Goal: Feedback & Contribution: Contribute content

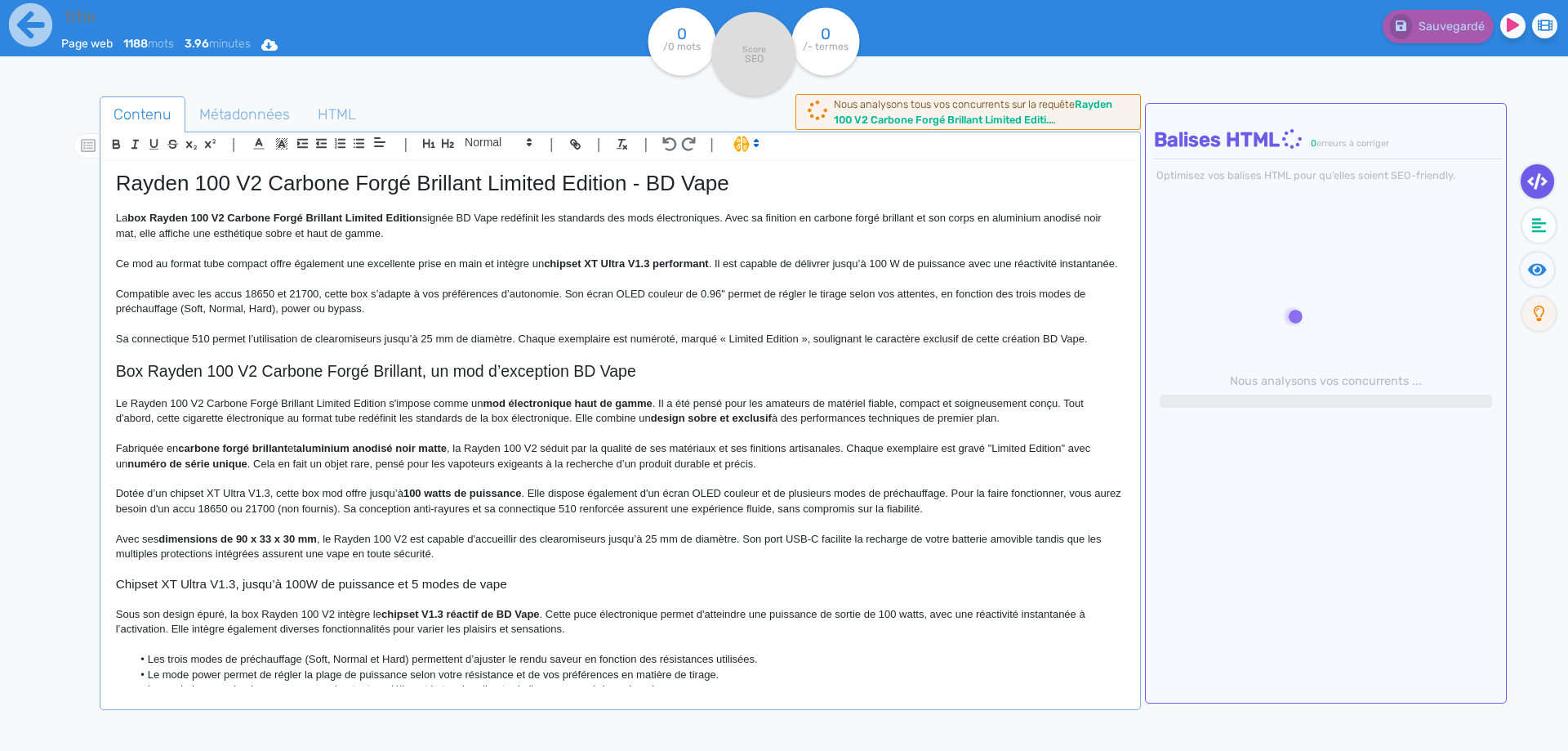
type input "Rayden 100 V2 Carbone Forgé Brillant Limited Edition - BD Vape"
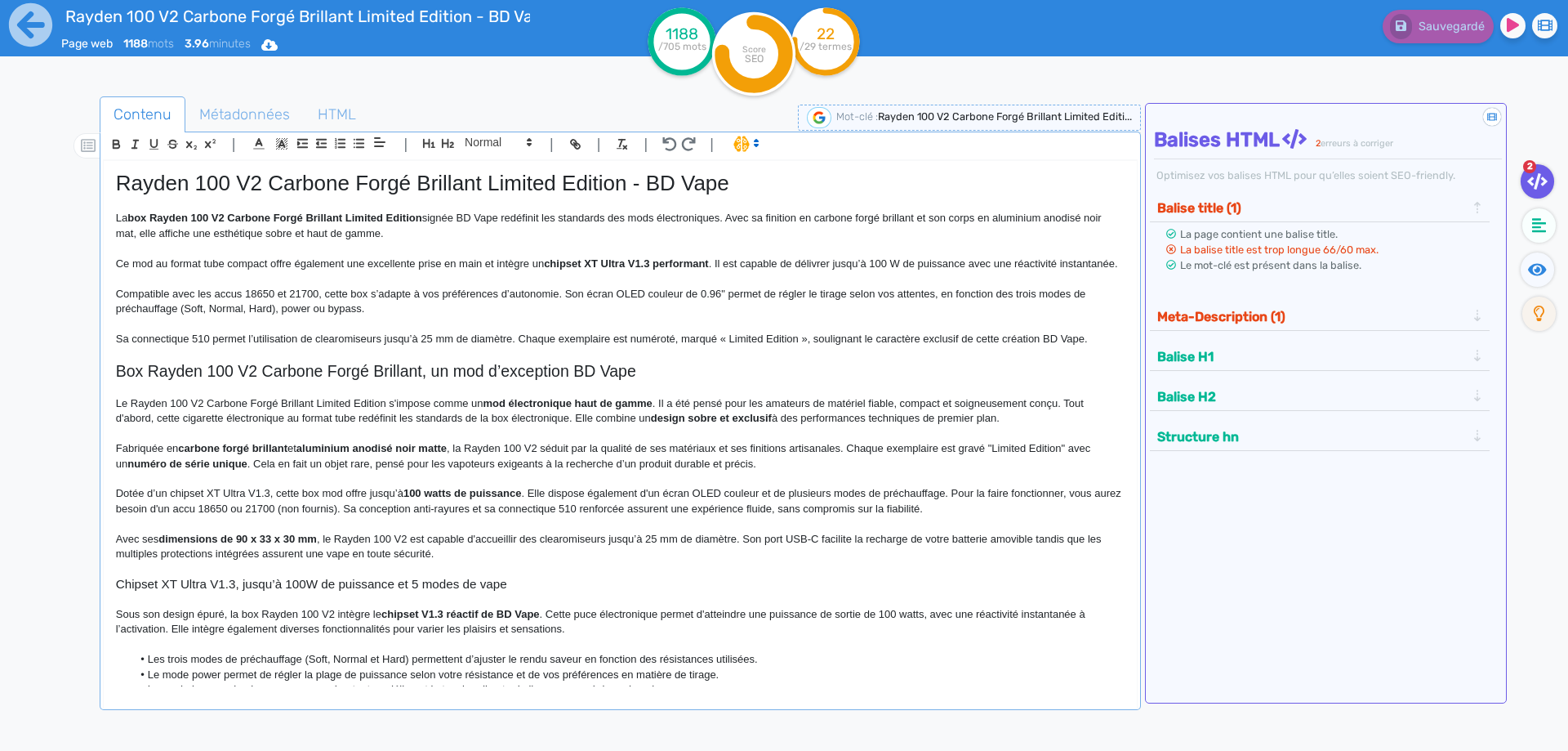
click at [1303, 325] on button "Meta-Description (1)" at bounding box center [1312, 316] width 318 height 27
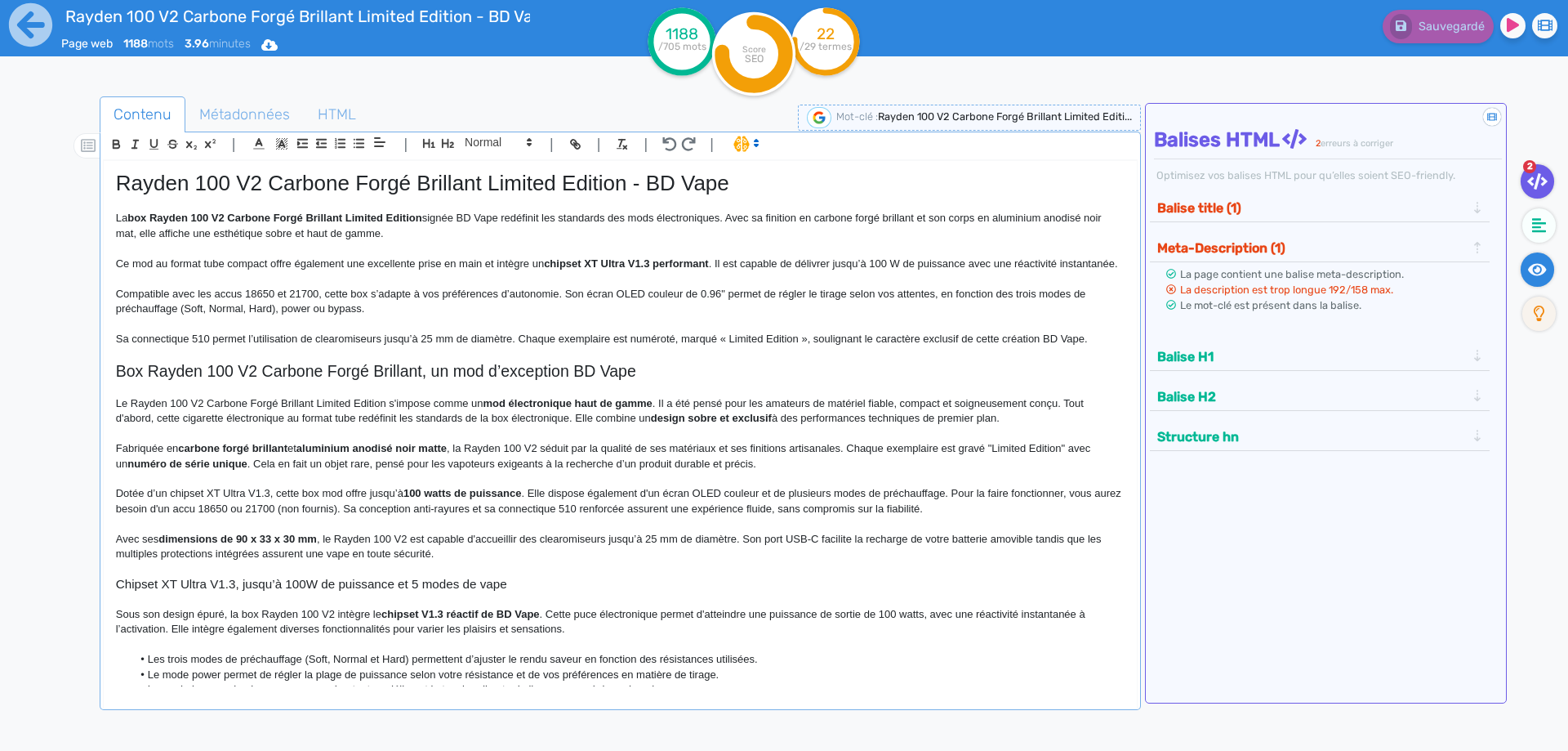
click at [1542, 263] on icon at bounding box center [1537, 270] width 19 height 16
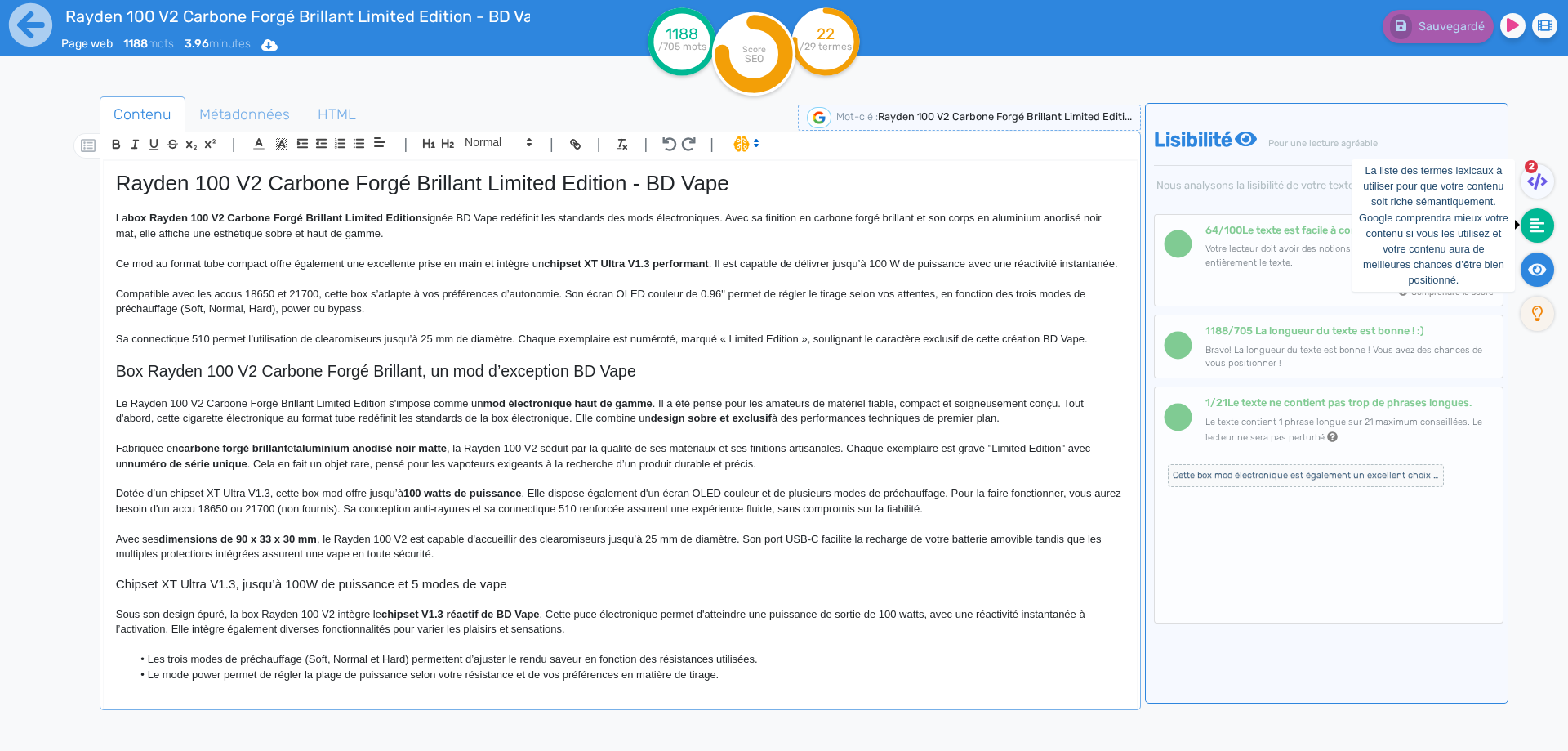
click at [1542, 231] on icon at bounding box center [1538, 226] width 15 height 15
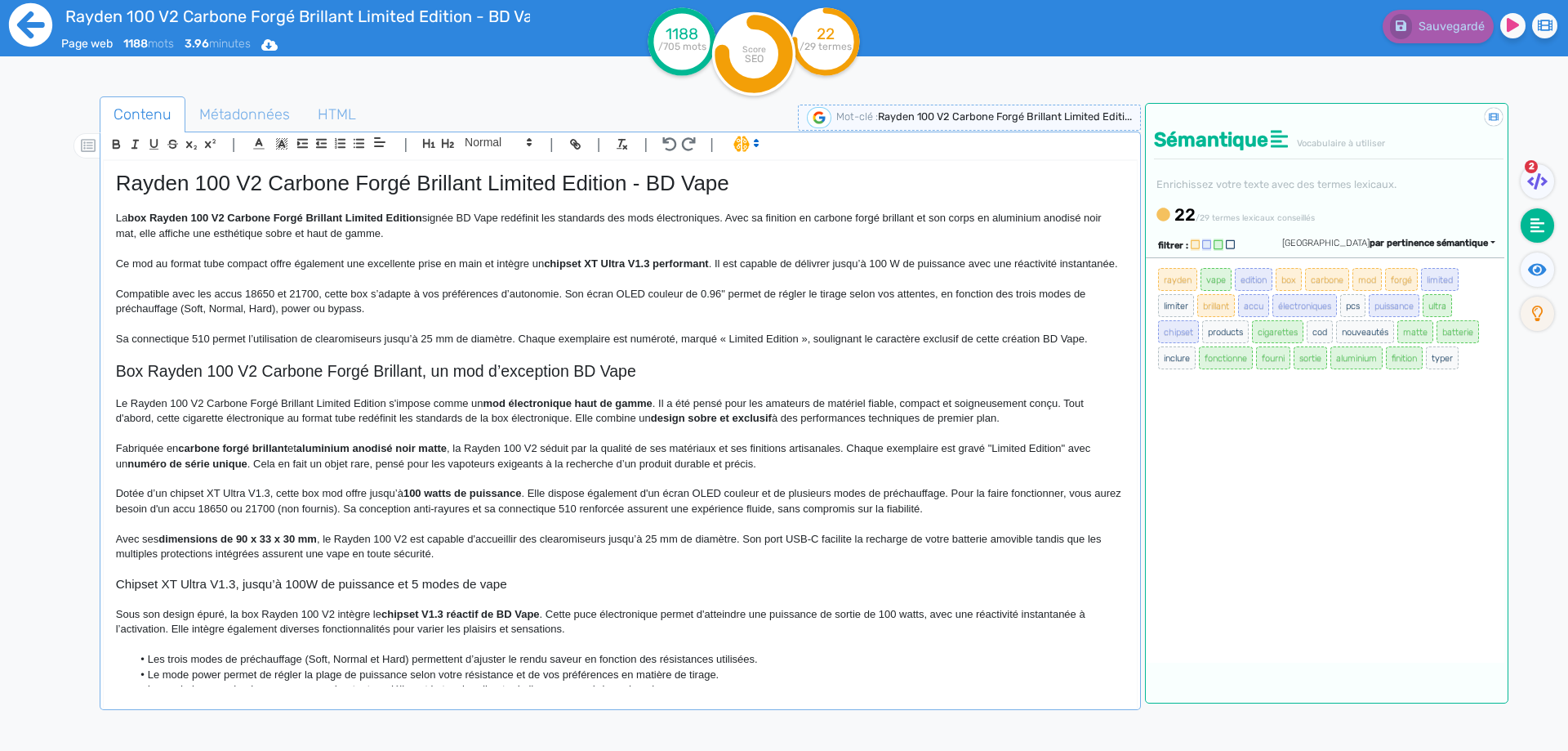
click at [20, 28] on icon at bounding box center [30, 25] width 45 height 45
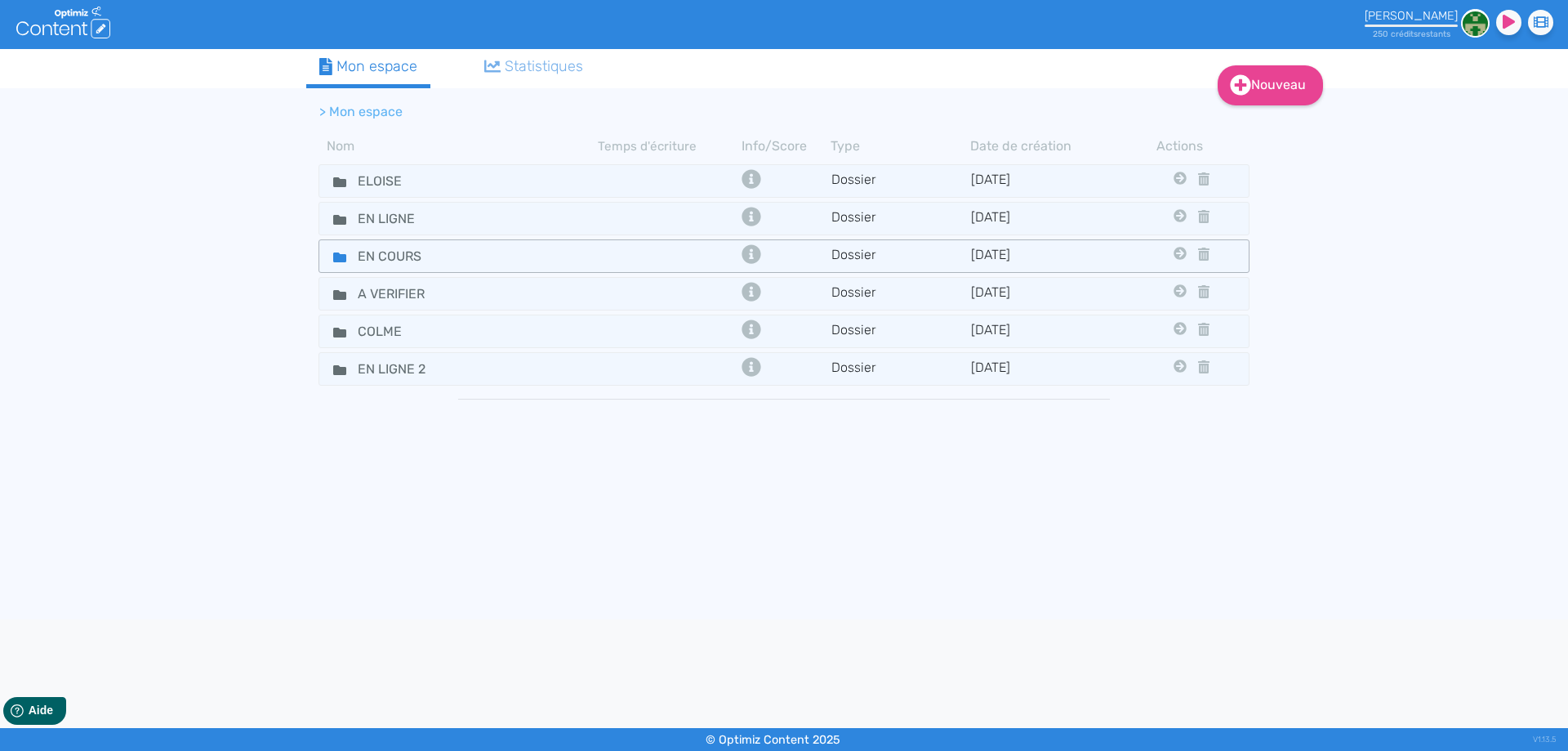
click at [337, 248] on fa-icon at bounding box center [333, 256] width 24 height 24
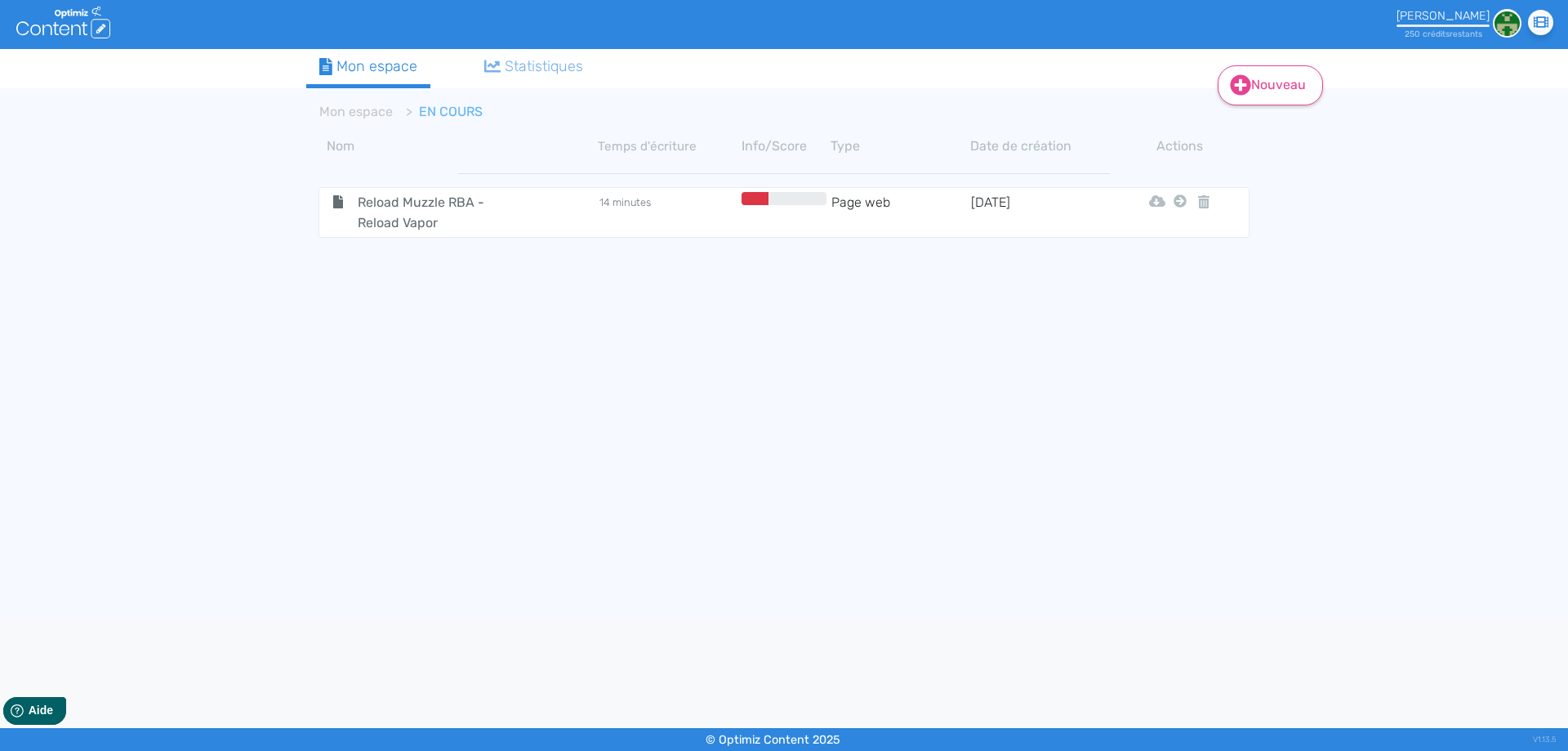
click at [1281, 92] on link "Nouveau" at bounding box center [1270, 85] width 105 height 40
click at [22, 318] on div "Nouveau Contenu Dossier Mon espace Statistiques Mon espace EN COURS Nom Temps d…" at bounding box center [784, 334] width 1568 height 570
click at [1245, 100] on link "Nouveau" at bounding box center [1270, 85] width 105 height 40
click at [1250, 119] on button "Contenu" at bounding box center [1281, 127] width 131 height 26
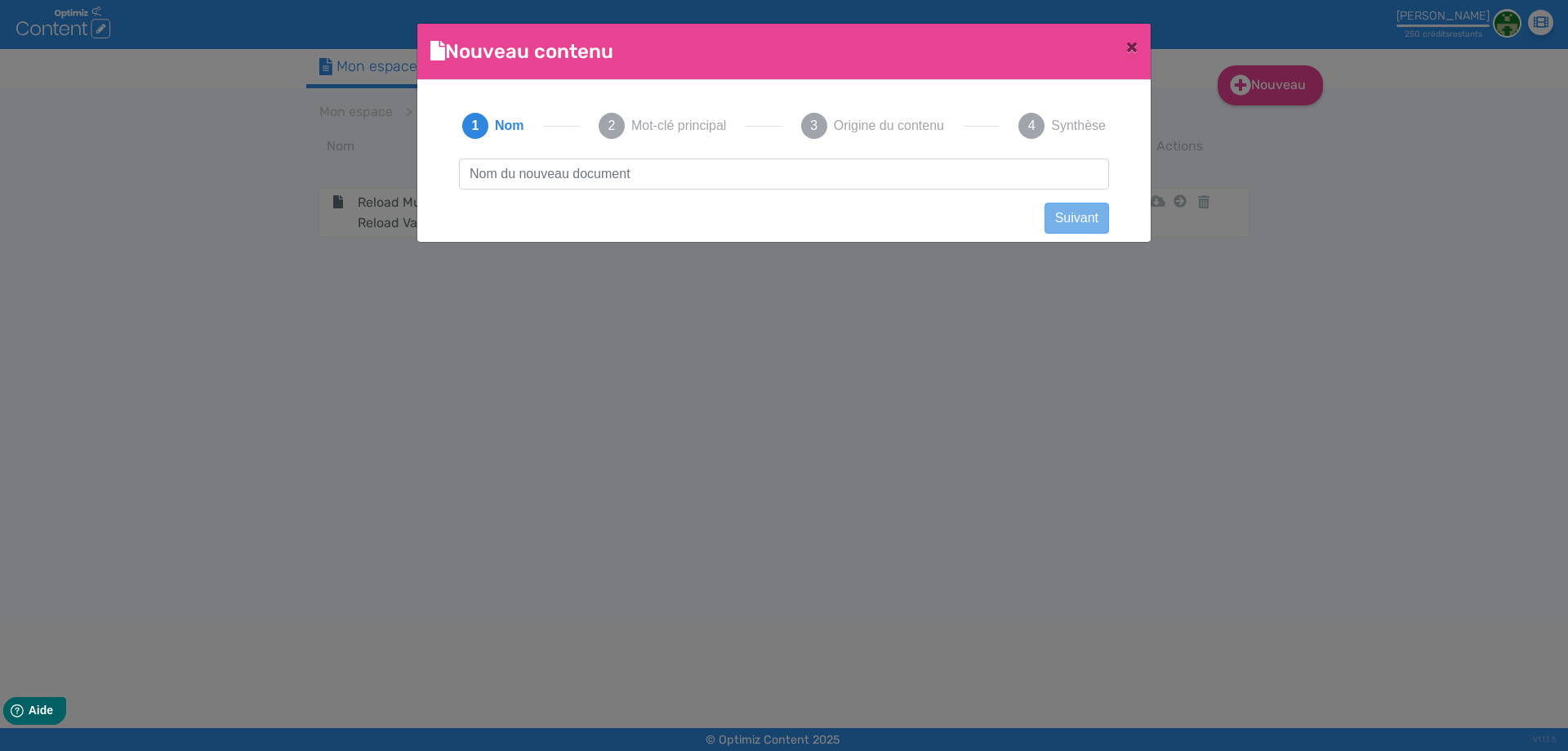
scroll to position [1, 0]
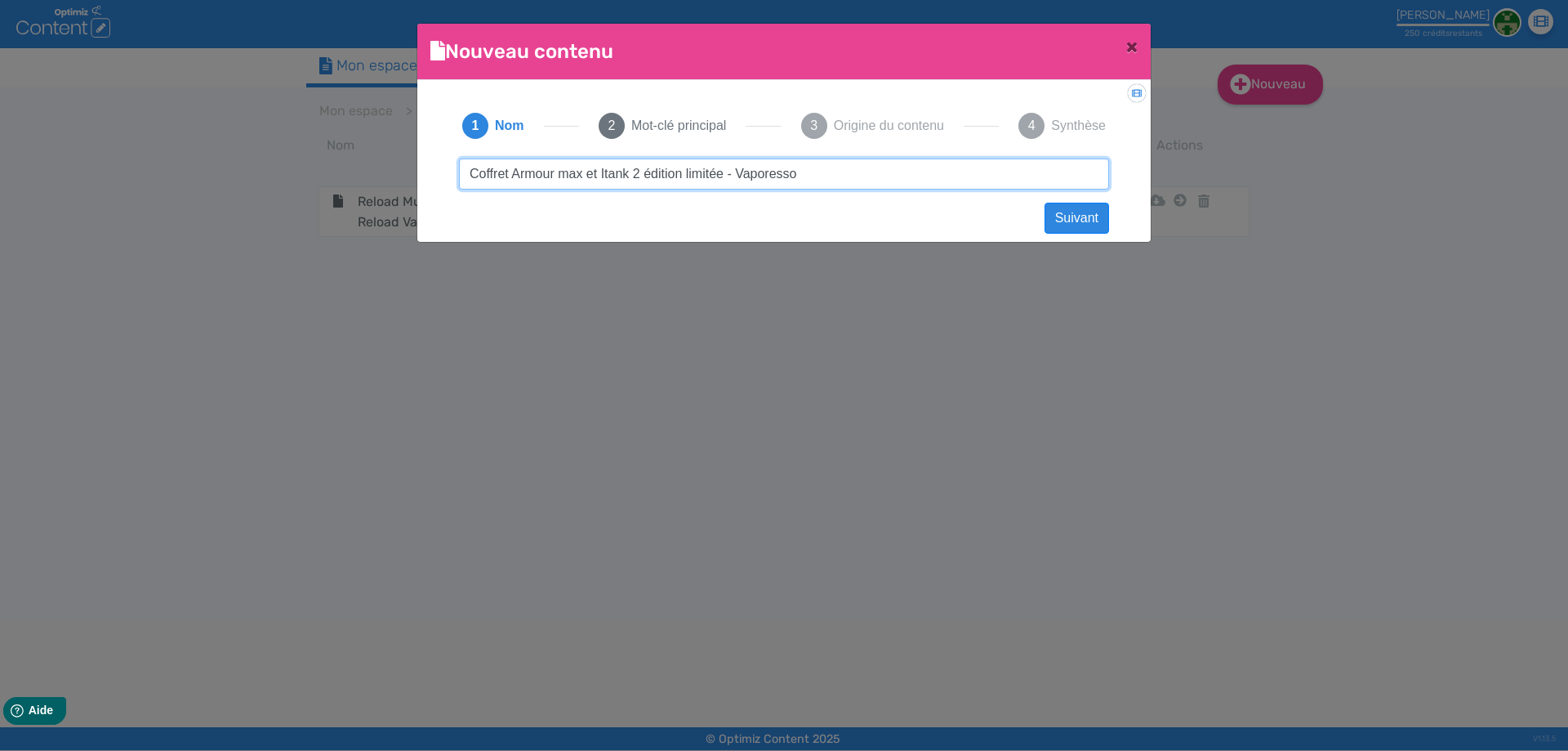
click at [598, 173] on input "Coffret Armour max et Itank 2 édition limitée - Vaporesso" at bounding box center [784, 174] width 650 height 31
drag, startPoint x: 833, startPoint y: 175, endPoint x: 194, endPoint y: 158, distance: 639.2
click at [194, 158] on ngb-modal-window "Nouveau contenu × Didacticiel: Créer un document 1 Nom 2 Mot-clé principal 3 Or…" at bounding box center [784, 375] width 1568 height 751
click at [560, 172] on input "Coffret Armour max et itank 2 édition limitée - [GEOGRAPHIC_DATA]" at bounding box center [784, 174] width 650 height 31
click at [608, 172] on input "Coffret Armour Max et itank 2 édition limitée - [GEOGRAPHIC_DATA]" at bounding box center [784, 174] width 650 height 31
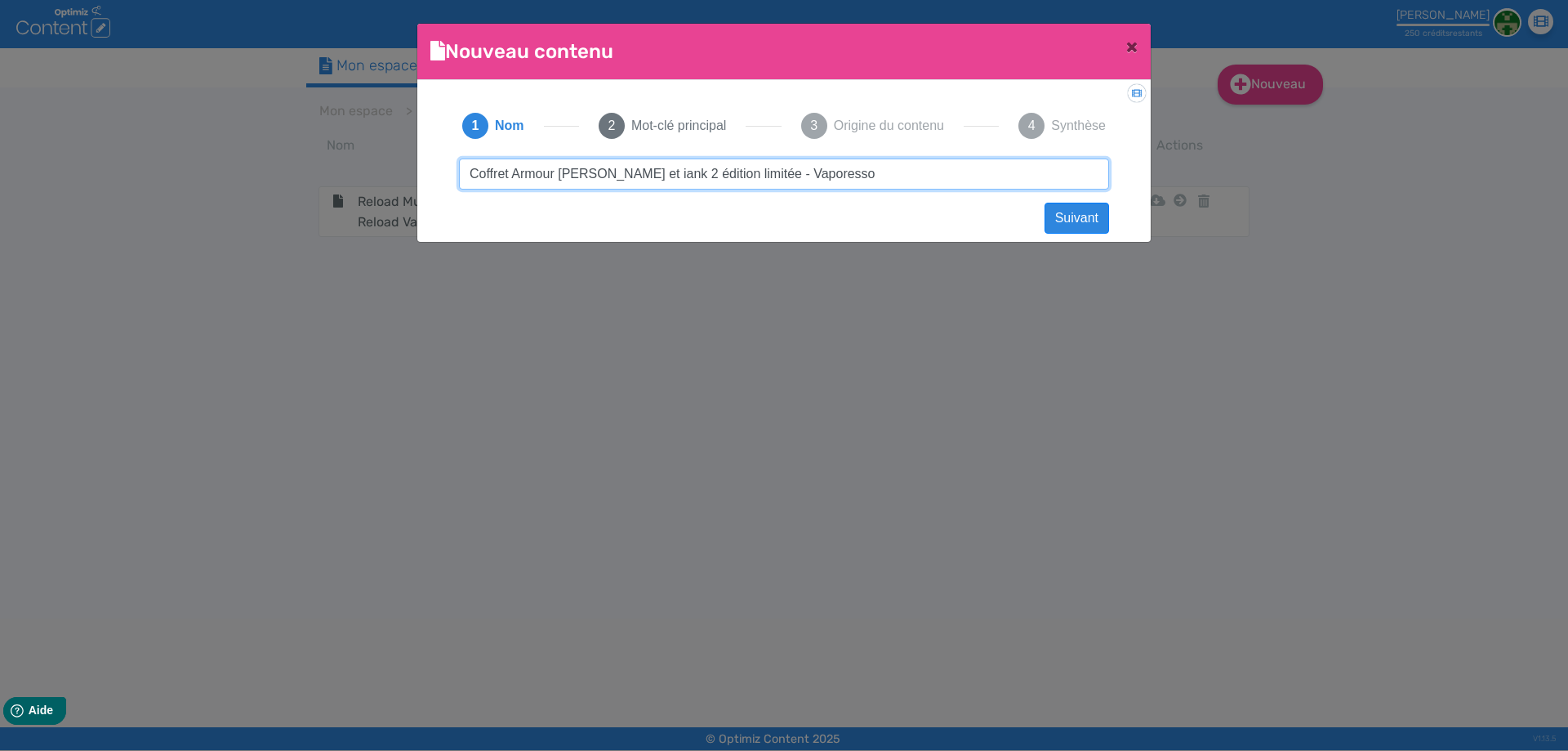
type input "Coffret Armour [PERSON_NAME] et iTank 2 édition limitée - Vaporesso"
click at [843, 181] on input "Coffret Armour [PERSON_NAME] et iTank 2 édition limitée - Vaporesso" at bounding box center [784, 174] width 650 height 31
drag, startPoint x: 842, startPoint y: 178, endPoint x: 992, endPoint y: 172, distance: 150.1
click at [992, 172] on input "Coffret Armour [PERSON_NAME] et iTank 2 édition limitée - Vaporesso" at bounding box center [784, 174] width 650 height 31
click button "Suivant" at bounding box center [1076, 218] width 65 height 31
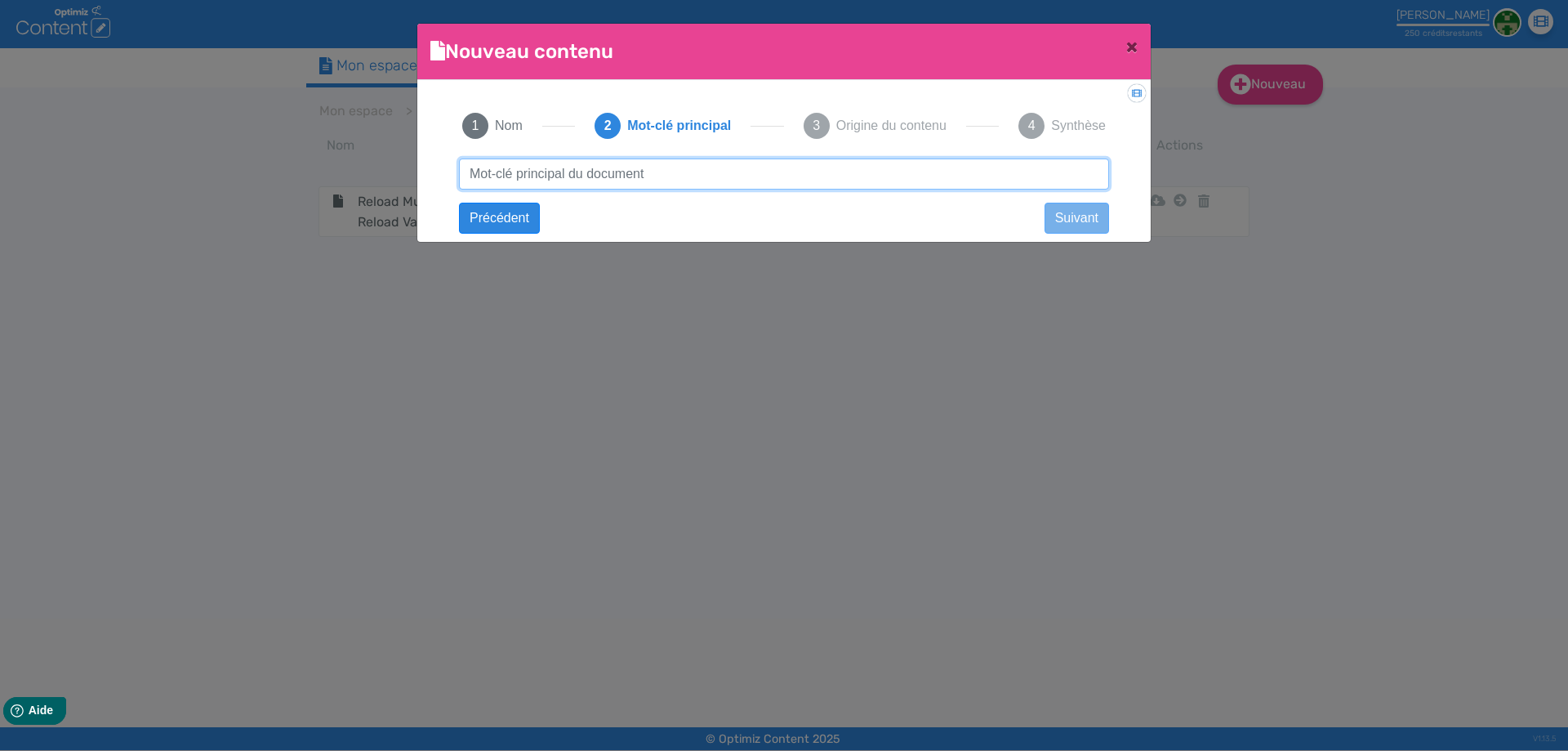
paste input "Coffret Armour [PERSON_NAME] et iTank 2 édition limitée - Vaporesso"
type input "Coffret Armour [PERSON_NAME] et iTank 2 édition limitée - Vaporesso"
drag, startPoint x: 874, startPoint y: 176, endPoint x: 1036, endPoint y: 158, distance: 163.0
click at [1036, 158] on div "1 Nom 2 Mot-clé principal 3 Origine du contenu 4 Synthèse Coffret Armour Max et…" at bounding box center [784, 156] width 683 height 126
click button "Suivant" at bounding box center [0, 0] width 0 height 0
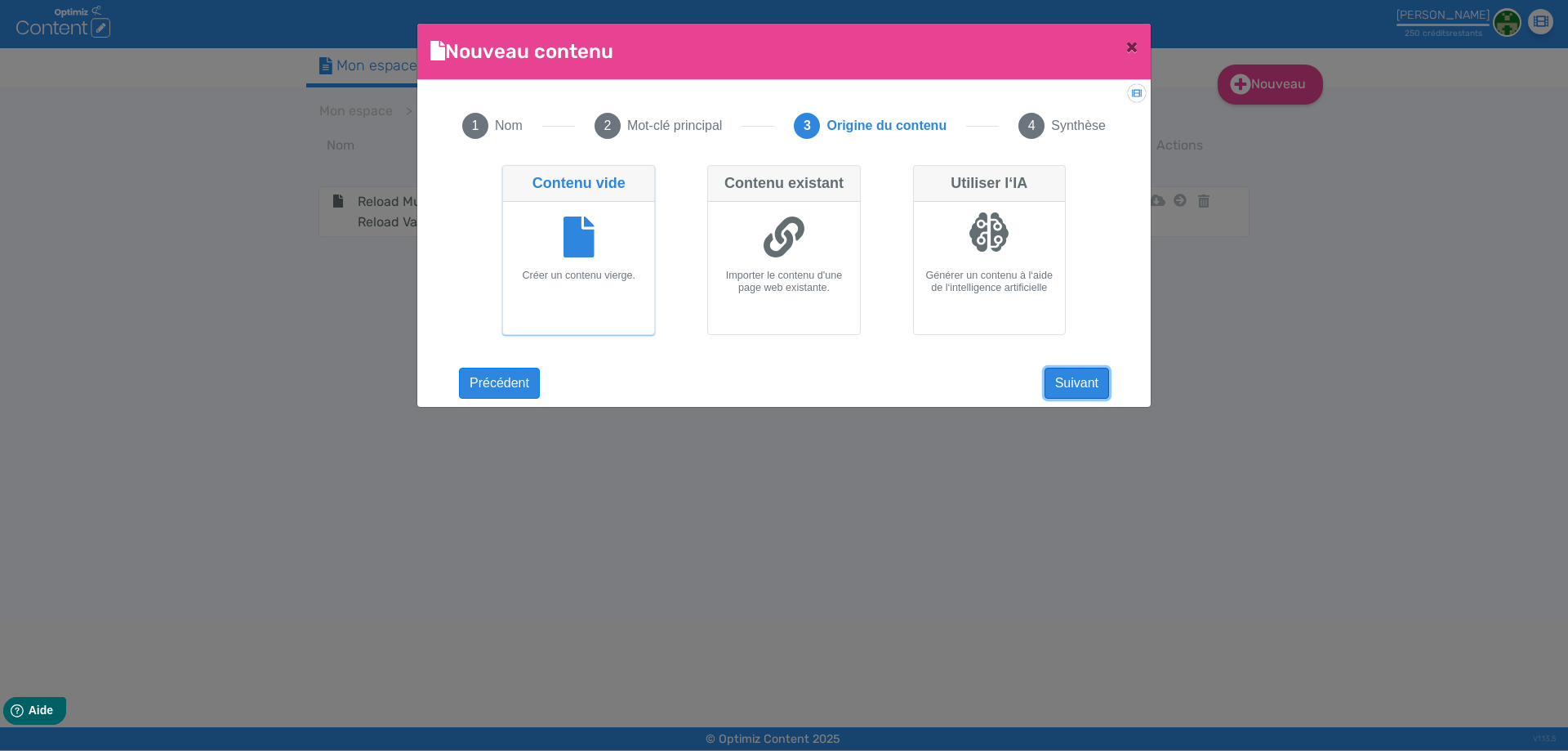
click at [1088, 389] on button "Suivant" at bounding box center [1076, 383] width 65 height 31
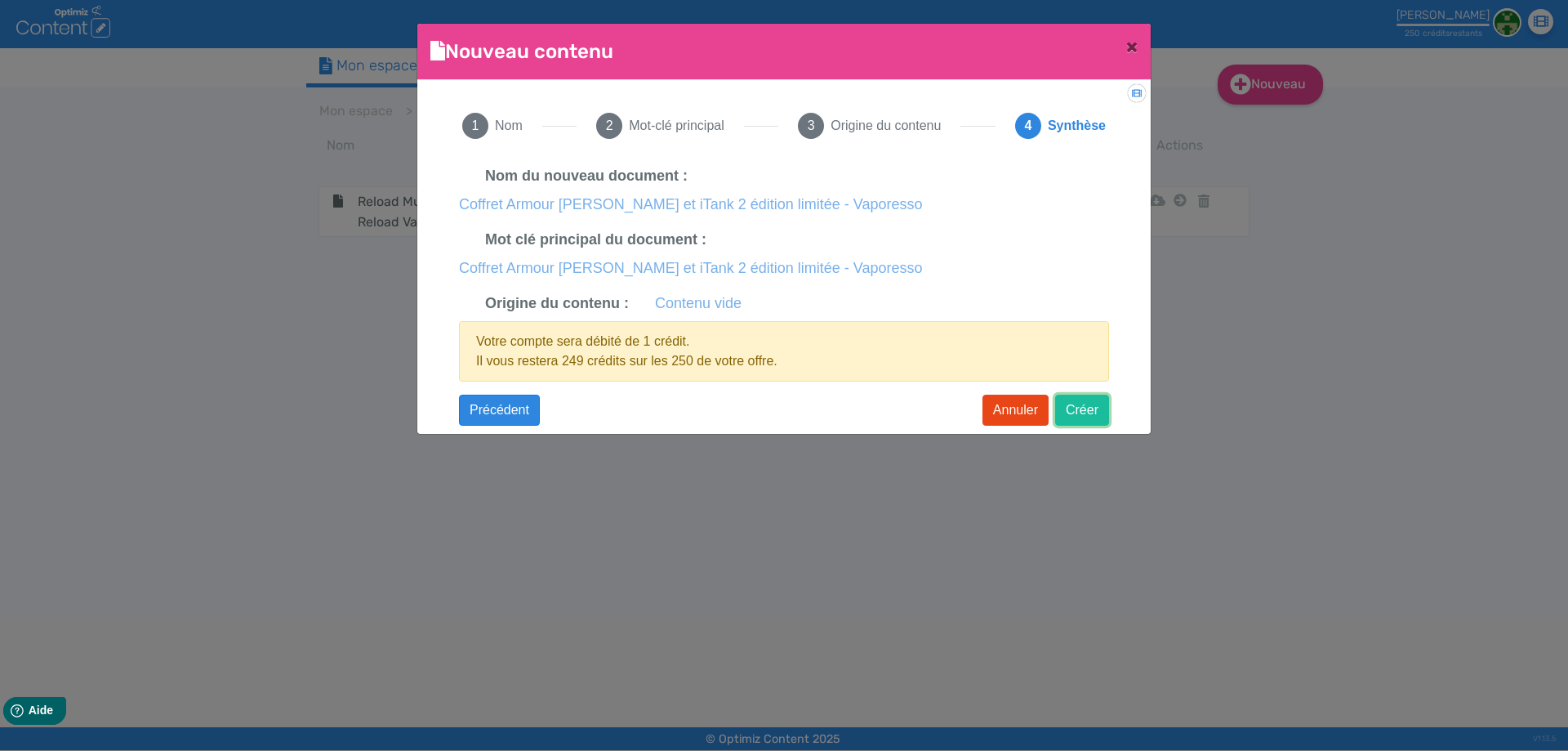
click at [1075, 395] on button "Créer" at bounding box center [1082, 410] width 54 height 31
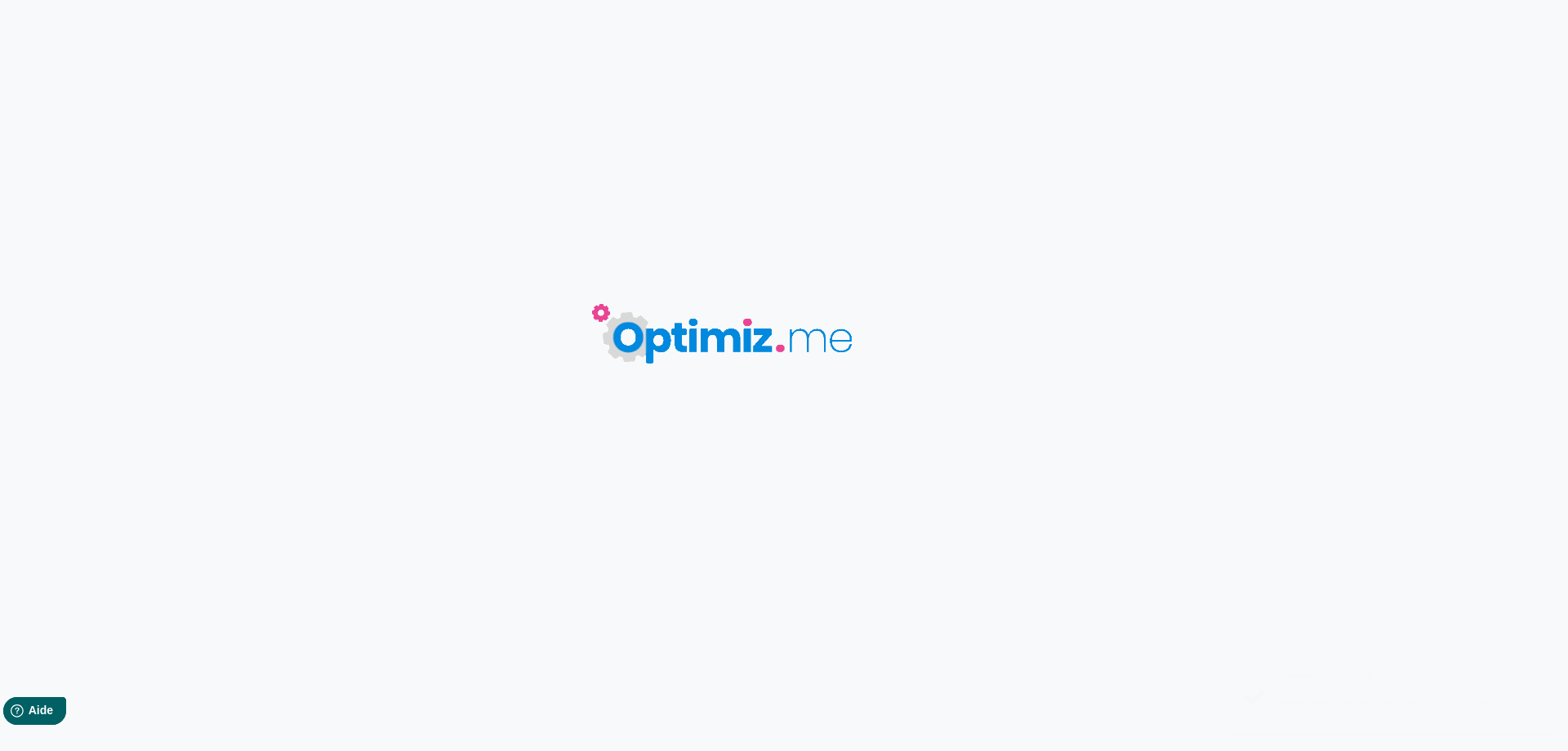
type input "Coffret Armour [PERSON_NAME] et iTank 2 édition limitée - Vaporesso"
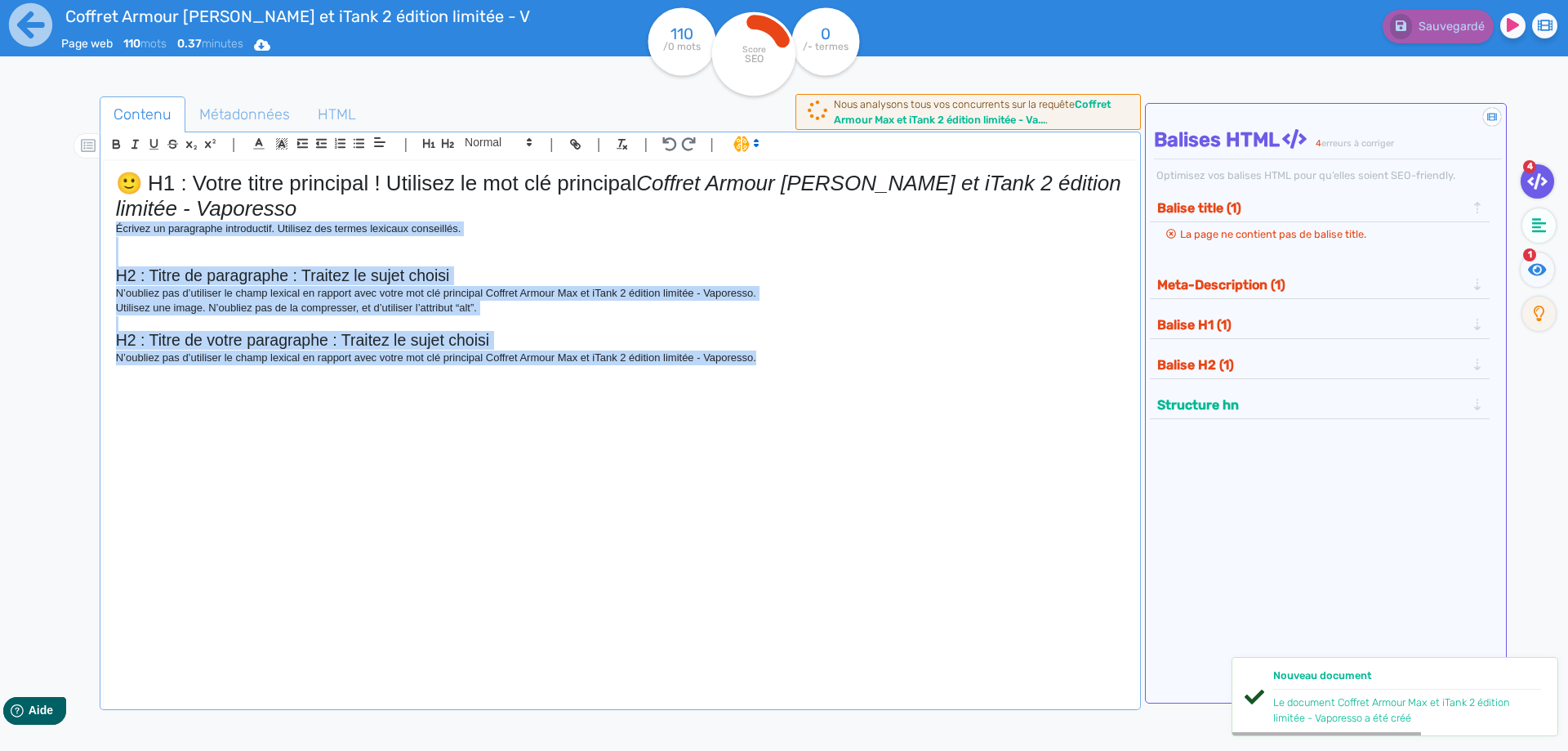
drag, startPoint x: 786, startPoint y: 357, endPoint x: 118, endPoint y: 232, distance: 679.6
click at [118, 232] on div "🙂 H1 : Votre titre principal ! Utilisez le mot clé principal Coffret Armour [PE…" at bounding box center [620, 423] width 1033 height 525
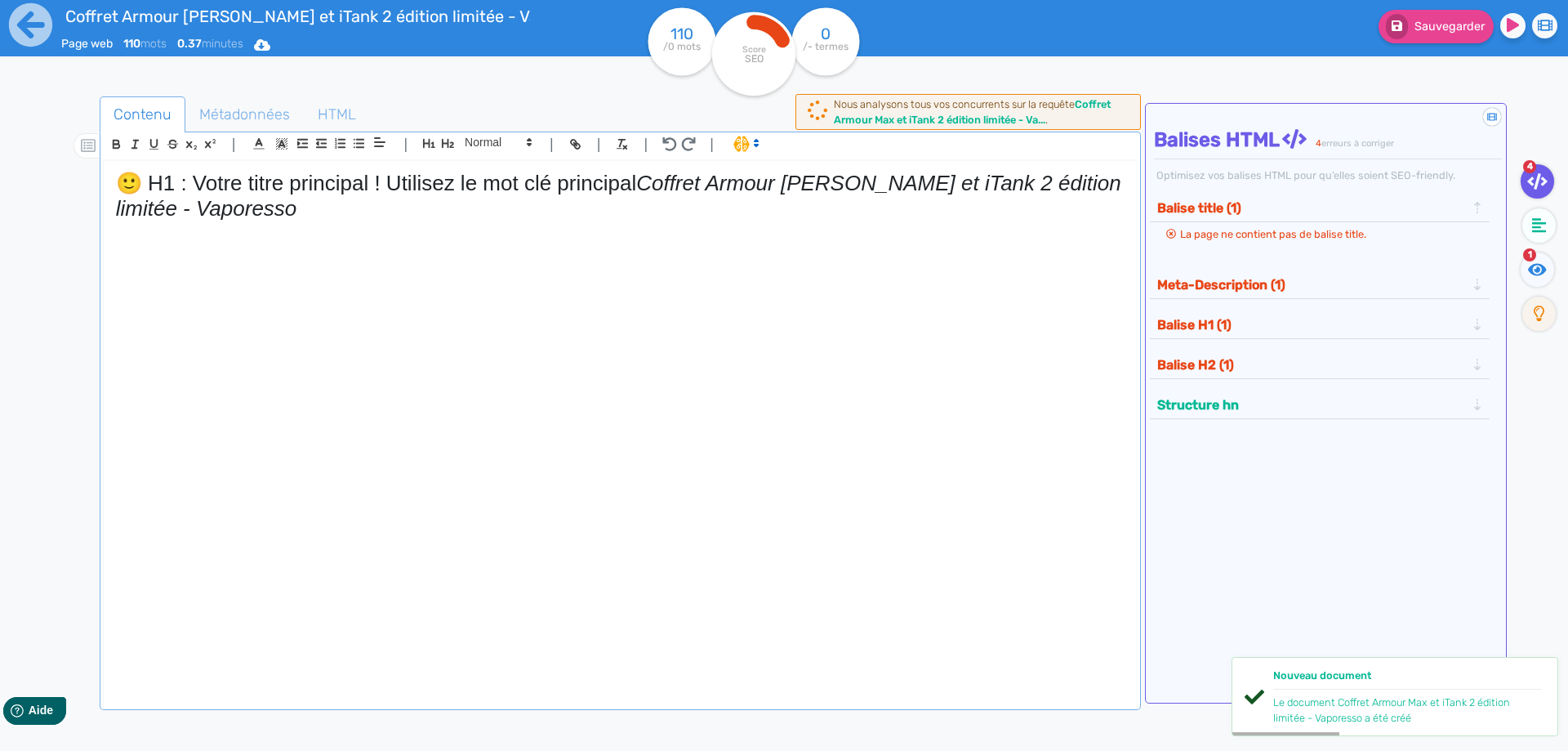
drag, startPoint x: 645, startPoint y: 184, endPoint x: 0, endPoint y: 127, distance: 647.5
click at [0, 127] on div "Coffret Armour Max et iTank 2 édition limitée - Vaporesso Page web 110 mots 0.3…" at bounding box center [784, 427] width 1568 height 854
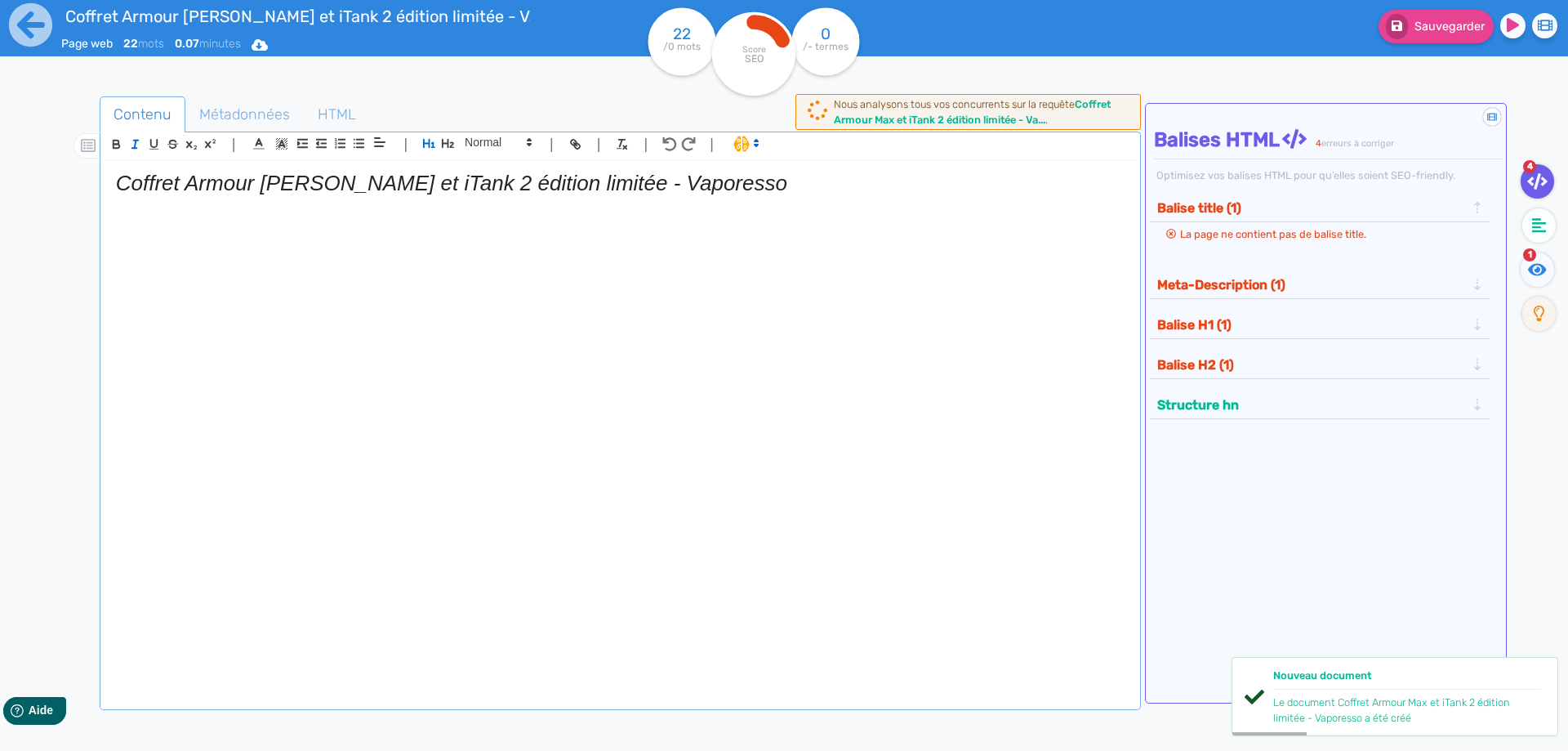
click at [126, 177] on em "Coffret Armour [PERSON_NAME] et iTank 2 édition limitée - Vaporesso" at bounding box center [452, 183] width 671 height 25
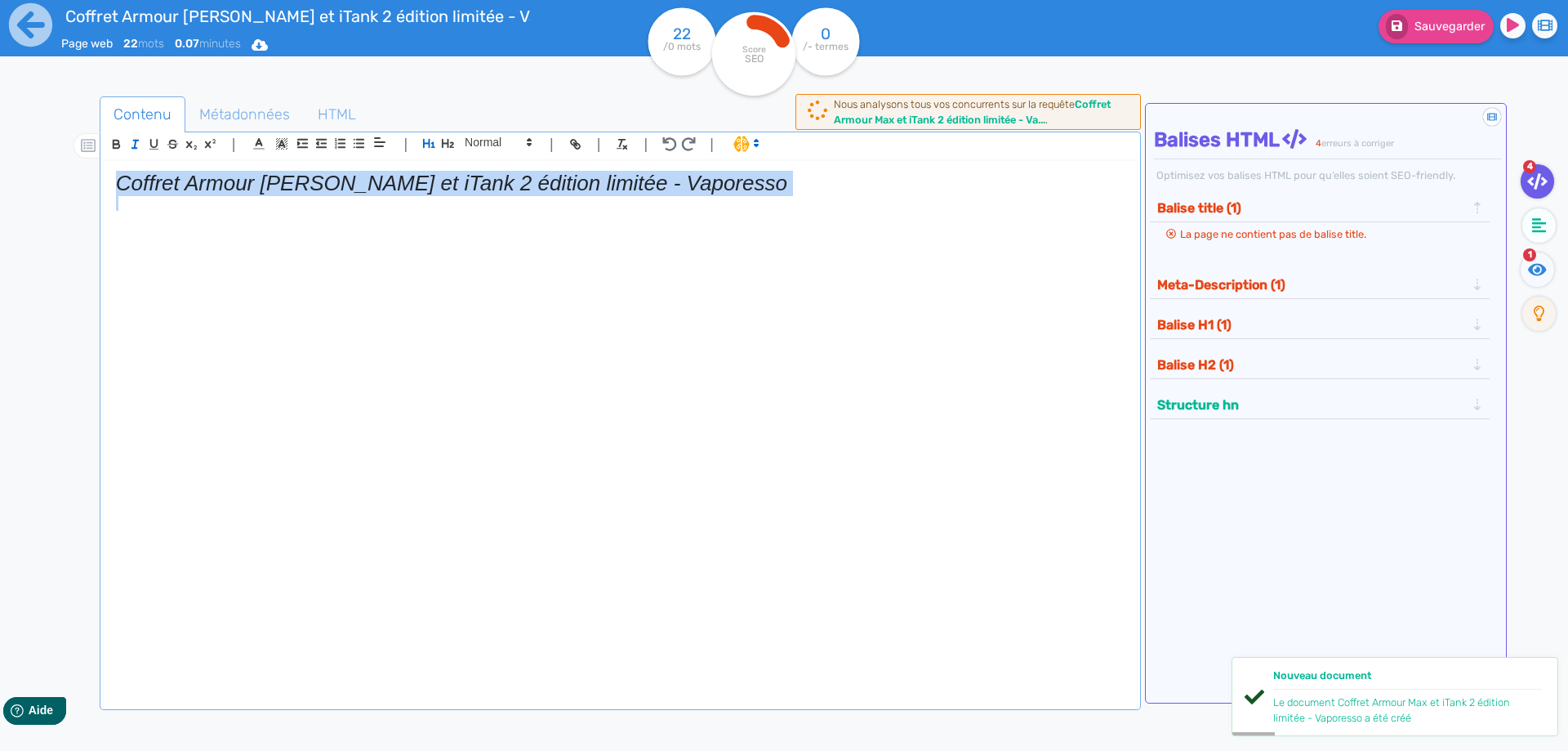
drag, startPoint x: 126, startPoint y: 177, endPoint x: 128, endPoint y: 153, distance: 24.1
click at [126, 175] on em "Coffret Armour [PERSON_NAME] et iTank 2 édition limitée - Vaporesso" at bounding box center [452, 183] width 671 height 25
click at [128, 149] on icon "button" at bounding box center [135, 144] width 14 height 14
click at [735, 201] on p at bounding box center [620, 203] width 1009 height 15
click at [714, 190] on h1 "Coffret Armour [PERSON_NAME] et iTank 2 édition limitée - Vaporesso" at bounding box center [620, 183] width 1009 height 25
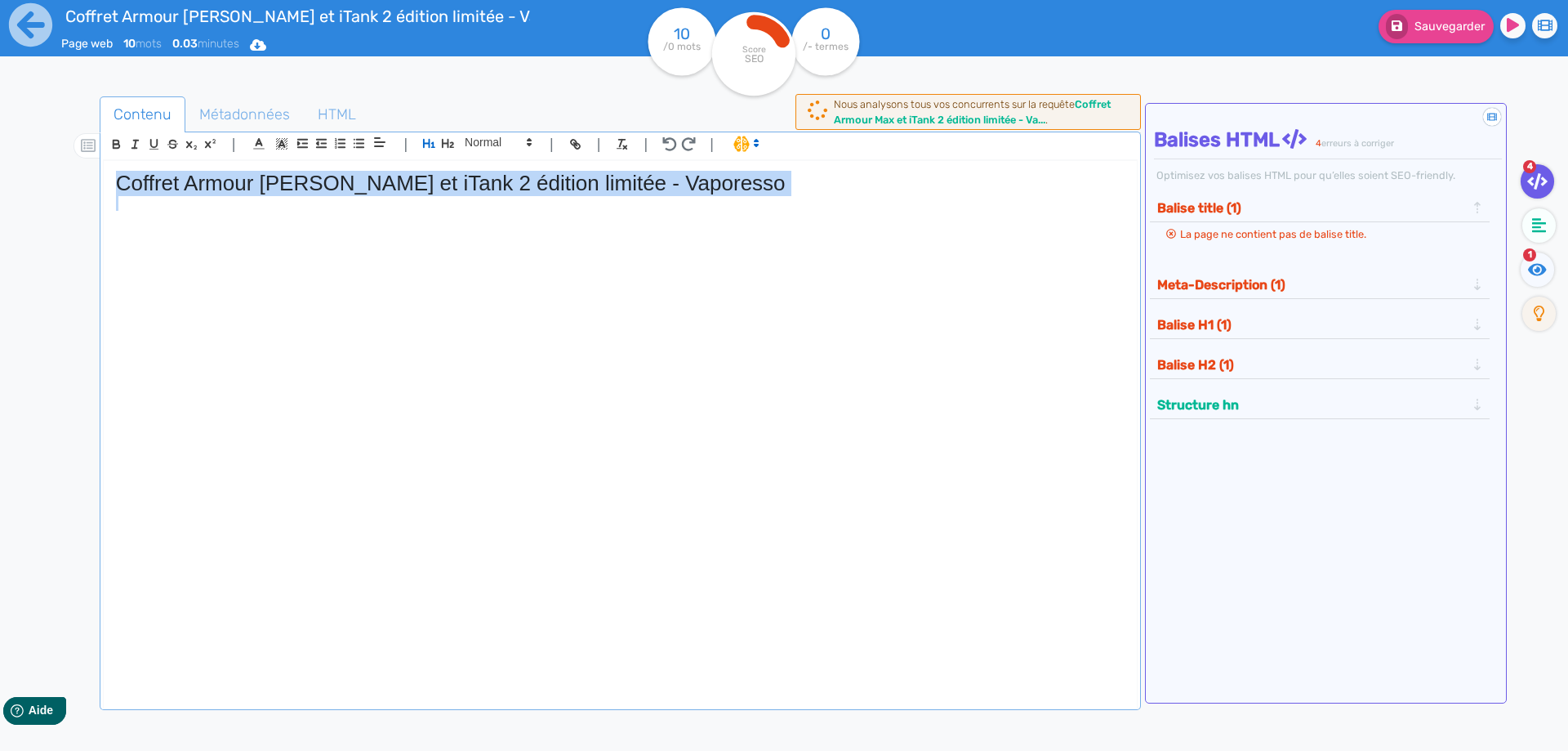
click at [712, 183] on h1 "Coffret Armour [PERSON_NAME] et iTank 2 édition limitée - Vaporesso" at bounding box center [620, 183] width 1009 height 25
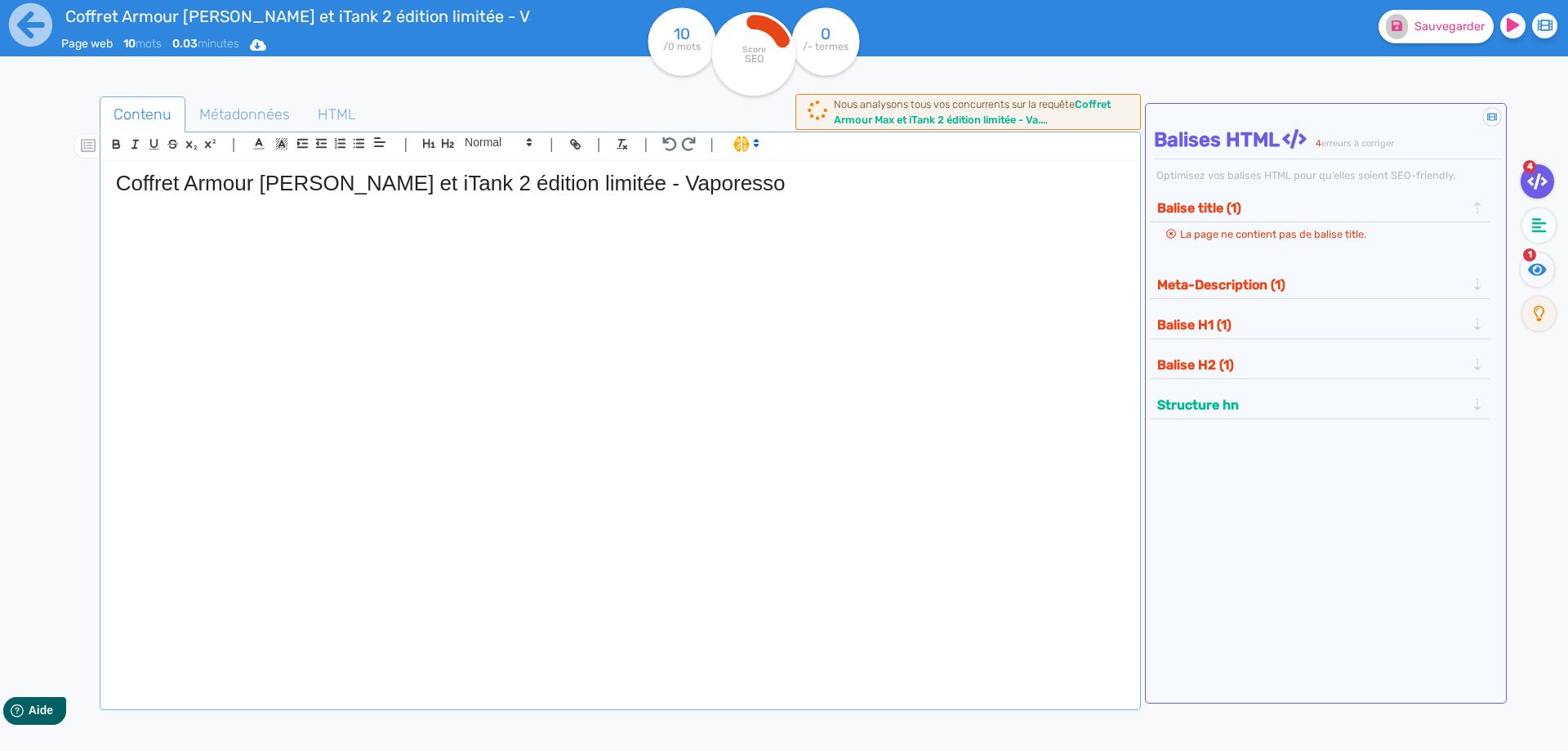
drag, startPoint x: 1494, startPoint y: 25, endPoint x: 1483, endPoint y: 27, distance: 11.2
click at [1493, 26] on div "Sauvegarder" at bounding box center [1254, 23] width 652 height 40
click at [1470, 29] on span "Sauvegarder" at bounding box center [1450, 26] width 70 height 14
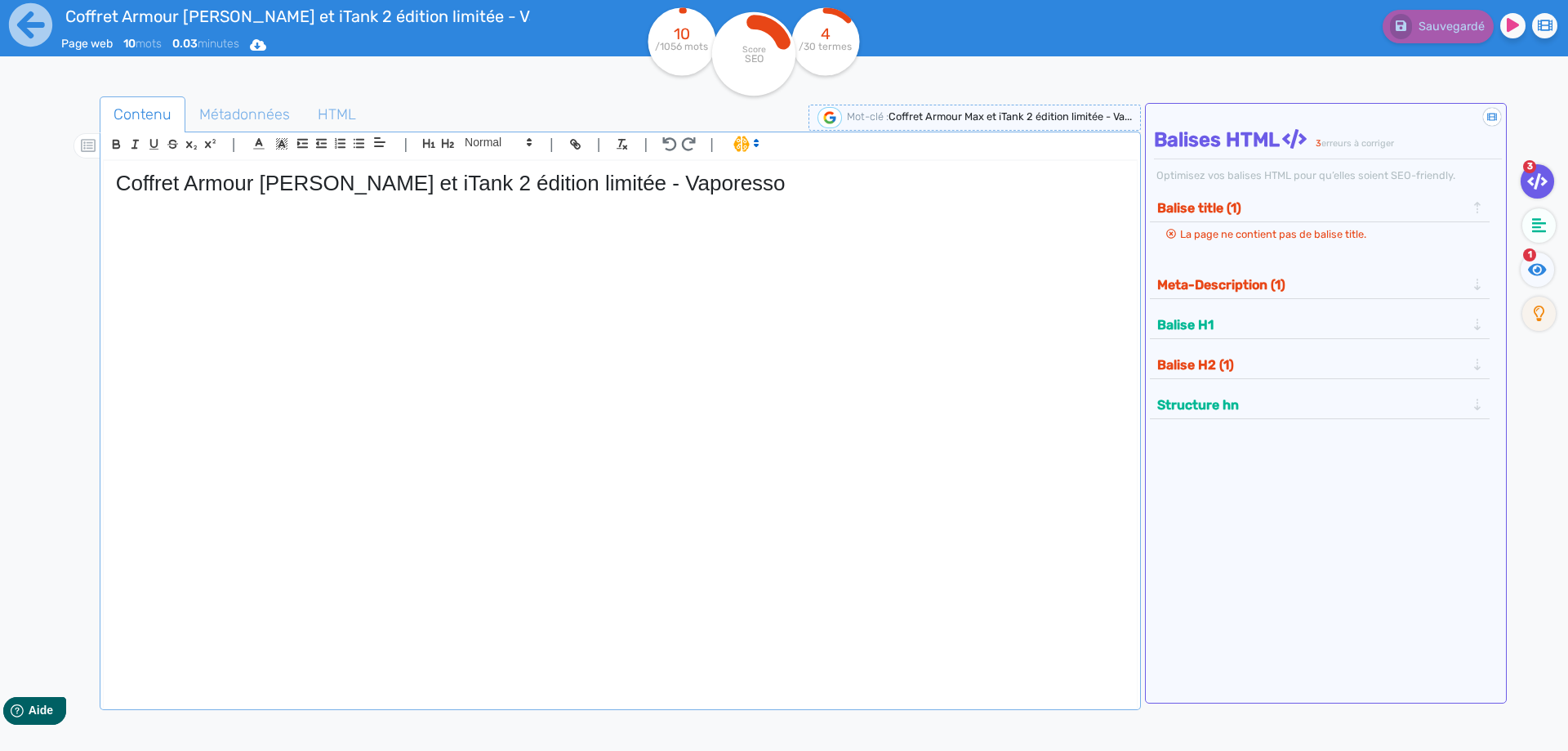
click at [456, 184] on h1 "Coffret Armour [PERSON_NAME] et iTank 2 édition limitée - Vaporesso" at bounding box center [620, 183] width 1009 height 25
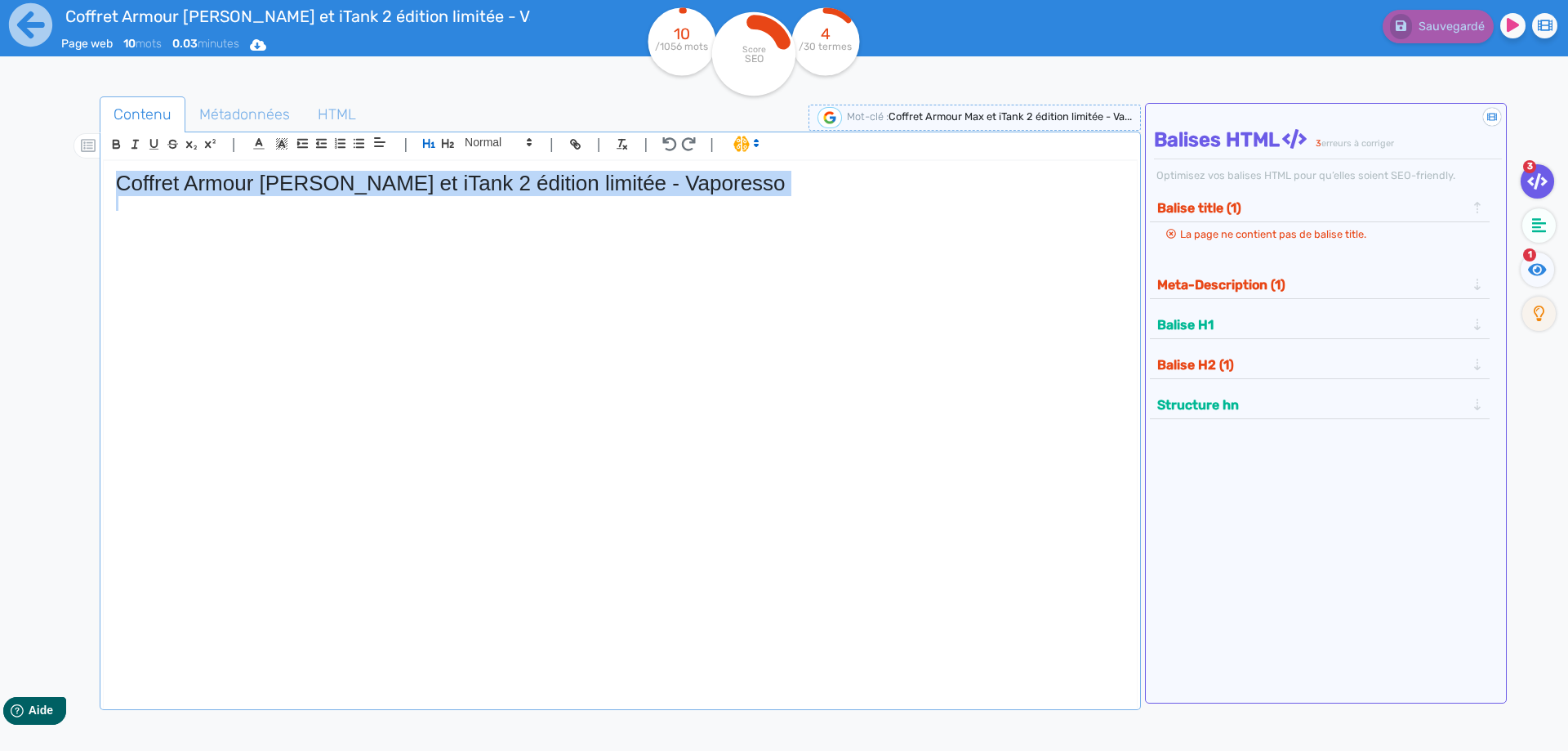
click at [456, 184] on h1 "Coffret Armour [PERSON_NAME] et iTank 2 édition limitée - Vaporesso" at bounding box center [620, 183] width 1009 height 25
copy h1 "Coffret Armour [PERSON_NAME] et iTank 2 édition limitée - Vaporesso"
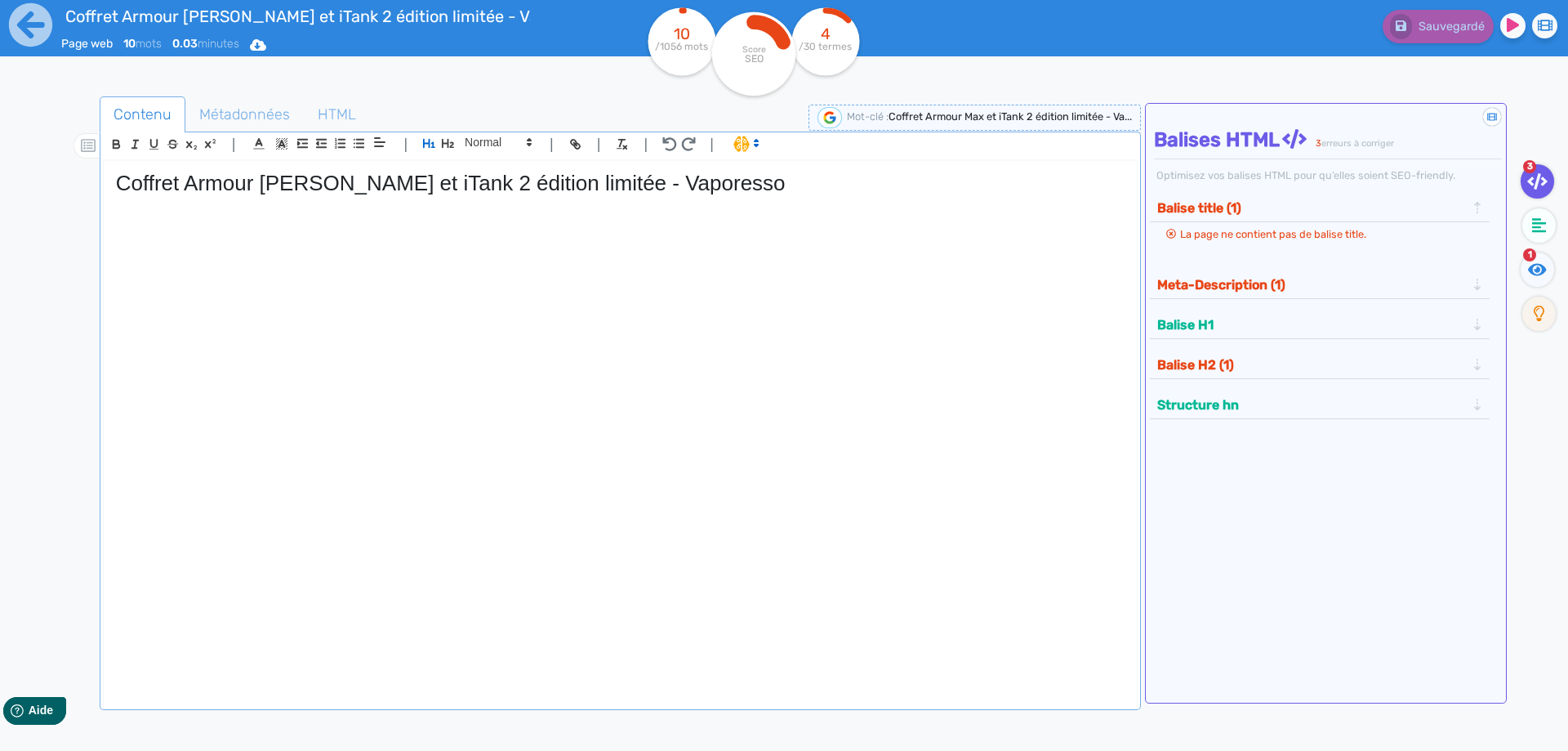
click at [354, 288] on div "Coffret Armour [PERSON_NAME] et iTank 2 édition limitée - Vaporesso" at bounding box center [620, 423] width 1033 height 525
click at [256, 105] on span "Métadonnées" at bounding box center [244, 114] width 117 height 44
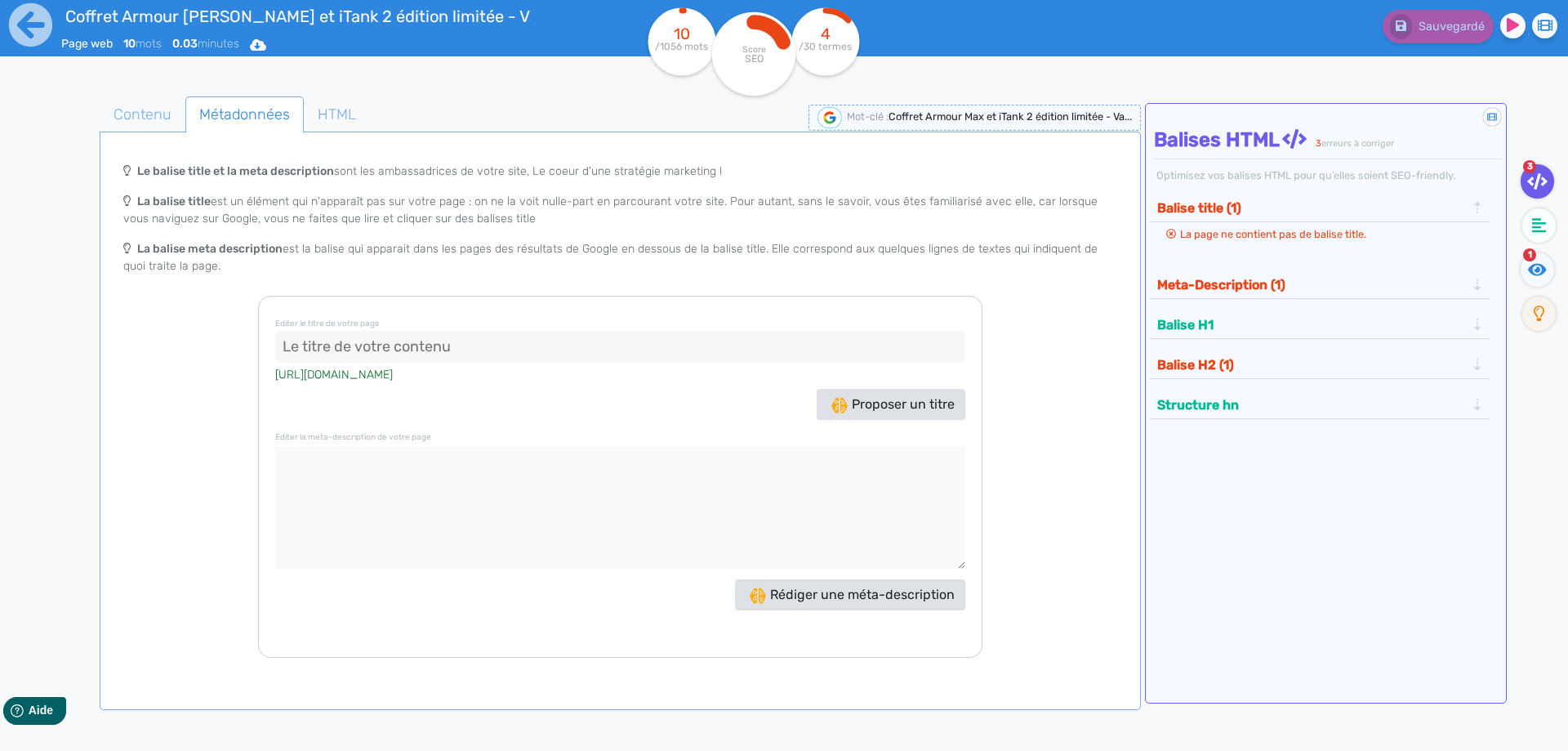
click at [445, 339] on input at bounding box center [620, 347] width 690 height 33
paste input "Coffret Armour Max & iTank 2 Vaporesso – Édition Limitée"
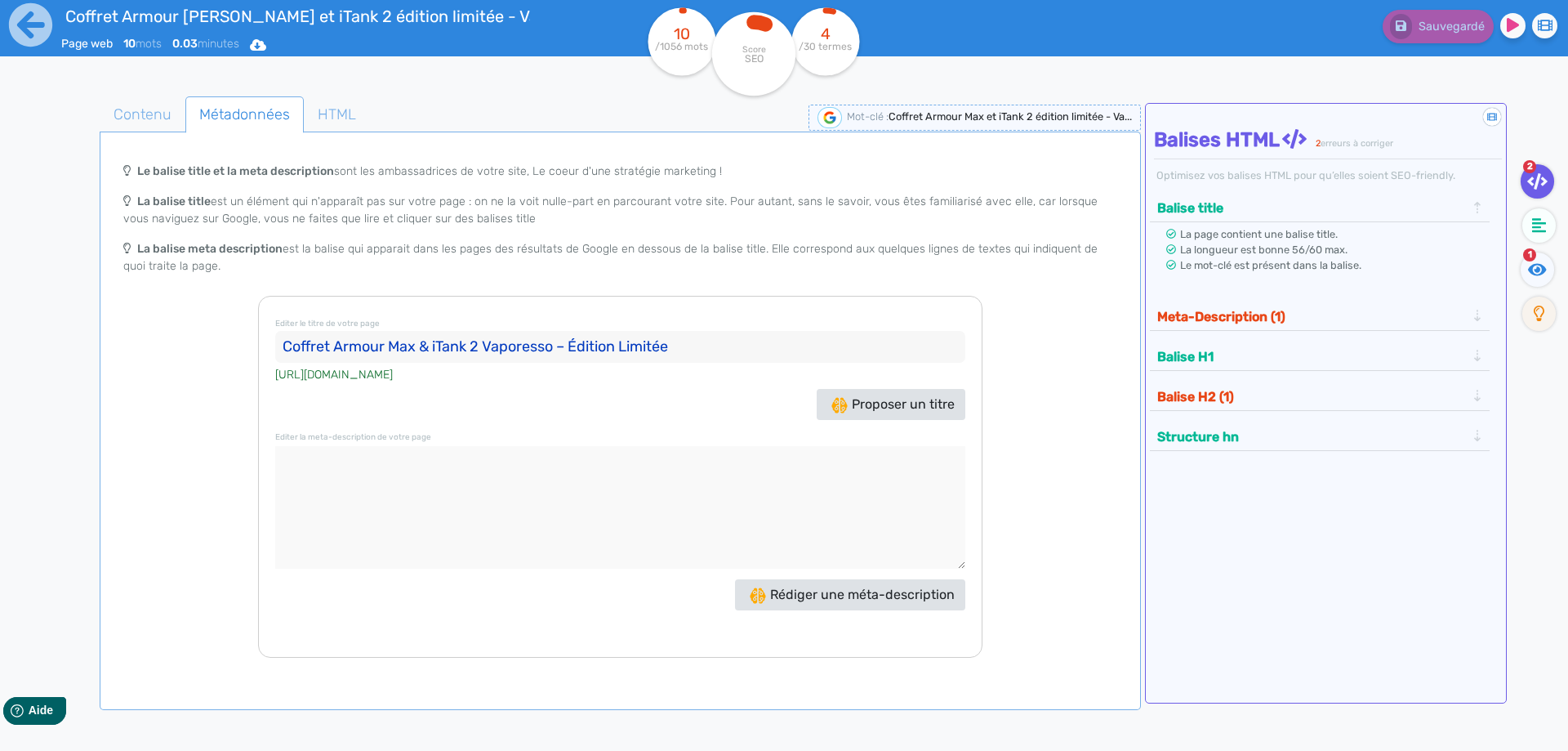
click at [586, 349] on input "Coffret Armour Max & iTank 2 Vaporesso – Édition Limitée" at bounding box center [620, 347] width 690 height 33
drag, startPoint x: 586, startPoint y: 349, endPoint x: 648, endPoint y: 346, distance: 62.1
click at [648, 346] on input "Coffret Armour Max & iTank 2 Vaporesso – Édition Limitée" at bounding box center [620, 347] width 690 height 33
click at [485, 344] on input "Coffret Armour Max & iTank 2 Vaporesso –" at bounding box center [620, 347] width 690 height 33
paste input "Édition Limitée"
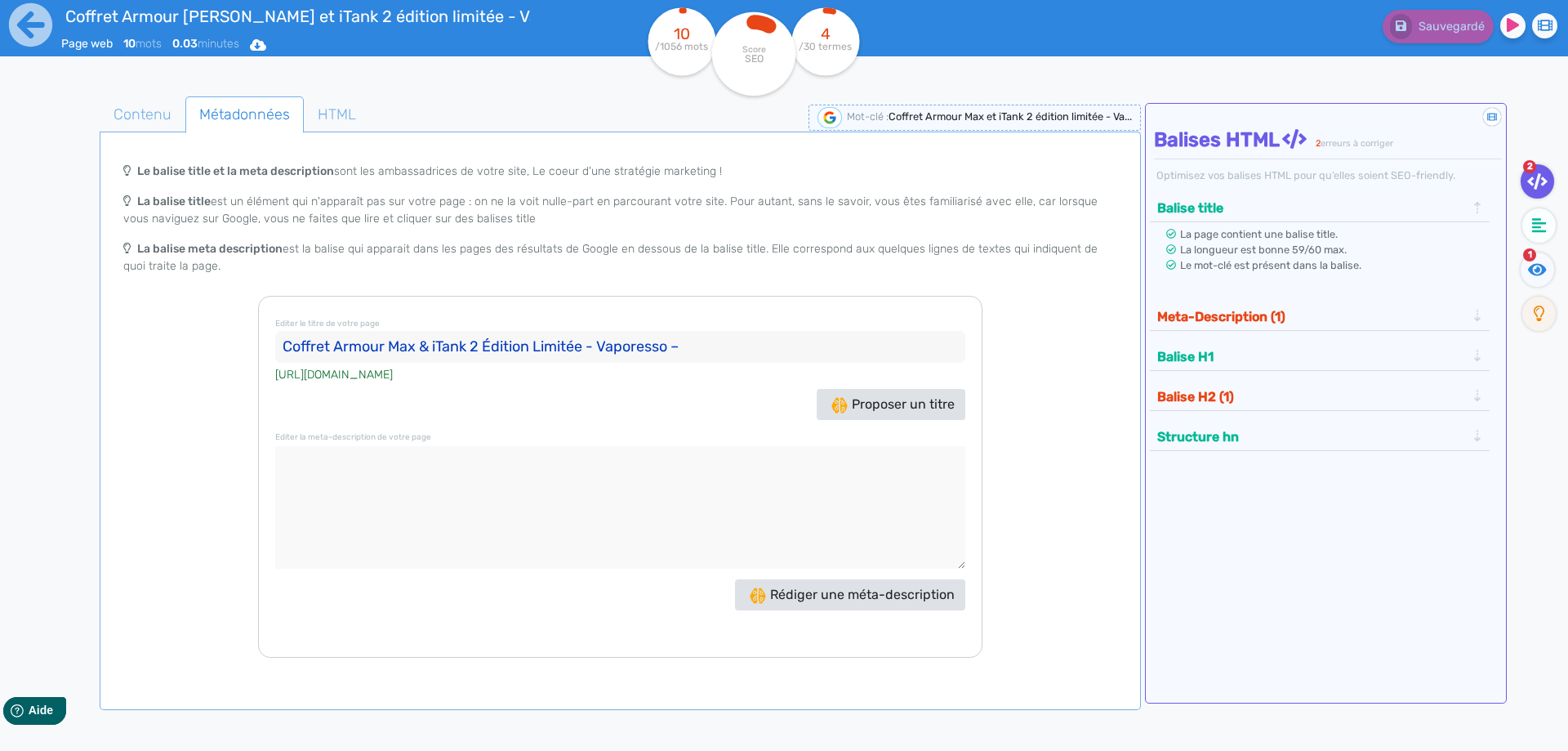
click at [704, 355] on input "Coffret Armour Max & iTank 2 Édition Limitée - Vaporesso –" at bounding box center [620, 347] width 690 height 33
click at [493, 346] on input "Coffret Armour Max & iTank 2 édition Limitée - Vaporesso" at bounding box center [620, 347] width 690 height 33
click at [537, 348] on input "Coffret Armour Max & iTank 2 édition Limitée - Vaporesso" at bounding box center [620, 347] width 690 height 33
type input "Coffret Armour Max & iTank 2 édition limitée - Vaporesso"
click at [570, 490] on textarea at bounding box center [620, 507] width 690 height 123
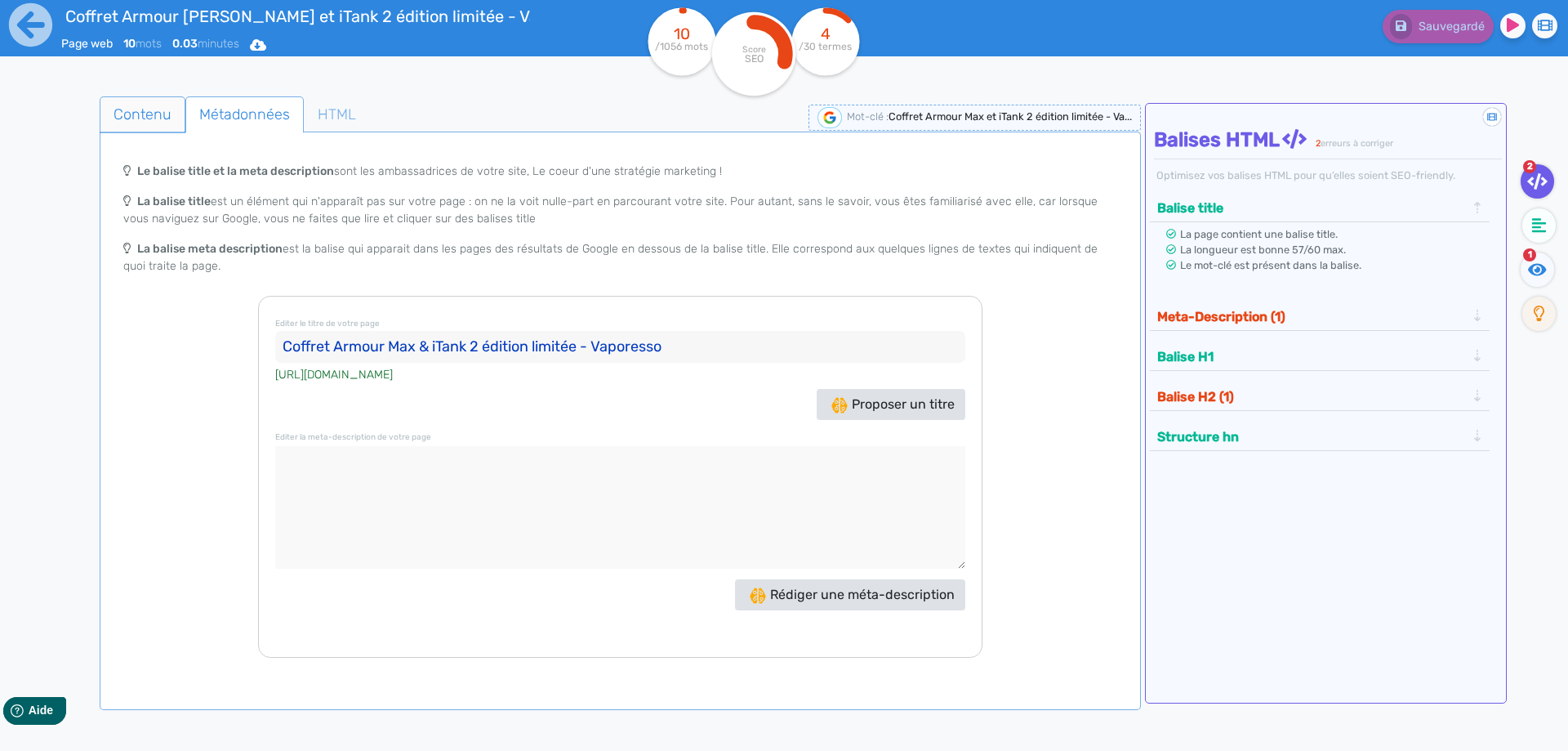
click at [171, 119] on span "Contenu" at bounding box center [142, 114] width 84 height 44
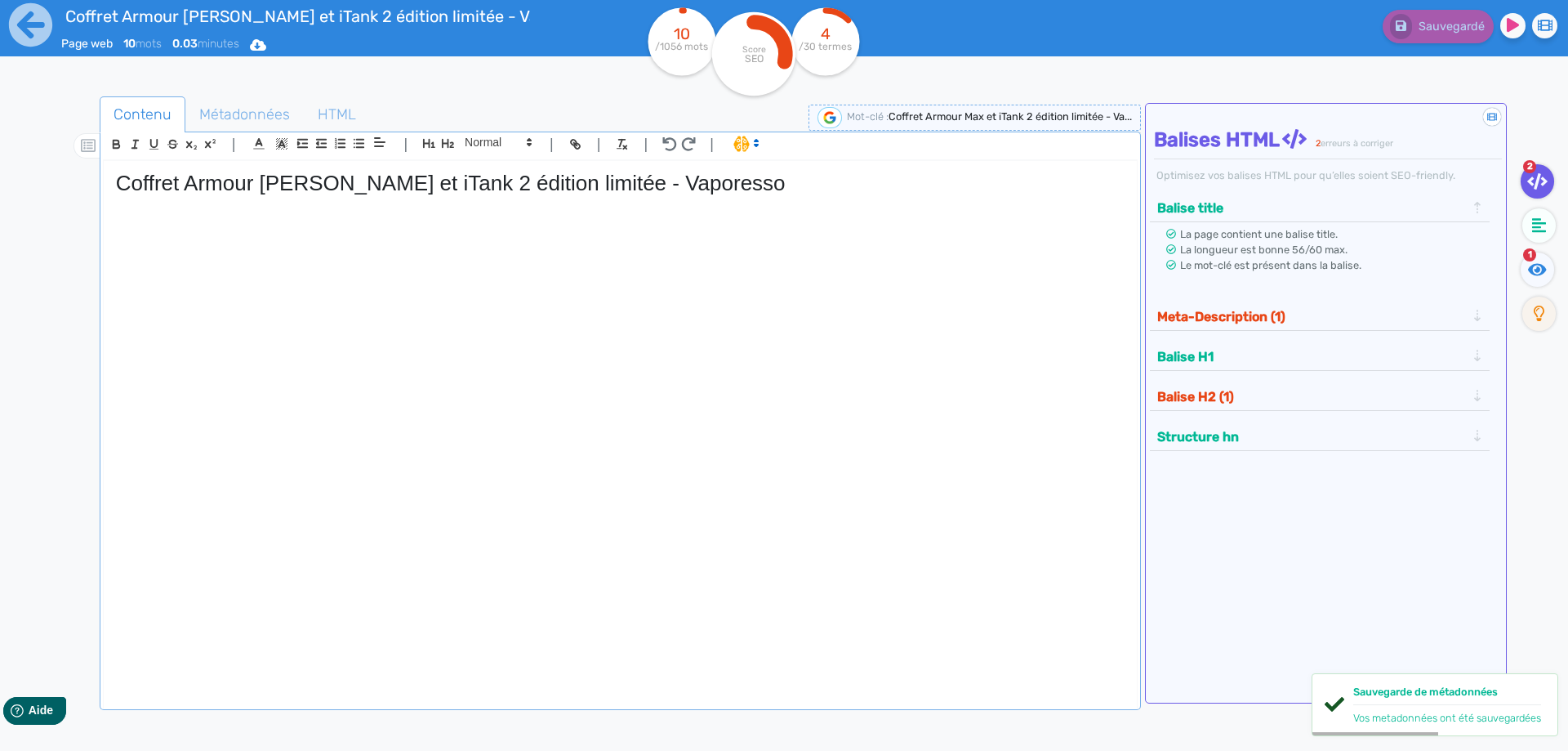
click at [804, 275] on div "Coffret Armour [PERSON_NAME] et iTank 2 édition limitée - Vaporesso" at bounding box center [620, 423] width 1033 height 525
click at [253, 127] on span "Métadonnées" at bounding box center [244, 114] width 117 height 44
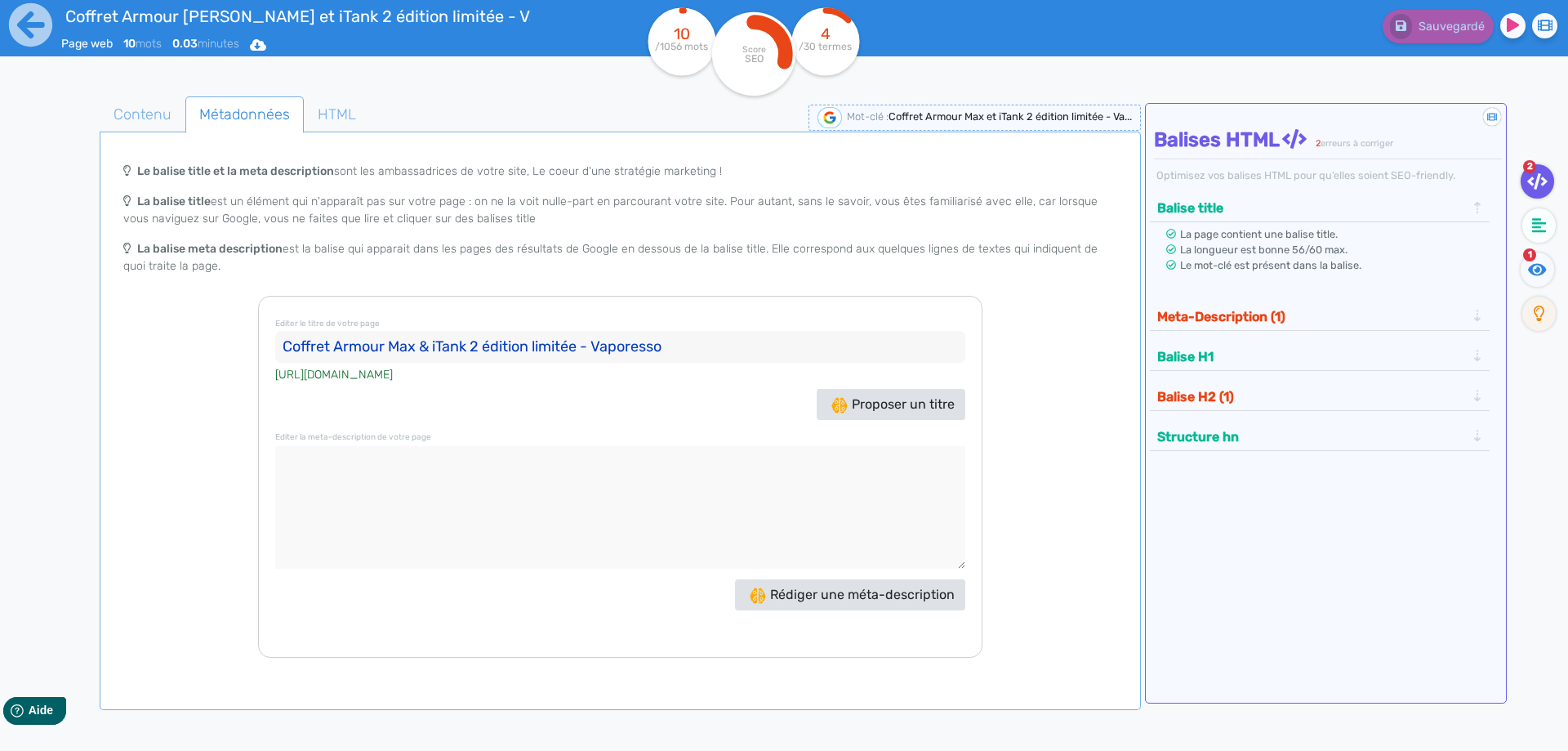
click at [1275, 312] on button "Meta-Description (1)" at bounding box center [1312, 316] width 318 height 27
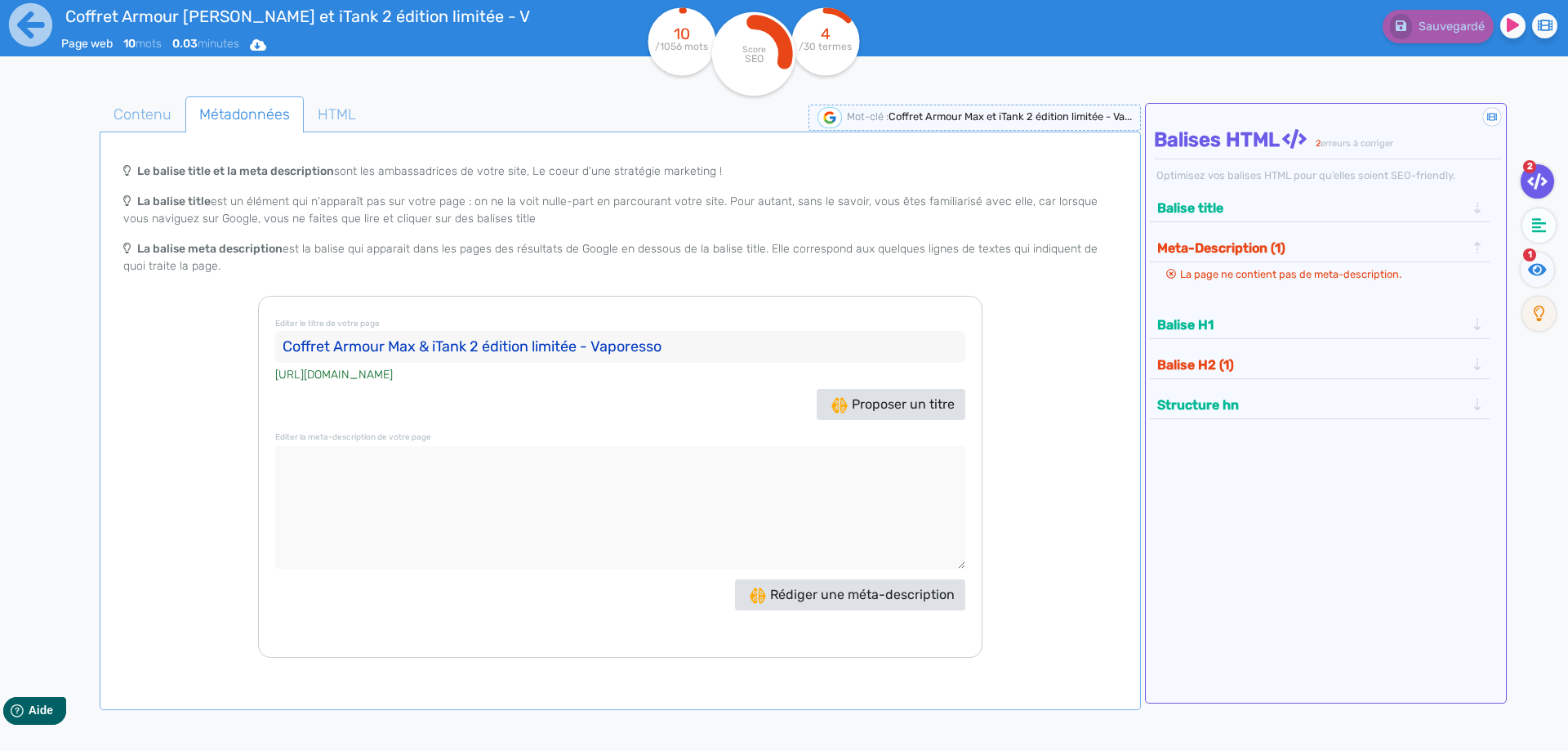
click at [723, 438] on div "Editer le titre de votre page Coffret Armour Max & iTank 2 édition limitée - Va…" at bounding box center [620, 476] width 724 height 362
click at [686, 476] on textarea at bounding box center [620, 507] width 690 height 123
paste textarea "Le coffret Armour [PERSON_NAME] et iTank 2 Vaporesso associe puissance 220W, gr…"
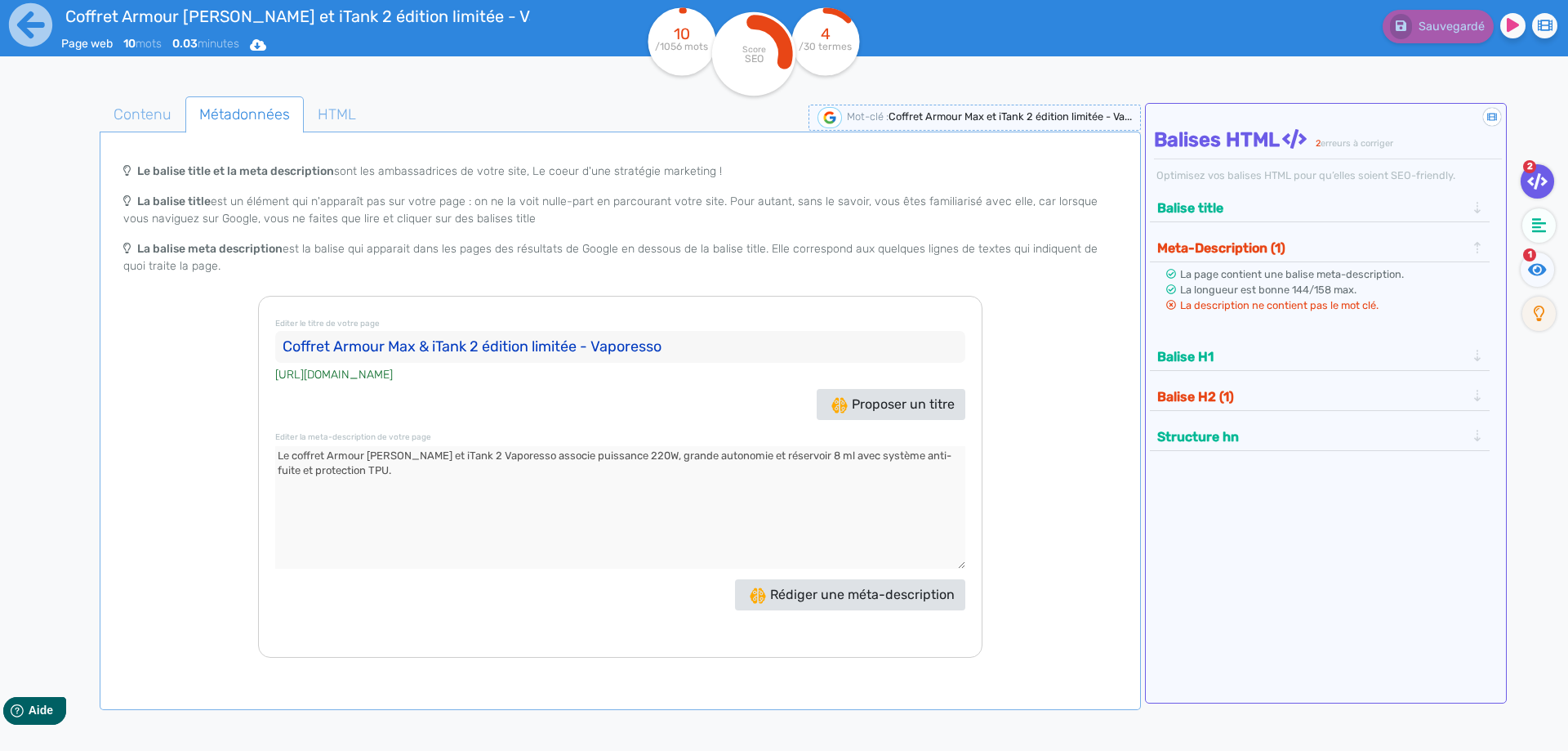
click at [443, 454] on textarea at bounding box center [620, 507] width 690 height 123
click at [439, 455] on textarea at bounding box center [620, 507] width 690 height 123
click at [546, 458] on textarea at bounding box center [620, 507] width 690 height 123
drag, startPoint x: 377, startPoint y: 471, endPoint x: 381, endPoint y: 518, distance: 47.2
click at [381, 518] on textarea at bounding box center [620, 507] width 690 height 123
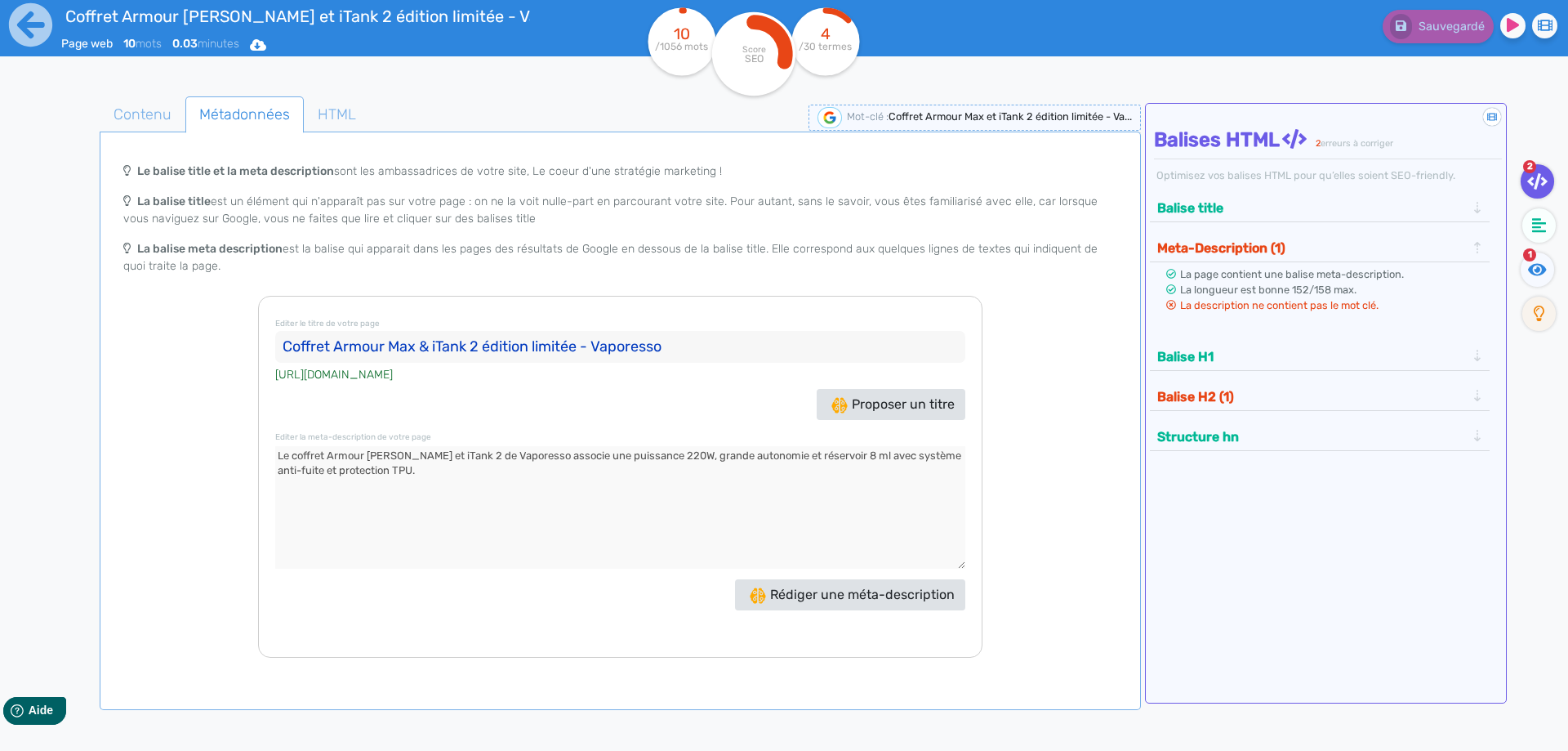
click at [437, 454] on textarea at bounding box center [620, 507] width 690 height 123
type textarea "Le coffret Armour Max et iTank 2 édition limitée de Vaporesso associe une puiss…"
click at [144, 120] on span "Contenu" at bounding box center [142, 114] width 84 height 44
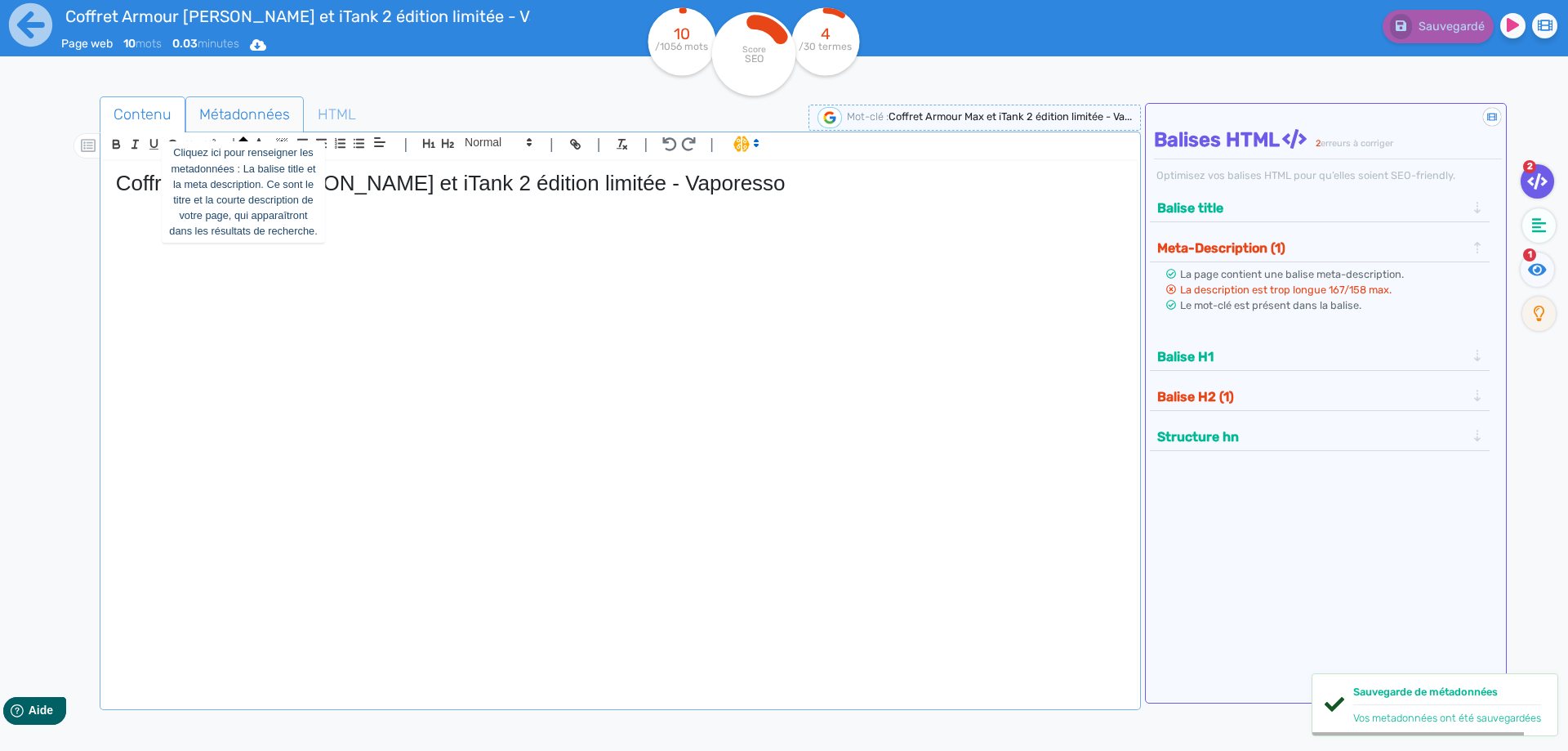
click at [251, 116] on span "Métadonnées" at bounding box center [244, 114] width 117 height 44
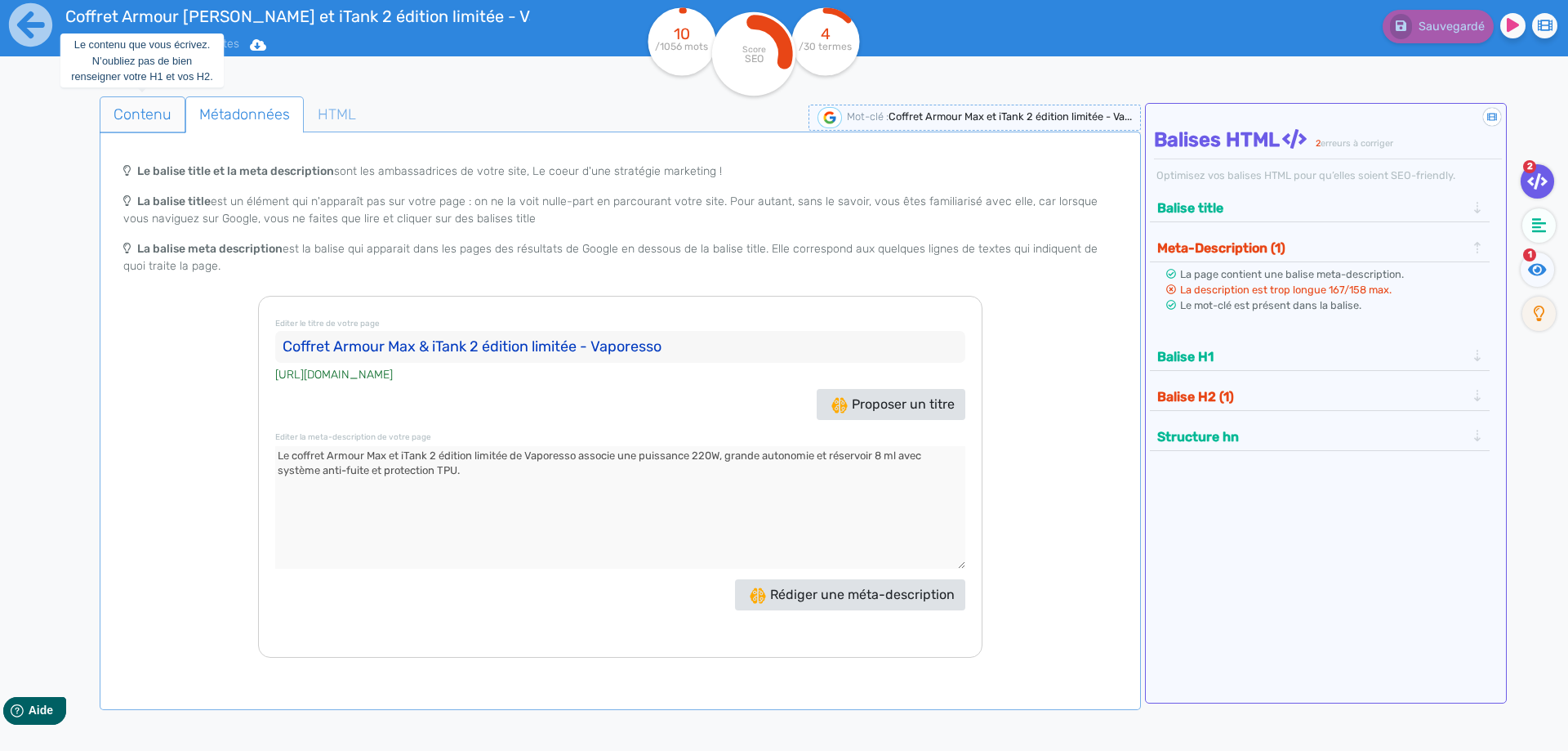
click at [147, 101] on span "Contenu" at bounding box center [142, 114] width 84 height 44
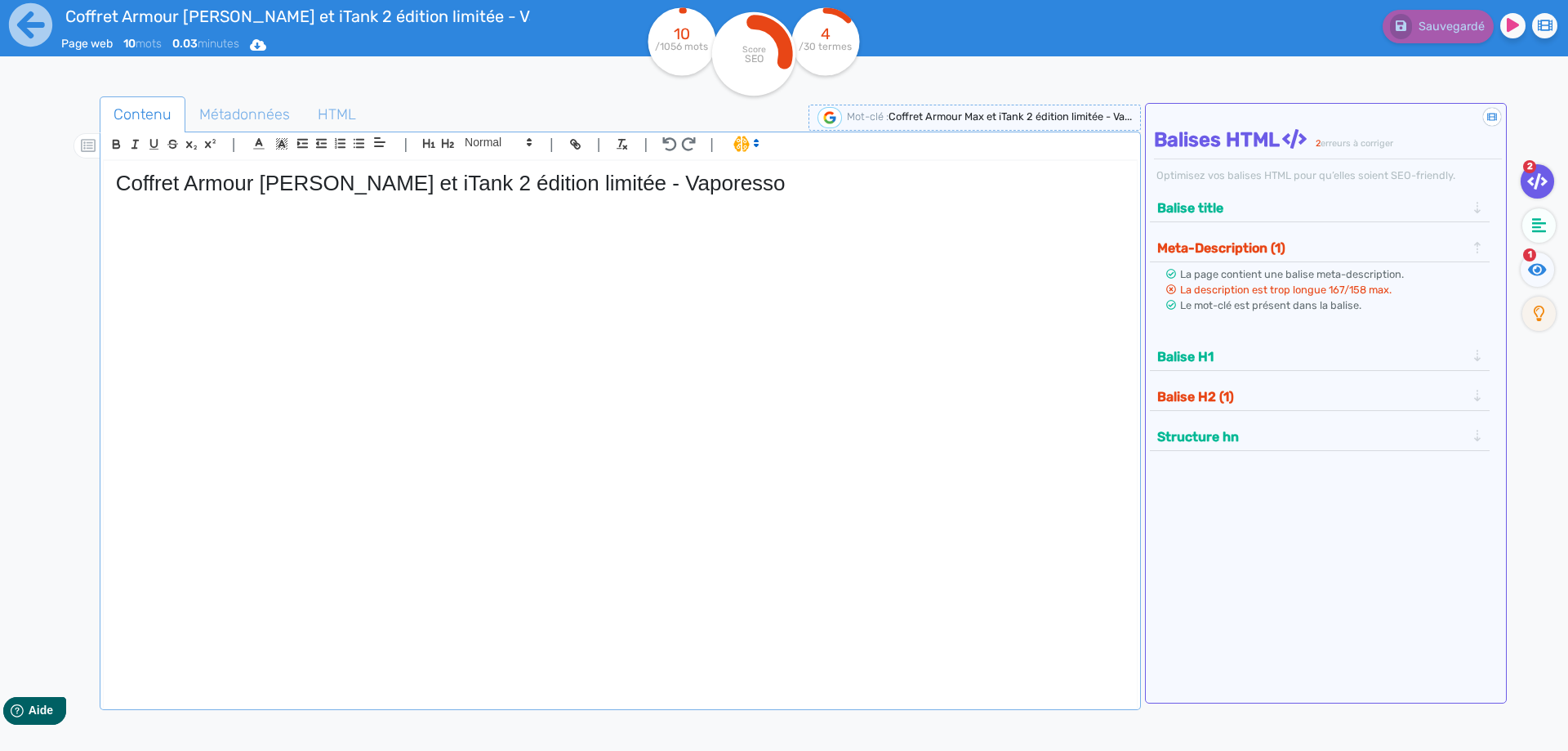
drag, startPoint x: 424, startPoint y: 320, endPoint x: 564, endPoint y: 227, distance: 168.1
click at [424, 320] on div "Coffret Armour [PERSON_NAME] et iTank 2 édition limitée - Vaporesso" at bounding box center [620, 423] width 1033 height 525
click at [202, 221] on p at bounding box center [620, 218] width 1009 height 15
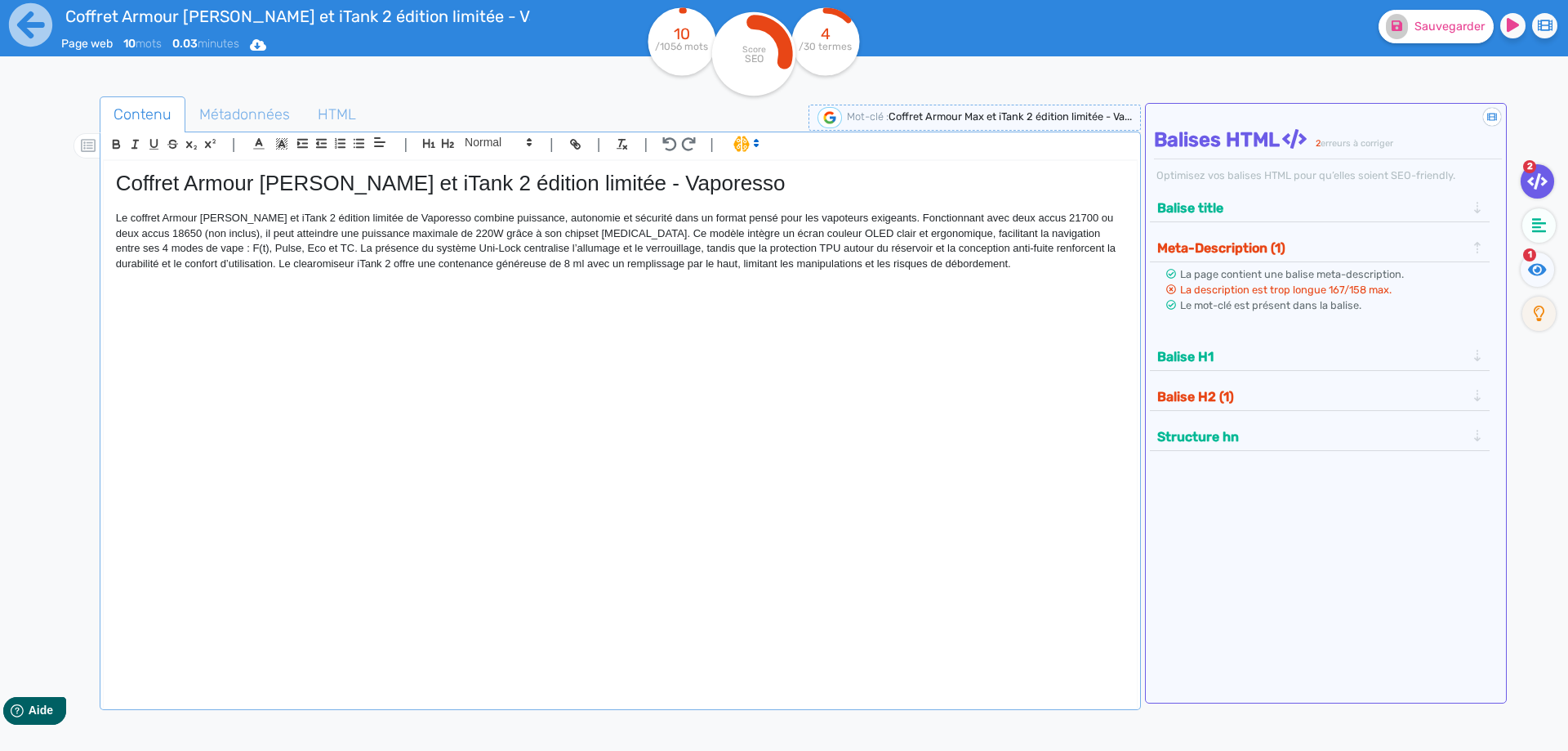
click at [137, 215] on p "Le coffret Armour [PERSON_NAME] et iTank 2 édition limitée de Vaporesso combine…" at bounding box center [620, 241] width 1009 height 60
drag, startPoint x: 137, startPoint y: 215, endPoint x: 332, endPoint y: 214, distance: 195.0
click at [332, 214] on p "Le coffret Armour [PERSON_NAME] et iTank 2 édition limitée de Vaporesso combine…" at bounding box center [620, 241] width 1009 height 60
click at [399, 249] on p "Le coffret Armour [PERSON_NAME] et iTank 2 édition limitée de Vaporesso combine…" at bounding box center [620, 241] width 1009 height 60
click at [874, 214] on p "Le coffret Armour [PERSON_NAME] et iTank 2 édition limitée de Vaporesso combine…" at bounding box center [620, 241] width 1009 height 60
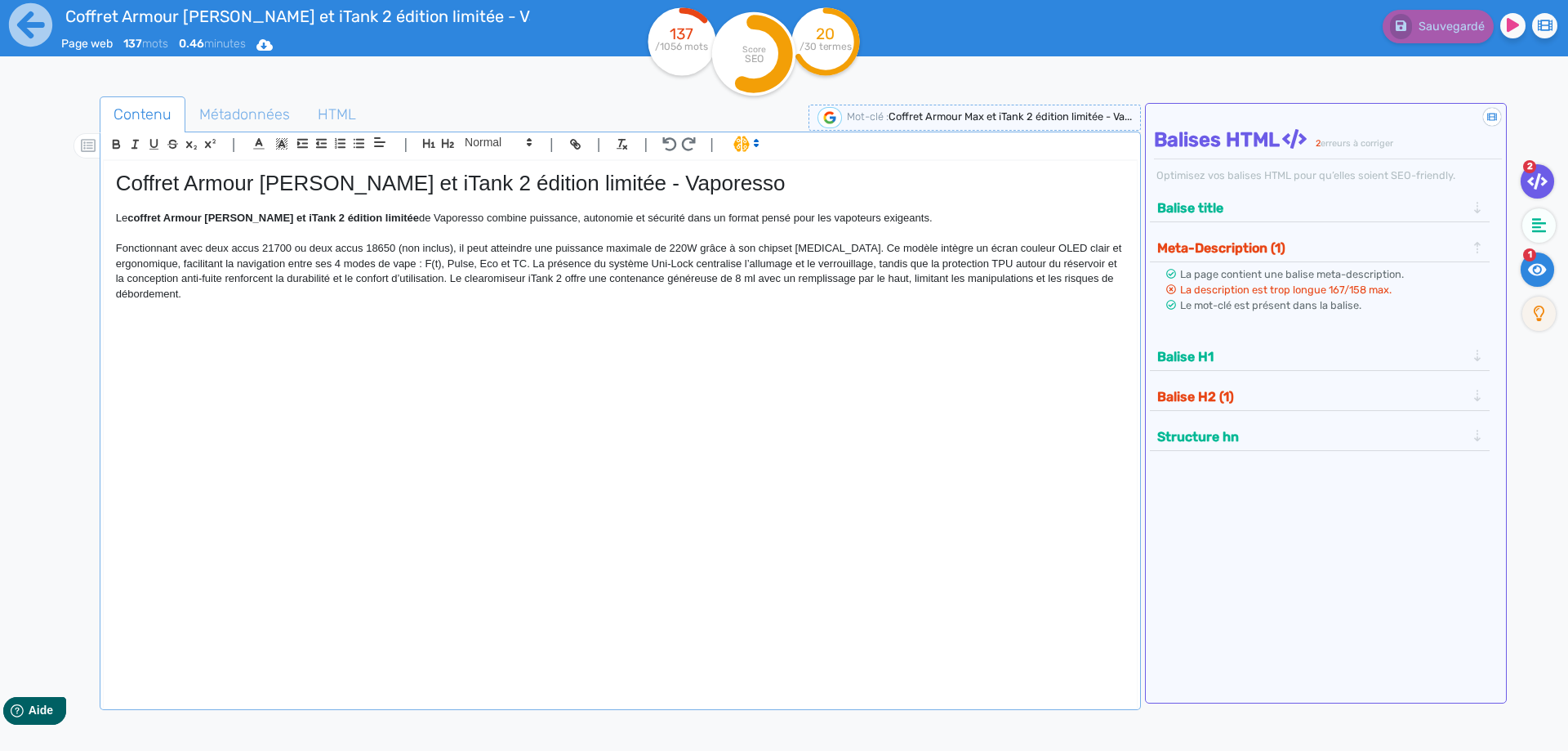
click at [1530, 276] on icon at bounding box center [1537, 270] width 19 height 16
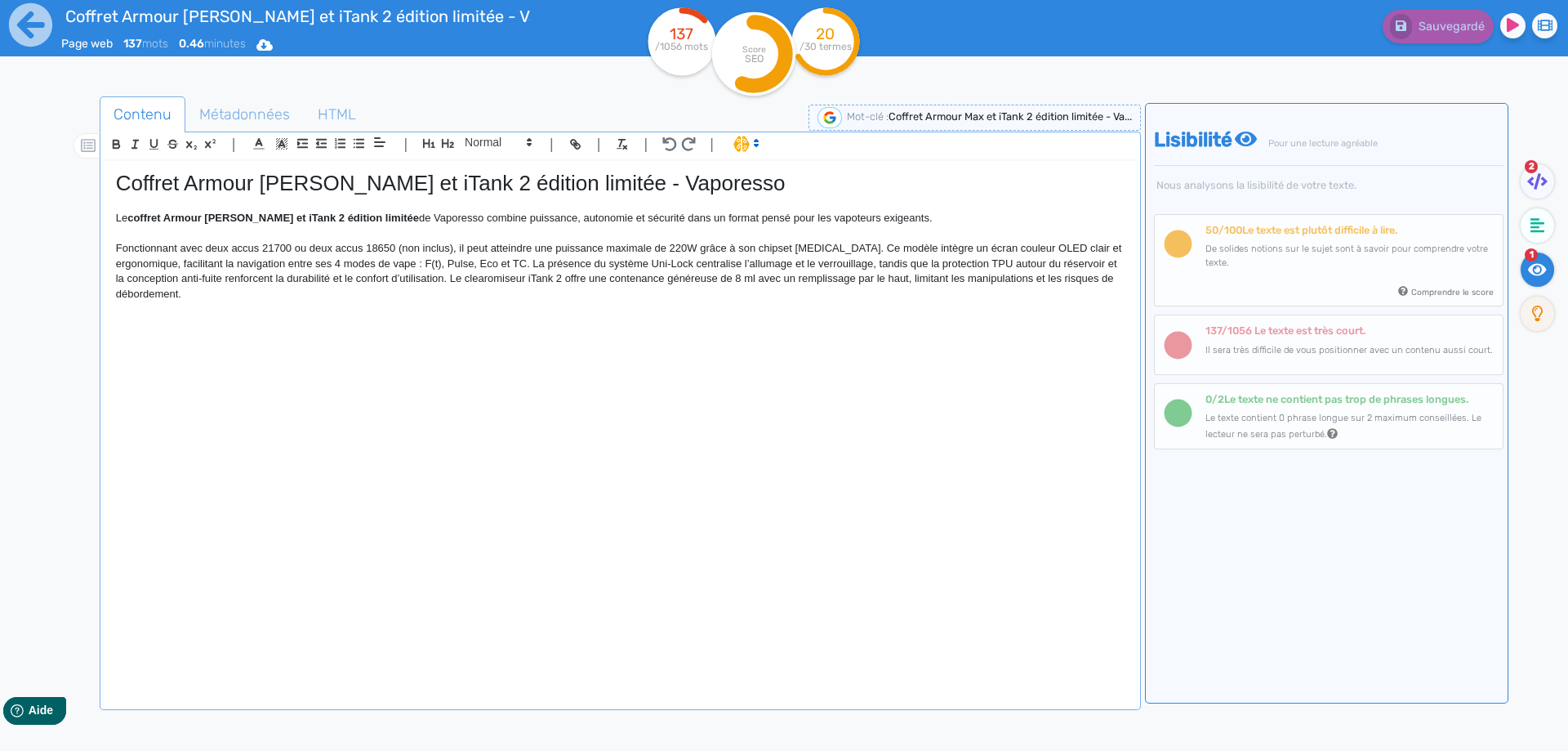
click at [193, 266] on p "Fonctionnant avec deux accus 21700 ou deux accus 18650 (non inclus), il peut at…" at bounding box center [620, 271] width 1009 height 60
click at [556, 264] on p "Fonctionnant avec deux accus 21700 ou deux accus 18650 (non inclus), il peut at…" at bounding box center [620, 271] width 1009 height 60
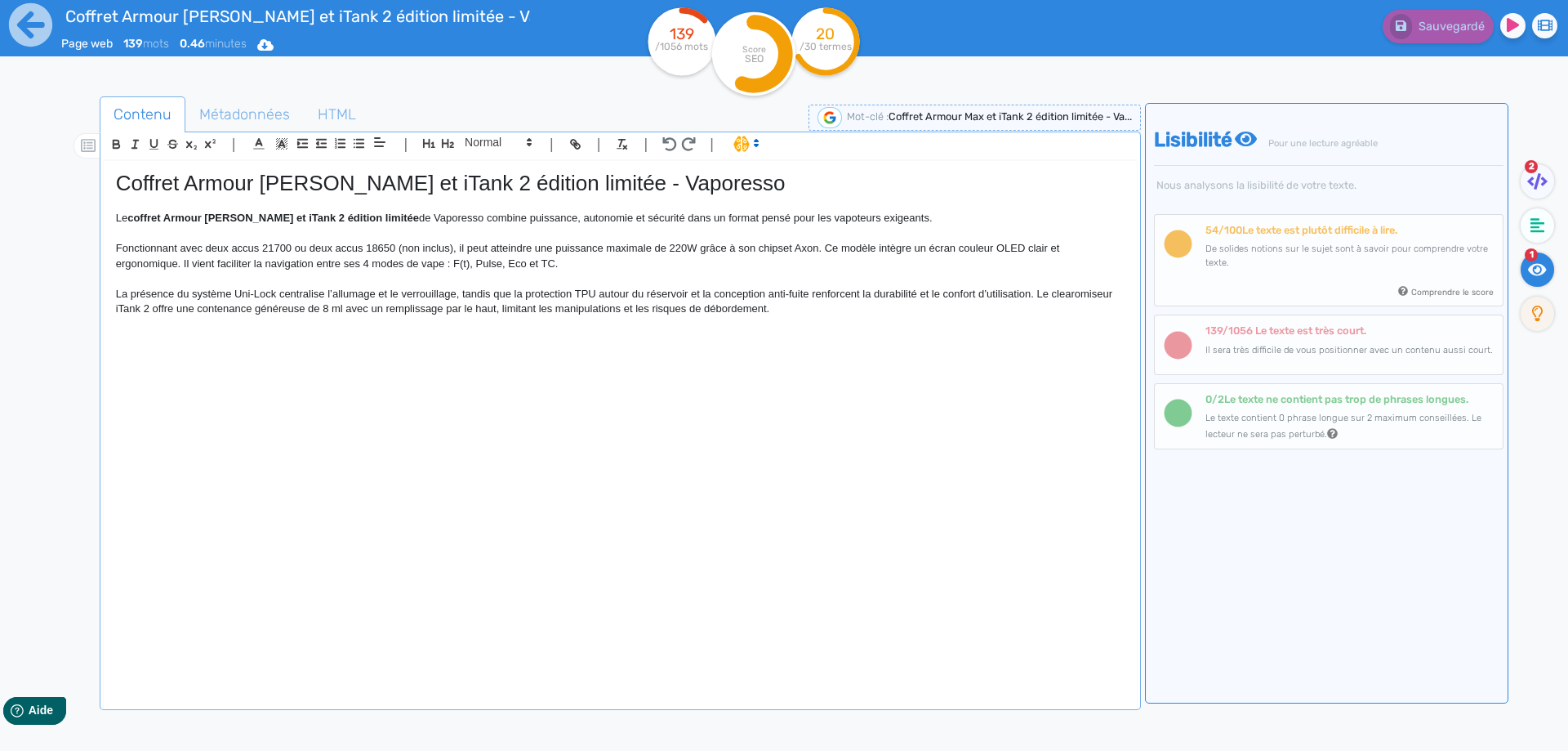
click at [456, 297] on p "La présence du système Uni-Lock centralise l’allumage et le verrouillage, tandi…" at bounding box center [620, 302] width 1009 height 30
click at [903, 291] on p "La présence du système Uni-Lock centralise l’allumage et le verrouillage de la …" at bounding box center [620, 302] width 1009 height 30
click at [269, 307] on p "La présence du système Uni-Lock centralise l’allumage et le verrouillage de la …" at bounding box center [620, 302] width 1009 height 30
click at [271, 307] on p "La présence du système Uni-Lock centralise l’allumage et le verrouillage de la …" at bounding box center [620, 302] width 1009 height 30
drag, startPoint x: 313, startPoint y: 309, endPoint x: 304, endPoint y: 308, distance: 9.1
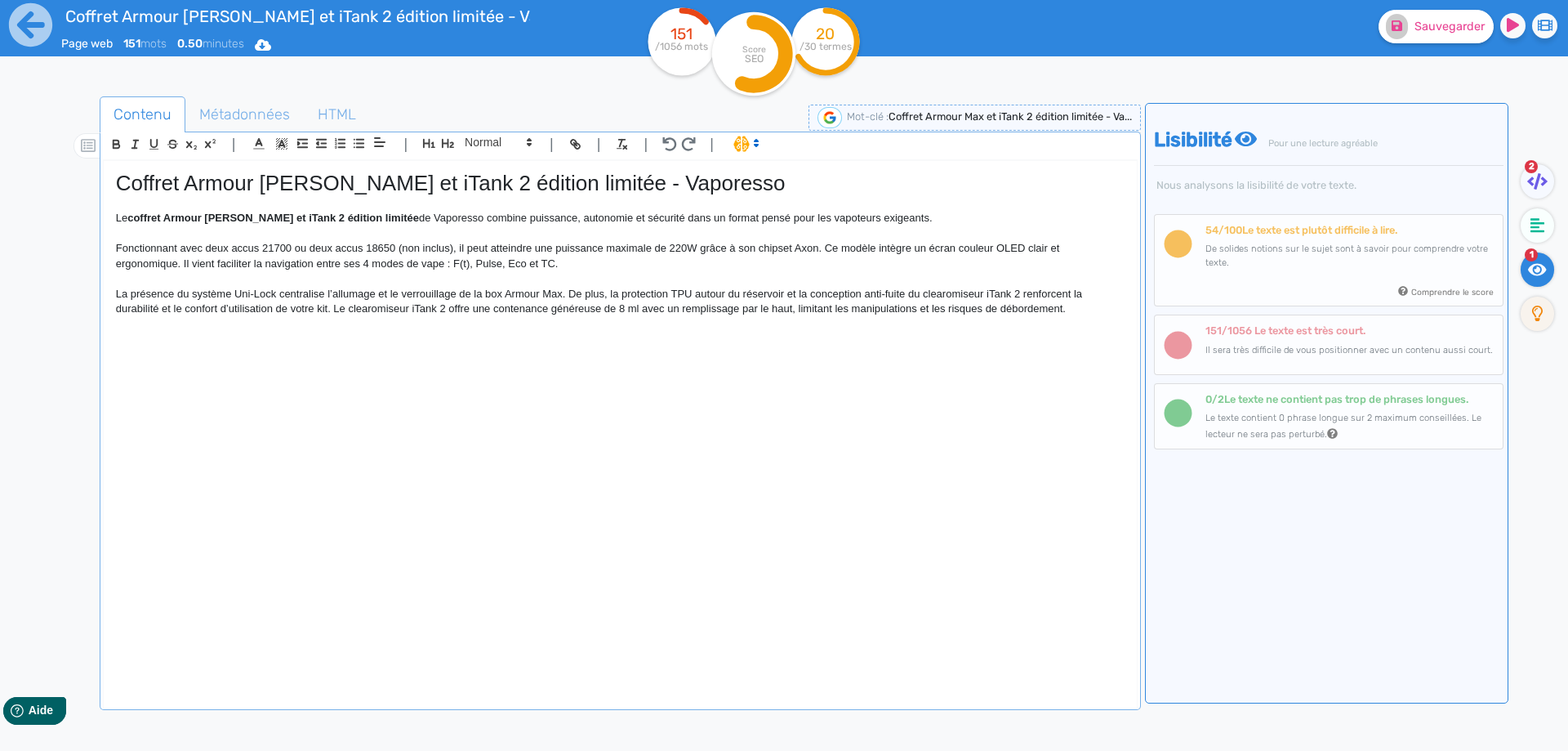
click at [312, 309] on p "La présence du système Uni-Lock centralise l’allumage et le verrouillage de la …" at bounding box center [620, 302] width 1009 height 30
click at [301, 308] on p "La présence du système Uni-Lock centralise l’allumage et le verrouillage de la …" at bounding box center [620, 302] width 1009 height 30
click at [318, 308] on p "La présence du système Uni-Lock centralise l’allumage et le verrouillage de la …" at bounding box center [620, 302] width 1009 height 30
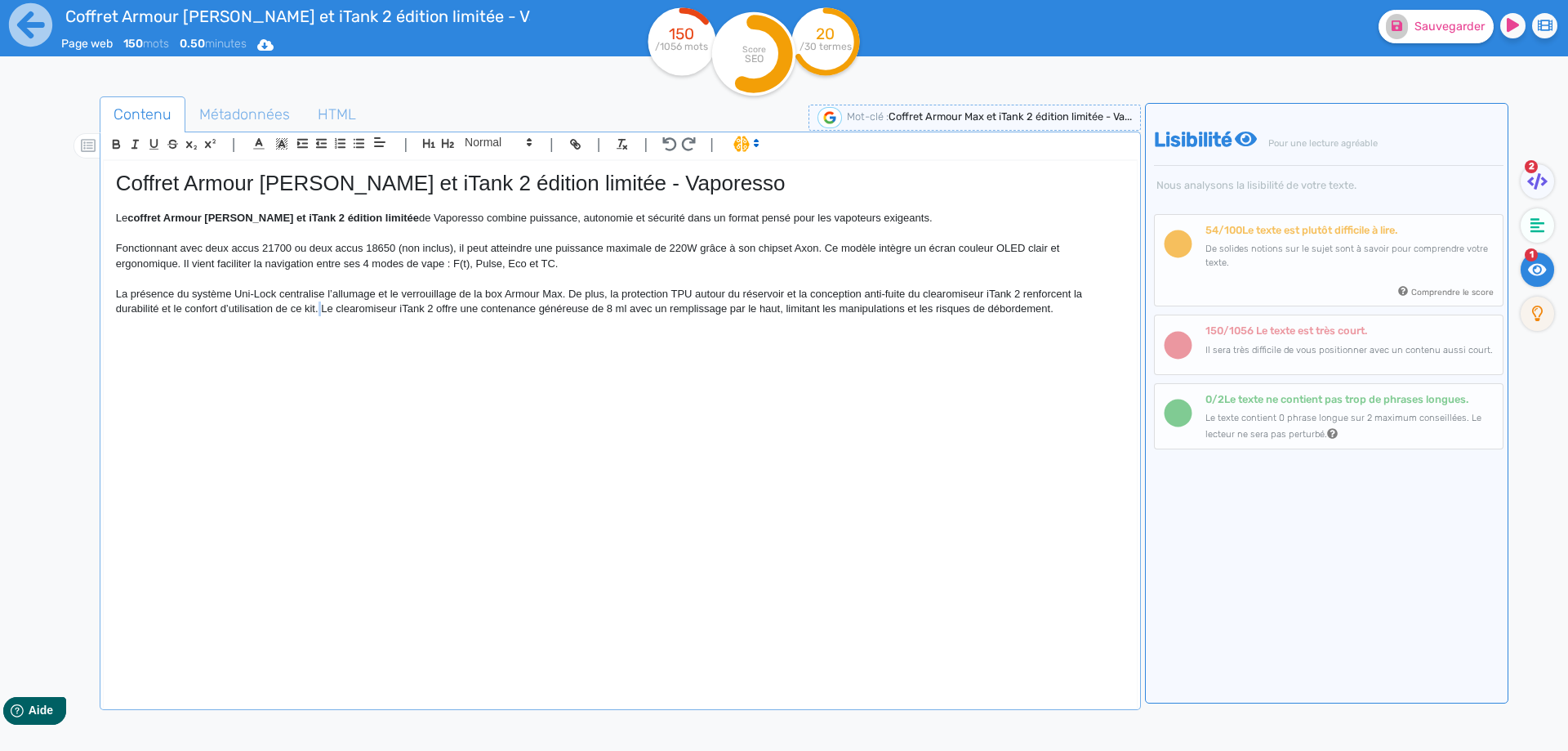
click at [320, 307] on p "La présence du système Uni-Lock centralise l’allumage et le verrouillage de la …" at bounding box center [620, 302] width 1009 height 30
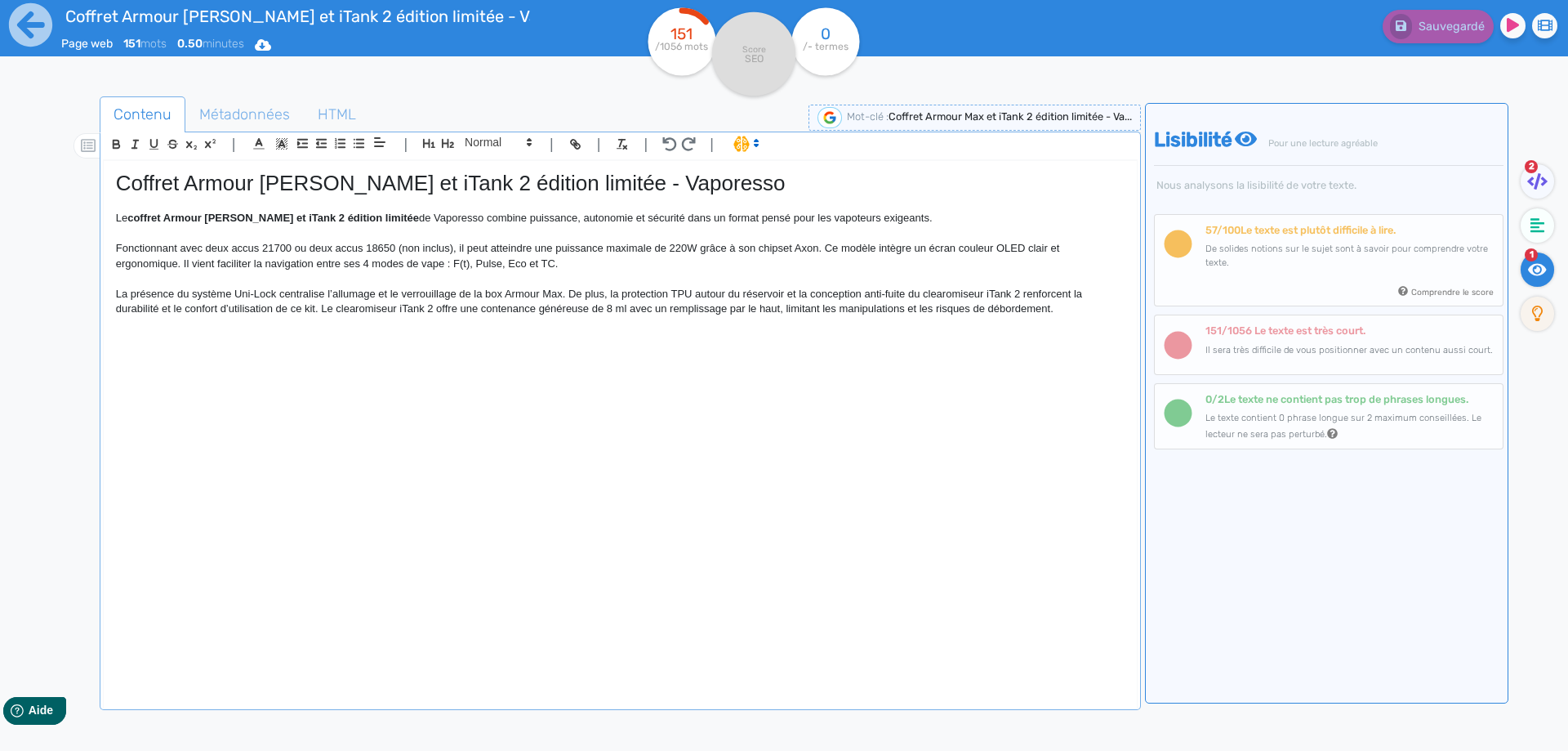
click at [800, 293] on p "La présence du système Uni-Lock centralise l’allumage et le verrouillage de la …" at bounding box center [620, 302] width 1009 height 30
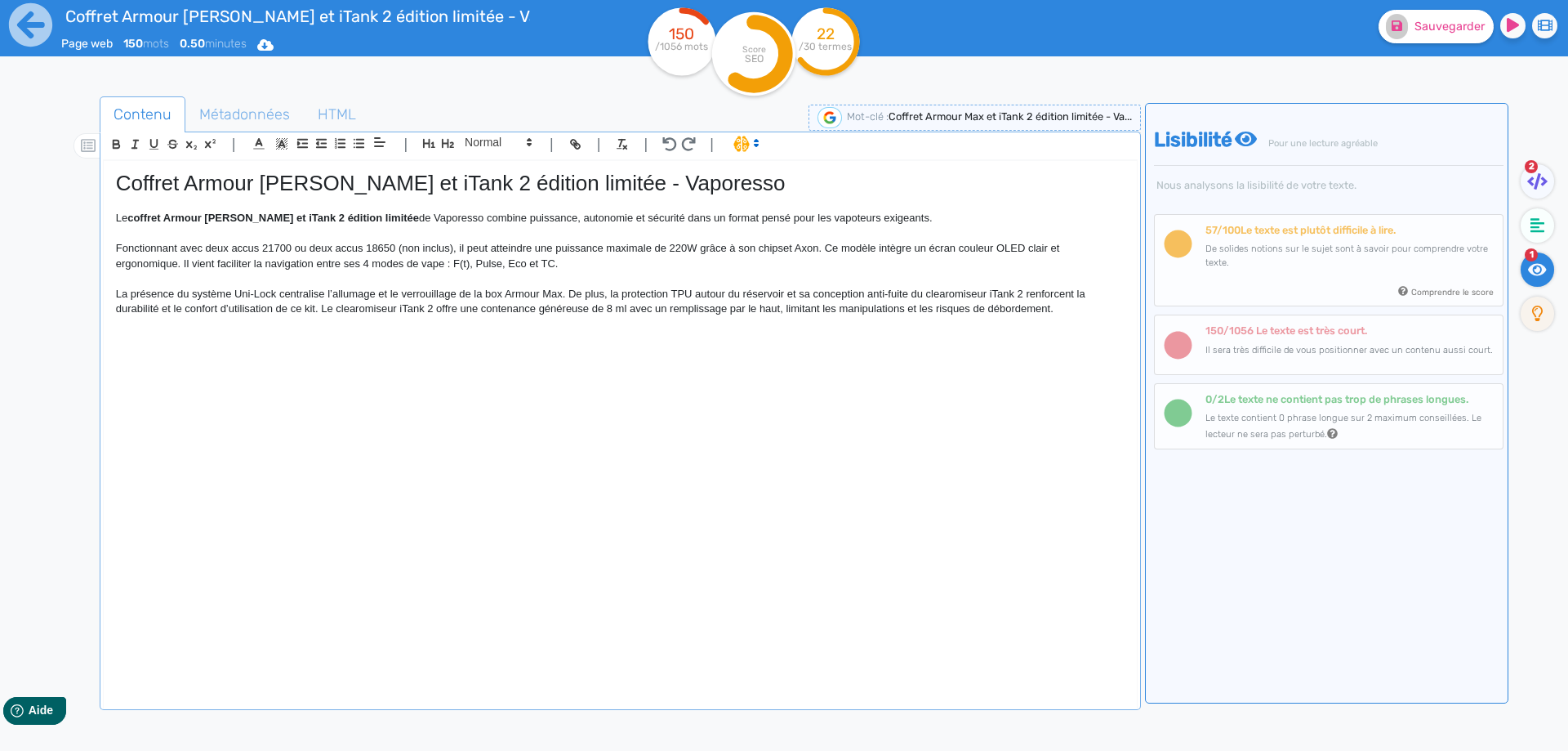
click at [887, 295] on p "La présence du système Uni-Lock centralise l’allumage et le verrouillage de la …" at bounding box center [620, 302] width 1009 height 30
click at [924, 296] on p "La présence du système Uni-Lock centralise l’allumage et le verrouillage de la …" at bounding box center [620, 302] width 1009 height 30
click at [909, 293] on p "La présence du système Uni-Lock centralise l’allumage et le verrouillage de la …" at bounding box center [620, 302] width 1009 height 30
drag, startPoint x: 909, startPoint y: 293, endPoint x: 1020, endPoint y: 289, distance: 111.1
click at [1020, 289] on p "La présence du système Uni-Lock centralise l’allumage et le verrouillage de la …" at bounding box center [620, 302] width 1009 height 30
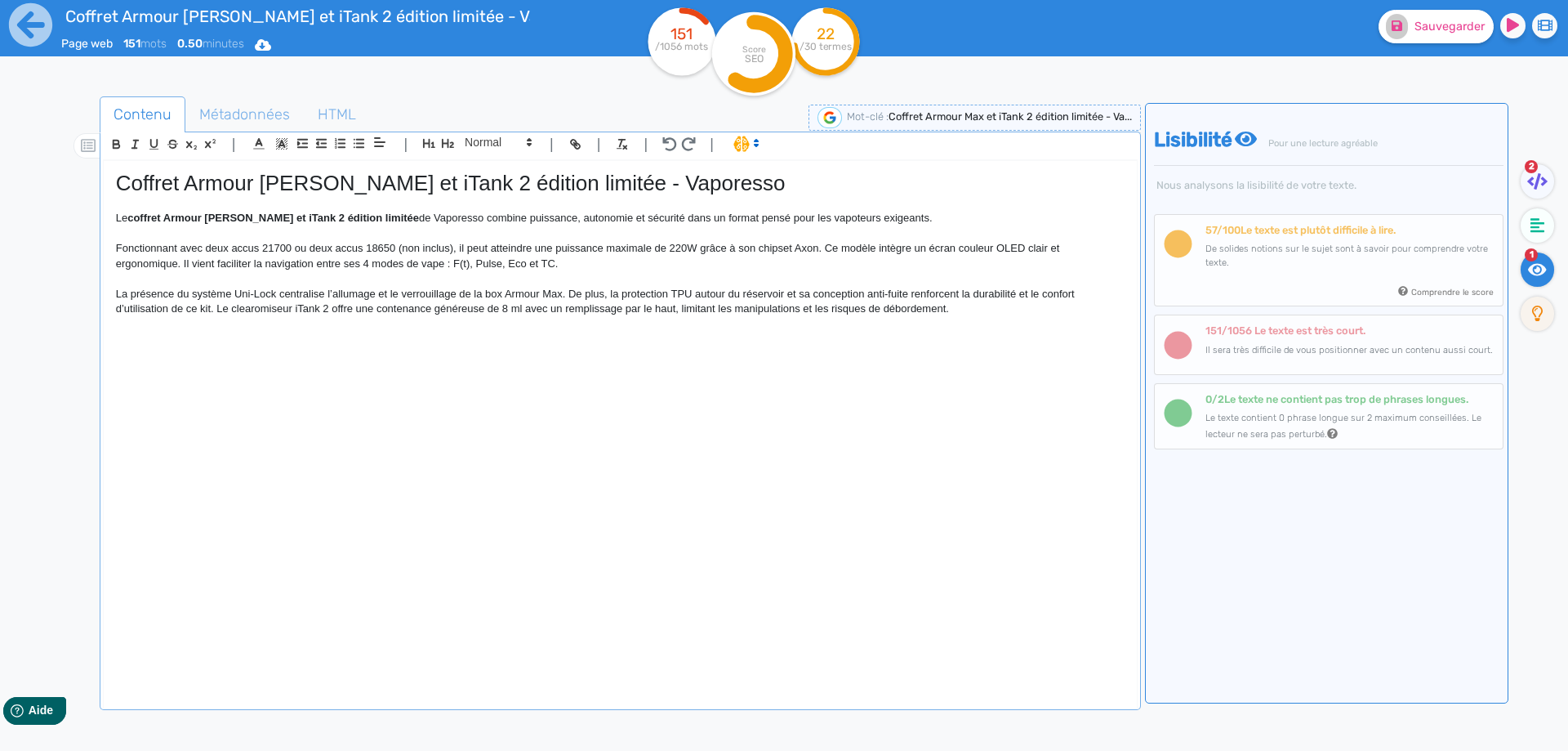
click at [214, 311] on p "La présence du système Uni-Lock centralise l’allumage et le verrouillage de la …" at bounding box center [620, 302] width 1009 height 30
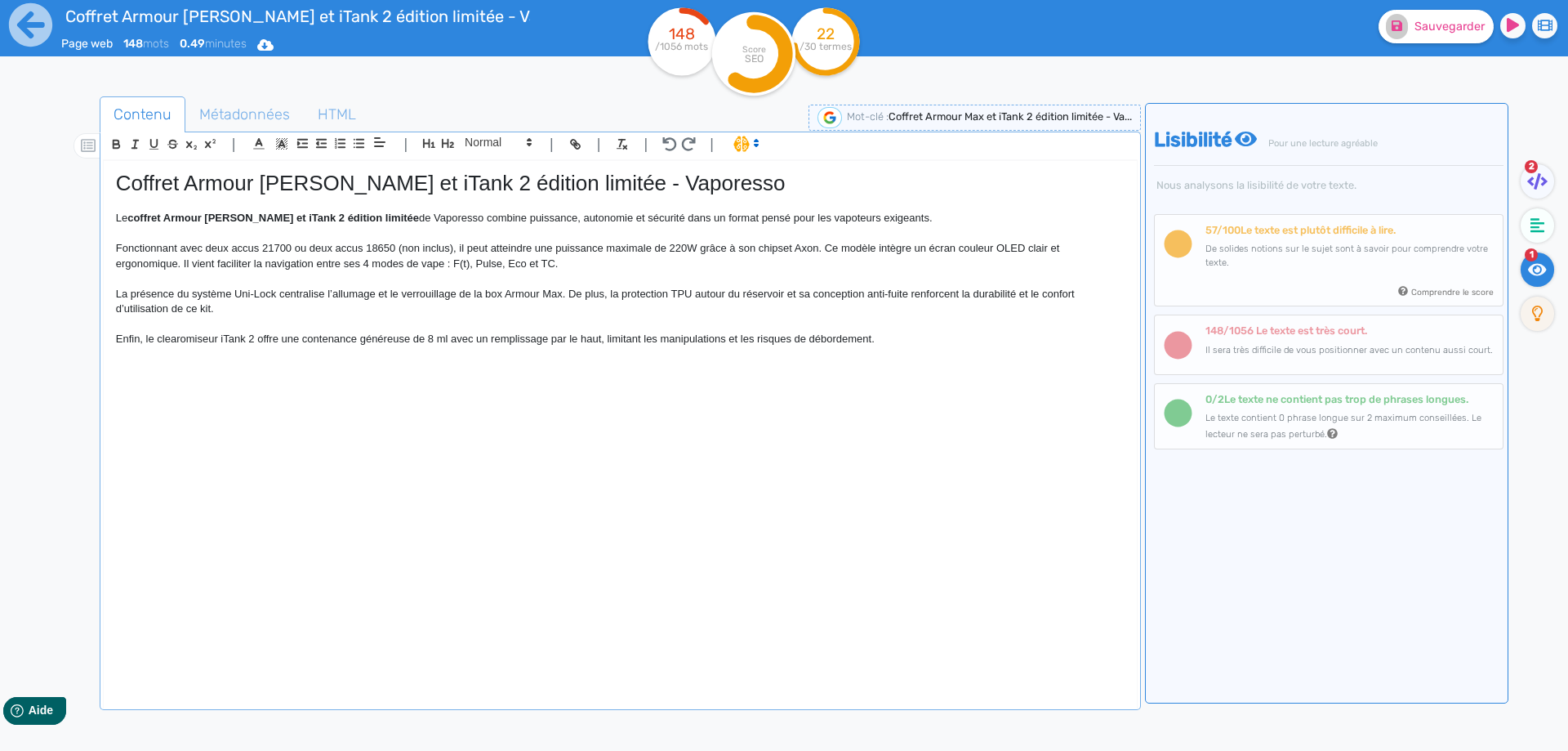
click at [610, 335] on p "Enfin, le clearomiseur iTank 2 offre une contenance généreuse de 8 ml avec un r…" at bounding box center [620, 339] width 1009 height 15
drag, startPoint x: 610, startPoint y: 335, endPoint x: 858, endPoint y: 333, distance: 248.0
click at [858, 333] on p "Enfin, le clearomiseur iTank 2 offre une contenance généreuse de 8 ml avec un r…" at bounding box center [620, 339] width 1009 height 15
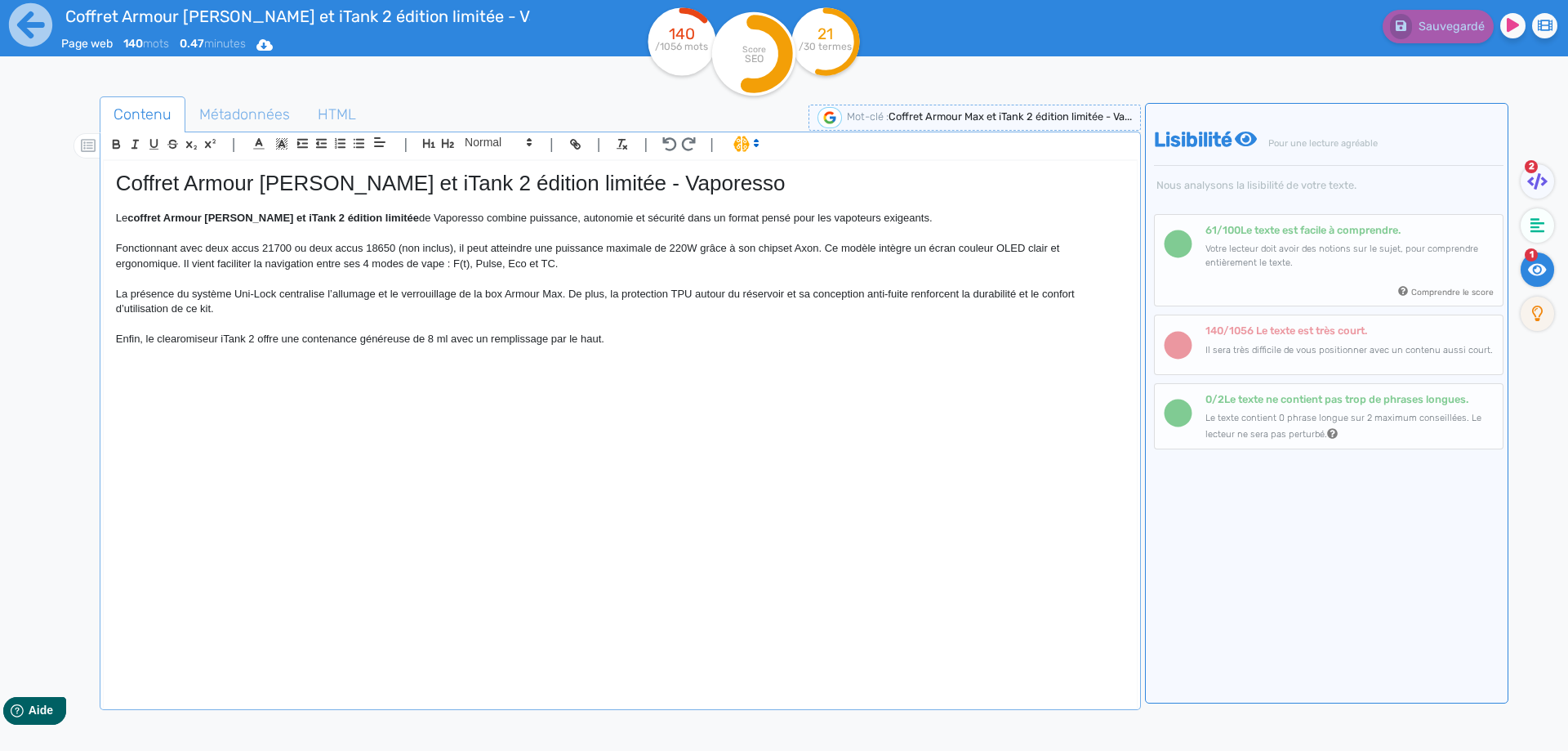
click at [638, 340] on p "Enfin, le clearomiseur iTank 2 offre une contenance généreuse de 8 ml avec un r…" at bounding box center [620, 339] width 1009 height 15
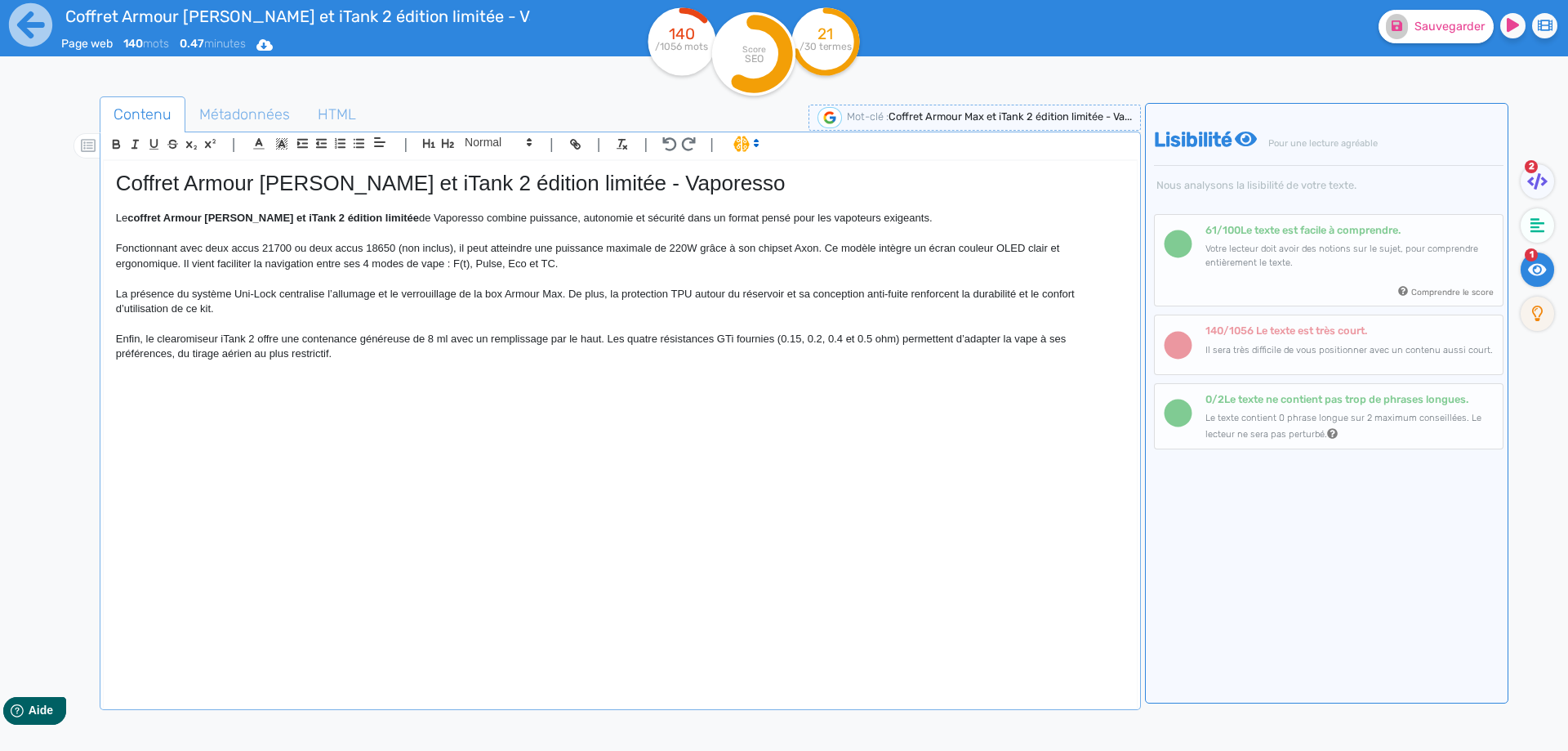
click at [638, 340] on p "Enfin, le clearomiseur iTank 2 offre une contenance généreuse de 8 ml avec un r…" at bounding box center [620, 346] width 1009 height 30
click at [651, 346] on p "Enfin, le clearomiseur iTank 2 offre une contenance généreuse de 8 ml avec un r…" at bounding box center [620, 346] width 1009 height 30
click at [373, 354] on p "Enfin, le clearomiseur iTank 2 offre une contenance généreuse de 8 ml avec un r…" at bounding box center [620, 346] width 1009 height 30
click at [1465, 27] on span "Sauvegarder" at bounding box center [1450, 26] width 70 height 14
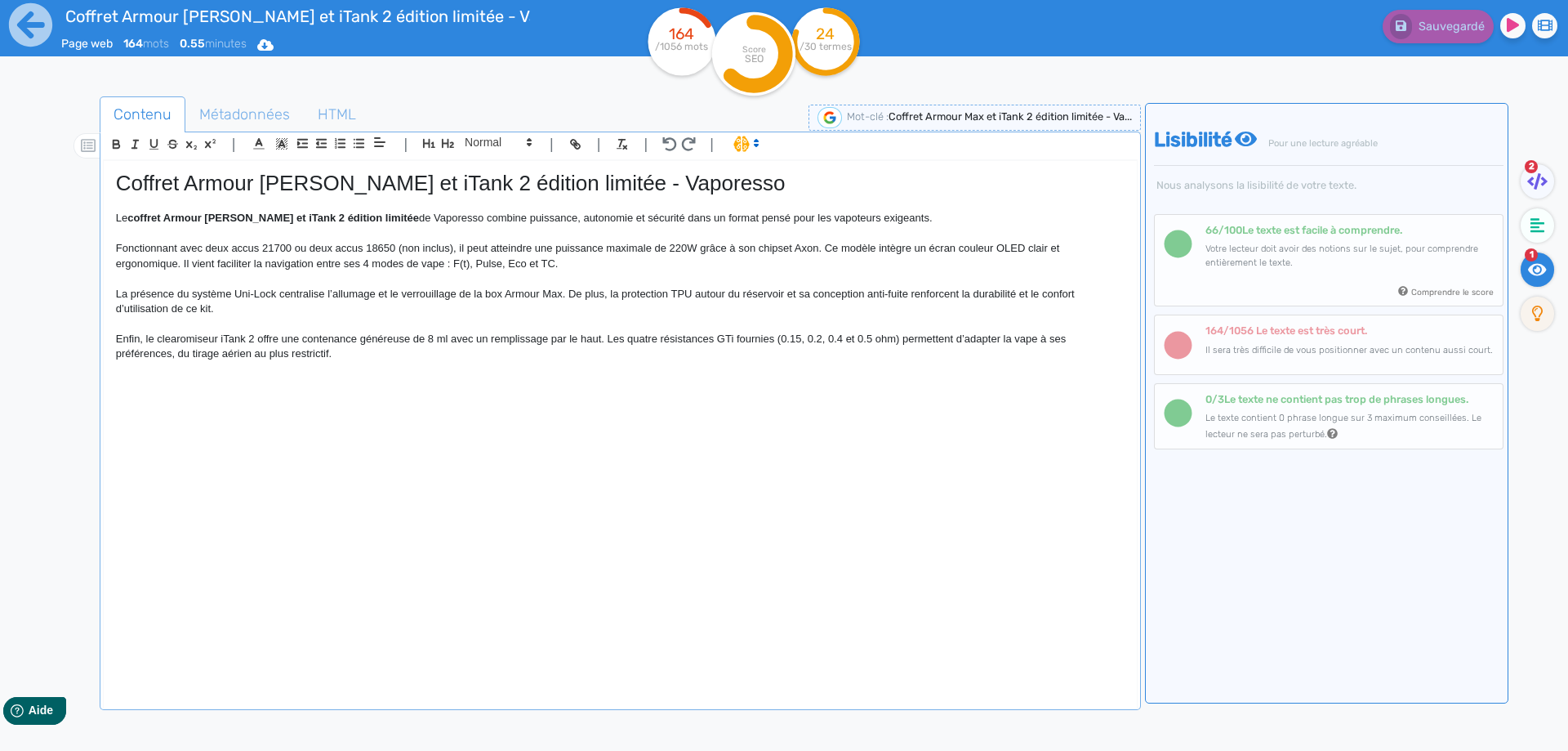
click at [243, 363] on p at bounding box center [620, 369] width 1009 height 15
click at [237, 378] on p at bounding box center [620, 384] width 1009 height 15
click at [379, 347] on p "Enfin, le clearomiseur iTank 2 offre une contenance généreuse de 8 ml avec un r…" at bounding box center [620, 346] width 1009 height 30
click at [185, 393] on p at bounding box center [620, 400] width 1009 height 15
click at [184, 386] on p at bounding box center [620, 384] width 1009 height 15
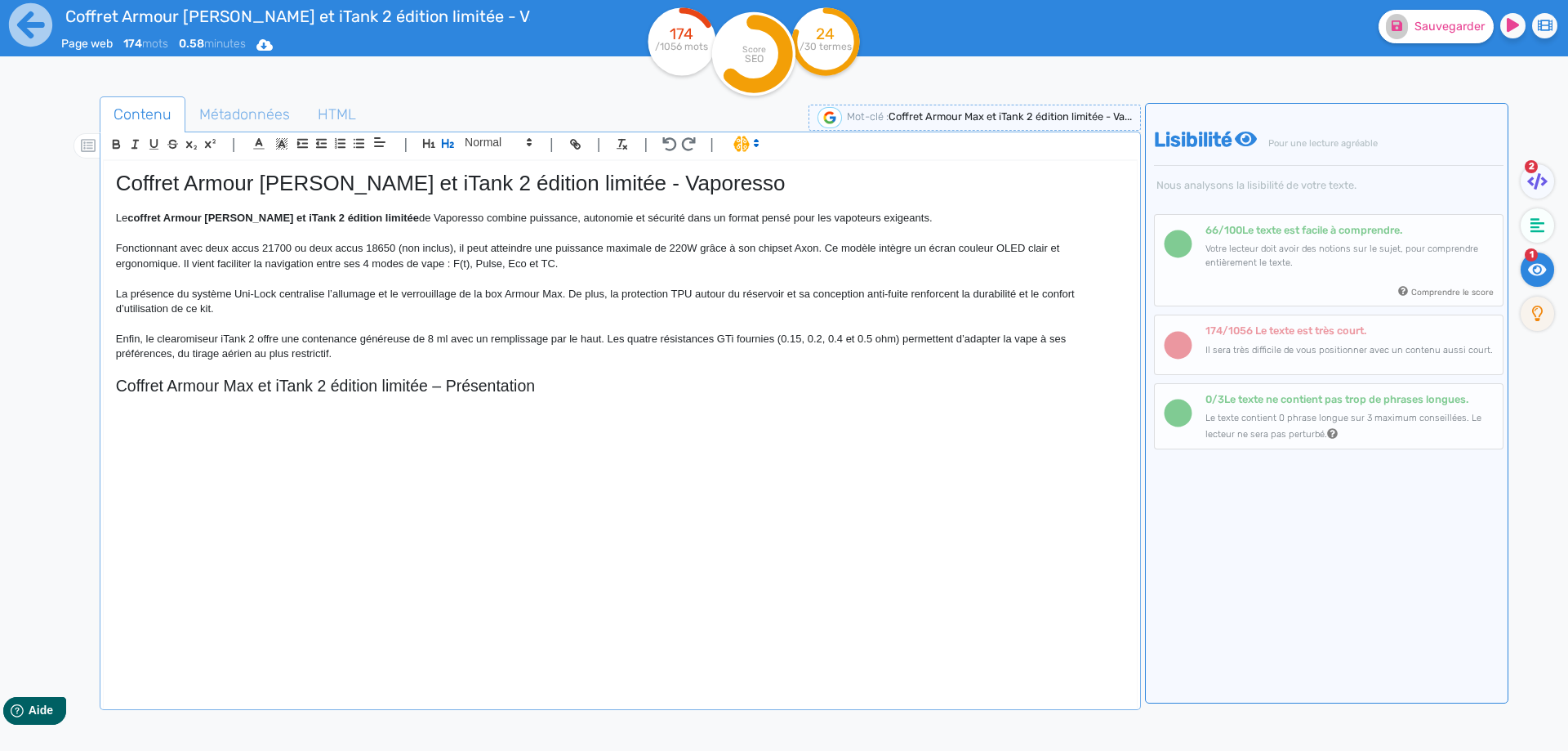
click at [107, 382] on div "Coffret Armour [PERSON_NAME] et iTank 2 édition limitée - Vaporesso Le coffret …" at bounding box center [620, 423] width 1033 height 525
click at [587, 387] on h2 "Présentation du coffret Armour Max et iTank 2 édition limitée – Présentation" at bounding box center [620, 386] width 1009 height 19
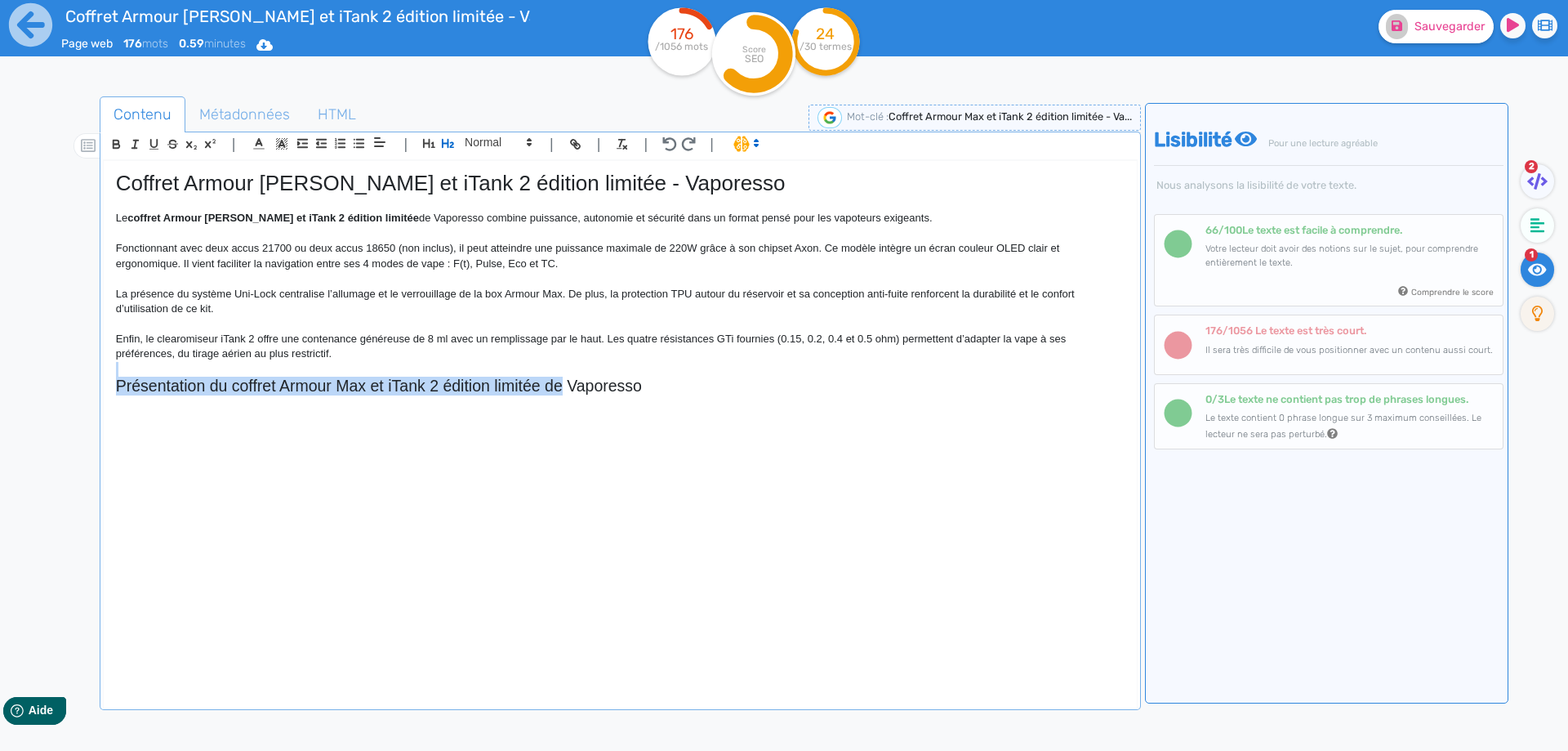
click at [559, 379] on div "Coffret Armour [PERSON_NAME] et iTank 2 édition limitée - Vaporesso Le coffret …" at bounding box center [620, 423] width 1033 height 525
click at [559, 379] on h2 "Présentation du coffret Armour Max et iTank 2 édition limitée de Vaporesso" at bounding box center [620, 386] width 1009 height 19
click at [559, 380] on h2 "Présentation du coffret Armour Max et iTank 2 édition limitée de Vaporesso" at bounding box center [620, 386] width 1009 height 19
copy h2 "Présentation du coffret Armour Max et iTank 2 édition limitée de Vaporesso"
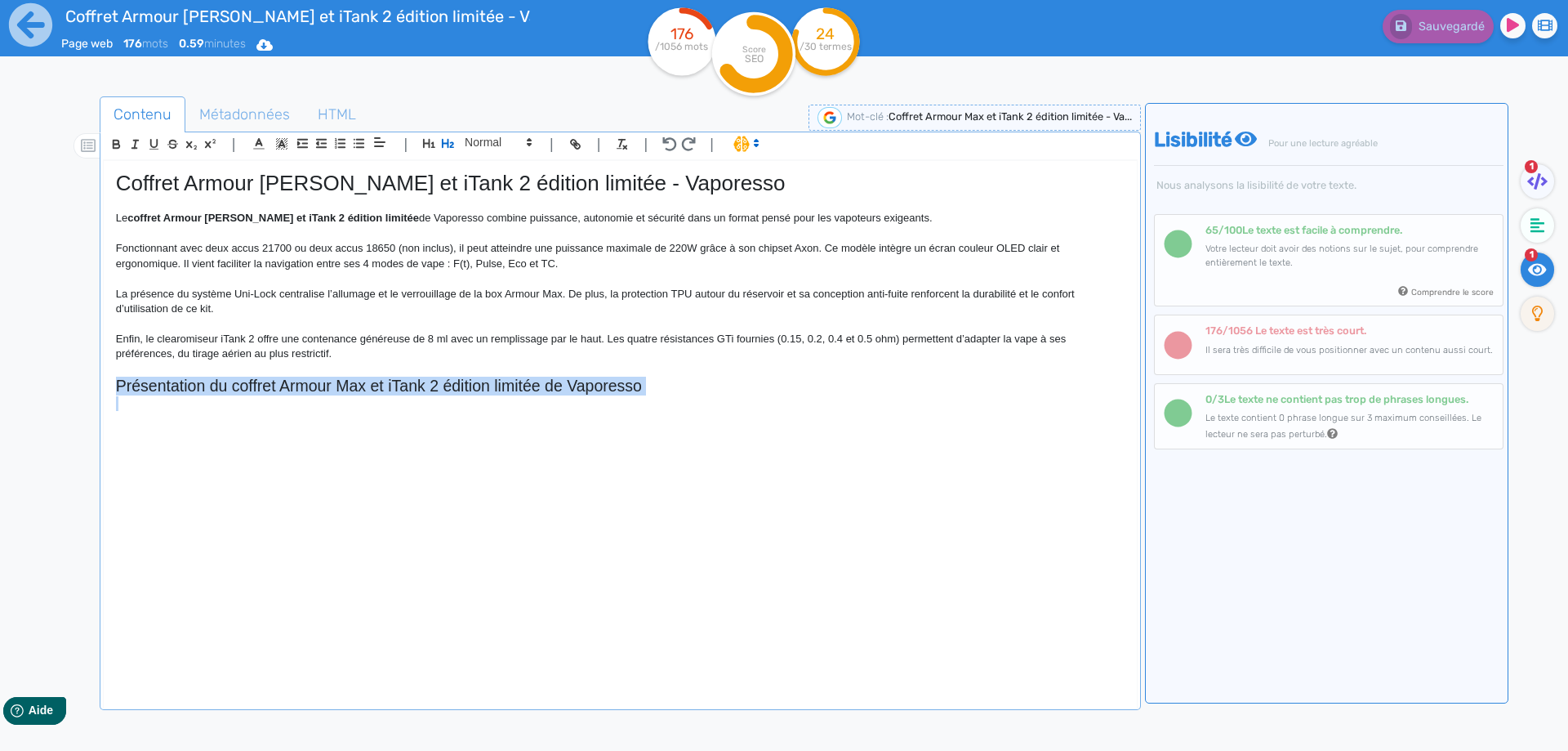
click at [553, 387] on h2 "Présentation du coffret Armour Max et iTank 2 édition limitée de Vaporesso" at bounding box center [620, 386] width 1009 height 19
click at [463, 389] on h2 "Présentation du coffret Armour Max et iTank 2 édition limitée de Vaporesso" at bounding box center [620, 386] width 1009 height 19
drag, startPoint x: 463, startPoint y: 389, endPoint x: 501, endPoint y: 383, distance: 38.5
click at [501, 383] on h2 "Présentation du coffret Armour Max et iTank 2 édition limitée de Vaporesso" at bounding box center [620, 386] width 1009 height 19
click at [369, 377] on h2 "Présentation du coffret Armour Max et iTank 2 édition limitée de Vaporesso" at bounding box center [620, 386] width 1009 height 19
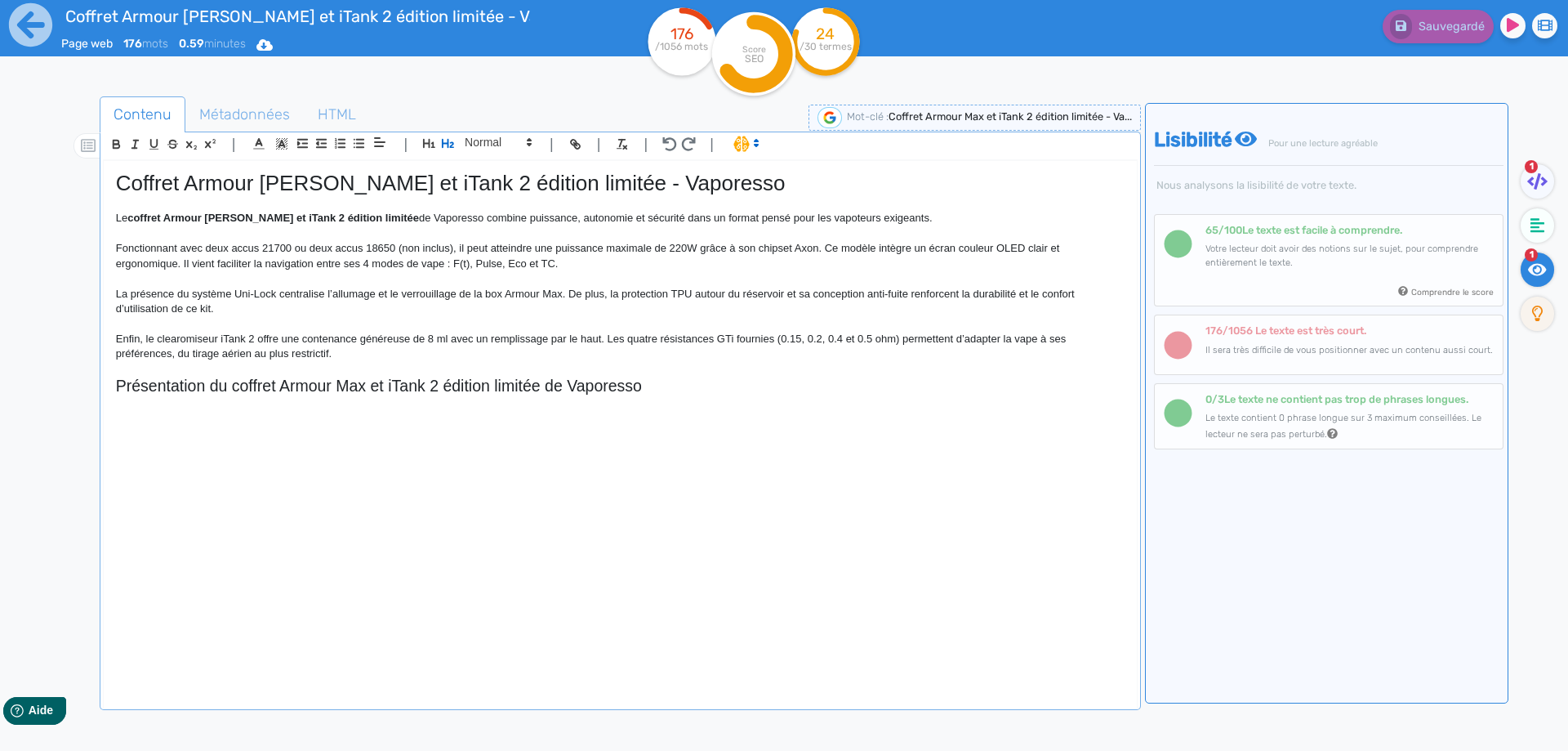
click at [371, 383] on h2 "Présentation du coffret Armour Max et iTank 2 édition limitée de Vaporesso" at bounding box center [620, 386] width 1009 height 19
click at [542, 382] on h2 "Présentation du coffret Armour Max iTank 2 édition limitée de Vaporesso" at bounding box center [620, 386] width 1009 height 19
click at [630, 378] on h2 "Présentation du coffret Armour Max iTank 2 édition limitée Vaporesso" at bounding box center [620, 386] width 1009 height 19
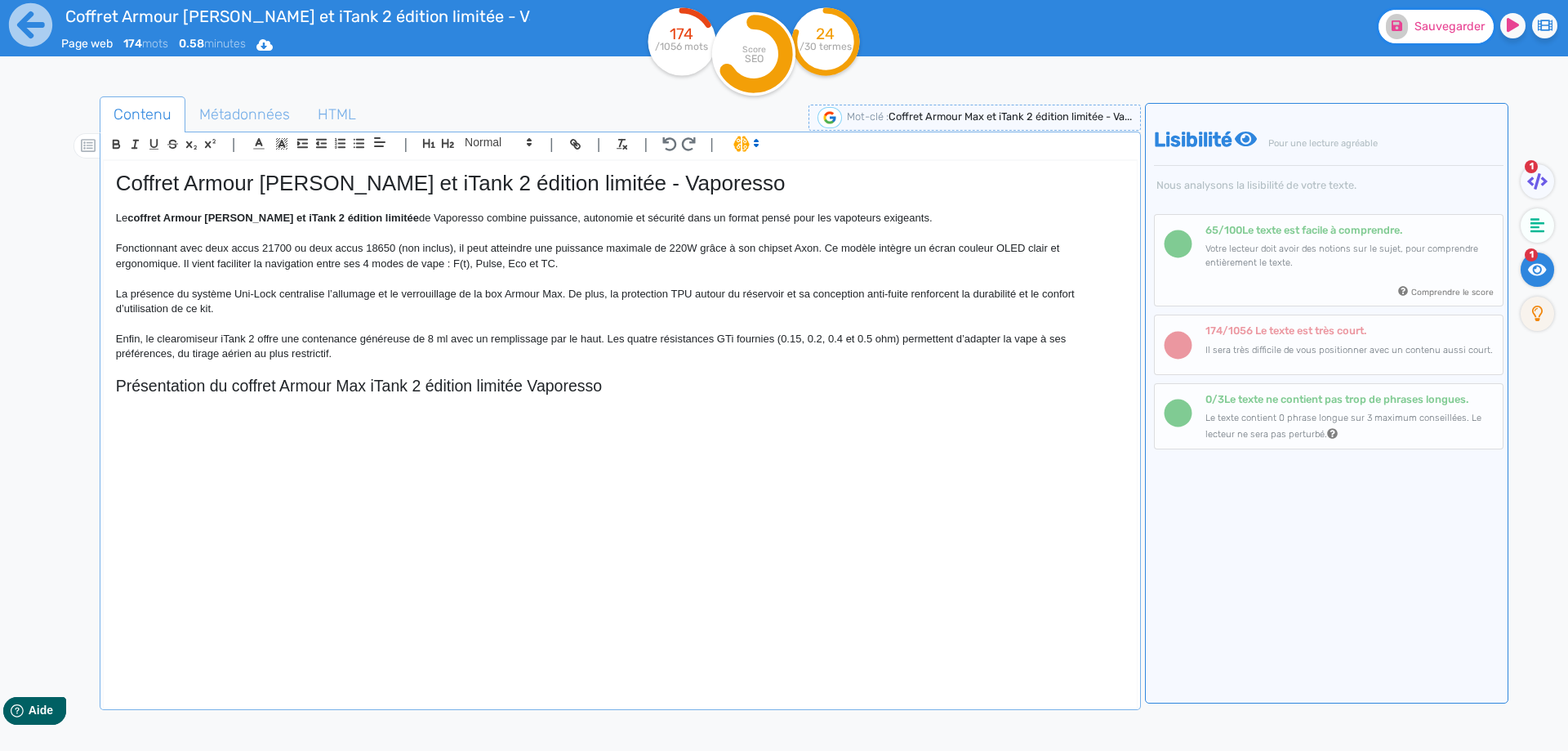
click at [1437, 38] on button "Sauvegarder" at bounding box center [1436, 26] width 115 height 34
click at [256, 418] on p at bounding box center [620, 418] width 1009 height 15
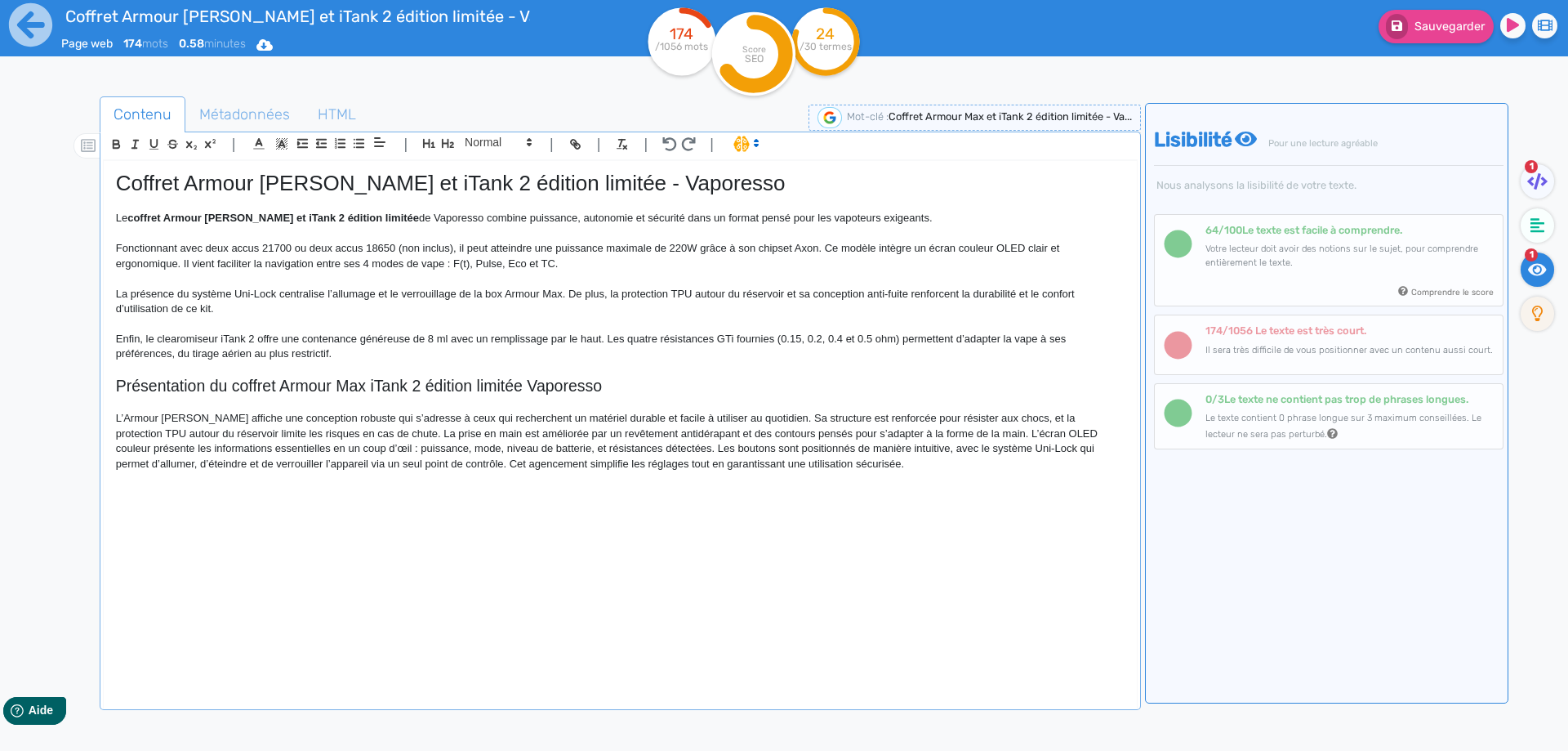
click at [125, 415] on p "L’Armour [PERSON_NAME] affiche une conception robuste qui s’adresse à ceux qui …" at bounding box center [620, 441] width 1009 height 60
click at [415, 419] on p "Le coffret Armour [PERSON_NAME] et iTank 2 affiche une conception robuste qui s…" at bounding box center [620, 441] width 1009 height 60
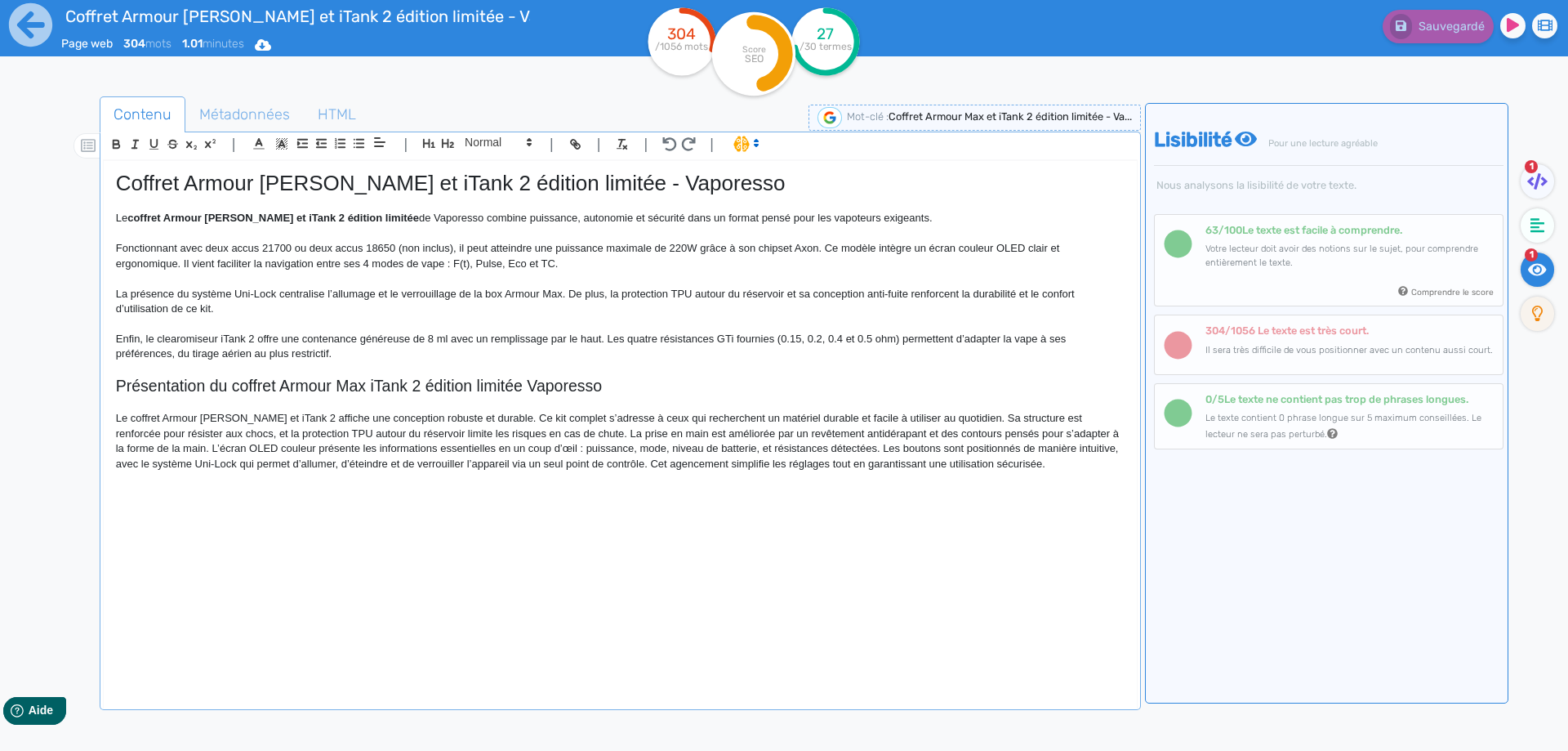
click at [766, 416] on p "Le coffret Armour [PERSON_NAME] et iTank 2 affiche une conception robuste et du…" at bounding box center [620, 441] width 1009 height 60
click at [332, 434] on p "Le coffret Armour [PERSON_NAME] et iTank 2 affiche une conception robuste et du…" at bounding box center [620, 441] width 1009 height 60
drag, startPoint x: 332, startPoint y: 434, endPoint x: 370, endPoint y: 431, distance: 38.1
click at [370, 431] on p "Le coffret Armour [PERSON_NAME] et iTank 2 affiche une conception robuste et du…" at bounding box center [620, 441] width 1009 height 60
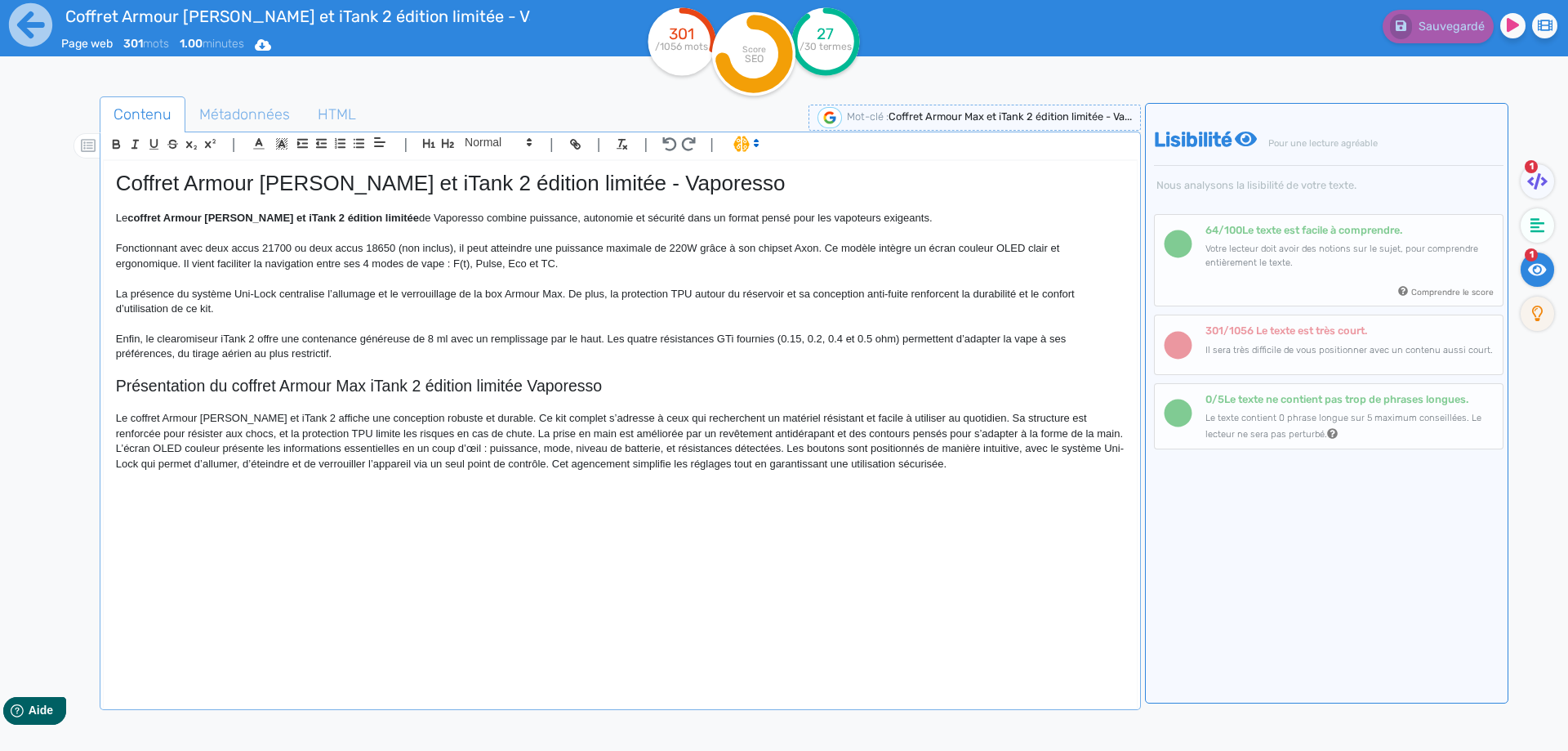
click at [470, 435] on p "Le coffret Armour [PERSON_NAME] et iTank 2 affiche une conception robuste et du…" at bounding box center [620, 441] width 1009 height 60
click at [467, 436] on p "Le coffret Armour [PERSON_NAME] et iTank 2 affiche une conception robuste et du…" at bounding box center [620, 441] width 1009 height 60
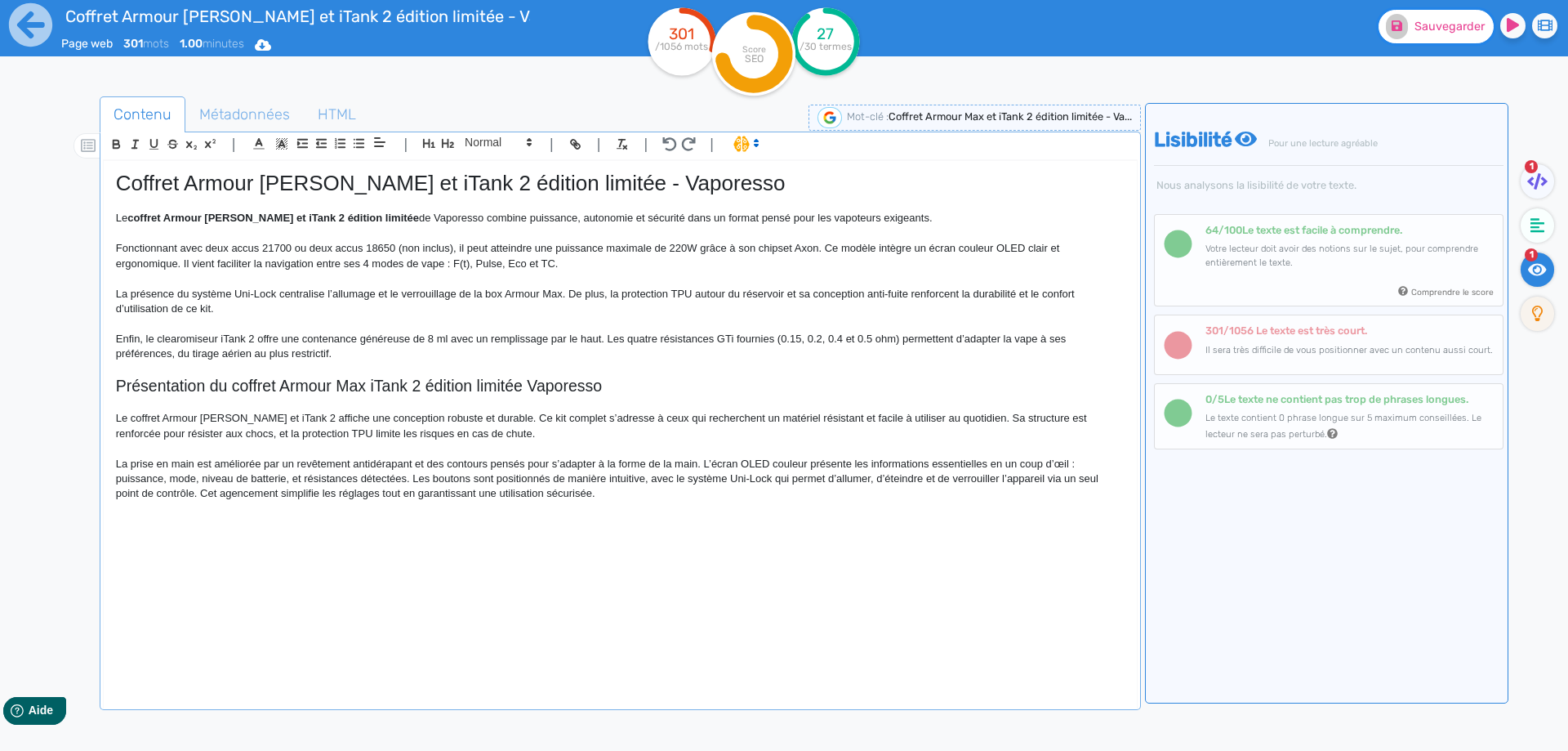
click at [1432, 42] on button "Sauvegarder" at bounding box center [1436, 26] width 115 height 34
click at [413, 476] on p "La prise en main est améliorée par un revêtement antidérapant et des contours p…" at bounding box center [620, 479] width 1009 height 45
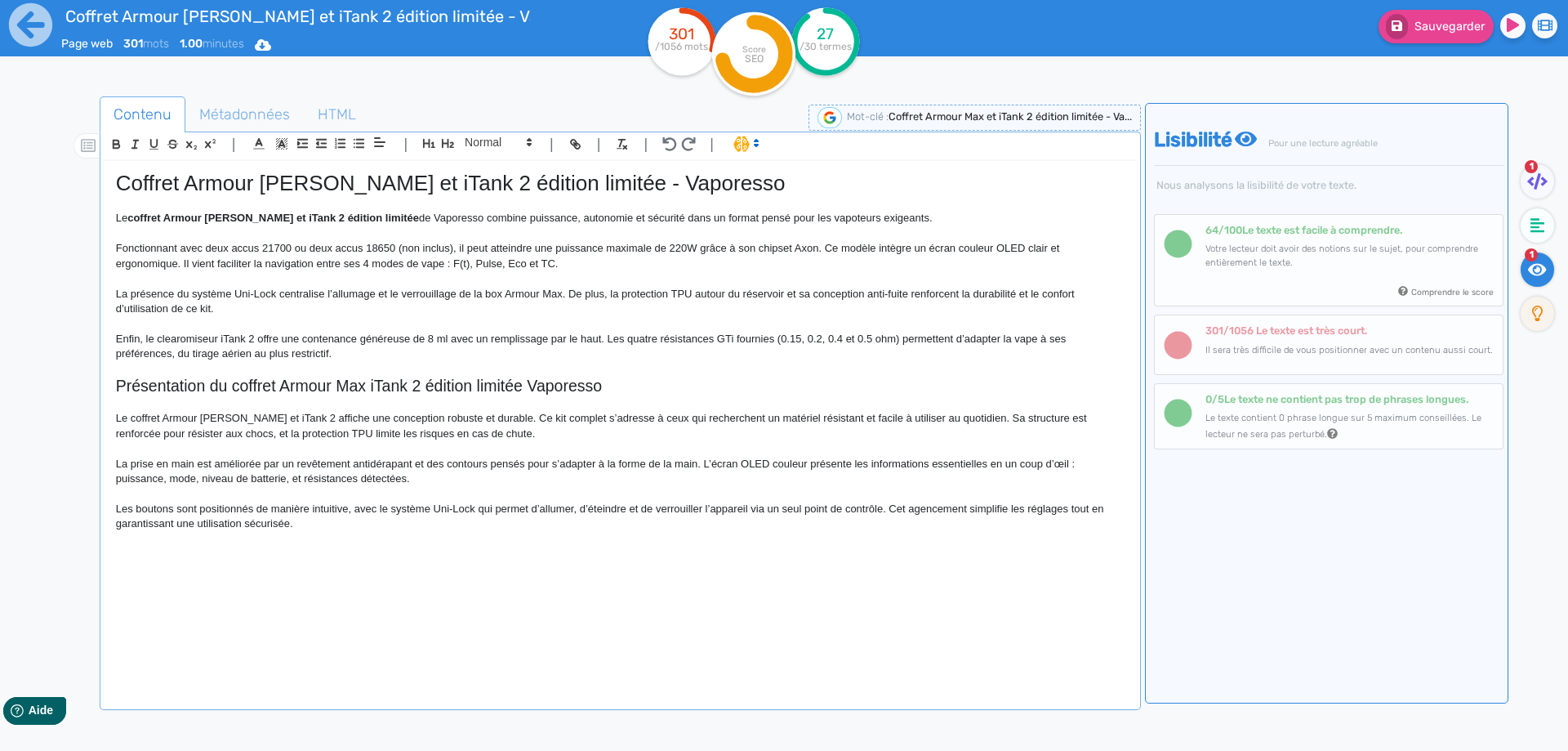
click at [740, 509] on p "Les boutons sont positionnés de manière intuitive, avec le système Uni-Lock qui…" at bounding box center [620, 516] width 1009 height 30
click at [695, 525] on p "Les boutons sont positionnés de manière intuitive, avec le système Uni-Lock qui…" at bounding box center [620, 516] width 1009 height 30
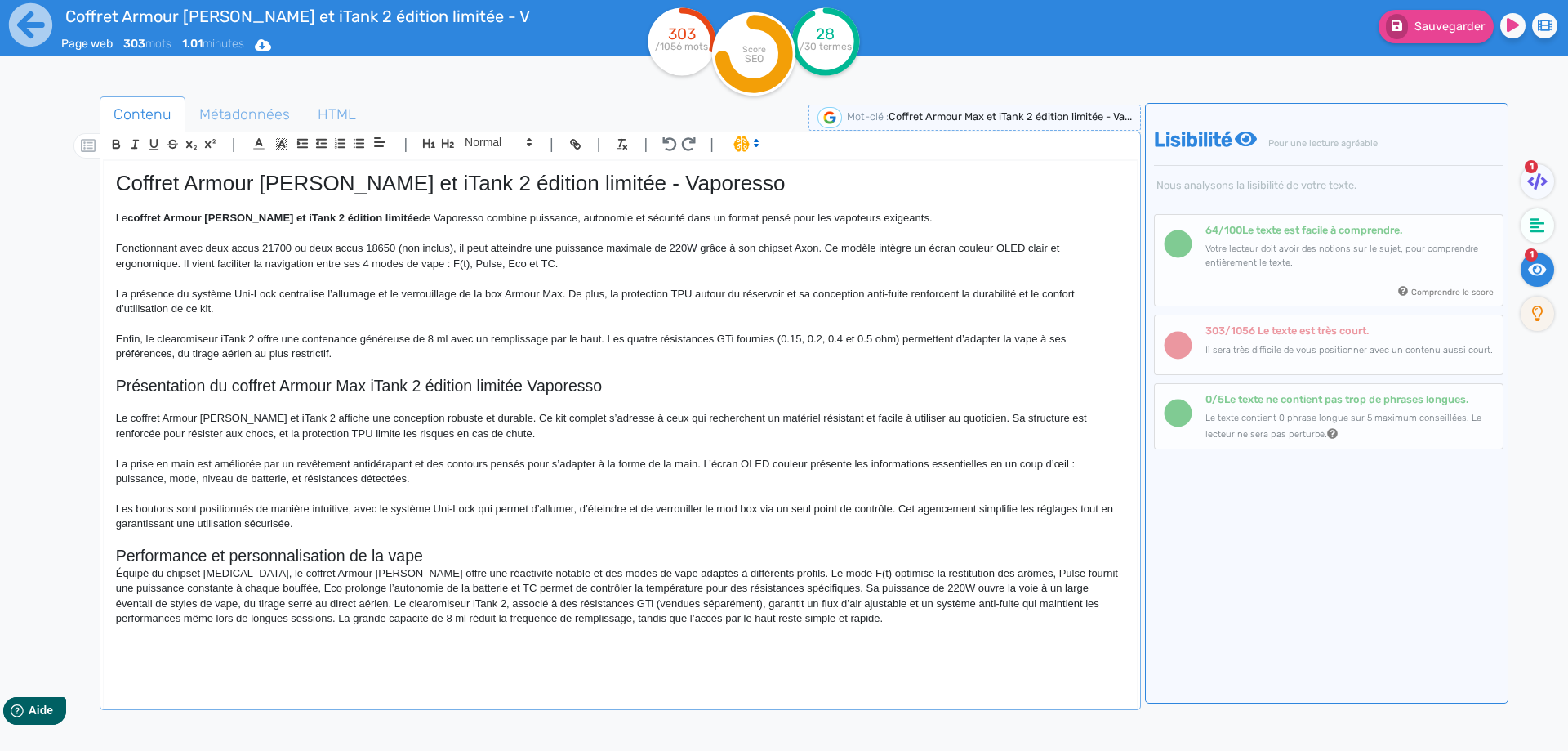
click at [358, 557] on h2 "Performance et personnalisation de la vape" at bounding box center [620, 556] width 1009 height 19
drag, startPoint x: 358, startPoint y: 557, endPoint x: 397, endPoint y: 557, distance: 39.0
click at [397, 557] on h2 "Performance et personnalisation de la vape" at bounding box center [620, 556] width 1009 height 19
click at [467, 150] on span at bounding box center [497, 142] width 80 height 20
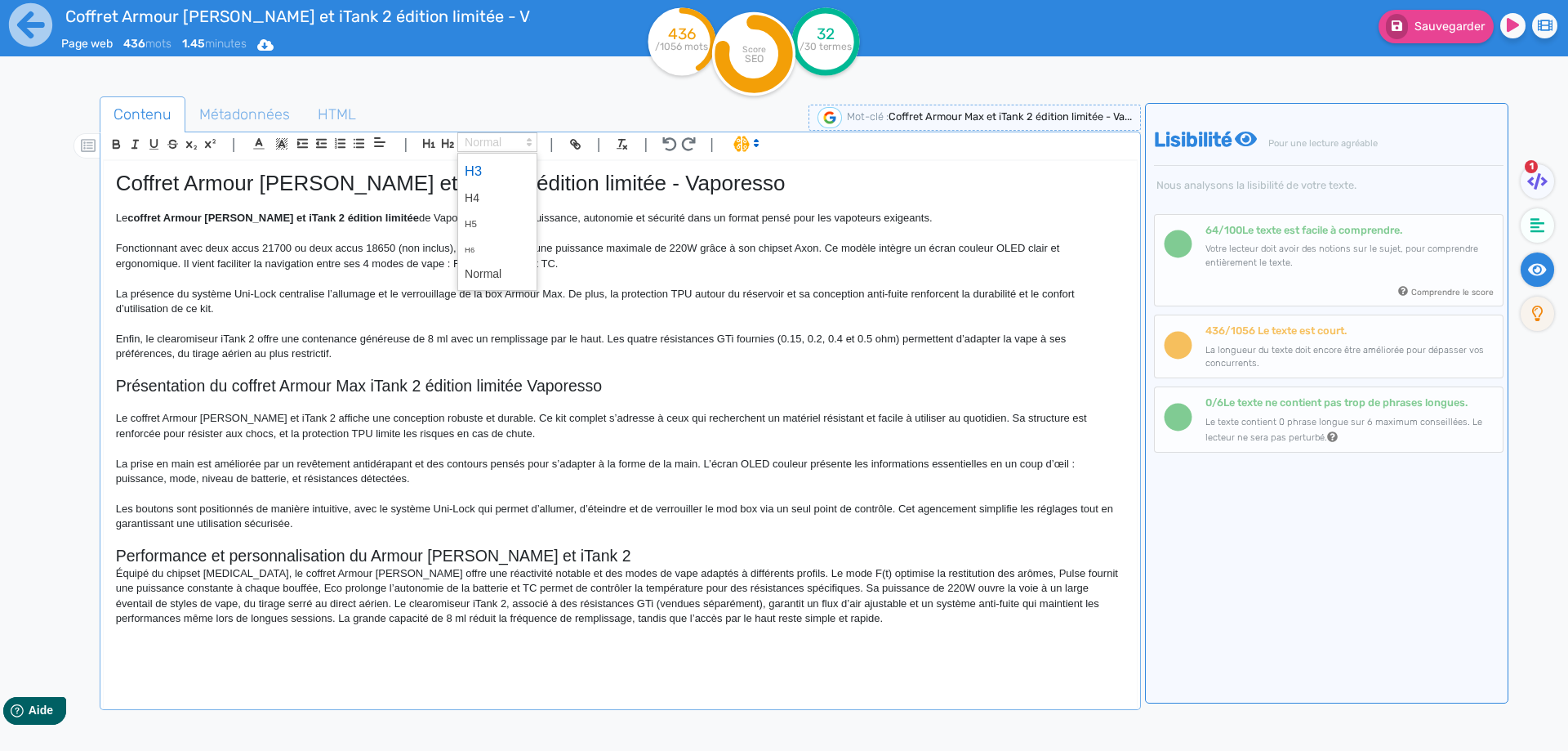
click at [469, 173] on span at bounding box center [497, 171] width 65 height 29
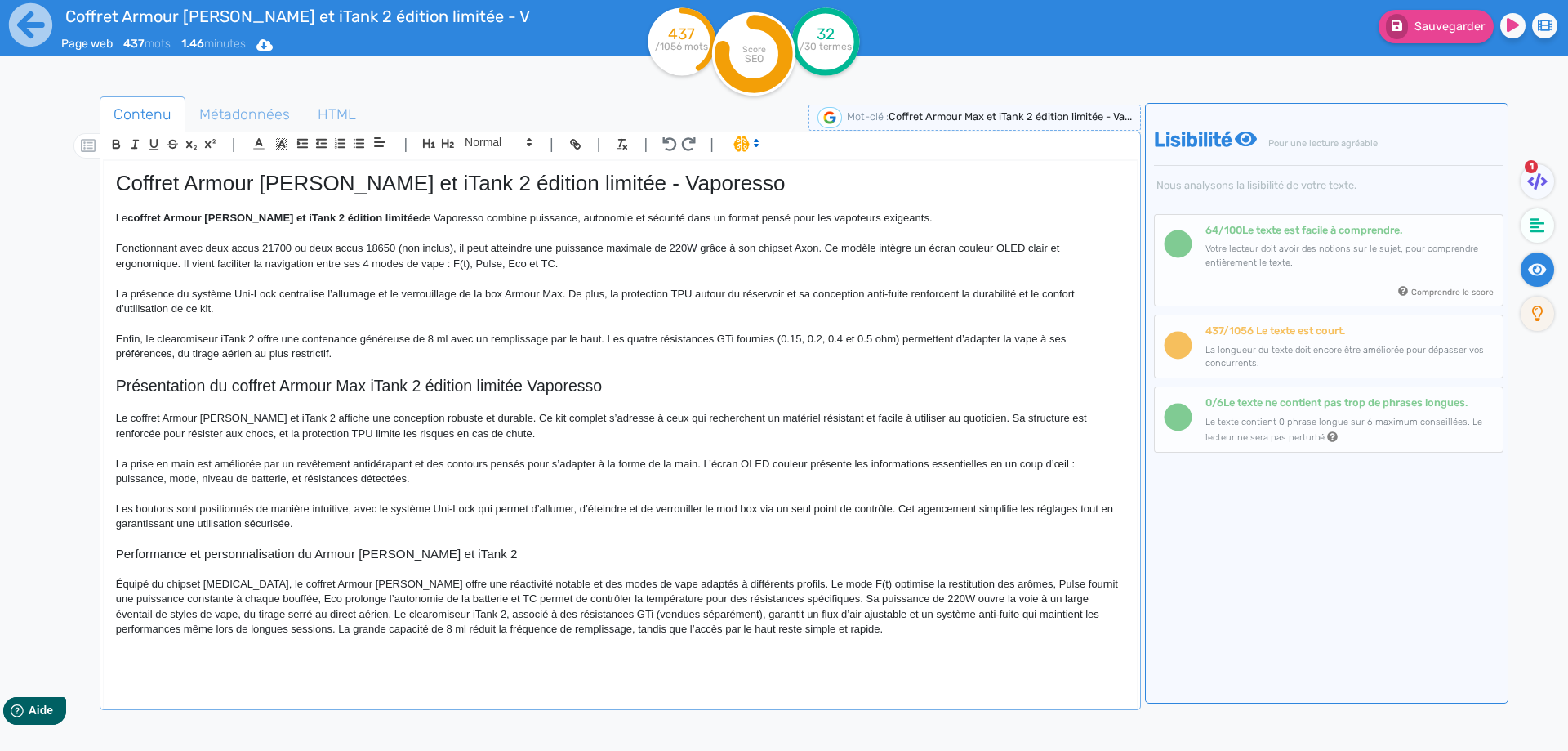
click at [370, 552] on h3 "Performance et personnalisation du Armour [PERSON_NAME] et iTank 2" at bounding box center [620, 554] width 1009 height 15
copy h3 "Performance et personnalisation du Armour [PERSON_NAME] et iTank 2"
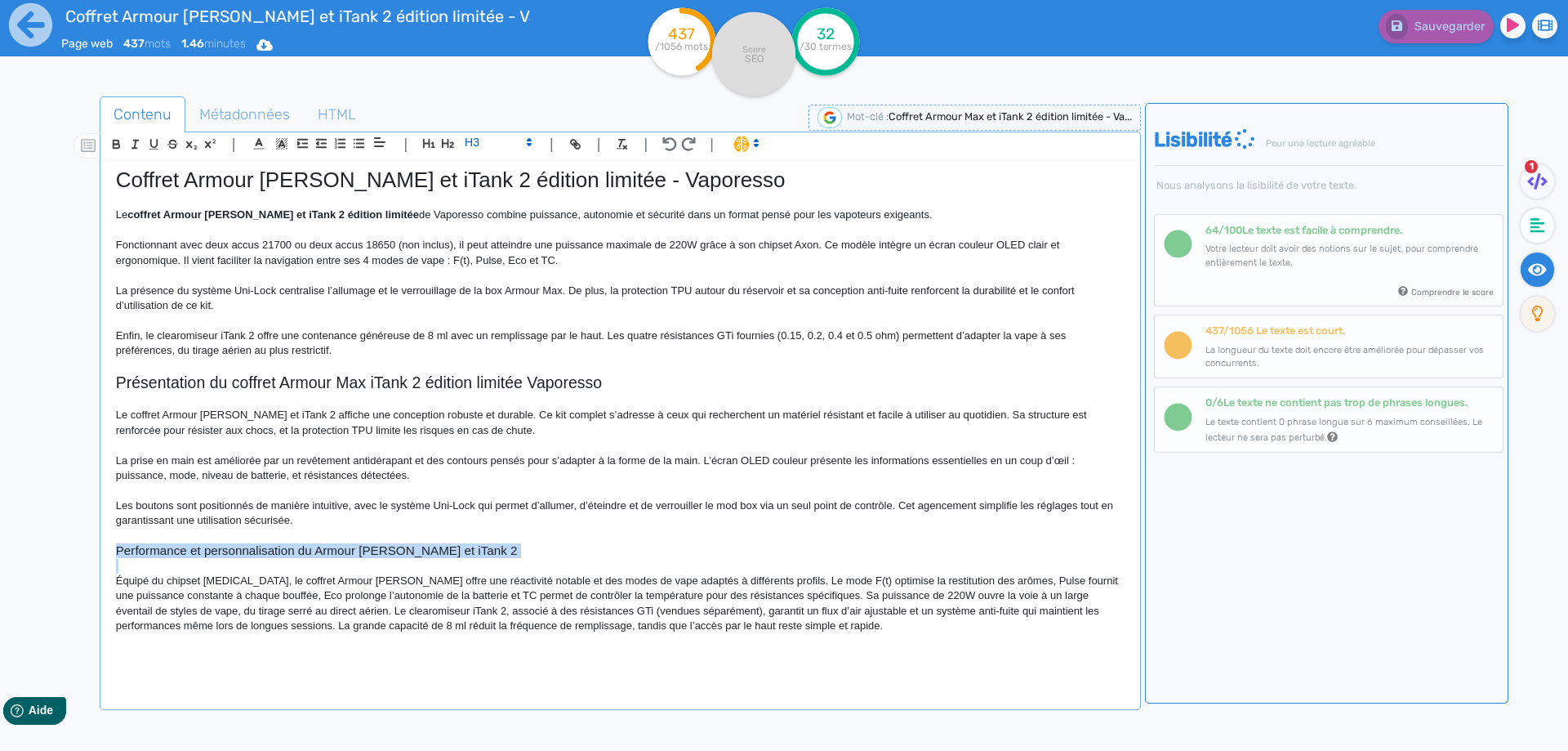
scroll to position [6, 0]
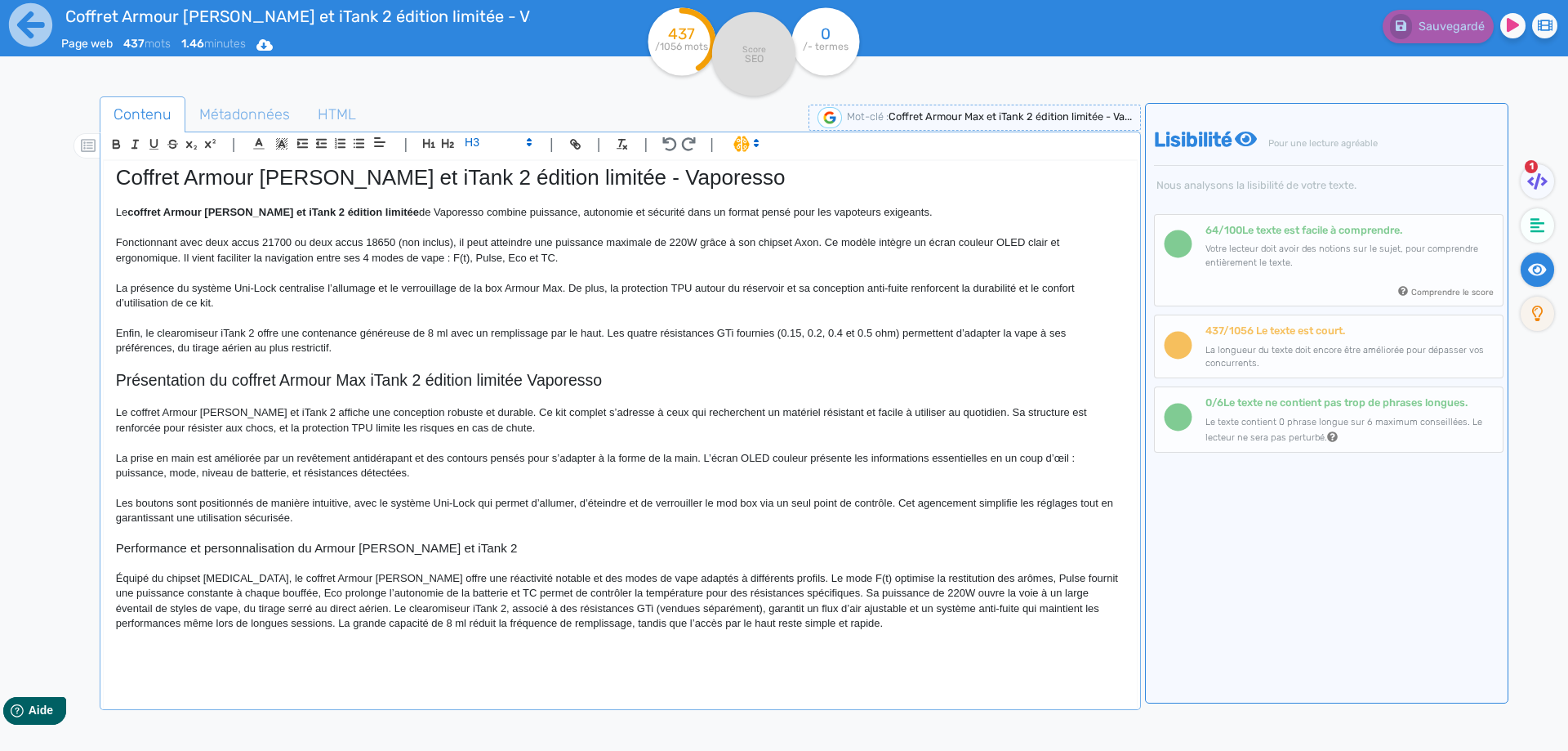
click at [274, 583] on p "Équipé du chipset [MEDICAL_DATA], le coffret Armour [PERSON_NAME] offre une réa…" at bounding box center [620, 601] width 1009 height 60
click at [258, 580] on p "Équipé du chipset [MEDICAL_DATA], le coffret Armour [PERSON_NAME] offre une réa…" at bounding box center [620, 601] width 1009 height 60
click at [335, 581] on p "Équipé du chipset [MEDICAL_DATA], le coffret Armour [PERSON_NAME] offre une réa…" at bounding box center [620, 601] width 1009 height 60
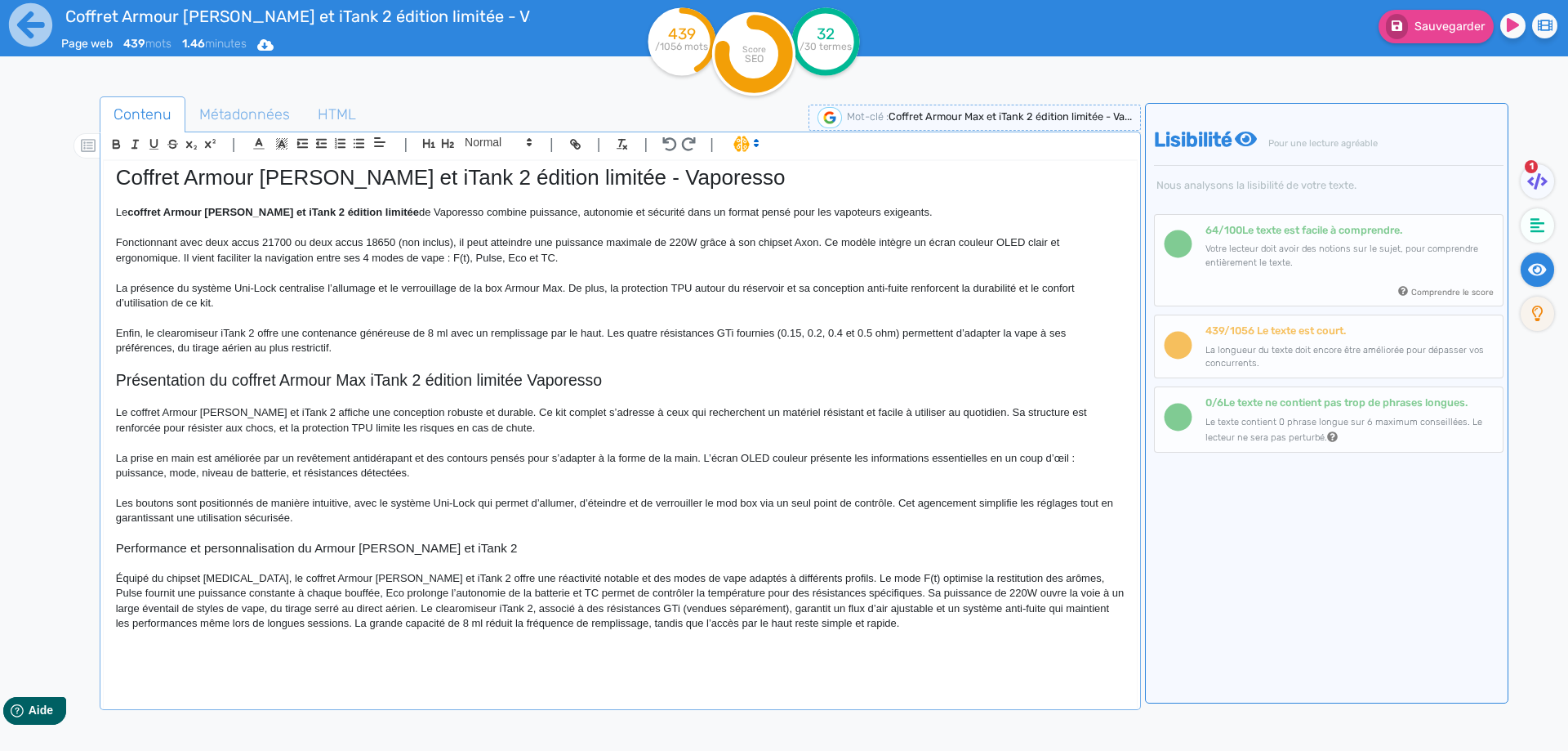
click at [500, 577] on p "Équipé du chipset [MEDICAL_DATA], le coffret Armour [PERSON_NAME] et iTank 2 of…" at bounding box center [620, 601] width 1009 height 60
click at [774, 579] on p "Équipé du chipset [MEDICAL_DATA], le coffret Armour [PERSON_NAME] et iTank 2 of…" at bounding box center [620, 601] width 1009 height 60
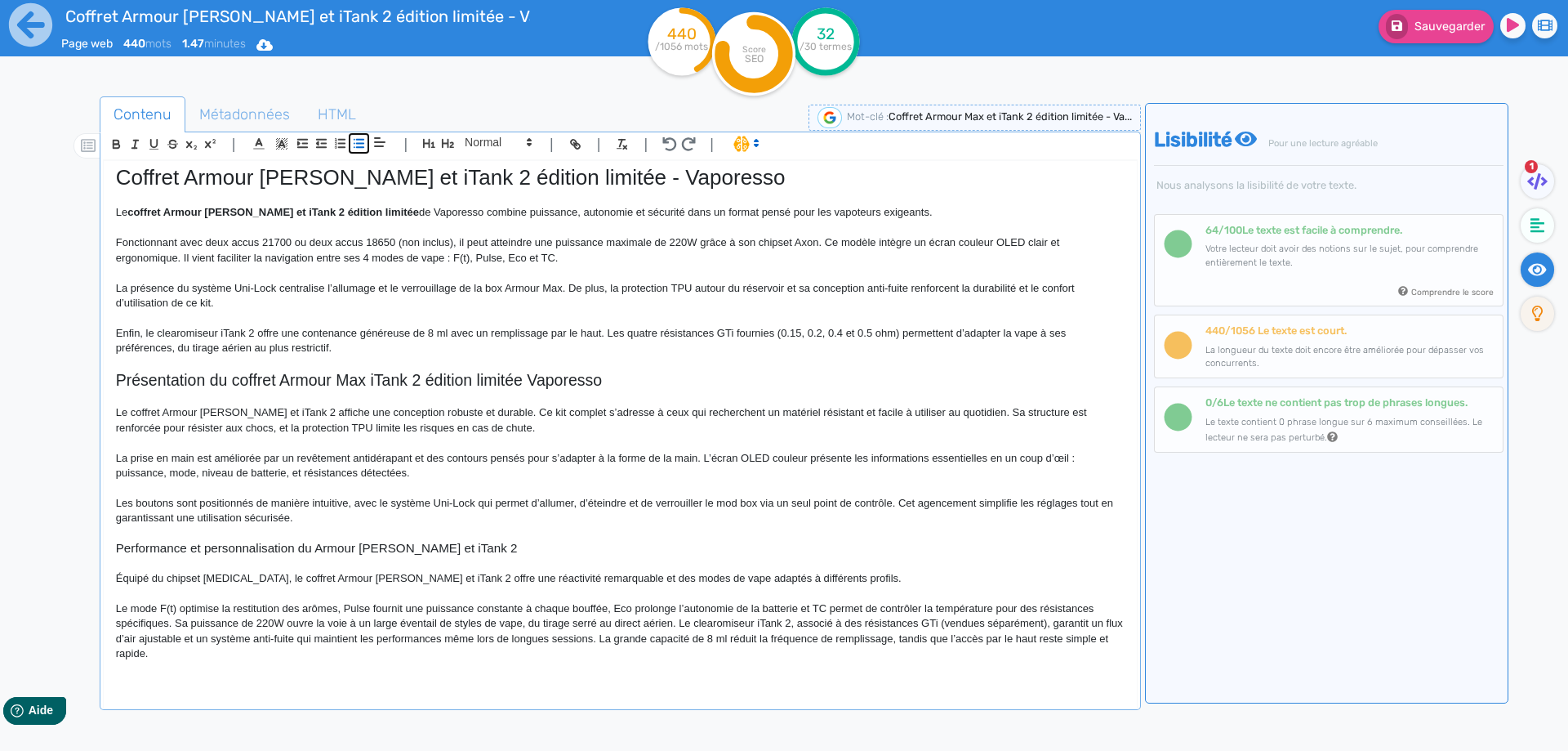
click at [361, 144] on line "button" at bounding box center [360, 144] width 7 height 0
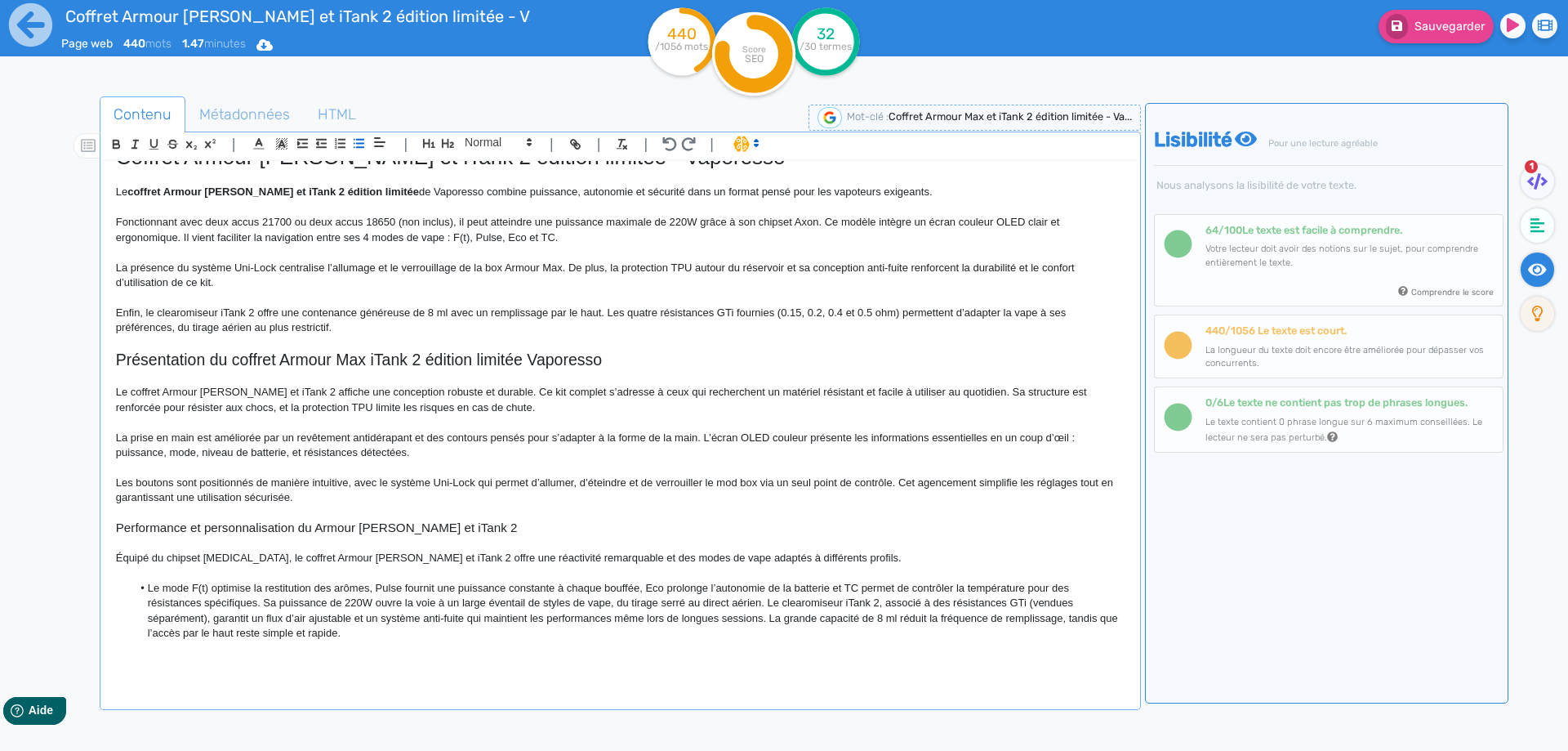
scroll to position [36, 0]
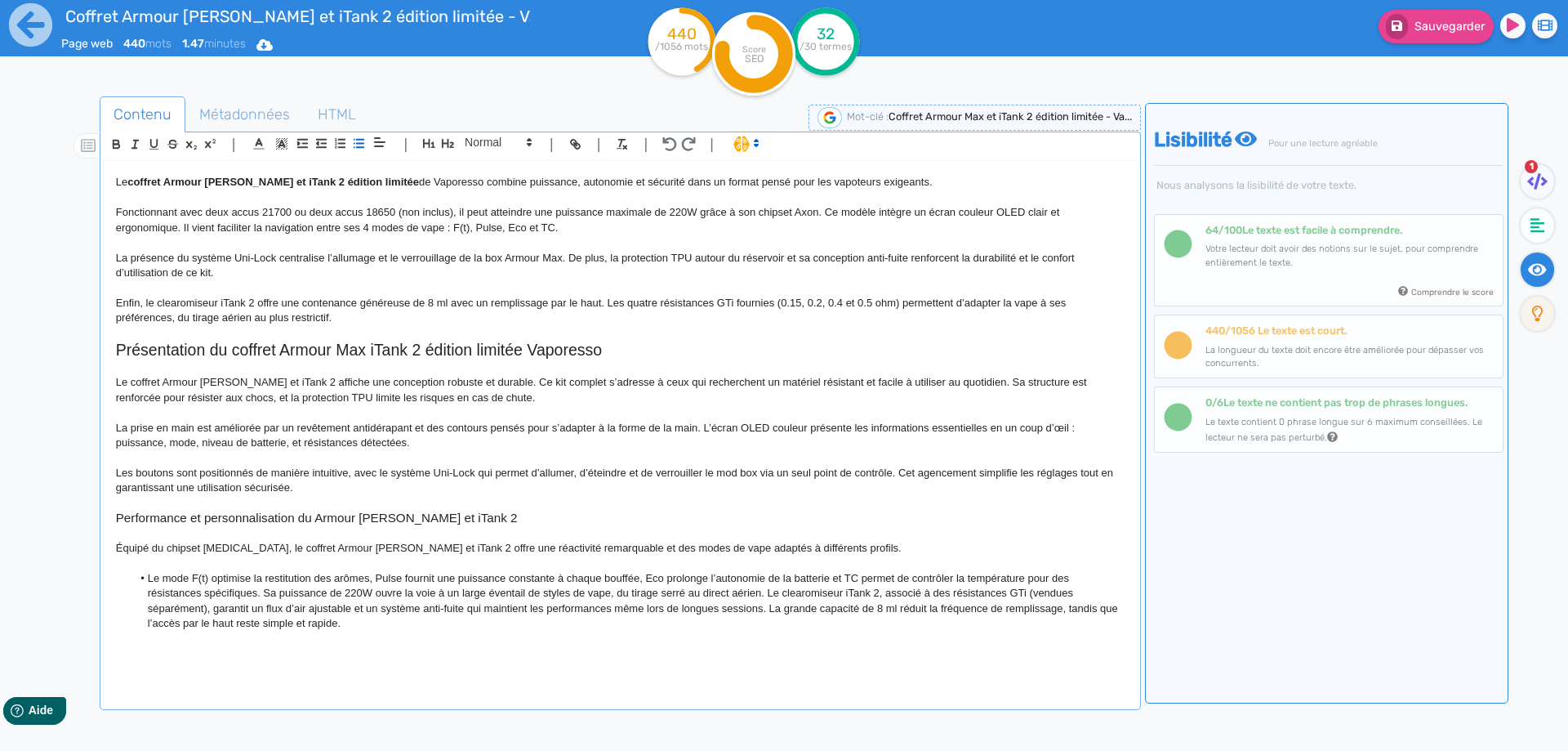
click at [376, 577] on li "Le mode F(t) optimise la restitution des arômes, Pulse fournit une puissance co…" at bounding box center [627, 601] width 992 height 60
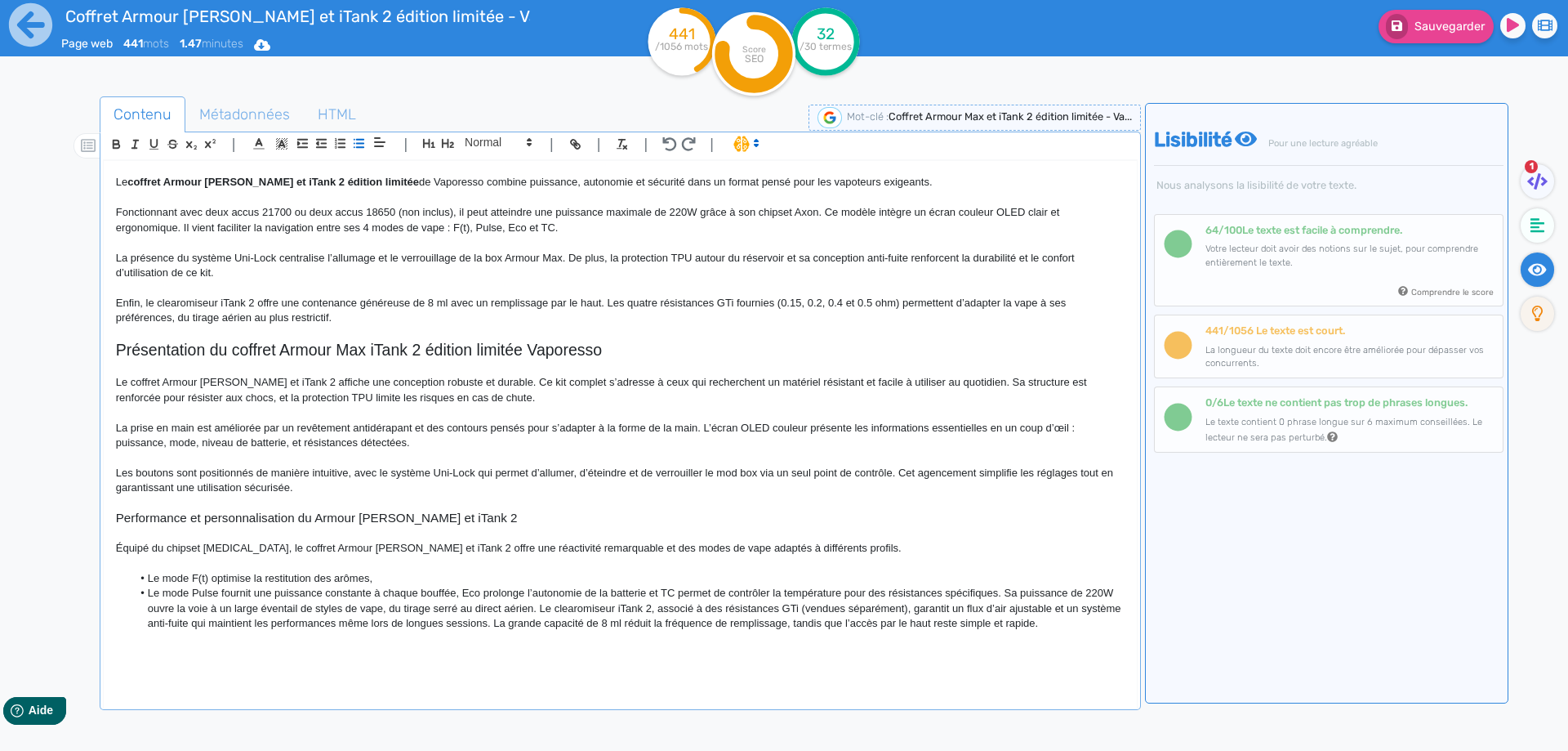
click at [466, 592] on li "Le mode Pulse fournit une puissance constante à chaque bouffée, Eco prolonge l’…" at bounding box center [627, 608] width 992 height 45
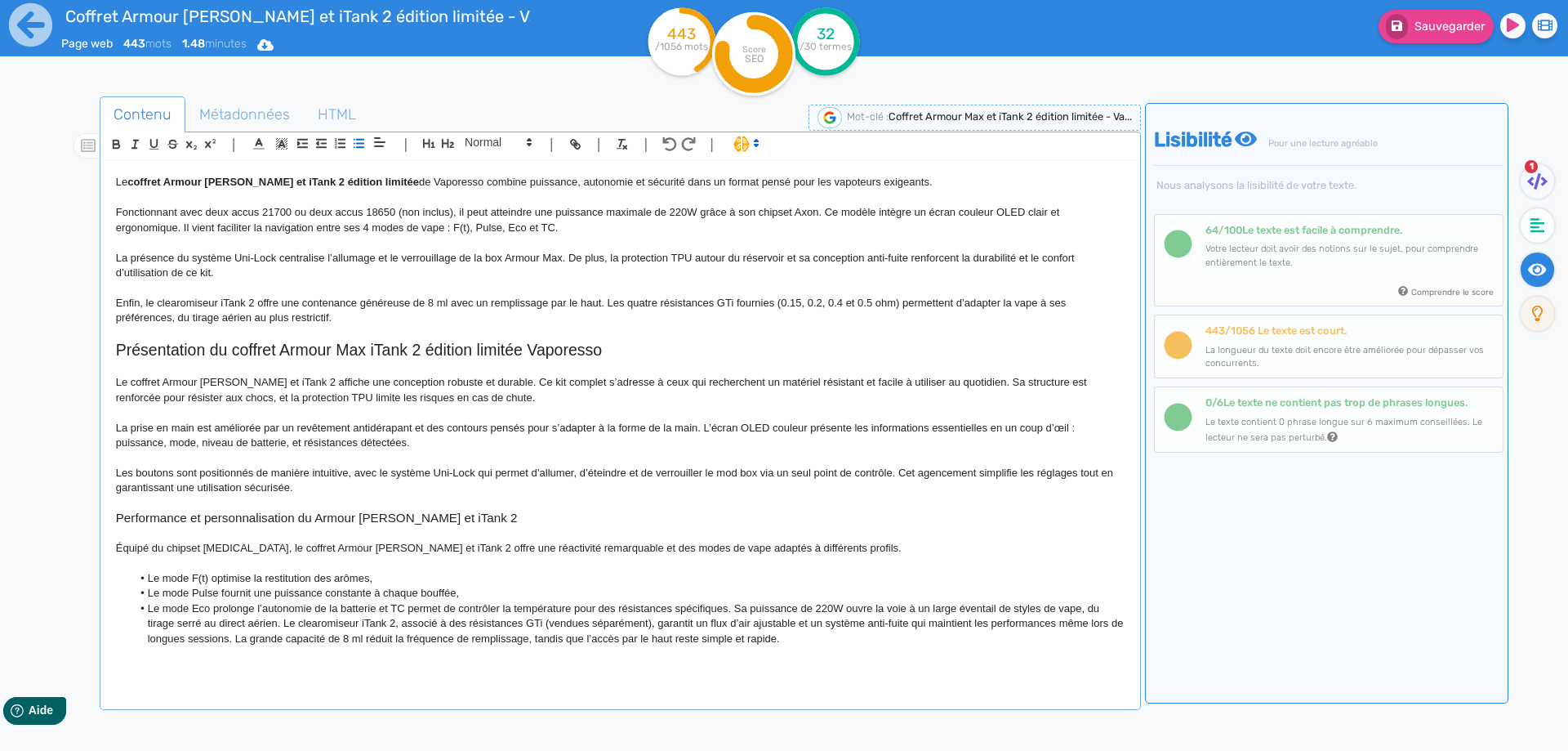
click at [362, 610] on li "Le mode Eco prolonge l’autonomie de la batterie et TC permet de contrôler la te…" at bounding box center [627, 624] width 992 height 45
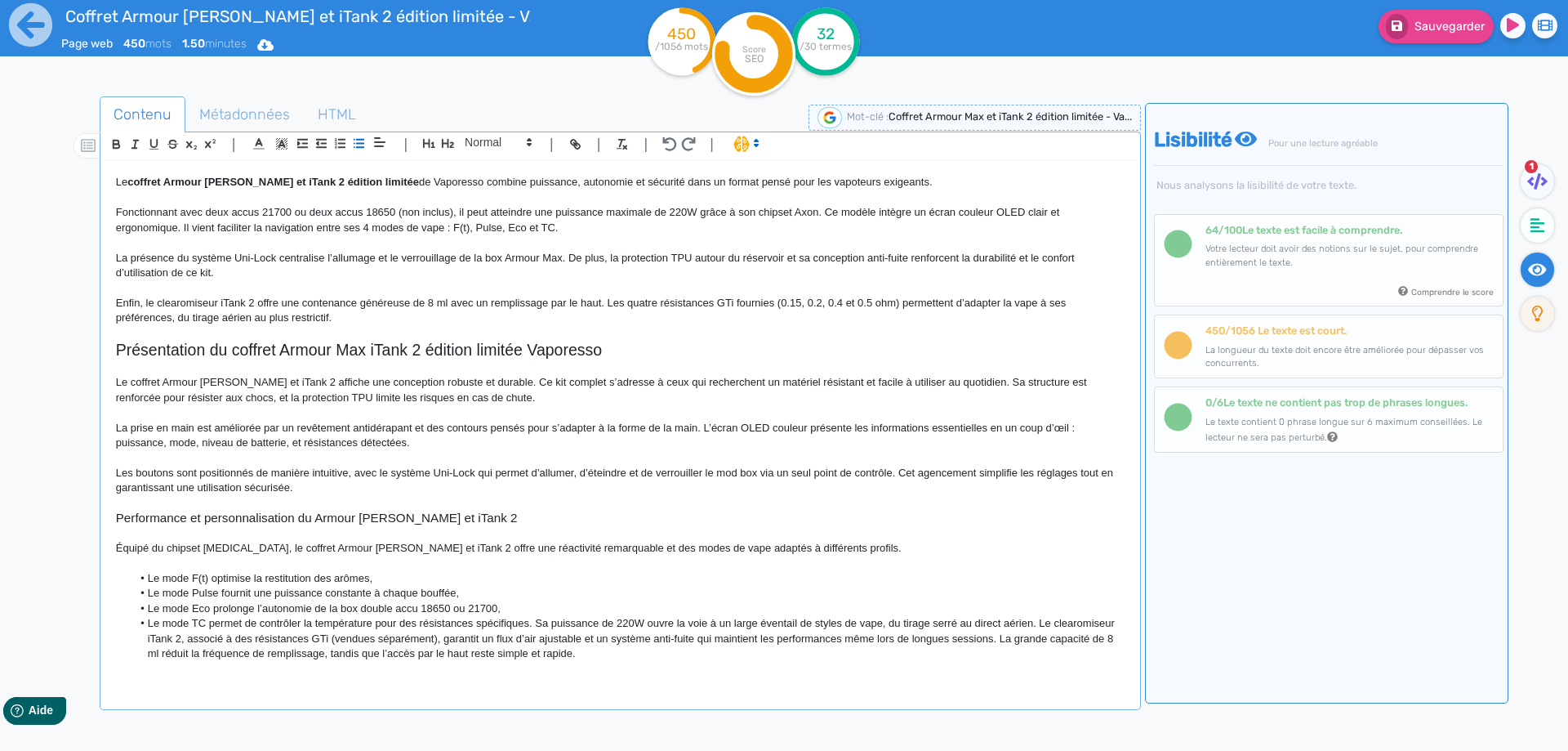
click at [529, 624] on li "Le mode TC permet de contrôler la température pour des résistances spécifiques.…" at bounding box center [627, 638] width 992 height 45
click at [493, 622] on li "Le mode TC permet de contrôler la température pour des résistances spécifiques.…" at bounding box center [627, 638] width 992 height 45
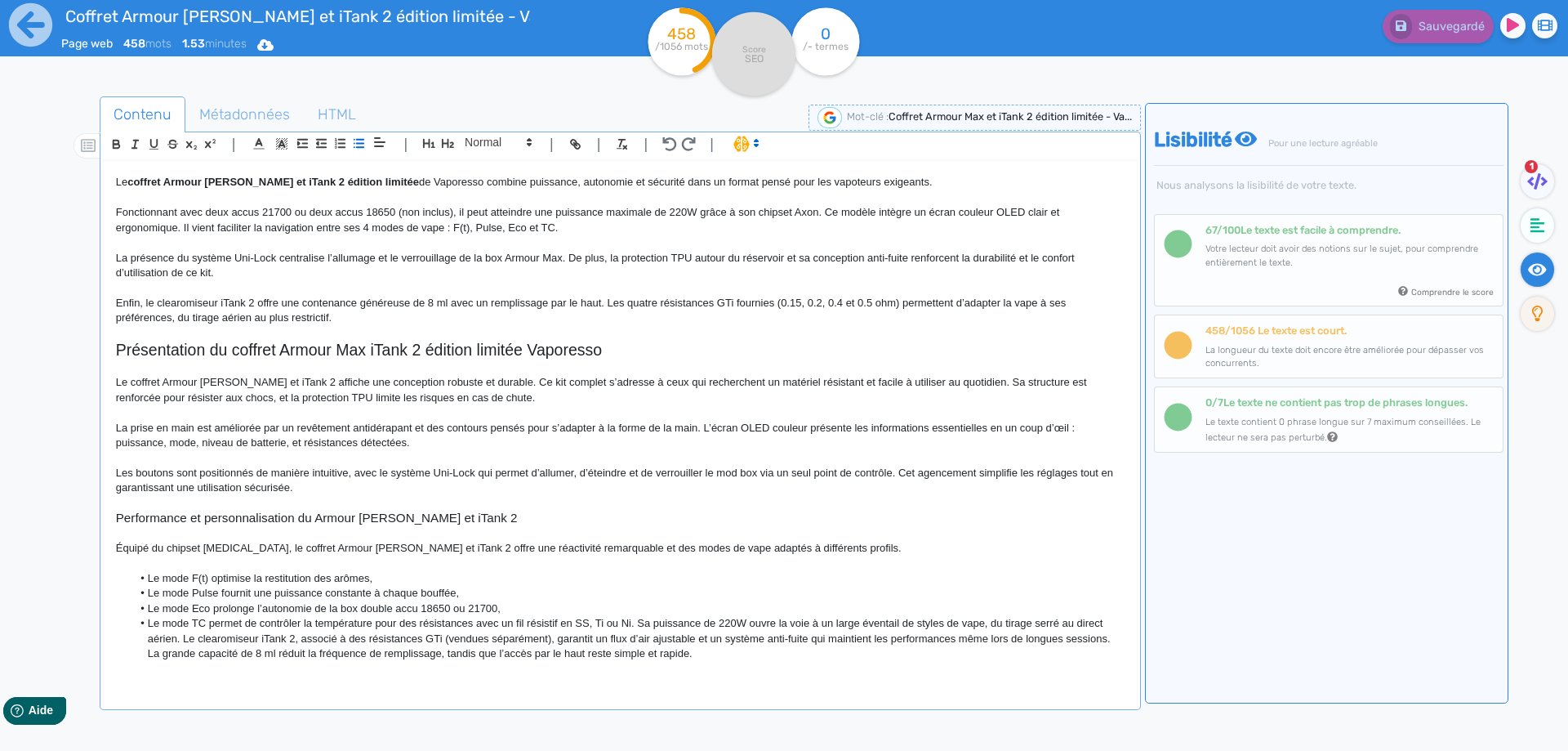
click at [642, 626] on li "Le mode TC permet de contrôler la température pour des résistances avec un fil …" at bounding box center [627, 638] width 992 height 45
click at [641, 626] on li "Le mode TC permet de contrôler la température pour des résistances avec un fil …" at bounding box center [627, 638] width 992 height 45
click at [639, 624] on li "Le mode TC permet de contrôler la température pour des résistances avec un fil …" at bounding box center [627, 638] width 992 height 45
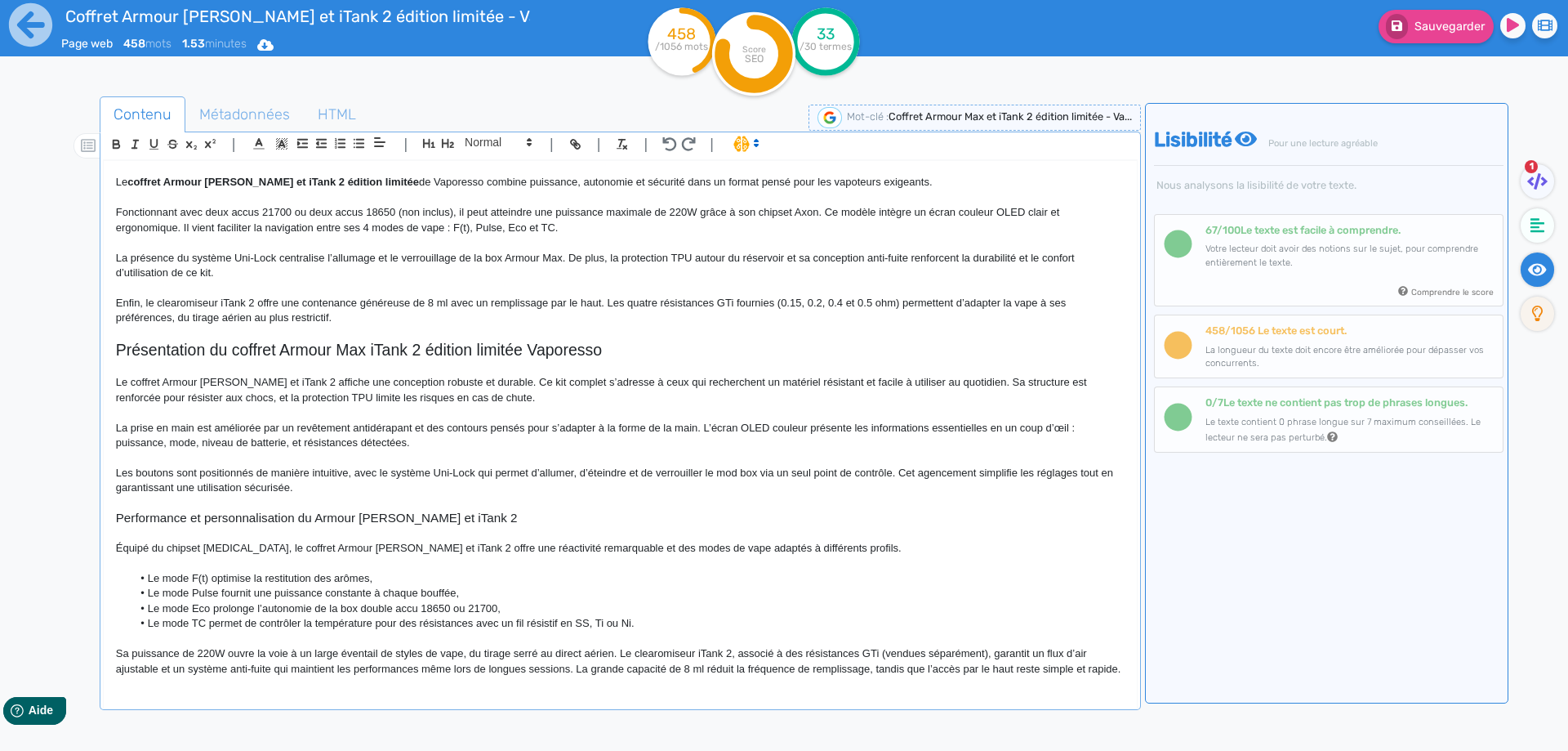
scroll to position [96, 0]
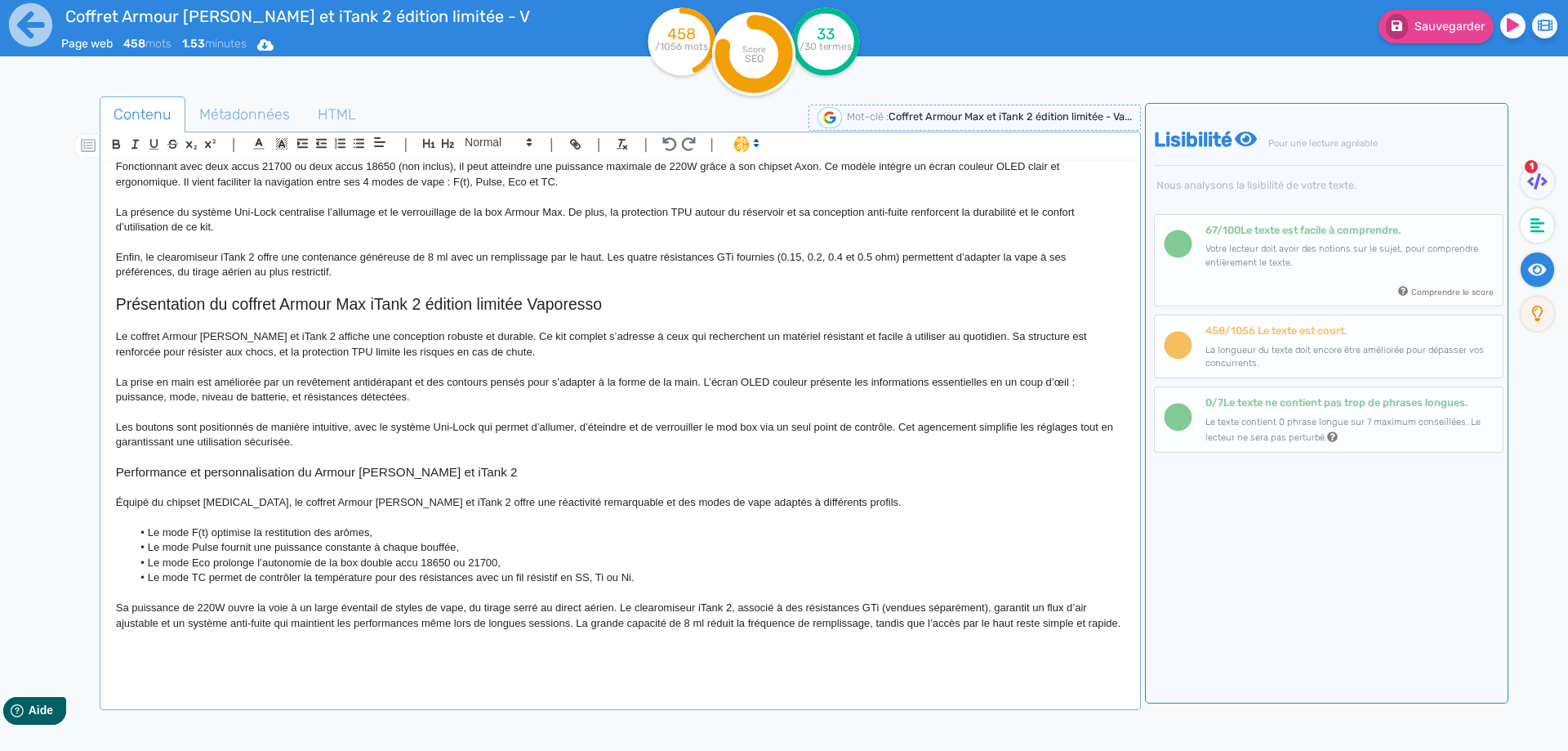
click at [182, 601] on p "Sa puissance de 220W ouvre la voie à un large éventail de styles de vape, du ti…" at bounding box center [620, 615] width 1009 height 30
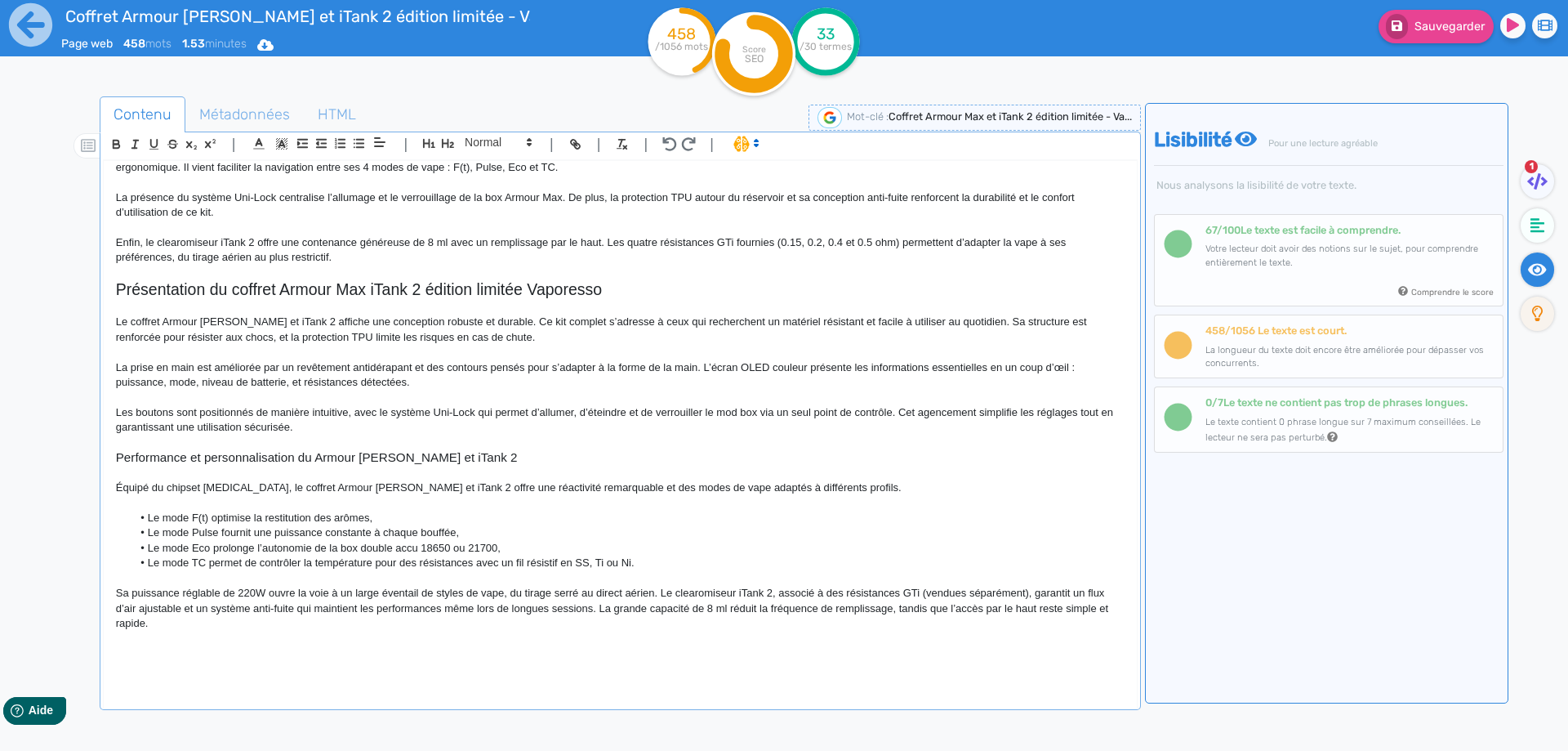
click at [492, 596] on p "Sa puissance réglable de 220W ouvre la voie à un large éventail de styles de va…" at bounding box center [620, 608] width 1009 height 45
click at [670, 593] on p "Sa puissance réglable de 220W ouvre la voie à un large éventail de styles de va…" at bounding box center [620, 608] width 1009 height 45
click at [689, 601] on p "Sa puissance réglable de 220W ouvre la voie à un large éventail de styles de va…" at bounding box center [620, 608] width 1009 height 45
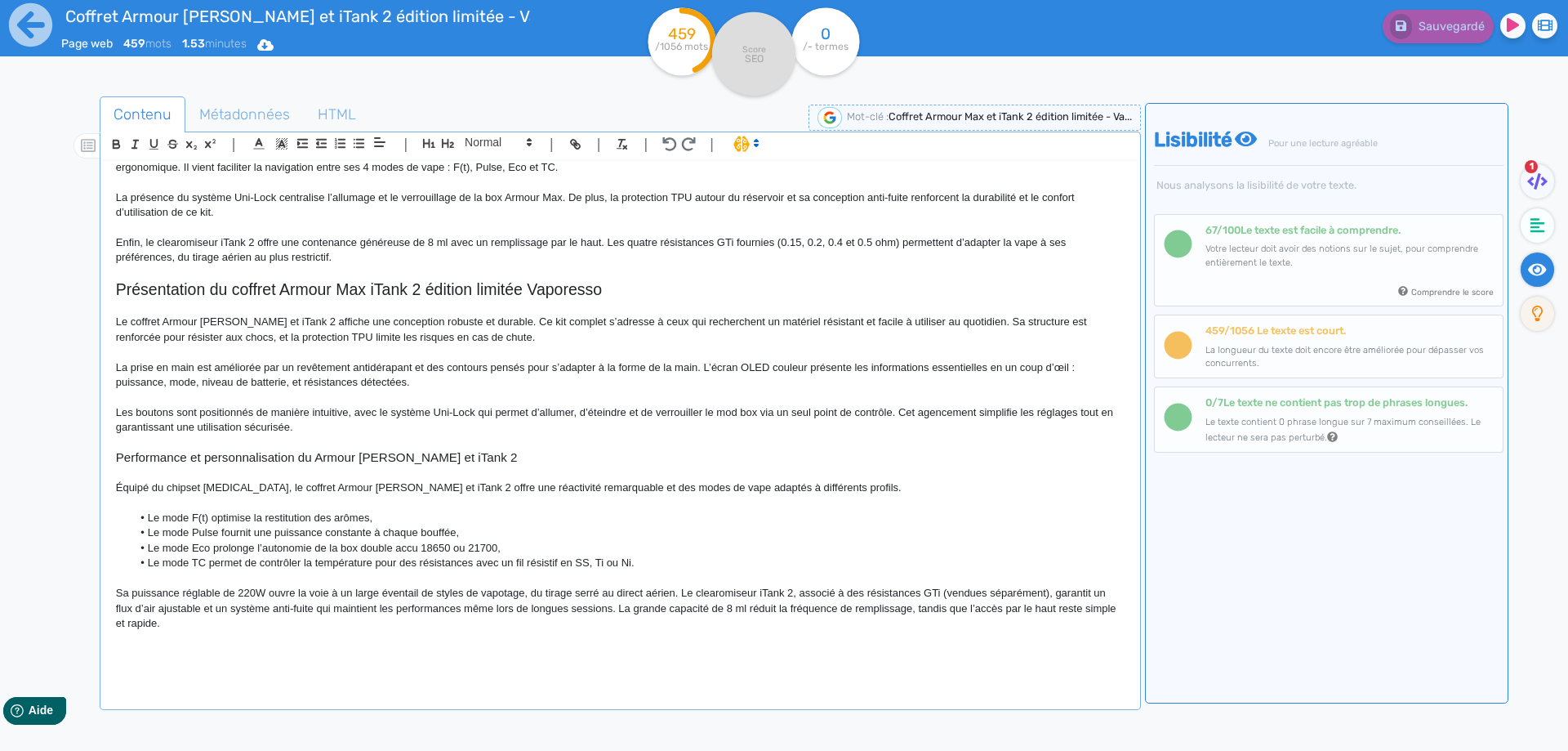
click at [942, 592] on p "Sa puissance réglable de 220W ouvre la voie à un large éventail de styles de va…" at bounding box center [620, 608] width 1009 height 45
drag, startPoint x: 942, startPoint y: 592, endPoint x: 1027, endPoint y: 592, distance: 85.0
click at [1027, 592] on p "Sa puissance réglable de 220W ouvre la voie à un large éventail de styles de va…" at bounding box center [620, 608] width 1009 height 45
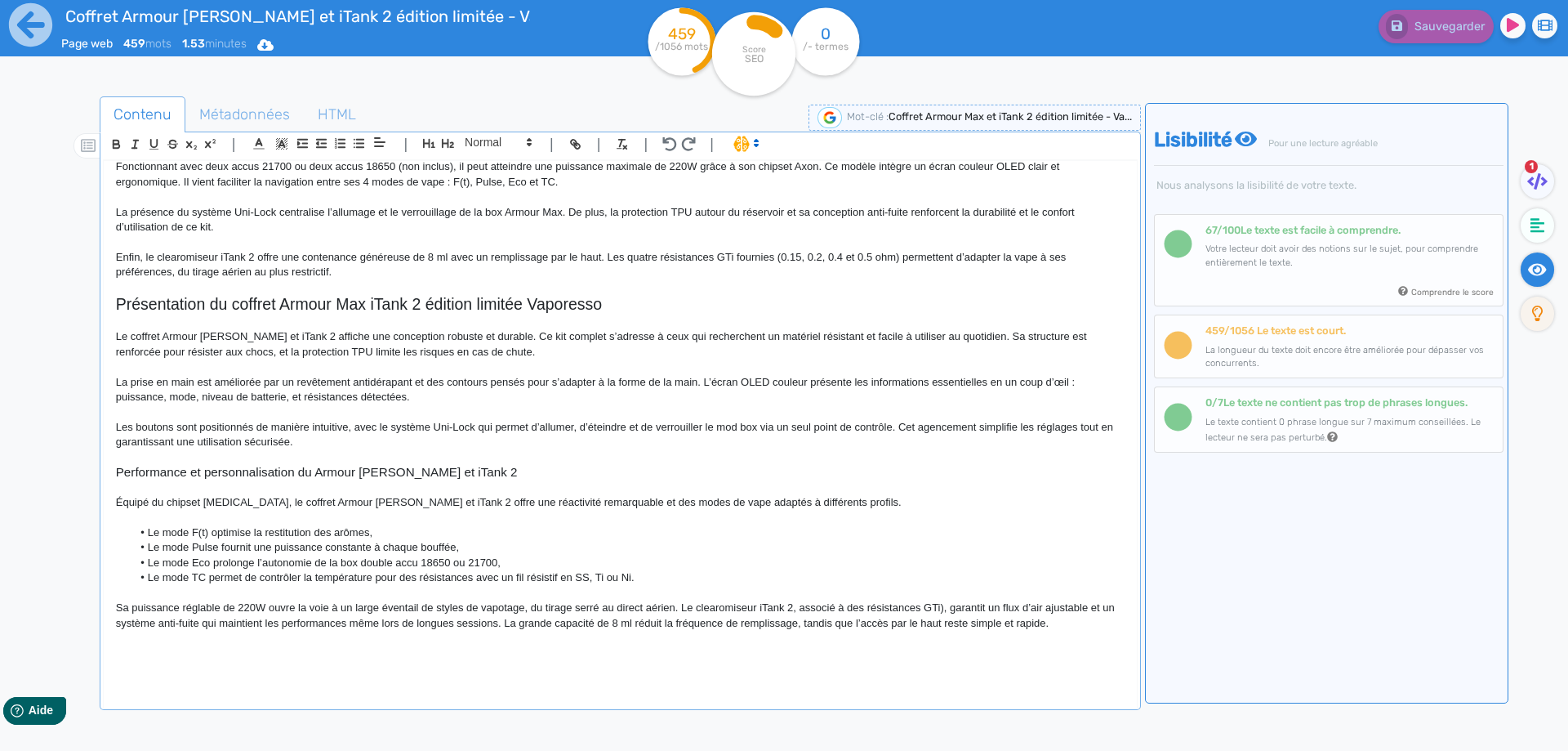
scroll to position [82, 0]
click at [987, 610] on p "Sa puissance réglable de 220W ouvre la voie à un large éventail de styles de va…" at bounding box center [620, 615] width 1009 height 30
click at [985, 609] on p "Sa puissance réglable de 220W ouvre la voie à un large éventail de styles de va…" at bounding box center [620, 615] width 1009 height 30
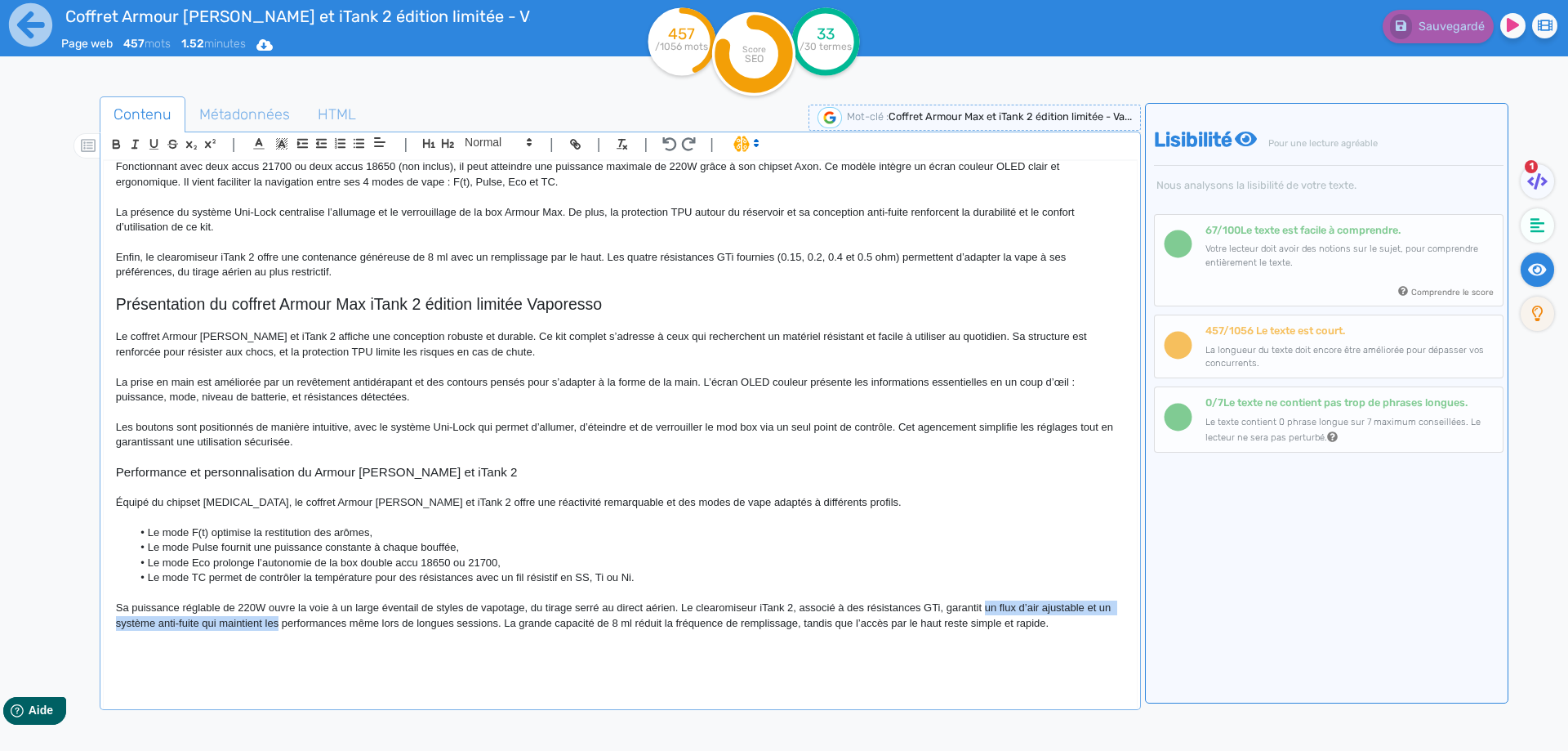
drag, startPoint x: 985, startPoint y: 609, endPoint x: 272, endPoint y: 620, distance: 713.1
click at [272, 620] on p "Sa puissance réglable de 220W ouvre la voie à un large éventail de styles de va…" at bounding box center [620, 615] width 1009 height 30
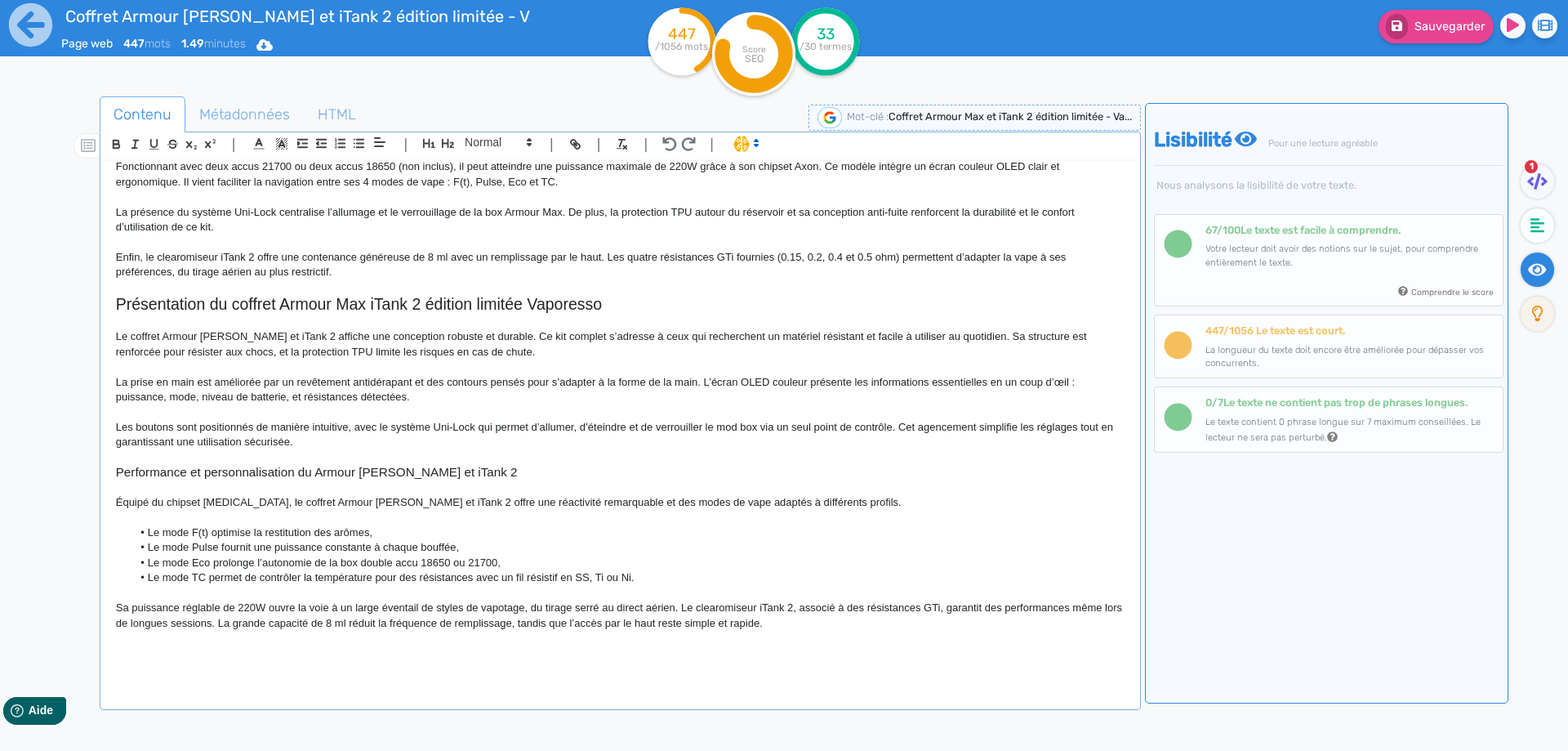
click at [1067, 602] on p "Sa puissance réglable de 220W ouvre la voie à un large éventail de styles de va…" at bounding box center [620, 615] width 1009 height 30
click at [1071, 605] on p "Sa puissance réglable de 220W ouvre la voie à un large éventail de styles de va…" at bounding box center [620, 615] width 1009 height 30
click at [327, 621] on p "Sa puissance réglable de 220W ouvre la voie à un large éventail de styles de va…" at bounding box center [620, 615] width 1009 height 30
click at [921, 622] on p "Sa puissance réglable de 220W ouvre la voie à un large éventail de styles de va…" at bounding box center [620, 615] width 1009 height 30
click at [1396, 18] on fa-icon at bounding box center [1396, 26] width 22 height 25
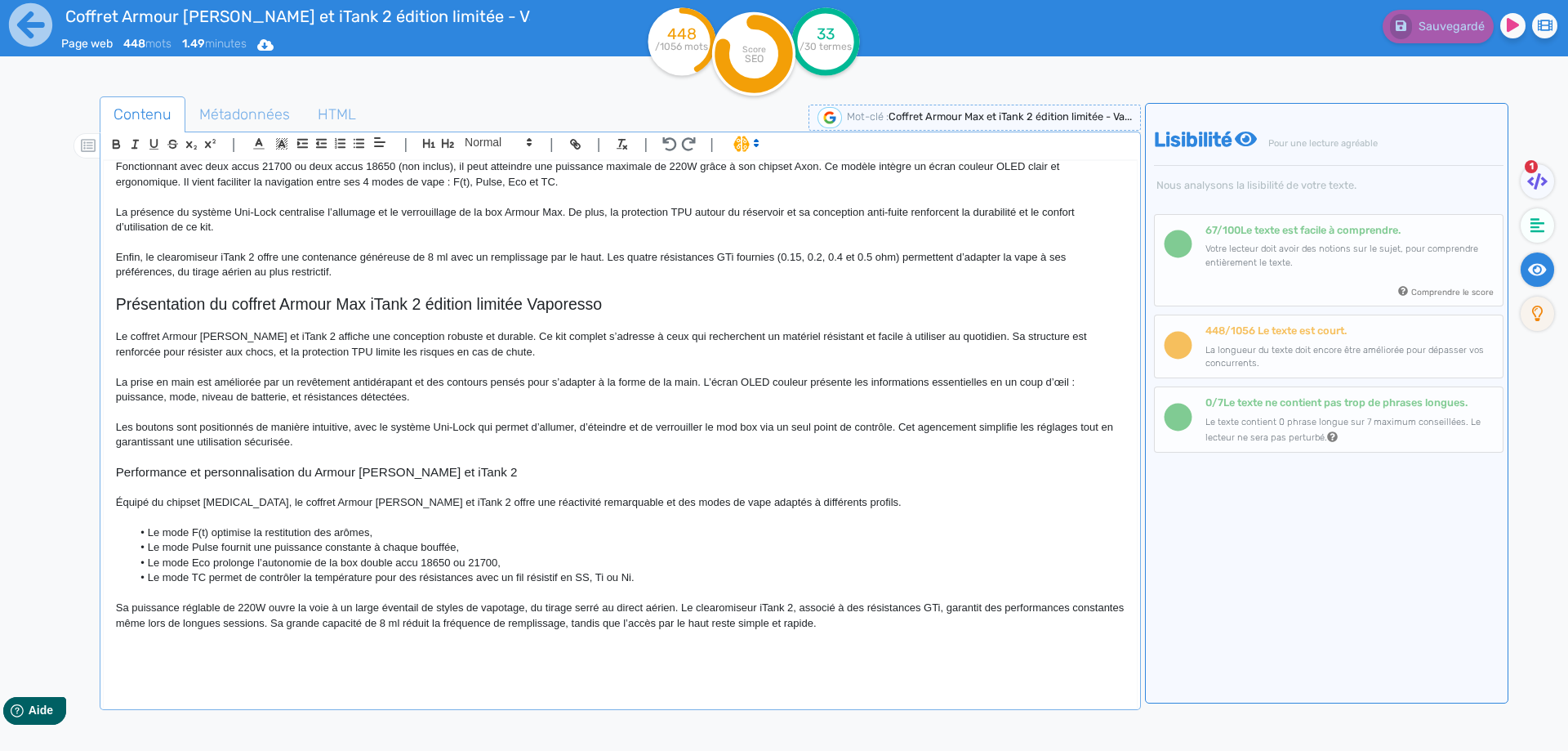
click at [832, 652] on p at bounding box center [620, 654] width 1009 height 15
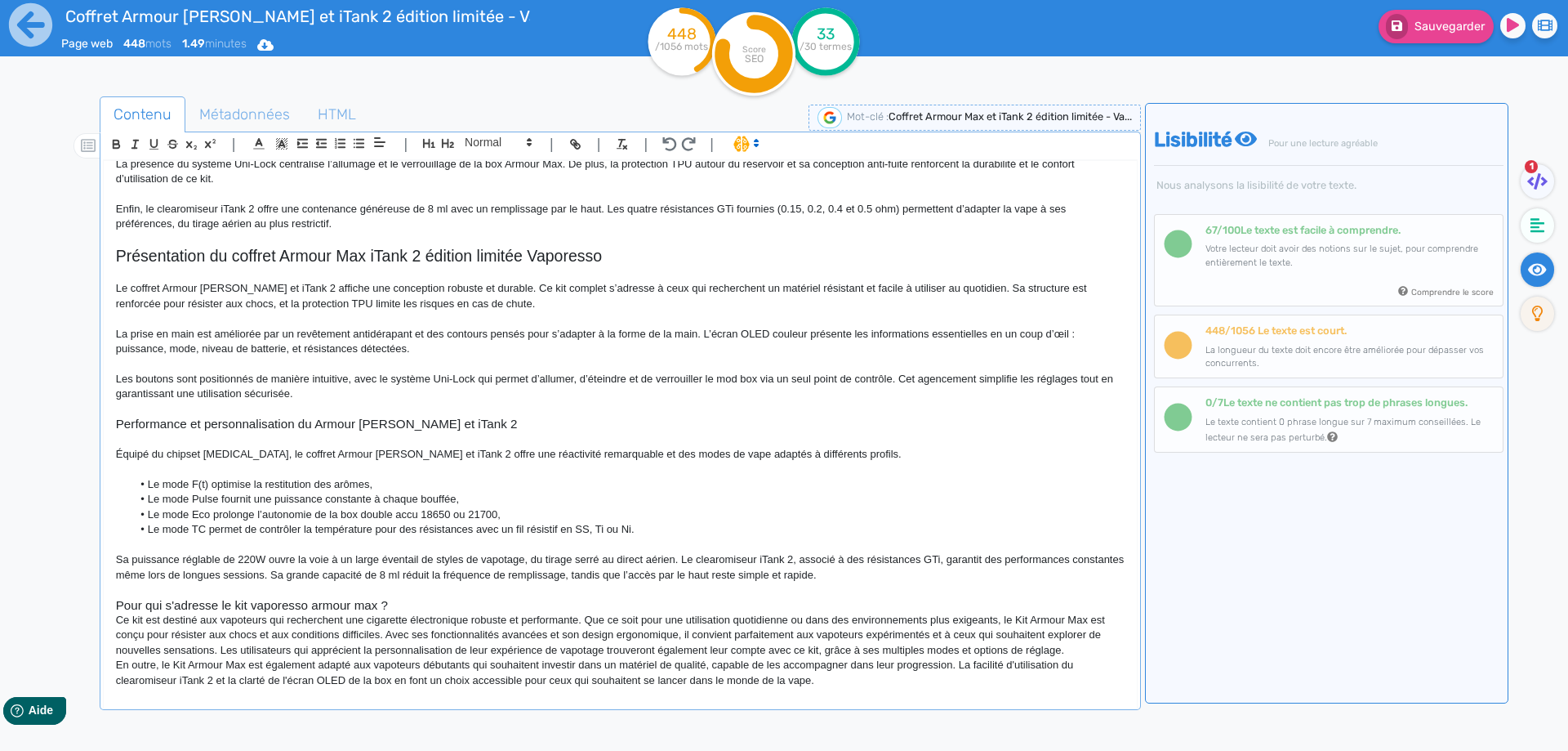
click at [401, 602] on h3 "Pour qui s'adresse le kit vaporesso armour max ?" at bounding box center [620, 606] width 1009 height 15
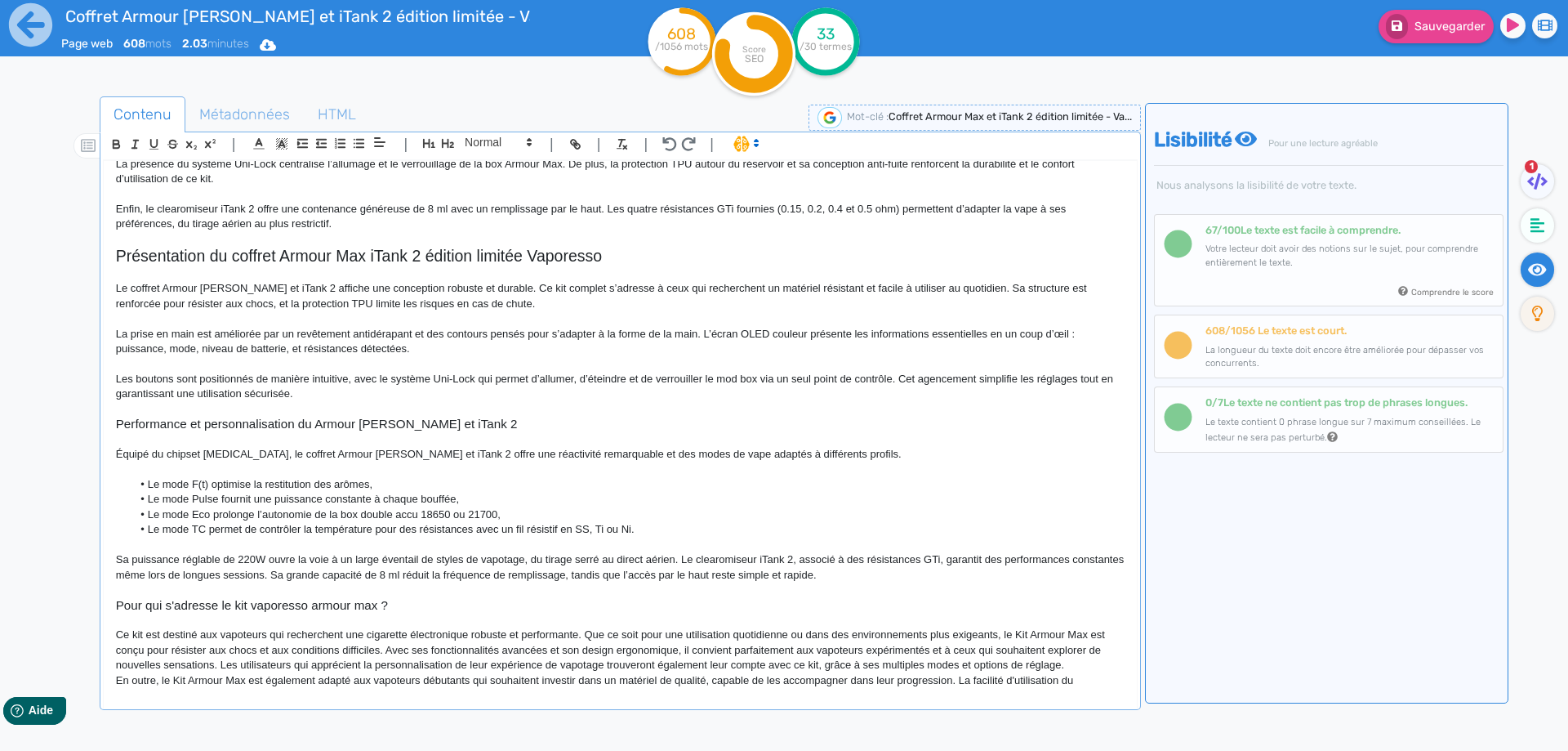
click at [316, 607] on h3 "Pour qui s'adresse le kit vaporesso armour max ?" at bounding box center [620, 606] width 1009 height 15
click at [258, 608] on h3 "Pour qui s'adresse le kit vaporesso Armour Max et iTank 2" at bounding box center [620, 606] width 1009 height 15
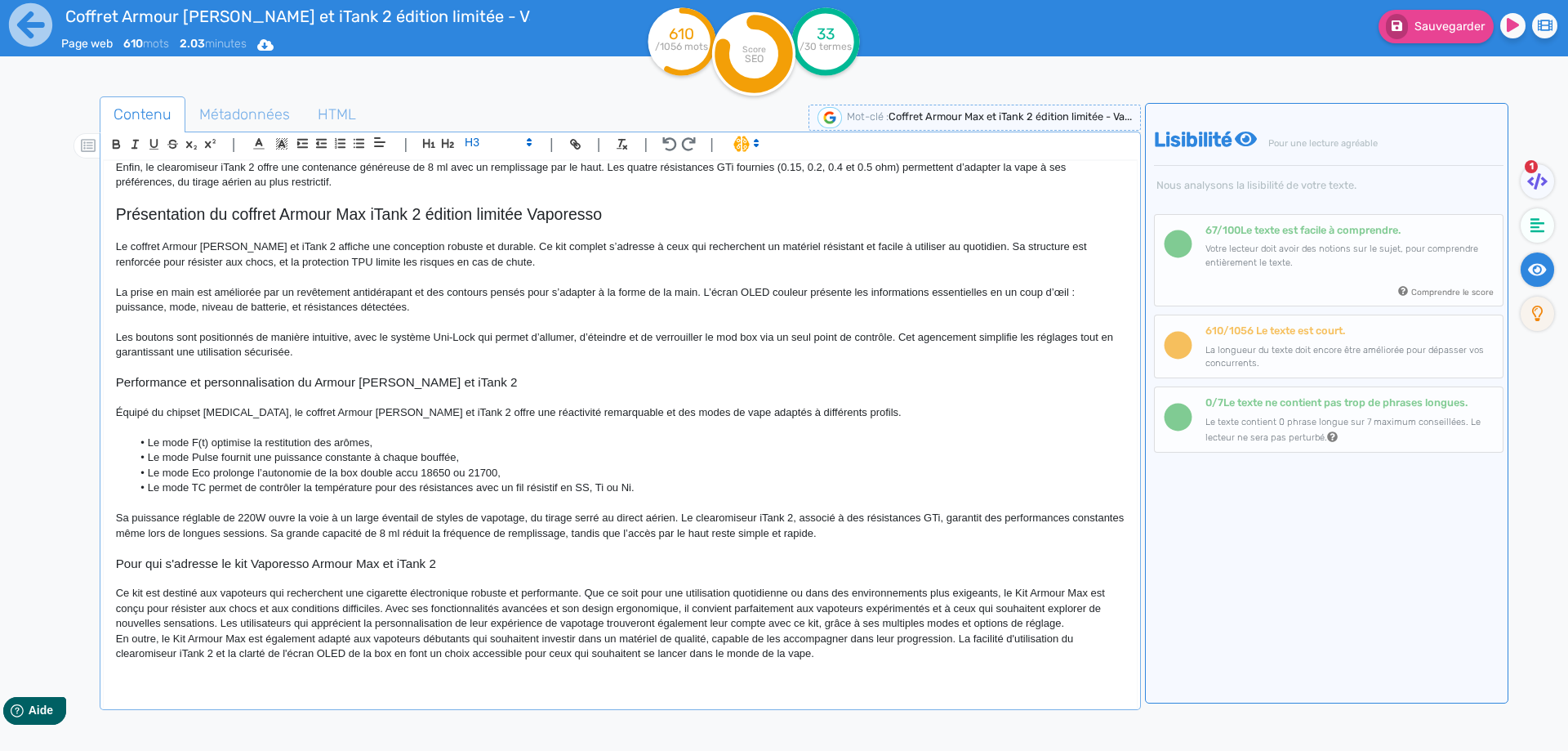
click at [147, 590] on p "Ce kit est destiné aux vapoteurs qui recherchent une cigarette électronique rob…" at bounding box center [620, 608] width 1009 height 45
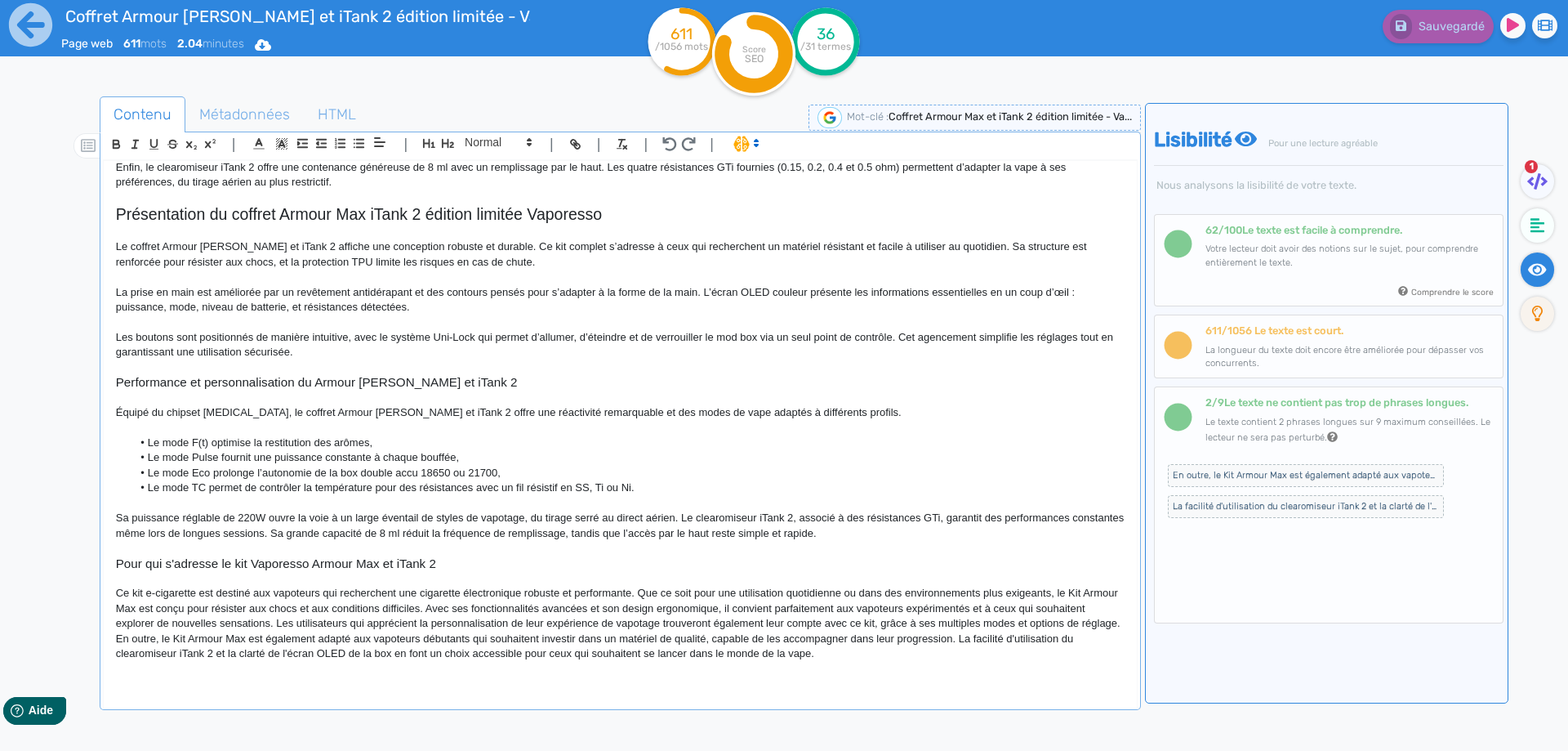
click at [182, 594] on p "Ce kit e-cigarette est destiné aux vapoteurs qui recherchent une cigarette élec…" at bounding box center [620, 608] width 1009 height 45
click at [1414, 25] on button "Sauvegarder" at bounding box center [1436, 26] width 115 height 34
click at [1059, 590] on p "Ce kit e-cigarette est destiné aux vapoteurs qui recherchent une cigarette élec…" at bounding box center [620, 608] width 1009 height 45
drag, startPoint x: 1059, startPoint y: 590, endPoint x: 1073, endPoint y: 590, distance: 14.0
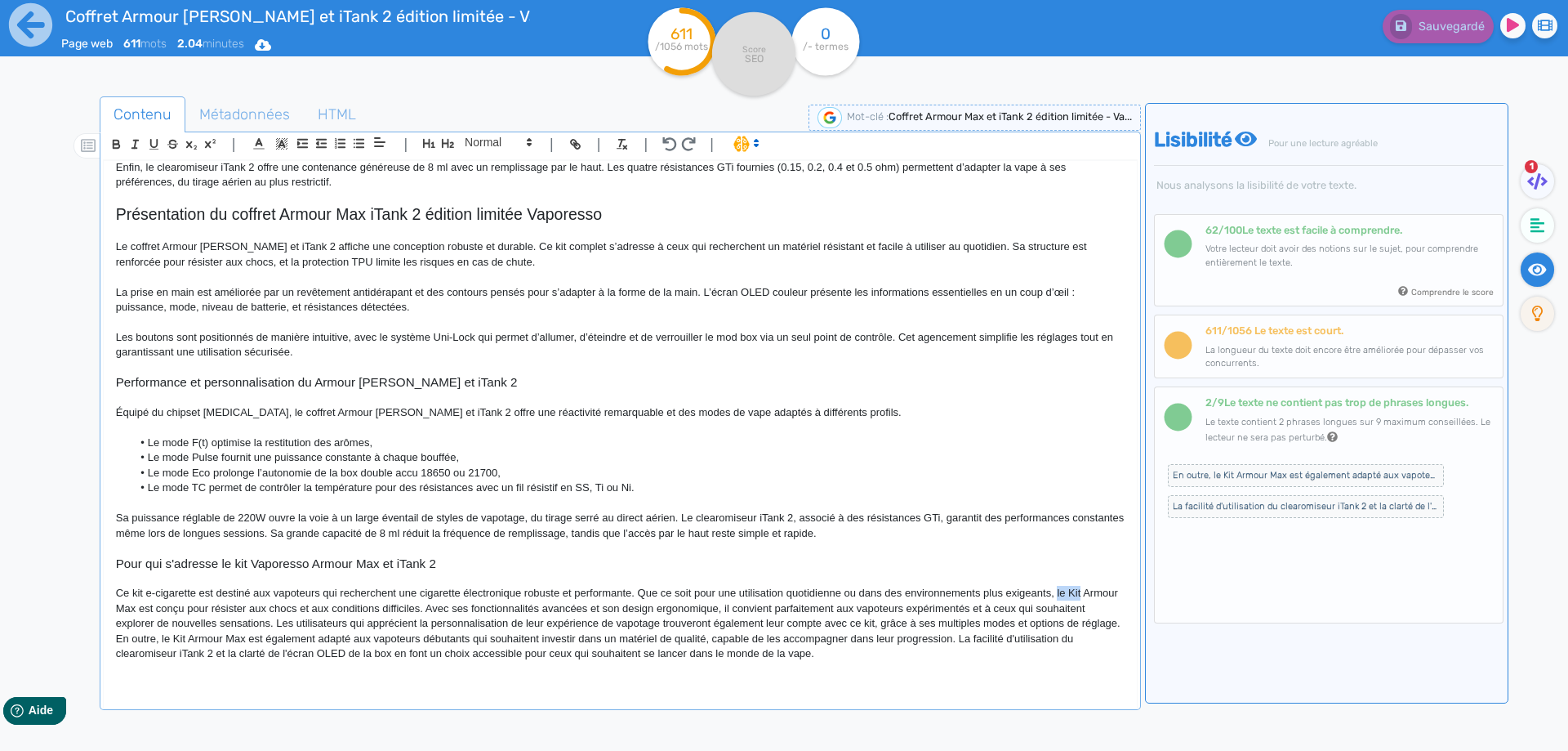
click at [1073, 590] on p "Ce kit e-cigarette est destiné aux vapoteurs qui recherchent une cigarette élec…" at bounding box center [620, 608] width 1009 height 45
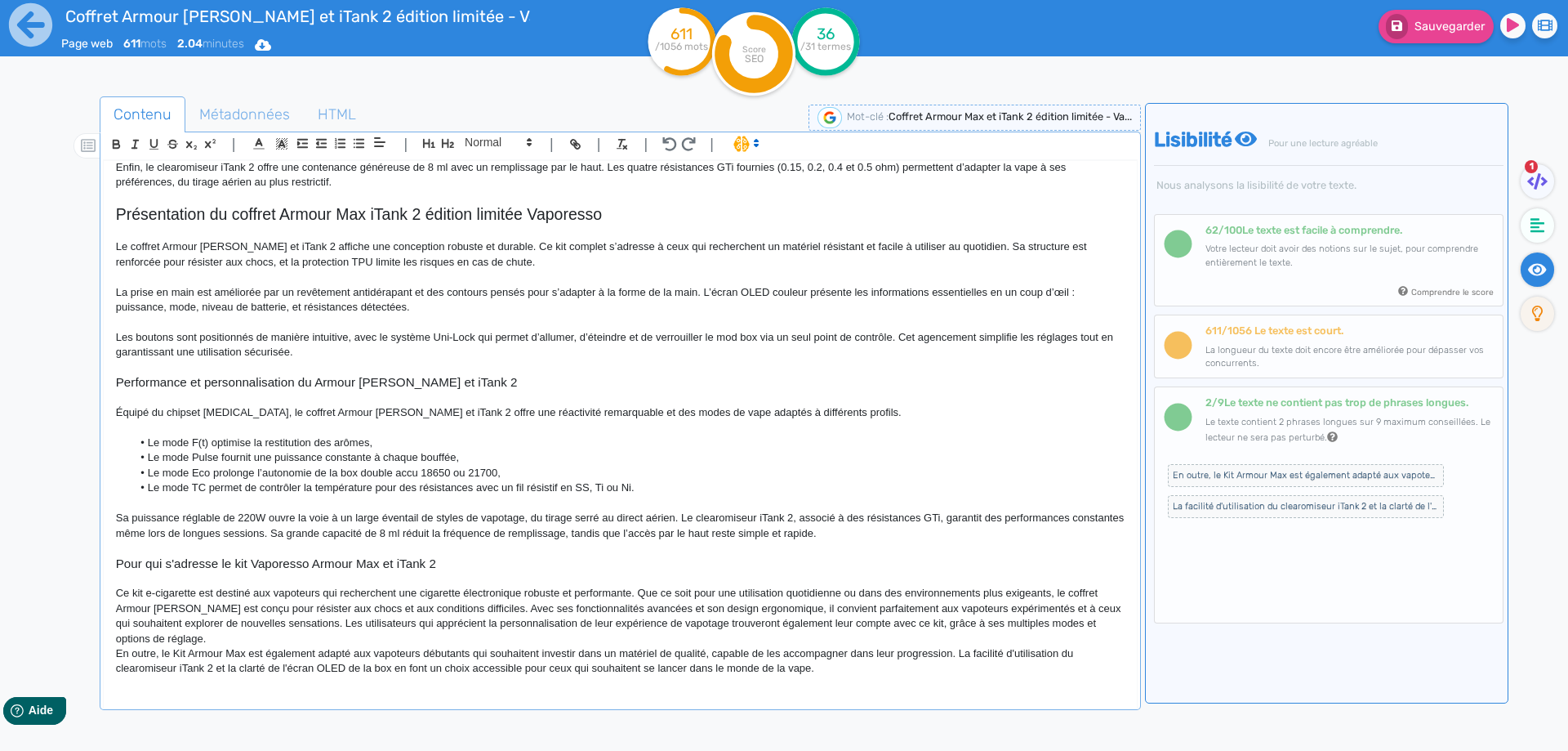
click at [173, 604] on p "Ce kit e-cigarette est destiné aux vapoteurs qui recherchent une cigarette élec…" at bounding box center [620, 616] width 1009 height 60
click at [513, 606] on p "Ce kit e-cigarette est destiné aux vapoteurs qui recherchent une cigarette élec…" at bounding box center [620, 616] width 1009 height 60
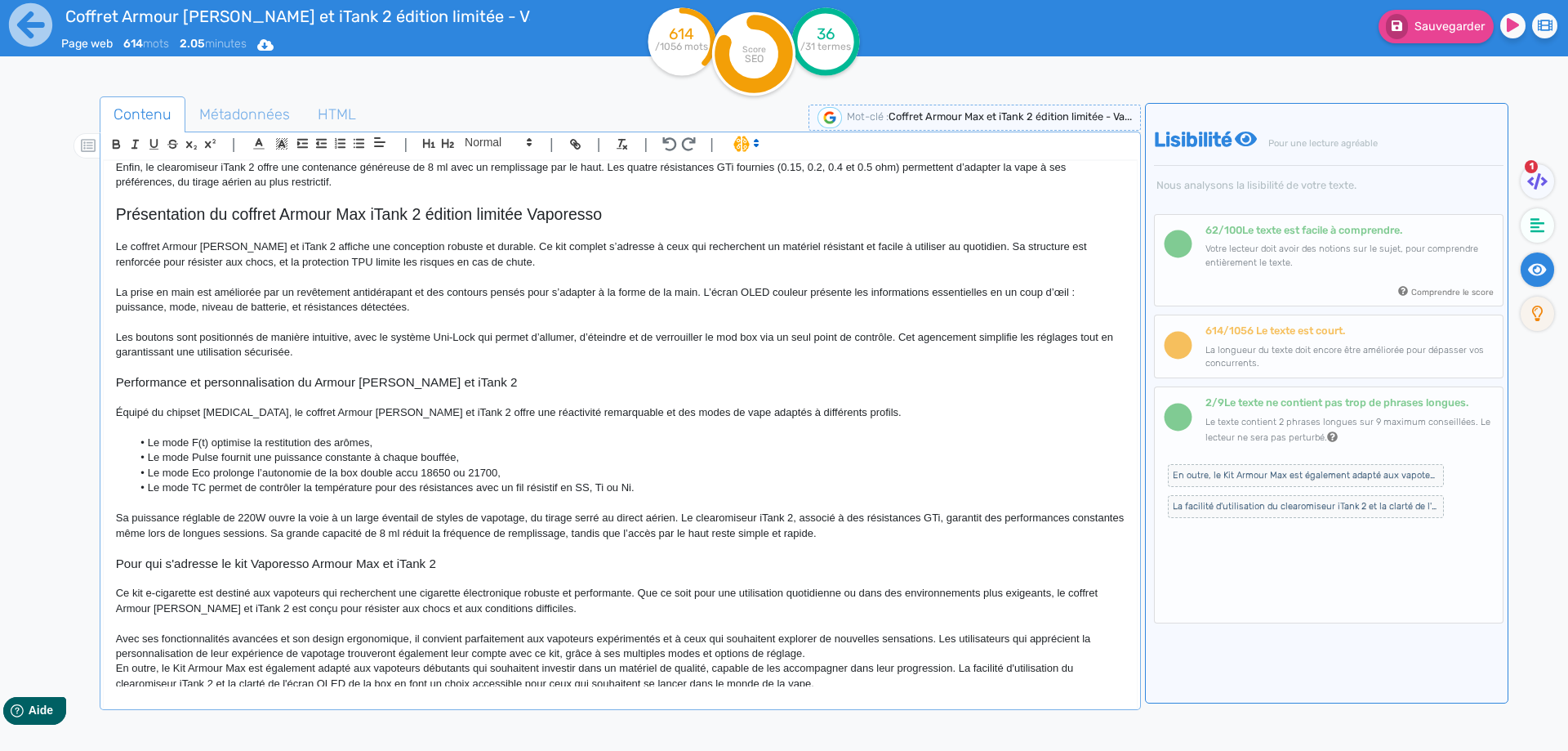
scroll to position [202, 0]
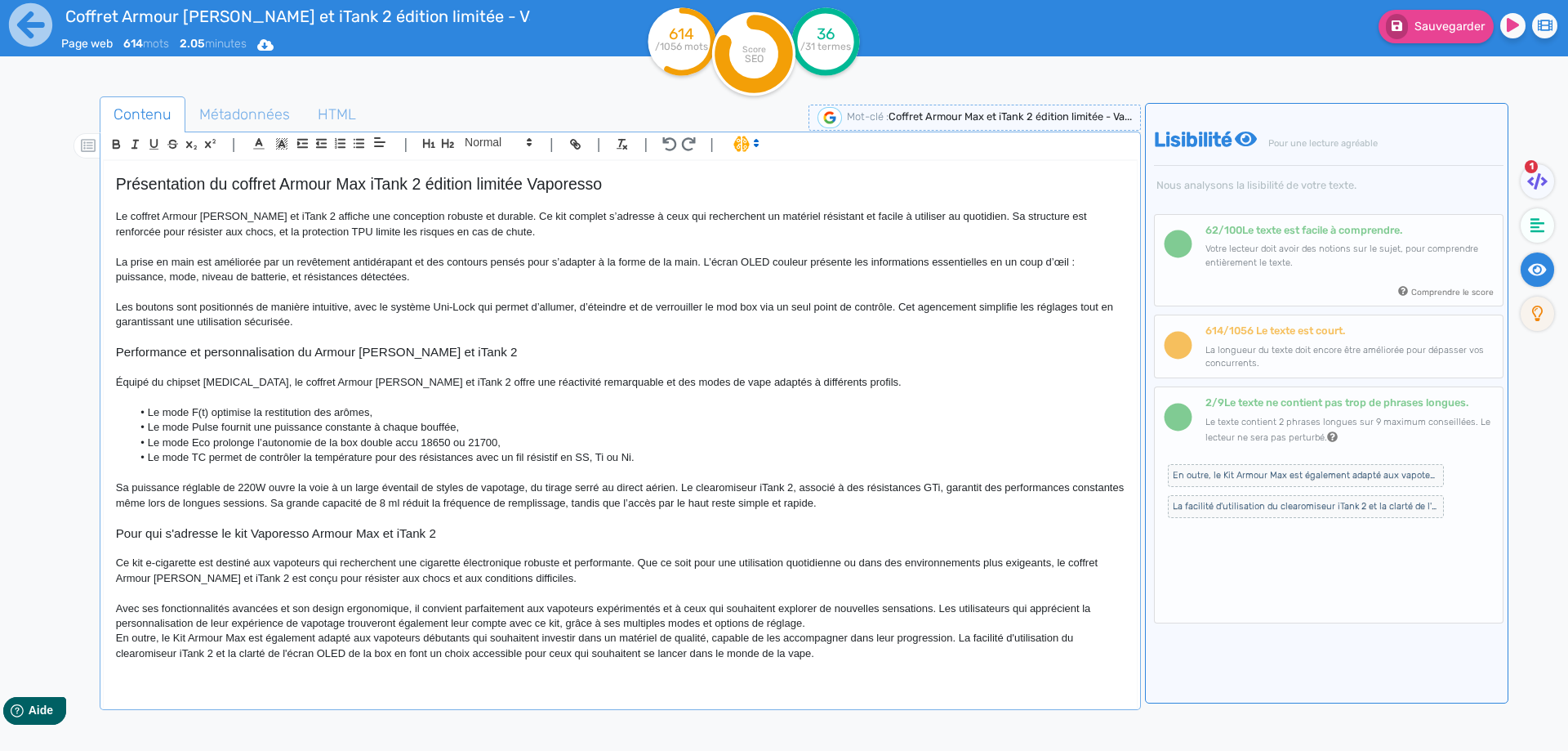
click at [481, 610] on p "Avec ses fonctionnalités avancées et son design ergonomique, il convient parfai…" at bounding box center [620, 616] width 1009 height 30
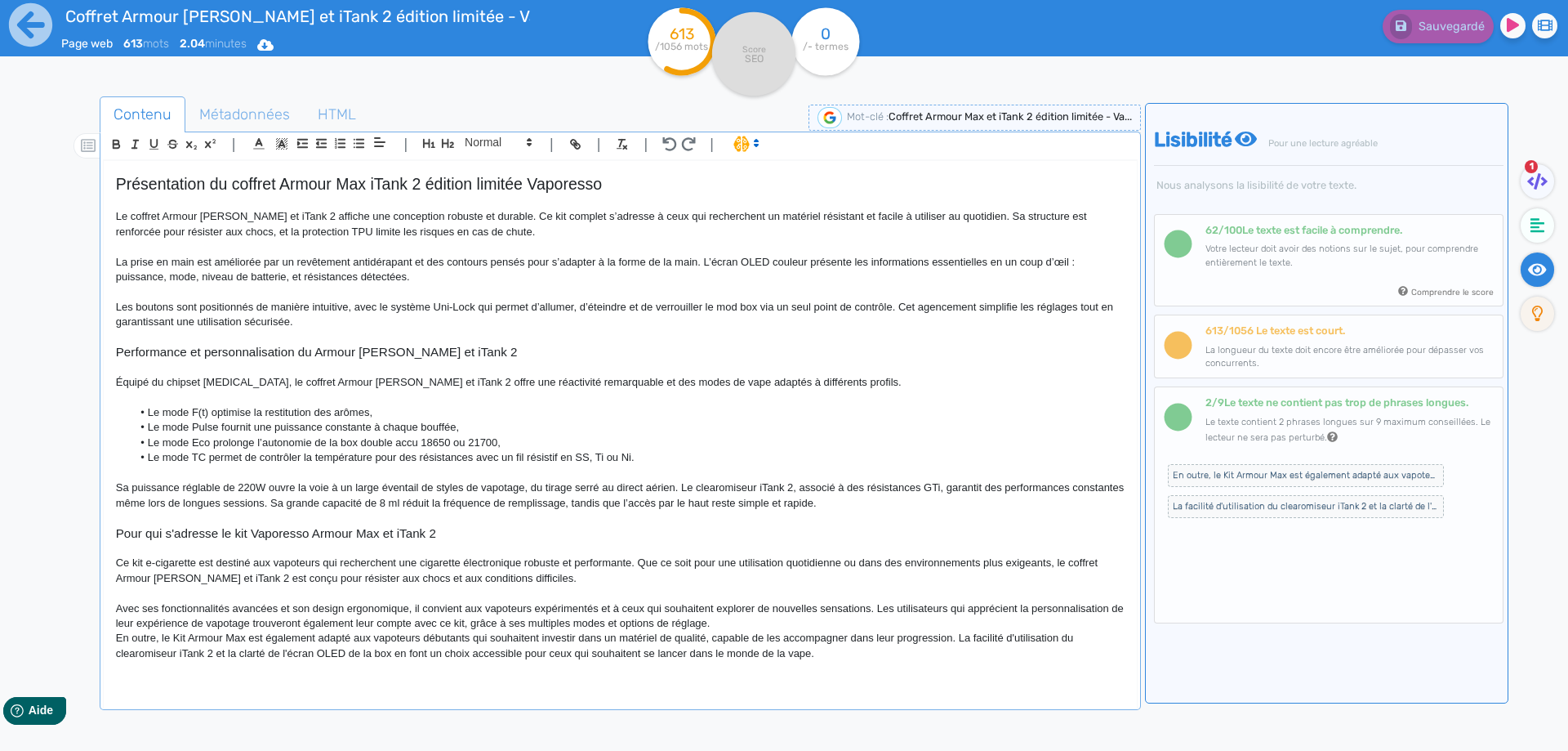
click at [258, 627] on p "Avec ses fonctionnalités avancées et son design ergonomique, il convient aux va…" at bounding box center [620, 616] width 1009 height 30
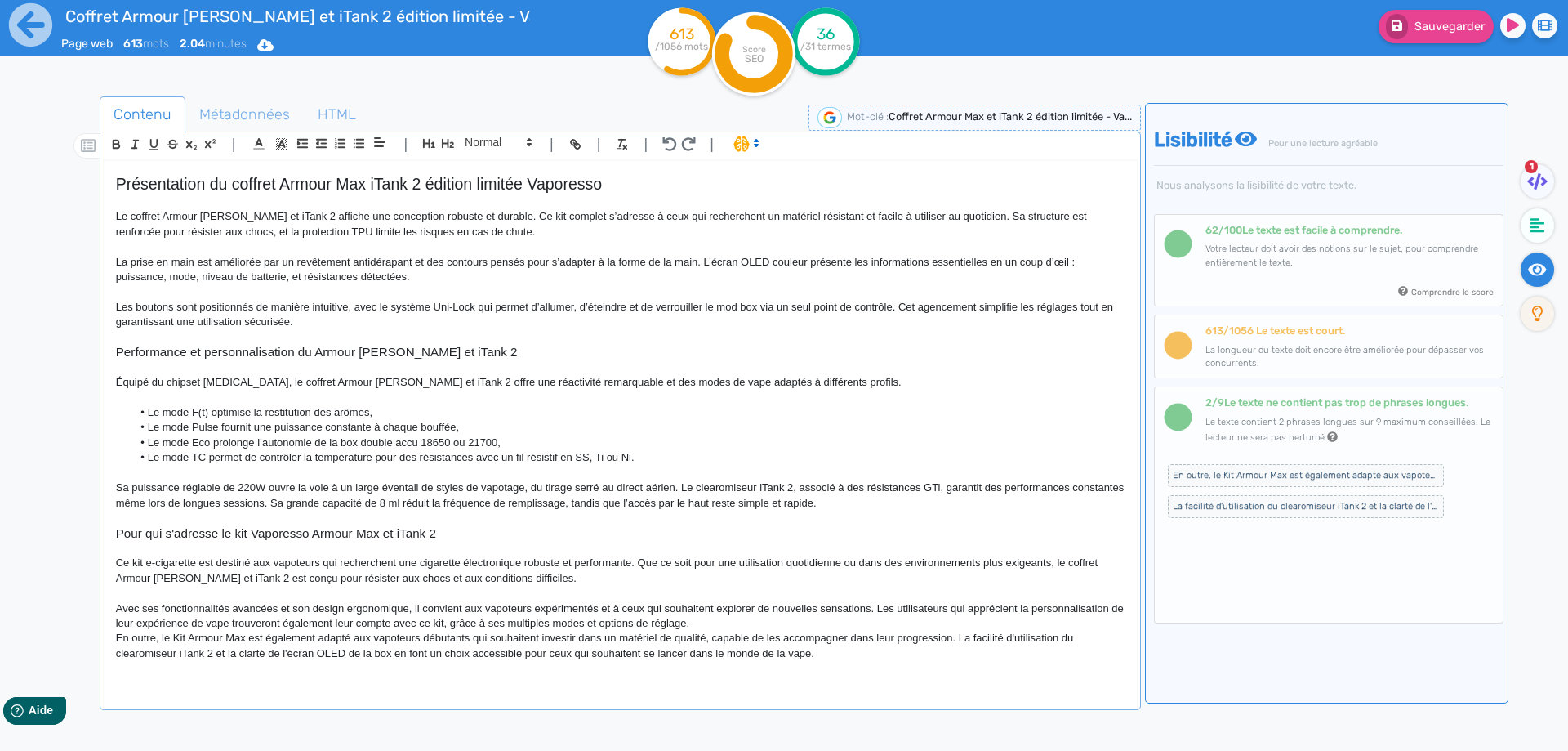
click at [464, 626] on p "Avec ses fonctionnalités avancées et son design ergonomique, il convient aux va…" at bounding box center [620, 616] width 1009 height 30
drag, startPoint x: 464, startPoint y: 626, endPoint x: 482, endPoint y: 624, distance: 18.1
click at [482, 624] on p "Avec ses fonctionnalités avancées et son design ergonomique, il convient aux va…" at bounding box center [620, 616] width 1009 height 30
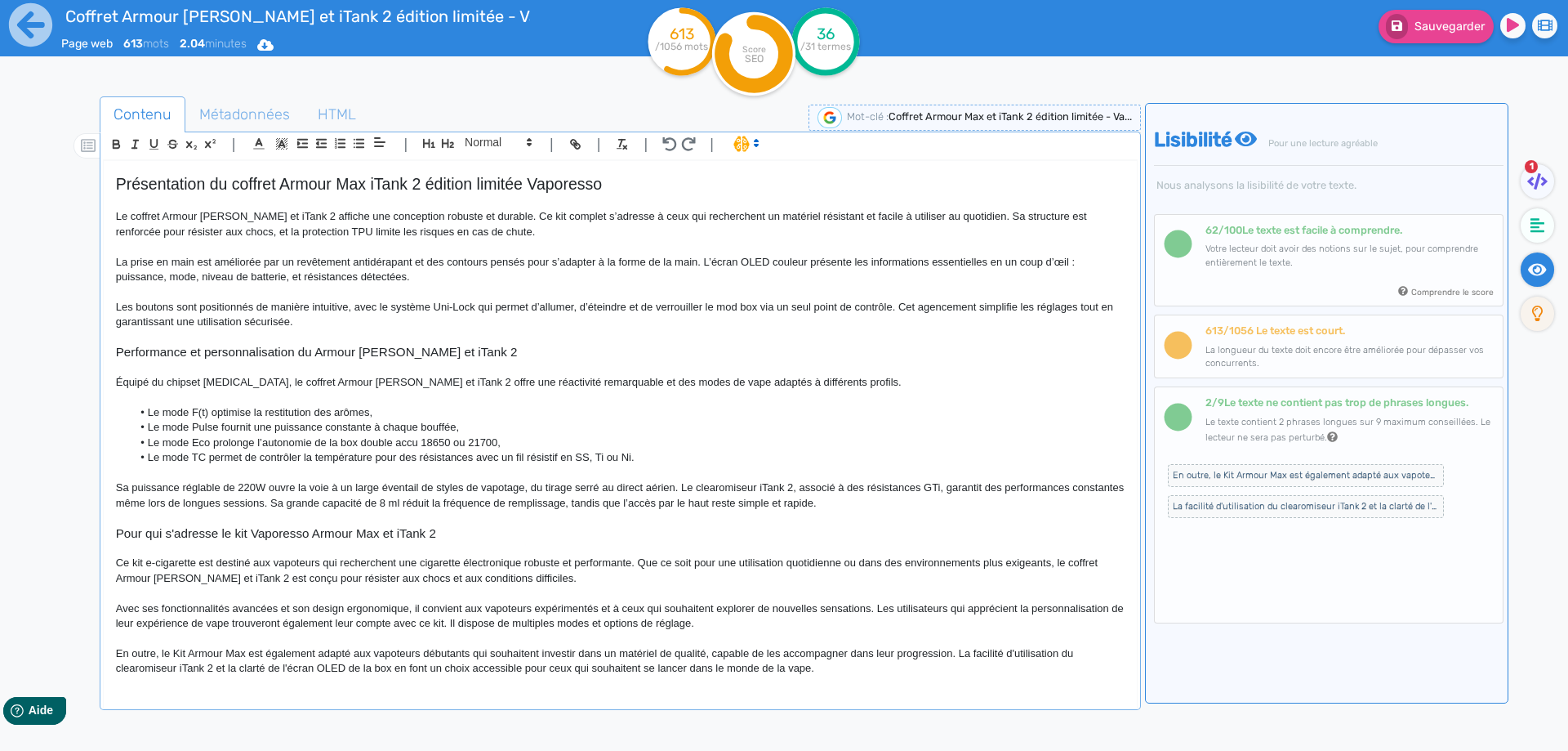
click at [178, 651] on p "En outre, le Kit Armour Max est également adapté aux vapoteurs débutants qui so…" at bounding box center [620, 661] width 1009 height 30
click at [175, 653] on p "En outre, le coffret Armour [PERSON_NAME] et iTank 2 est également adapté aux v…" at bounding box center [620, 661] width 1009 height 30
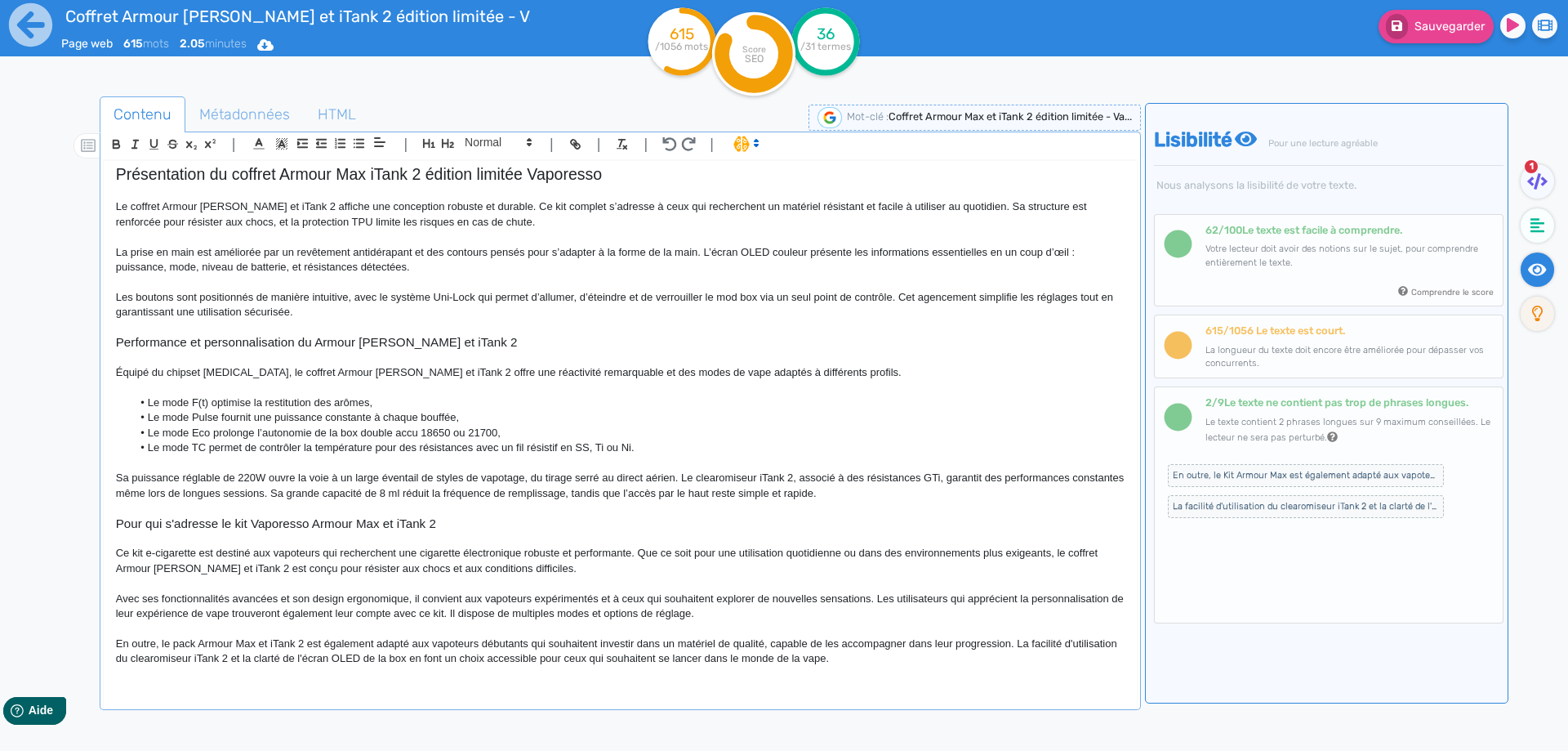
scroll to position [217, 0]
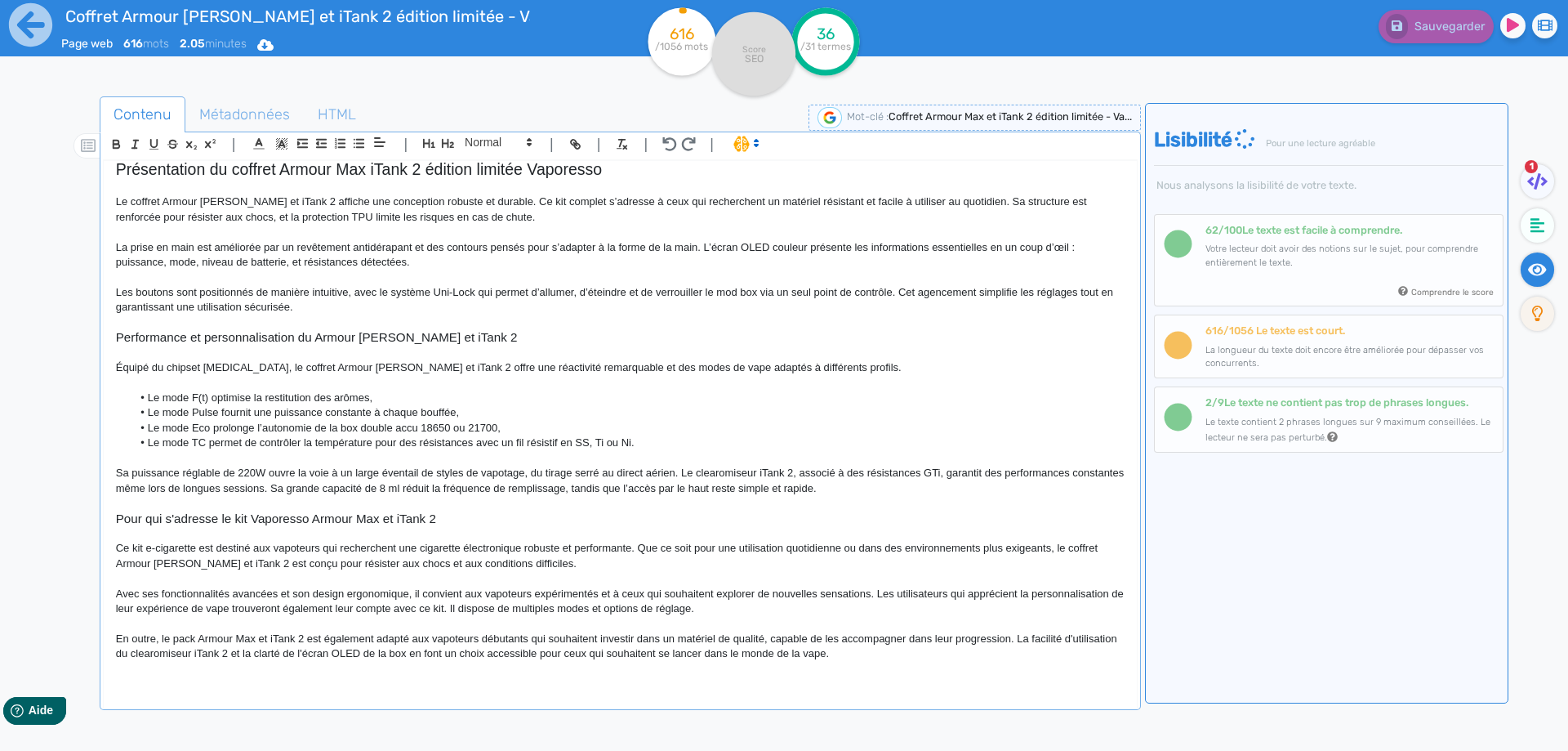
click at [763, 639] on p "En outre, le pack Armour Max et iTank 2 est également adapté aux vapoteurs débu…" at bounding box center [620, 646] width 1009 height 30
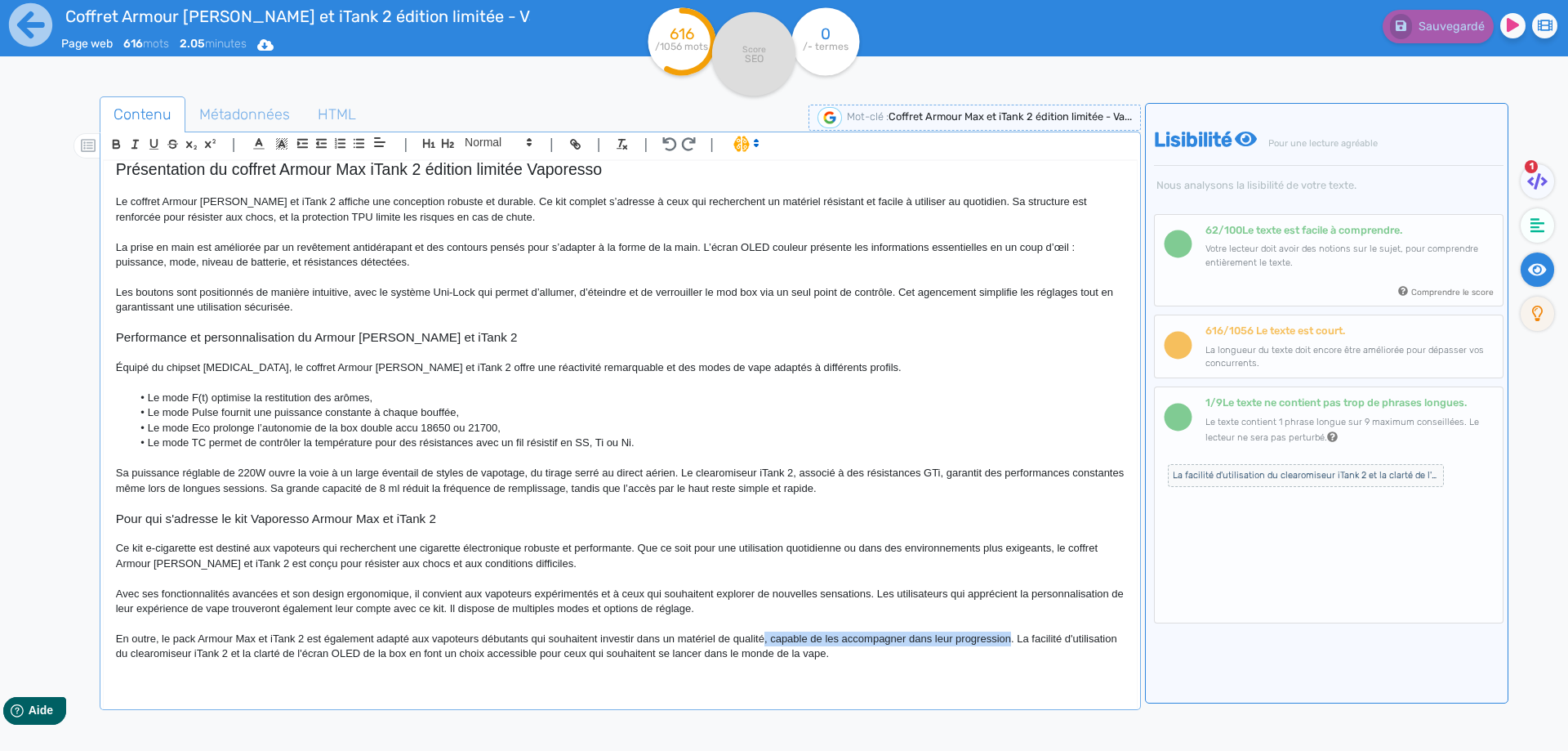
drag, startPoint x: 763, startPoint y: 639, endPoint x: 996, endPoint y: 637, distance: 233.0
click at [996, 637] on p "En outre, le pack Armour Max et iTank 2 est également adapté aux vapoteurs débu…" at bounding box center [620, 646] width 1009 height 30
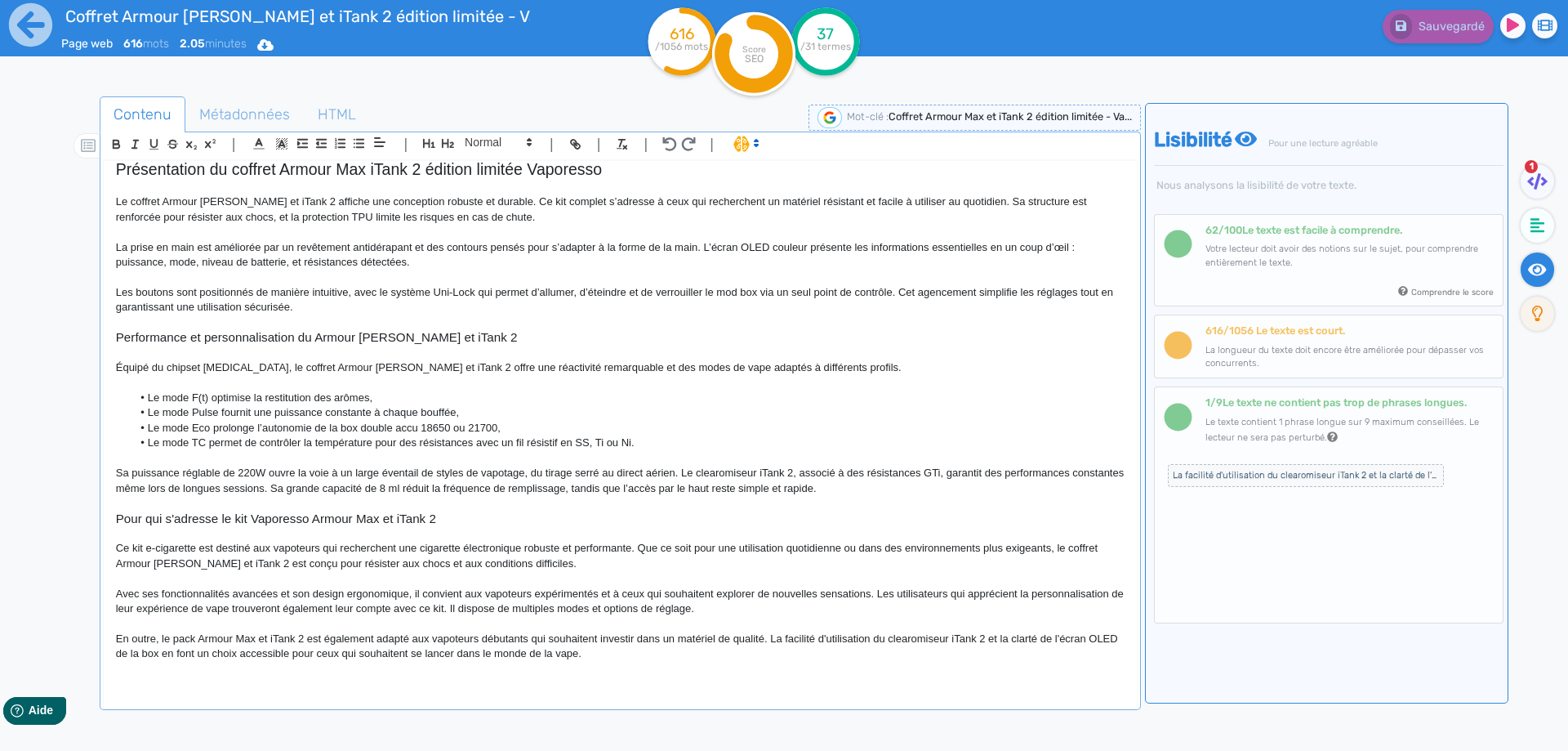
click at [188, 652] on p "En outre, le pack Armour Max et iTank 2 est également adapté aux vapoteurs débu…" at bounding box center [620, 646] width 1009 height 30
click at [800, 664] on p at bounding box center [620, 669] width 1009 height 15
click at [737, 658] on p "En outre, le pack Armour Max et iTank 2 est également adapté aux vapoteurs débu…" at bounding box center [620, 646] width 1009 height 30
click at [754, 664] on p at bounding box center [620, 669] width 1009 height 15
click at [147, 471] on p "Sa puissance réglable de 220W ouvre la voie à un large éventail de styles de va…" at bounding box center [620, 481] width 1009 height 30
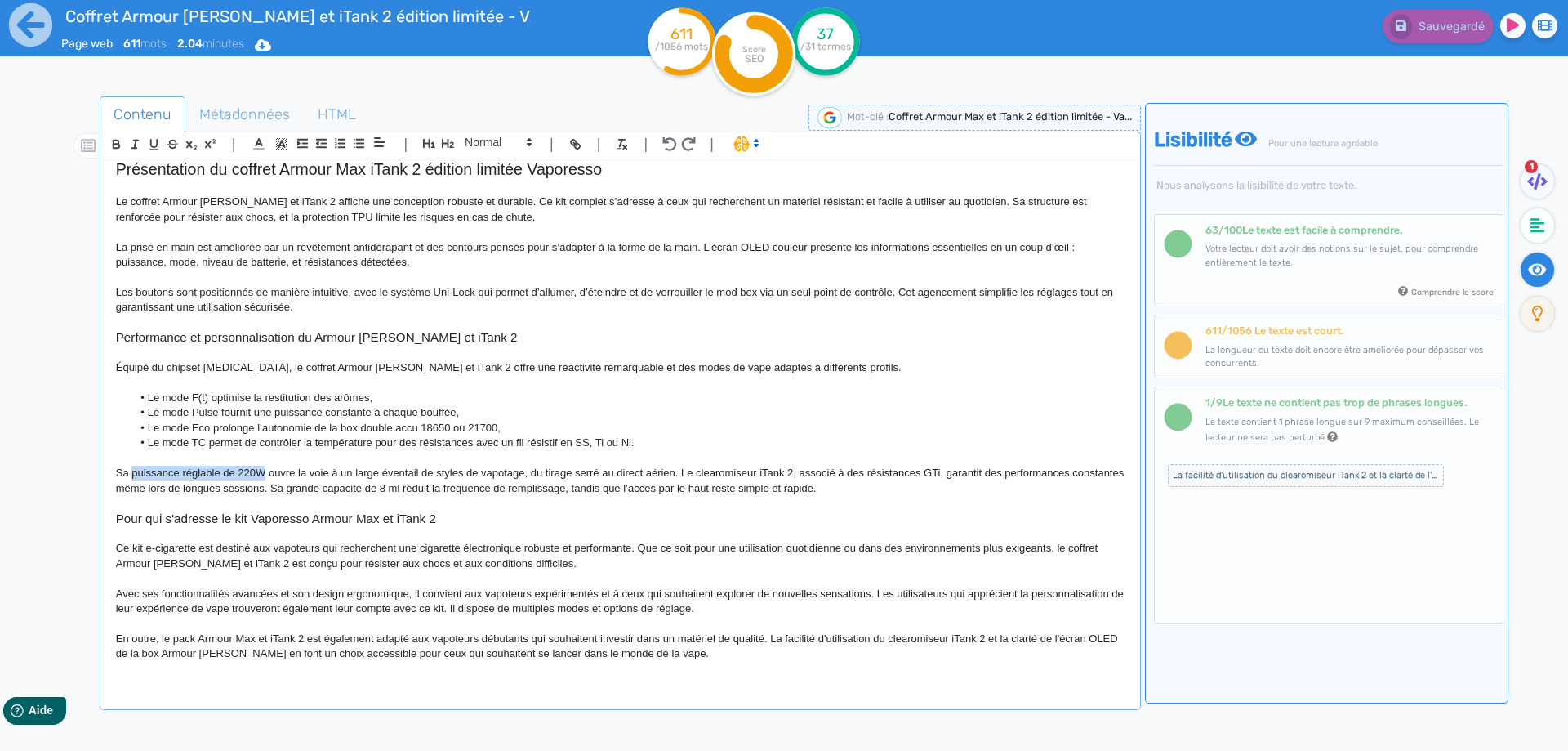
drag, startPoint x: 147, startPoint y: 471, endPoint x: 244, endPoint y: 472, distance: 97.0
click at [244, 472] on p "Sa puissance réglable de 220W ouvre la voie à un large éventail de styles de va…" at bounding box center [620, 481] width 1009 height 30
click at [173, 373] on p "Équipé du chipset [MEDICAL_DATA], le coffret Armour [PERSON_NAME] et iTank 2 of…" at bounding box center [620, 368] width 1009 height 15
click at [203, 369] on p "Équipé du chipset [MEDICAL_DATA], le coffret Armour [PERSON_NAME] et iTank 2 of…" at bounding box center [620, 368] width 1009 height 15
click at [257, 209] on p "Le coffret Armour [PERSON_NAME] et iTank 2 affiche une conception robuste et du…" at bounding box center [620, 209] width 1009 height 30
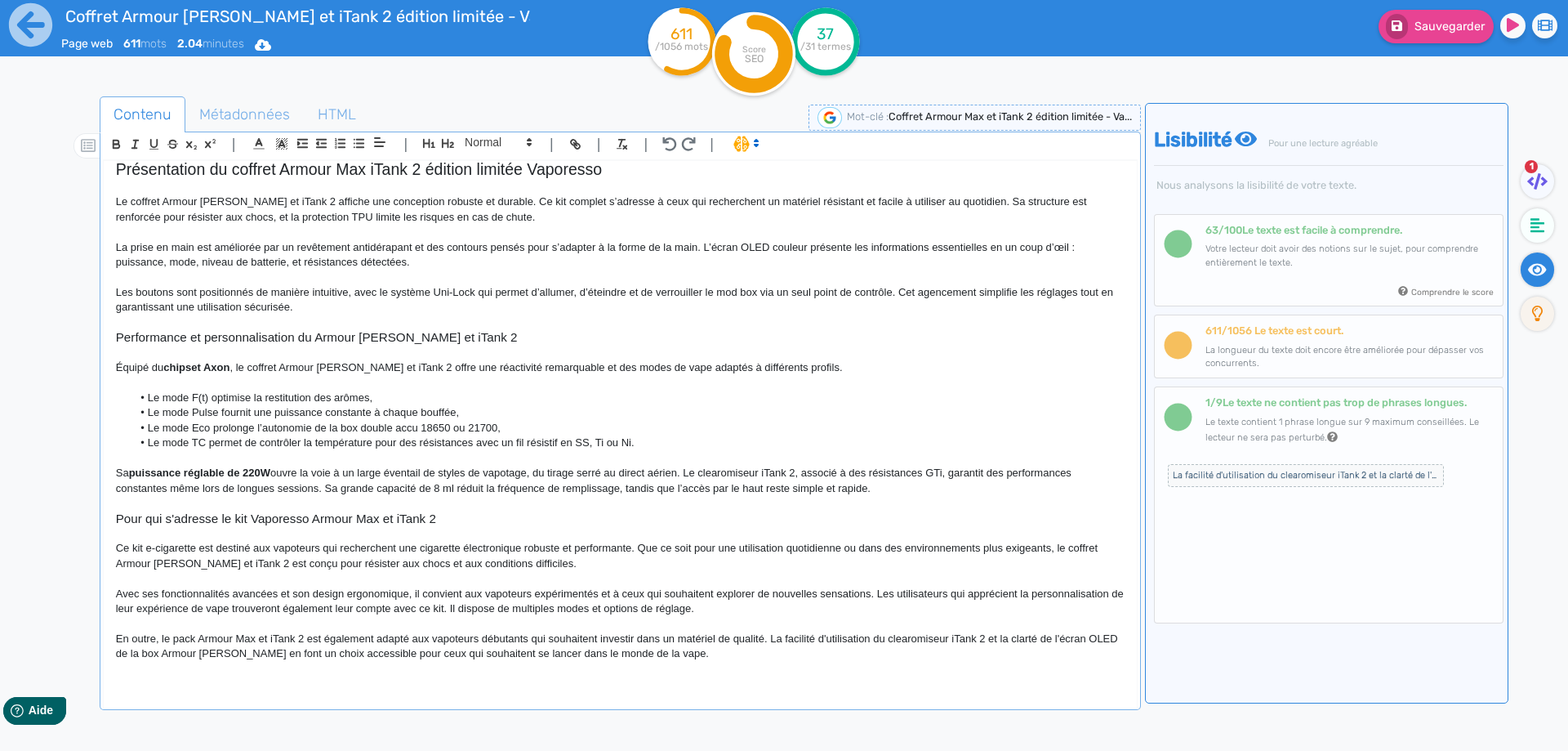
click at [248, 219] on p "Le coffret Armour [PERSON_NAME] et iTank 2 affiche une conception robuste et du…" at bounding box center [620, 209] width 1009 height 30
click at [295, 217] on p "Le coffret Armour [PERSON_NAME] et iTank 2 affiche une conception robuste et du…" at bounding box center [620, 209] width 1009 height 30
click at [337, 284] on p at bounding box center [620, 277] width 1009 height 15
click at [399, 297] on p "Les boutons sont positionnés de manière intuitive, avec le système Uni-Lock qui…" at bounding box center [620, 300] width 1009 height 30
drag, startPoint x: 399, startPoint y: 297, endPoint x: 465, endPoint y: 293, distance: 66.1
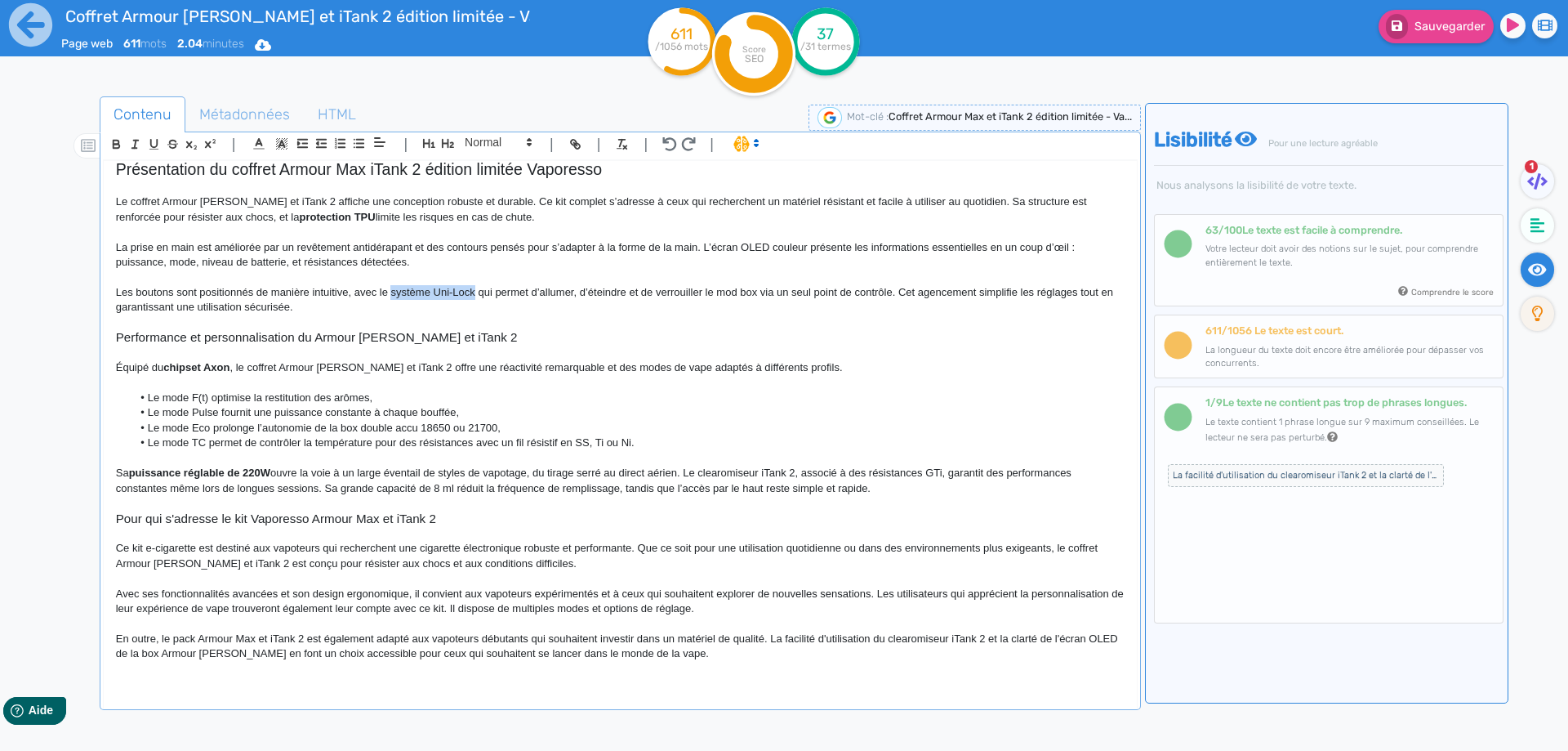
click at [465, 293] on p "Les boutons sont positionnés de manière intuitive, avec le système Uni-Lock qui…" at bounding box center [620, 300] width 1009 height 30
click at [519, 348] on p at bounding box center [620, 353] width 1009 height 15
click at [1241, 485] on span "La facilité d'utilisation du clearomiseur iTank 2 et la clarté de l'écran OLED …" at bounding box center [1306, 476] width 276 height 23
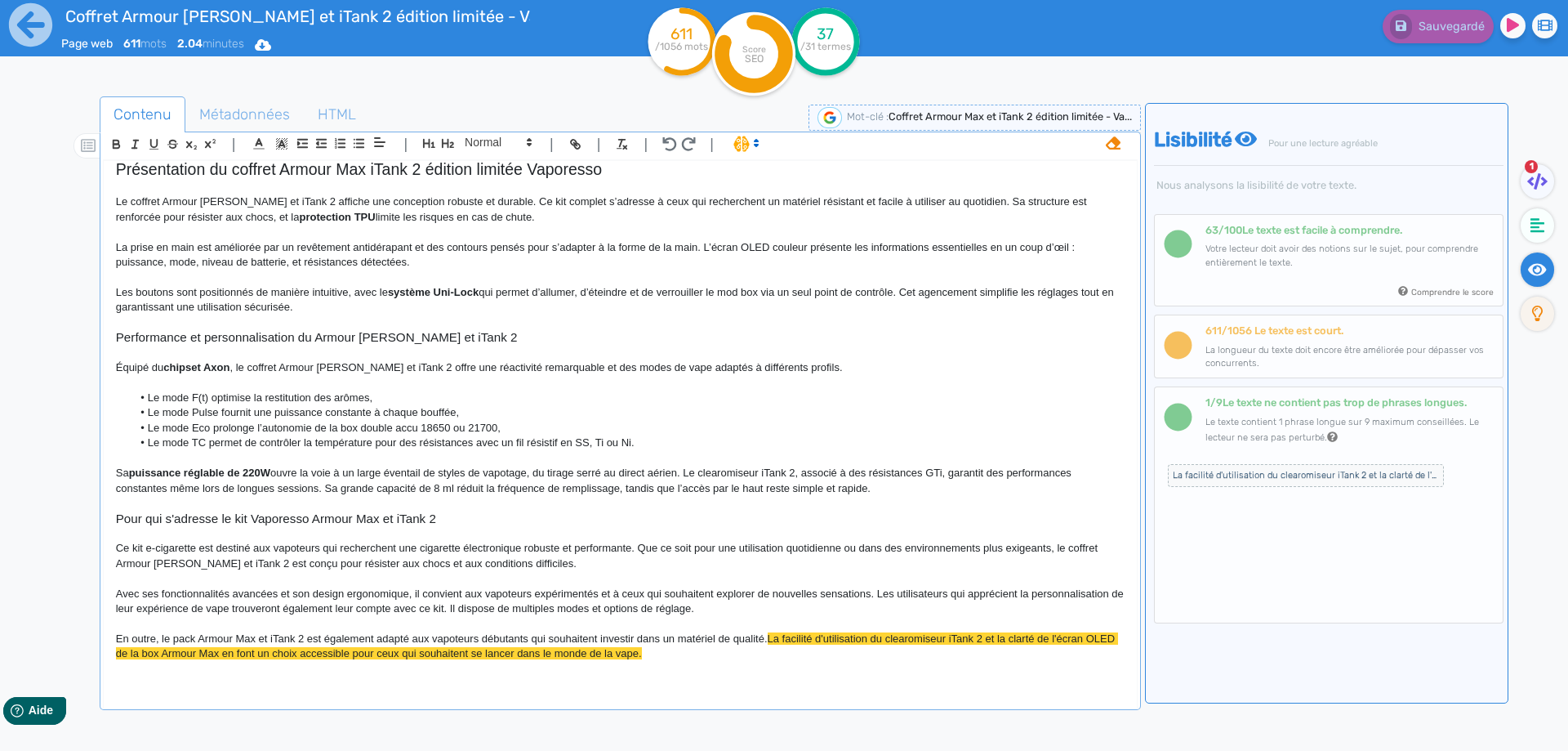
click at [407, 652] on span "La facilité d'utilisation du clearomiseur iTank 2 et la clarté de l'écran OLED …" at bounding box center [617, 646] width 1002 height 27
click at [483, 659] on span "La facilité d'utilisation du clearomiseur iTank 2 et la clarté de l'écran OLED …" at bounding box center [617, 646] width 1002 height 27
drag, startPoint x: 483, startPoint y: 659, endPoint x: 782, endPoint y: 650, distance: 299.1
click at [782, 650] on p "En outre, le pack Armour Max et iTank 2 est également adapté aux vapoteurs débu…" at bounding box center [620, 646] width 1009 height 30
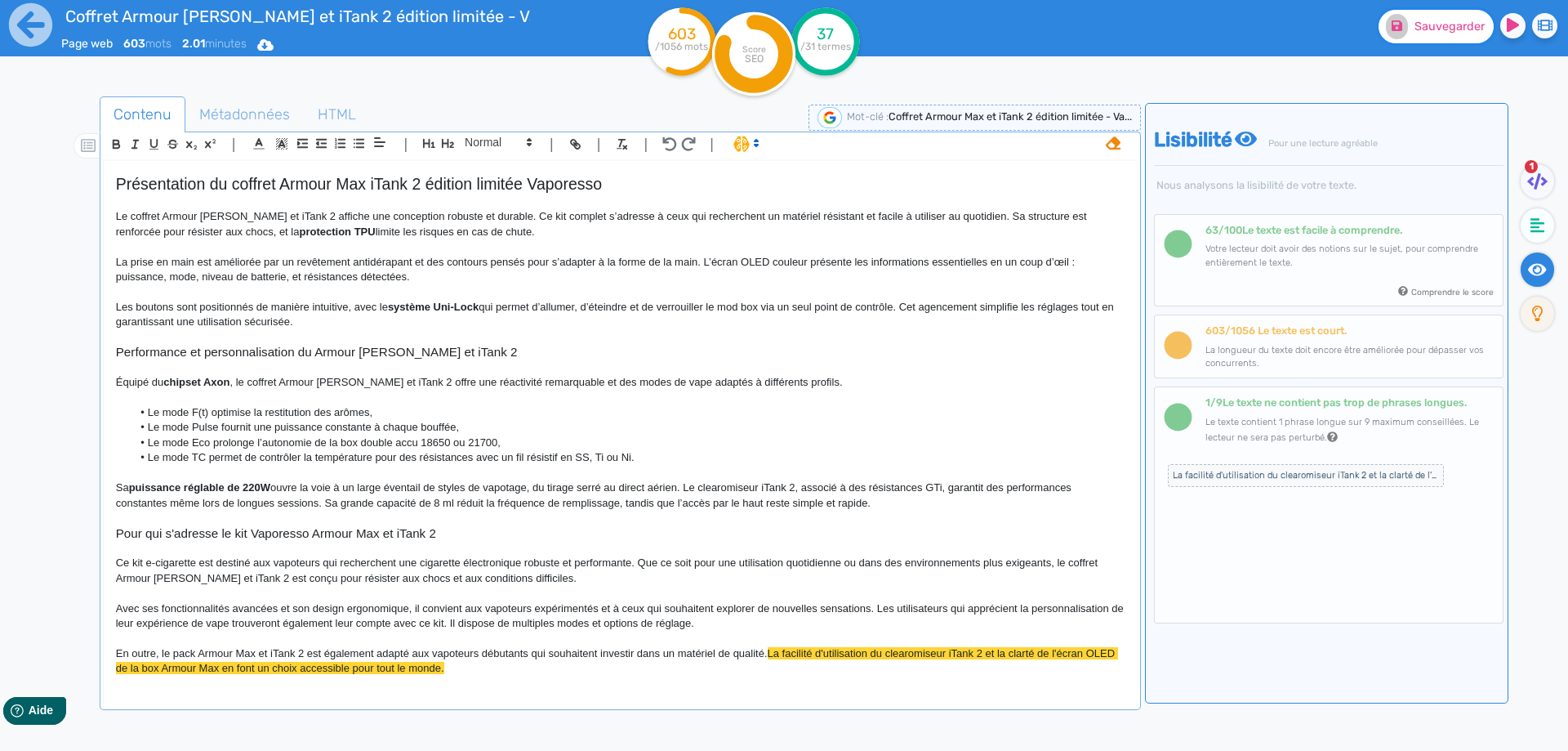
click at [1423, 11] on button "Sauvegarder" at bounding box center [1436, 26] width 115 height 34
click at [1187, 478] on span "La facilité d'utilisation du clearomiseur iTank 2 et la clarté de l'écran OLED …" at bounding box center [1306, 476] width 276 height 23
click at [922, 654] on span "La facilité d'utilisation du clearomiseur iTank 2 et la clarté de l'écran OLED …" at bounding box center [617, 660] width 1002 height 27
click at [1428, 27] on span "Sauvegarder" at bounding box center [1450, 26] width 70 height 14
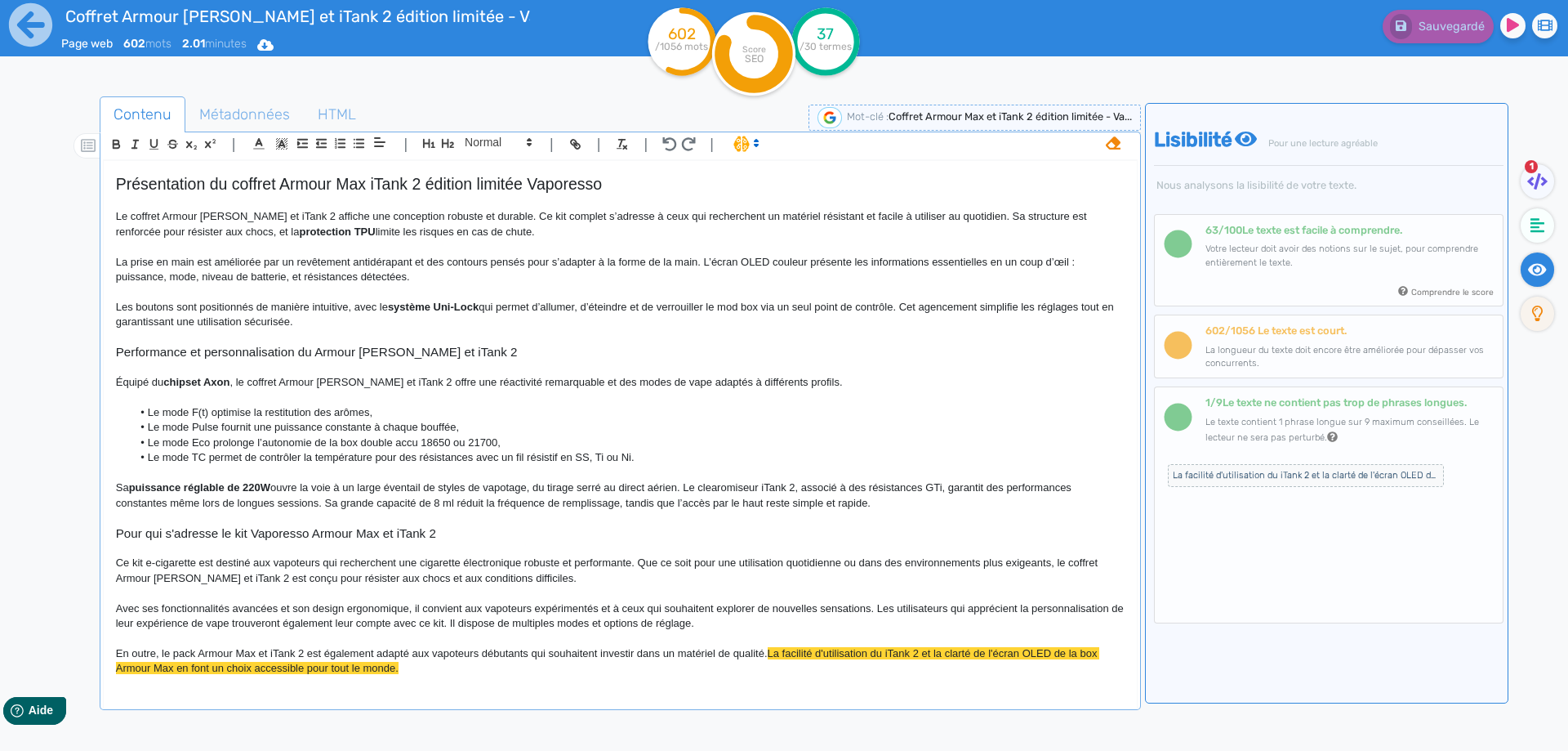
click at [1190, 479] on span "La facilité d'utilisation du iTank 2 et la clarté de l'écran OLED de la box Arm…" at bounding box center [1306, 476] width 276 height 23
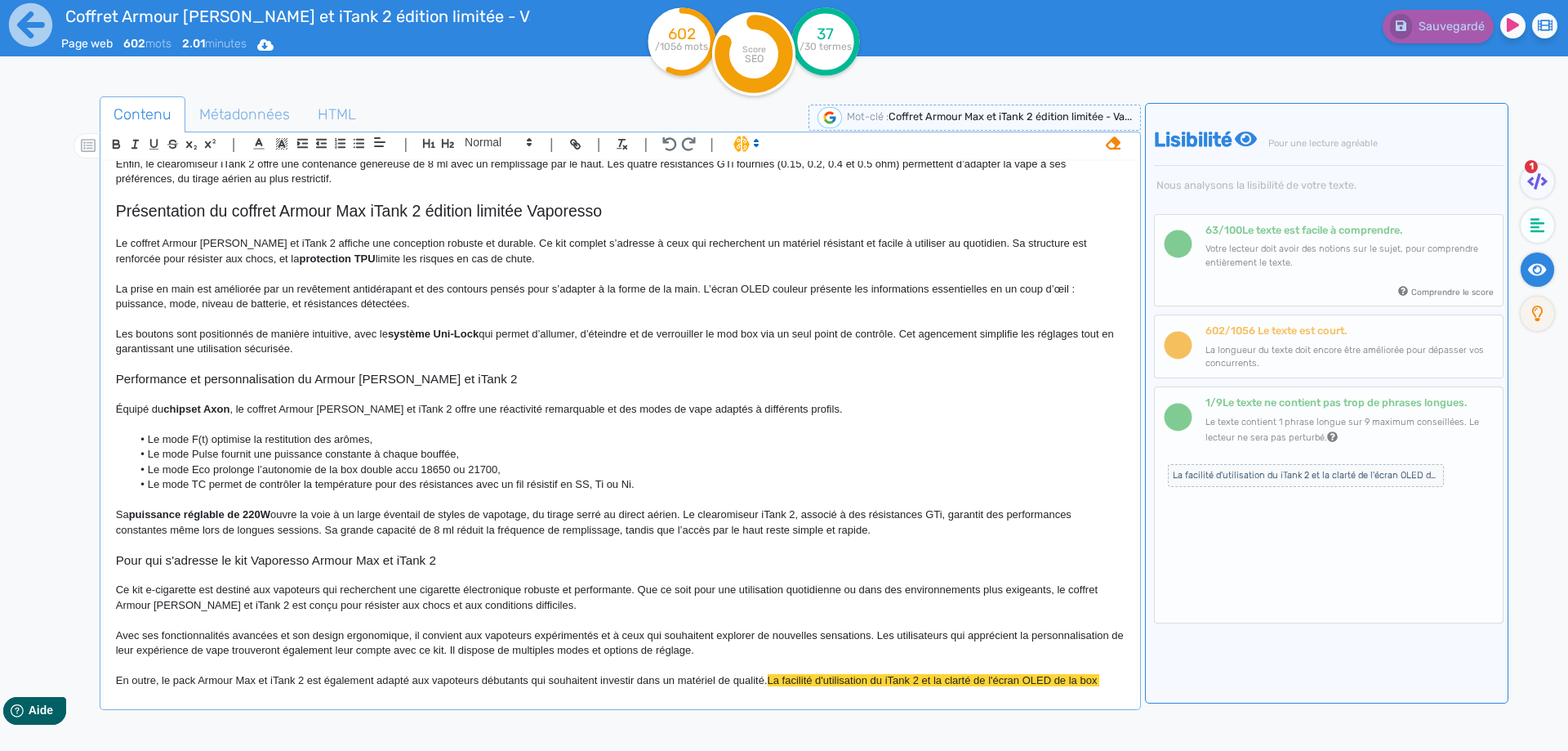
click at [1108, 142] on icon at bounding box center [1113, 143] width 15 height 13
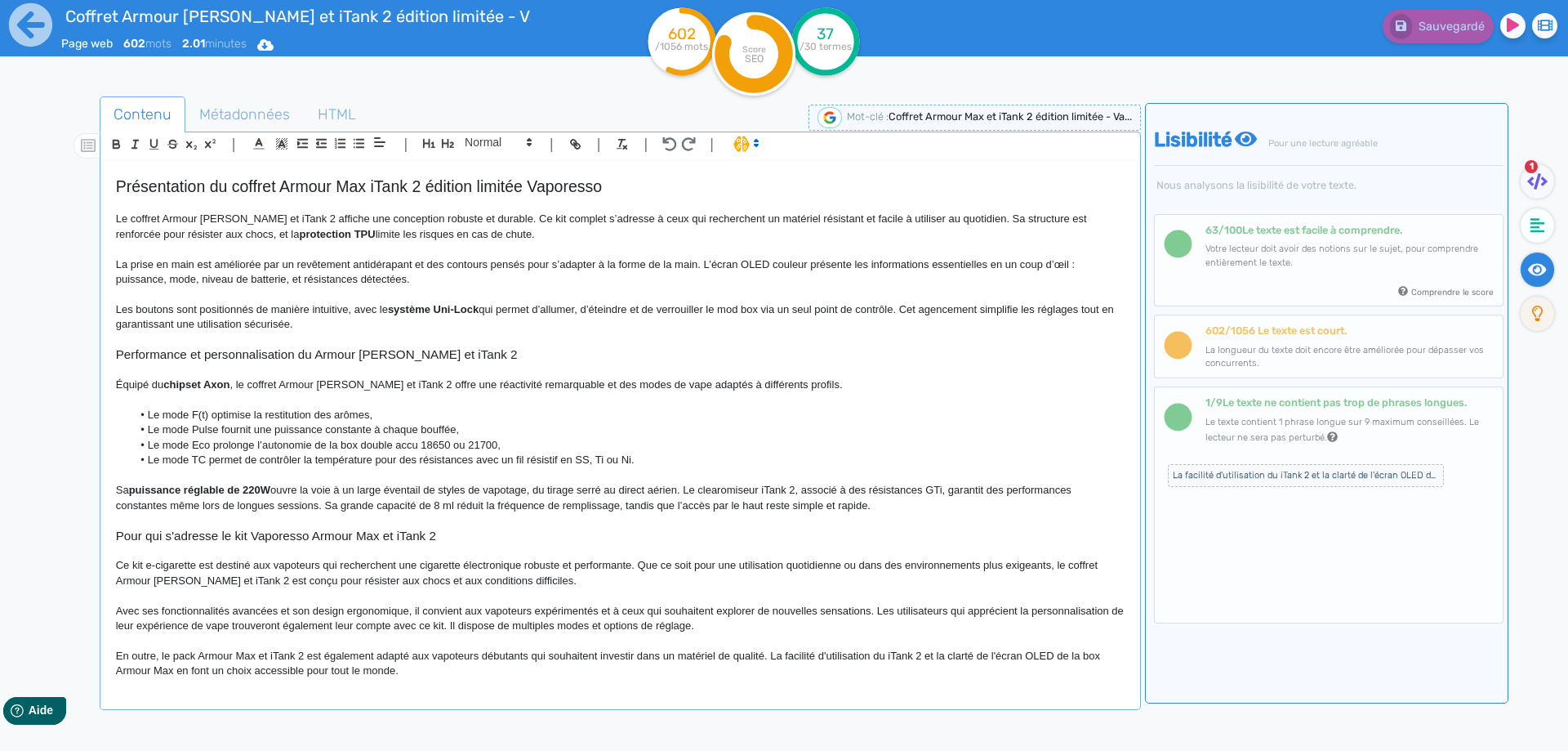
scroll to position [202, 0]
click at [636, 672] on p "En outre, le pack Armour Max et iTank 2 est également adapté aux vapoteurs débu…" at bounding box center [620, 661] width 1009 height 30
click at [1441, 4] on div "Sauvegarder" at bounding box center [1254, 23] width 652 height 40
click at [1438, 17] on button "Sauvegarder" at bounding box center [1436, 26] width 115 height 34
click at [1031, 655] on span "En outre, le pack Armour Max et iTank 2 est également adapté aux vapoteurs débu…" at bounding box center [609, 660] width 987 height 27
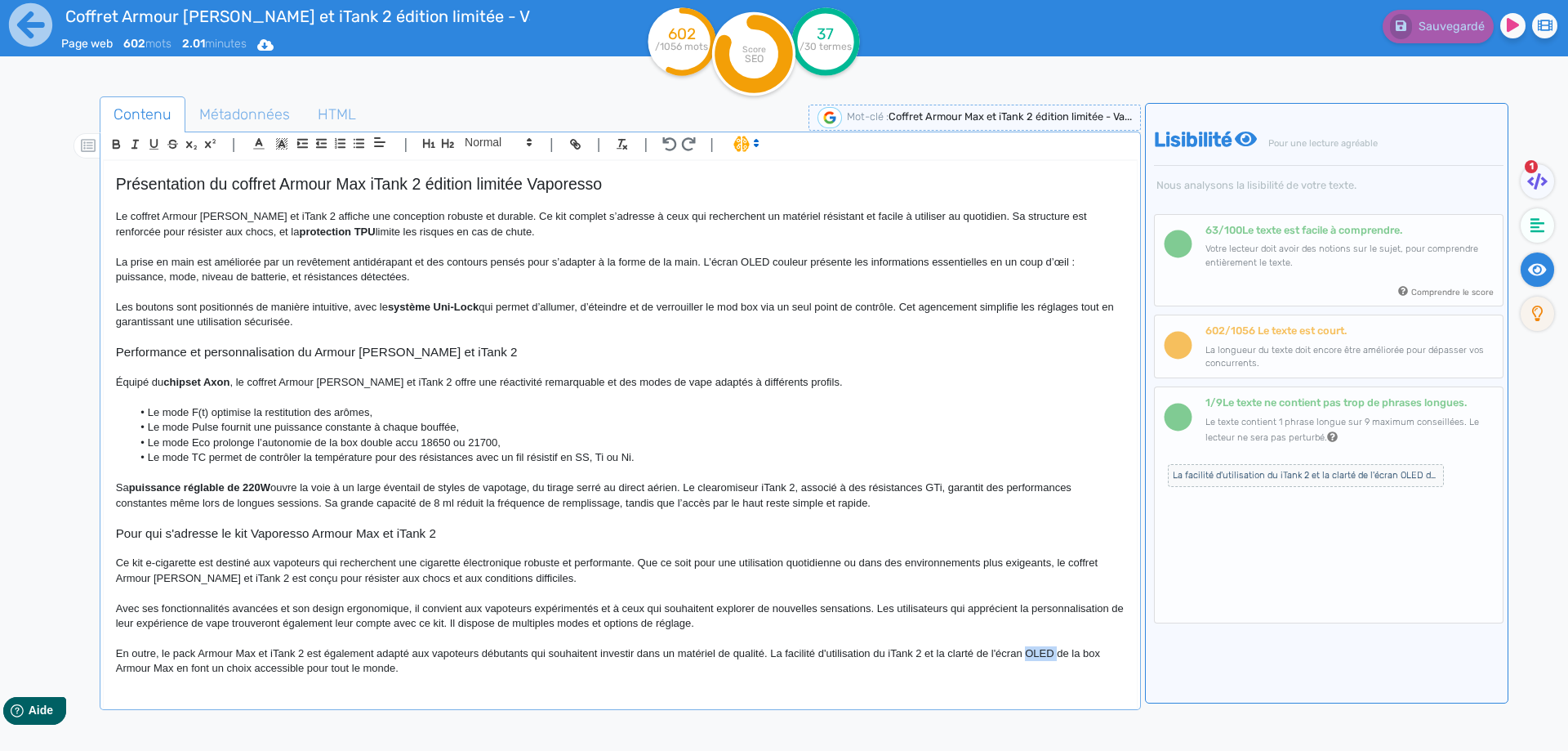
click at [1031, 655] on span "En outre, le pack Armour Max et iTank 2 est également adapté aux vapoteurs débu…" at bounding box center [609, 660] width 987 height 27
click at [1401, 27] on icon at bounding box center [1396, 25] width 11 height 11
click at [276, 671] on span "En outre, le pack Armour Max et iTank 2 est également adapté aux vapoteurs débu…" at bounding box center [612, 660] width 992 height 27
click at [282, 670] on span "En outre, le pack Armour Max et iTank 2 est également adapté aux vapoteurs débu…" at bounding box center [612, 660] width 992 height 27
click at [307, 671] on span "En outre, le pack Armour Max et iTank 2 est également adapté aux vapoteurs débu…" at bounding box center [612, 660] width 992 height 27
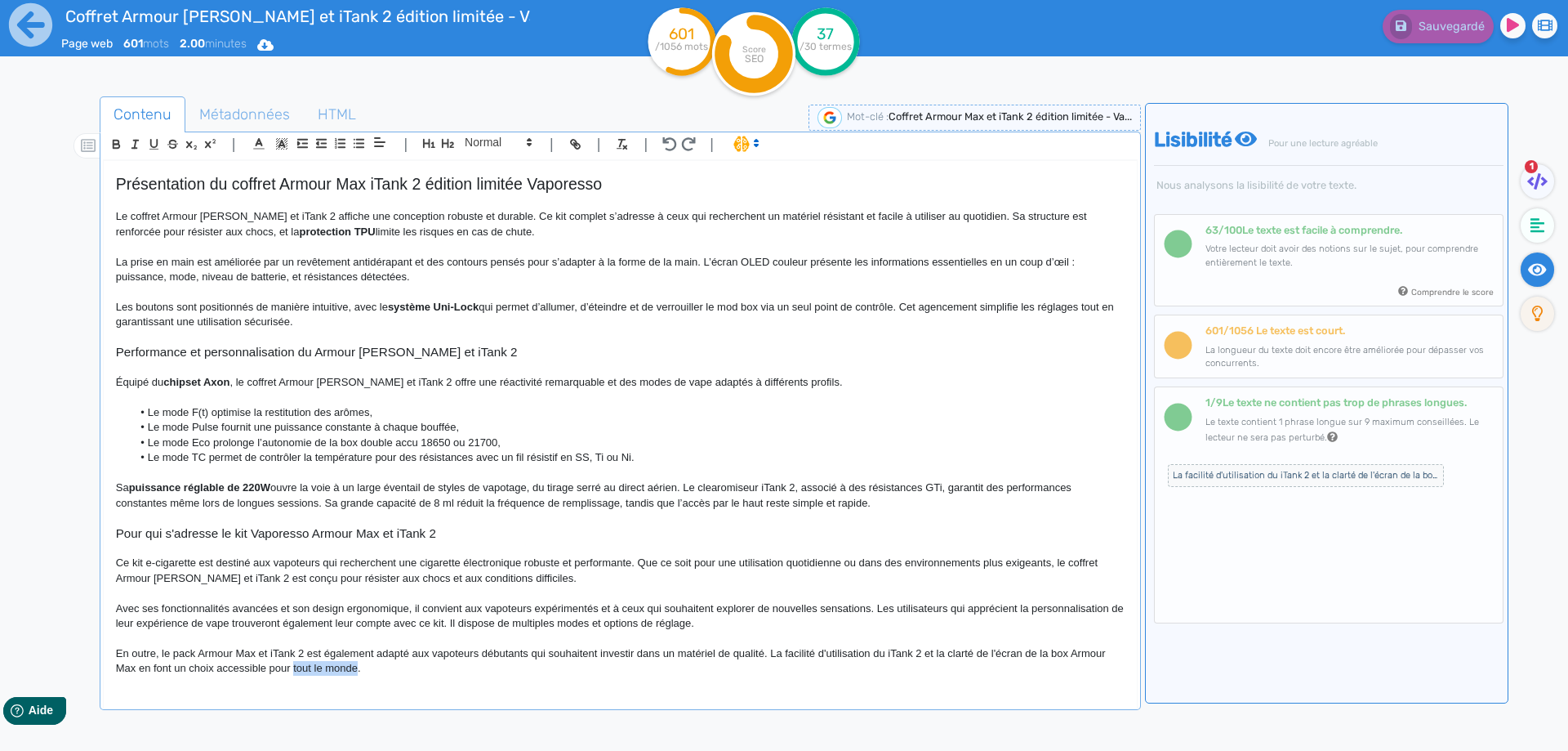
drag, startPoint x: 307, startPoint y: 671, endPoint x: 327, endPoint y: 665, distance: 20.9
click at [327, 665] on span "En outre, le pack Armour Max et iTank 2 est également adapté aux vapoteurs débu…" at bounding box center [612, 660] width 992 height 27
click at [1413, 41] on button "Sauvegarder" at bounding box center [1436, 26] width 115 height 34
click at [612, 677] on div "Coffret Armour [PERSON_NAME] et iTank 2 édition limitée - Vaporesso Le coffret …" at bounding box center [620, 423] width 1033 height 525
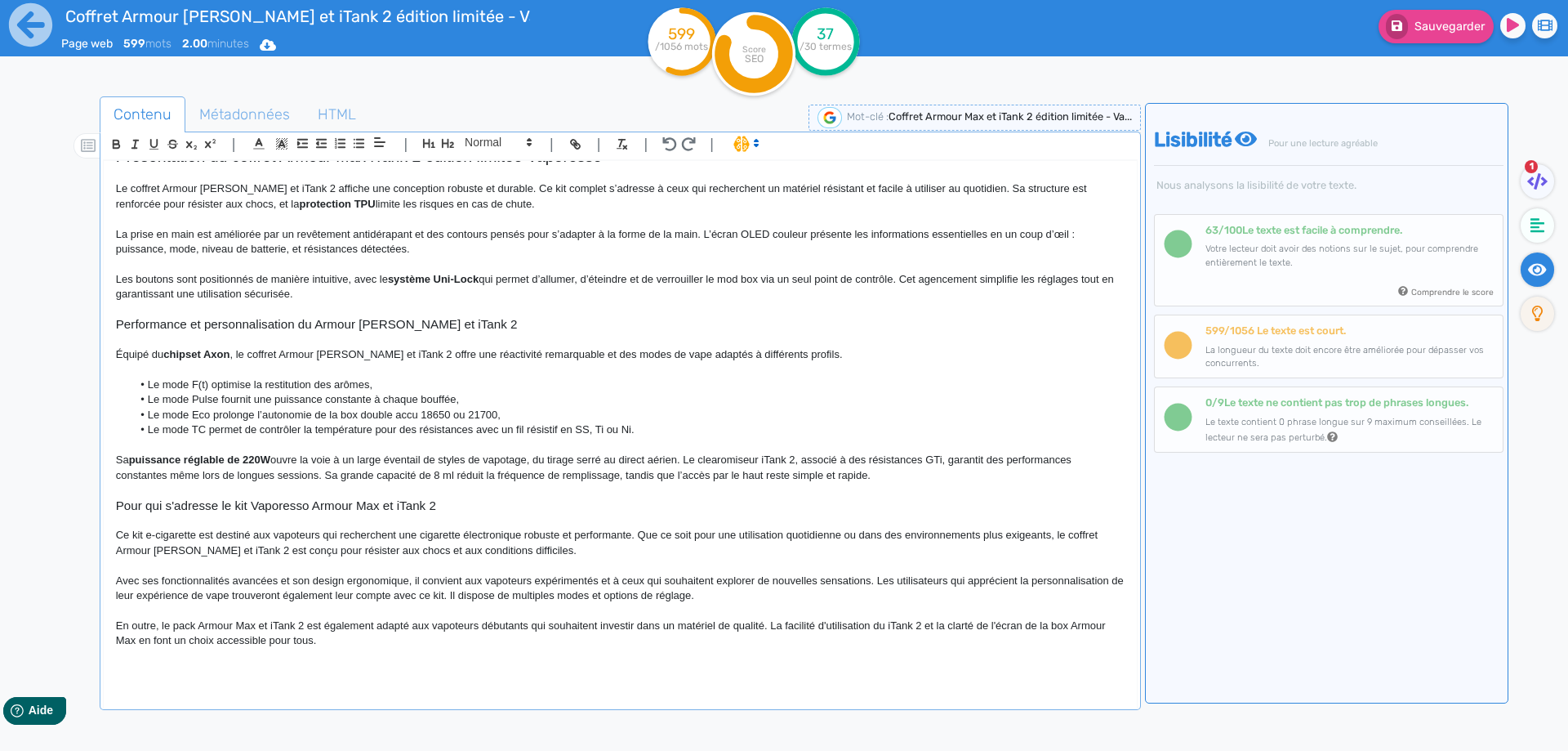
scroll to position [232, 0]
click at [244, 502] on span "Pour qui s'adresse le kit Vaporesso Armour Max et iTank 2" at bounding box center [276, 503] width 320 height 14
click at [240, 503] on span "Pour qui s'adresse la cigarette électronique Vaporesso Armour Max et iTank 2" at bounding box center [329, 503] width 426 height 14
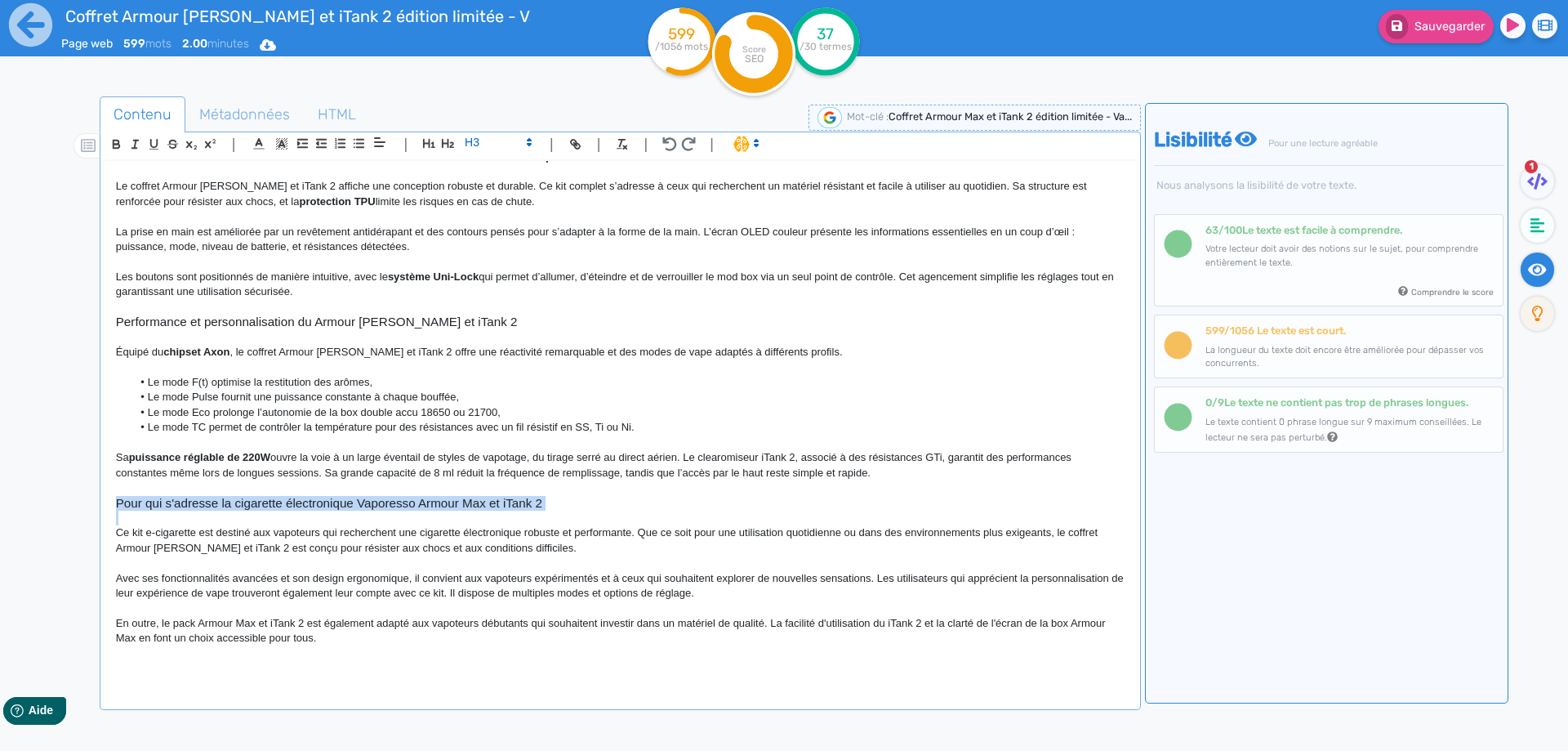
click at [240, 503] on span "Pour qui s'adresse la cigarette électronique Vaporesso Armour Max et iTank 2" at bounding box center [329, 503] width 426 height 14
copy span "Pour qui s'adresse la cigarette électronique Vaporesso Armour Max et iTank 2"
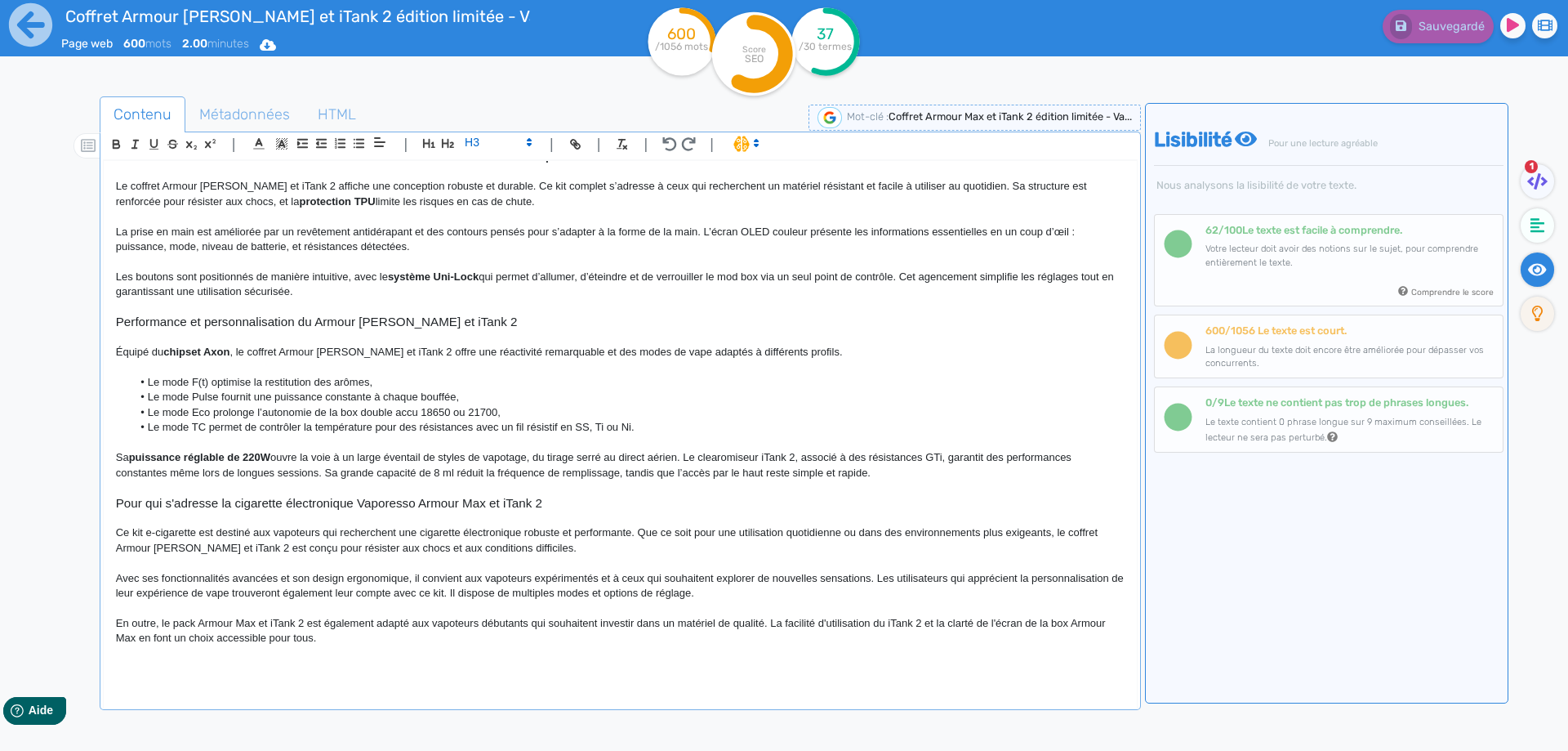
click at [363, 443] on p at bounding box center [620, 443] width 1009 height 15
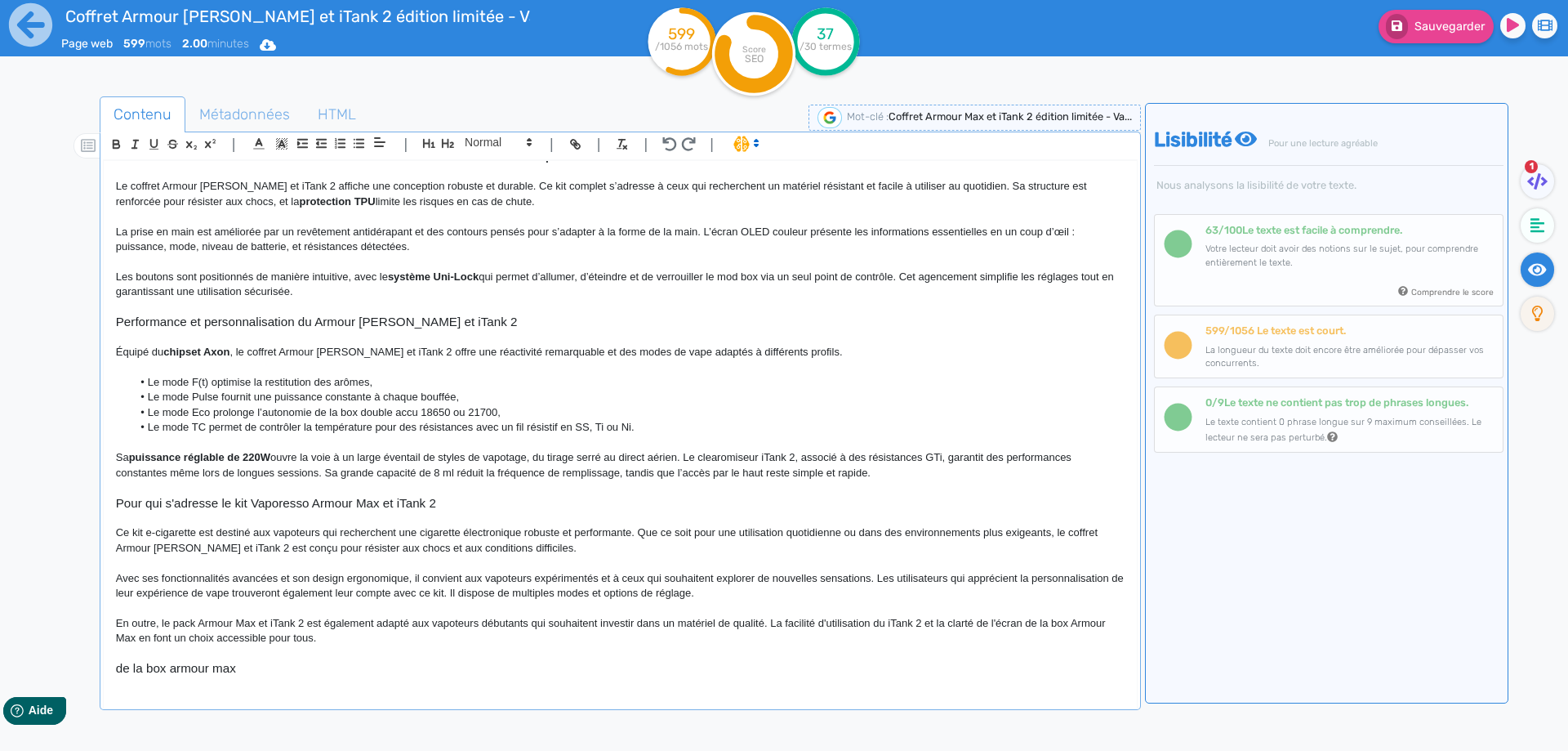
scroll to position [235, 0]
click at [109, 663] on div "Coffret Armour [PERSON_NAME] et iTank 2 édition limitée - Vaporesso Le coffret …" at bounding box center [620, 423] width 1033 height 525
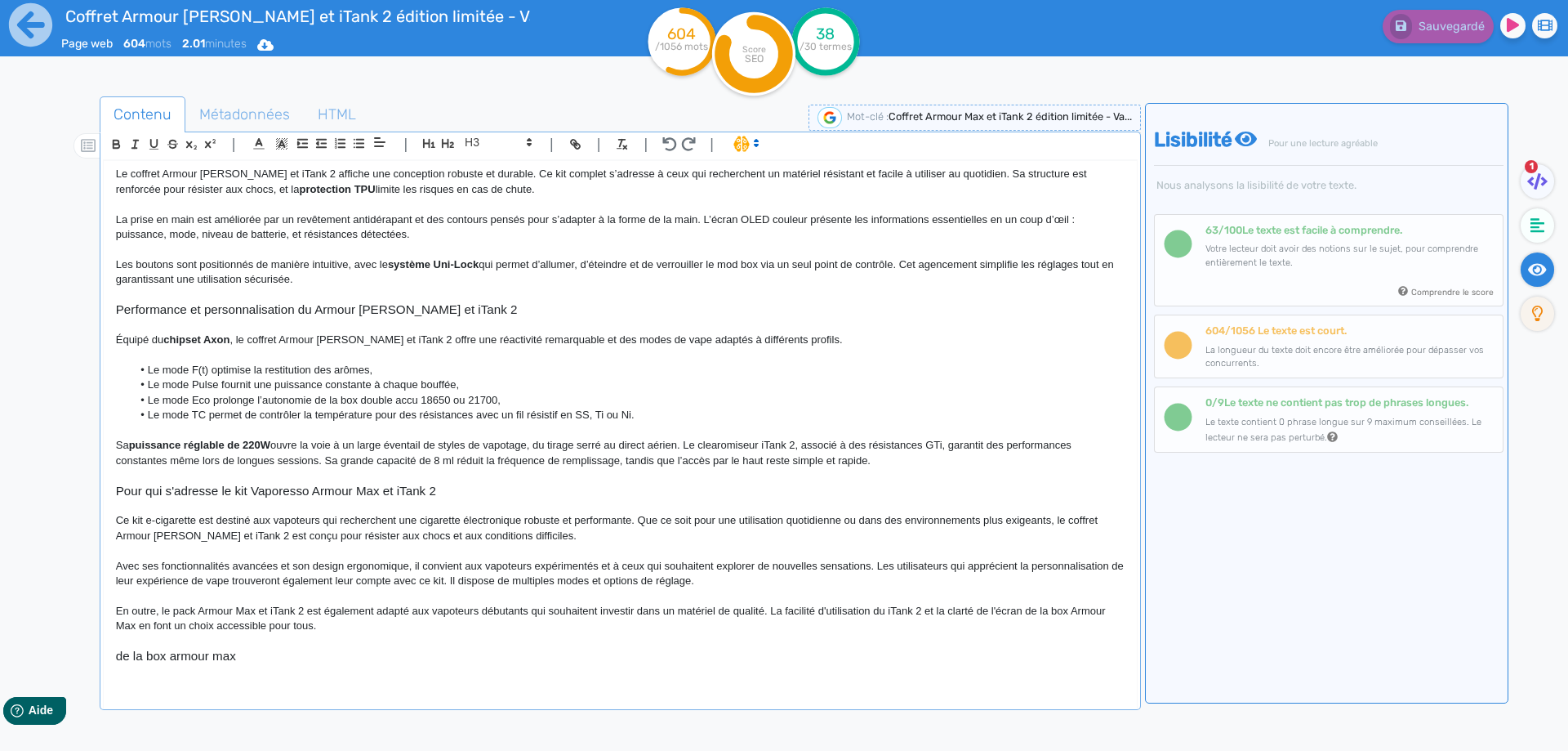
scroll to position [247, 0]
click at [110, 658] on div "Coffret Armour [PERSON_NAME] et iTank 2 édition limitée - Vaporesso Le coffret …" at bounding box center [620, 423] width 1033 height 525
click at [100, 655] on div "| | H3 H4 H5 H6 Normal | | | | Coffret Armour Max et iTank 2 édition limitée - …" at bounding box center [620, 421] width 1041 height 579
click at [114, 662] on div "Coffret Armour [PERSON_NAME] et iTank 2 édition limitée - Vaporesso Le coffret …" at bounding box center [620, 423] width 1033 height 525
click at [109, 655] on div "Coffret Armour [PERSON_NAME] et iTank 2 édition limitée - Vaporesso Le coffret …" at bounding box center [620, 423] width 1033 height 525
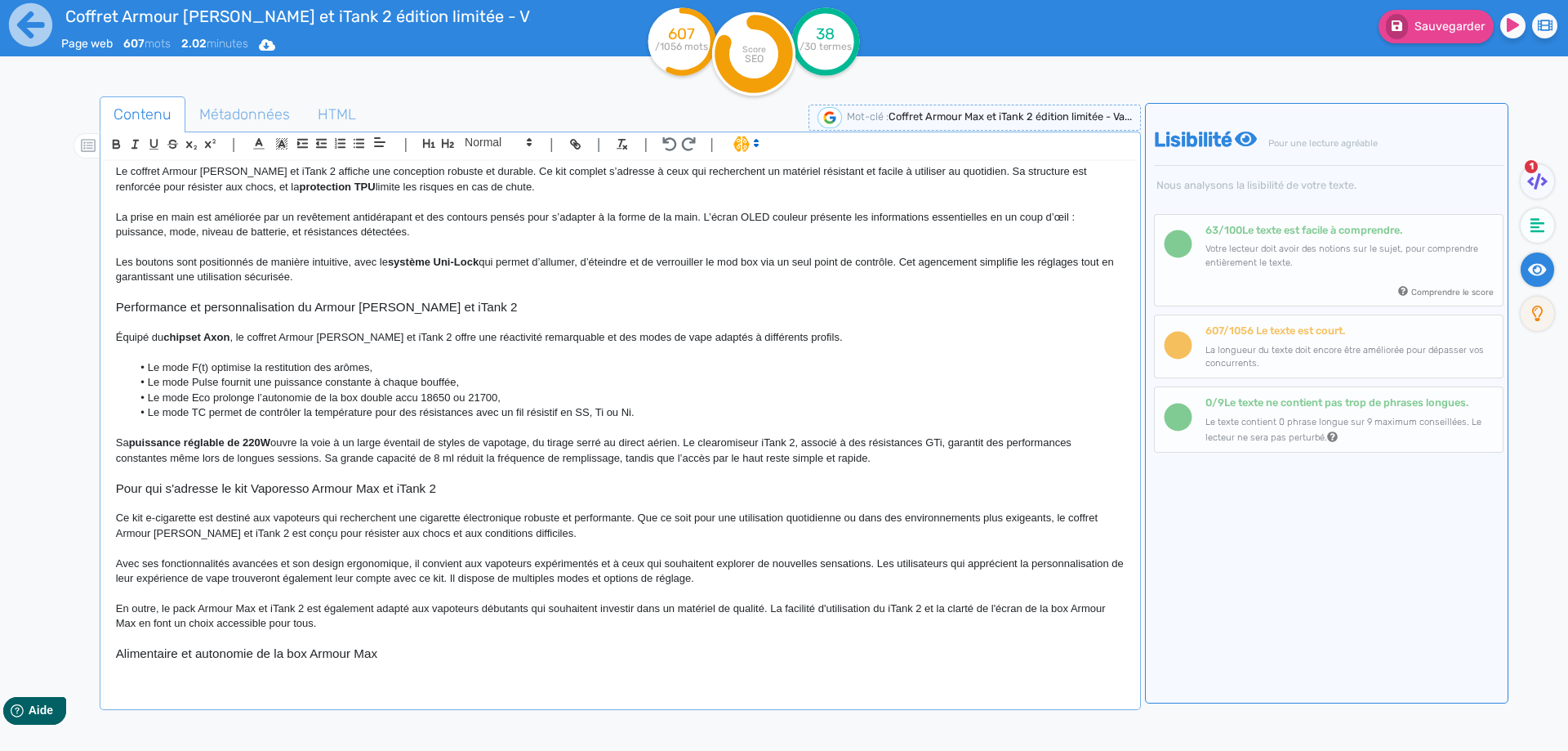
scroll to position [250, 0]
click at [240, 642] on p at bounding box center [620, 636] width 1009 height 15
click at [225, 655] on h3 "Alimentaire et autonomie de la box Armour Max" at bounding box center [620, 650] width 1009 height 15
click at [448, 140] on icon "button" at bounding box center [448, 143] width 12 height 9
click at [257, 650] on h2 "Alimentaire et autonomie de la box Armour Max" at bounding box center [620, 652] width 1009 height 19
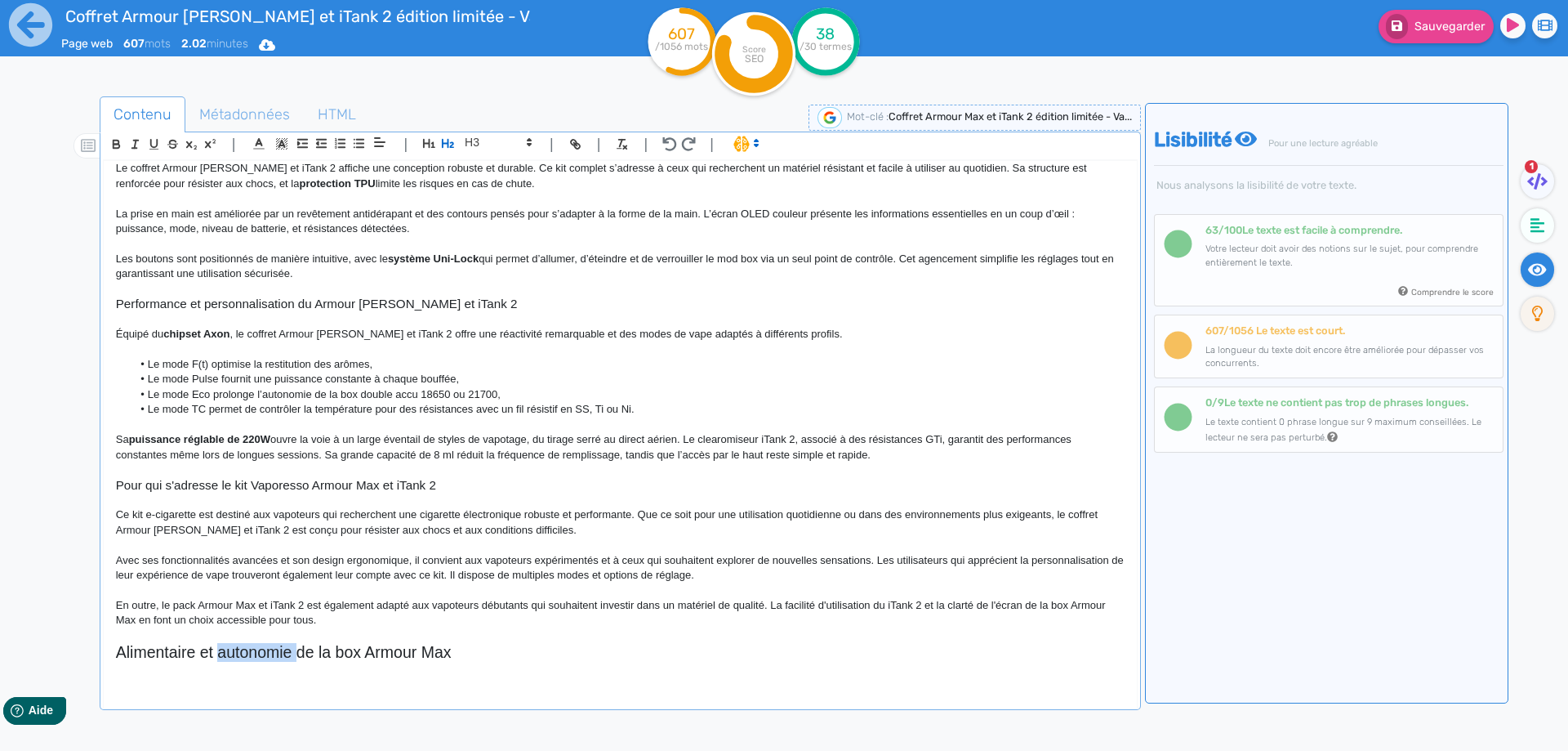
click at [257, 650] on h2 "Alimentaire et autonomie de la box Armour Max" at bounding box center [620, 652] width 1009 height 19
click at [163, 667] on p at bounding box center [620, 670] width 1009 height 15
click at [159, 655] on h2 "Alimentaire et autonomie de la box Armour Max" at bounding box center [620, 652] width 1009 height 19
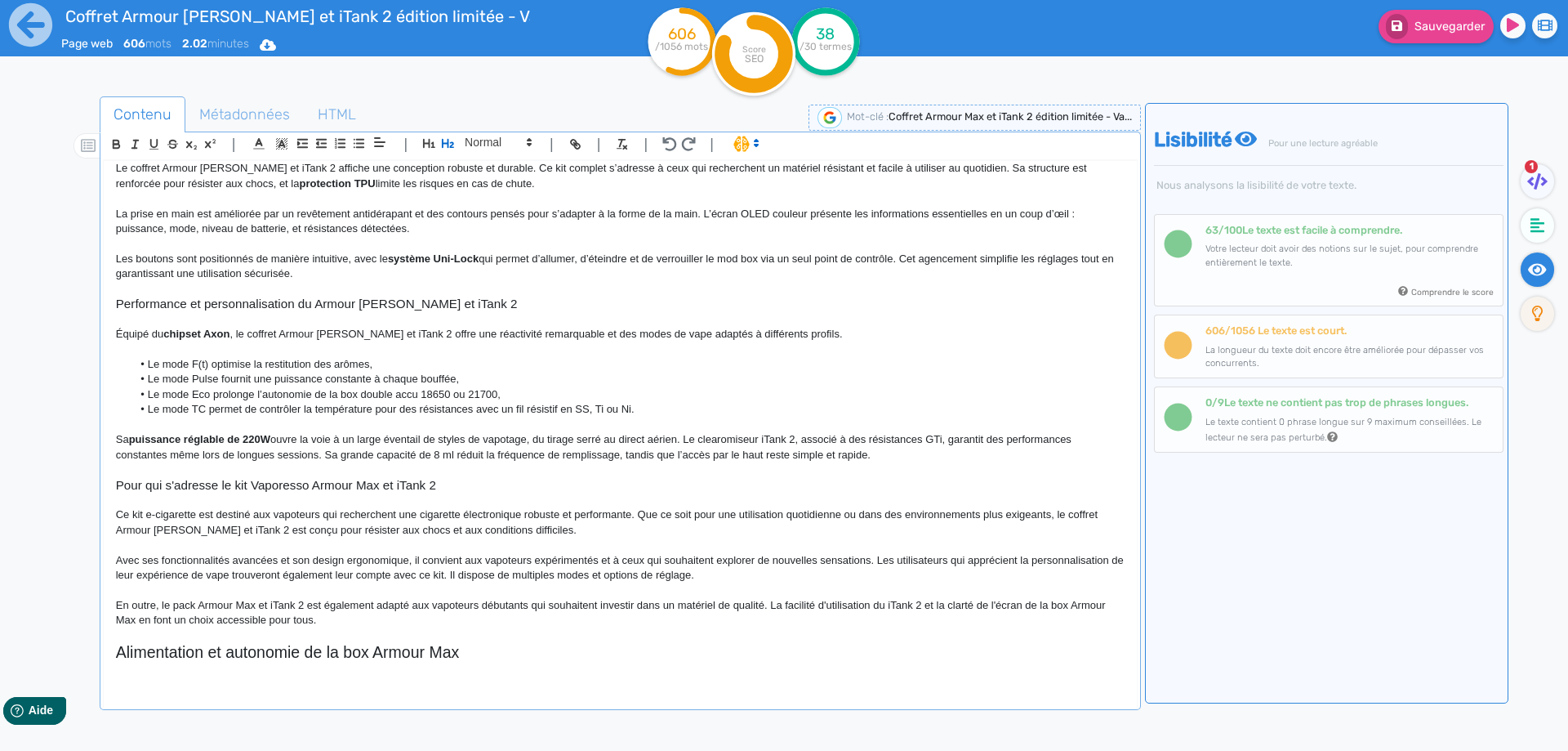
click at [235, 652] on h2 "Alimentation et autonomie de la box Armour Max" at bounding box center [620, 652] width 1009 height 19
copy h2 "Alimentation et autonomie de la box Armour Max"
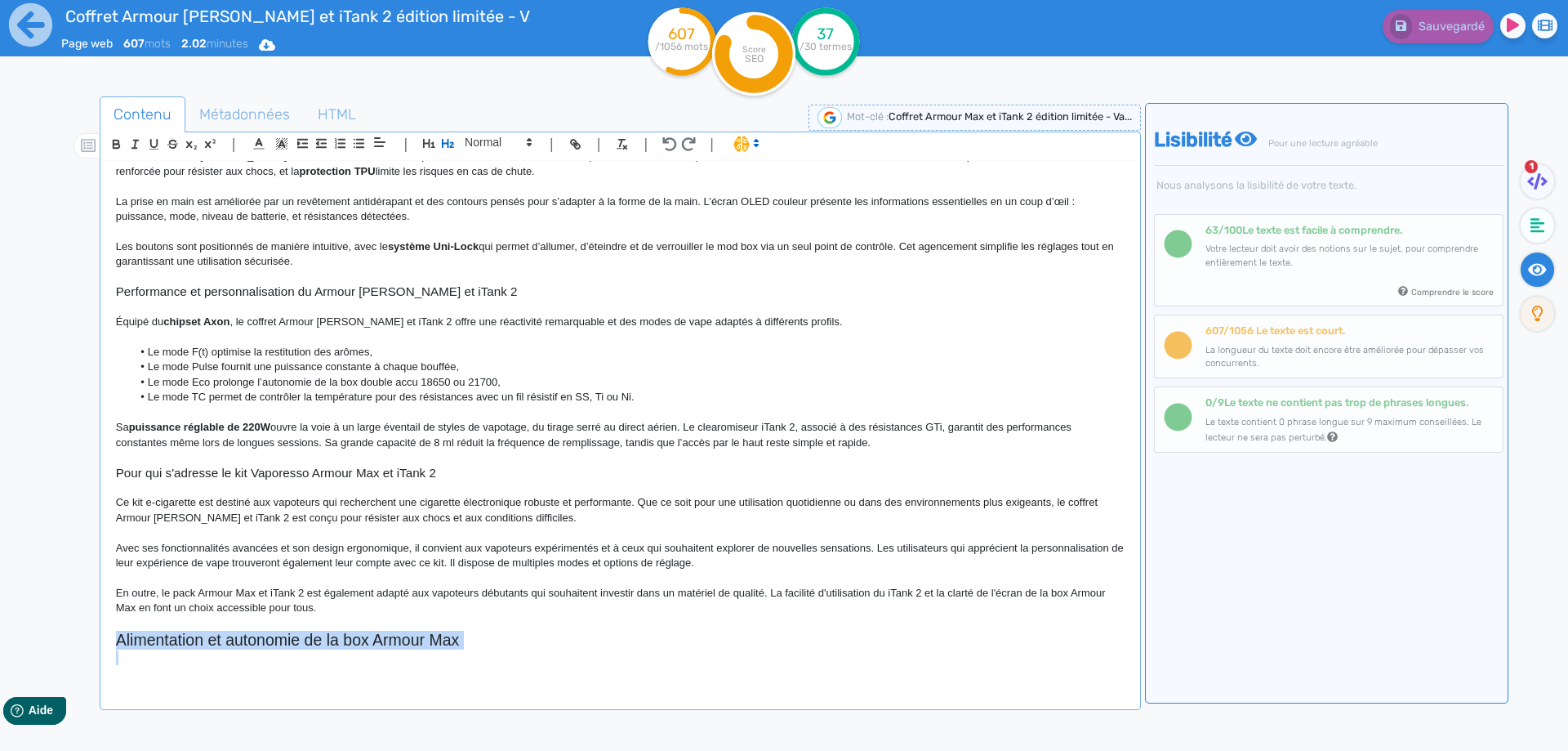
scroll to position [281, 0]
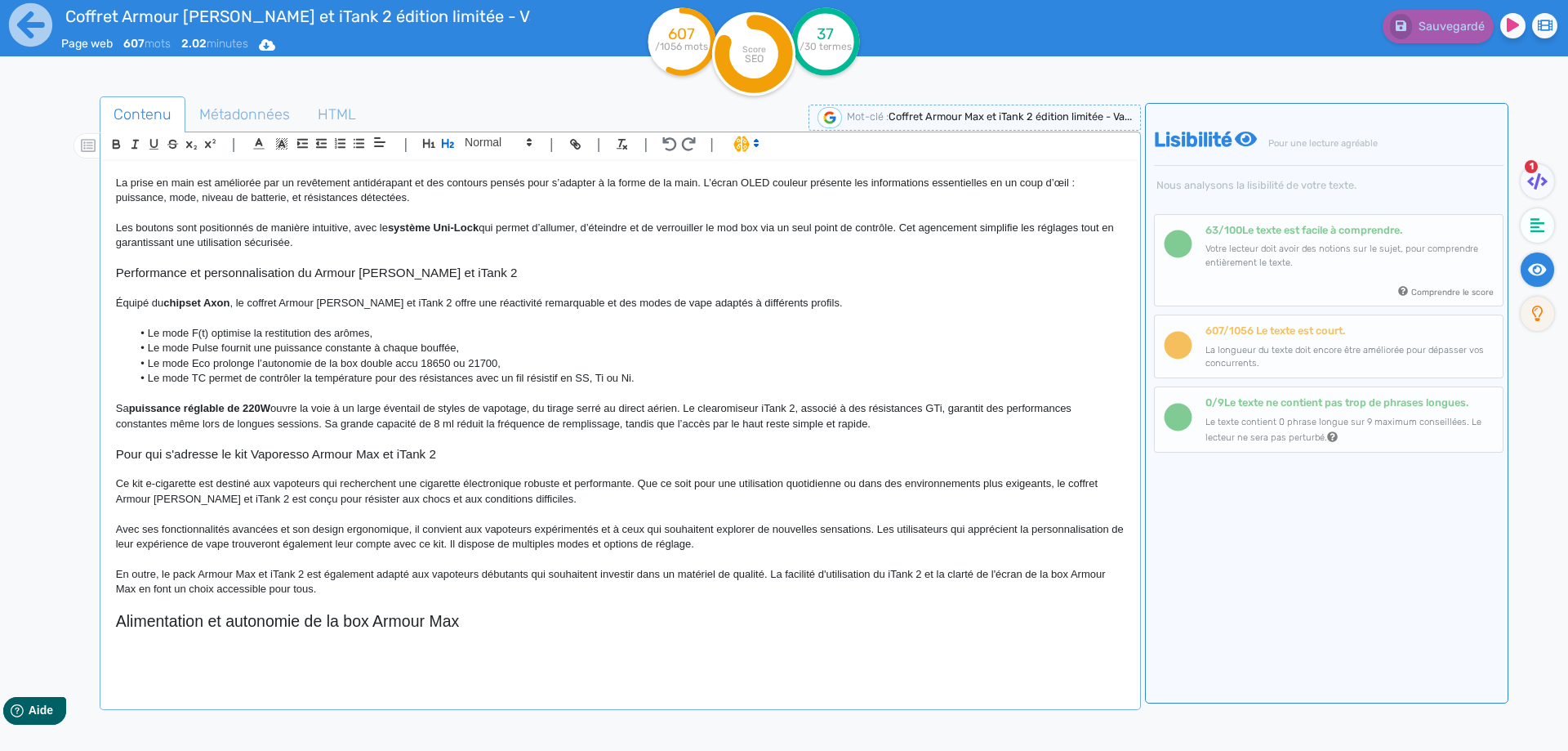
click at [170, 650] on p at bounding box center [620, 654] width 1009 height 15
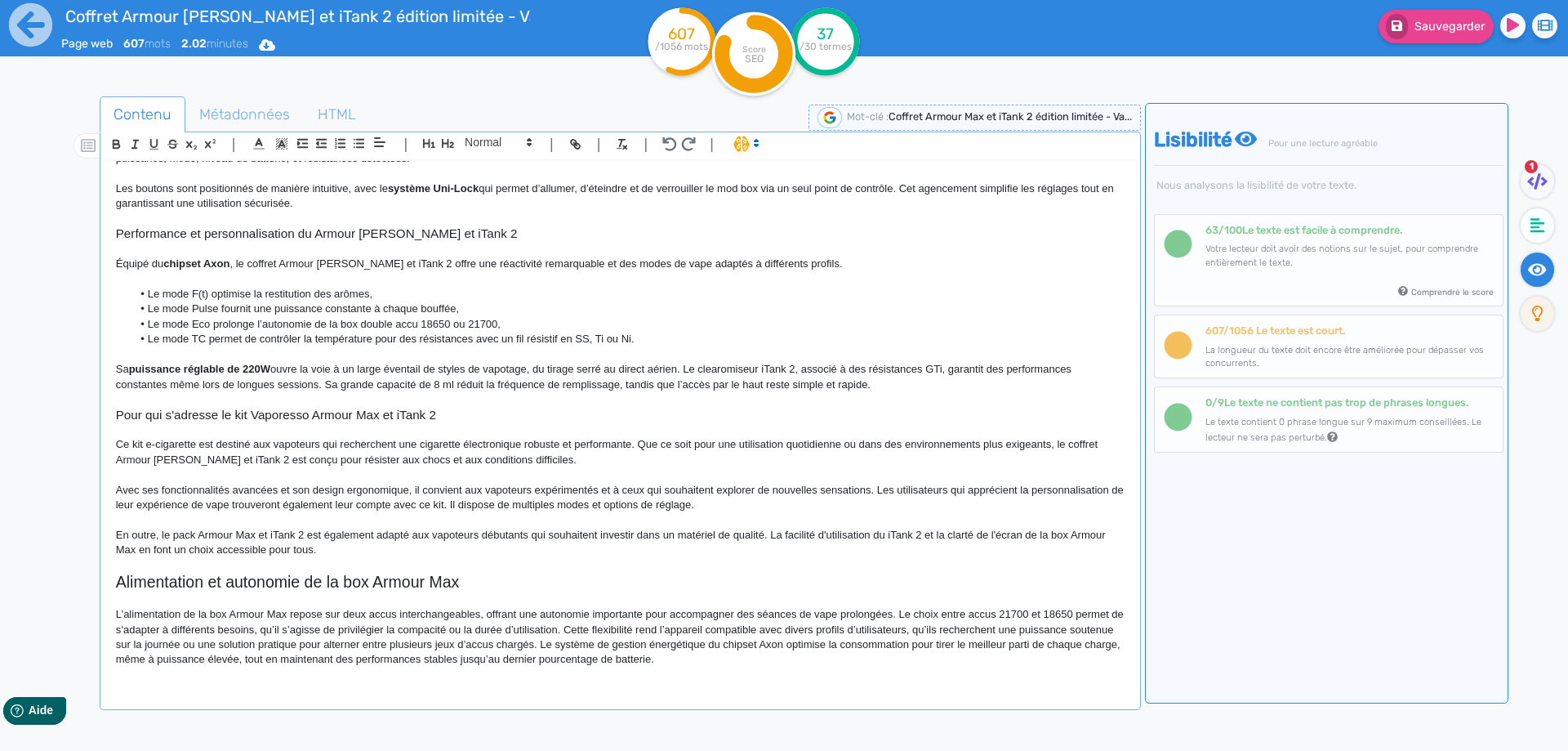
scroll to position [326, 0]
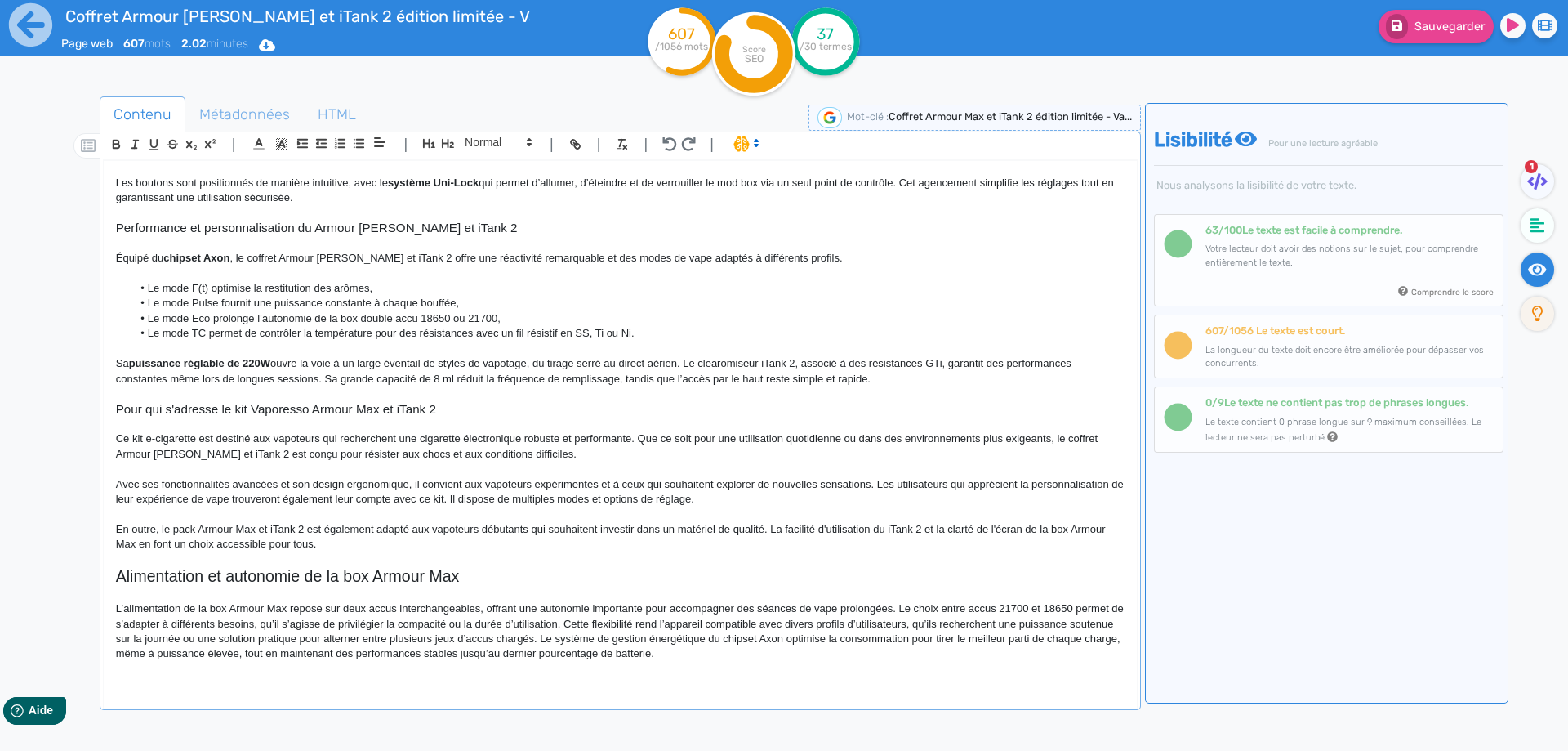
click at [218, 601] on p at bounding box center [620, 594] width 1009 height 15
click at [219, 604] on p "L’alimentation de la box Armour Max repose sur deux accus interchangeables, off…" at bounding box center [620, 632] width 1009 height 60
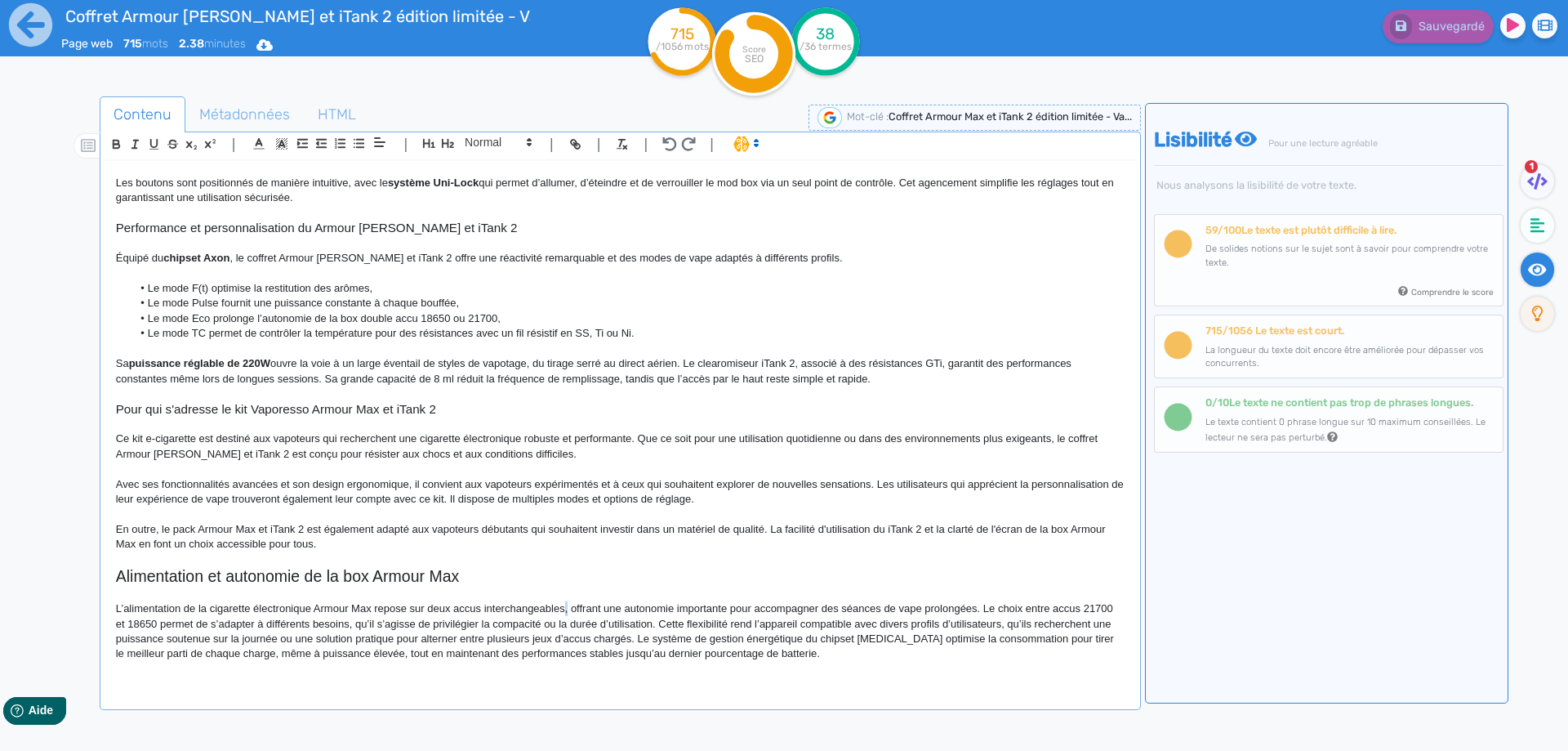
click at [568, 611] on p "L’alimentation de la cigarette électronique Armour Max repose sur deux accus in…" at bounding box center [620, 632] width 1009 height 60
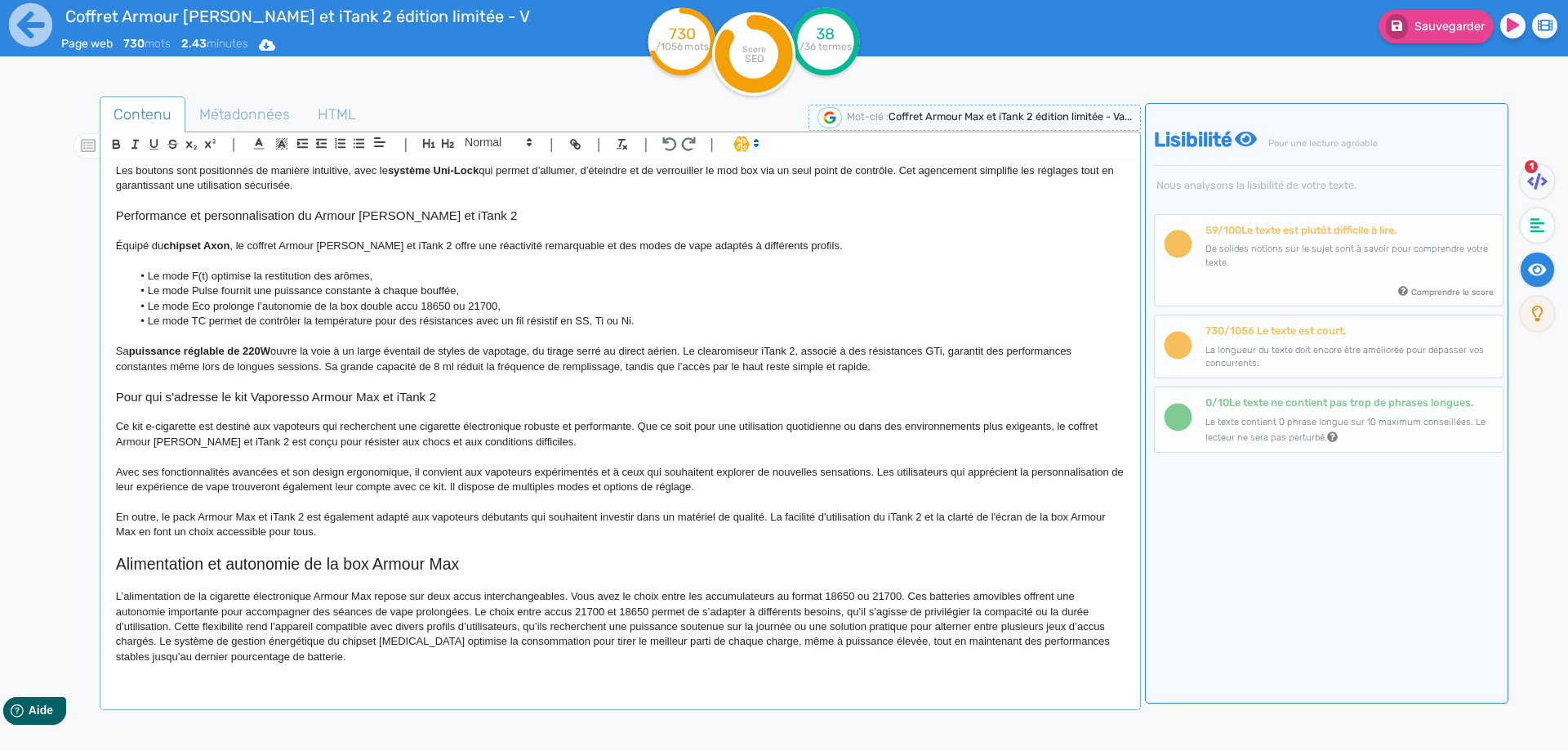
scroll to position [342, 0]
click at [476, 612] on p "L’alimentation de la cigarette électronique Armour Max repose sur deux accus in…" at bounding box center [620, 624] width 1009 height 75
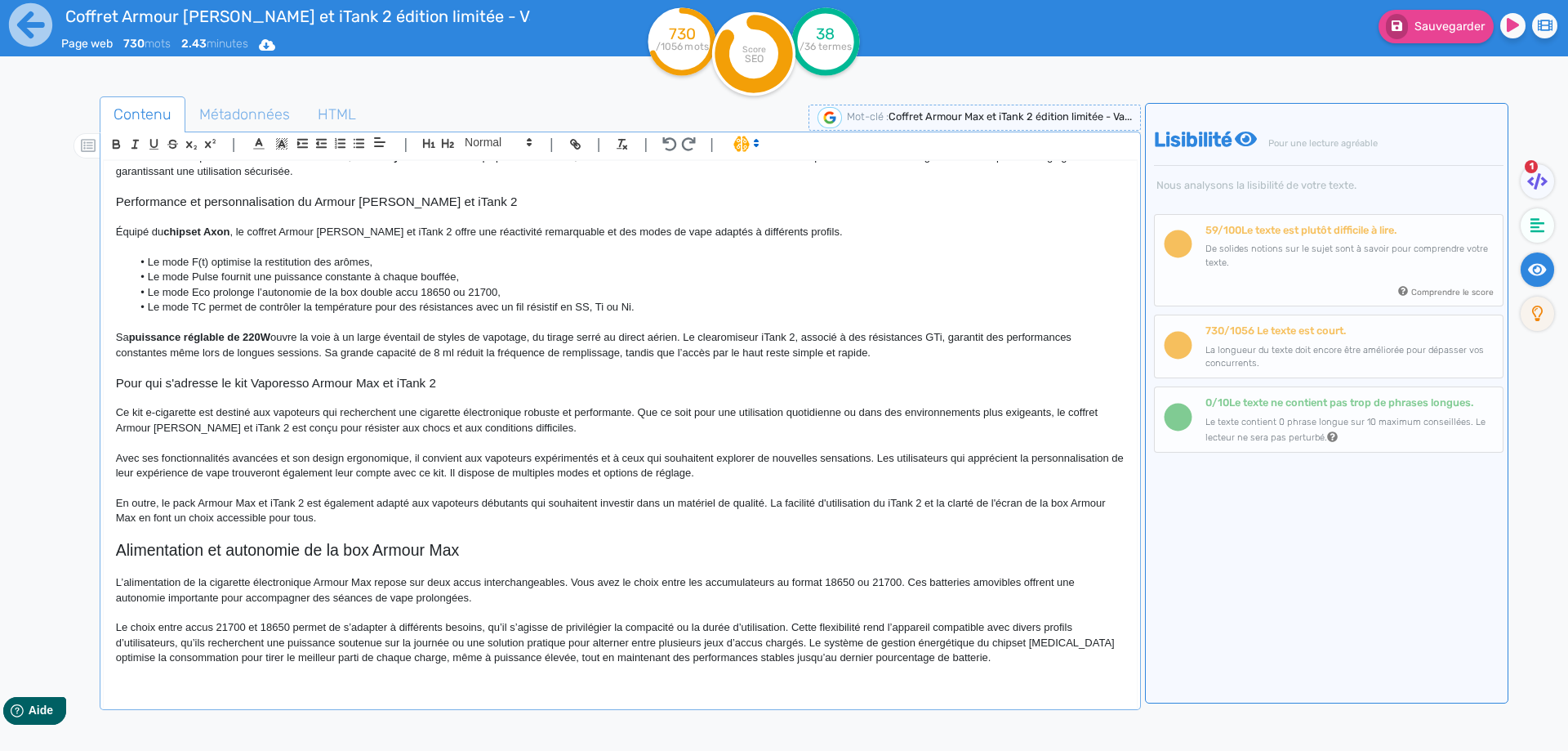
scroll to position [356, 0]
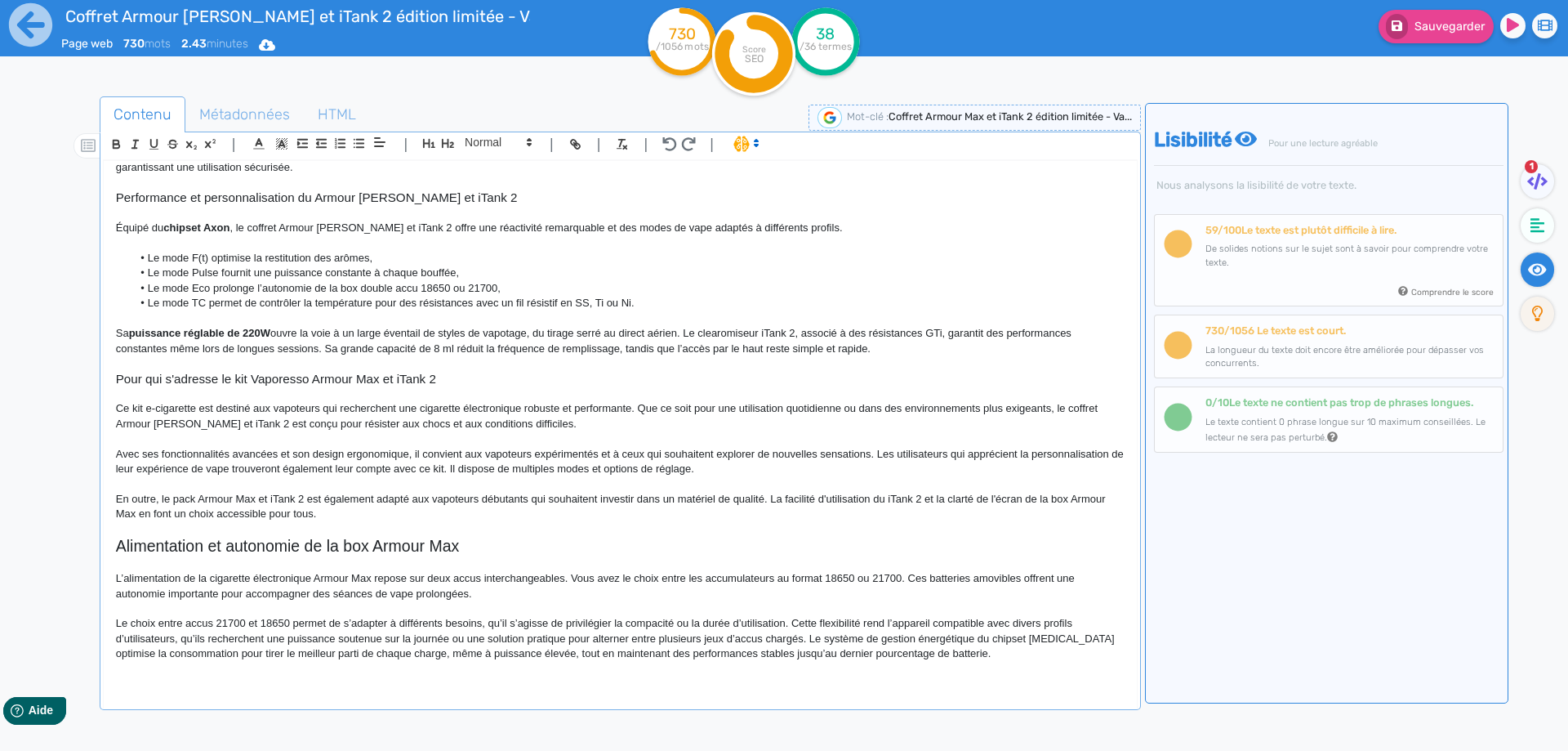
click at [197, 622] on p "Le choix entre accus 21700 et 18650 permet de s’adapter à différents besoins, q…" at bounding box center [620, 638] width 1009 height 45
click at [186, 624] on p "Le choix entre accus 21700 et 18650 permet de s’adapter à différents besoins, q…" at bounding box center [620, 638] width 1009 height 45
click at [369, 622] on p "Le choix entre des accus 21700 et 18650 permet de s’adapter à différents besoin…" at bounding box center [620, 638] width 1009 height 45
click at [394, 627] on p "Le choix entre des accus 21700 et 18650 permet d’adapter à différents besoins, …" at bounding box center [620, 638] width 1009 height 45
click at [601, 626] on p "Le choix entre des accus 21700 et 18650 permet d’adapter le mod électronique à …" at bounding box center [620, 638] width 1009 height 45
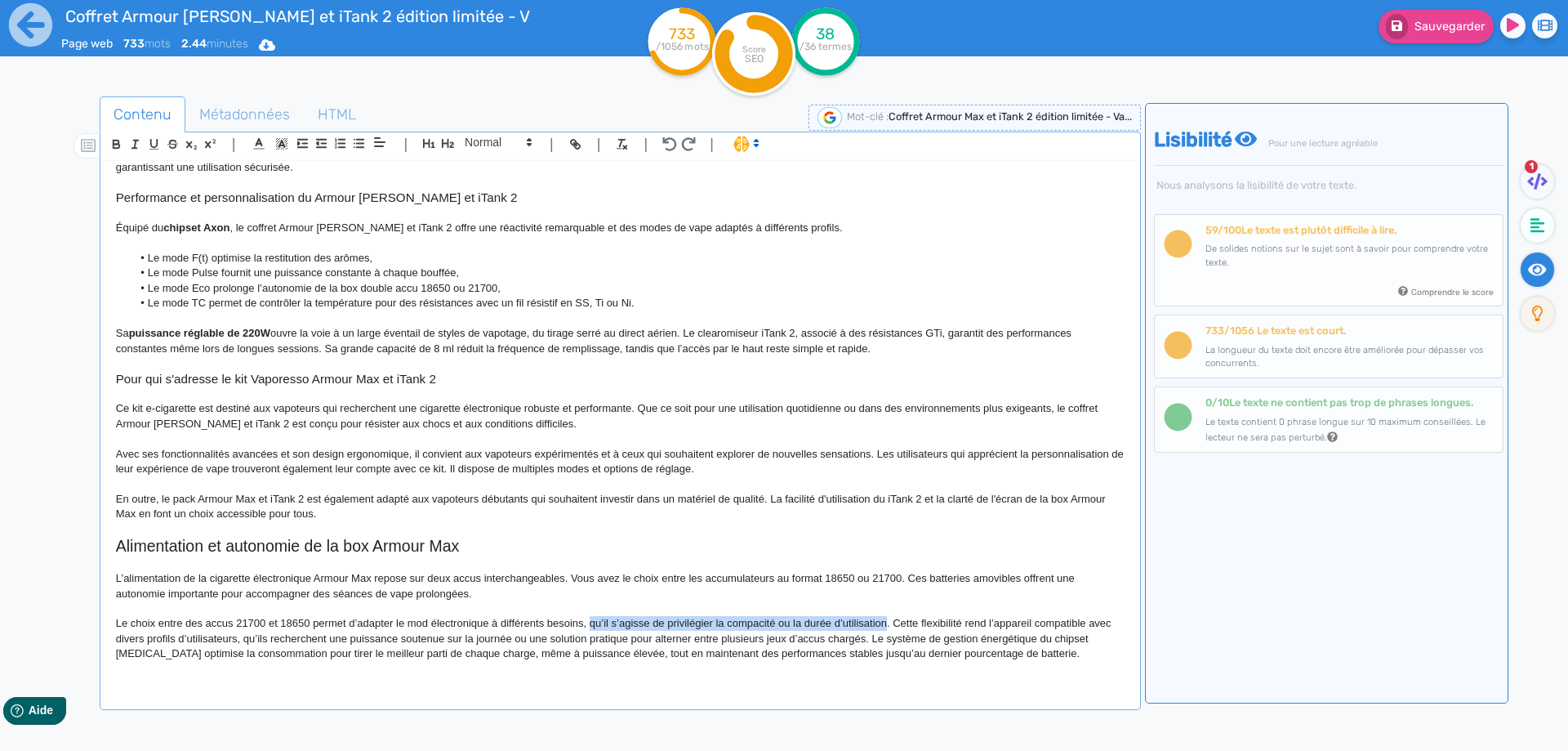
drag, startPoint x: 601, startPoint y: 626, endPoint x: 864, endPoint y: 628, distance: 263.0
click at [864, 628] on p "Le choix entre des accus 21700 et 18650 permet d’adapter le mod électronique à …" at bounding box center [620, 638] width 1009 height 45
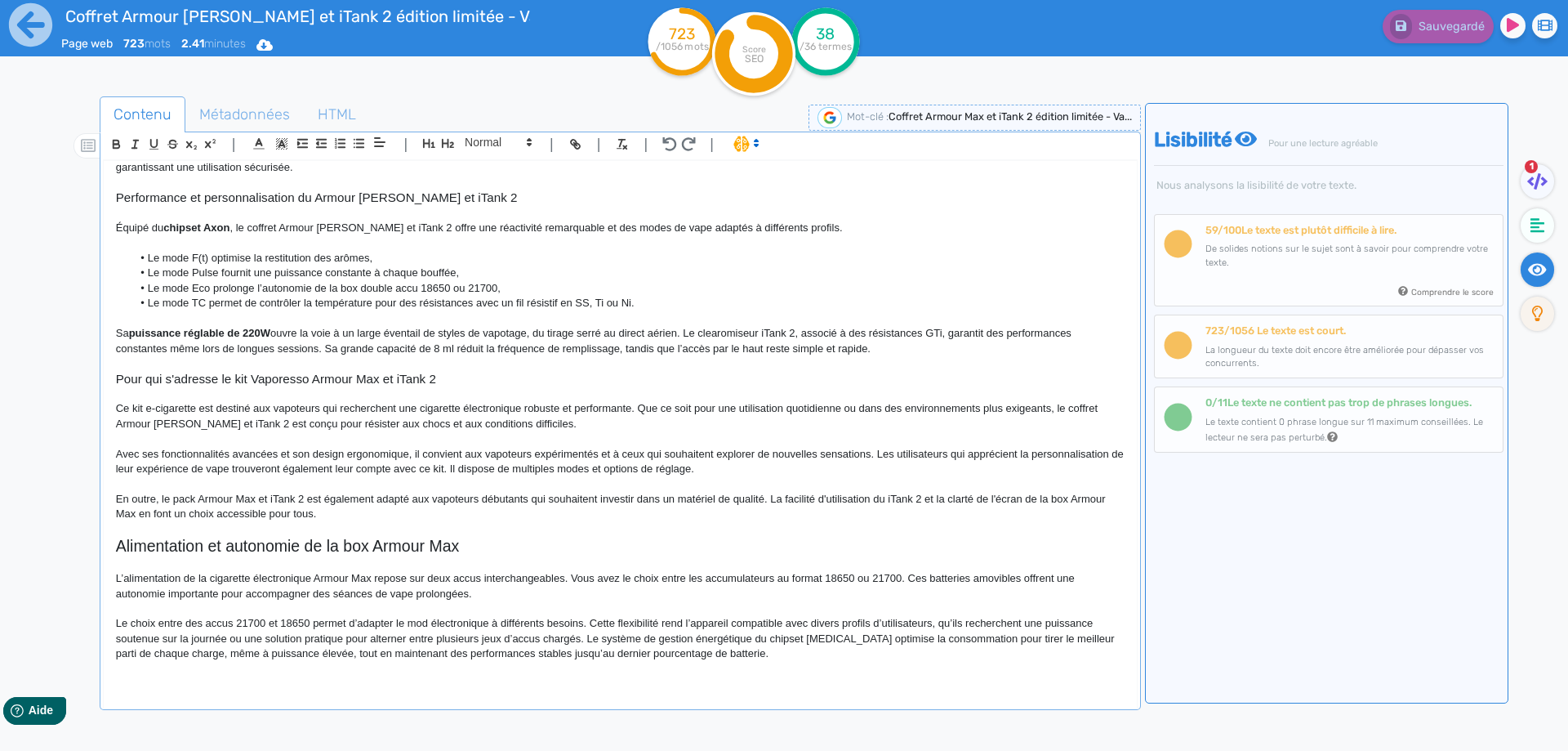
click at [238, 636] on p "Le choix entre des accus 21700 et 18650 permet d’adapter le mod électronique à …" at bounding box center [620, 638] width 1009 height 45
drag, startPoint x: 238, startPoint y: 636, endPoint x: 554, endPoint y: 637, distance: 316.0
click at [554, 637] on p "Le choix entre des accus 21700 et 18650 permet d’adapter le mod électronique à …" at bounding box center [620, 638] width 1009 height 45
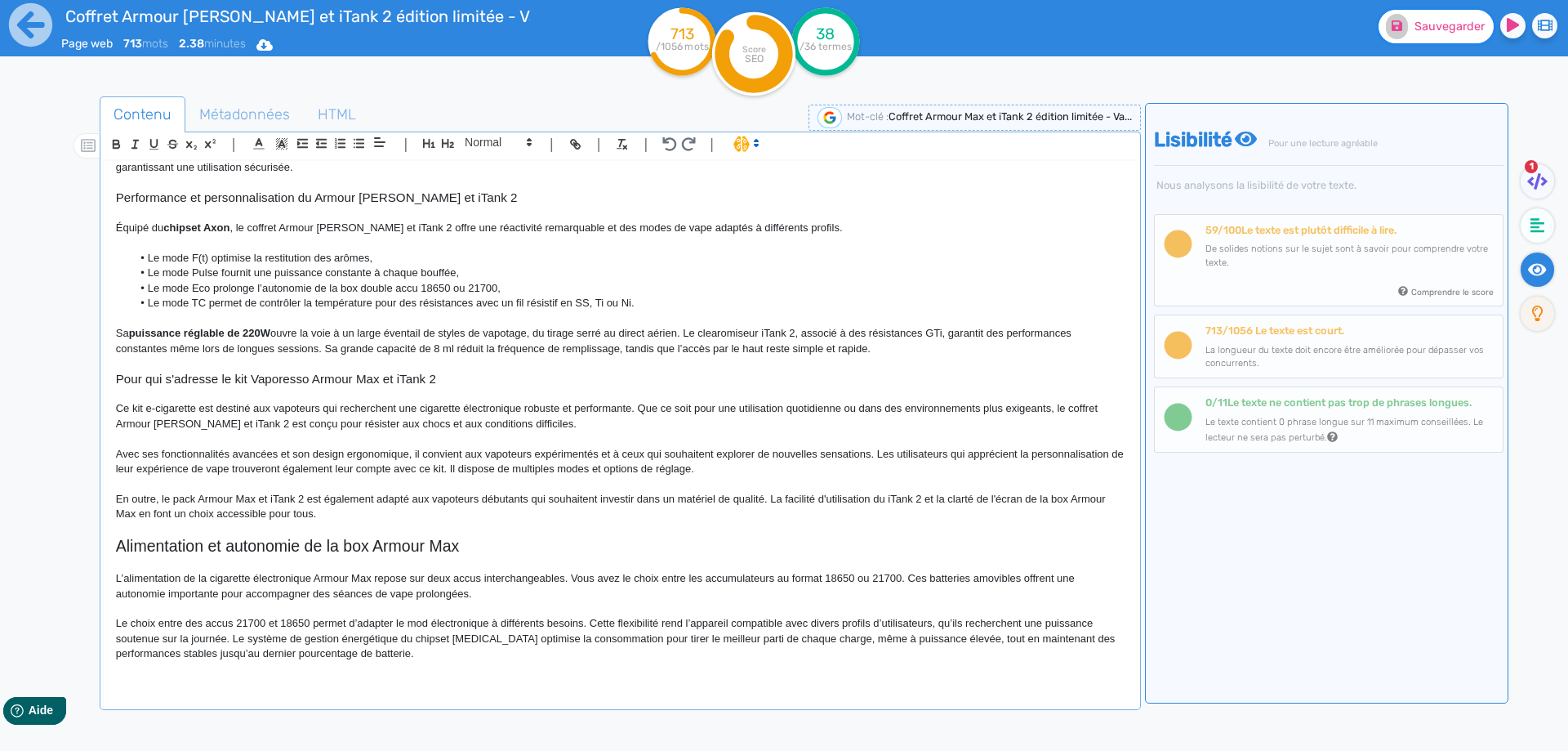
click at [1433, 35] on button "Sauvegarder" at bounding box center [1436, 26] width 115 height 34
click at [238, 638] on p "Le choix entre des accus 21700 et 18650 permet d’adapter le mod électronique à …" at bounding box center [620, 638] width 1009 height 45
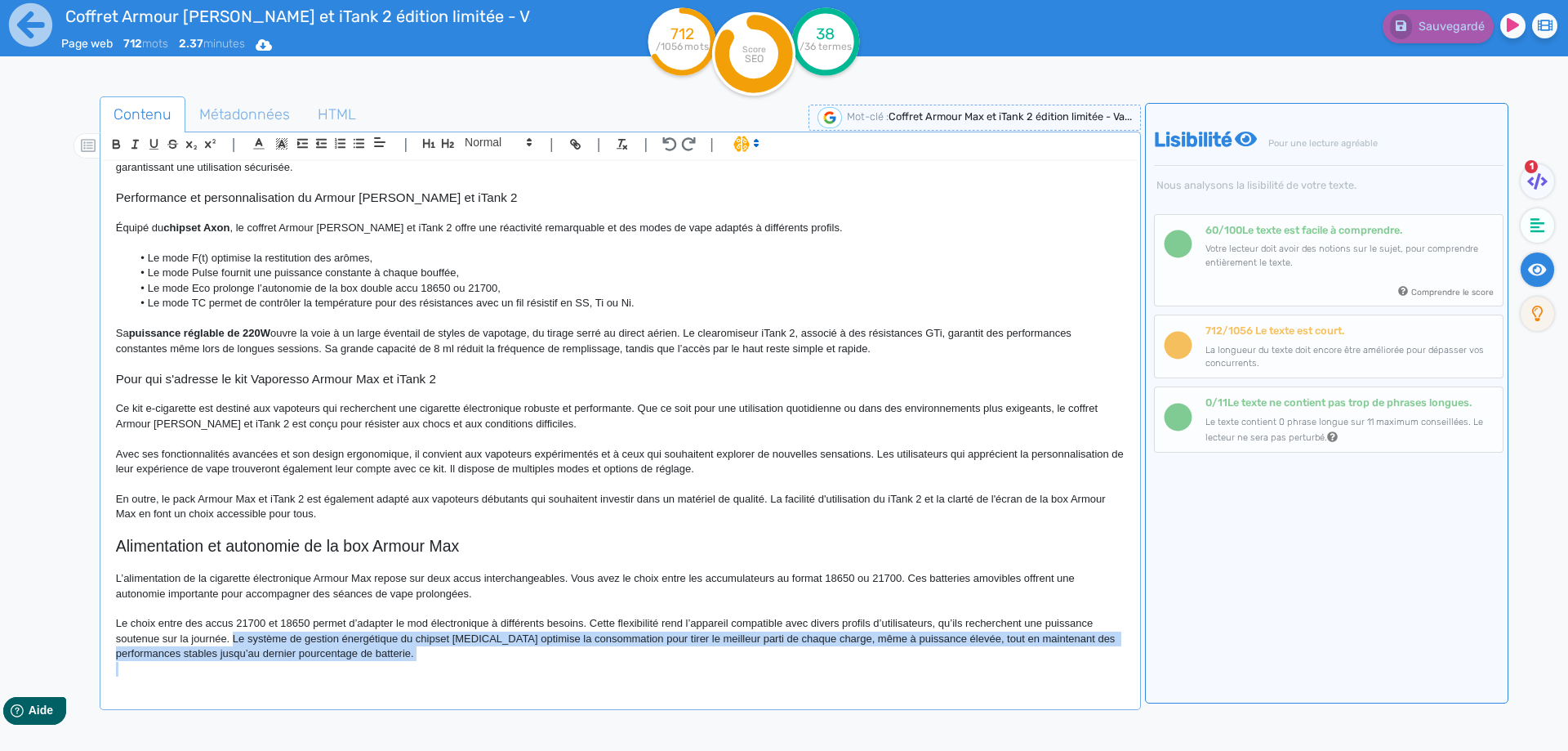
drag, startPoint x: 238, startPoint y: 638, endPoint x: 442, endPoint y: 652, distance: 204.5
click at [442, 652] on p "Le choix entre des accus 21700 et 18650 permet d’adapter le mod électronique à …" at bounding box center [620, 638] width 1009 height 45
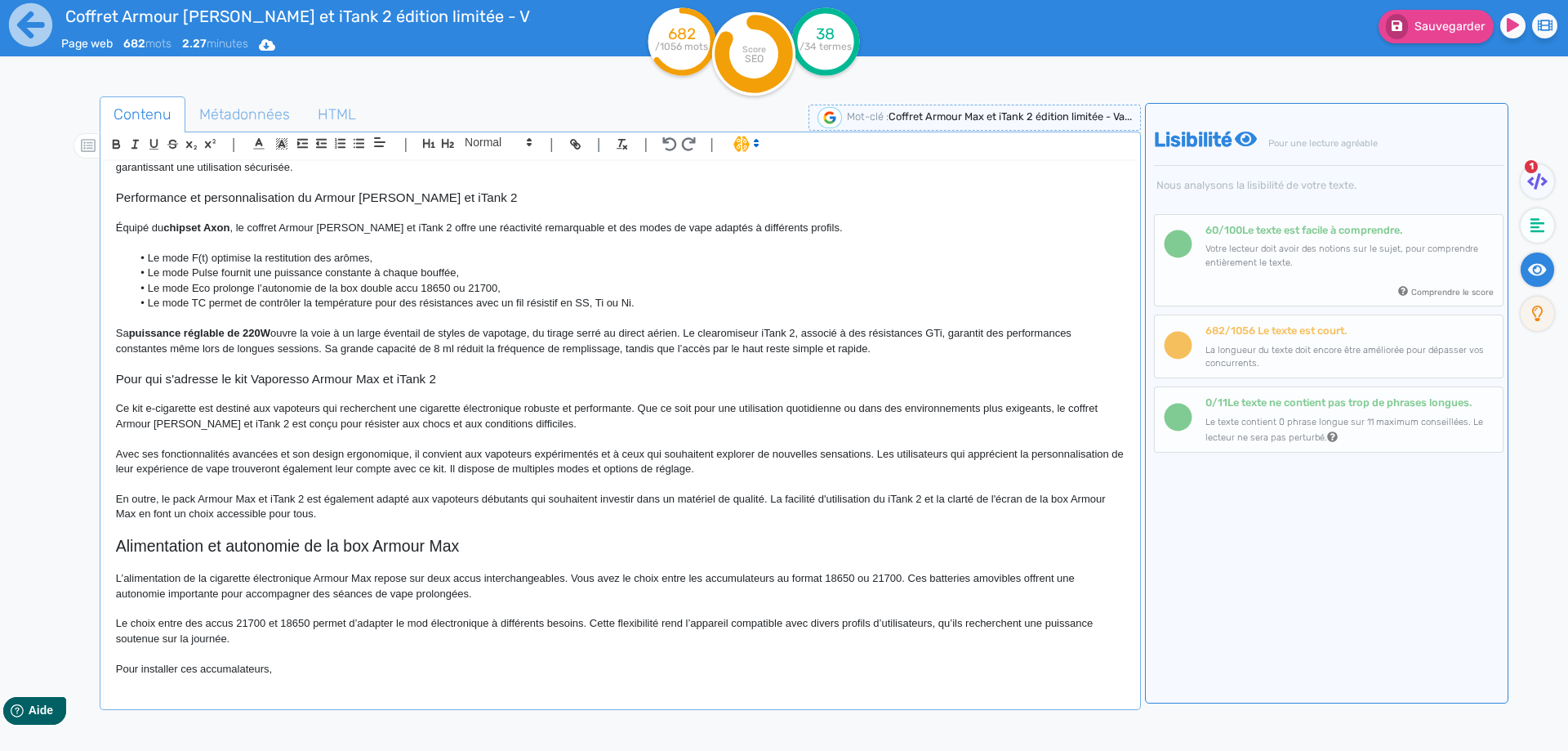
click at [245, 664] on p "Pour installer ces accumalateurs," at bounding box center [620, 669] width 1009 height 15
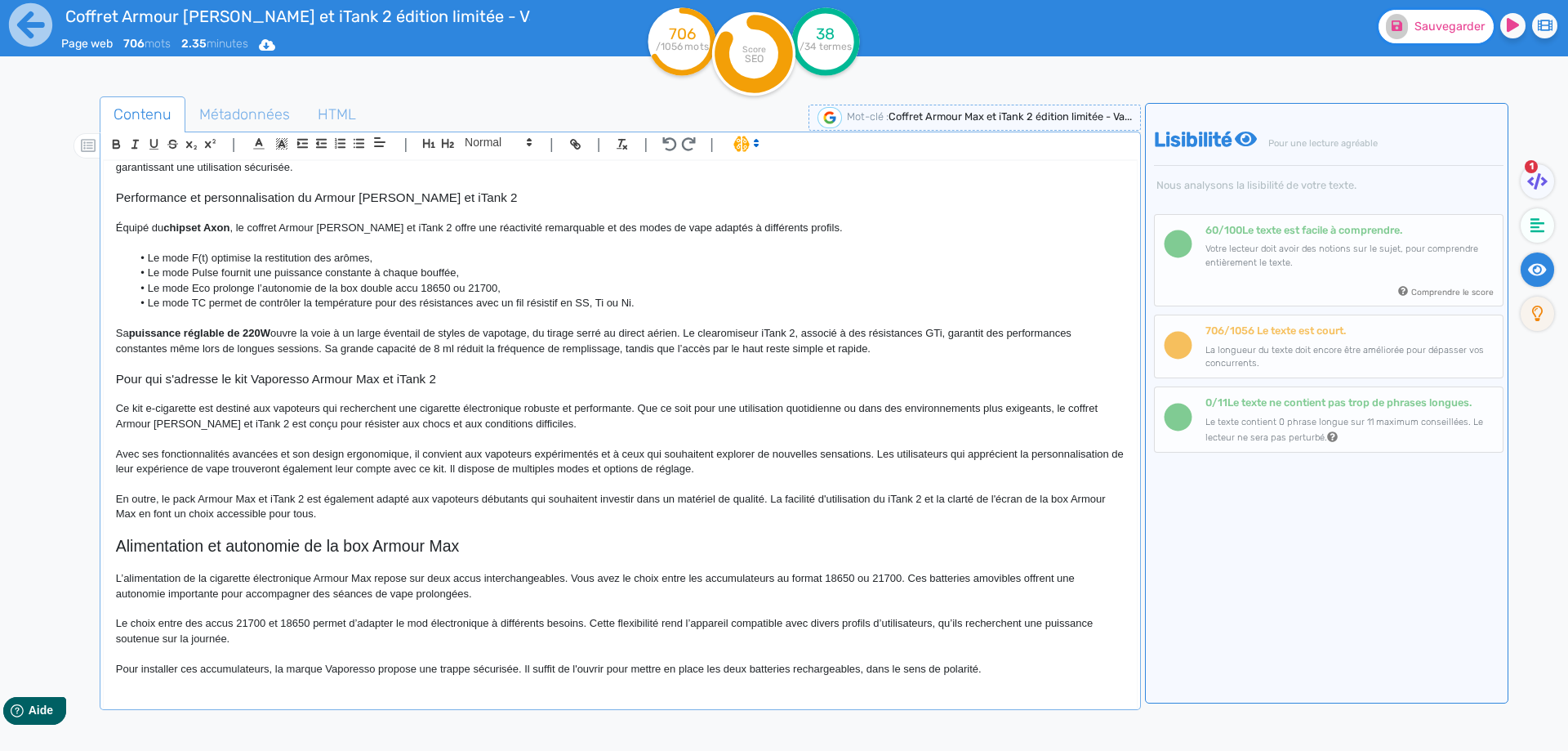
click at [1426, 20] on span "Sauvegarder" at bounding box center [1450, 26] width 70 height 14
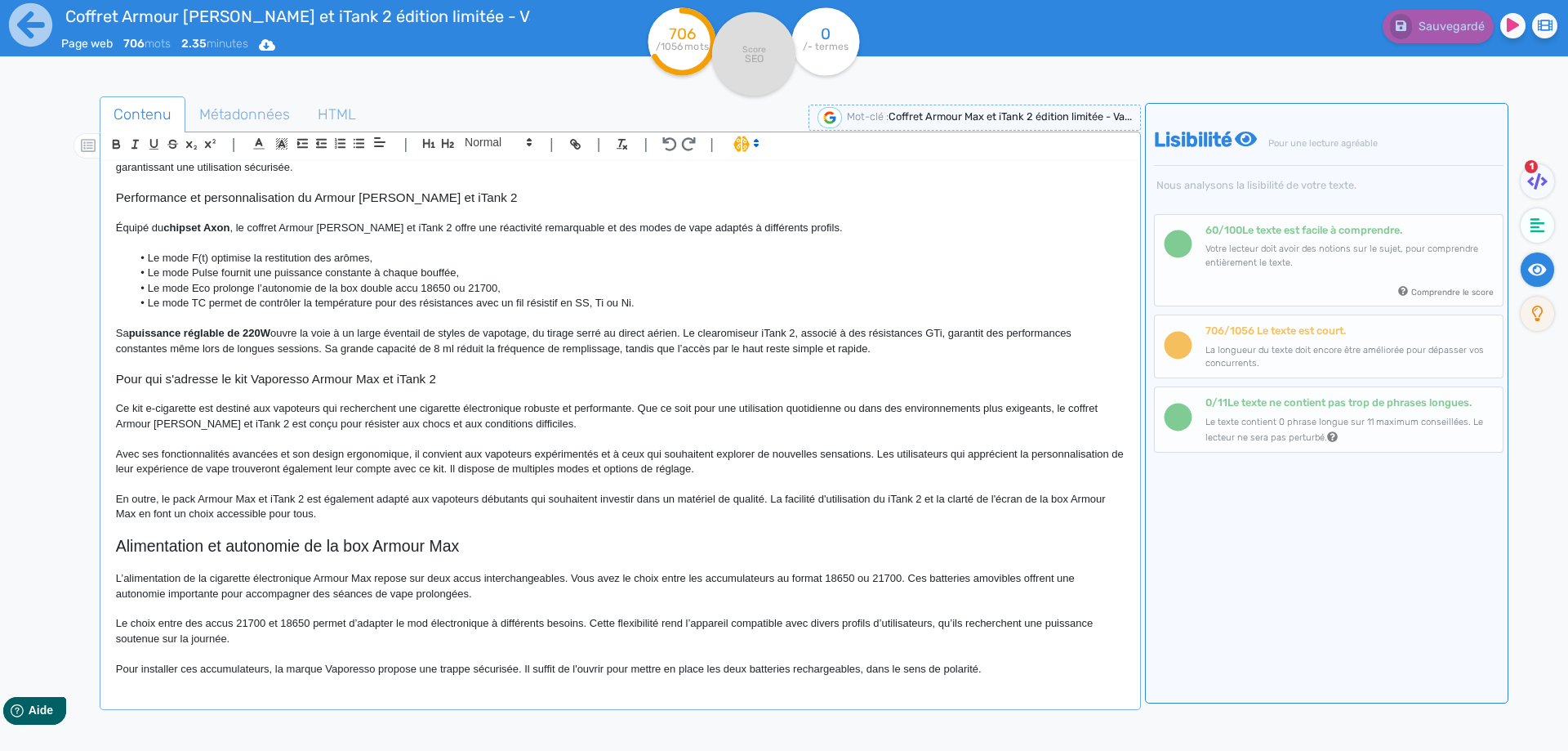
click at [1004, 660] on p at bounding box center [620, 654] width 1009 height 15
click at [1003, 662] on p "Pour installer ces accumulateurs, la marque Vaporesso propose une trappe sécuri…" at bounding box center [620, 669] width 1009 height 15
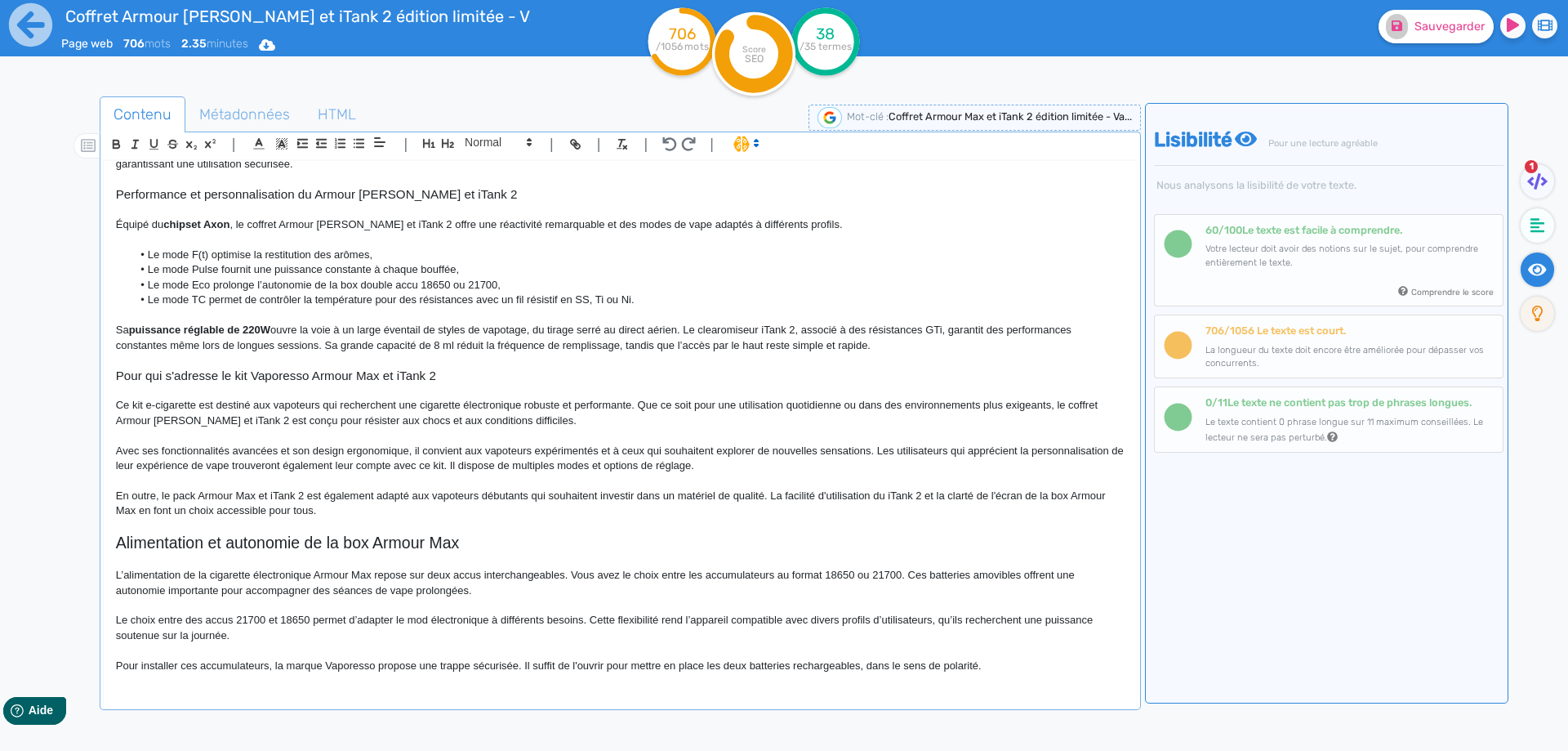
scroll to position [375, 0]
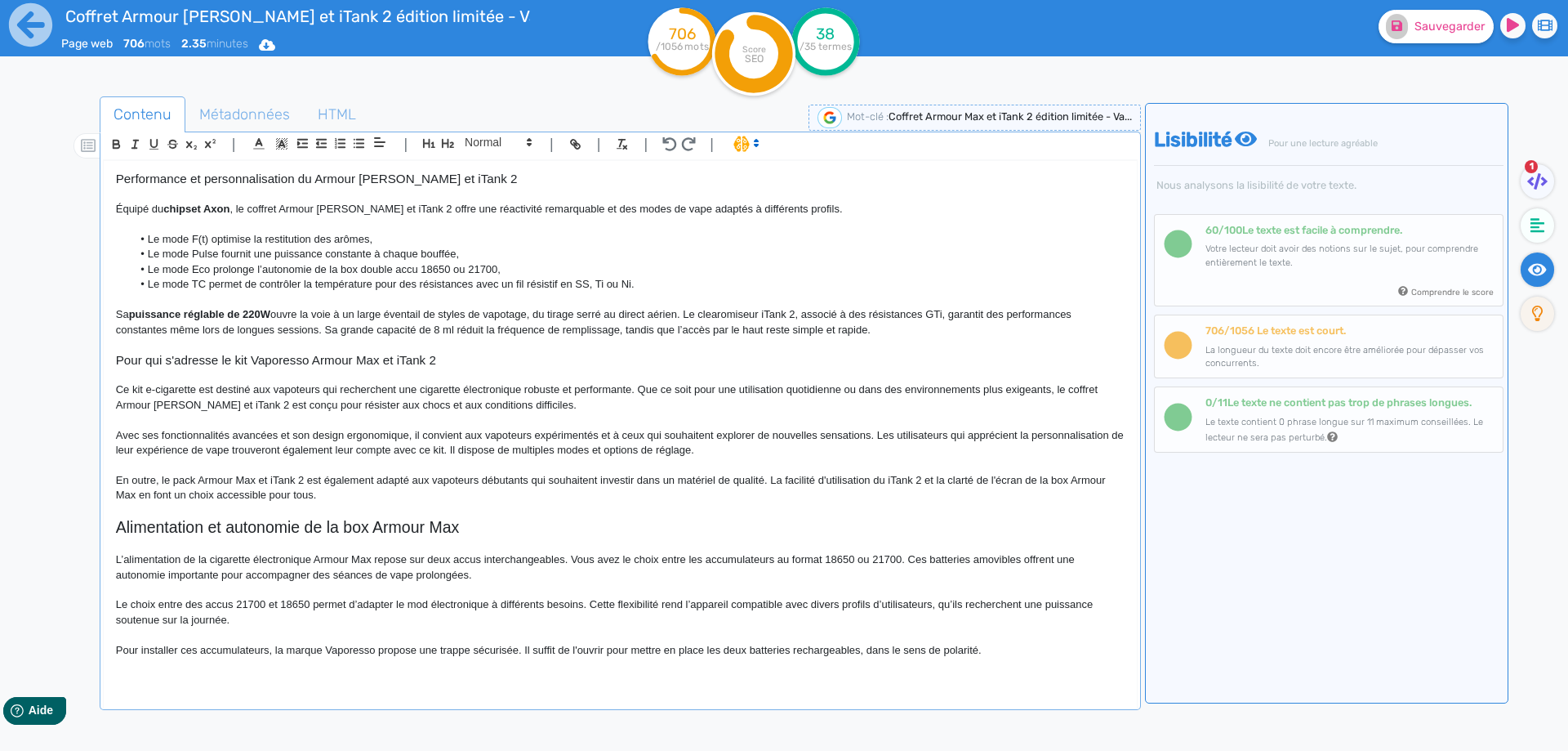
click at [484, 530] on h2 "Alimentation et autonomie de la box Armour Max" at bounding box center [620, 527] width 1009 height 19
click at [548, 697] on div "Coffret Armour [PERSON_NAME] et iTank 2 édition limitée - Vaporesso Le coffret …" at bounding box center [620, 437] width 1035 height 555
click at [551, 688] on div "Coffret Armour [PERSON_NAME] et iTank 2 édition limitée - Vaporesso Le coffret …" at bounding box center [620, 437] width 1035 height 555
click at [542, 674] on p at bounding box center [620, 681] width 1009 height 15
click at [265, 682] on p at bounding box center [620, 681] width 1009 height 15
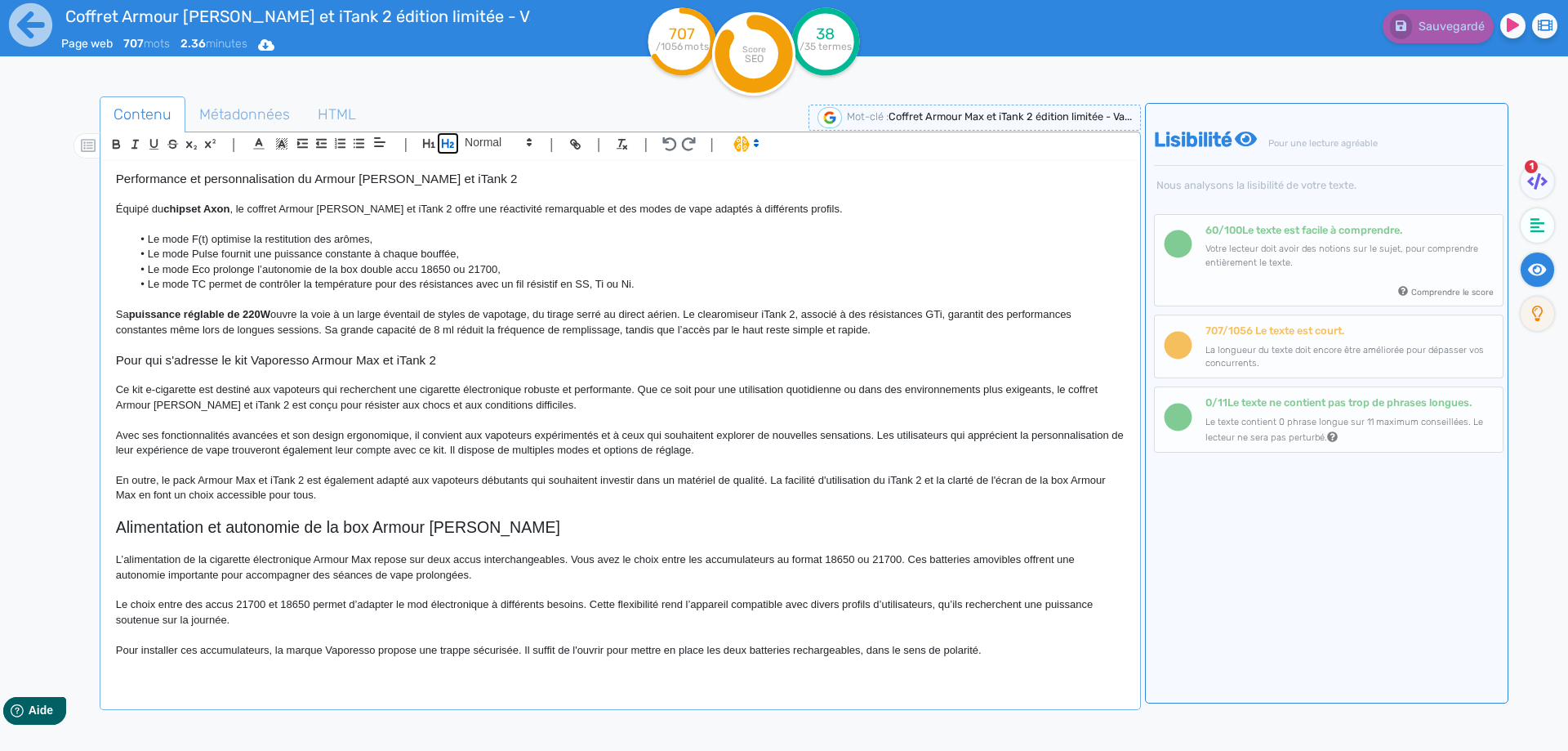
click at [450, 146] on icon "button" at bounding box center [448, 143] width 14 height 14
click at [451, 142] on icon "button" at bounding box center [448, 143] width 14 height 14
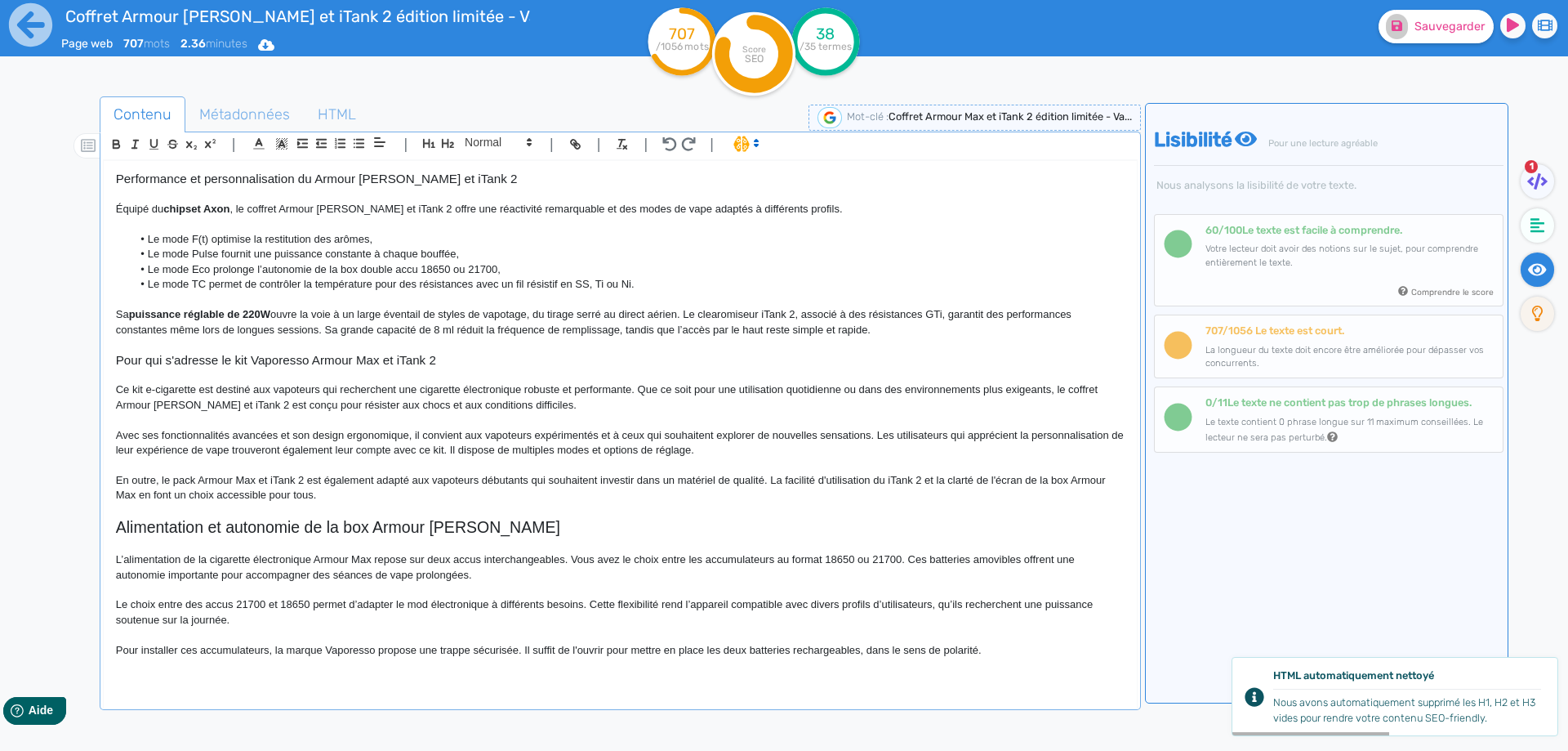
scroll to position [380, 0]
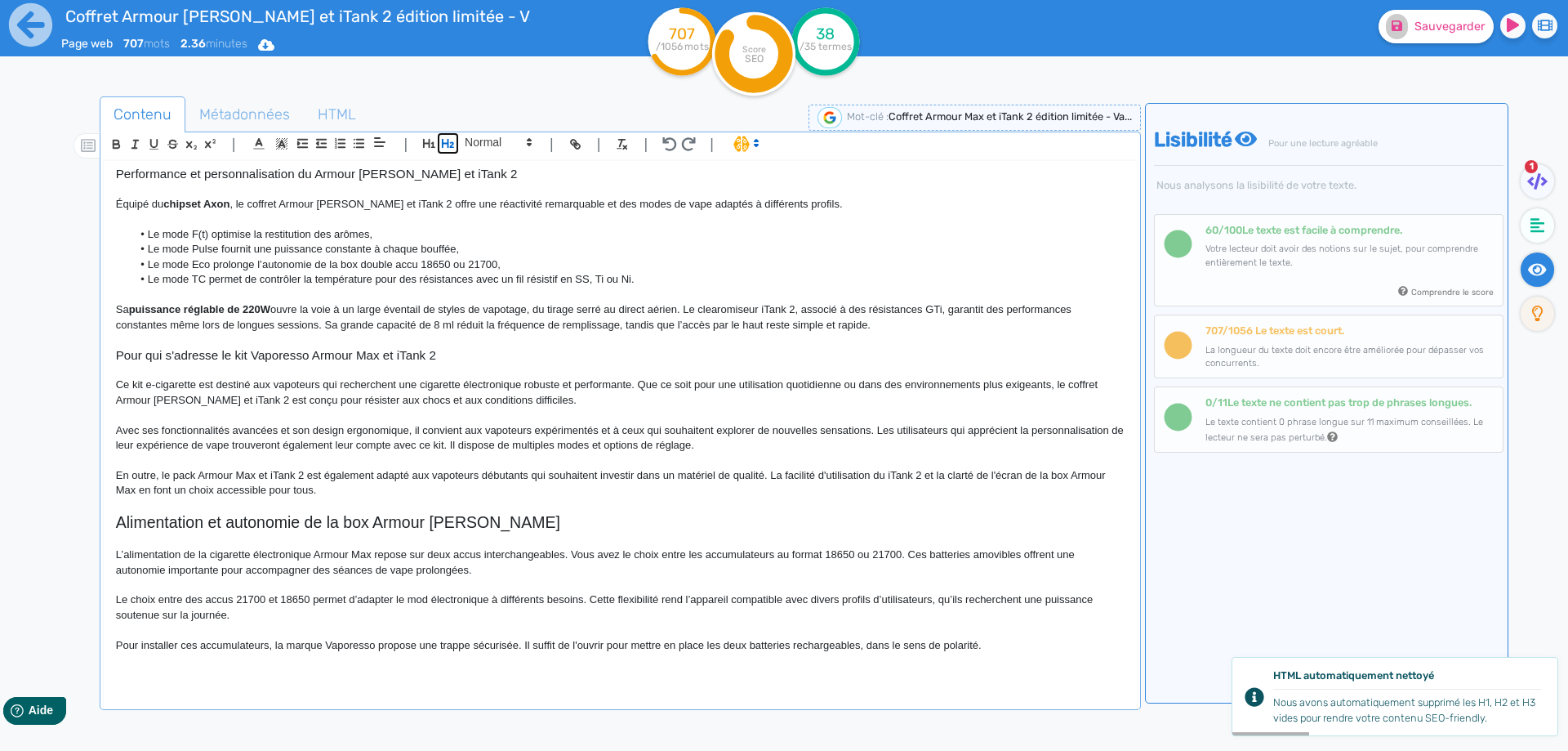
click at [448, 150] on icon "button" at bounding box center [448, 143] width 14 height 14
click at [189, 680] on h2 "Clearomiseur iTank 2, un airflow supérieur" at bounding box center [620, 677] width 1009 height 19
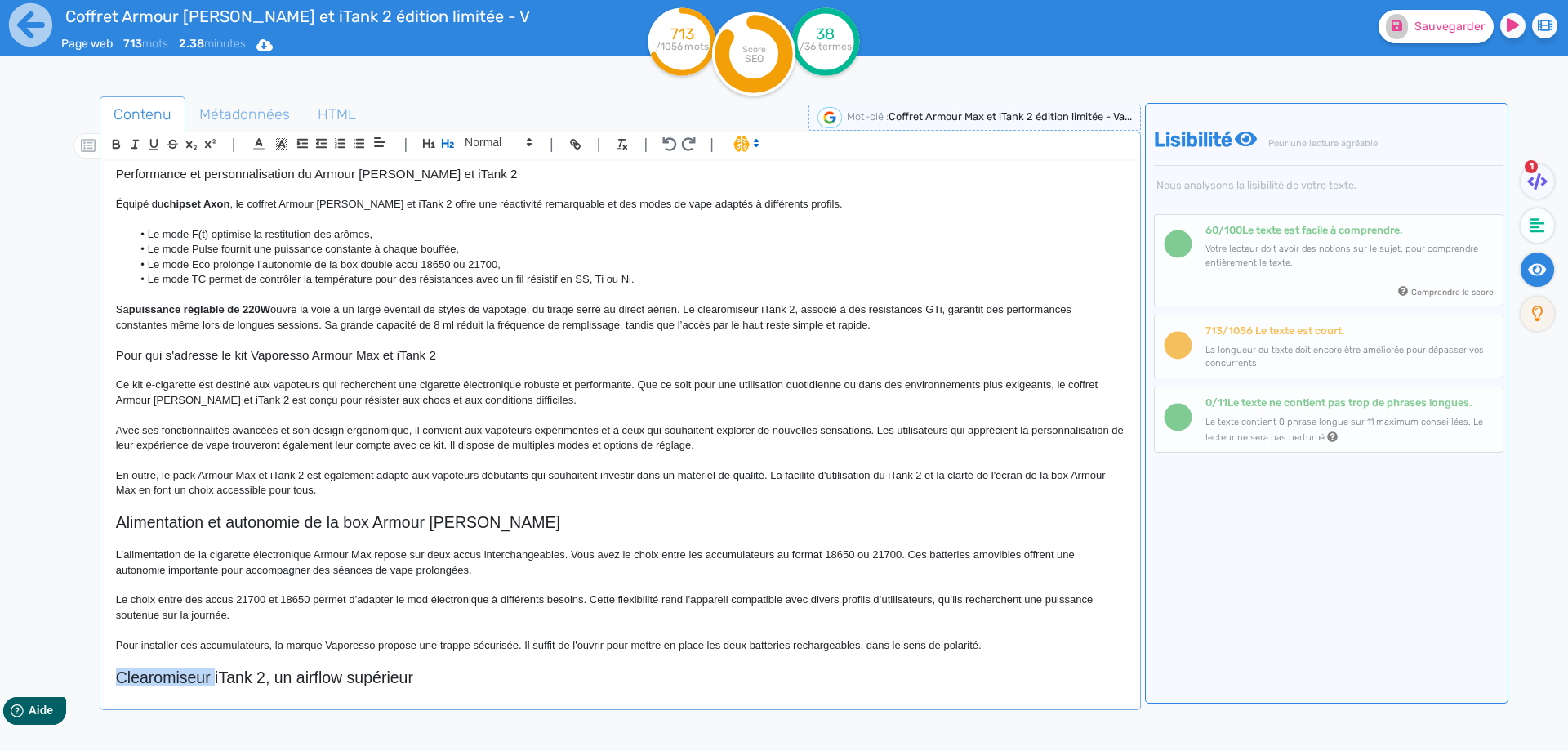
click at [189, 680] on h2 "Clearomiseur iTank 2, un airflow supérieur" at bounding box center [620, 677] width 1009 height 19
click at [194, 678] on h2 "iTank 2, un airflow supérieur" at bounding box center [620, 677] width 1009 height 19
click at [457, 678] on h2 "iTank 2, un clearomiseur anti-fuite avec airflow supérieur" at bounding box center [620, 677] width 1009 height 19
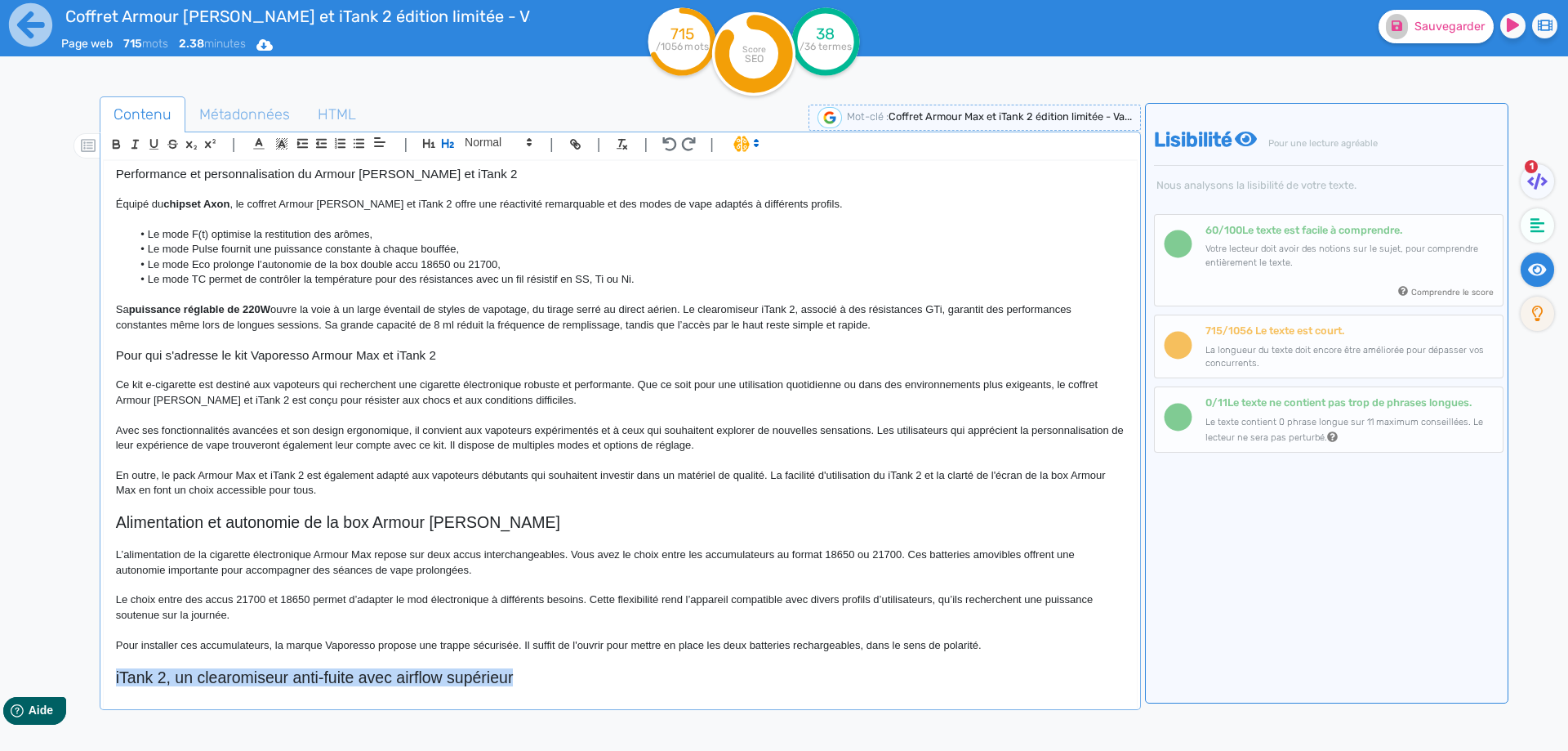
copy h2 "iTank 2, un clearomiseur anti-fuite avec airflow supérieur"
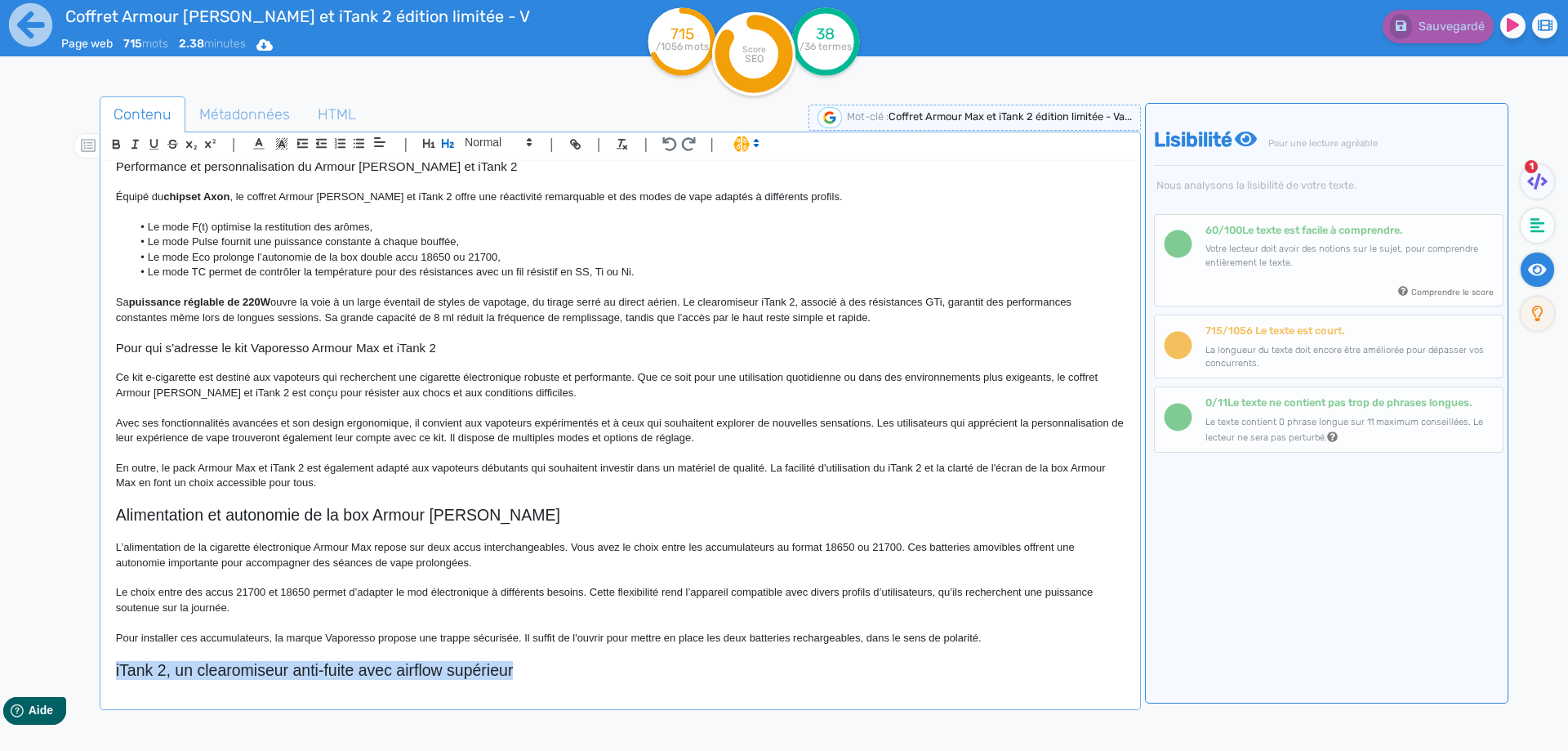
scroll to position [391, 0]
click at [198, 699] on div "Coffret Armour [PERSON_NAME] et iTank 2 édition limitée - Vaporesso Le coffret …" at bounding box center [620, 437] width 1035 height 555
drag, startPoint x: 555, startPoint y: 651, endPoint x: 555, endPoint y: 661, distance: 10.0
click at [555, 654] on p at bounding box center [620, 650] width 1009 height 15
click at [556, 671] on h2 "iTank 2, un clearomiseur anti-fuite avec airflow supérieur" at bounding box center [620, 667] width 1009 height 19
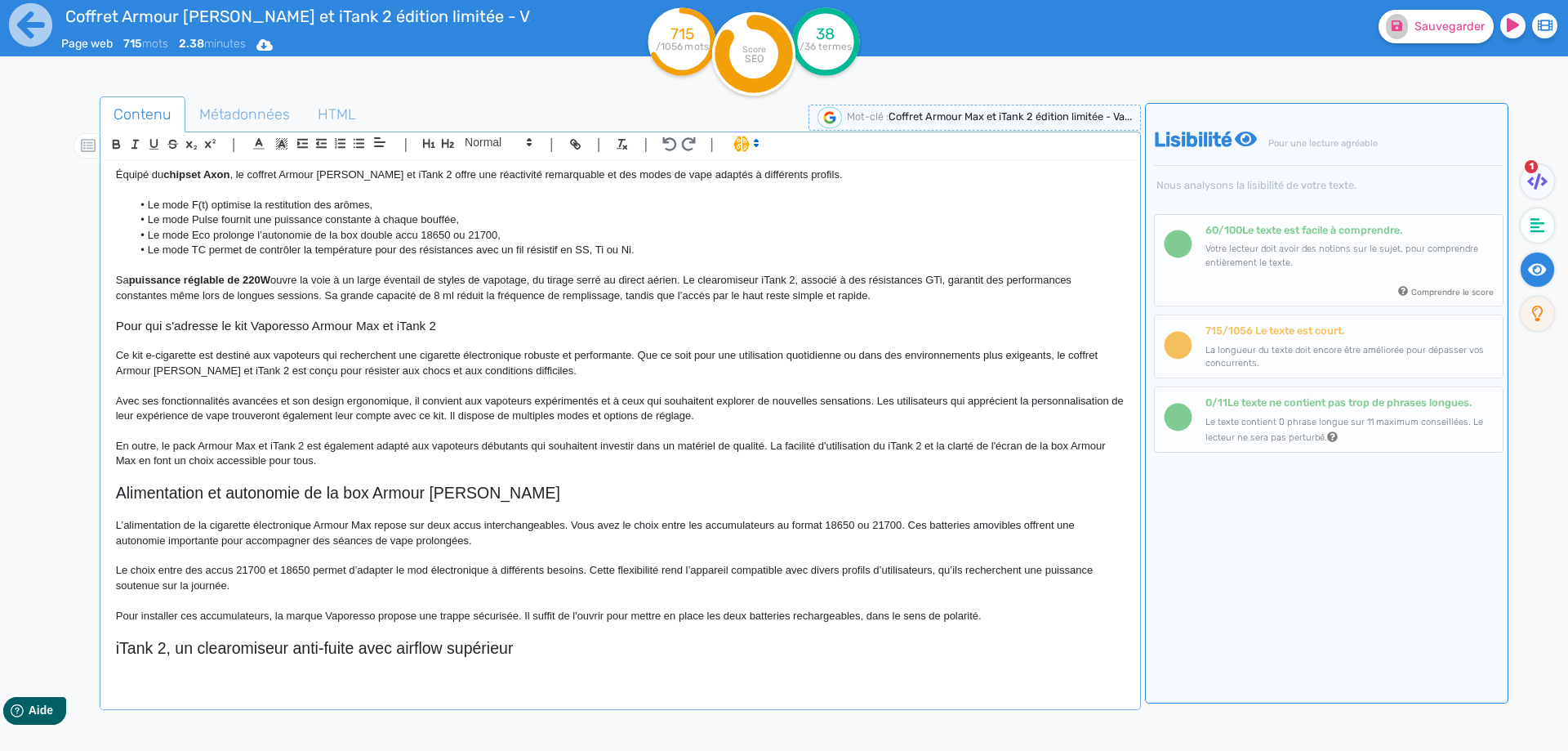
scroll to position [454, 0]
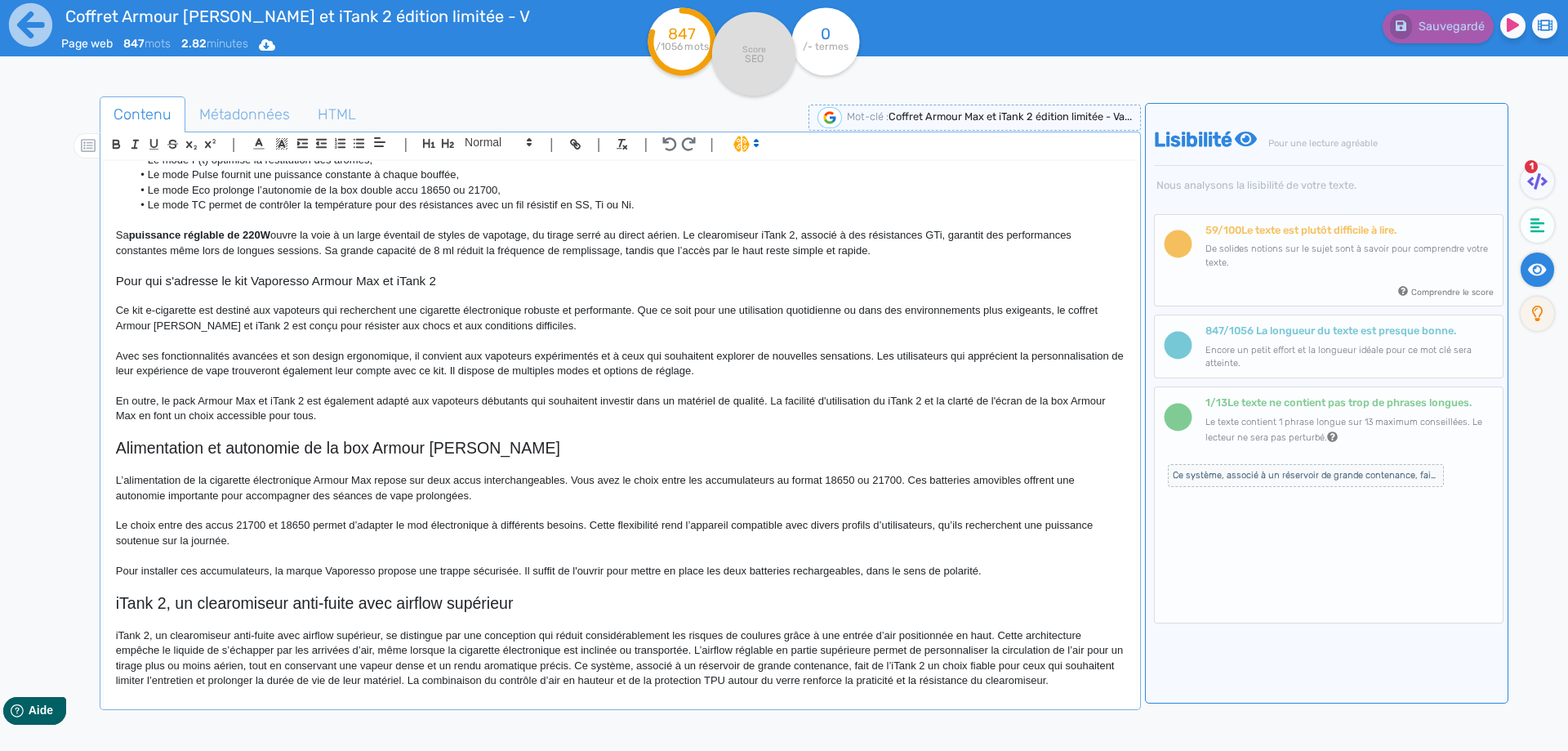
click at [116, 637] on p "iTank 2, un clearomiseur anti-fuite avec airflow supérieur, se distingue par un…" at bounding box center [620, 659] width 1009 height 60
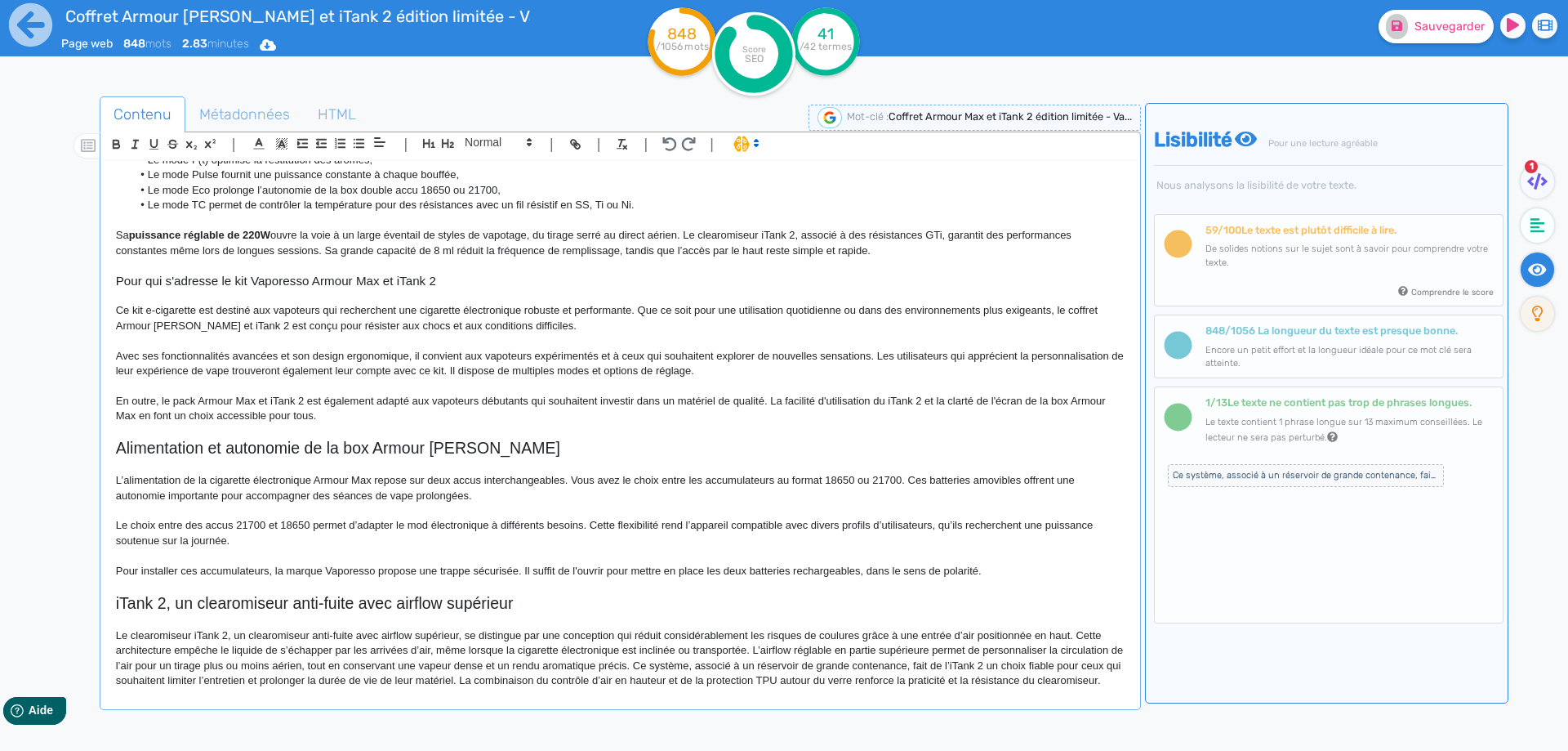
click at [230, 637] on p "Le clearomiseur iTank 2, un clearomiseur anti-fuite avec airflow supérieur, se …" at bounding box center [620, 659] width 1009 height 60
drag, startPoint x: 230, startPoint y: 637, endPoint x: 457, endPoint y: 633, distance: 227.0
click at [457, 633] on p "Le clearomiseur iTank 2, un clearomiseur anti-fuite avec airflow supérieur, se …" at bounding box center [620, 659] width 1009 height 60
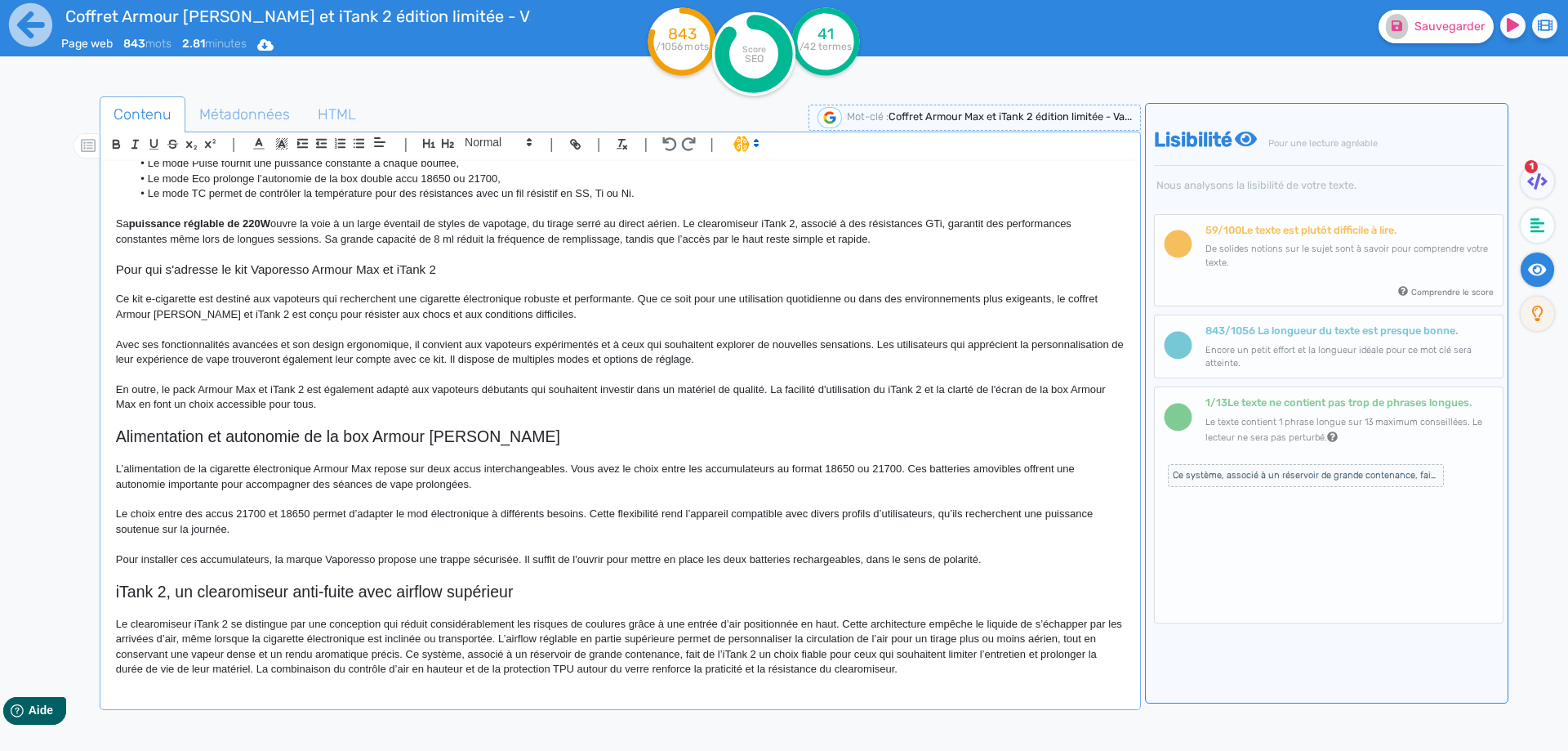
click at [497, 620] on p "Le clearomiseur iTank 2 se distingue par une conception qui réduit considérable…" at bounding box center [620, 647] width 1009 height 60
click at [513, 624] on p "Le clearomiseur iTank 2 se distingue par une conception qui réduit les risques …" at bounding box center [620, 647] width 1009 height 60
click at [606, 627] on p "Le clearomiseur iTank 2 se distingue par une conception qui réduit considérable…" at bounding box center [620, 647] width 1009 height 60
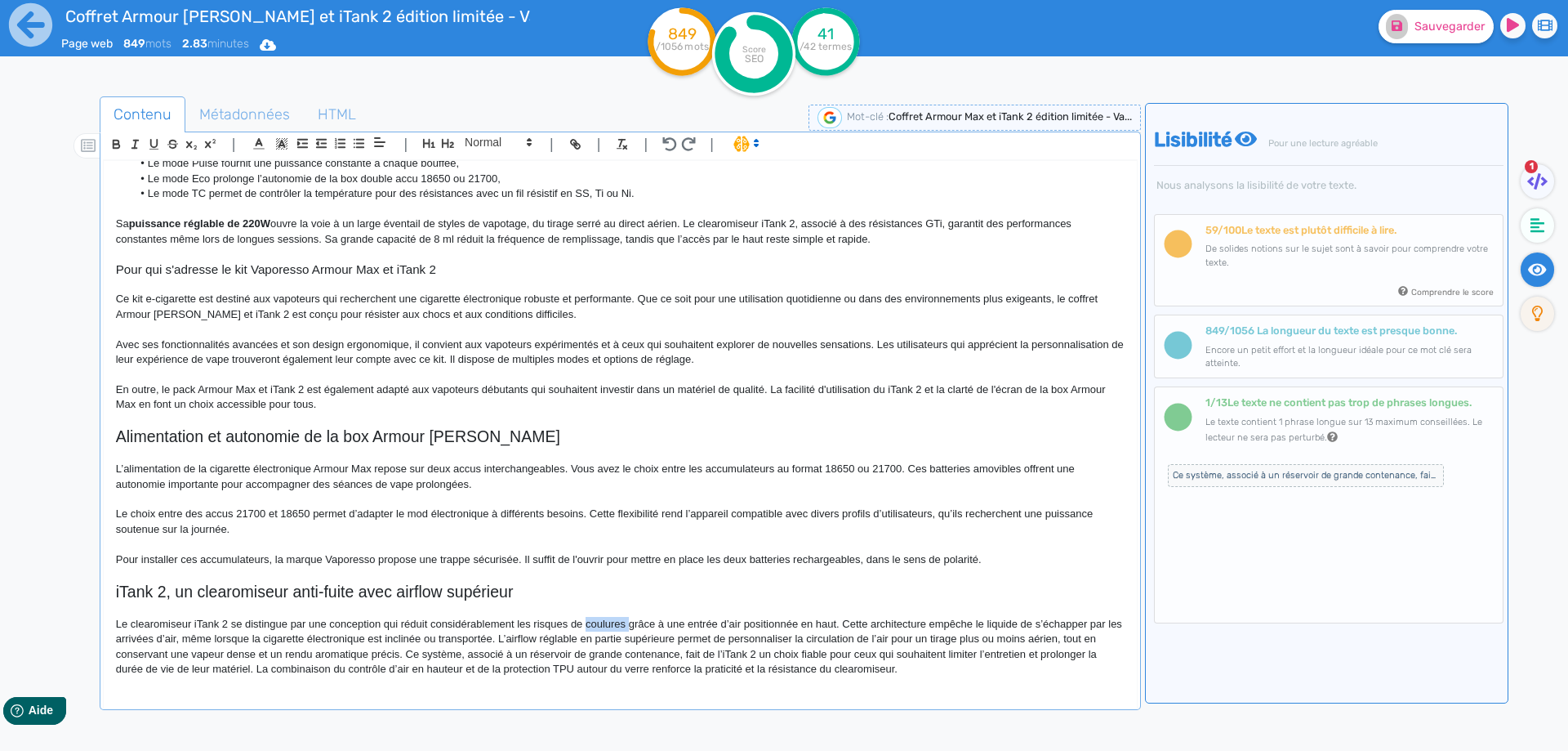
click at [606, 627] on p "Le clearomiseur iTank 2 se distingue par une conception qui réduit considérable…" at bounding box center [620, 647] width 1009 height 60
click at [973, 623] on p "Le clearomiseur iTank 2 se distingue par une conception qui réduit considérable…" at bounding box center [620, 647] width 1009 height 60
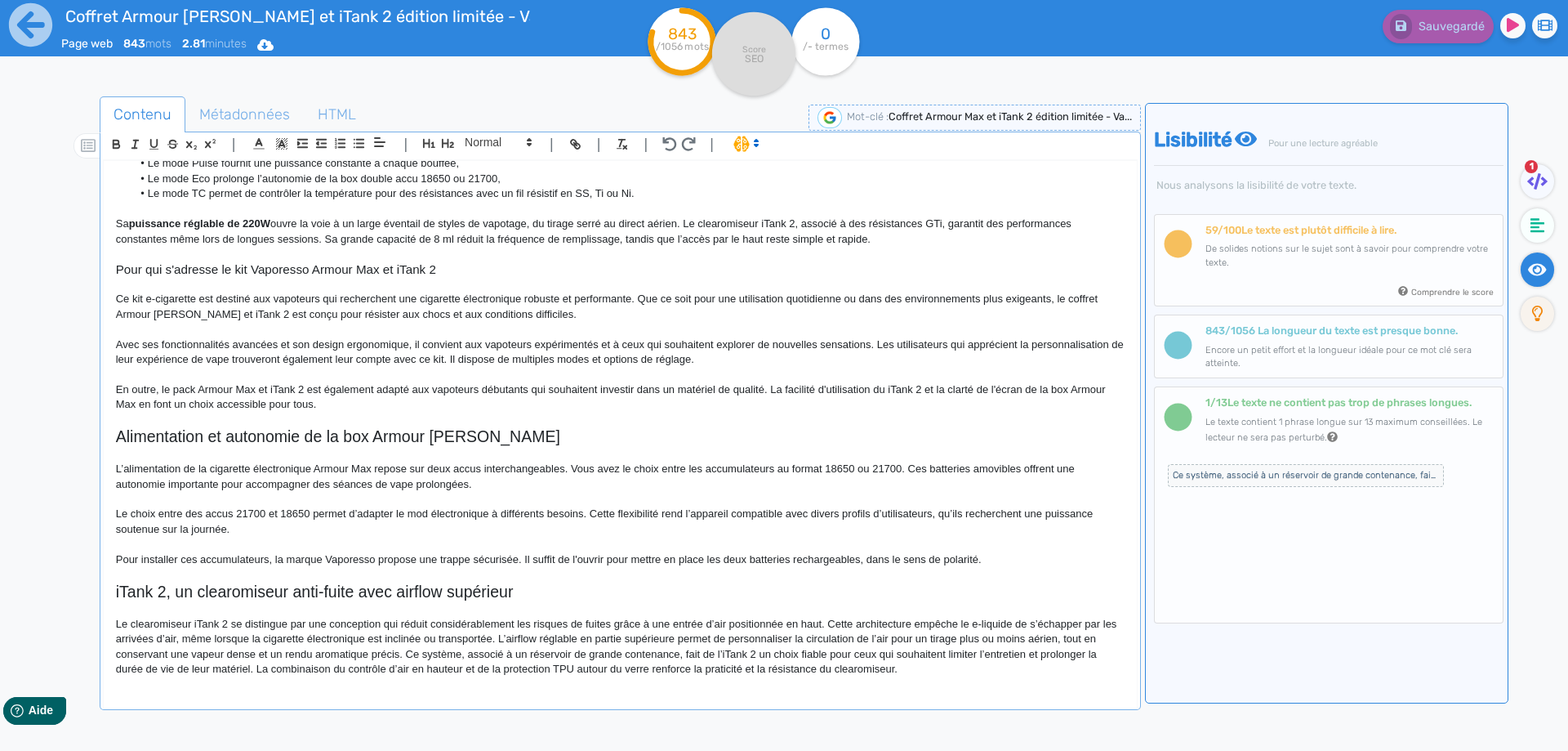
click at [515, 639] on p "Le clearomiseur iTank 2 se distingue par une conception qui réduit considérable…" at bounding box center [620, 647] width 1009 height 60
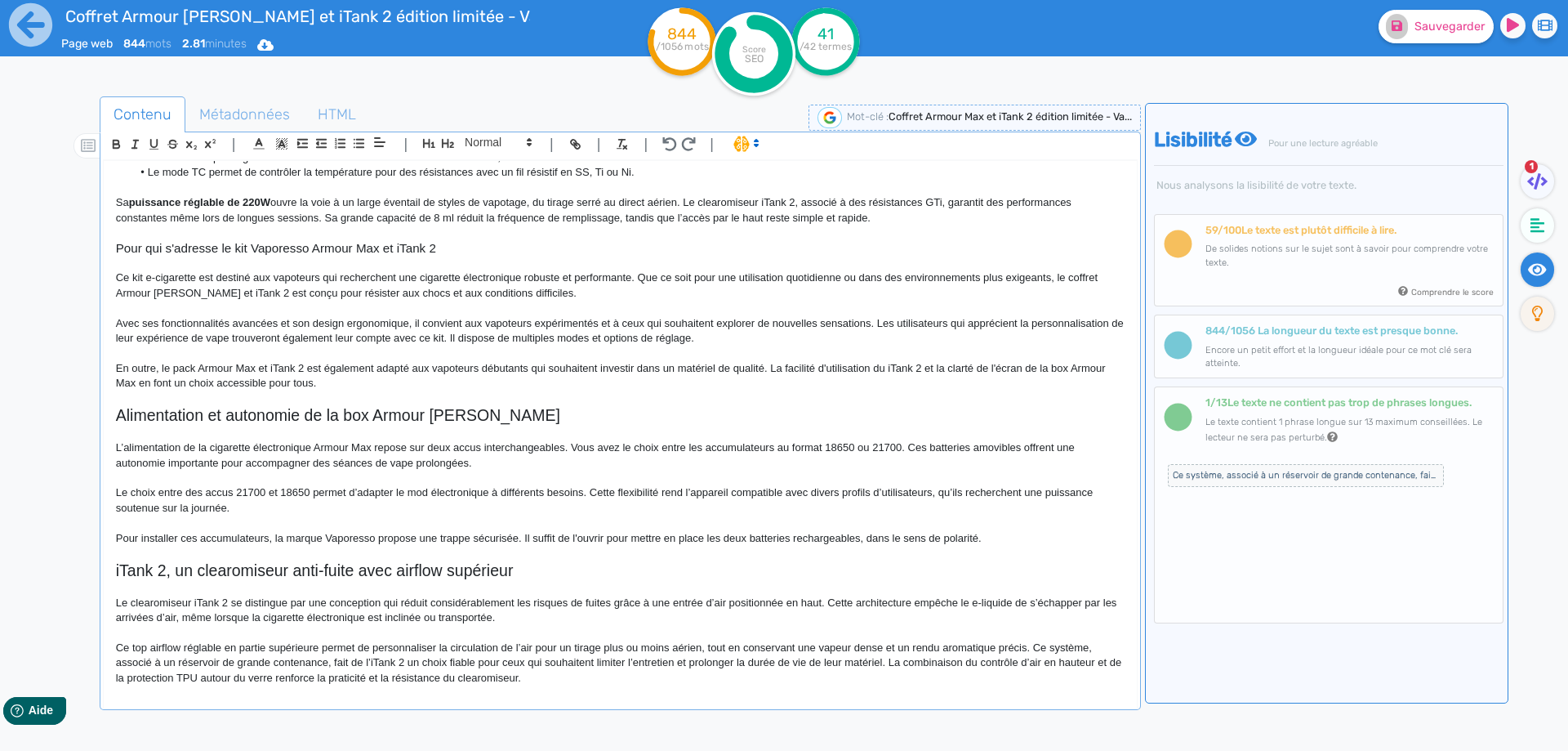
scroll to position [496, 0]
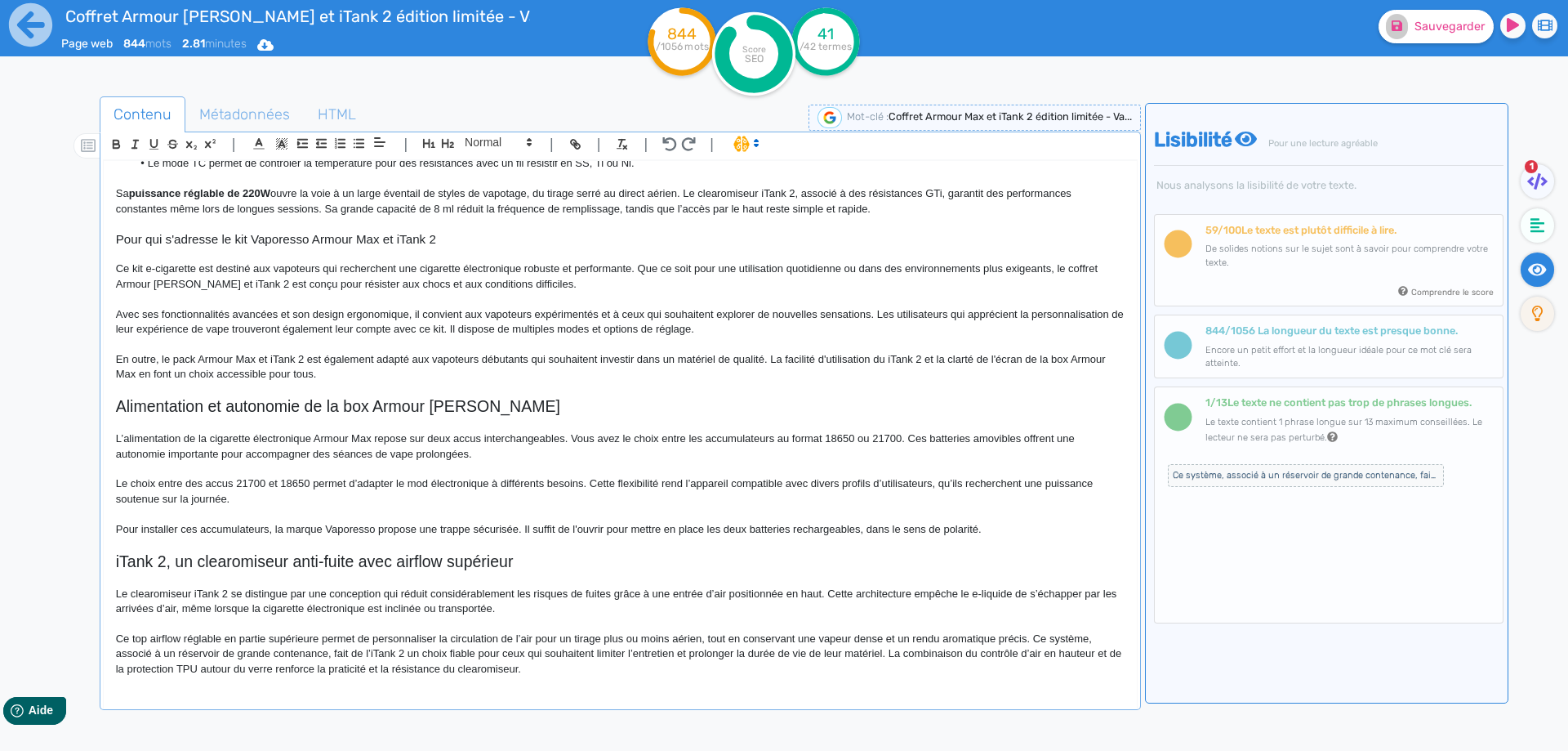
click at [137, 635] on p "Ce top airflow réglable en partie supérieure permet de personnaliser la circula…" at bounding box center [620, 654] width 1009 height 45
click at [187, 639] on p "Ce top airflow réglable en partie supérieure permet de personnaliser la circula…" at bounding box center [620, 654] width 1009 height 45
click at [241, 639] on p "Ce top airflow réglable en partie supérieure permet de personnaliser la circula…" at bounding box center [620, 654] width 1009 height 45
drag, startPoint x: 241, startPoint y: 639, endPoint x: 305, endPoint y: 632, distance: 64.4
click at [305, 632] on p "Ce top airflow réglable en partie supérieure permet de personnaliser la circula…" at bounding box center [620, 654] width 1009 height 45
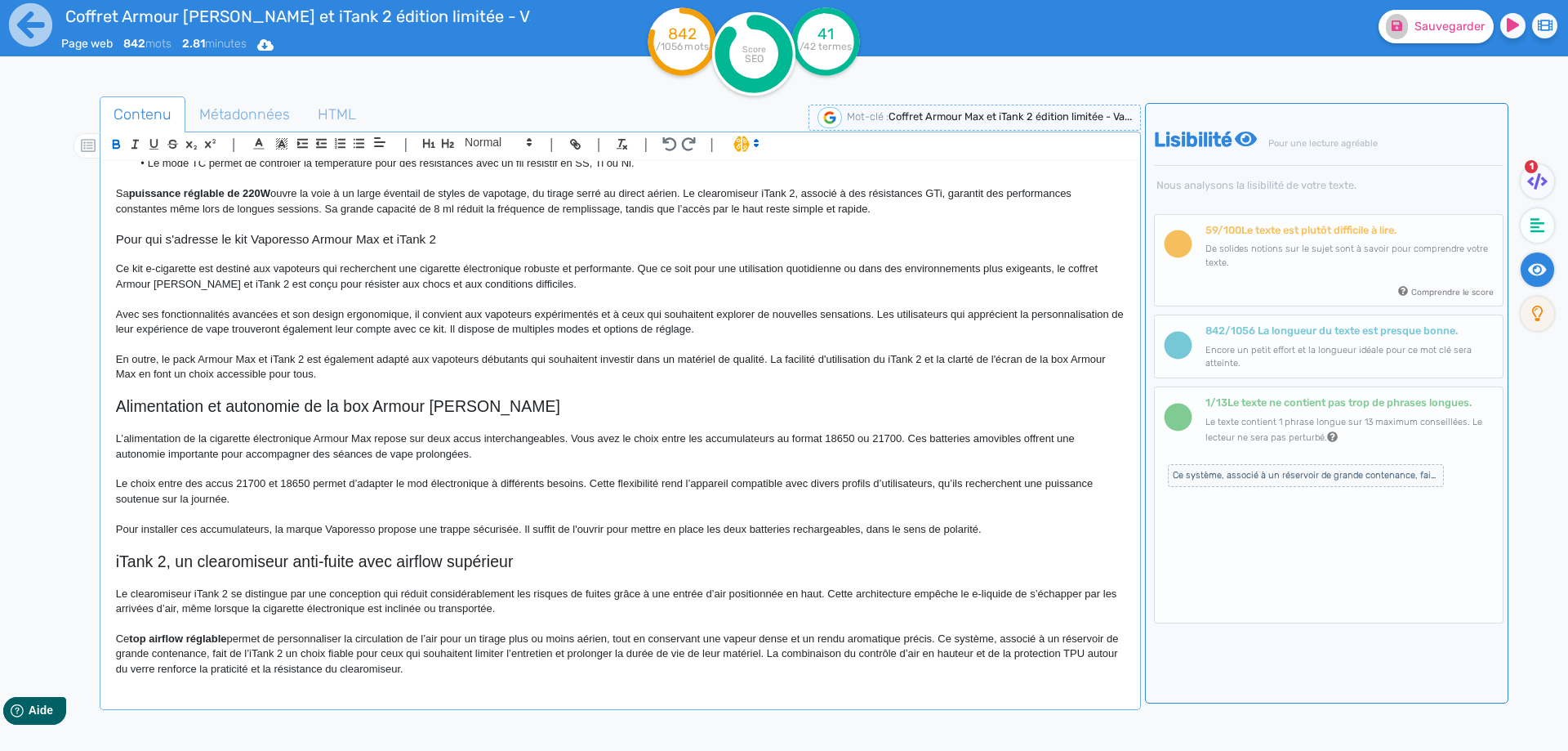
click at [267, 636] on p "Ce top airflow réglable permet de personnaliser la circulation de l’air pour un…" at bounding box center [620, 654] width 1009 height 45
click at [668, 639] on p "Ce top airflow réglable permet également de personnaliser la circulation de l’a…" at bounding box center [620, 654] width 1009 height 45
drag, startPoint x: 668, startPoint y: 639, endPoint x: 685, endPoint y: 637, distance: 17.1
click at [685, 637] on p "Ce top airflow réglable permet également de personnaliser la circulation de l’a…" at bounding box center [620, 654] width 1009 height 45
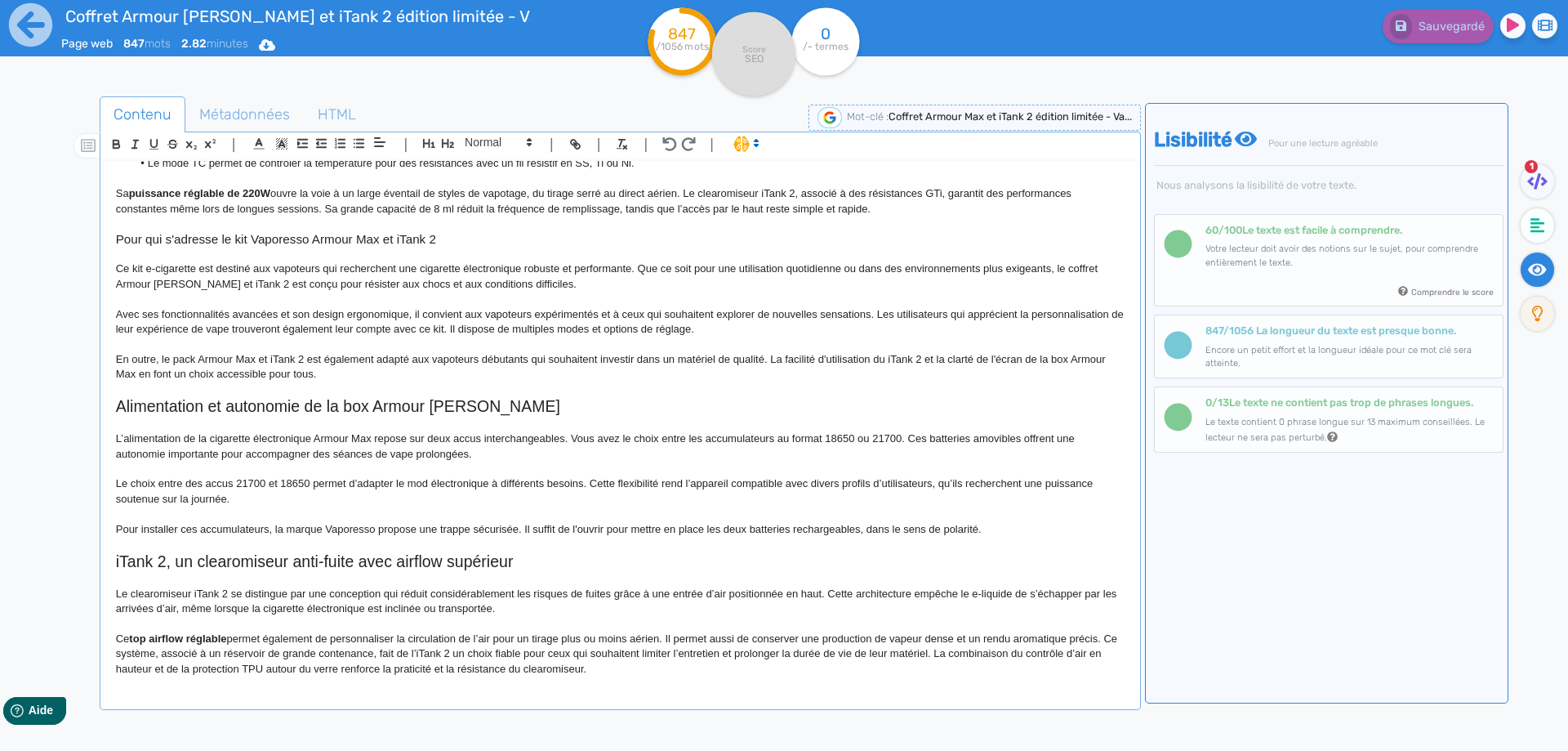
click at [279, 650] on p "Ce top airflow réglable permet également de personnaliser la circulation de l’a…" at bounding box center [620, 654] width 1009 height 45
click at [360, 653] on p "Ce top airflow réglable permet également de personnaliser la circulation de l’a…" at bounding box center [620, 654] width 1009 height 45
click at [414, 639] on p "Ce top airflow réglable permet également de personnaliser la circulation de l’a…" at bounding box center [620, 654] width 1009 height 45
click at [439, 652] on p "Ce top airflow réglable permet également de personnaliser la circulation de l’a…" at bounding box center [620, 654] width 1009 height 45
click at [680, 652] on p "Ce top airflow réglable permet également de personnaliser la circulation de l’a…" at bounding box center [620, 654] width 1009 height 45
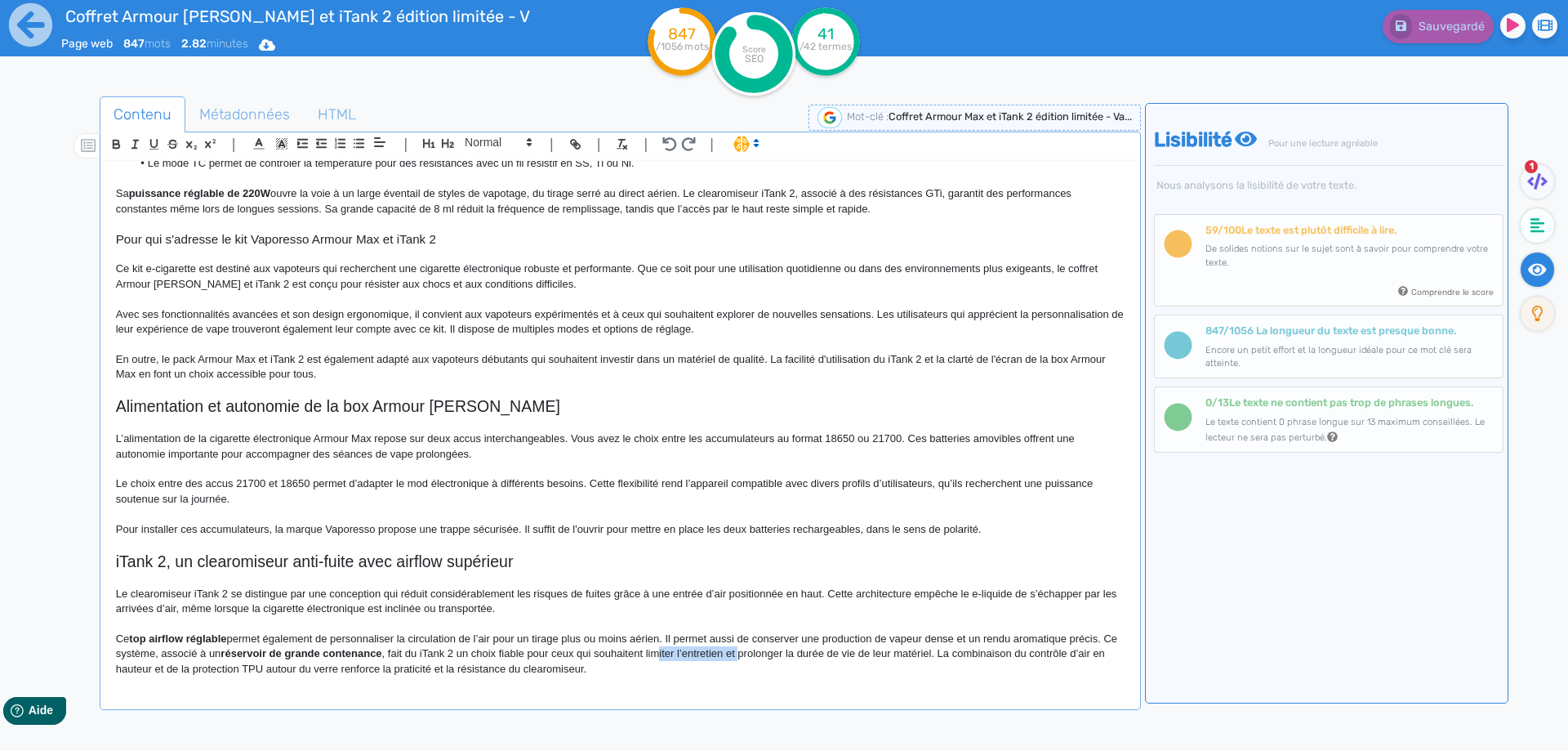
drag, startPoint x: 680, startPoint y: 652, endPoint x: 756, endPoint y: 652, distance: 76.0
click at [756, 652] on p "Ce top airflow réglable permet également de personnaliser la circulation de l’a…" at bounding box center [620, 654] width 1009 height 45
click at [1455, 16] on button "Sauvegarder" at bounding box center [1436, 26] width 115 height 34
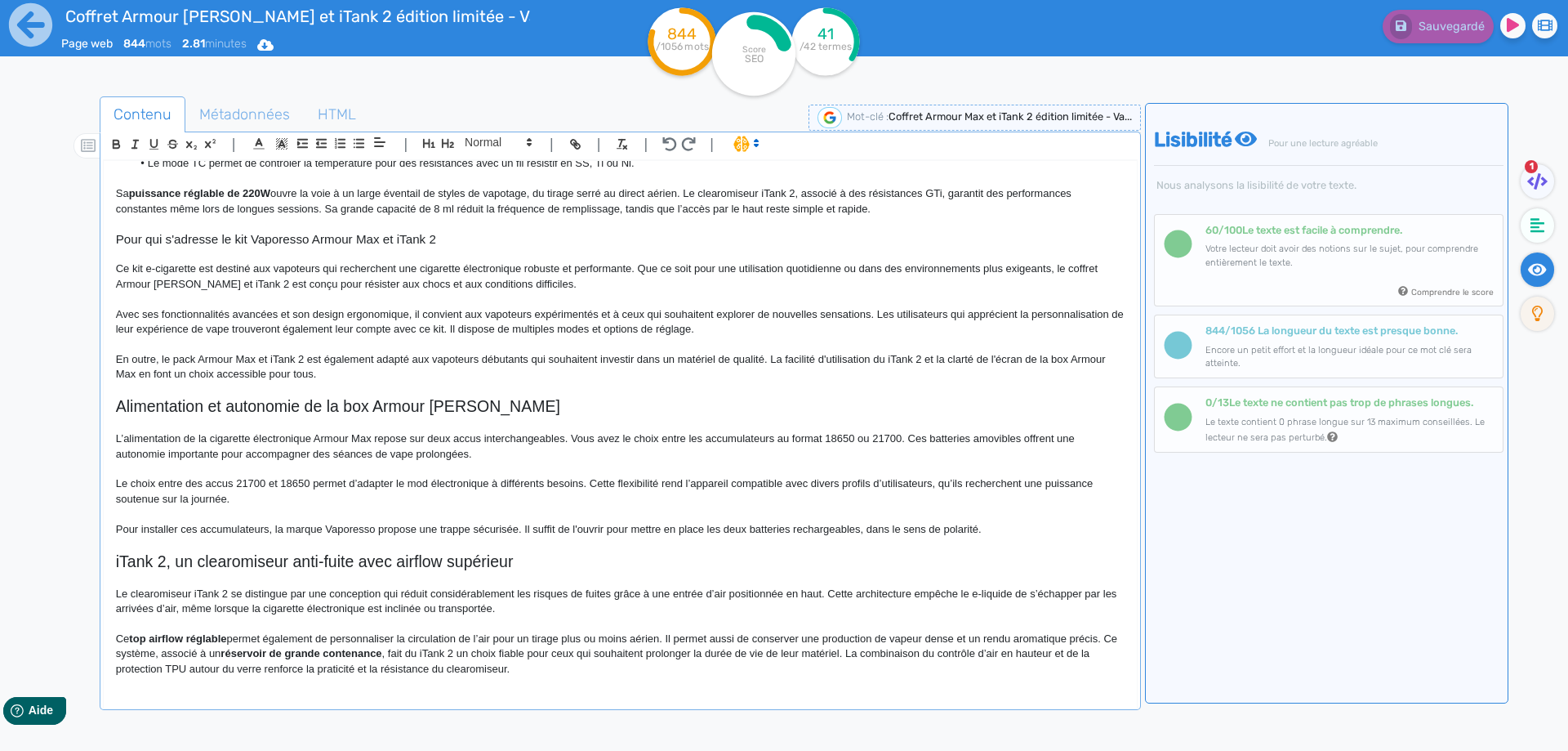
click at [862, 654] on p "Ce top airflow réglable permet également de personnaliser la circulation de l’a…" at bounding box center [620, 654] width 1009 height 45
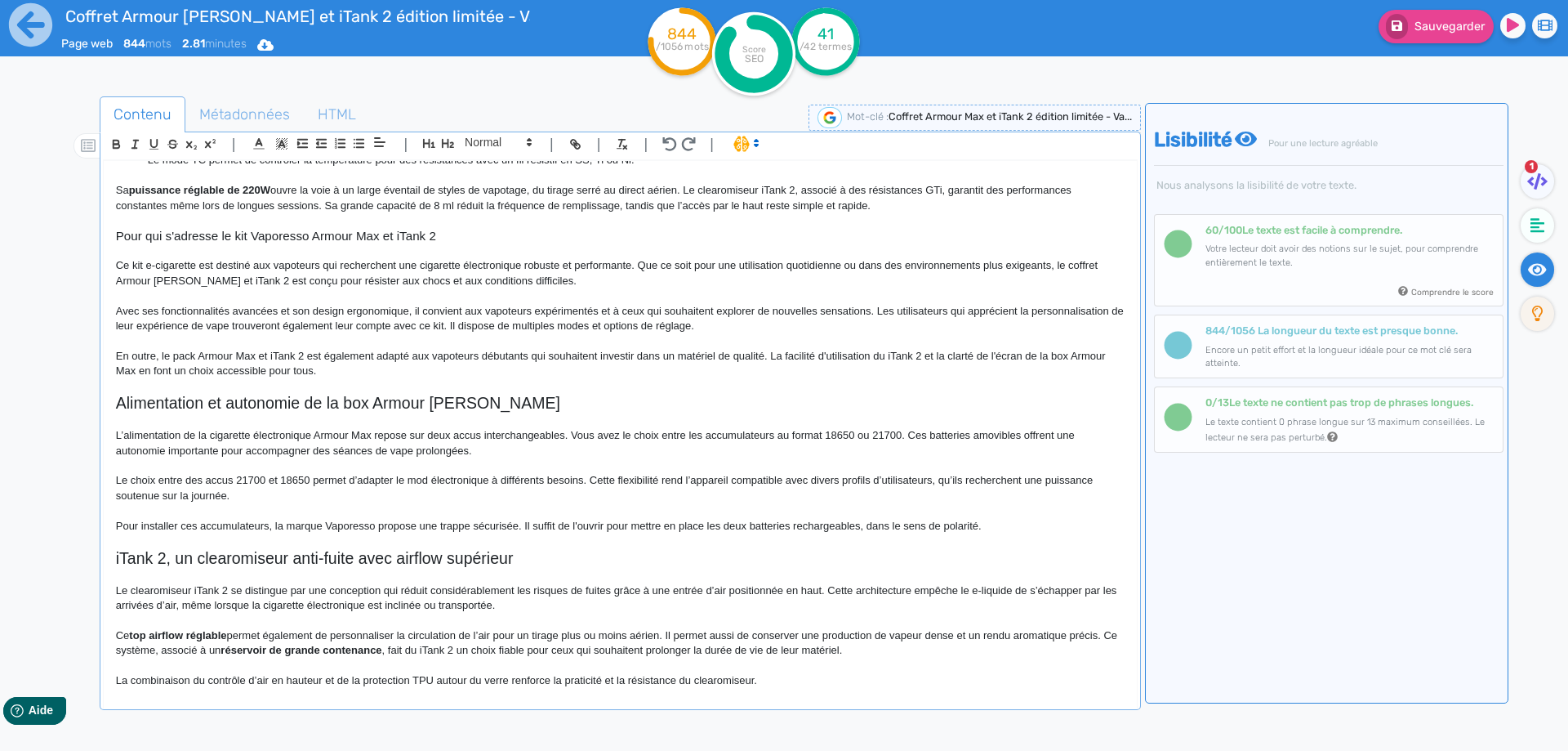
scroll to position [512, 0]
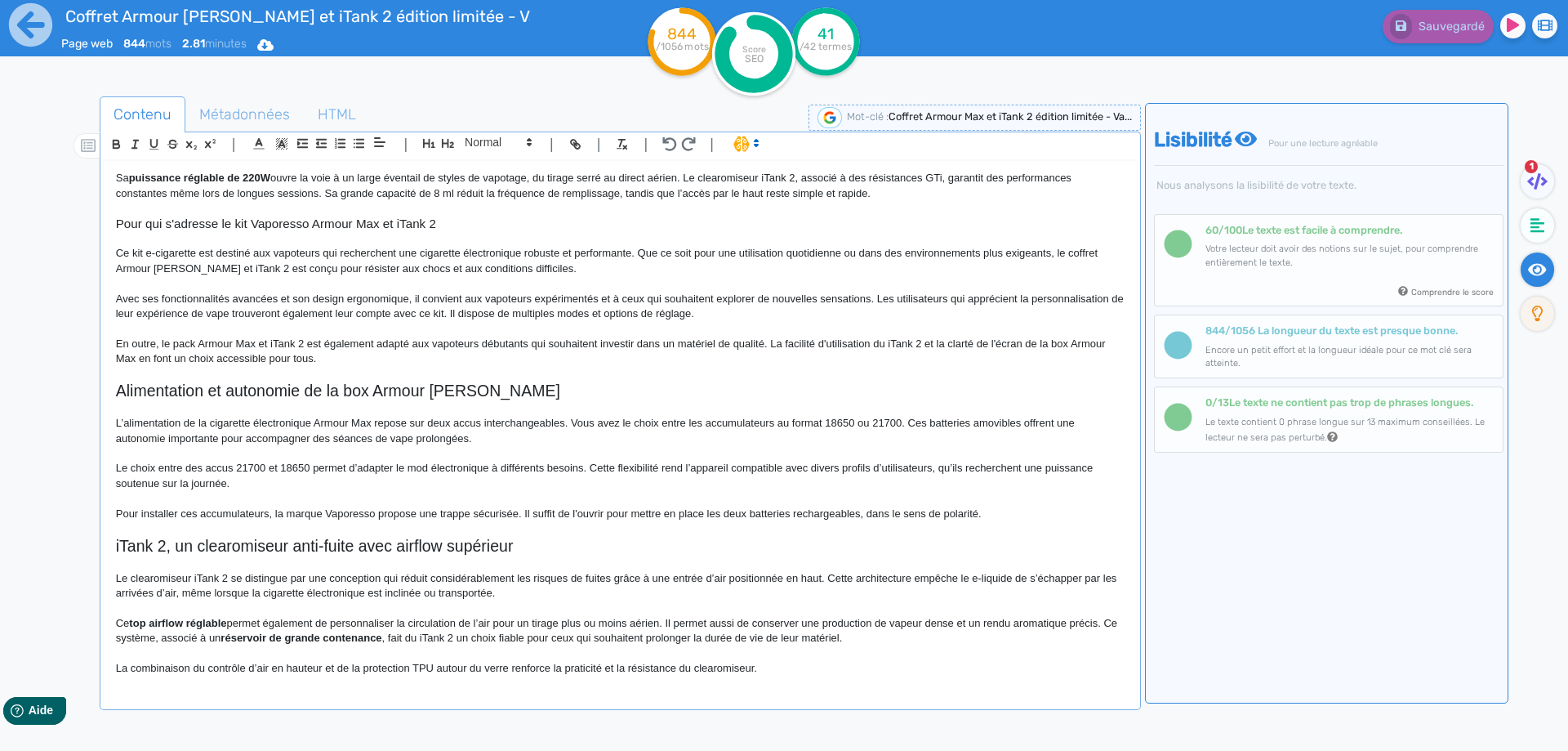
click at [194, 665] on p "La combinaison du contrôle d’air en hauteur et de la protection TPU autour du v…" at bounding box center [620, 668] width 1009 height 15
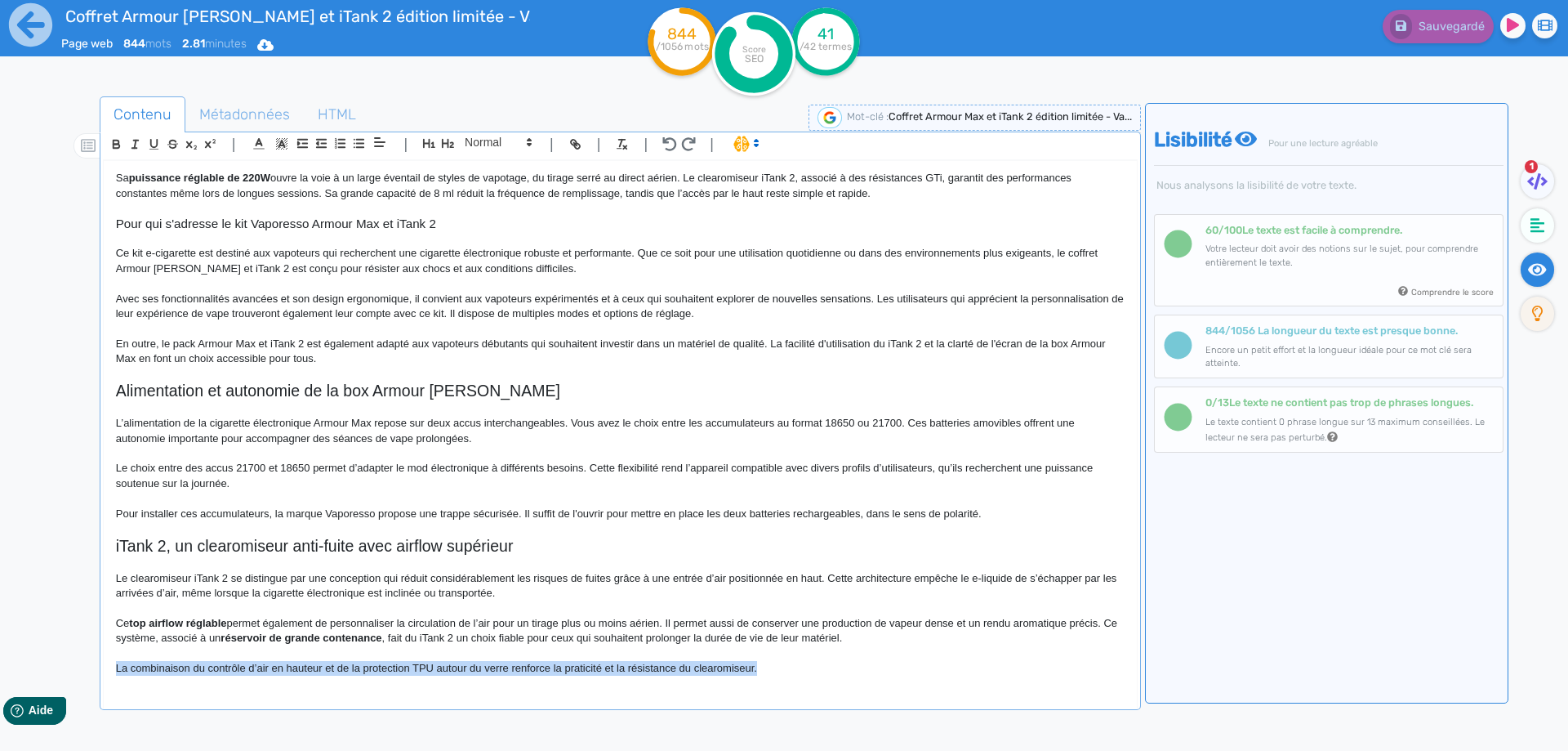
click at [194, 665] on p "La combinaison du contrôle d’air en hauteur et de la protection TPU autour du v…" at bounding box center [620, 668] width 1009 height 15
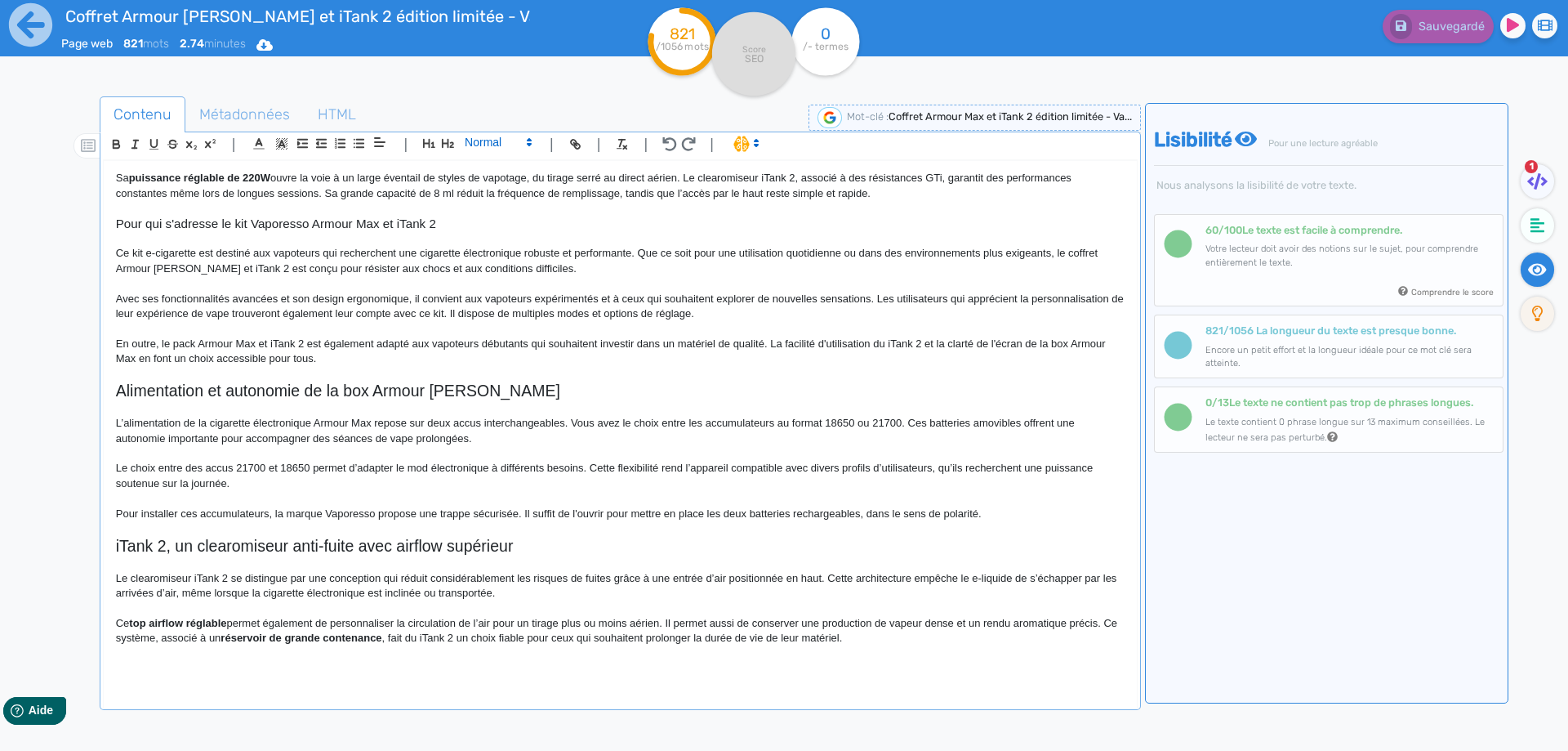
click at [495, 142] on span at bounding box center [497, 142] width 80 height 20
click at [491, 171] on span at bounding box center [497, 171] width 65 height 29
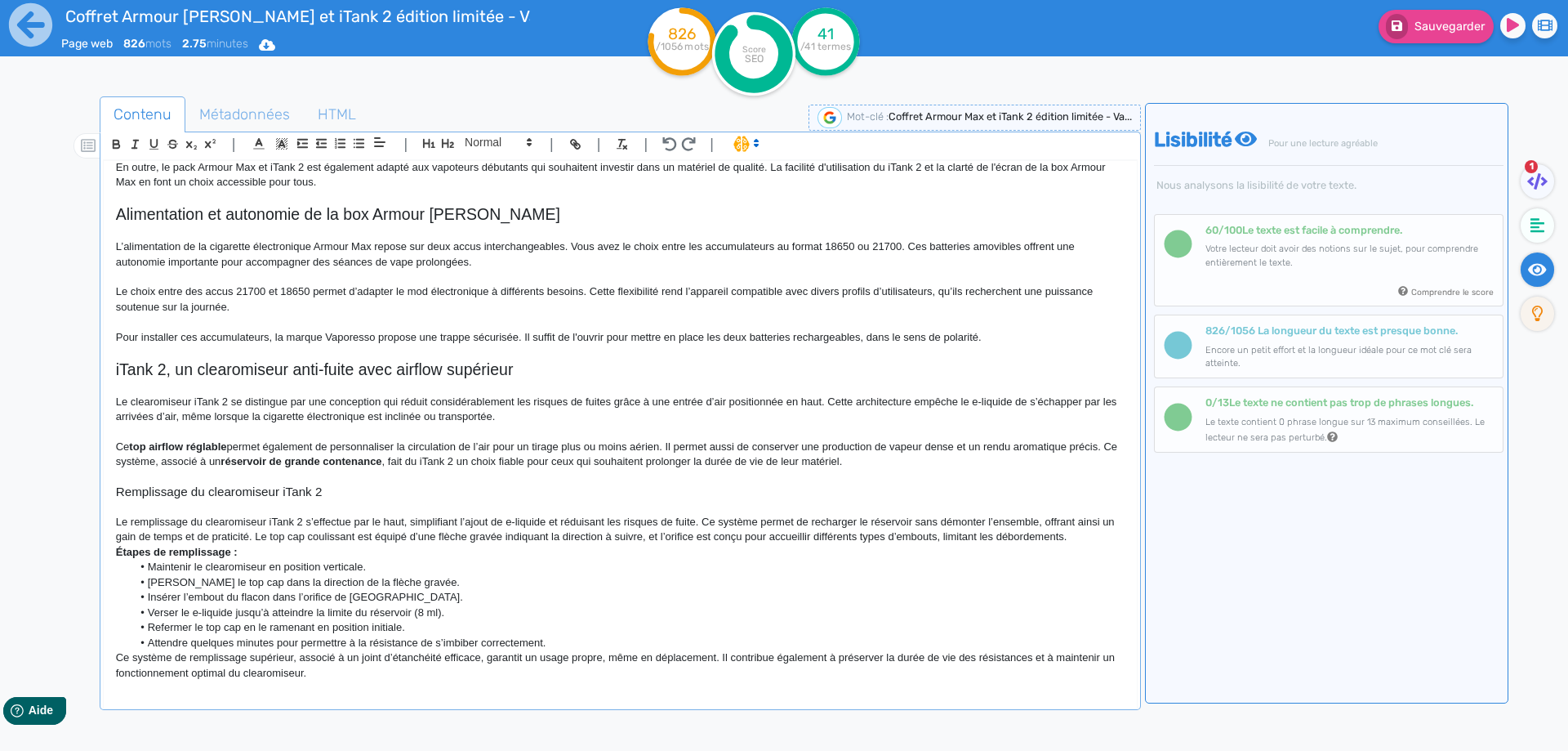
scroll to position [692, 0]
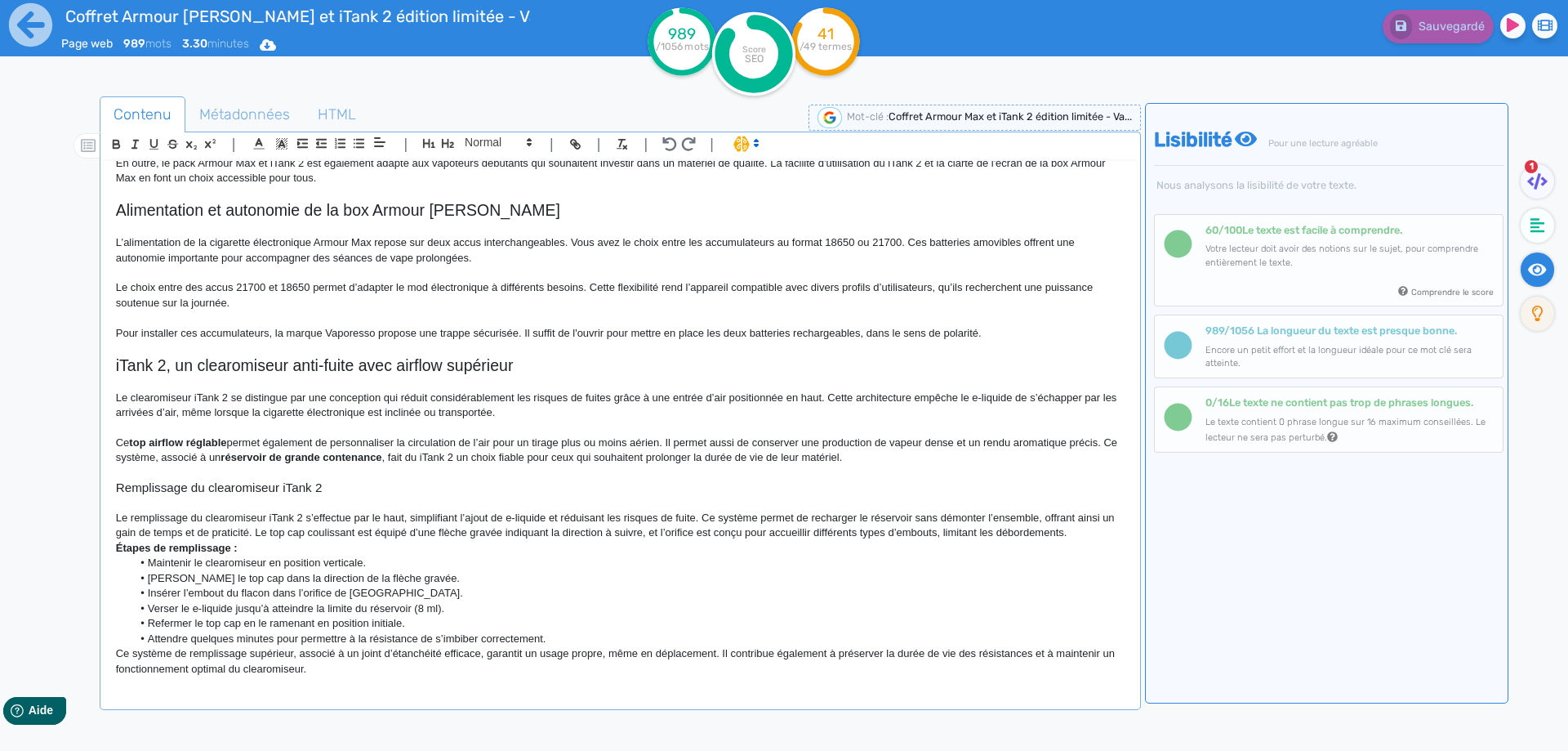
click at [660, 534] on p "Le remplissage du clearomiseur iTank 2 s’effectue par le haut, simplifiant l’aj…" at bounding box center [620, 525] width 1009 height 30
drag, startPoint x: 660, startPoint y: 534, endPoint x: 1026, endPoint y: 528, distance: 366.0
click at [1044, 530] on p "Le remplissage du clearomiseur iTank 2 s’effectue par le haut, simplifiant l’aj…" at bounding box center [620, 525] width 1009 height 30
click at [712, 539] on p "Le remplissage du clearomiseur iTank 2 s’effectue par le haut, simplifiant l’aj…" at bounding box center [620, 525] width 1009 height 30
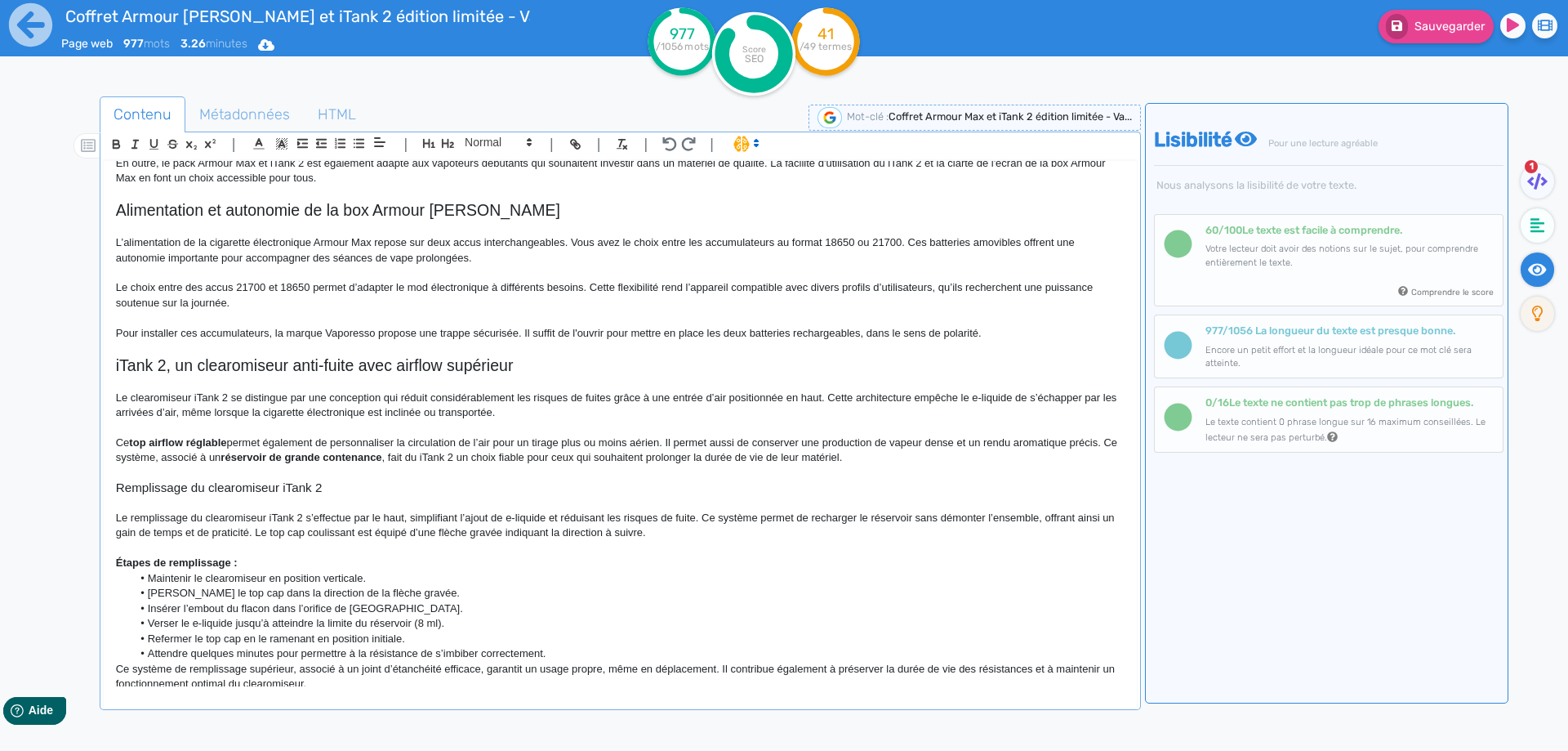
click at [205, 558] on strong "Étapes de remplissage :" at bounding box center [176, 562] width 122 height 12
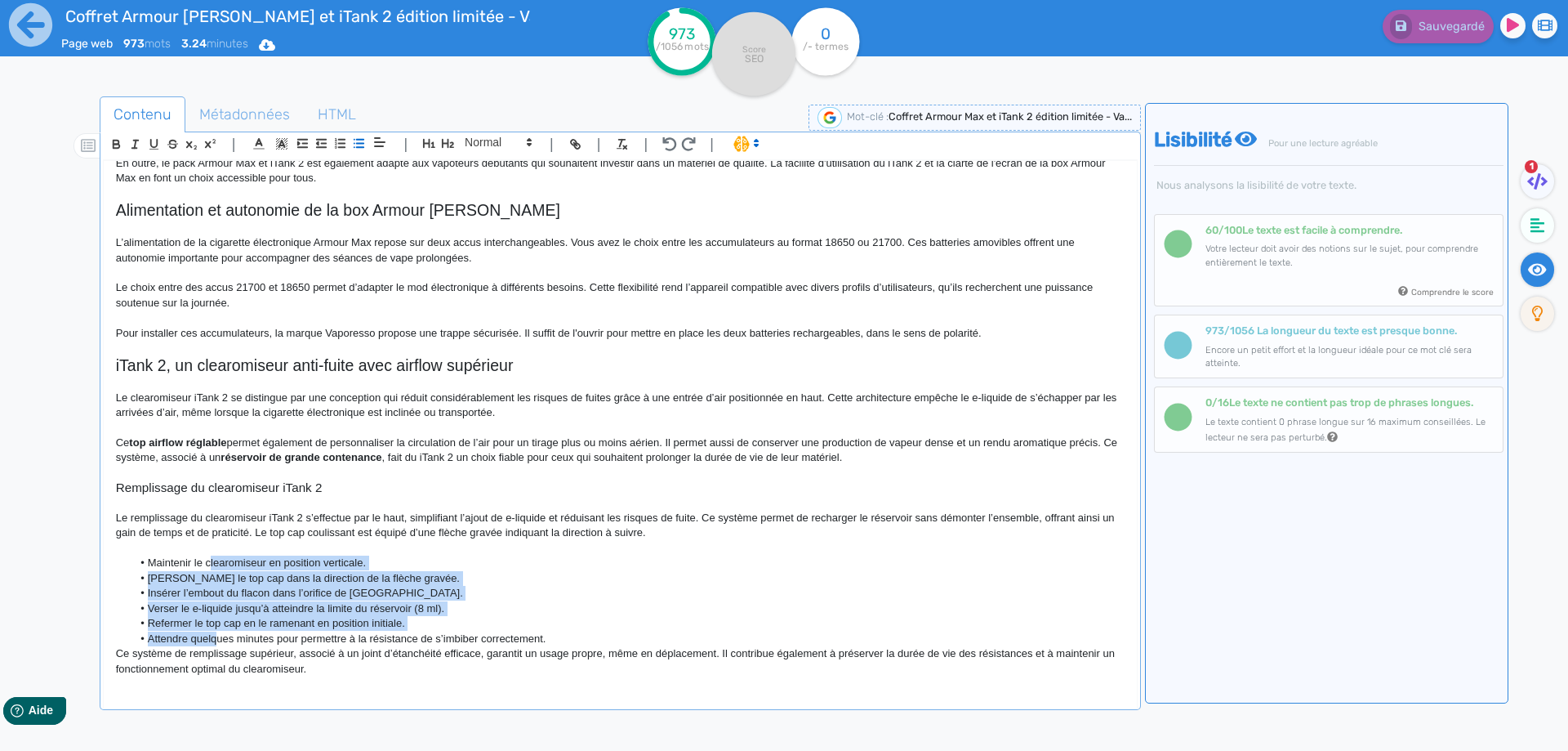
drag, startPoint x: 212, startPoint y: 560, endPoint x: 214, endPoint y: 634, distance: 74.0
click at [214, 634] on ul "Maintenir le clearomiseur en position verticale. Pousser le top cap dans la dir…" at bounding box center [620, 601] width 1009 height 91
click at [346, 141] on icon "button" at bounding box center [340, 143] width 14 height 14
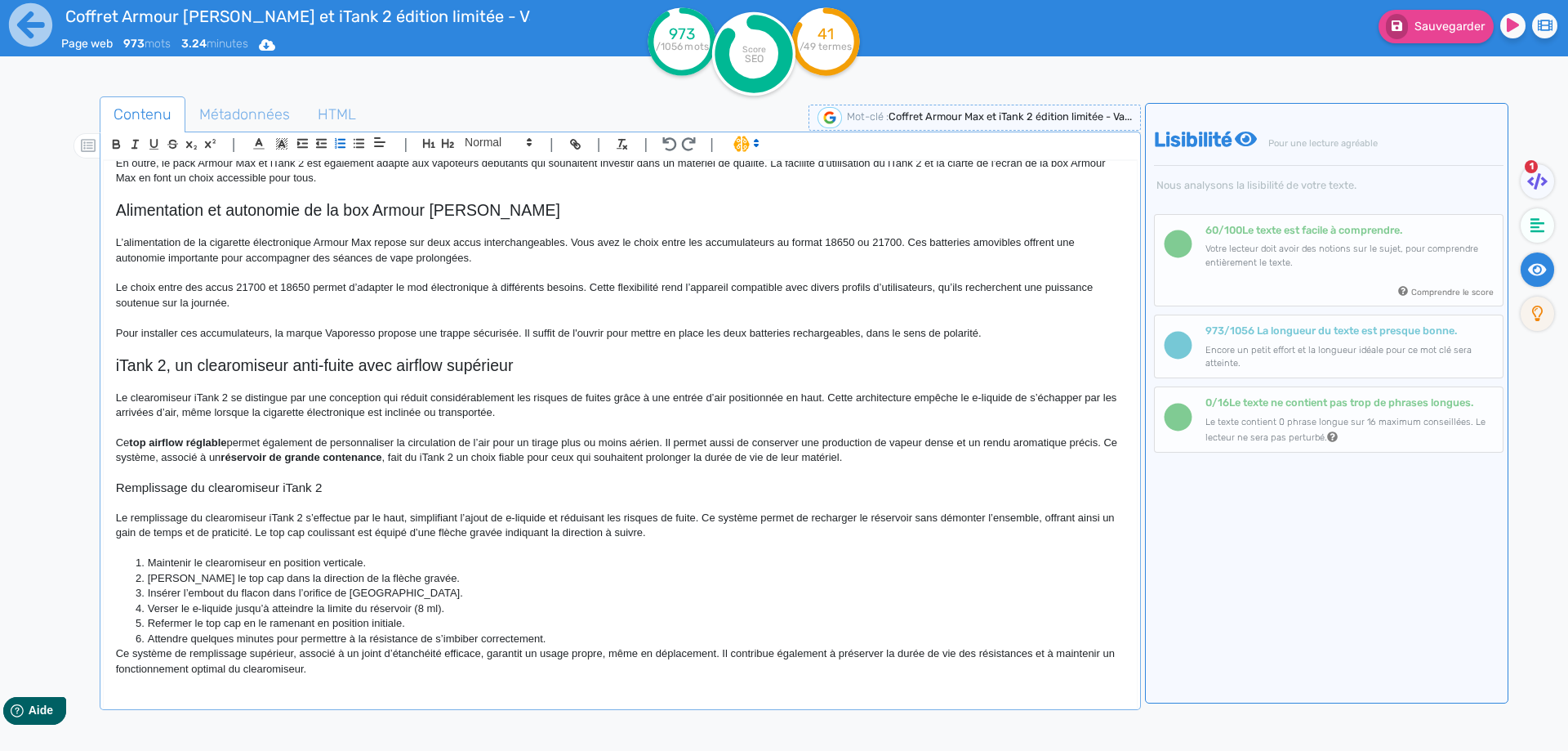
click at [273, 596] on li "Insérer l’embout du flacon dans l’orifice de [GEOGRAPHIC_DATA]." at bounding box center [627, 593] width 992 height 15
click at [271, 561] on li "Maintenir le clearomiseur en position verticale." at bounding box center [627, 563] width 992 height 15
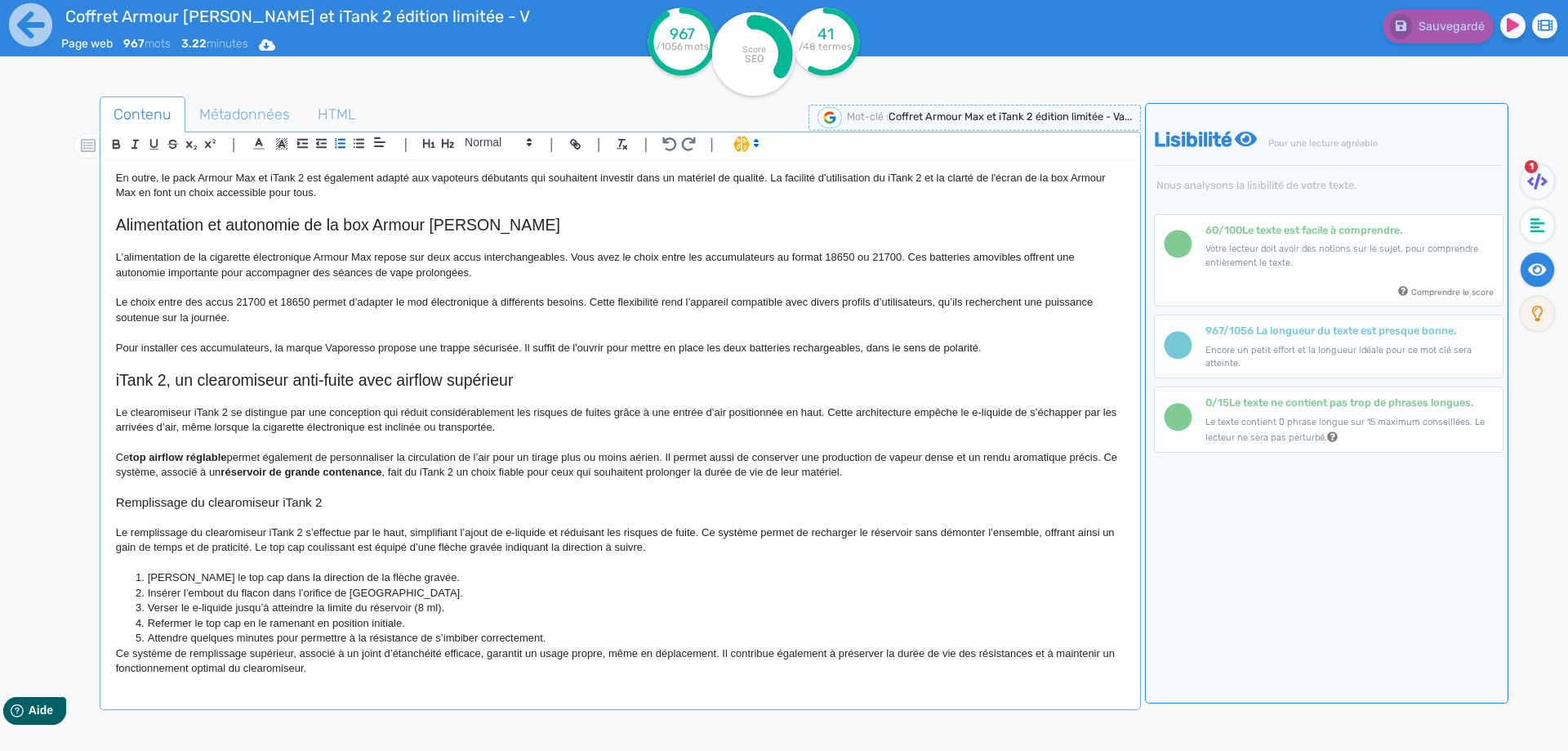
click at [421, 606] on li "Verser le e-liquide jusqu’à atteindre la limite du réservoir (8 ml)." at bounding box center [627, 608] width 992 height 15
click at [449, 610] on li "Verser le e-liquide jusqu’à atteindre la limite du réservoir de 8 ml)." at bounding box center [627, 608] width 992 height 15
click at [579, 640] on li "Attendre quelques minutes pour permettre à la résistance de s’imbiber correctem…" at bounding box center [627, 638] width 992 height 15
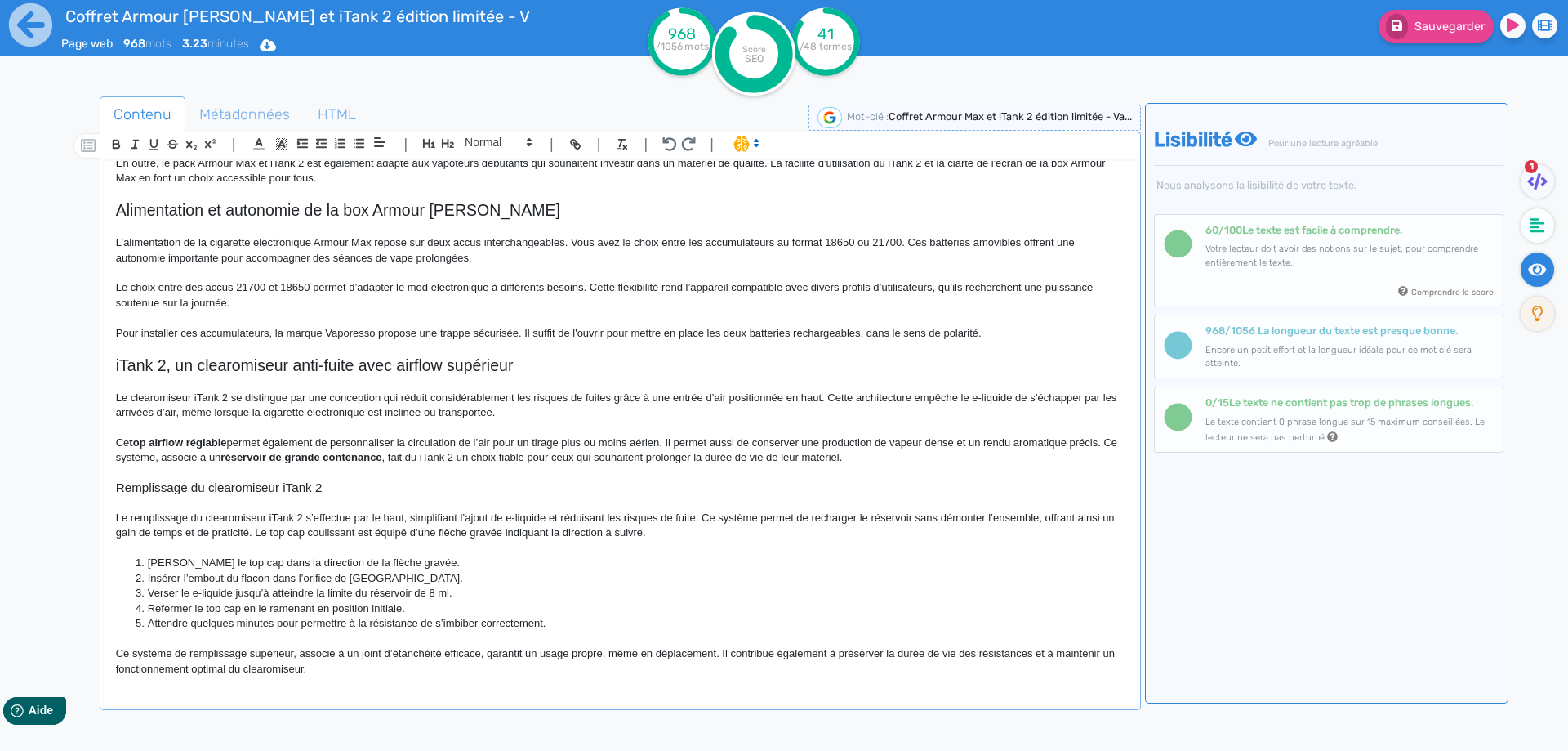
click at [506, 628] on li "Attendre quelques minutes pour permettre à la résistance de s’imbiber correctem…" at bounding box center [627, 624] width 992 height 15
click at [1432, 39] on button "Sauvegarder" at bounding box center [1436, 26] width 115 height 34
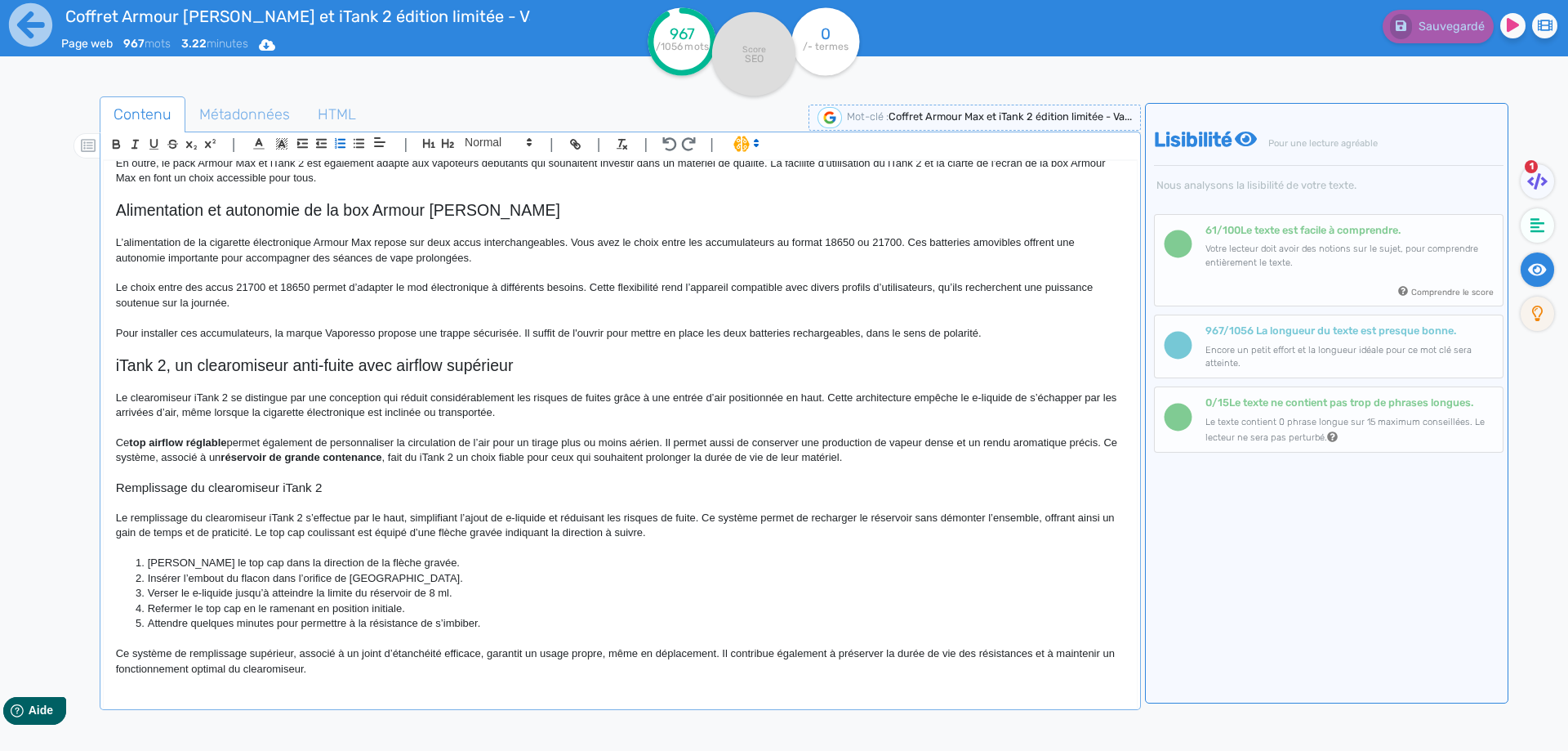
click at [271, 648] on p "Ce système de remplissage supérieur, associé à un joint d’étanchéité efficace, …" at bounding box center [620, 661] width 1009 height 30
click at [749, 664] on p "Ce système de remplissage, associé à un joint d’étanchéité efficace, garantit u…" at bounding box center [620, 661] width 1009 height 30
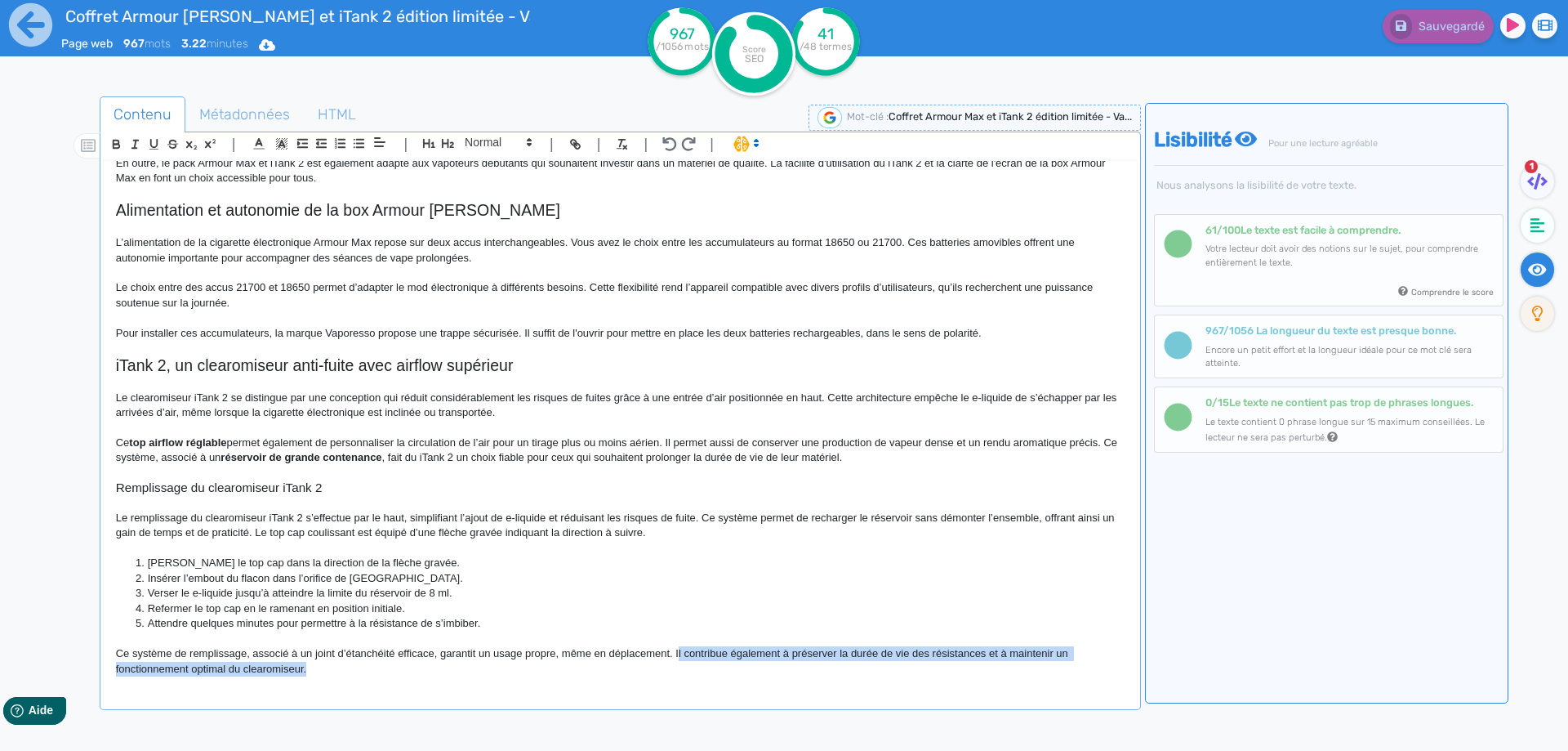
drag, startPoint x: 679, startPoint y: 653, endPoint x: 688, endPoint y: 682, distance: 30.4
click at [688, 682] on div "Coffret Armour [PERSON_NAME] et iTank 2 édition limitée - Vaporesso Le coffret …" at bounding box center [620, 423] width 1033 height 525
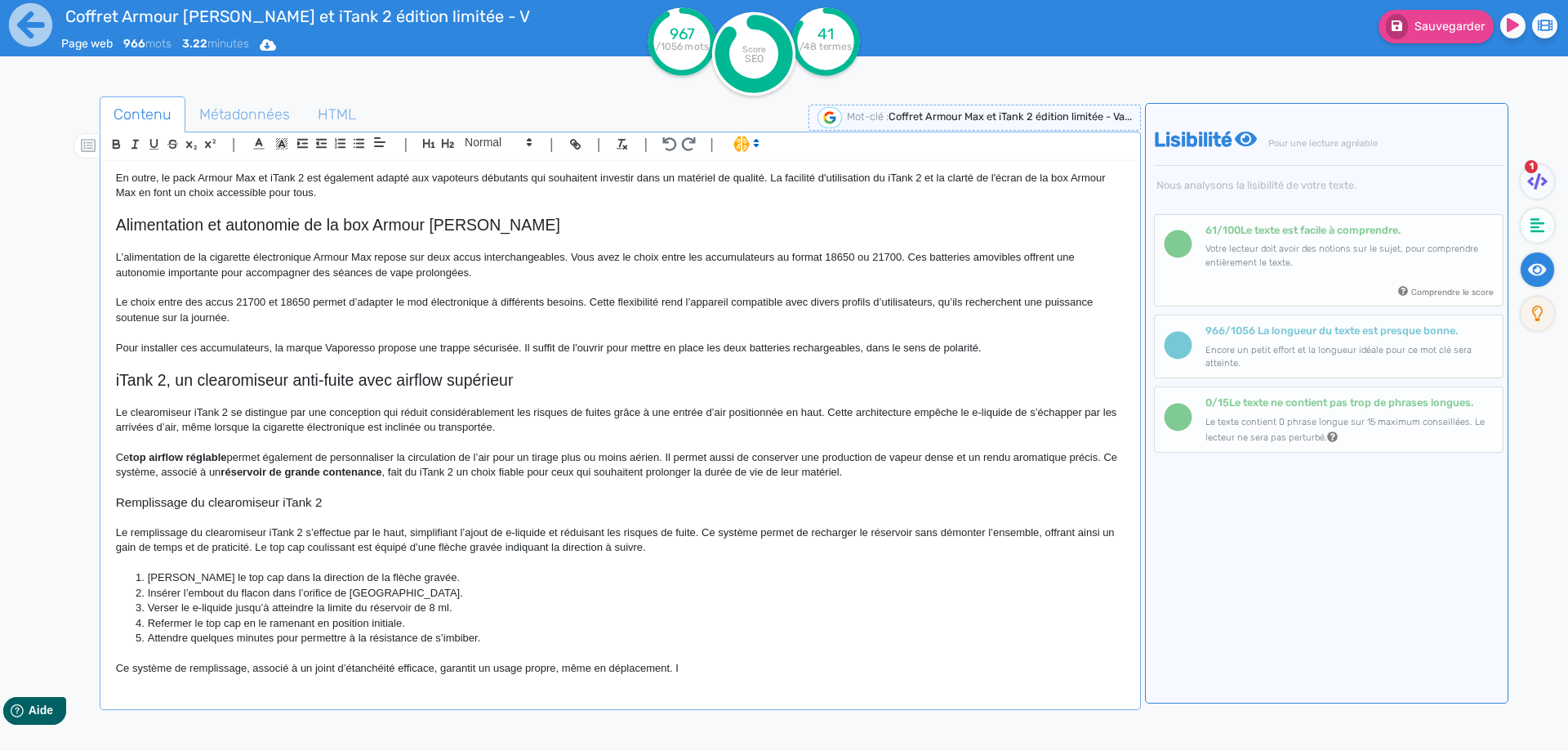
scroll to position [677, 0]
click at [1417, 31] on span "Sauvegarder" at bounding box center [1450, 26] width 70 height 14
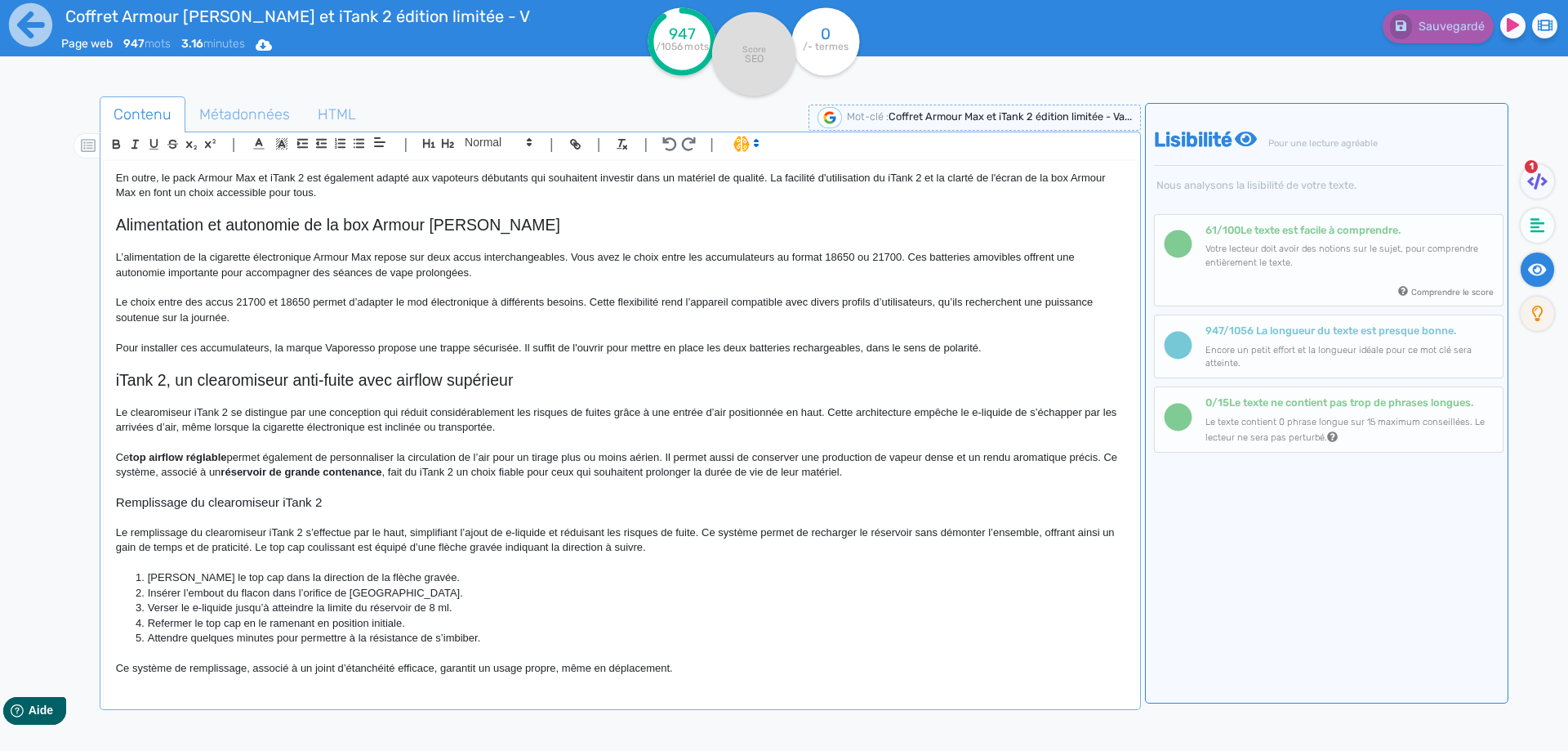
click at [702, 680] on div "Coffret Armour [PERSON_NAME] et iTank 2 édition limitée - Vaporesso Le coffret …" at bounding box center [620, 423] width 1033 height 525
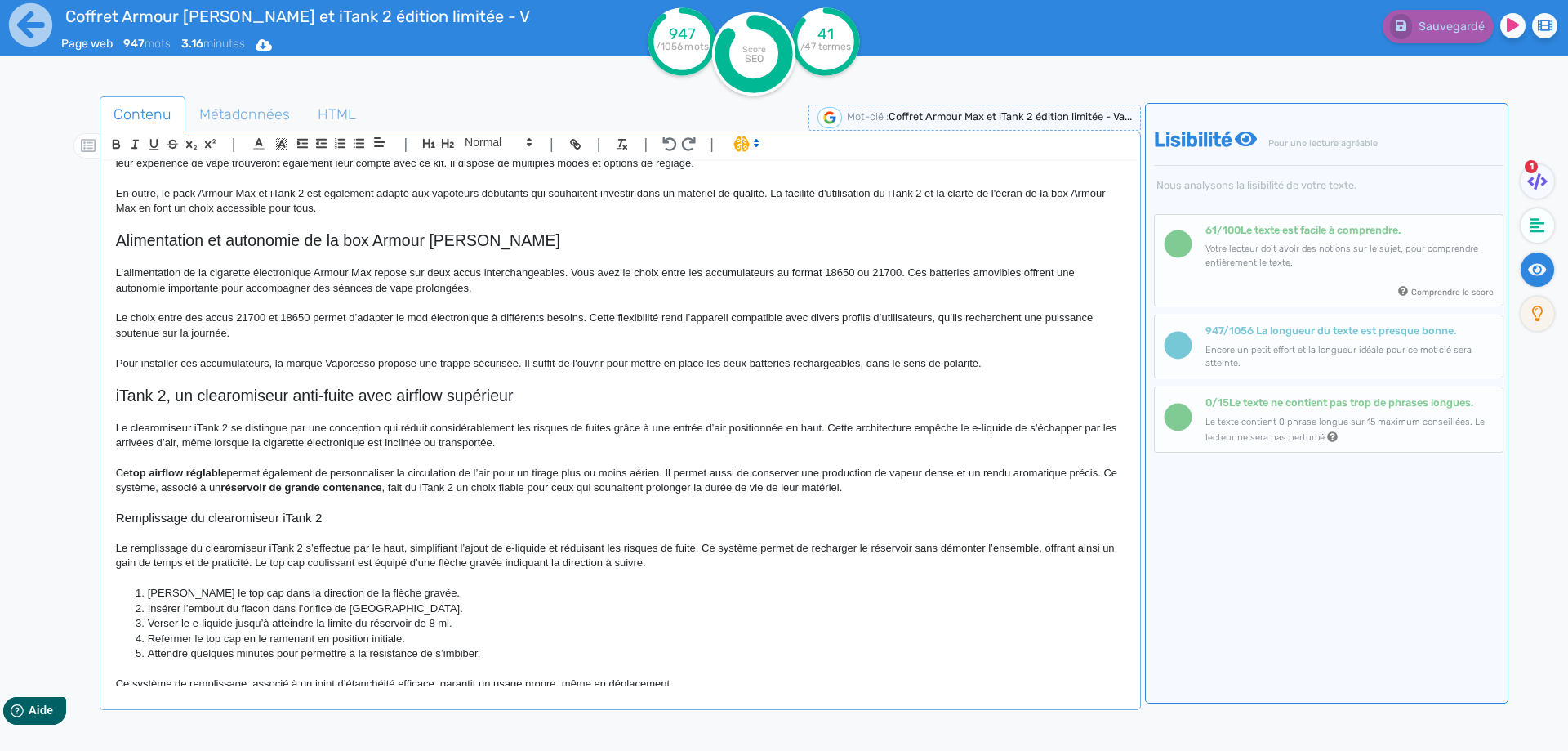
scroll to position [708, 0]
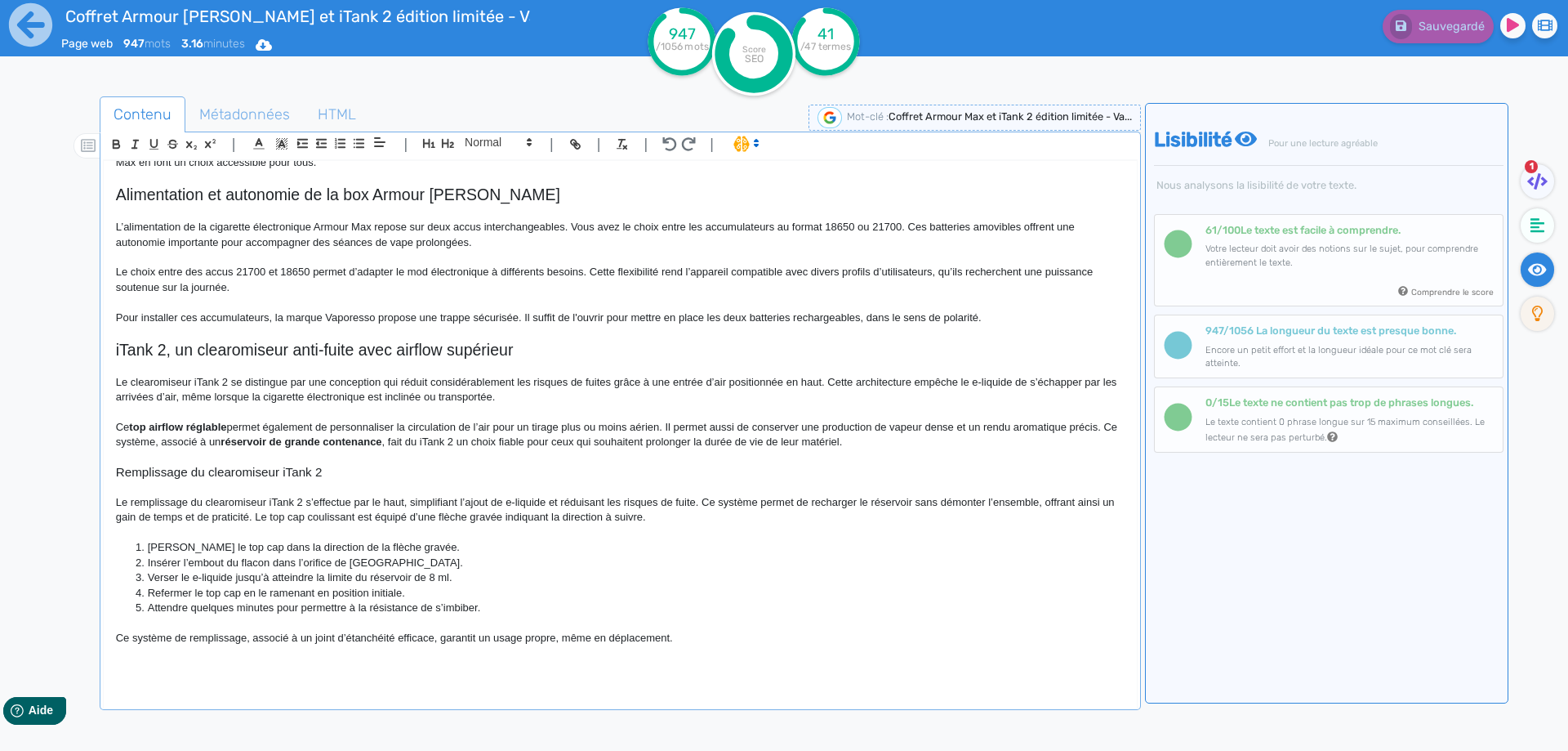
click at [881, 434] on p "Ce top airflow réglable permet également de personnaliser la circulation de l’a…" at bounding box center [620, 435] width 1009 height 30
click at [881, 448] on p "Ce top airflow réglable permet également de personnaliser la circulation de l’a…" at bounding box center [620, 435] width 1009 height 30
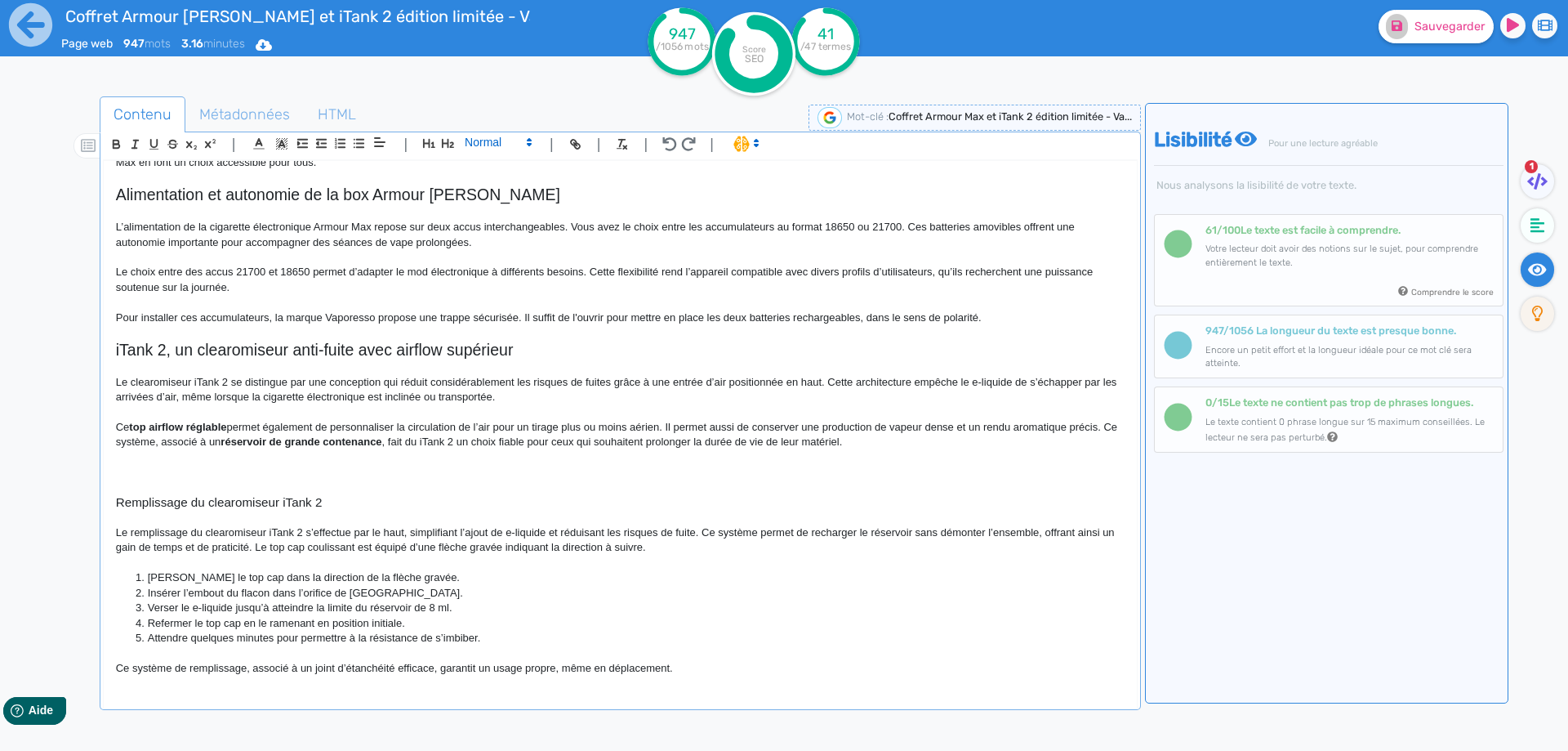
click at [508, 136] on span at bounding box center [497, 142] width 80 height 20
click at [501, 160] on span at bounding box center [497, 171] width 65 height 29
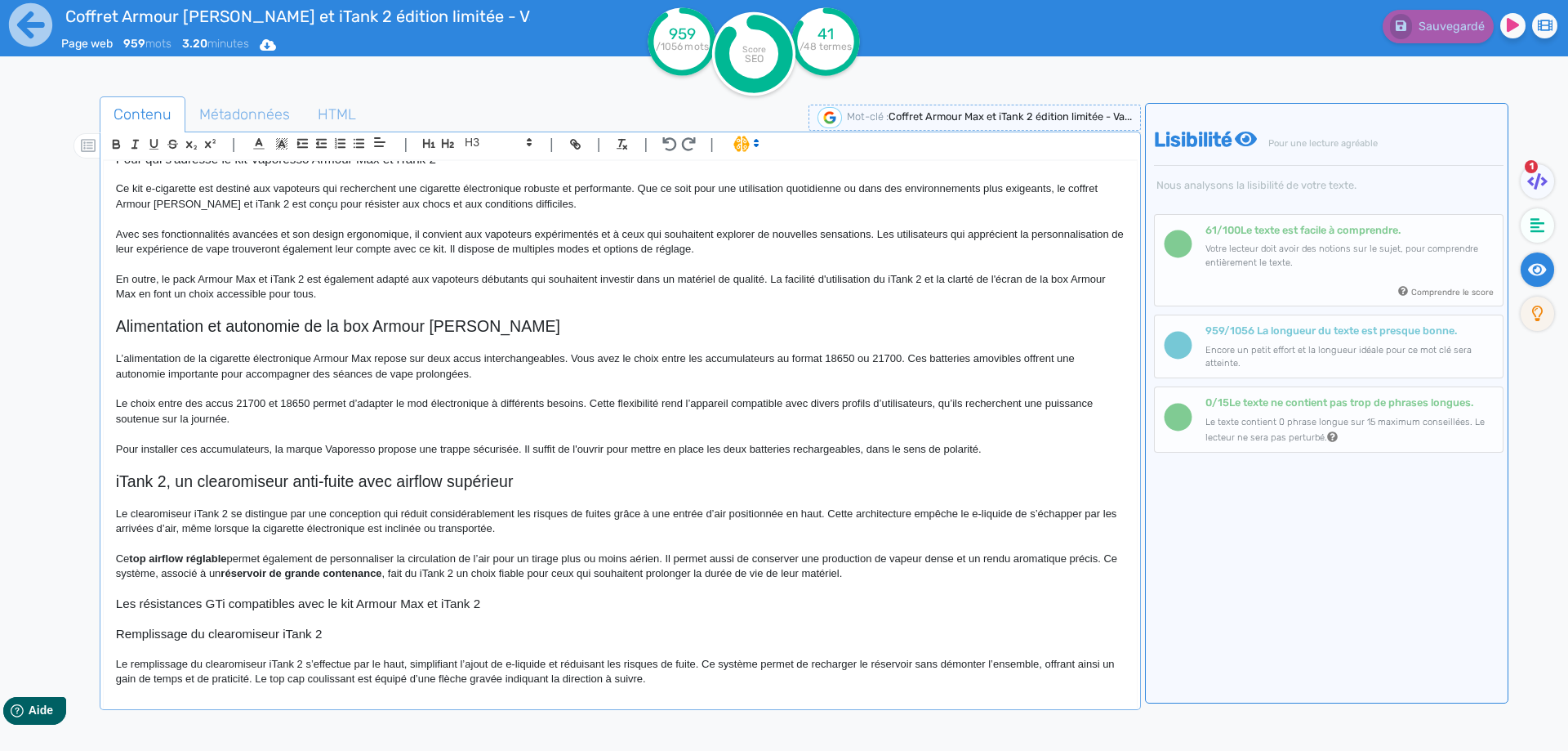
scroll to position [737, 0]
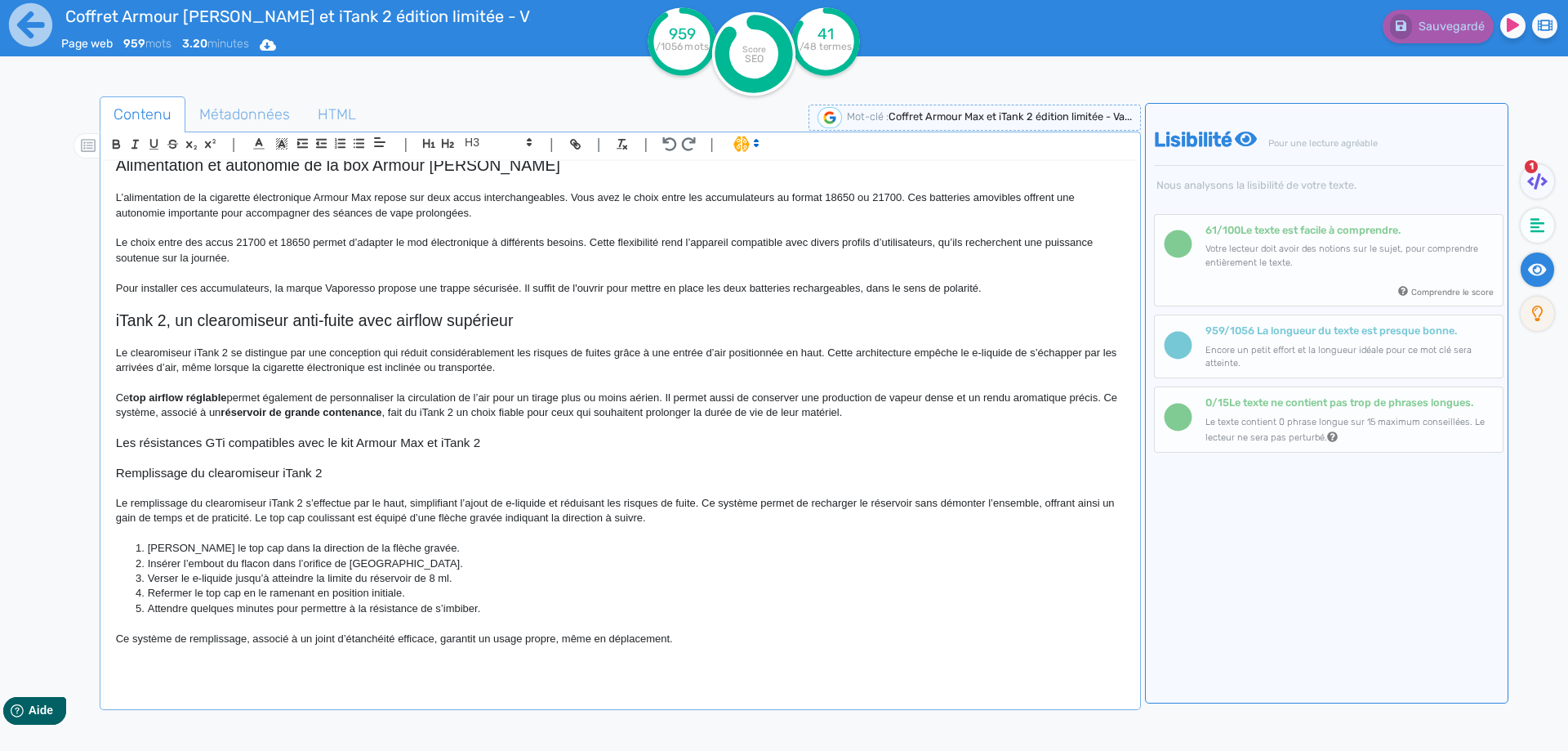
click at [338, 439] on h3 "Les résistances GTi compatibles avec le kit Armour Max et iTank 2" at bounding box center [620, 443] width 1009 height 15
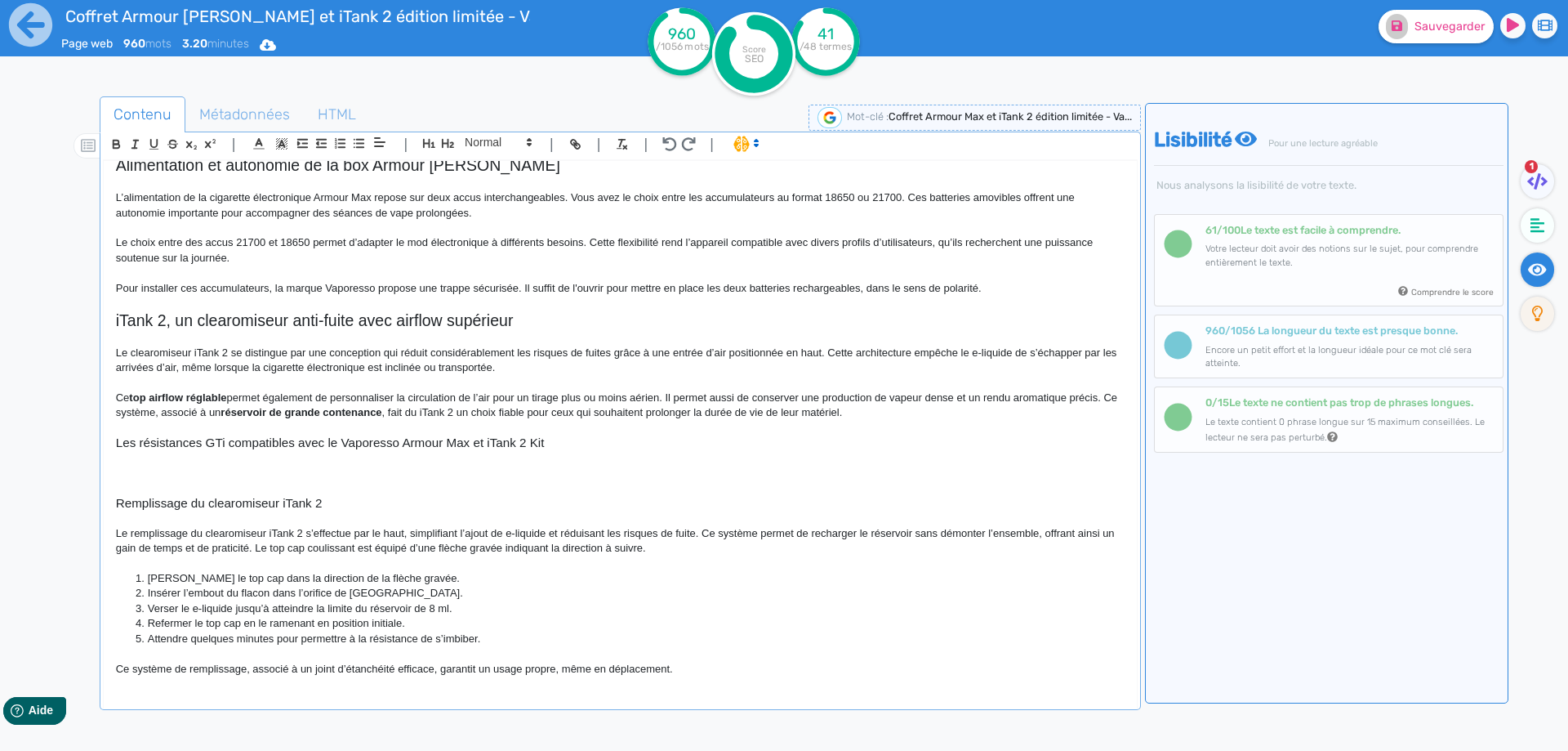
click at [439, 445] on h3 "Les résistances GTi compatibles avec le Vaporesso Armour Max et iTank 2 Kit" at bounding box center [620, 443] width 1009 height 15
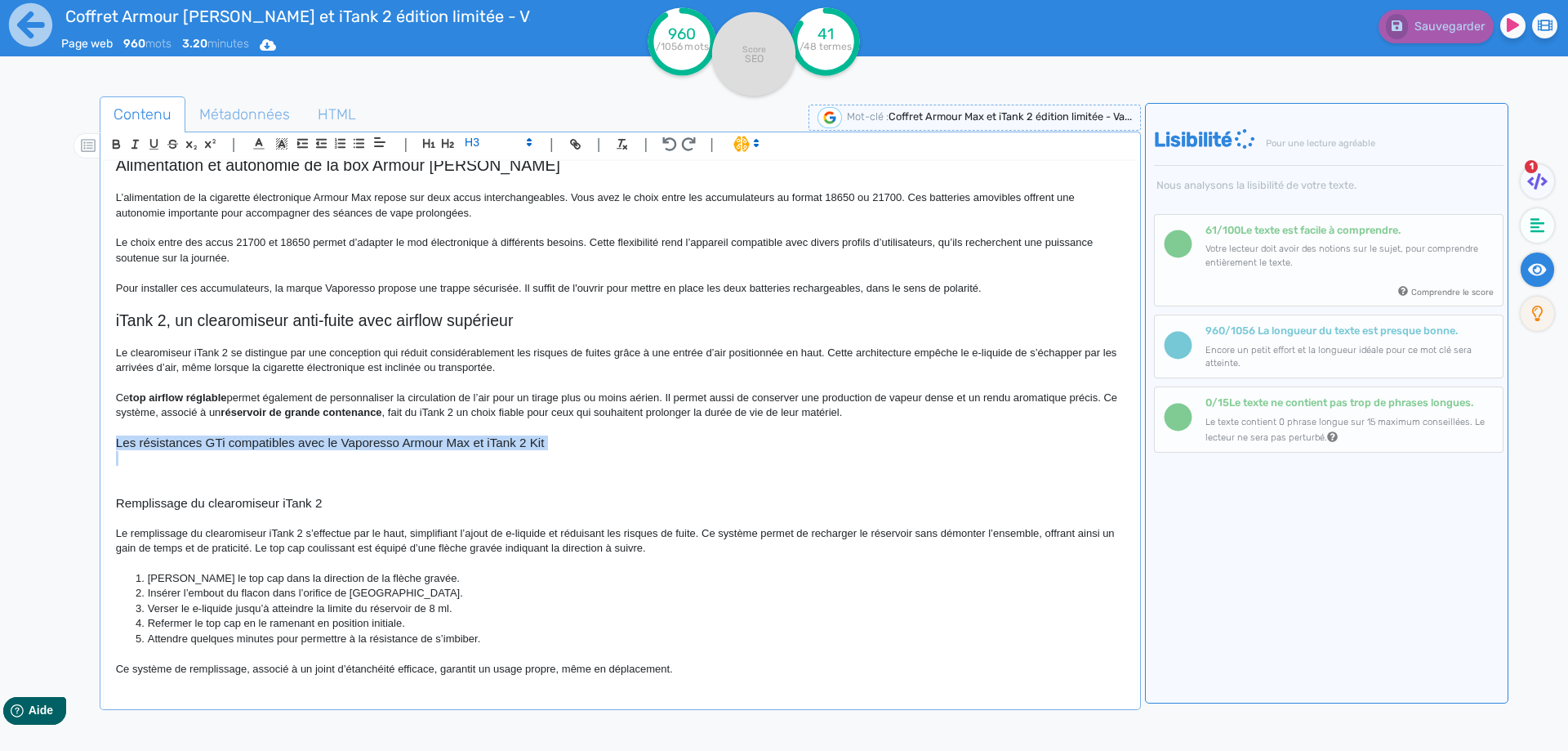
click at [439, 445] on h3 "Les résistances GTi compatibles avec le Vaporesso Armour Max et iTank 2 Kit" at bounding box center [620, 443] width 1009 height 15
copy h3 "Les résistances GTi compatibles avec le Vaporesso Armour Max et iTank 2 Kit"
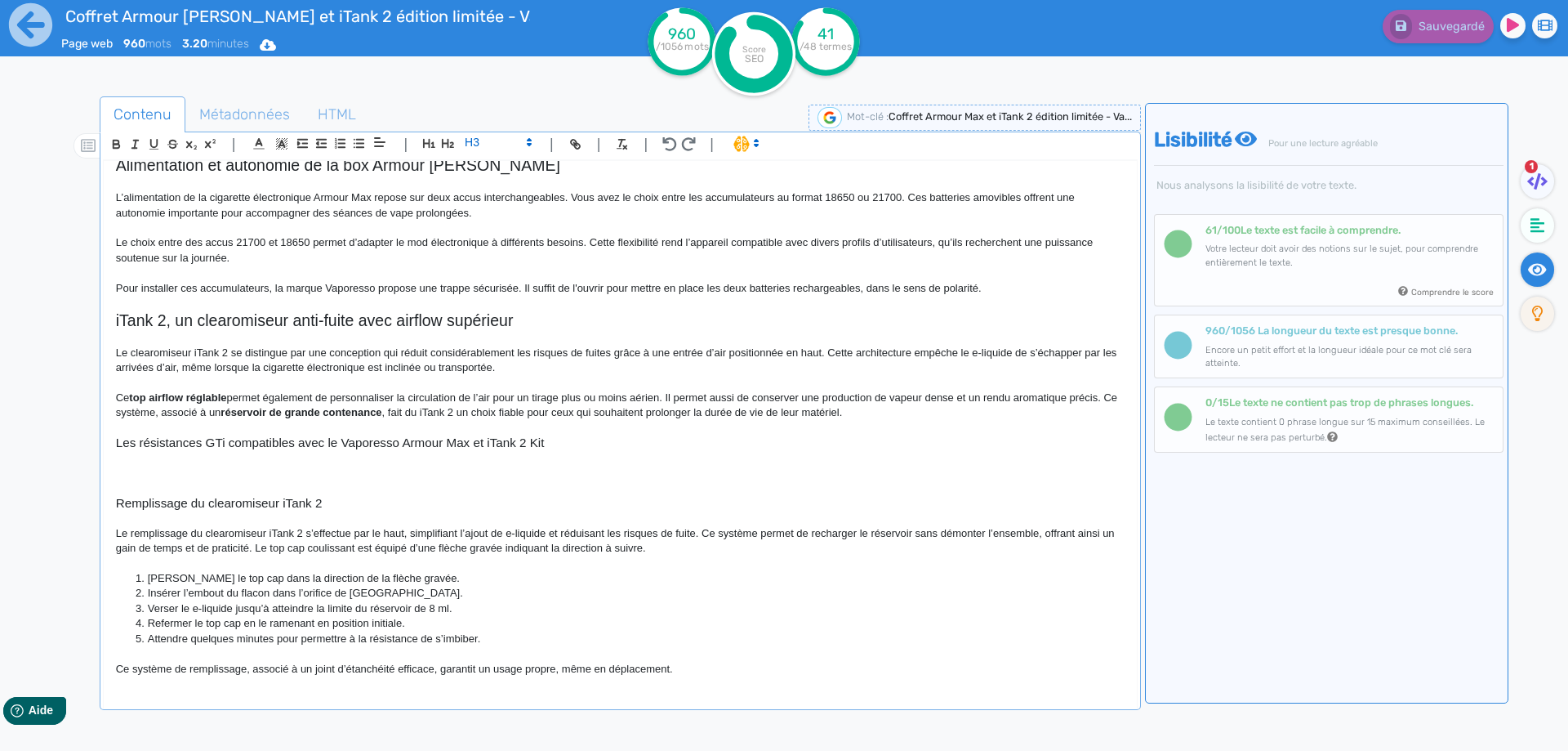
click at [329, 473] on p at bounding box center [620, 473] width 1009 height 15
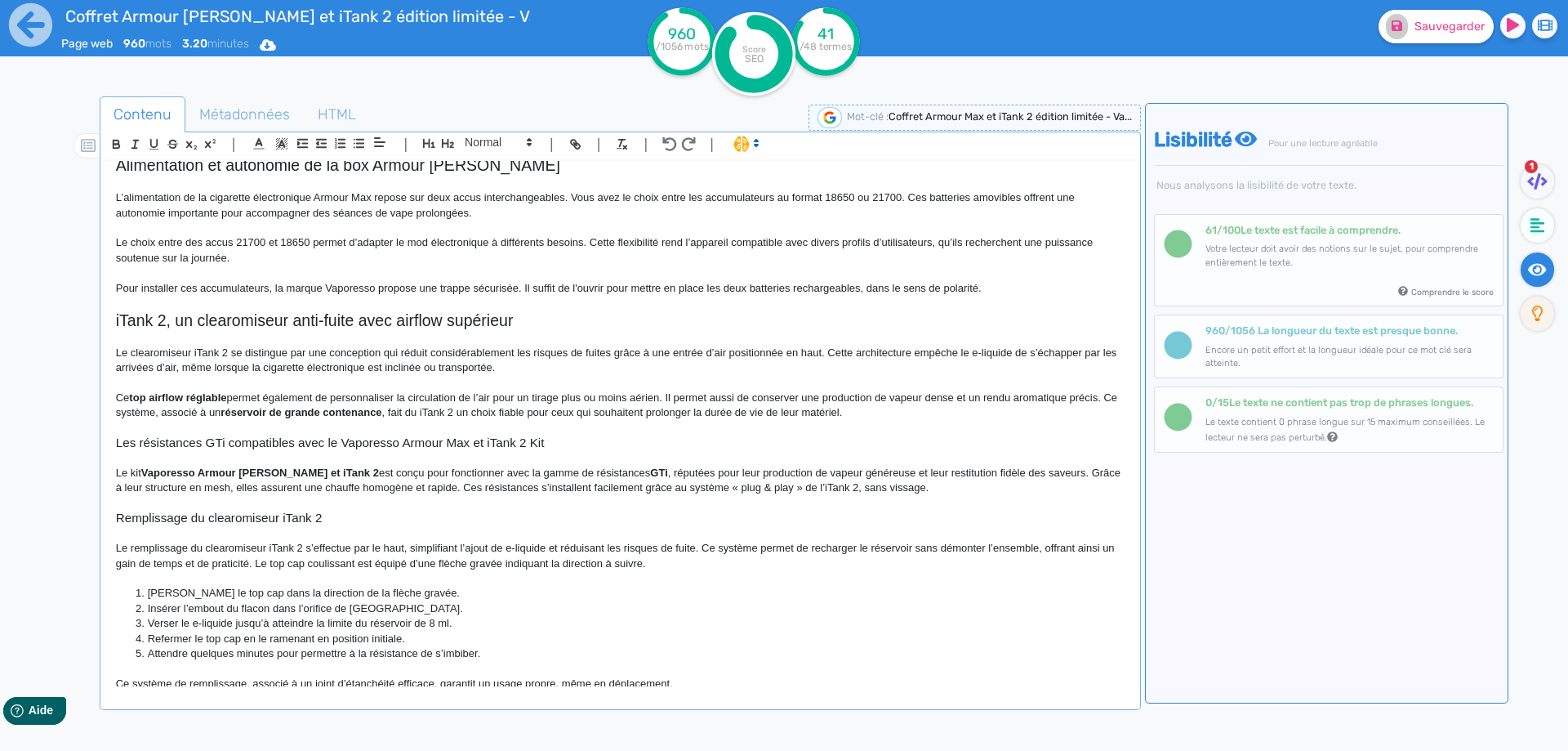
click at [136, 469] on p "Le kit Vaporesso Armour Max et iTank 2 est conçu pour fonctionner avec la gamme…" at bounding box center [620, 481] width 1009 height 30
click at [312, 475] on p "Le kit Vaporesso Armour Max et iTank 2 est conçu pour fonctionner avec la gamme…" at bounding box center [620, 481] width 1009 height 30
click at [136, 468] on p "Le kit Vaporesso Armour Max et iTank 2 est conçu pour fonctionner avec la gamme…" at bounding box center [620, 481] width 1009 height 30
click at [318, 472] on p "Le coffret Vaporesso Armour Max et iTank 2 est conçu pour fonctionner avec la g…" at bounding box center [620, 481] width 1009 height 30
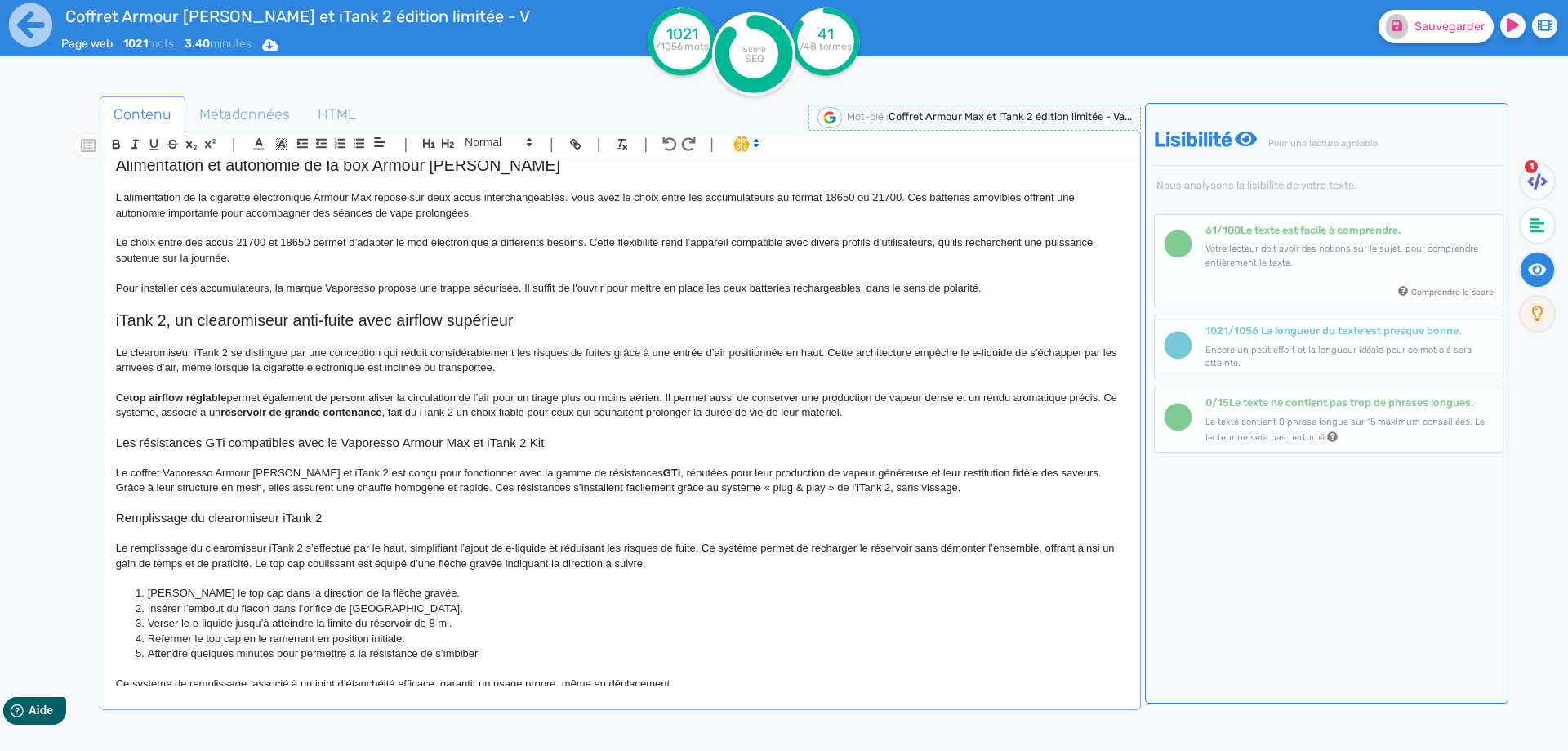
click at [381, 476] on p "Le coffret Vaporesso Armour Max et iTank 2 est conçu pour fonctionner avec la g…" at bounding box center [620, 481] width 1009 height 30
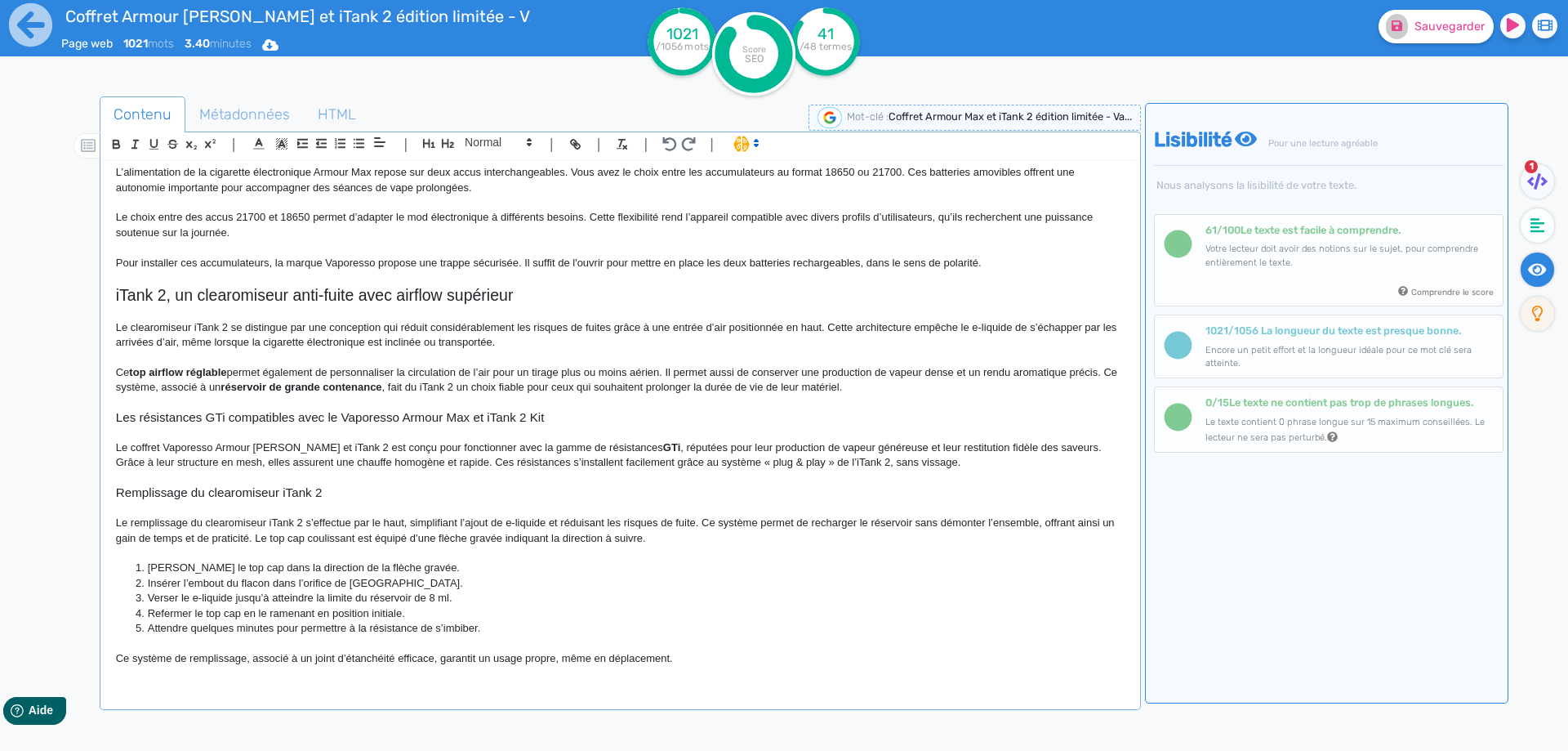
scroll to position [783, 0]
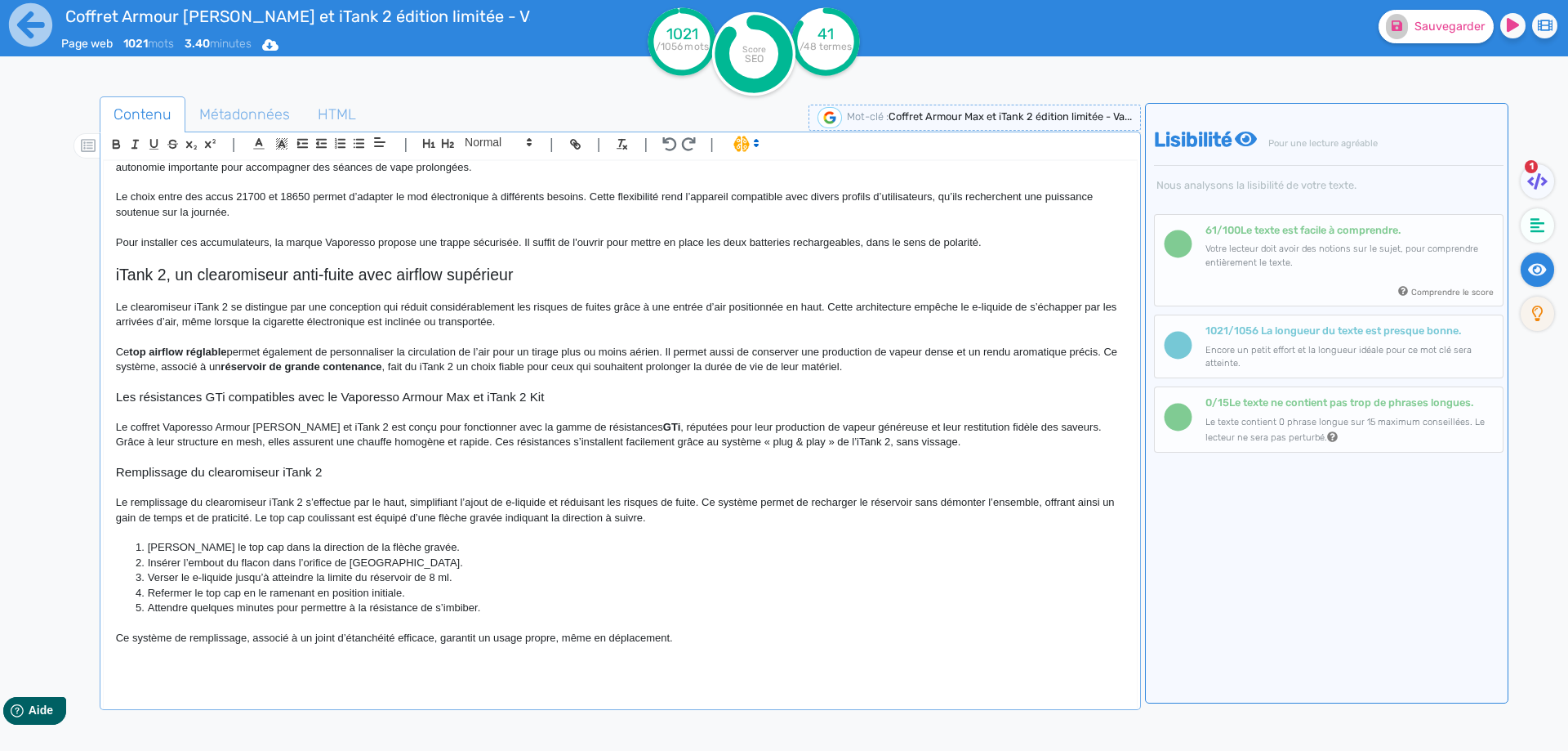
click at [663, 427] on strong "GTi" at bounding box center [671, 427] width 17 height 12
click at [616, 427] on p "Le coffret Vaporesso Armour Max et iTank 2 est conçu pour fonctionner avec la g…" at bounding box center [620, 435] width 1009 height 30
click at [621, 427] on p "Le coffret Vaporesso Armour Max et iTank 2 est conçu pour fonctionner avec la g…" at bounding box center [620, 435] width 1009 height 30
click at [844, 424] on p "Le coffret Vaporesso Armour Max et iTank 2 est conçu pour fonctionner avec la g…" at bounding box center [620, 435] width 1009 height 30
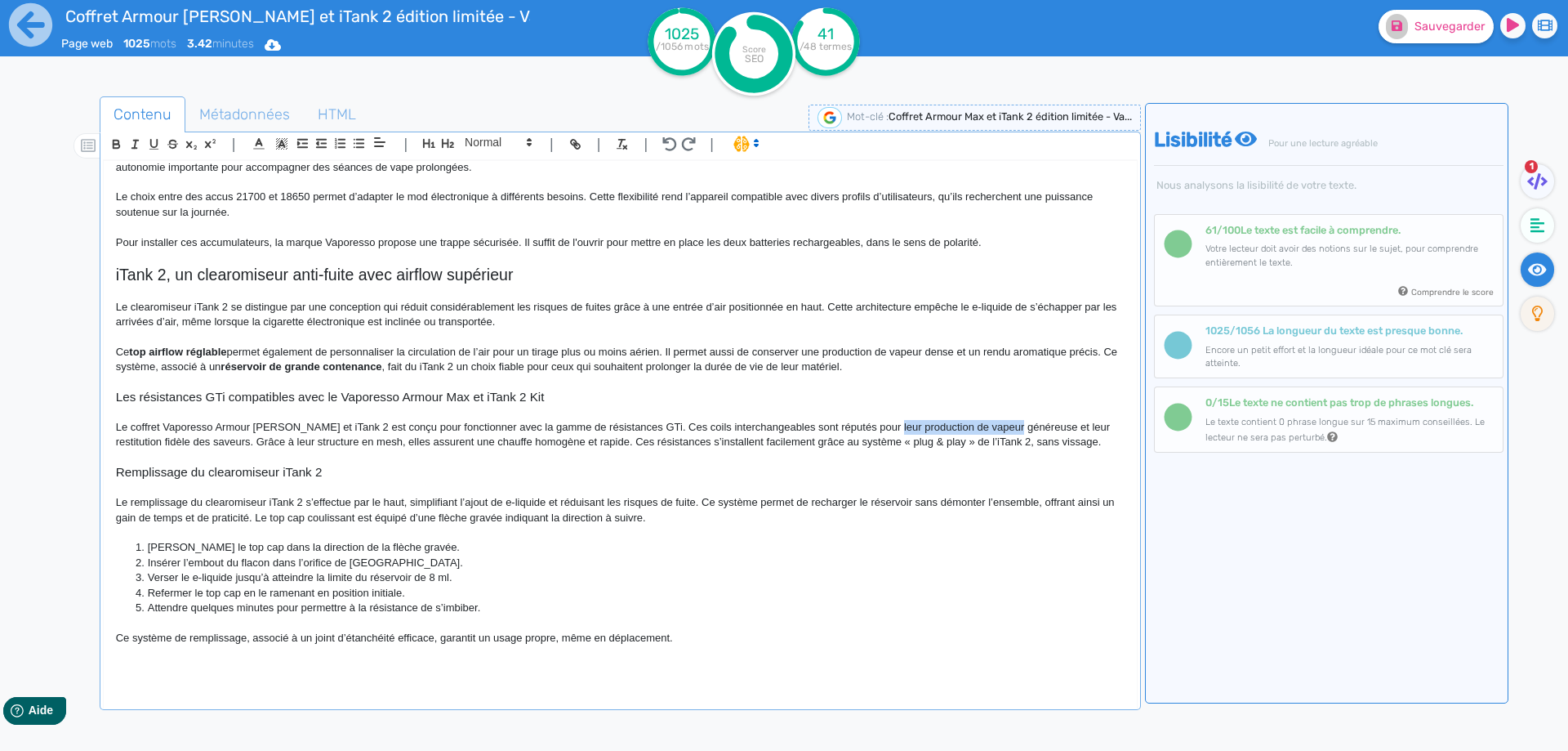
drag, startPoint x: 844, startPoint y: 424, endPoint x: 939, endPoint y: 424, distance: 95.0
click at [939, 424] on p "Le coffret Vaporesso Armour Max et iTank 2 est conçu pour fonctionner avec la g…" at bounding box center [620, 435] width 1009 height 30
click at [998, 431] on p "Le coffret Vaporesso Armour Max et iTank 2 est conçu pour fonctionner avec la g…" at bounding box center [620, 435] width 1009 height 30
click at [376, 443] on p "Le coffret Vaporesso Armour Max et iTank 2 est conçu pour fonctionner avec la g…" at bounding box center [620, 435] width 1009 height 30
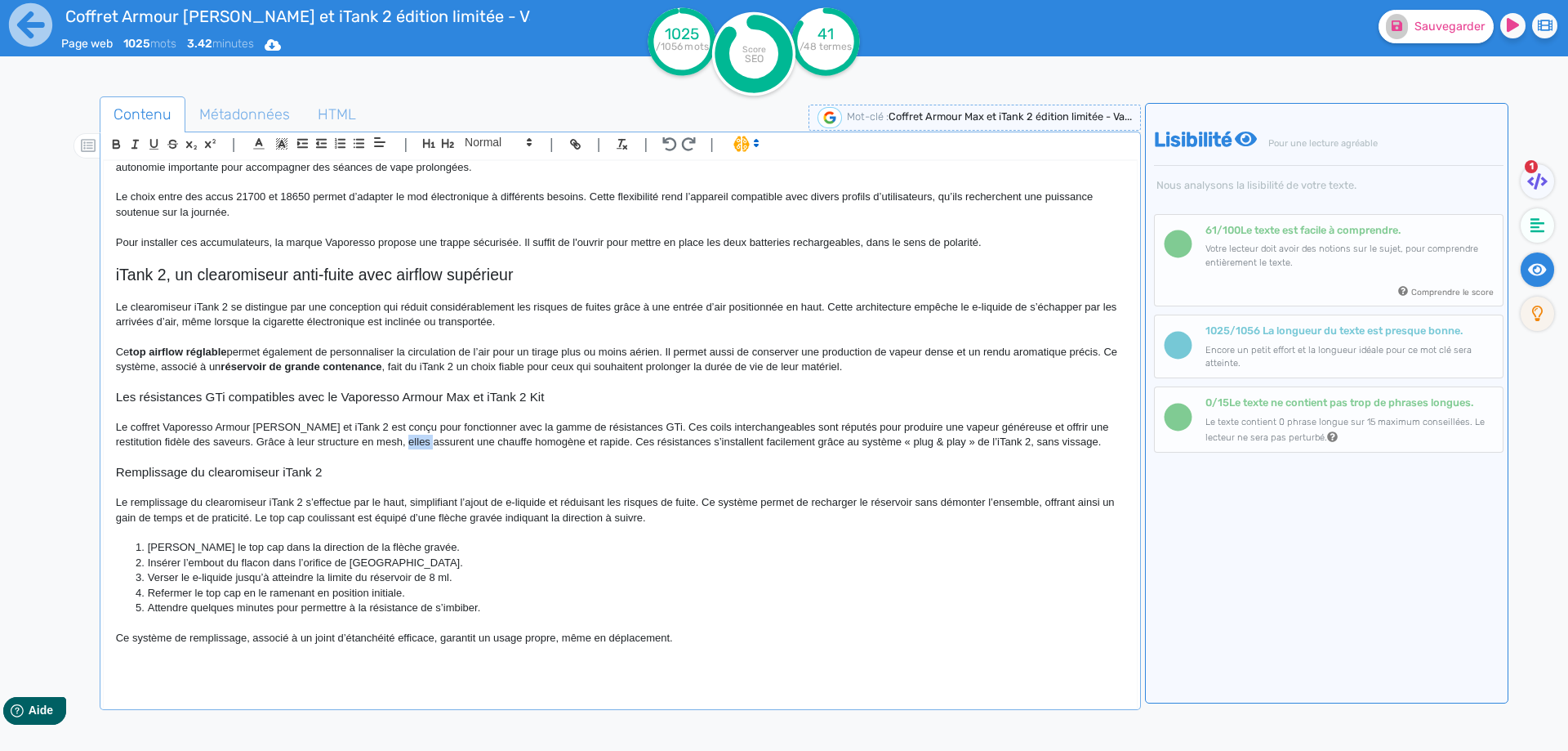
click at [376, 443] on p "Le coffret Vaporesso Armour Max et iTank 2 est conçu pour fonctionner avec la g…" at bounding box center [620, 435] width 1009 height 30
click at [847, 440] on p "Le coffret Vaporesso Armour Max et iTank 2 est conçu pour fonctionner avec la g…" at bounding box center [620, 435] width 1009 height 30
click at [902, 442] on p "Le coffret Vaporesso Armour Max et iTank 2 est conçu pour fonctionner avec la g…" at bounding box center [620, 435] width 1009 height 30
click at [915, 440] on p "Le coffret Vaporesso Armour Max et iTank 2 est conçu pour fonctionner avec la g…" at bounding box center [620, 435] width 1009 height 30
click at [919, 440] on p "Le coffret Vaporesso Armour Max et iTank 2 est conçu pour fonctionner avec la g…" at bounding box center [620, 435] width 1009 height 30
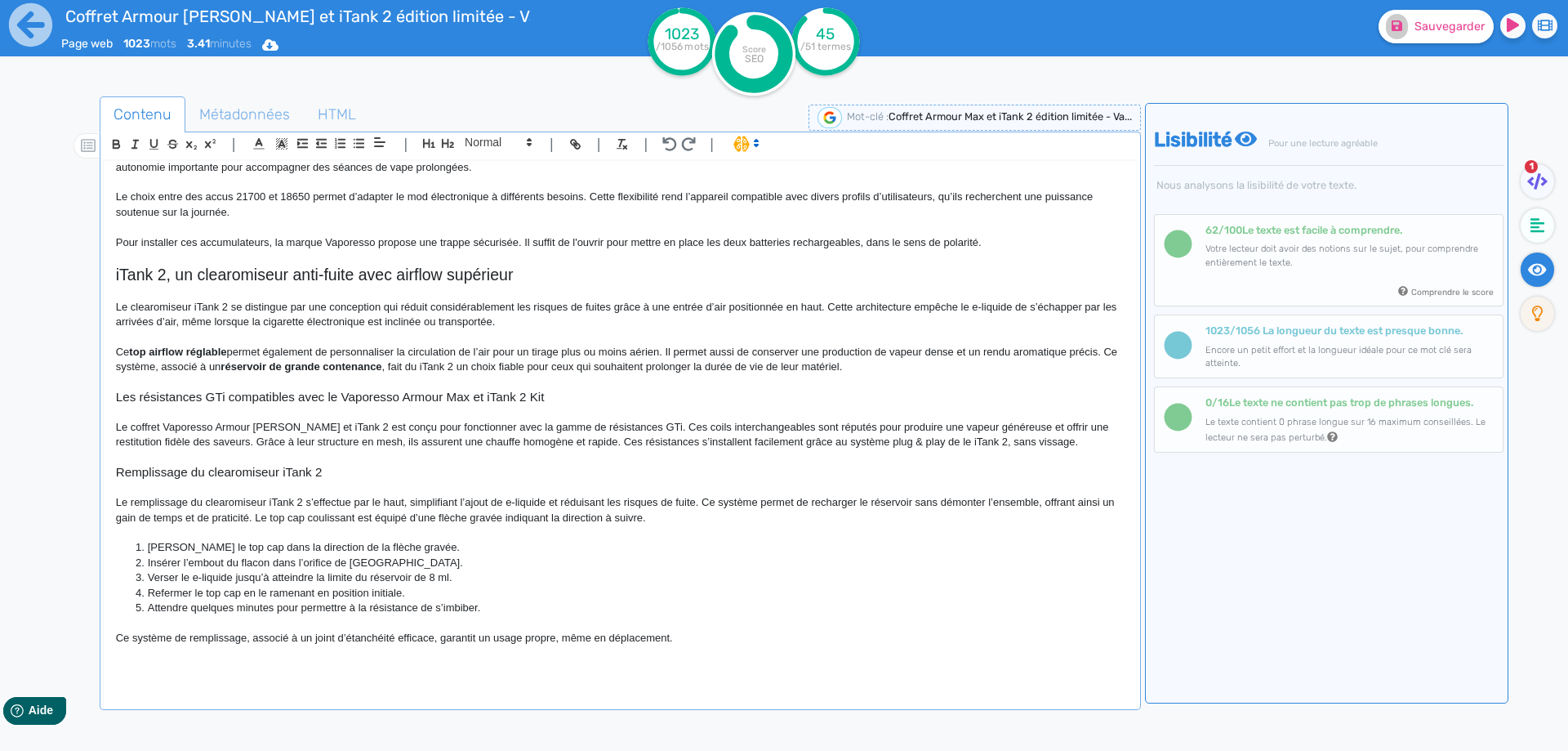
click at [1043, 441] on p "Le coffret Vaporesso Armour Max et iTank 2 est conçu pour fonctionner avec la g…" at bounding box center [620, 435] width 1009 height 30
click at [1021, 440] on p "Le coffret Vaporesso Armour Max et iTank 2 est conçu pour fonctionner avec la g…" at bounding box center [620, 435] width 1009 height 30
click at [1035, 440] on p "Le coffret Vaporesso Armour Max et iTank 2 est conçu pour fonctionner avec la g…" at bounding box center [620, 435] width 1009 height 30
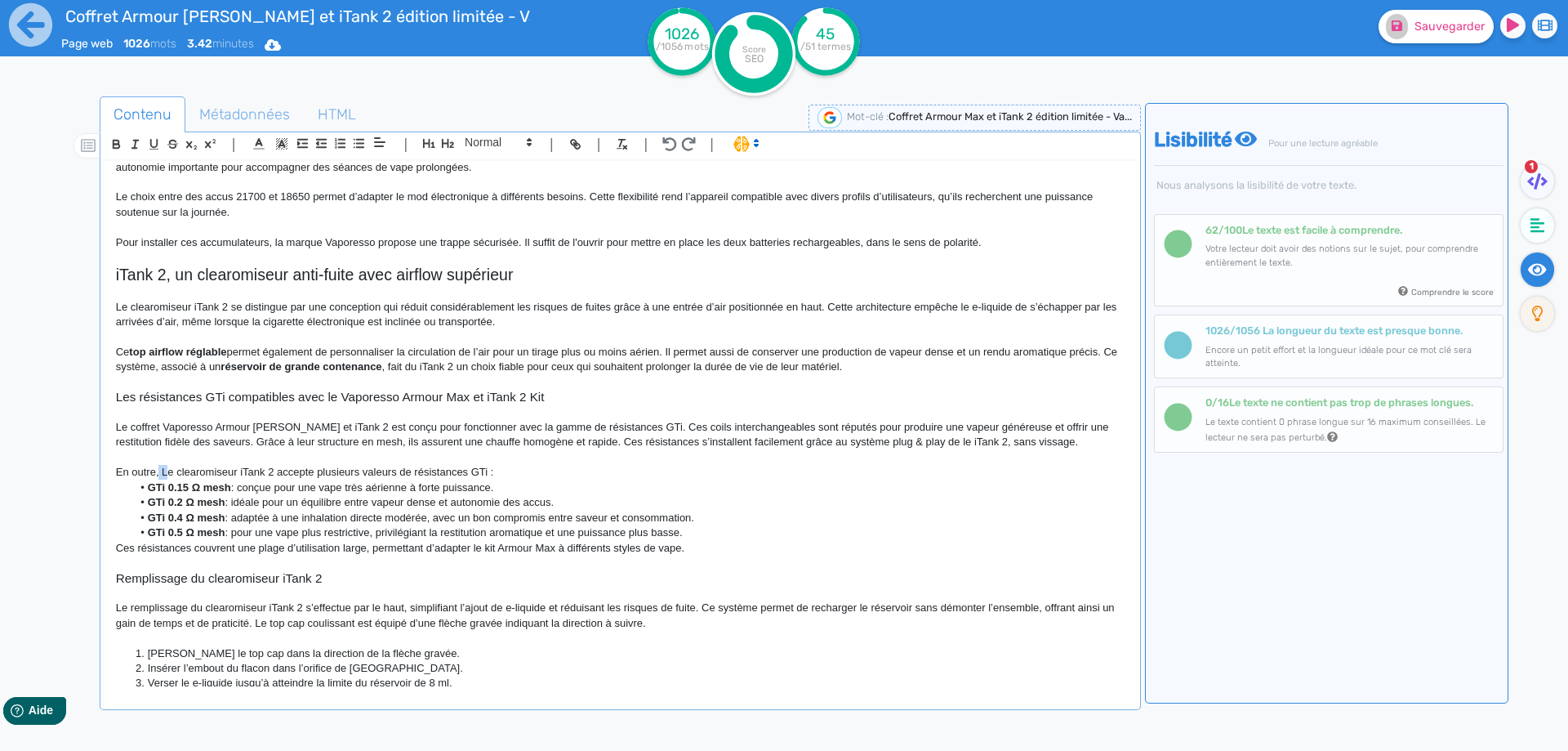
click at [166, 472] on p "En outre, Le clearomiseur iTank 2 accepte plusieurs valeurs de résistances GTi :" at bounding box center [620, 472] width 1009 height 15
click at [525, 472] on p "En outre, le clearomiseur iTank 2 accepte plusieurs valeurs de résistances GTi :" at bounding box center [620, 472] width 1009 height 15
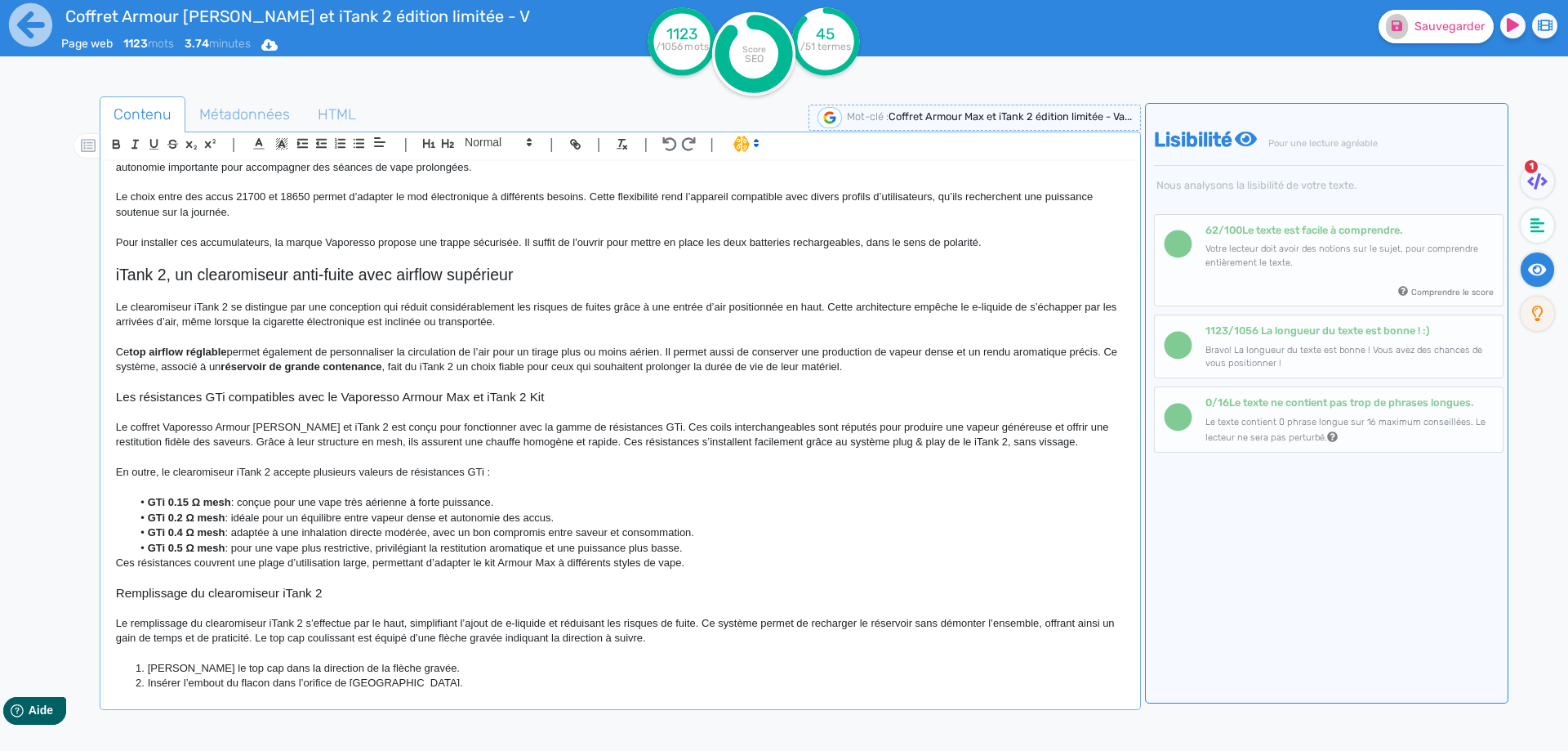
click at [141, 503] on li "GTi 0.15 Ω mesh : conçue pour une vape très aérienne à forte puissance." at bounding box center [627, 503] width 992 height 15
click at [213, 498] on strong "GTi 0.15 Ω mesh" at bounding box center [189, 502] width 83 height 12
click at [207, 513] on strong "GTi 0.2 Ω mesh" at bounding box center [186, 517] width 78 height 12
click at [200, 529] on strong "GTi 0.4 Ω mesh" at bounding box center [186, 532] width 78 height 12
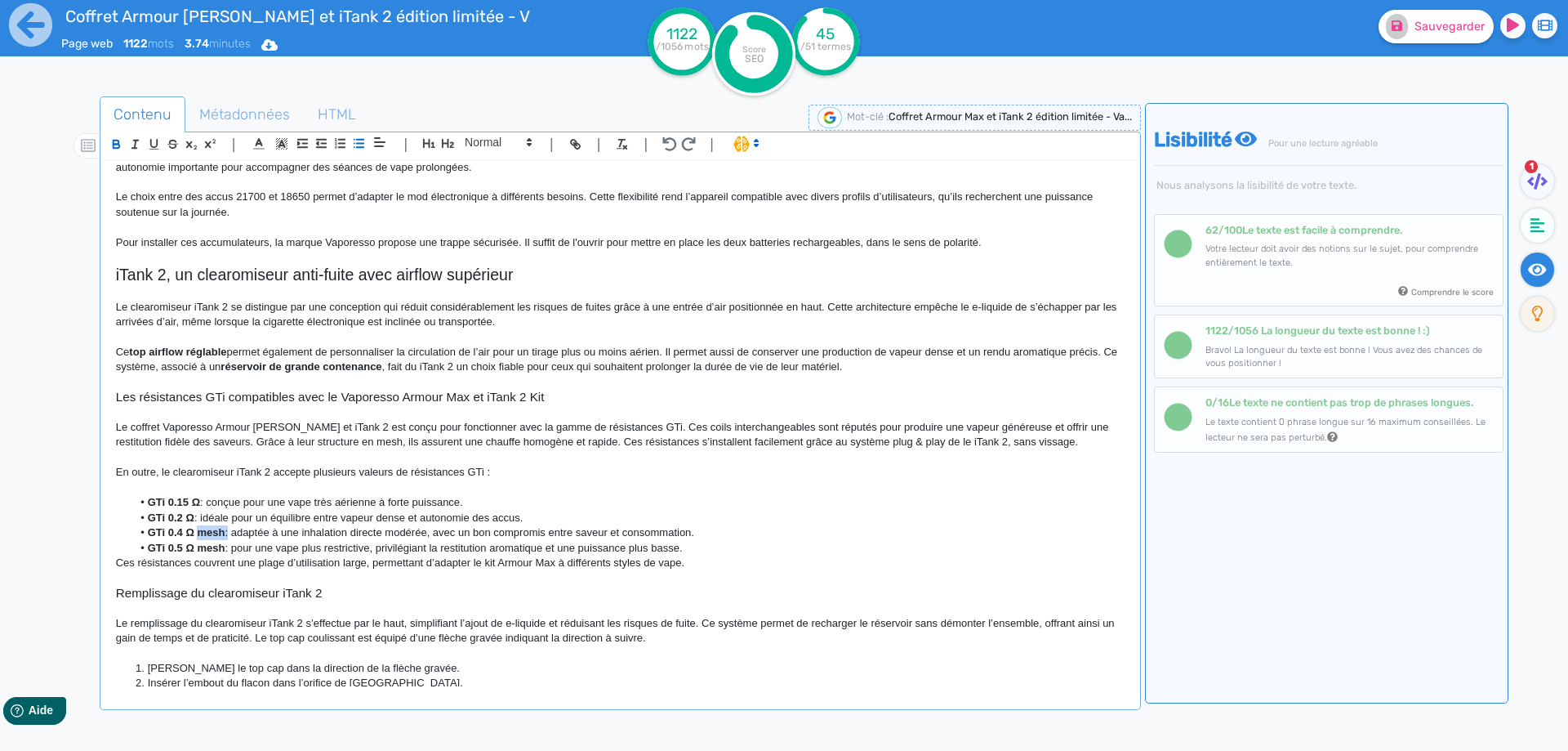
click at [200, 529] on strong "GTi 0.4 Ω mesh" at bounding box center [186, 532] width 78 height 12
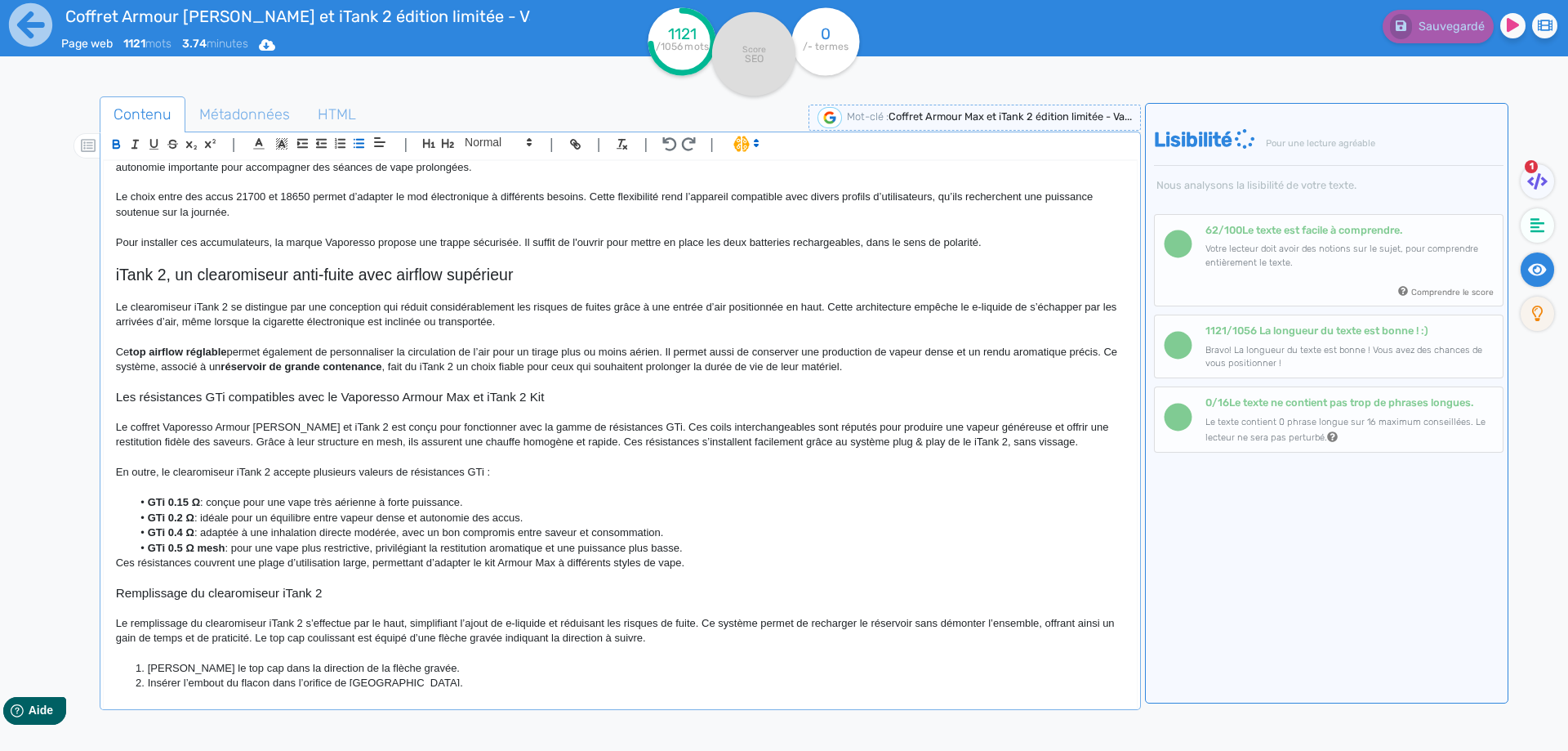
click at [205, 554] on li "GTi 0.5 Ω mesh : pour une vape plus restrictive, privilégiant la restitution ar…" at bounding box center [627, 548] width 992 height 15
click at [178, 472] on p "En outre, le clearomiseur iTank 2 accepte plusieurs valeurs de résistances GTi :" at bounding box center [620, 472] width 1009 height 15
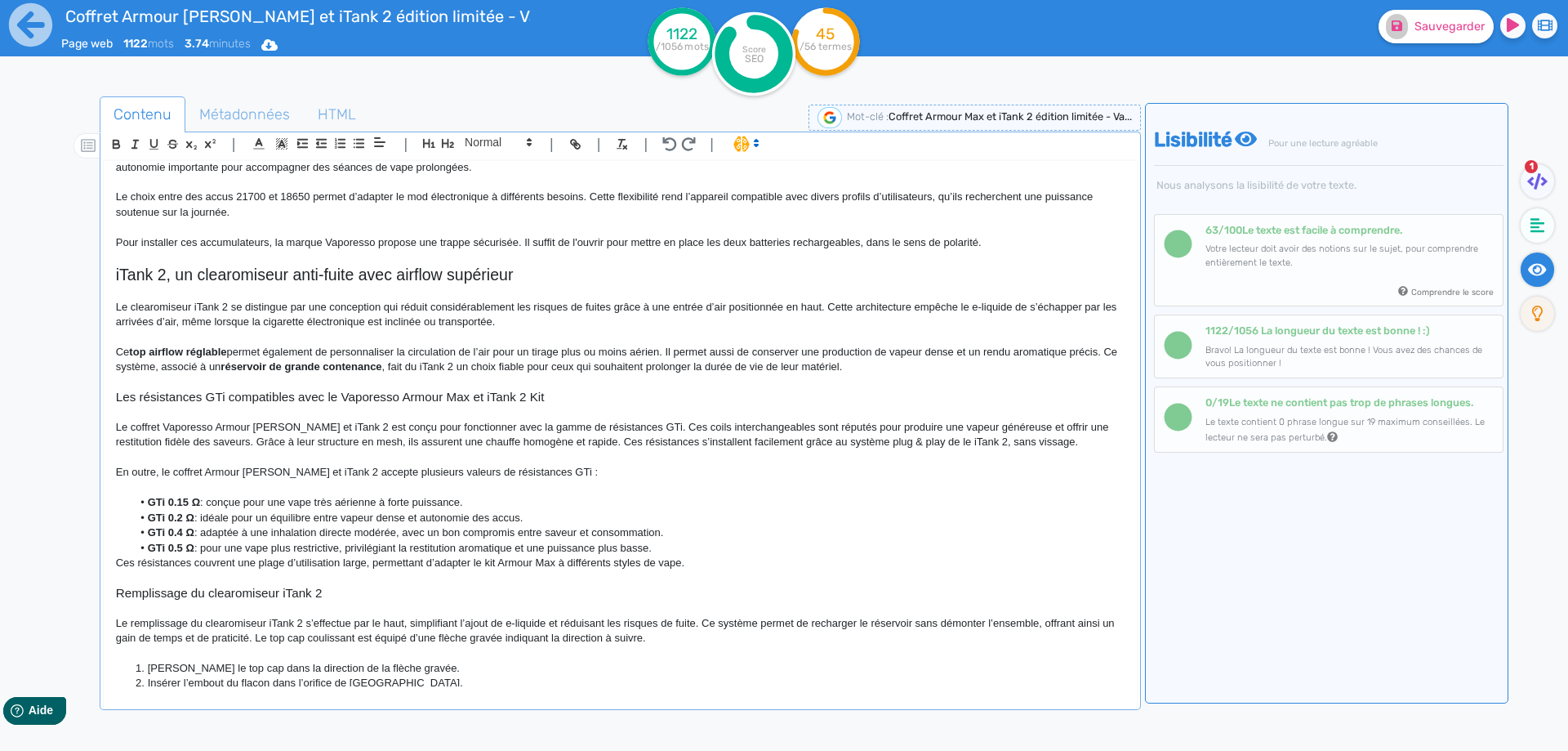
click at [315, 471] on p "En outre, le coffret Armour [PERSON_NAME] et iTank 2 accepte plusieurs valeurs …" at bounding box center [620, 472] width 1009 height 15
drag, startPoint x: 315, startPoint y: 471, endPoint x: 426, endPoint y: 469, distance: 111.0
click at [426, 469] on p "En outre, le coffret Armour [PERSON_NAME] et iTank 2 accepte plusieurs valeurs …" at bounding box center [620, 472] width 1009 height 15
click at [1449, 36] on button "Sauvegarder" at bounding box center [1436, 26] width 115 height 34
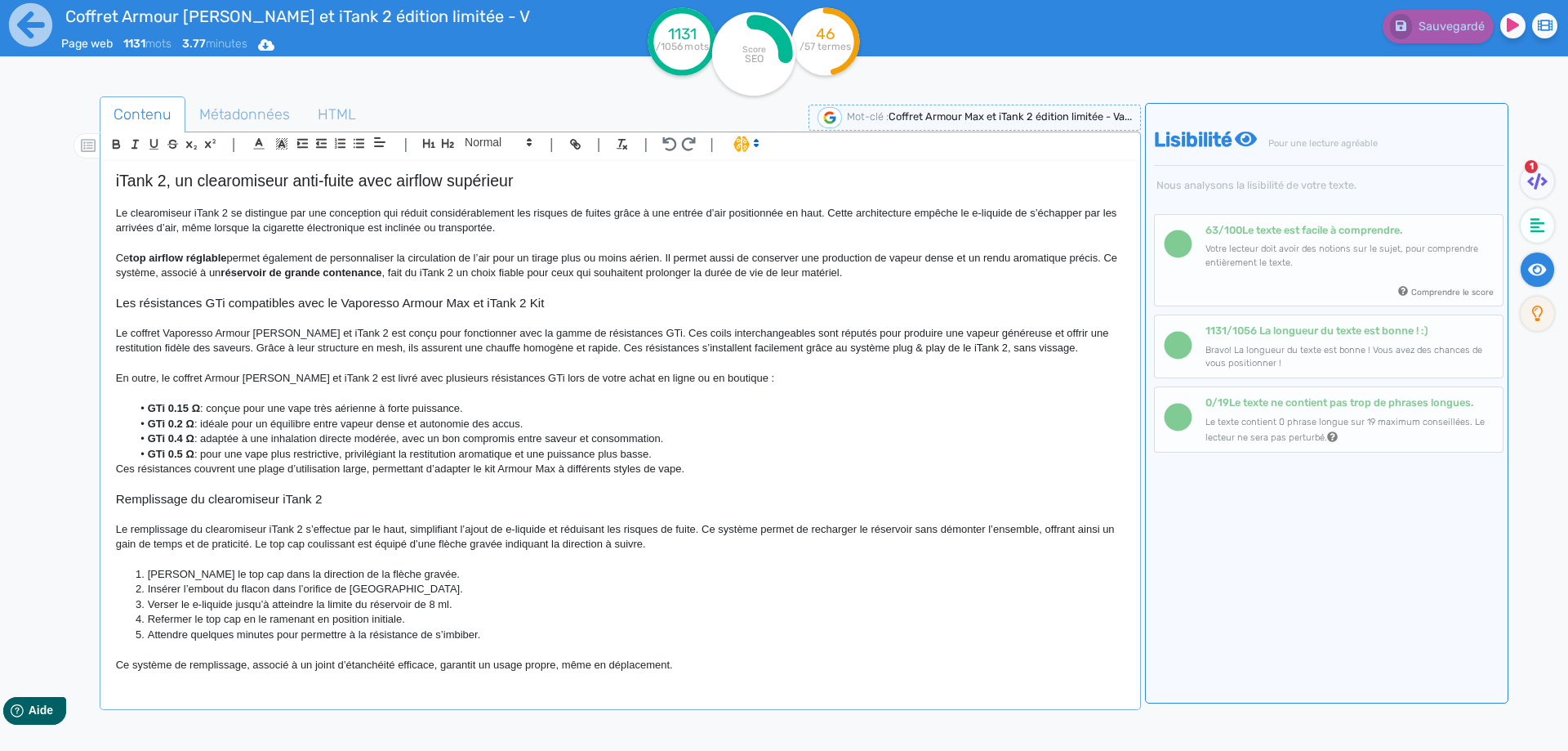
scroll to position [903, 0]
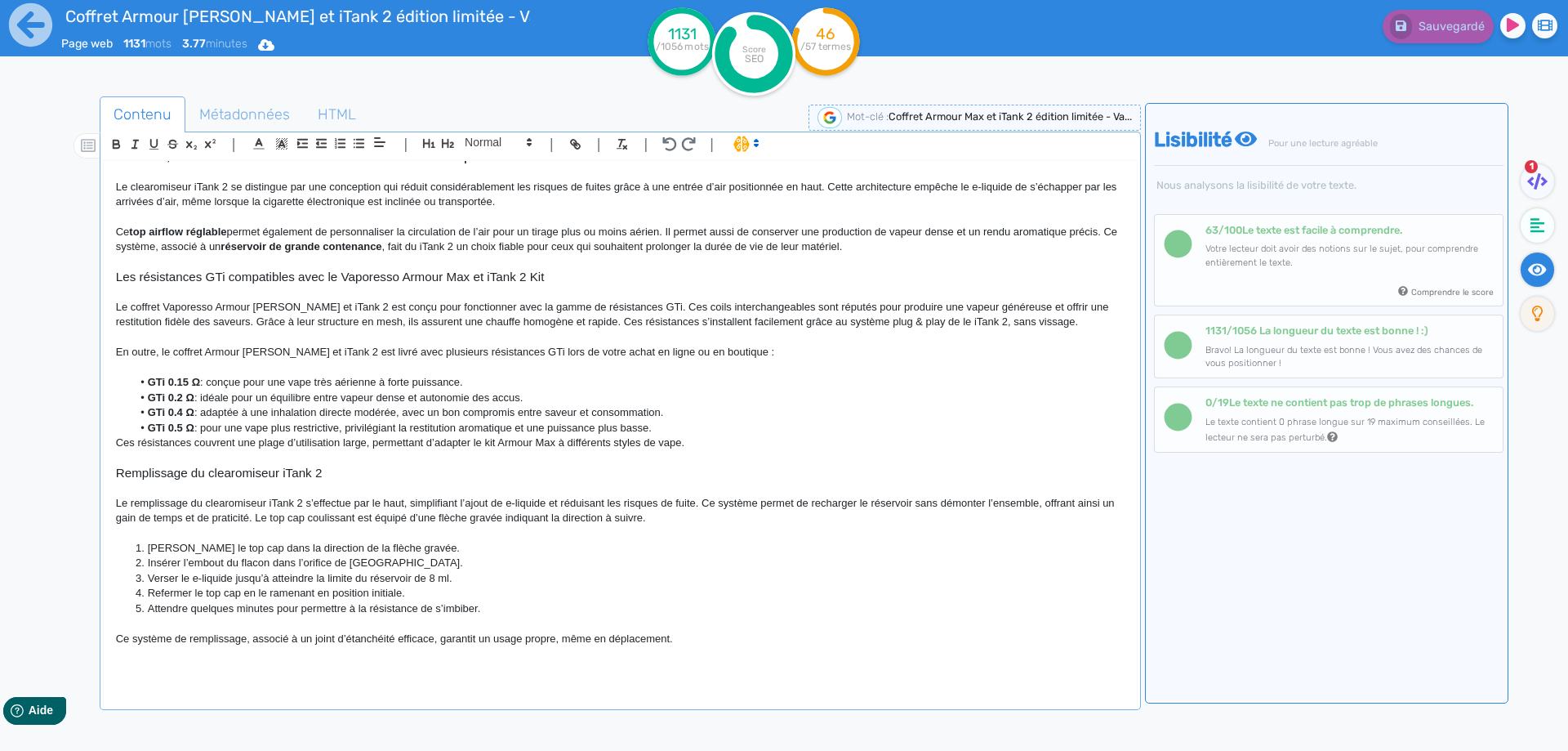
click at [678, 432] on li "GTi 0.5 Ω : pour une vape plus restrictive, privilégiant la restitution aromati…" at bounding box center [627, 428] width 992 height 15
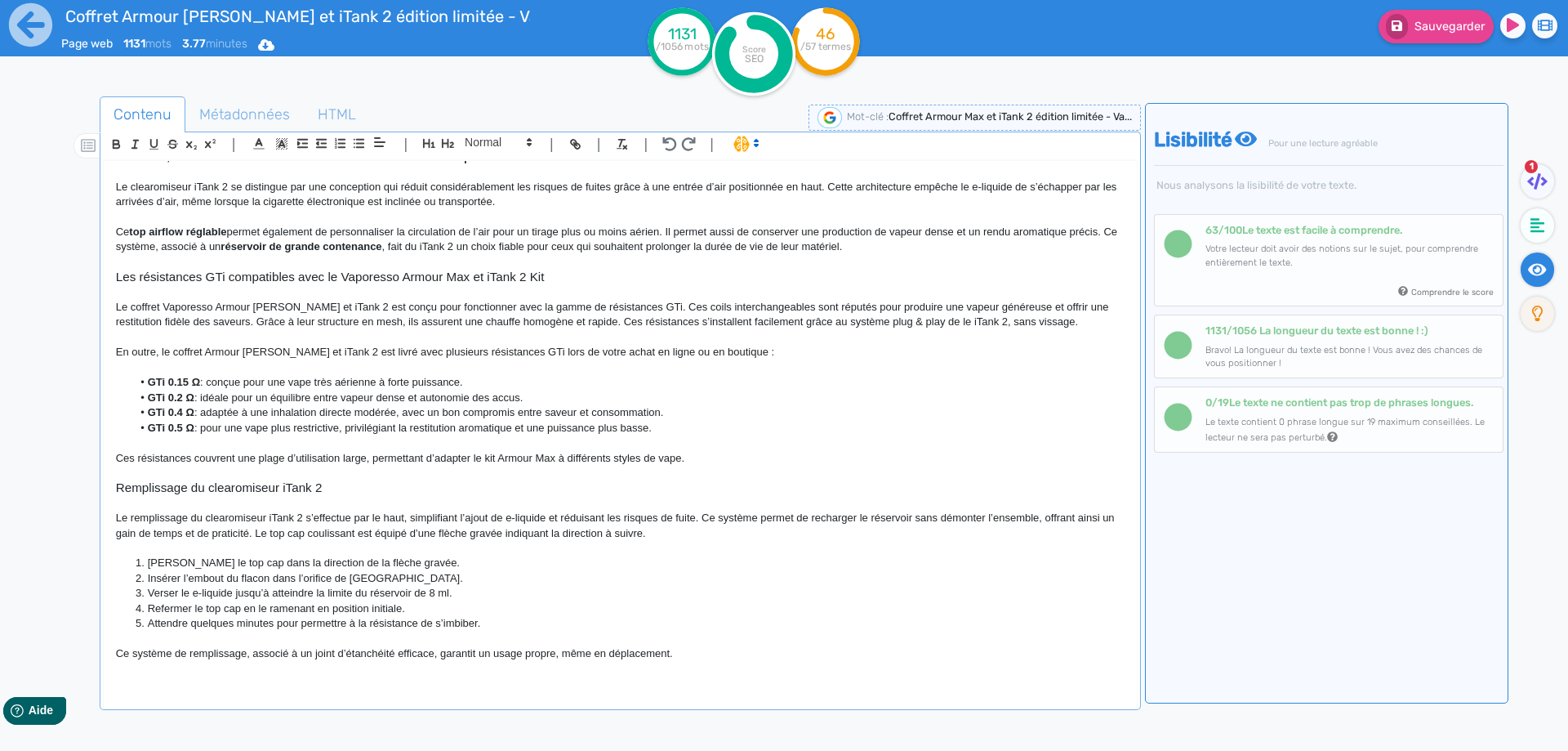
click at [145, 371] on p at bounding box center [620, 368] width 1009 height 15
click at [145, 374] on p at bounding box center [620, 368] width 1009 height 15
click at [149, 378] on strong "GTi 0.15 Ω" at bounding box center [174, 382] width 52 height 12
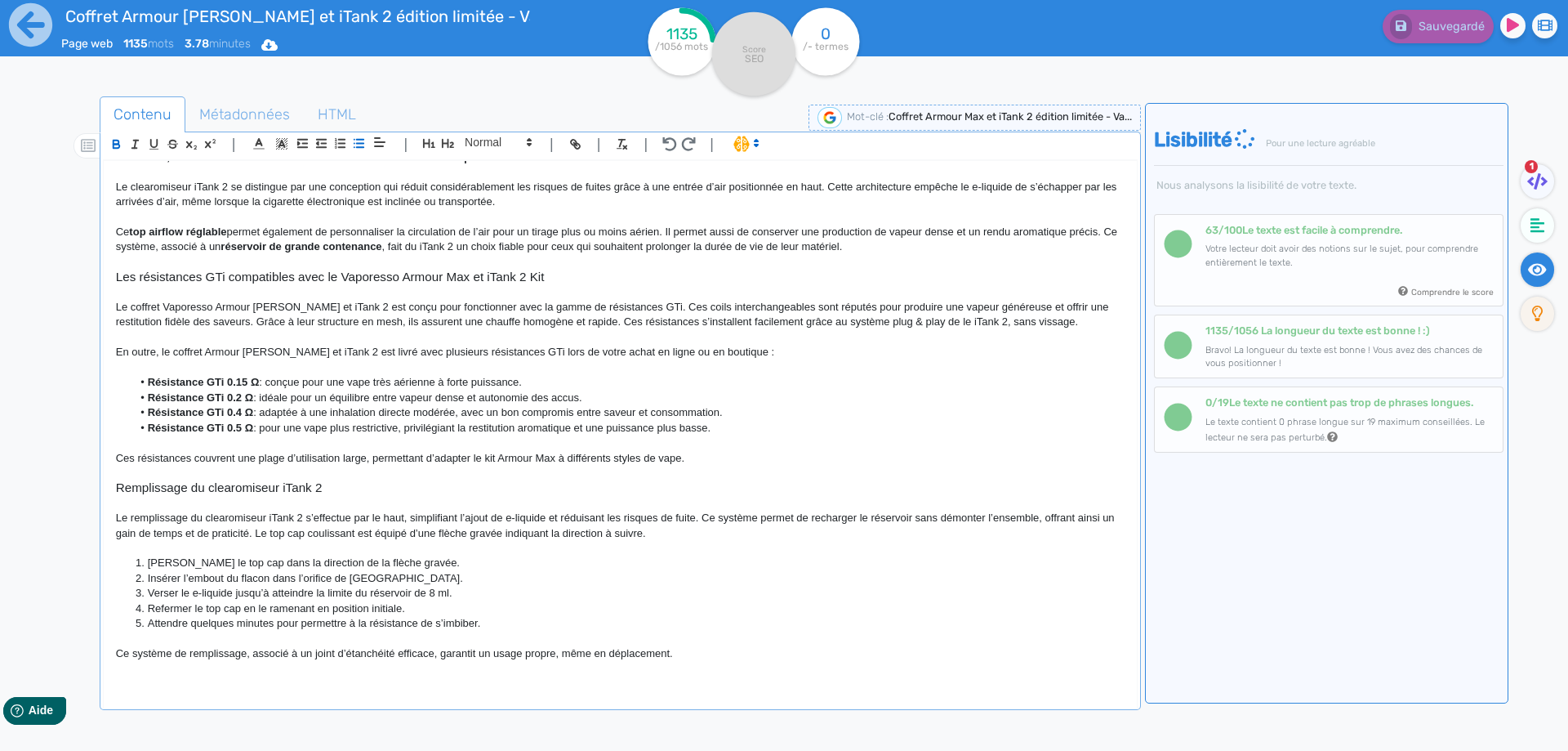
click at [148, 376] on strong "Résistance GTi 0.15 Ω" at bounding box center [203, 382] width 112 height 12
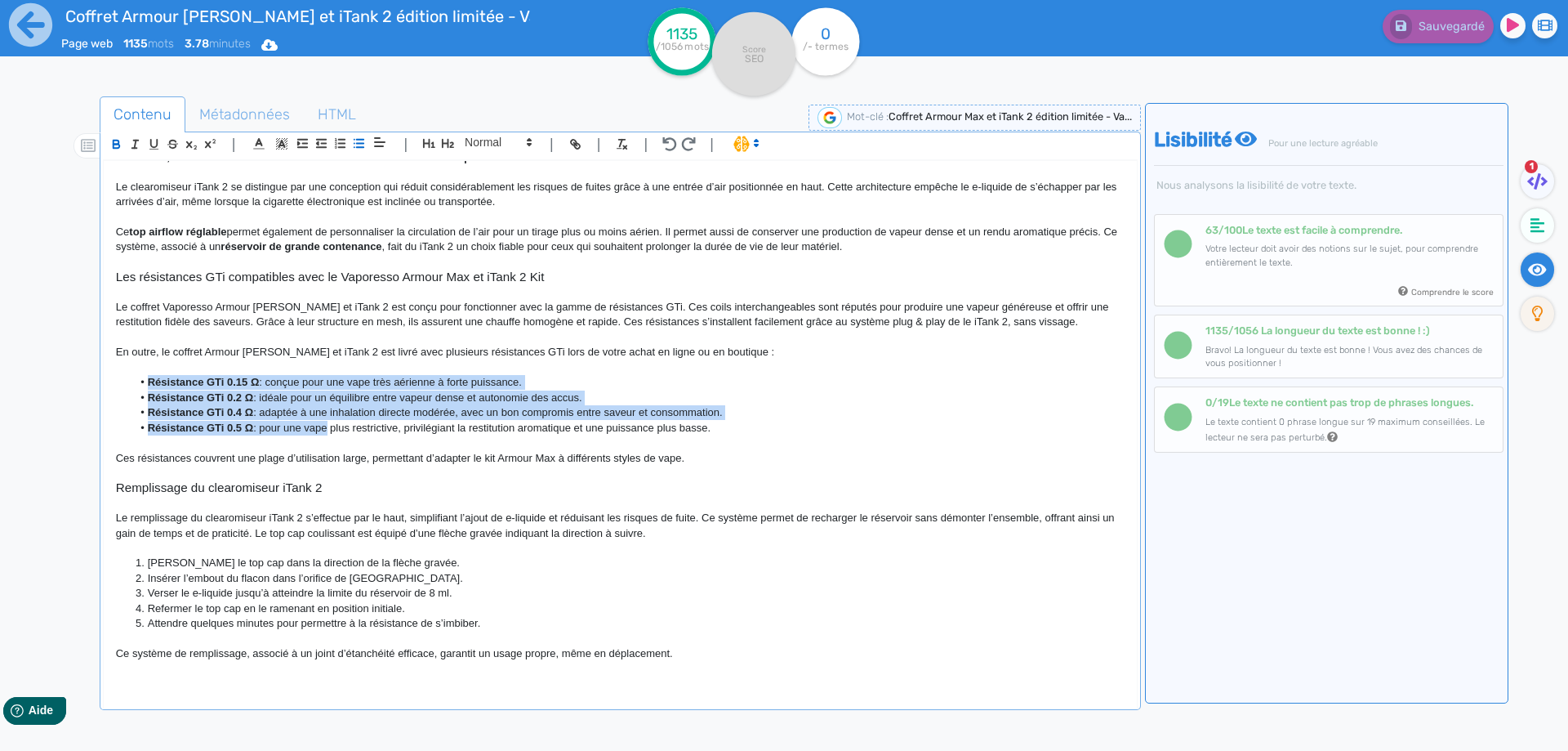
drag, startPoint x: 148, startPoint y: 376, endPoint x: 308, endPoint y: 424, distance: 167.0
click at [308, 424] on ul "Résistance GTi 0.15 Ω : conçue pour une vape très aérienne à forte puissance. R…" at bounding box center [620, 405] width 1009 height 60
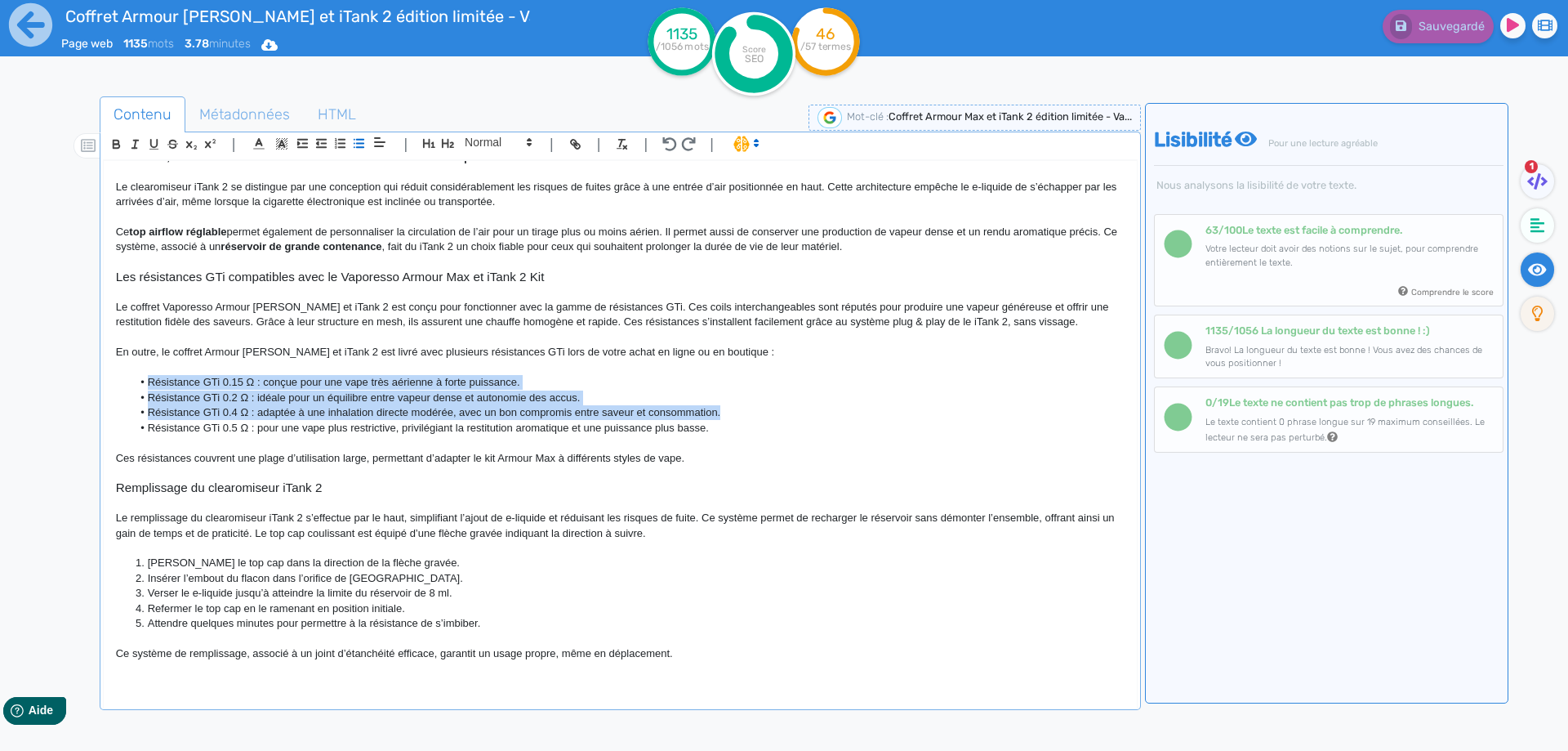
click at [364, 411] on li "Résistance GTi 0.4 Ω : adaptée à une inhalation directe modérée, avec un bon co…" at bounding box center [627, 413] width 992 height 15
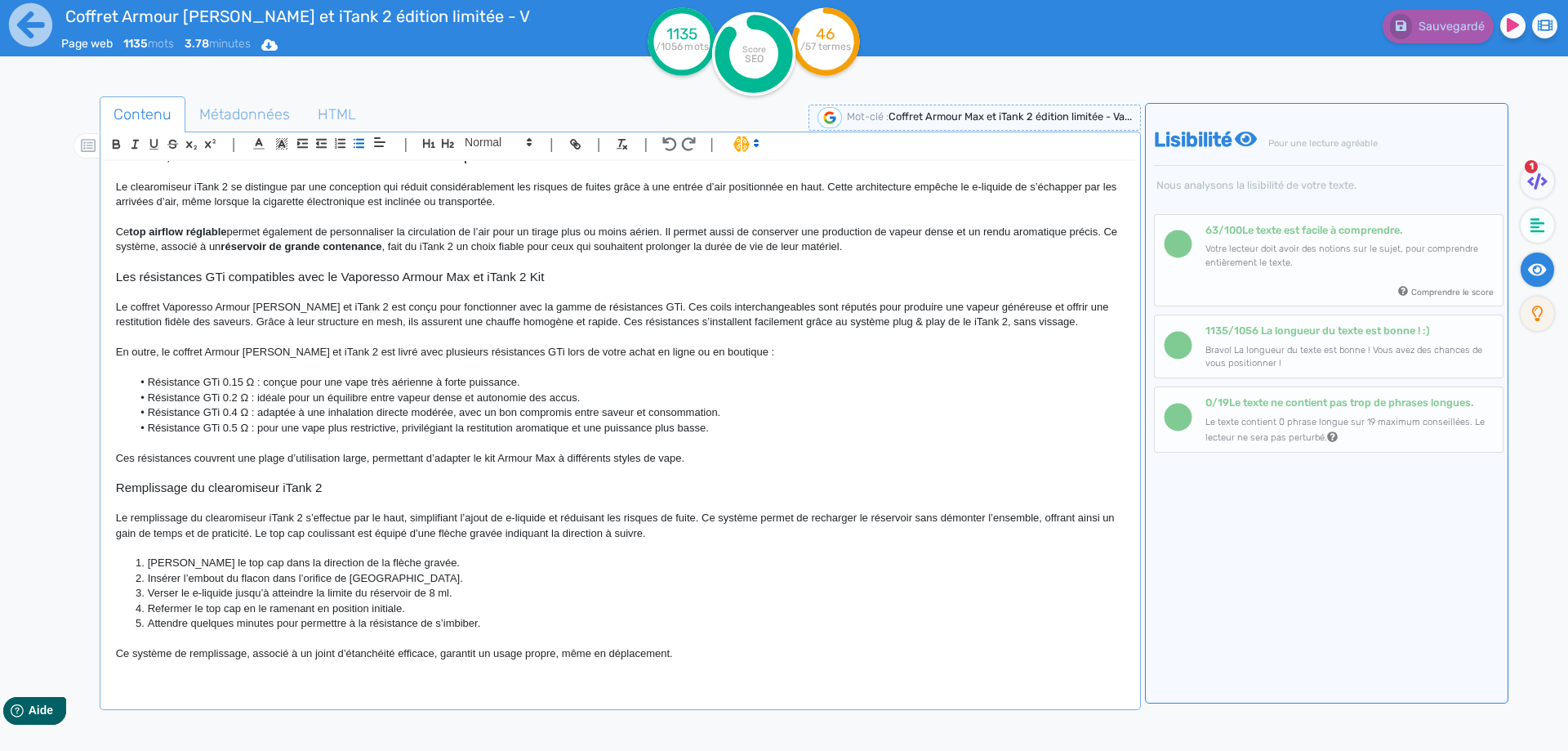
click at [488, 400] on li "Résistance GTi 0.2 Ω : idéale pour un équilibre entre vapeur dense et autonomie…" at bounding box center [627, 398] width 992 height 15
drag, startPoint x: 488, startPoint y: 400, endPoint x: 563, endPoint y: 402, distance: 75.0
click at [563, 402] on li "Résistance GTi 0.2 Ω : idéale pour un équilibre entre vapeur dense et autonomie…" at bounding box center [627, 398] width 992 height 15
click at [663, 411] on li "Résistance GTi 0.4 Ω : adaptée à une inhalation directe modérée, avec un bon co…" at bounding box center [627, 413] width 992 height 15
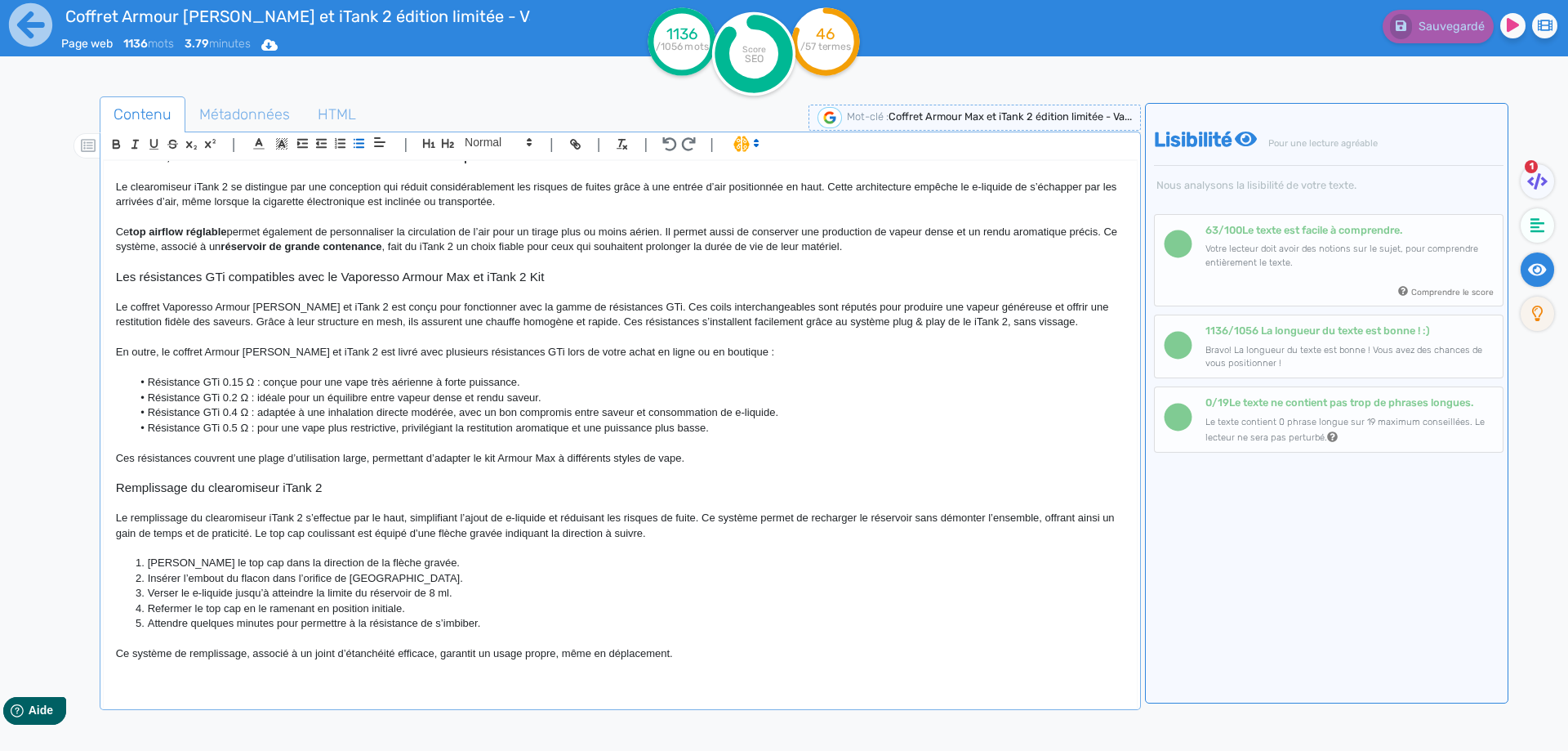
scroll to position [919, 0]
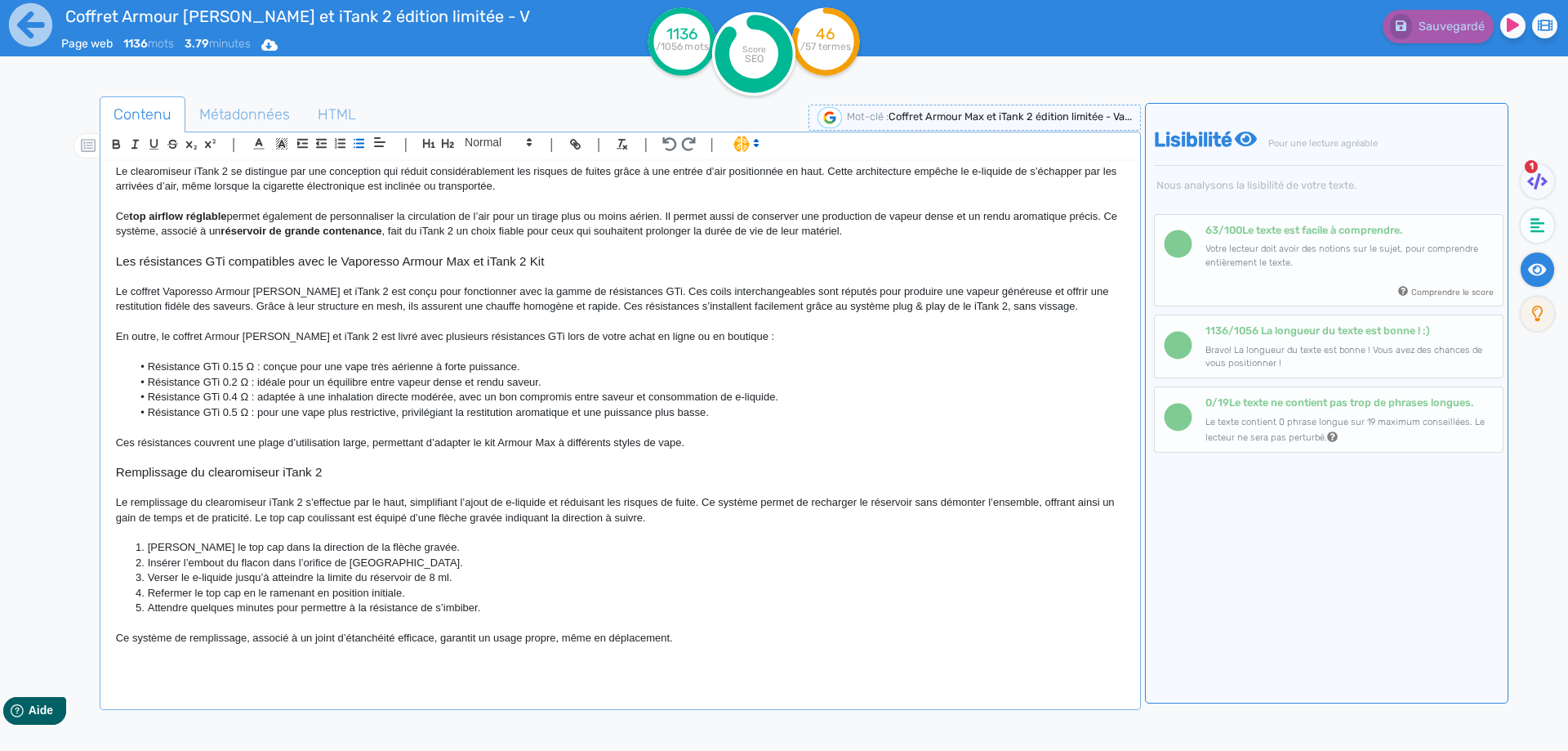
click at [679, 448] on p "Ces résistances couvrent une plage d’utilisation large, permettant d’adapter le…" at bounding box center [620, 443] width 1009 height 15
click at [1409, 18] on button "Sauvegarder" at bounding box center [1436, 26] width 115 height 34
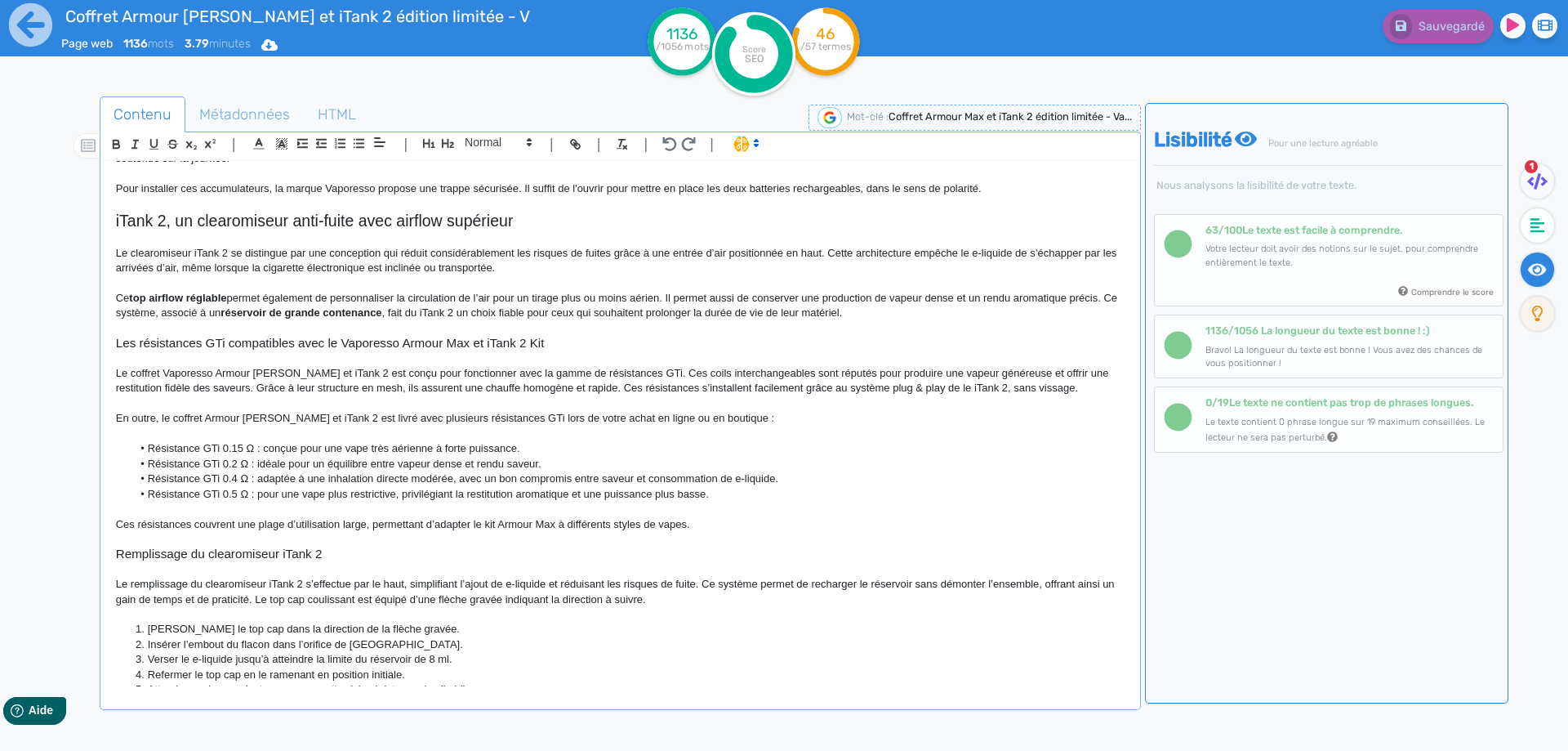
scroll to position [755, 0]
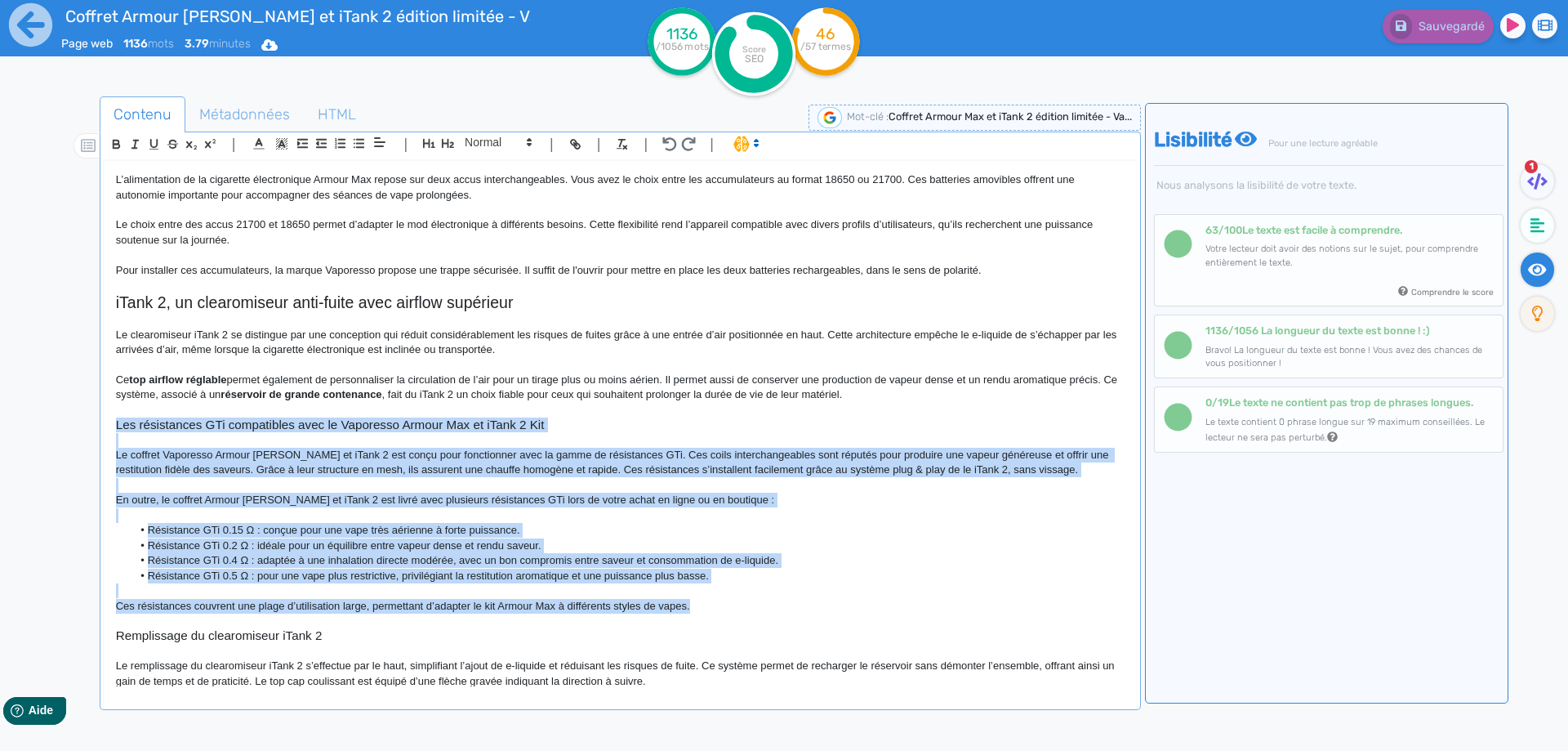
drag, startPoint x: 719, startPoint y: 606, endPoint x: 93, endPoint y: 422, distance: 652.5
click at [93, 422] on div "Contenu Métadonnées HTML | | H3 H4 H5 H6 Normal | | | | Coffret Armour Max et i…" at bounding box center [808, 473] width 1521 height 762
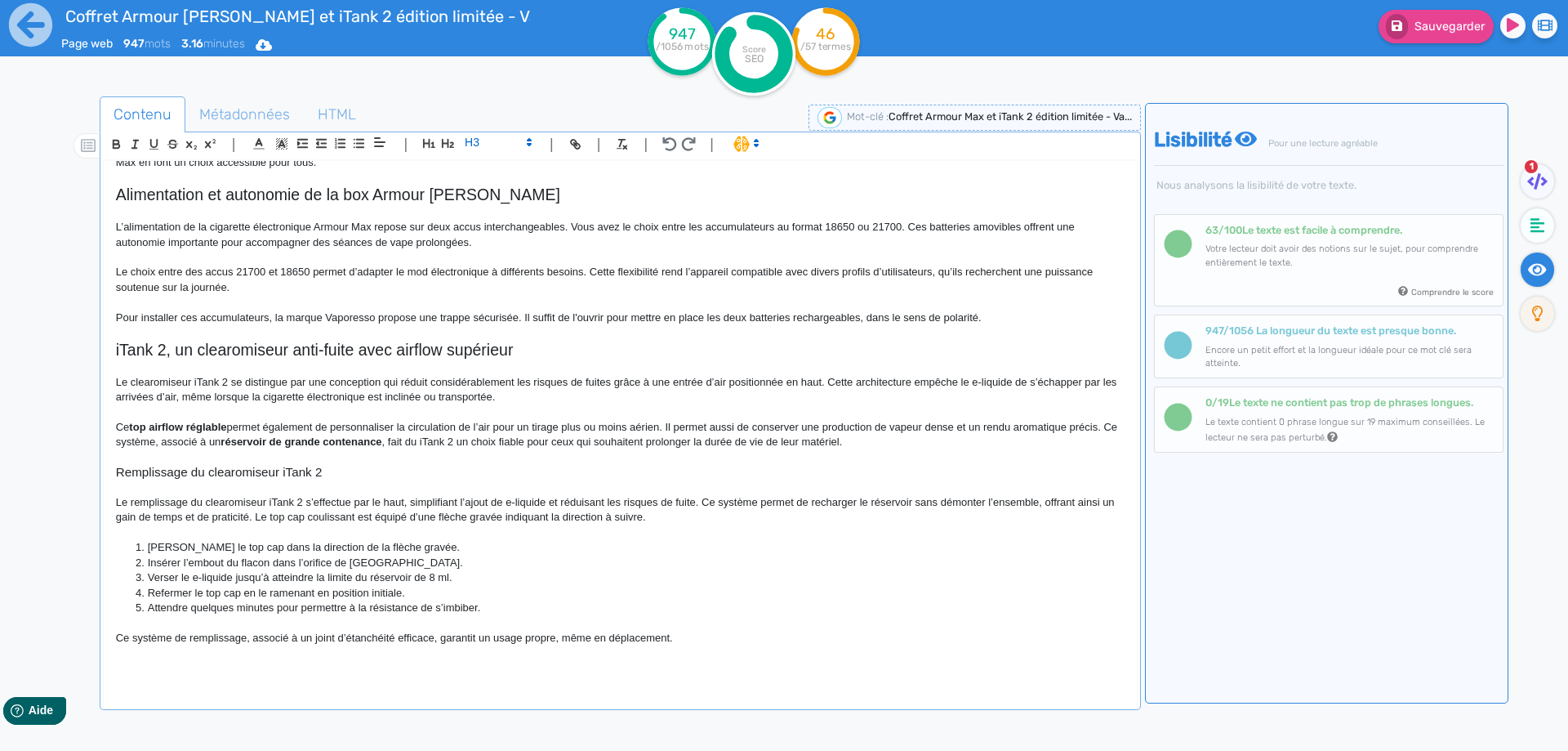
click at [728, 634] on p "Ce système de remplissage, associé à un joint d’étanchéité efficace, garantit u…" at bounding box center [620, 638] width 1009 height 15
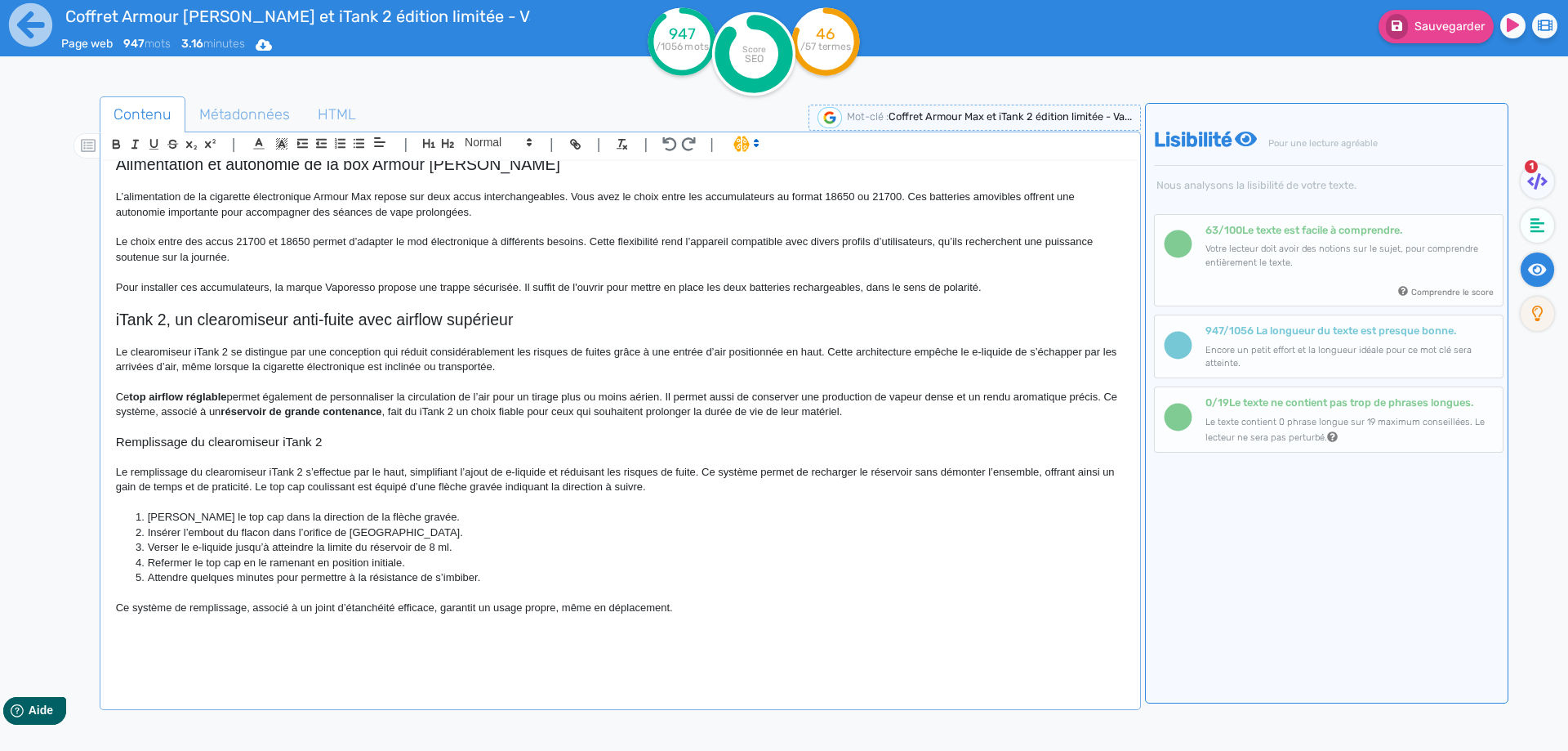
scroll to position [876, 0]
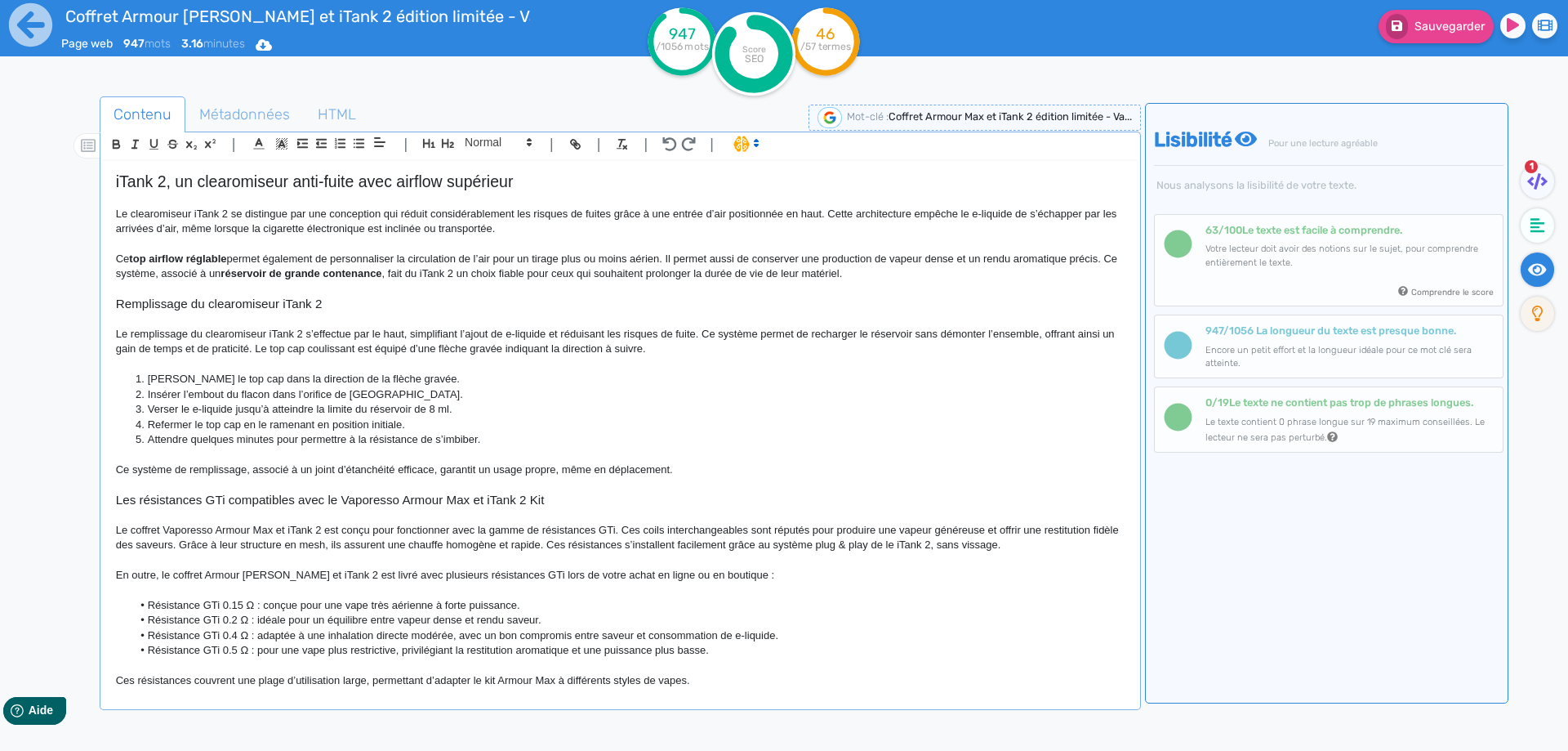
click at [237, 501] on h3 "Les résistances GTi compatibles avec le Vaporesso Armour Max et iTank 2 Kit" at bounding box center [620, 500] width 1009 height 15
click at [443, 141] on icon "button" at bounding box center [448, 143] width 14 height 14
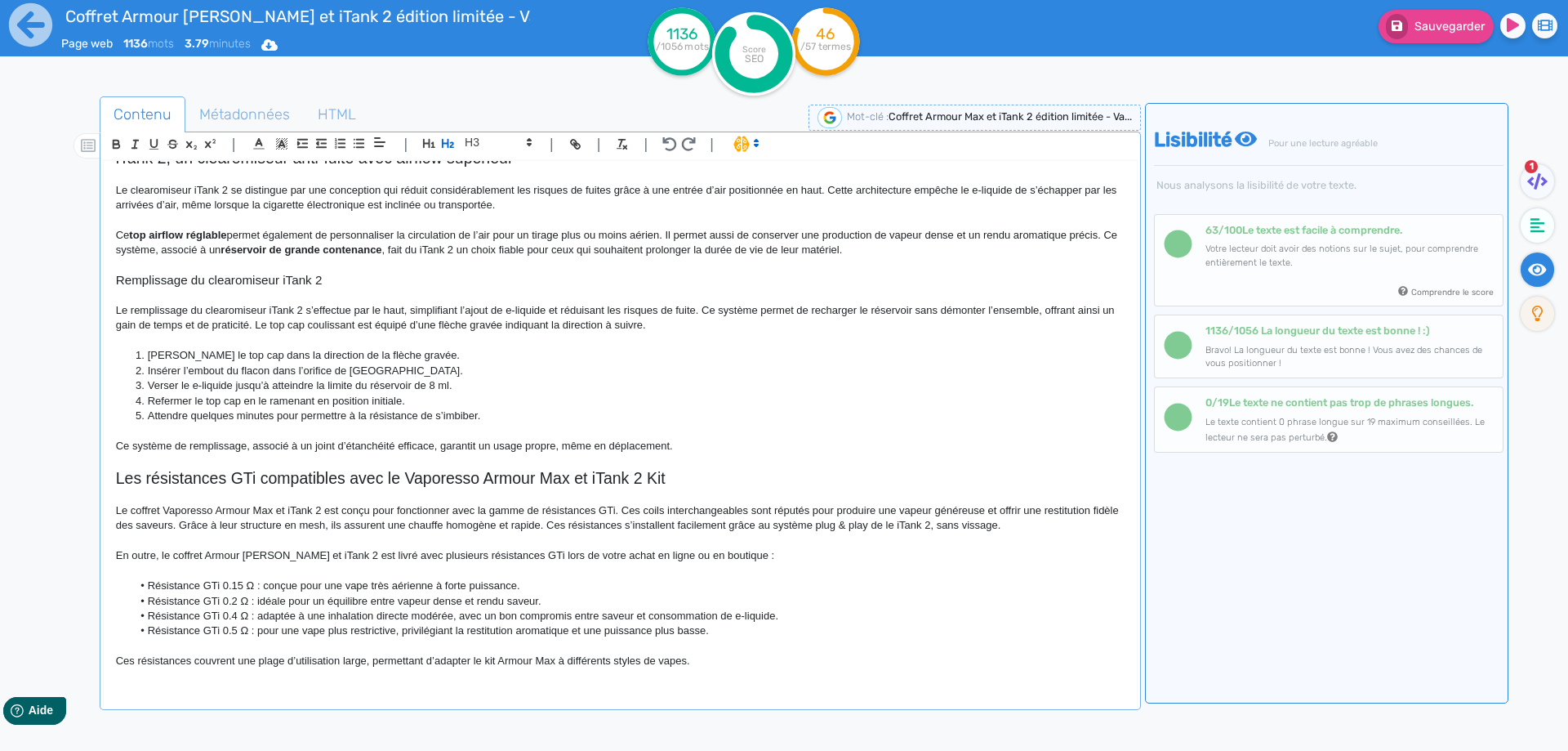
scroll to position [923, 0]
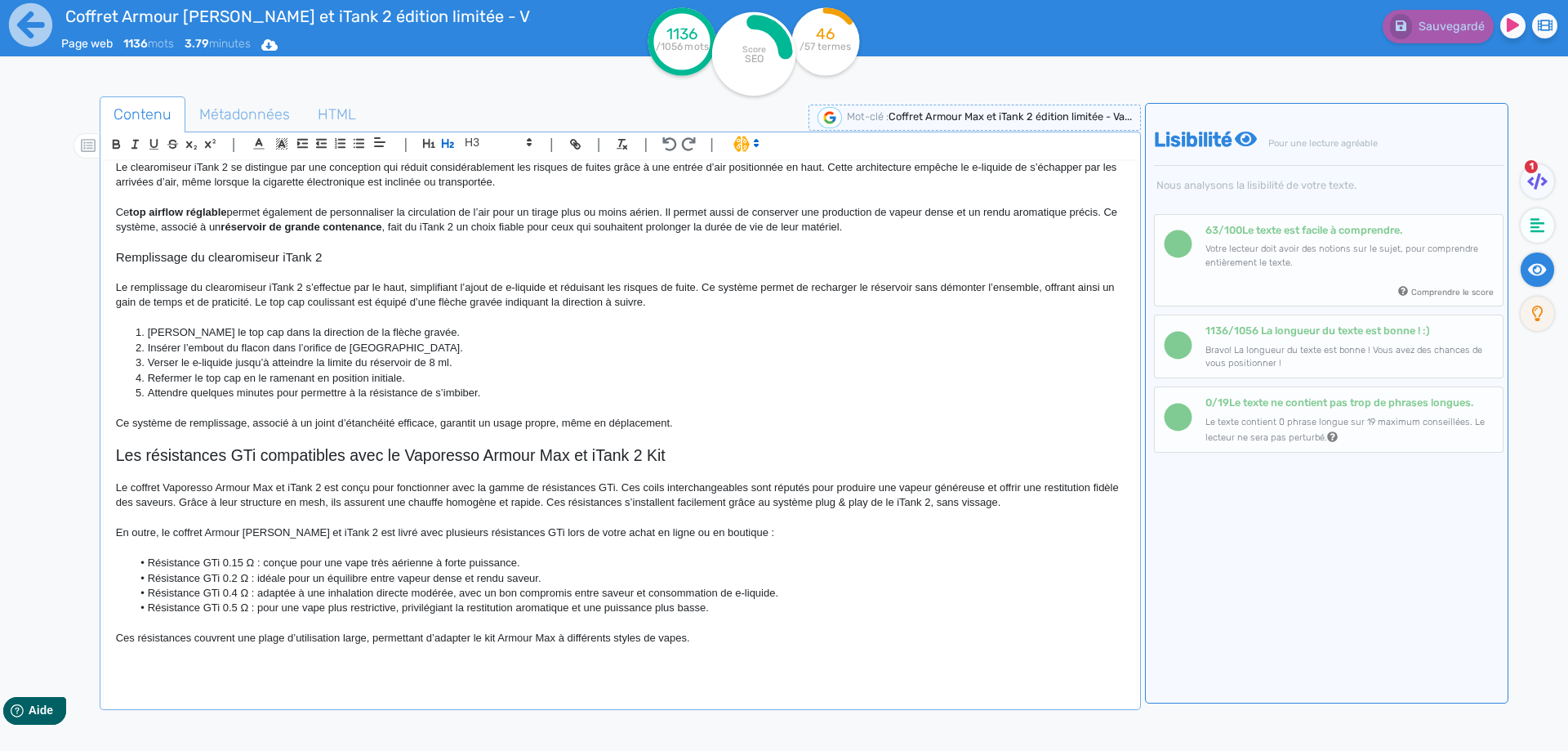
click at [249, 260] on h3 "Remplissage du clearomiseur iTank 2" at bounding box center [620, 257] width 1009 height 15
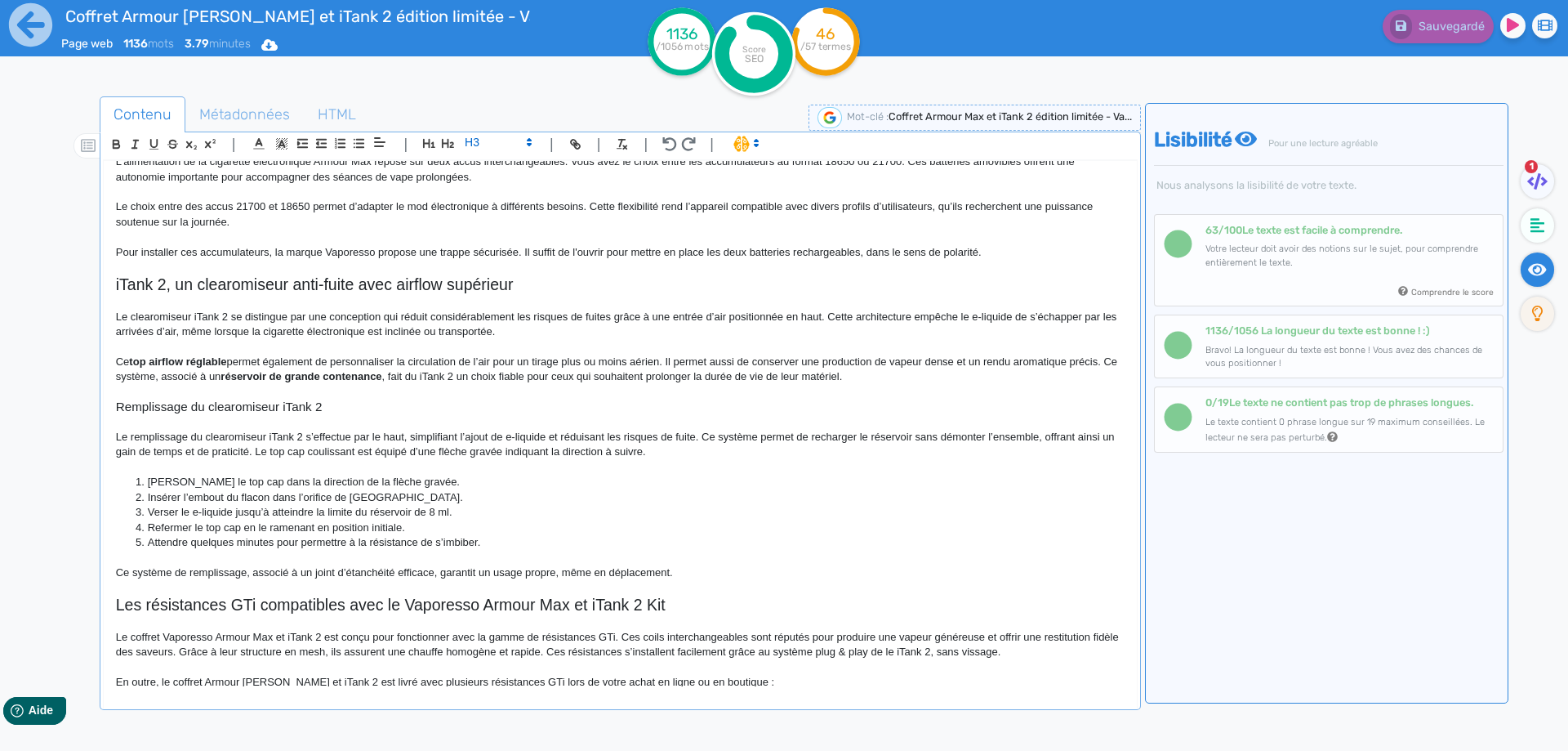
scroll to position [759, 0]
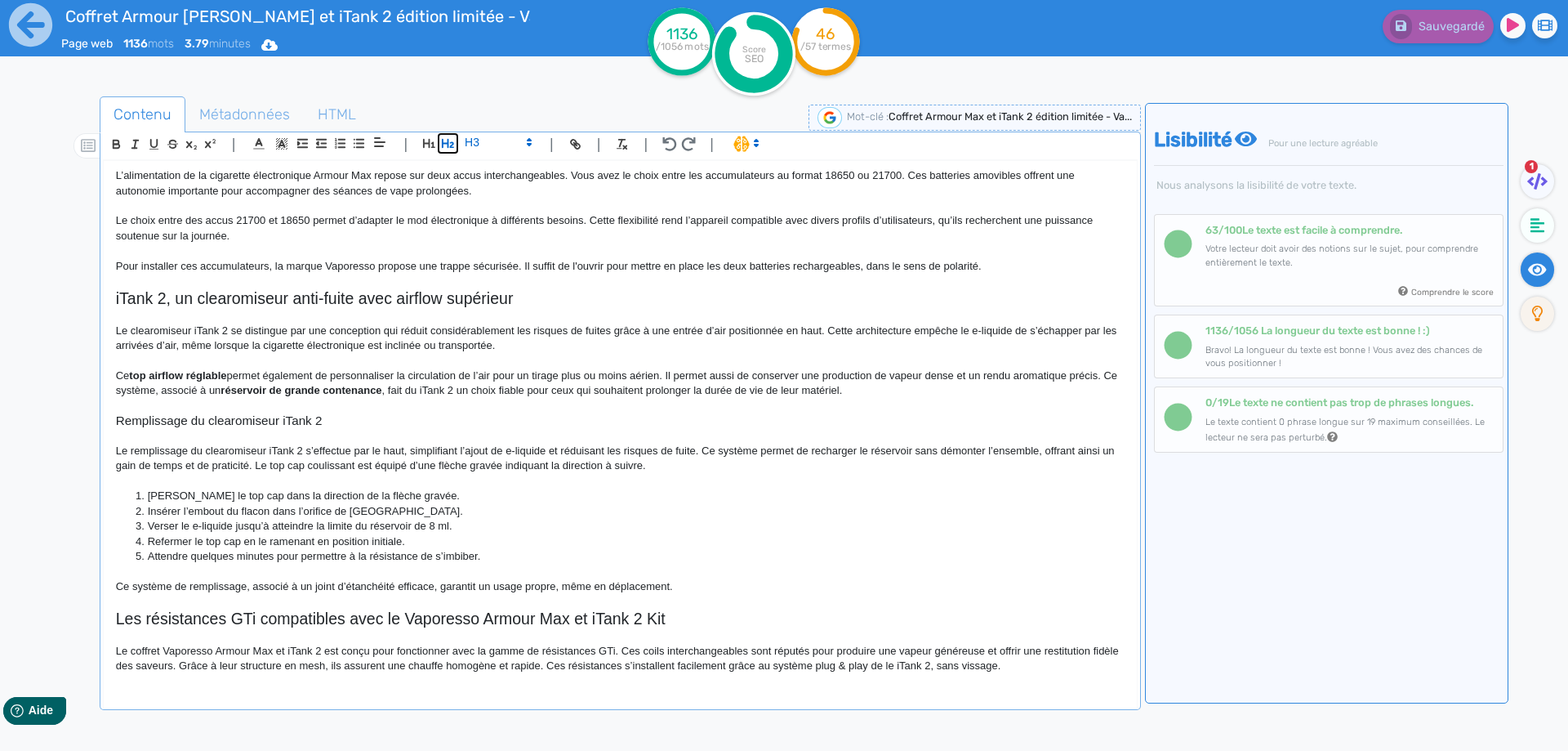
click at [449, 143] on icon "button" at bounding box center [448, 143] width 14 height 14
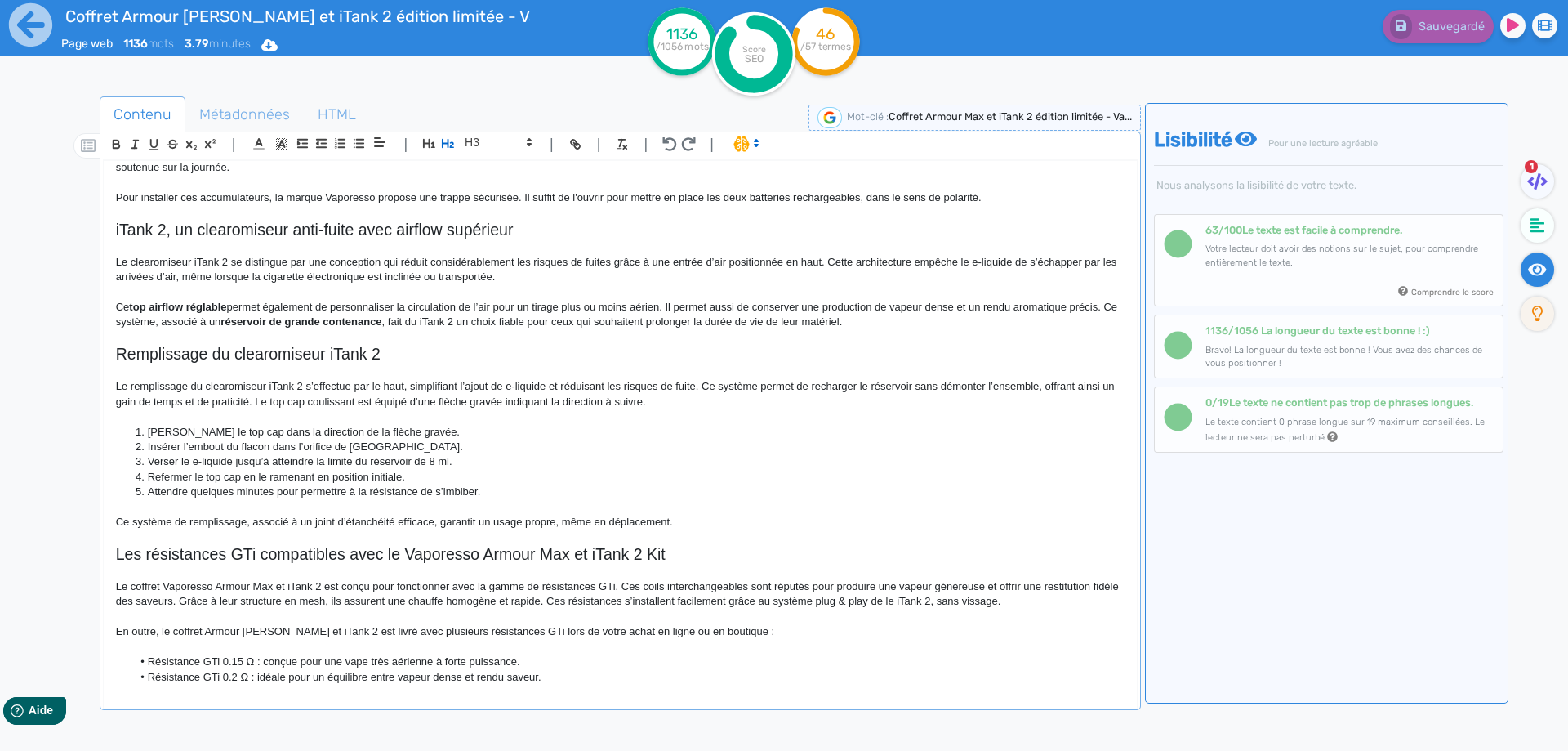
scroll to position [927, 0]
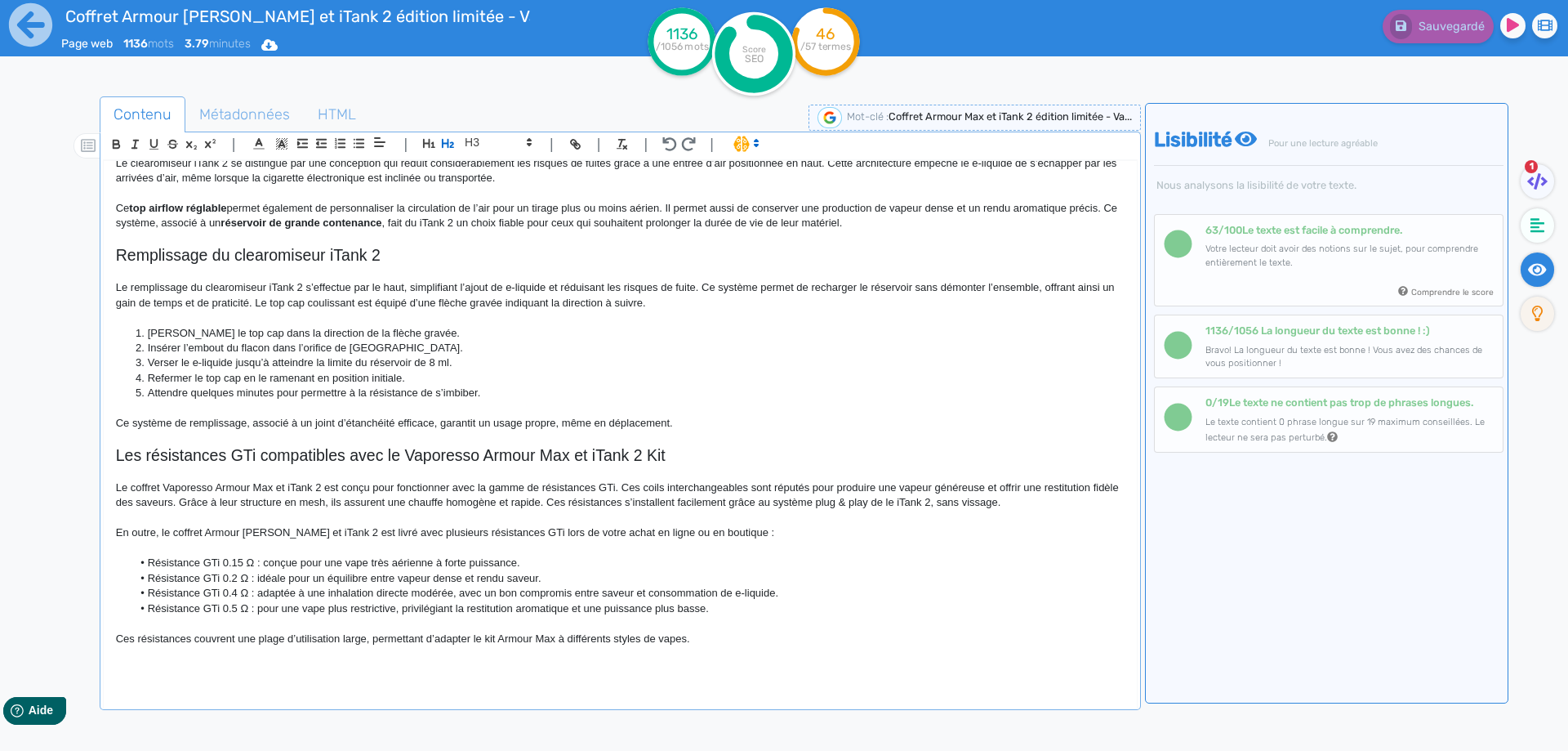
click at [237, 673] on p at bounding box center [620, 668] width 1009 height 15
click at [449, 162] on p "Le clearomiseur iTank 2 se distingue par une conception qui réduit considérable…" at bounding box center [620, 171] width 1009 height 30
click at [450, 153] on button "button" at bounding box center [448, 143] width 19 height 19
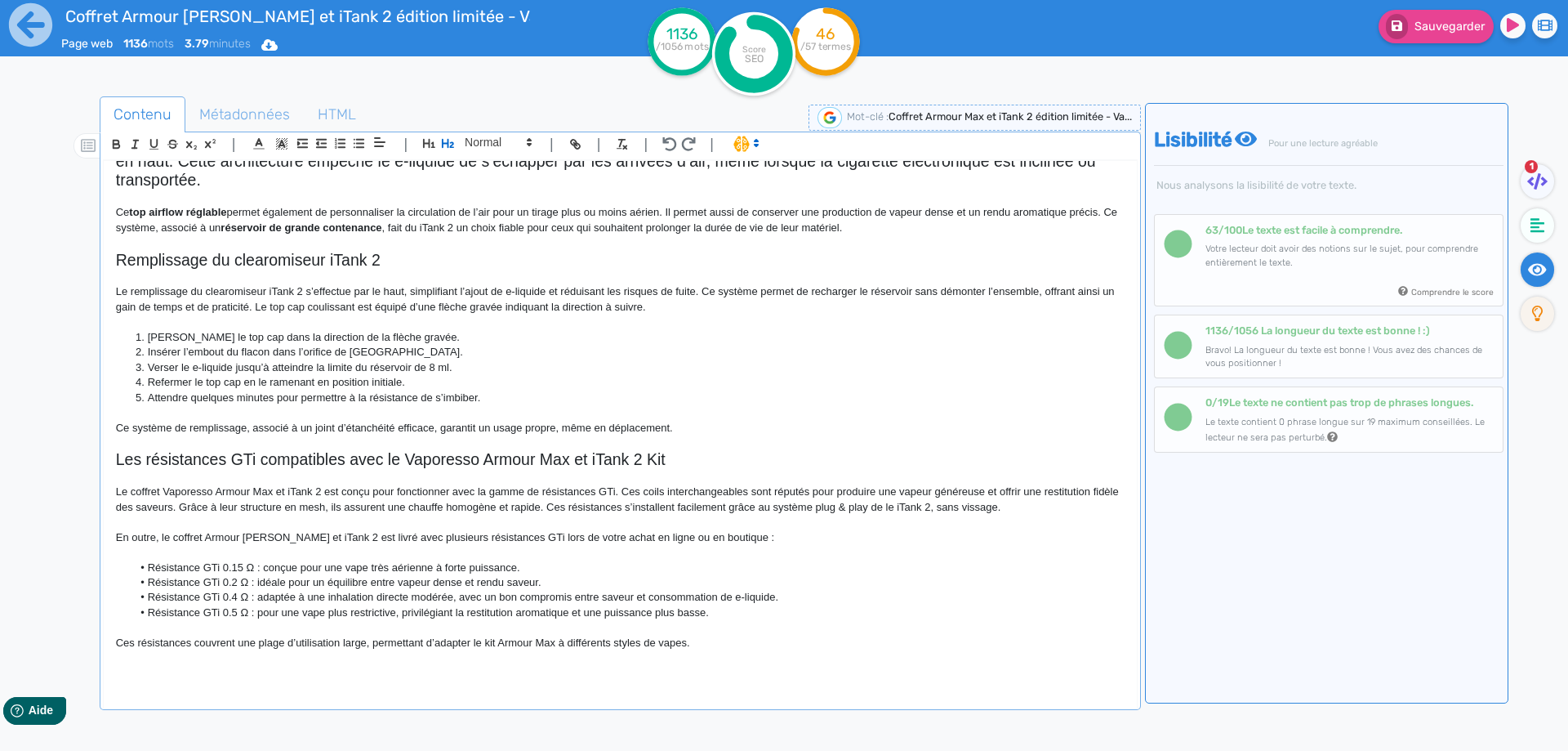
scroll to position [923, 0]
drag, startPoint x: 231, startPoint y: 660, endPoint x: 227, endPoint y: 676, distance: 16.5
click at [230, 661] on p at bounding box center [620, 658] width 1009 height 15
click at [227, 676] on p at bounding box center [620, 673] width 1009 height 15
click at [447, 147] on icon "button" at bounding box center [448, 143] width 14 height 14
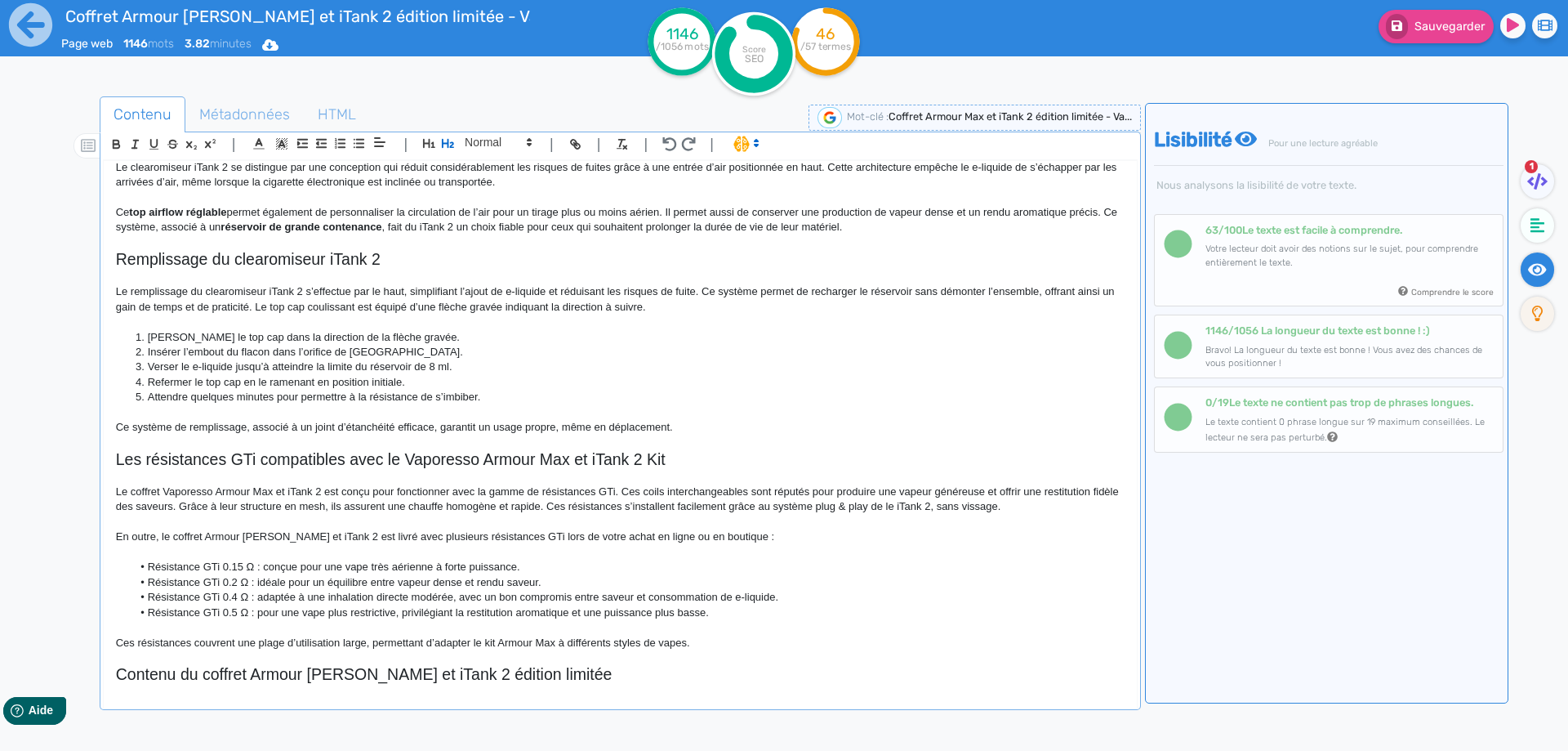
click at [403, 674] on h2 "Contenu du coffret Armour [PERSON_NAME] et iTank 2 édition limitée" at bounding box center [620, 674] width 1009 height 19
copy h2 "Contenu du coffret Armour [PERSON_NAME] et iTank 2 édition limitée"
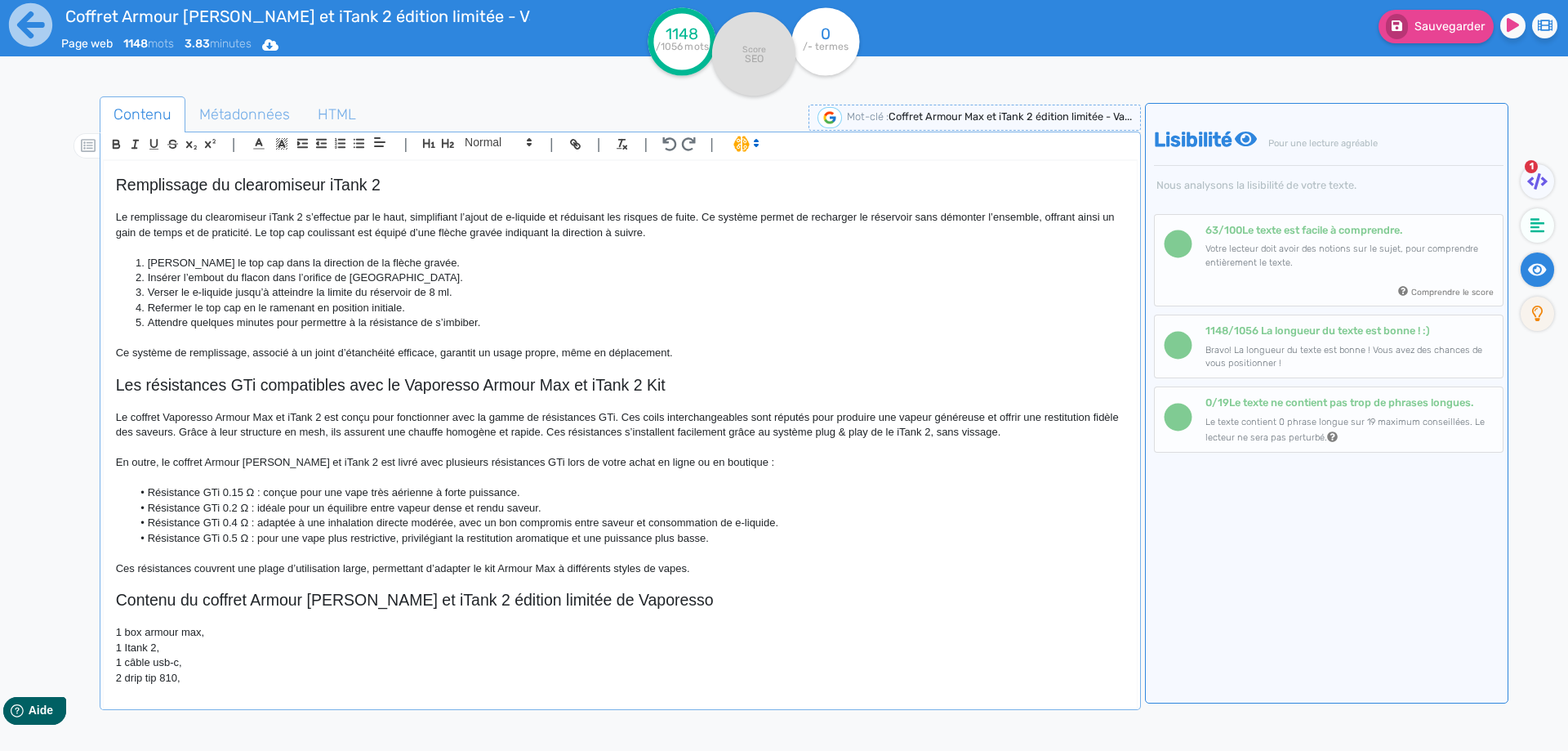
scroll to position [1127, 0]
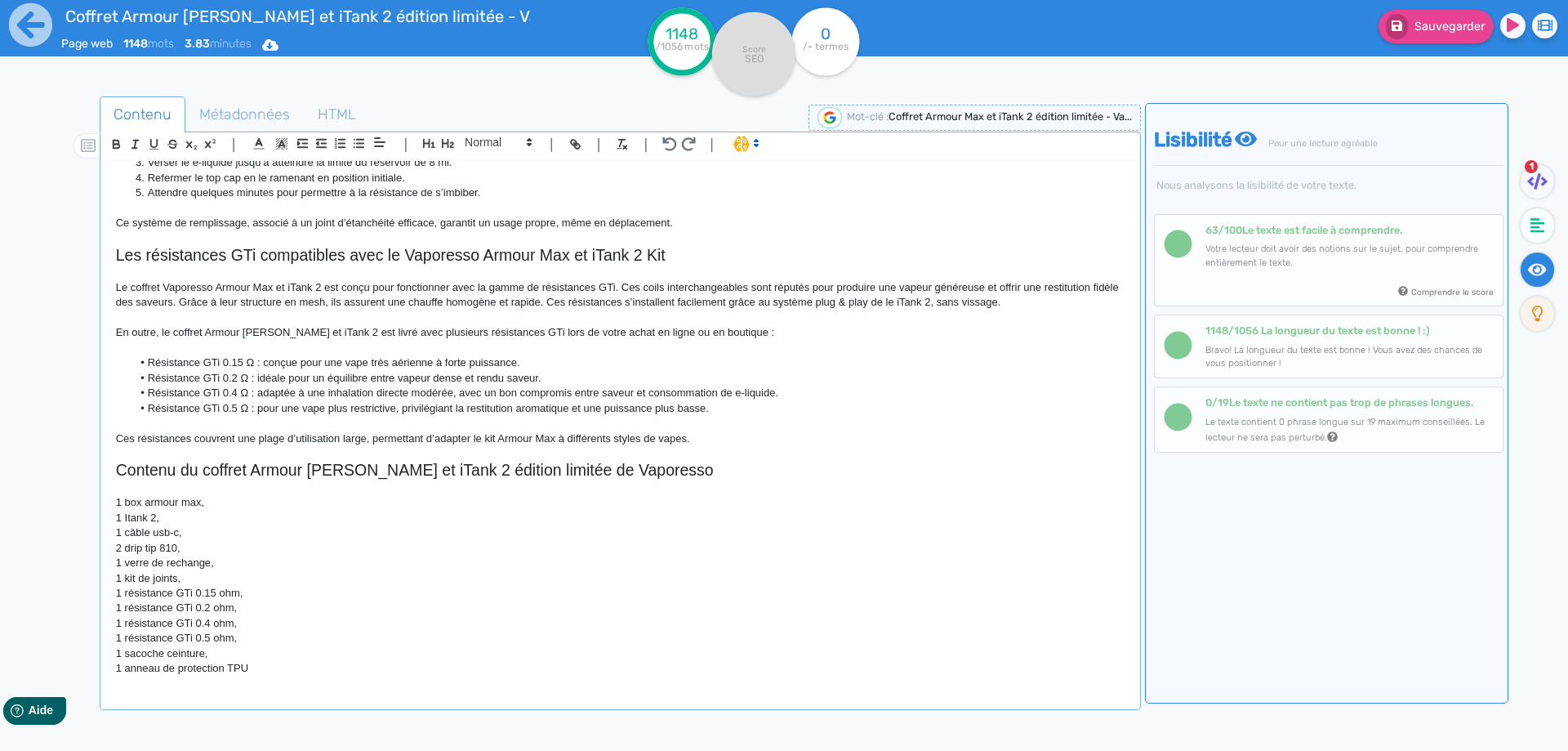
click at [132, 503] on p "1 box armour max," at bounding box center [620, 503] width 1009 height 15
click at [128, 516] on p "1 Itank 2," at bounding box center [620, 518] width 1009 height 15
click at [224, 507] on p "1 Box armour max," at bounding box center [620, 503] width 1009 height 15
click at [190, 501] on p "1 Box armour max" at bounding box center [620, 503] width 1009 height 15
click at [148, 503] on p "1 Box armour Max" at bounding box center [620, 503] width 1009 height 15
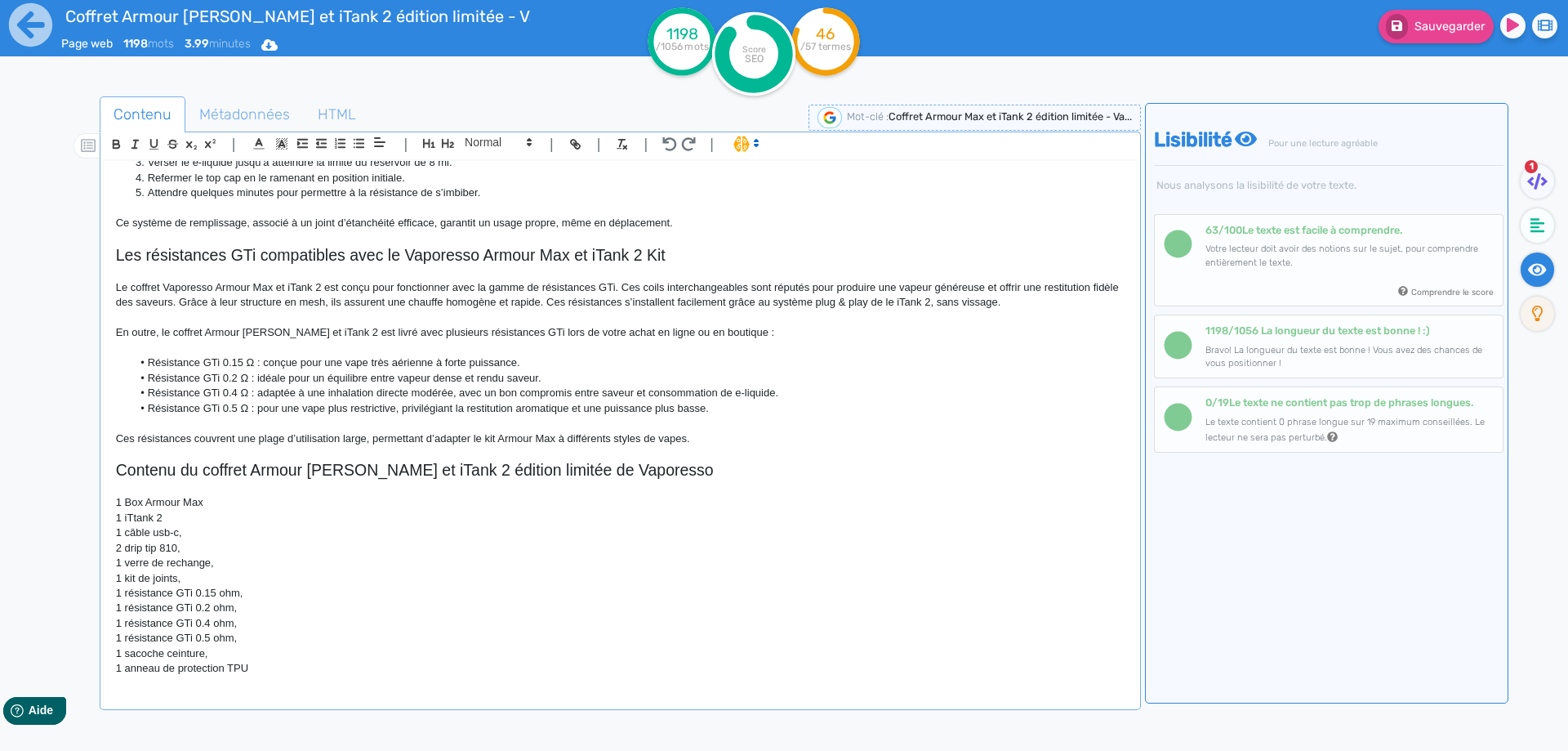
click at [135, 516] on p "1 iTtank 2" at bounding box center [620, 518] width 1009 height 15
click at [132, 516] on p "1 iTtank 2" at bounding box center [620, 518] width 1009 height 15
click at [221, 528] on p "1 câble usb-c," at bounding box center [620, 533] width 1009 height 15
click at [211, 543] on p "2 drip tip 810," at bounding box center [620, 548] width 1009 height 15
click at [215, 559] on p "1 verre de rechange," at bounding box center [620, 563] width 1009 height 15
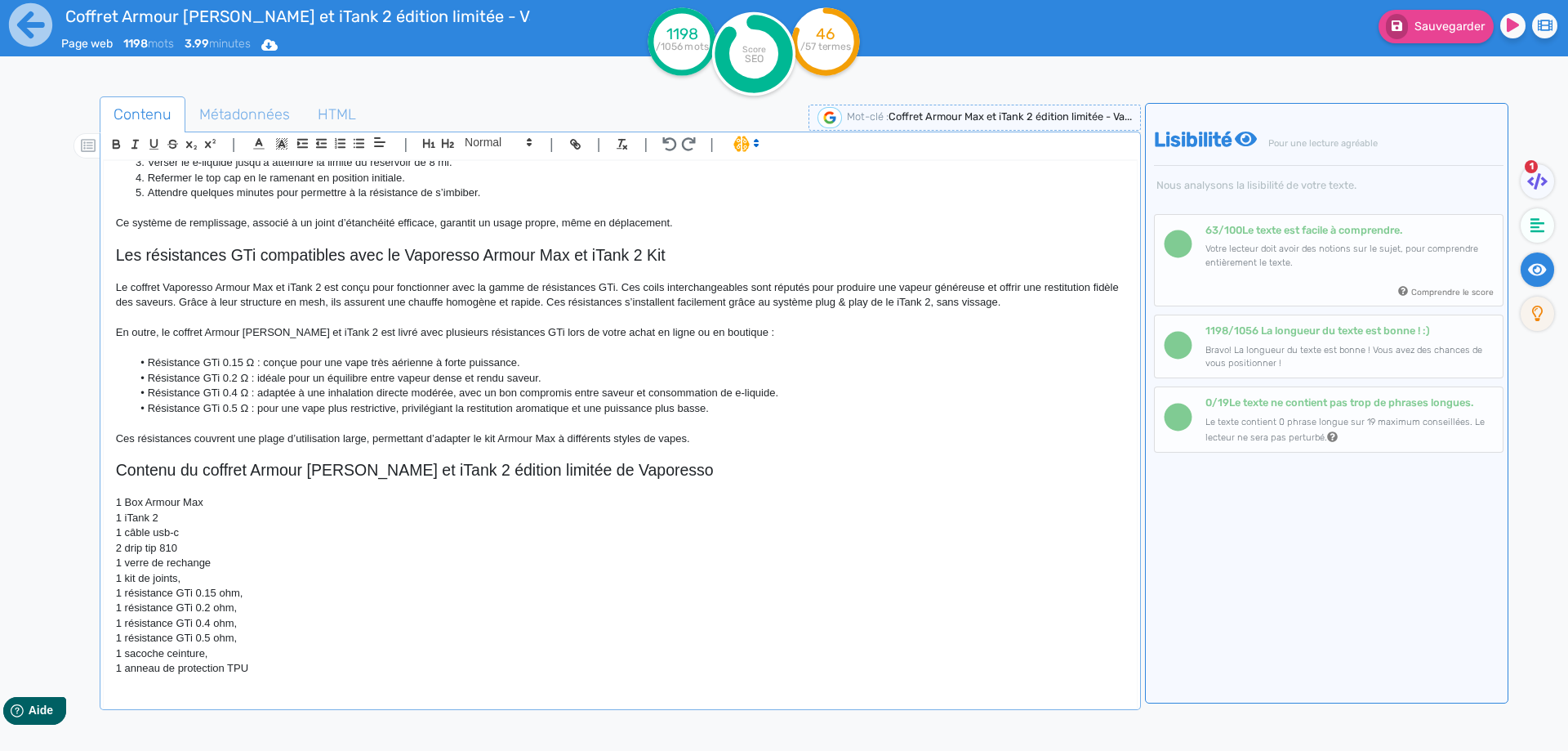
click at [226, 583] on p "1 kit de joints," at bounding box center [620, 579] width 1009 height 15
click at [261, 592] on p "1 résistance GTi 0.15 ohm," at bounding box center [620, 593] width 1009 height 15
click at [258, 608] on p "1 résistance GTi 0.2 ohm," at bounding box center [620, 608] width 1009 height 15
click at [261, 625] on p "1 résistance GTi 0.4 ohm," at bounding box center [620, 624] width 1009 height 15
click at [261, 643] on p "1 résistance GTi 0.5 ohm," at bounding box center [620, 638] width 1009 height 15
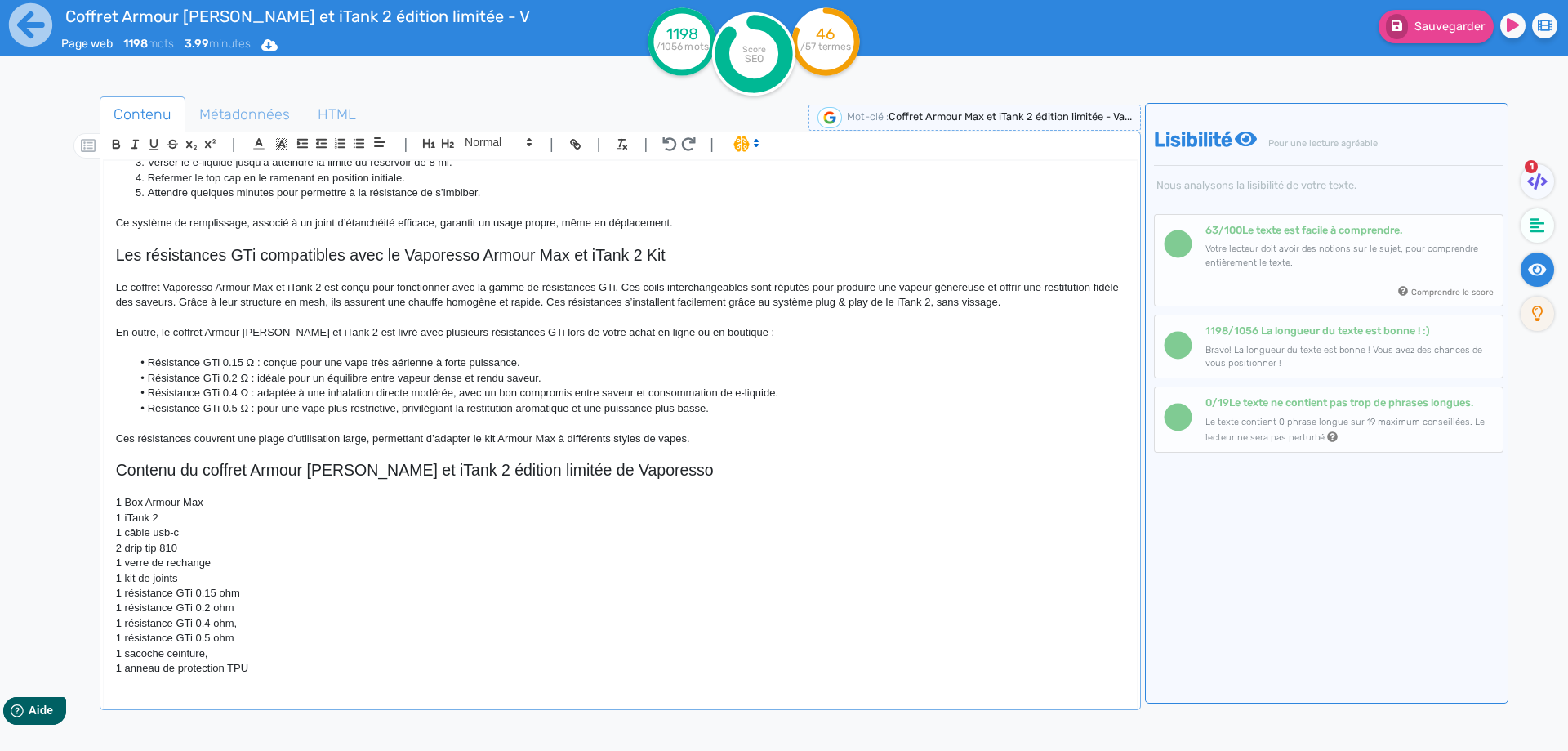
click at [261, 627] on p "1 résistance GTi 0.4 ohm," at bounding box center [620, 624] width 1009 height 15
click at [257, 645] on p "1 résistance GTi 0.5 ohm" at bounding box center [620, 638] width 1009 height 15
click at [260, 650] on p "1 sacoche ceinture," at bounding box center [620, 654] width 1009 height 15
click at [131, 533] on p "1 câble usb-c" at bounding box center [620, 533] width 1009 height 15
click at [126, 551] on p "2 drip tip 810" at bounding box center [620, 548] width 1009 height 15
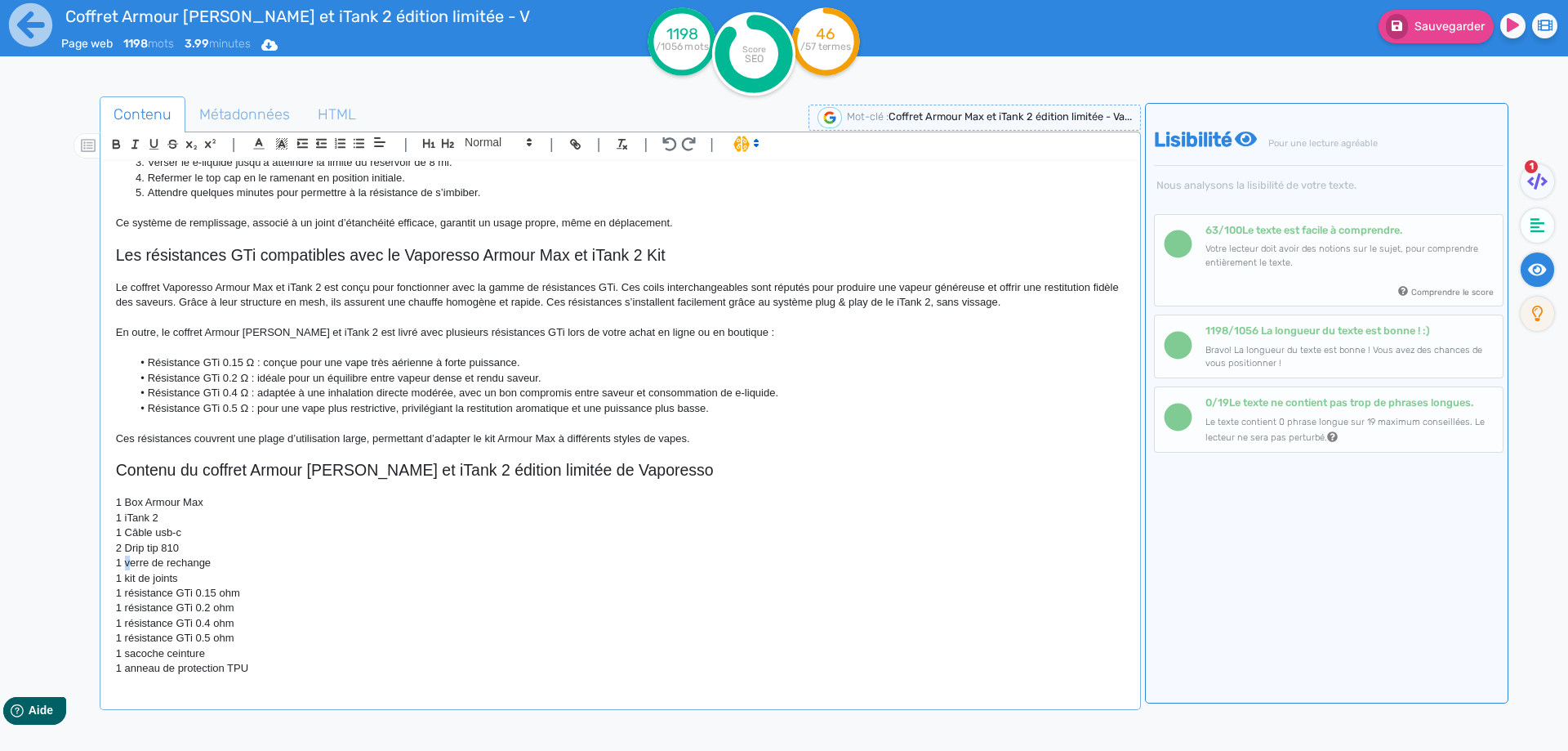
click at [126, 563] on p "1 verre de rechange" at bounding box center [620, 563] width 1009 height 15
click at [129, 580] on p "1 kit de joints" at bounding box center [620, 579] width 1009 height 15
click at [124, 592] on p "1 résistance GTi 0.15 ohm" at bounding box center [620, 593] width 1009 height 15
click at [127, 608] on p "1 résistance GTi 0.2 ohm" at bounding box center [620, 608] width 1009 height 15
click at [125, 621] on p "1 résistance GTi 0.4 ohm" at bounding box center [620, 624] width 1009 height 15
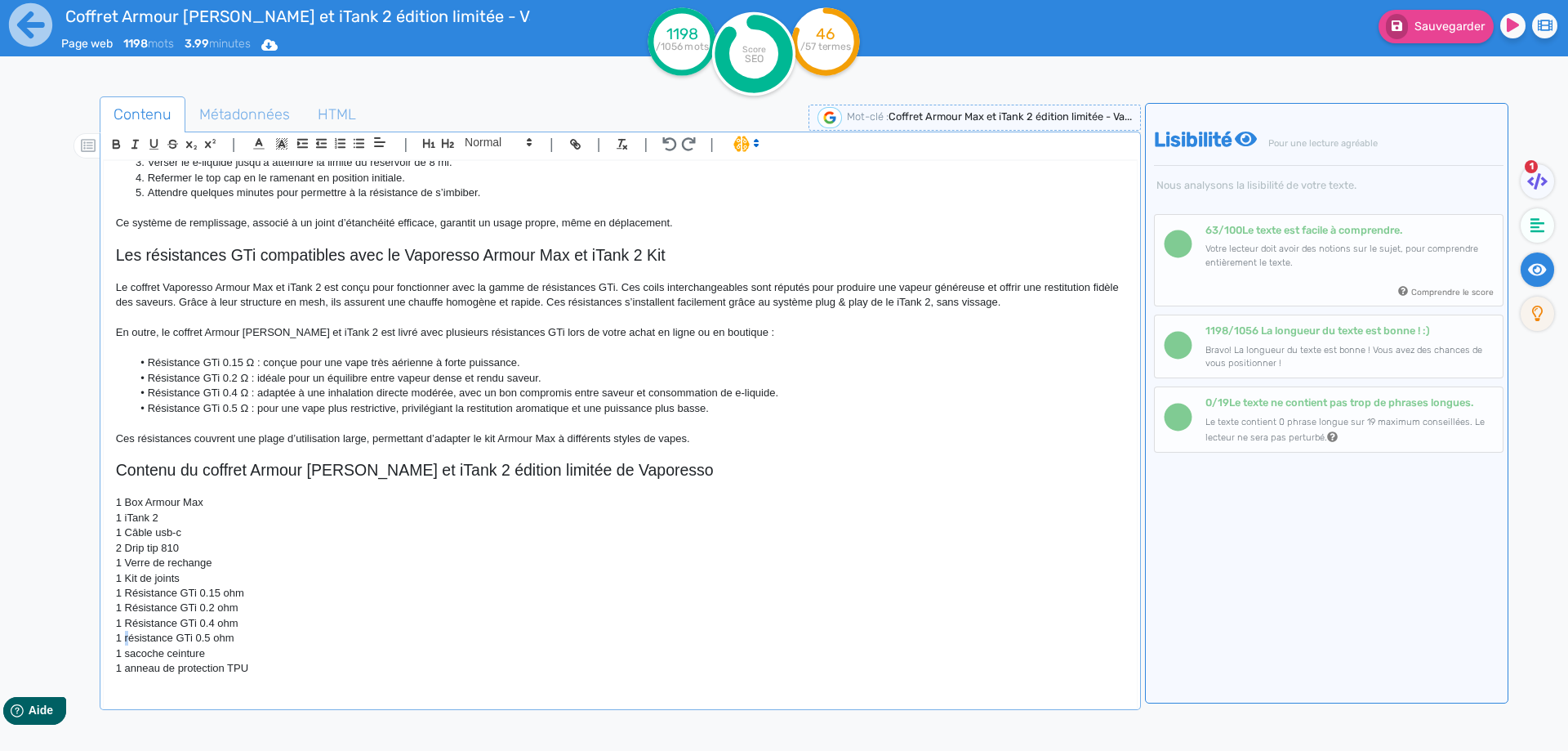
click at [129, 635] on p "1 résistance GTi 0.5 ohm" at bounding box center [620, 638] width 1009 height 15
click at [129, 655] on p "1 sacoche ceinture" at bounding box center [620, 654] width 1009 height 15
click at [127, 663] on p "1 anneau de protection TPU" at bounding box center [620, 668] width 1009 height 15
click at [291, 668] on p "1 Anneau de protection TPU" at bounding box center [620, 668] width 1009 height 15
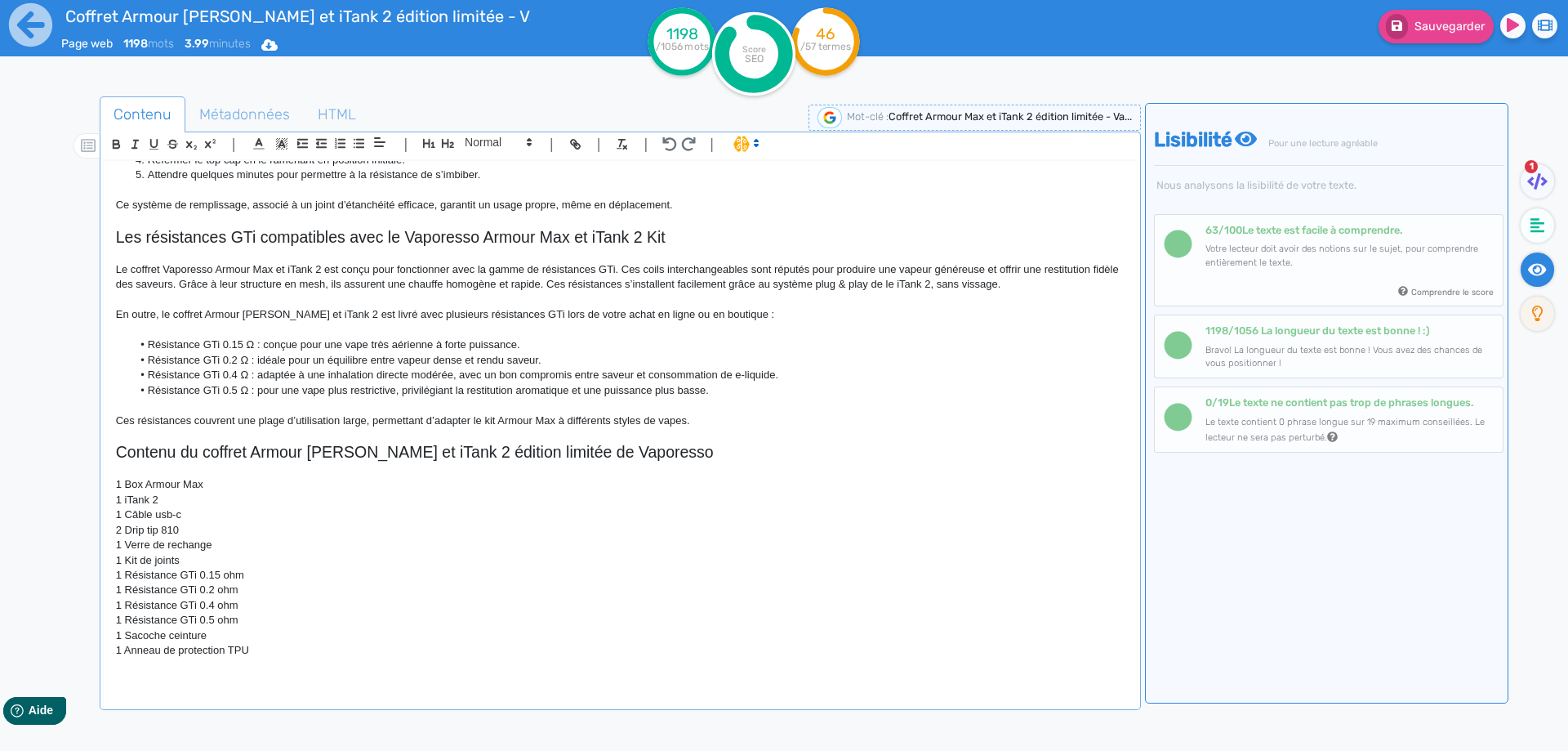
scroll to position [1146, 0]
click at [123, 497] on p "1 iTank 2" at bounding box center [620, 499] width 1009 height 15
click at [158, 516] on p "1 Câble usb-c" at bounding box center [620, 514] width 1009 height 15
drag, startPoint x: 158, startPoint y: 516, endPoint x: 176, endPoint y: 516, distance: 18.0
click at [176, 516] on p "1 Câble usb-c" at bounding box center [620, 514] width 1009 height 15
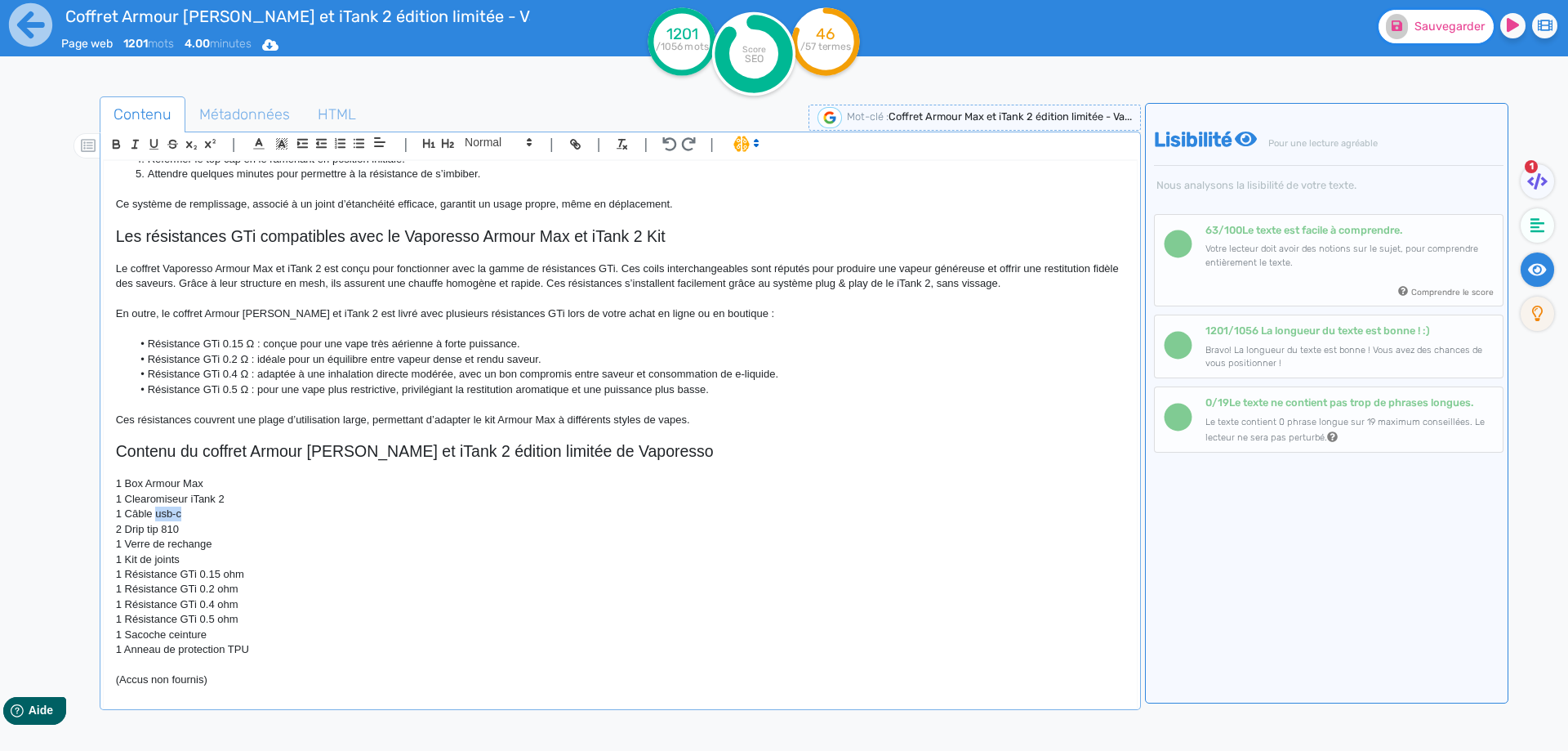
click at [1446, 34] on button "Sauvegarder" at bounding box center [1436, 26] width 115 height 34
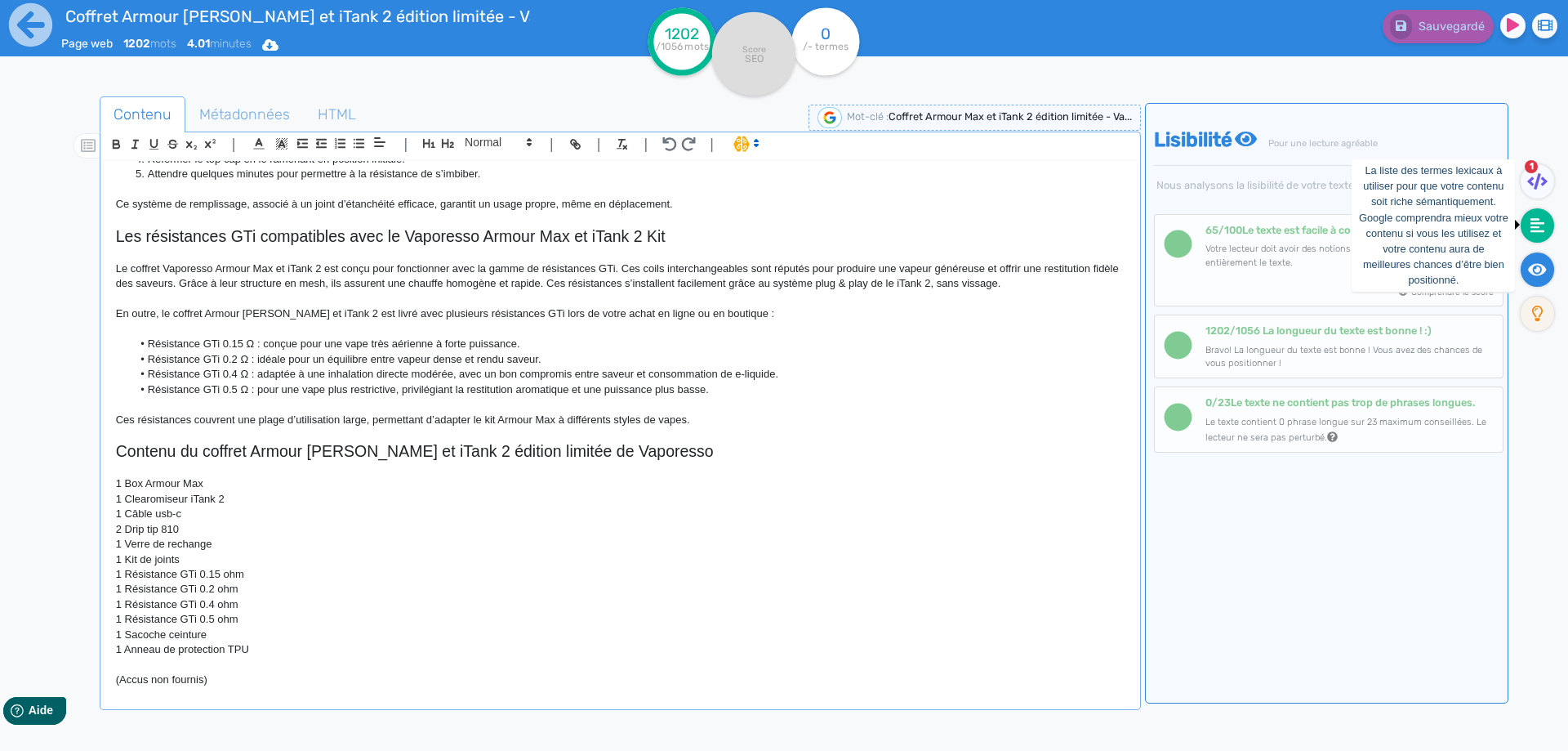
click at [1526, 222] on fa-icon at bounding box center [1537, 226] width 33 height 34
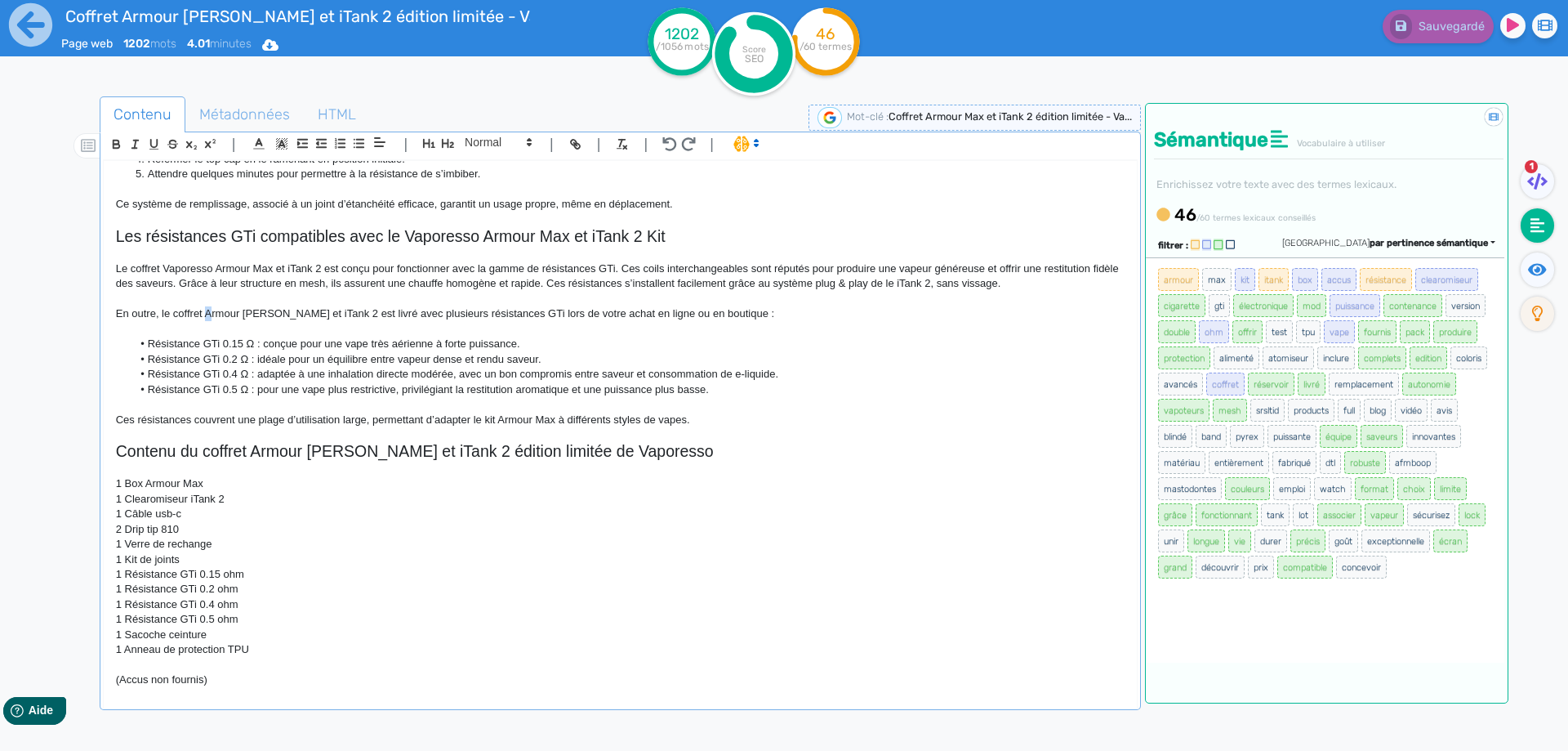
click at [209, 311] on p "En outre, le coffret Armour [PERSON_NAME] et iTank 2 est livré avec plusieurs r…" at bounding box center [620, 314] width 1009 height 15
click at [243, 317] on p "En outre, le coffret armour [PERSON_NAME] et iTank 2 est livré avec plusieurs r…" at bounding box center [620, 314] width 1009 height 15
click at [284, 313] on p "En outre, le coffret armour [PERSON_NAME] et iTank 2 est livré avec plusieurs r…" at bounding box center [620, 314] width 1009 height 15
click at [1445, 34] on button "Sauvegarder" at bounding box center [1436, 26] width 115 height 34
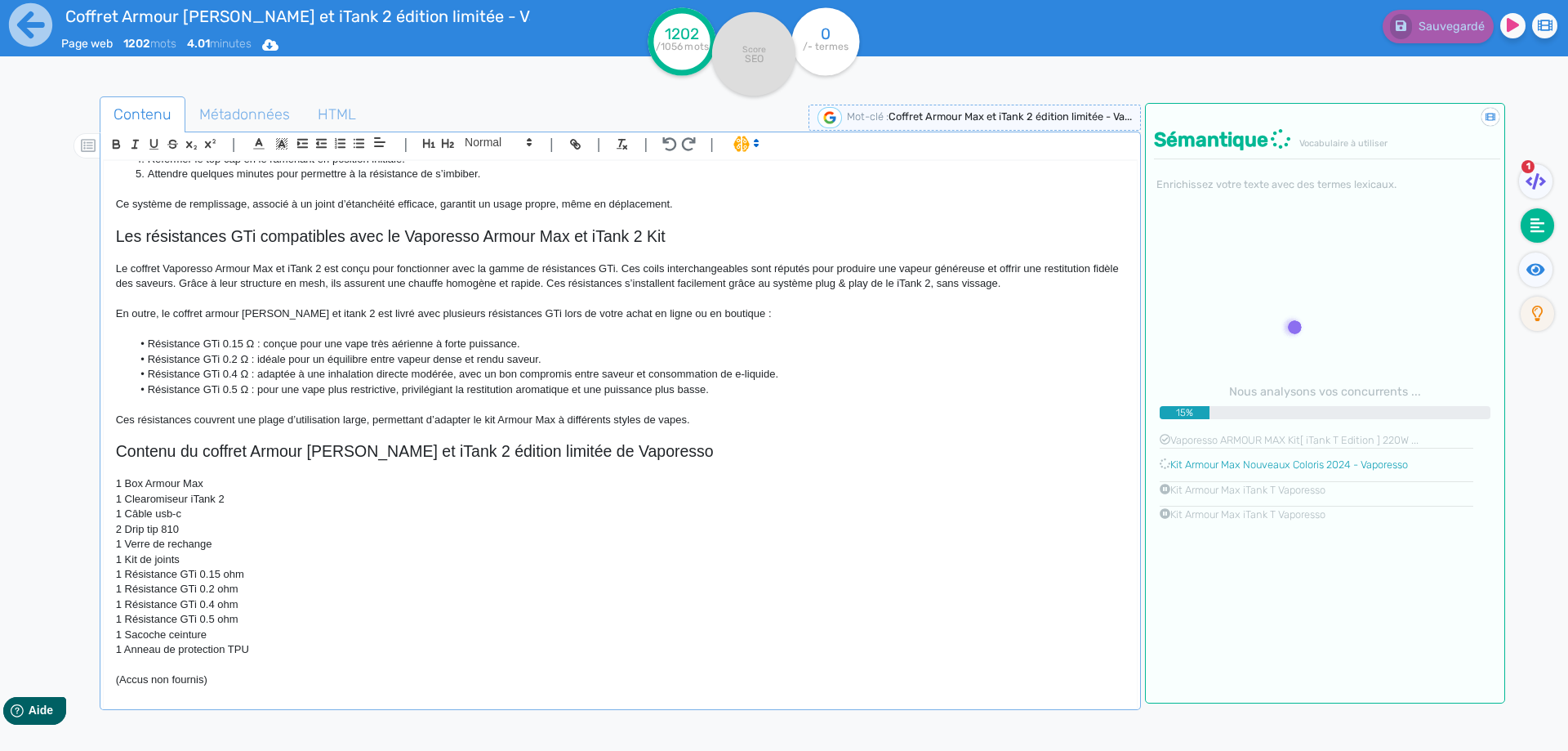
click at [487, 306] on p at bounding box center [620, 299] width 1009 height 15
click at [484, 307] on p "En outre, le coffret armour [PERSON_NAME] et itank 2 est livré avec plusieurs r…" at bounding box center [620, 314] width 1009 height 15
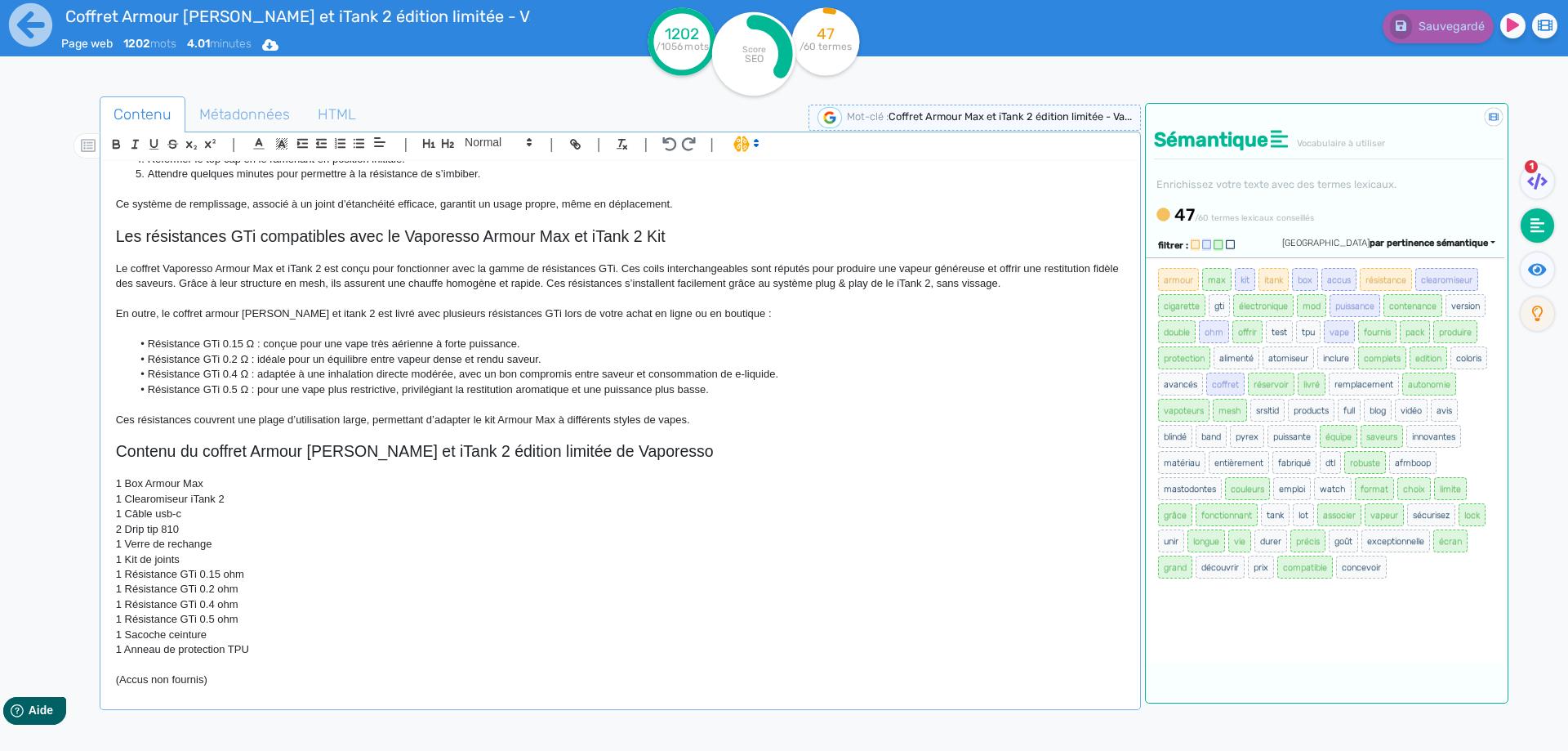
click at [484, 307] on p "En outre, le coffret armour [PERSON_NAME] et itank 2 est livré avec plusieurs r…" at bounding box center [620, 314] width 1009 height 15
click at [1428, 13] on button "Sauvegarder" at bounding box center [1436, 26] width 115 height 34
click at [230, 650] on p "1 Anneau de protection TPU" at bounding box center [620, 650] width 1009 height 15
click at [1439, 38] on button "Sauvegarder" at bounding box center [1436, 26] width 115 height 34
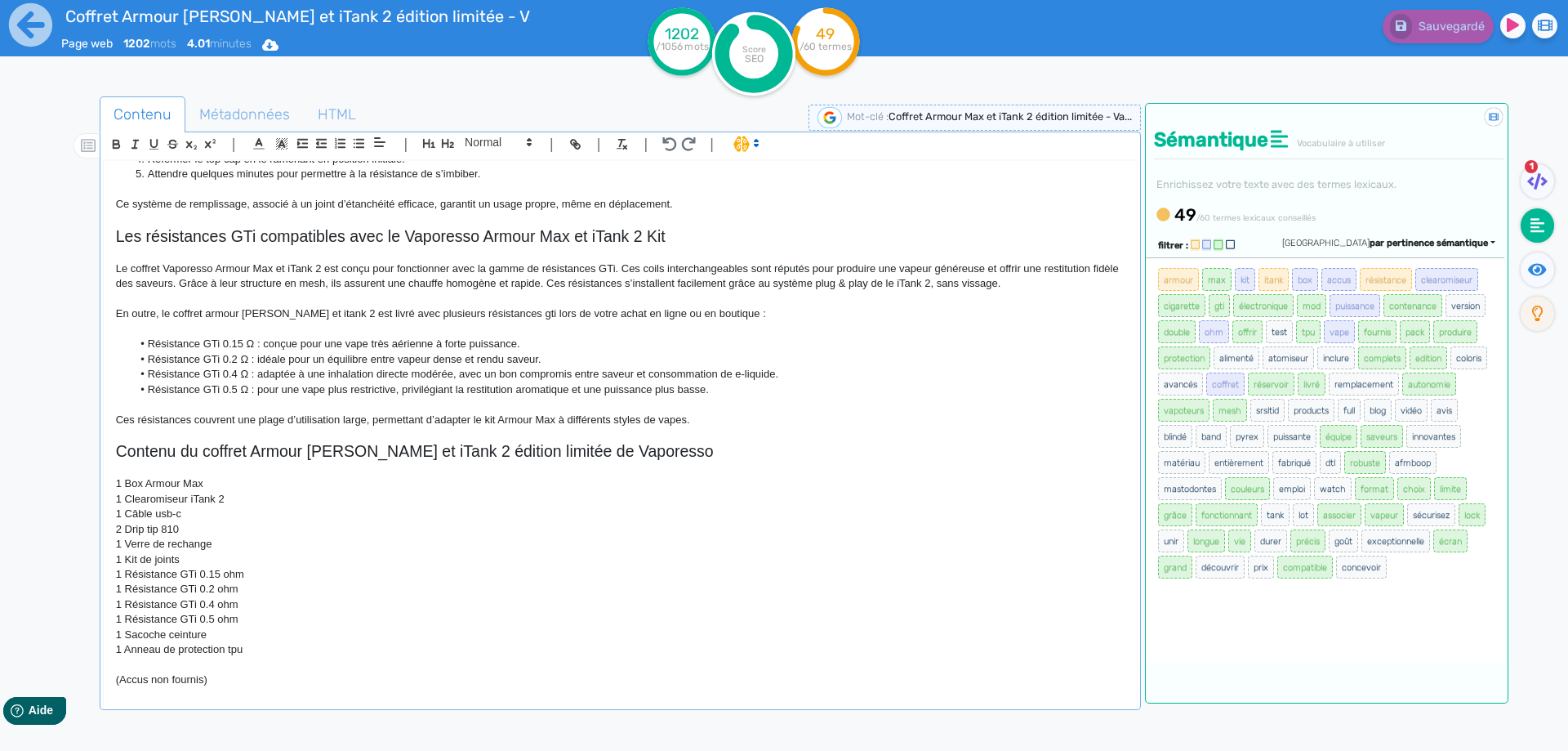
click at [185, 555] on p "1 Kit de joints" at bounding box center [620, 560] width 1009 height 15
click at [1414, 52] on div "Sauvegarder" at bounding box center [1254, 40] width 627 height 80
click at [1414, 39] on button "Sauvegarder" at bounding box center [1436, 26] width 115 height 34
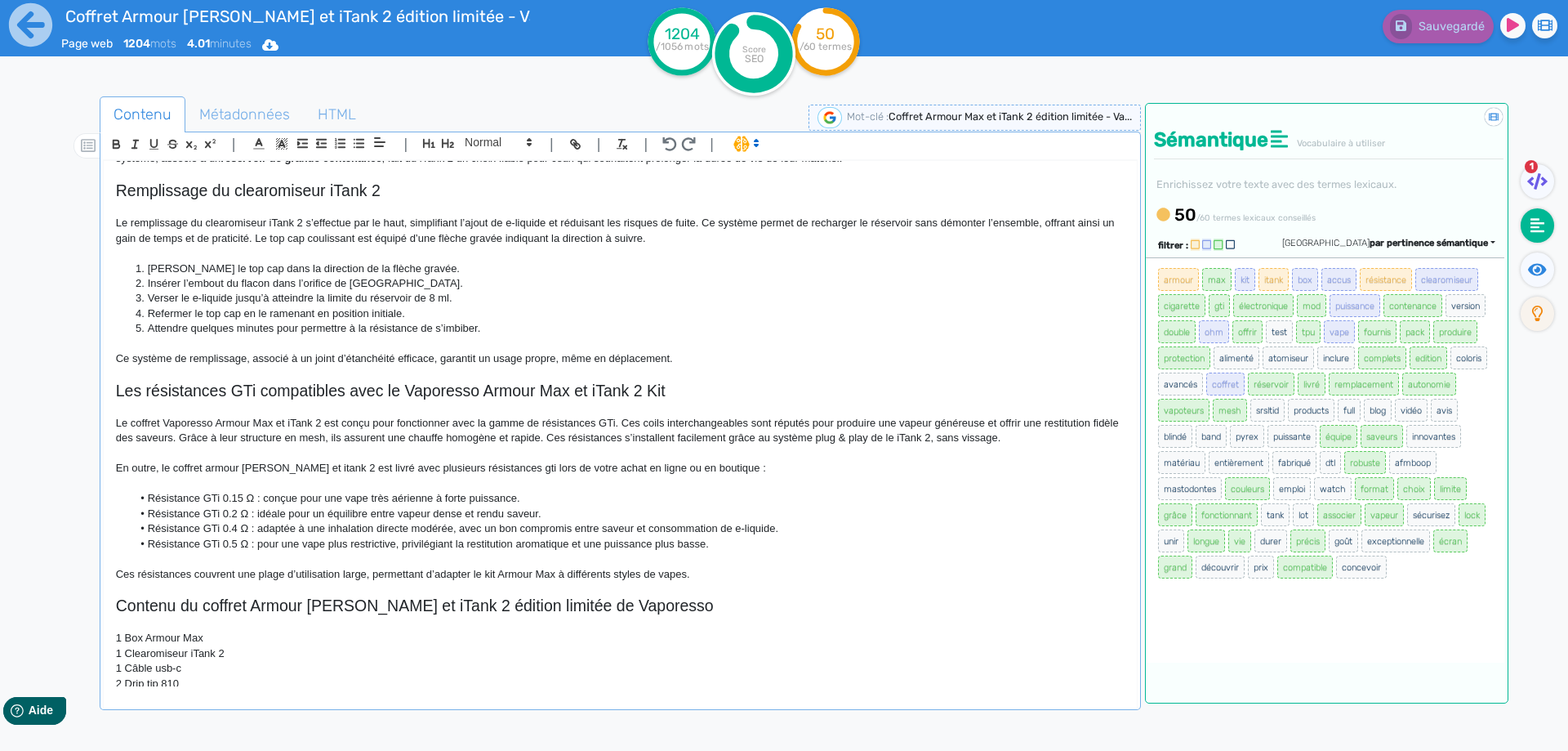
scroll to position [356, 0]
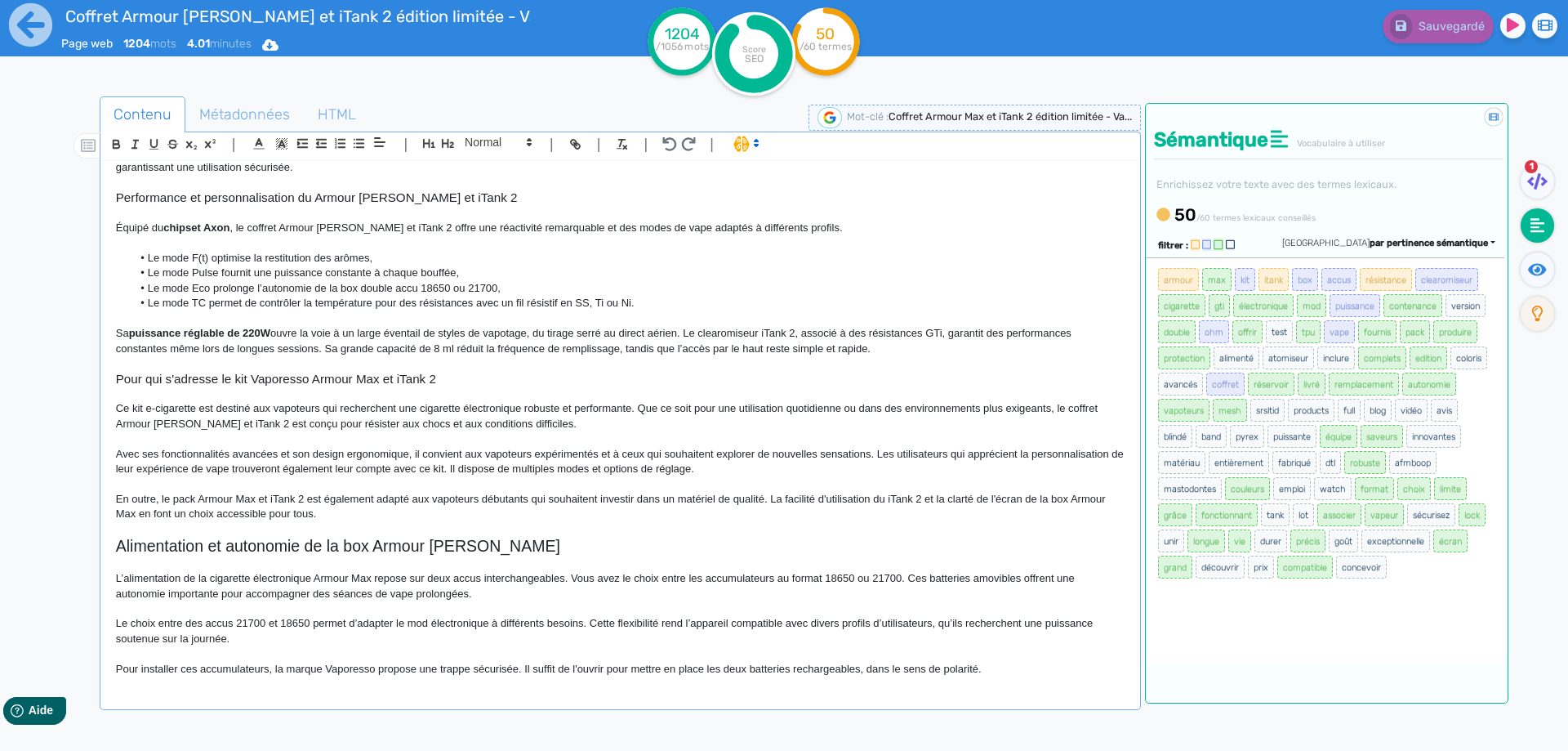
click at [255, 429] on span "Ce kit e-cigarette est destiné aux vapoteurs qui recherchent une cigarette élec…" at bounding box center [608, 415] width 984 height 27
click at [1419, 31] on span "Sauvegarder" at bounding box center [1450, 26] width 70 height 14
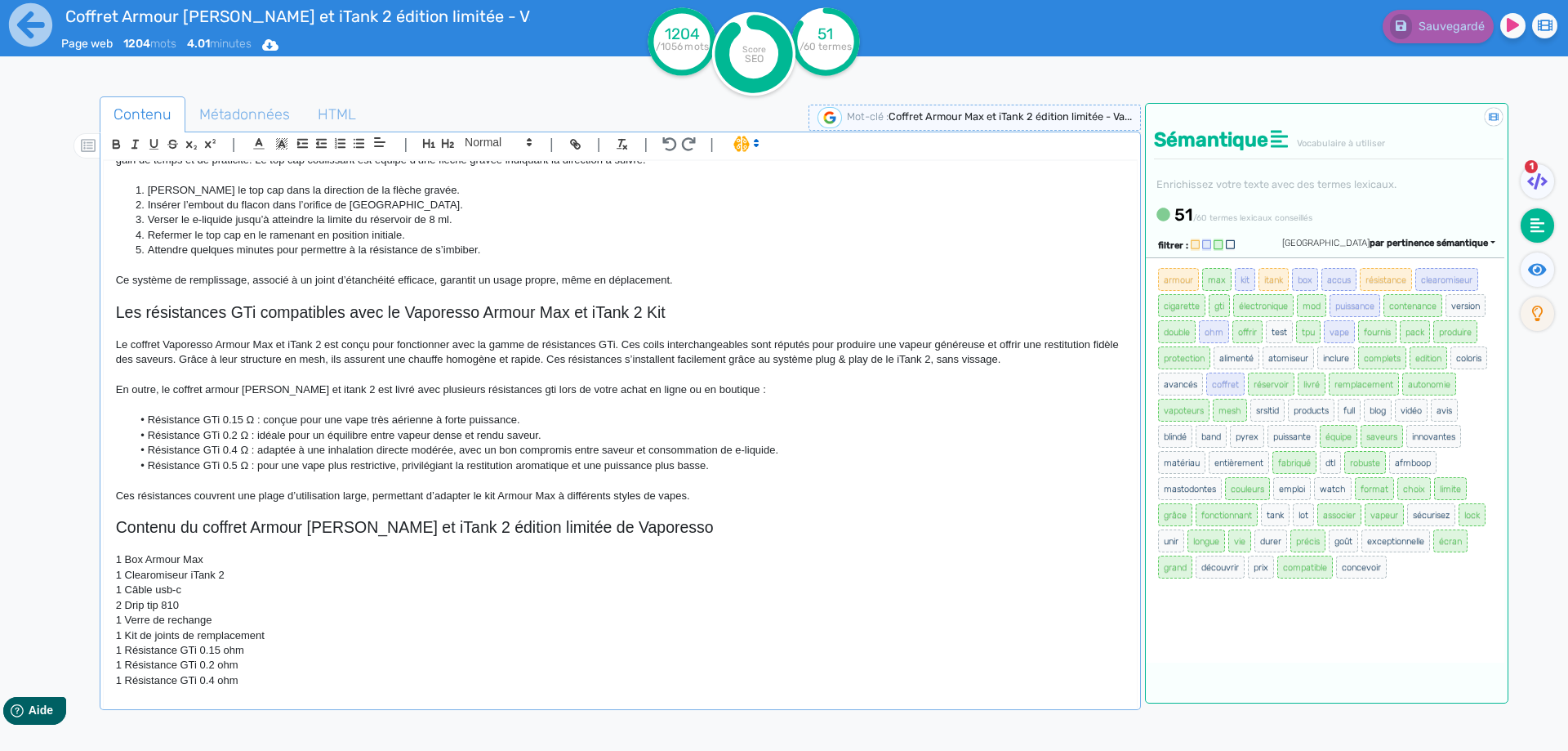
scroll to position [1157, 0]
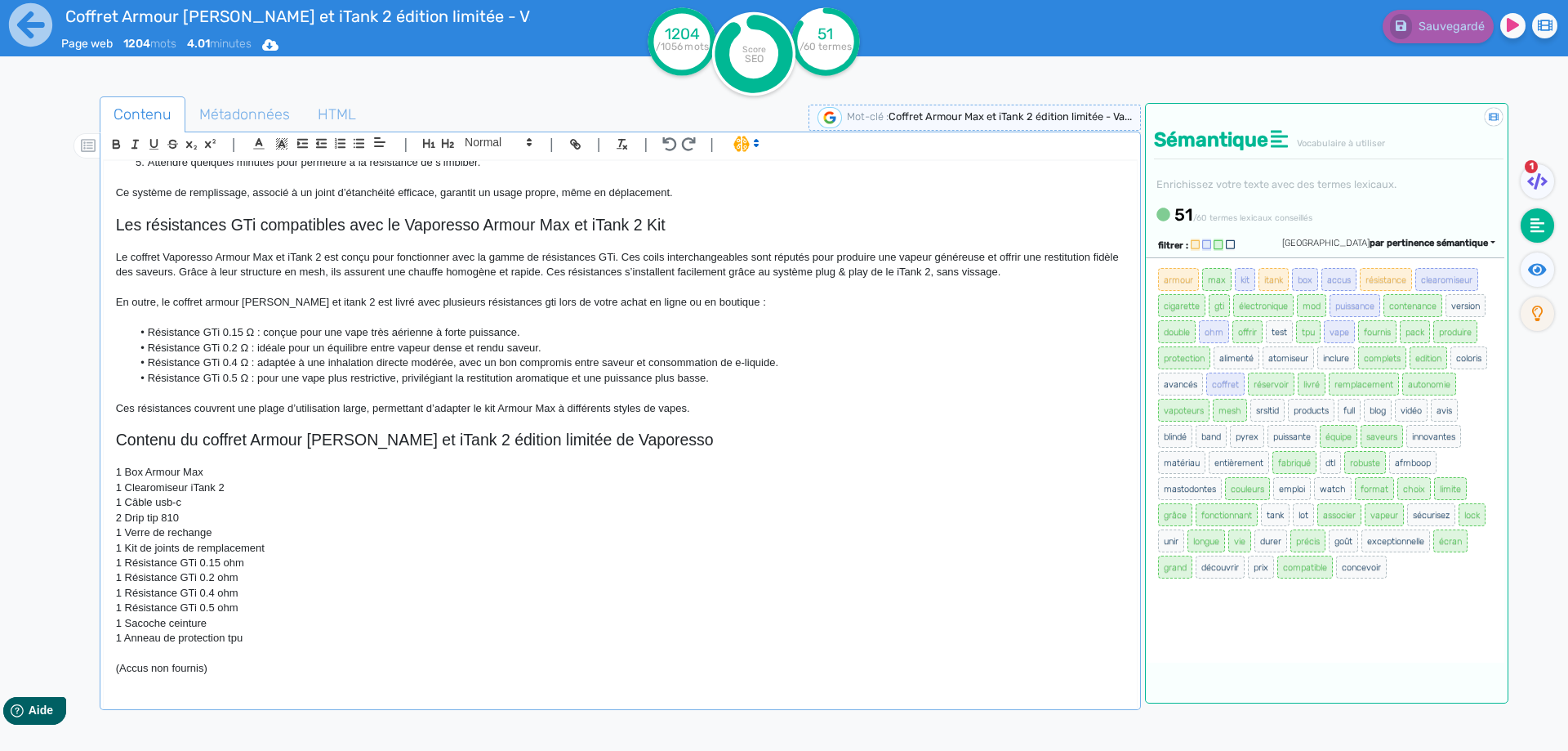
click at [157, 535] on p "1 Verre de rechange" at bounding box center [620, 533] width 1009 height 15
click at [1444, 46] on div "Sauvegarder" at bounding box center [1254, 40] width 627 height 80
click at [1444, 39] on button "Sauvegarder" at bounding box center [1436, 26] width 115 height 34
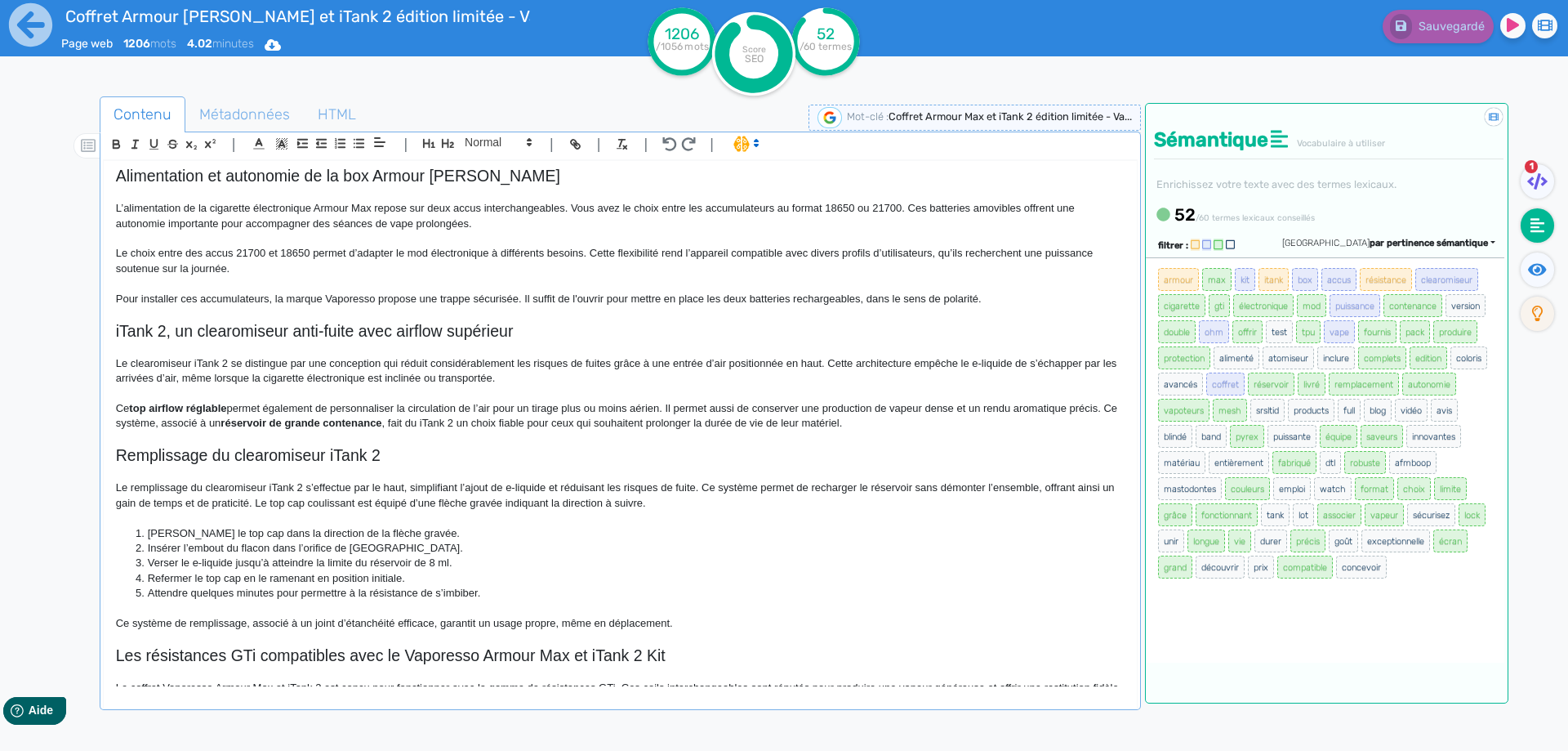
click at [880, 494] on p "Le remplissage du clearomiseur iTank 2 s’effectue par le haut, simplifiant l’aj…" at bounding box center [620, 495] width 1009 height 30
click at [1415, 32] on span "Sauvegarder" at bounding box center [1450, 26] width 70 height 14
click at [1527, 270] on fa-icon at bounding box center [1537, 270] width 33 height 34
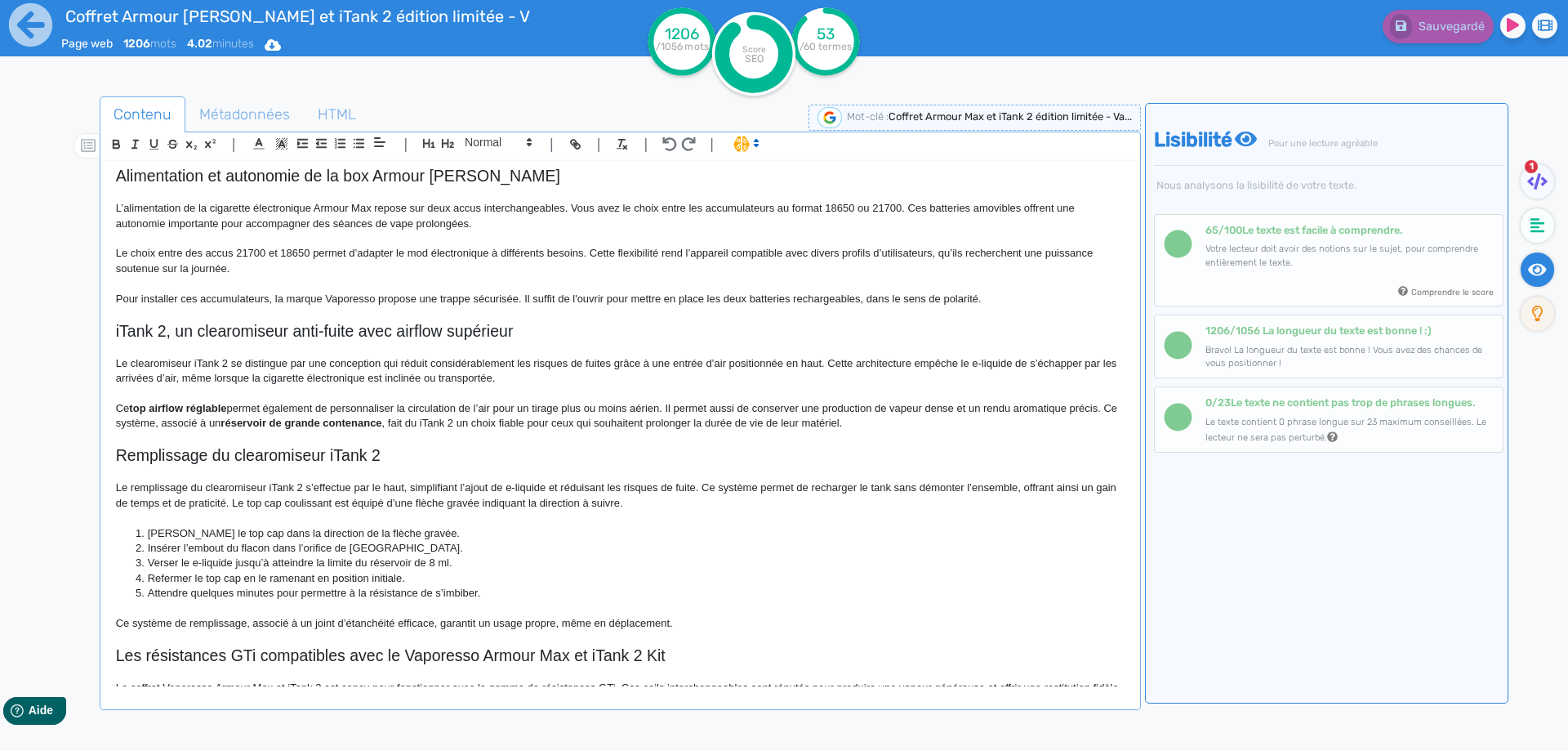
click at [1534, 247] on li at bounding box center [1541, 228] width 42 height 40
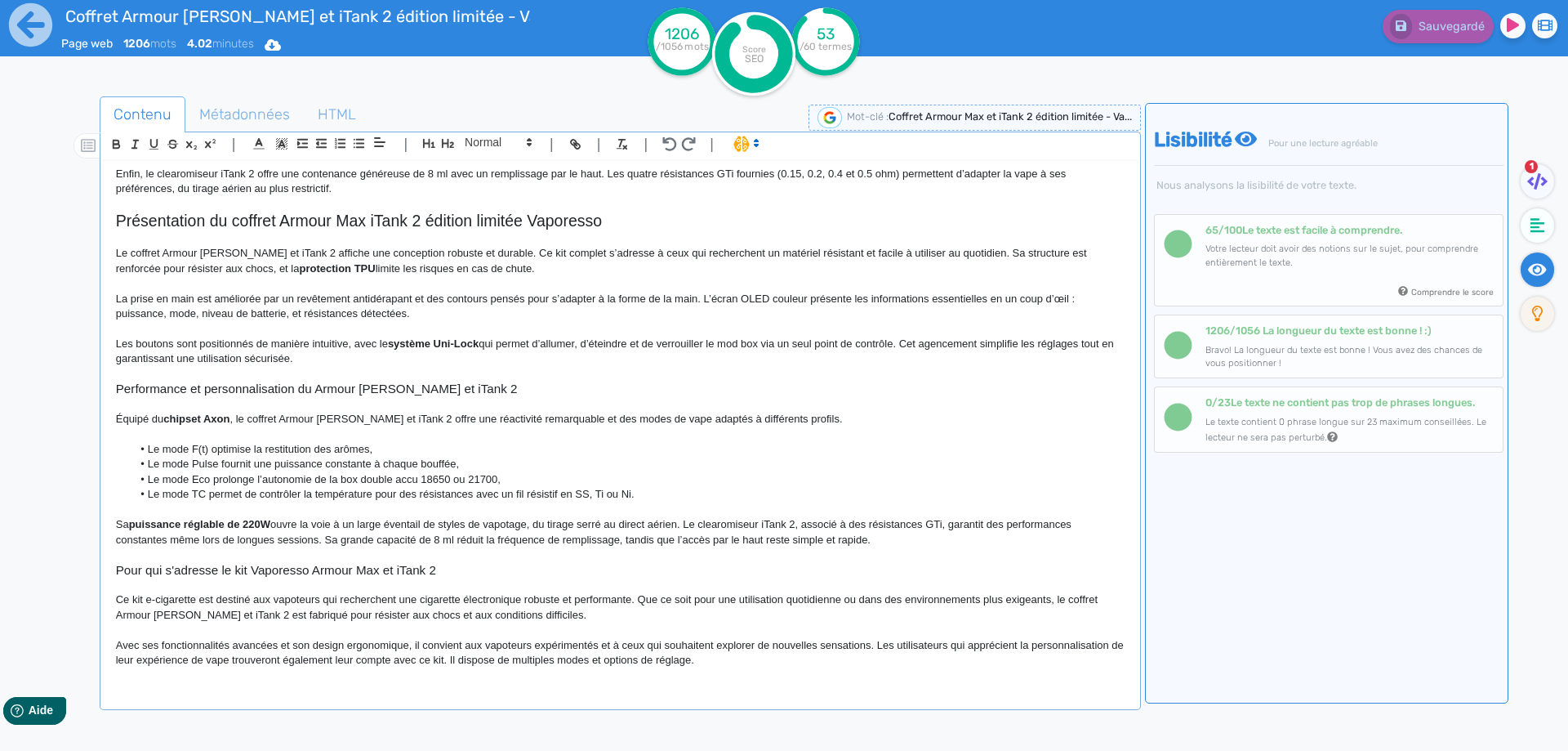
scroll to position [13, 0]
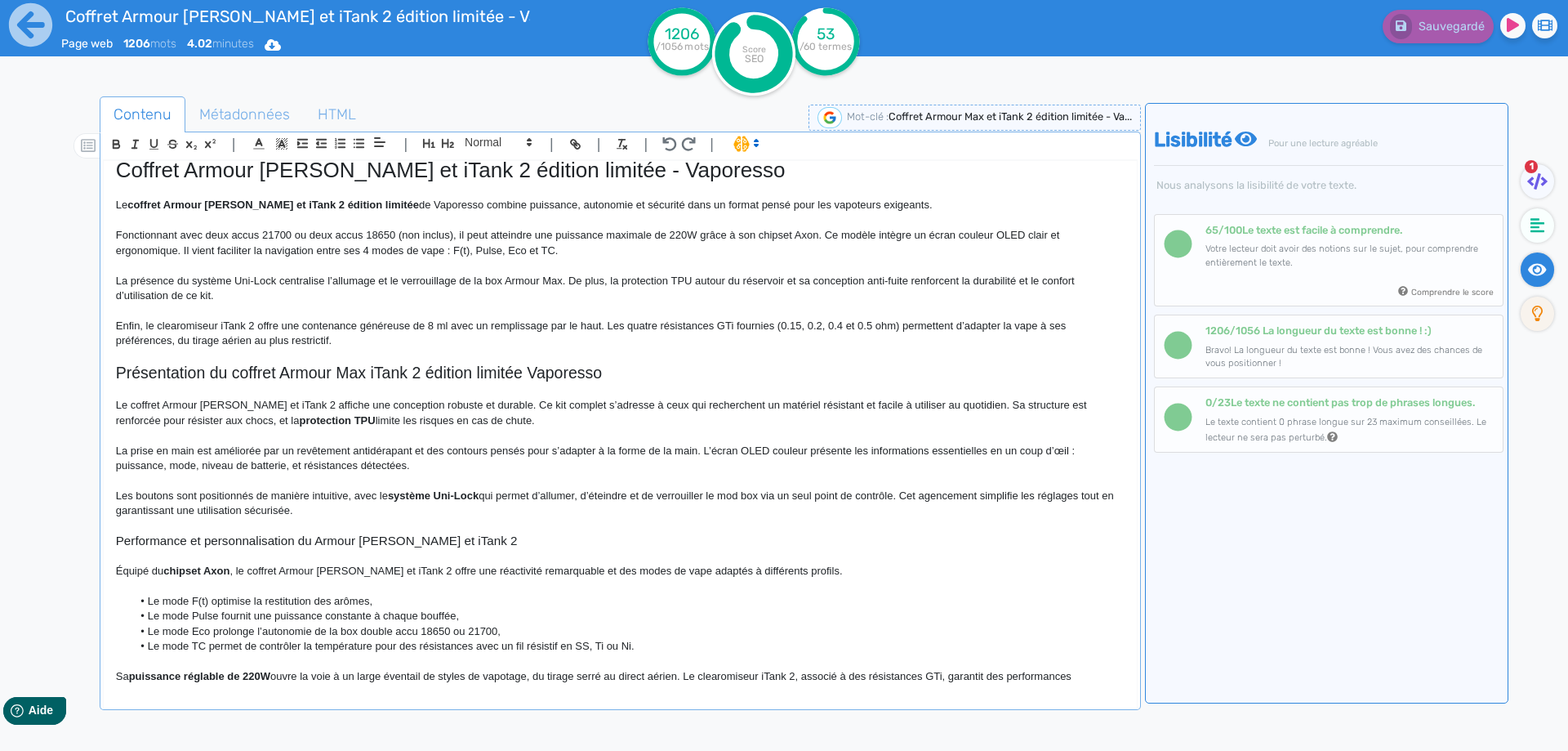
click at [150, 176] on span "Coffret Armour [PERSON_NAME] et iTank 2 édition limitée - Vaporesso" at bounding box center [451, 170] width 670 height 25
click at [149, 175] on span "Coffret Armour [PERSON_NAME] et iTank 2 édition limitée - Vaporesso" at bounding box center [451, 170] width 670 height 25
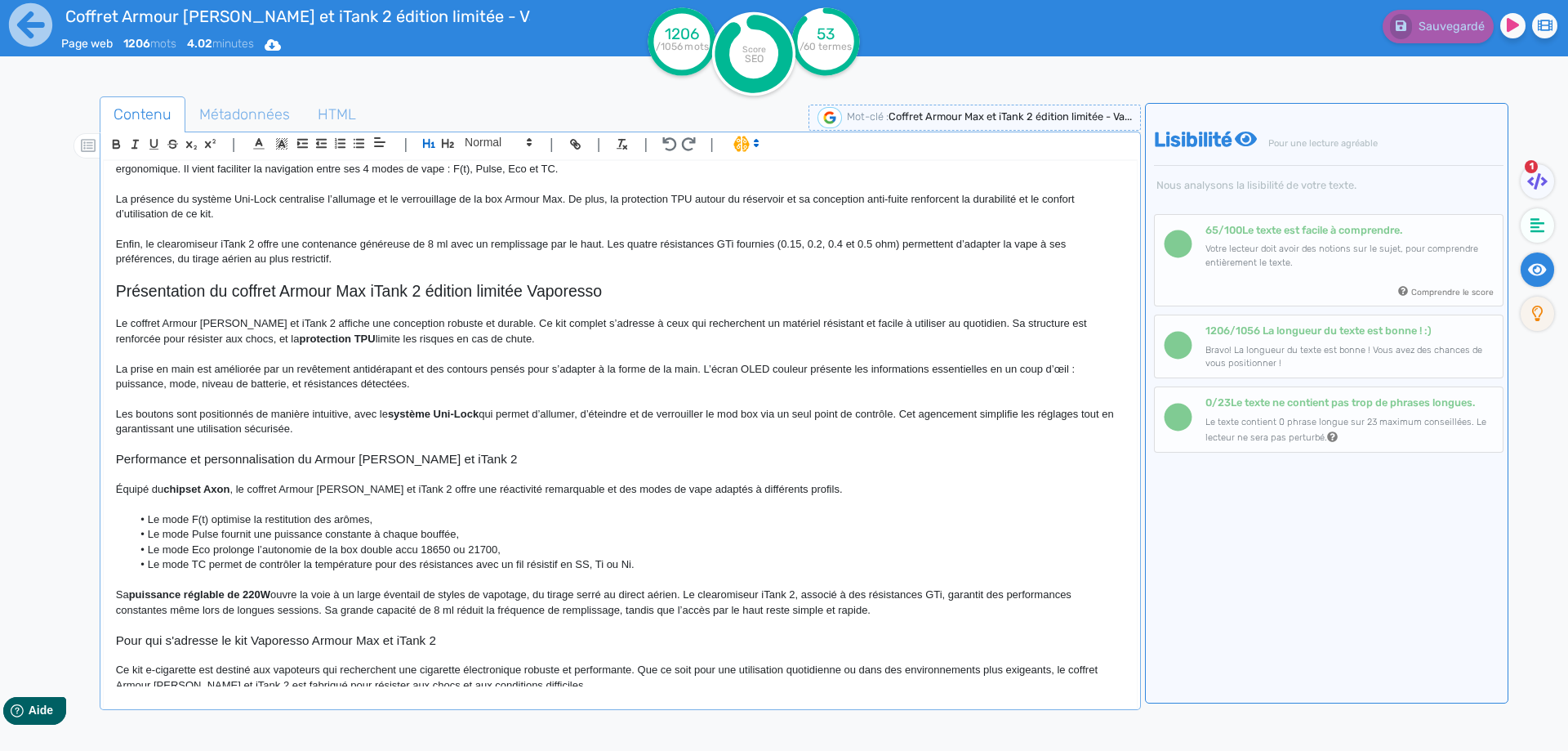
click at [274, 325] on span "Le coffret Armour [PERSON_NAME] et iTank 2 affiche une conception robuste et du…" at bounding box center [603, 330] width 974 height 27
click at [389, 488] on span ", le coffret Armour [PERSON_NAME] et iTank 2 offre une réactivité remarquable e…" at bounding box center [536, 489] width 612 height 12
click at [1463, 30] on span "Sauvegarder" at bounding box center [1450, 26] width 70 height 14
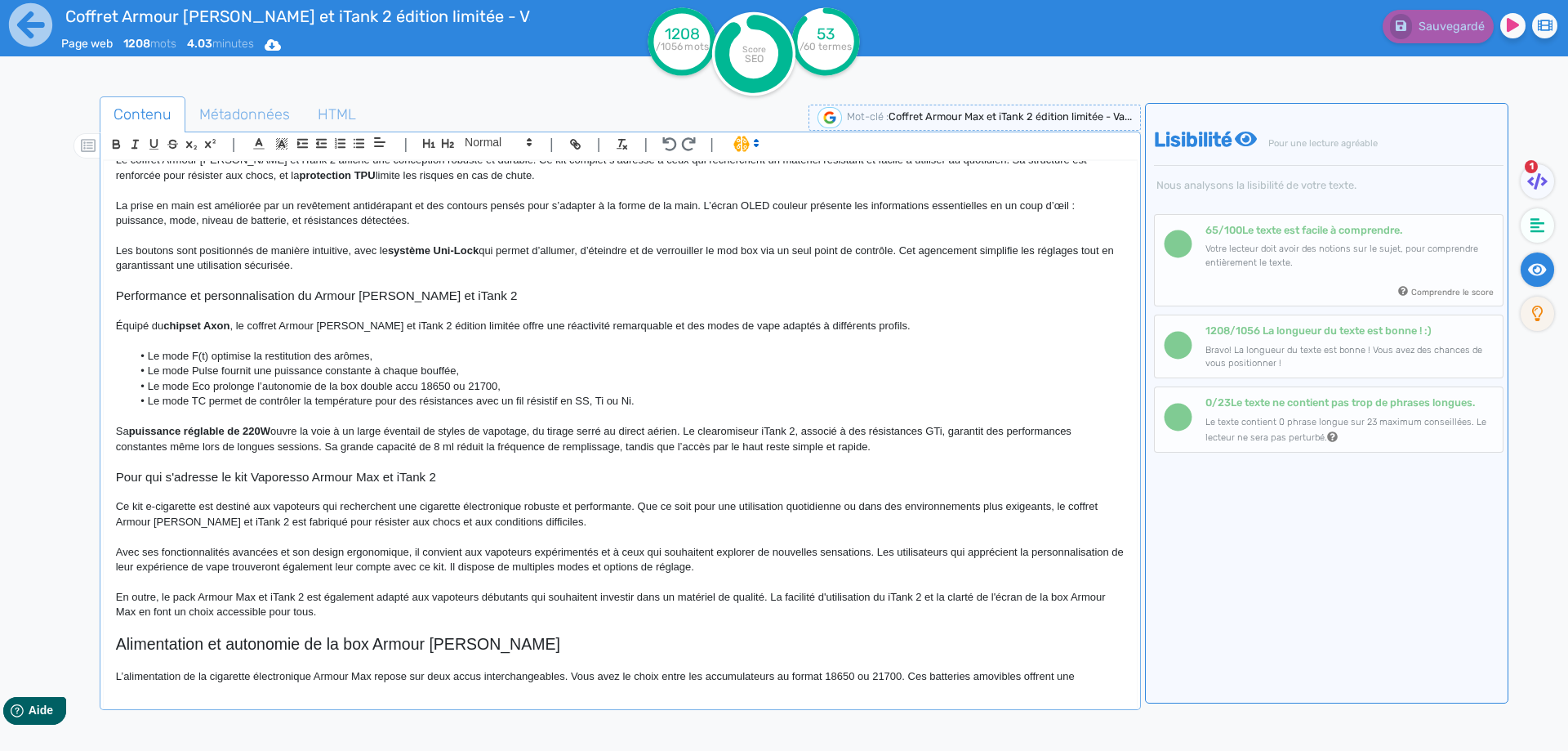
scroll to position [340, 0]
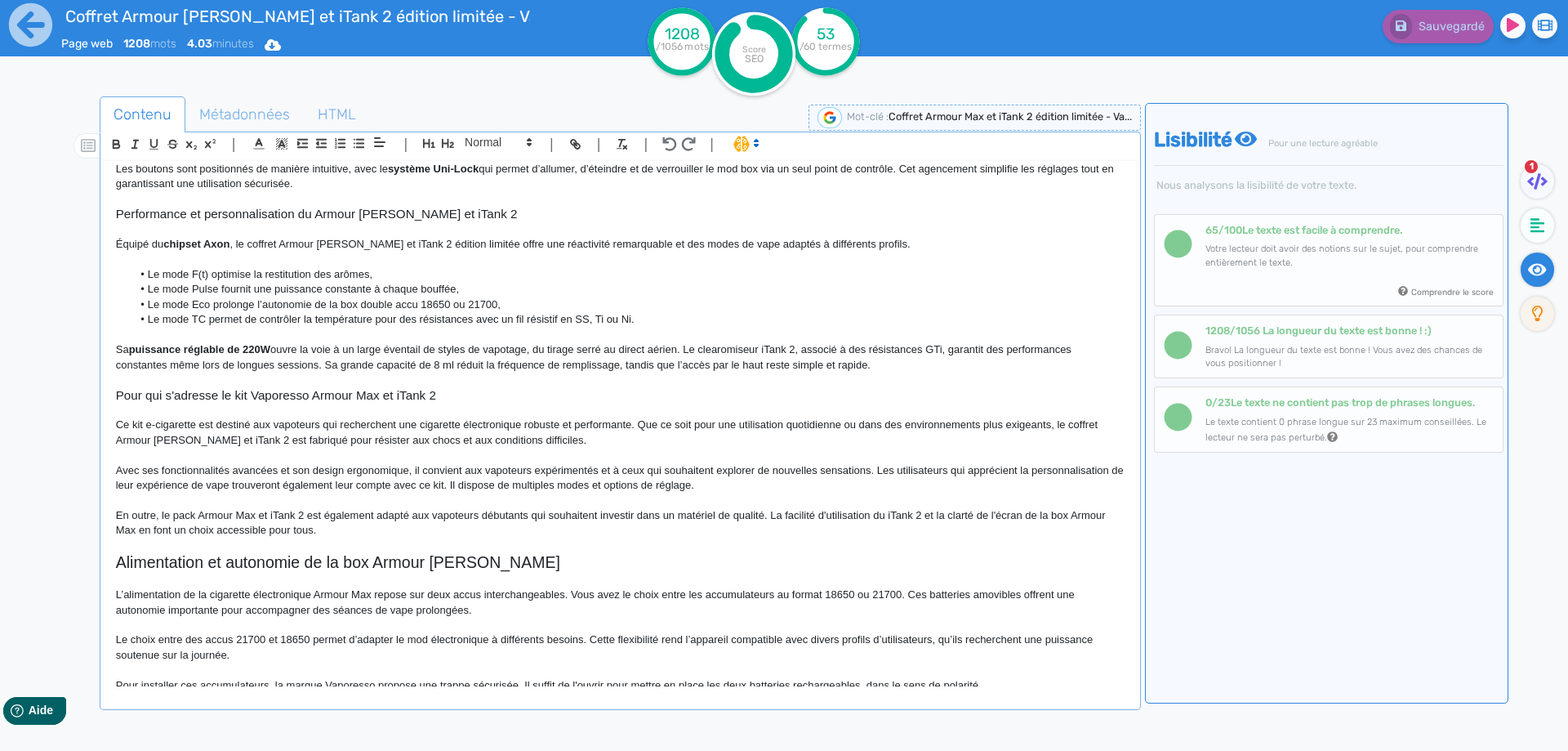
click at [228, 439] on span "Ce kit e-cigarette est destiné aux vapoteurs qui recherchent une cigarette élec…" at bounding box center [608, 431] width 984 height 27
click at [1441, 34] on button "Sauvegarder" at bounding box center [1436, 26] width 115 height 34
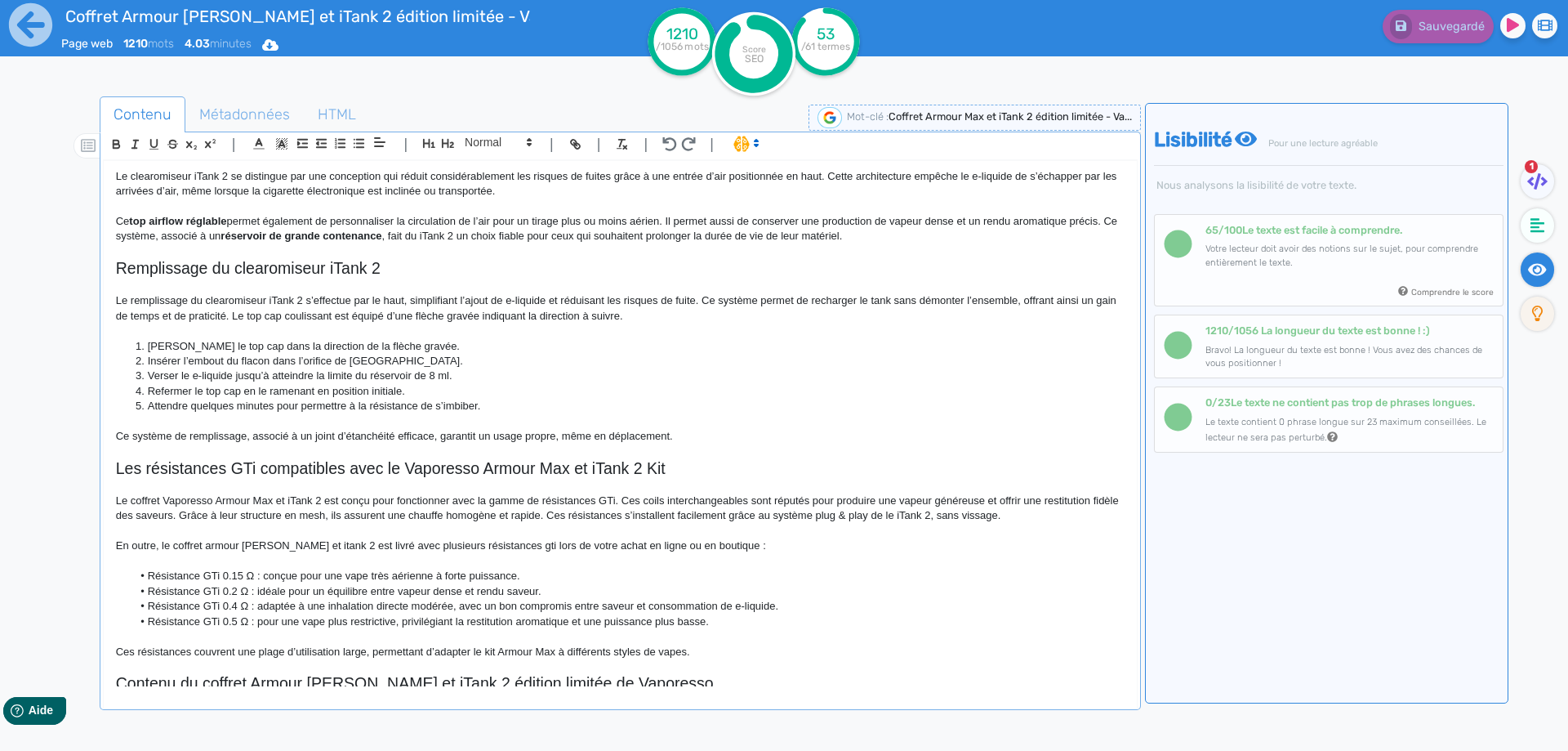
scroll to position [994, 0]
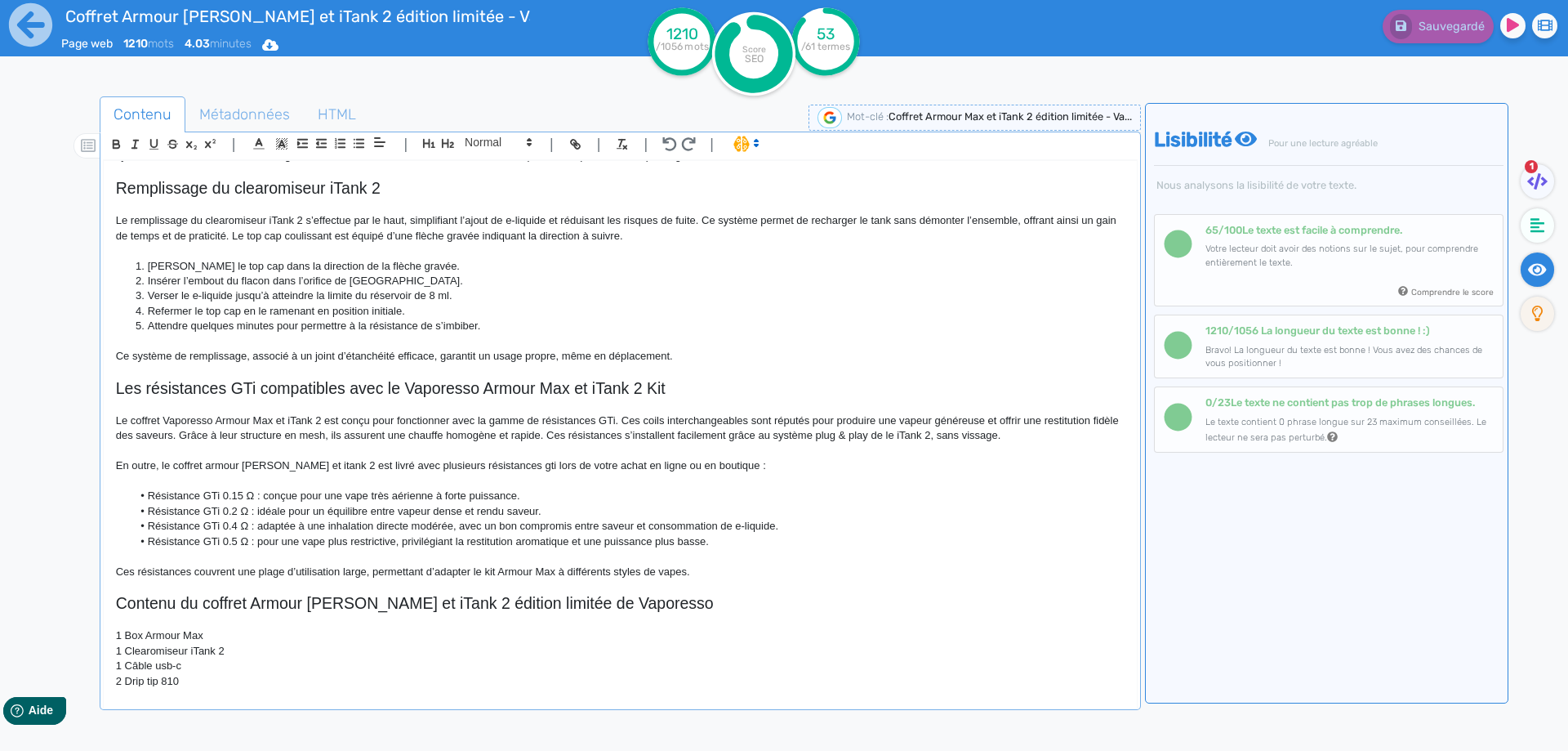
click at [327, 419] on p "Le coffret Vaporesso Armour Max et iTank 2 est conçu pour fonctionner avec la g…" at bounding box center [620, 428] width 1009 height 30
click at [324, 422] on p "Le coffret Vaporesso Armour Max et iTank 2 est conçu pour fonctionner avec la g…" at bounding box center [620, 428] width 1009 height 30
click at [1464, 31] on span "Sauvegarder" at bounding box center [1450, 26] width 70 height 14
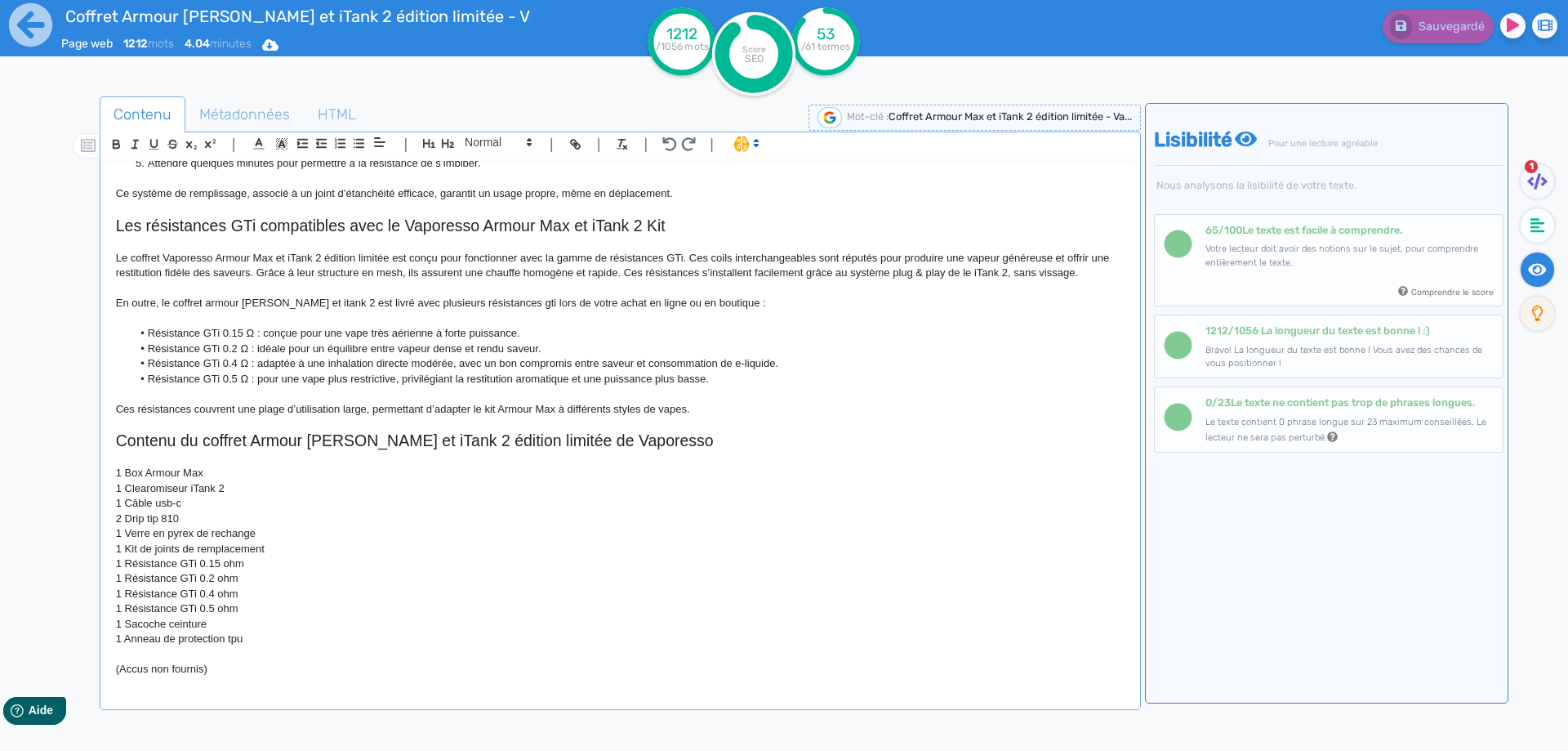
scroll to position [1157, 0]
click at [295, 670] on p "(Accus non fournis)" at bounding box center [620, 668] width 1009 height 15
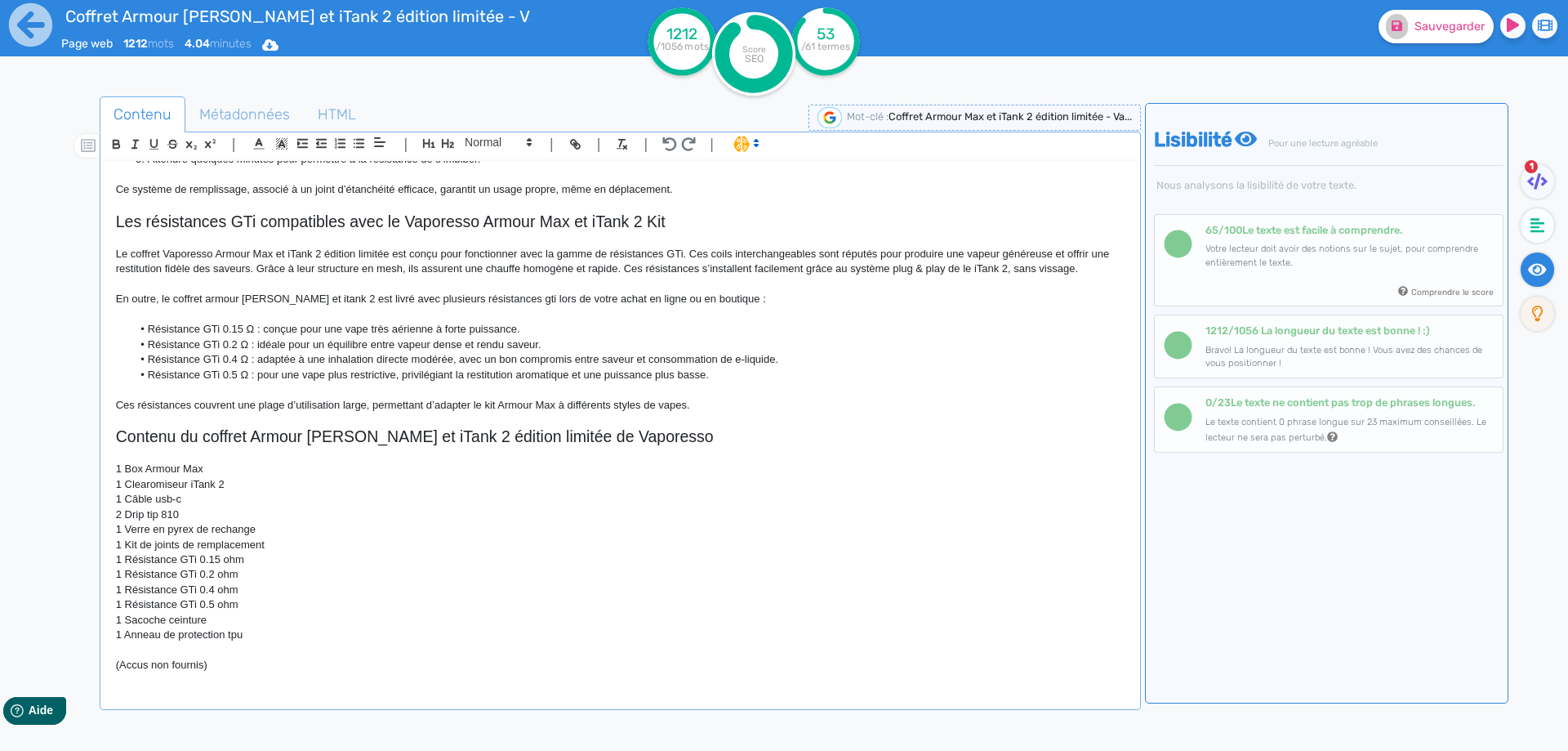
scroll to position [1175, 0]
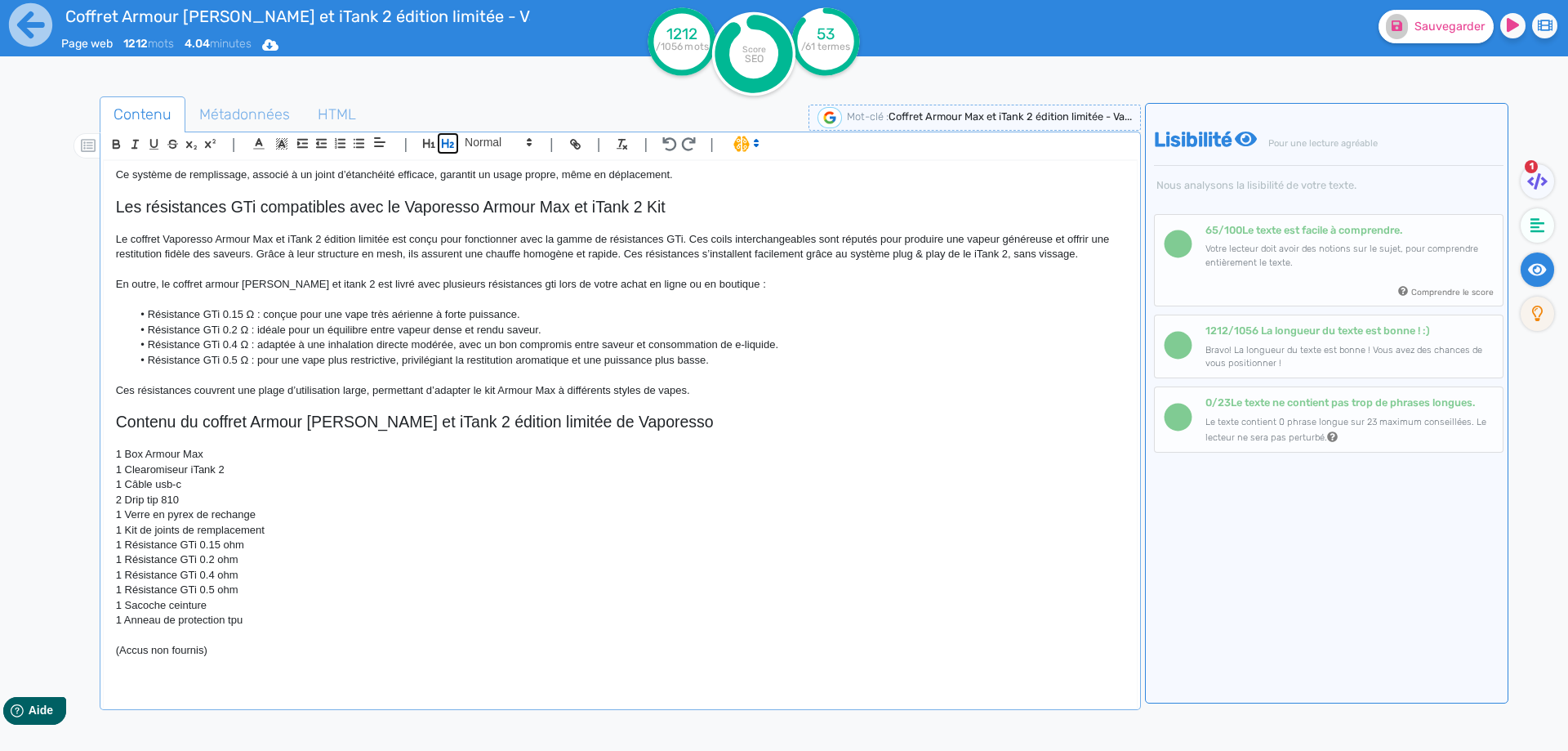
click at [448, 152] on button "button" at bounding box center [448, 143] width 19 height 19
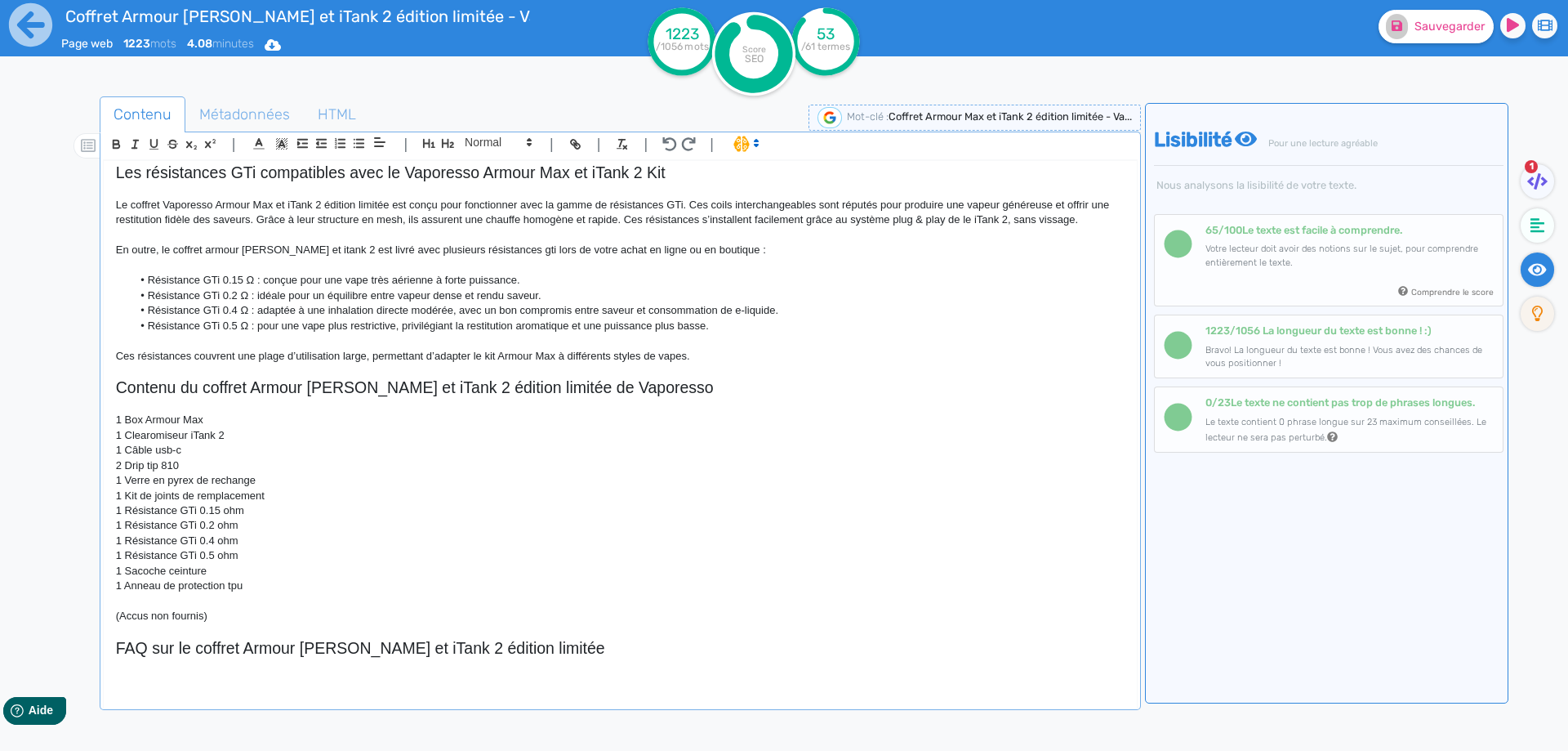
scroll to position [1269, 0]
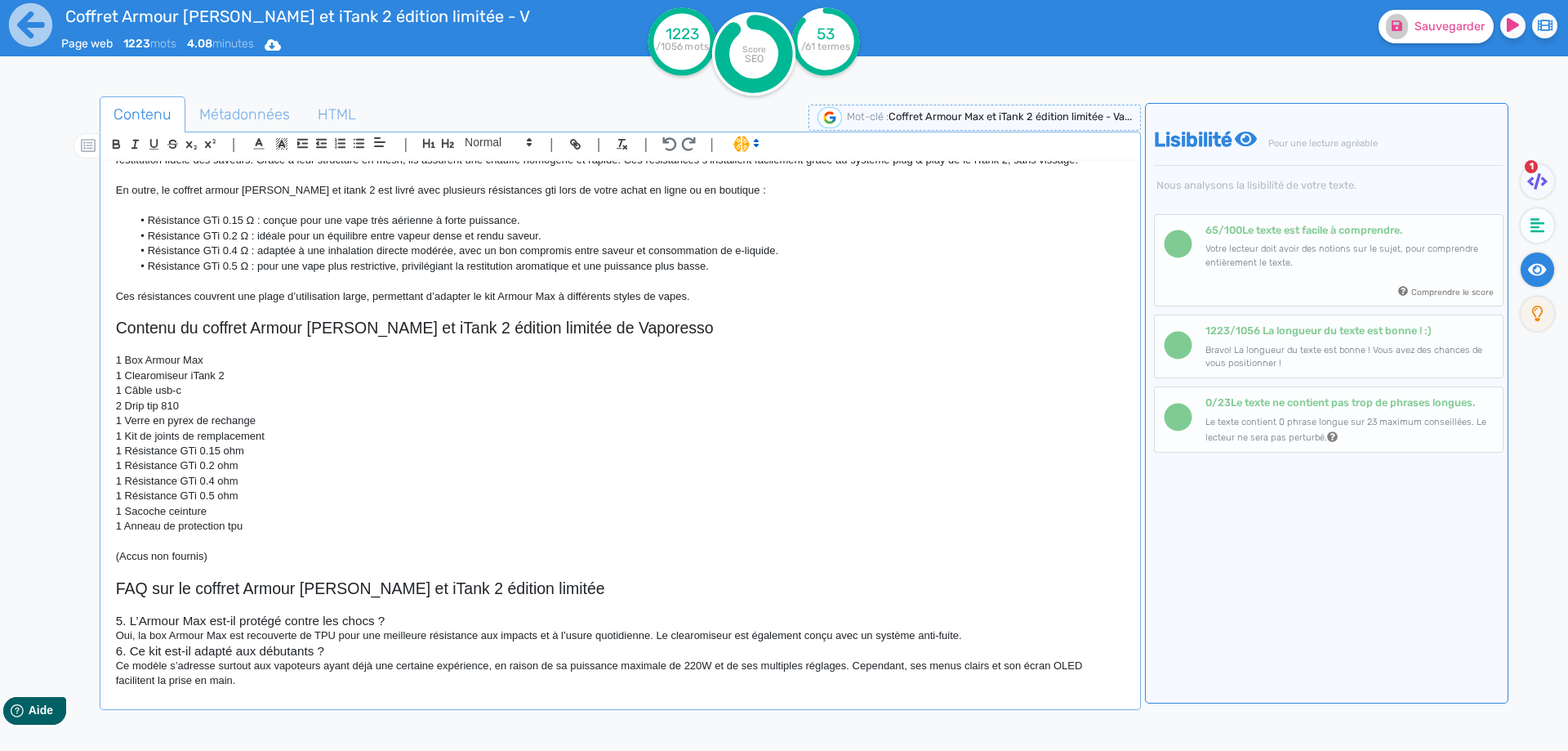
click at [131, 619] on h3 "5. L’Armour Max est-il protégé contre les chocs ?" at bounding box center [620, 621] width 1009 height 15
click at [426, 626] on h3 "Le kit Armour Max est-il protégé contre les chocs ?" at bounding box center [620, 621] width 1009 height 15
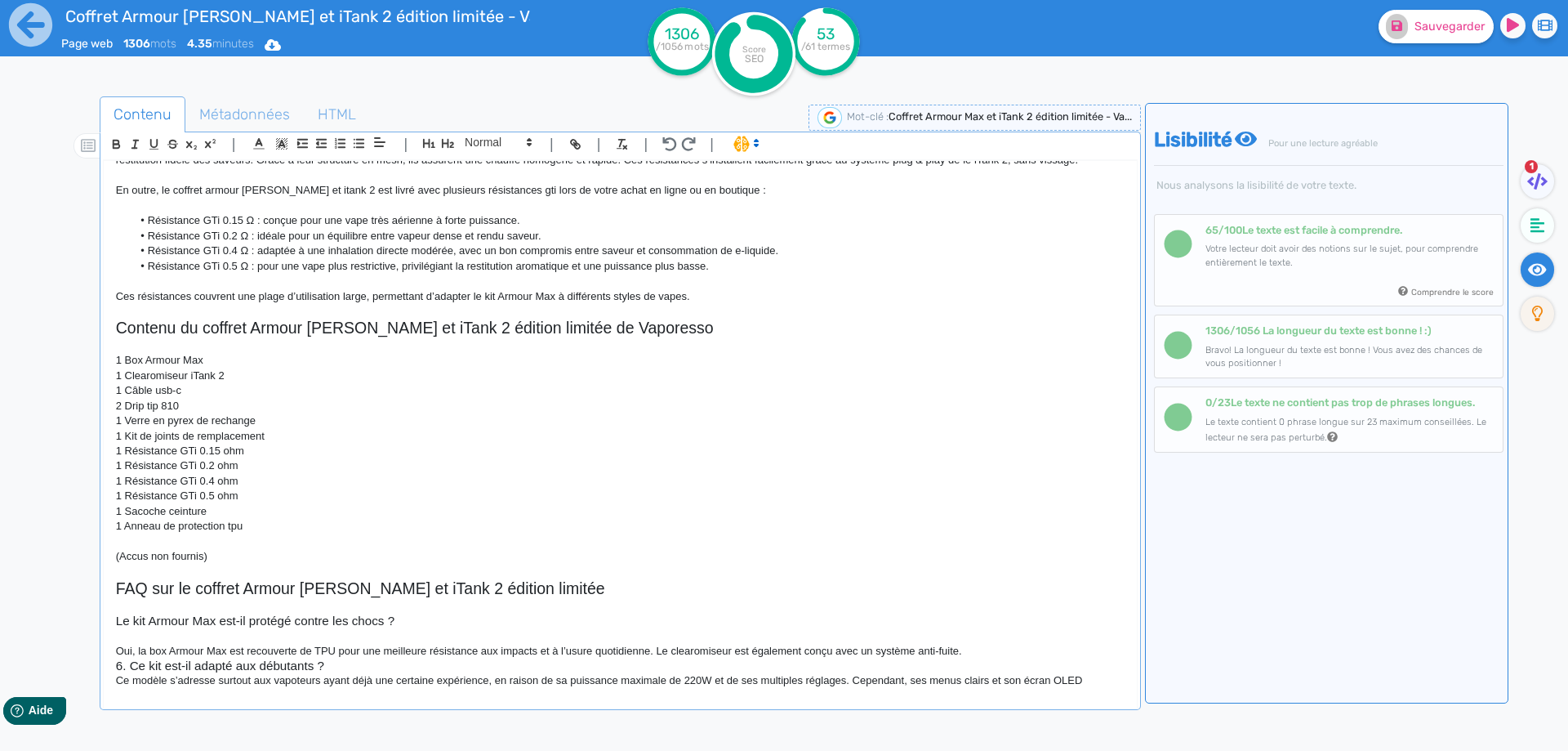
click at [967, 646] on p "Oui, la box Armour Max est recouverte de TPU pour une meilleure résistance aux …" at bounding box center [620, 651] width 1009 height 15
click at [967, 652] on p "Oui, la box Armour Max est recouverte de TPU pour une meilleure résistance aux …" at bounding box center [620, 651] width 1009 height 15
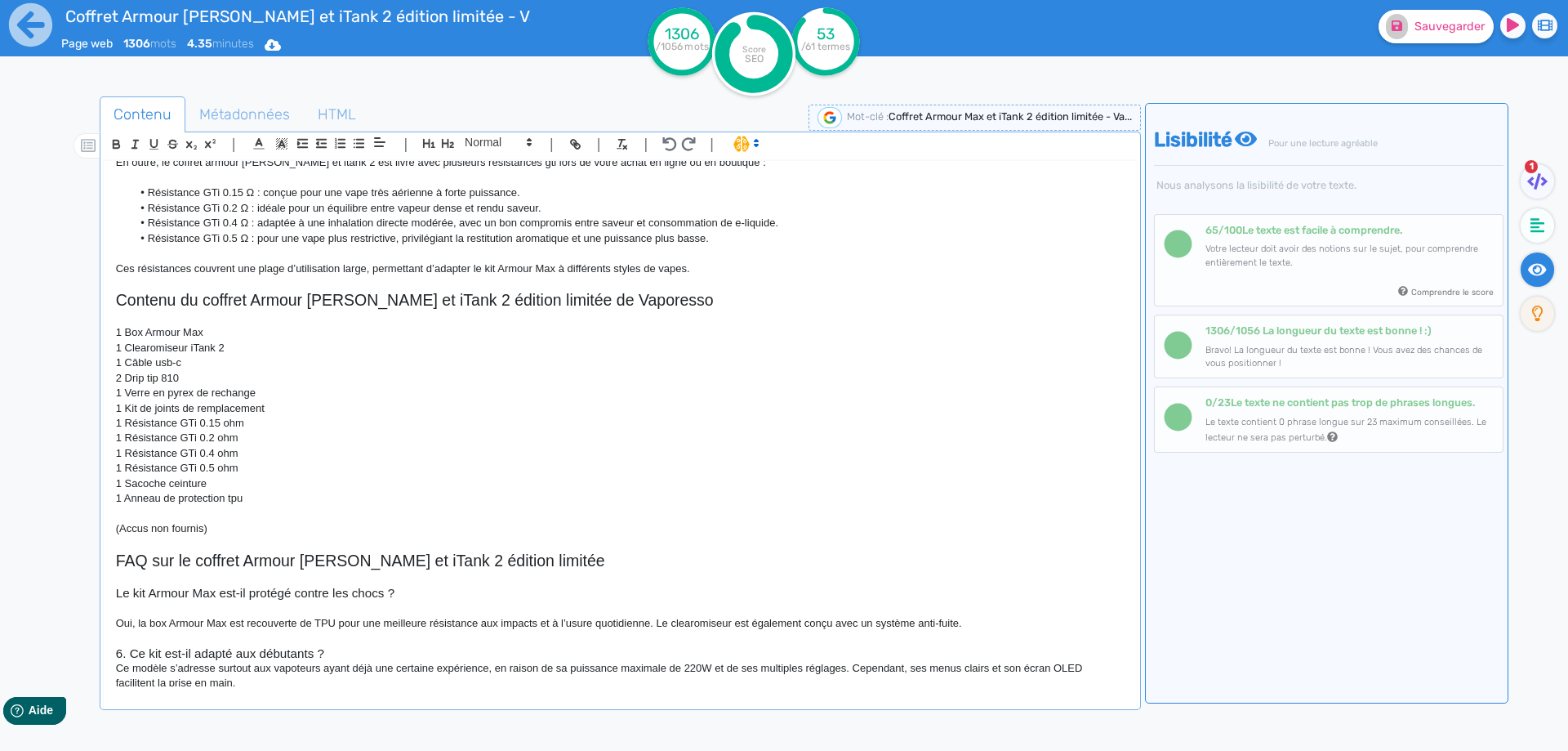
scroll to position [1312, 0]
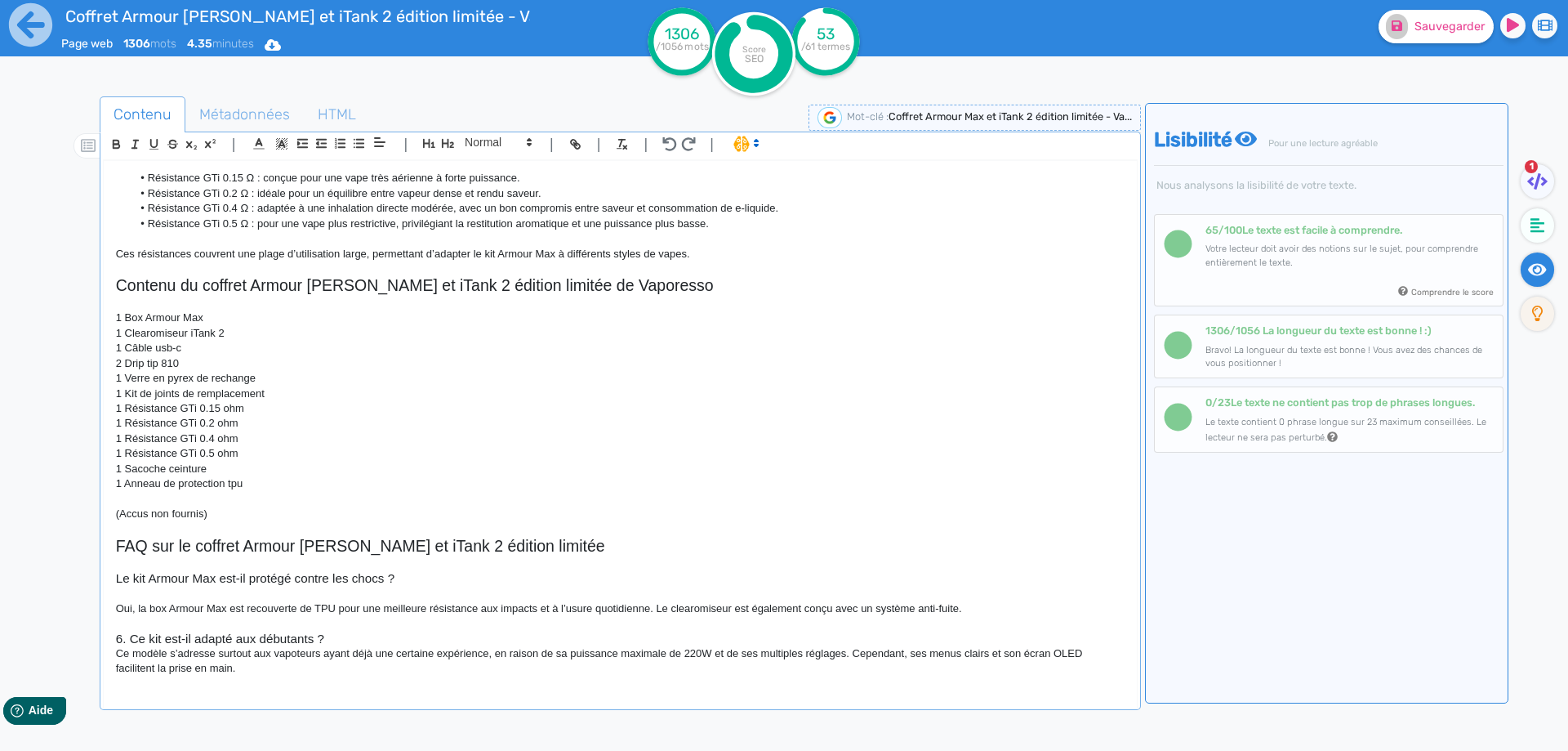
click at [129, 640] on h3 "6. Ce kit est-il adapté aux débutants ?" at bounding box center [620, 639] width 1009 height 15
click at [378, 636] on h3 "Ce kit est-il adapté aux débutants ?" at bounding box center [620, 639] width 1009 height 15
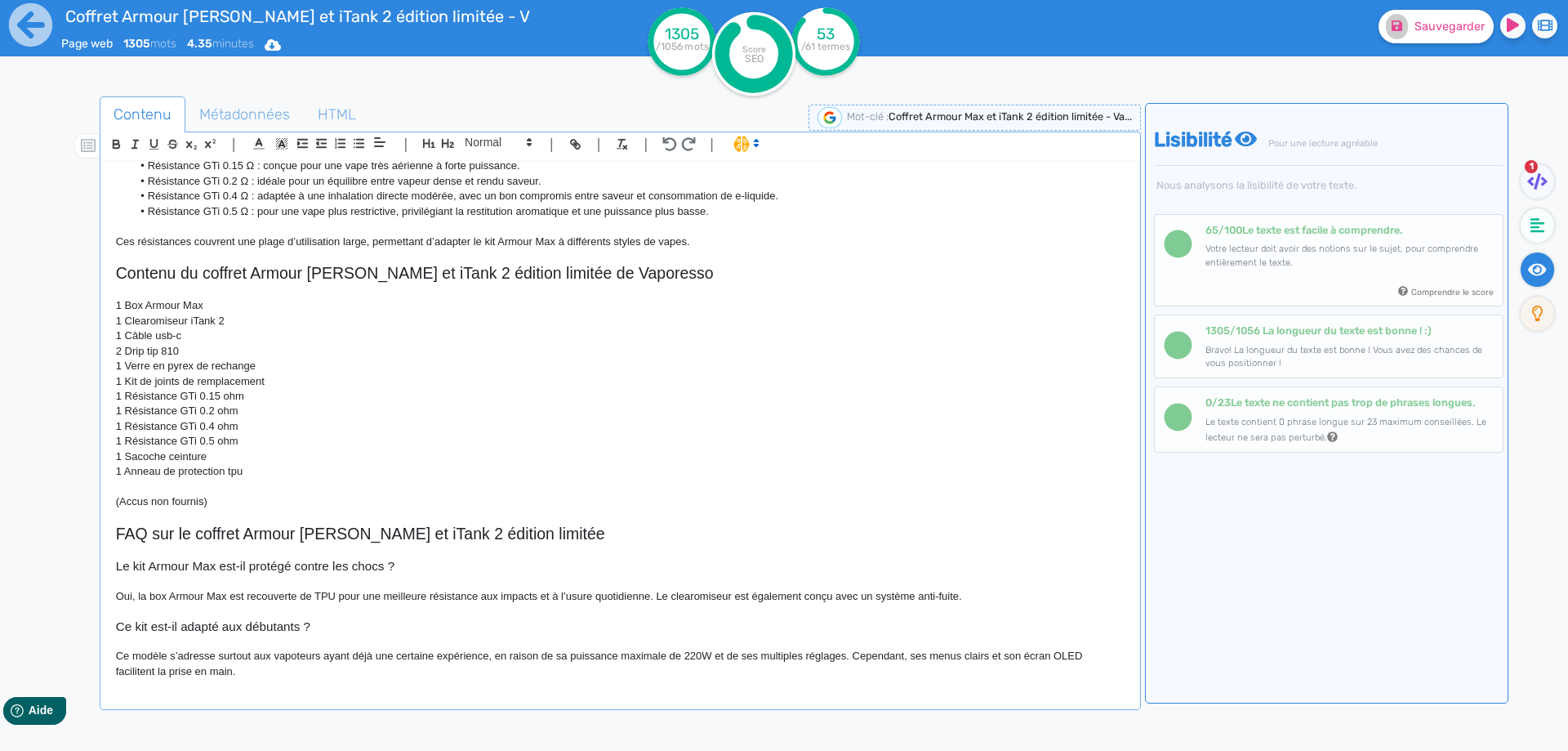
scroll to position [1326, 0]
click at [785, 662] on p "Ce modèle s’adresse surtout aux vapoteurs ayant déjà une certaine expérience, e…" at bounding box center [620, 661] width 1009 height 30
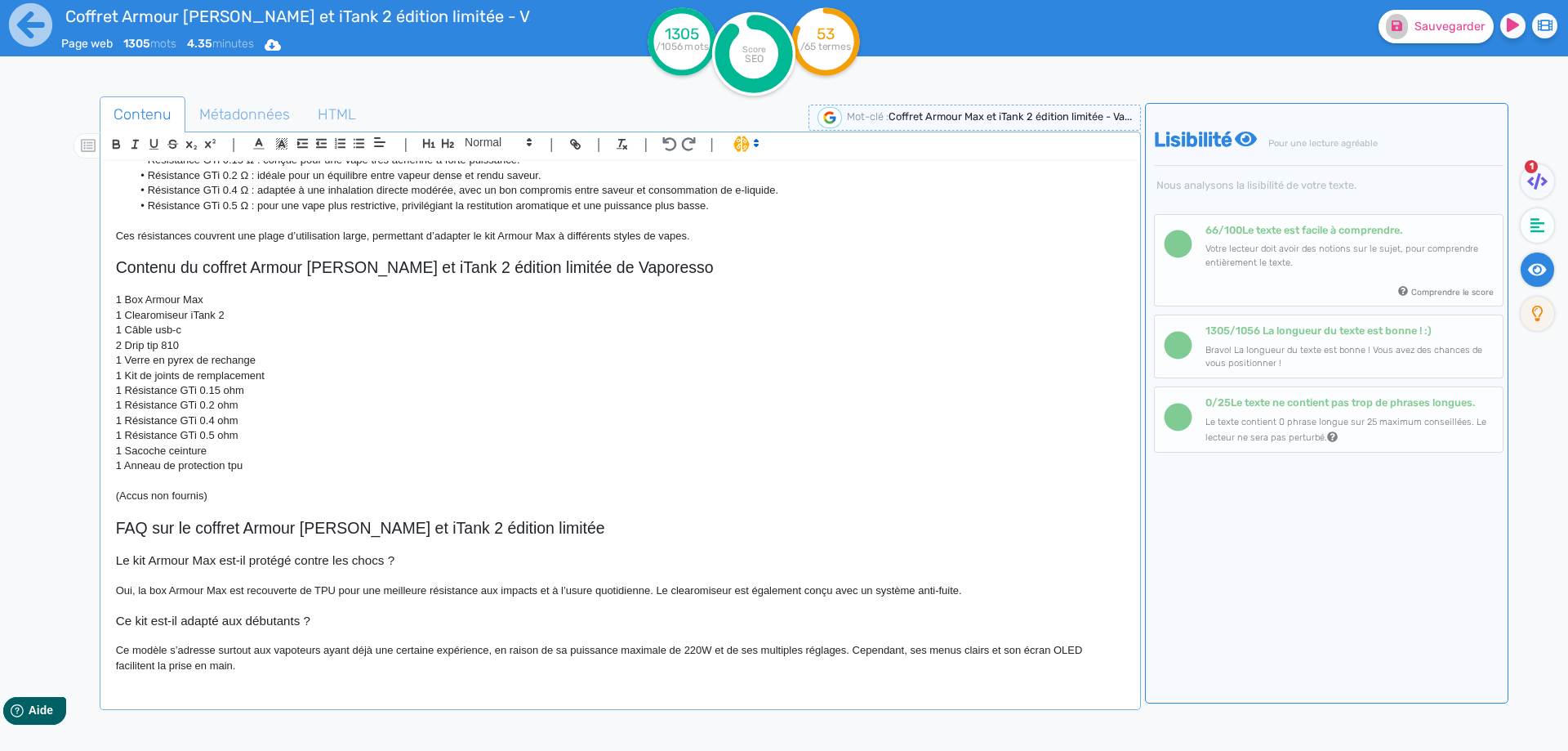
scroll to position [1345, 0]
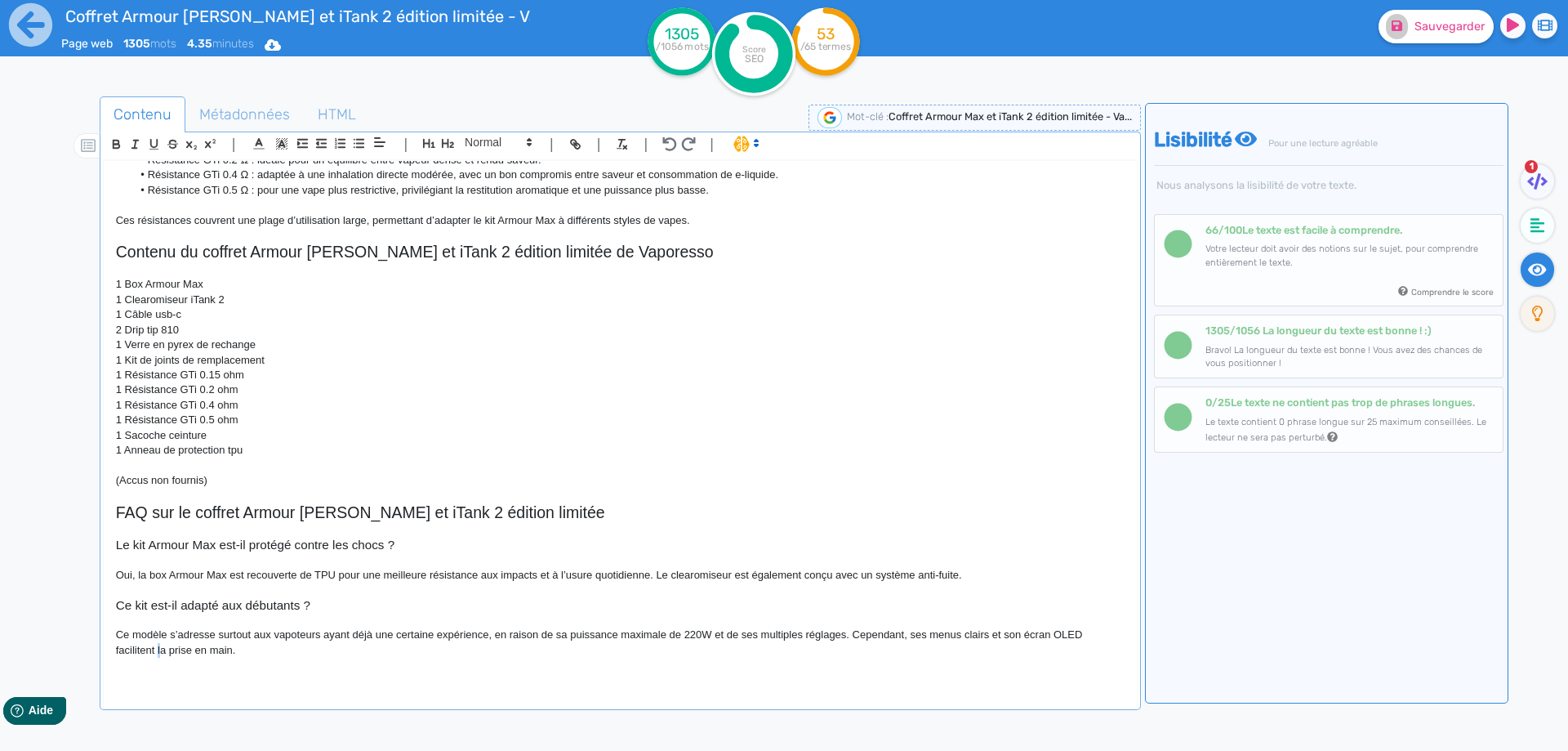
drag, startPoint x: 158, startPoint y: 651, endPoint x: 172, endPoint y: 655, distance: 14.6
click at [160, 652] on p "Ce modèle s’adresse surtout aux vapoteurs ayant déjà une certaine expérience, e…" at bounding box center [620, 642] width 1009 height 30
click at [254, 689] on div "Coffret Armour [PERSON_NAME] et iTank 2 édition limitée - Vaporesso Le coffret …" at bounding box center [620, 437] width 1035 height 555
click at [256, 677] on p at bounding box center [620, 681] width 1009 height 15
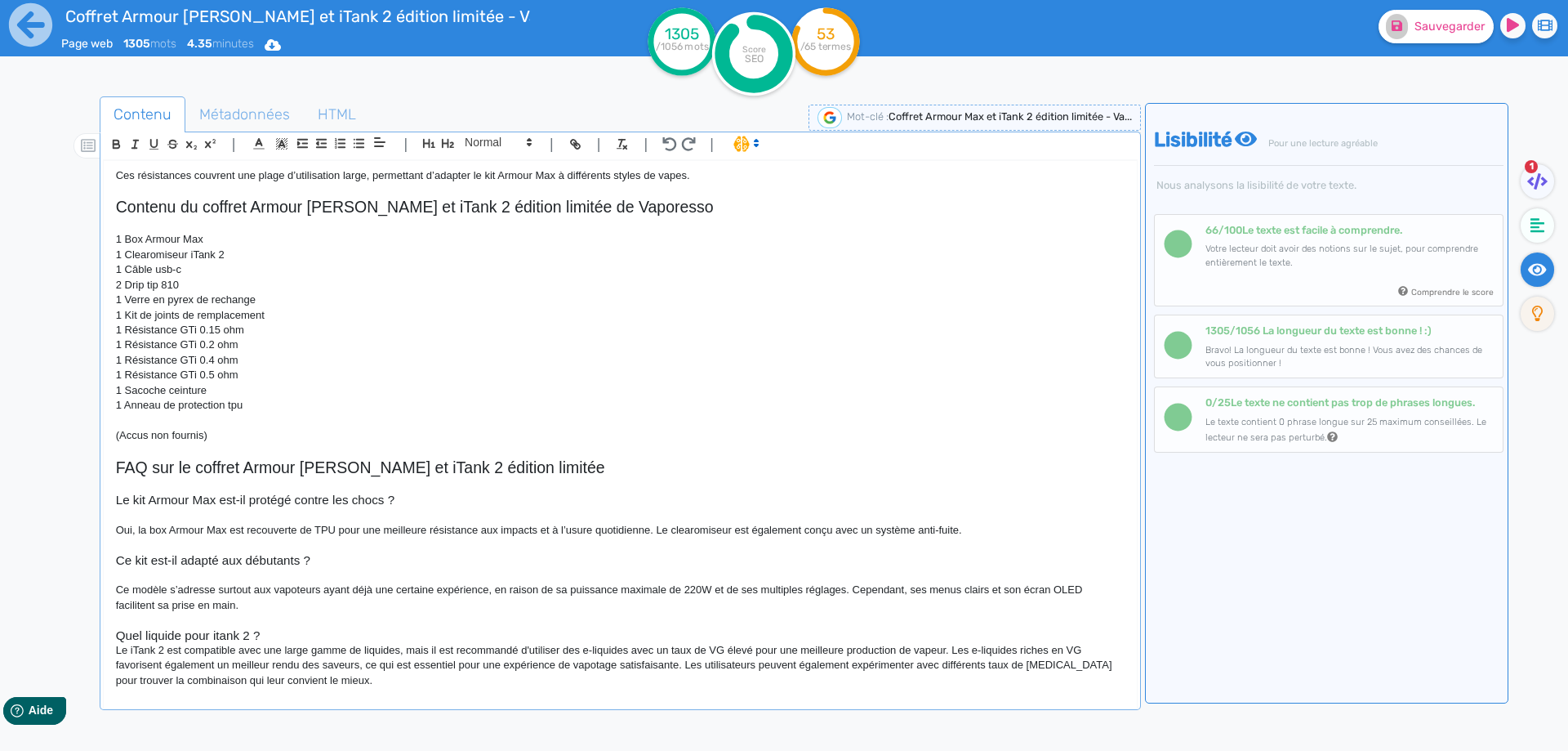
click at [146, 634] on h3 "Quel liquide pour itank 2 ?" at bounding box center [620, 636] width 1009 height 15
click at [198, 640] on h3 "Quel e-liquide pour itank 2 ?" at bounding box center [620, 636] width 1009 height 15
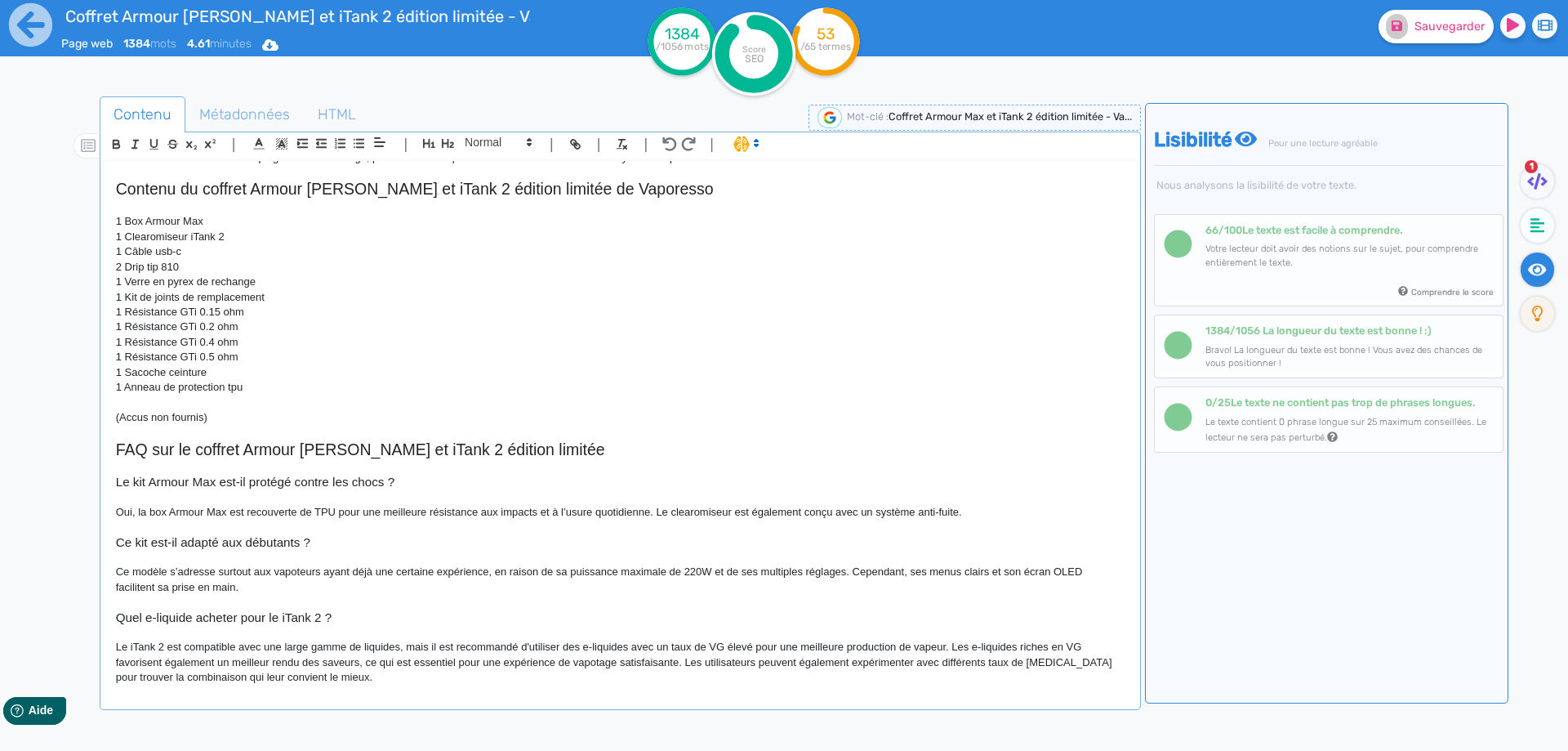
scroll to position [1417, 0]
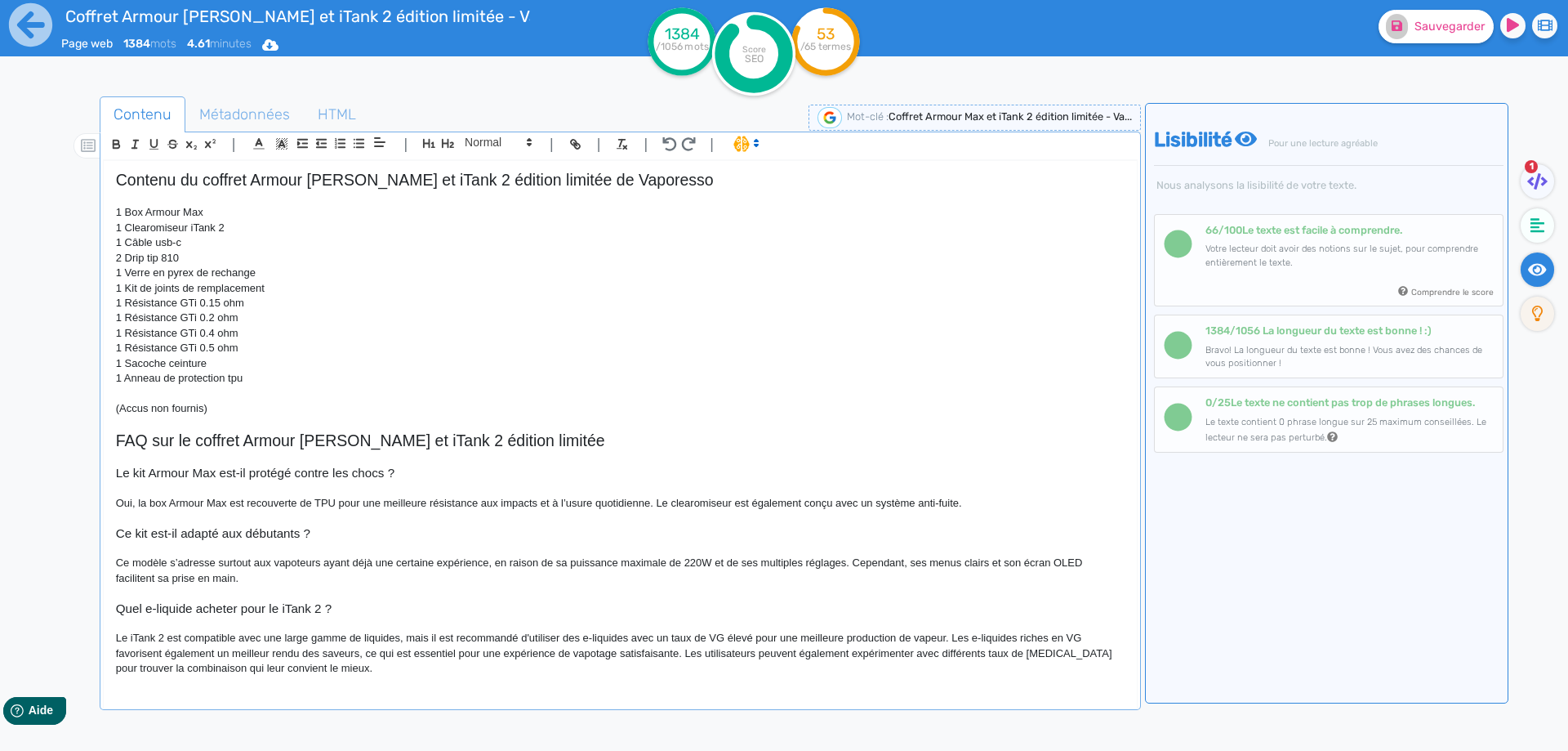
click at [182, 637] on p "Le iTank 2 est compatible avec une large gamme de liquides, mais il est recomma…" at bounding box center [620, 653] width 1009 height 45
click at [460, 638] on p "Le iTank 2 est un clearomiseur DL compatible avec une large gamme de liquides, …" at bounding box center [620, 653] width 1009 height 45
click at [523, 643] on p "Le iTank 2 est un clearomiseur DL compatible avec une large gamme de e-liquides…" at bounding box center [620, 653] width 1009 height 45
click at [523, 642] on p "Le iTank 2 est un clearomiseur DL compatible avec une large gamme de e-liquides…" at bounding box center [620, 653] width 1009 height 45
click at [509, 638] on p "Le iTank 2 est un clearomiseur DL compatible avec une large gamme de e-liquides…" at bounding box center [620, 653] width 1009 height 45
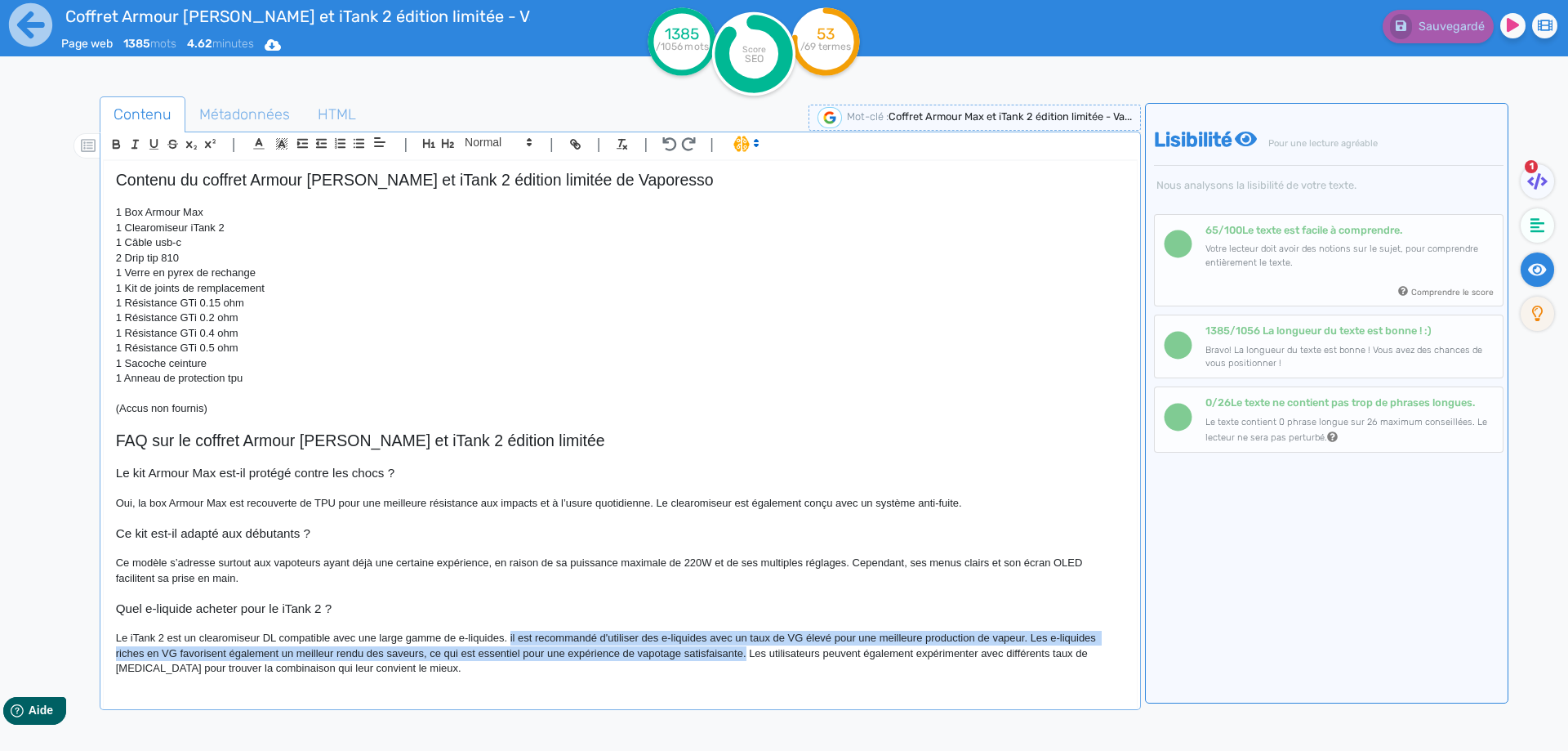
drag, startPoint x: 509, startPoint y: 638, endPoint x: 742, endPoint y: 658, distance: 233.9
click at [742, 658] on p "Le iTank 2 est un clearomiseur DL compatible avec une large gamme de e-liquides…" at bounding box center [620, 653] width 1009 height 45
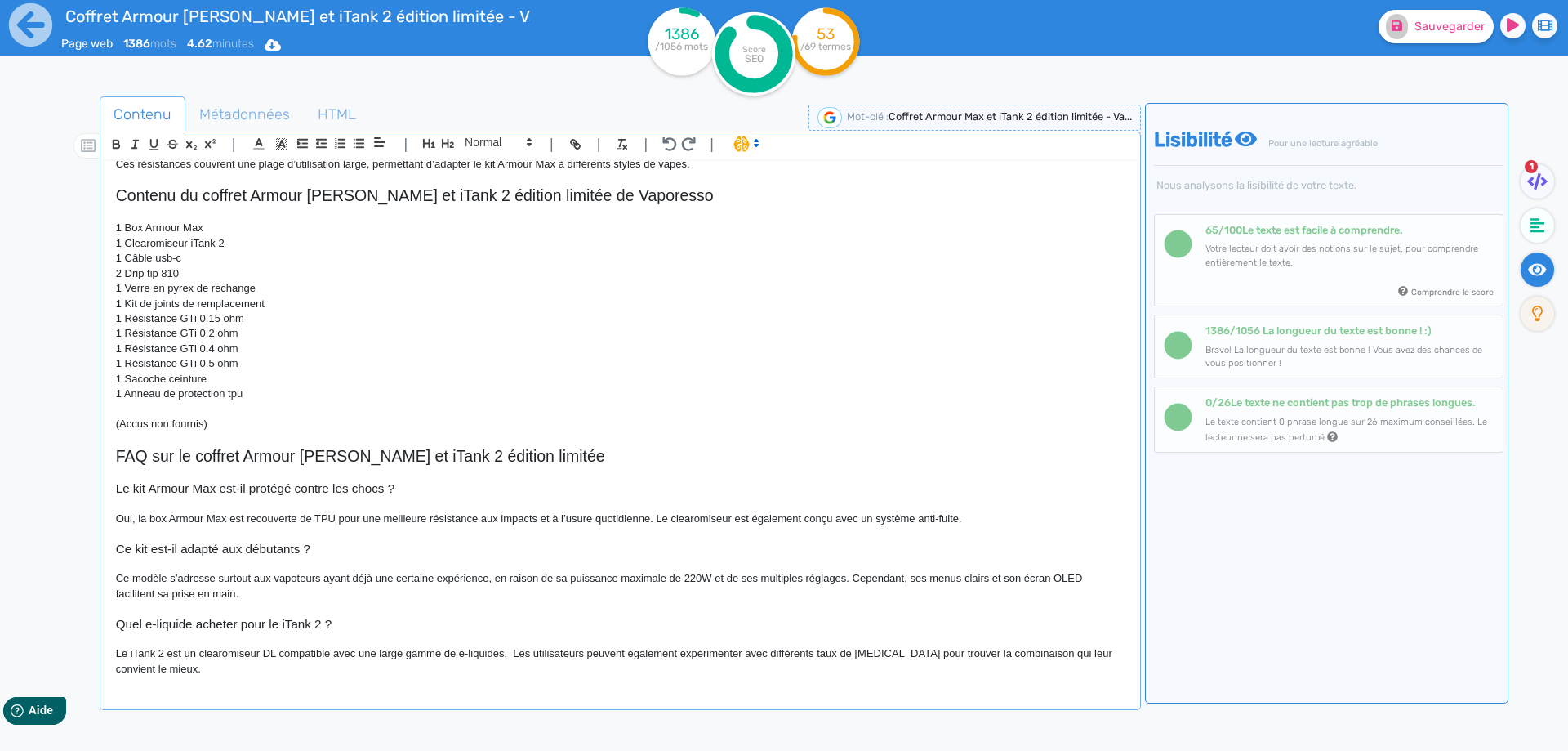
scroll to position [1401, 0]
click at [541, 656] on p "Le iTank 2 est un clearomiseur DL compatible avec une large gamme de e-liquides…" at bounding box center [620, 661] width 1009 height 30
click at [123, 621] on div "Coffret Armour [PERSON_NAME] et iTank 2 édition limitée - Vaporesso Le coffret …" at bounding box center [620, 423] width 1033 height 525
click at [123, 621] on h3 "Quel e-liquide acheter pour le iTank 2 ?" at bounding box center [620, 624] width 1009 height 15
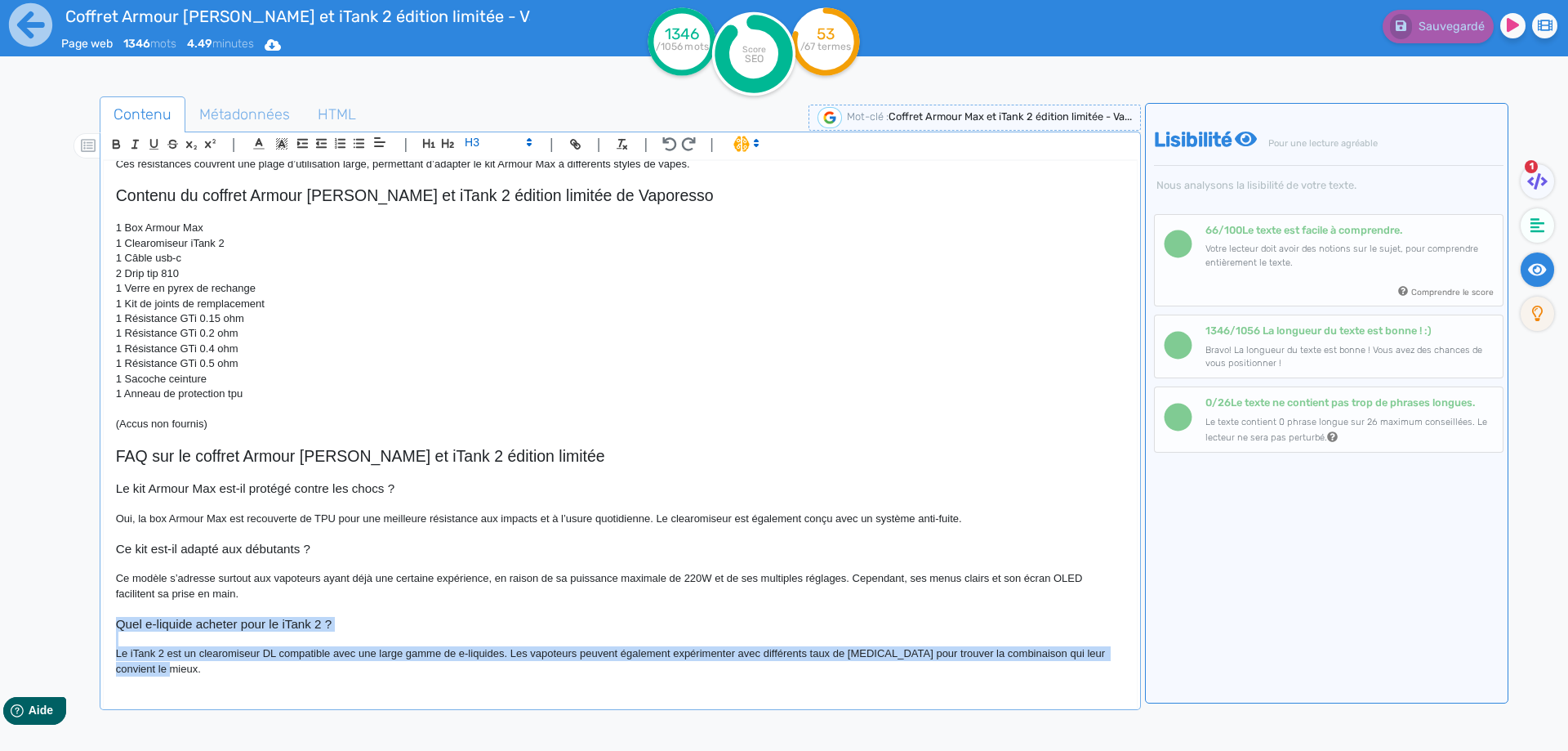
drag, startPoint x: 123, startPoint y: 621, endPoint x: 185, endPoint y: 672, distance: 80.3
click at [185, 672] on div "Coffret Armour [PERSON_NAME] et iTank 2 édition limitée - Vaporesso Le coffret …" at bounding box center [620, 423] width 1033 height 525
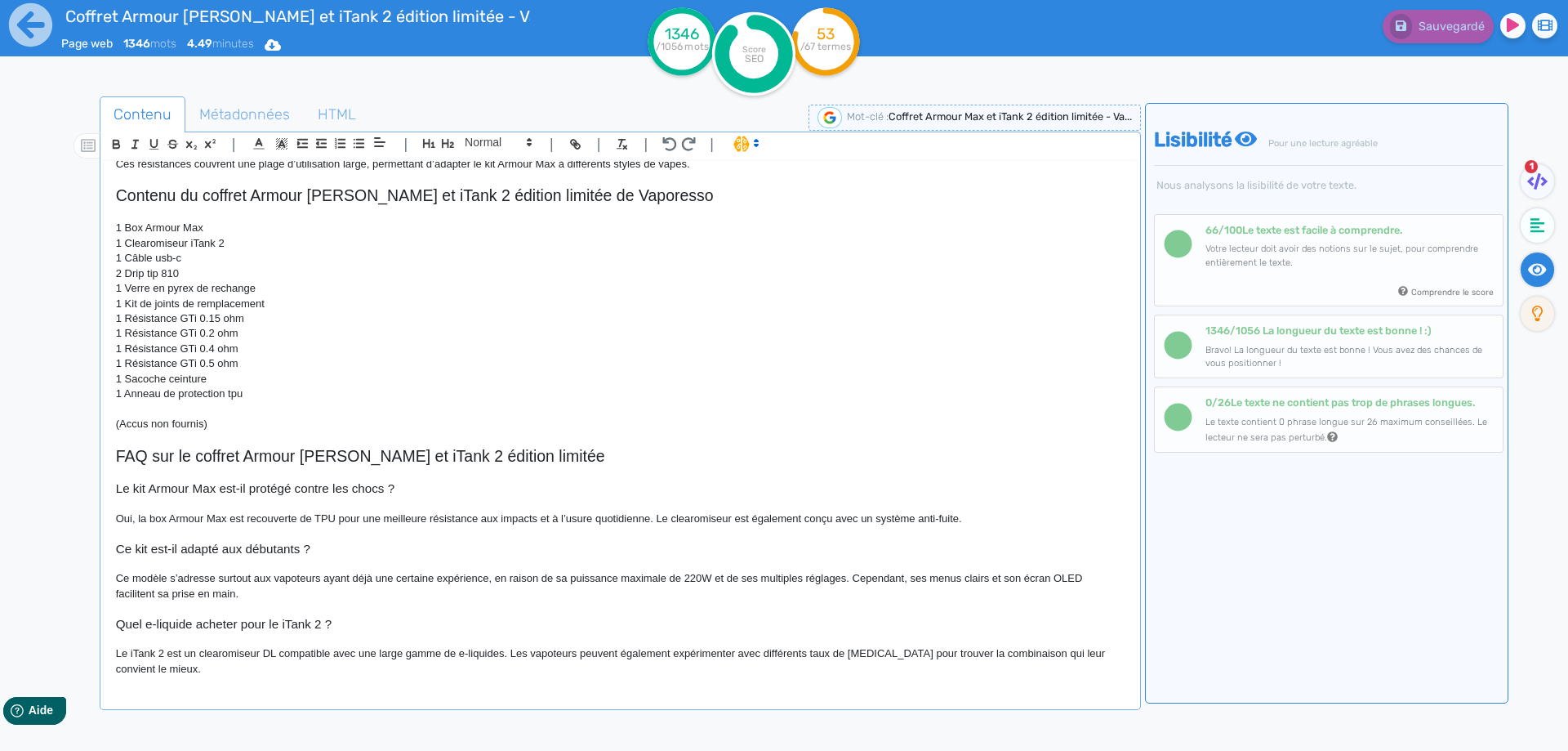
scroll to position [1371, 0]
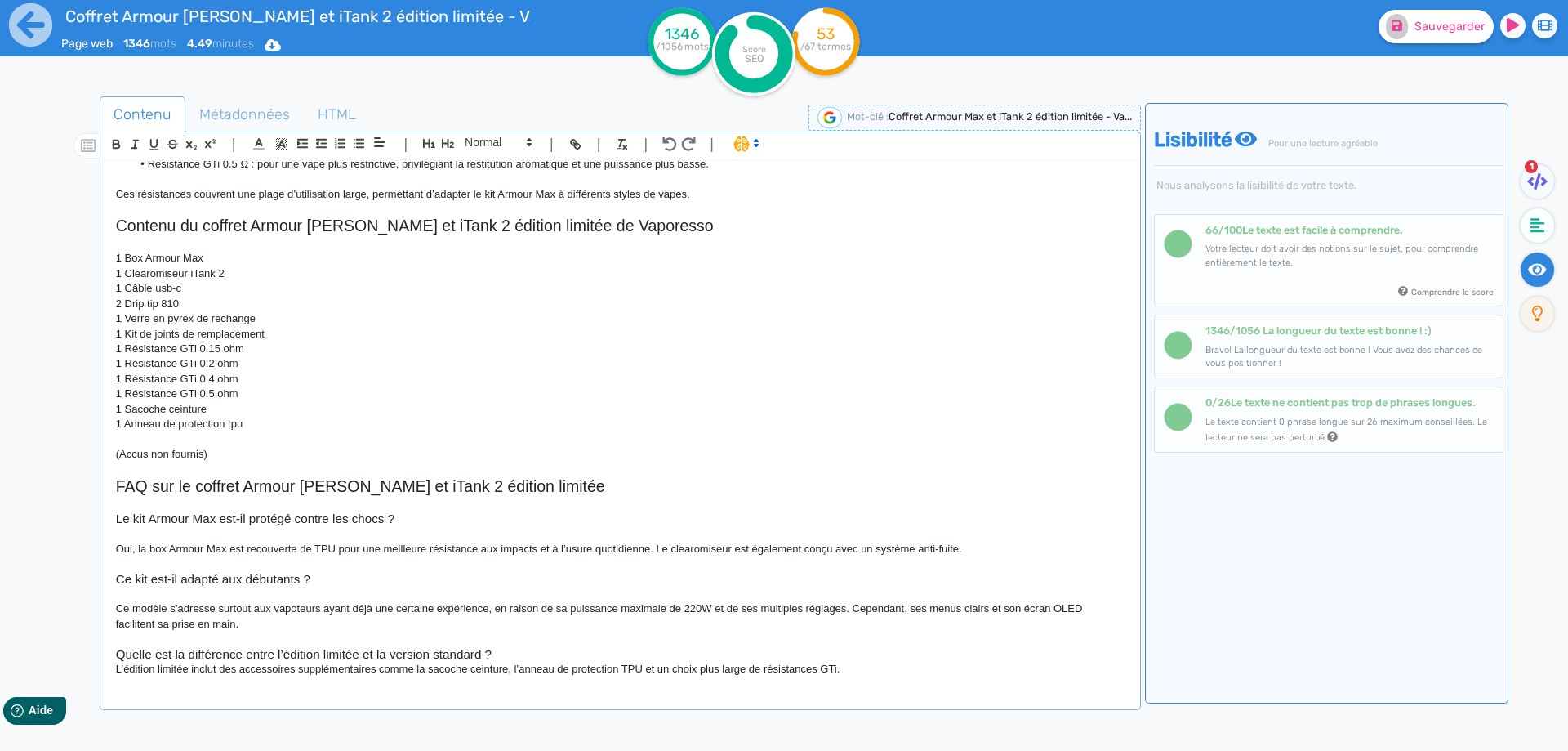
click at [516, 643] on p at bounding box center [620, 639] width 1009 height 15
click at [512, 655] on h3 "Quelle est la différence entre l’édition limitée et la version standard ?" at bounding box center [620, 655] width 1009 height 15
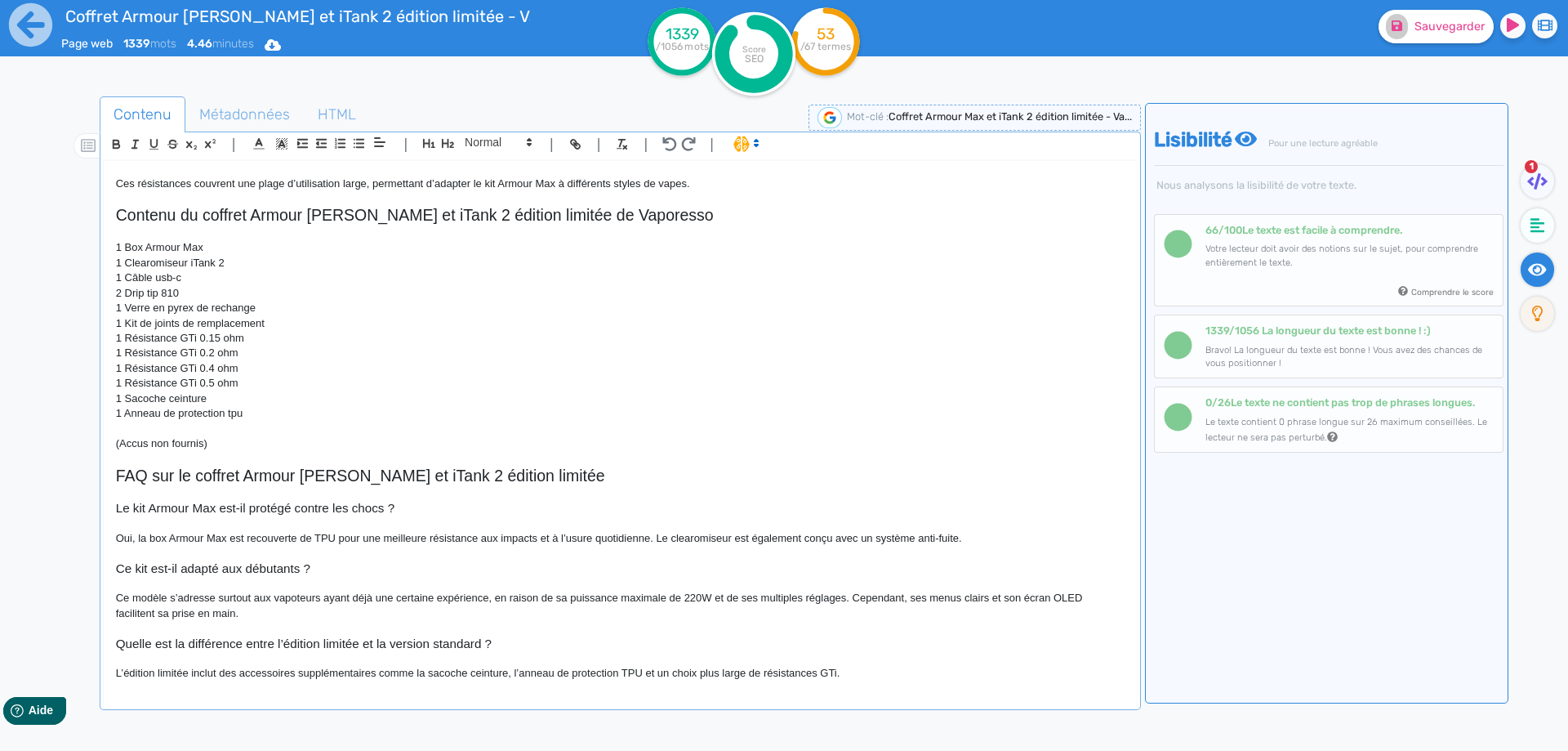
scroll to position [1387, 0]
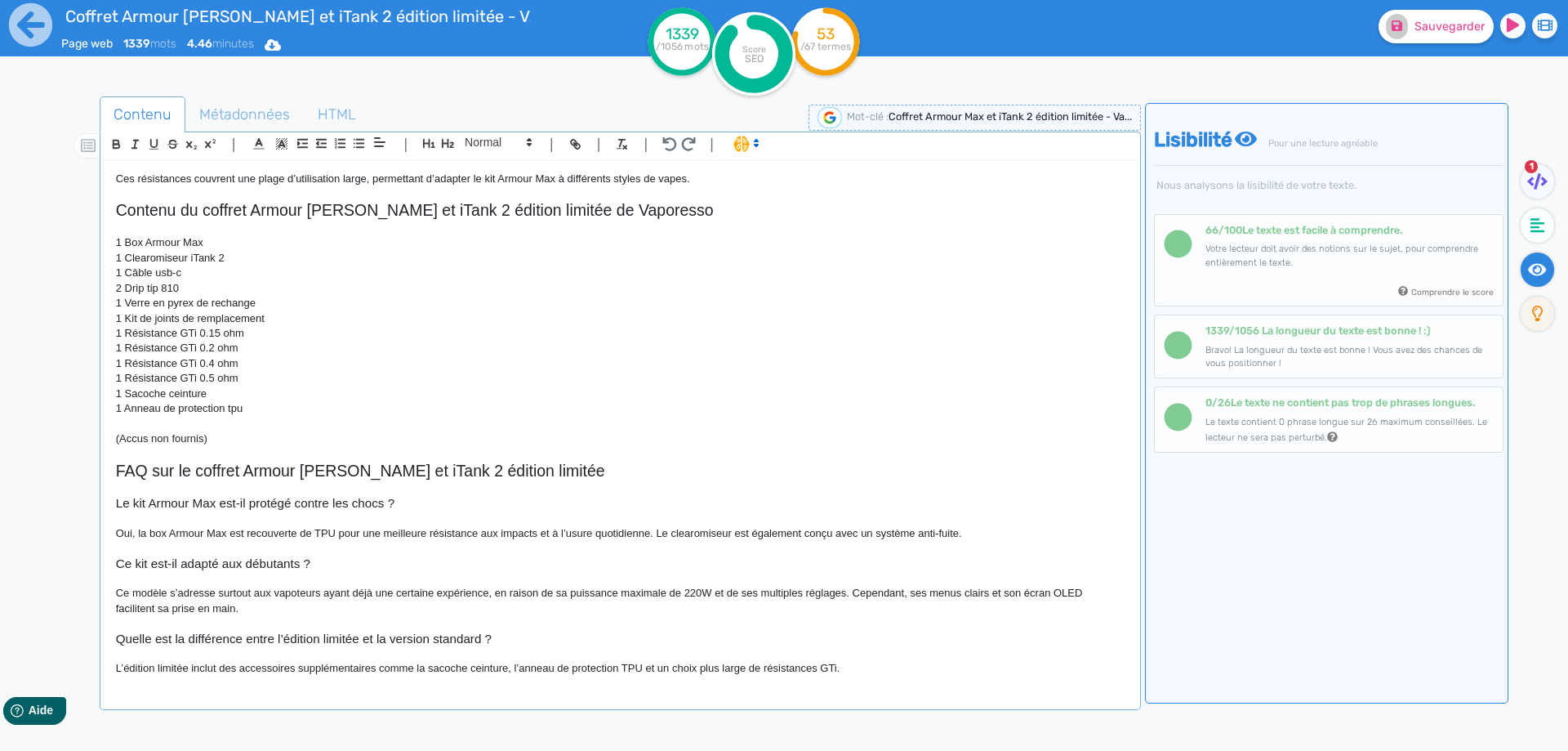
click at [1515, 217] on ul "1" at bounding box center [1535, 253] width 54 height 177
click at [1519, 216] on ul "1" at bounding box center [1535, 253] width 54 height 177
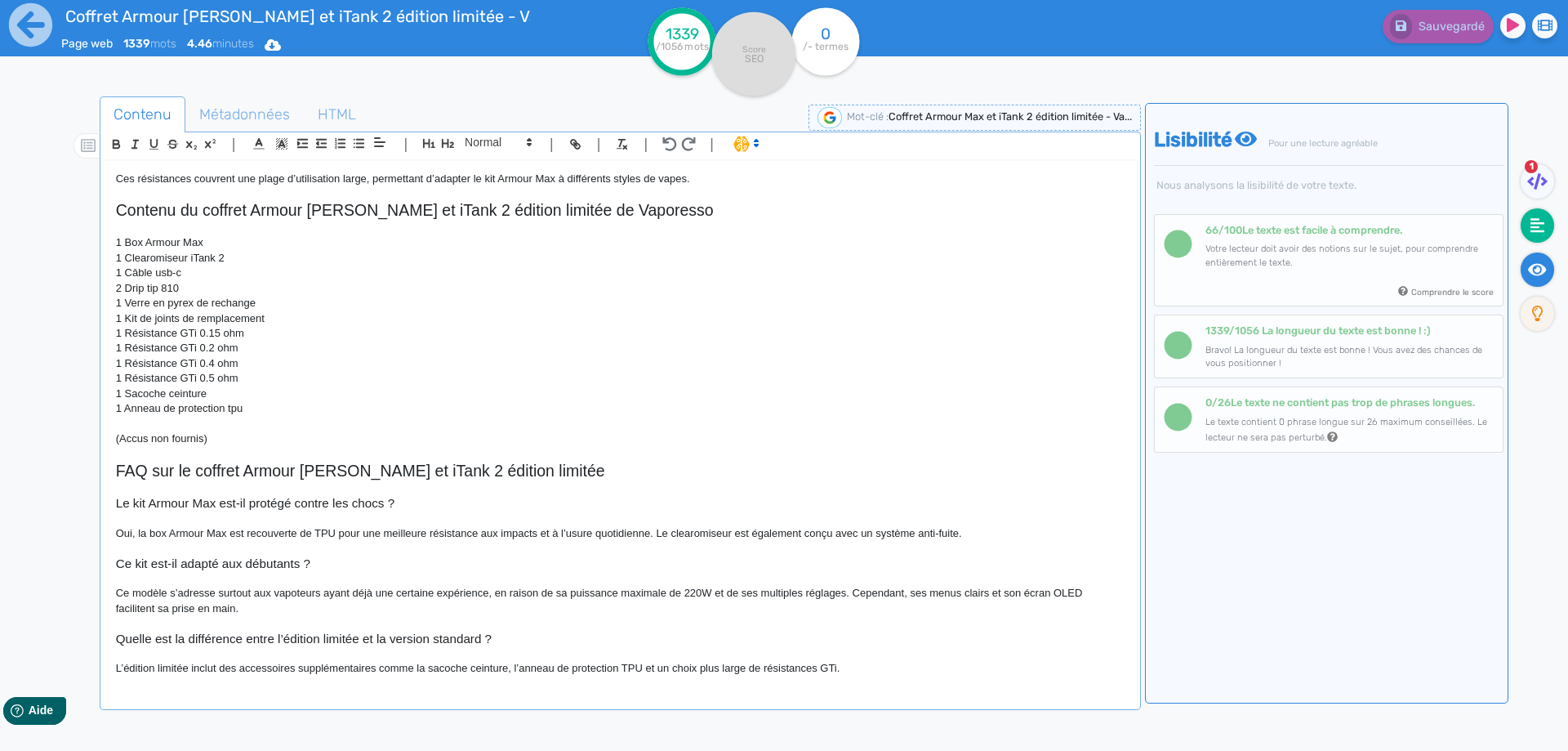
click at [1528, 217] on fa-icon at bounding box center [1537, 226] width 33 height 34
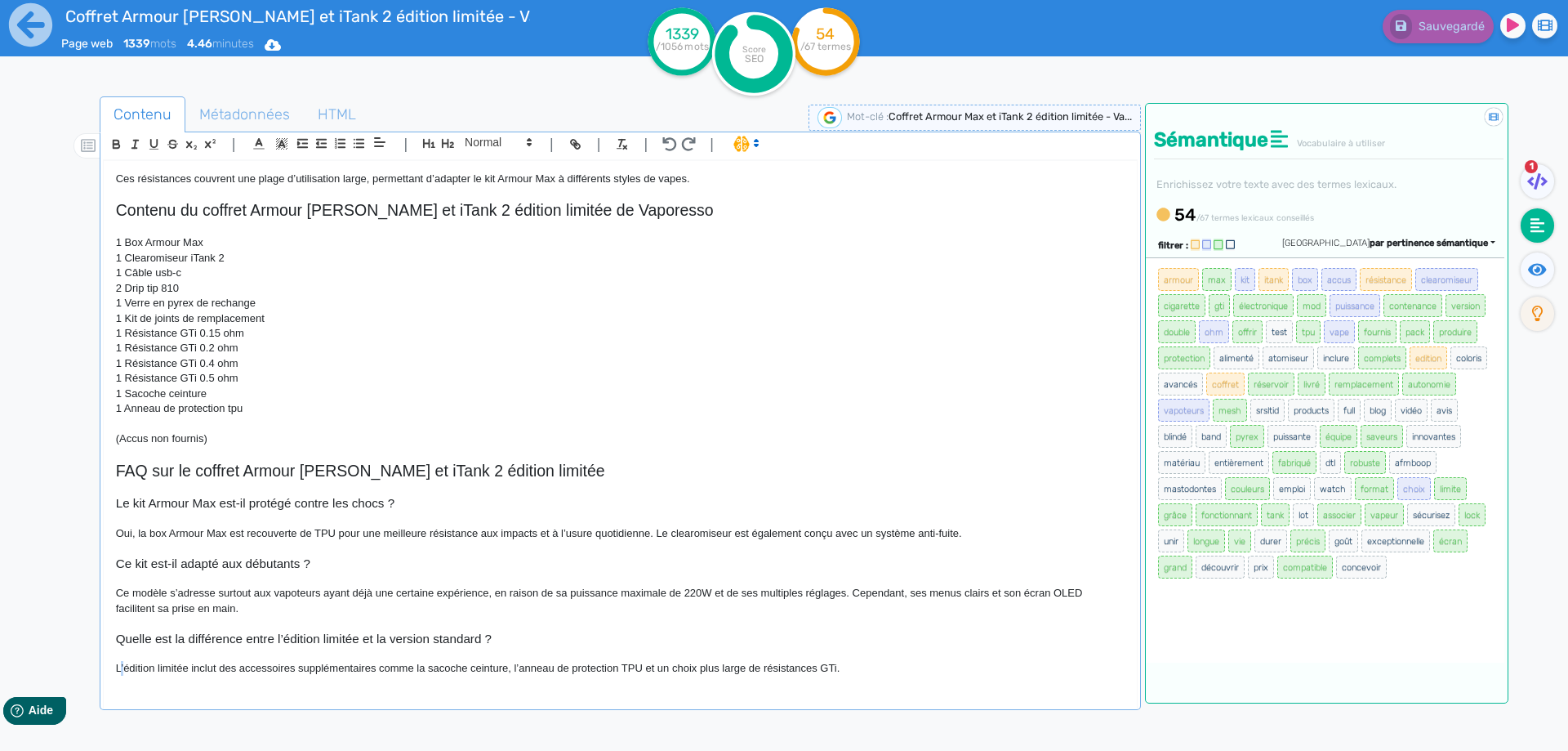
click at [119, 669] on p "L’édition limitée inclut des accessoires supplémentaires comme la sacoche ceint…" at bounding box center [620, 668] width 1009 height 15
click at [577, 664] on p "Le coffret Vaporesso Armour Max et iTank 2 édition limitée inclut des accessoir…" at bounding box center [620, 668] width 1009 height 15
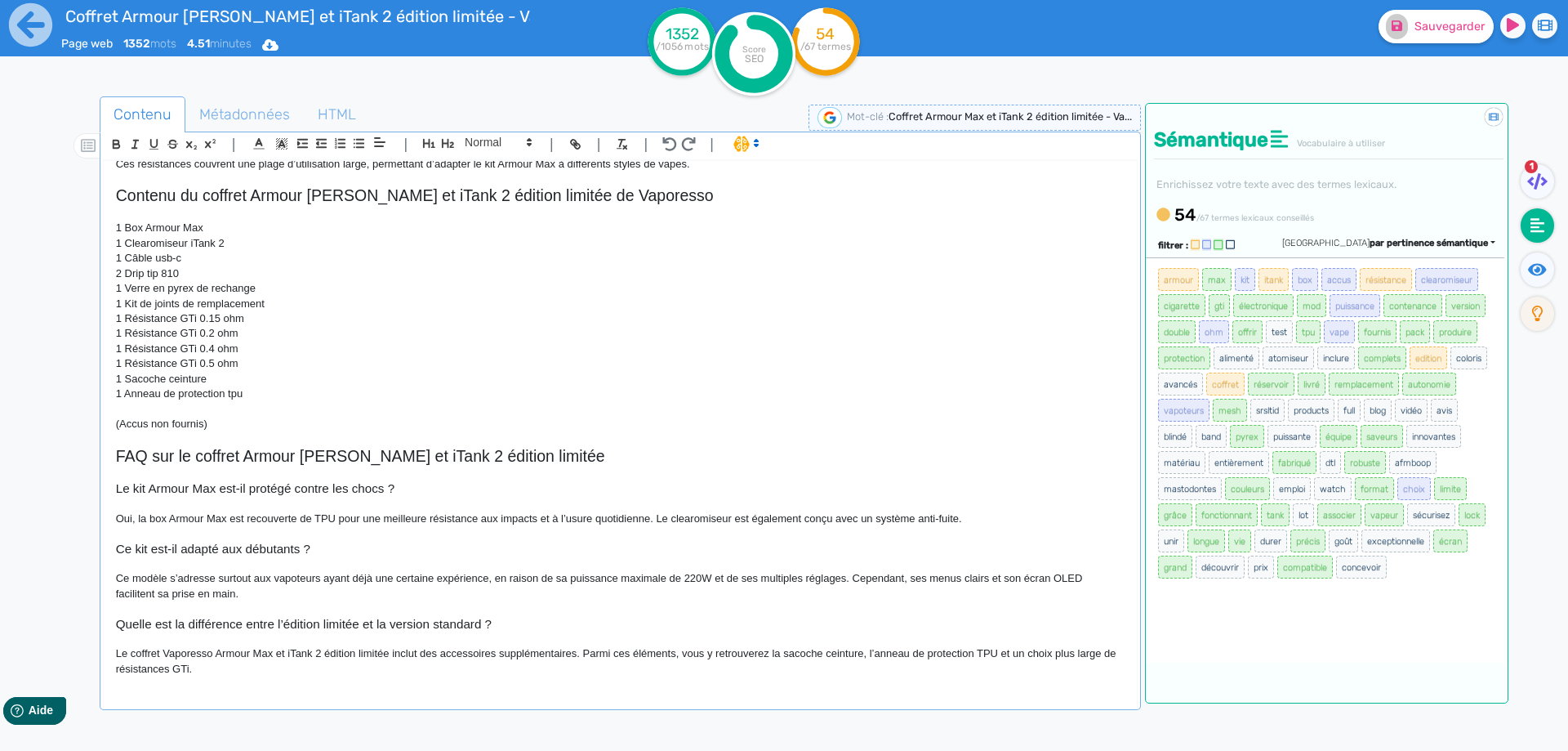
click at [314, 656] on p "Le coffret Vaporesso Armour Max et iTank 2 édition limitée inclut des accessoir…" at bounding box center [620, 661] width 1009 height 30
click at [303, 669] on p "Le coffret Vaporesso Armour Max et iTank 2 édition limitée inclut des accessoir…" at bounding box center [620, 661] width 1009 height 30
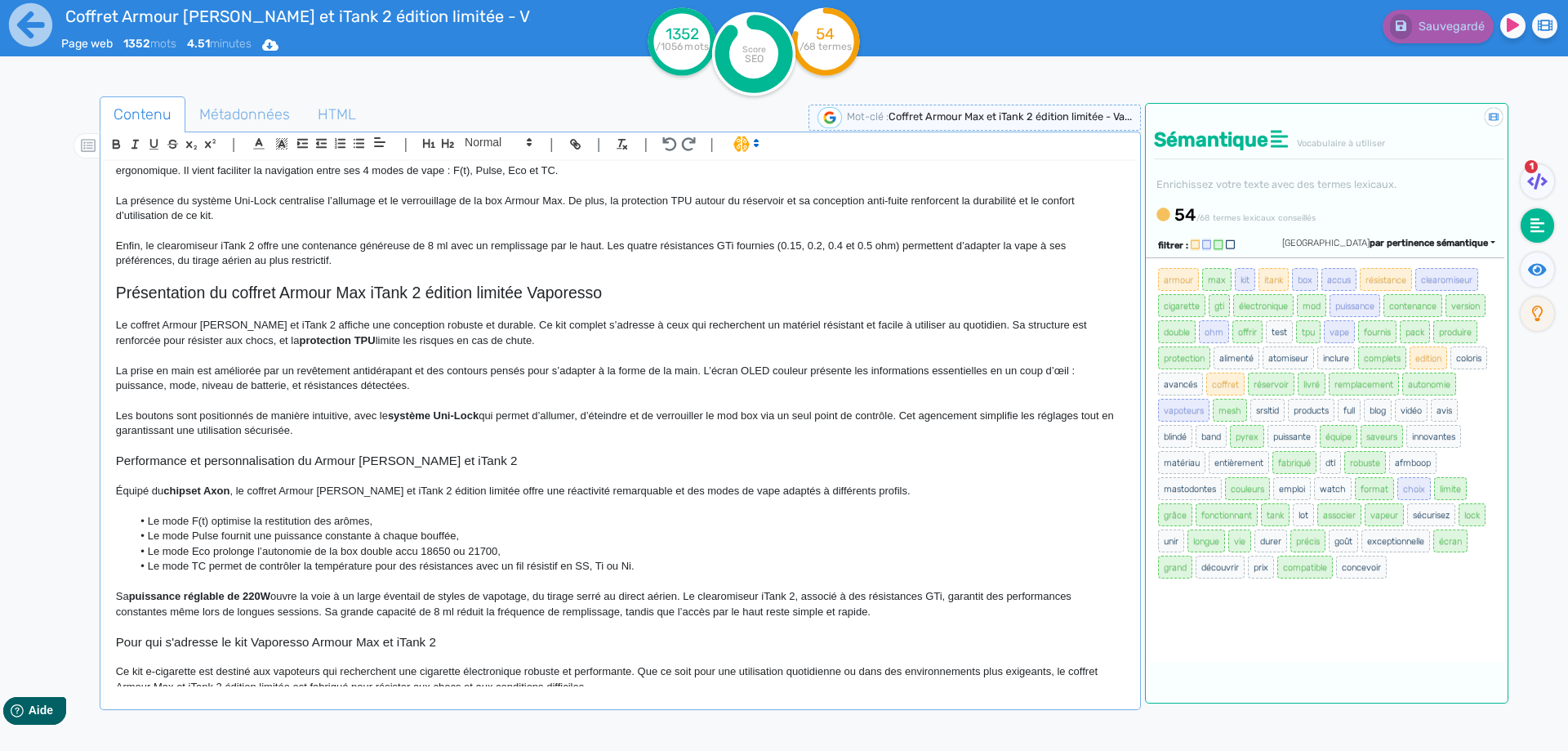
scroll to position [0, 0]
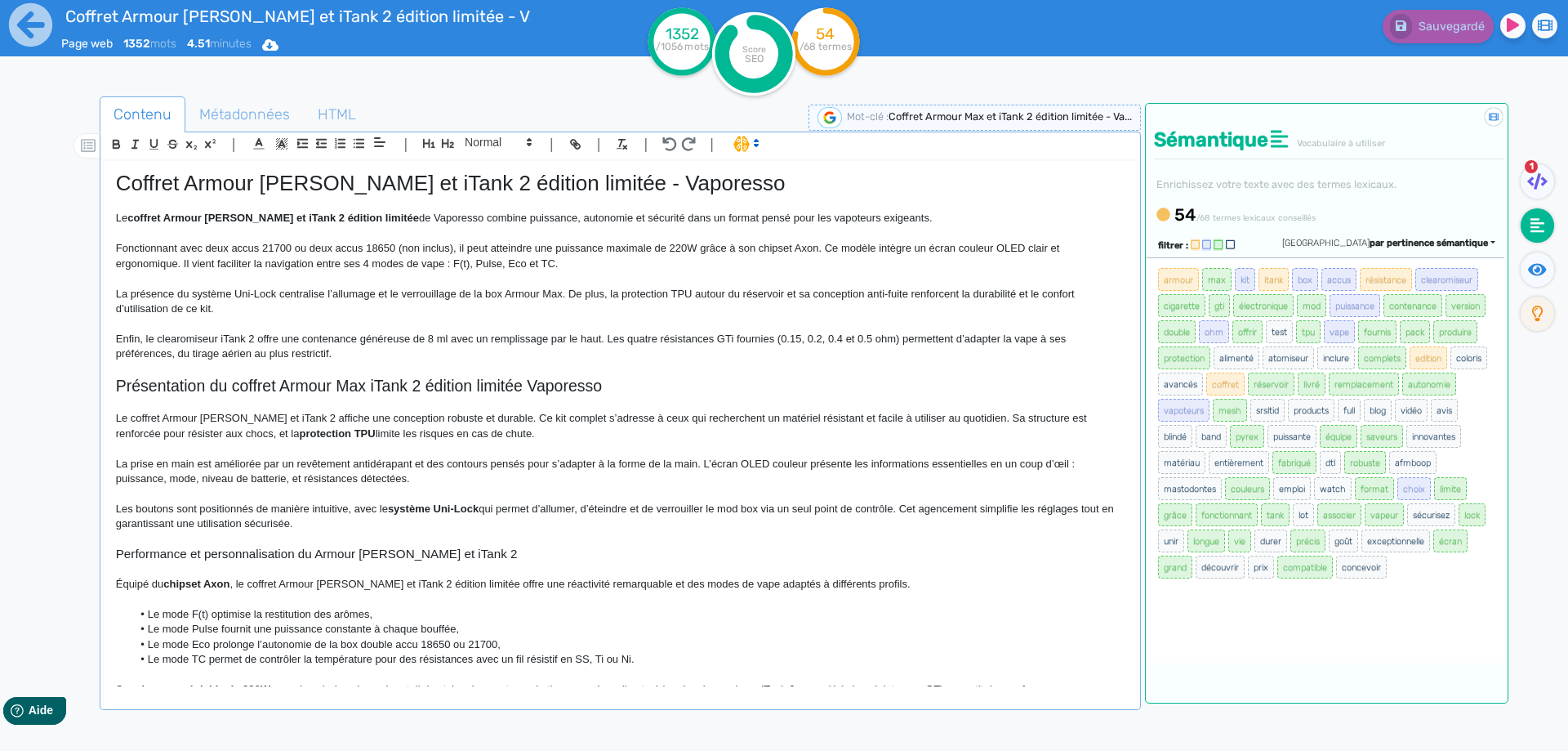
click at [635, 295] on span "La présence du système Uni-Lock centralise l’allumage et le verrouillage de la …" at bounding box center [597, 301] width 962 height 27
drag, startPoint x: 635, startPoint y: 295, endPoint x: 621, endPoint y: 293, distance: 14.1
click at [621, 293] on span "La présence du système Uni-Lock centralise l’allumage et le verrouillage de la …" at bounding box center [597, 301] width 962 height 27
click at [1422, 32] on span "Sauvegarder" at bounding box center [1450, 26] width 70 height 14
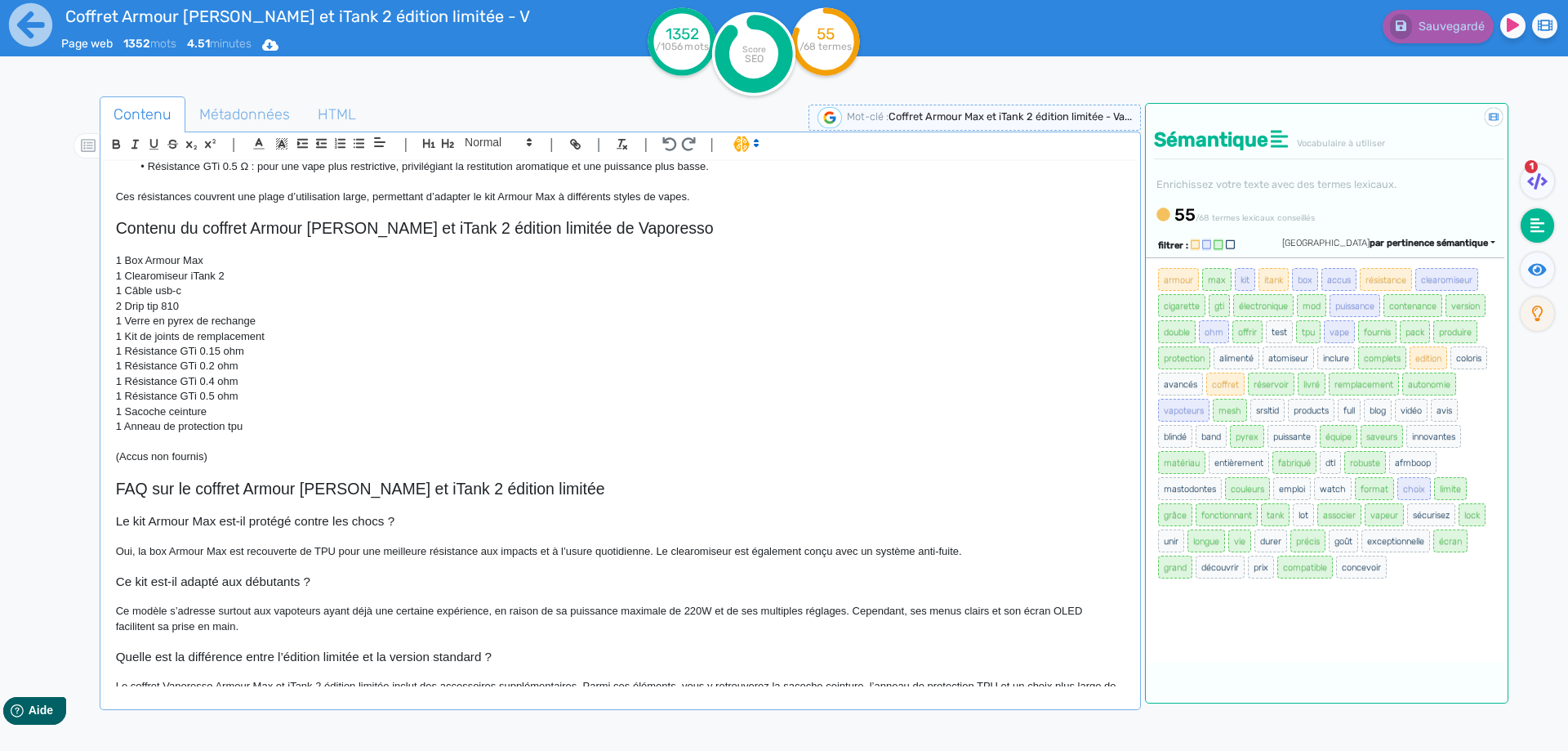
scroll to position [1401, 0]
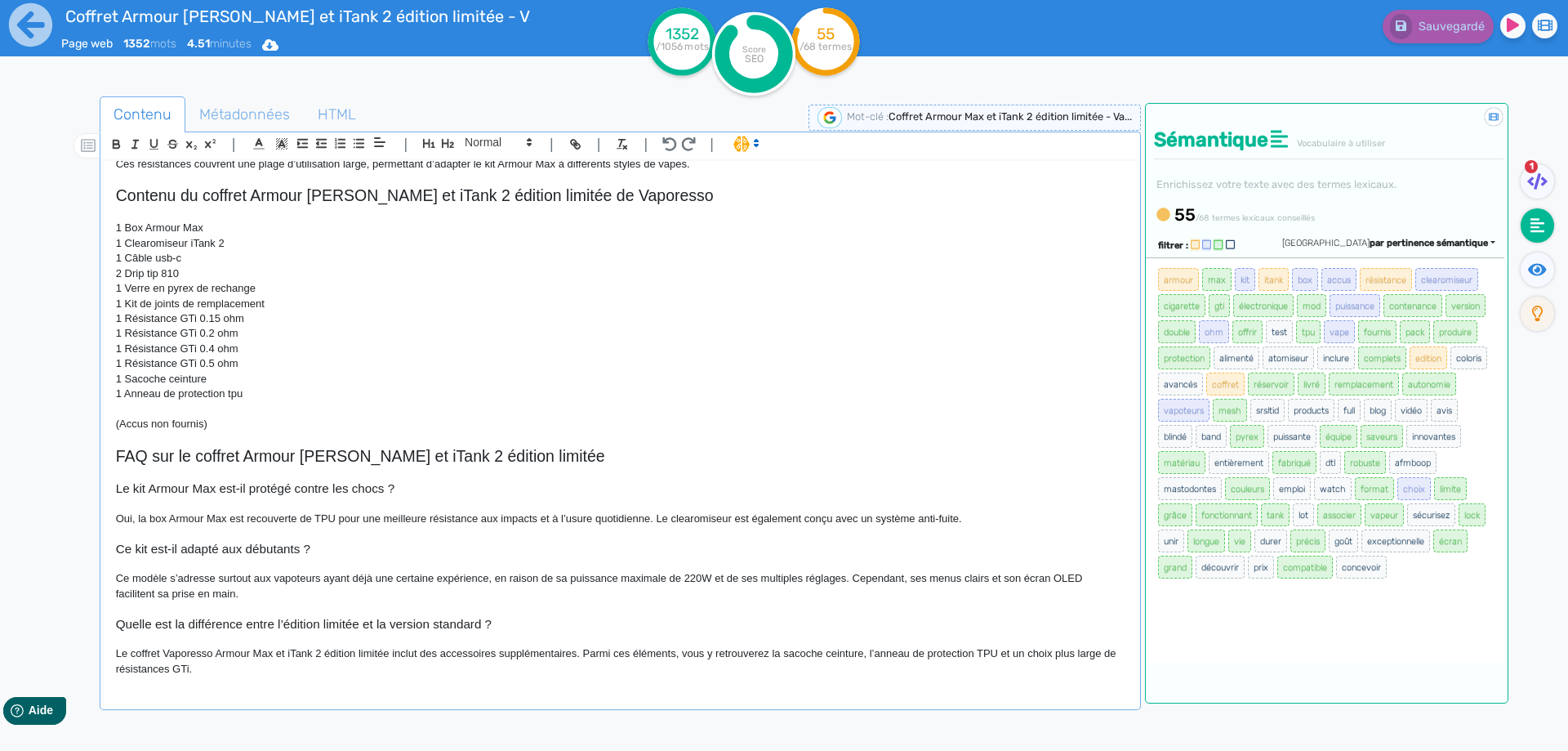
drag, startPoint x: 301, startPoint y: 686, endPoint x: 301, endPoint y: 764, distance: 78.0
click at [301, 750] on html "Coffret Armour Max et iTank 2 édition limitée - Vaporesso Page web 1352 mots 4.…" at bounding box center [784, 375] width 1568 height 751
click at [1536, 274] on icon at bounding box center [1537, 269] width 19 height 12
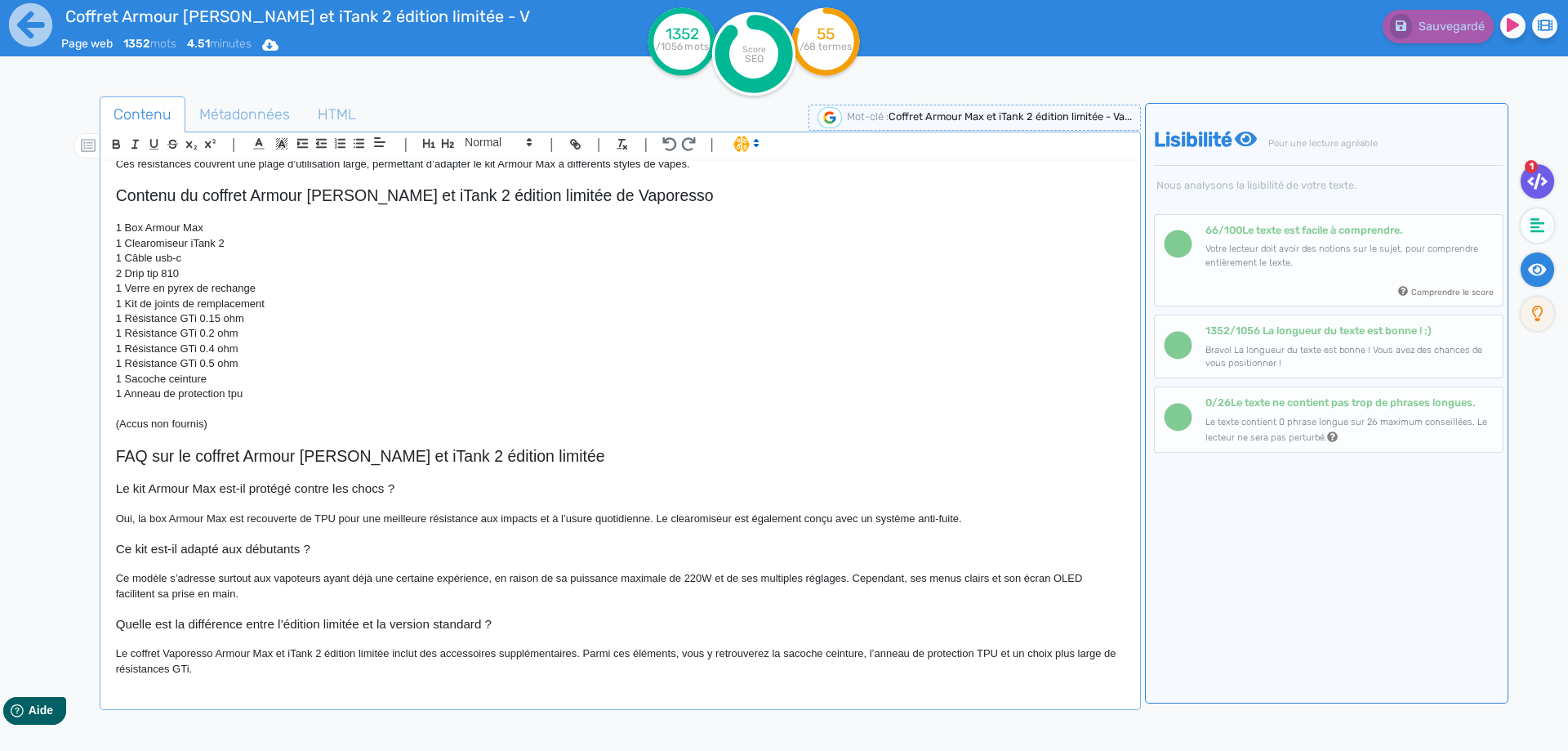
click at [1544, 183] on icon at bounding box center [1537, 181] width 20 height 16
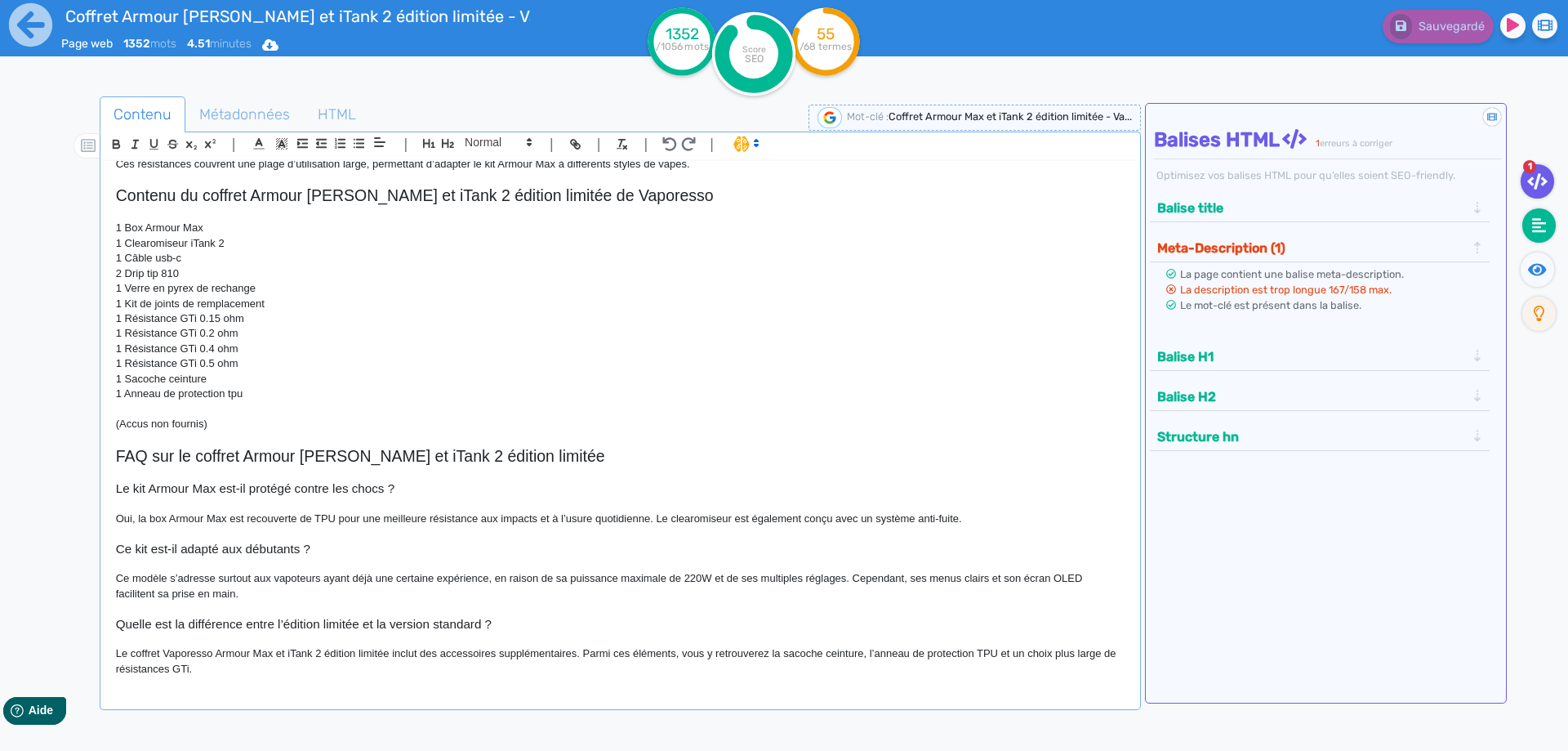
click at [1542, 215] on fa-icon at bounding box center [1539, 226] width 33 height 34
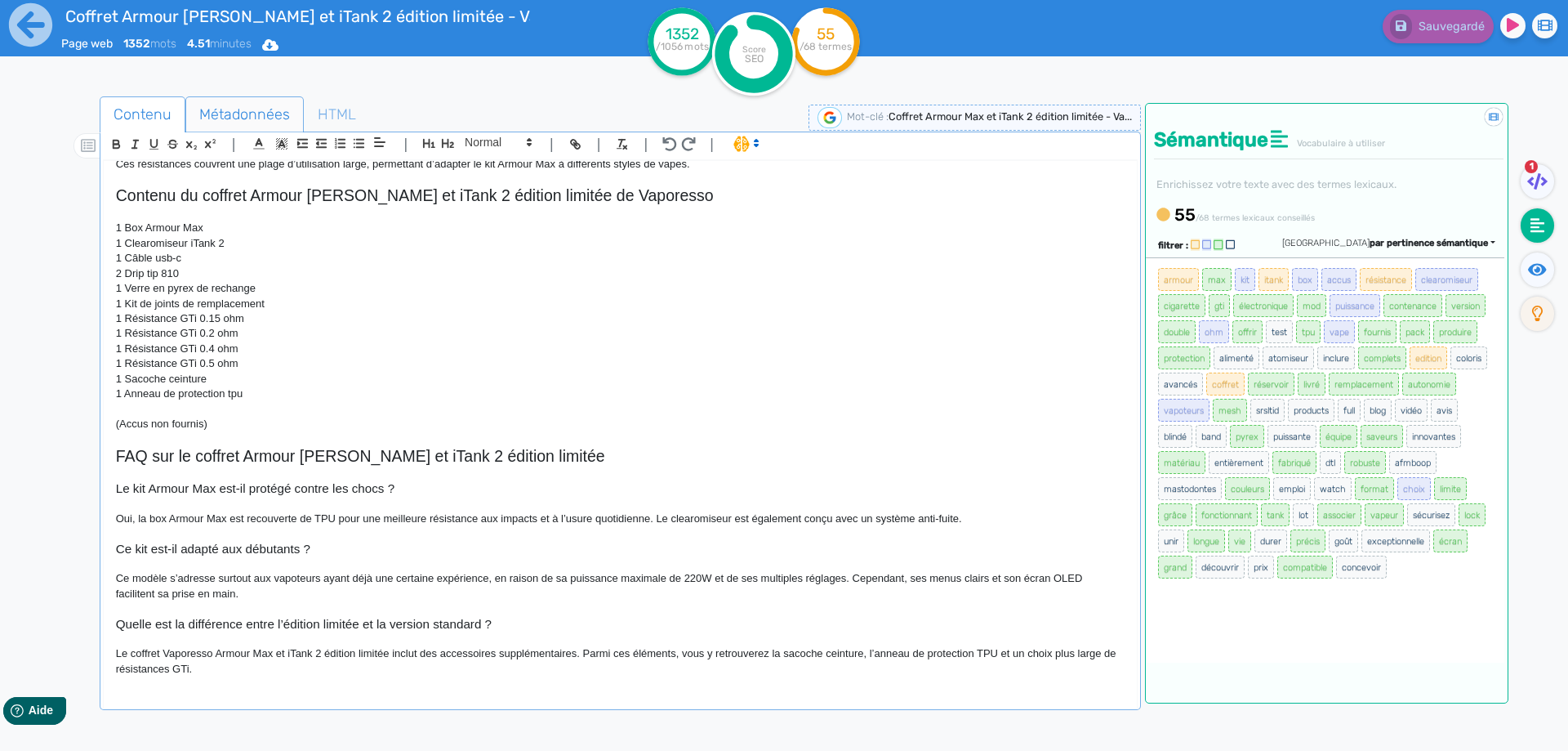
click at [266, 115] on span "Métadonnées" at bounding box center [244, 114] width 117 height 44
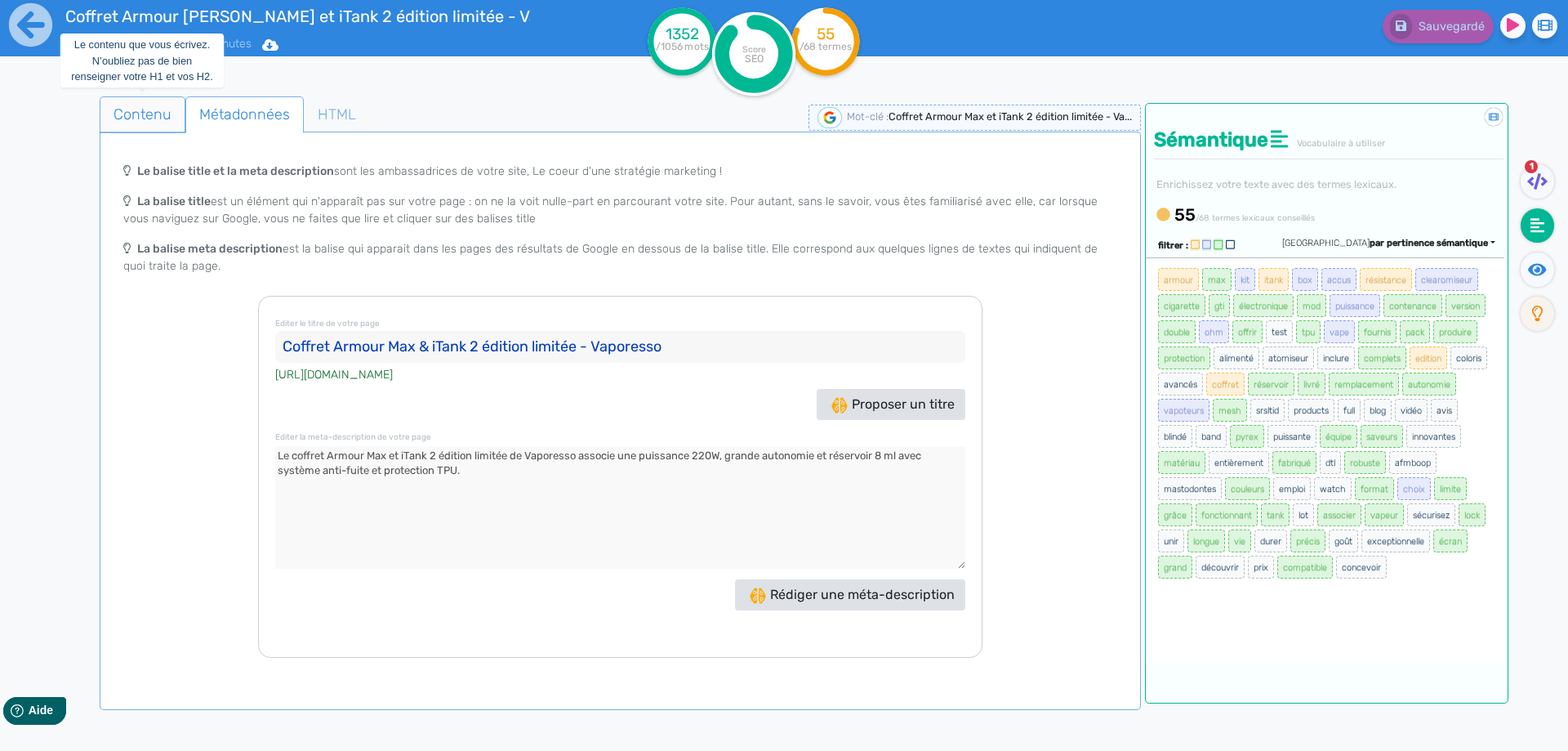
click at [136, 95] on span "Contenu" at bounding box center [142, 114] width 84 height 44
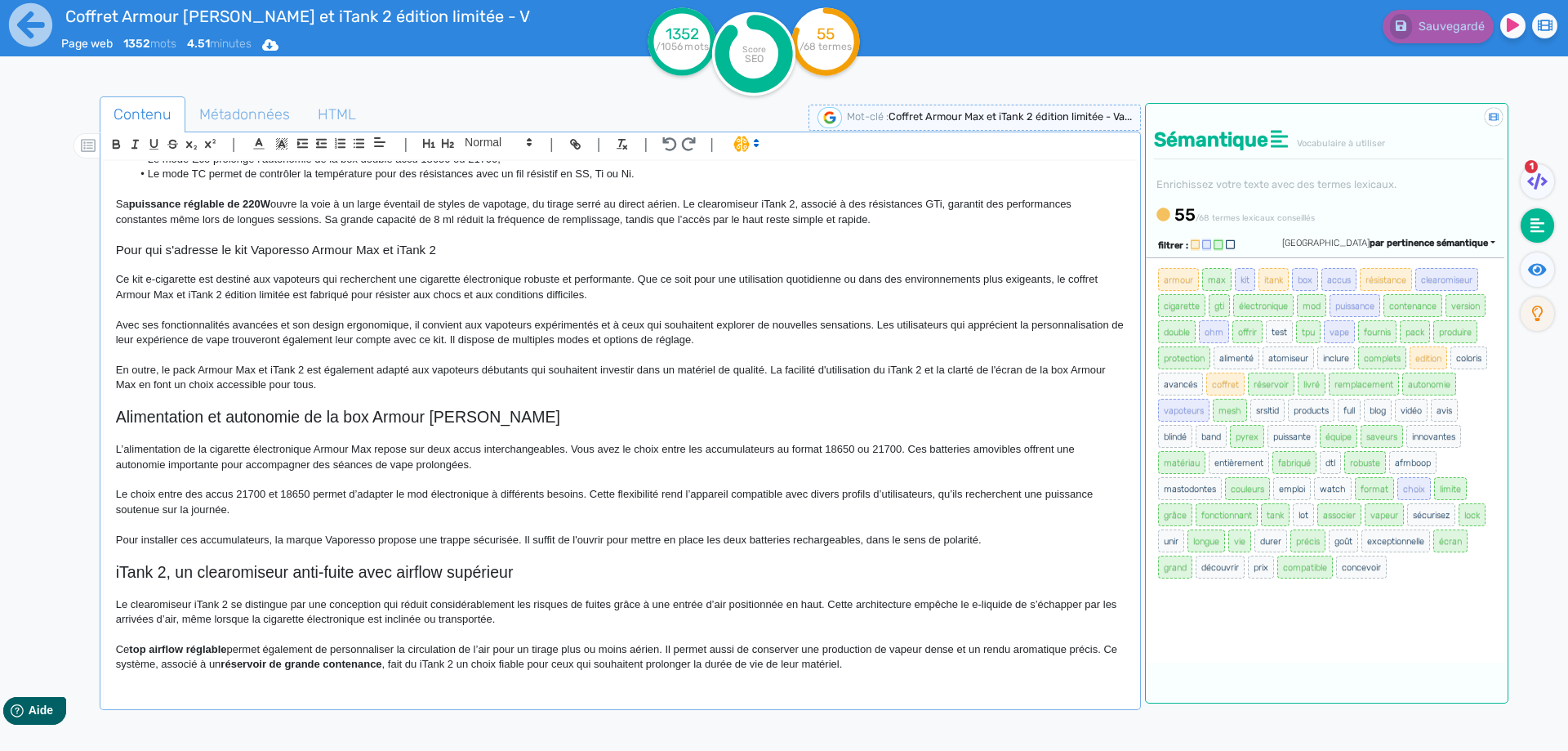
scroll to position [490, 0]
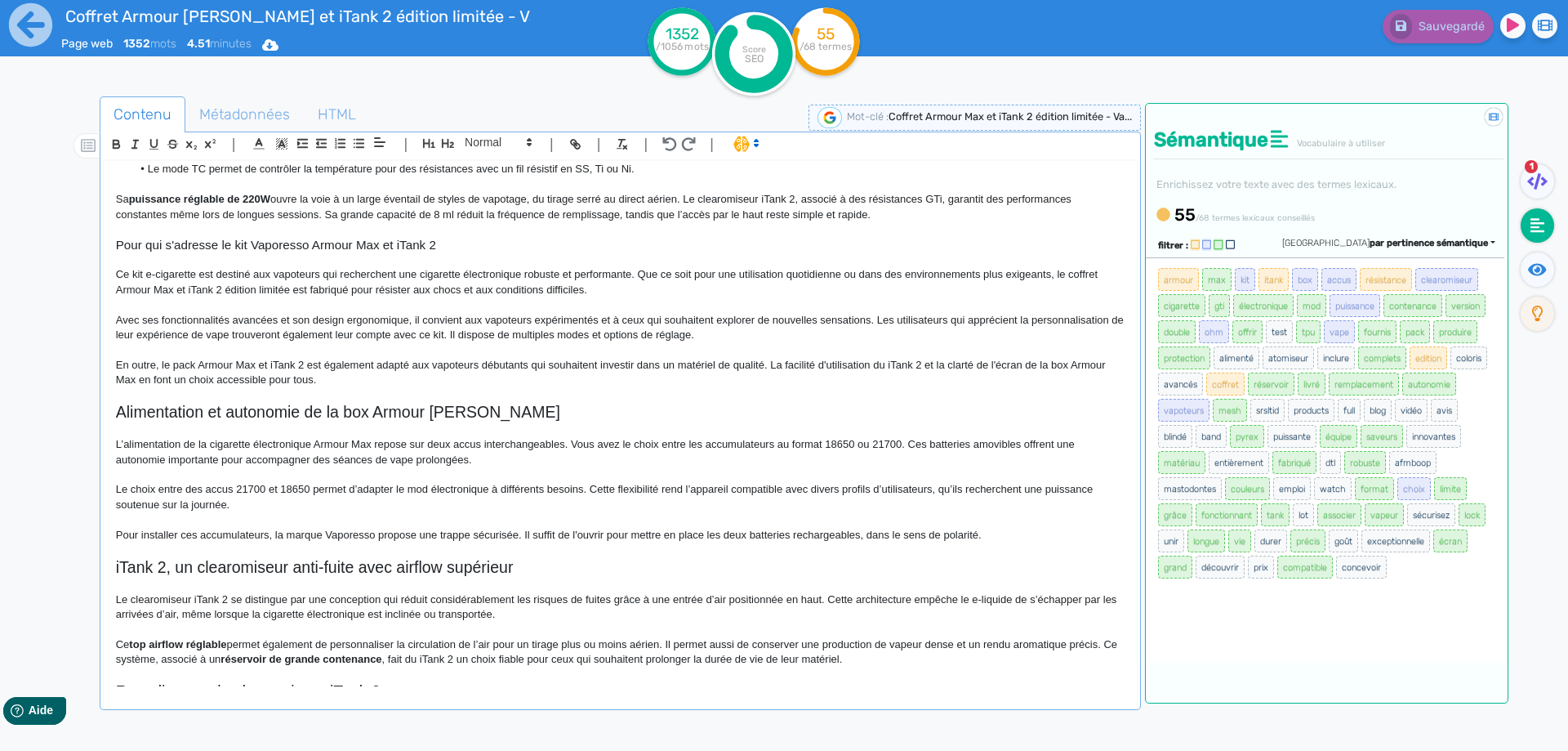
click at [395, 298] on p at bounding box center [620, 305] width 1009 height 15
click at [393, 293] on span "Ce kit e-cigarette est destiné aux vapoteurs qui recherchent une cigarette élec…" at bounding box center [608, 281] width 984 height 27
drag, startPoint x: 393, startPoint y: 293, endPoint x: 558, endPoint y: 290, distance: 165.0
click at [558, 290] on p "Ce kit e-cigarette est destiné aux vapoteurs qui recherchent une cigarette élec…" at bounding box center [620, 282] width 1009 height 30
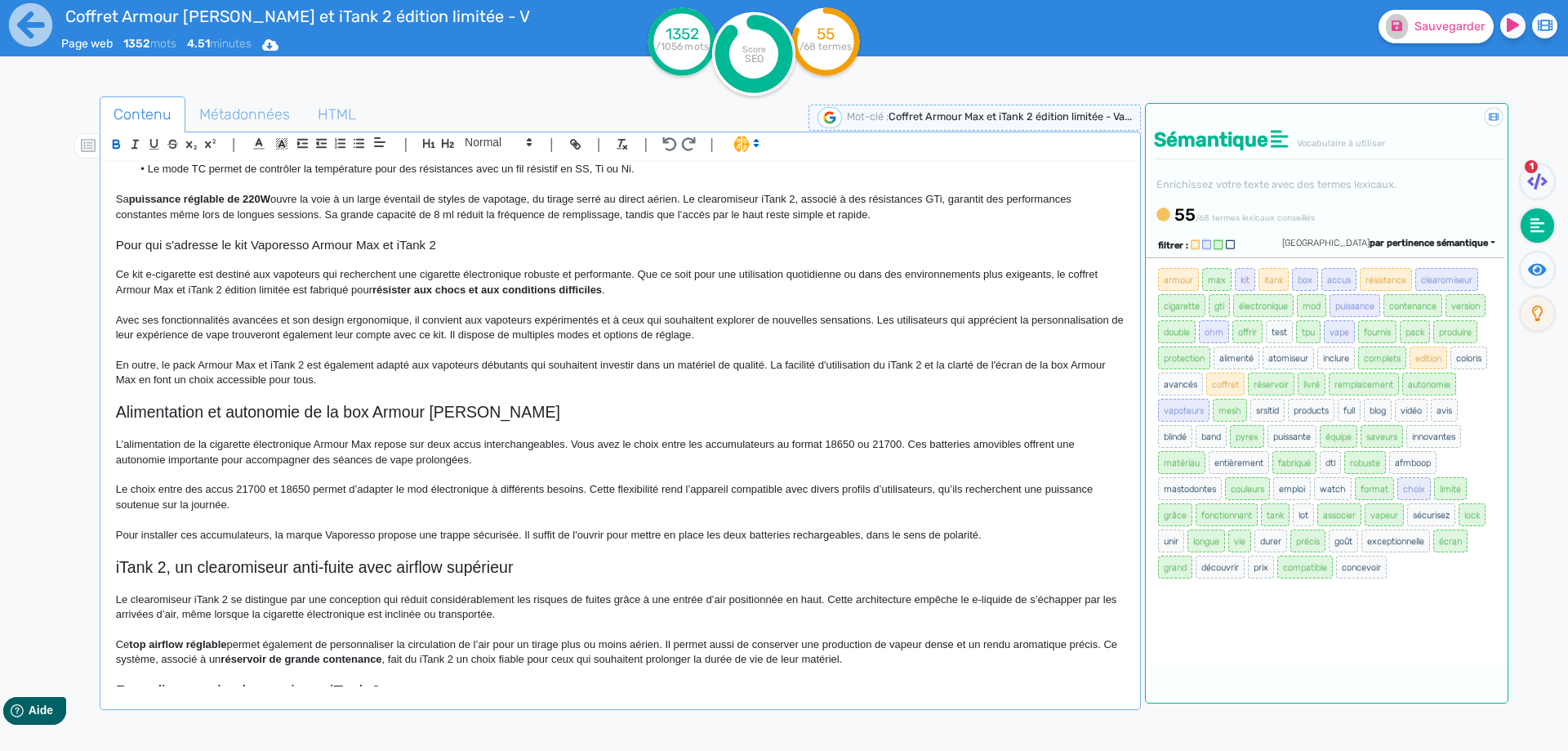
click at [523, 338] on span "Avec ses fonctionnalités avancées et son design ergonomique, il convient aux va…" at bounding box center [621, 327] width 1011 height 27
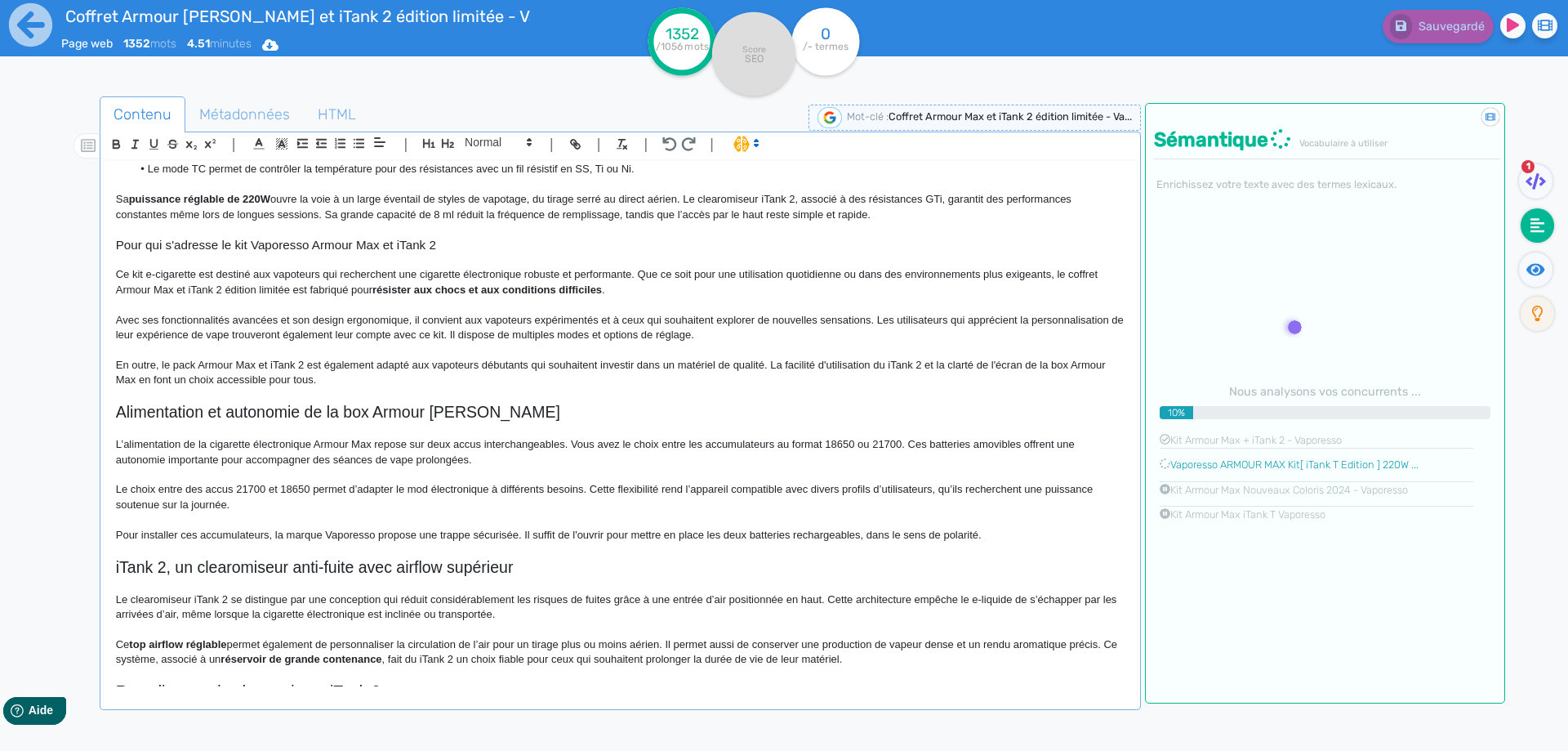
scroll to position [572, 0]
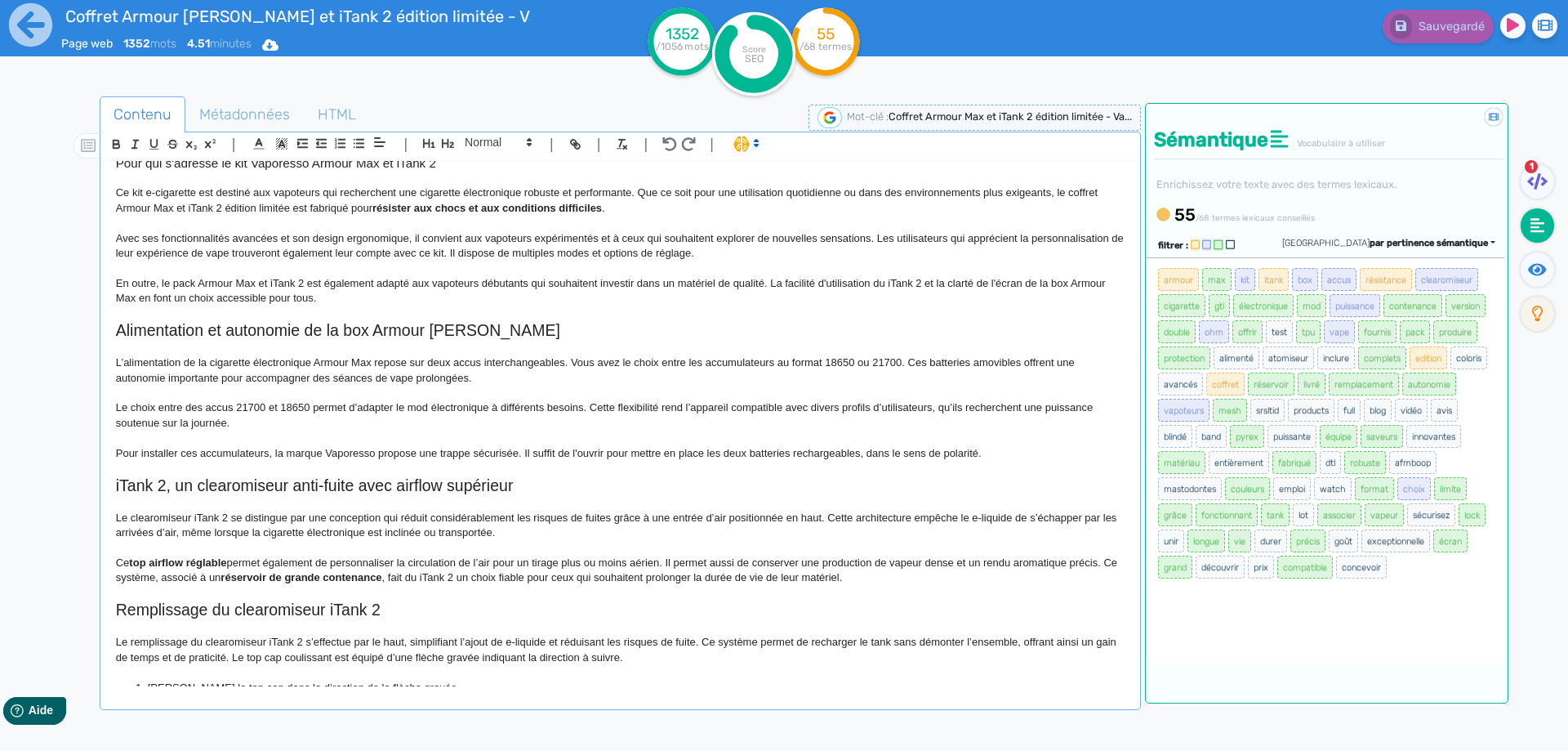
click at [429, 360] on p "L’alimentation de la cigarette électronique Armour Max repose sur deux accus in…" at bounding box center [620, 370] width 1009 height 30
drag, startPoint x: 429, startPoint y: 360, endPoint x: 518, endPoint y: 360, distance: 89.0
click at [518, 360] on p "L’alimentation de la cigarette électronique Armour Max repose sur deux accus in…" at bounding box center [620, 370] width 1009 height 30
click at [534, 429] on p "Le choix entre des accus 21700 et 18650 permet d’adapter le mod électronique à …" at bounding box center [620, 415] width 1009 height 30
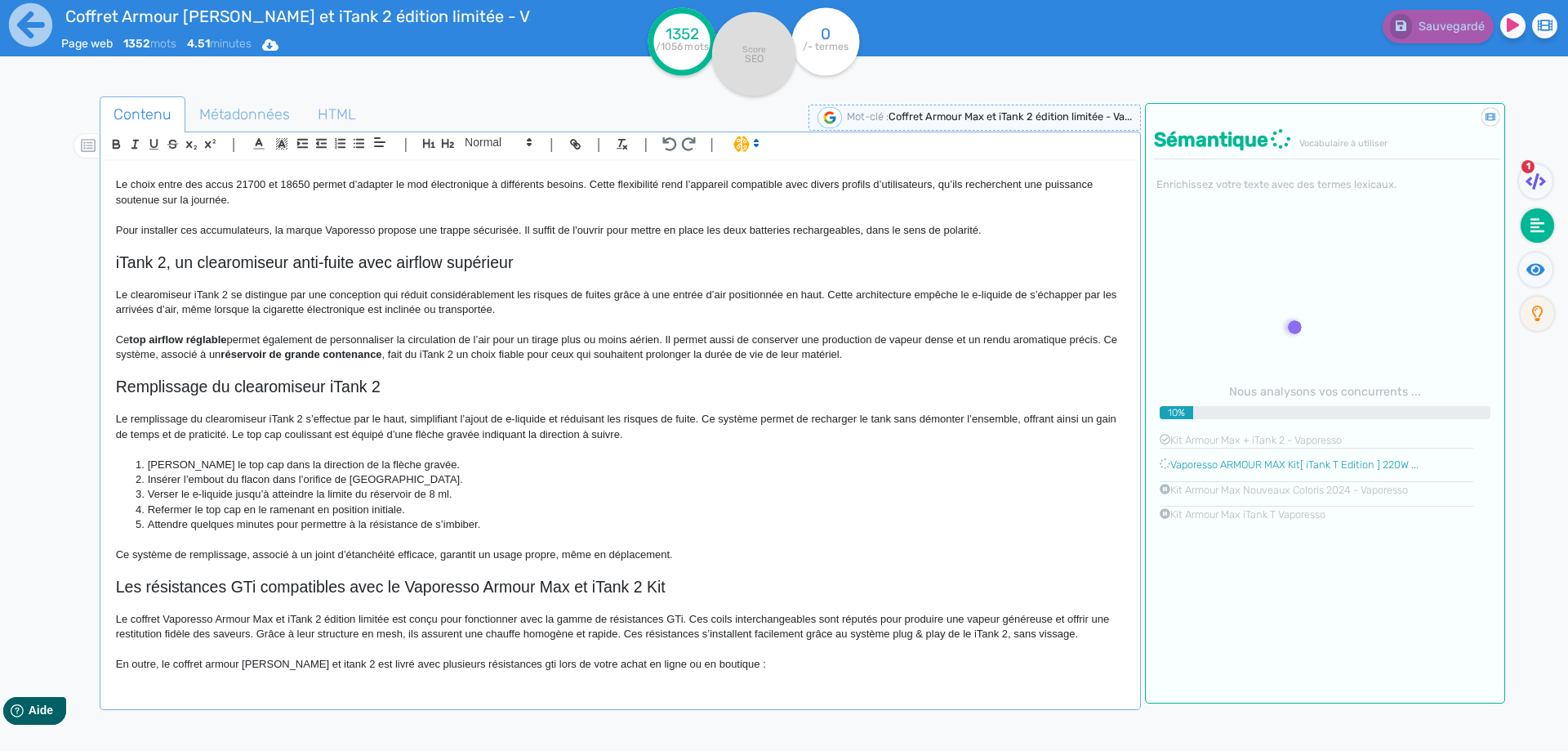
scroll to position [817, 0]
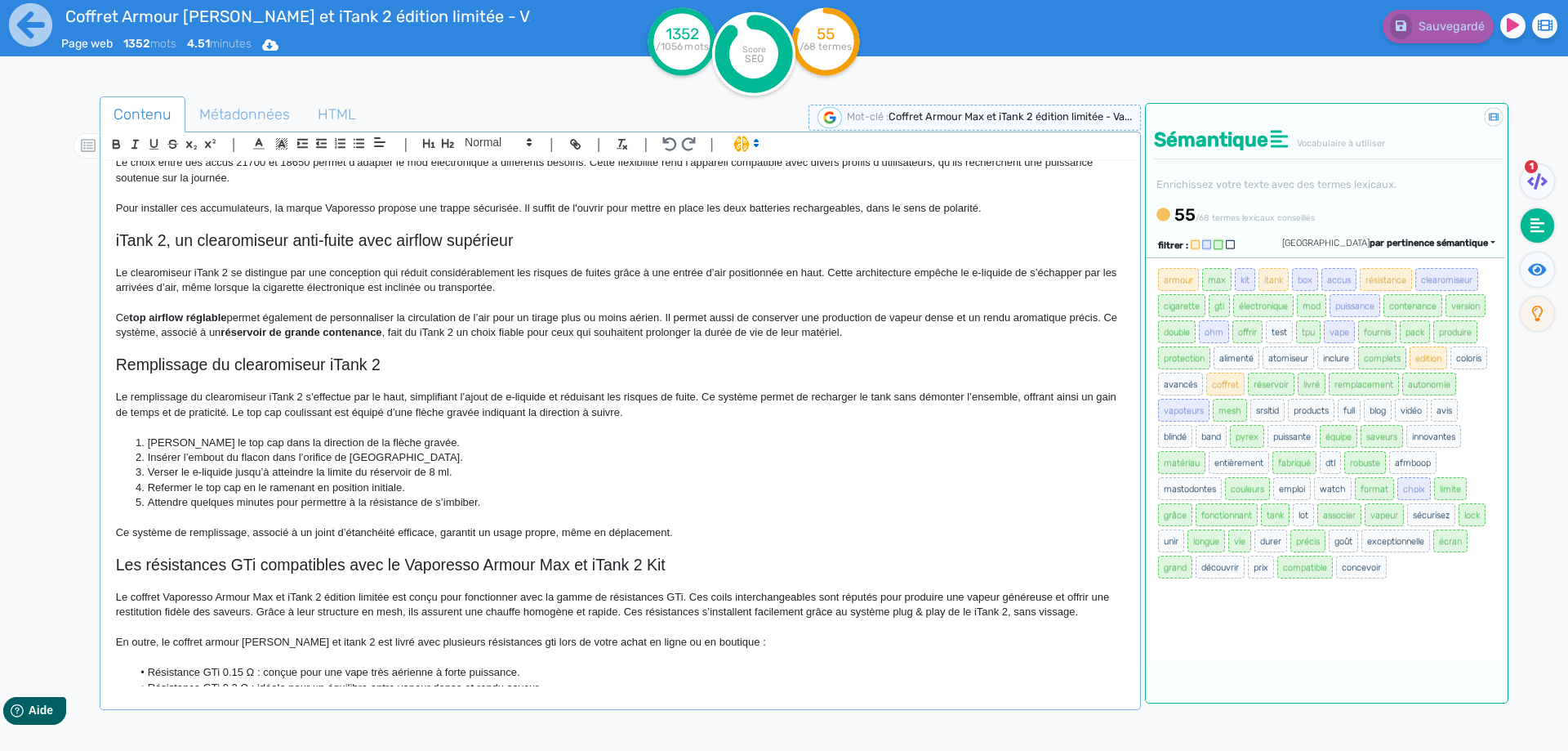
click at [336, 419] on p "Le remplissage du clearomiseur iTank 2 s’effectue par le haut, simplifiant l’aj…" at bounding box center [620, 405] width 1009 height 30
click at [338, 413] on p "Le remplissage du clearomiseur iTank 2 s’effectue par le haut, simplifiant l’aj…" at bounding box center [620, 405] width 1009 height 30
click at [280, 413] on p "Le remplissage du clearomiseur iTank 2 s’effectue par le haut, simplifiant l’aj…" at bounding box center [620, 405] width 1009 height 30
click at [298, 397] on p "Le remplissage du clearomiseur iTank 2 s’effectue par le haut, simplifiant l’aj…" at bounding box center [620, 405] width 1009 height 30
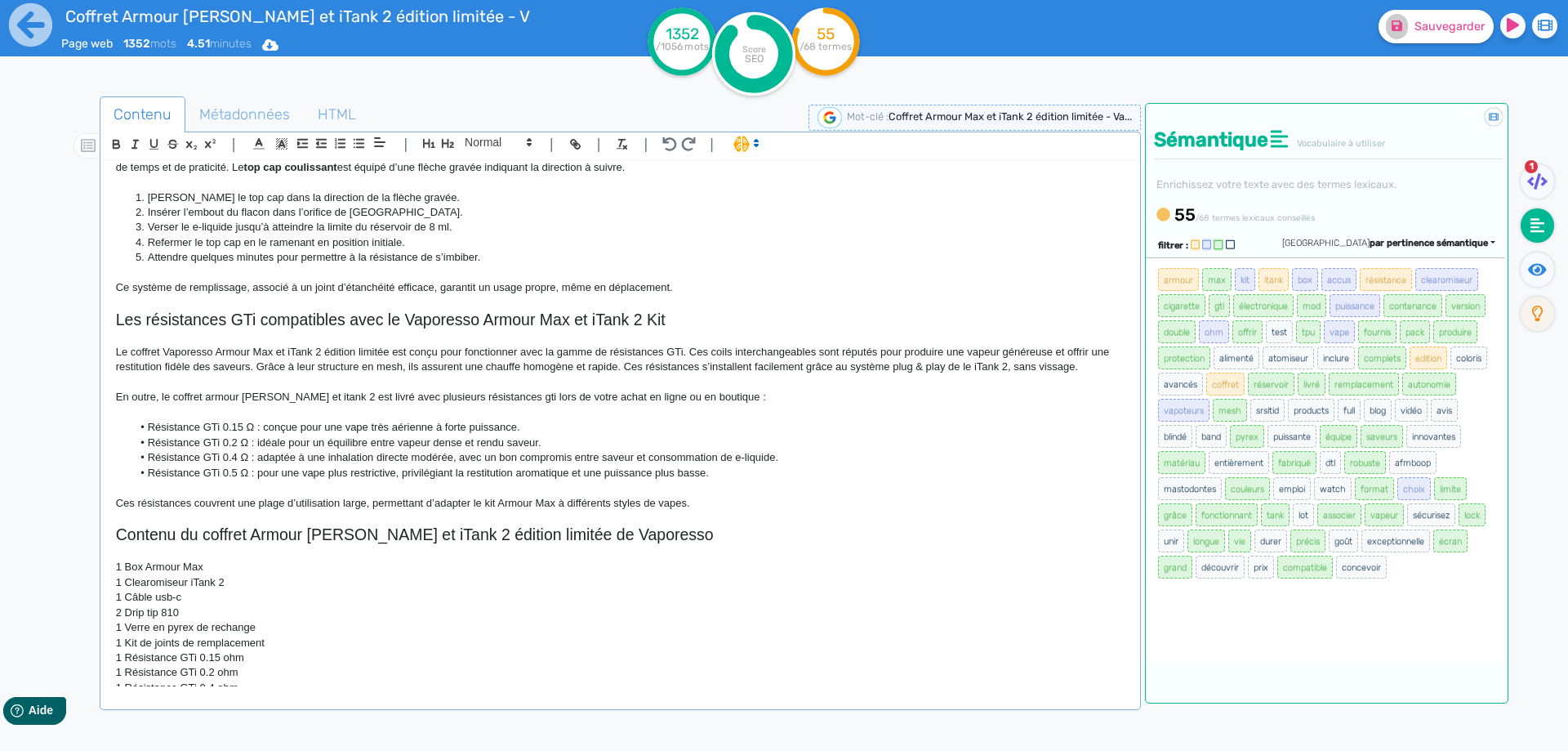
click at [559, 358] on p "Le coffret Vaporesso Armour Max et iTank 2 édition limitée est conçu pour fonct…" at bounding box center [620, 360] width 1009 height 30
drag, startPoint x: 559, startPoint y: 358, endPoint x: 668, endPoint y: 352, distance: 109.2
click at [668, 352] on p "Le coffret Vaporesso Armour Max et iTank 2 édition limitée est conçu pour fonct…" at bounding box center [620, 360] width 1009 height 30
click at [653, 369] on p "Le coffret Vaporesso Armour Max et iTank 2 édition limitée est conçu pour fonct…" at bounding box center [620, 360] width 1009 height 30
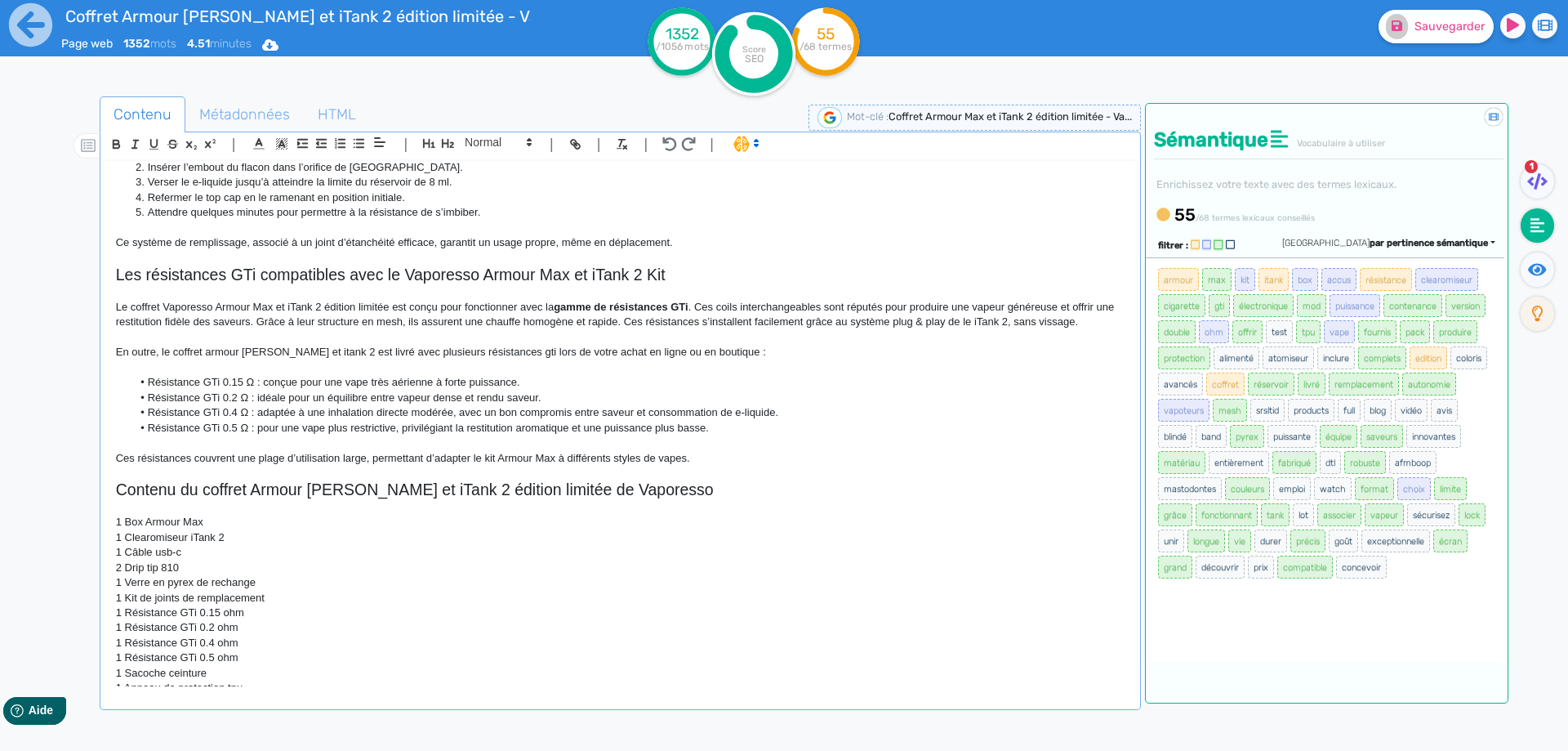
scroll to position [1308, 0]
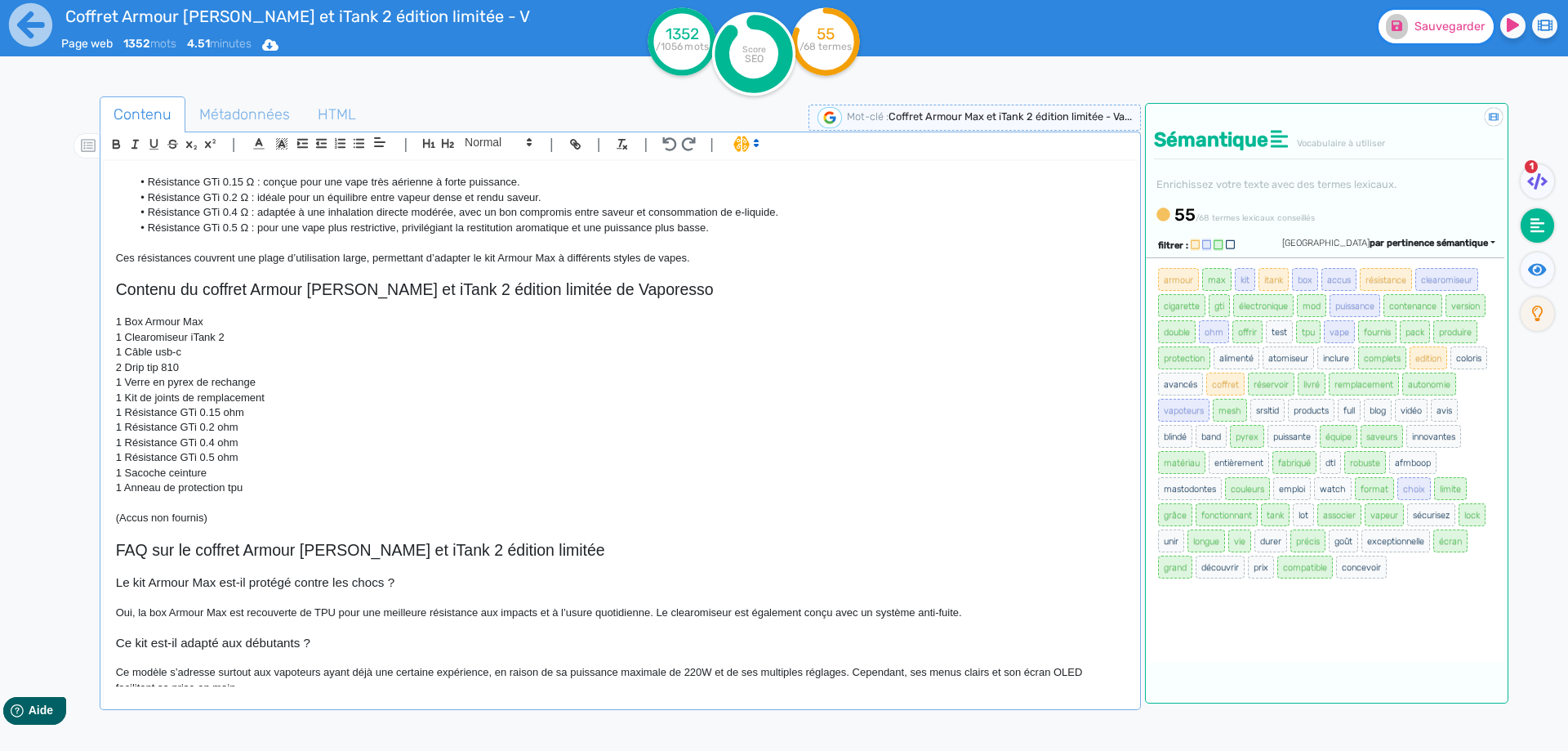
click at [1411, 40] on button "Sauvegarder" at bounding box center [1436, 26] width 115 height 34
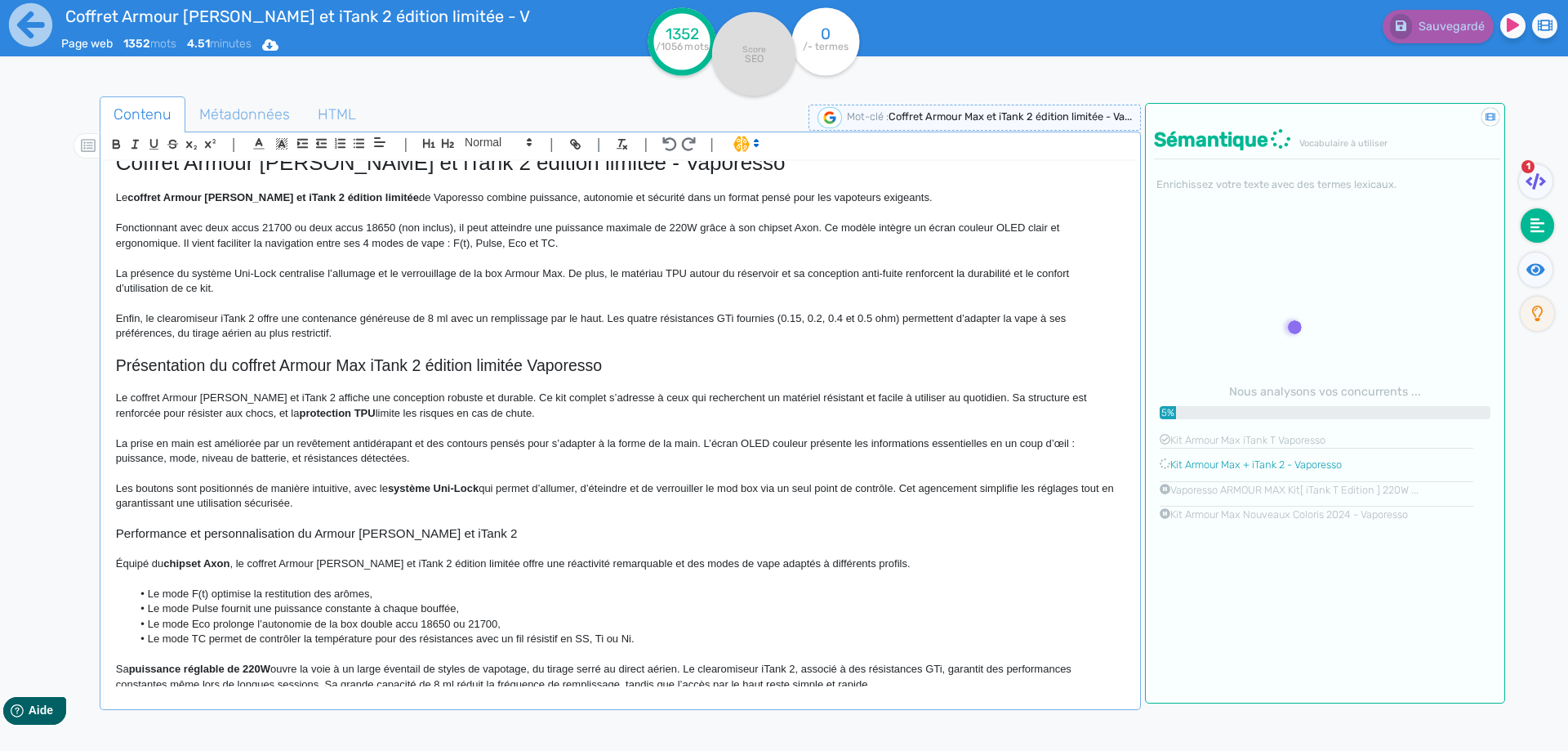
scroll to position [0, 0]
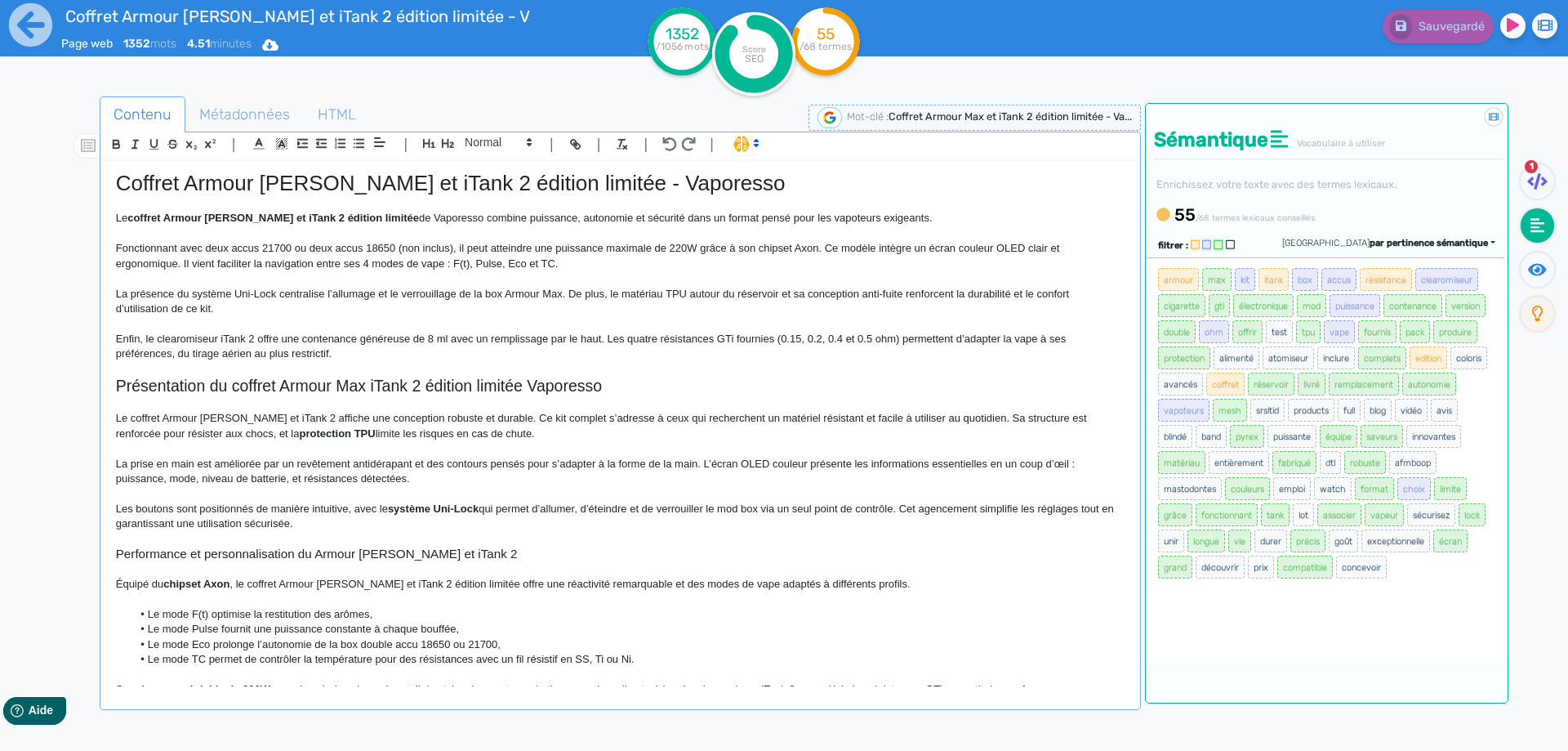
click at [649, 292] on span "La présence du système Uni-Lock centralise l’allumage et le verrouillage de la …" at bounding box center [594, 301] width 956 height 27
drag, startPoint x: 649, startPoint y: 292, endPoint x: 669, endPoint y: 292, distance: 20.0
click at [669, 292] on span "La présence du système Uni-Lock centralise l’allumage et le verrouillage de la …" at bounding box center [594, 301] width 956 height 27
click at [645, 293] on span "La présence du système Uni-Lock centralise l’allumage et le verrouillage de la …" at bounding box center [594, 301] width 956 height 27
click at [644, 294] on span "La présence du système Uni-Lock centralise l’allumage et le verrouillage de la …" at bounding box center [594, 301] width 956 height 27
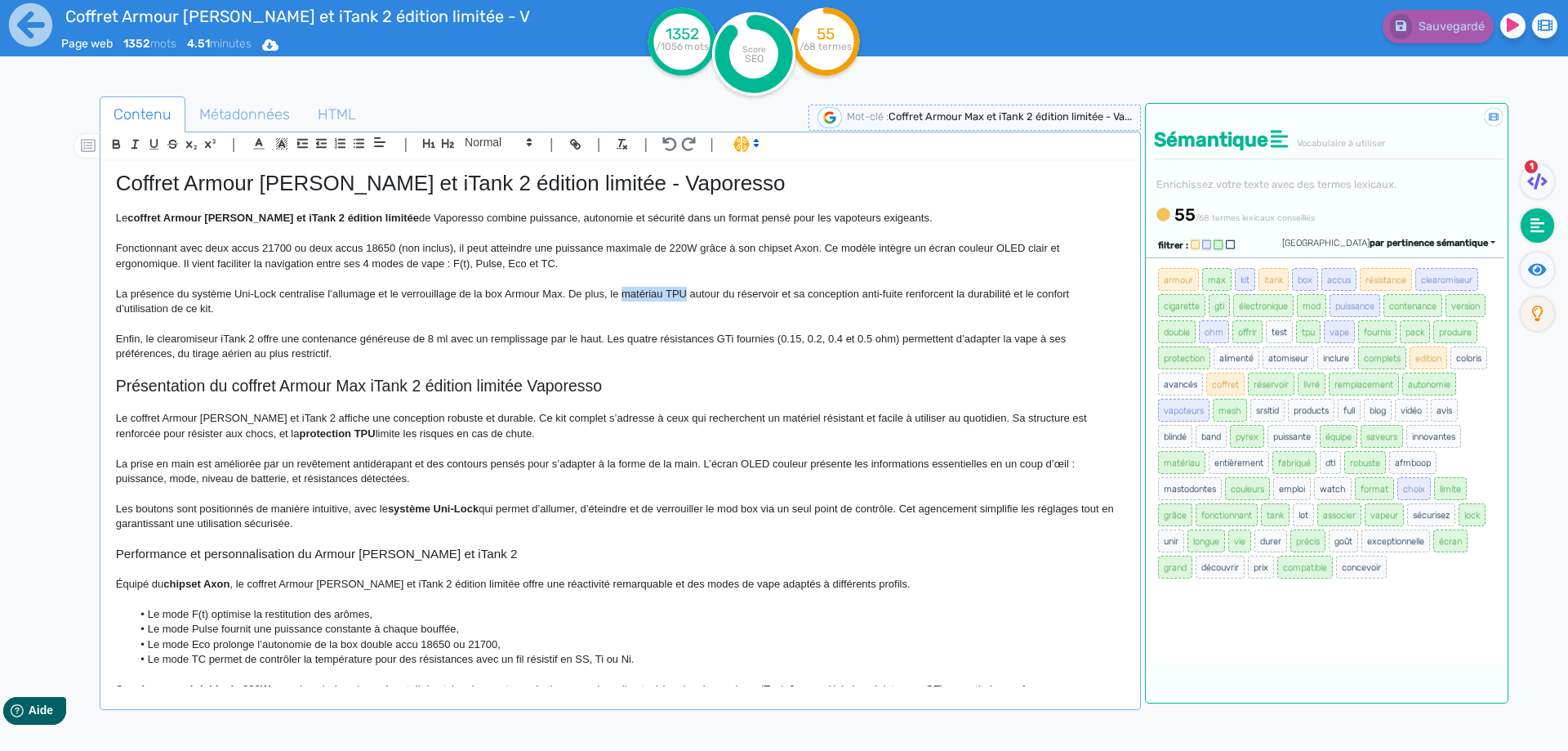
click at [676, 293] on p "La présence du système Uni-Lock centralise l’allumage et le verrouillage de la …" at bounding box center [620, 302] width 1009 height 30
click at [1418, 25] on span "Sauvegarder" at bounding box center [1450, 26] width 70 height 14
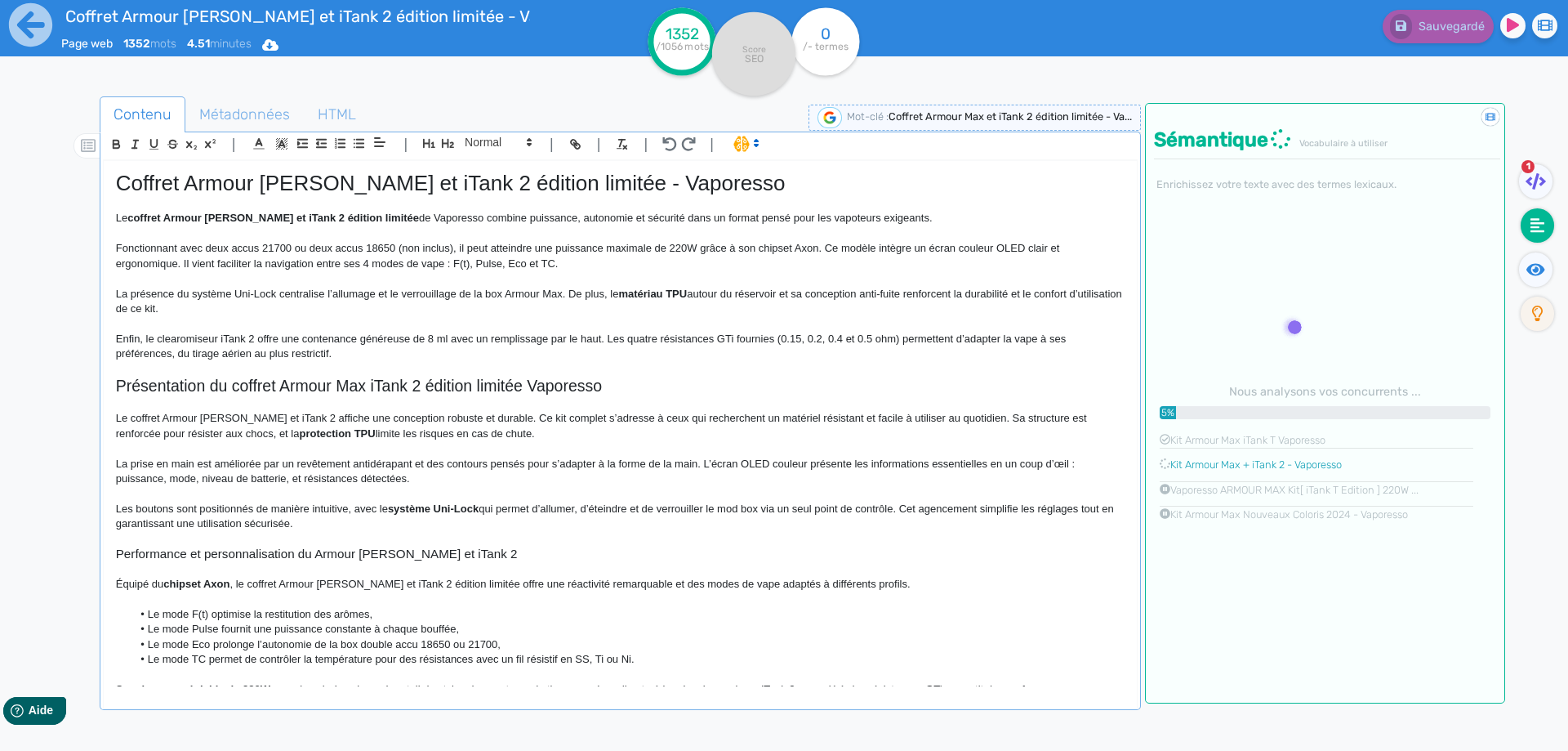
click at [439, 329] on p at bounding box center [620, 324] width 1009 height 15
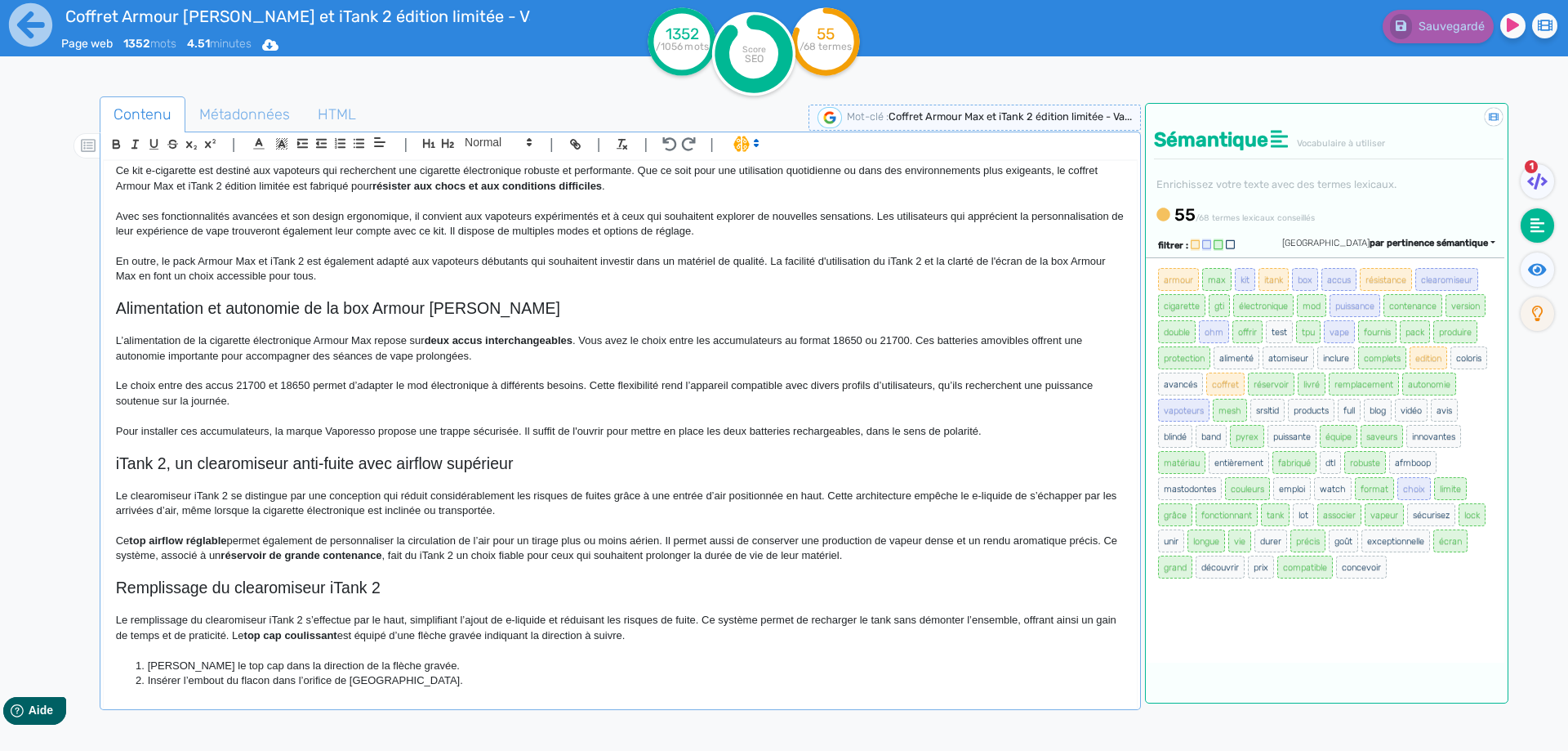
scroll to position [735, 0]
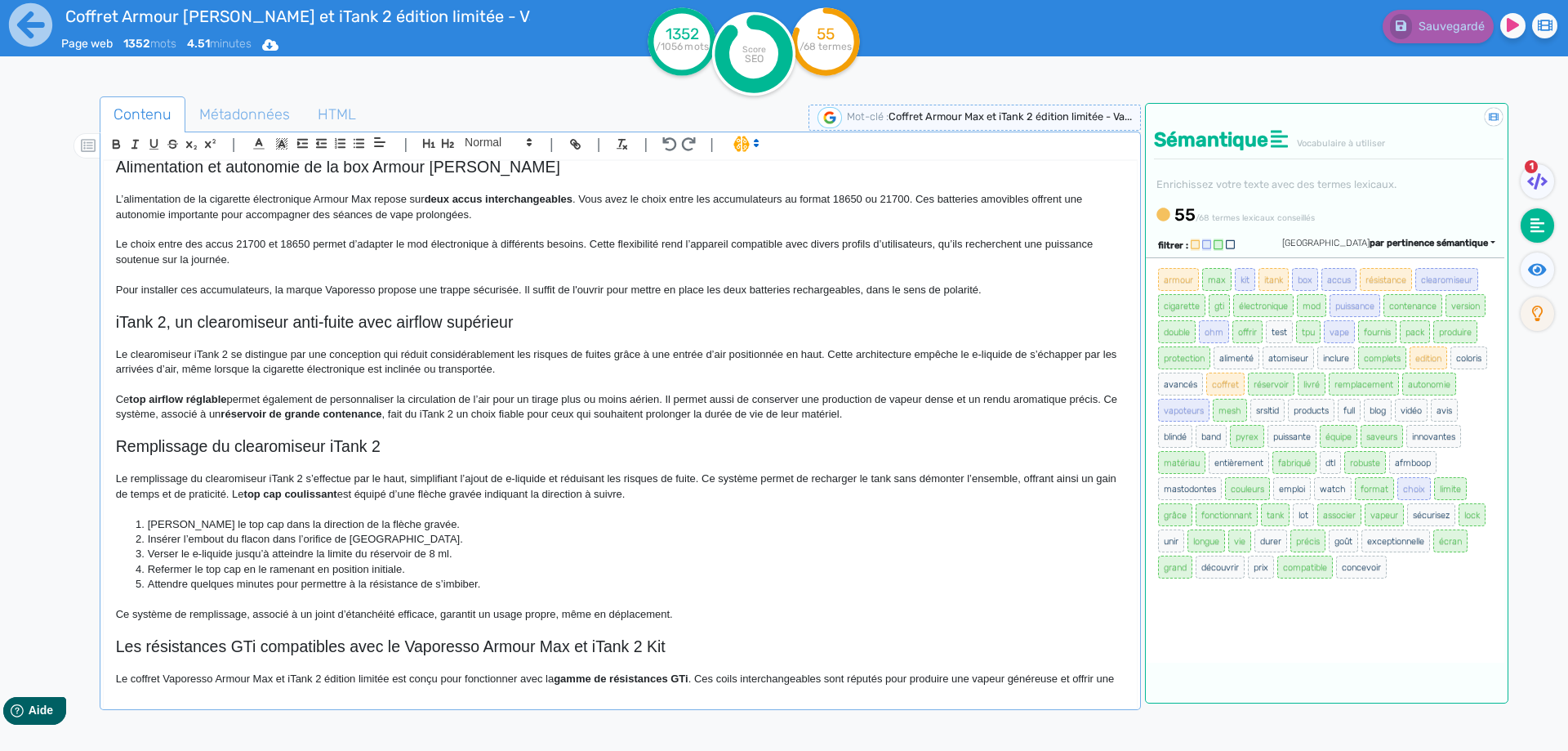
click at [399, 244] on p "Le choix entre des accus 21700 et 18650 permet d’adapter le mod électronique à …" at bounding box center [620, 252] width 1009 height 30
click at [496, 242] on p "Le choix entre des accus 21700 et 18650 permet d’adapter ce mod électronique à …" at bounding box center [620, 252] width 1009 height 30
click at [1539, 260] on fa-icon at bounding box center [1537, 270] width 33 height 34
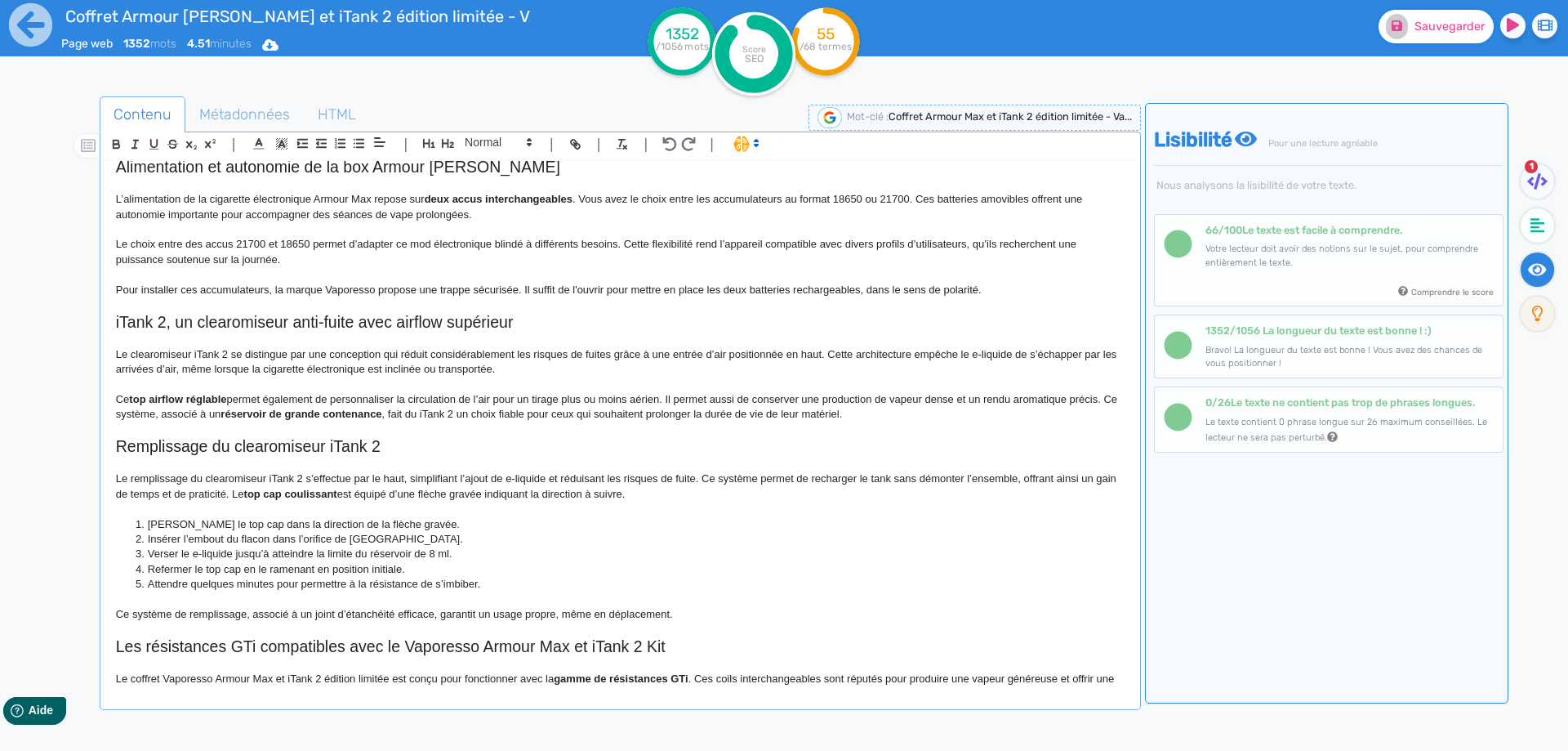
click at [1411, 34] on button "Sauvegarder" at bounding box center [1436, 26] width 115 height 34
click at [1532, 210] on ul "1" at bounding box center [1535, 253] width 54 height 177
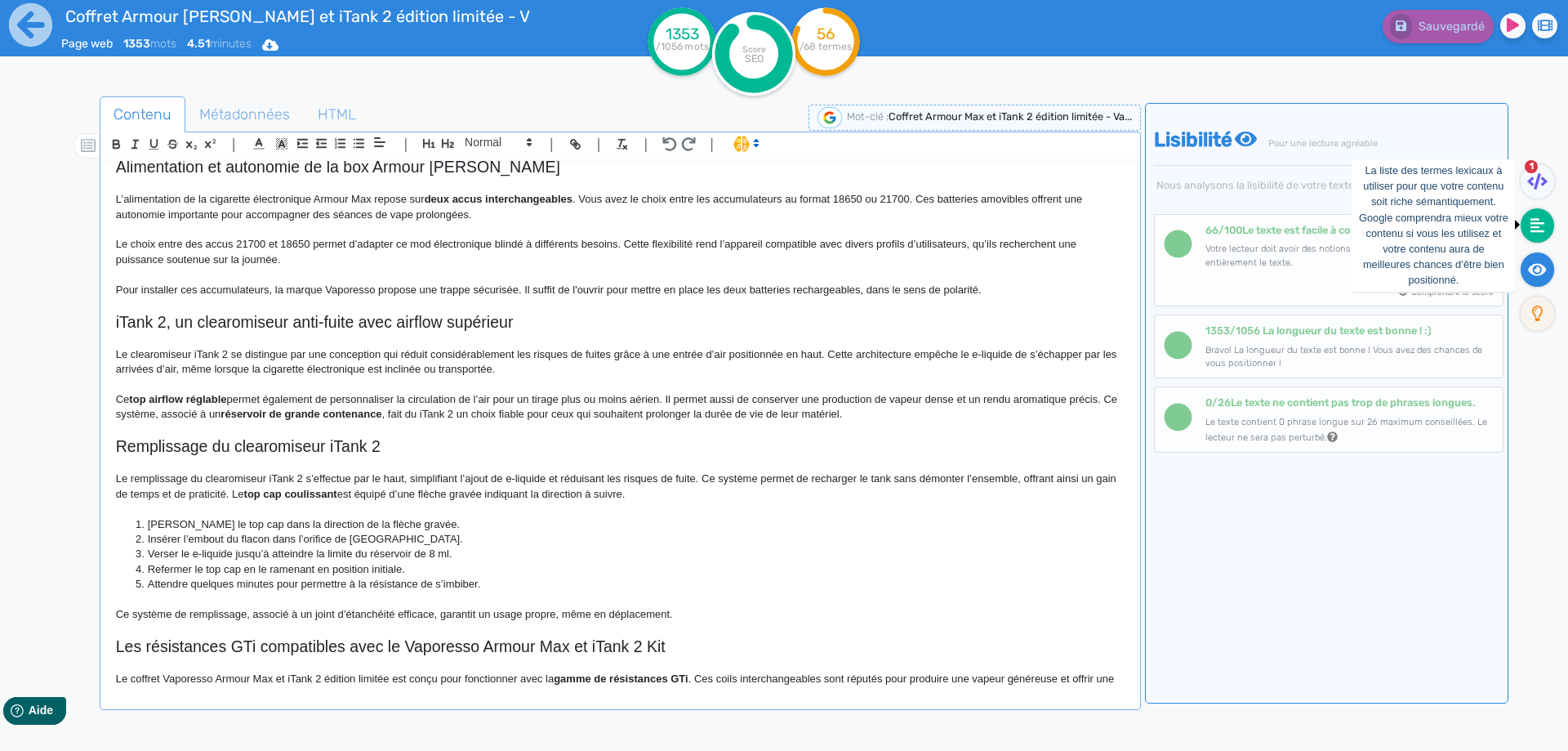
click at [1526, 234] on fa-icon at bounding box center [1537, 226] width 33 height 34
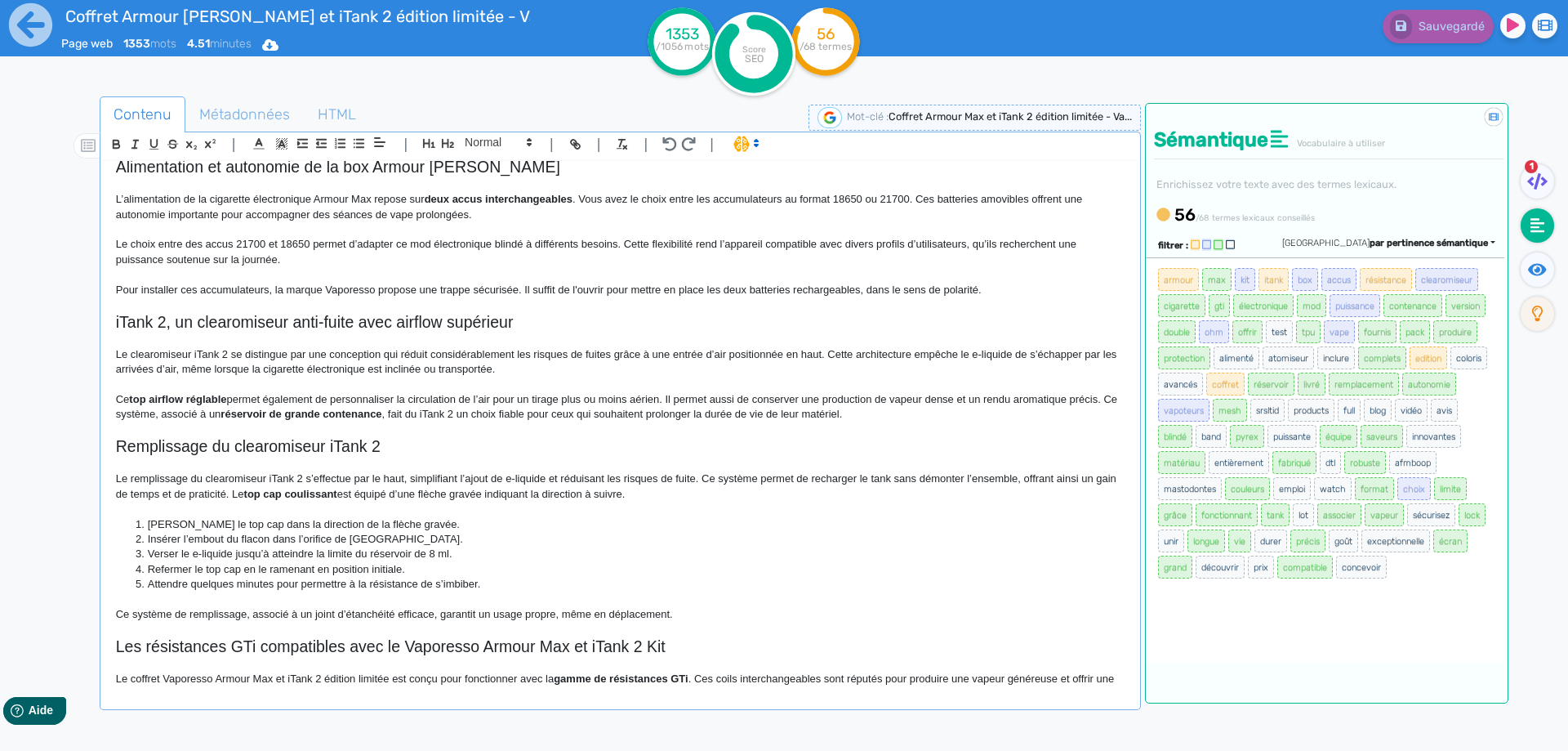
scroll to position [327, 0]
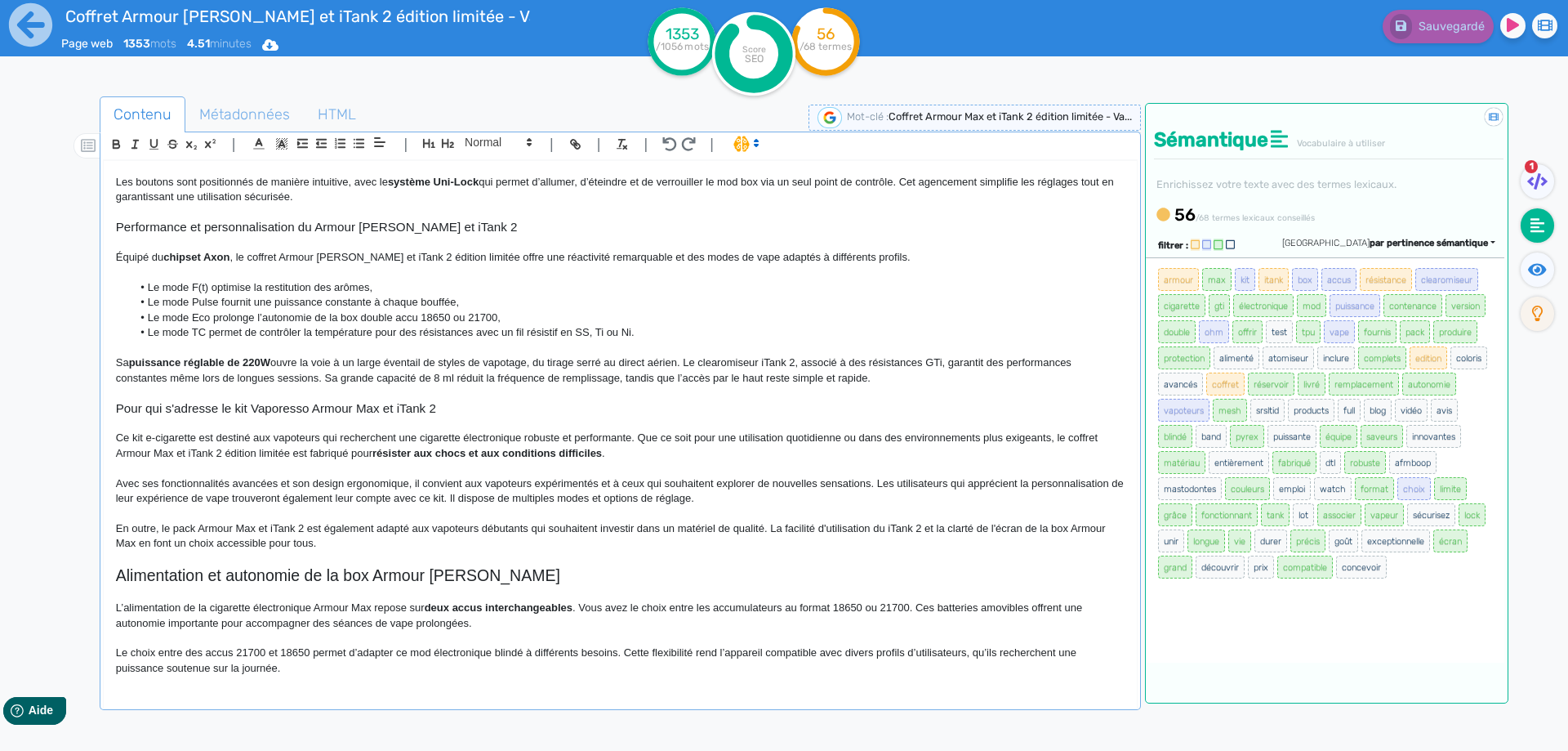
click at [407, 339] on li "Le mode TC permet de contrôler la température pour des résistances avec un fil …" at bounding box center [627, 333] width 992 height 15
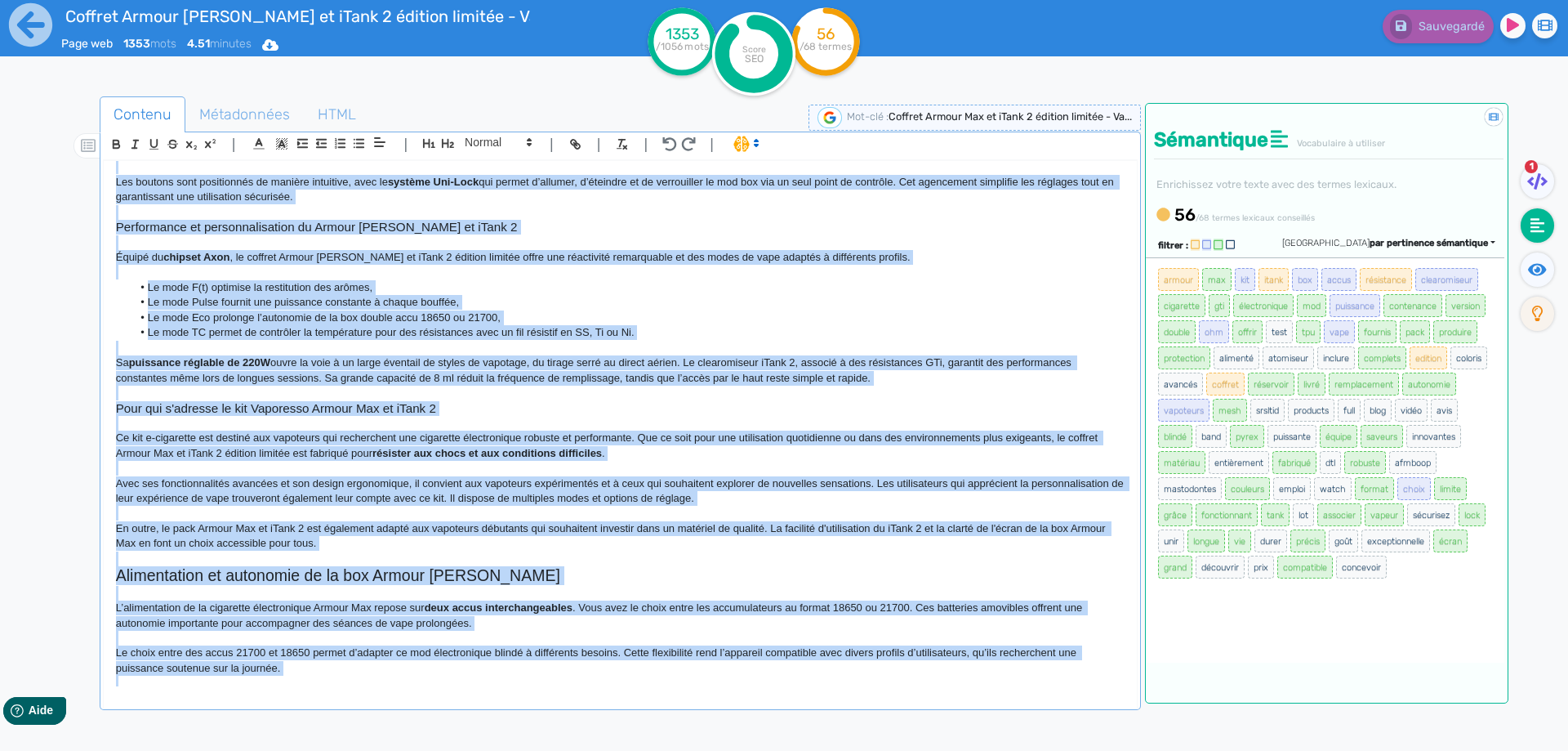
copy div "Loremip Dolors Ame co aDipi 2 elitsed doeiusm - Temporinc Ut laboree Dolore Mag…"
click at [560, 449] on strong "résister aux chocs et aux conditions difficiles" at bounding box center [487, 453] width 229 height 12
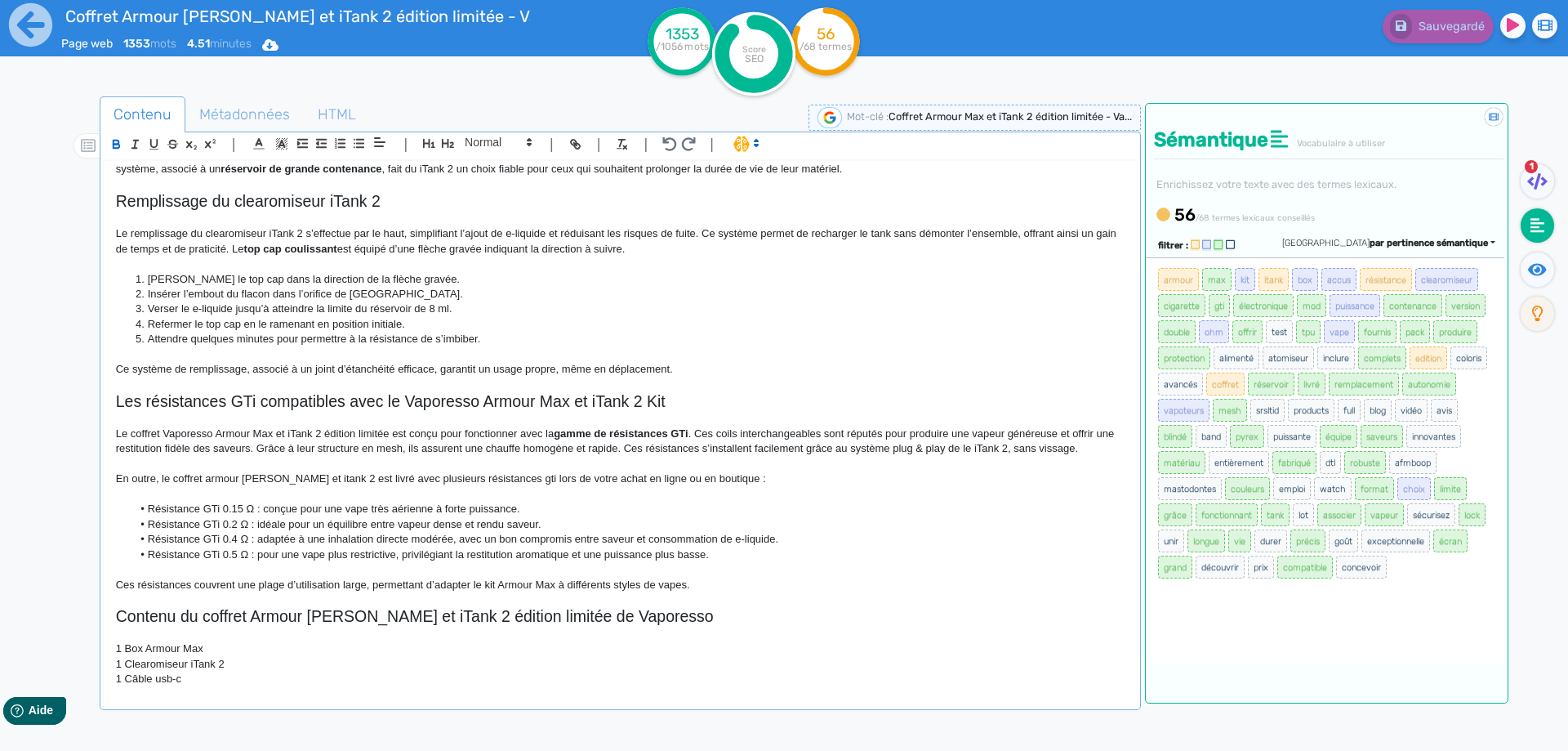
scroll to position [1401, 0]
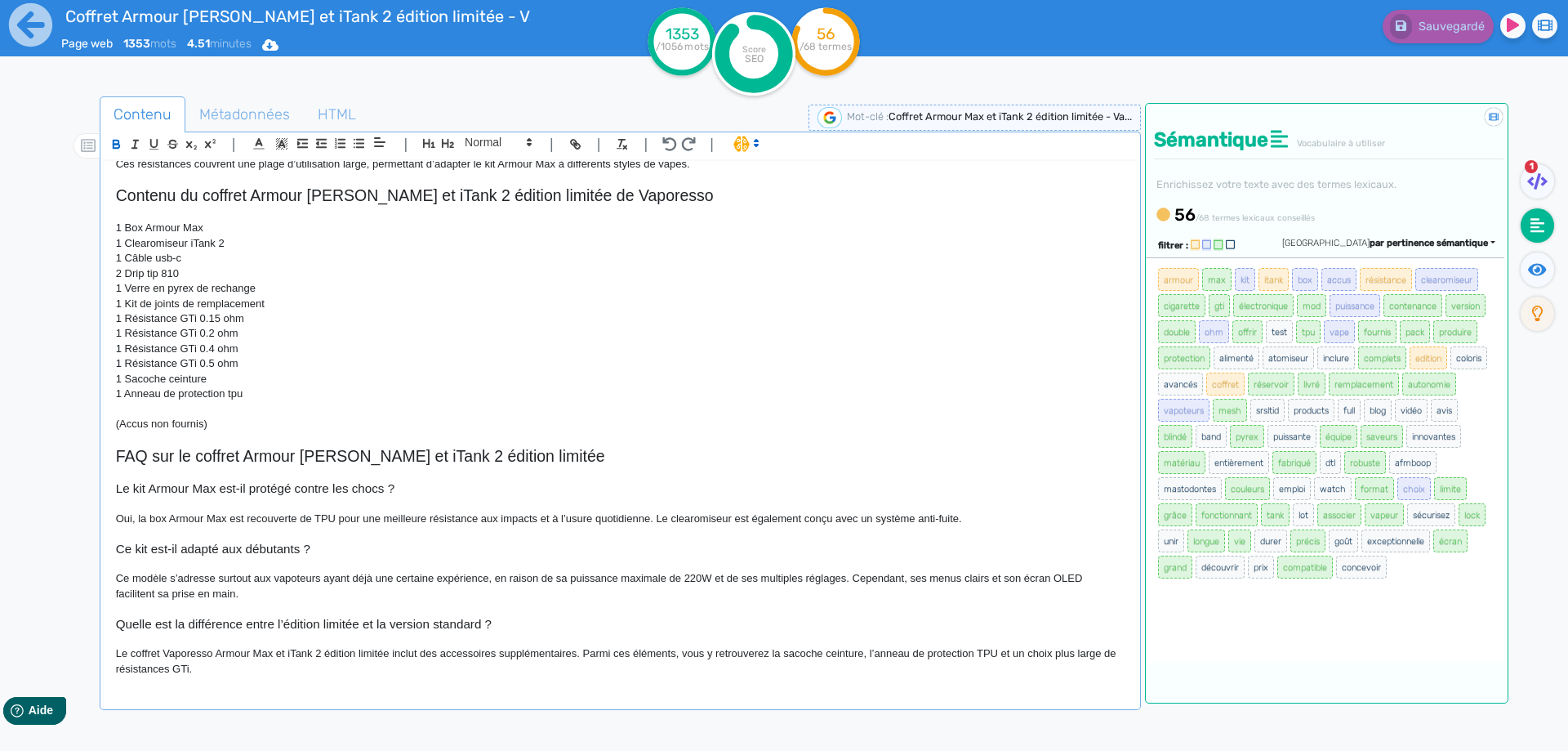
click at [211, 426] on p "(Accus non fournis)" at bounding box center [620, 424] width 1009 height 15
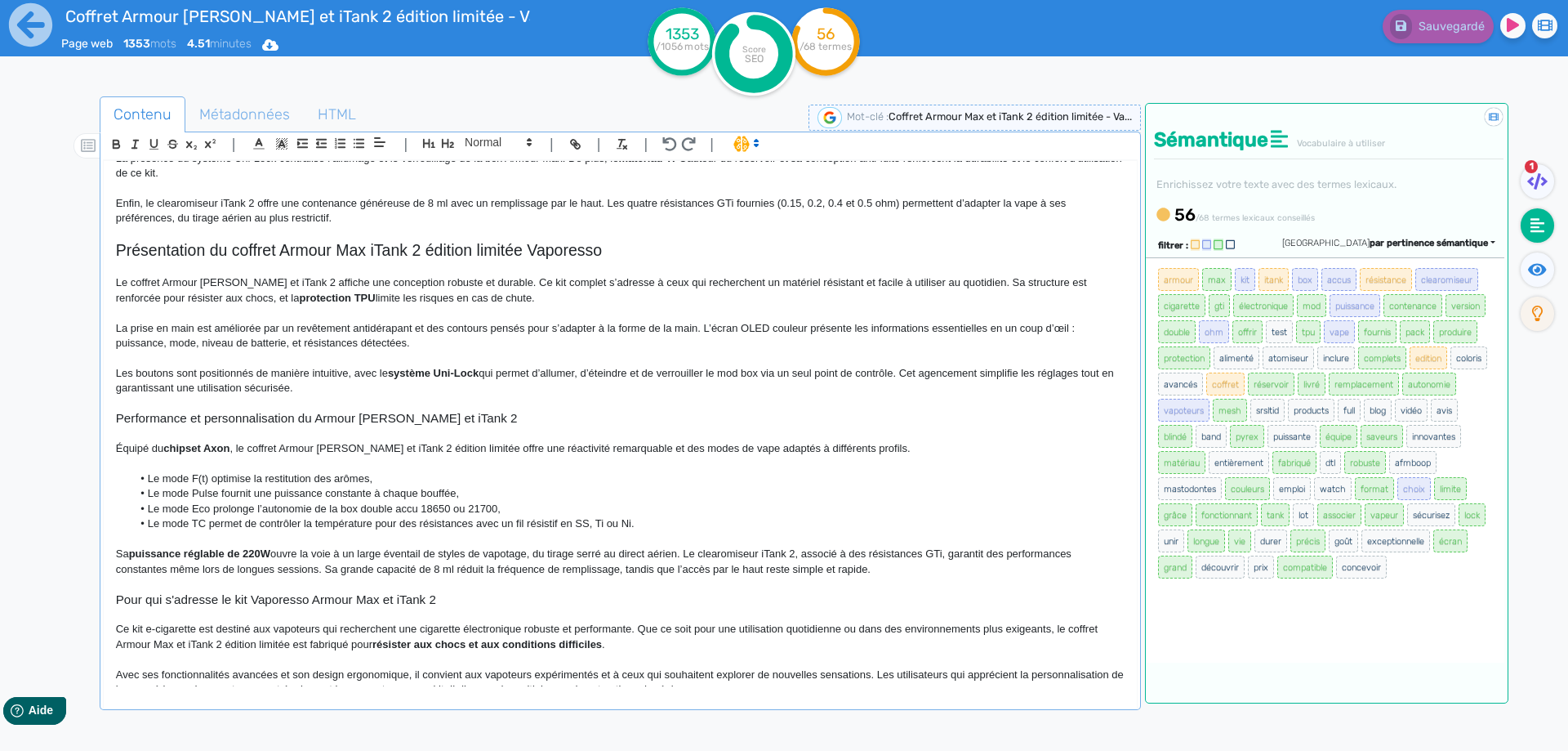
scroll to position [0, 0]
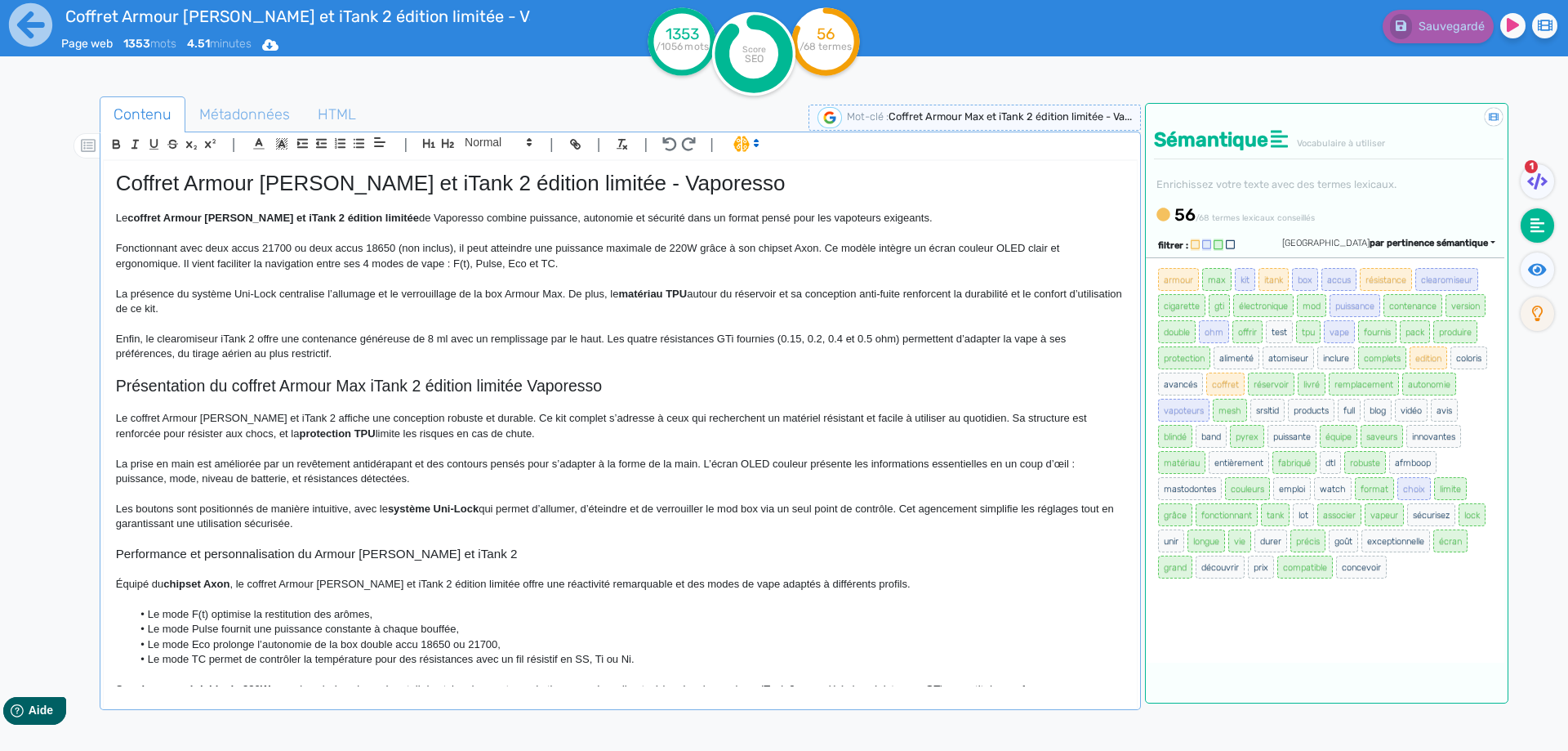
click at [226, 175] on span "Coffret Armour [PERSON_NAME] et iTank 2 édition limitée - Vaporesso" at bounding box center [451, 183] width 670 height 25
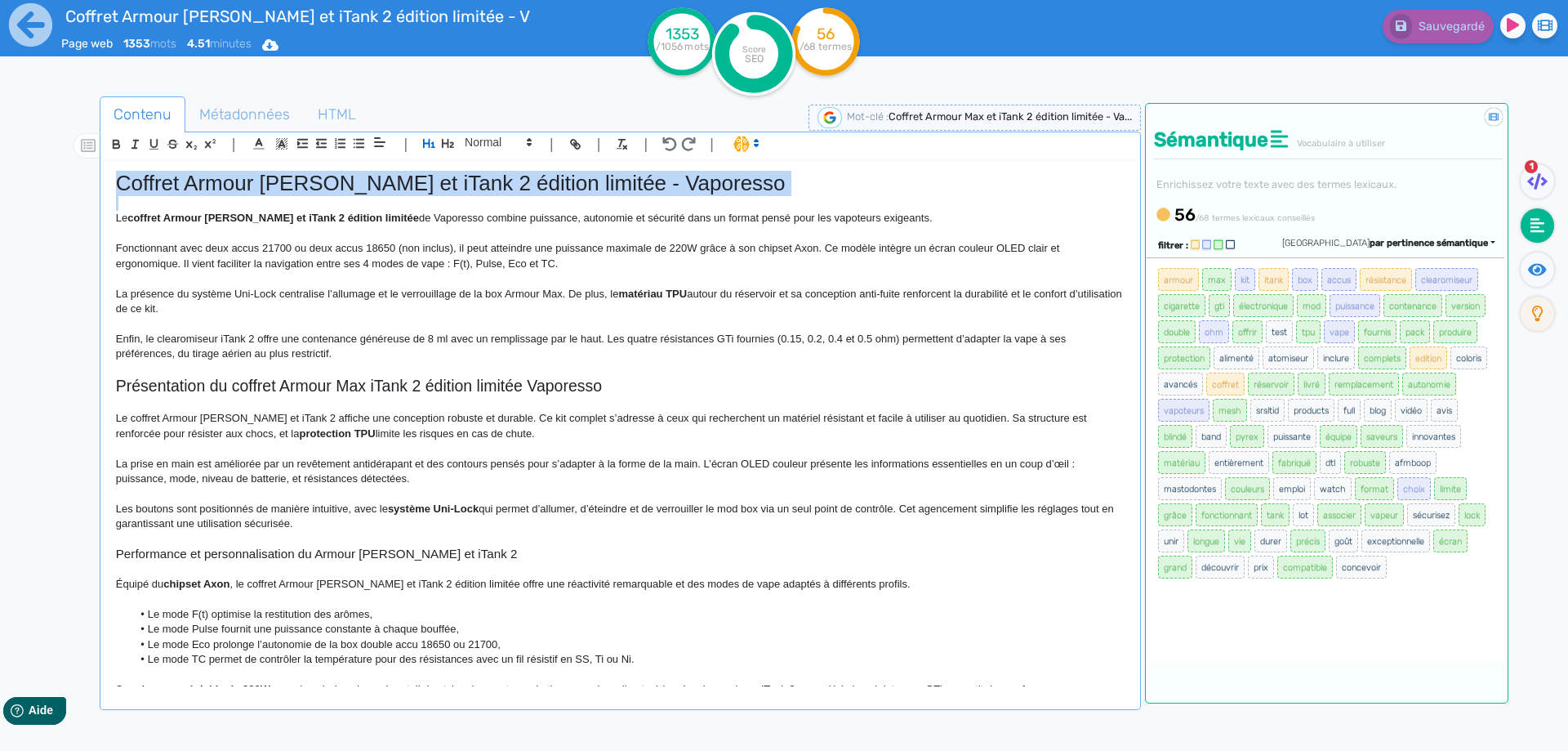
click at [226, 175] on span "Coffret Armour [PERSON_NAME] et iTank 2 édition limitée - Vaporesso" at bounding box center [451, 183] width 670 height 25
copy span "Coffret Armour [PERSON_NAME] et iTank 2 édition limitée - Vaporesso"
click at [208, 401] on p at bounding box center [620, 404] width 1009 height 15
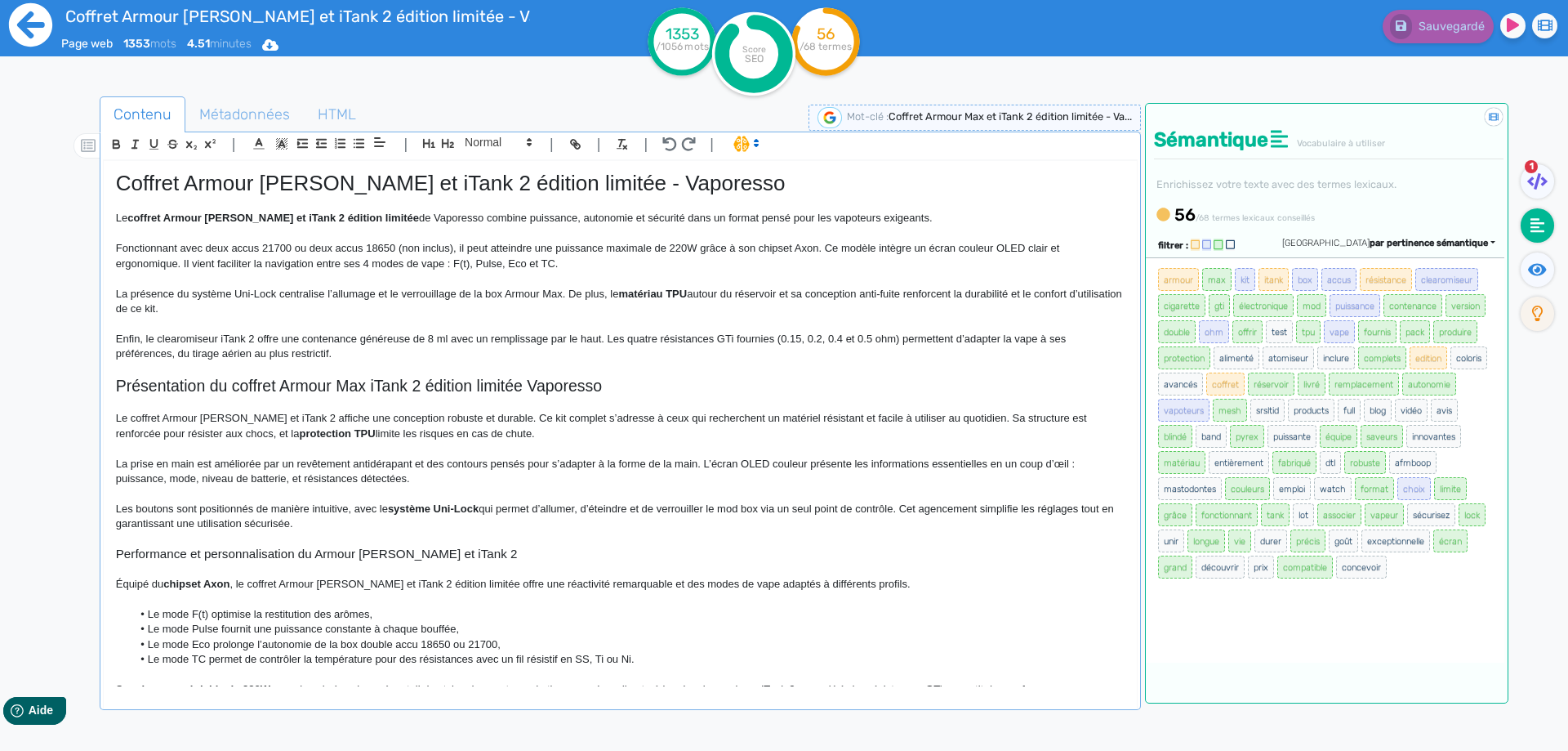
click at [33, 28] on icon at bounding box center [30, 25] width 43 height 43
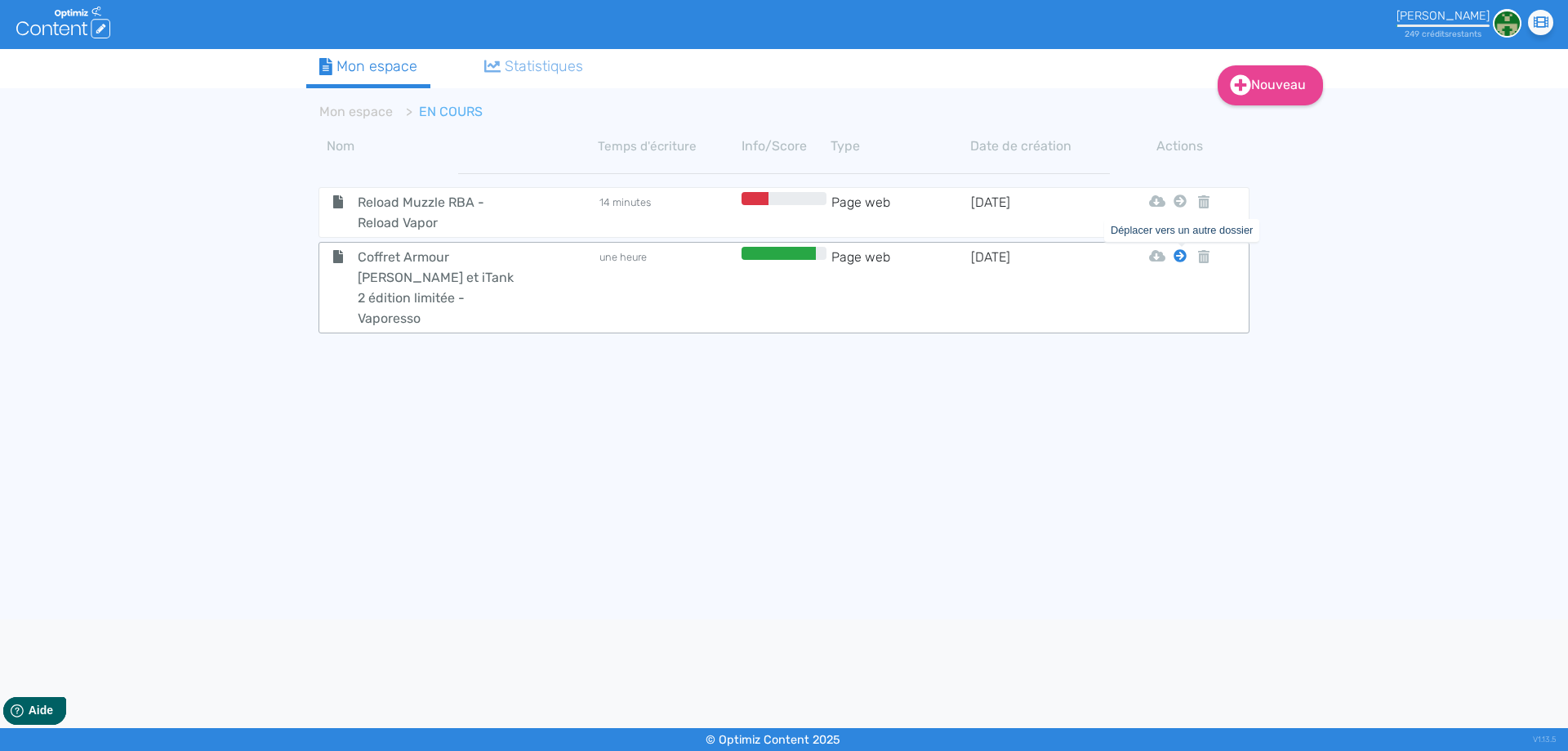
click at [1179, 257] on icon at bounding box center [1180, 256] width 13 height 13
click at [1197, 296] on button "Mon Espace" at bounding box center [1173, 297] width 140 height 26
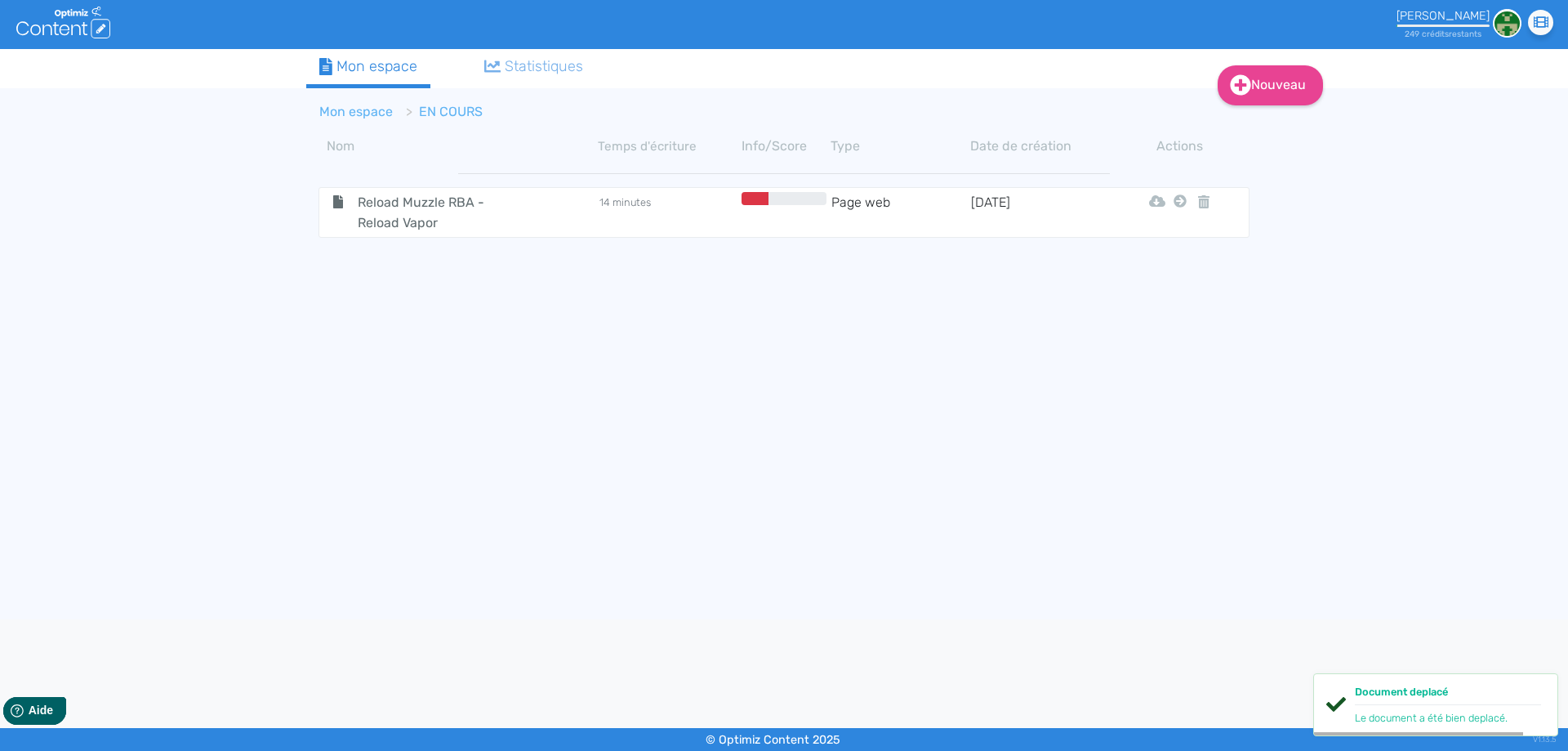
click at [368, 114] on link "Mon espace" at bounding box center [356, 111] width 74 height 16
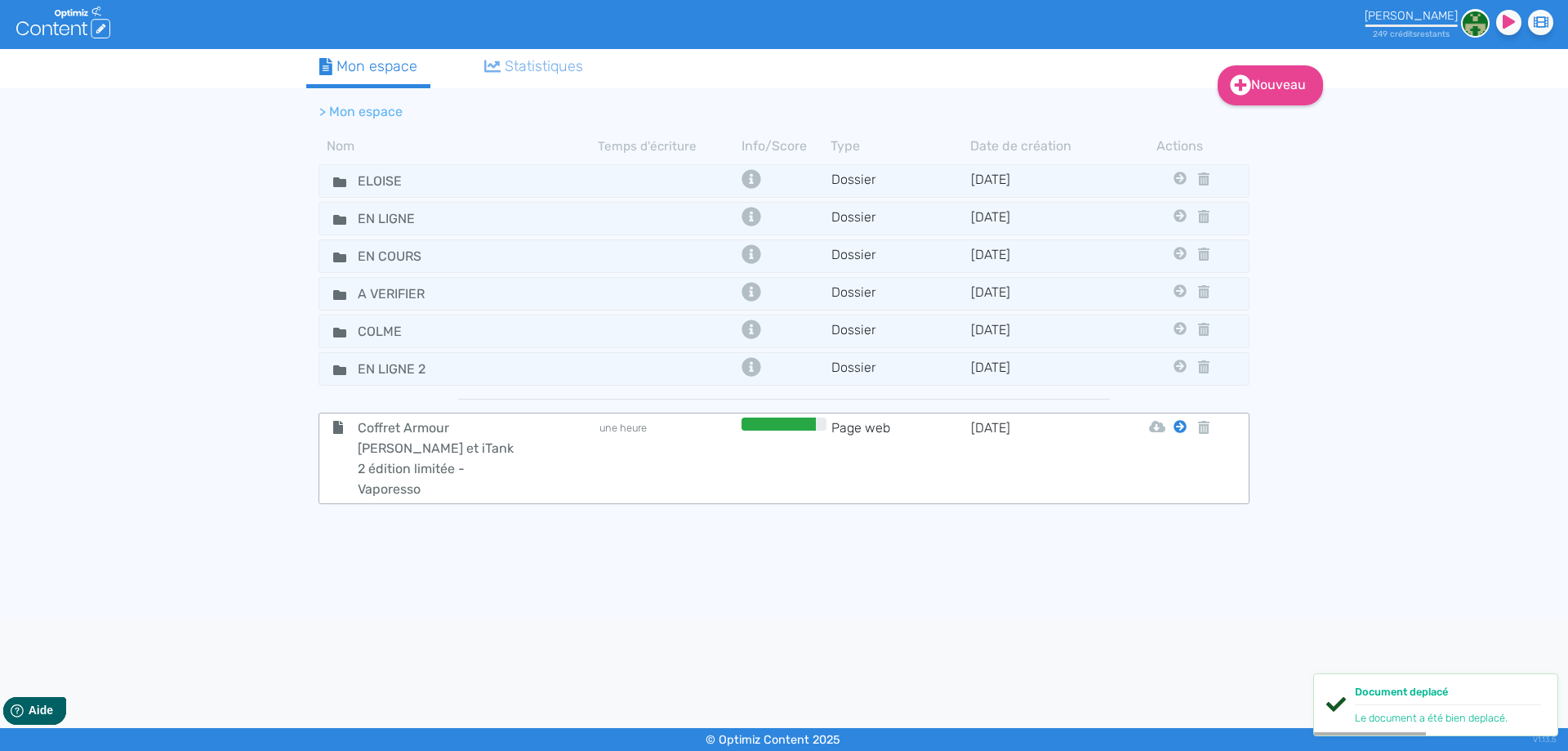
click at [1176, 424] on icon at bounding box center [1180, 427] width 13 height 13
click at [1171, 460] on button "Eloise" at bounding box center [1168, 467] width 131 height 26
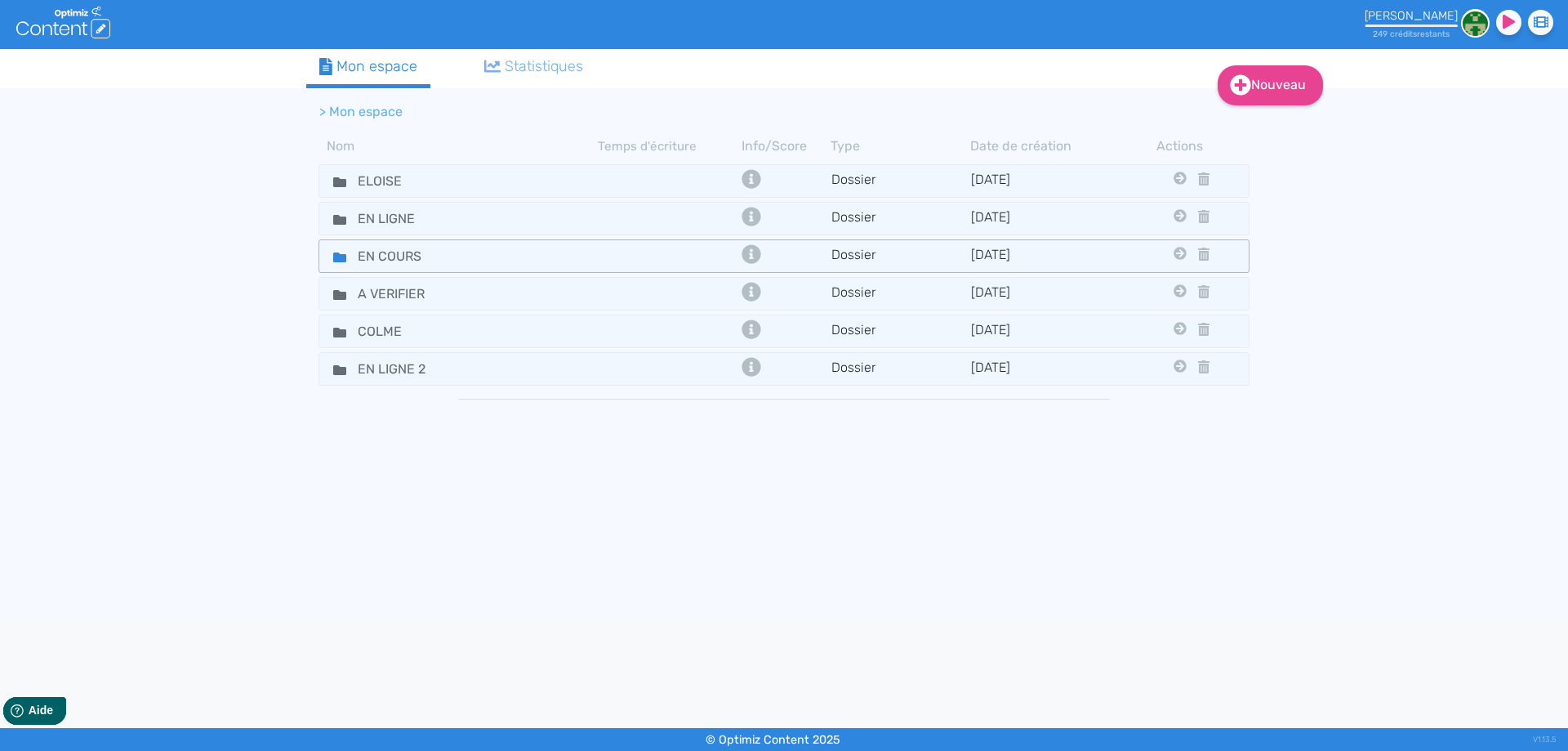
click at [329, 250] on fa-icon at bounding box center [333, 256] width 24 height 24
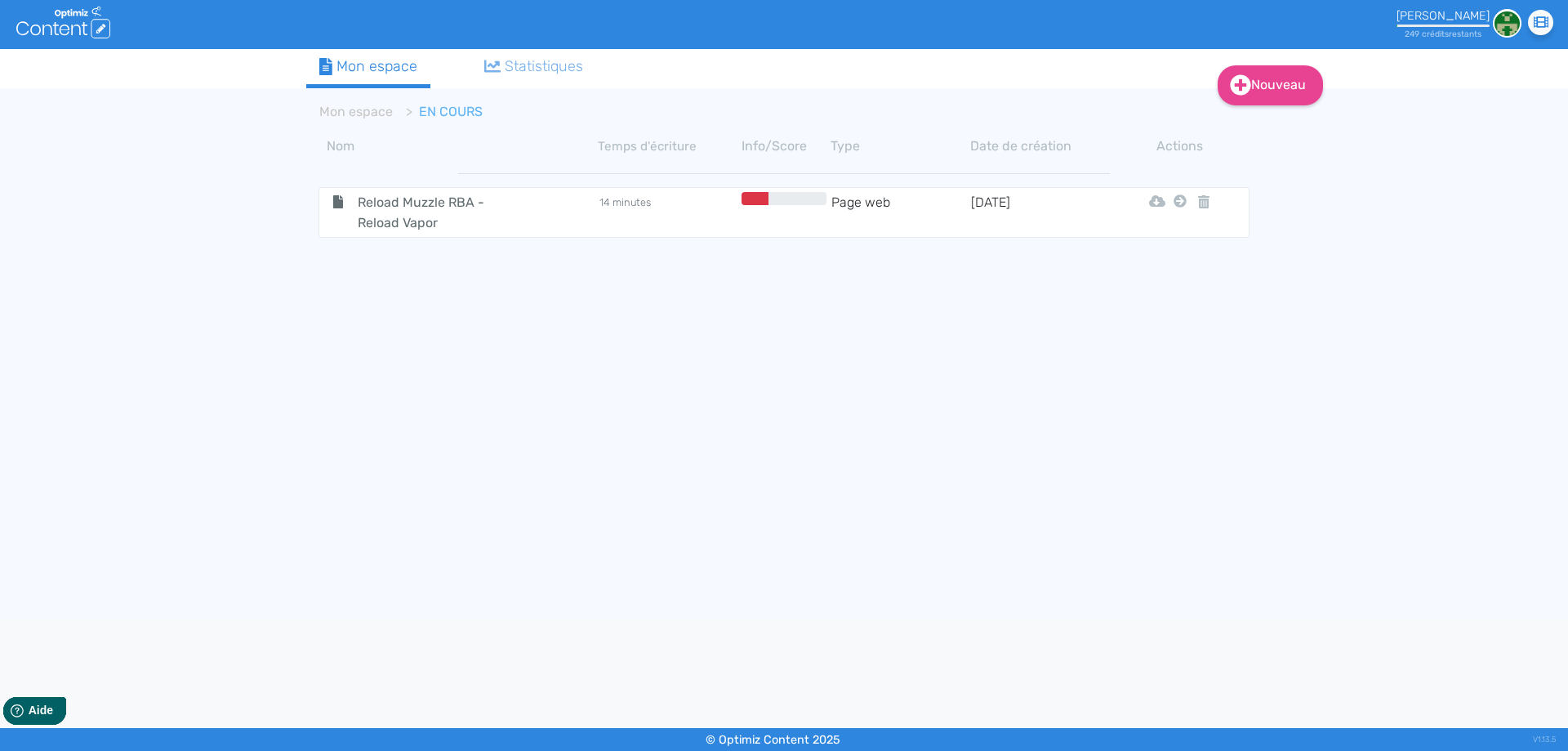
click at [1294, 57] on div "Nouveau Contenu Dossier Mon espace Statistiques Mon espace EN COURS Nom Temps d…" at bounding box center [784, 334] width 1568 height 570
click at [1270, 80] on link "Nouveau" at bounding box center [1270, 85] width 105 height 40
click at [1253, 125] on button "Contenu" at bounding box center [1281, 127] width 131 height 26
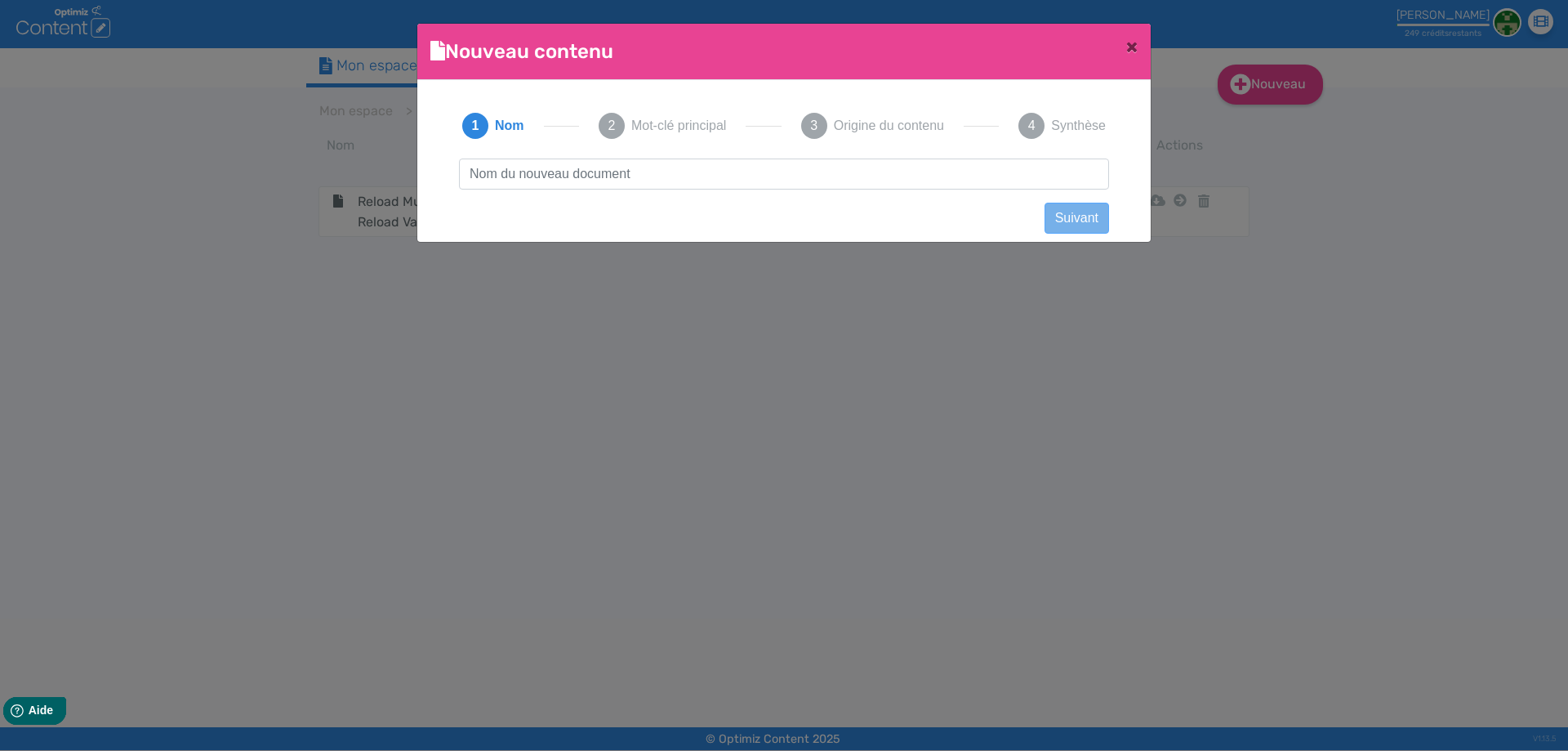
type input "Coffret Aegis Legend 3 et Z-Fli édition limitée Porsche - Geekvape"
drag, startPoint x: 885, startPoint y: 169, endPoint x: 1034, endPoint y: 150, distance: 150.2
click at [1034, 150] on div "1 Nom 2 Mot-clé principal 3 Origine du contenu 4 Synthèse Coffret Aegis Legend …" at bounding box center [784, 156] width 683 height 126
click button "Suivant" at bounding box center [1076, 218] width 65 height 31
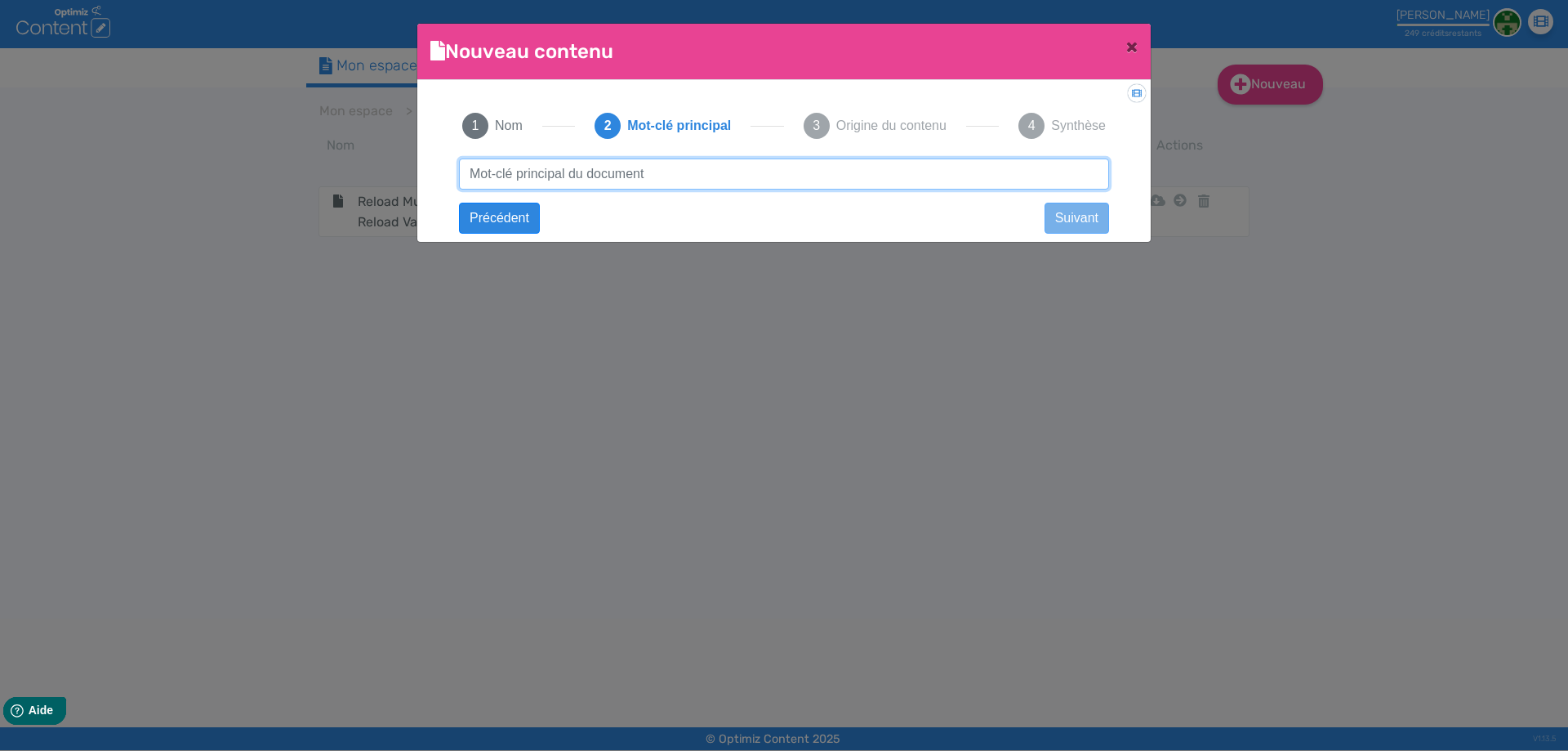
paste input "Coffret Aegis Legend 3 et Z-Fli édition limitée Porsche - Geekvape"
type input "Coffret Aegis Legend 3 et Z-Fli édition limitée Porsche - Geekvape"
drag, startPoint x: 906, startPoint y: 177, endPoint x: 1027, endPoint y: 172, distance: 121.1
click at [1027, 172] on input "Coffret Aegis Legend 3 et Z-Fli édition limitée Porsche - Geekvape" at bounding box center [784, 174] width 650 height 31
click button "Suivant" at bounding box center [0, 0] width 0 height 0
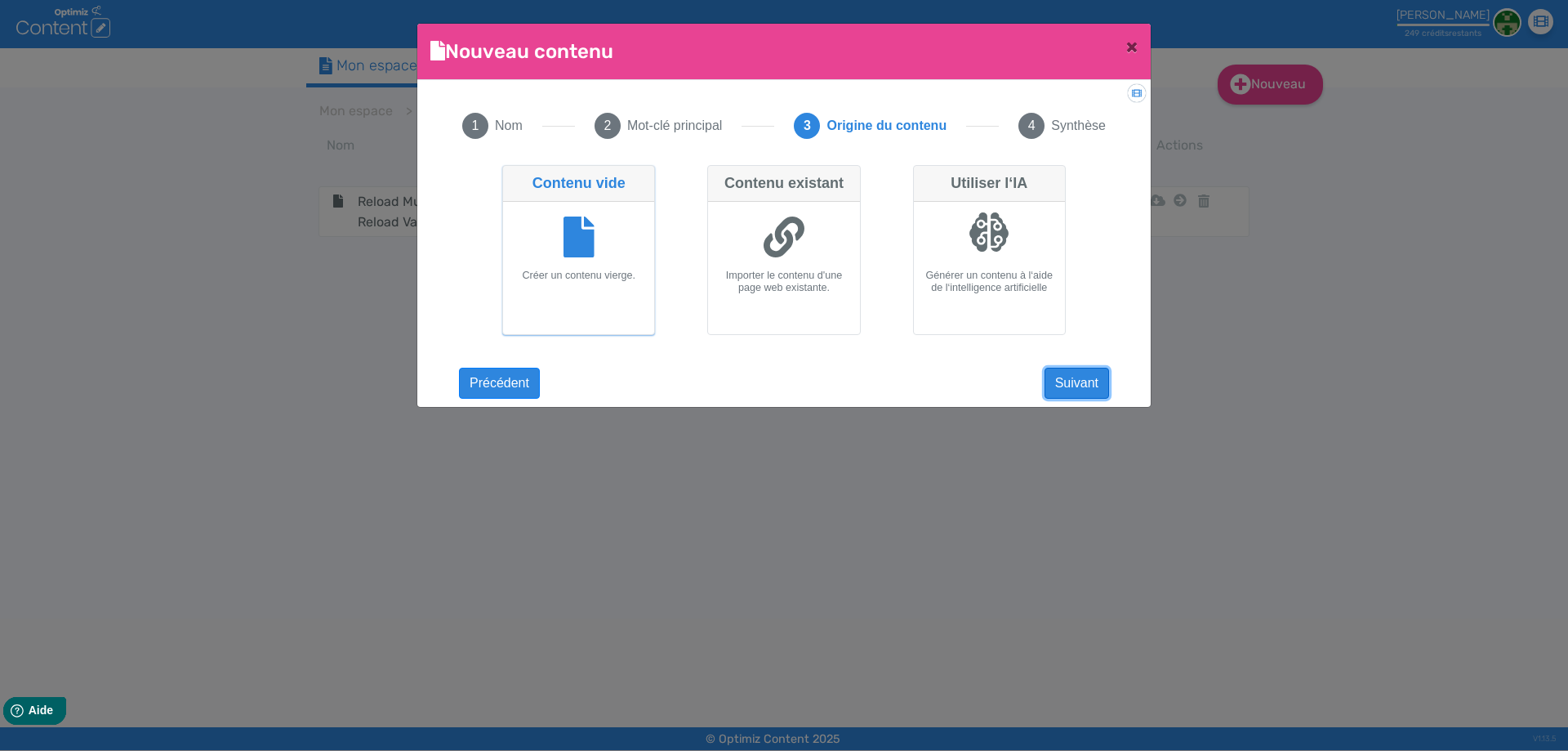
click at [1072, 386] on button "Suivant" at bounding box center [1076, 383] width 65 height 31
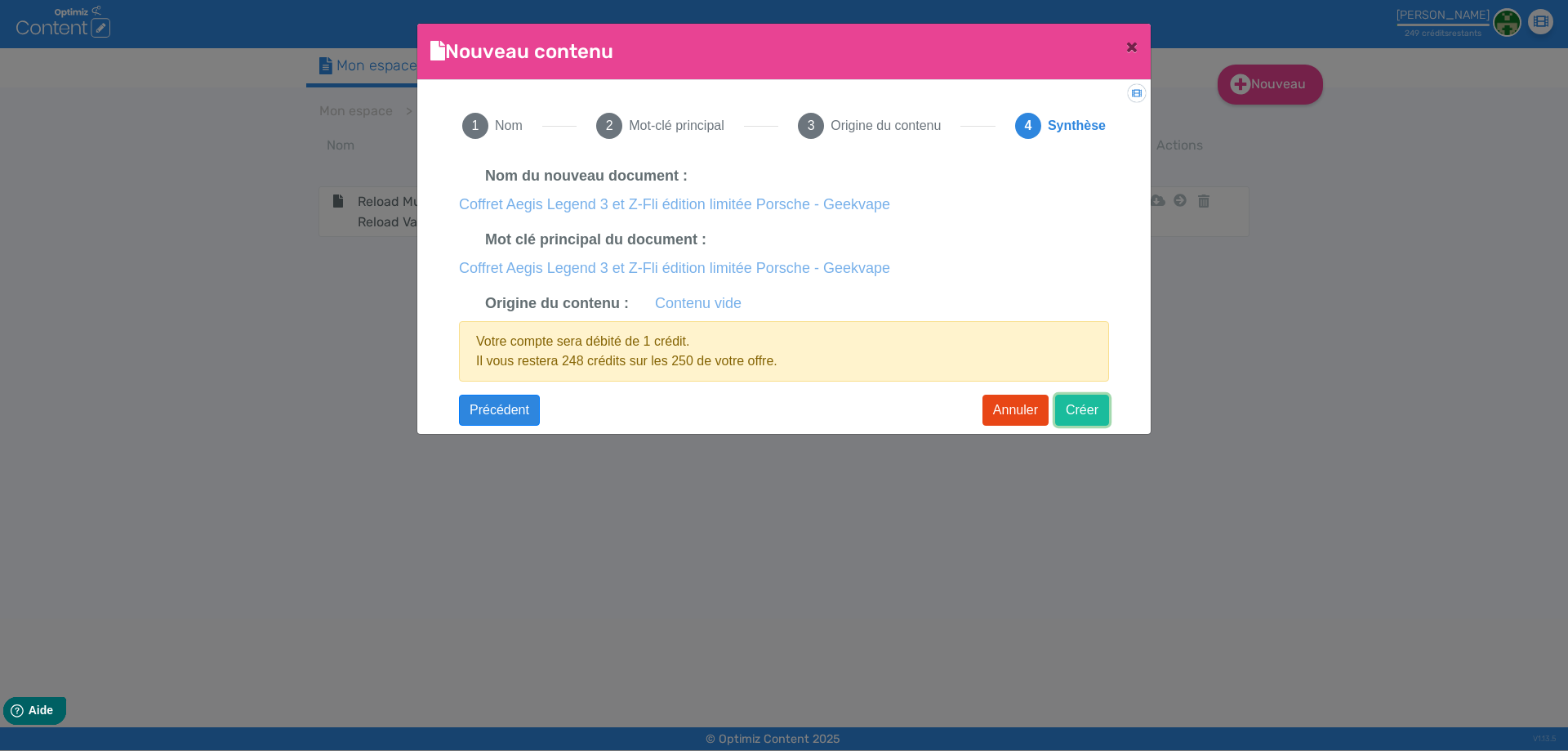
click at [1075, 403] on button "Créer" at bounding box center [1082, 410] width 54 height 31
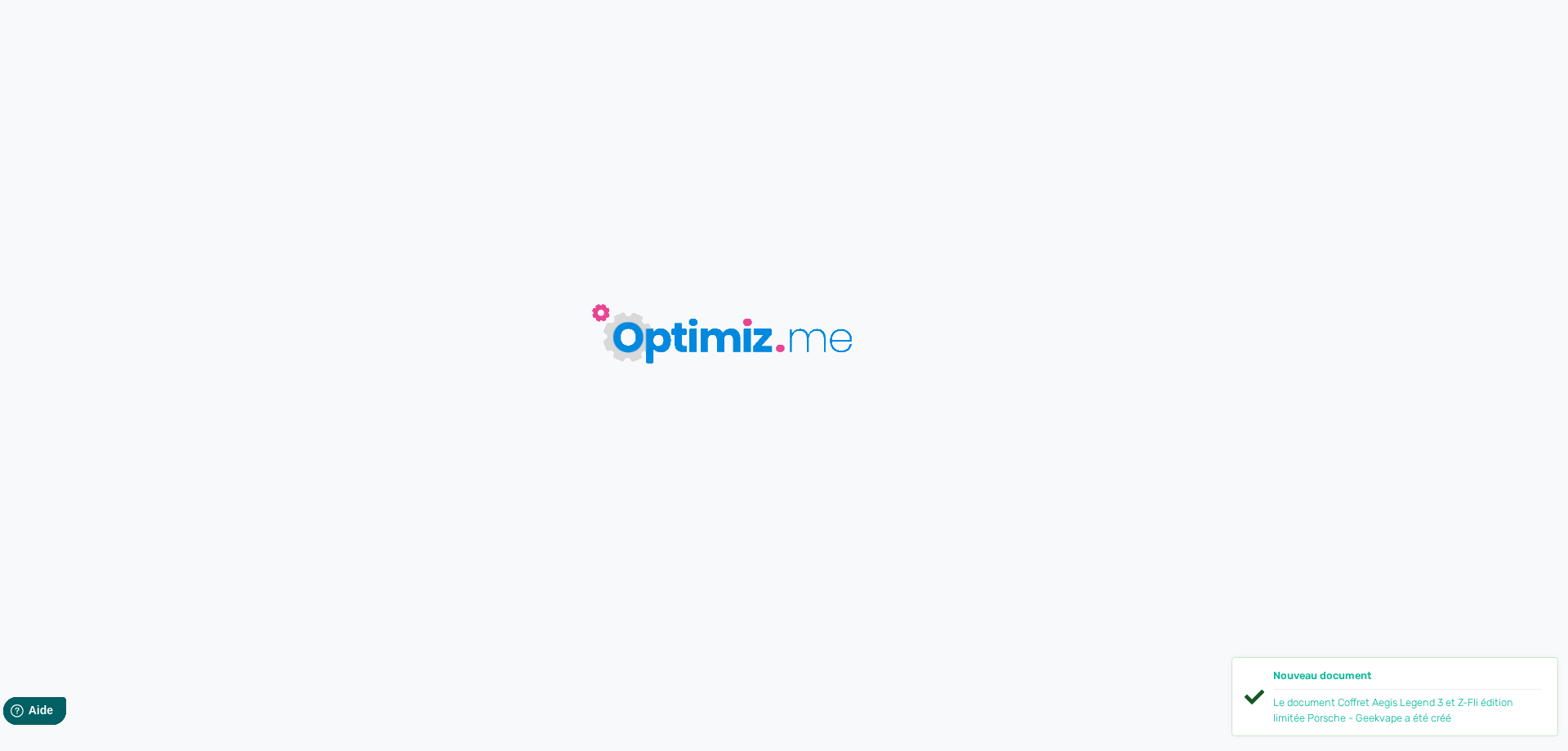
type input "Coffret Aegis Legend 3 et Z-Fli édition limitée Porsche - Geekvape"
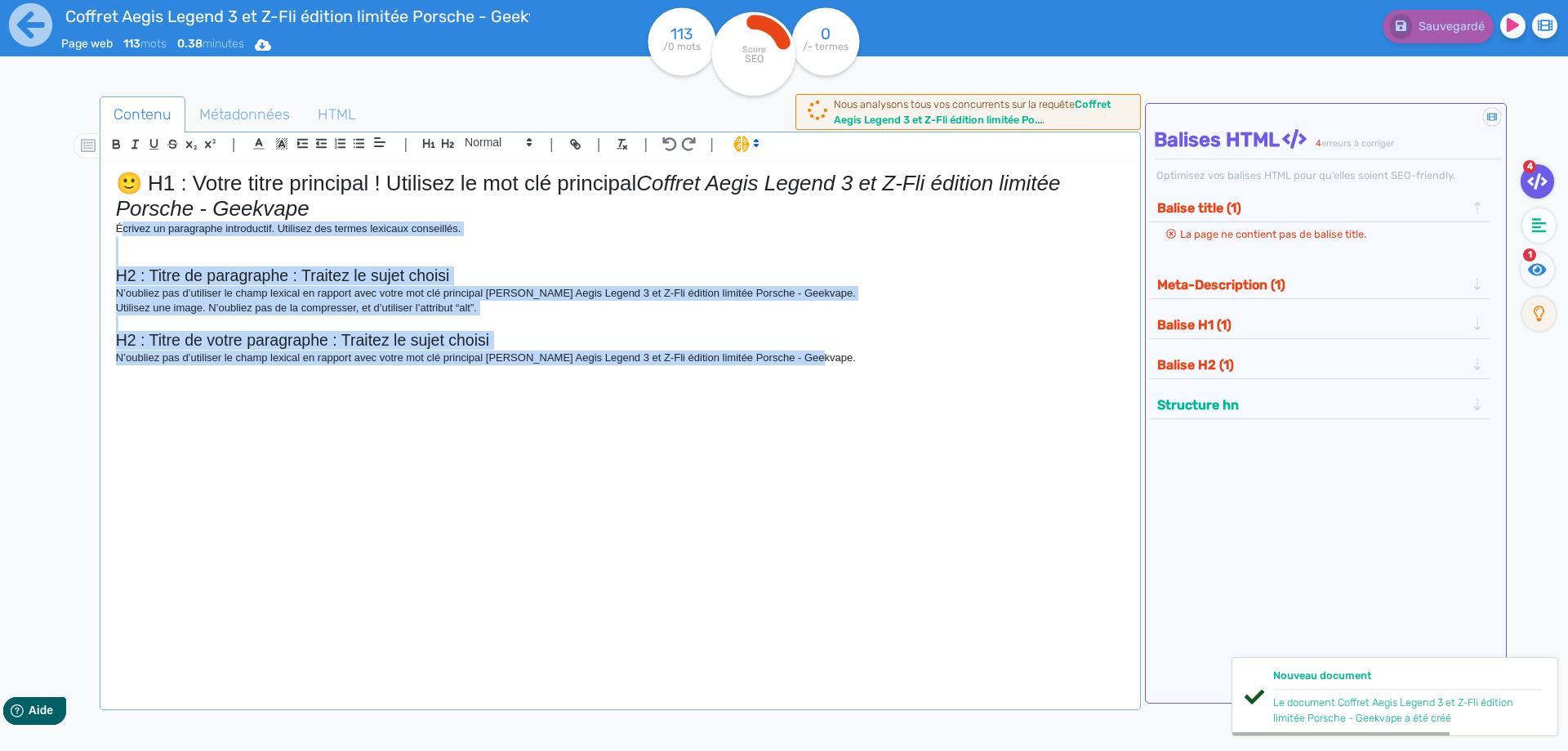
drag, startPoint x: 215, startPoint y: 268, endPoint x: 121, endPoint y: 235, distance: 99.6
click at [121, 235] on div "🙂 H1 : Votre titre principal ! Utilisez le mot clé principal [PERSON_NAME] Aegi…" at bounding box center [620, 423] width 1033 height 525
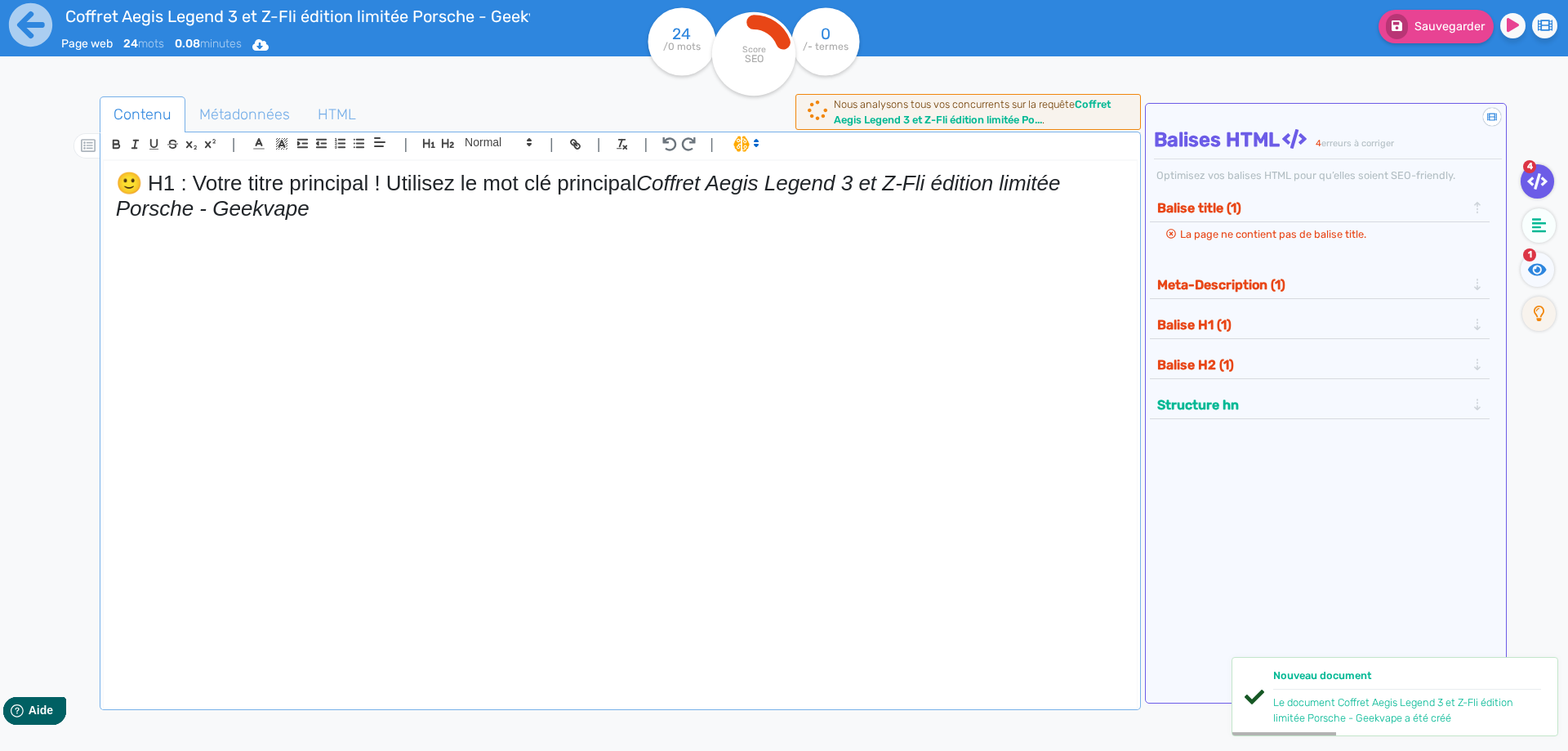
drag, startPoint x: 644, startPoint y: 188, endPoint x: 90, endPoint y: 186, distance: 554.0
click at [0, 167] on div "Coffret Aegis Legend 3 et Z-Fli édition limitée Porsche - Geekvape Page web 24 …" at bounding box center [784, 427] width 1568 height 854
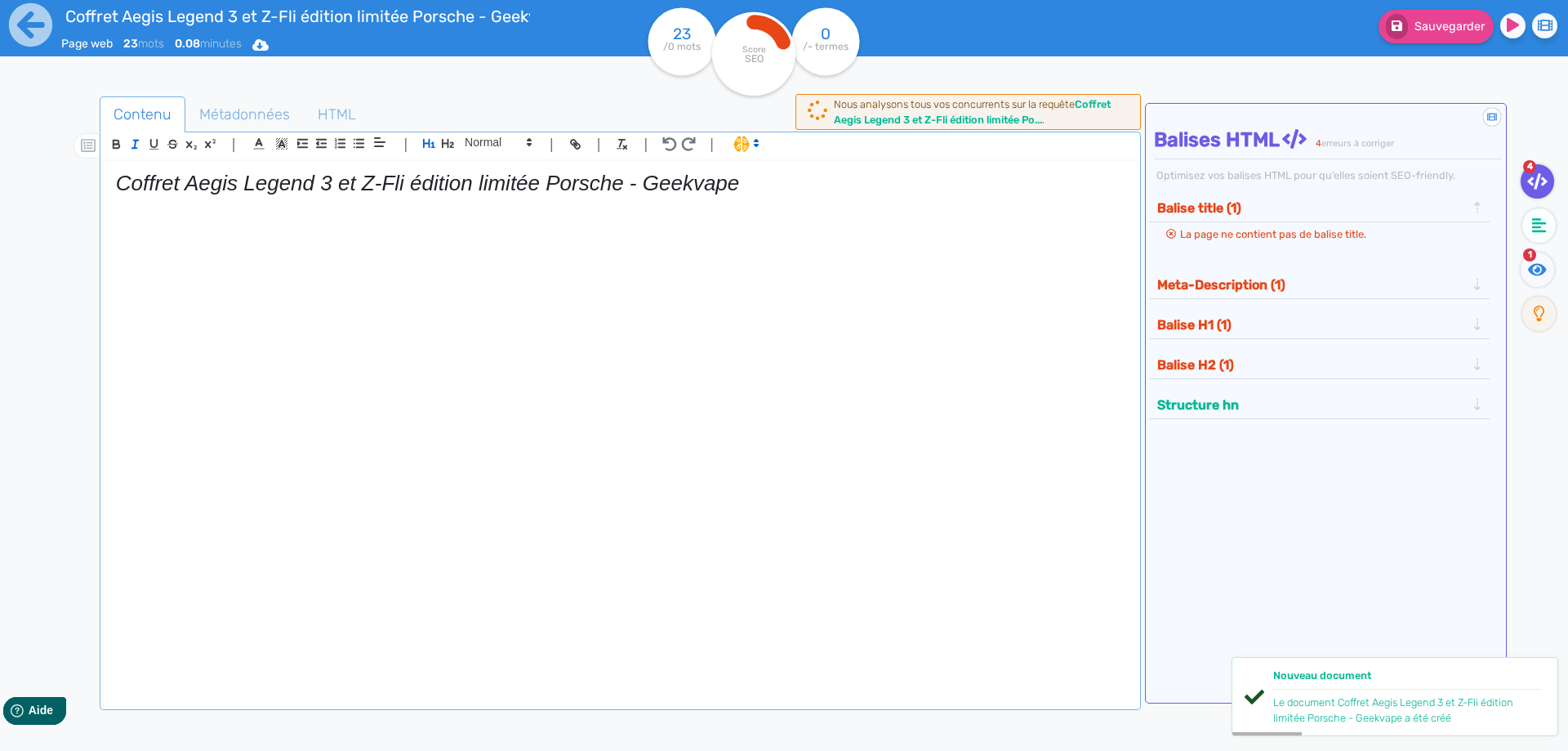
click at [157, 175] on em "Coffret Aegis Legend 3 et Z-Fli édition limitée Porsche - Geekvape" at bounding box center [428, 183] width 624 height 25
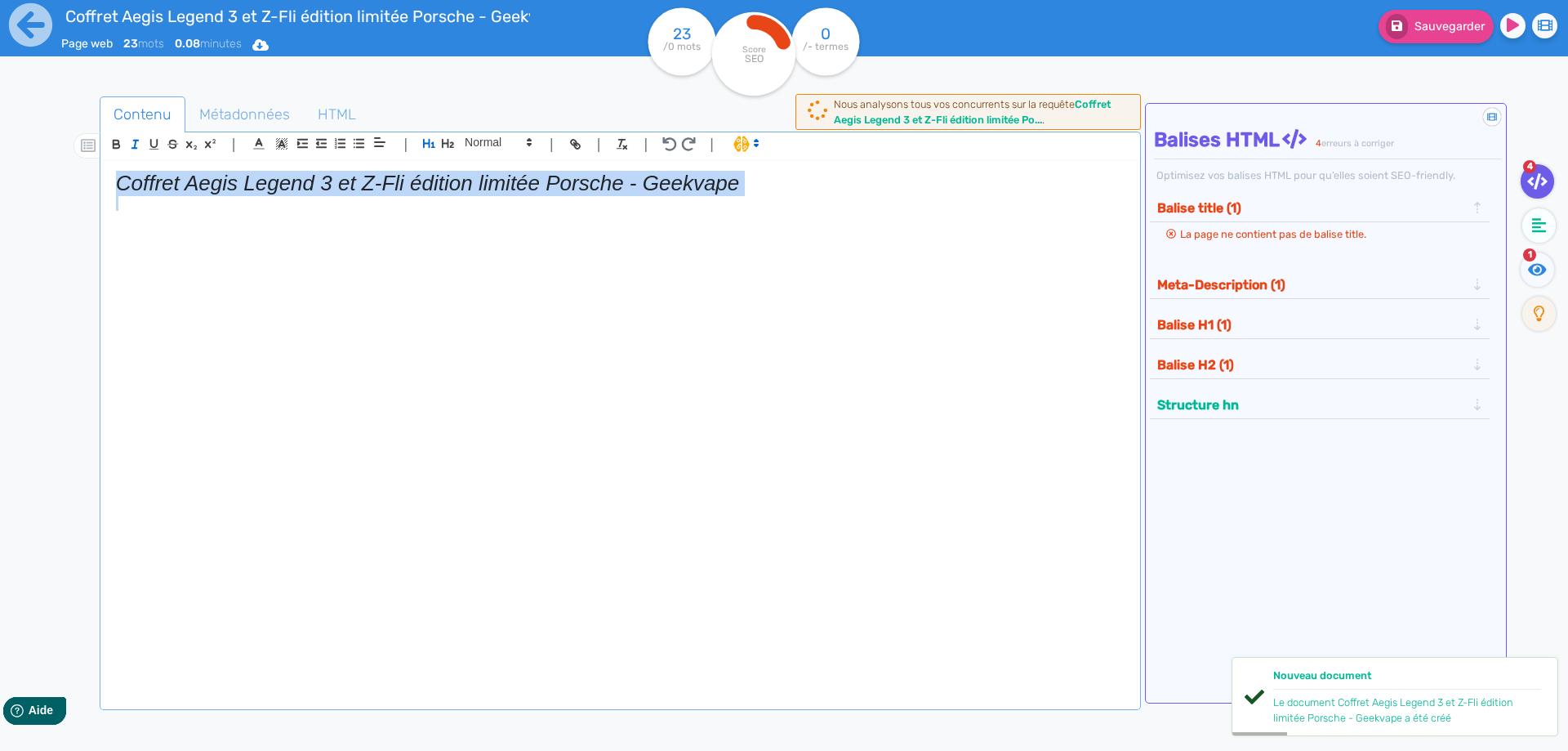
click at [157, 175] on em "Coffret Aegis Legend 3 et Z-Fli édition limitée Porsche - Geekvape" at bounding box center [428, 183] width 624 height 25
click at [137, 146] on icon "button" at bounding box center [135, 144] width 14 height 14
click at [212, 232] on div "Coffret Aegis Legend 3 et Z-Fli édition limitée Porsche - Geekvape" at bounding box center [620, 423] width 1033 height 525
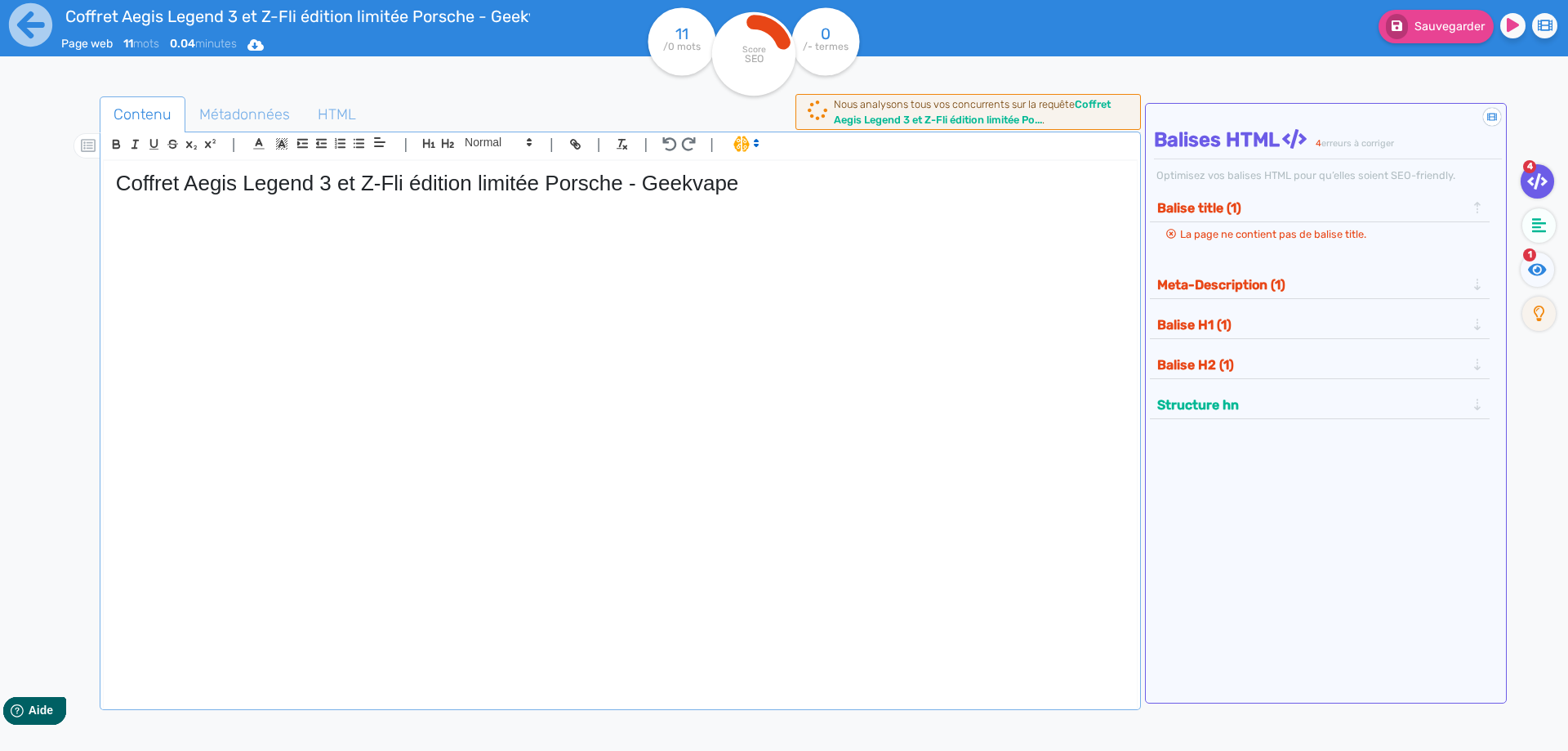
click at [202, 185] on h1 "Coffret Aegis Legend 3 et Z-Fli édition limitée Porsche - Geekvape" at bounding box center [620, 183] width 1009 height 25
drag, startPoint x: 202, startPoint y: 185, endPoint x: 389, endPoint y: 191, distance: 187.1
click at [389, 191] on h1 "Coffret Aegis Legend 3 et Z-Fli édition limitée Porsche - Geekvape" at bounding box center [620, 183] width 1009 height 25
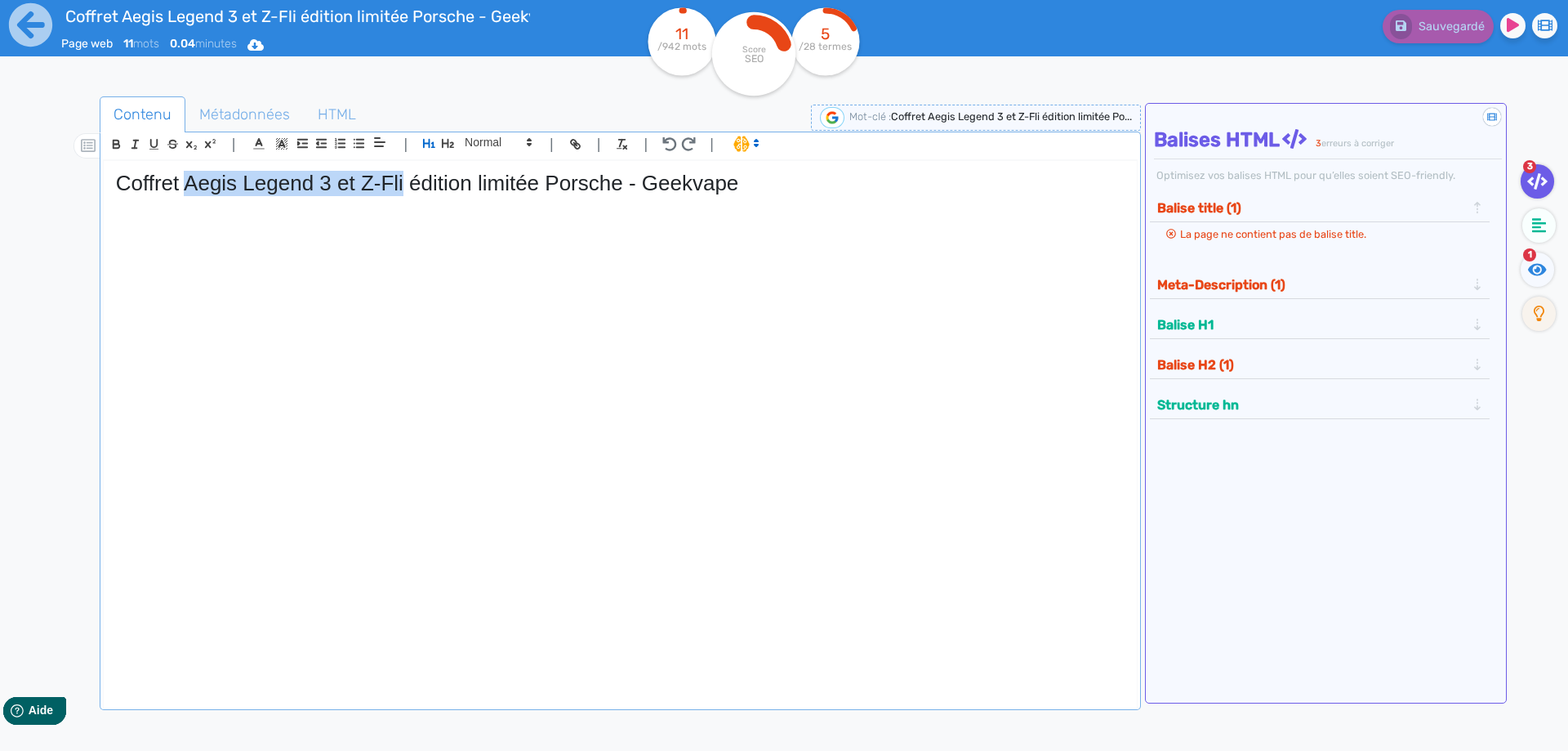
click at [217, 190] on h1 "Coffret Aegis Legend 3 et Z-Fli édition limitée Porsche - Geekvape" at bounding box center [620, 183] width 1009 height 25
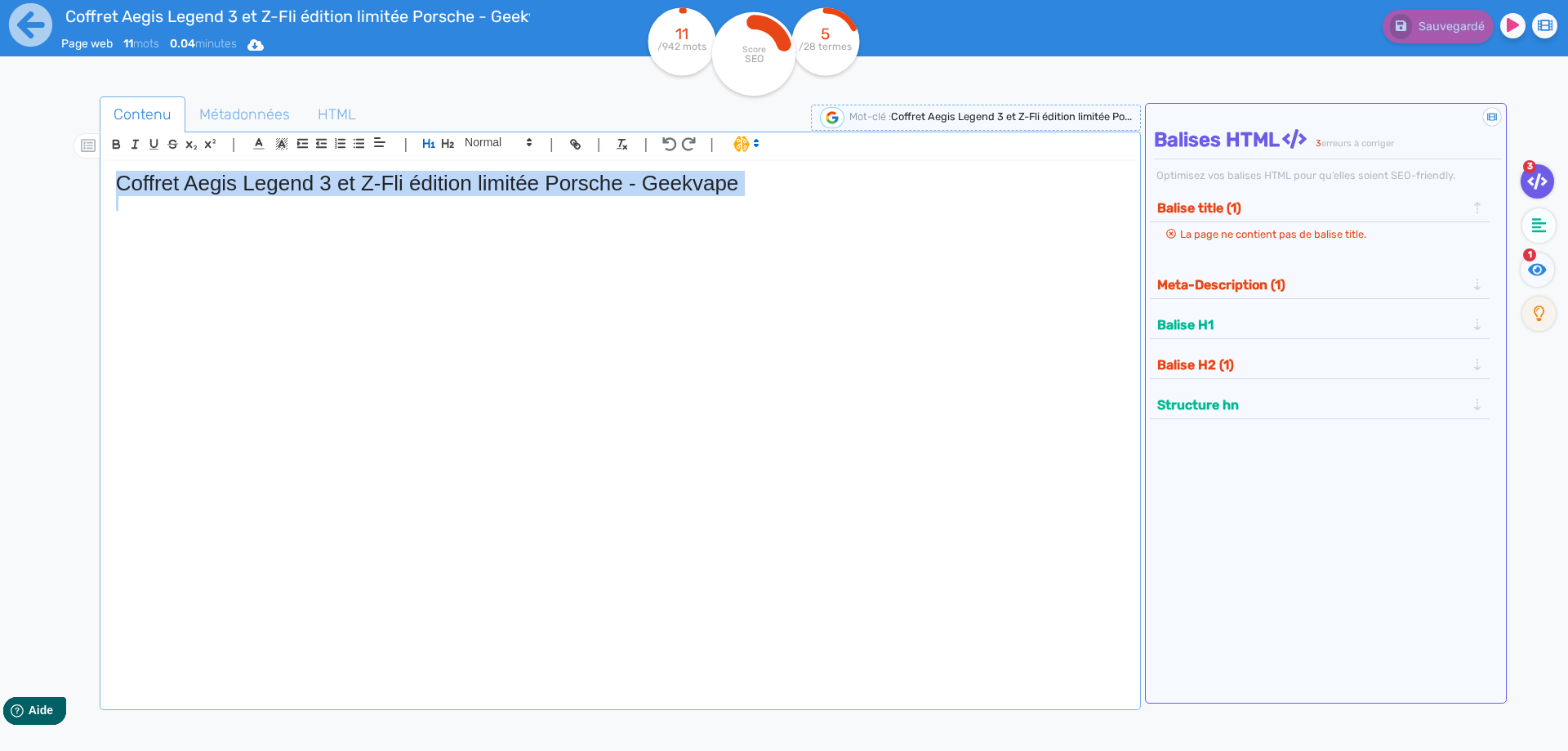
click at [217, 190] on h1 "Coffret Aegis Legend 3 et Z-Fli édition limitée Porsche - Geekvape" at bounding box center [620, 183] width 1009 height 25
click at [710, 342] on div "Coffret Aegis Legend 3 et Z-Fli édition limitée Porsche - Geekvape" at bounding box center [620, 423] width 1033 height 525
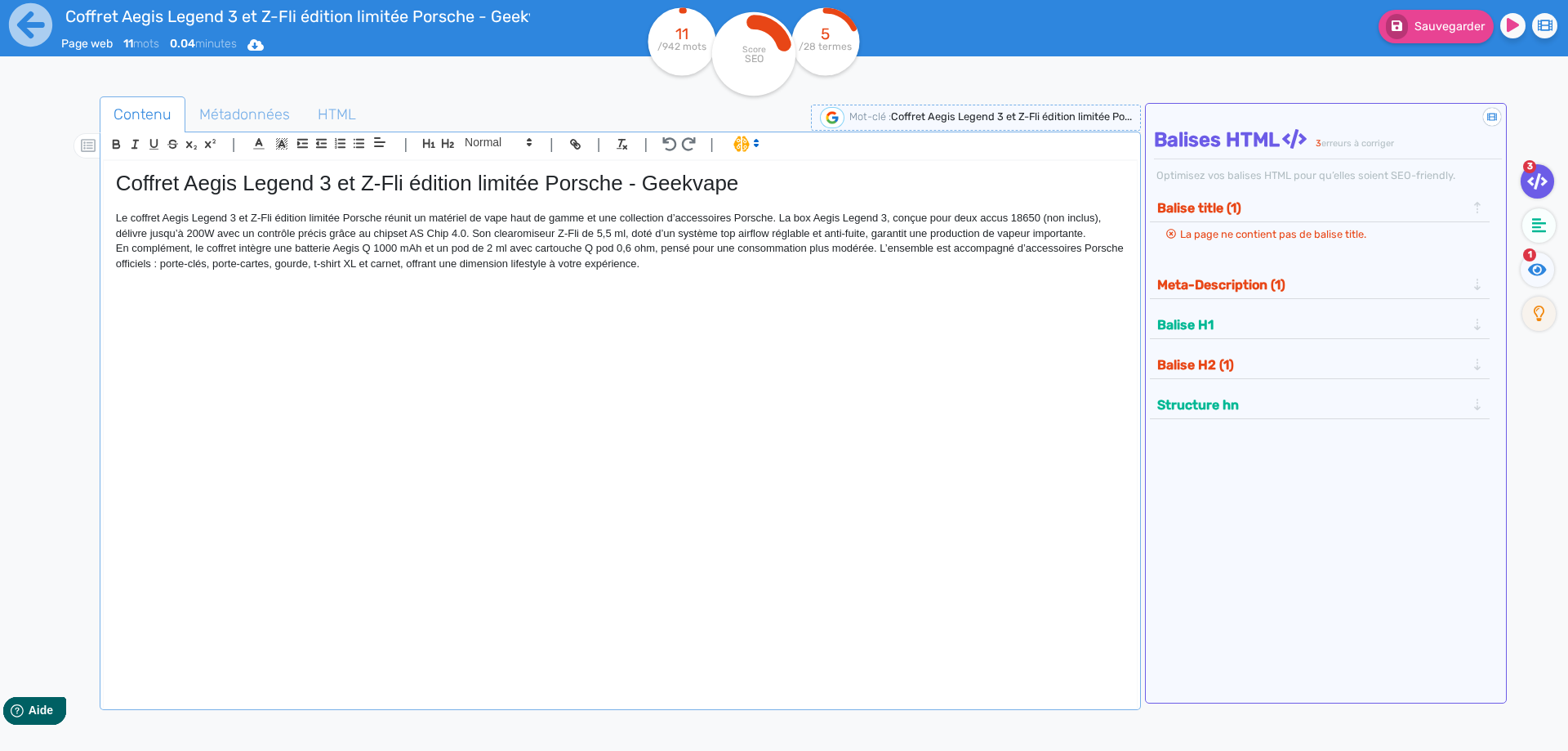
click at [149, 218] on p "Le coffret Aegis Legend 3 et Z-Fli édition limitée Porsche réunit un matériel d…" at bounding box center [620, 226] width 1009 height 30
click at [355, 216] on p "Le coffret Aegis Legend 3 et Z-Fli édition limitée Porsche réunit un matériel d…" at bounding box center [620, 226] width 1009 height 30
click at [402, 217] on p "Le coffret Aegis Legend 3 et Z-Fli édition limitée Porsche réunit un matériel d…" at bounding box center [620, 226] width 1009 height 30
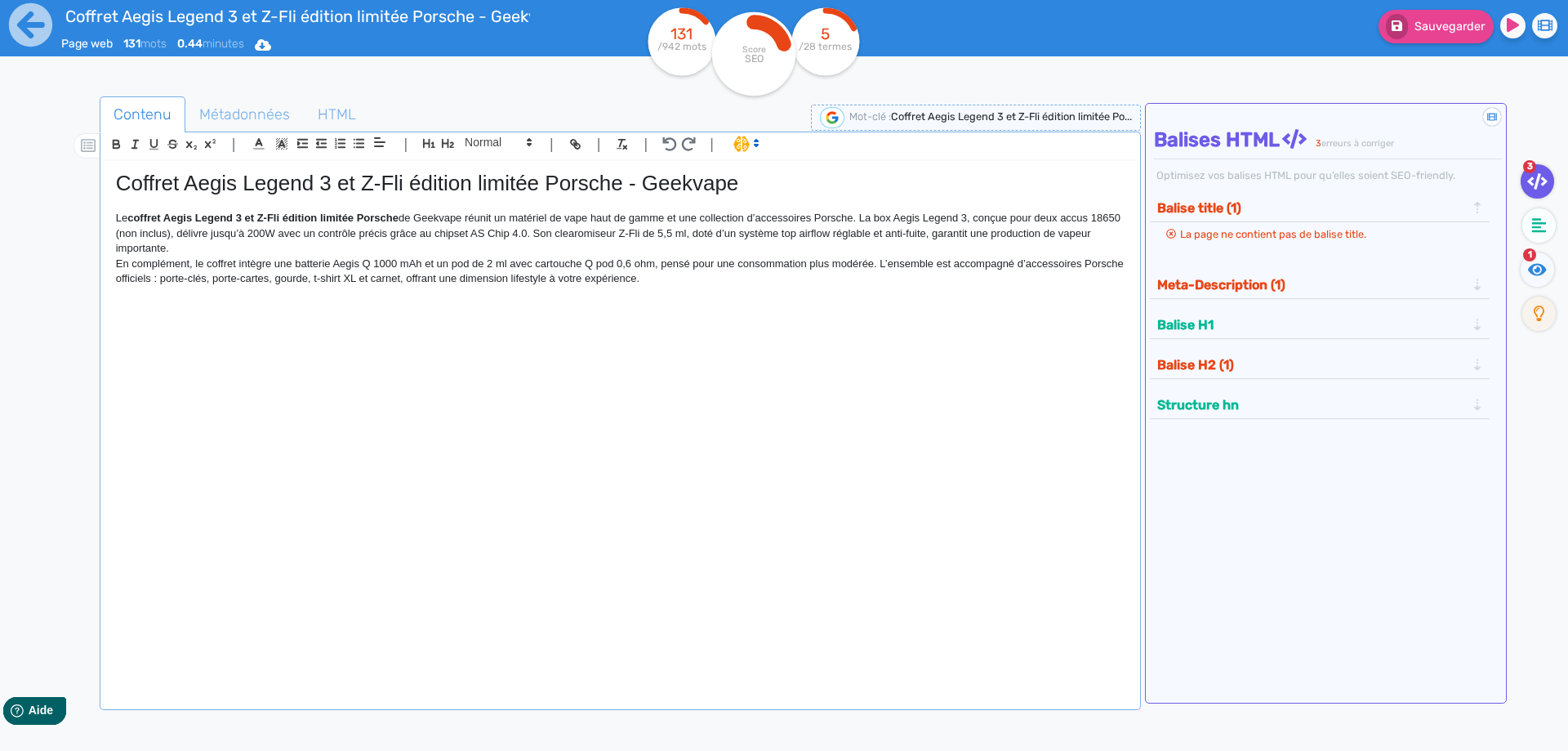
click at [1542, 251] on ul "3 1" at bounding box center [1535, 253] width 57 height 177
click at [1541, 251] on ul "3 1" at bounding box center [1535, 253] width 57 height 177
click at [1540, 258] on fa-icon at bounding box center [1537, 270] width 33 height 34
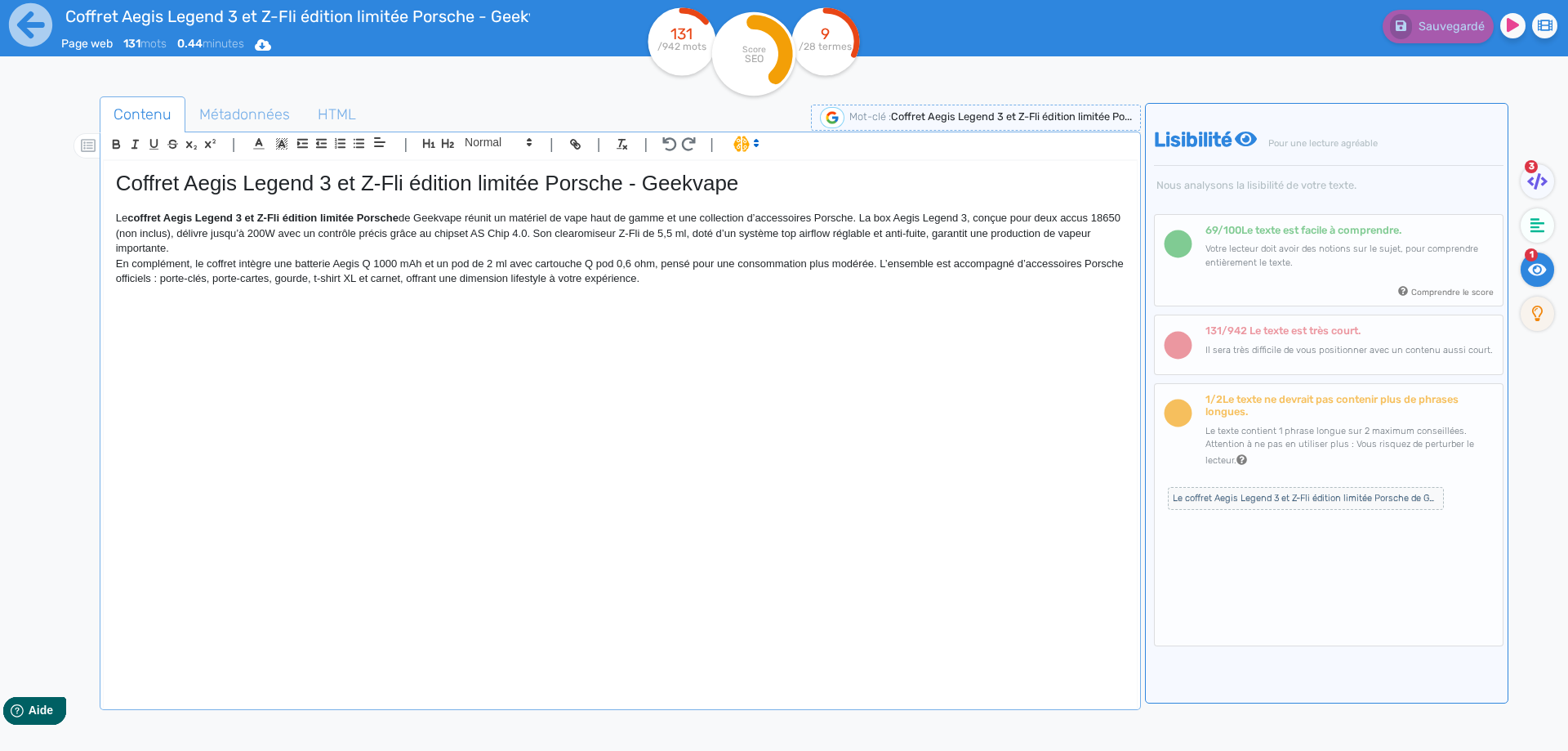
click at [769, 301] on div "Coffret Aegis Legend 3 et Z-Fli édition limitée Porsche - Geekvape Le coffret A…" at bounding box center [620, 423] width 1033 height 525
click at [865, 217] on p "Le coffret Aegis Legend 3 et Z-Fli édition limitée Porsche de Geekvape réunit u…" at bounding box center [620, 233] width 1009 height 45
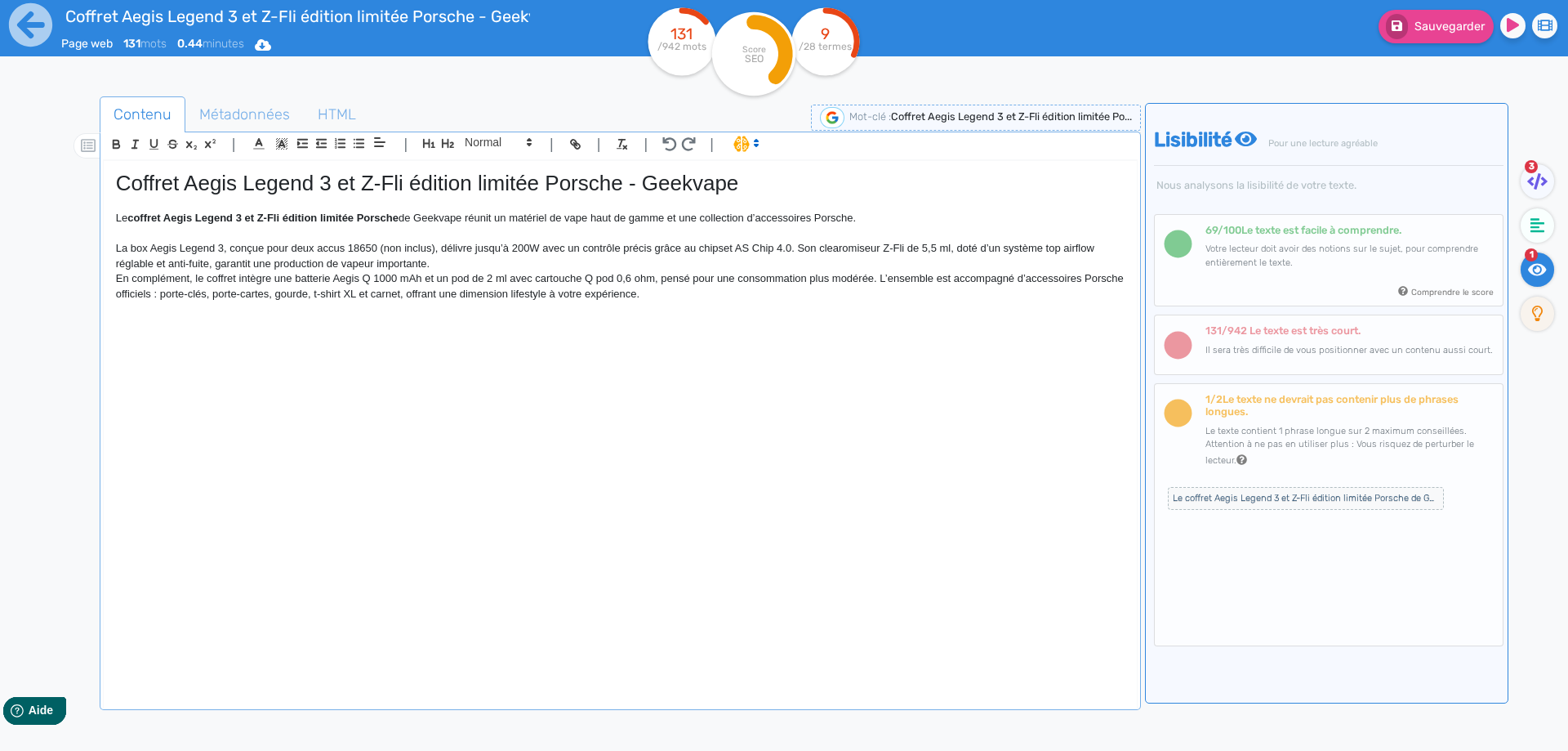
click at [243, 248] on p "La box Aegis Legend 3, conçue pour deux accus 18650 (non inclus), délivre jusqu…" at bounding box center [620, 256] width 1009 height 30
click at [244, 249] on p "La box Aegis Legend 3, conçue pour deux accus 18650 (non inclus), délivre jusqu…" at bounding box center [620, 256] width 1009 height 30
click at [530, 249] on p "La box Aegis Legend 3, alimentée par deux accus 18650 (non inclus), délivre jus…" at bounding box center [620, 256] width 1009 height 30
click at [543, 252] on p "La box Aegis Legend 3, alimentée par deux accus 18650 (non inclus), délivre jus…" at bounding box center [620, 256] width 1009 height 30
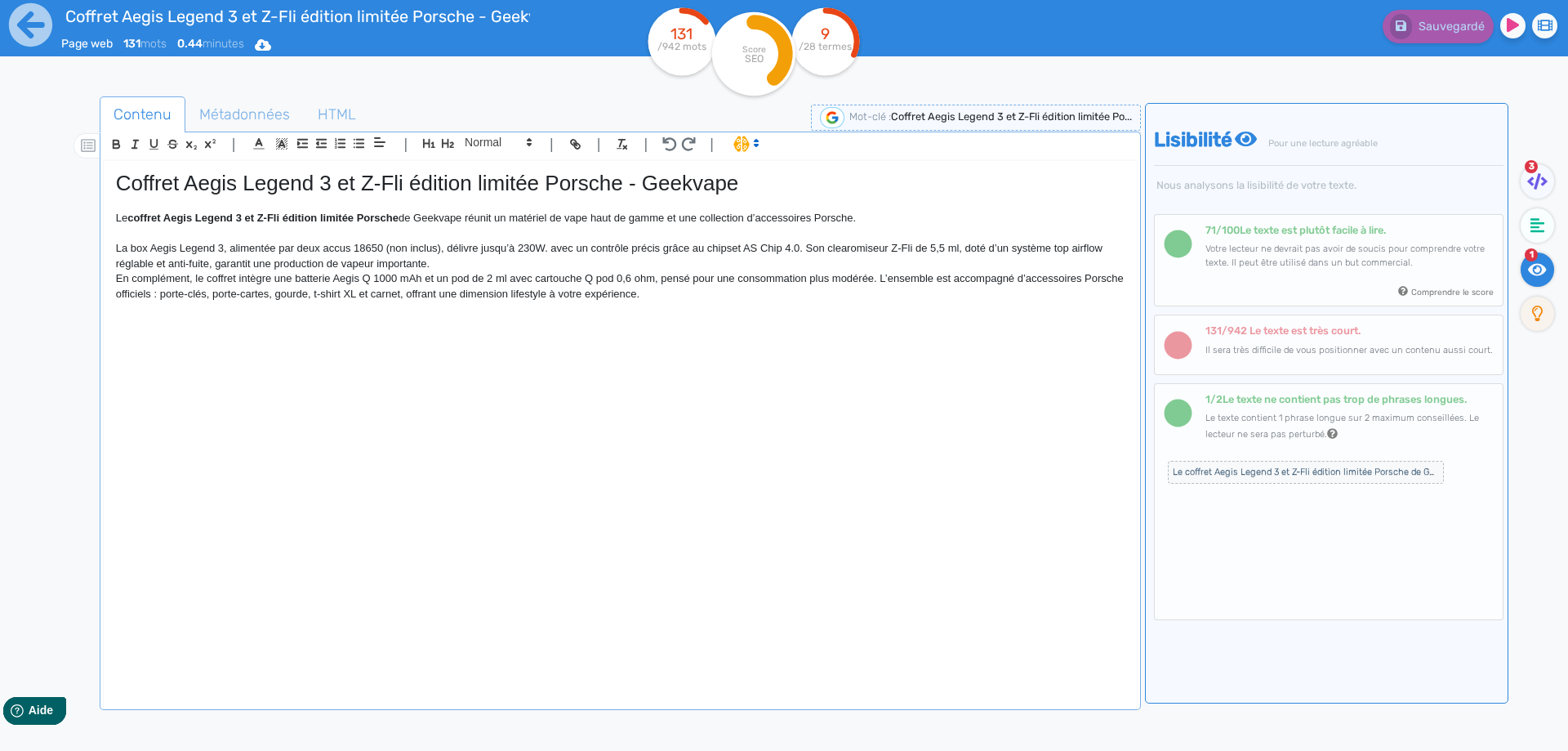
click at [220, 245] on p "La box Aegis Legend 3, alimentée par deux accus 18650 (non inclus), délivre jus…" at bounding box center [620, 256] width 1009 height 30
click at [617, 250] on p "La box Aegis Legend 3 Carrera Edition, alimentée par deux accus 18650 (non incl…" at bounding box center [620, 256] width 1009 height 30
click at [1449, 24] on span "Sauvegarder" at bounding box center [1450, 26] width 70 height 14
click at [693, 252] on p "La box Aegis Legend 3 Carrera Edition, alimentée par deux accus 18650 (non incl…" at bounding box center [620, 256] width 1009 height 30
click at [1053, 264] on p "La box Aegis Legend 3 Carrera Edition, alimentée par deux accus 18650 (non incl…" at bounding box center [620, 256] width 1009 height 30
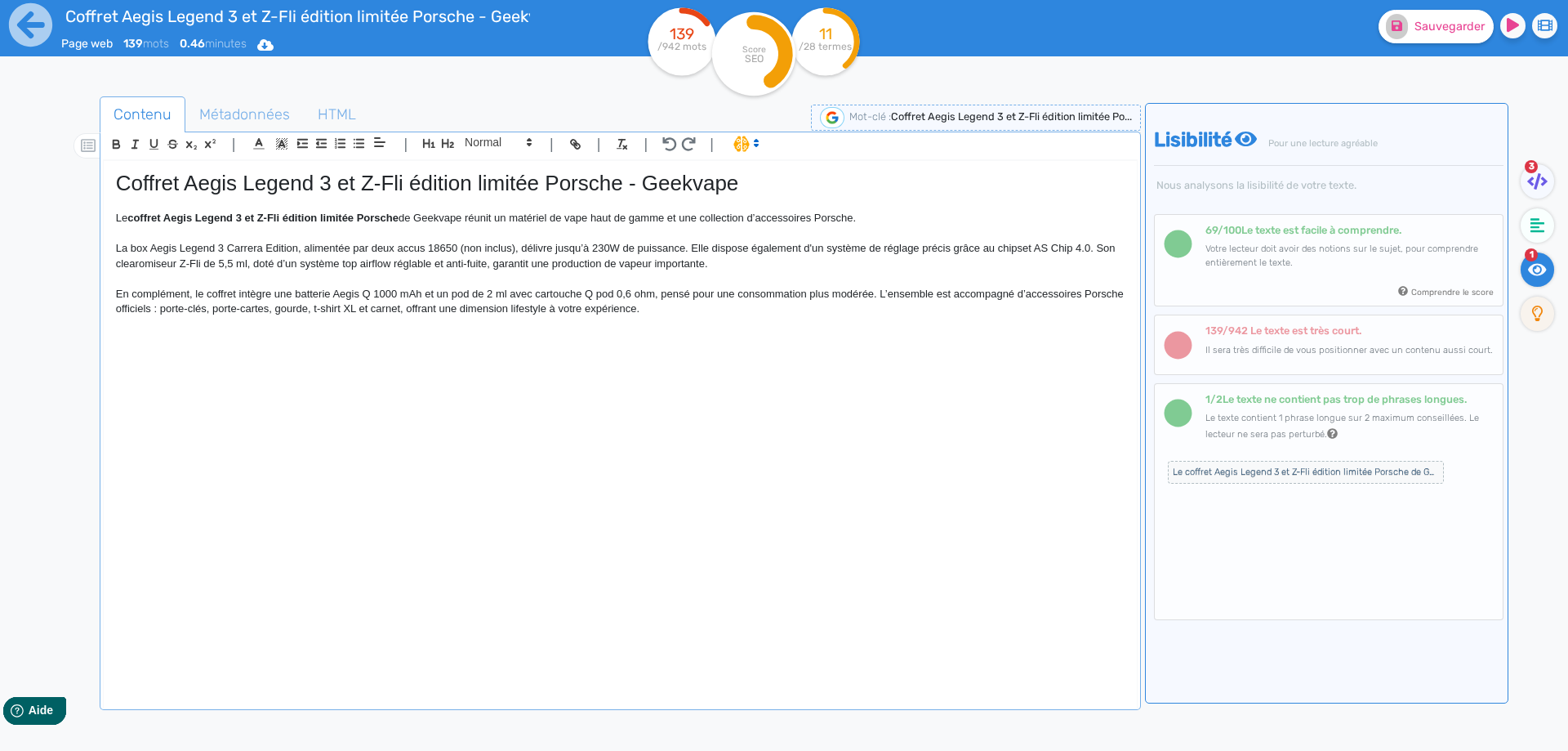
click at [223, 257] on p "La box Aegis Legend 3 Carrera Edition, alimentée par deux accus 18650 (non incl…" at bounding box center [620, 256] width 1009 height 30
click at [252, 262] on p "La box Aegis Legend 3 Carrera Edition, alimentée par deux accus 18650 (non incl…" at bounding box center [620, 256] width 1009 height 30
click at [505, 264] on p "La box Aegis Legend 3 Carrera Edition, alimentée par deux accus 18650 (non incl…" at bounding box center [620, 256] width 1009 height 30
click at [775, 267] on p "La box Aegis Legend 3 Carrera Edition, alimentée par deux accus 18650 (non incl…" at bounding box center [620, 256] width 1009 height 30
click at [1420, 40] on button "Sauvegarder" at bounding box center [1436, 26] width 115 height 34
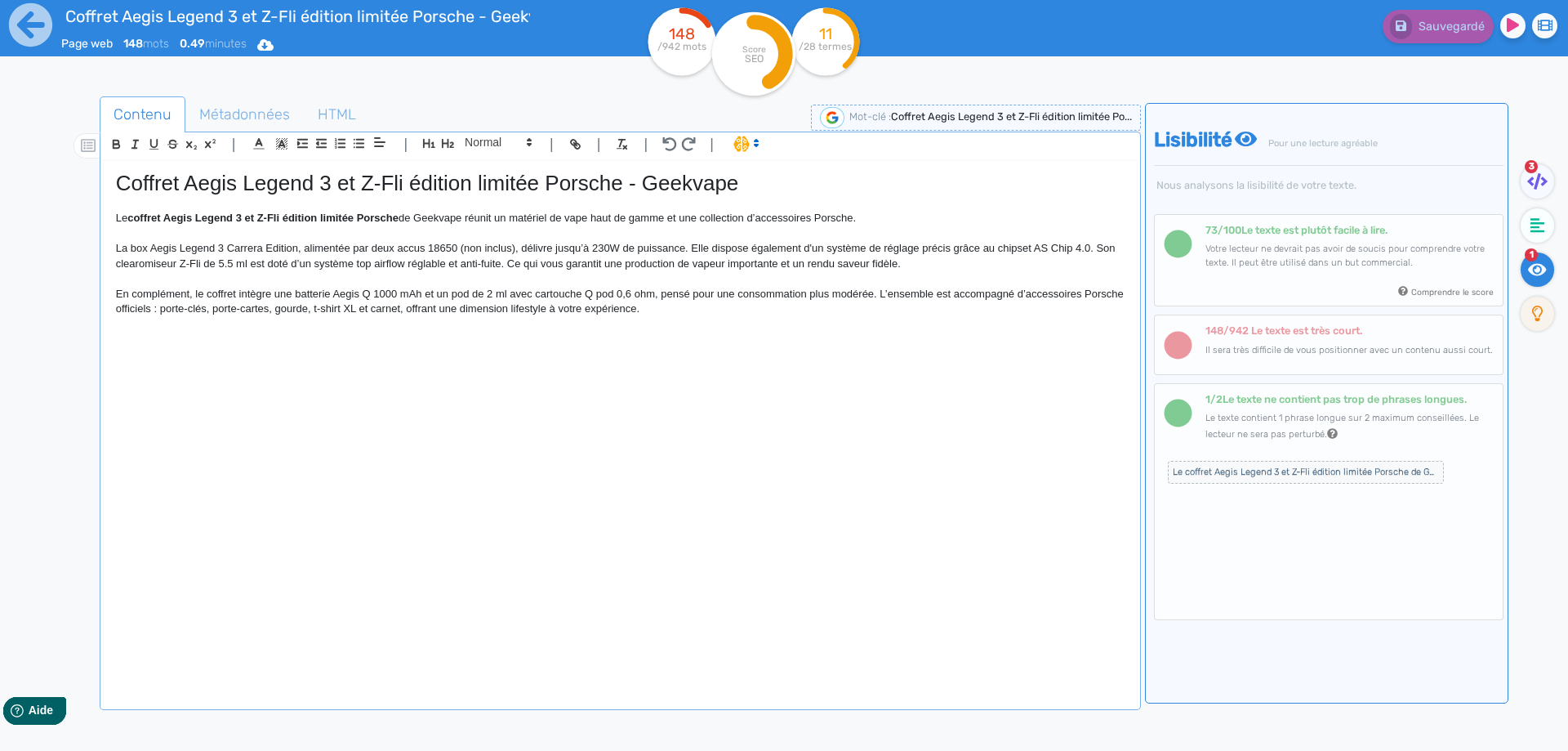
click at [120, 290] on p "En complément, le coffret intègre une batterie Aegis Q 1000 mAh et un pod de 2 …" at bounding box center [620, 302] width 1009 height 30
click at [622, 294] on p "En complément, le coffret intègre une batterie Aegis Q 1000 mAh et un pod de 2 …" at bounding box center [620, 302] width 1009 height 30
click at [655, 297] on p "En complément, le coffret intègre une batterie Aegis Q 1000 mAh et un pod de 2 …" at bounding box center [620, 302] width 1009 height 30
click at [880, 311] on p "En complément, le coffret intègre une batterie Aegis Q 1000 mAh et un pod de 2 …" at bounding box center [620, 302] width 1009 height 30
click at [535, 310] on p "En complément, le coffret intègre une batterie Aegis Q 1000 mAh et un pod de 2 …" at bounding box center [620, 302] width 1009 height 30
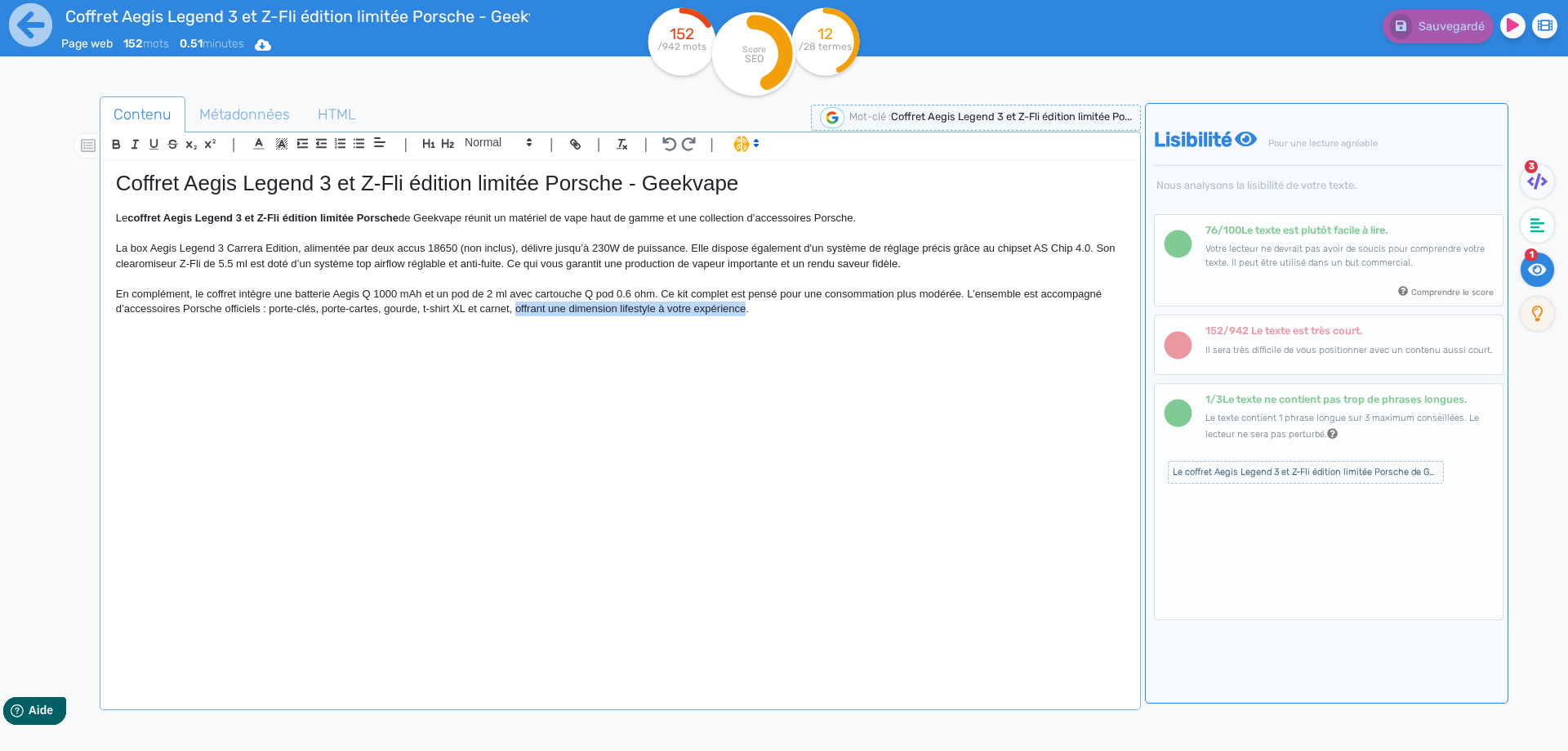
drag, startPoint x: 535, startPoint y: 310, endPoint x: 707, endPoint y: 315, distance: 172.1
click at [707, 315] on p "En complément, le coffret intègre une batterie Aegis Q 1000 mAh et un pod de 2 …" at bounding box center [620, 302] width 1009 height 30
click at [1417, 32] on span "Sauvegarder" at bounding box center [1450, 26] width 70 height 14
click at [662, 311] on p "En complément, le coffret intègre une batterie Aegis Q 1000 mAh et un pod de 2 …" at bounding box center [620, 302] width 1009 height 30
click at [1231, 466] on span "Le coffret Aegis Legend 3 et Z-Fli édition limitée Porsche de Geekvape réunit u…" at bounding box center [1306, 472] width 276 height 23
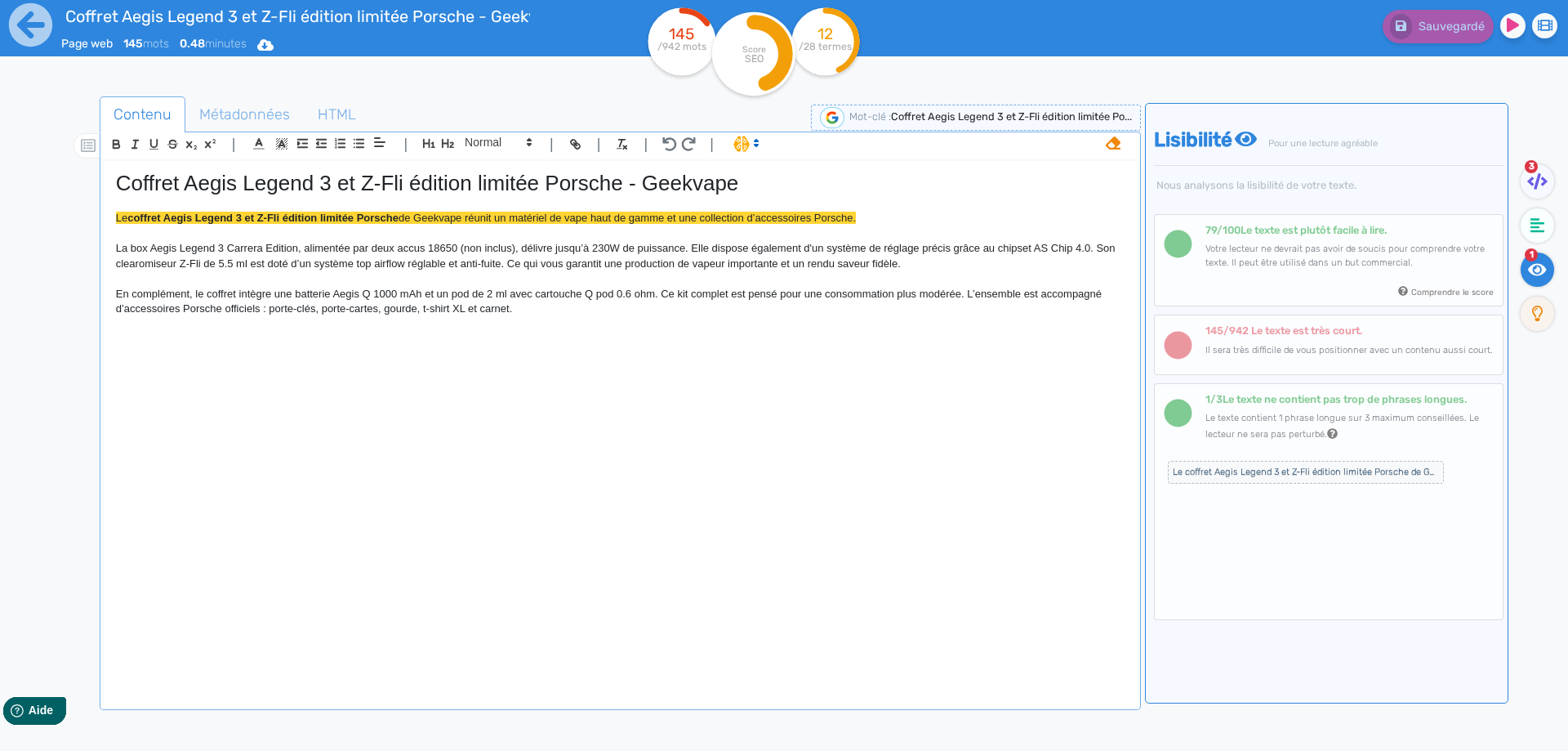
click at [721, 303] on p "En complément, le coffret intègre une batterie Aegis Q 1000 mAh et un pod de 2 …" at bounding box center [620, 302] width 1009 height 30
click at [1119, 141] on icon at bounding box center [1113, 143] width 15 height 13
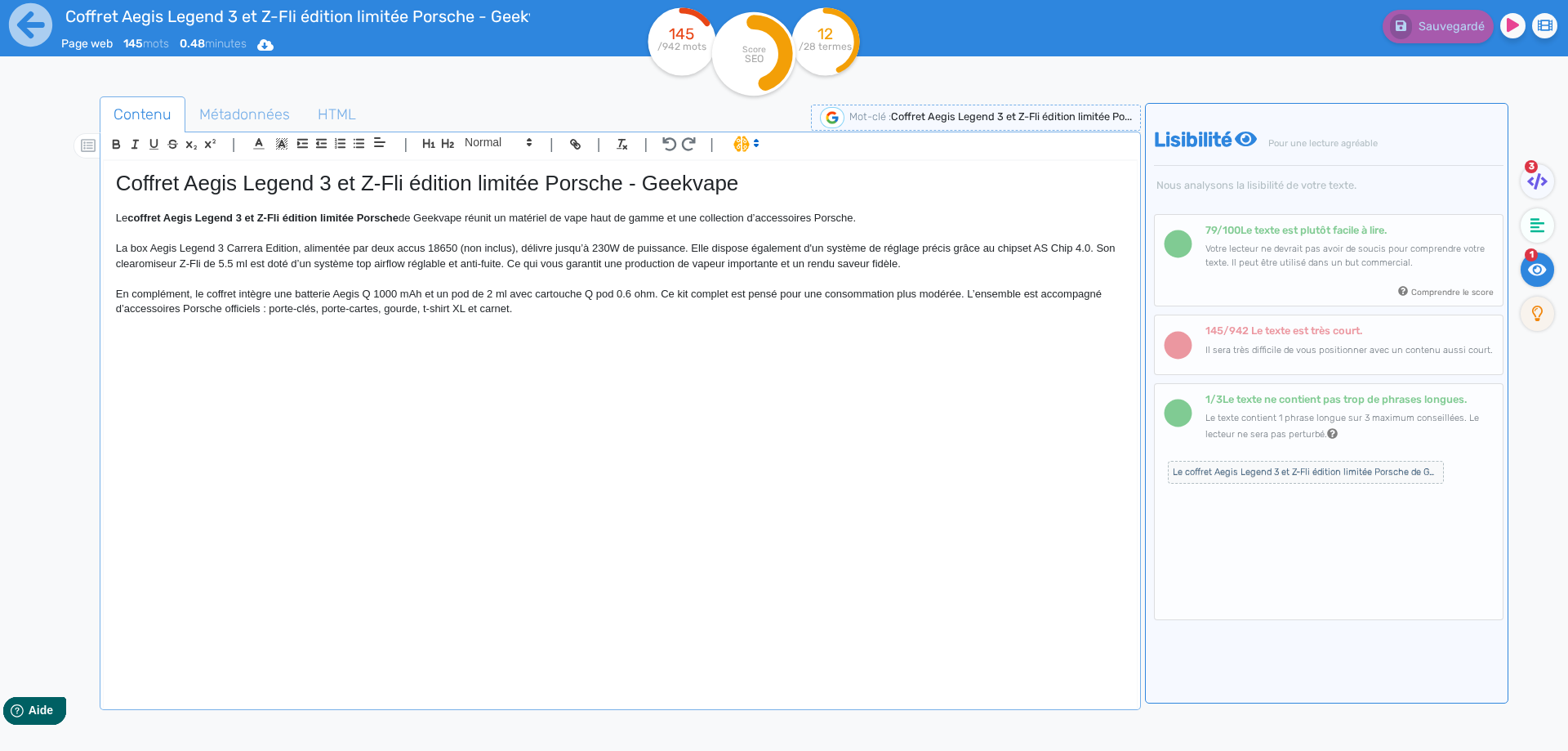
click at [707, 271] on p "La box Aegis Legend 3 Carrera Edition, alimentée par deux accus 18650 (non incl…" at bounding box center [620, 256] width 1009 height 30
click at [641, 300] on p "En complément, le coffret intègre une batterie Aegis Q 1000 mAh et un pod de 2 …" at bounding box center [620, 302] width 1009 height 30
click at [637, 303] on p "En complément, le coffret intègre une batterie Aegis Q 1000 mAh et un pod de 2 …" at bounding box center [620, 302] width 1009 height 30
click at [229, 176] on span "Coffret Aegis Legend 3 et Z-Fli édition limitée Porsche - Geekvape" at bounding box center [427, 183] width 623 height 25
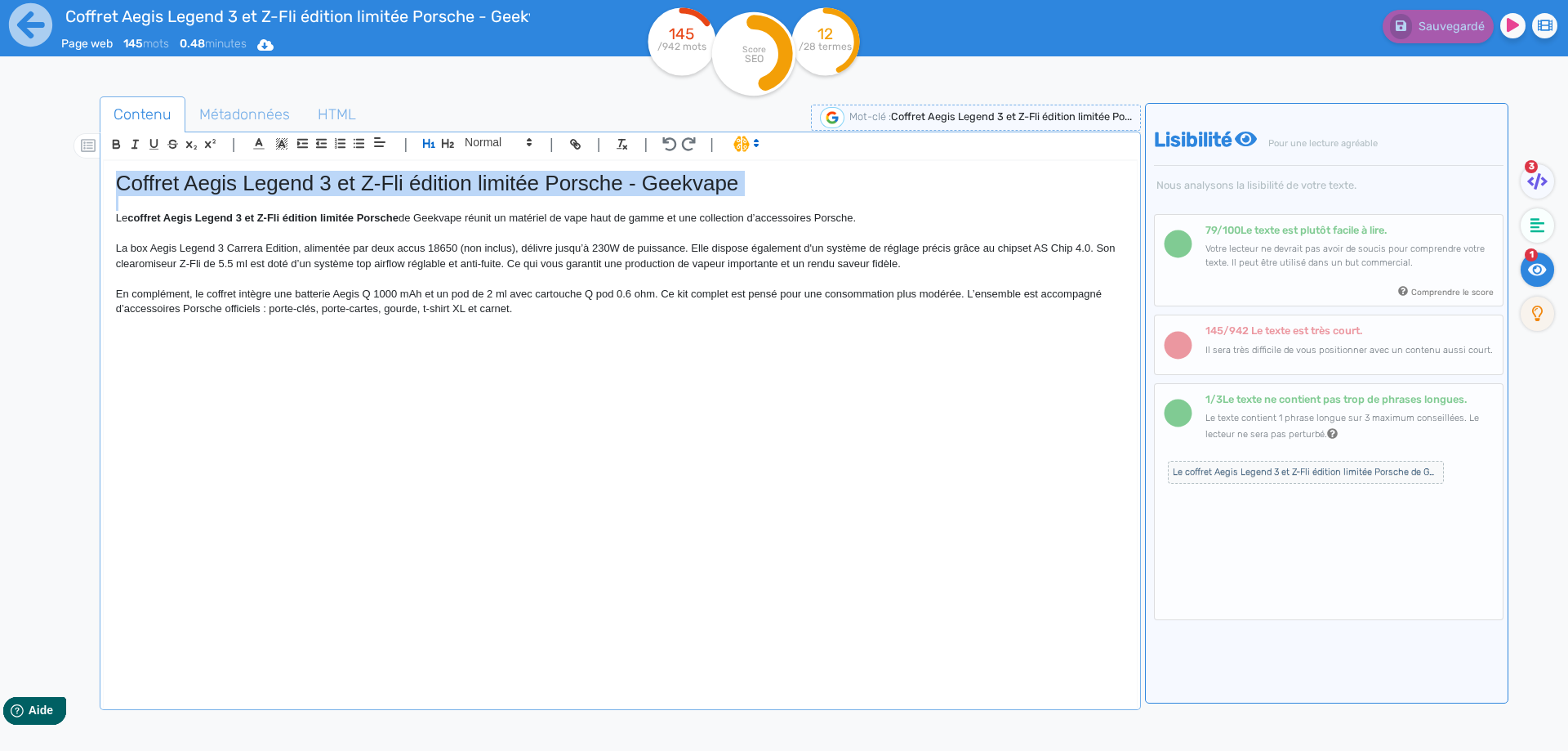
click at [229, 176] on span "Coffret Aegis Legend 3 et Z-Fli édition limitée Porsche - Geekvape" at bounding box center [427, 183] width 623 height 25
click at [225, 114] on span "Métadonnées" at bounding box center [244, 114] width 117 height 44
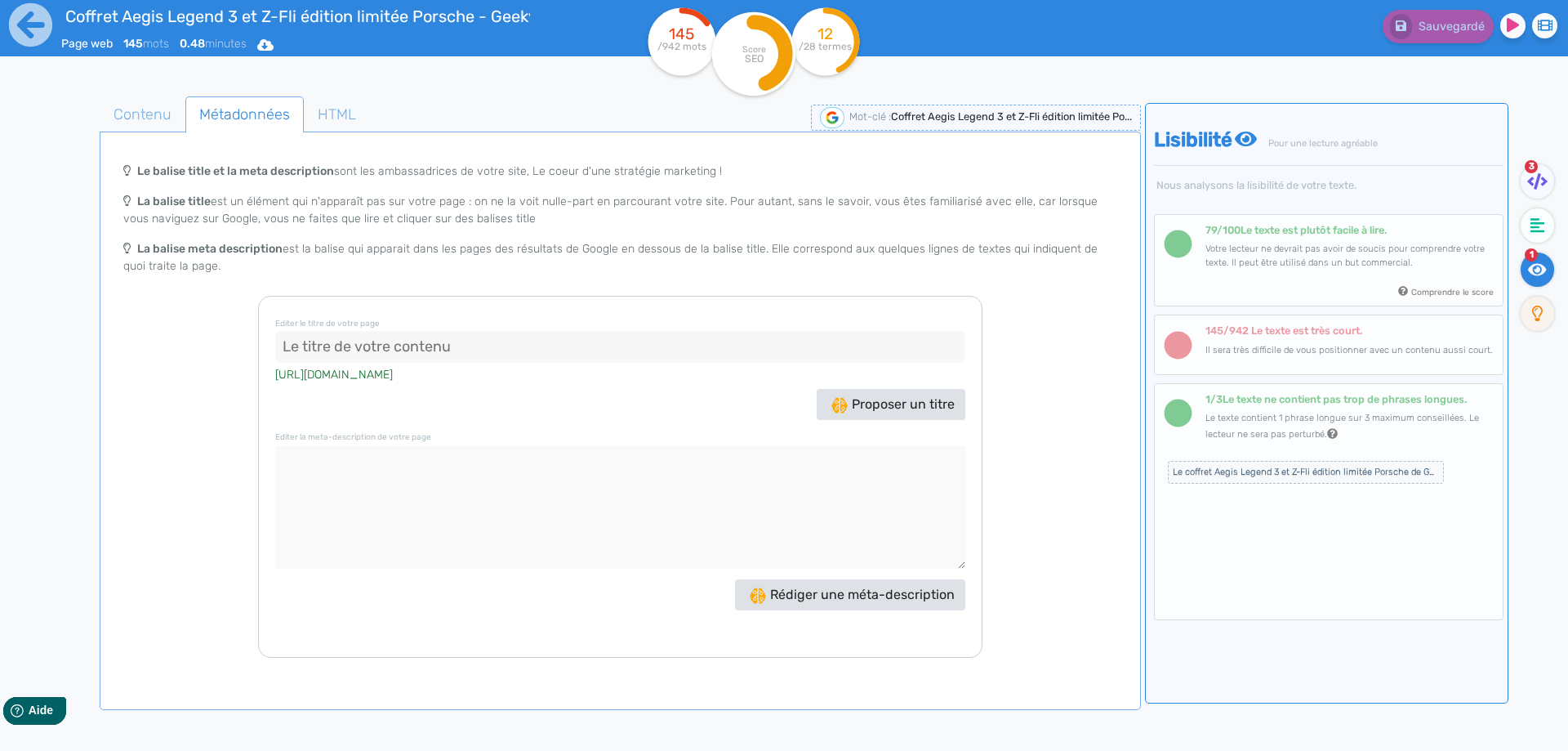
click at [501, 351] on input at bounding box center [620, 347] width 690 height 33
paste input "Coffret Aegis Legend 3 et Z-Fli édition limitée Porsche - Geekvape"
type input "Coffret Aegis Legend 3 et Z-Fli édition limitée Porsche - Geekvape"
drag, startPoint x: 1540, startPoint y: 182, endPoint x: 1516, endPoint y: 205, distance: 33.2
click at [1539, 182] on icon at bounding box center [1537, 181] width 20 height 16
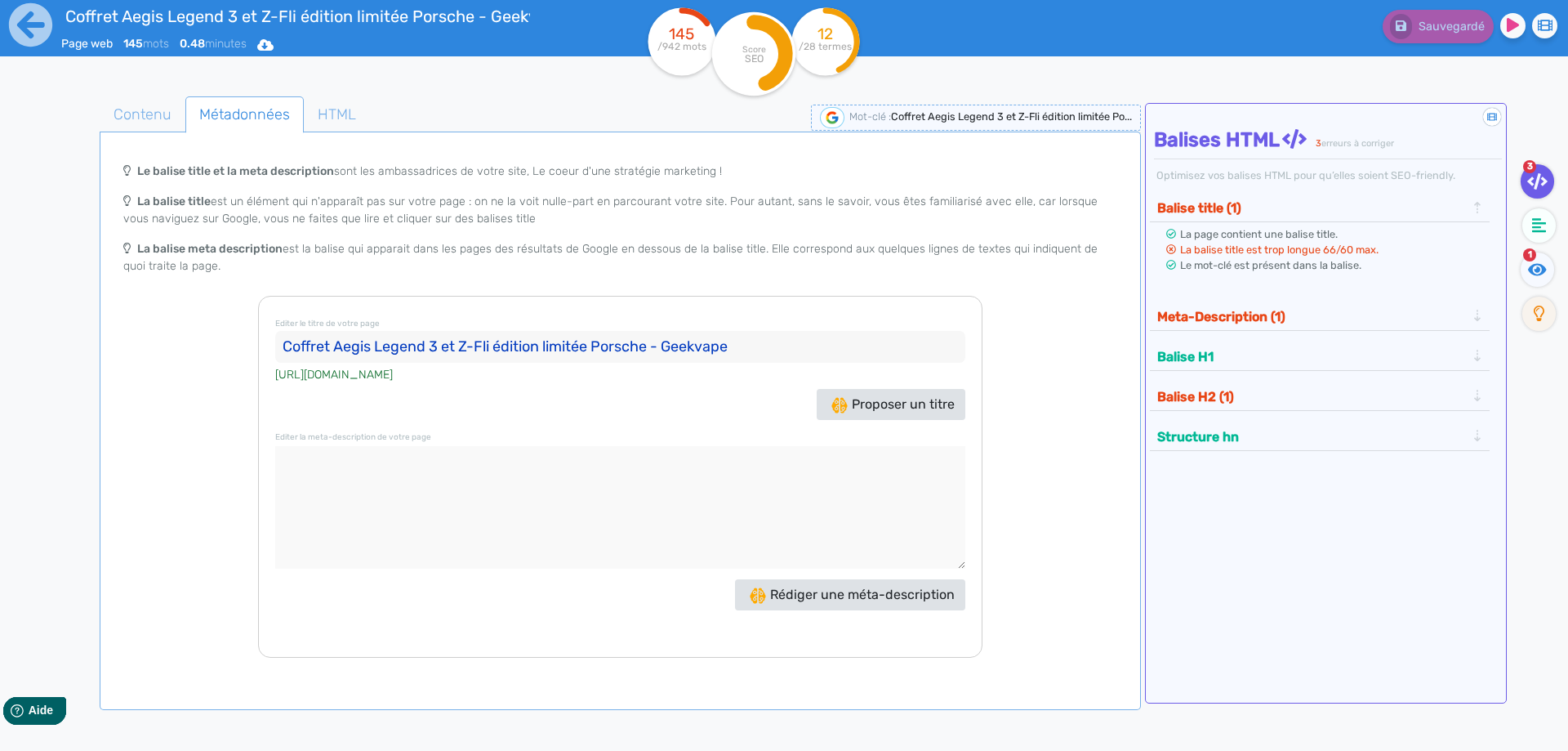
click at [136, 133] on app-google-snippet "Le balise title et la meta description sont les ambassadrices de votre site, Le…" at bounding box center [620, 405] width 1035 height 625
click at [142, 118] on span "Contenu" at bounding box center [142, 114] width 84 height 44
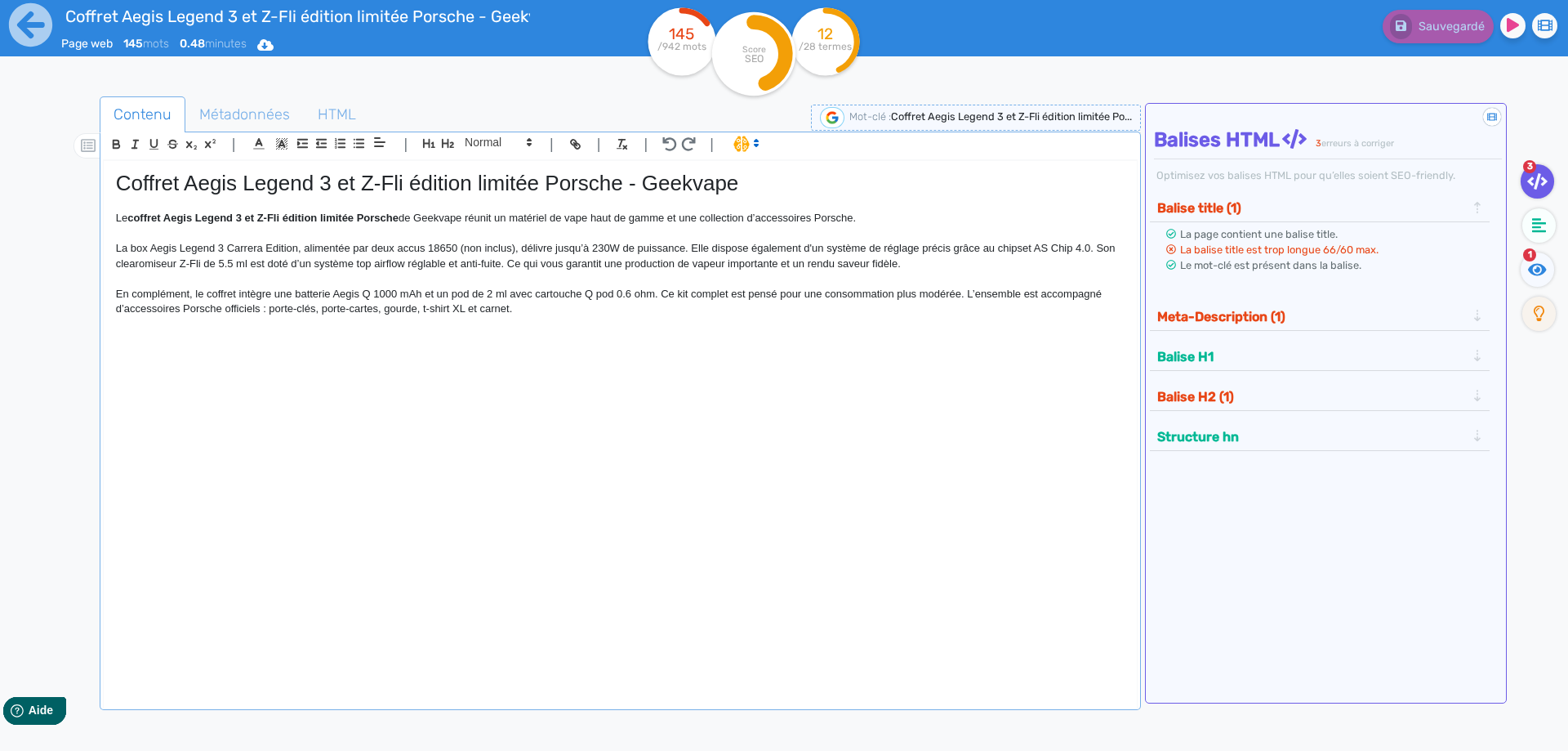
click at [257, 391] on div "Coffret Aegis Legend 3 et Z-Fli édition limitée Porsche - Geekvape Le coffret A…" at bounding box center [620, 423] width 1033 height 525
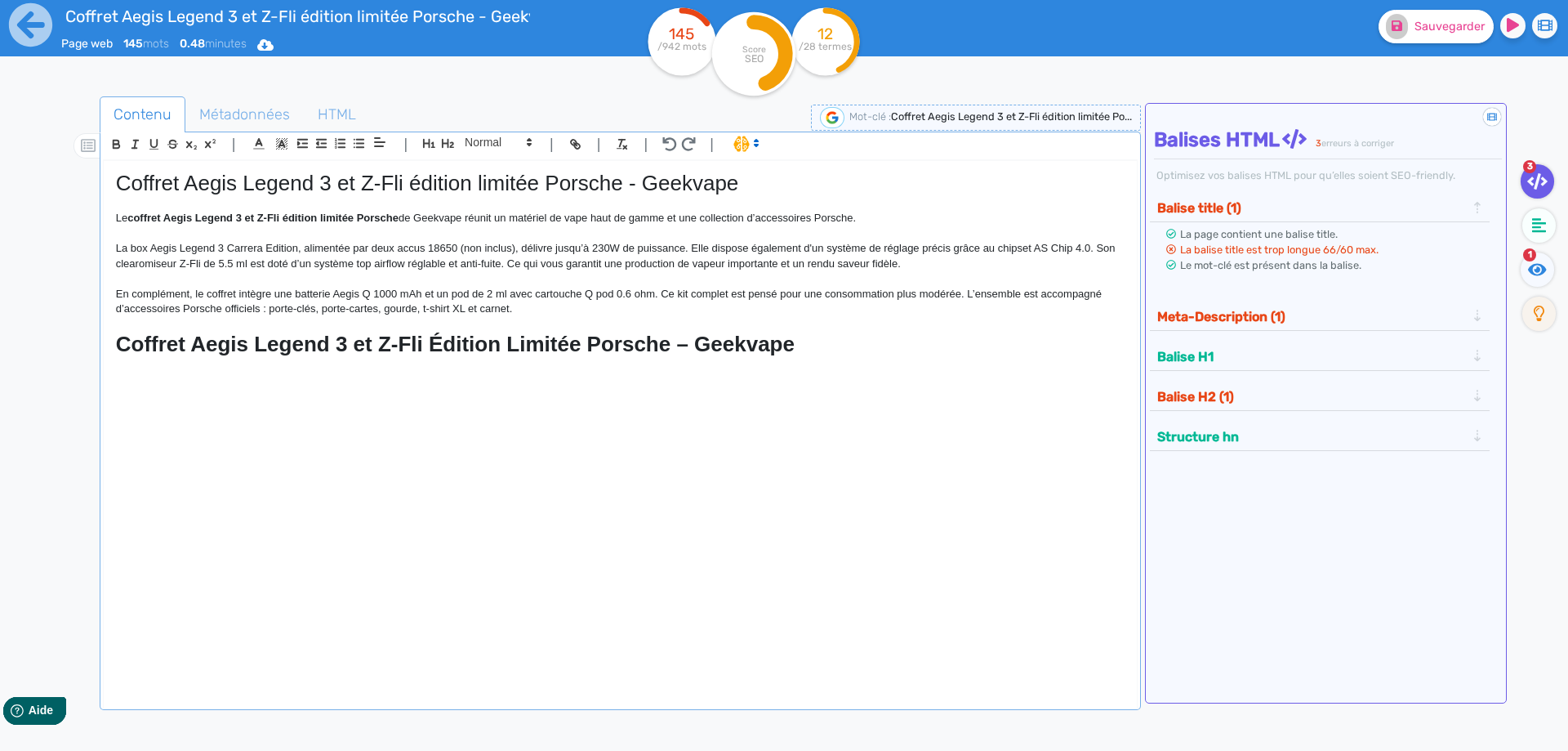
click at [243, 339] on strong "Coffret Aegis Legend 3 et Z-Fli Édition Limitée Porsche – Geekvape" at bounding box center [455, 344] width 679 height 25
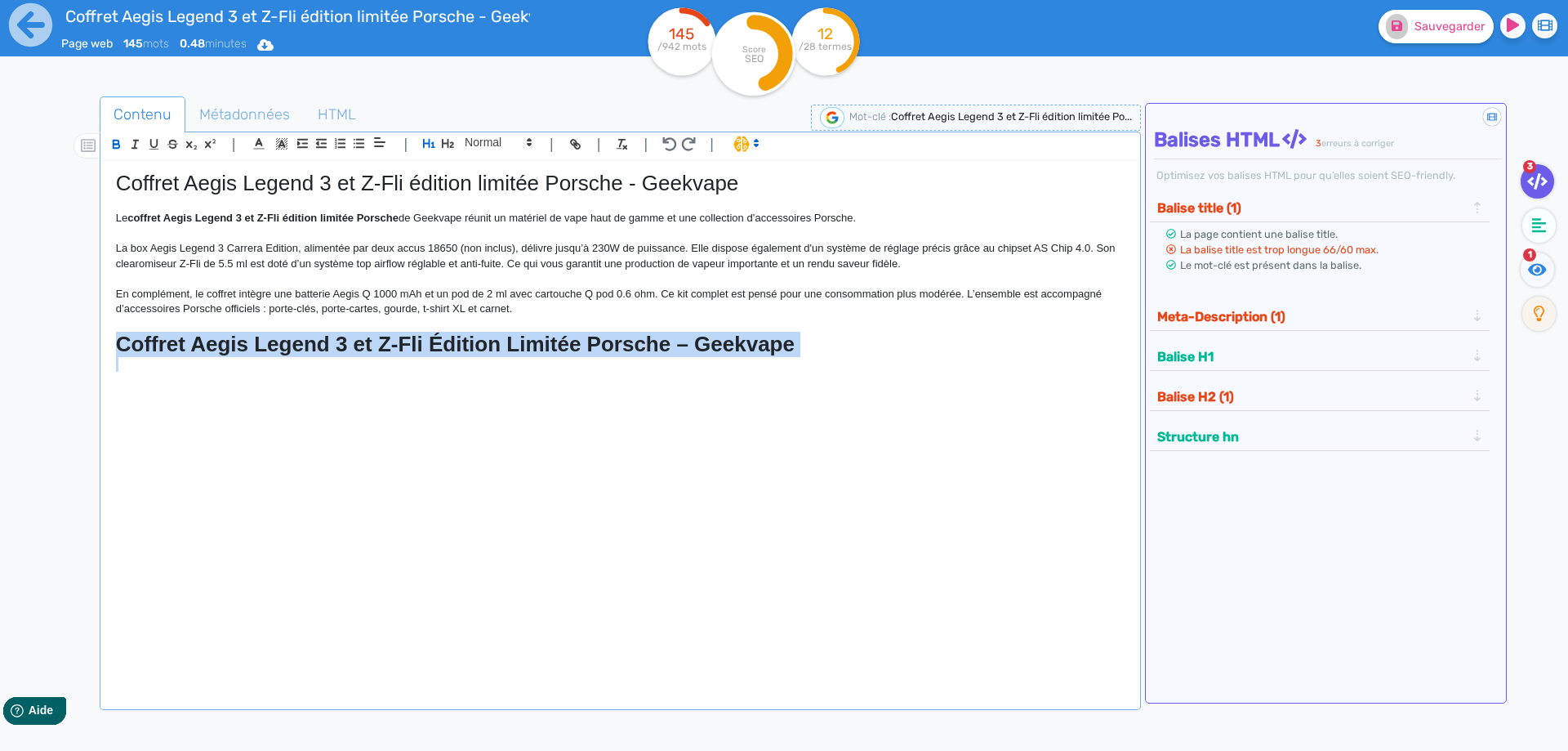
click at [243, 339] on strong "Coffret Aegis Legend 3 et Z-Fli Édition Limitée Porsche – Geekvape" at bounding box center [455, 344] width 679 height 25
click at [510, 346] on h1 "Coffret Aegis Legend 3 et Z-Fli Édition Limitée Porsche – Geekvape" at bounding box center [620, 344] width 1009 height 25
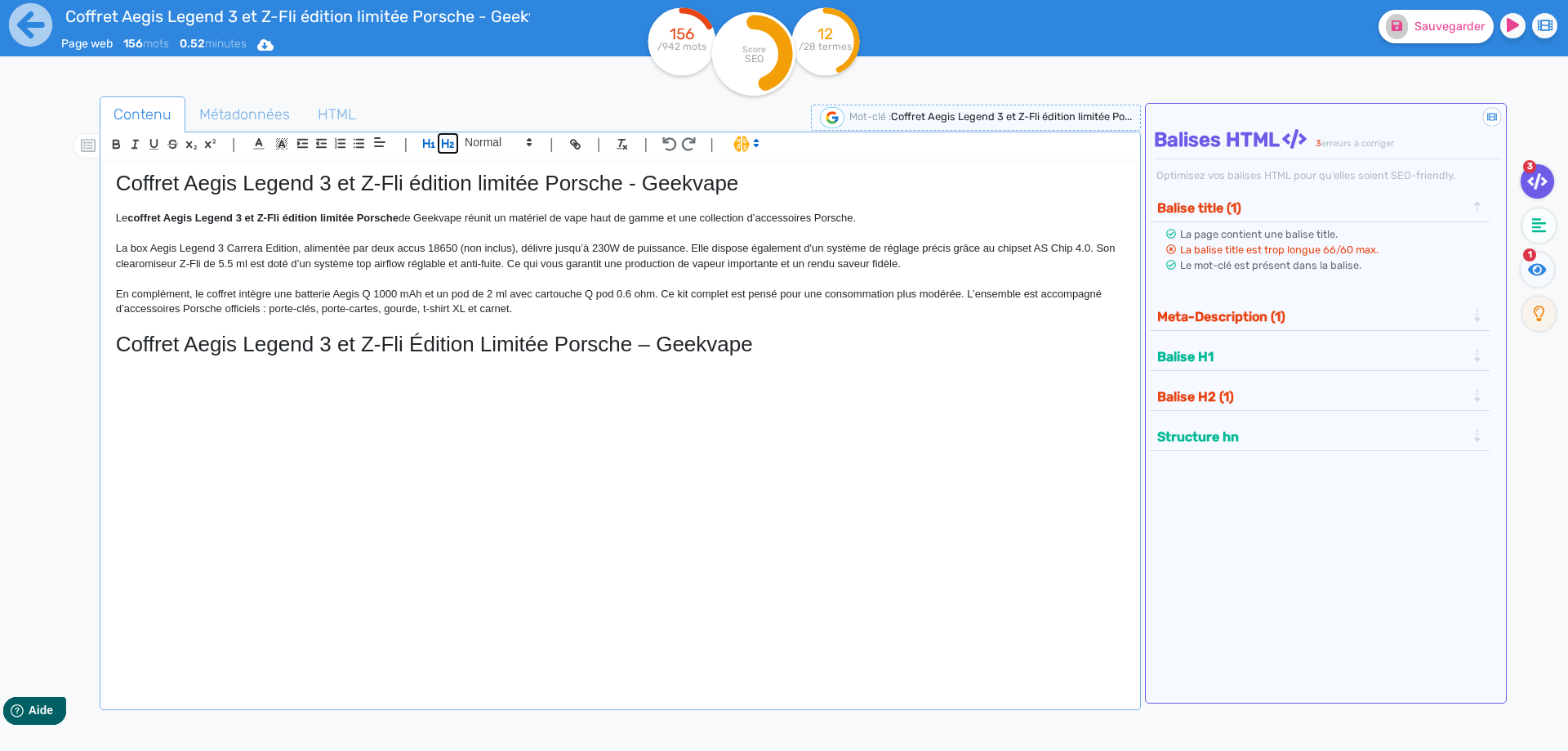
click at [452, 146] on icon "button" at bounding box center [448, 143] width 12 height 9
click at [344, 338] on h2 "Coffret Aegis Legend 3 et Z-Fli Édition Limitée Porsche – Geekvape" at bounding box center [620, 341] width 1009 height 19
click at [394, 335] on h2 "Coffret Aegis Legend 3 et Z-Fli édition Limitée Porsche – Geekvape" at bounding box center [620, 341] width 1009 height 19
click at [444, 342] on h2 "Coffret Aegis Legend 3 et Z-Fli édition limitée Porsche – Geekvape" at bounding box center [620, 341] width 1009 height 19
click at [507, 342] on h2 "Coffret Aegis Legend 3 et Z-Fli édition limitée Porsche – Geekvape" at bounding box center [620, 341] width 1009 height 19
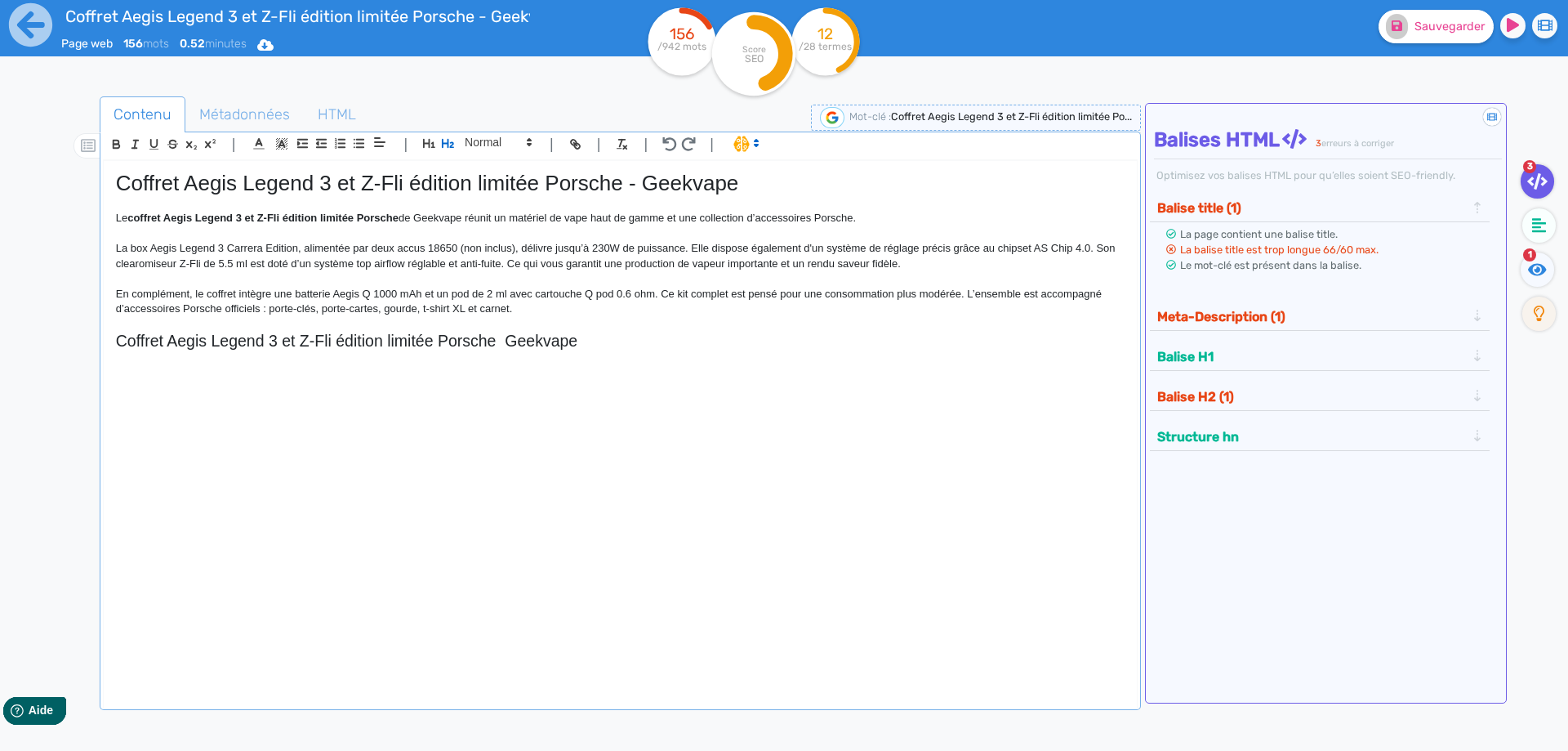
click at [503, 341] on h2 "Coffret Aegis Legend 3 et Z-Fli édition limitée Porsche Geekvape" at bounding box center [620, 341] width 1009 height 19
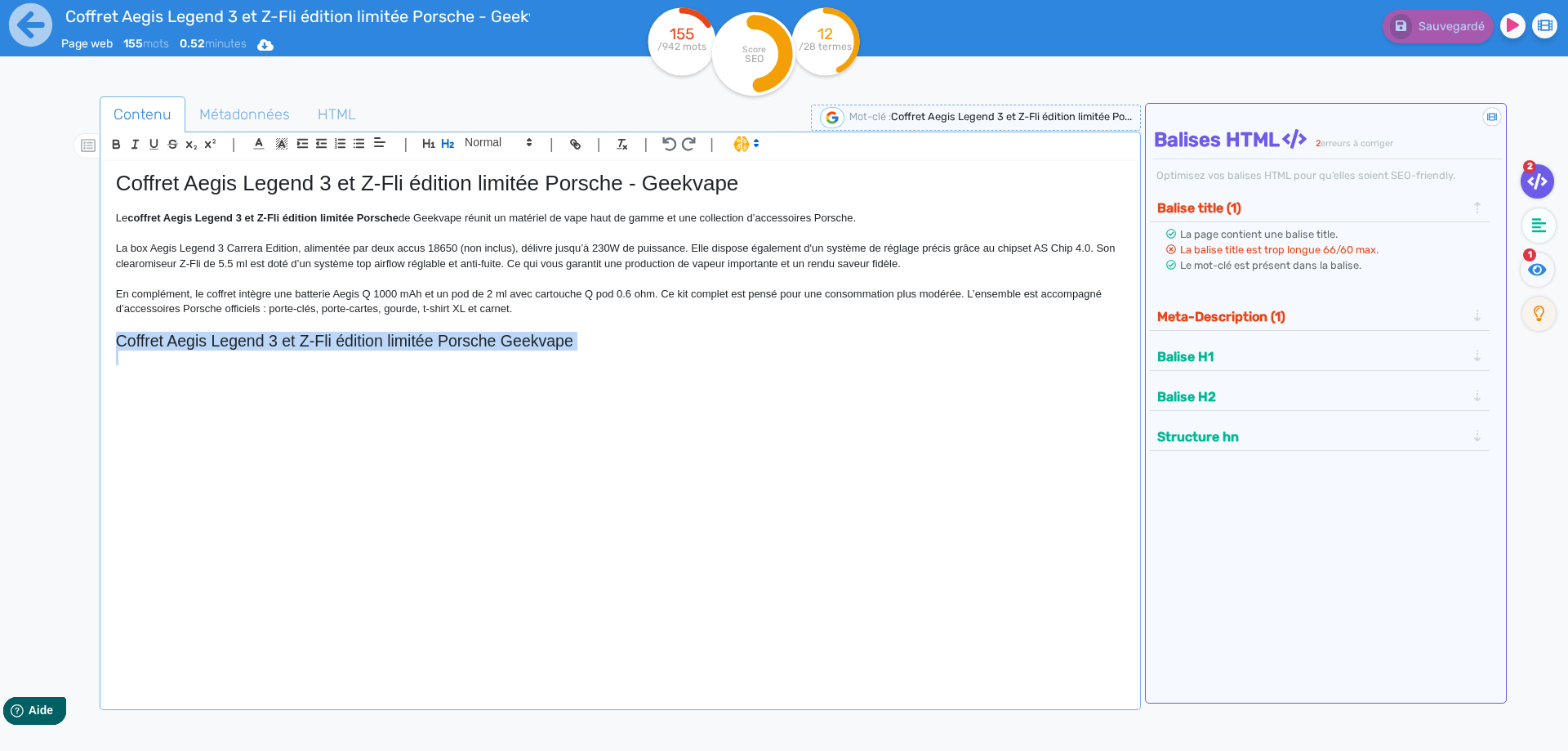
click at [591, 343] on h2 "Coffret Aegis Legend 3 et Z-Fli édition limitée Porsche Geekvape" at bounding box center [620, 341] width 1009 height 19
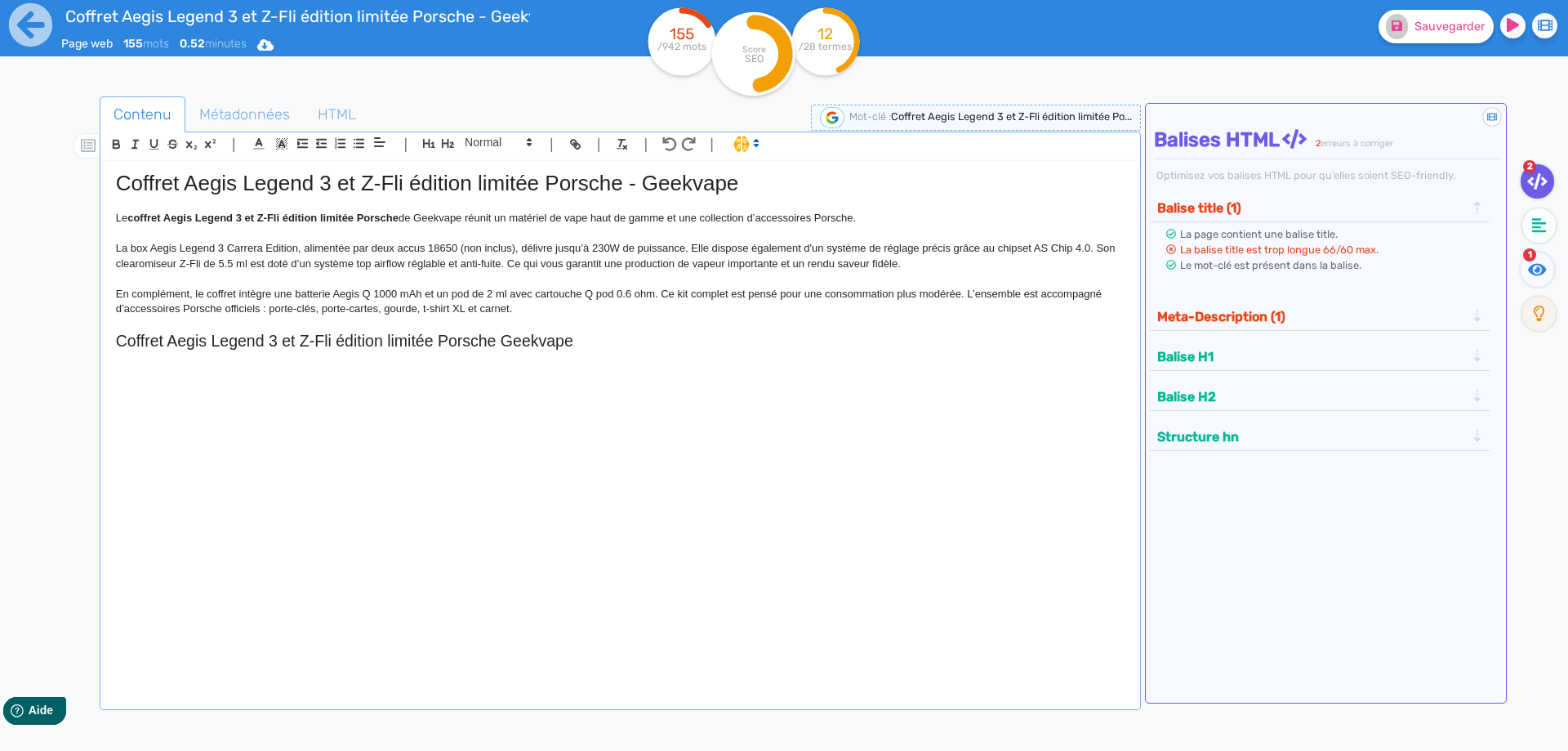
click at [499, 338] on h2 "Coffret Aegis Legend 3 et Z-Fli édition limitée Porsche Geekvape" at bounding box center [620, 341] width 1009 height 19
click at [448, 142] on icon "button" at bounding box center [448, 143] width 12 height 9
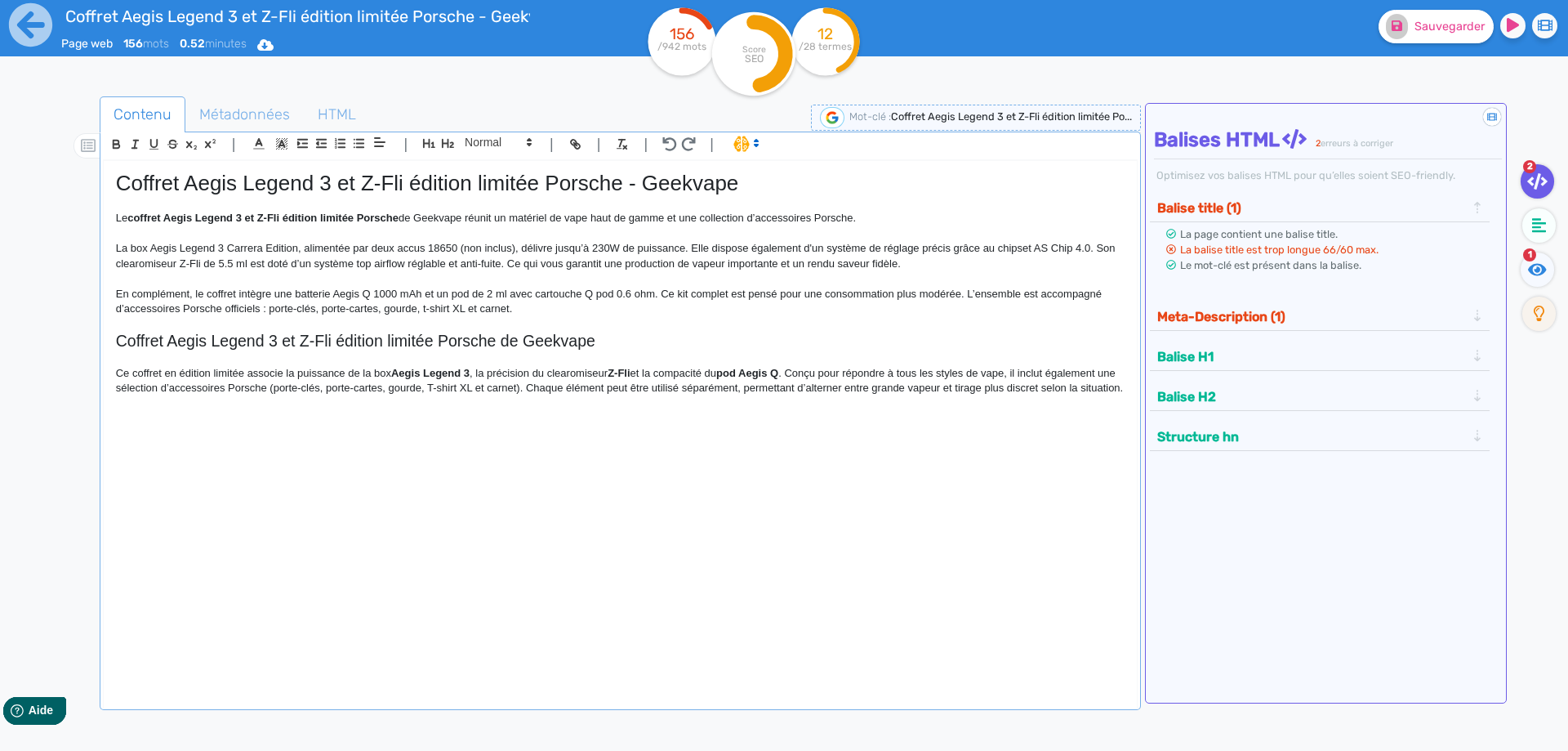
click at [382, 376] on p "Ce coffret en édition limitée associe la puissance de la box Aegis Legend 3 , l…" at bounding box center [620, 381] width 1009 height 30
click at [383, 374] on p "Ce coffret en édition limitée associe la puissance de la box Aegis Legend 3 , l…" at bounding box center [620, 381] width 1009 height 30
drag, startPoint x: 383, startPoint y: 374, endPoint x: 466, endPoint y: 370, distance: 83.1
click at [466, 370] on p "Ce coffret en édition limitée associe la puissance de la box Aegis Legend 3 , l…" at bounding box center [620, 381] width 1009 height 30
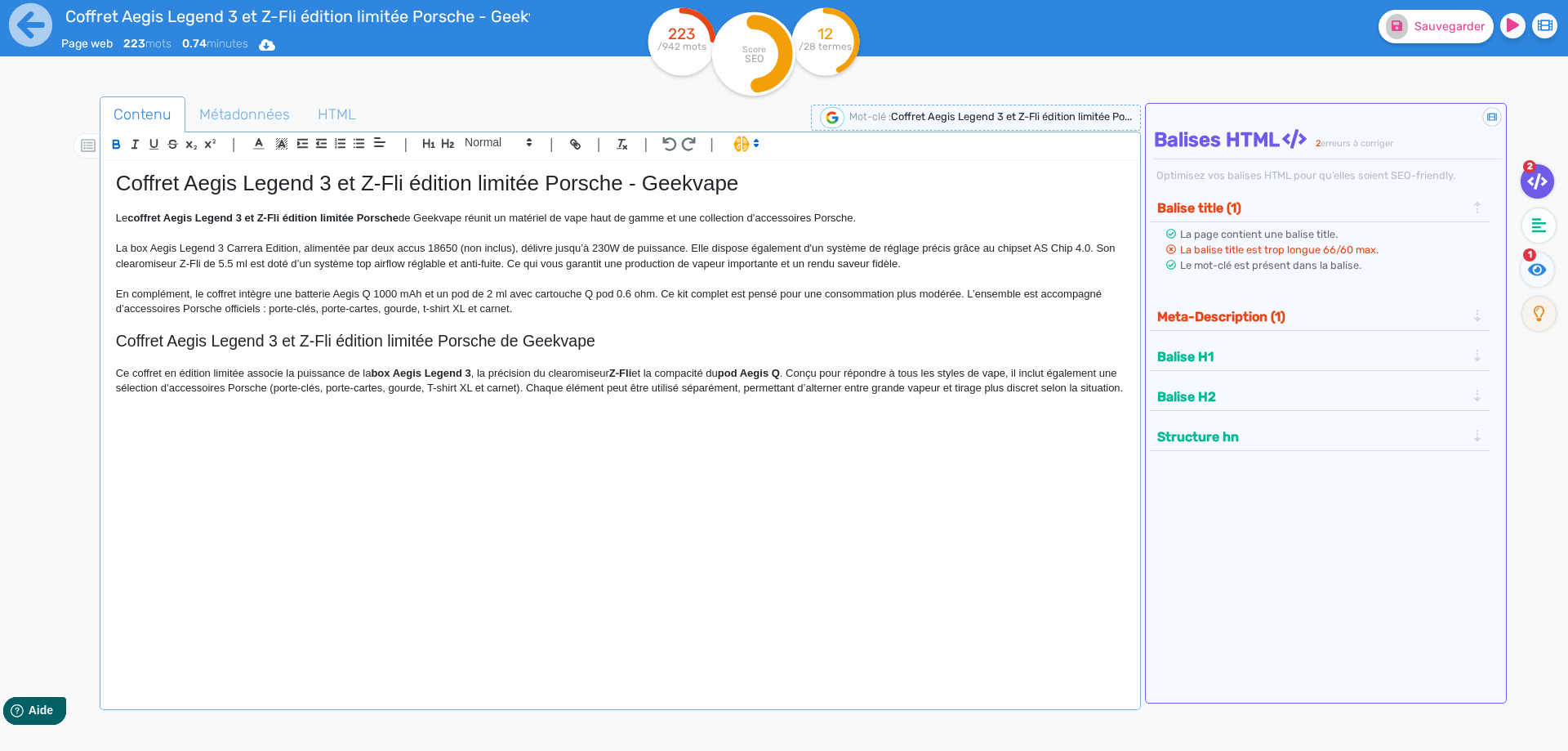
click at [554, 369] on p "Ce coffret en édition limitée associe la puissance de la box Aegis Legend 3 , l…" at bounding box center [620, 381] width 1009 height 30
drag, startPoint x: 554, startPoint y: 369, endPoint x: 631, endPoint y: 369, distance: 77.0
click at [631, 369] on p "Ce coffret en édition limitée associe la puissance de la box Aegis Legend 3 , l…" at bounding box center [620, 381] width 1009 height 30
click at [790, 411] on p at bounding box center [620, 404] width 1009 height 15
drag, startPoint x: 1552, startPoint y: 257, endPoint x: 1544, endPoint y: 273, distance: 17.9
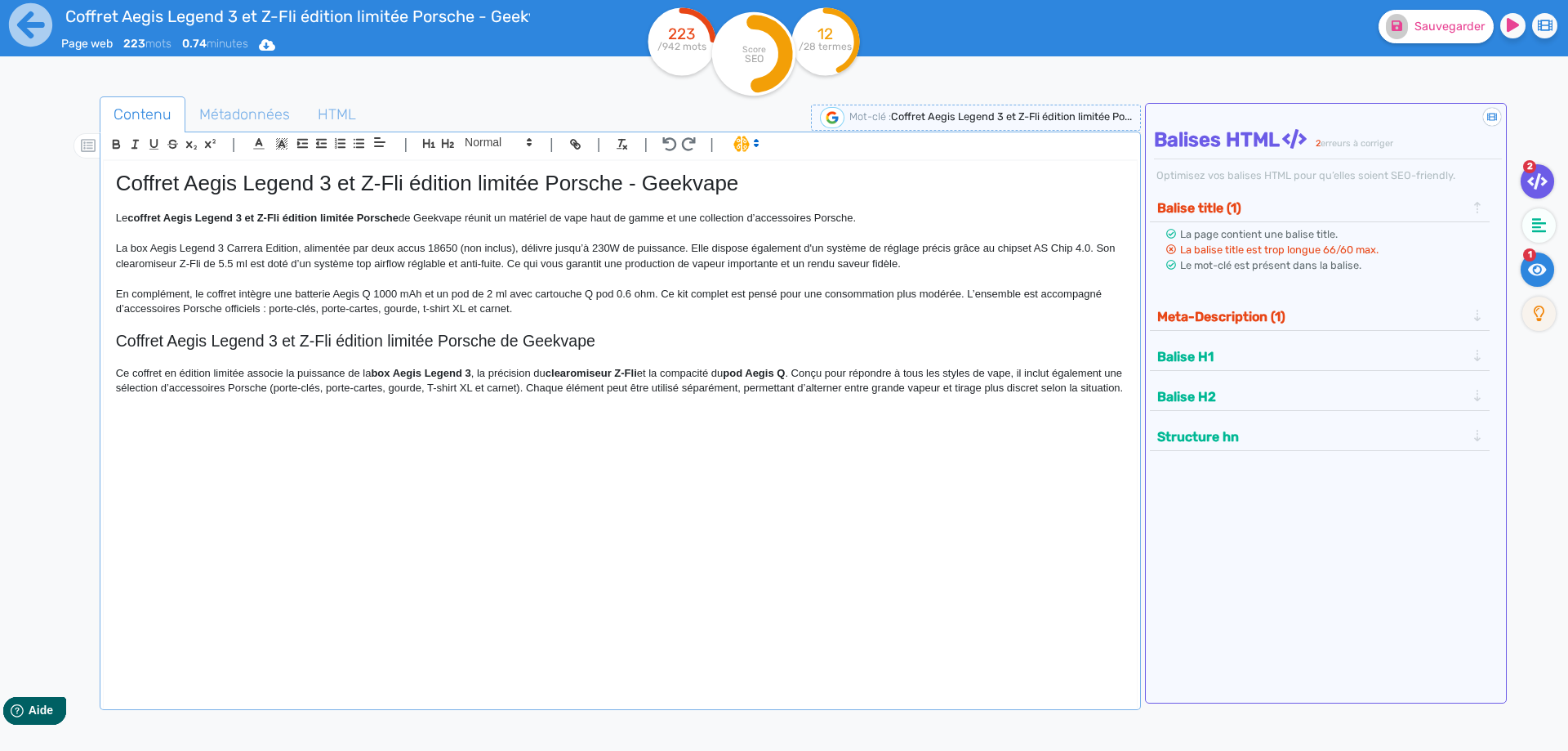
click at [1548, 263] on div "1" at bounding box center [1541, 272] width 45 height 40
click at [1544, 273] on icon at bounding box center [1537, 270] width 19 height 16
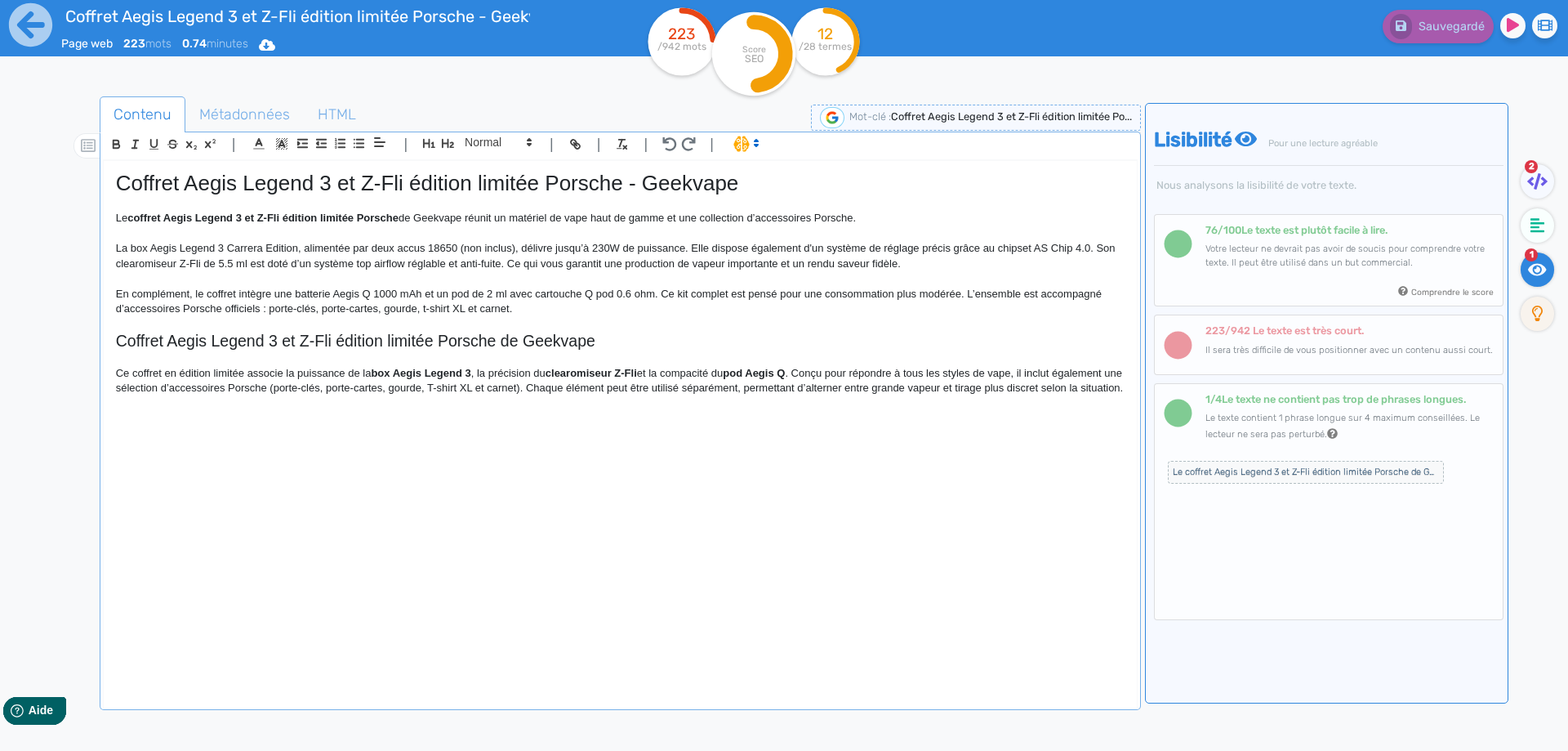
click at [1011, 374] on p "Ce coffret en édition limitée associe la puissance de la box Aegis Legend 3 , l…" at bounding box center [620, 381] width 1009 height 30
click at [1408, 18] on button "Sauvegarder" at bounding box center [1436, 26] width 115 height 34
click at [347, 386] on p "Ce coffret en édition limitée associe la puissance de la box Aegis Legend 3 , l…" at bounding box center [620, 388] width 1009 height 45
drag, startPoint x: 347, startPoint y: 386, endPoint x: 582, endPoint y: 391, distance: 235.1
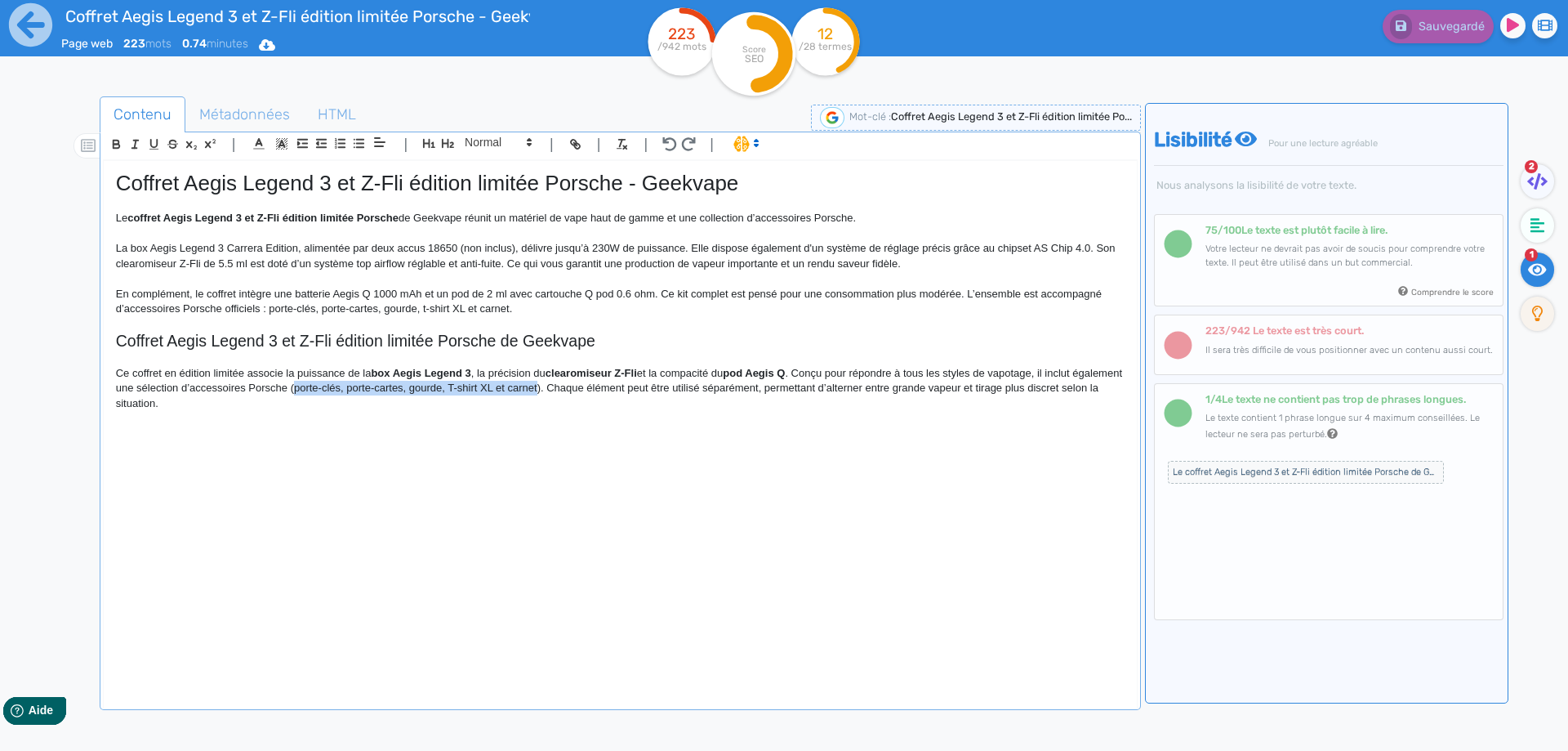
click at [582, 391] on p "Ce coffret en édition limitée associe la puissance de la box Aegis Legend 3 , l…" at bounding box center [620, 388] width 1009 height 45
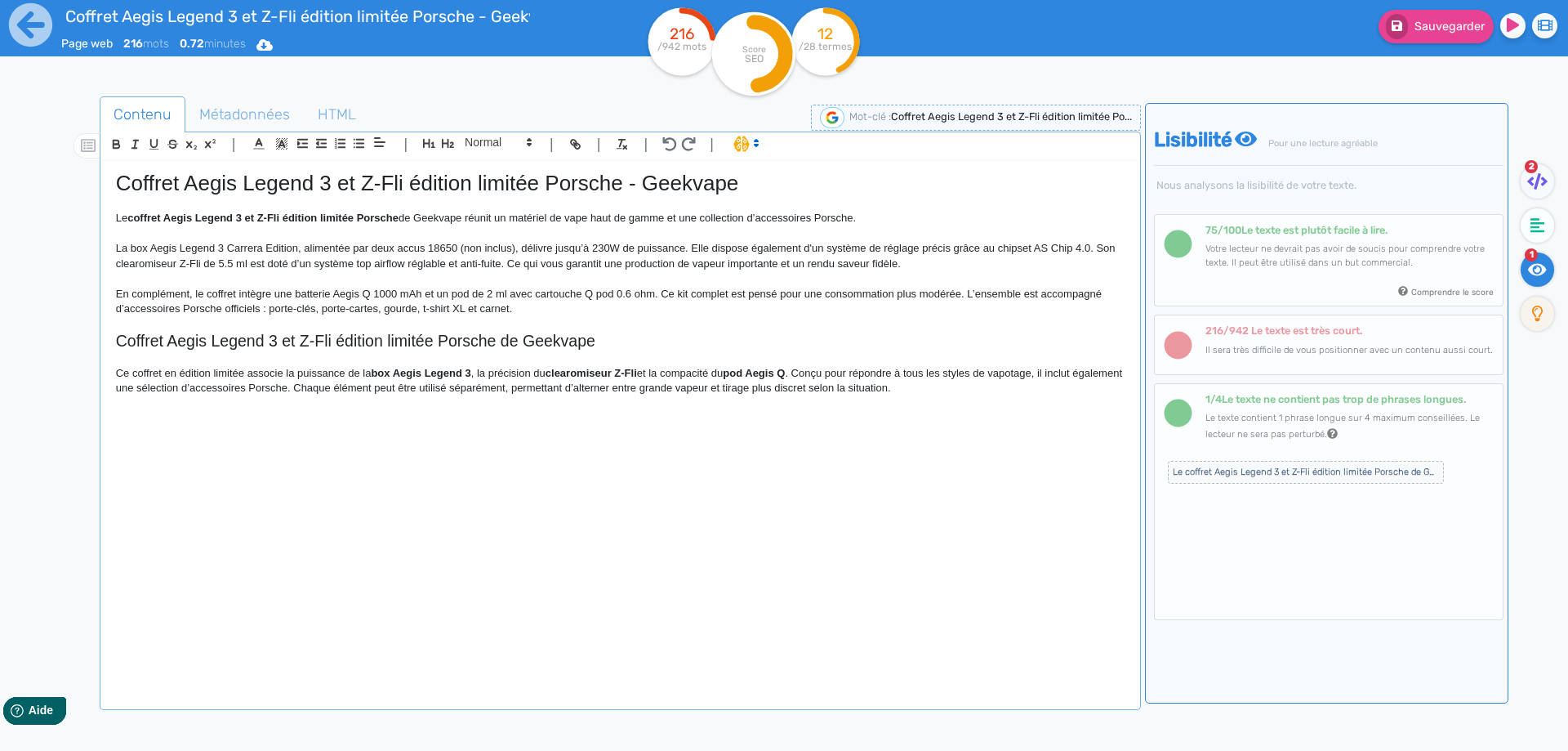
click at [981, 389] on p "Ce coffret en édition limitée associe la puissance de la box Aegis Legend 3 , l…" at bounding box center [620, 381] width 1009 height 30
click at [1438, 37] on button "Sauvegarder" at bounding box center [1436, 26] width 115 height 34
drag, startPoint x: 1450, startPoint y: 16, endPoint x: 1258, endPoint y: 245, distance: 298.8
click at [1450, 18] on button "Sauvegarder" at bounding box center [1436, 26] width 115 height 34
click at [412, 419] on p at bounding box center [620, 418] width 1009 height 15
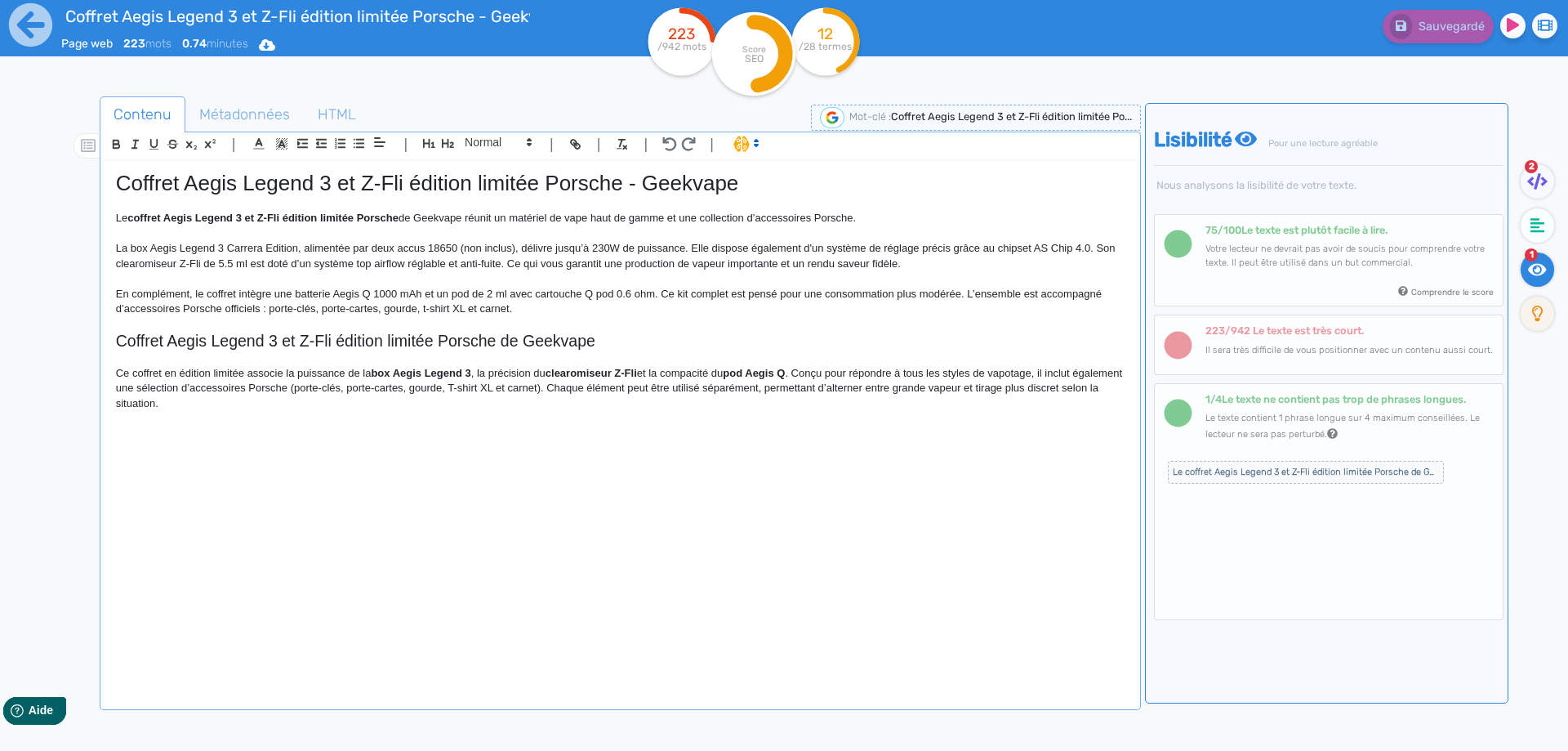
click at [410, 432] on p at bounding box center [620, 434] width 1009 height 15
click at [601, 390] on p "Ce coffret en édition limitée associe la puissance de la box Aegis Legend 3 , l…" at bounding box center [620, 388] width 1009 height 45
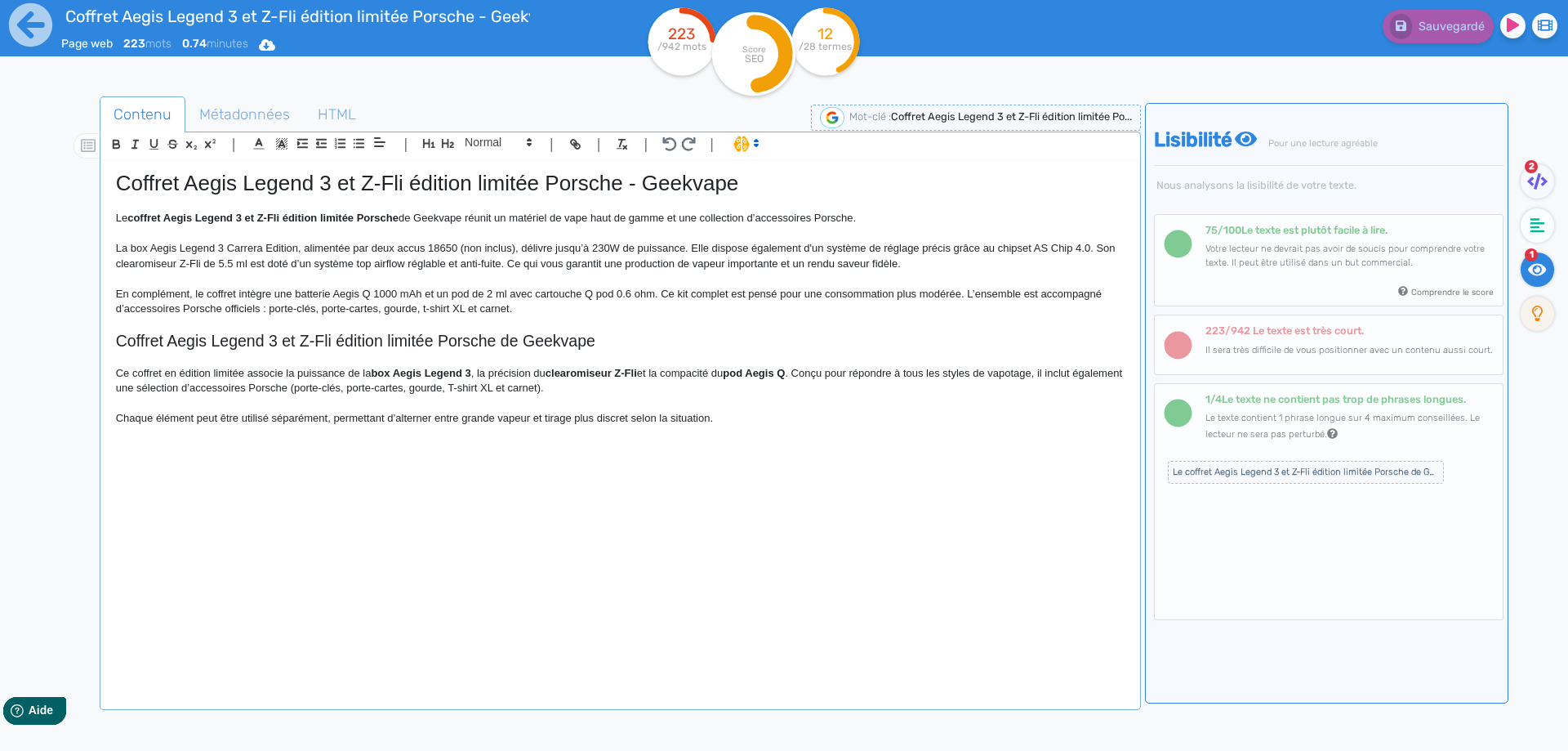
click at [258, 457] on div "Coffret Aegis Legend 3 et Z-Fli édition limitée Porsche - Geekvape Le coffret A…" at bounding box center [620, 423] width 1033 height 525
click at [490, 135] on span at bounding box center [497, 142] width 80 height 20
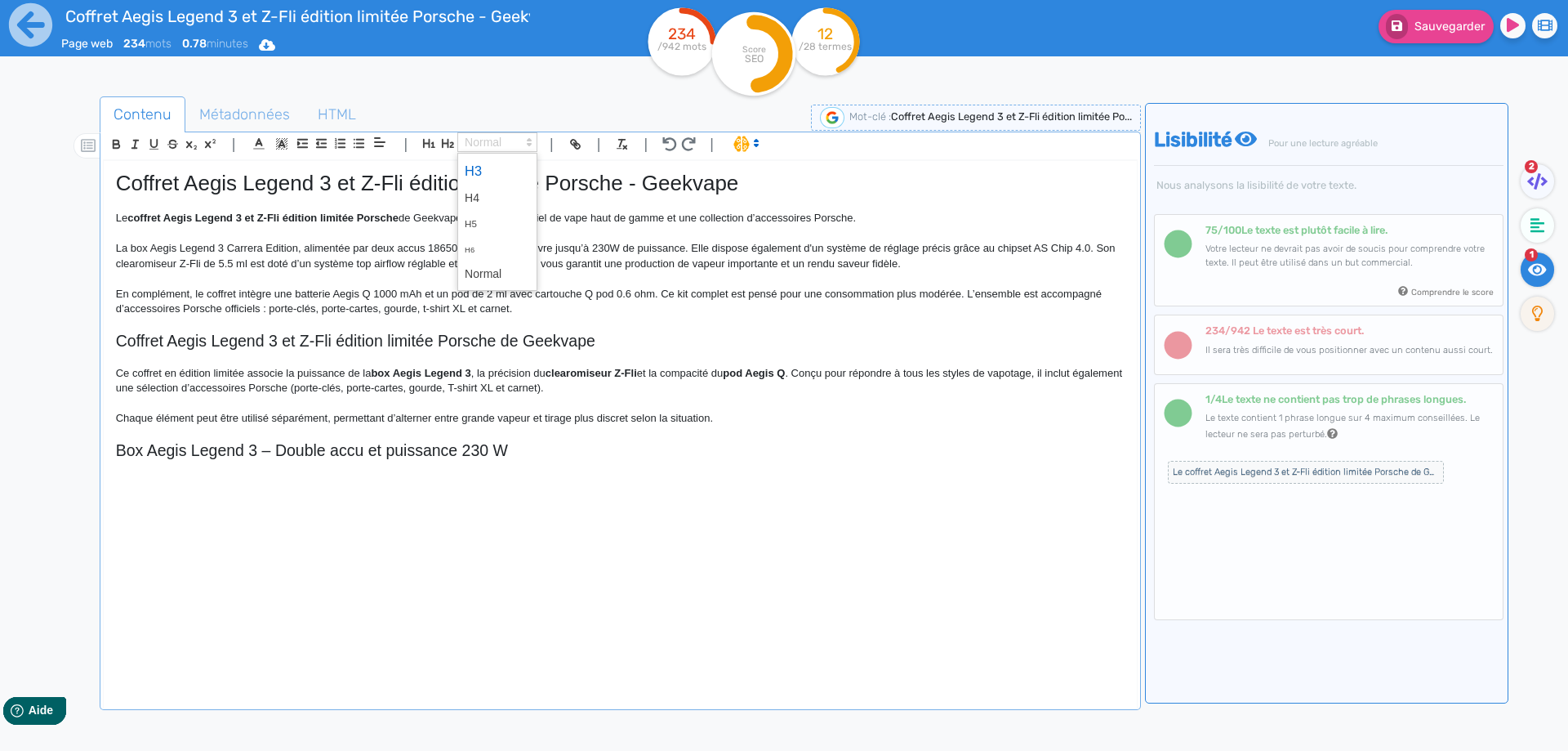
click at [479, 175] on span at bounding box center [497, 171] width 65 height 29
click at [239, 451] on h3 "Box Aegis Legend 3 – Double accu et puissance 230 W" at bounding box center [620, 449] width 1009 height 15
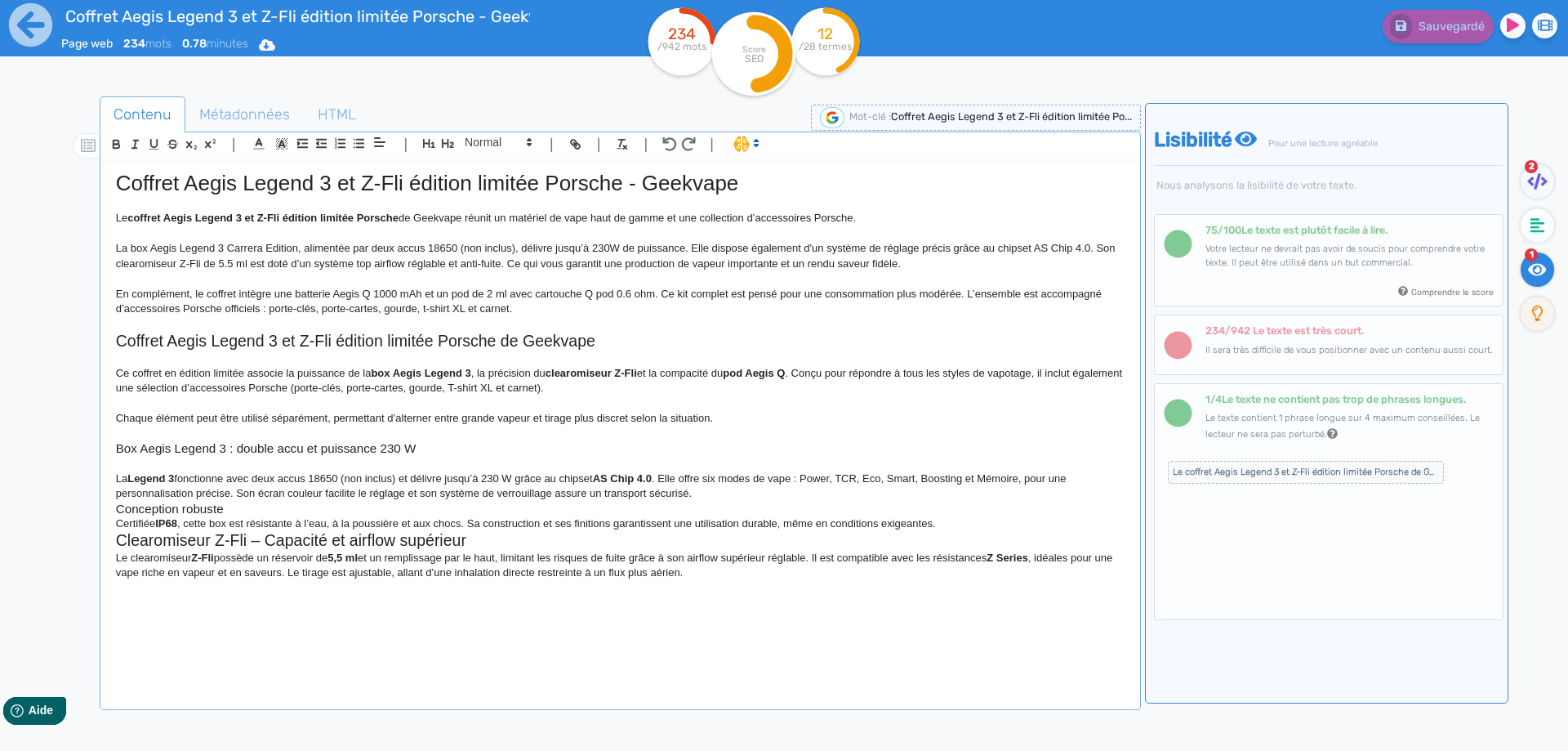
click at [191, 547] on h2 "Clearomiseur Z-Fli – Capacité et airflow supérieur" at bounding box center [620, 540] width 1009 height 19
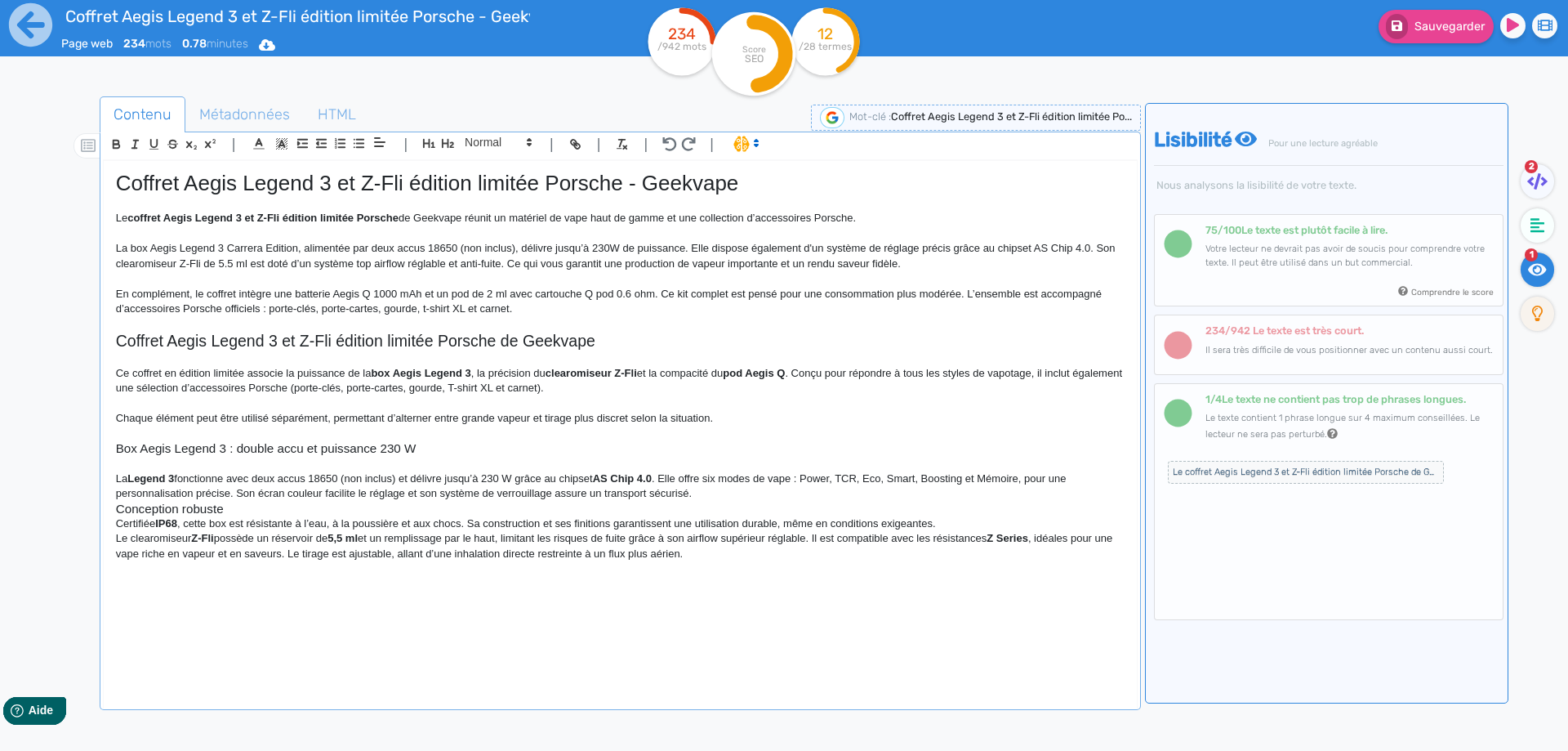
click at [825, 499] on p "La Legend 3 fonctionne avec deux accus 18650 (non inclus) et délivre jusqu’à 23…" at bounding box center [620, 486] width 1009 height 30
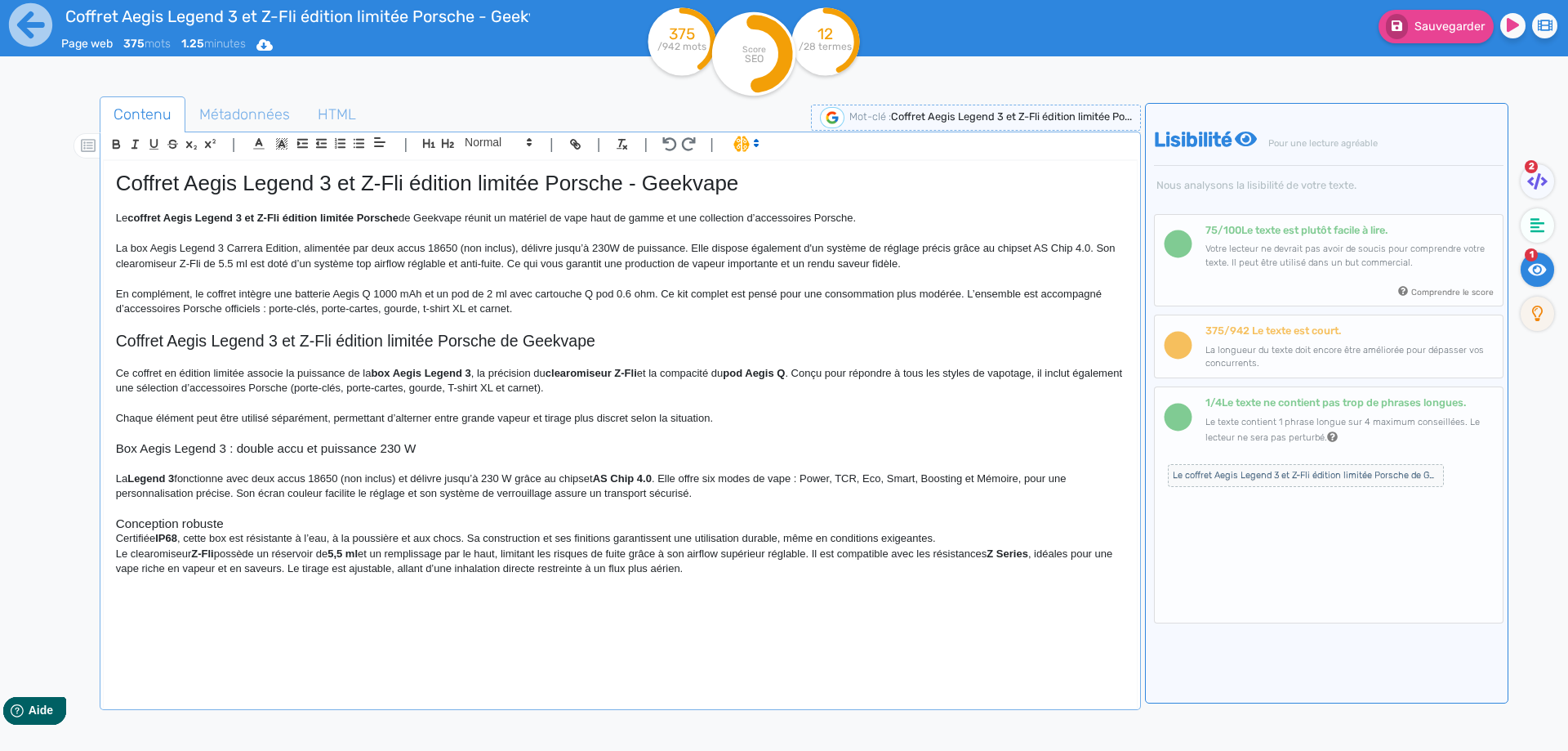
click at [241, 521] on h3 "Conception robuste" at bounding box center [620, 524] width 1009 height 15
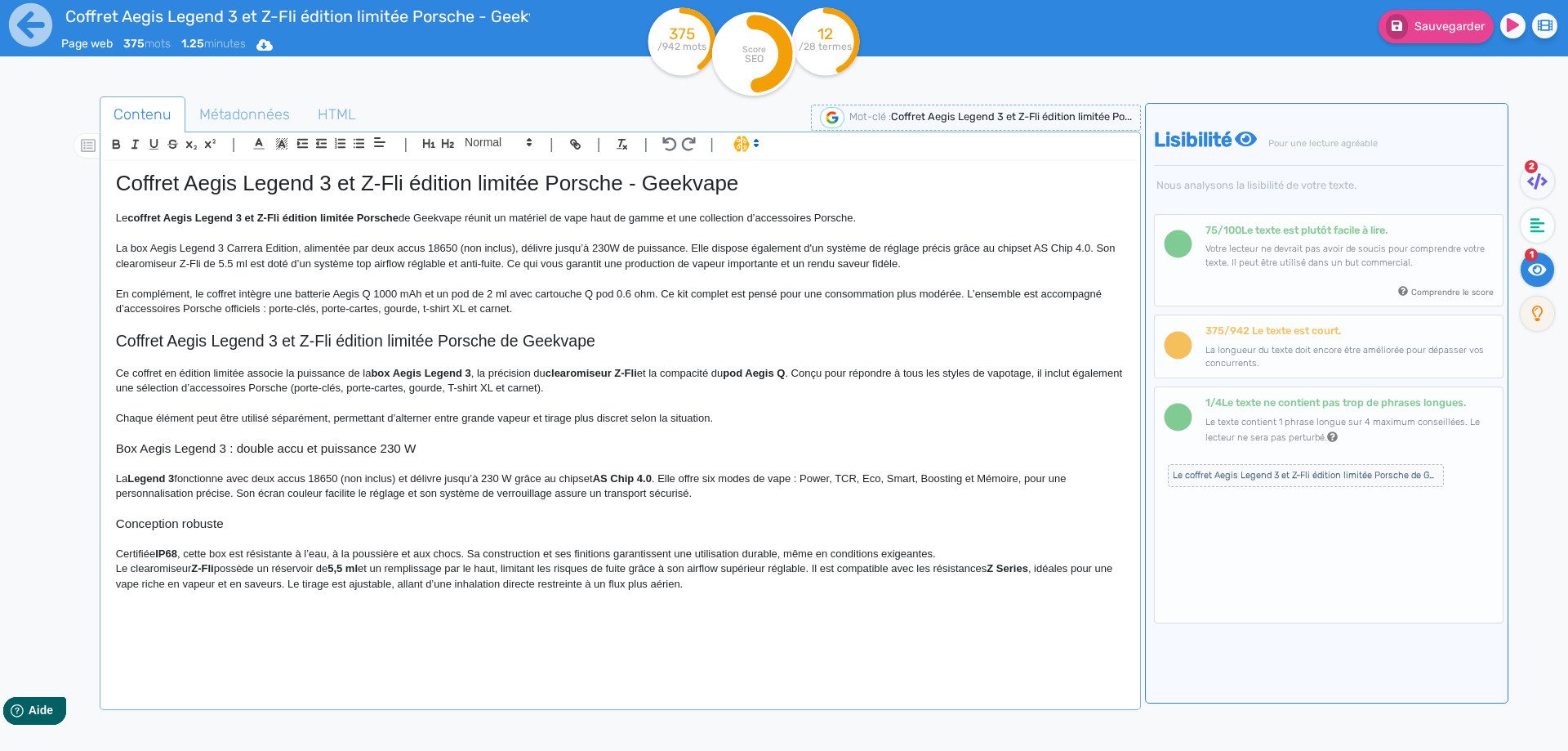
click at [167, 533] on p at bounding box center [620, 539] width 1009 height 15
click at [170, 527] on h3 "Conception robuste" at bounding box center [620, 524] width 1009 height 15
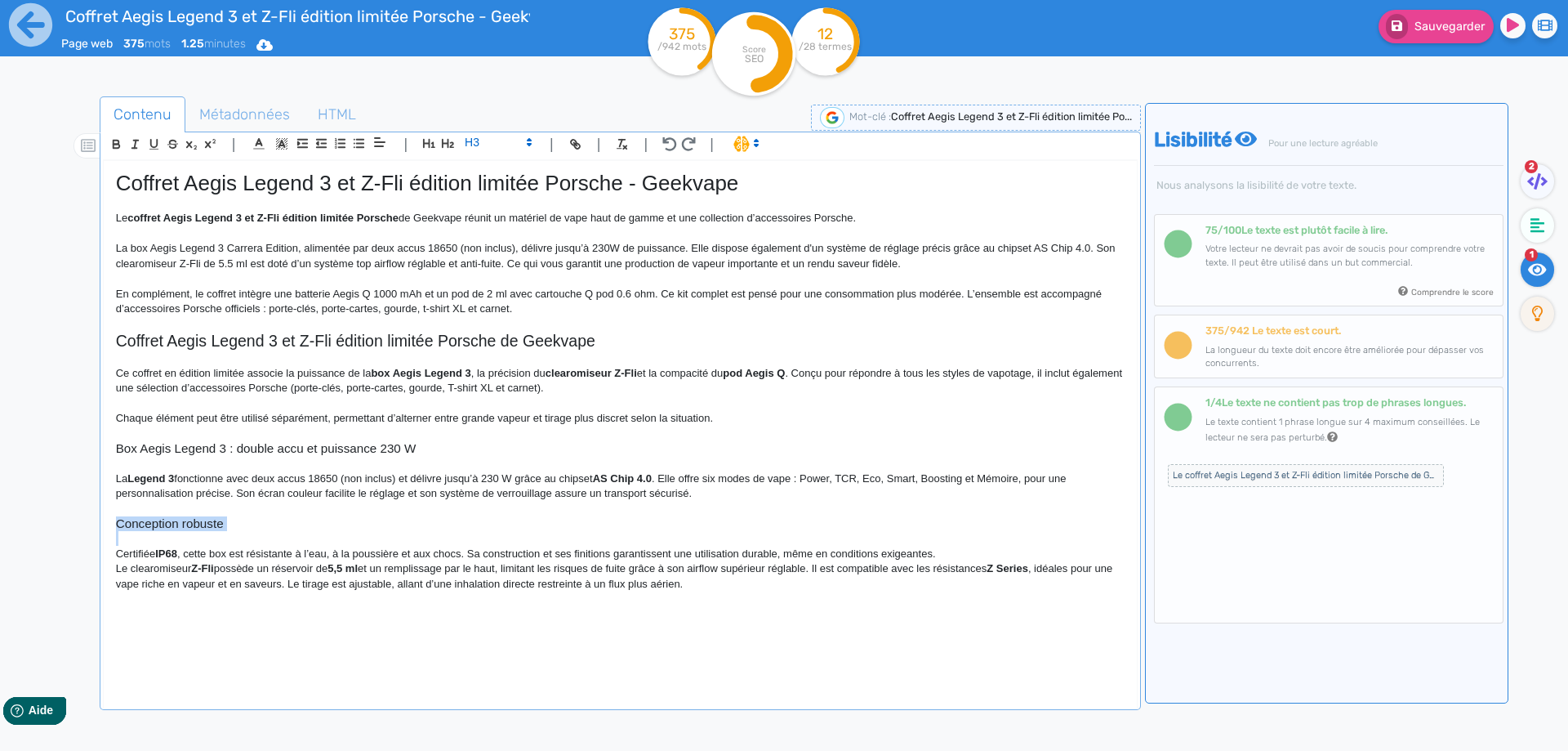
click at [170, 527] on h3 "Conception robuste" at bounding box center [620, 524] width 1009 height 15
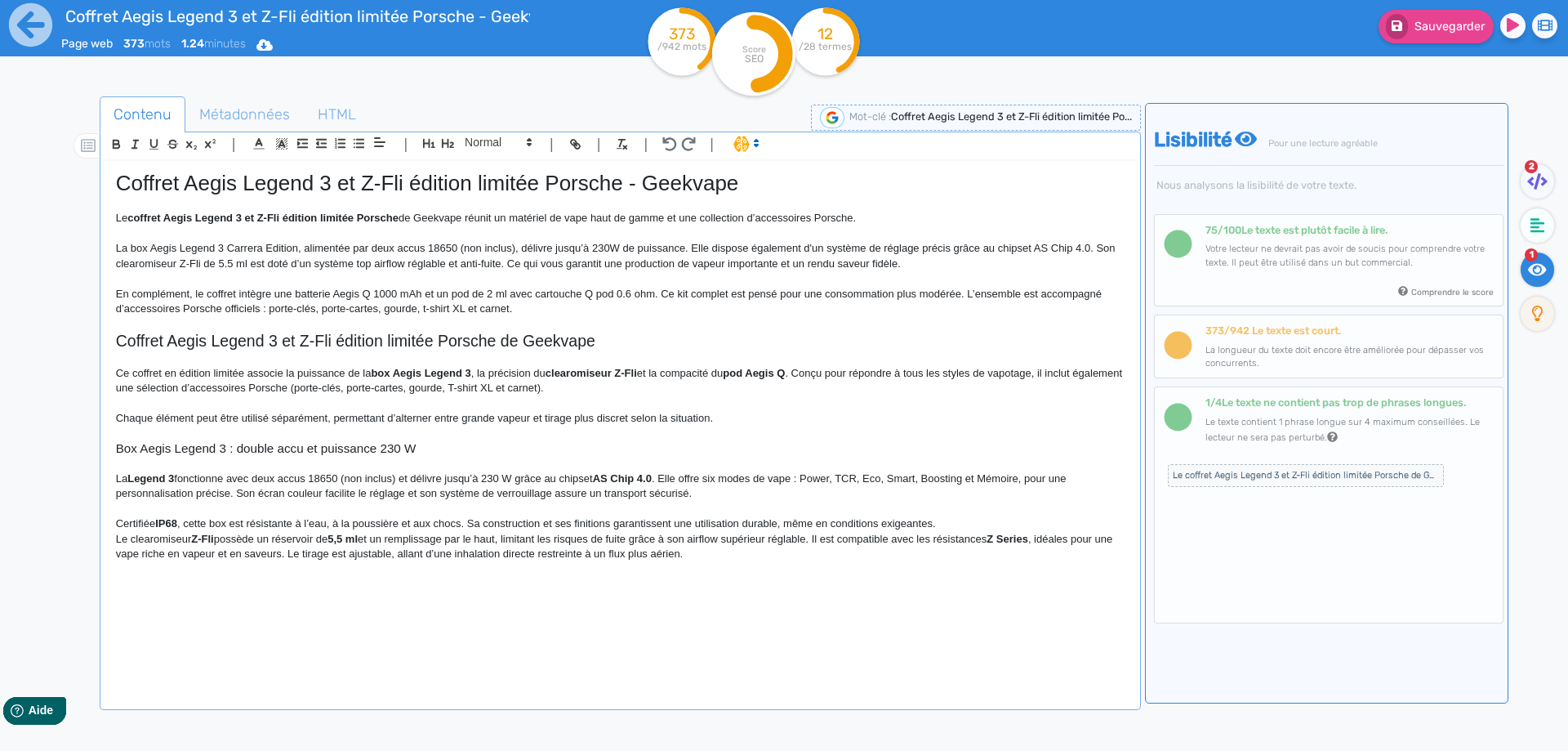
click at [146, 486] on p "La Legend 3 fonctionne avec deux accus 18650 (non inclus) et délivre jusqu’à 23…" at bounding box center [620, 486] width 1009 height 30
click at [146, 482] on strong "Legend 3" at bounding box center [150, 478] width 47 height 12
drag, startPoint x: 146, startPoint y: 482, endPoint x: 172, endPoint y: 476, distance: 26.7
click at [179, 480] on p "La Legend 3 fonctionne avec deux accus 18650 (non inclus) et délivre jusqu’à 23…" at bounding box center [620, 486] width 1009 height 30
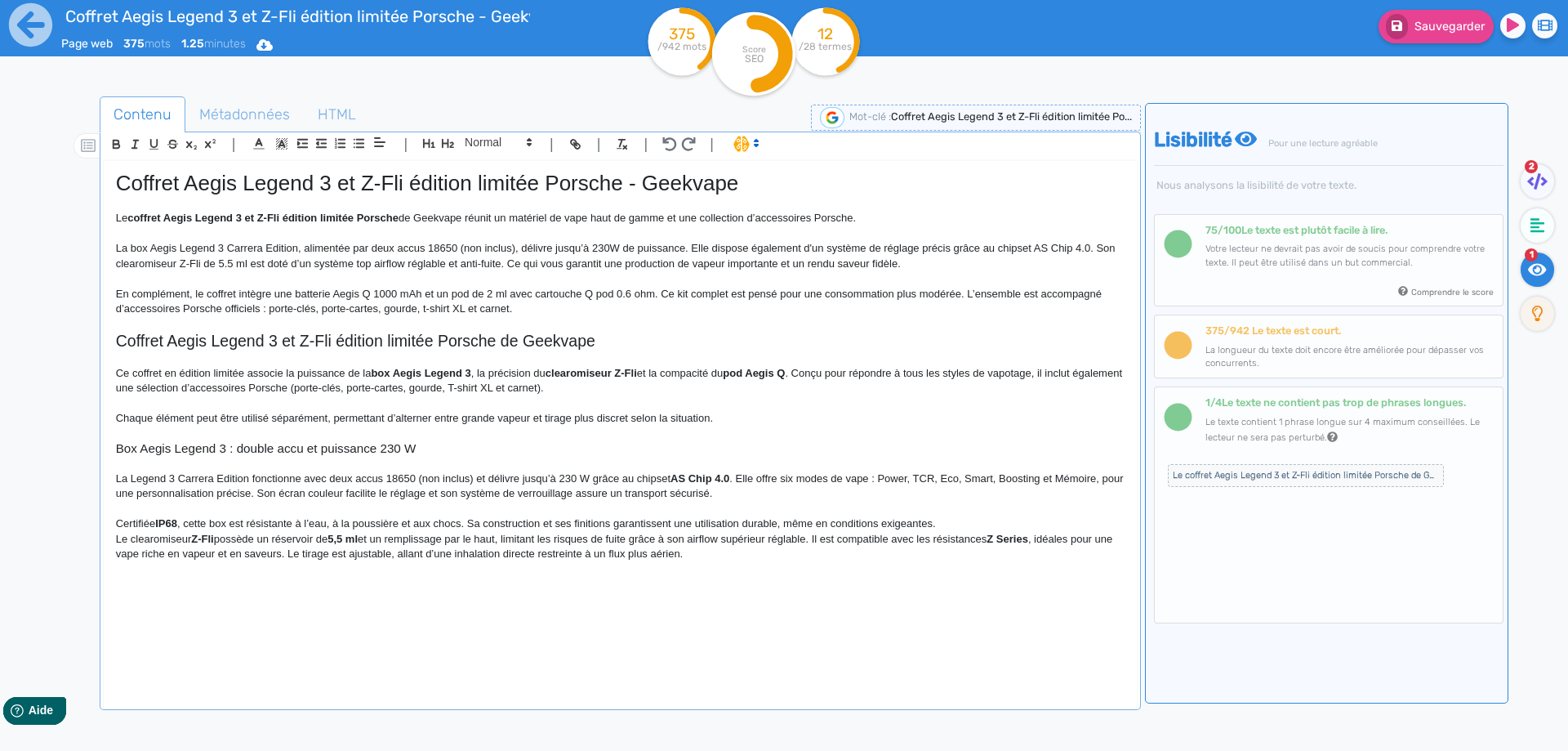
click at [426, 476] on p "La Legend 3 Carrera Edition fonctionne avec deux accus 18650 (non inclus) et dé…" at bounding box center [620, 486] width 1009 height 30
drag, startPoint x: 426, startPoint y: 476, endPoint x: 454, endPoint y: 476, distance: 28.0
click at [454, 476] on p "La Legend 3 Carrera Edition fonctionne avec deux accus 18650 (non inclus) et dé…" at bounding box center [620, 486] width 1009 height 30
click at [617, 481] on strong "AS Chip 4.0" at bounding box center [642, 478] width 59 height 12
drag, startPoint x: 617, startPoint y: 481, endPoint x: 672, endPoint y: 479, distance: 55.0
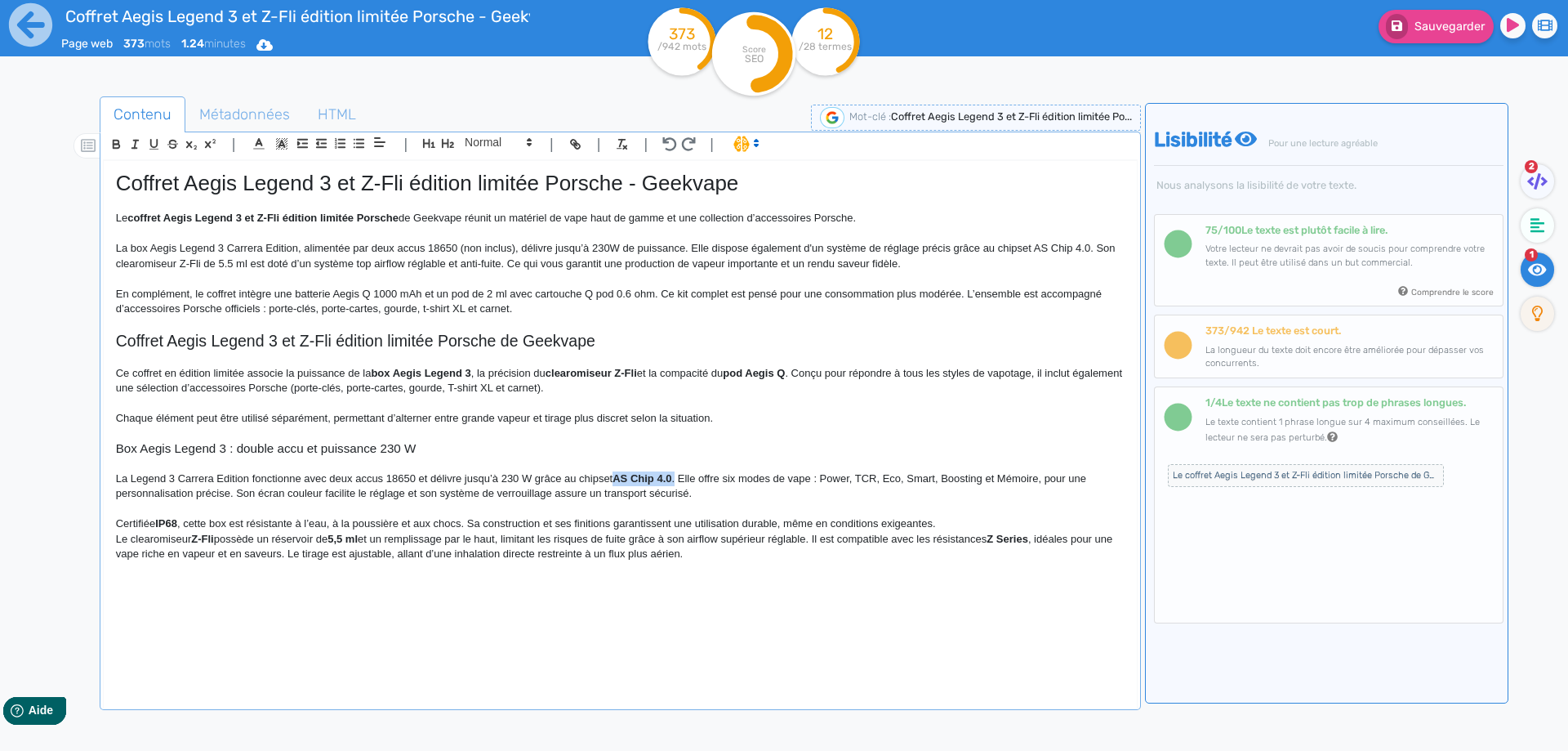
click at [671, 479] on strong "AS Chip 4.0" at bounding box center [642, 478] width 59 height 12
click at [697, 491] on p "La Legend 3 Carrera Edition fonctionne avec deux accus 18650 et délivre jusqu’à…" at bounding box center [620, 486] width 1009 height 30
click at [284, 489] on p "La Legend 3 Carrera Edition fonctionne avec deux accus 18650 et délivre jusqu’à…" at bounding box center [620, 486] width 1009 height 30
click at [428, 490] on p "La Legend 3 Carrera Edition fonctionne avec deux accus 18650 et délivre jusqu’à…" at bounding box center [620, 486] width 1009 height 30
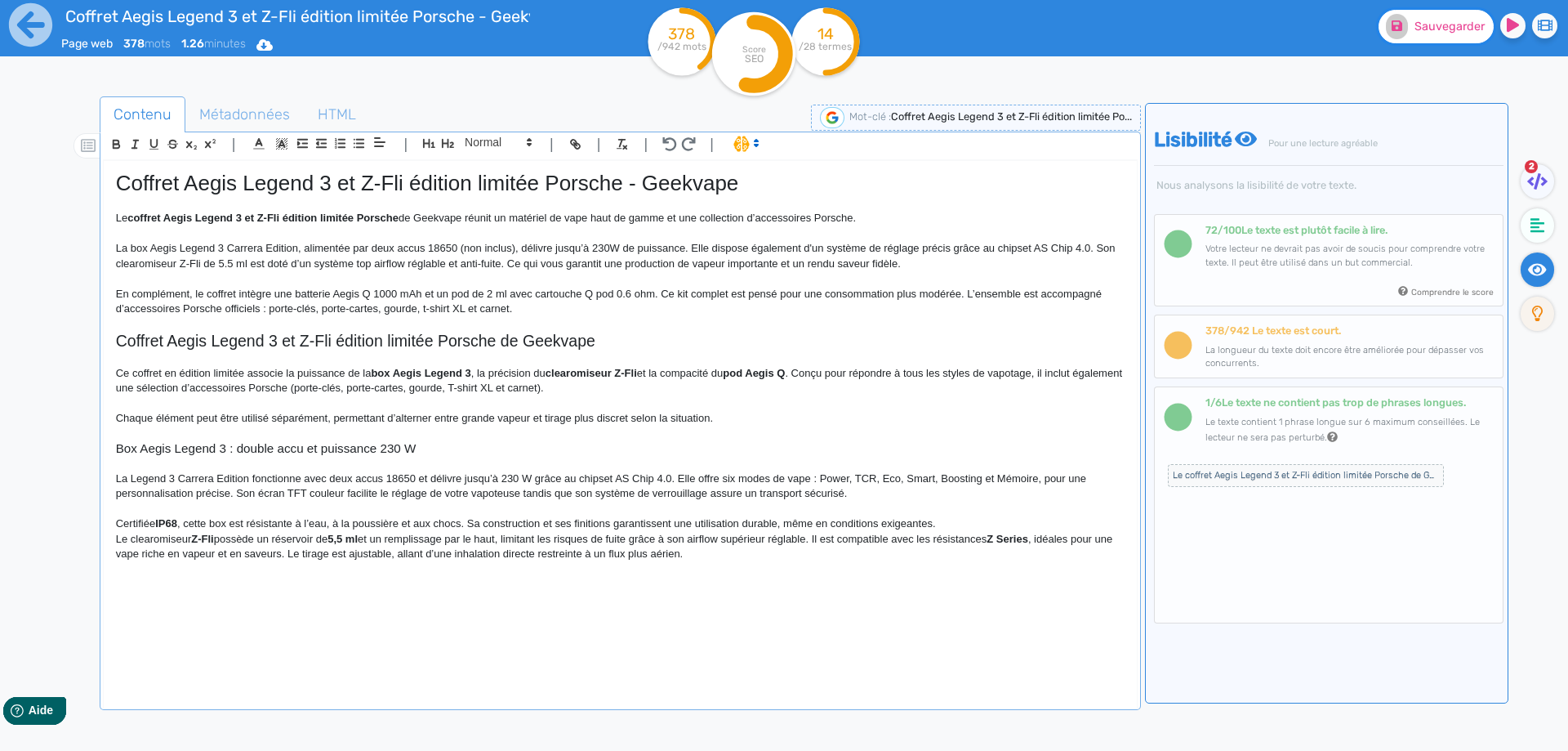
click at [1402, 30] on icon at bounding box center [1396, 25] width 11 height 11
click at [161, 521] on strong "IP68" at bounding box center [166, 523] width 22 height 12
click at [162, 520] on strong "IP68" at bounding box center [166, 523] width 22 height 12
click at [229, 522] on p "Certifiée IP68, cette box est résistante à l’eau, à la poussière et aux chocs. …" at bounding box center [620, 524] width 1009 height 15
click at [982, 518] on p "Certifiée IP68, cette box est résistante à l’eau, à la poussière et aux chocs. …" at bounding box center [620, 524] width 1009 height 15
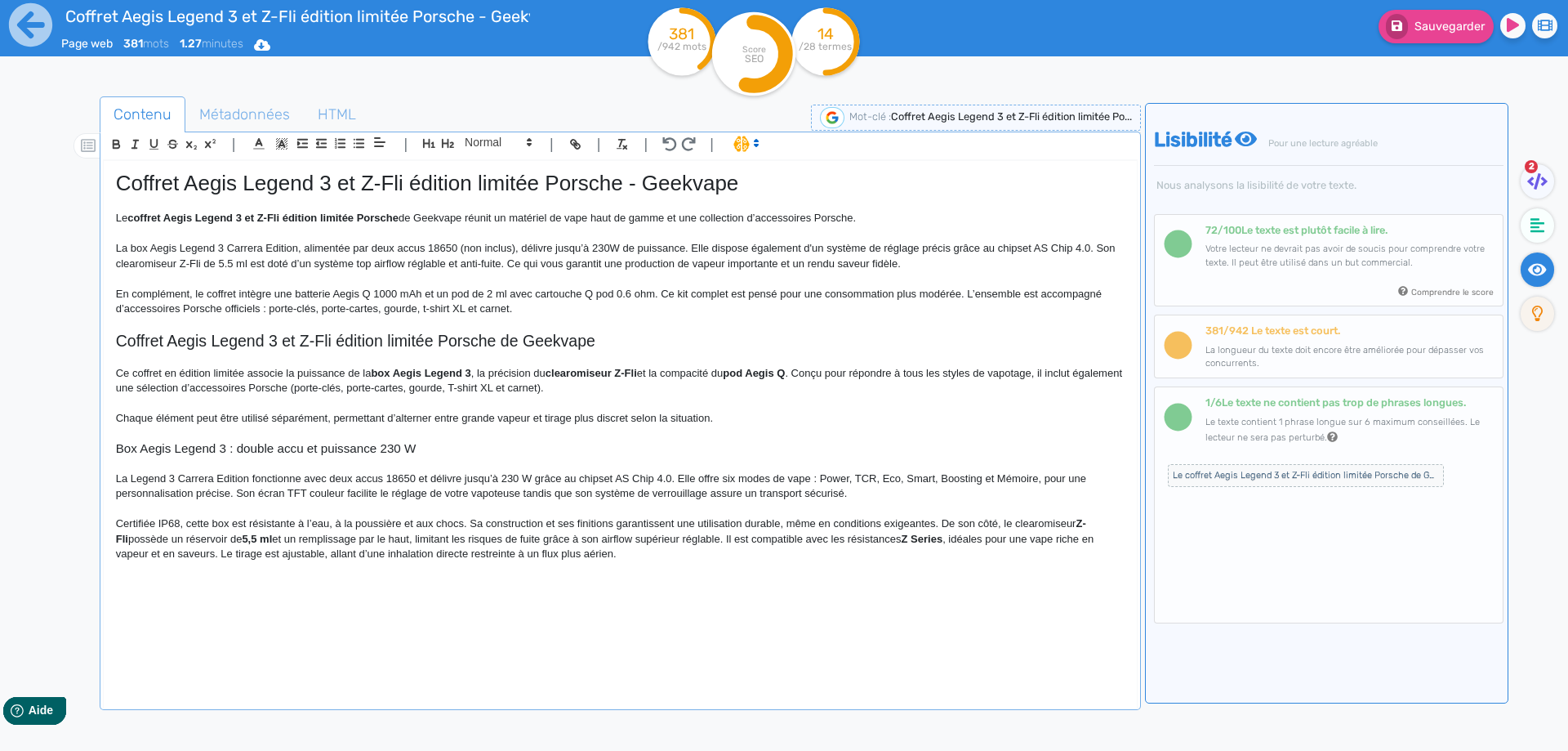
click at [1076, 523] on p "Certifiée IP68, cette box est résistante à l’eau, à la poussière et aux chocs. …" at bounding box center [620, 539] width 1009 height 45
drag, startPoint x: 1076, startPoint y: 523, endPoint x: 1097, endPoint y: 521, distance: 21.1
click at [1097, 521] on p "Certifiée IP68, cette box est résistante à l’eau, à la poussière et aux chocs. …" at bounding box center [620, 539] width 1009 height 45
click at [347, 512] on p at bounding box center [620, 509] width 1009 height 15
click at [225, 535] on p "Certifiée IP68, cette box est résistante à l’eau, à la poussière et aux chocs. …" at bounding box center [620, 539] width 1009 height 45
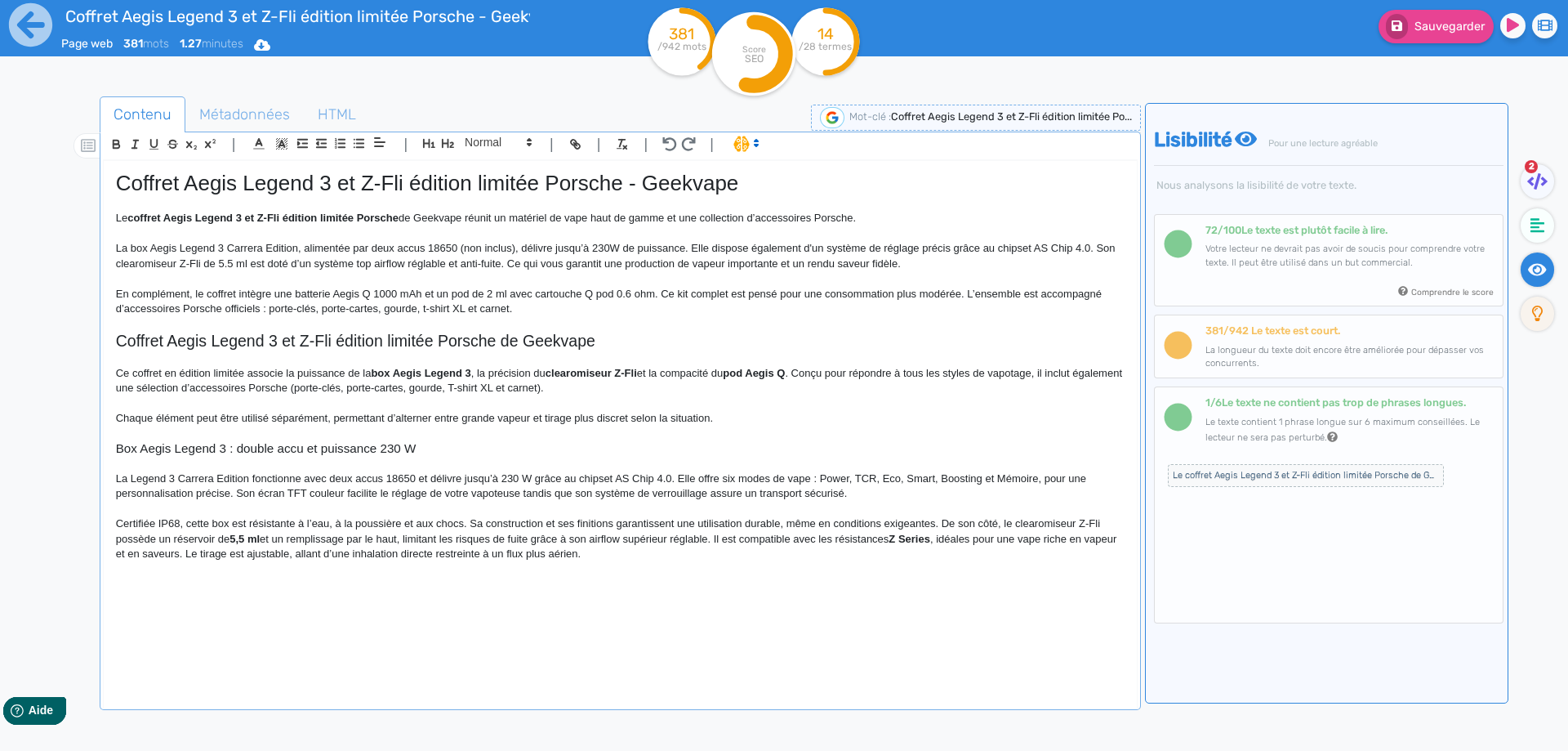
click at [234, 536] on strong "5,5 ml" at bounding box center [244, 539] width 30 height 12
drag, startPoint x: 234, startPoint y: 536, endPoint x: 252, endPoint y: 534, distance: 18.1
click at [252, 534] on strong "5,5 ml" at bounding box center [244, 539] width 30 height 12
click at [288, 543] on p "Certifiée IP68, cette box est résistante à l’eau, à la poussière et aux chocs. …" at bounding box center [620, 539] width 1009 height 45
click at [408, 536] on p "Certifiée IP68, cette box est résistante à l’eau, à la poussière et aux chocs. …" at bounding box center [620, 539] width 1009 height 45
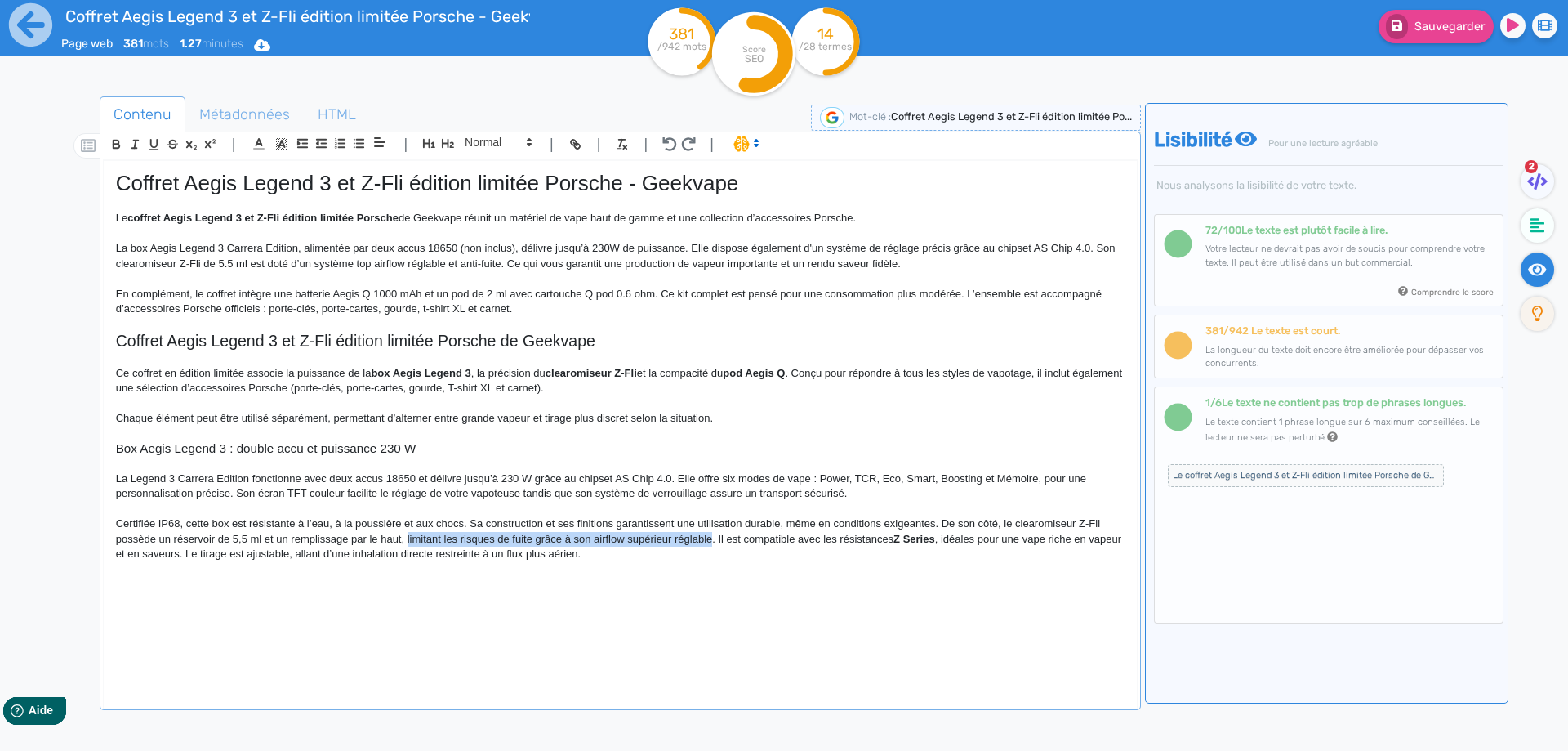
drag, startPoint x: 408, startPoint y: 536, endPoint x: 704, endPoint y: 540, distance: 296.0
click at [704, 540] on p "Certifiée IP68, cette box est résistante à l’eau, à la poussière et aux chocs. …" at bounding box center [620, 539] width 1009 height 45
click at [586, 540] on strong "Z Series" at bounding box center [603, 539] width 42 height 12
drag, startPoint x: 586, startPoint y: 540, endPoint x: 605, endPoint y: 539, distance: 19.0
click at [605, 539] on strong "Z Series" at bounding box center [603, 539] width 42 height 12
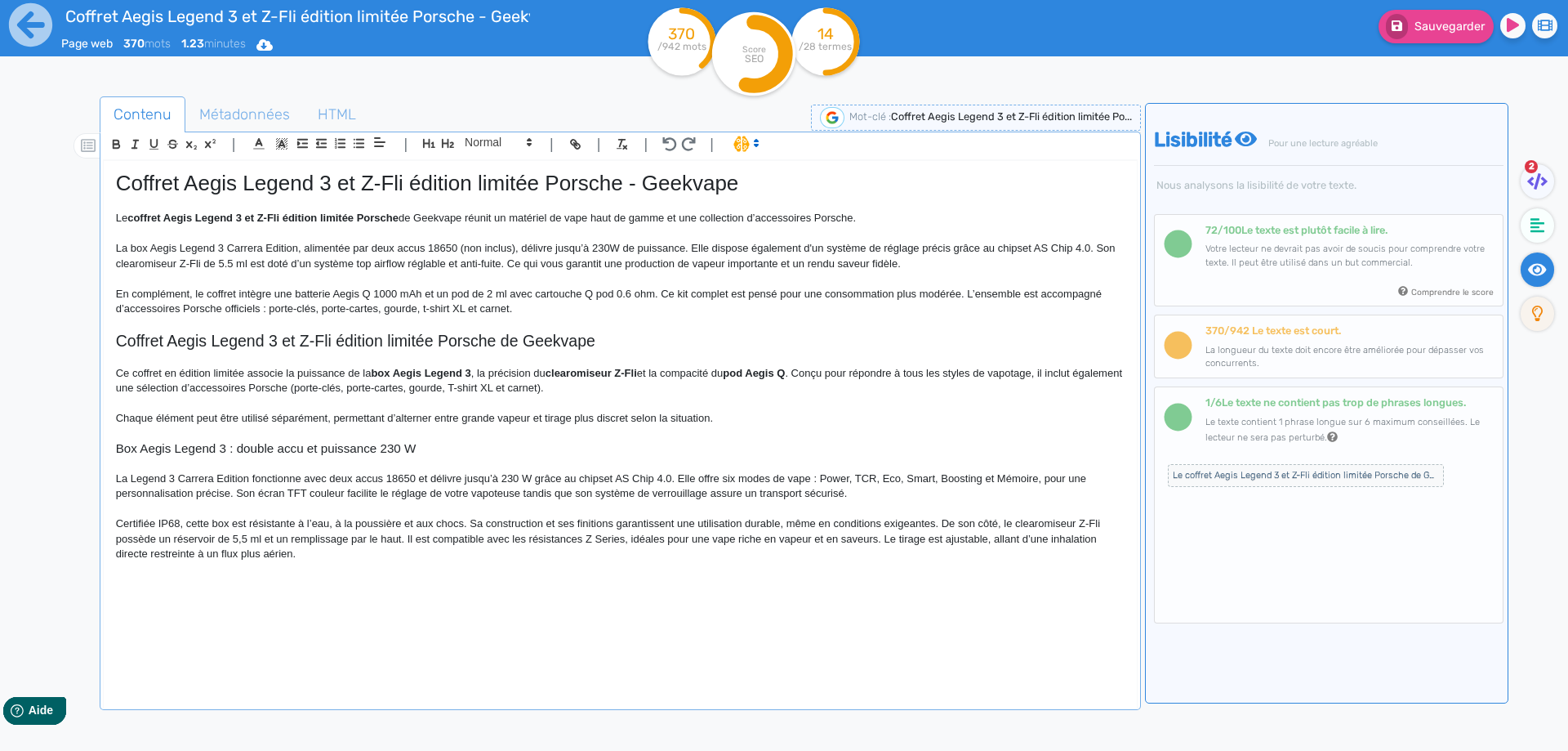
click at [466, 541] on p "Certifiée IP68, cette box est résistante à l’eau, à la poussière et aux chocs. …" at bounding box center [620, 539] width 1009 height 45
click at [603, 541] on p "Certifiée IP68, cette box est résistante à l’eau, à la poussière et aux chocs. …" at bounding box center [620, 539] width 1009 height 45
click at [602, 550] on p "Certifiée IP68, cette box est résistante à l’eau, à la poussière et aux chocs. …" at bounding box center [620, 539] width 1009 height 45
click at [902, 541] on p "Certifiée IP68, cette box est résistante à l’eau, à la poussière et aux chocs. …" at bounding box center [620, 539] width 1009 height 45
click at [901, 541] on p "Certifiée IP68, cette box est résistante à l’eau, à la poussière et aux chocs. …" at bounding box center [620, 539] width 1009 height 45
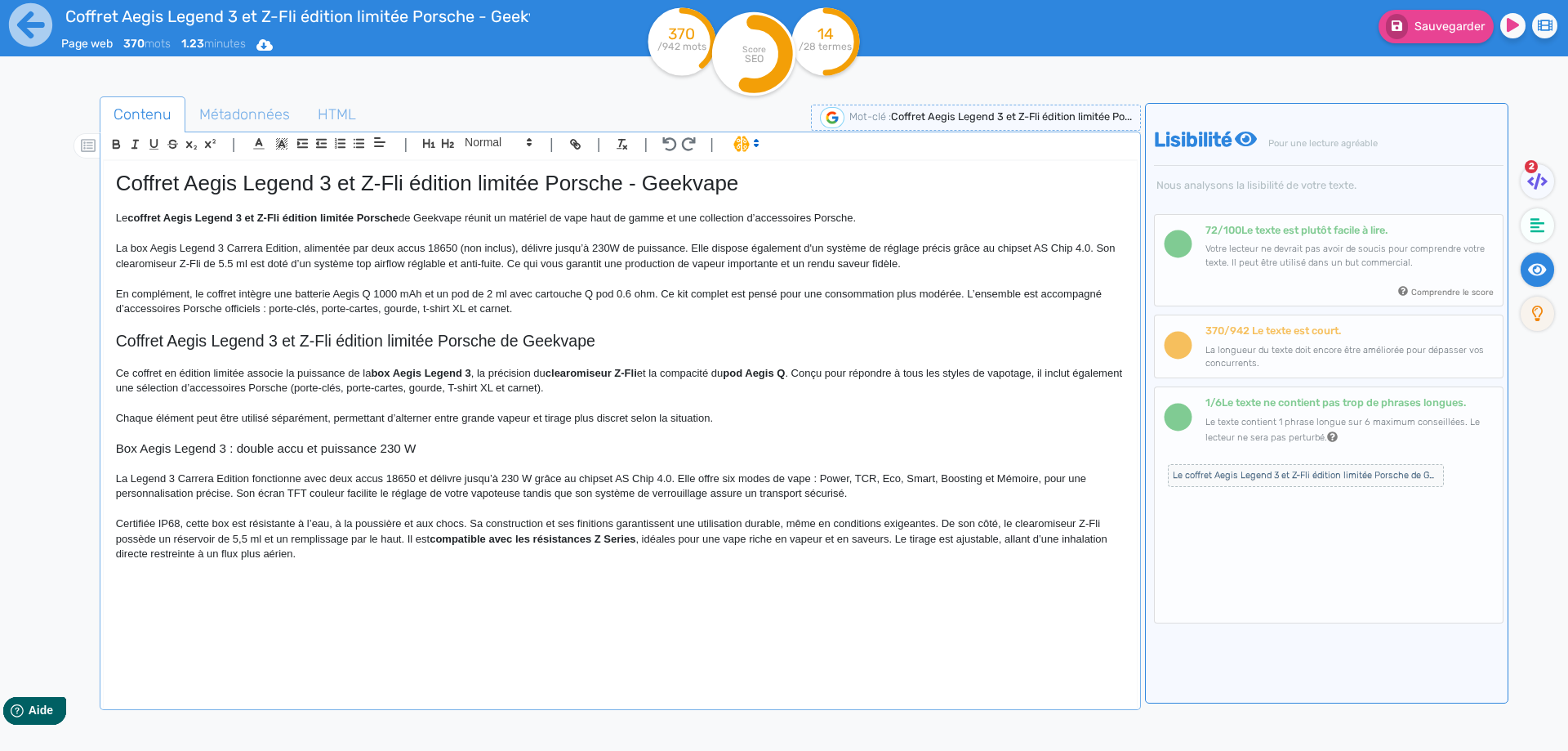
click at [898, 541] on p "Certifiée IP68, cette box est résistante à l’eau, à la poussière et aux chocs. …" at bounding box center [620, 539] width 1009 height 45
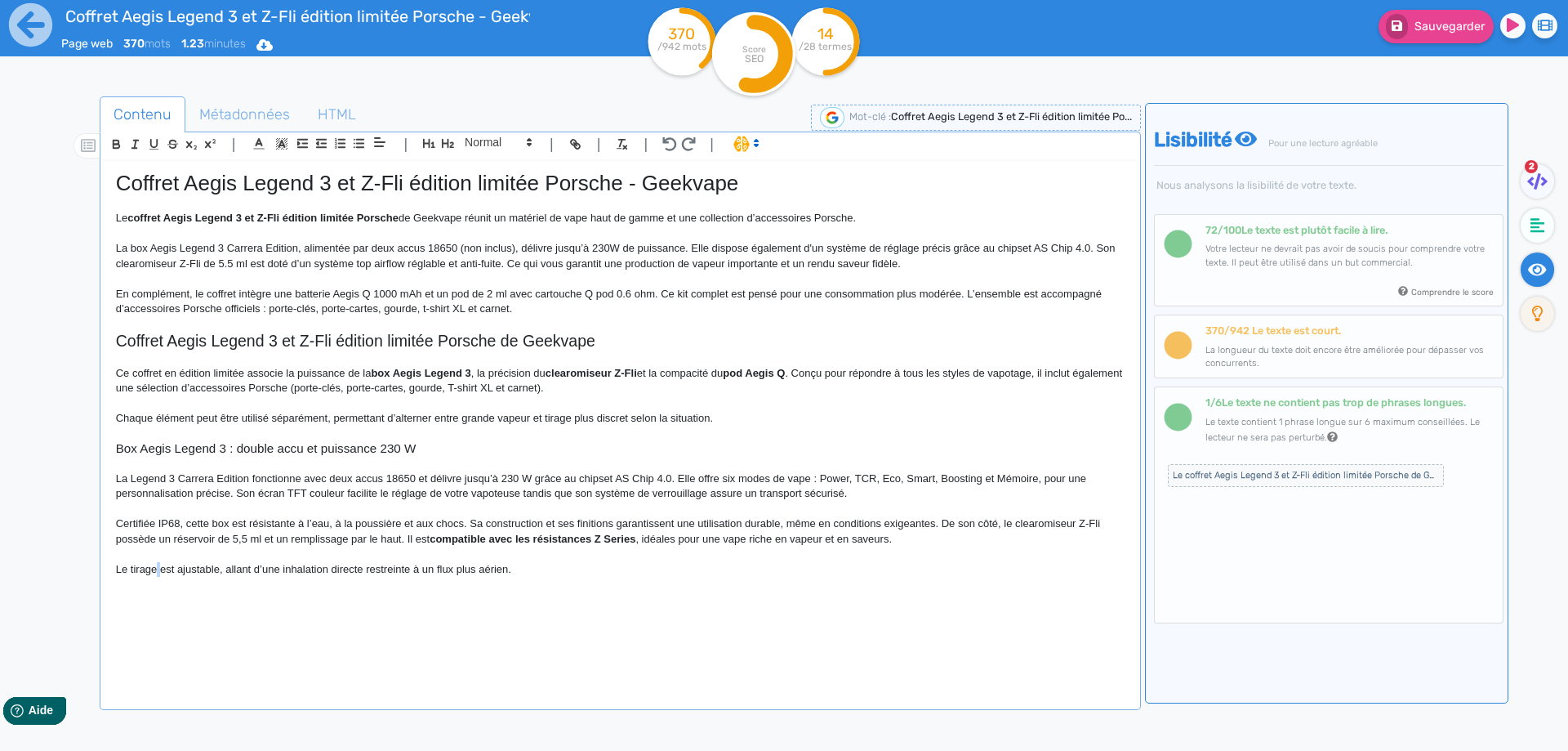
click at [159, 570] on p "Le tirage est ajustable, allant d’une inhalation directe restreinte à un flux p…" at bounding box center [620, 570] width 1009 height 15
click at [942, 517] on p "Certifiée IP68, cette box est résistante à l’eau, à la poussière et aux chocs. …" at bounding box center [620, 531] width 1009 height 30
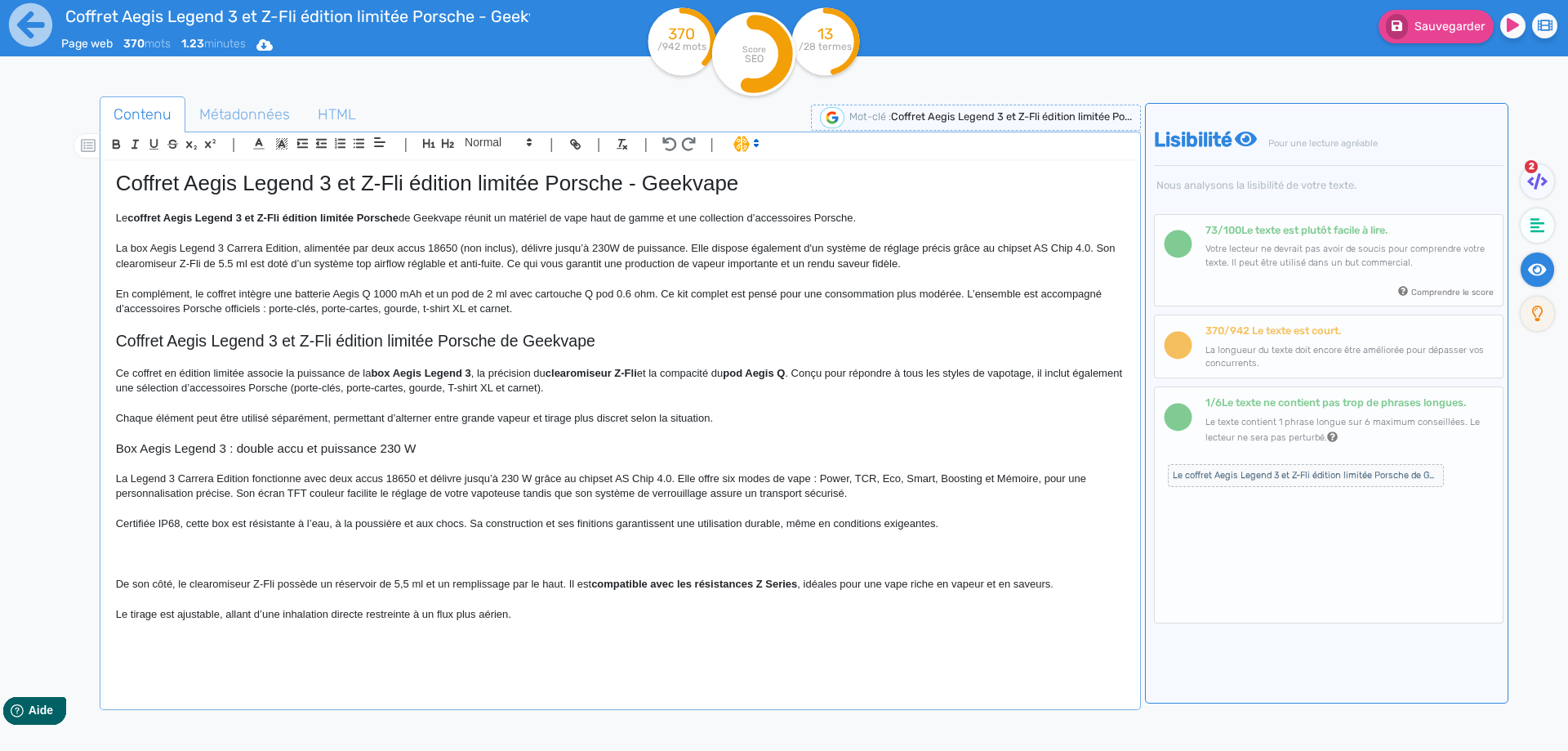
click at [217, 533] on p at bounding box center [620, 539] width 1009 height 15
click at [212, 548] on div "Coffret Aegis Legend 3 et Z-Fli édition limitée Porsche - Geekvape Le coffret A…" at bounding box center [620, 423] width 1033 height 525
click at [205, 558] on p at bounding box center [620, 554] width 1009 height 15
click at [195, 559] on p at bounding box center [620, 554] width 1009 height 15
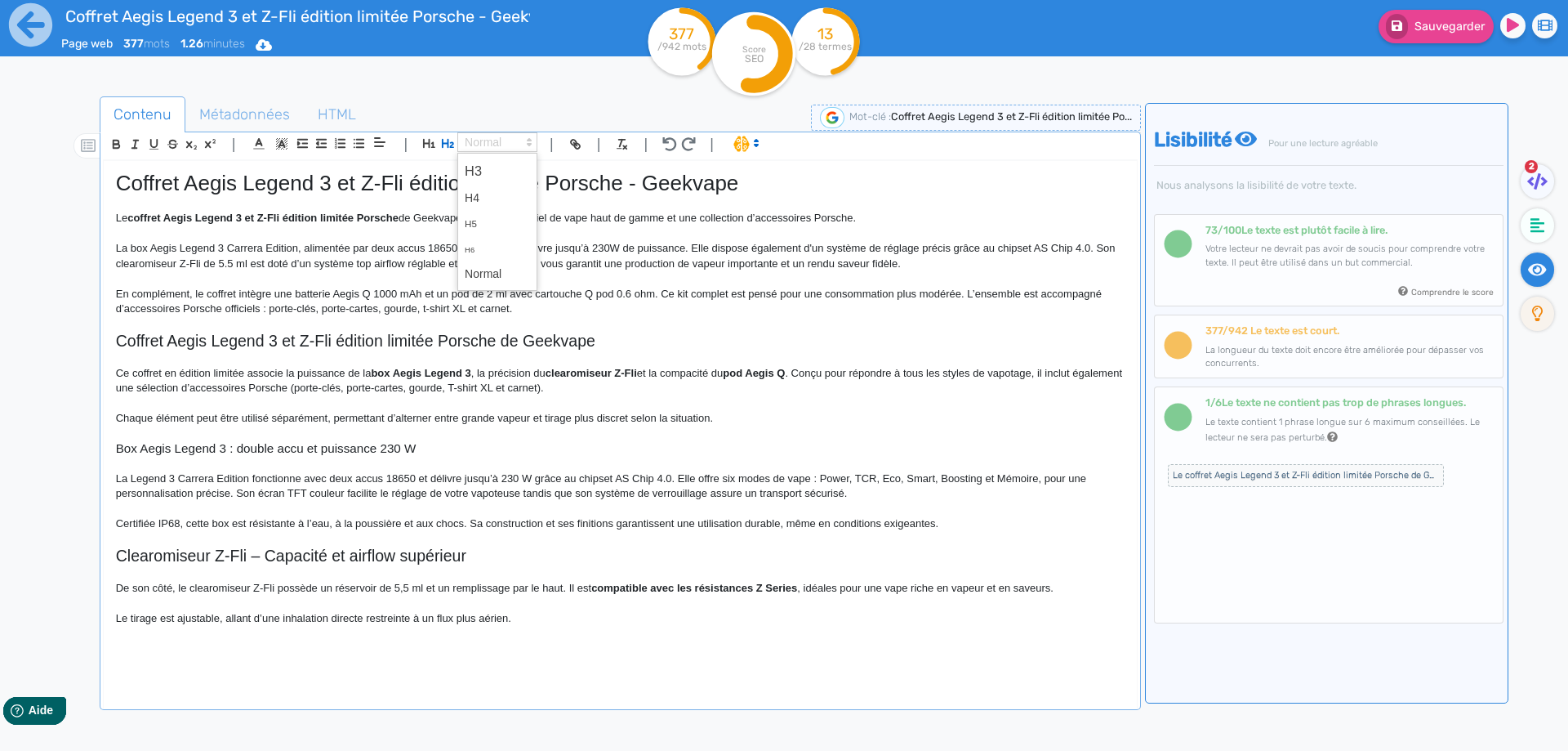
click at [510, 133] on span at bounding box center [497, 142] width 80 height 20
click at [485, 172] on span at bounding box center [497, 171] width 65 height 29
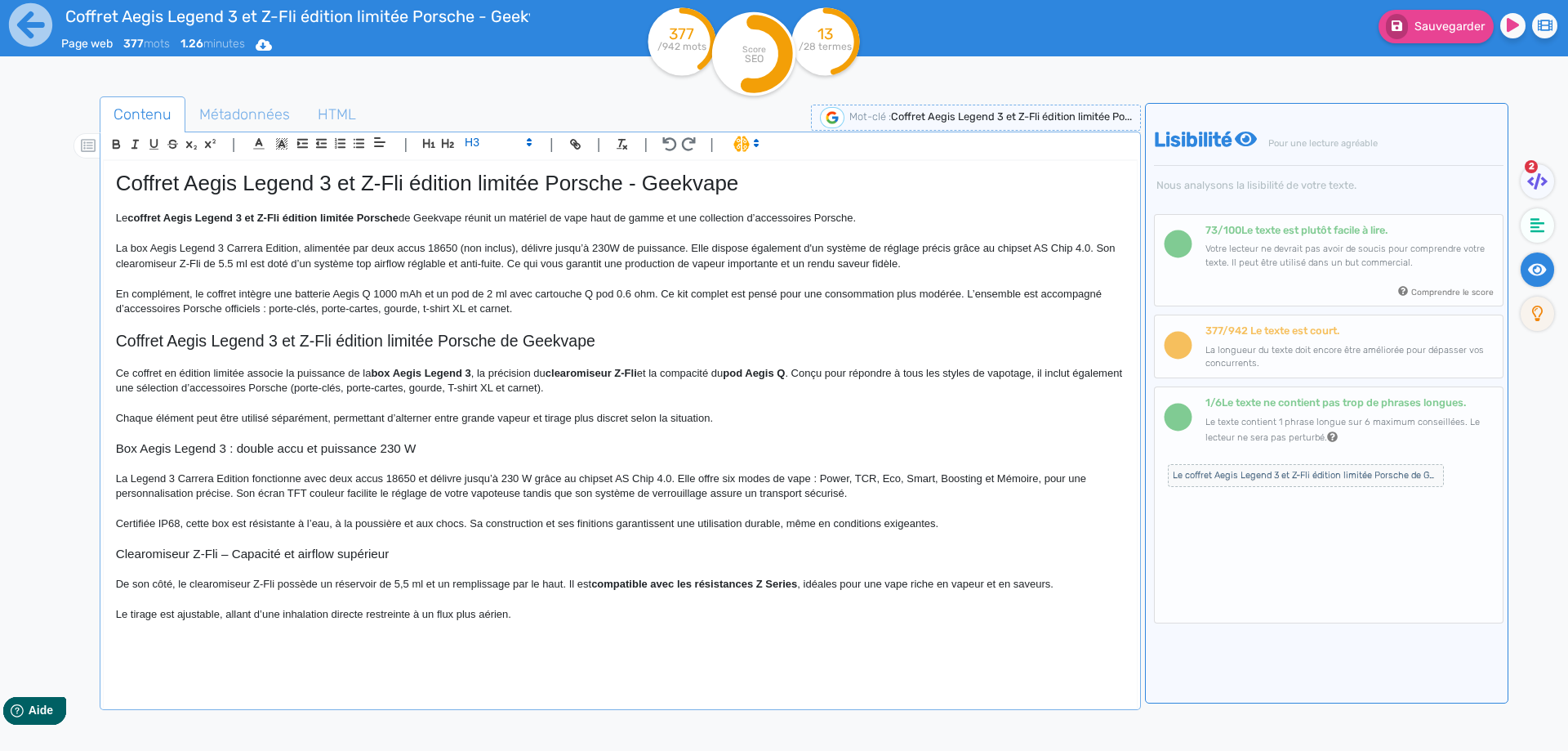
click at [221, 551] on h3 "Clearomiseur Z-Fli – Capacité et airflow supérieur" at bounding box center [620, 554] width 1009 height 15
click at [256, 550] on h3 "Clearomiseur Z-Fli : capacité et airflow supérieur" at bounding box center [620, 554] width 1009 height 15
click at [399, 555] on h3 "Clearomiseur Z-Fli : grande contenance et airflow supérieur" at bounding box center [620, 554] width 1009 height 15
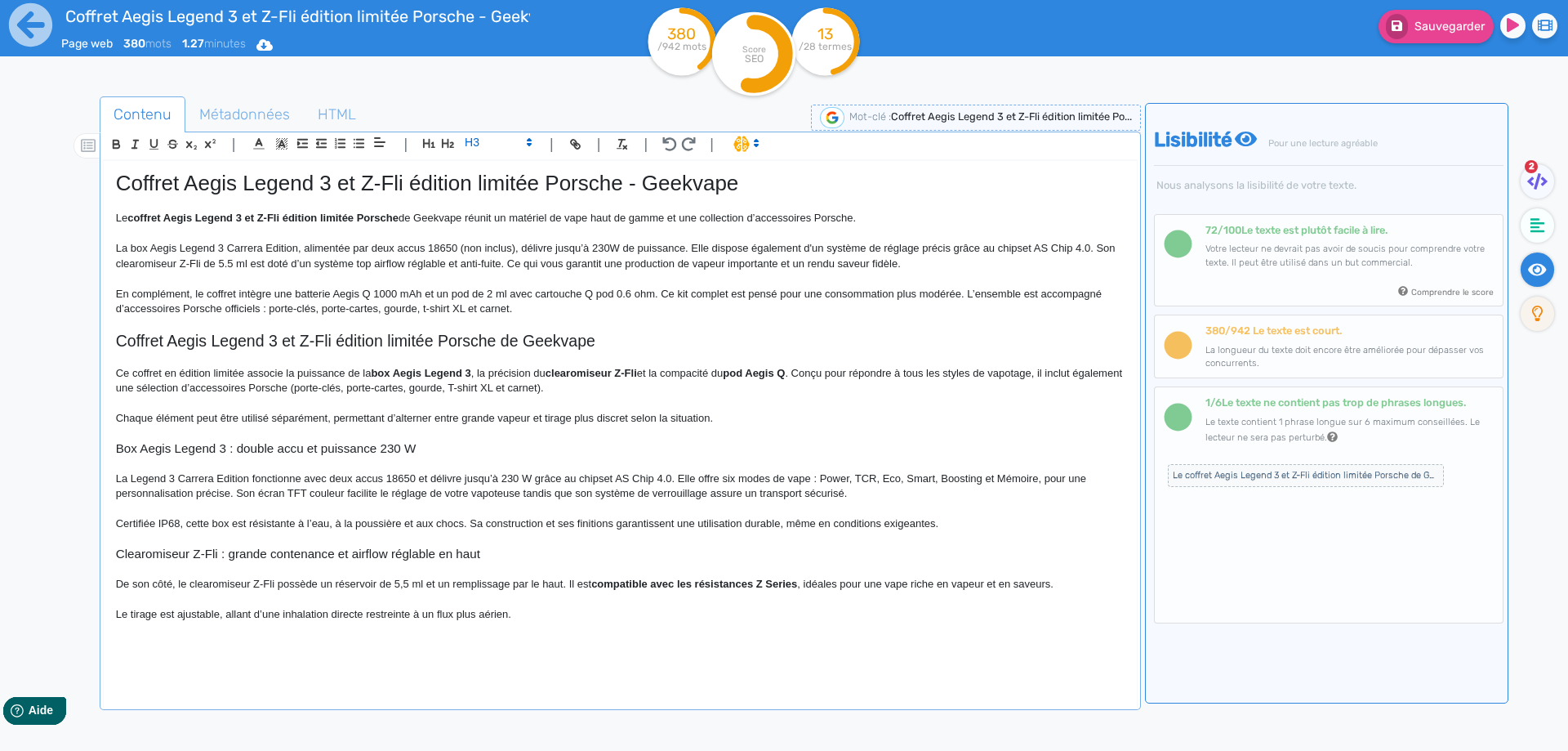
click at [345, 557] on h3 "Clearomiseur Z-Fli : grande contenance et airflow réglable en haut" at bounding box center [620, 554] width 1009 height 15
copy h3 "Clearomiseur Z-Fli : grande contenance et airflow réglable en haut"
drag, startPoint x: 178, startPoint y: 583, endPoint x: 82, endPoint y: 583, distance: 96.0
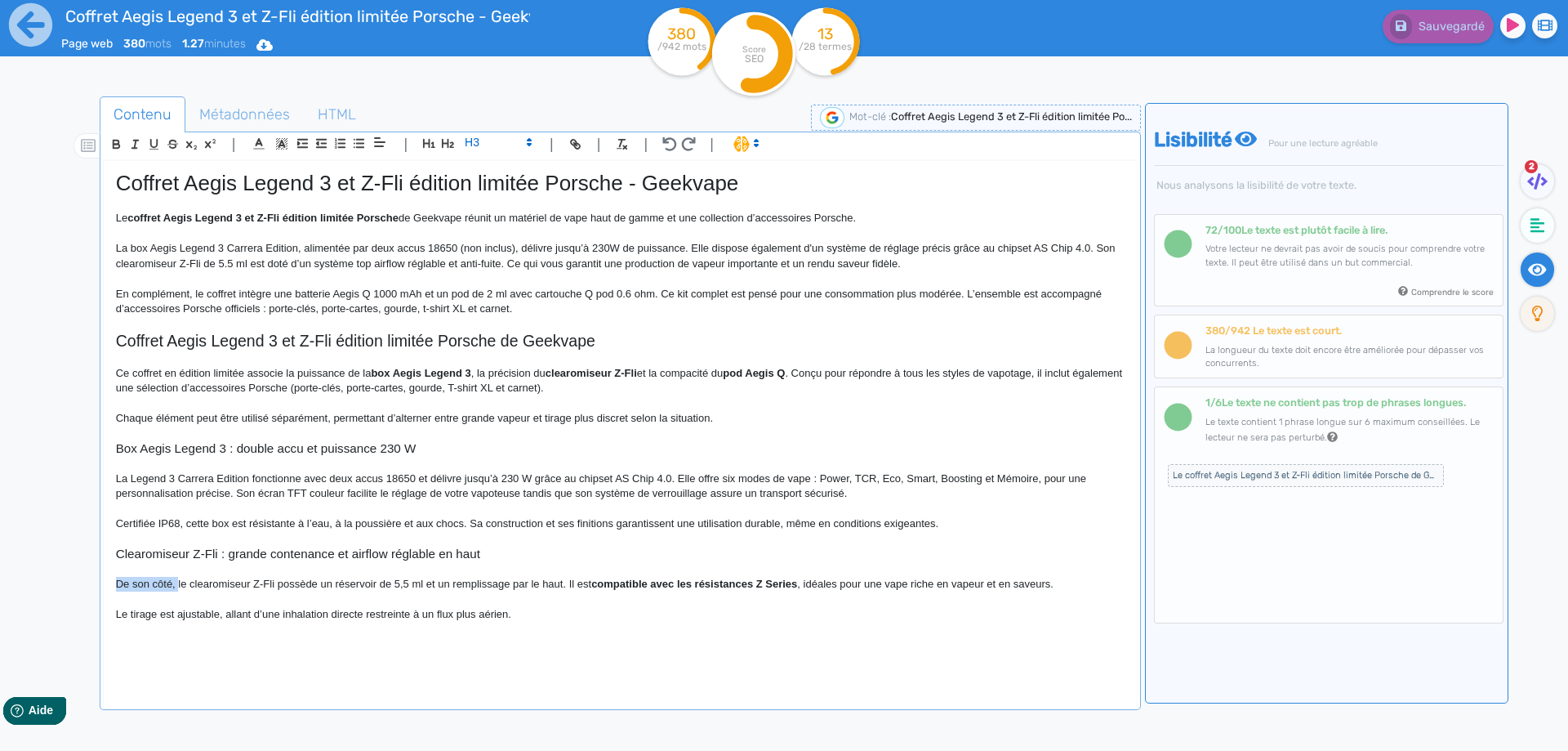
click at [82, 583] on div "Contenu Métadonnées HTML | | H3 H4 H5 H6 Normal | | | | Coffret Aegis Legend 3 …" at bounding box center [808, 473] width 1521 height 762
click at [541, 584] on strong "compatible avec les résistances Z Series" at bounding box center [635, 583] width 206 height 12
click at [1038, 583] on p "Le clearomiseur Z-Fli possède un réservoir de 5,5 ml et un remplissage par le h…" at bounding box center [620, 584] width 1009 height 15
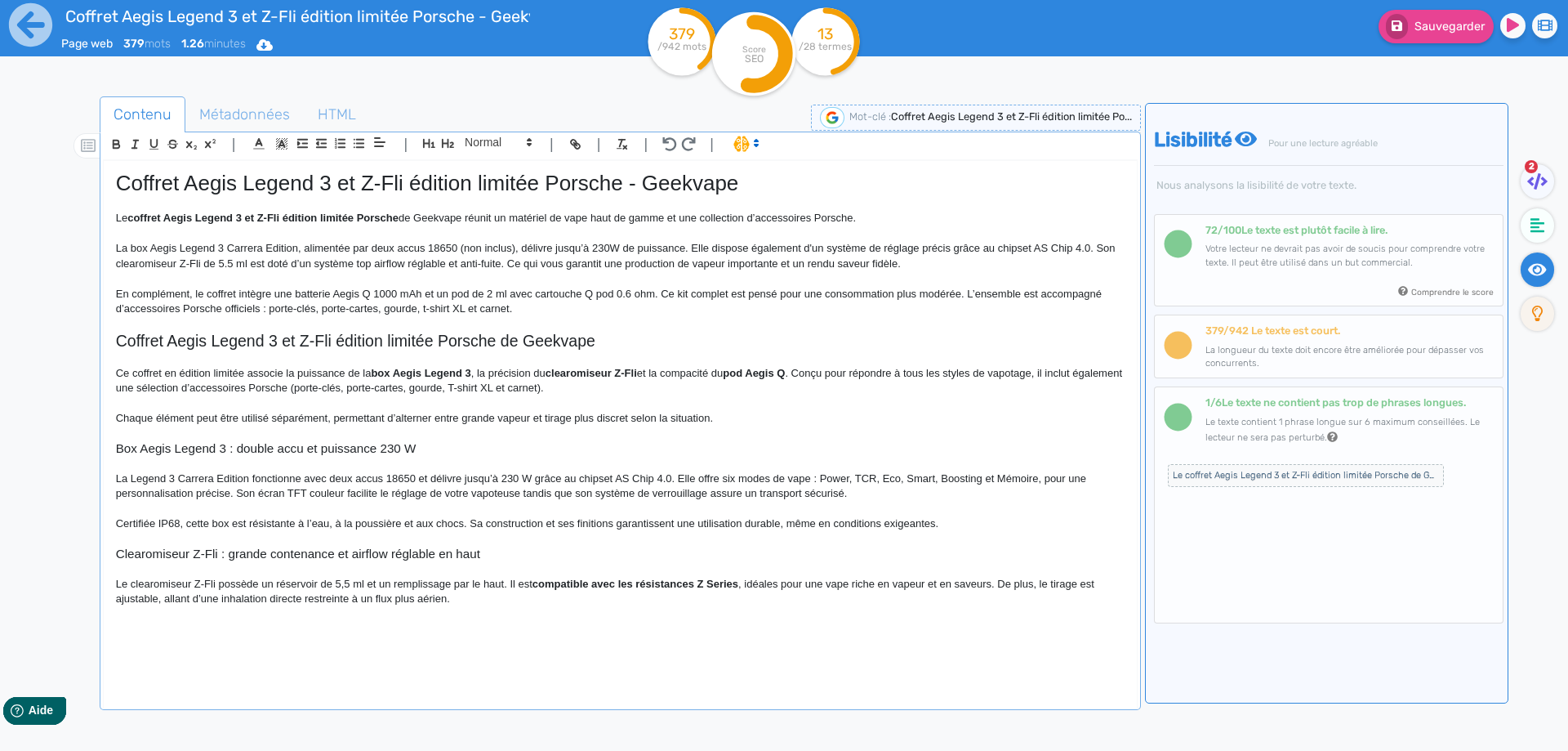
click at [161, 598] on p "Le clearomiseur Z-Fli possède un réservoir de 5,5 ml et un remplissage par le h…" at bounding box center [620, 592] width 1009 height 30
click at [573, 598] on p "Le clearomiseur Z-Fli possède un réservoir de 5,5 ml et un remplissage par le h…" at bounding box center [620, 592] width 1009 height 30
click at [1443, 28] on span "Sauvegarder" at bounding box center [1450, 26] width 70 height 14
click at [225, 641] on div "Coffret Aegis Legend 3 et Z-Fli édition limitée Porsche - Geekvape Le coffret A…" at bounding box center [620, 423] width 1033 height 525
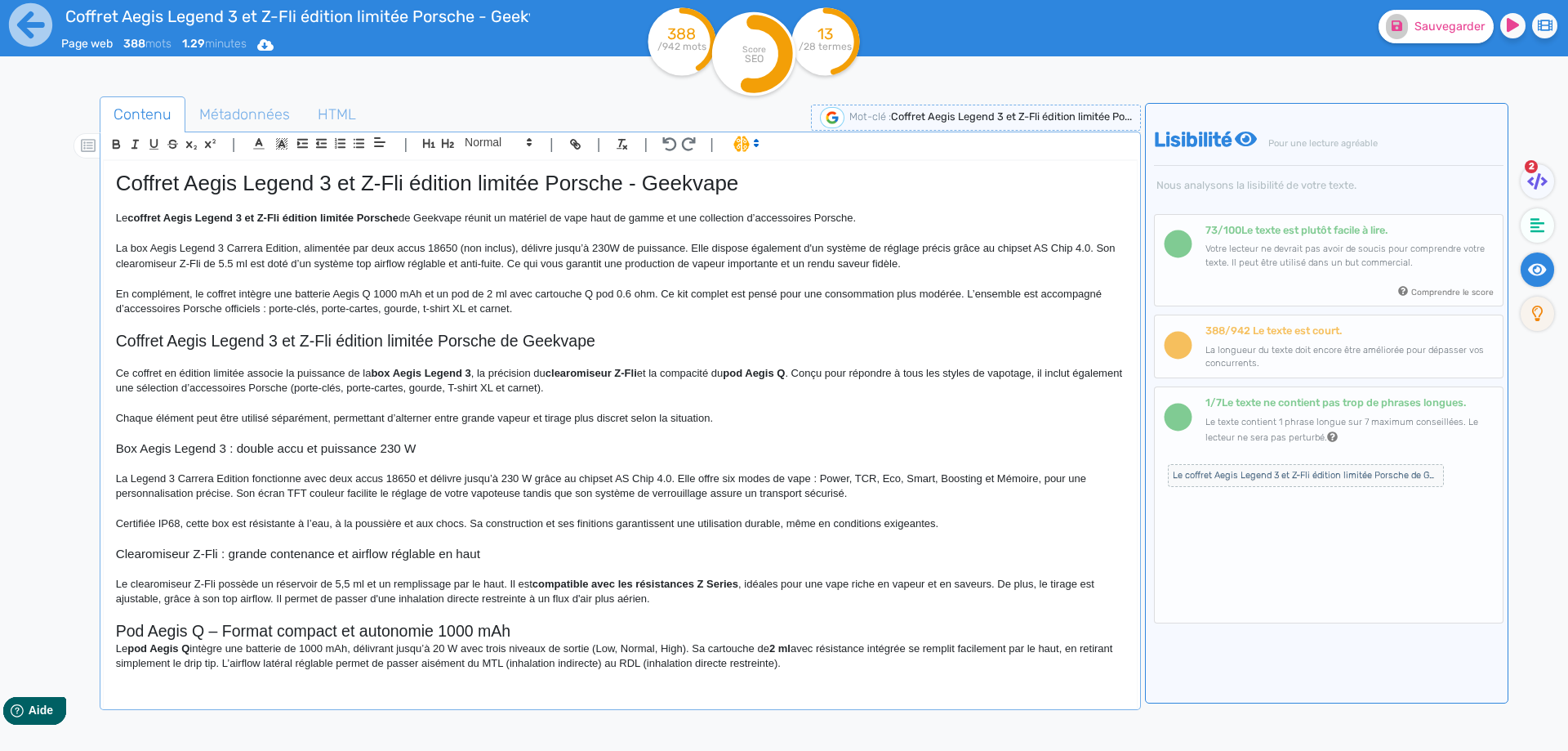
click at [273, 637] on h2 "Pod Aegis Q – Format compact et autonomie 1000 mAh" at bounding box center [620, 631] width 1009 height 19
click at [479, 144] on span at bounding box center [497, 142] width 80 height 20
click at [481, 168] on span at bounding box center [497, 171] width 65 height 29
click at [117, 628] on h3 "Pod Aegis Q – Format compact et autonomie 1000 mAh" at bounding box center [620, 629] width 1009 height 15
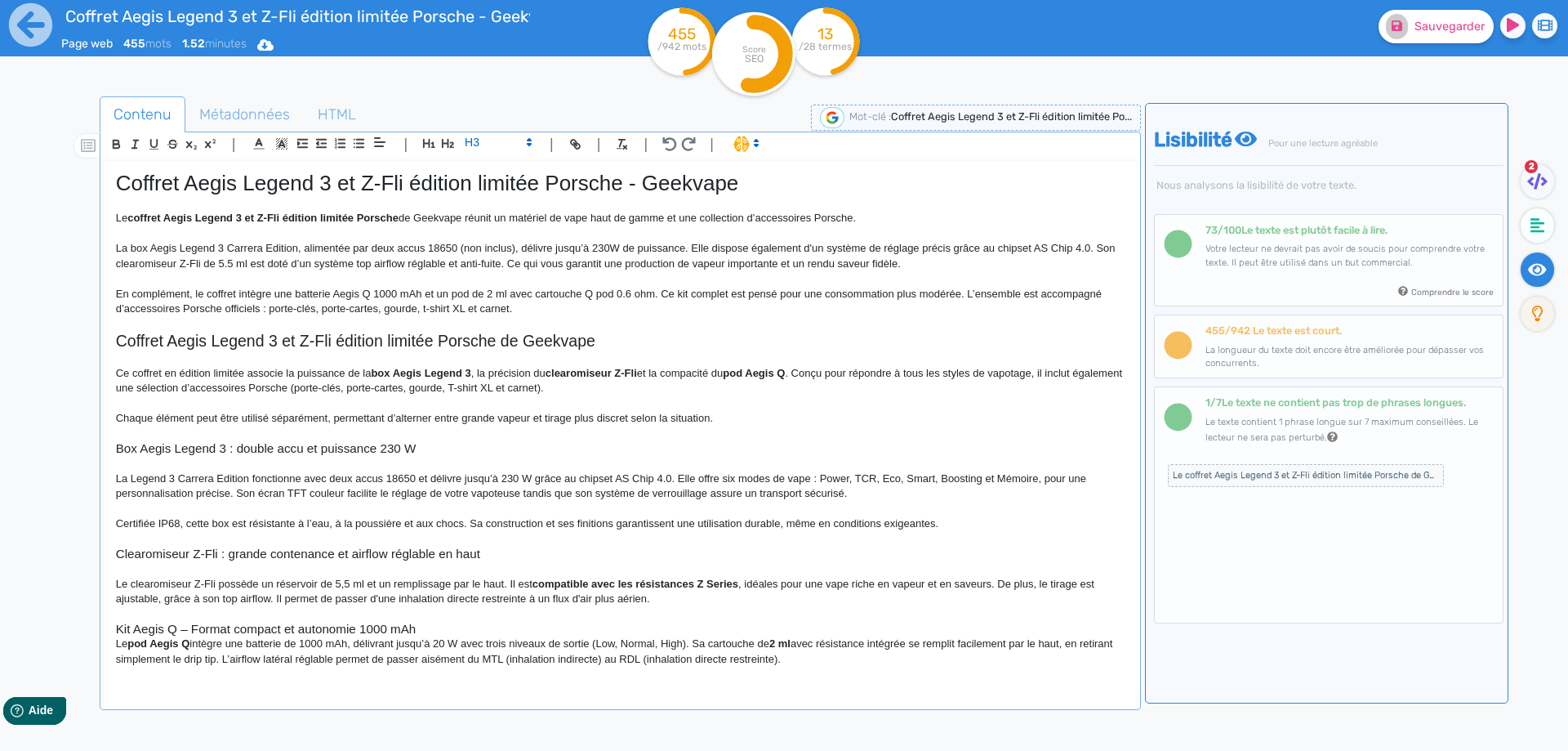
click at [180, 633] on h3 "Kit Aegis Q – Format compact et autonomie 1000 mAh" at bounding box center [620, 629] width 1009 height 15
click at [455, 616] on p at bounding box center [620, 615] width 1009 height 15
click at [453, 627] on h3 "Kit Aegis Q : un format compact et autonomie 1000 mAh" at bounding box center [620, 629] width 1009 height 15
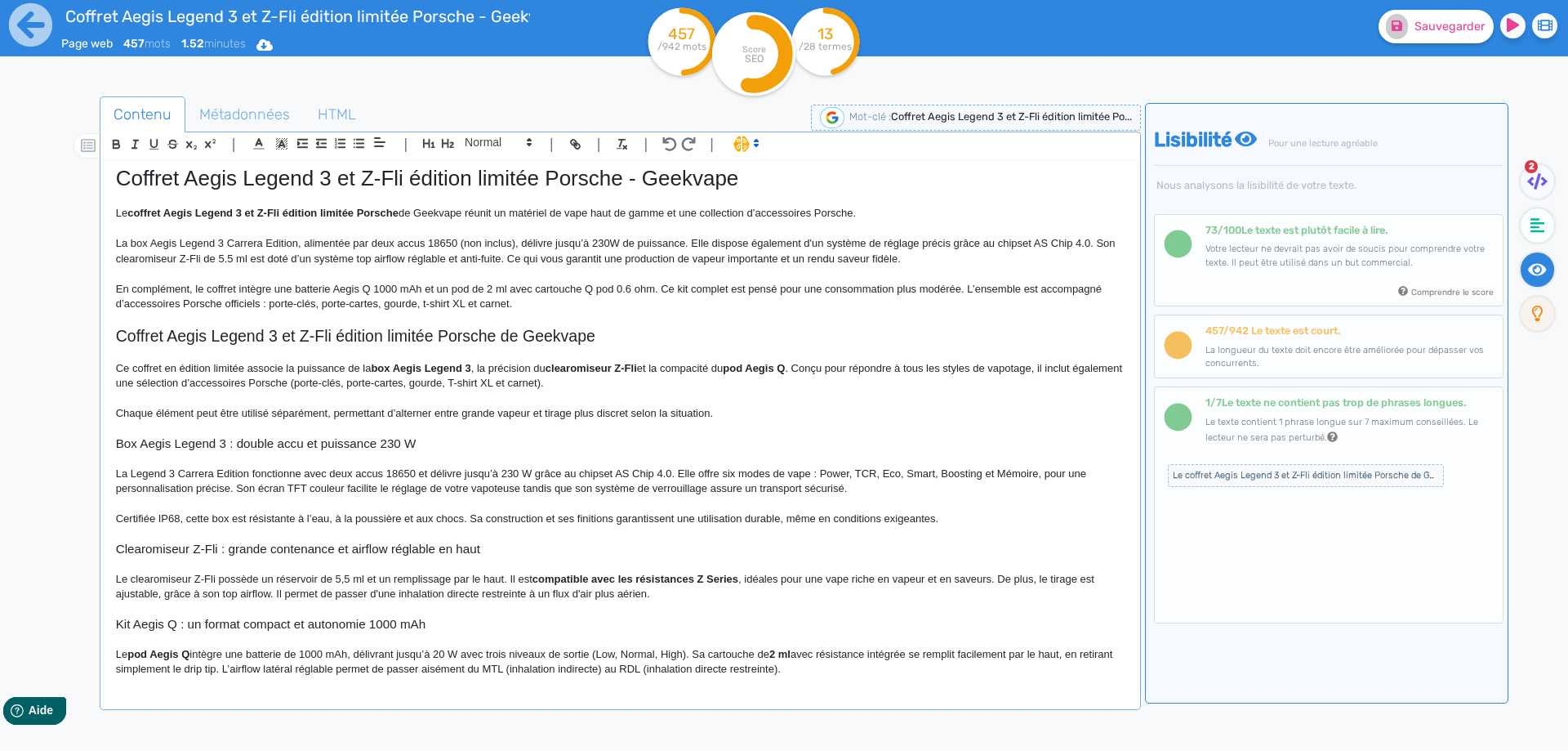
scroll to position [6, 0]
click at [145, 655] on strong "pod Aegis Q" at bounding box center [158, 653] width 62 height 12
click at [138, 655] on strong "pod Aegis Q" at bounding box center [158, 653] width 62 height 12
drag, startPoint x: 139, startPoint y: 655, endPoint x: 187, endPoint y: 654, distance: 48.0
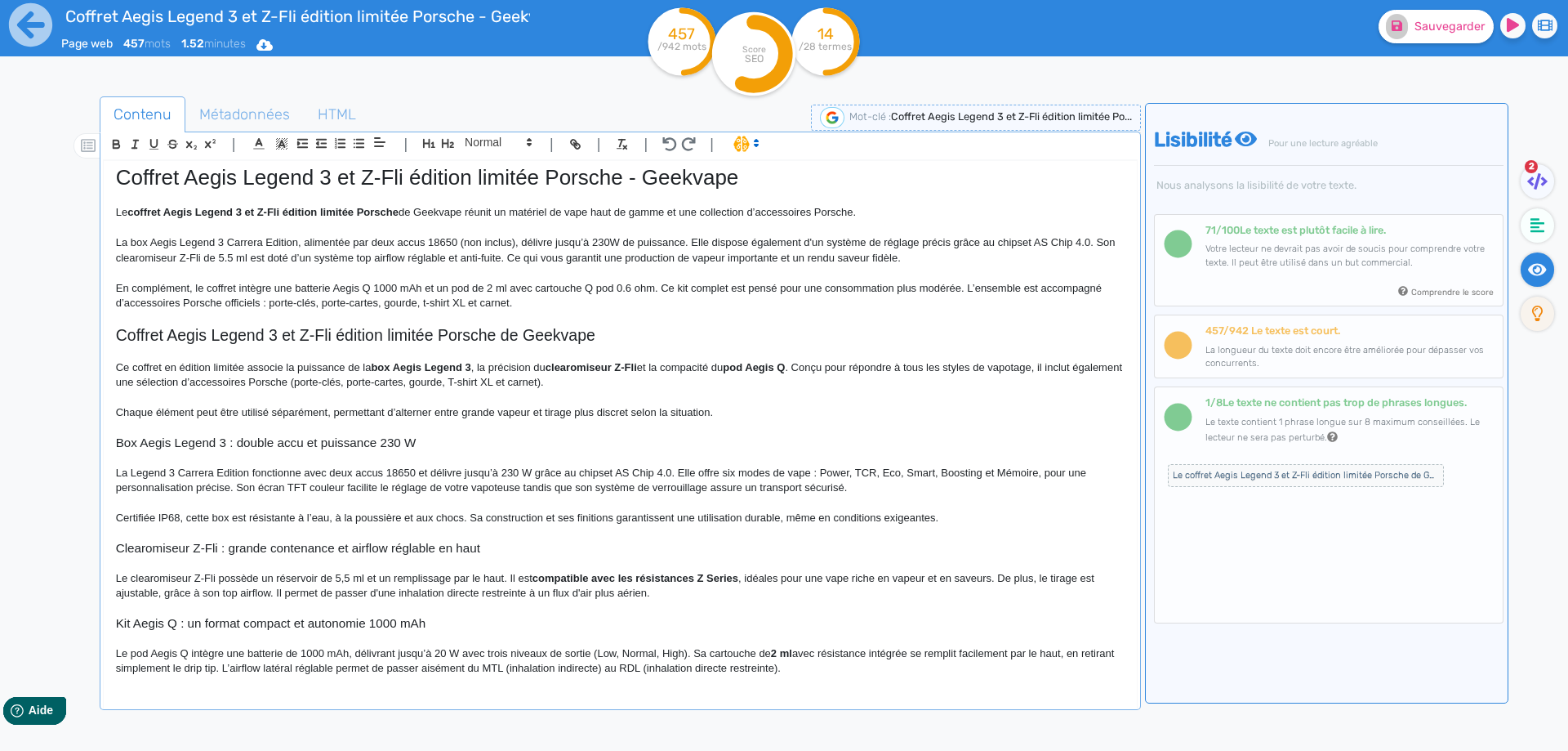
click at [231, 656] on p "Le pod Aegis Q intègre une batterie de 1000 mAh, délivrant jusqu’à 20 W avec tr…" at bounding box center [620, 661] width 1009 height 30
click at [291, 655] on p "Le pod Aegis Q intègre une batterie de 1000 mAh, délivrant jusqu’à 20 W avec tr…" at bounding box center [620, 661] width 1009 height 30
click at [283, 656] on p "Le pod Aegis Q intègre une batterie de 1000 mAh, délivrant jusqu’à 20 W avec tr…" at bounding box center [620, 661] width 1009 height 30
click at [526, 654] on p "Le pod Aegis Q intègre une batterie rechargeable de 1000 mAh, délivrant jusqu’à…" at bounding box center [620, 661] width 1009 height 30
click at [955, 652] on p "Le pod Aegis Q intègre une batterie rechargeable de 1000 mAh, délivrant jusqu’à…" at bounding box center [620, 668] width 1009 height 45
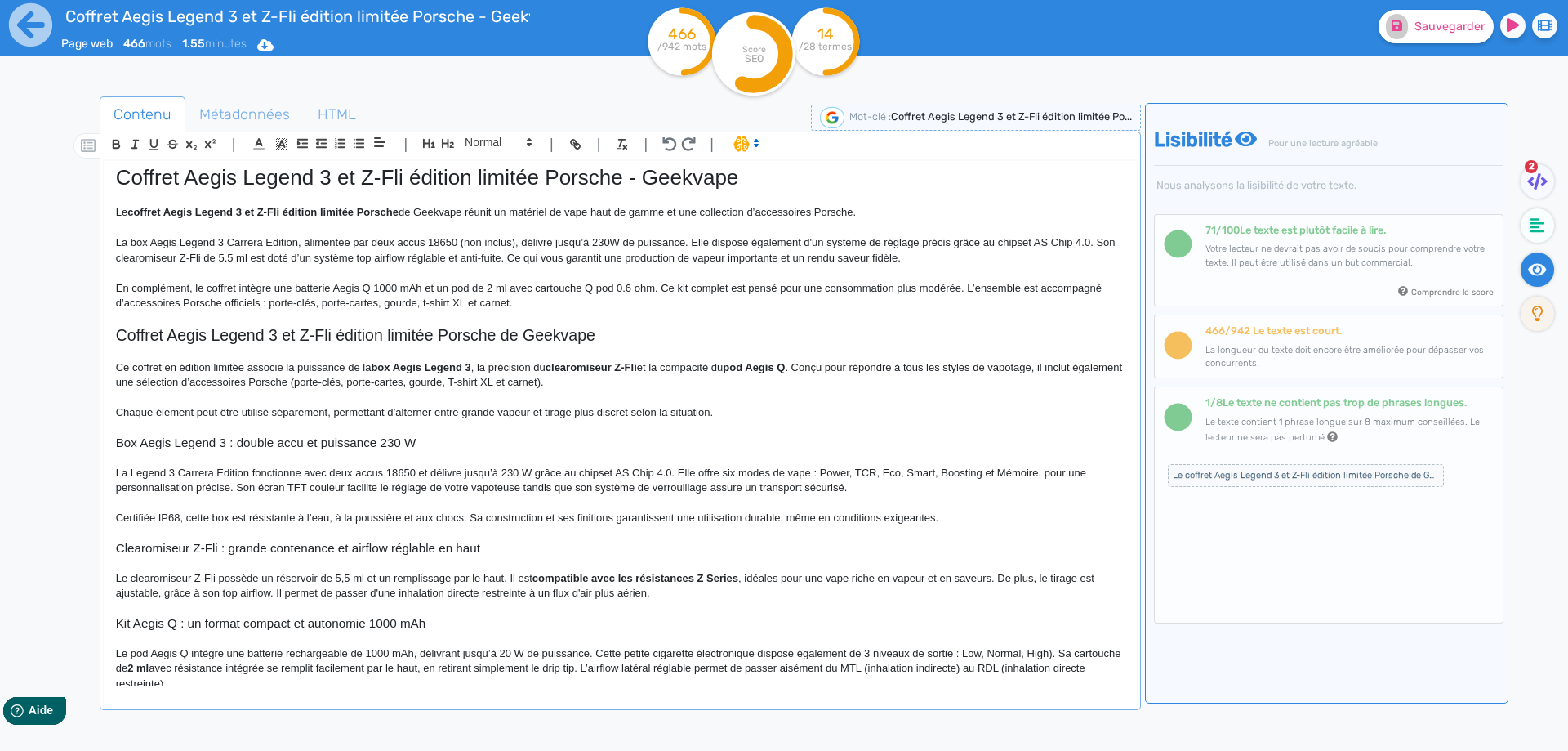
click at [1051, 650] on p "Le pod Aegis Q intègre une batterie rechargeable de 1000 mAh, délivrant jusqu’à…" at bounding box center [620, 668] width 1009 height 45
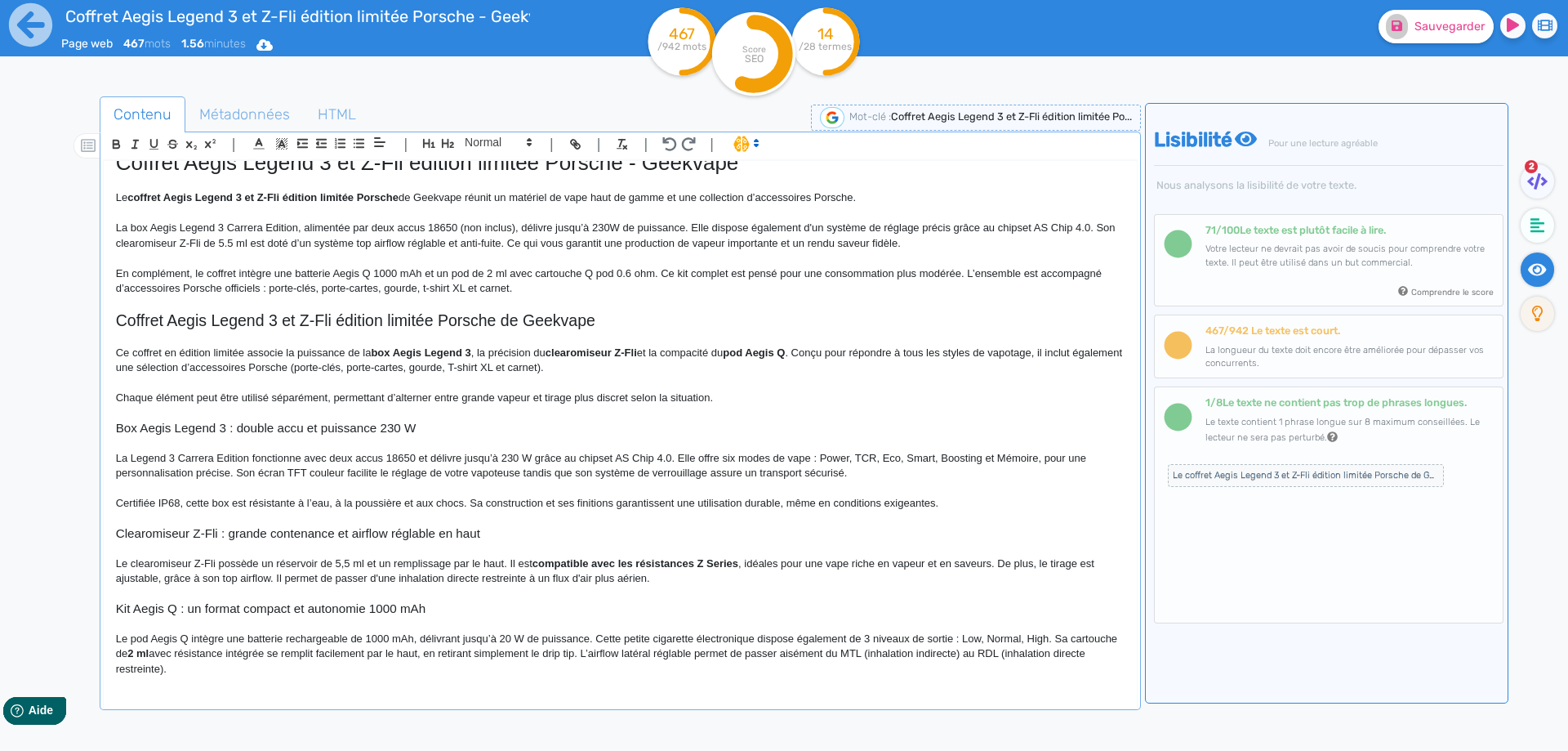
click at [1053, 638] on p "Le pod Aegis Q intègre une batterie rechargeable de 1000 mAh, délivrant jusqu’à…" at bounding box center [620, 654] width 1009 height 45
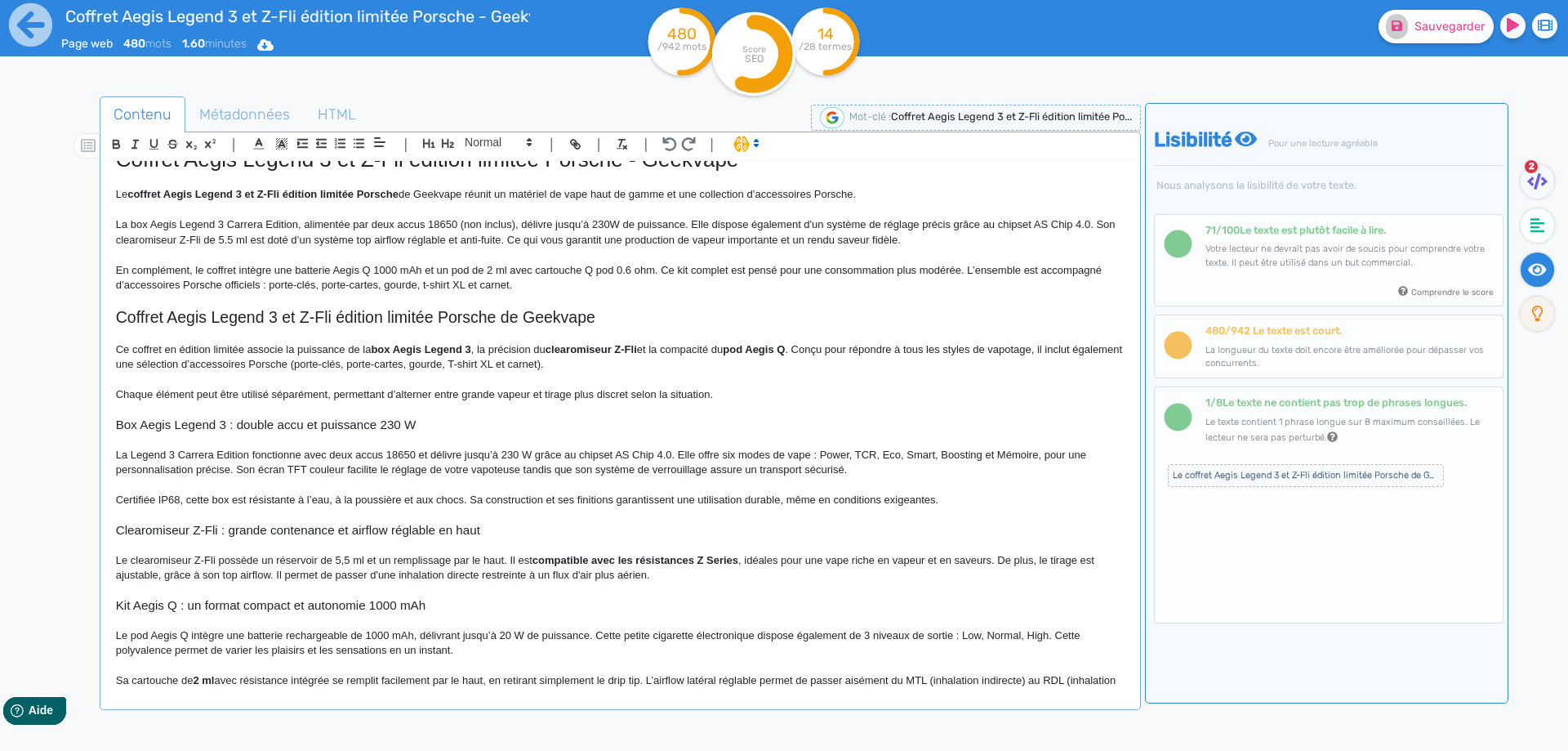
scroll to position [25, 0]
click at [241, 684] on p "Accompagné d'une cartouche de 2 ml avec résistance intégrée se remplit facileme…" at bounding box center [620, 687] width 1009 height 30
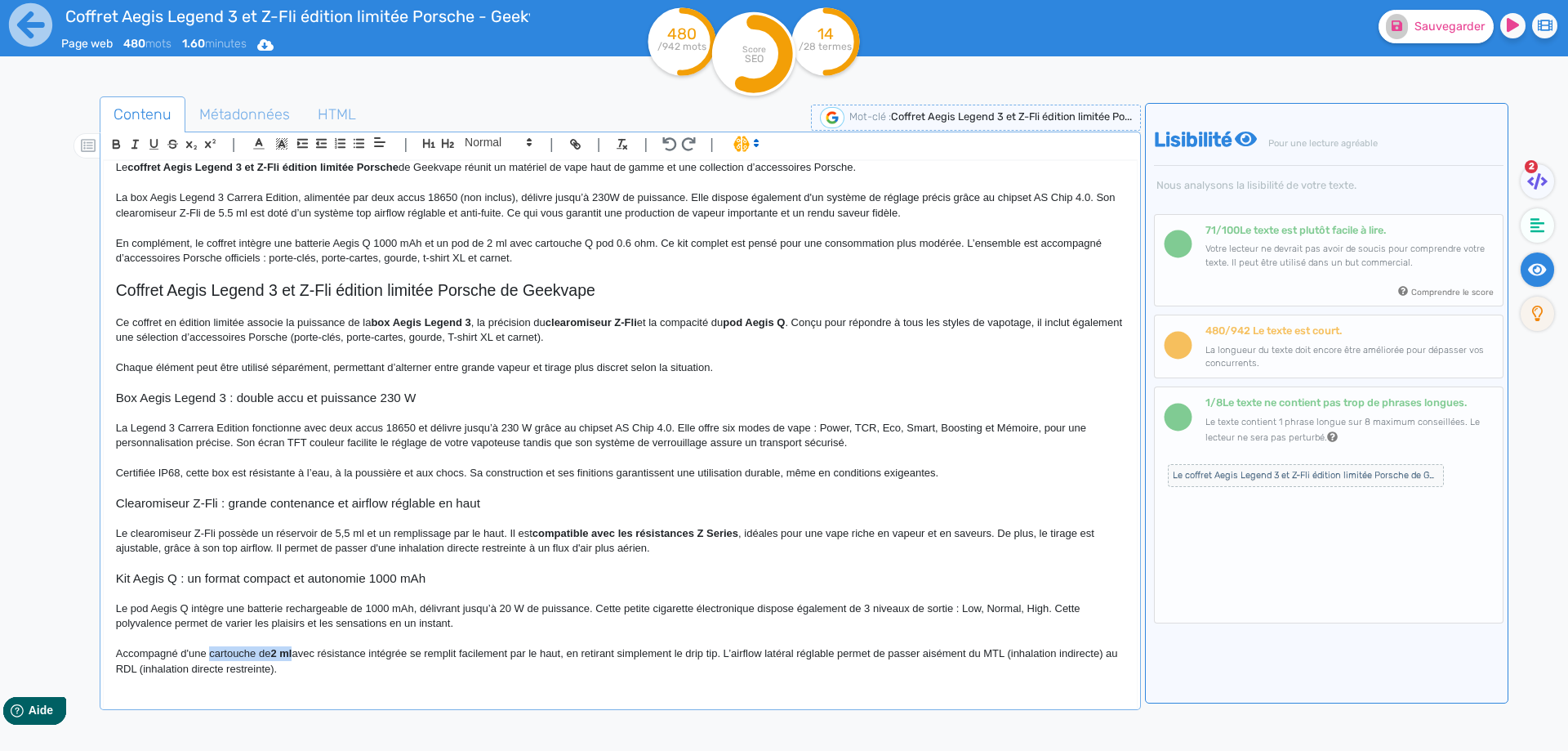
drag, startPoint x: 241, startPoint y: 684, endPoint x: 288, endPoint y: 648, distance: 59.2
click at [288, 648] on p "Accompagné d'une cartouche de 2 ml avec résistance intégrée se remplit facileme…" at bounding box center [620, 661] width 1009 height 30
click at [300, 650] on p "Accompagné d'une cartouche de 2 ml avec résistance intégrée se remplit facileme…" at bounding box center [620, 661] width 1009 height 30
click at [421, 654] on p "Accompagné d'une cartouche de 2 ml , avec résistance intégrée se remplit facile…" at bounding box center [620, 661] width 1009 height 30
click at [635, 650] on p "Accompagné d'une cartouche de 2 ml , avec résistance intégrée, cet appareil se …" at bounding box center [620, 661] width 1009 height 30
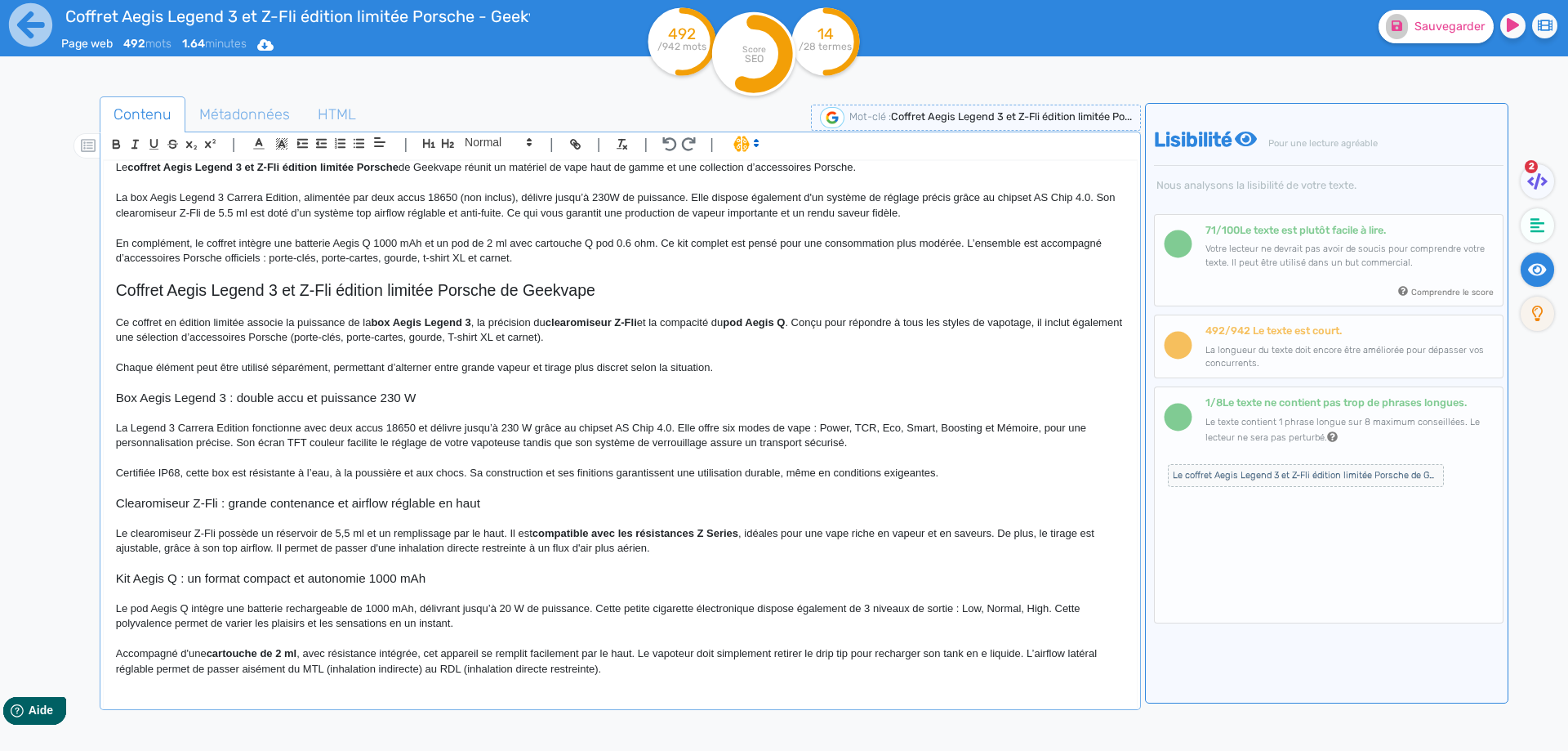
click at [1026, 655] on p "Accompagné d'une cartouche de 2 ml , avec résistance intégrée, cet appareil se …" at bounding box center [620, 661] width 1009 height 30
click at [198, 675] on p "Accompagné d'une cartouche de 2 ml , avec résistance intégrée, cet appareil se …" at bounding box center [620, 661] width 1009 height 30
click at [349, 668] on p "Accompagné d'une cartouche de 2 ml , avec résistance intégrée, cet appareil se …" at bounding box center [620, 661] width 1009 height 30
drag, startPoint x: 349, startPoint y: 668, endPoint x: 424, endPoint y: 671, distance: 75.1
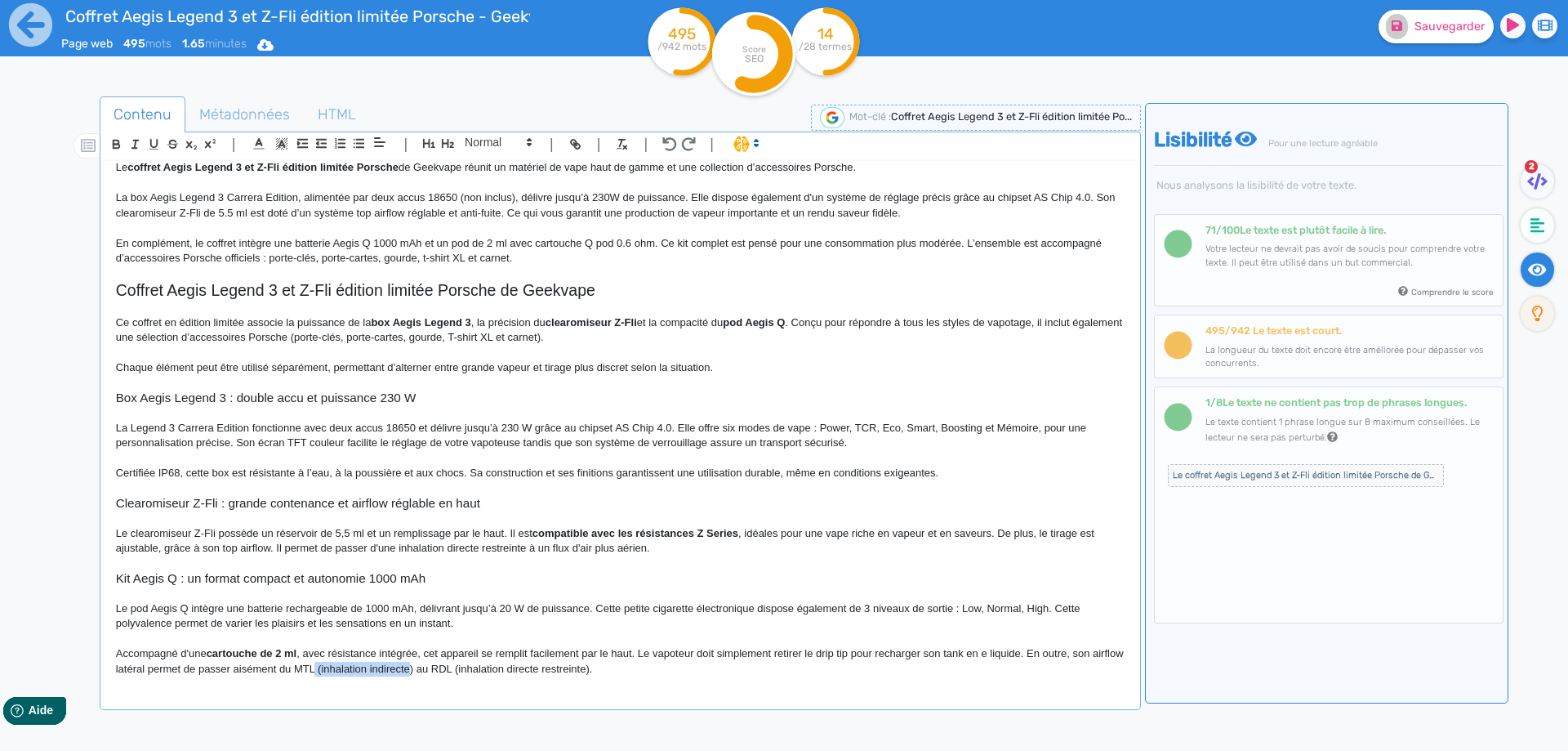
click at [424, 671] on p "Accompagné d'une cartouche de 2 ml , avec résistance intégrée, cet appareil se …" at bounding box center [620, 661] width 1009 height 30
click at [397, 667] on p "Accompagné d'une cartouche de 2 ml , avec résistance intégrée, cet appareil se …" at bounding box center [620, 661] width 1009 height 30
drag, startPoint x: 397, startPoint y: 667, endPoint x: 492, endPoint y: 675, distance: 95.3
click at [492, 675] on p "Accompagné d'une cartouche de 2 ml , avec résistance intégrée, cet appareil se …" at bounding box center [620, 661] width 1009 height 30
click at [488, 669] on p "Accompagné d'une cartouche de 2 ml , avec résistance intégrée, cet appareil se …" at bounding box center [620, 661] width 1009 height 30
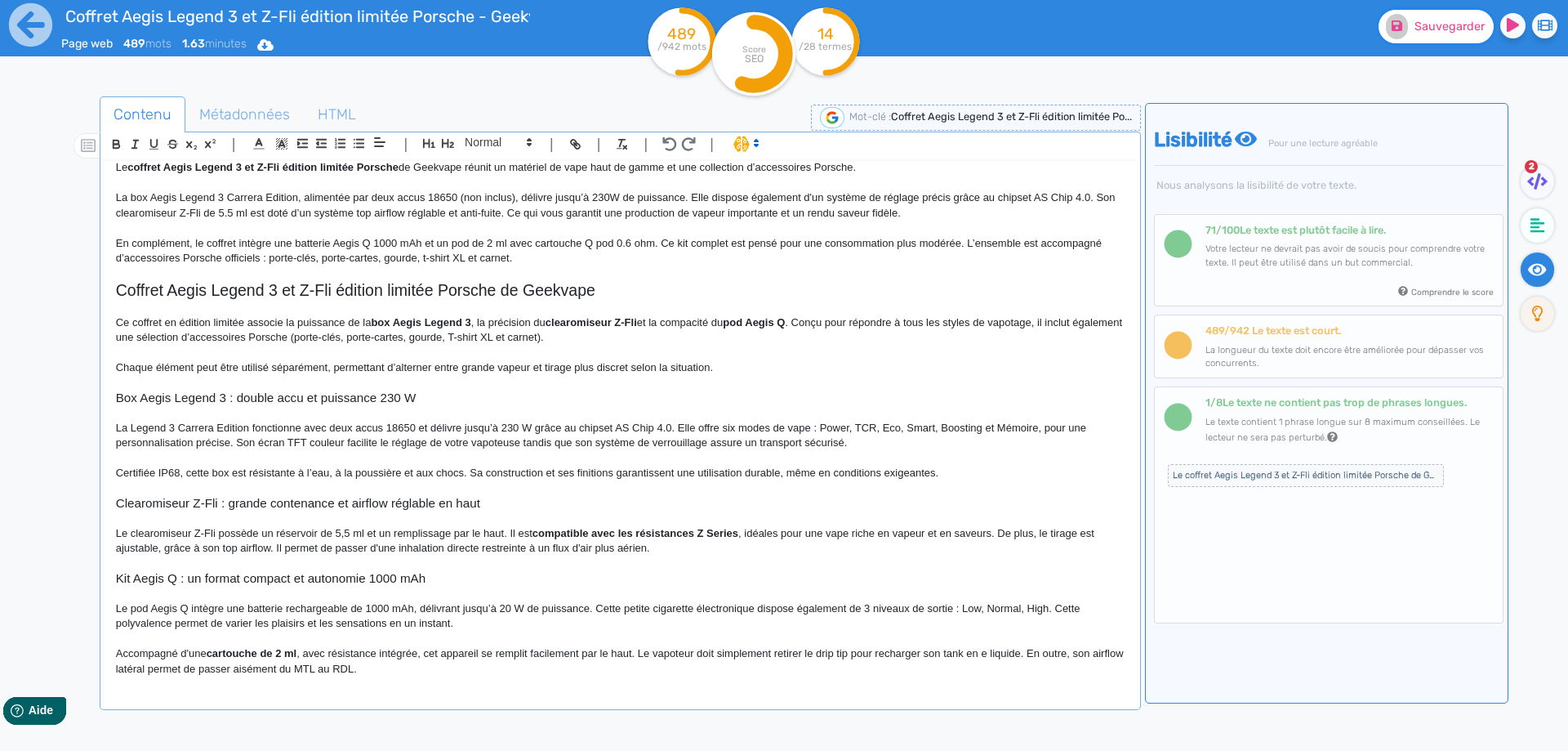
click at [1449, 32] on span "Sauvegarder" at bounding box center [1450, 26] width 70 height 14
click at [1001, 534] on p "Le clearomiseur Z-Fli possède un réservoir de 5,5 ml et un remplissage par le h…" at bounding box center [620, 541] width 1009 height 30
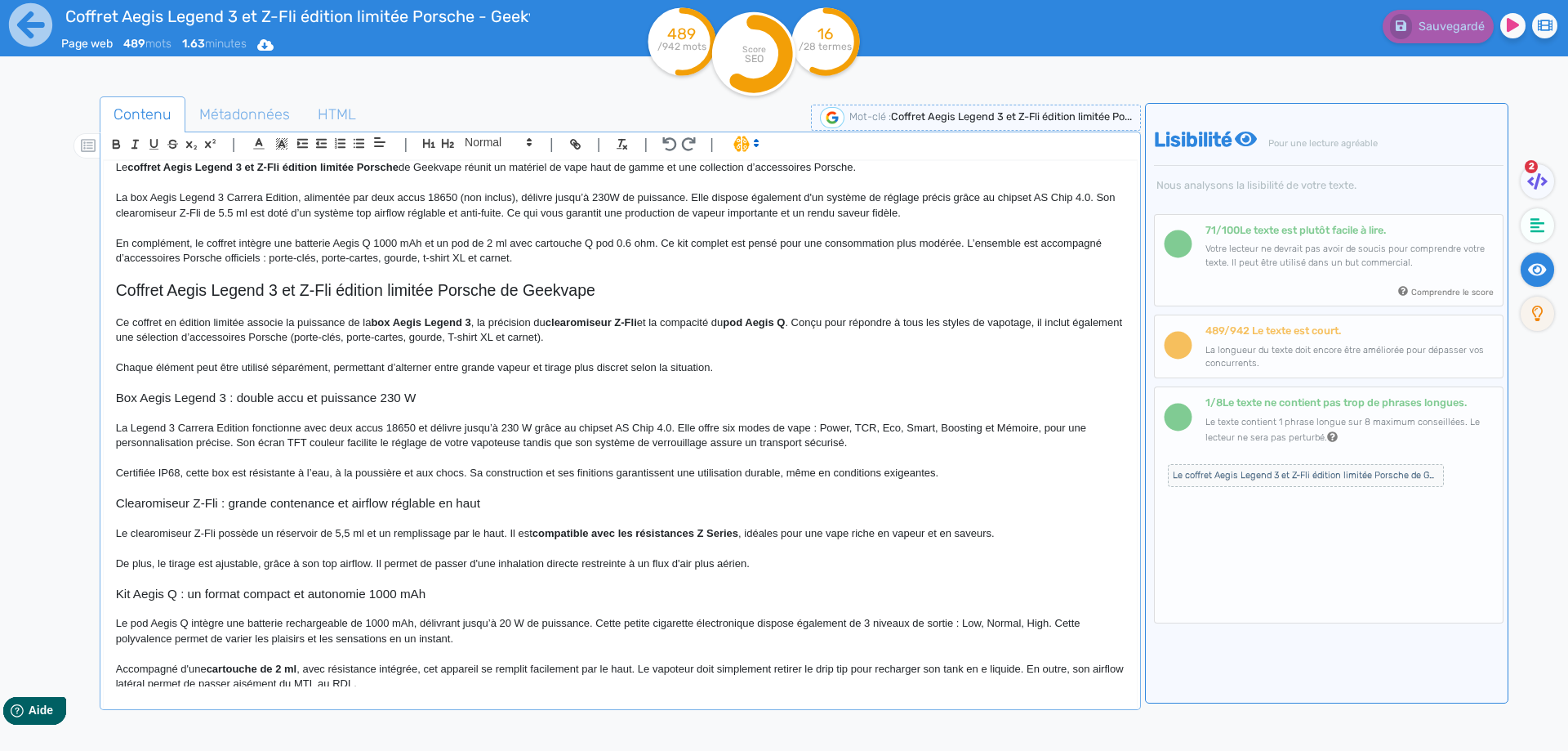
click at [1018, 536] on p "Le clearomiseur Z-Fli possède un réservoir de 5,5 ml et un remplissage par le h…" at bounding box center [620, 534] width 1009 height 15
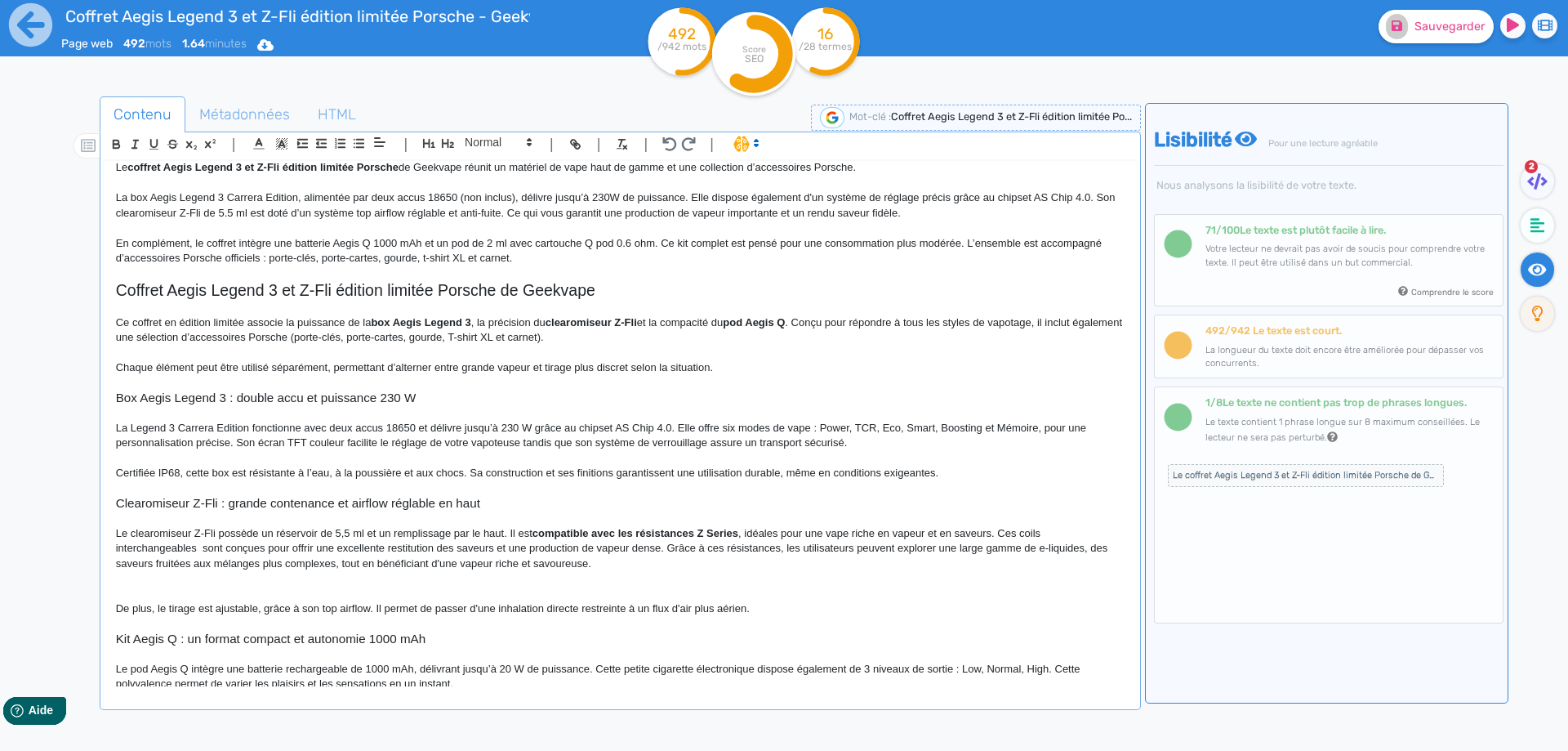
click at [202, 548] on p "Le clearomiseur Z-Fli possède un réservoir de 5,5 ml et un remplissage par le h…" at bounding box center [620, 548] width 1009 height 45
click at [253, 552] on p "Le clearomiseur Z-Fli possède un réservoir de 5,5 ml et un remplissage par le h…" at bounding box center [620, 548] width 1009 height 45
click at [358, 550] on p "Le clearomiseur Z-Fli possède un réservoir de 5,5 ml et un remplissage par le h…" at bounding box center [620, 548] width 1009 height 45
click at [379, 547] on p "Le clearomiseur Z-Fli possède un réservoir de 5,5 ml et un remplissage par le h…" at bounding box center [620, 548] width 1009 height 45
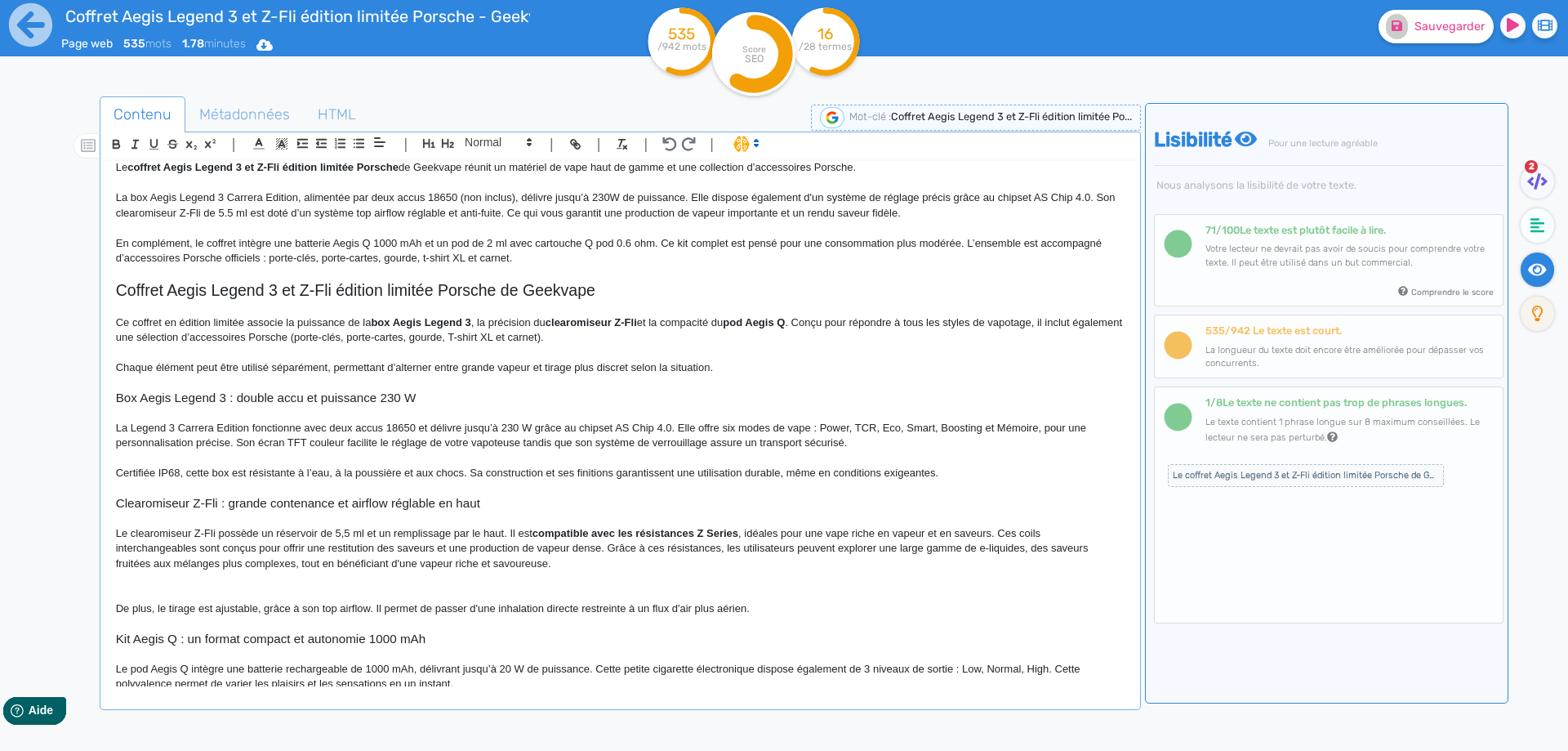
click at [394, 548] on p "Le clearomiseur Z-Fli possède un réservoir de 5,5 ml et un remplissage par le h…" at bounding box center [620, 548] width 1009 height 45
click at [380, 551] on p "Le clearomiseur Z-Fli possède un réservoir de 5,5 ml et un remplissage par le h…" at bounding box center [620, 548] width 1009 height 45
click at [648, 550] on p "Le clearomiseur Z-Fli possède un réservoir de 5,5 ml et un remplissage par le h…" at bounding box center [620, 548] width 1009 height 45
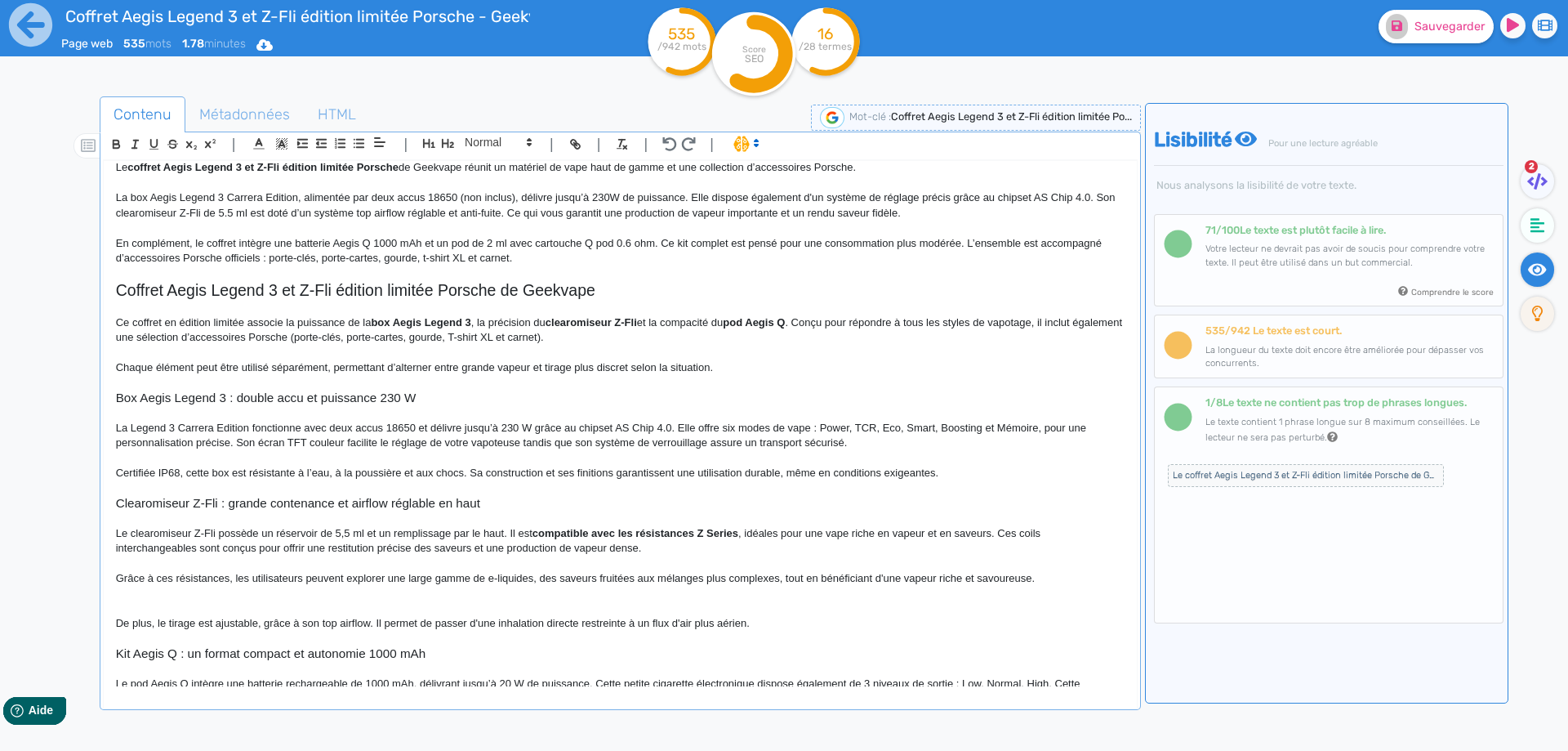
scroll to position [126, 0]
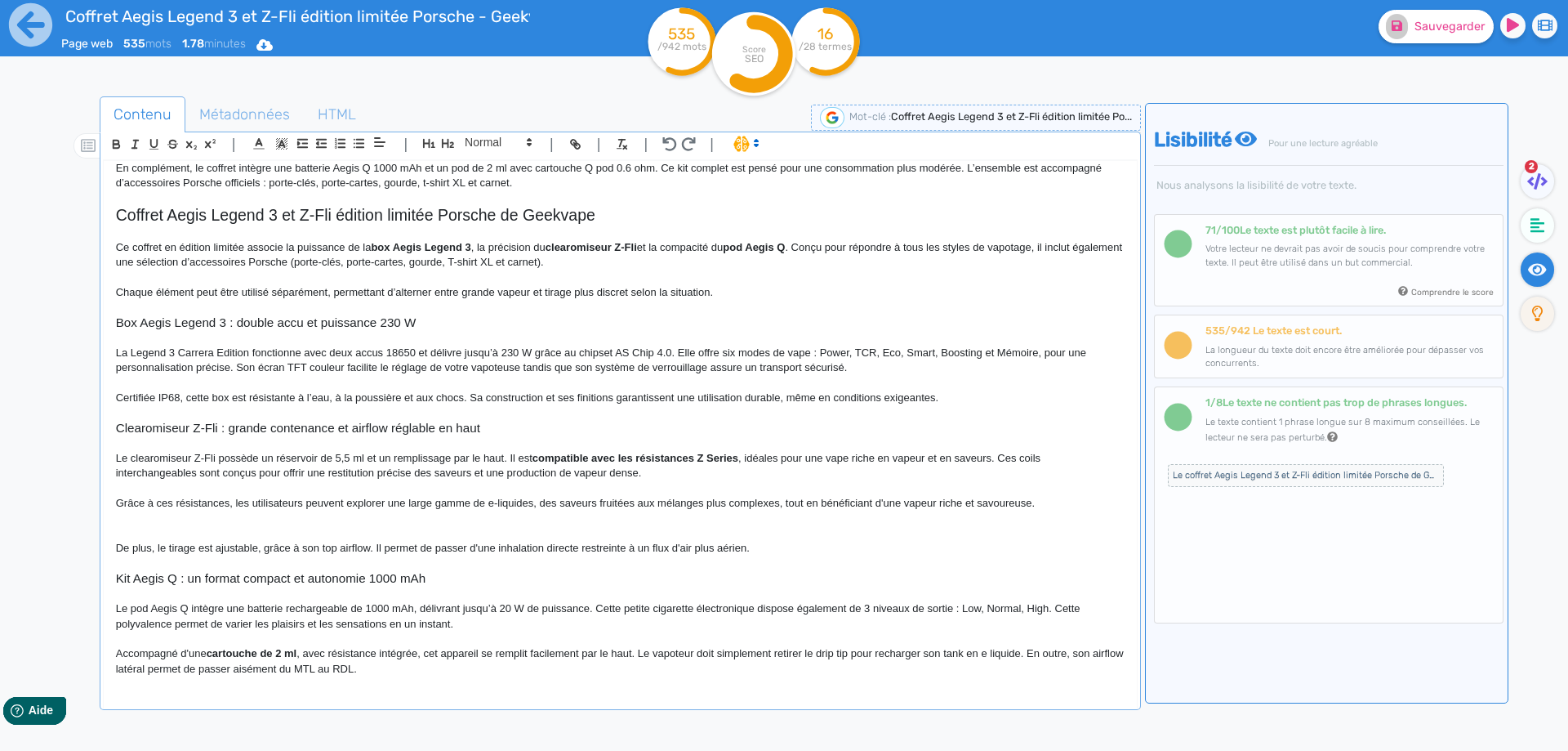
click at [278, 501] on p "Grâce à ces résistances, les utilisateurs peuvent explorer une large gamme de e…" at bounding box center [620, 503] width 1009 height 15
click at [537, 504] on p "Grâce à ces résistances, les vapoteurs peuvent explorer une large gamme de e-li…" at bounding box center [620, 503] width 1009 height 15
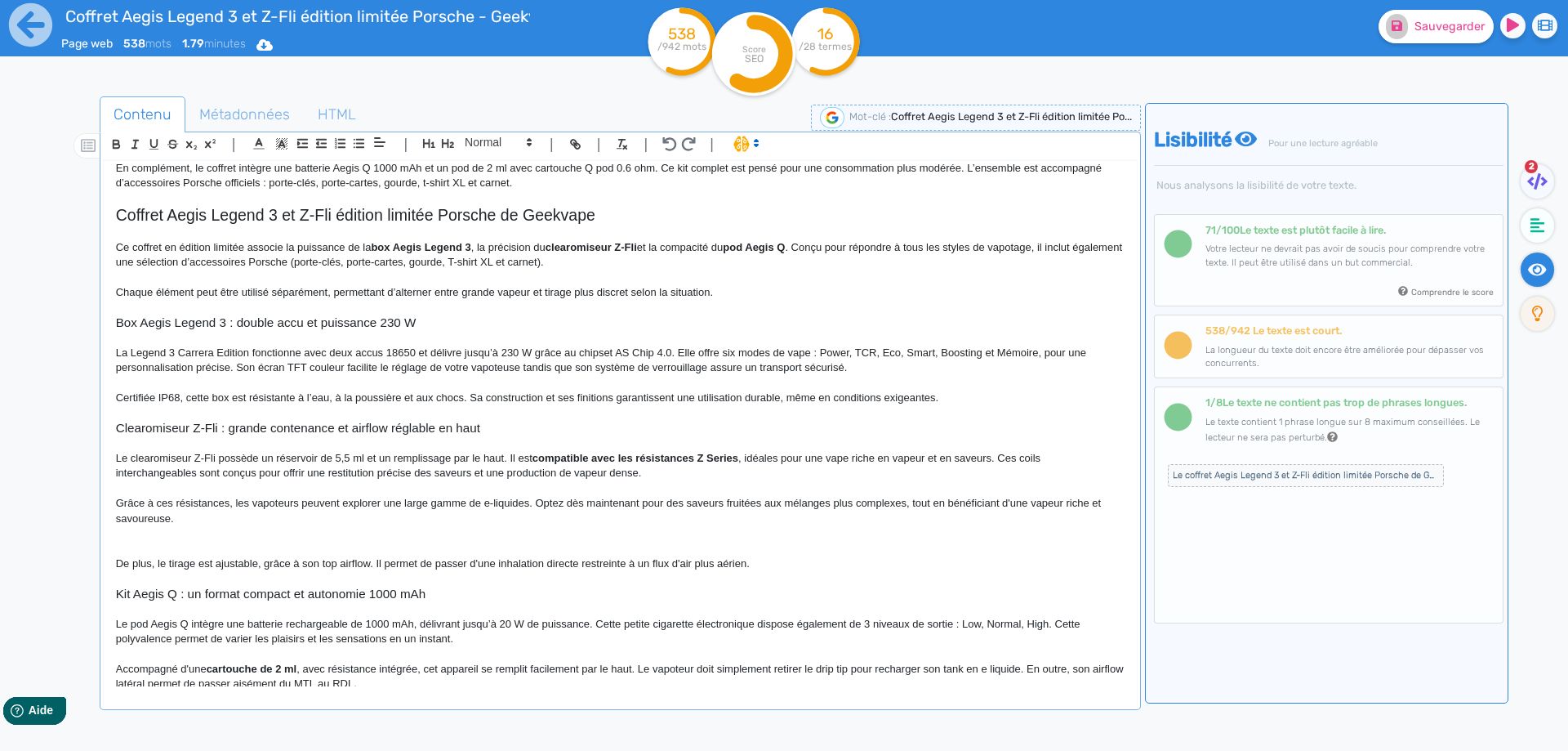
click at [911, 507] on p "Grâce à ces résistances, les vapoteurs peuvent explorer une large gamme de e-li…" at bounding box center [620, 511] width 1009 height 30
click at [913, 508] on p "Grâce à ces résistances, les vapoteurs peuvent explorer une large gamme de e-li…" at bounding box center [620, 511] width 1009 height 30
drag, startPoint x: 913, startPoint y: 508, endPoint x: 911, endPoint y: 517, distance: 9.2
click at [911, 517] on p "Grâce à ces résistances, les vapoteurs peuvent explorer une large gamme de e-li…" at bounding box center [620, 511] width 1009 height 30
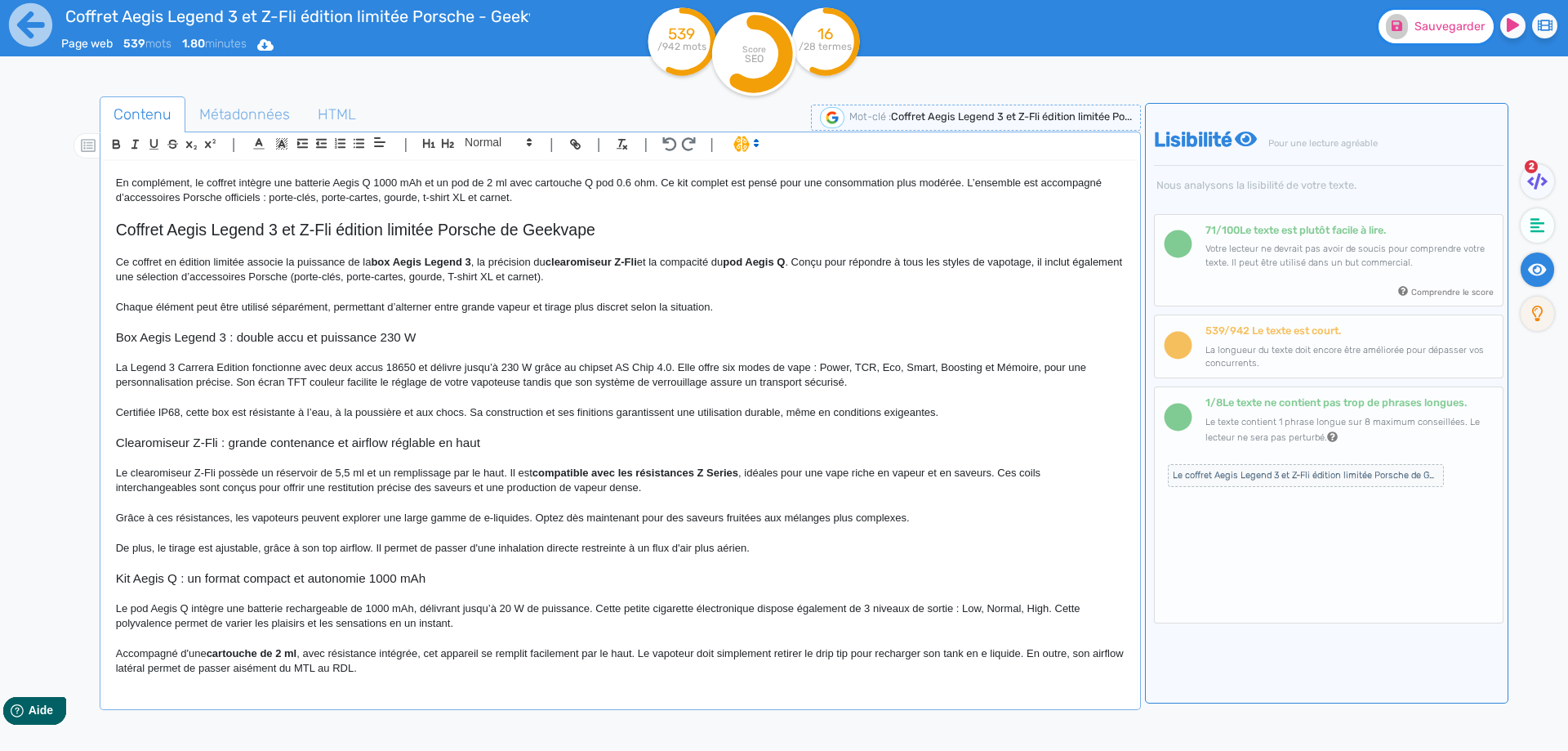
click at [1444, 36] on button "Sauvegarder" at bounding box center [1436, 26] width 115 height 34
click at [688, 367] on p "La Legend 3 Carrera Edition fonctionne avec deux accus 18650 et délivre jusqu’à…" at bounding box center [620, 375] width 1009 height 30
drag, startPoint x: 688, startPoint y: 367, endPoint x: 209, endPoint y: 381, distance: 479.2
click at [209, 381] on p "La Legend 3 Carrera Edition fonctionne avec deux accus 18650 et délivre jusqu’à…" at bounding box center [620, 375] width 1009 height 30
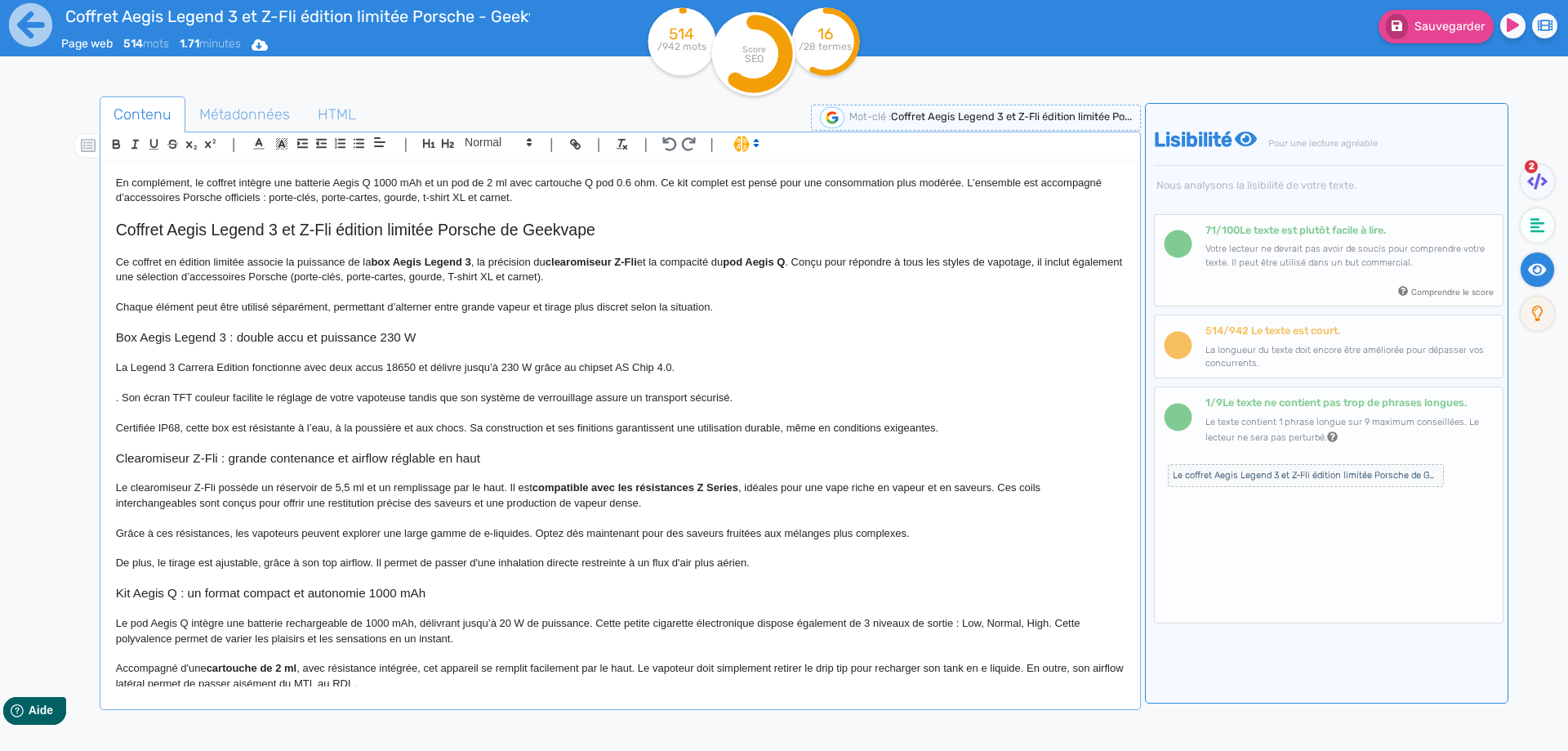
scroll to position [126, 0]
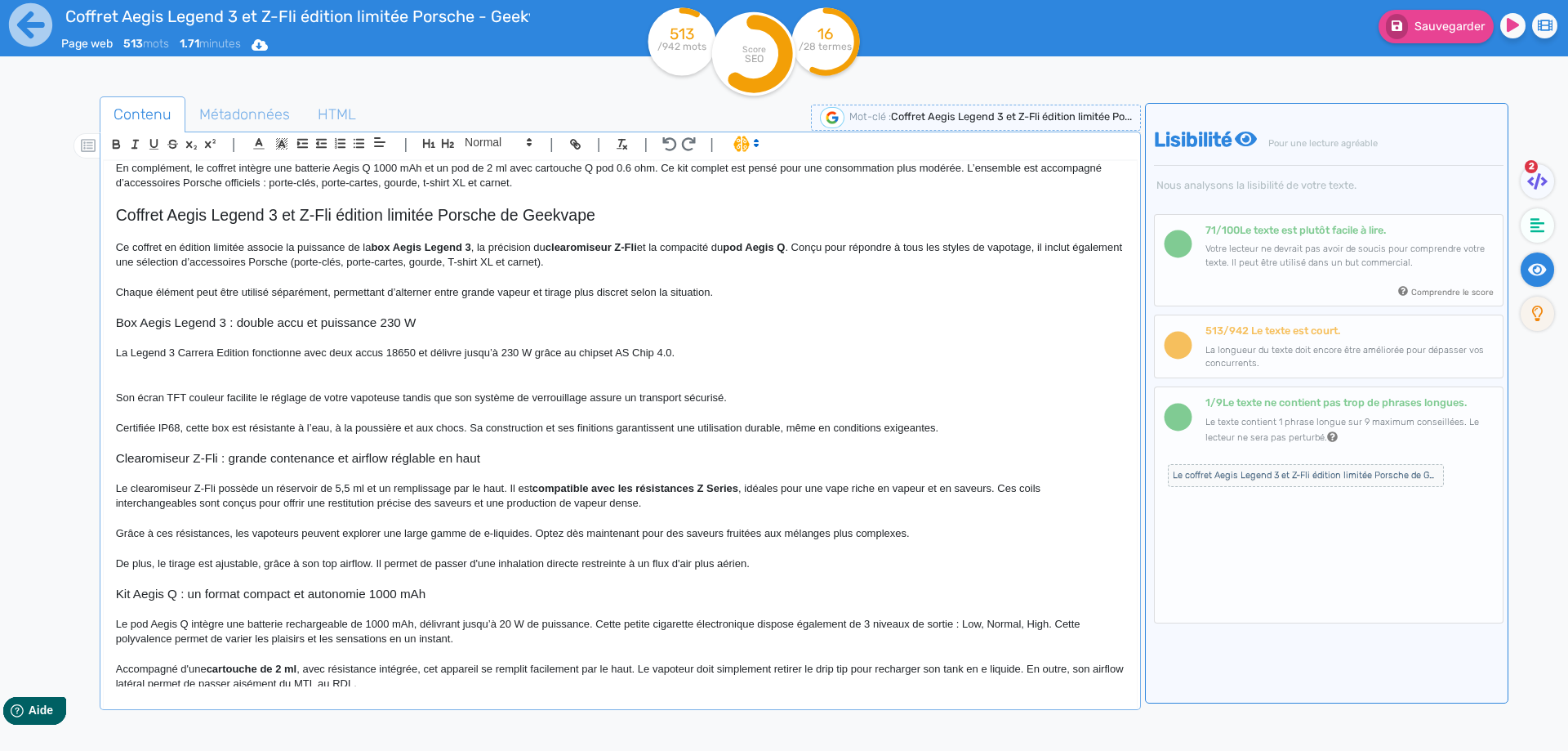
click at [708, 356] on p "La Legend 3 Carrera Edition fonctionne avec deux accus 18650 et délivre jusqu’à…" at bounding box center [620, 353] width 1009 height 15
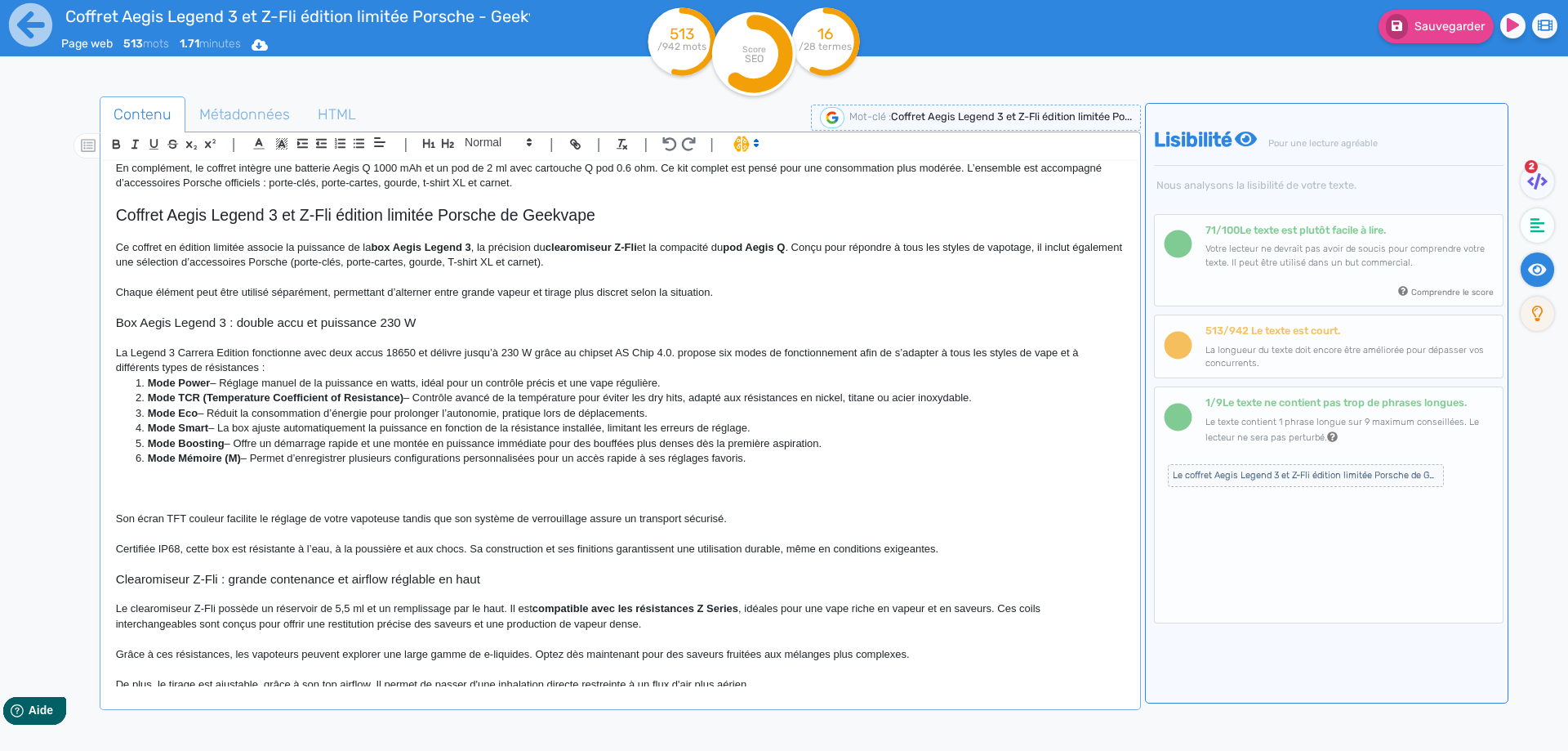
click at [679, 351] on p "La Legend 3 Carrera Edition fonctionne avec deux accus 18650 et délivre jusqu’à…" at bounding box center [620, 360] width 1009 height 30
click at [761, 354] on p "La Legend 3 Carrera Edition fonctionne avec deux accus 18650 et délivre jusqu’à…" at bounding box center [620, 360] width 1009 height 30
click at [746, 350] on p "La Legend 3 Carrera Edition fonctionne avec deux accus 18650 et délivre jusqu’à…" at bounding box center [620, 360] width 1009 height 30
click at [743, 346] on p "La Legend 3 Carrera Edition fonctionne avec deux accus 18650 et délivre jusqu’à…" at bounding box center [620, 360] width 1009 height 30
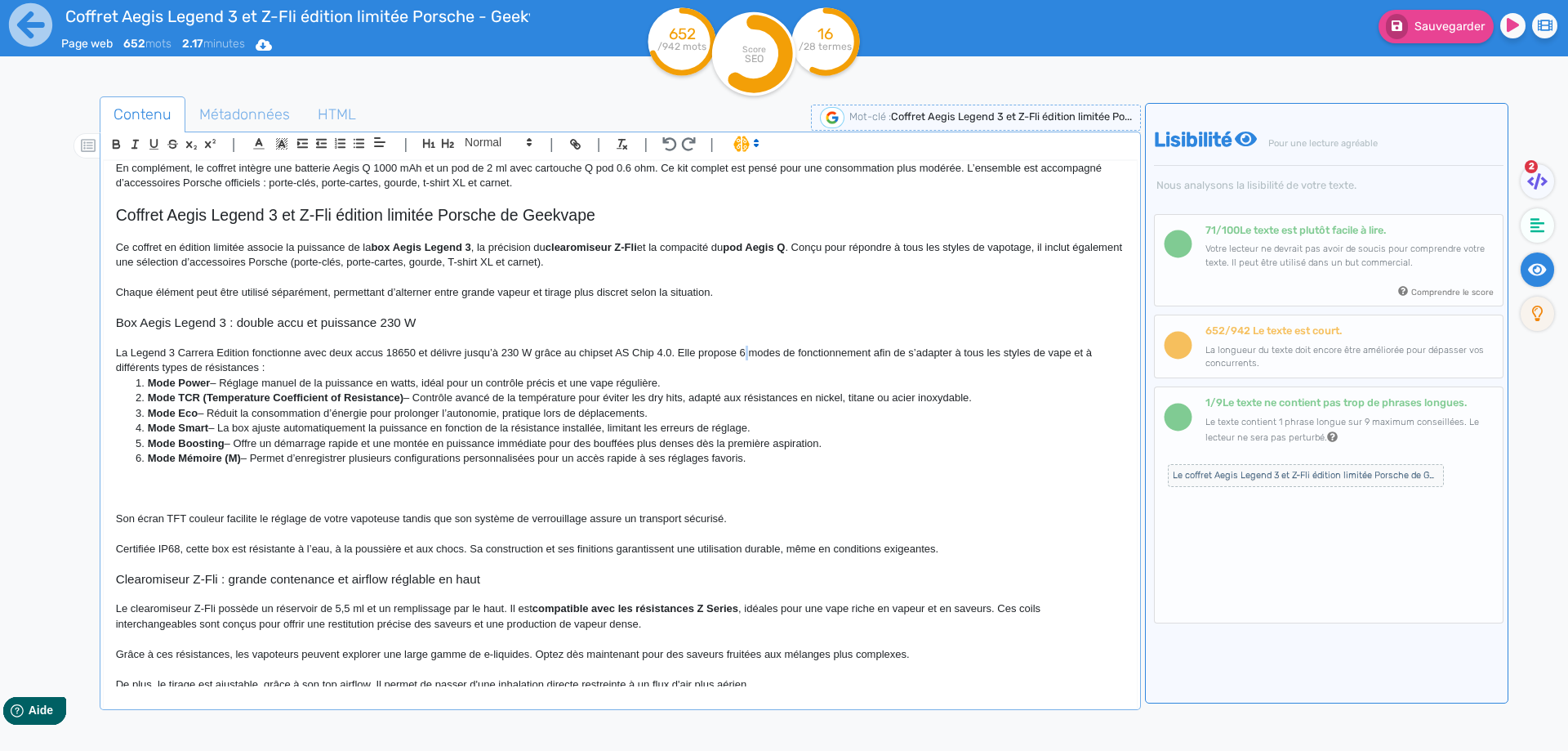
click at [743, 346] on p "La Legend 3 Carrera Edition fonctionne avec deux accus 18650 et délivre jusqu’à…" at bounding box center [620, 360] width 1009 height 30
click at [739, 357] on p "La Legend 3 Carrera Edition fonctionne avec deux accus 18650 et délivre jusqu’à…" at bounding box center [620, 360] width 1009 height 30
drag, startPoint x: 739, startPoint y: 357, endPoint x: 827, endPoint y: 356, distance: 88.0
click at [827, 356] on p "La Legend 3 Carrera Edition fonctionne avec deux accus 18650 et délivre jusqu’à…" at bounding box center [620, 360] width 1009 height 30
click at [826, 357] on strong "6 modes de fonctionnement" at bounding box center [807, 352] width 141 height 12
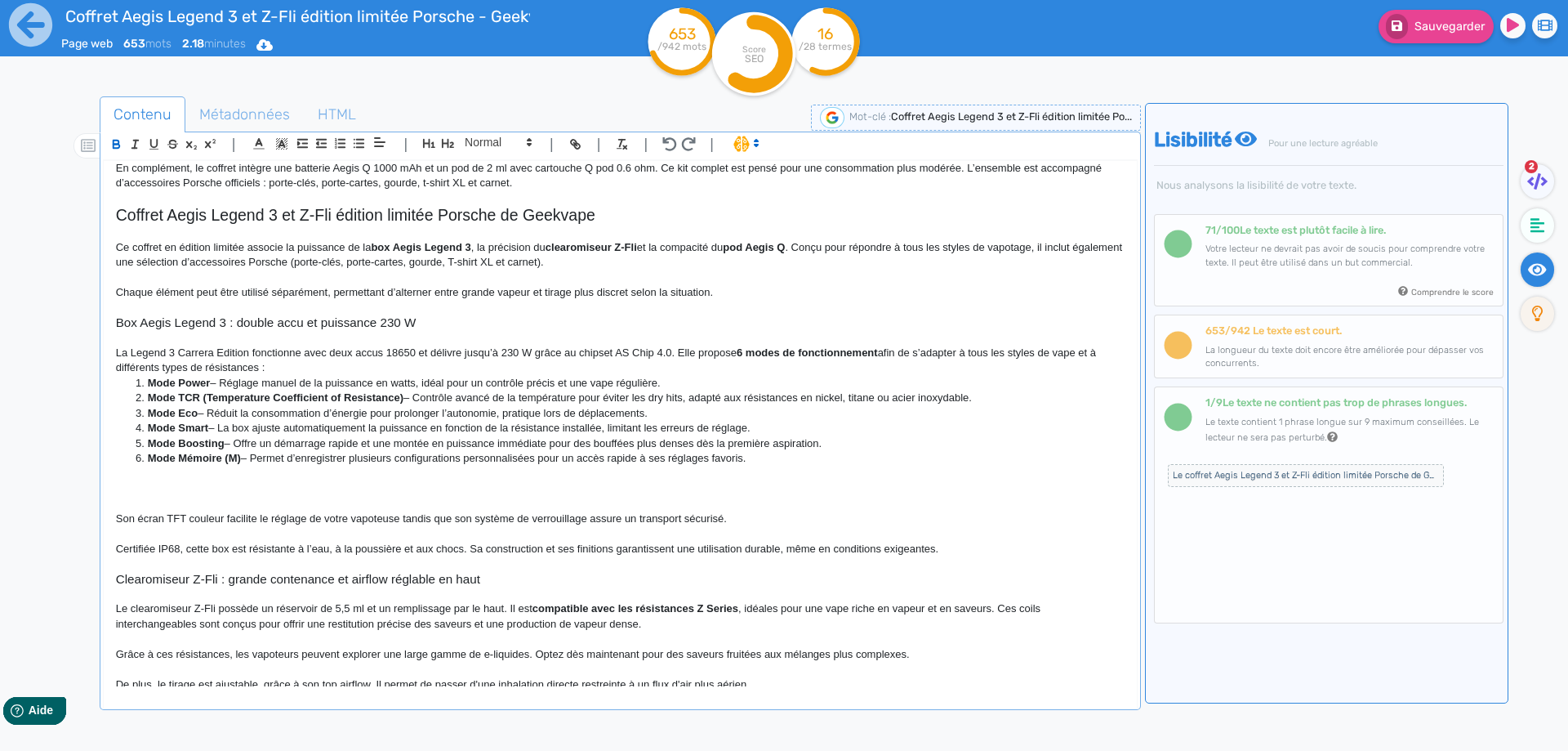
click at [681, 348] on p "La Legend 3 Carrera Edition fonctionne avec deux accus 18650 et délivre jusqu’à…" at bounding box center [620, 360] width 1009 height 30
click at [1027, 351] on strong "6 modes de fonctionnement" at bounding box center [956, 352] width 141 height 12
click at [1032, 351] on p "La Legend 3 Carrera Edition fonctionne avec deux accus 18650 et délivre jusqu’à…" at bounding box center [620, 360] width 1009 height 30
click at [612, 366] on p "La Legend 3 Carrera Edition fonctionne avec deux accus 18650 et délivre jusqu’à…" at bounding box center [620, 360] width 1009 height 30
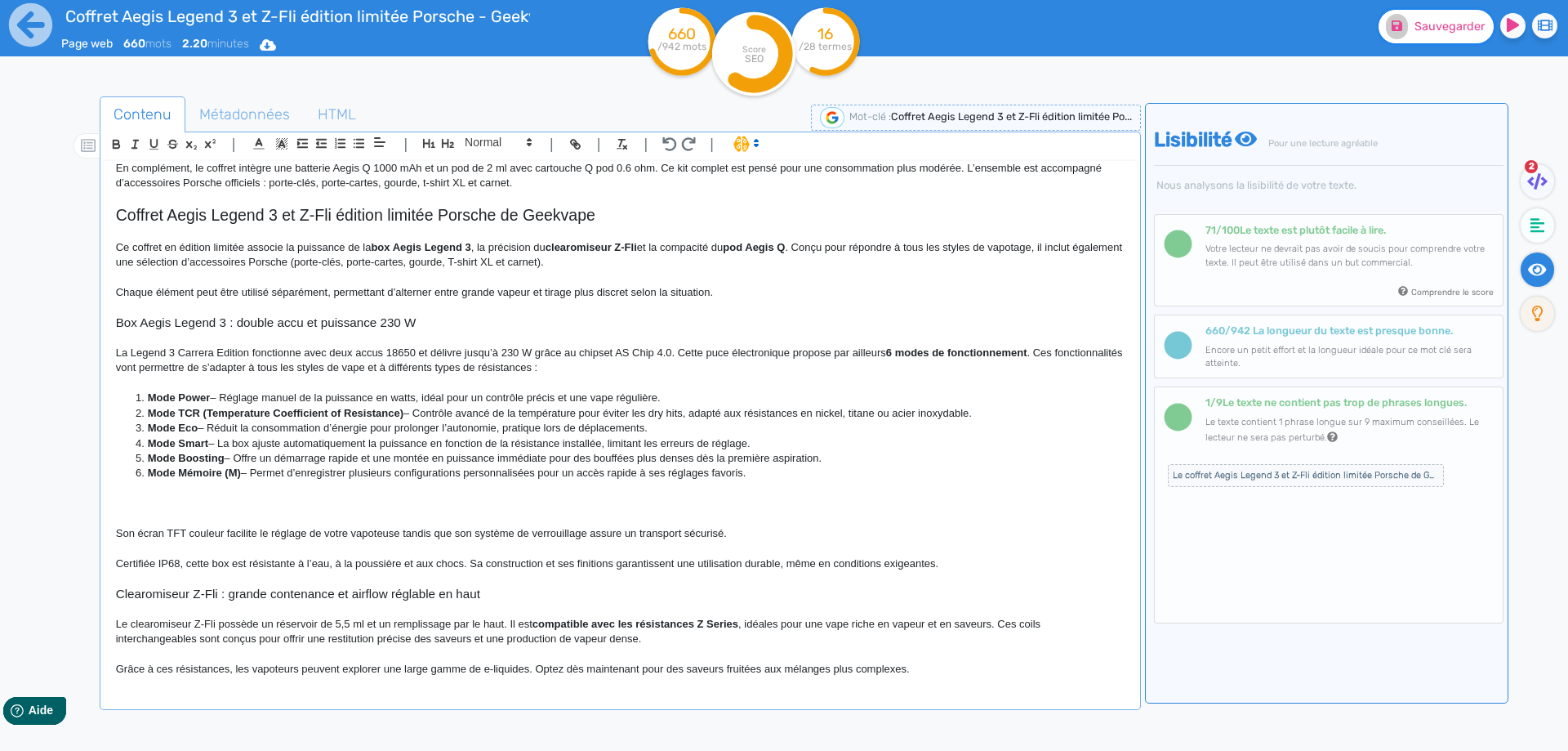
click at [1455, 22] on span "Sauvegarder" at bounding box center [1450, 26] width 70 height 14
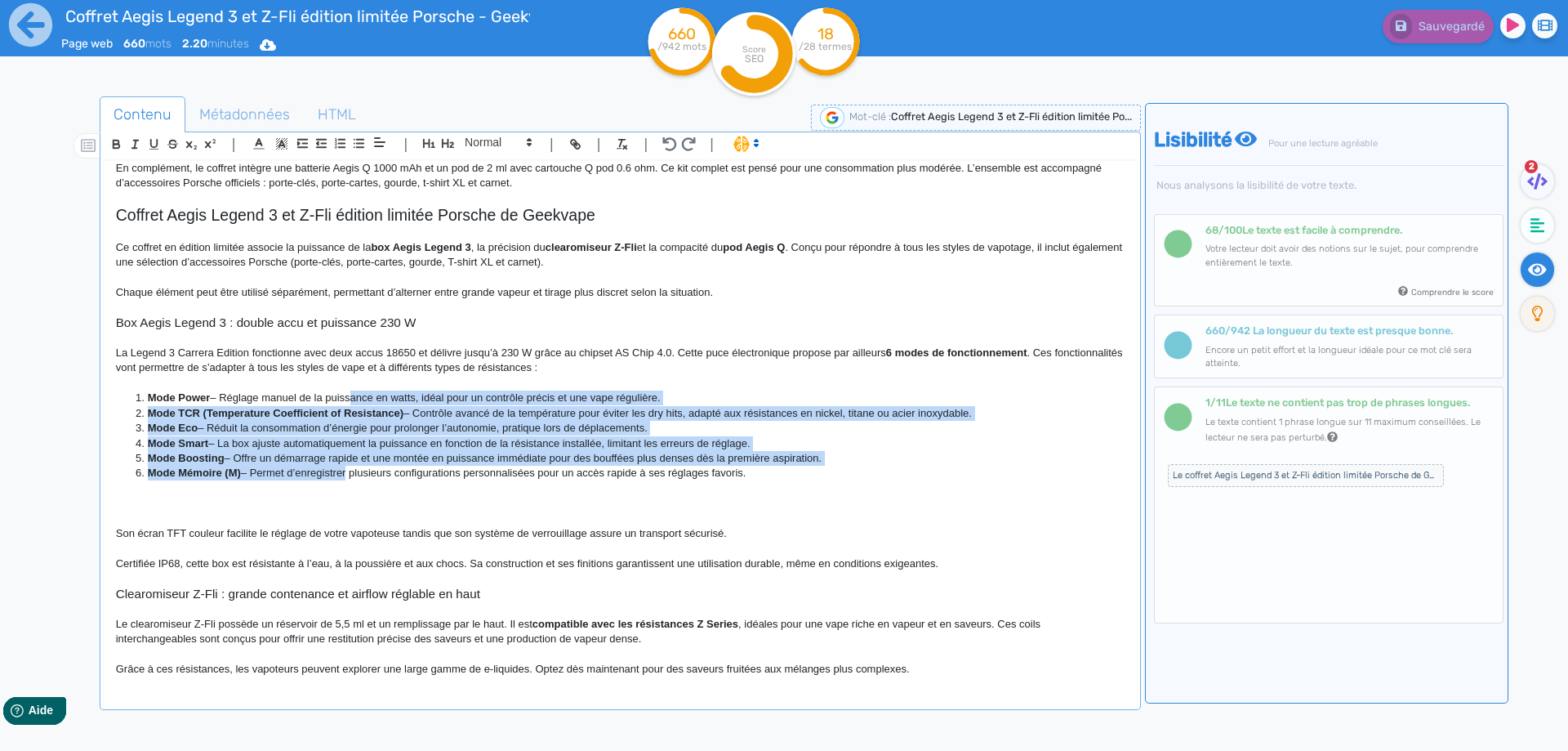
drag, startPoint x: 345, startPoint y: 400, endPoint x: 344, endPoint y: 466, distance: 66.0
click at [344, 466] on ol "Mode Power – Réglage manuel de la puissance en watts, idéal pour un contrôle pr…" at bounding box center [620, 436] width 1009 height 91
click at [357, 147] on line "button" at bounding box center [360, 147] width 7 height 0
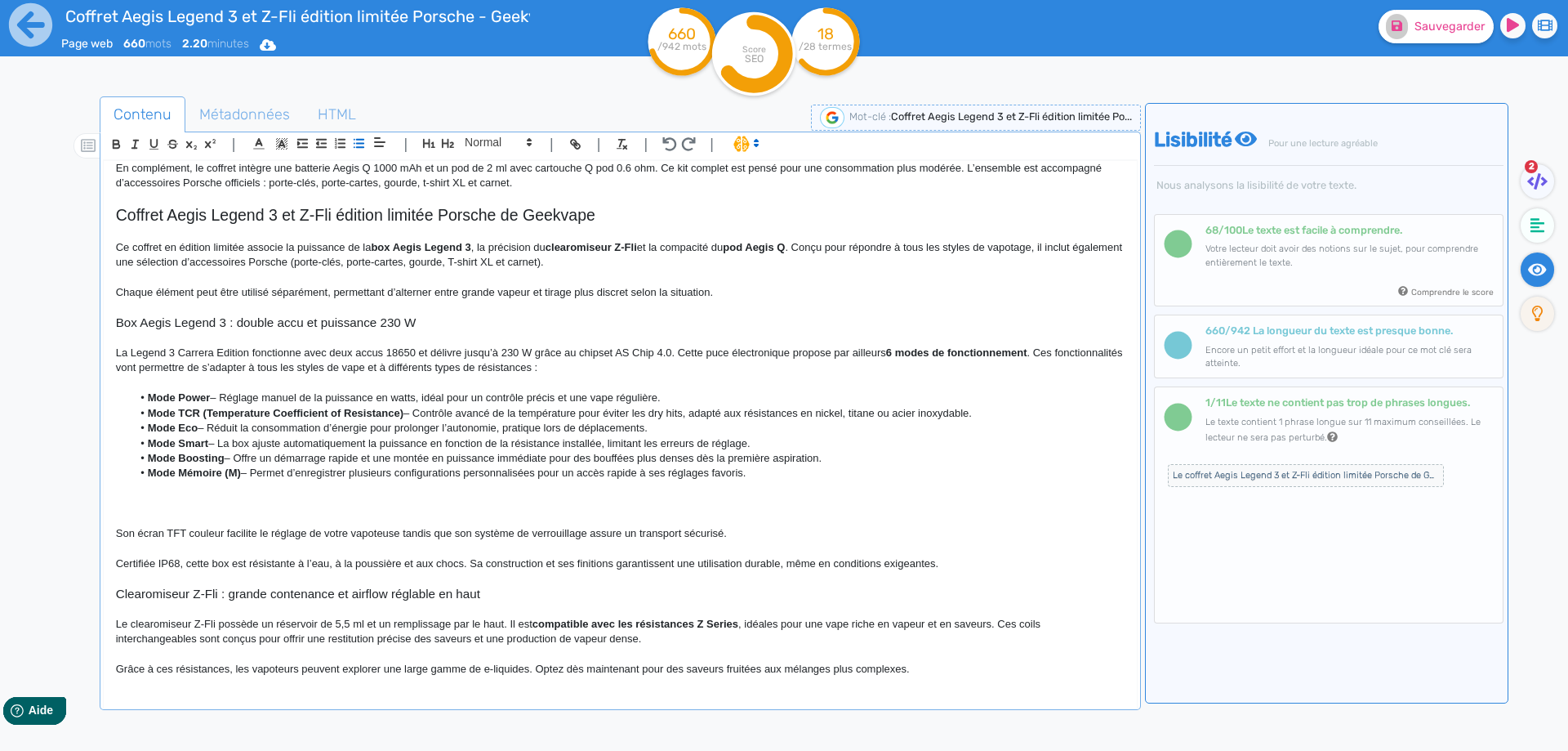
click at [184, 418] on strong "Mode TCR (Temperature Coefficient of Resistance)" at bounding box center [275, 413] width 256 height 12
click at [215, 393] on li "Mode Power – Réglage manuel de la puissance en watts, idéal pour un contrôle pr…" at bounding box center [627, 398] width 992 height 15
click at [207, 412] on strong "Mode TCR (Temperature Coefficient of Resistance)" at bounding box center [275, 413] width 256 height 12
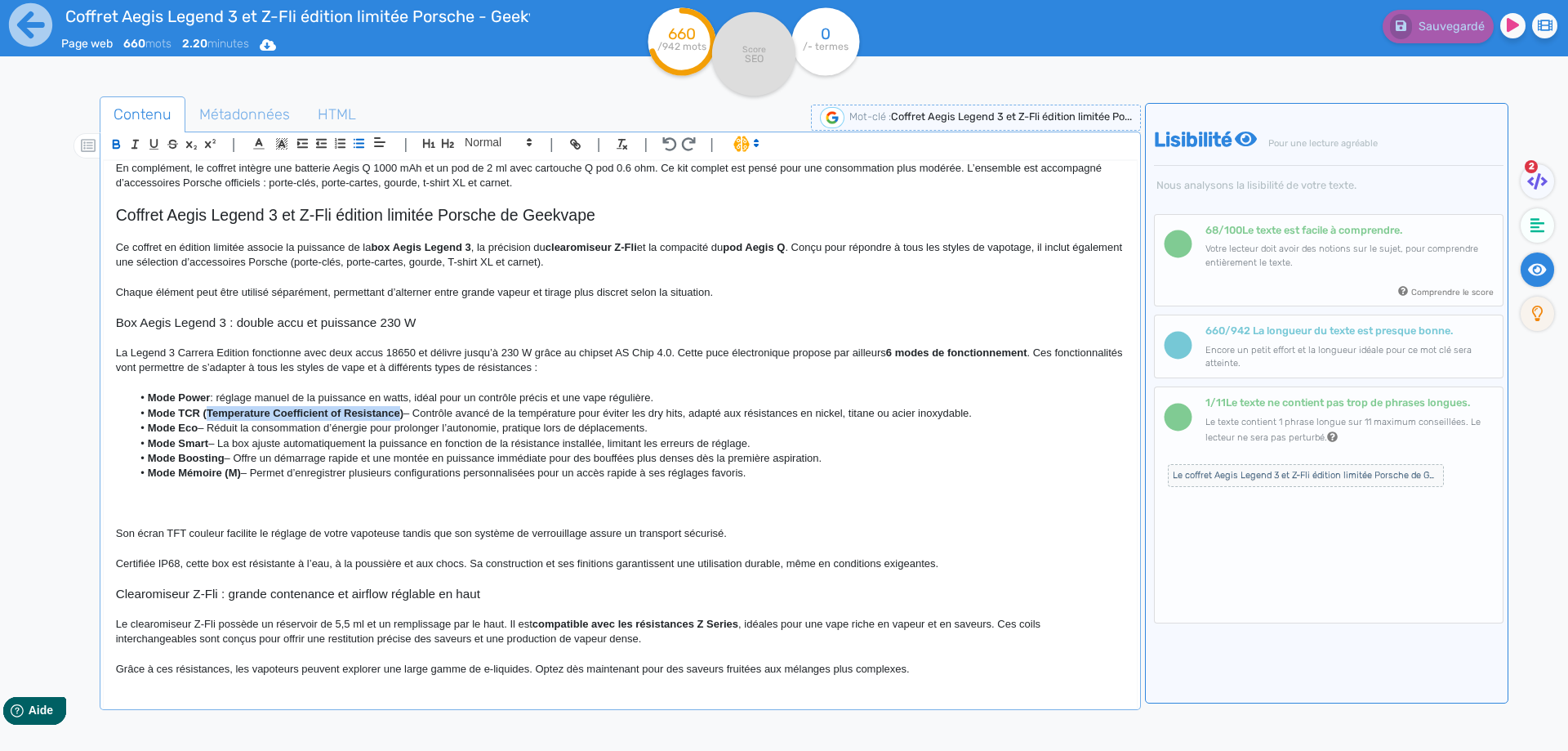
drag, startPoint x: 207, startPoint y: 412, endPoint x: 363, endPoint y: 410, distance: 156.0
click at [363, 410] on strong "Mode TCR (Temperature Coefficient of Resistance)" at bounding box center [275, 413] width 256 height 12
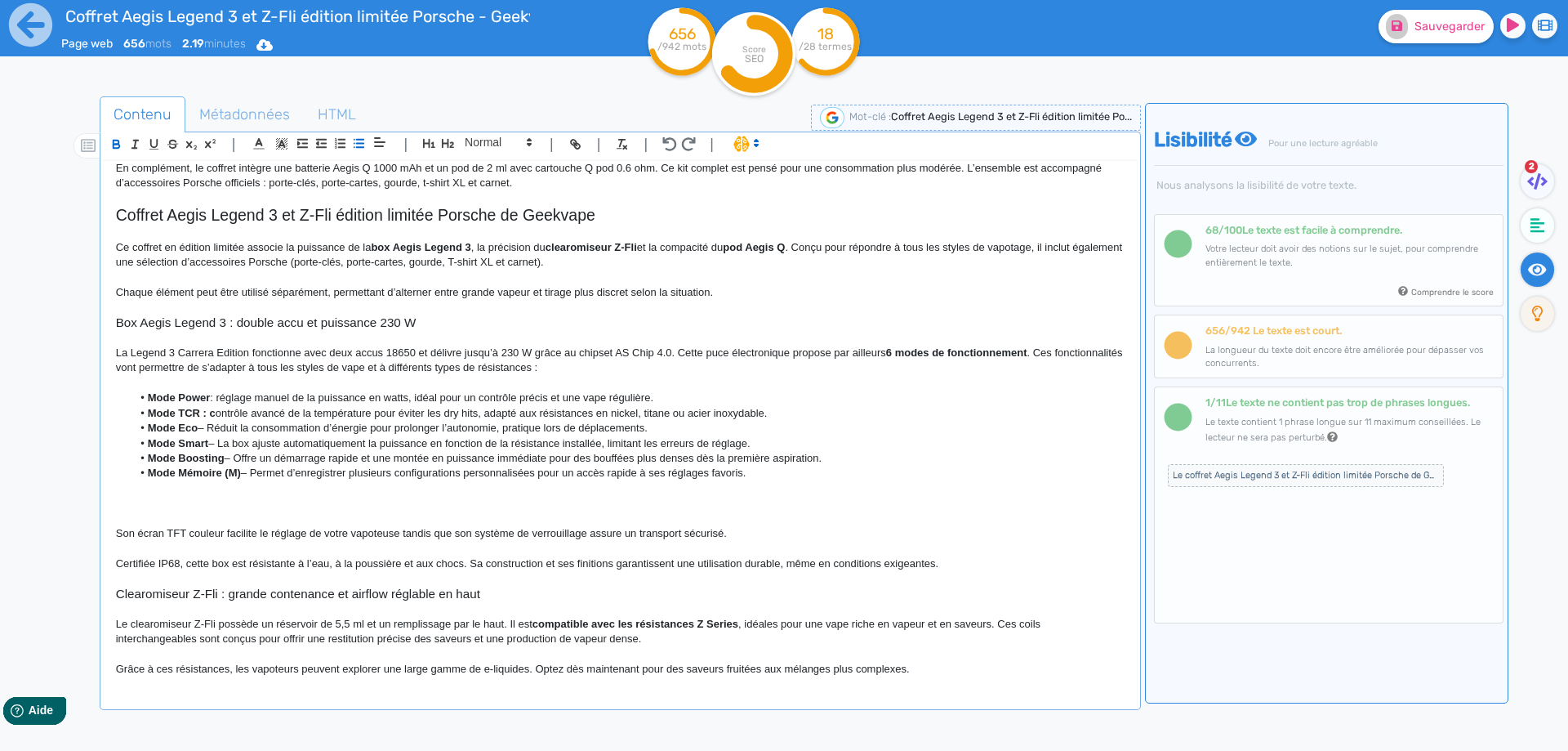
click at [204, 427] on li "Mode Eco – Réduit la consommation d’énergie pour prolonger l’autonomie, pratiqu…" at bounding box center [627, 428] width 992 height 15
click at [215, 443] on li "Mode Smart – La box ajuste automatiquement la puissance en fonction de la résis…" at bounding box center [627, 444] width 992 height 15
click at [371, 429] on li "Mode Eco : réduit la consommation d’énergie pour prolonger l’autonomie, pratiqu…" at bounding box center [627, 428] width 992 height 15
click at [368, 429] on li "Mode Eco : réduit la consommation d’énergie pour prolonger l’autonomie, pratiqu…" at bounding box center [627, 428] width 992 height 15
click at [491, 431] on li "Mode Eco : réduit la consommation d’énergie des accus pour prolonger l’autonomi…" at bounding box center [627, 428] width 992 height 15
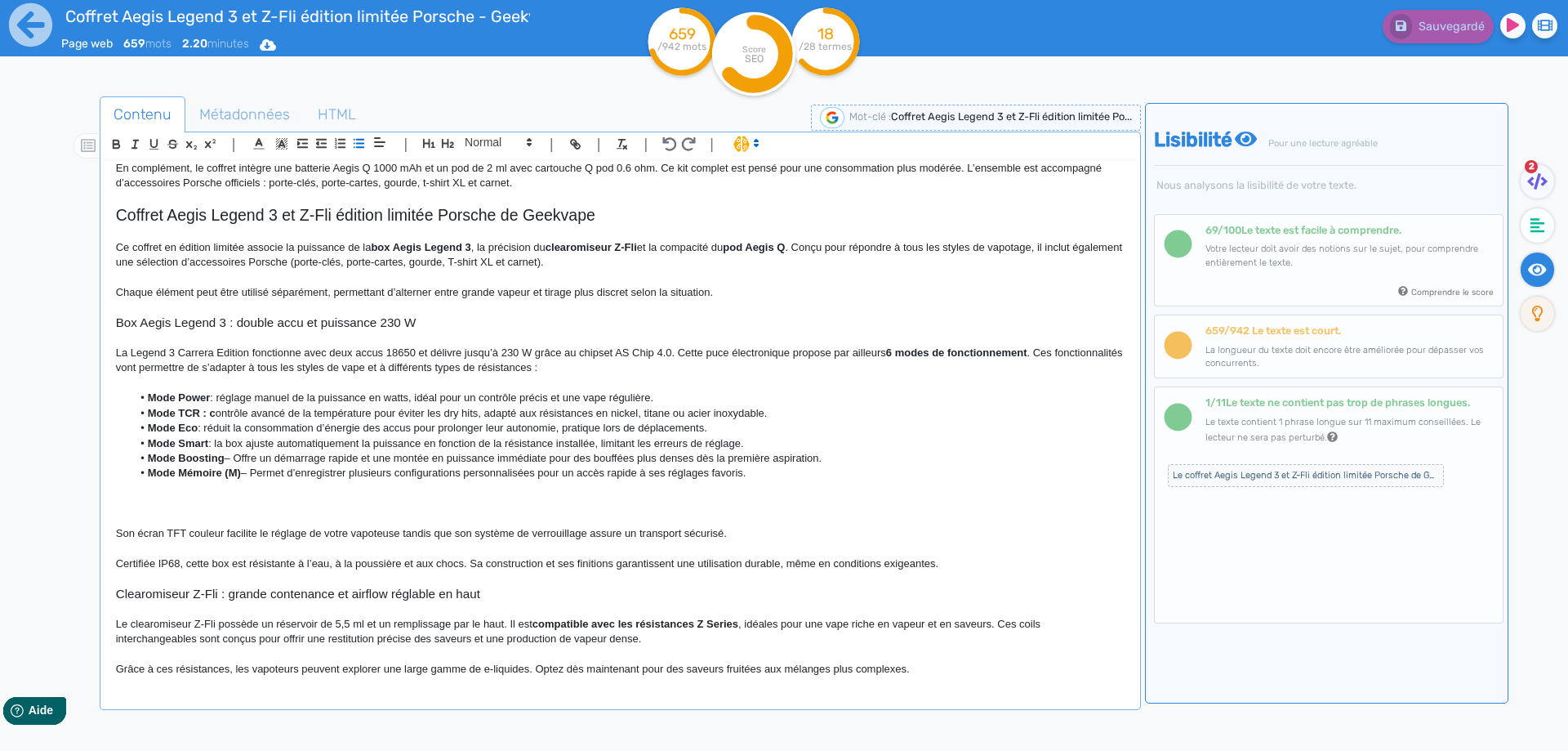
click at [229, 459] on li "Mode Boosting – Offre un démarrage rapide et une montée en puissance immédiate …" at bounding box center [627, 458] width 992 height 15
click at [235, 475] on strong "Mode Mémoire (M)" at bounding box center [194, 472] width 93 height 12
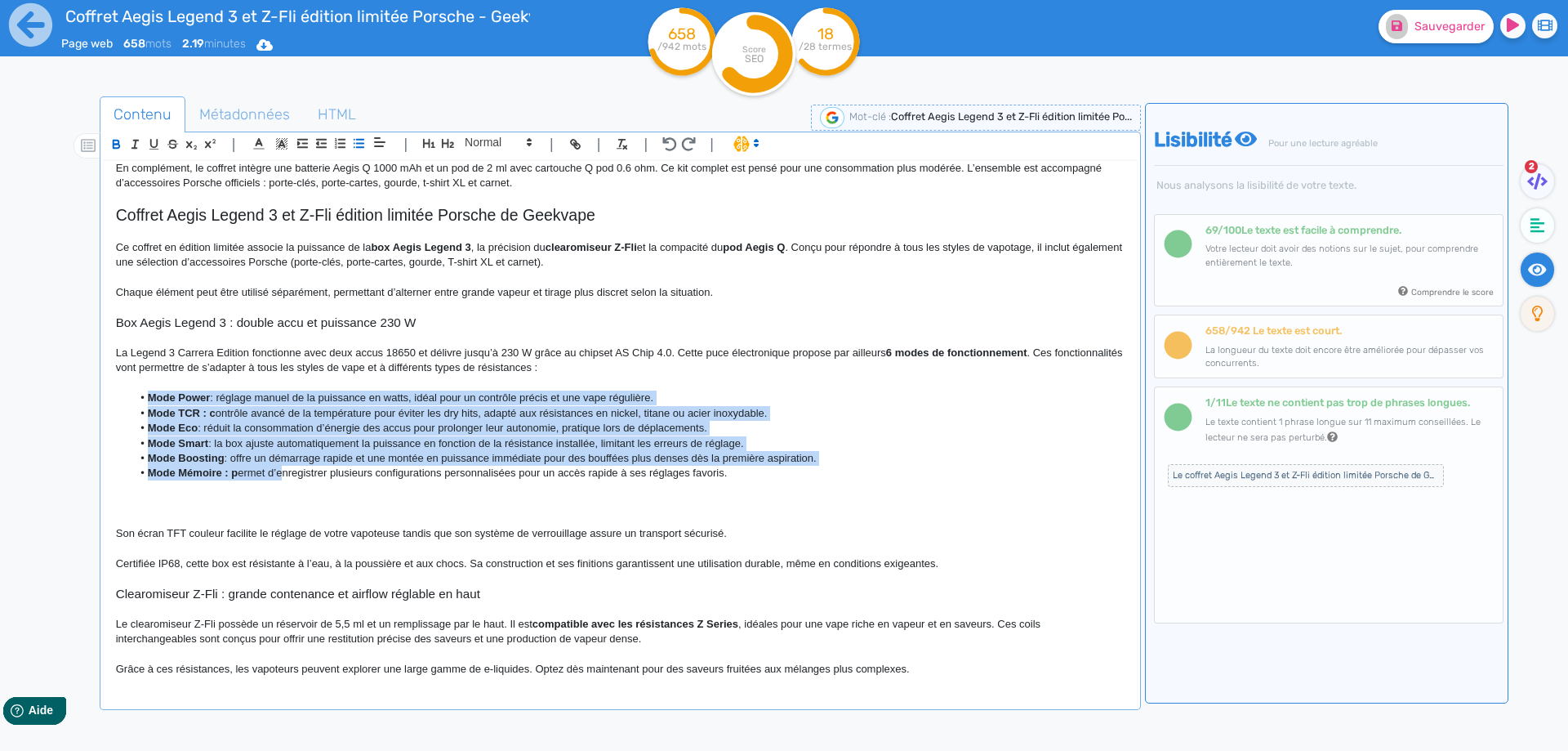
drag, startPoint x: 282, startPoint y: 473, endPoint x: 138, endPoint y: 396, distance: 163.3
click at [138, 396] on ul "Mode Power : réglage manuel de la puissance en watts, idéal pour un contrôle pr…" at bounding box center [620, 436] width 1009 height 91
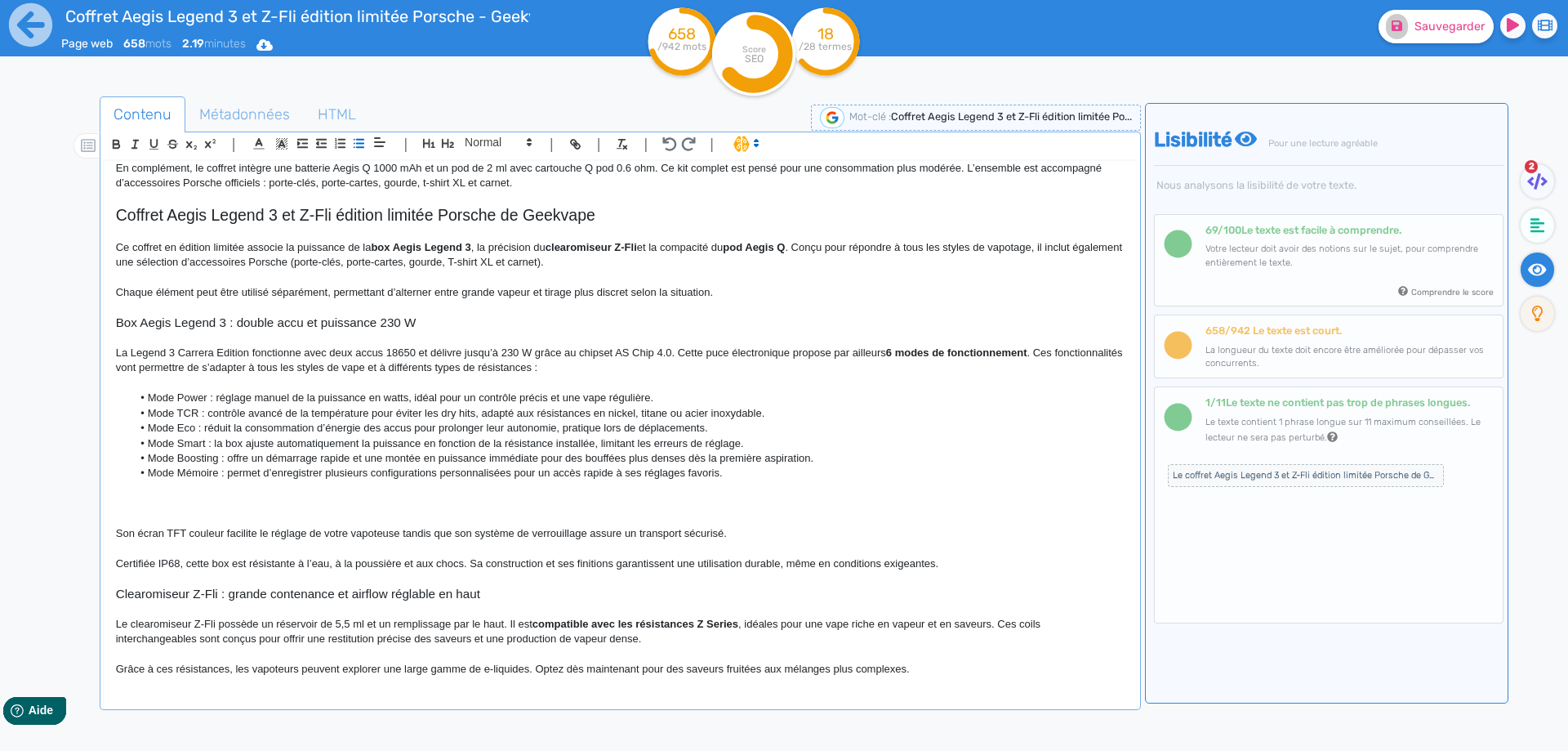
click at [247, 513] on p at bounding box center [620, 519] width 1009 height 15
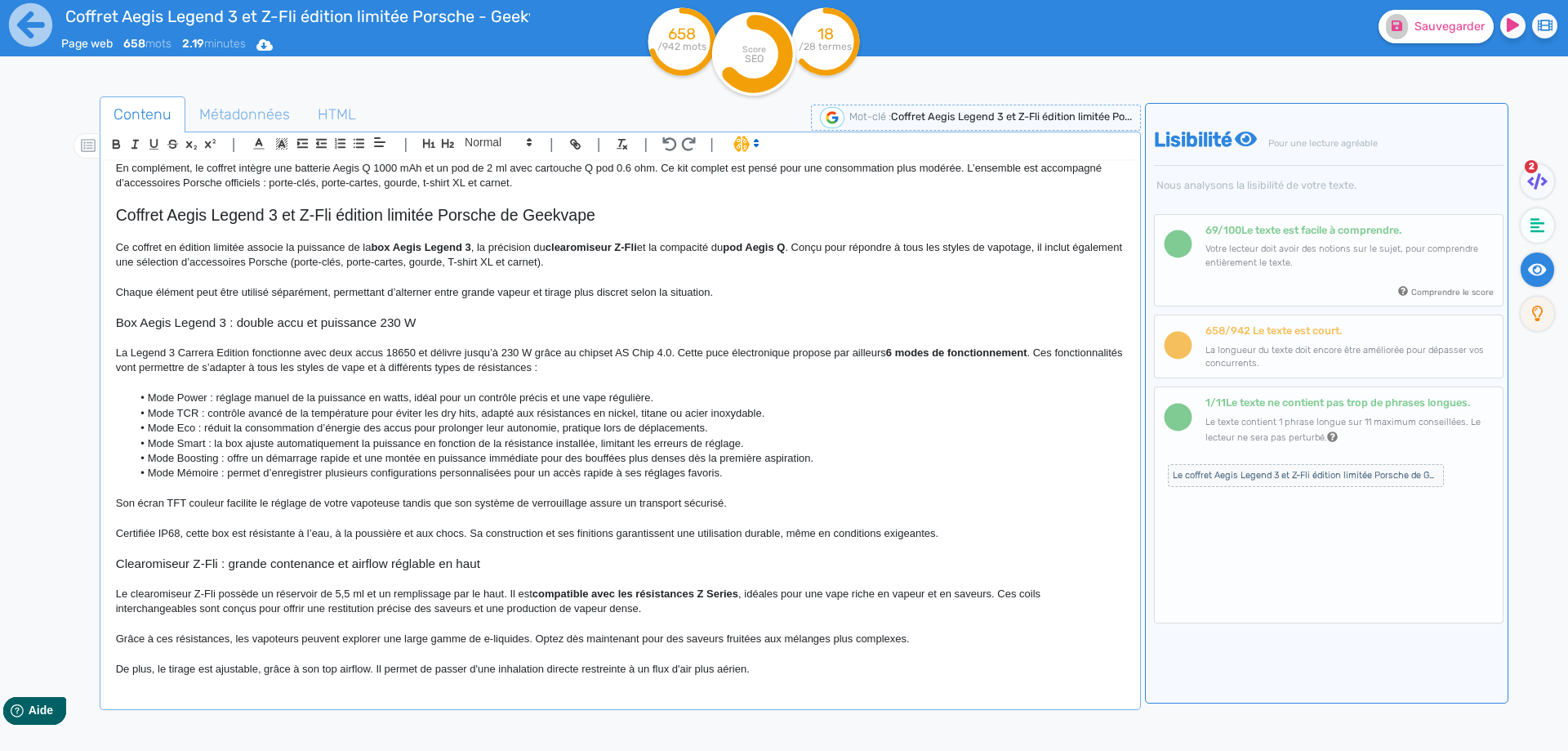
scroll to position [208, 0]
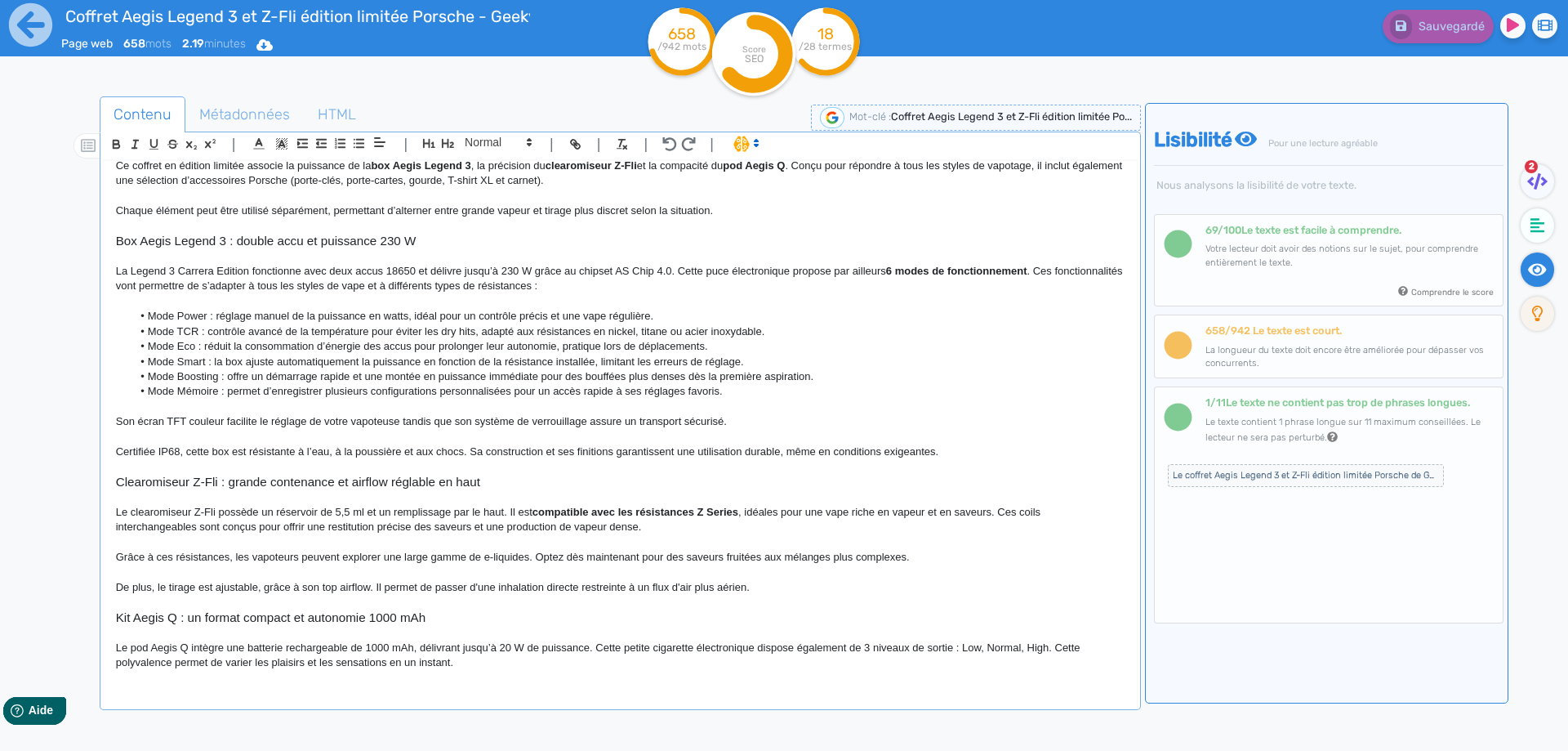
click at [175, 452] on p "Certifiée IP68, cette box est résistante à l’eau, à la poussière et aux chocs. …" at bounding box center [620, 452] width 1009 height 15
click at [176, 451] on p "Certifiée IP68, cette box est résistante à l’eau, à la poussière et aux chocs. …" at bounding box center [620, 452] width 1009 height 15
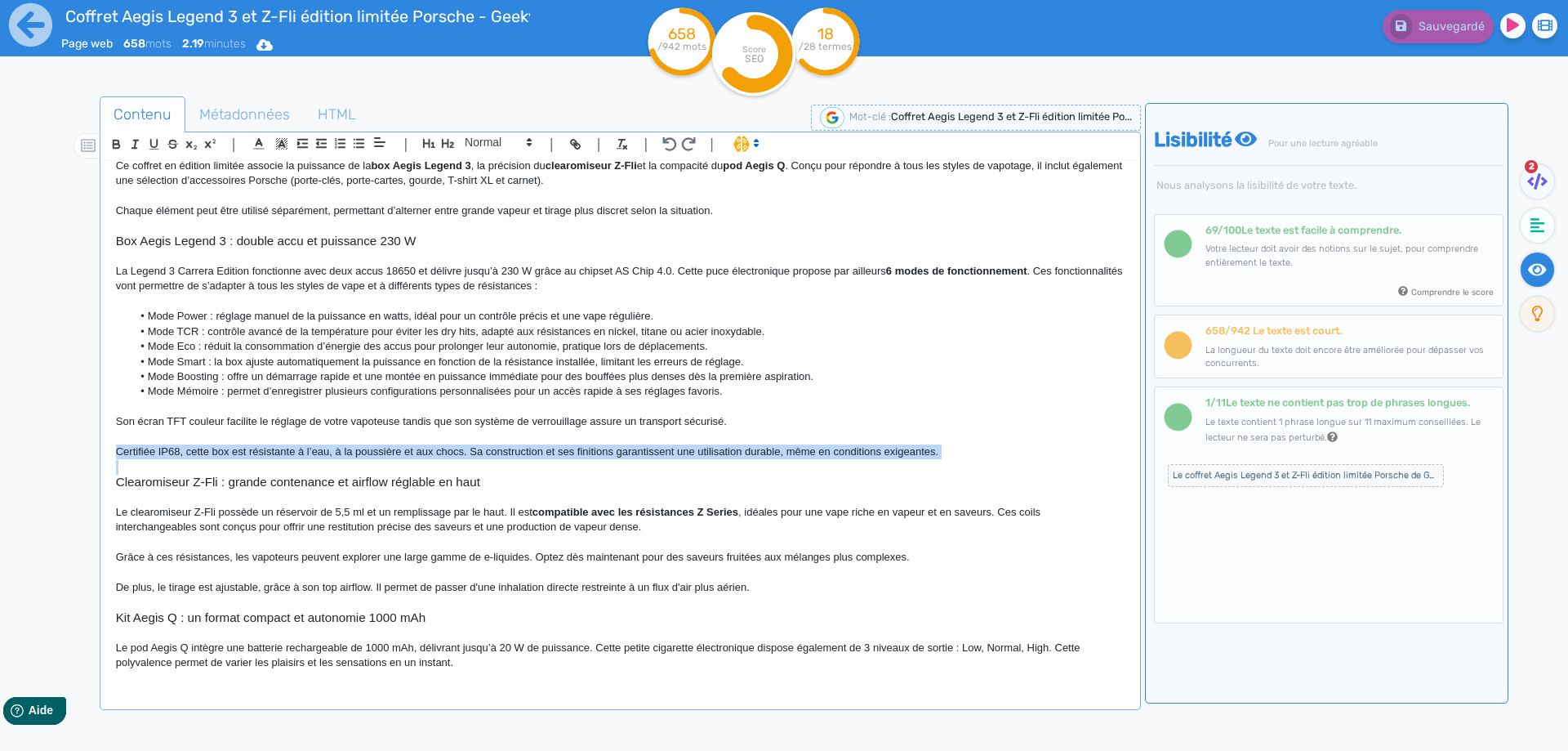
click at [176, 451] on p "Certifiée IP68, cette box est résistante à l’eau, à la poussière et aux chocs. …" at bounding box center [620, 452] width 1009 height 15
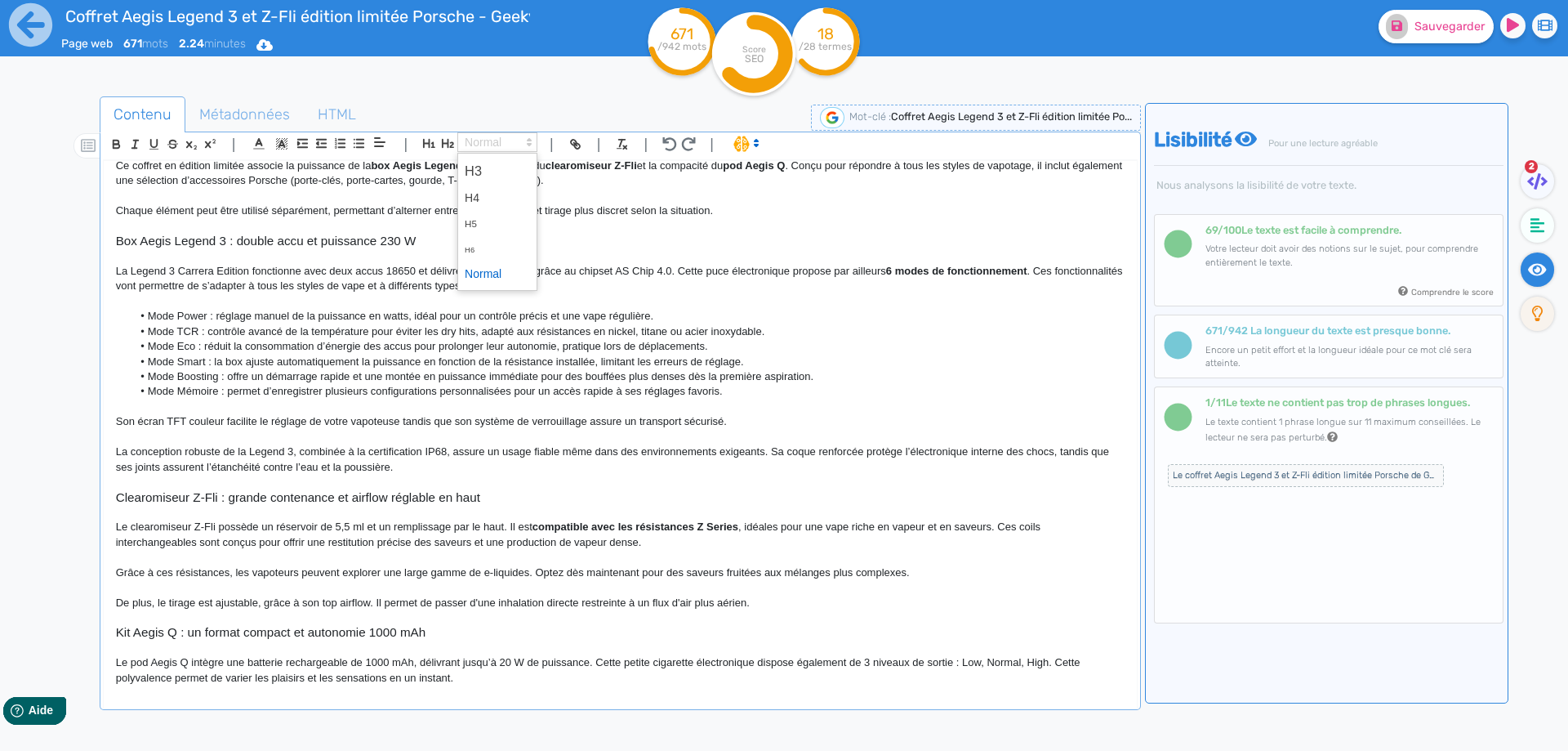
click at [491, 134] on span at bounding box center [497, 142] width 80 height 20
click at [484, 274] on span at bounding box center [497, 274] width 65 height 25
click at [1415, 40] on button "Sauvegarder" at bounding box center [1436, 26] width 115 height 34
click at [248, 452] on p "La conception robuste de la Legend 3, combinée à la certification IP68, assure …" at bounding box center [620, 459] width 1009 height 30
click at [435, 457] on p "La conception robuste de la box Aegis Legend 3, combinée à la certification IP6…" at bounding box center [620, 459] width 1009 height 30
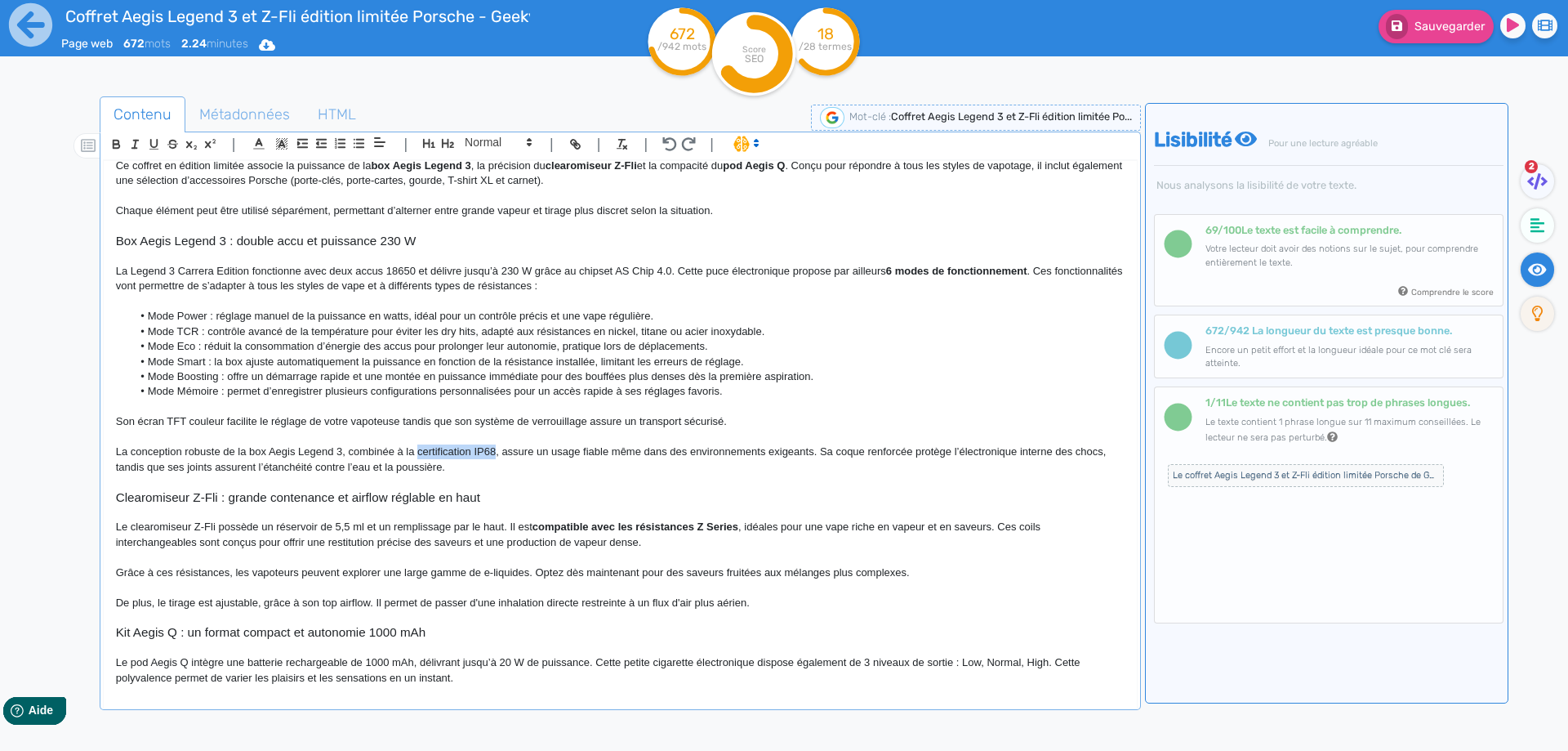
click at [479, 454] on p "La conception robuste de la box Aegis Legend 3, combinée à la certification IP6…" at bounding box center [620, 459] width 1009 height 30
click at [649, 453] on p "La conception robuste de la box Aegis Legend 3, combinée à la certification IP6…" at bounding box center [620, 459] width 1009 height 30
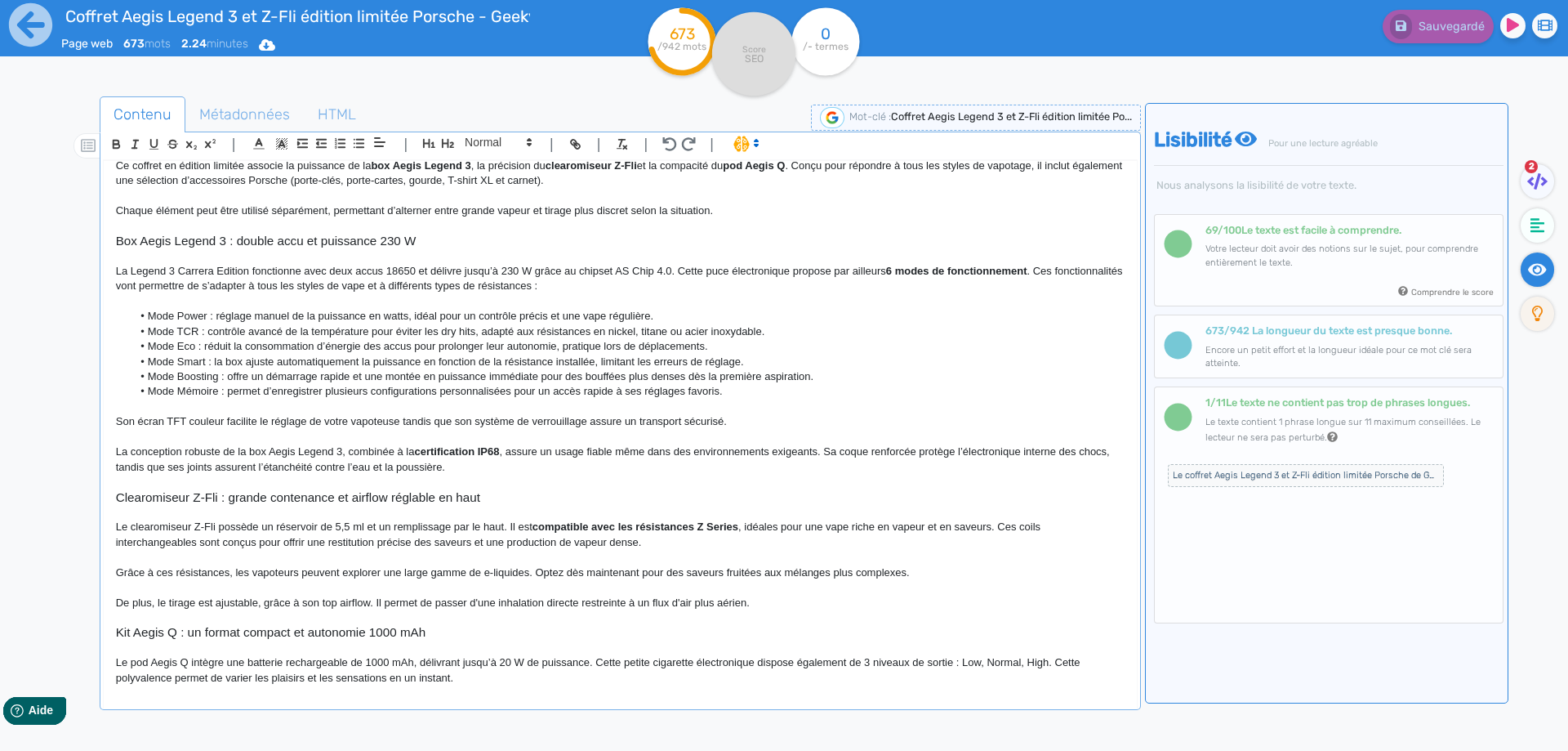
click at [965, 449] on p "La conception robuste de la box Aegis Legend 3, combinée à la certification IP6…" at bounding box center [620, 459] width 1009 height 30
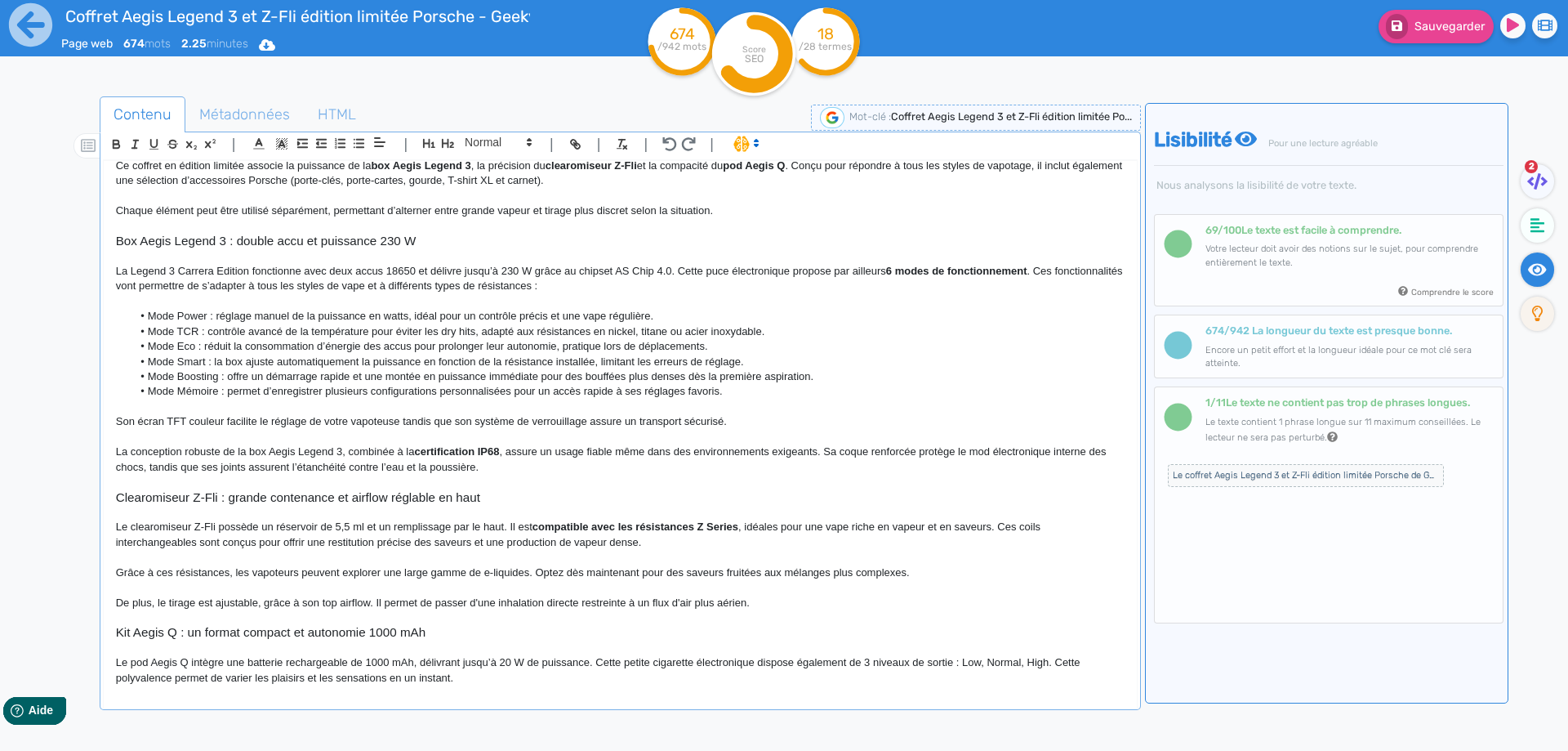
click at [1074, 449] on p "La conception robuste de la box Aegis Legend 3, combinée à la certification IP6…" at bounding box center [620, 459] width 1009 height 30
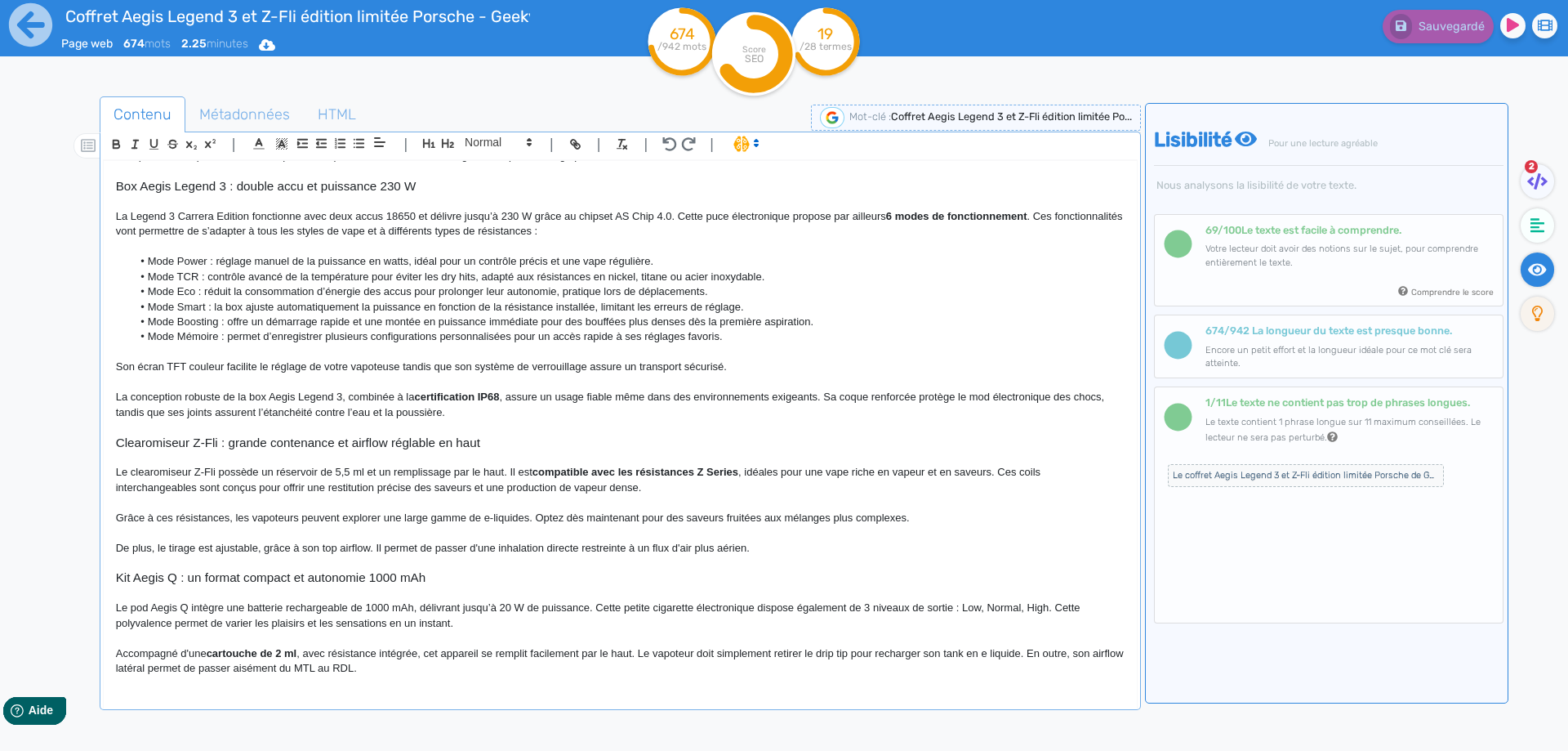
click at [753, 547] on p "De plus, le tirage est ajustable, grâce à son top airflow. Il permet de passer …" at bounding box center [620, 548] width 1009 height 15
click at [818, 547] on p "De plus, le tirage est ajustable, grâce à son top airflow. Il permet de passer …" at bounding box center [620, 548] width 1009 height 15
drag, startPoint x: 818, startPoint y: 547, endPoint x: 757, endPoint y: 547, distance: 61.0
click at [757, 547] on p "De plus, le tirage est ajustable, grâce à son top airflow. Il permet de passer …" at bounding box center [620, 548] width 1009 height 15
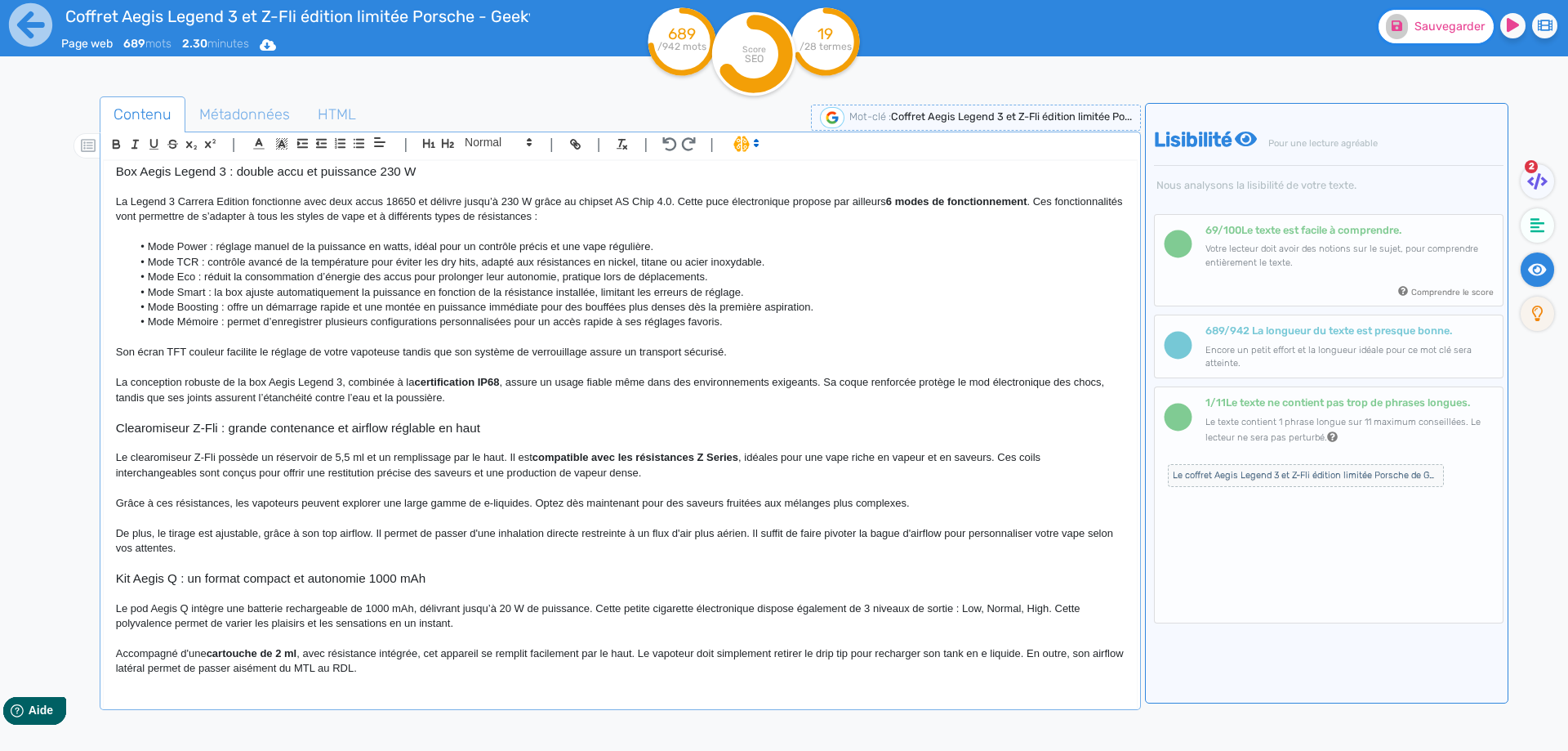
click at [1401, 29] on icon at bounding box center [1396, 25] width 11 height 11
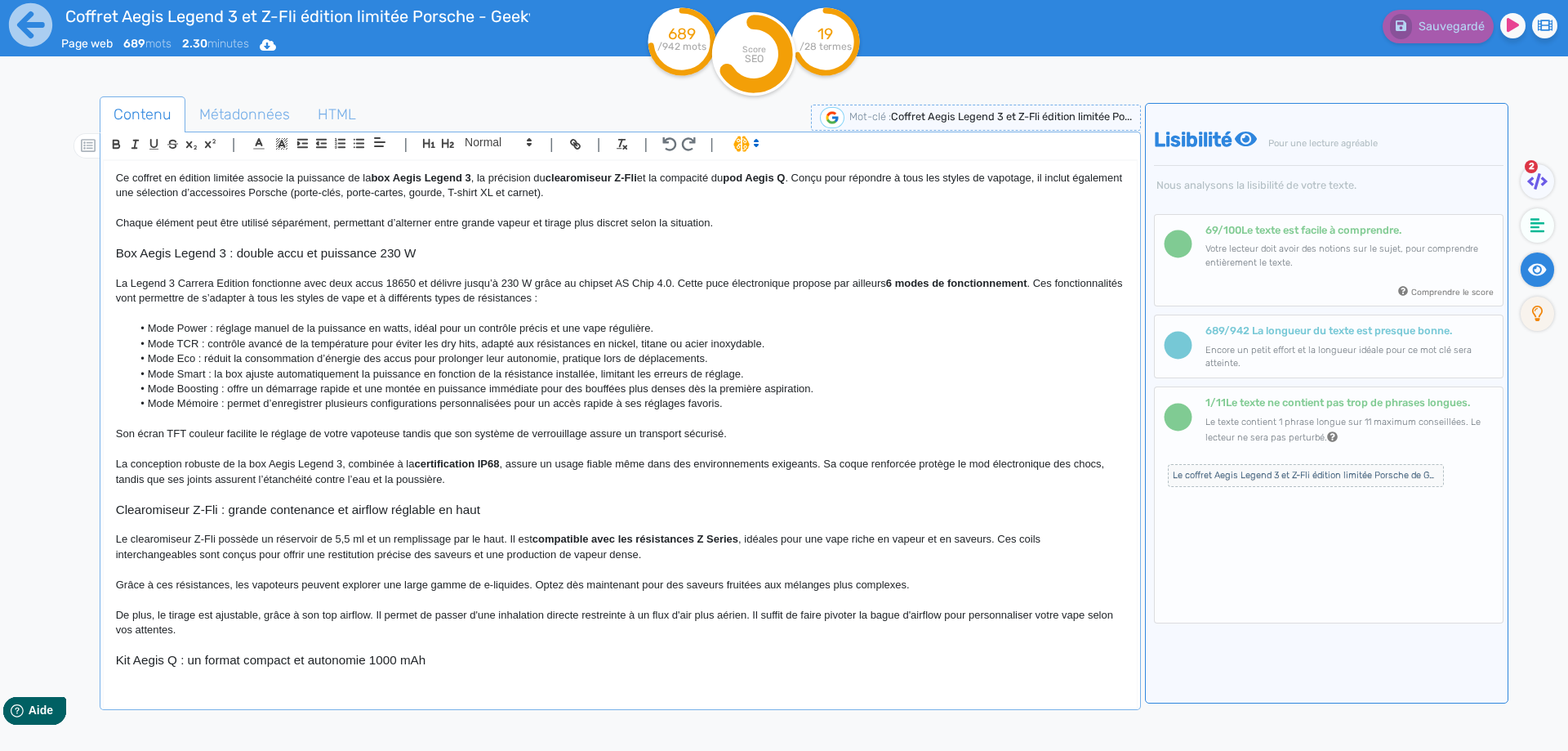
click at [590, 282] on p "La Legend 3 Carrera Edition fonctionne avec deux accus 18650 et délivre jusqu’à…" at bounding box center [620, 291] width 1009 height 30
drag, startPoint x: 590, startPoint y: 282, endPoint x: 658, endPoint y: 279, distance: 68.1
click at [658, 279] on p "La Legend 3 Carrera Edition fonctionne avec deux accus 18650 et délivre jusqu’à…" at bounding box center [620, 291] width 1009 height 30
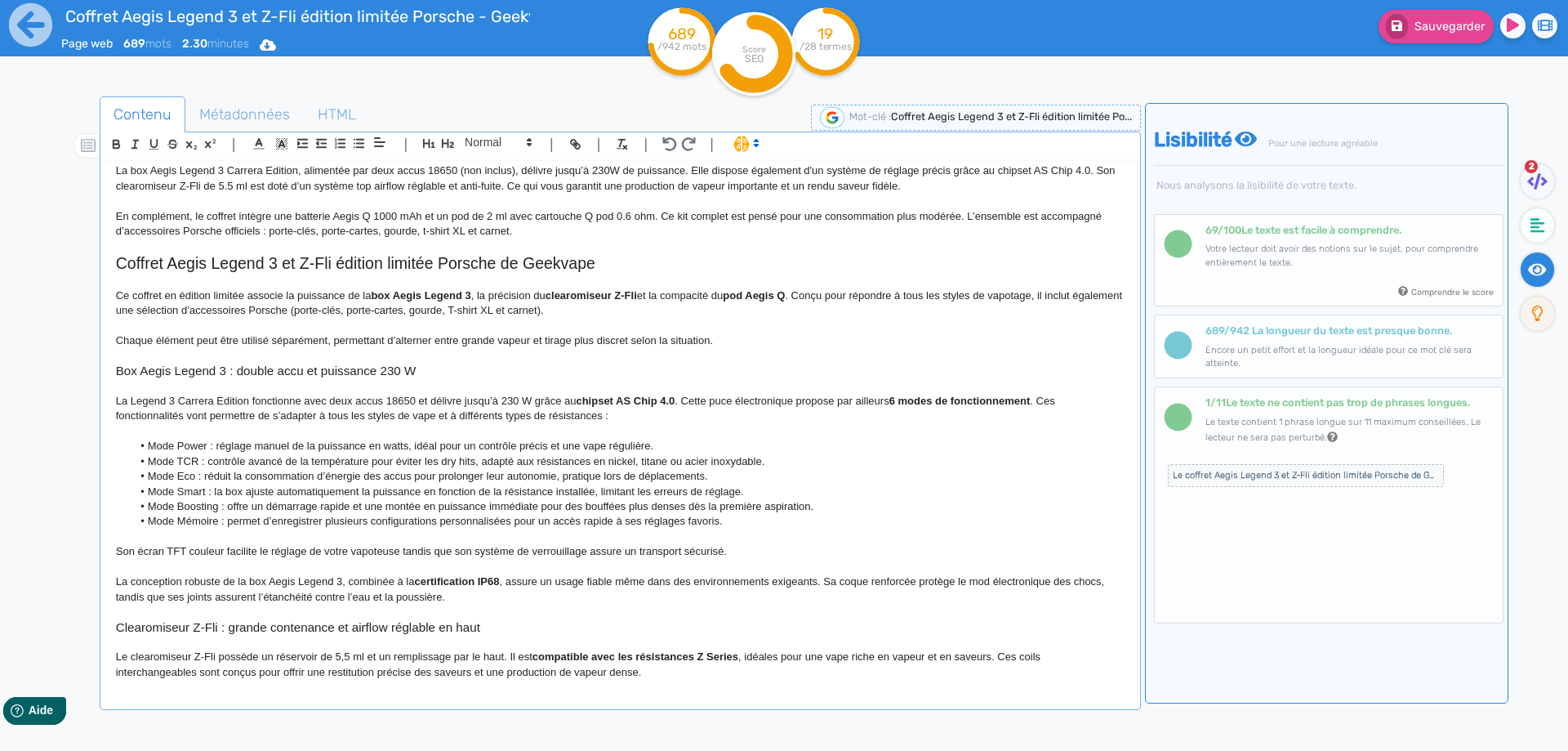
scroll to position [0, 0]
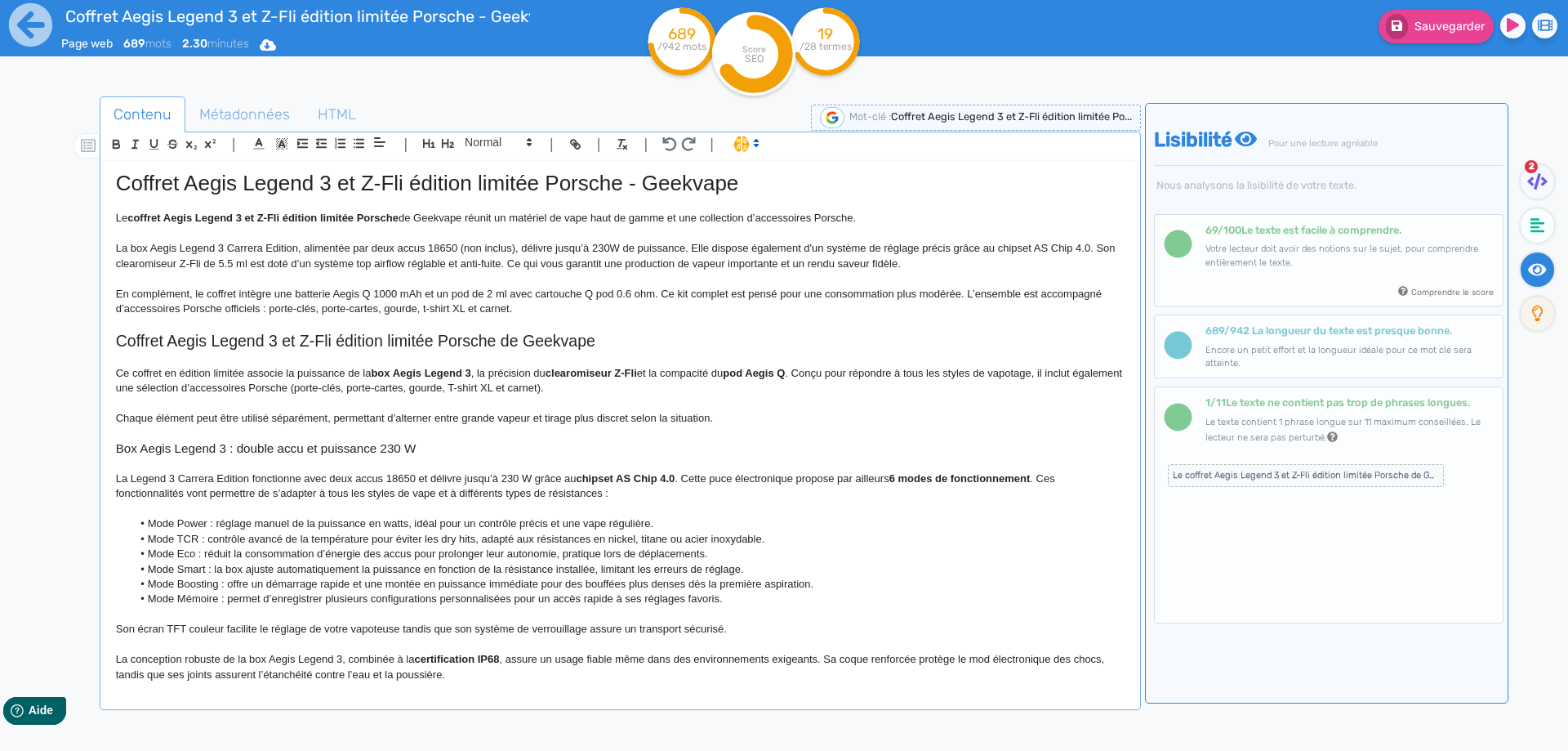
click at [351, 460] on p at bounding box center [620, 463] width 1009 height 15
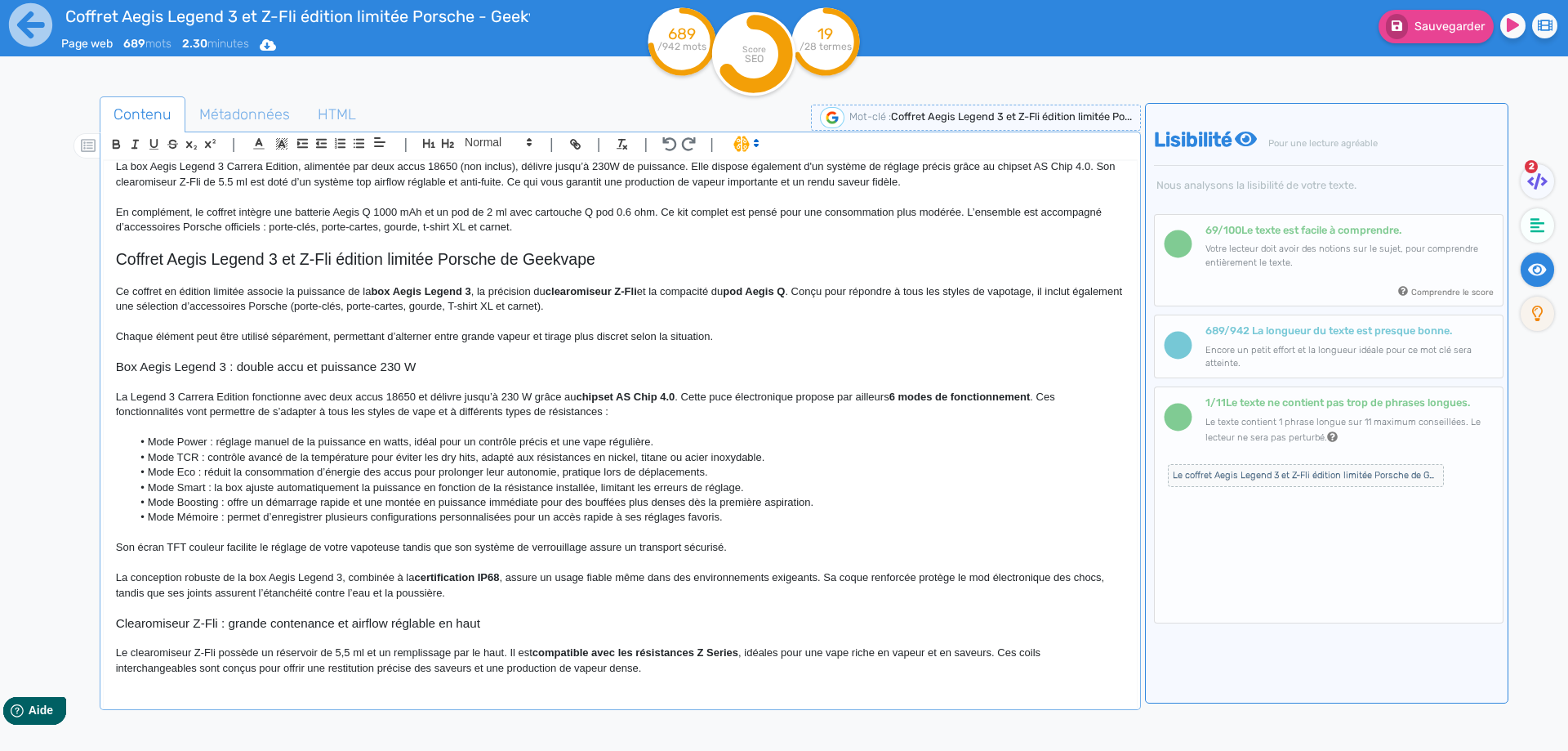
scroll to position [163, 0]
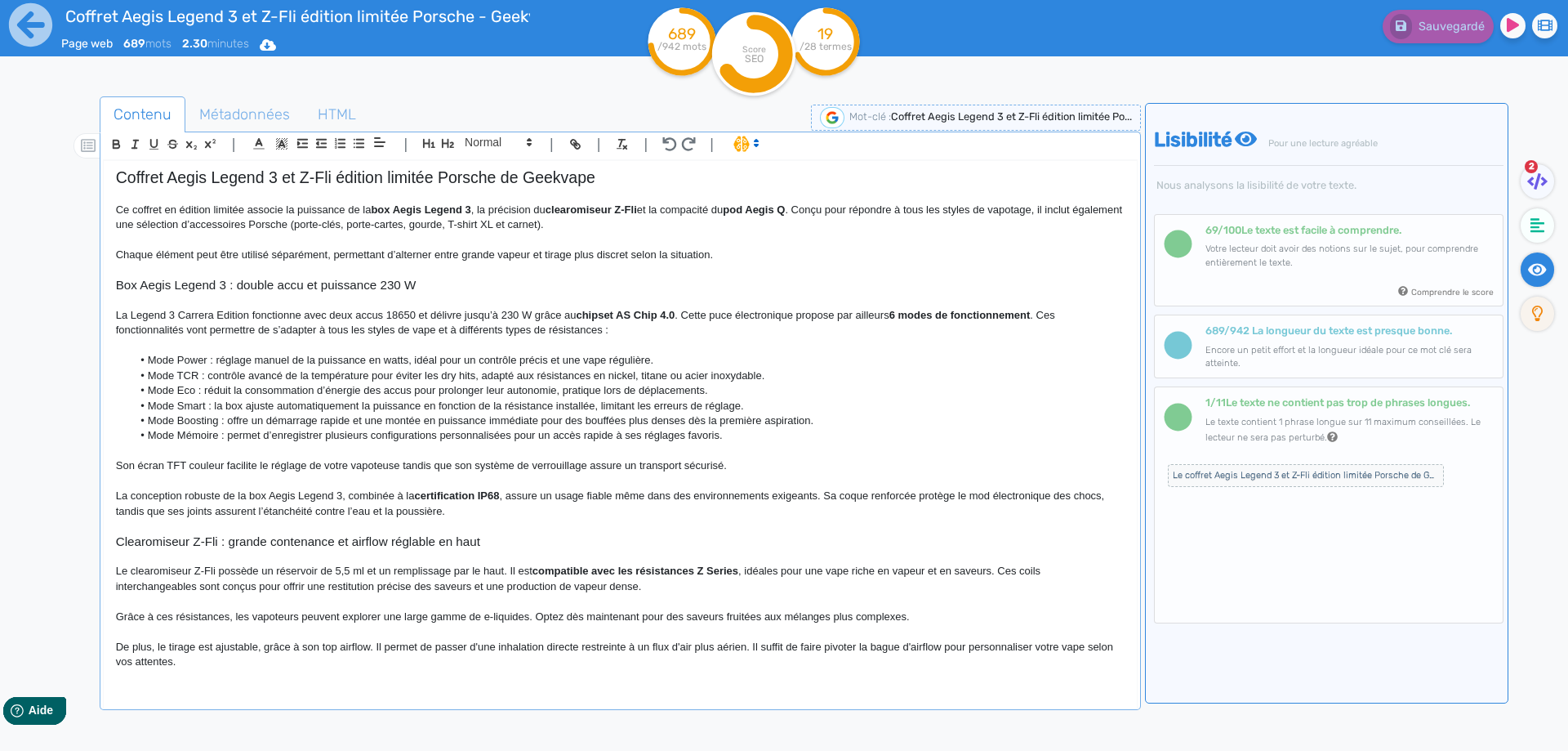
click at [278, 315] on p "La Legend 3 Carrera Edition fonctionne avec deux accus 18650 et délivre jusqu’à…" at bounding box center [620, 323] width 1009 height 30
click at [409, 311] on p "La Legend 3 Carrera Edition fonctionne avec deux accus 18650 et délivre jusqu’à…" at bounding box center [620, 323] width 1009 height 30
click at [386, 400] on li "Mode Smart : la box ajuste automatiquement la puissance en fonction de la résis…" at bounding box center [627, 406] width 992 height 15
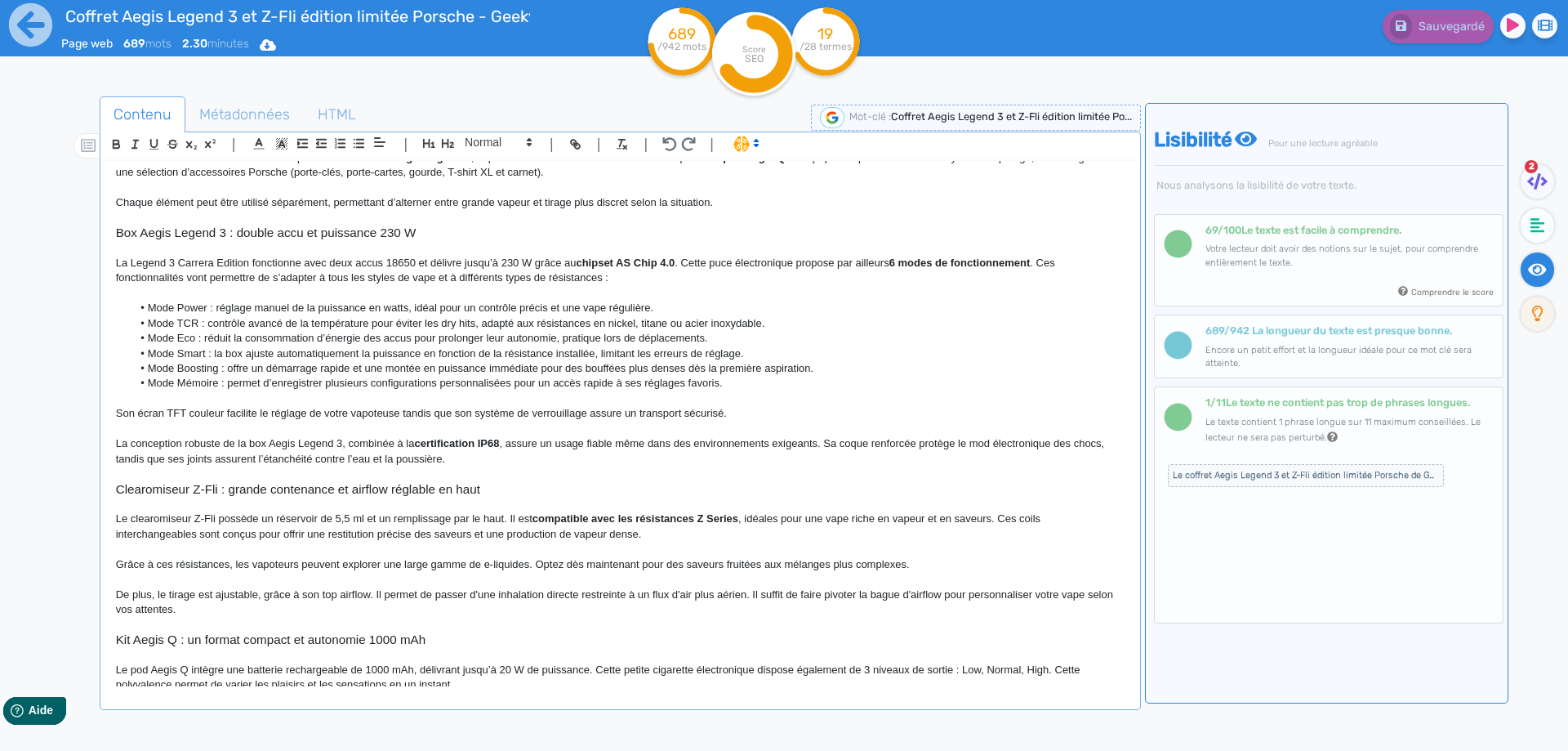
scroll to position [114, 0]
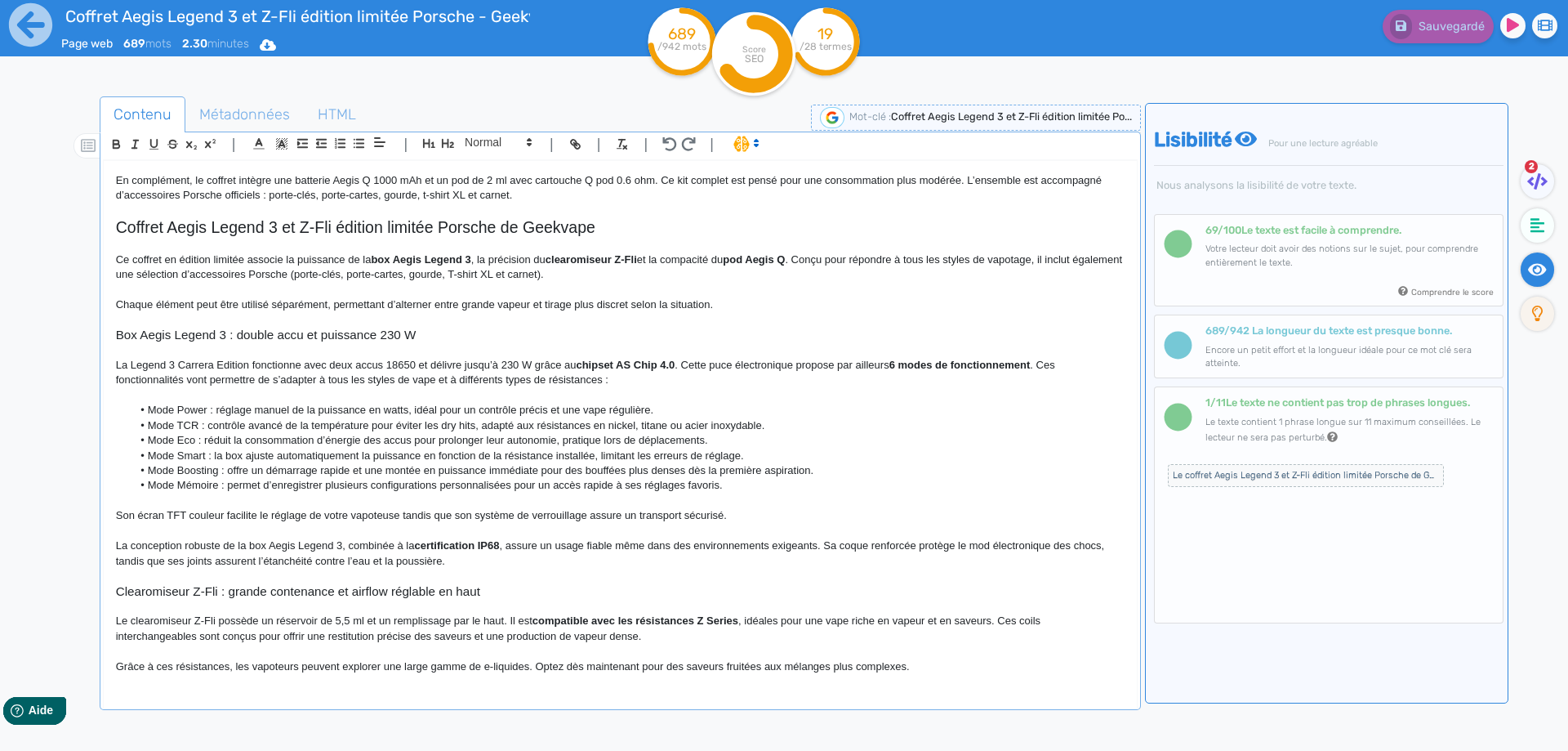
click at [237, 328] on h3 "Box Aegis Legend 3 : double accu et puissance 230 W" at bounding box center [620, 335] width 1009 height 15
click at [450, 146] on icon "button" at bounding box center [448, 143] width 14 height 14
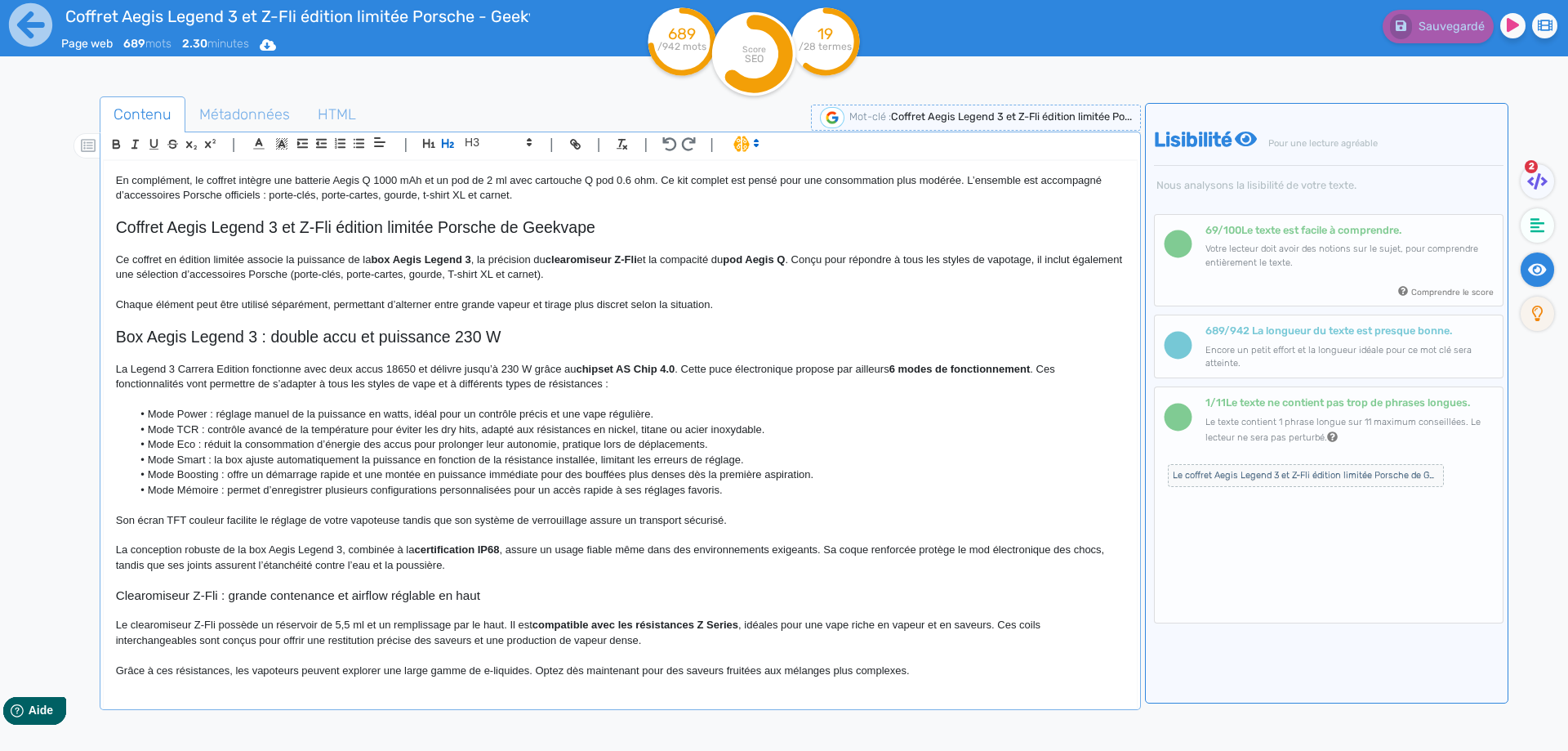
scroll to position [195, 0]
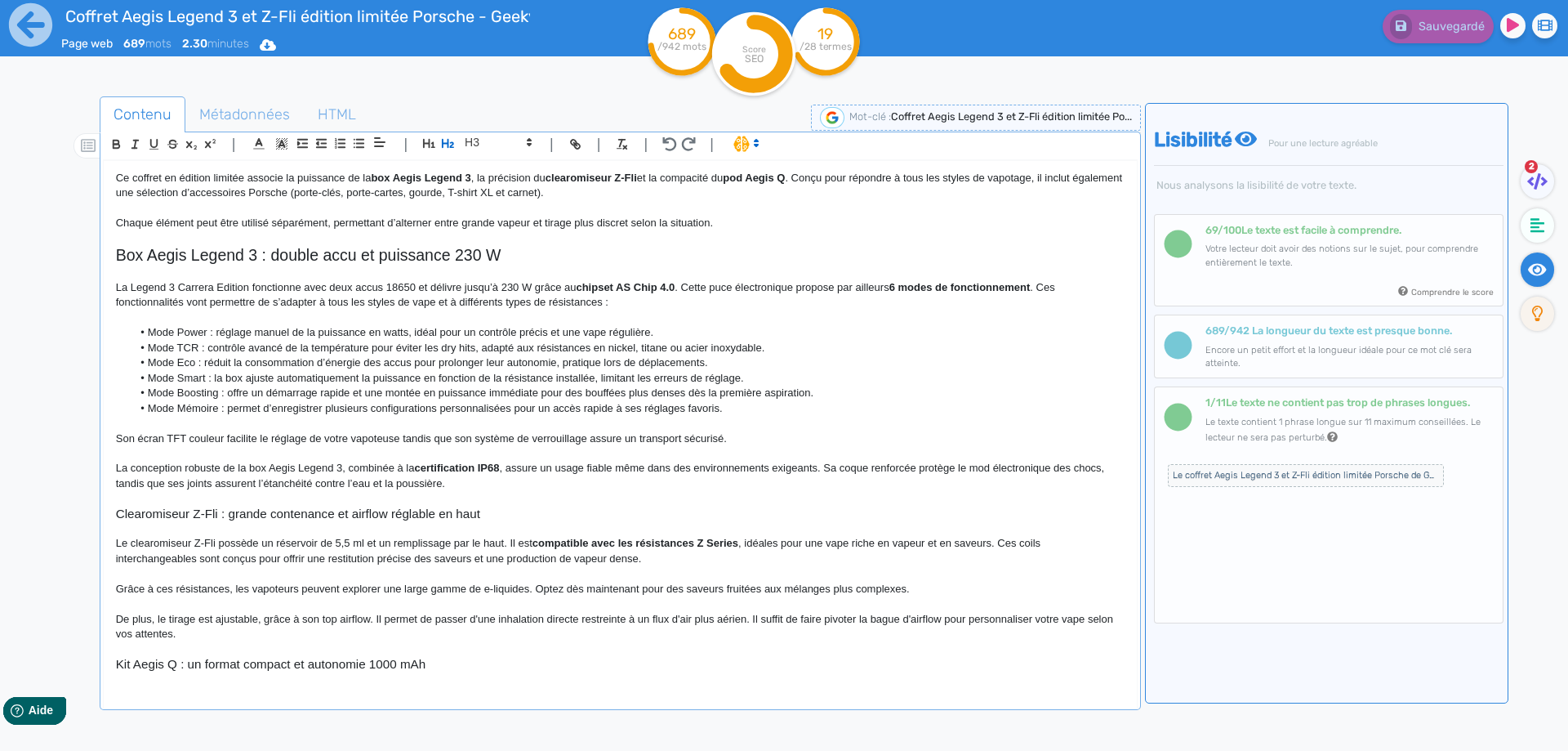
click at [457, 485] on p "La conception robuste de la box Aegis Legend 3, combinée à la certification IP6…" at bounding box center [620, 476] width 1009 height 30
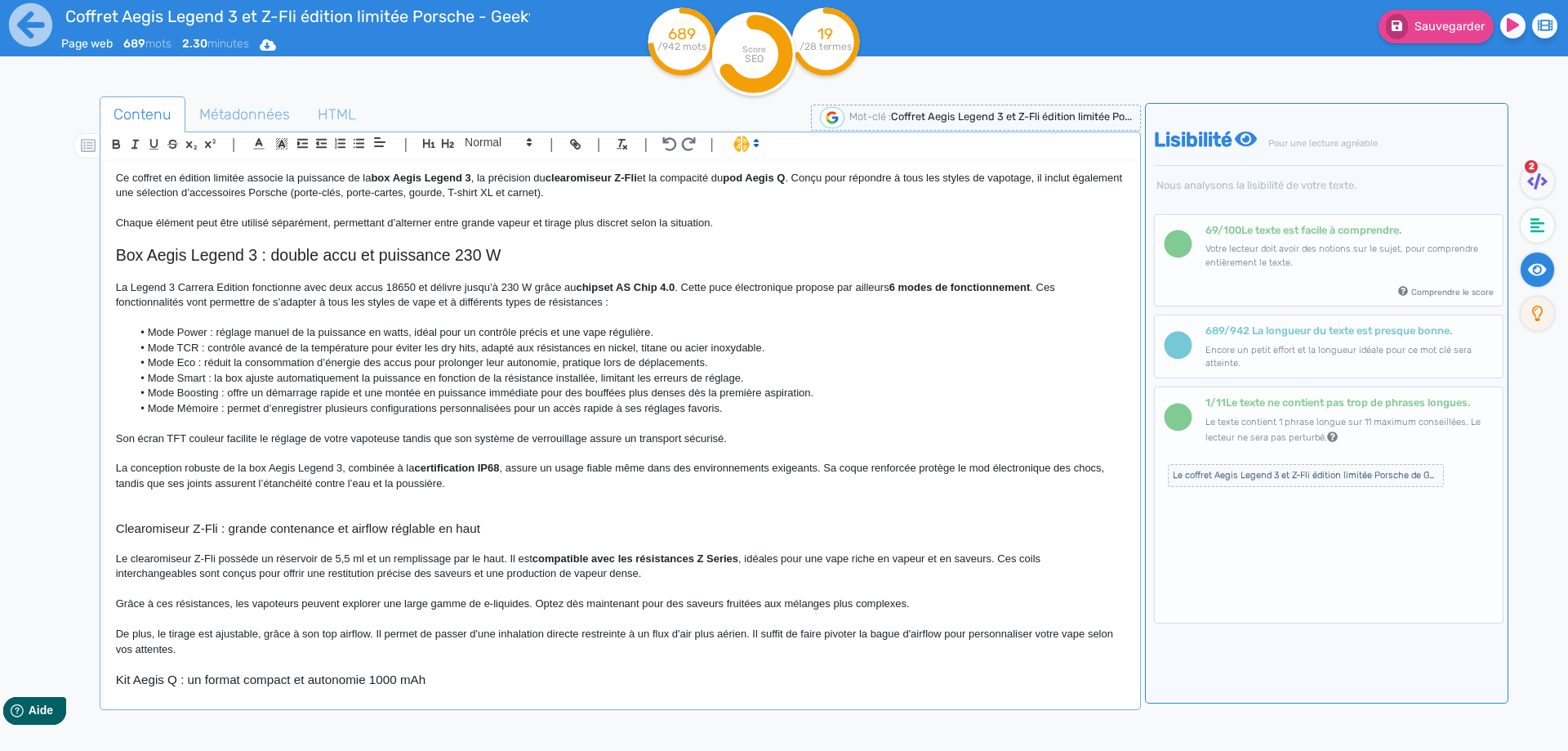
click at [211, 534] on h3 "Clearomiseur Z-Fli : grande contenance et airflow réglable en haut" at bounding box center [620, 529] width 1009 height 15
click at [445, 141] on icon "button" at bounding box center [448, 143] width 14 height 14
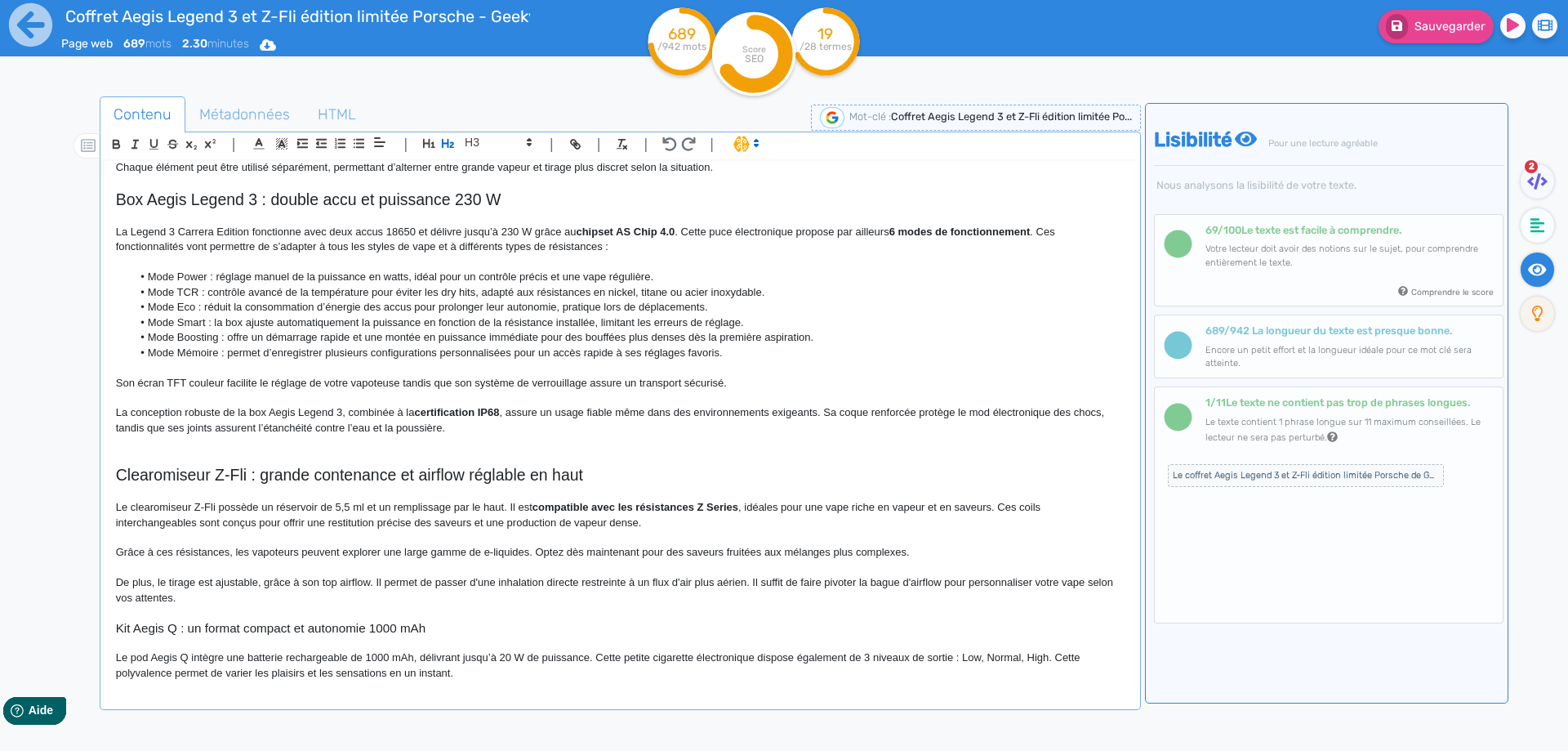
scroll to position [301, 0]
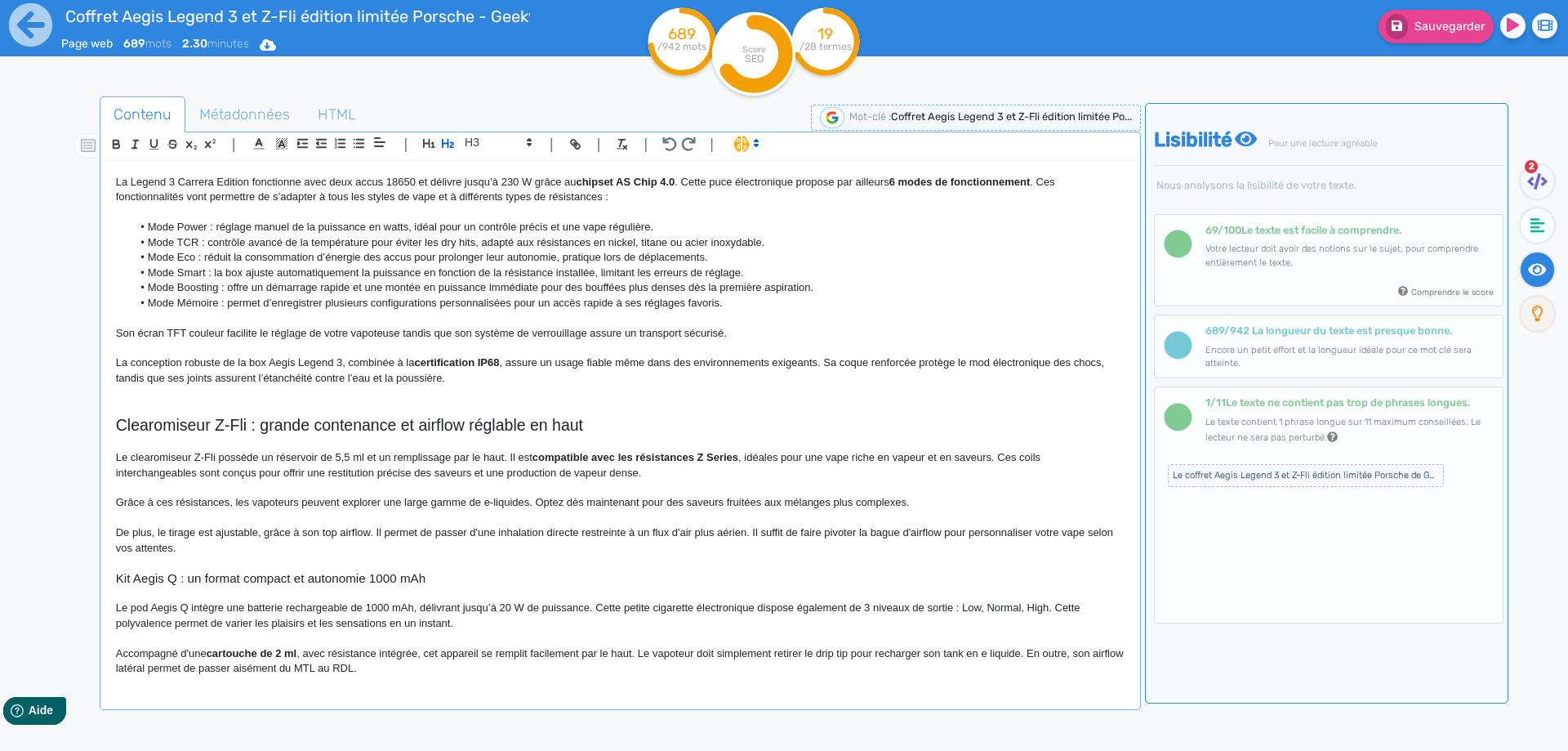
click at [261, 572] on h3 "Kit Aegis Q : un format compact et autonomie 1000 mAh" at bounding box center [620, 579] width 1009 height 15
click at [445, 138] on icon "button" at bounding box center [448, 143] width 14 height 14
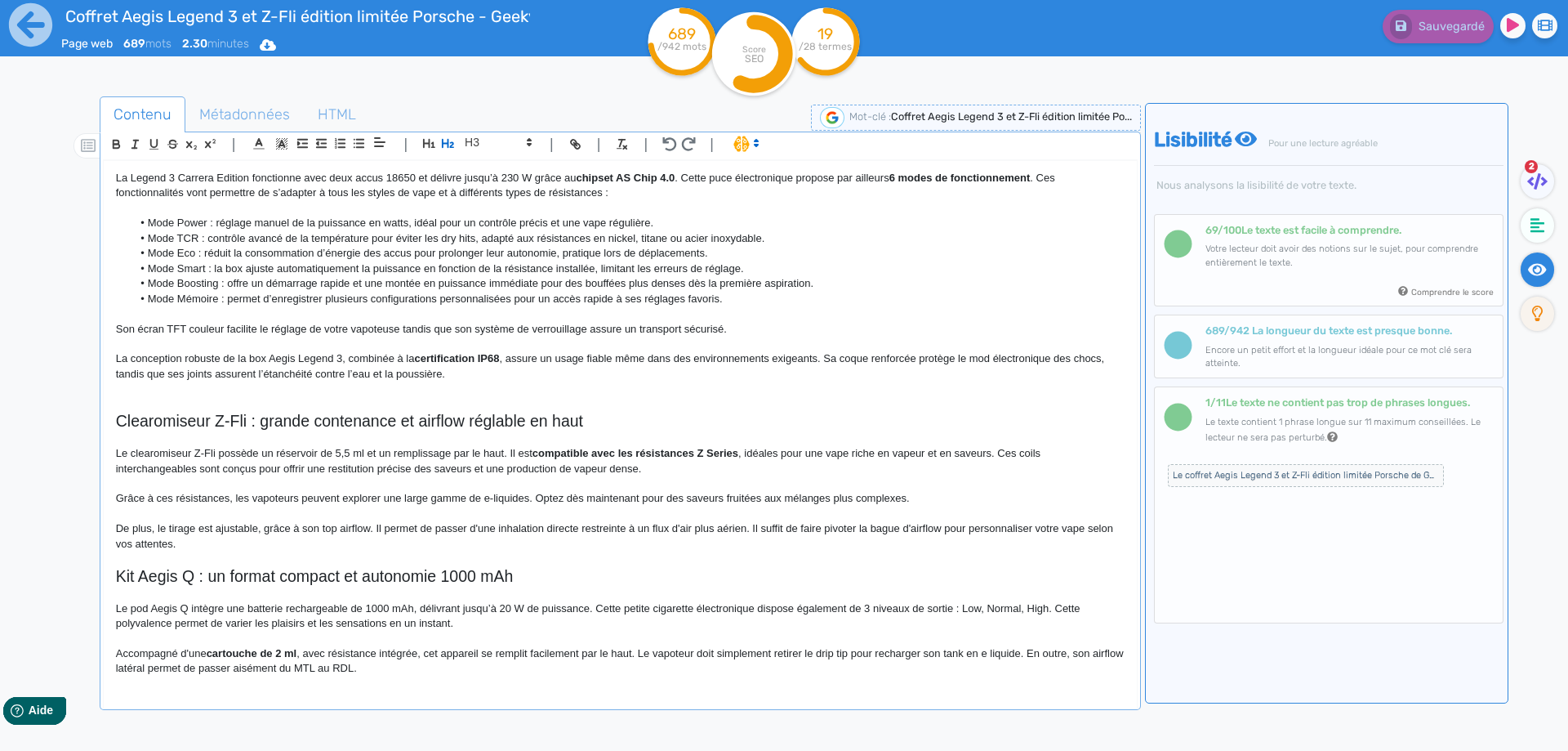
click at [126, 567] on h2 "Kit Aegis Q : un format compact et autonomie 1000 mAh" at bounding box center [620, 576] width 1009 height 19
click at [187, 574] on h2 "Pod Aegis Q Geekvape : un format compact et autonomie 1000 mAh" at bounding box center [620, 576] width 1009 height 19
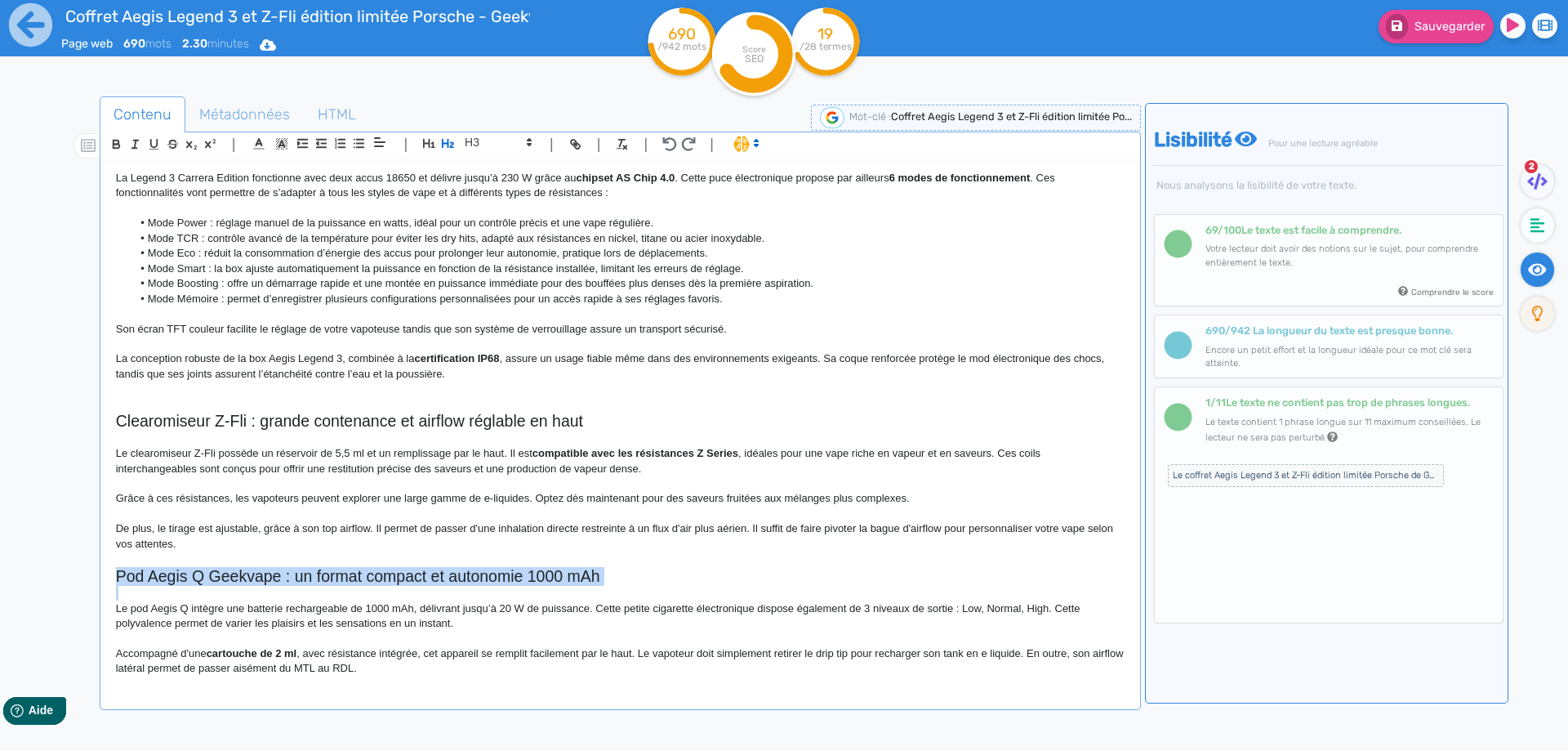
click at [187, 574] on h2 "Pod Aegis Q Geekvape : un format compact et autonomie 1000 mAh" at bounding box center [620, 576] width 1009 height 19
copy h2 "Pod Aegis Q Geekvape : un format compact et autonomie 1000 mAh"
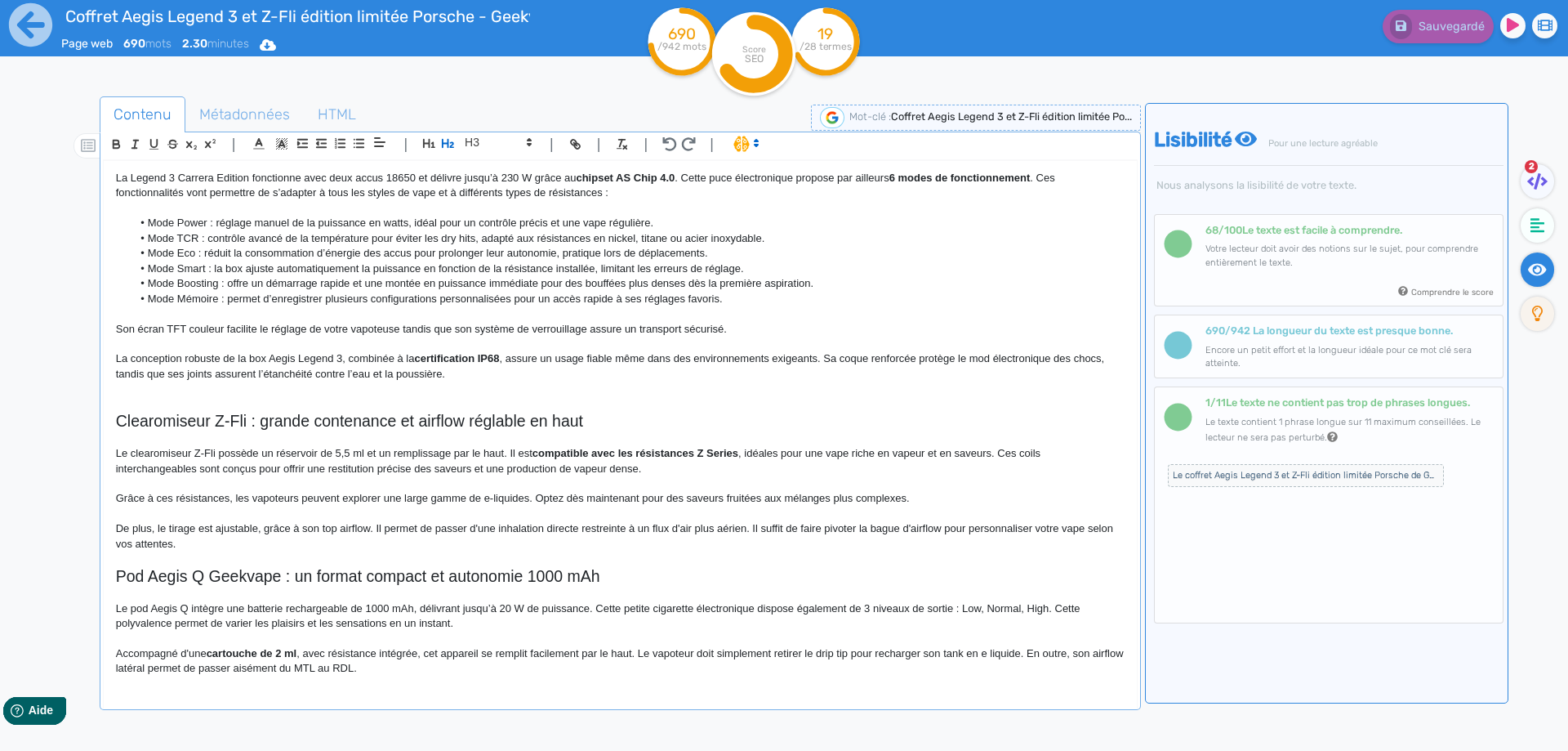
click at [218, 415] on h2 "Clearomiseur Z-Fli : grande contenance et airflow réglable en haut" at bounding box center [620, 421] width 1009 height 19
click at [218, 413] on h2 "Clearomiseur Geekvape Z-Fli : grande contenance et airflow réglable en haut" at bounding box center [620, 421] width 1009 height 19
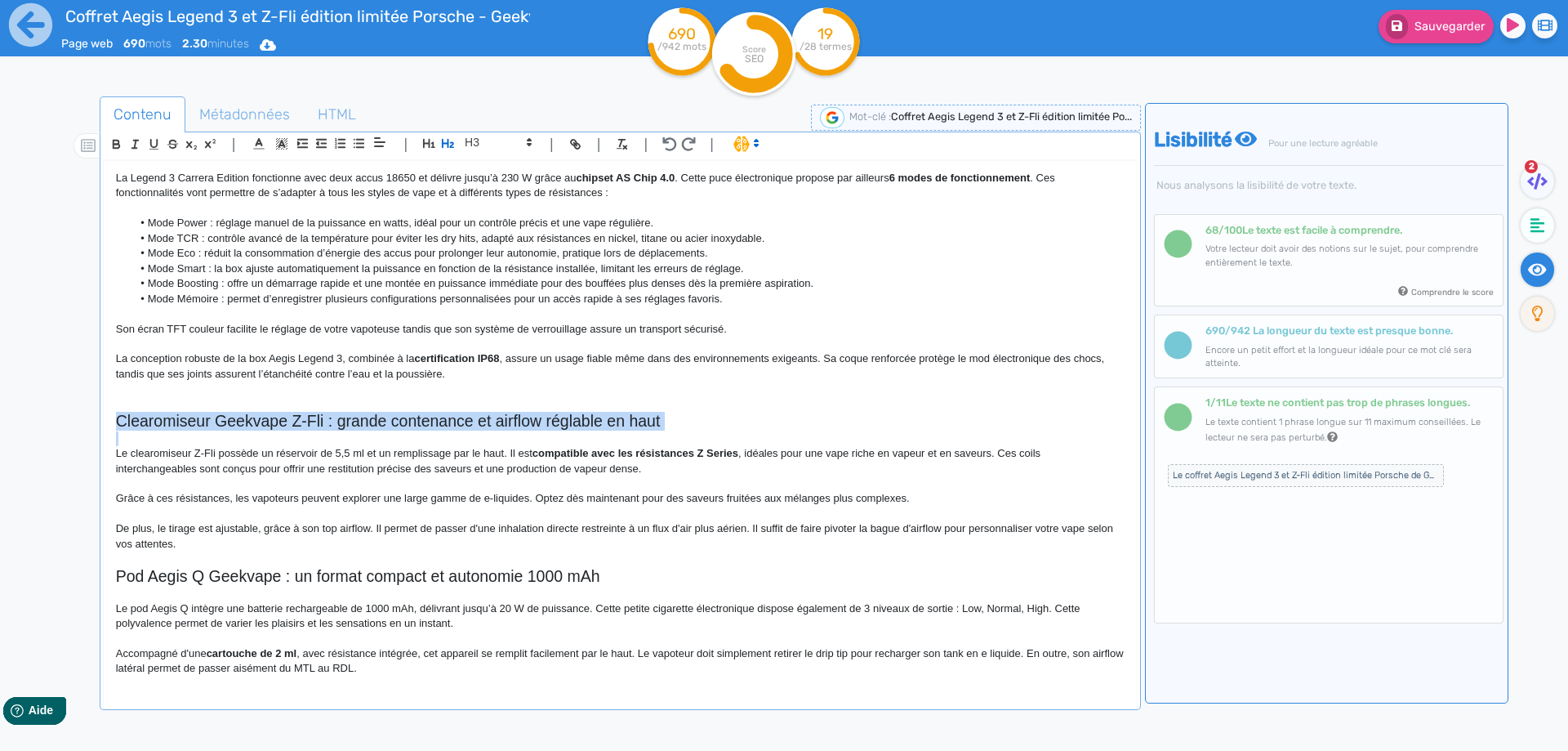
click at [218, 413] on h2 "Clearomiseur Geekvape Z-Fli : grande contenance et airflow réglable en haut" at bounding box center [620, 421] width 1009 height 19
copy h2 "Clearomiseur Geekvape Z-Fli : grande contenance et airflow réglable en haut"
click at [559, 419] on h2 "Clearomiseur Geekvape Z-Fli : grande contenance et airflow réglable en haut" at bounding box center [620, 421] width 1009 height 19
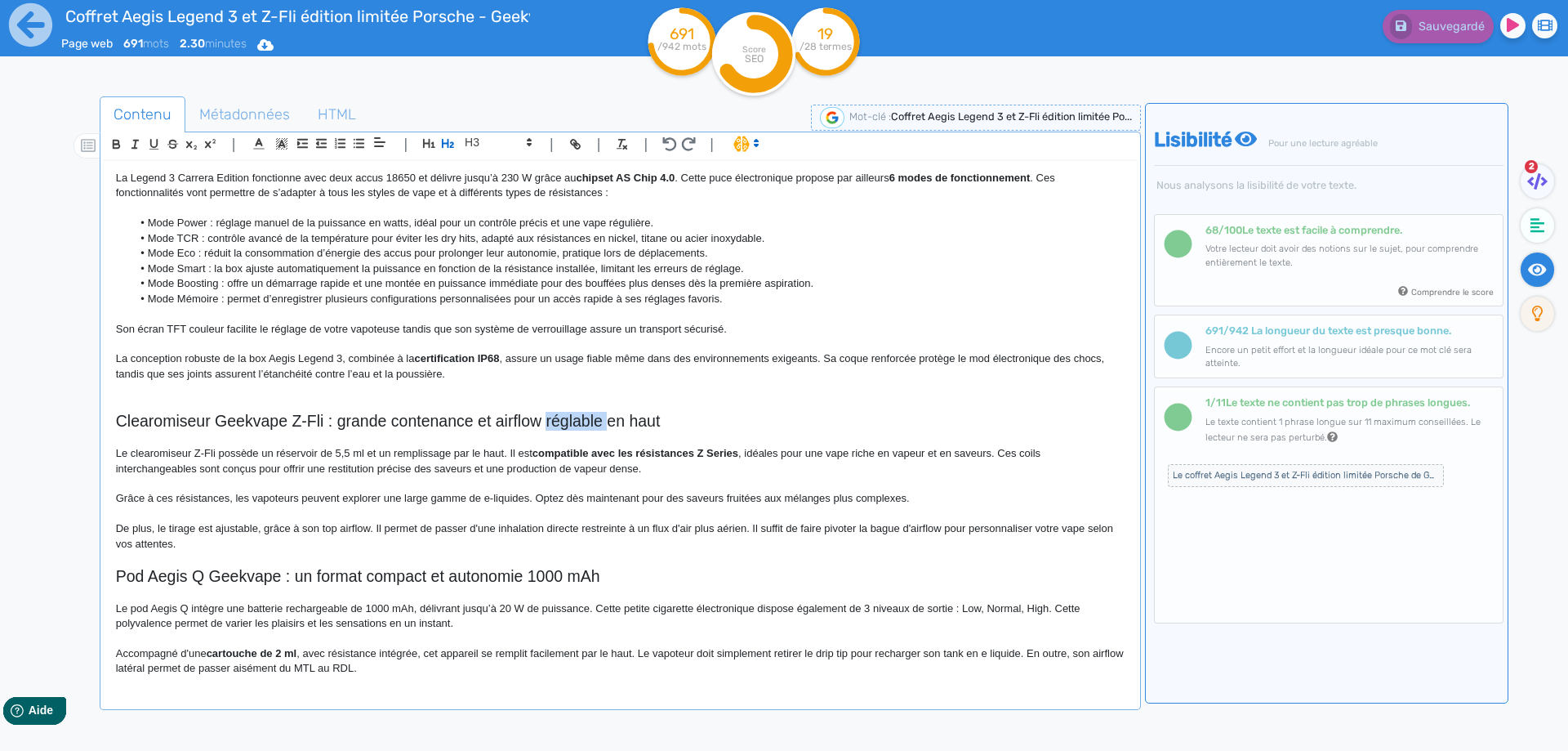
click at [559, 419] on h2 "Clearomiseur Geekvape Z-Fli : grande contenance et airflow réglable en haut" at bounding box center [620, 421] width 1009 height 19
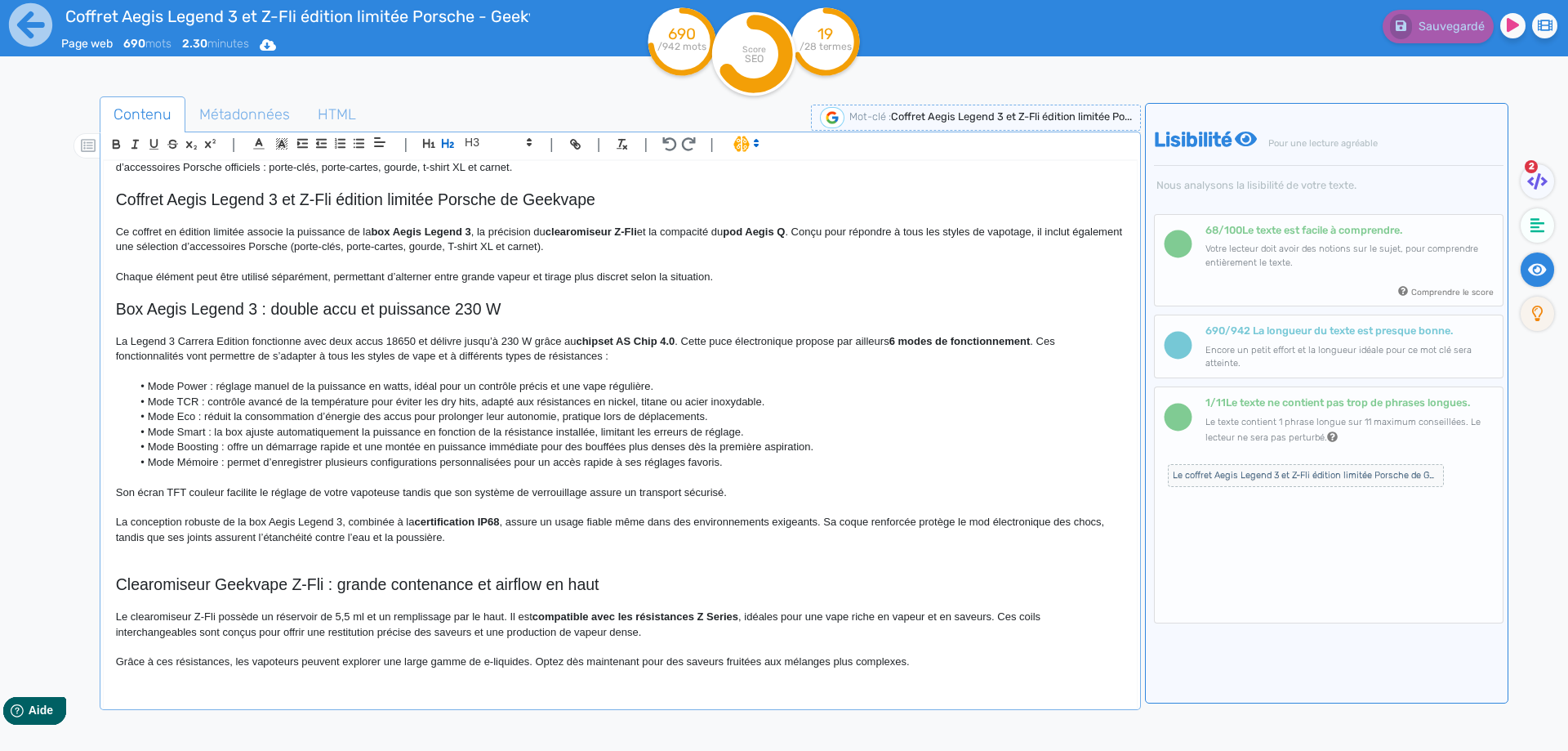
click at [130, 348] on p "La Legend 3 Carrera Edition fonctionne avec deux accus 18650 et délivre jusqu’à…" at bounding box center [620, 349] width 1009 height 30
click at [1441, 28] on span "Sauvegarder" at bounding box center [1450, 26] width 70 height 14
click at [496, 340] on p "La Geekvape Aegis Legend 3 Carrera Edition fonctionne avec deux accus 18650 et …" at bounding box center [620, 349] width 1009 height 30
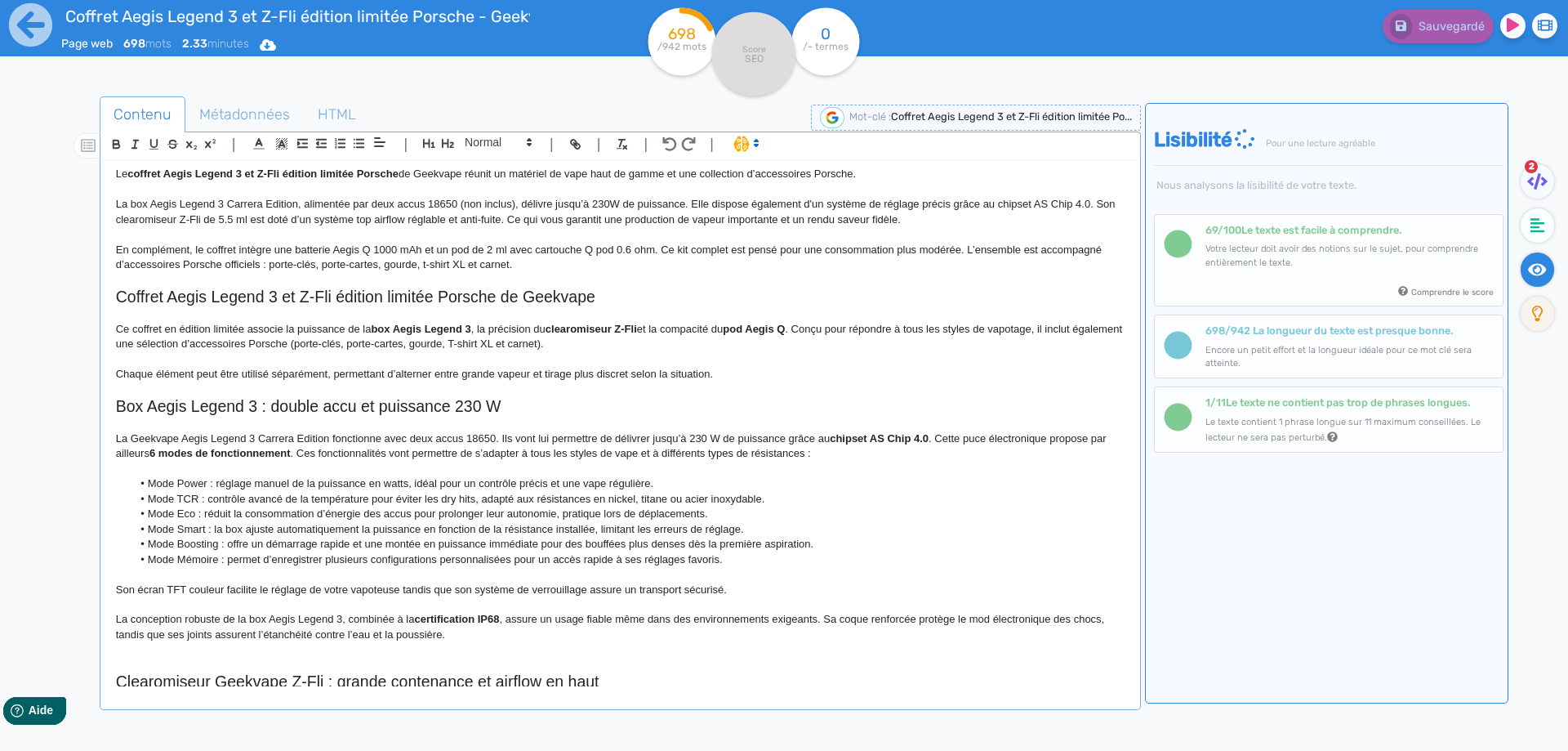
scroll to position [82, 0]
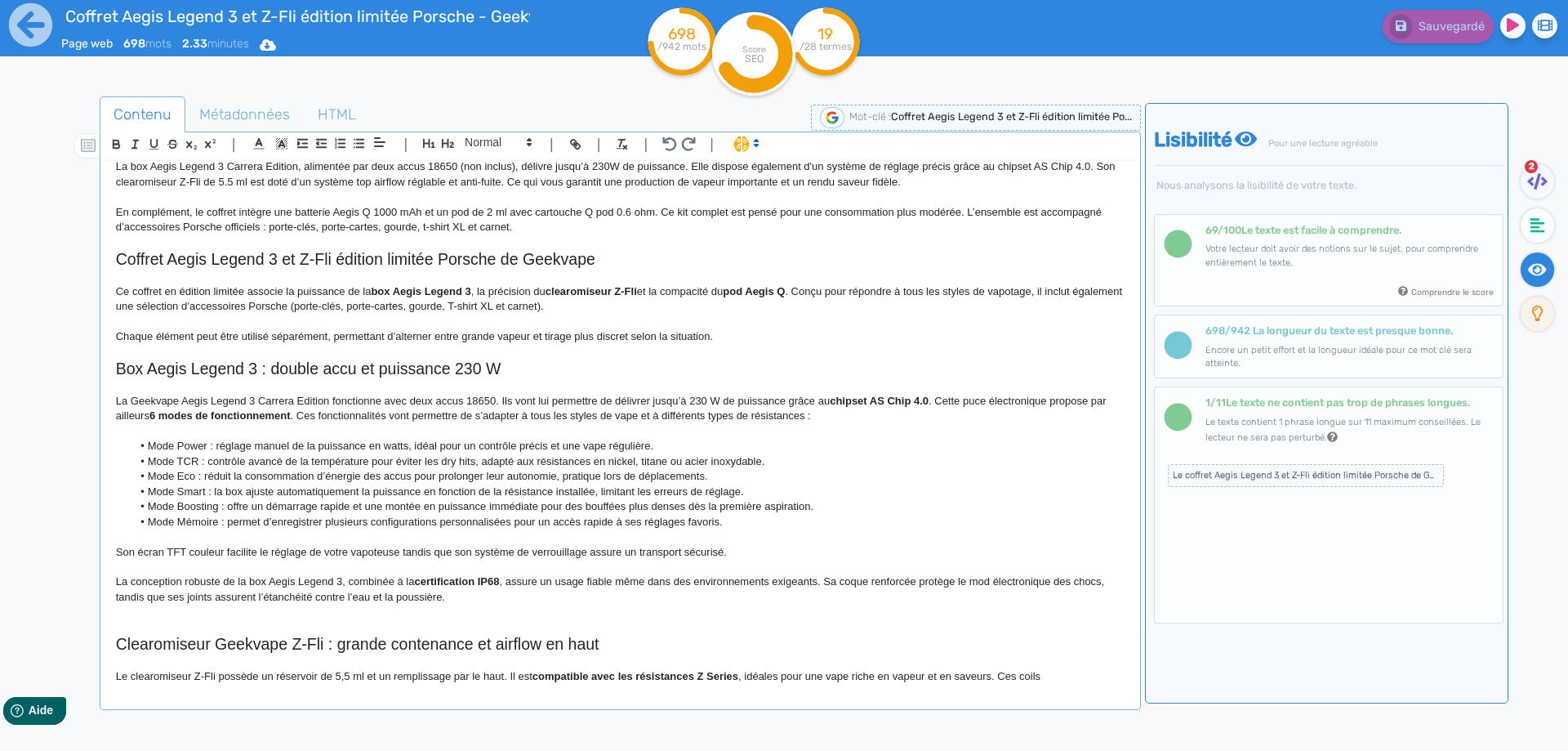
click at [295, 402] on p "La Geekvape Aegis Legend 3 Carrera Edition fonctionne avec deux accus 18650. Il…" at bounding box center [620, 409] width 1009 height 30
click at [305, 400] on p "La Geekvape Aegis Legend 3 Carrera Edition fonctionne avec deux accus 18650. Il…" at bounding box center [620, 409] width 1009 height 30
click at [470, 400] on p "La Geekvape Aegis Legend 3 Carrera fonctionne avec deux accus 18650. Ils vont l…" at bounding box center [620, 409] width 1009 height 30
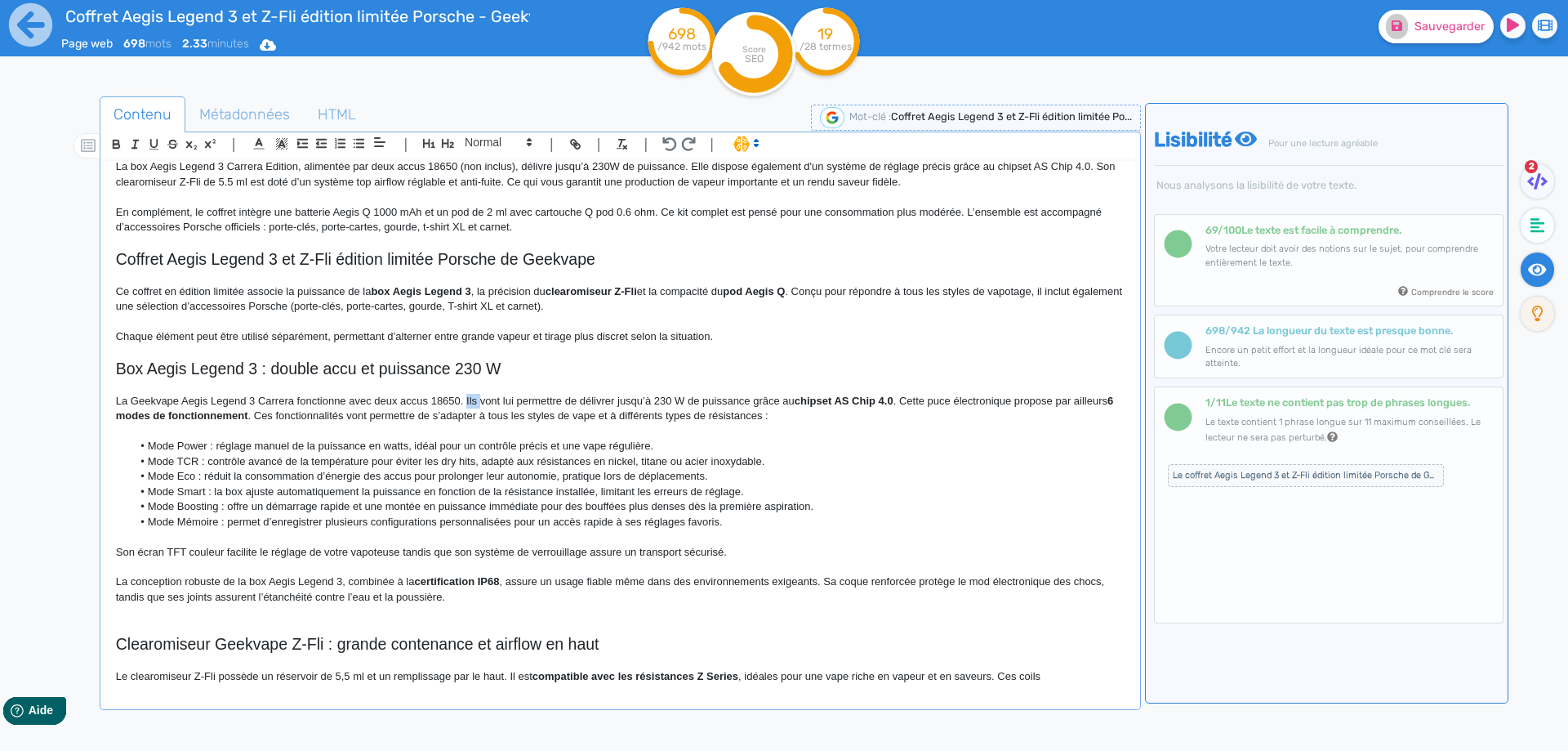
click at [470, 400] on p "La Geekvape Aegis Legend 3 Carrera fonctionne avec deux accus 18650. Ils vont l…" at bounding box center [620, 409] width 1009 height 30
click at [759, 400] on p "La Geekvape Aegis Legend 3 Carrera fonctionne avec deux accus 18650. Cette édit…" at bounding box center [620, 409] width 1009 height 30
click at [1414, 34] on button "Sauvegarder" at bounding box center [1436, 26] width 115 height 34
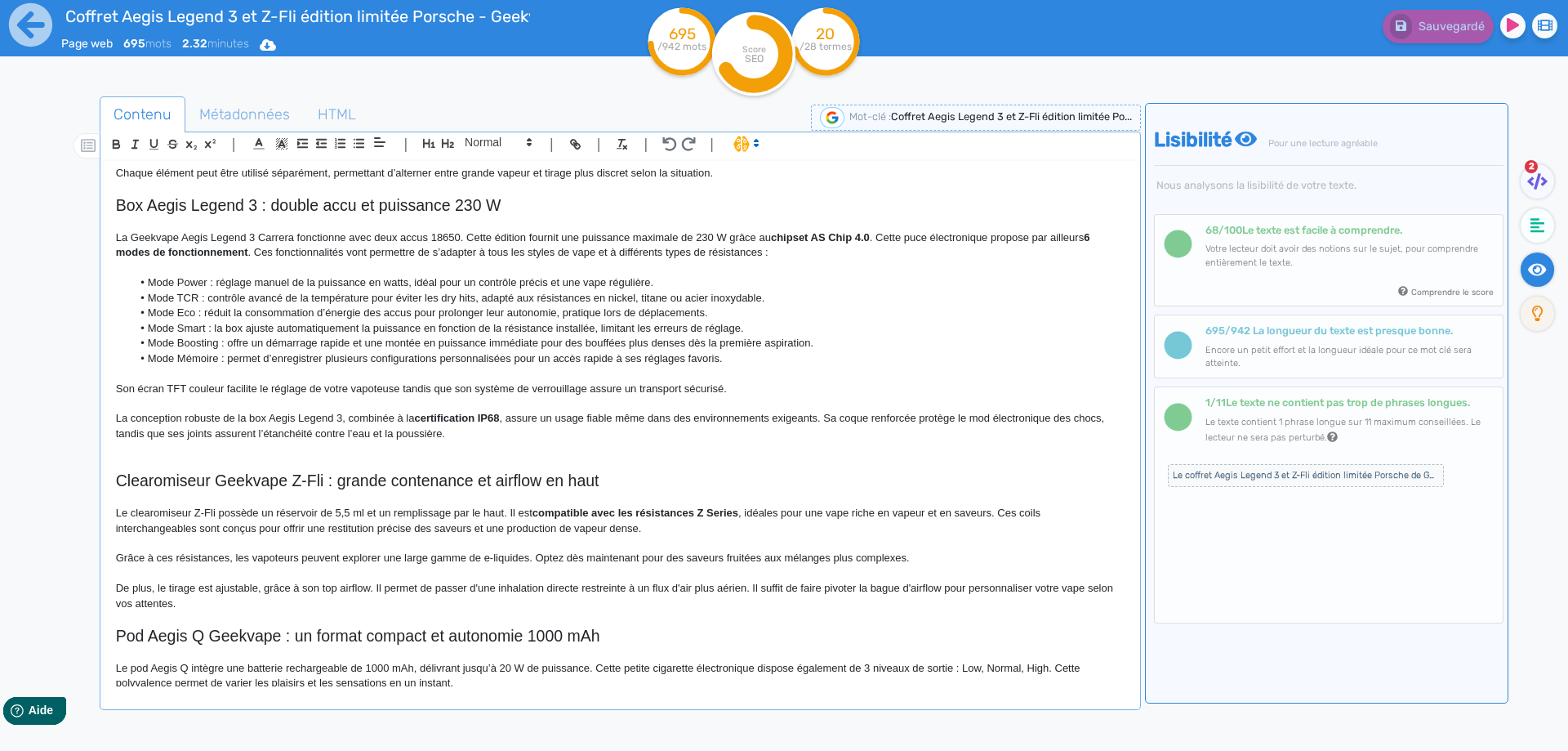
scroll to position [305, 0]
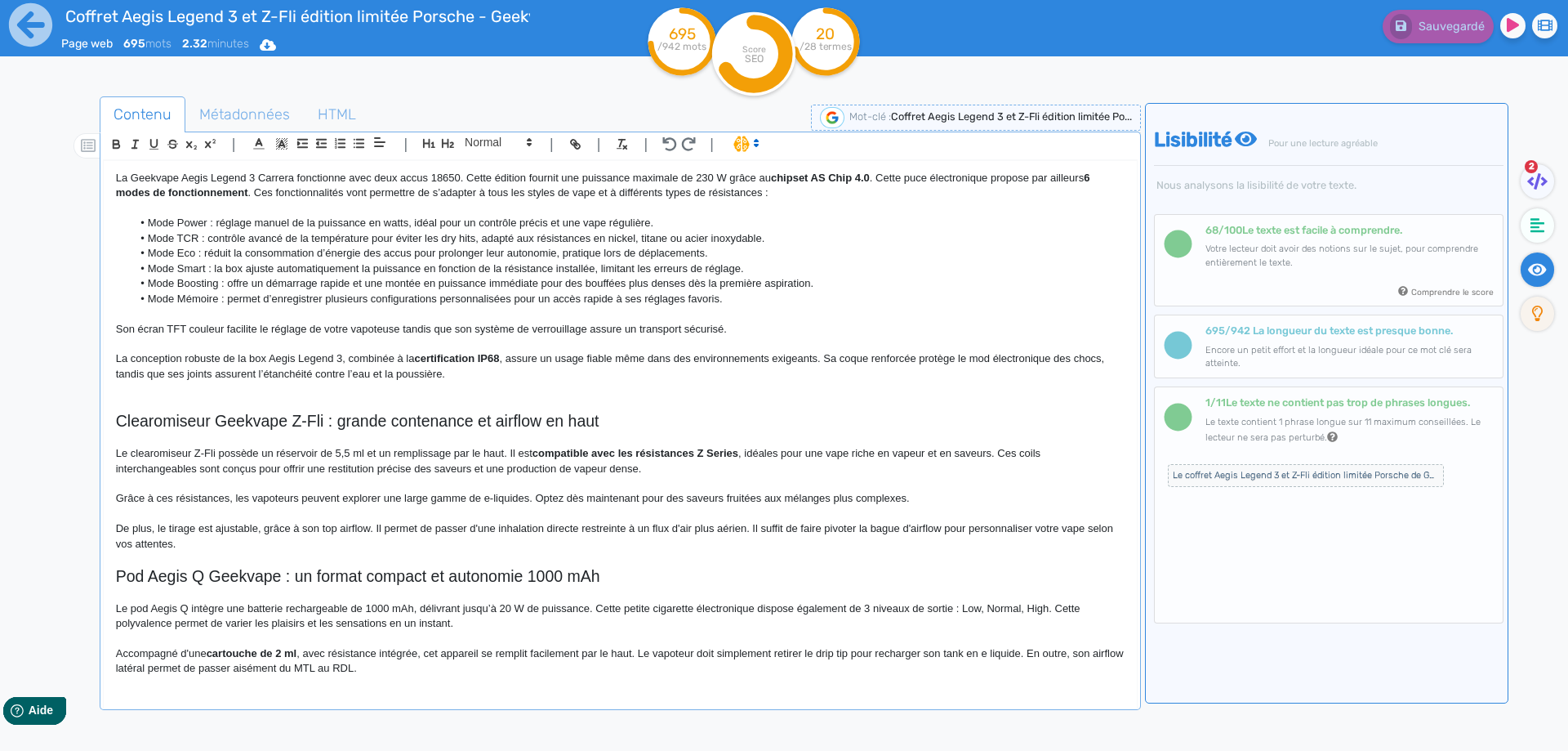
click at [505, 372] on p "La conception robuste de la box Aegis Legend 3, combinée à la certification IP6…" at bounding box center [620, 366] width 1009 height 30
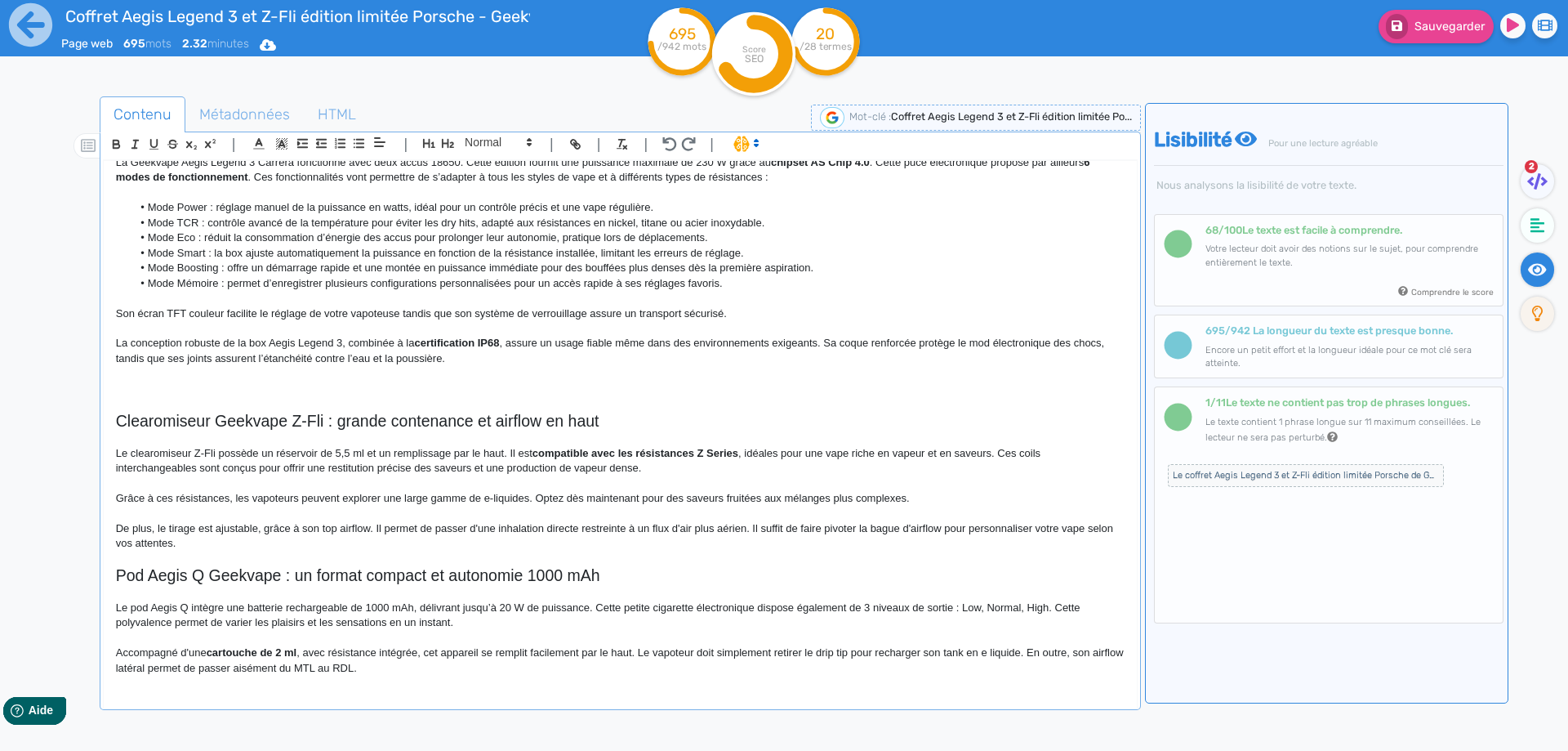
scroll to position [335, 0]
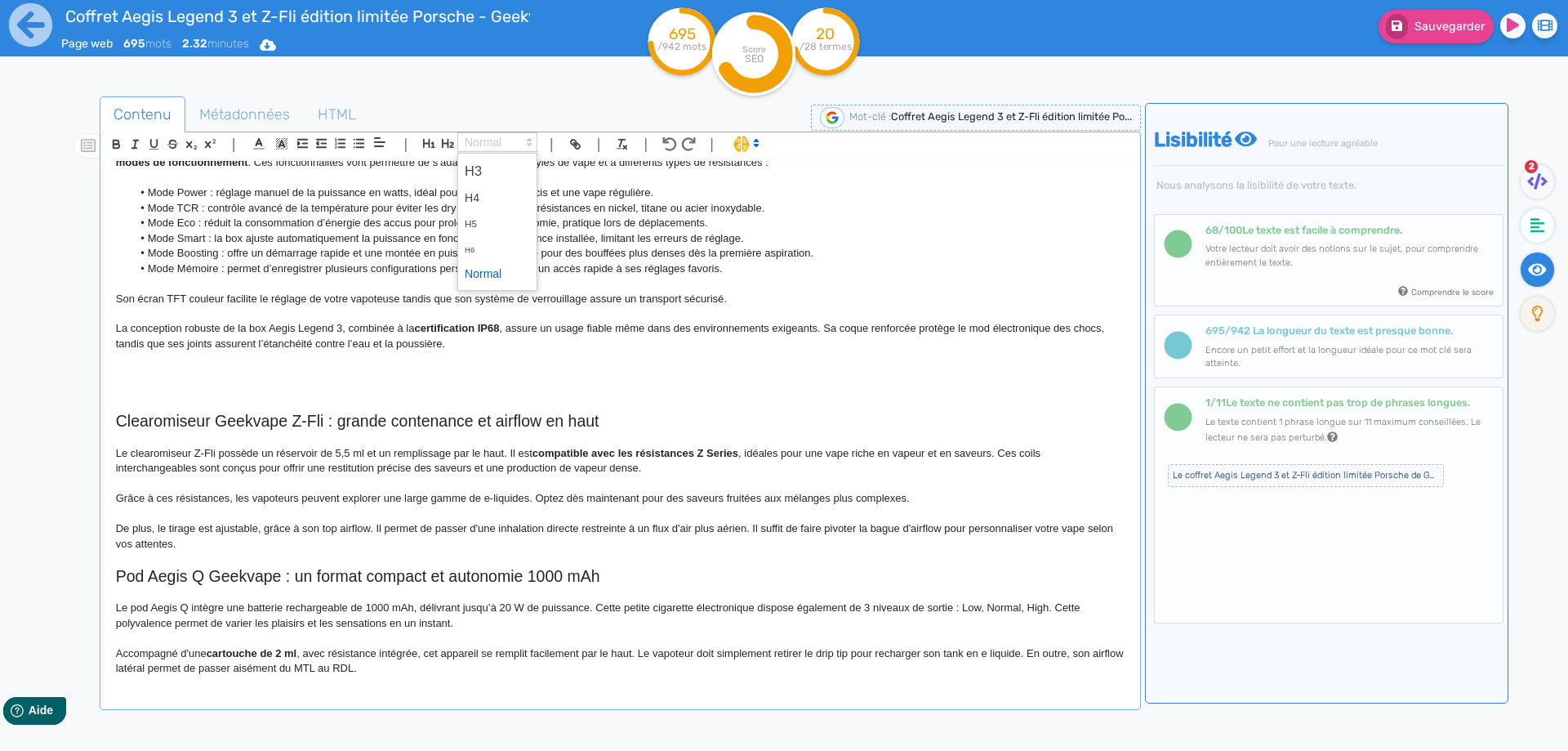
click at [502, 136] on span at bounding box center [497, 142] width 80 height 20
click at [498, 163] on span at bounding box center [497, 171] width 65 height 29
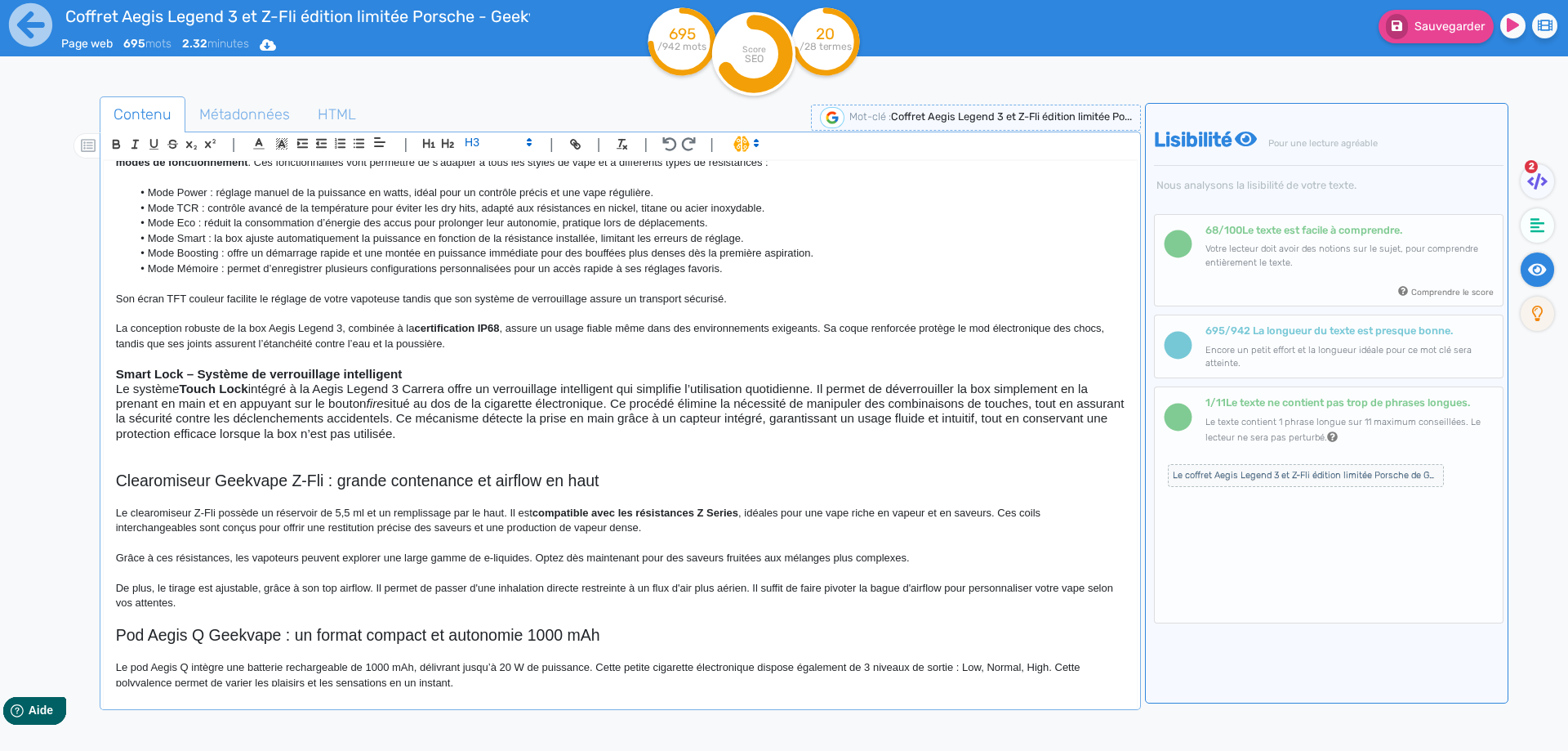
click at [433, 364] on p at bounding box center [620, 359] width 1009 height 15
click at [430, 371] on h3 "Smart Lock – Système de verrouillage intelligent" at bounding box center [620, 374] width 1009 height 15
click at [436, 375] on h3 "Smart Lock – Système de verrouillage intelligent" at bounding box center [620, 374] width 1009 height 15
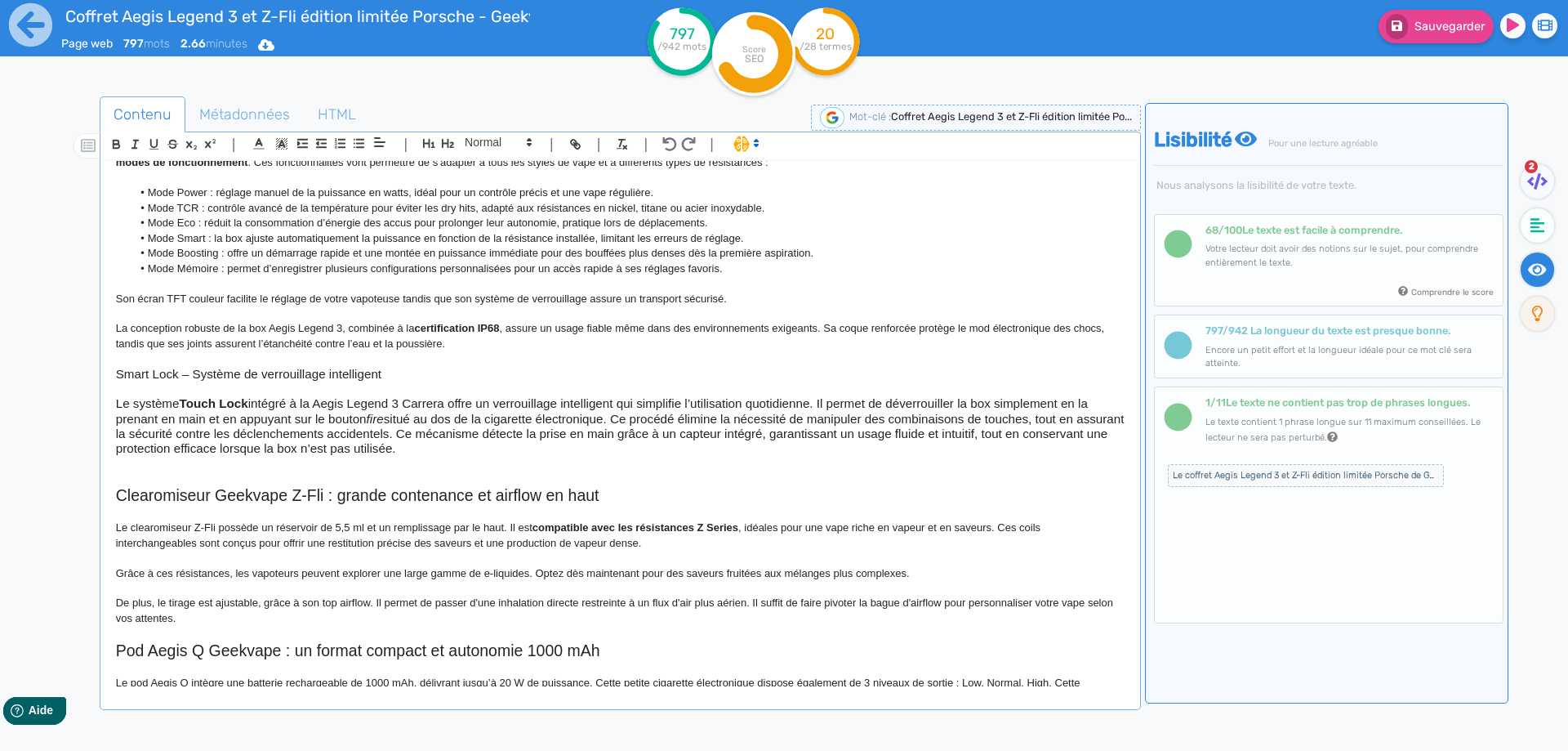
click at [326, 401] on h3 "Le système Touch Lock intégré à la Aegis Legend 3 Carrera offre un verrouillage…" at bounding box center [620, 426] width 1009 height 60
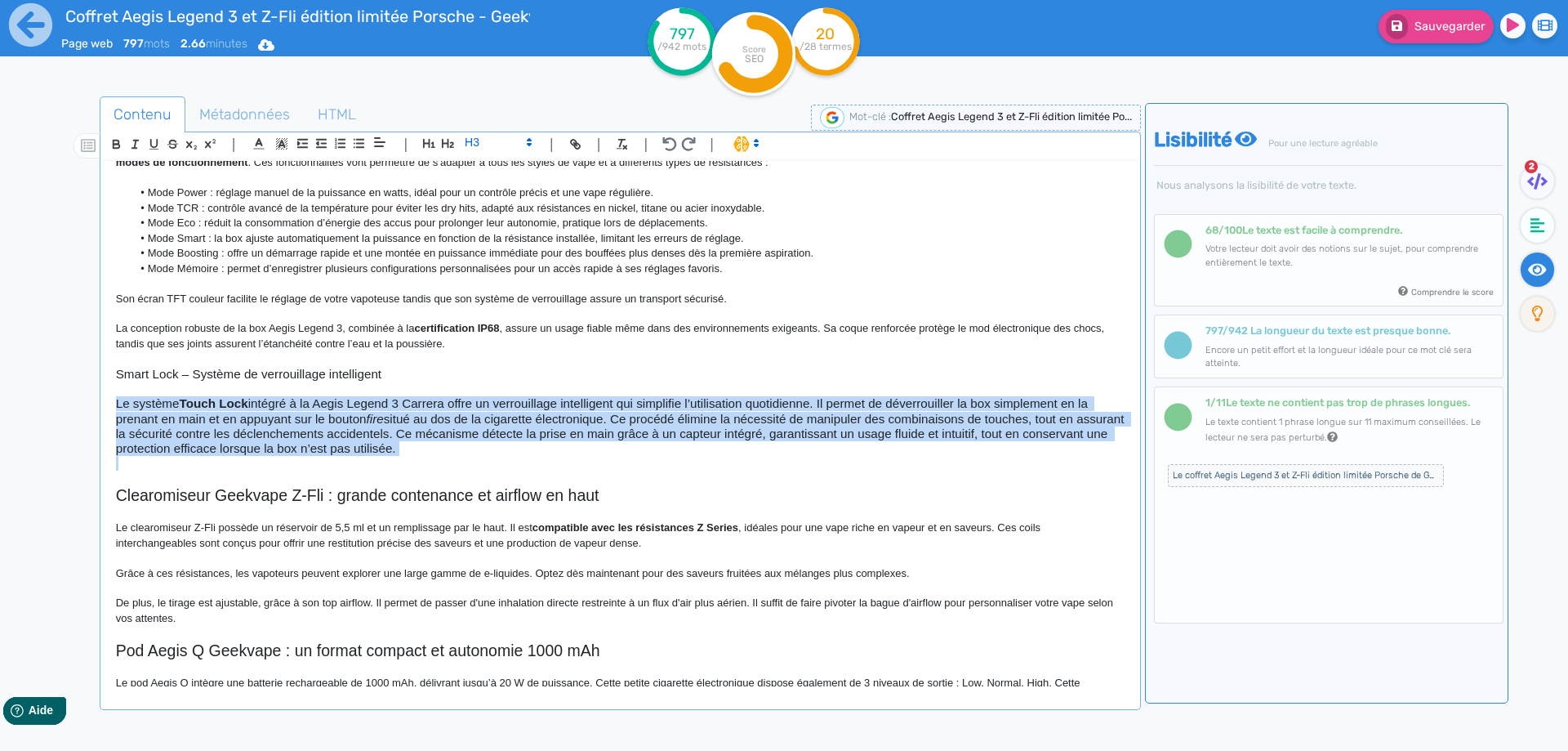
click at [326, 401] on h3 "Le système Touch Lock intégré à la Aegis Legend 3 Carrera offre un verrouillage…" at bounding box center [620, 426] width 1009 height 60
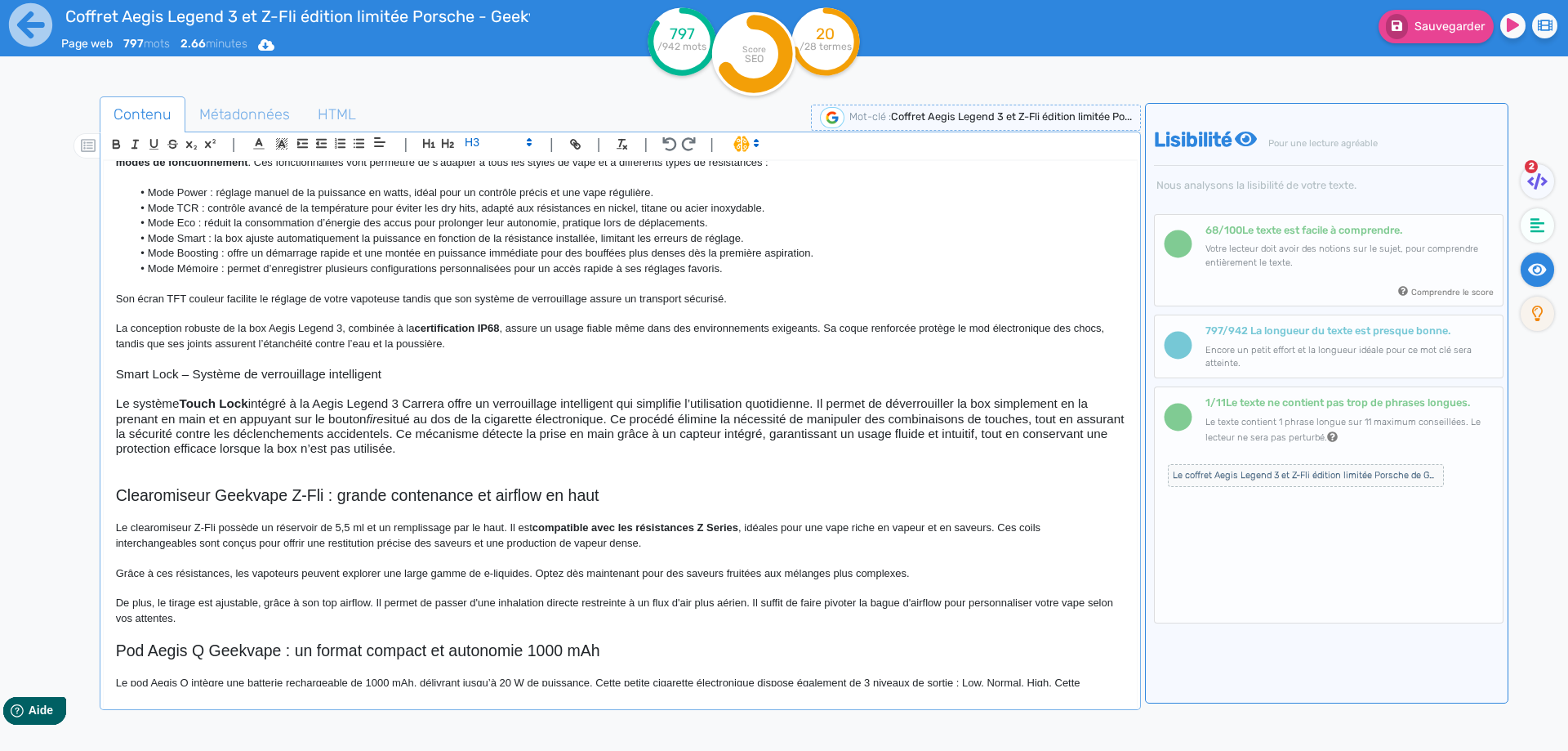
click at [479, 145] on span at bounding box center [497, 142] width 80 height 20
click at [484, 270] on span at bounding box center [497, 274] width 65 height 25
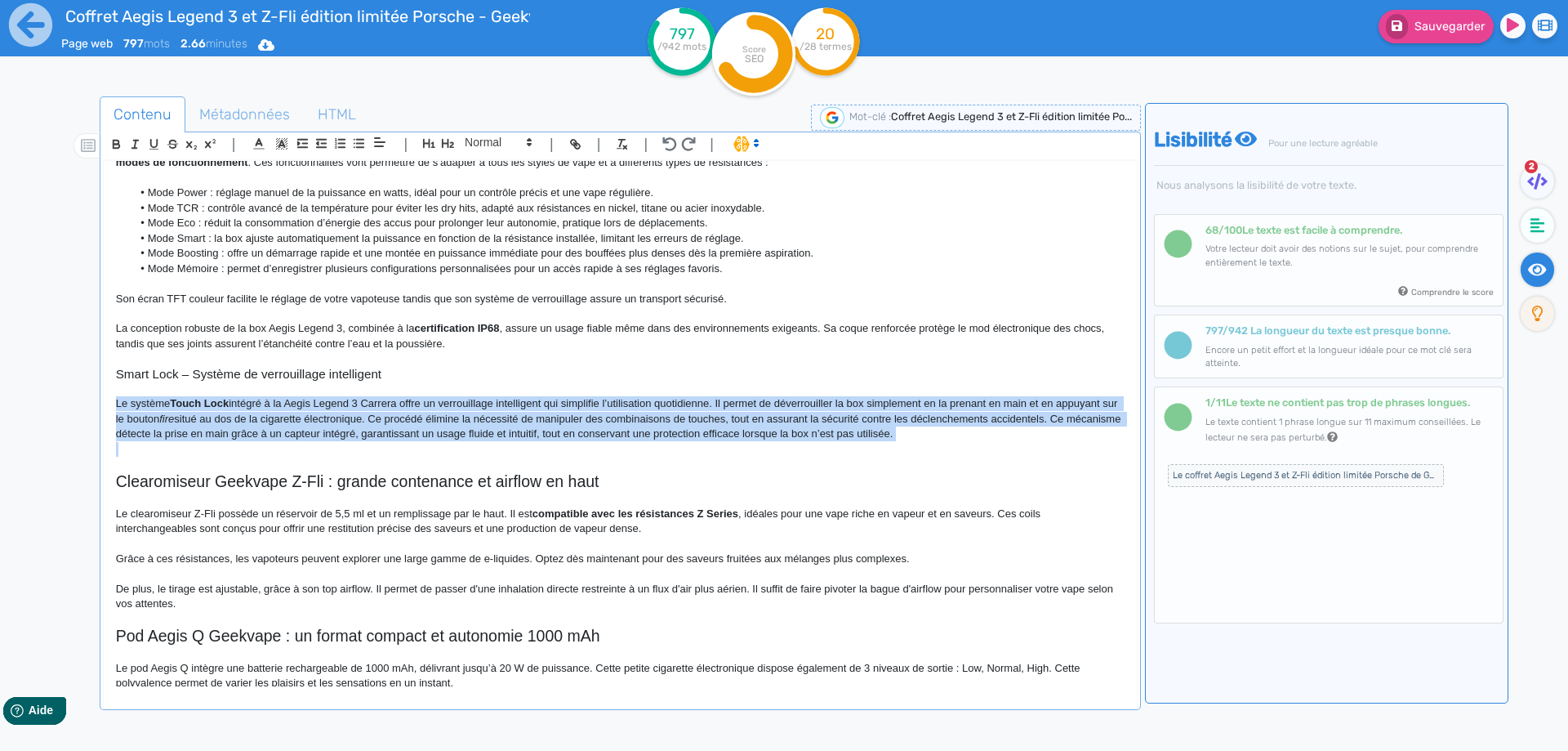
click at [231, 414] on p "Le système Touch Lock intégré à la Aegis Legend 3 Carrera offre un verrouillage…" at bounding box center [620, 418] width 1009 height 45
click at [203, 411] on p "Le système Touch Lock intégré à la Aegis Legend 3 Carrera offre un verrouillage…" at bounding box center [620, 418] width 1009 height 45
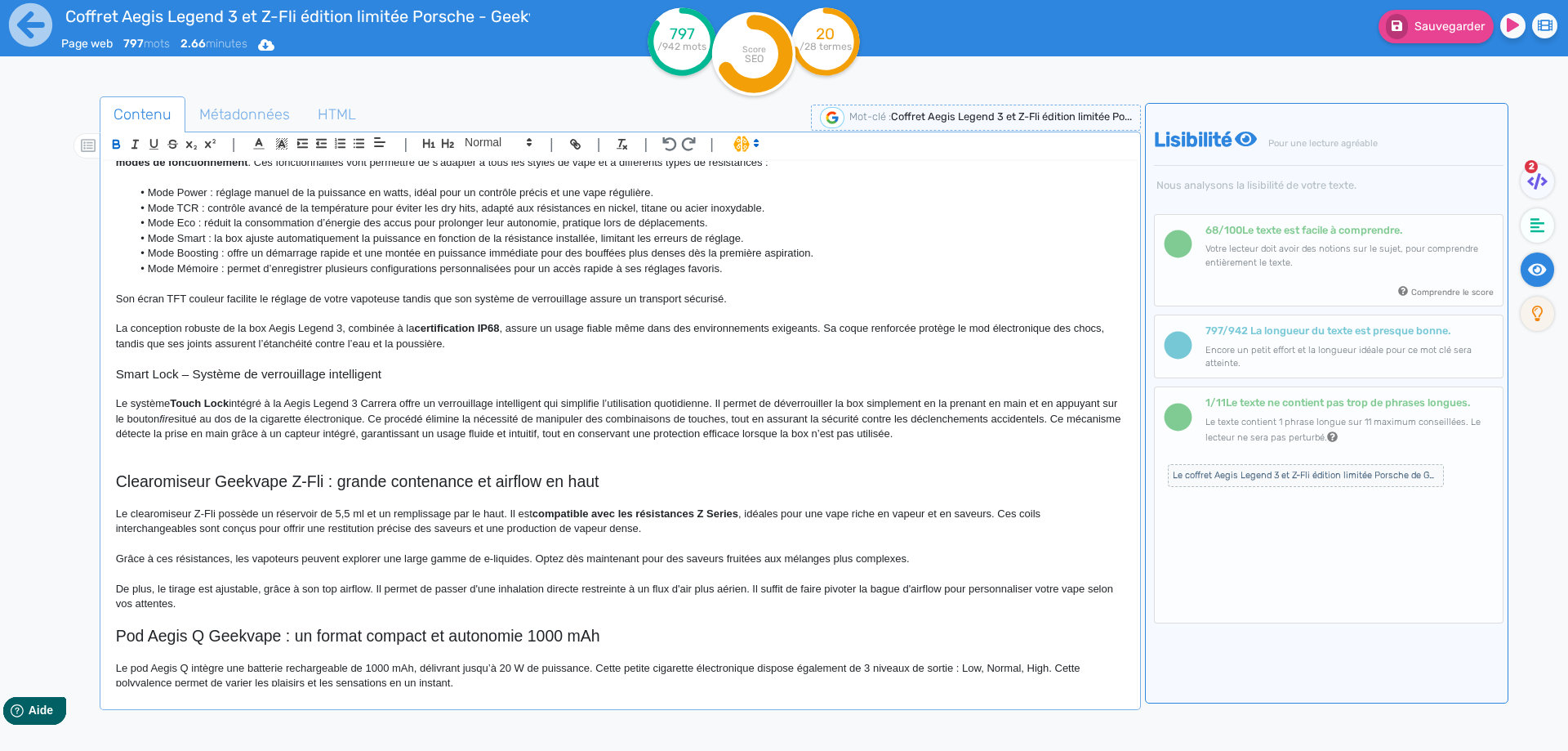
click at [194, 402] on strong "Touch Lock" at bounding box center [199, 403] width 59 height 12
drag, startPoint x: 194, startPoint y: 402, endPoint x: 214, endPoint y: 402, distance: 20.0
click at [282, 400] on p "Le système Touch Lock intégré à la Aegis Legend 3 Carrera offre un verrouillage…" at bounding box center [620, 418] width 1009 height 45
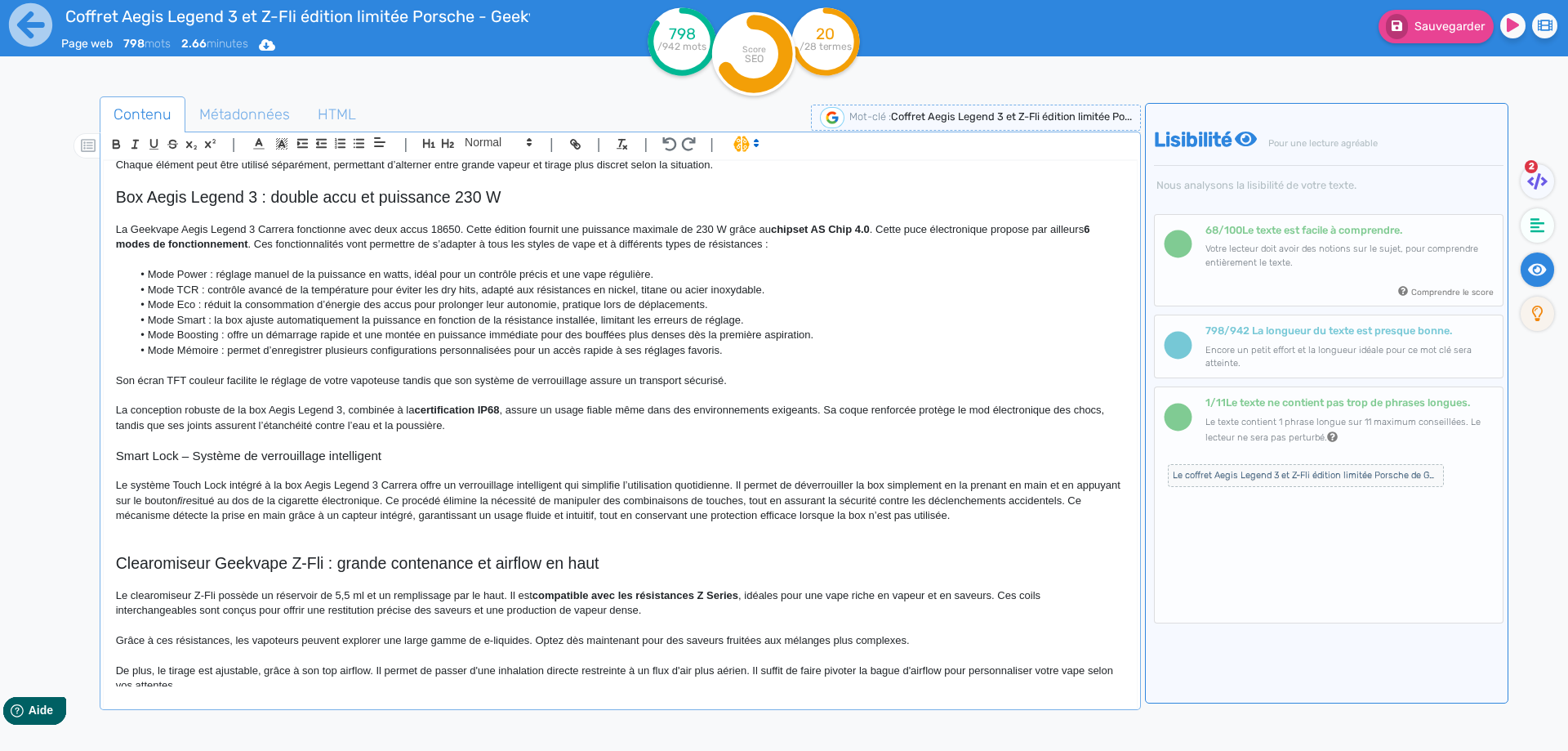
click at [262, 238] on p "La Geekvape Aegis Legend 3 Carrera fonctionne avec deux accus 18650. Cette édit…" at bounding box center [620, 237] width 1009 height 30
click at [265, 224] on p "La Geekvape Aegis Legend 3 Carrera fonctionne avec deux accus 18650. Cette édit…" at bounding box center [620, 237] width 1009 height 30
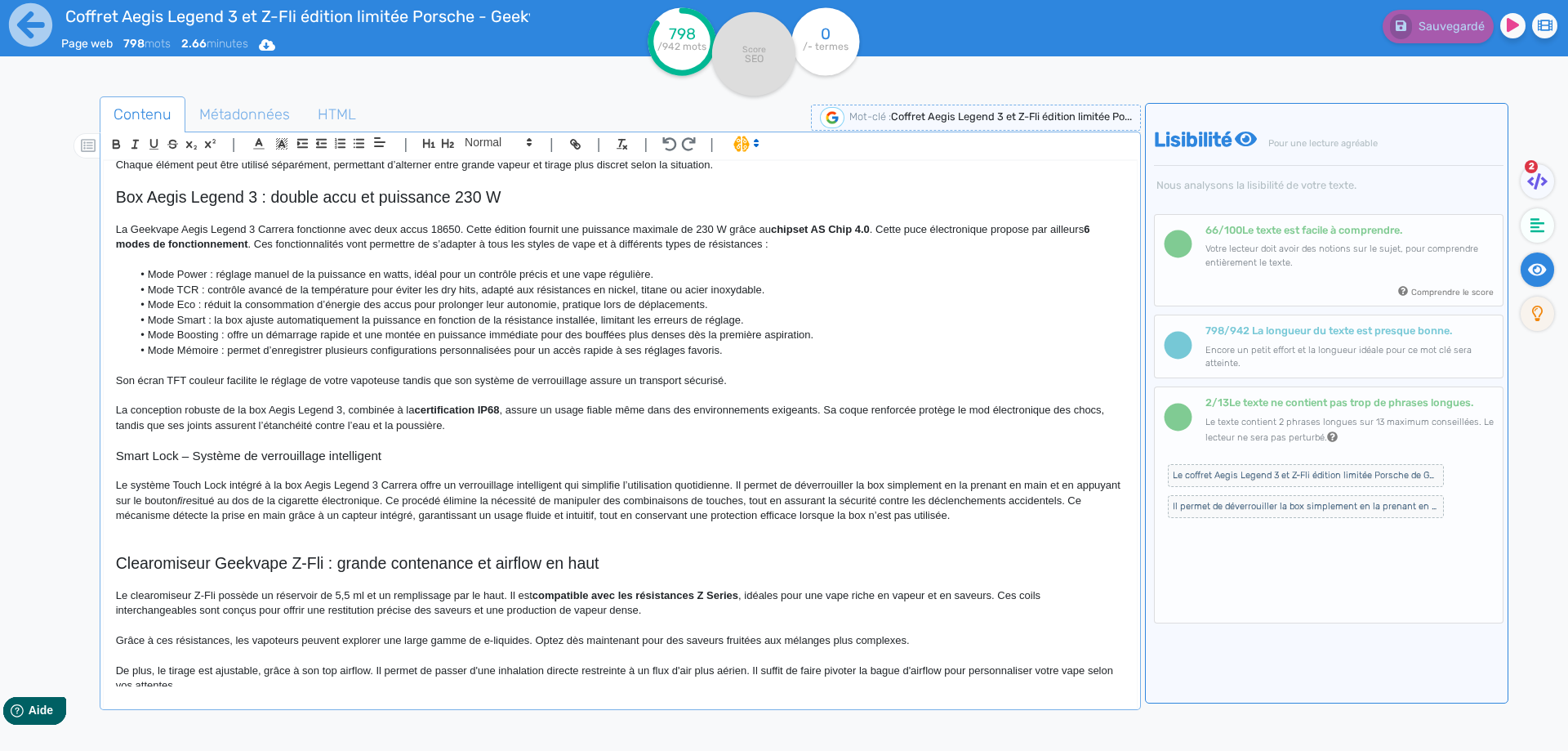
click at [276, 508] on p "Le système Touch Lock intégré à la box Aegis Legend 3 Carrera offre un verrouil…" at bounding box center [620, 500] width 1009 height 45
click at [398, 487] on p "Le système Touch Lock intégré à la box Aegis Legend 3 Carrera offre un verrouil…" at bounding box center [620, 500] width 1009 height 45
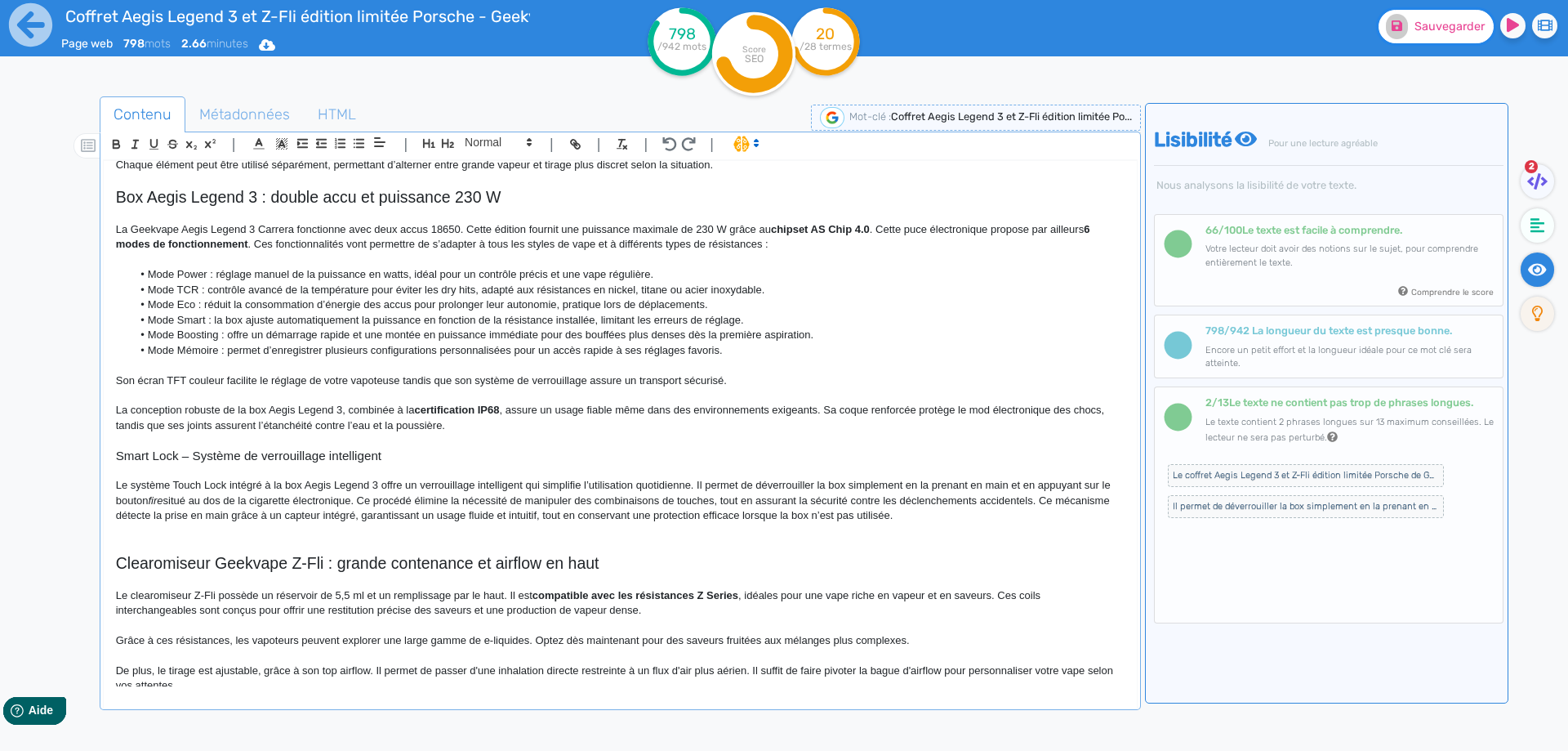
click at [1428, 23] on span "Sauvegarder" at bounding box center [1450, 26] width 70 height 14
click at [882, 483] on p "Le système Touch Lock intégré à la box Aegis Legend 3 offre un verrouillage int…" at bounding box center [620, 500] width 1009 height 45
click at [163, 494] on em "fire" at bounding box center [156, 500] width 15 height 12
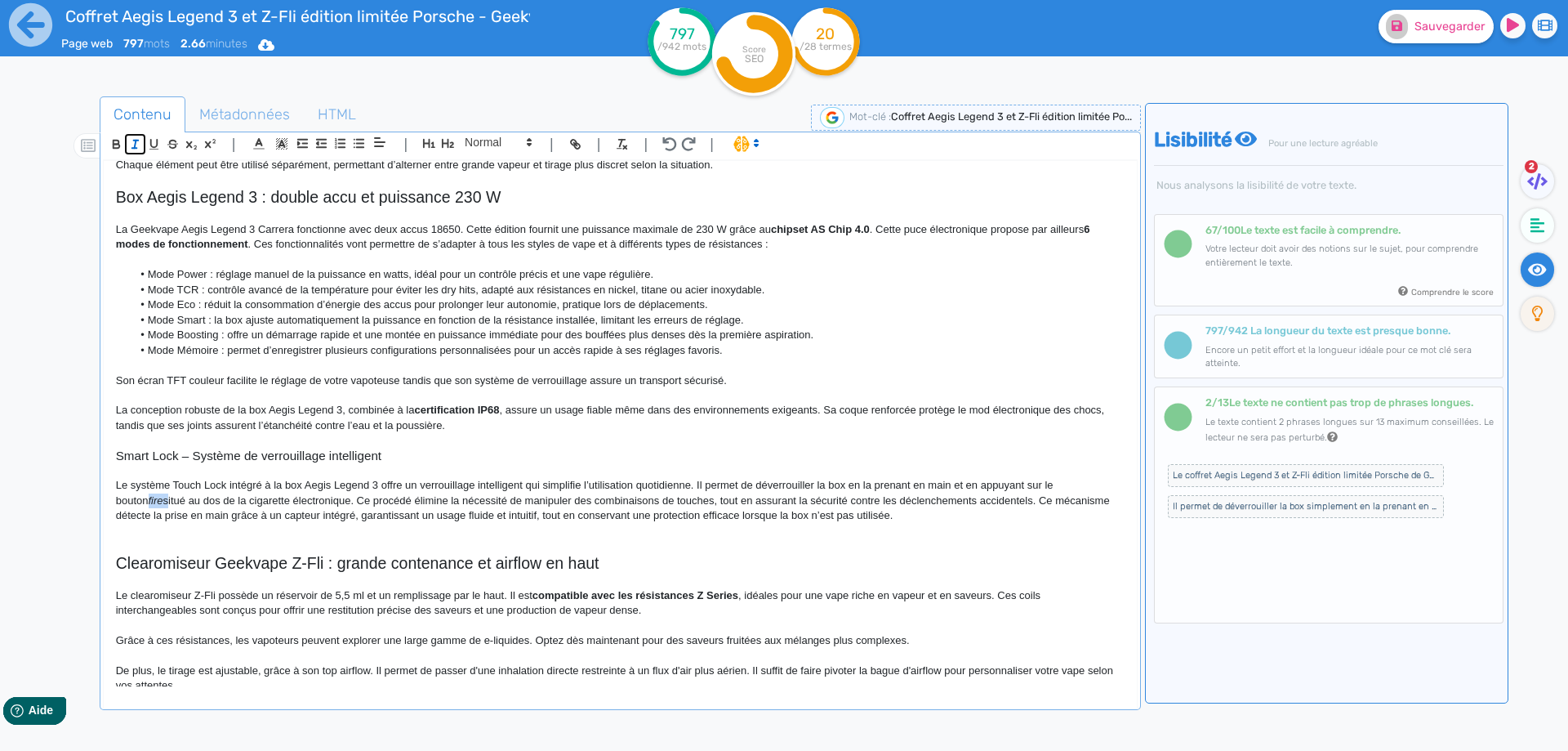
click at [131, 145] on icon "button" at bounding box center [135, 144] width 14 height 14
click at [120, 502] on p "Le système Touch Lock intégré à la box Aegis Legend 3 offre un verrouillage int…" at bounding box center [620, 500] width 1009 height 45
drag, startPoint x: 120, startPoint y: 502, endPoint x: 255, endPoint y: 503, distance: 135.0
click at [255, 503] on p "Le système Touch Lock intégré à la box Aegis Legend 3 offre un verrouillage int…" at bounding box center [620, 500] width 1009 height 45
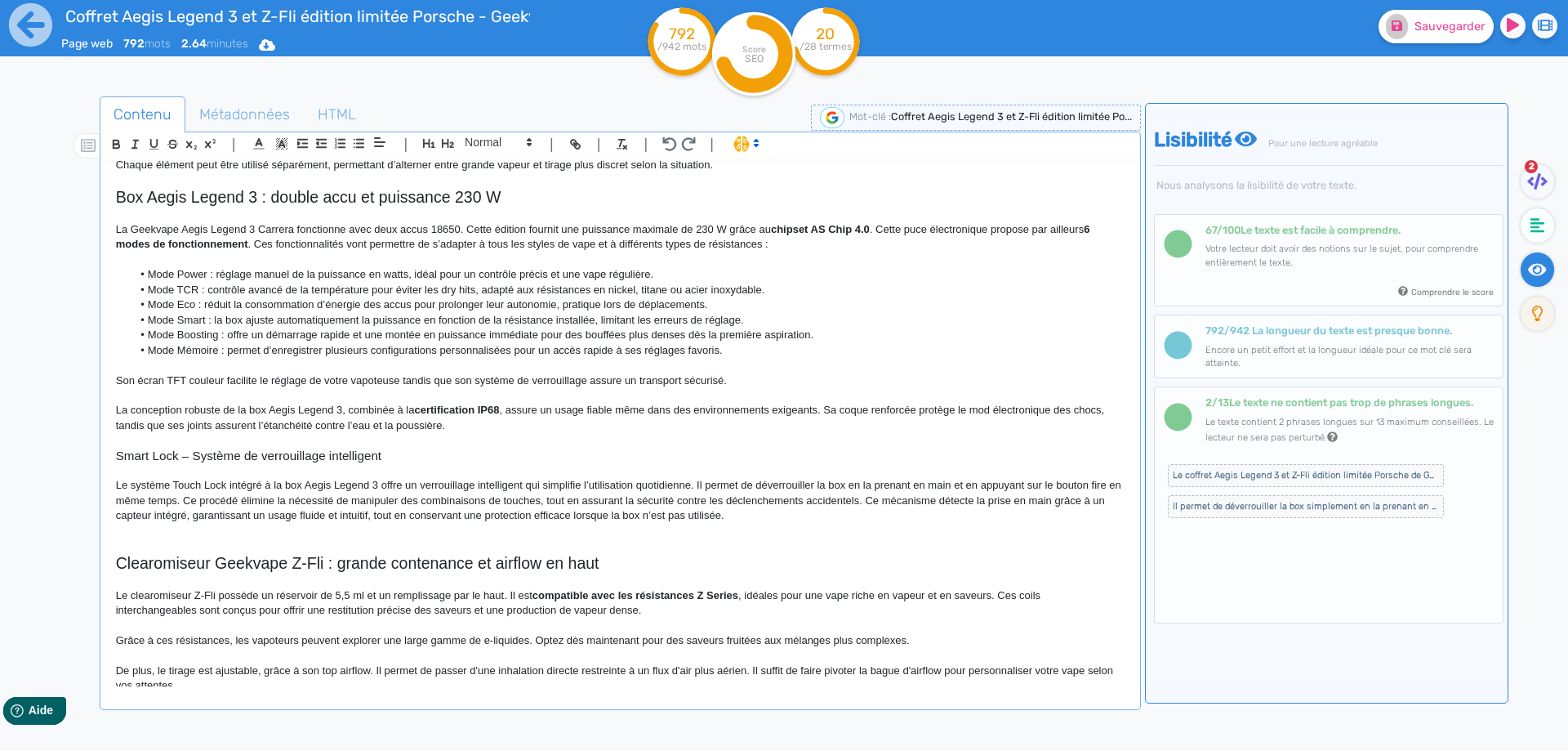
click at [420, 502] on p "Le système Touch Lock intégré à la box Aegis Legend 3 offre un verrouillage int…" at bounding box center [620, 500] width 1009 height 45
drag, startPoint x: 420, startPoint y: 502, endPoint x: 523, endPoint y: 505, distance: 103.0
click at [523, 505] on p "Le système Touch Lock intégré à la box Aegis Legend 3 offre un verrouillage int…" at bounding box center [620, 500] width 1009 height 45
click at [717, 496] on p "Le système Touch Lock intégré à la box Aegis Legend 3 offre un verrouillage int…" at bounding box center [620, 500] width 1009 height 45
click at [1014, 502] on p "Le système Touch Lock intégré à la box Aegis Legend 3 offre un verrouillage int…" at bounding box center [620, 500] width 1009 height 45
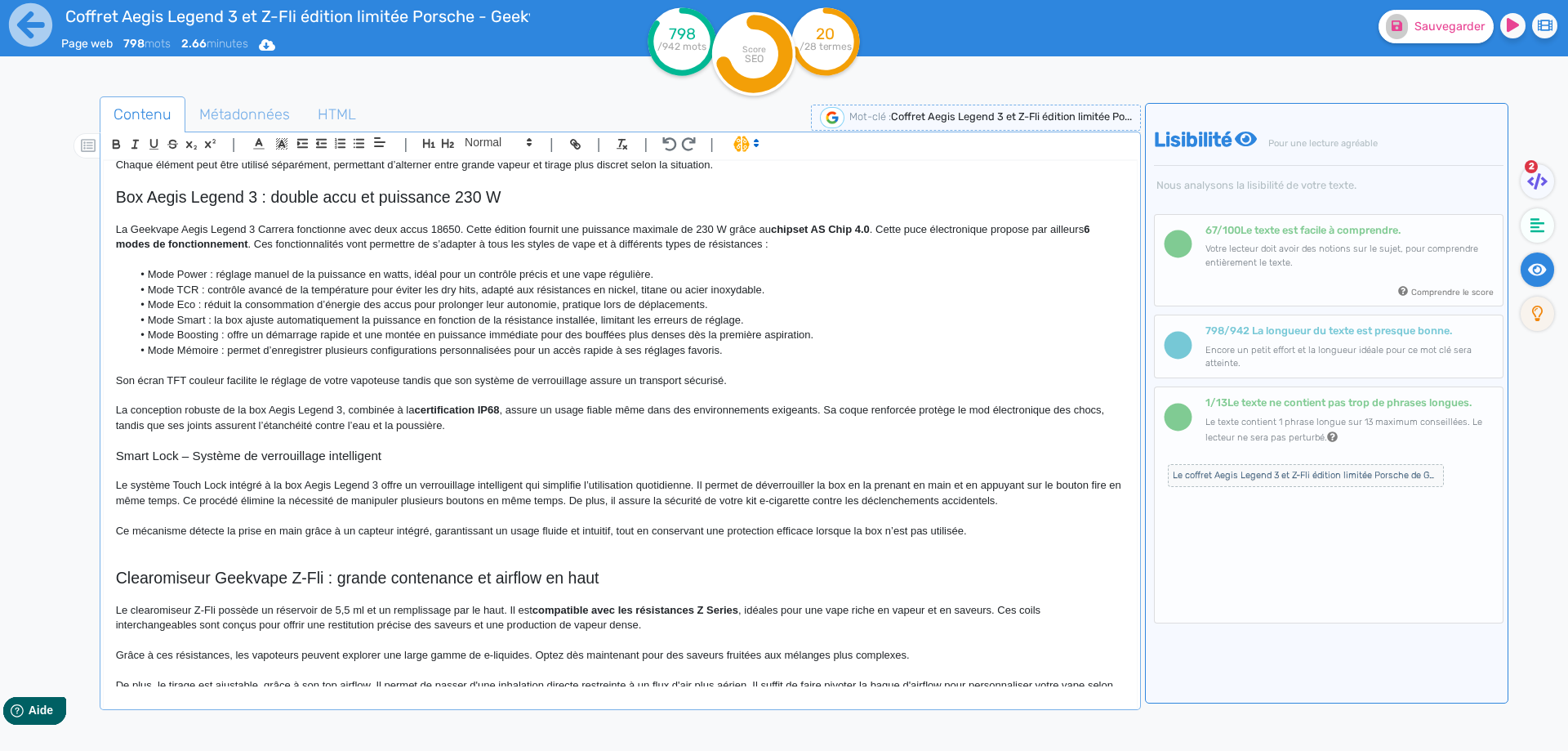
click at [431, 530] on p "Ce mécanisme détecte la prise en main grâce à un capteur intégré, garantissant …" at bounding box center [620, 531] width 1009 height 15
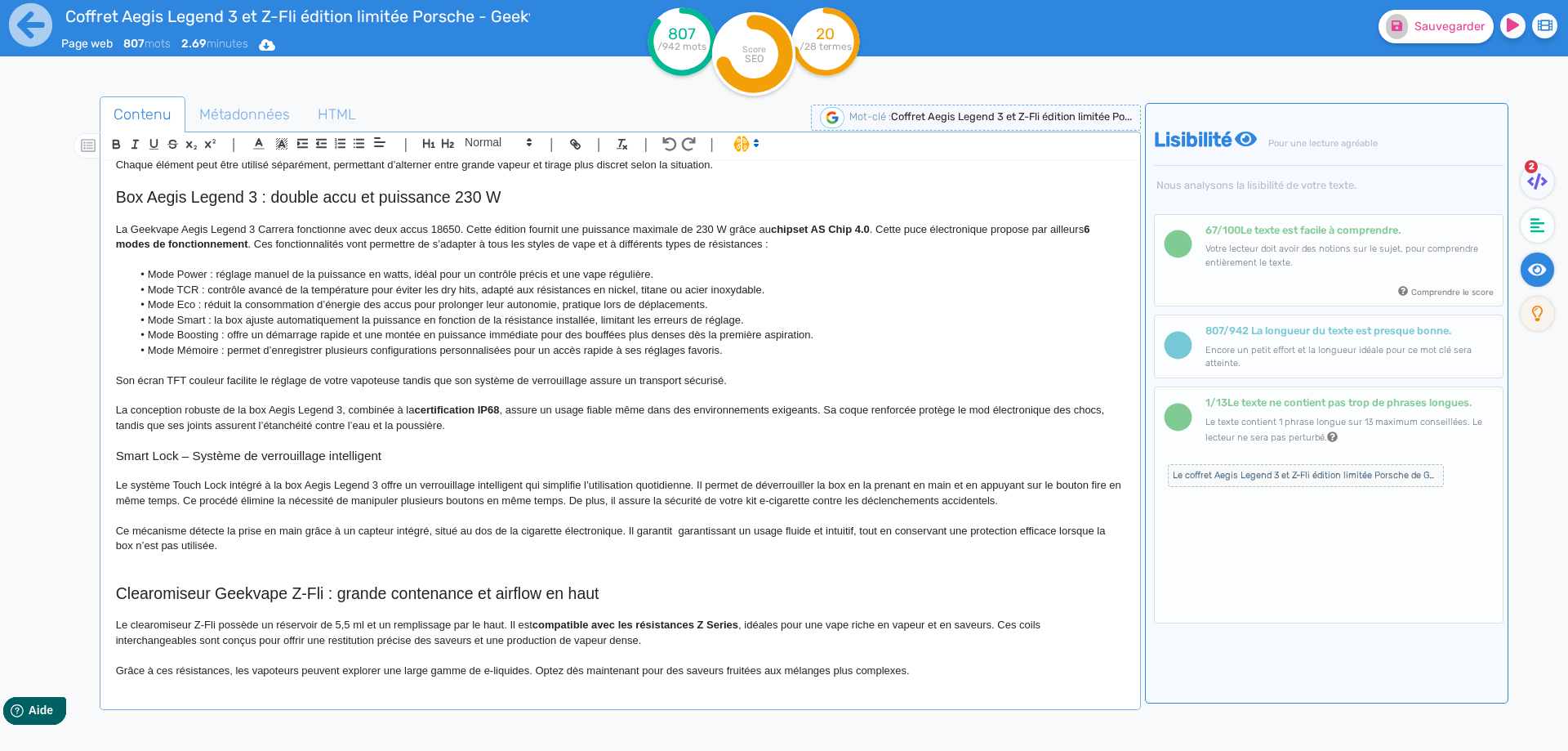
click at [695, 539] on p "Ce mécanisme détecte la prise en main grâce à un capteur intégré, situé au dos …" at bounding box center [620, 539] width 1009 height 30
click at [697, 533] on p "Ce mécanisme détecte la prise en main grâce à un capteur intégré, situé au dos …" at bounding box center [620, 539] width 1009 height 30
click at [918, 548] on p "Ce mécanisme détecte la prise en main grâce à un capteur intégré, situé au dos …" at bounding box center [620, 539] width 1009 height 30
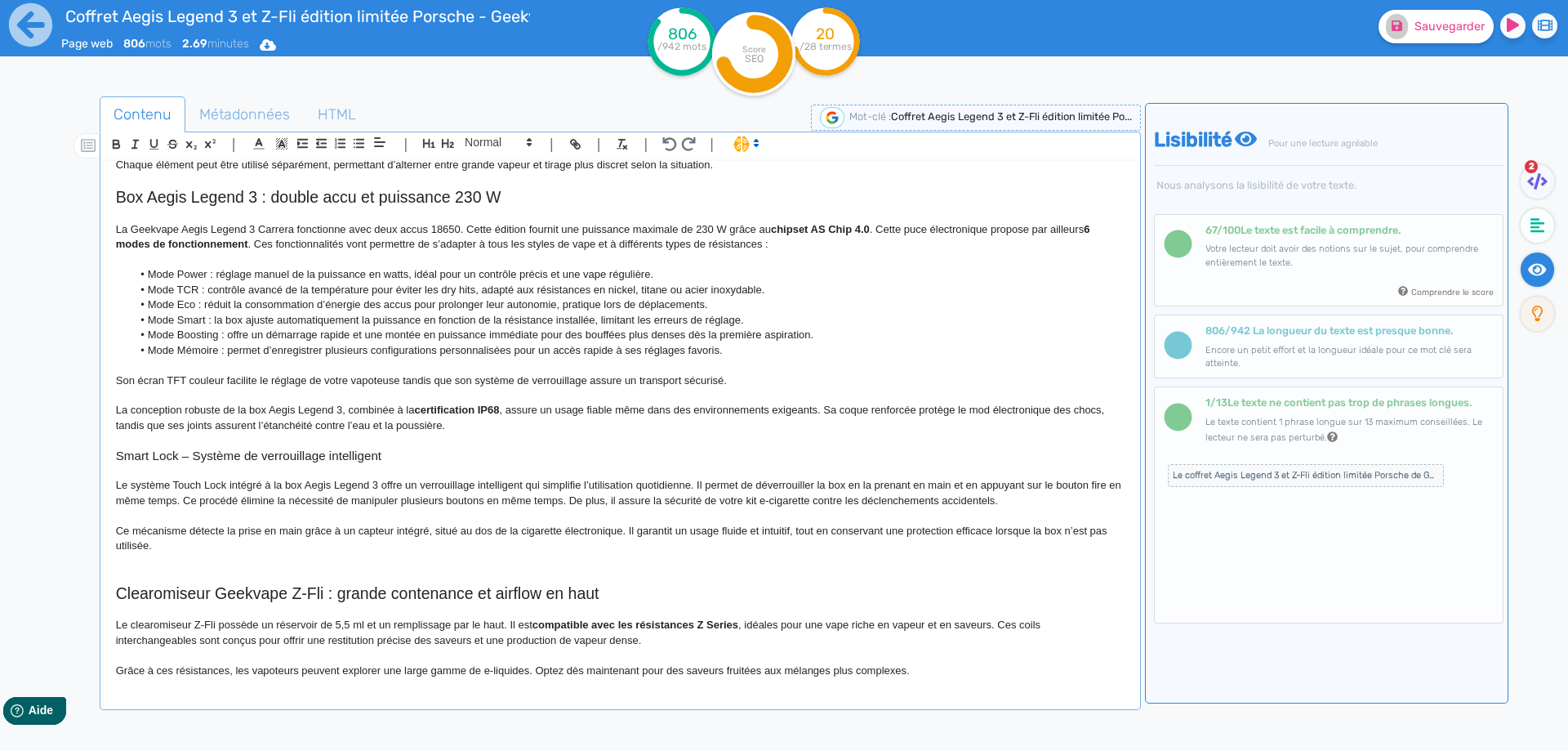
click at [917, 538] on p "Ce mécanisme détecte la prise en main grâce à un capteur intégré, situé au dos …" at bounding box center [620, 539] width 1009 height 30
click at [703, 552] on p "Ce mécanisme détecte la prise en main grâce à un capteur intégré, situé au dos …" at bounding box center [620, 539] width 1009 height 30
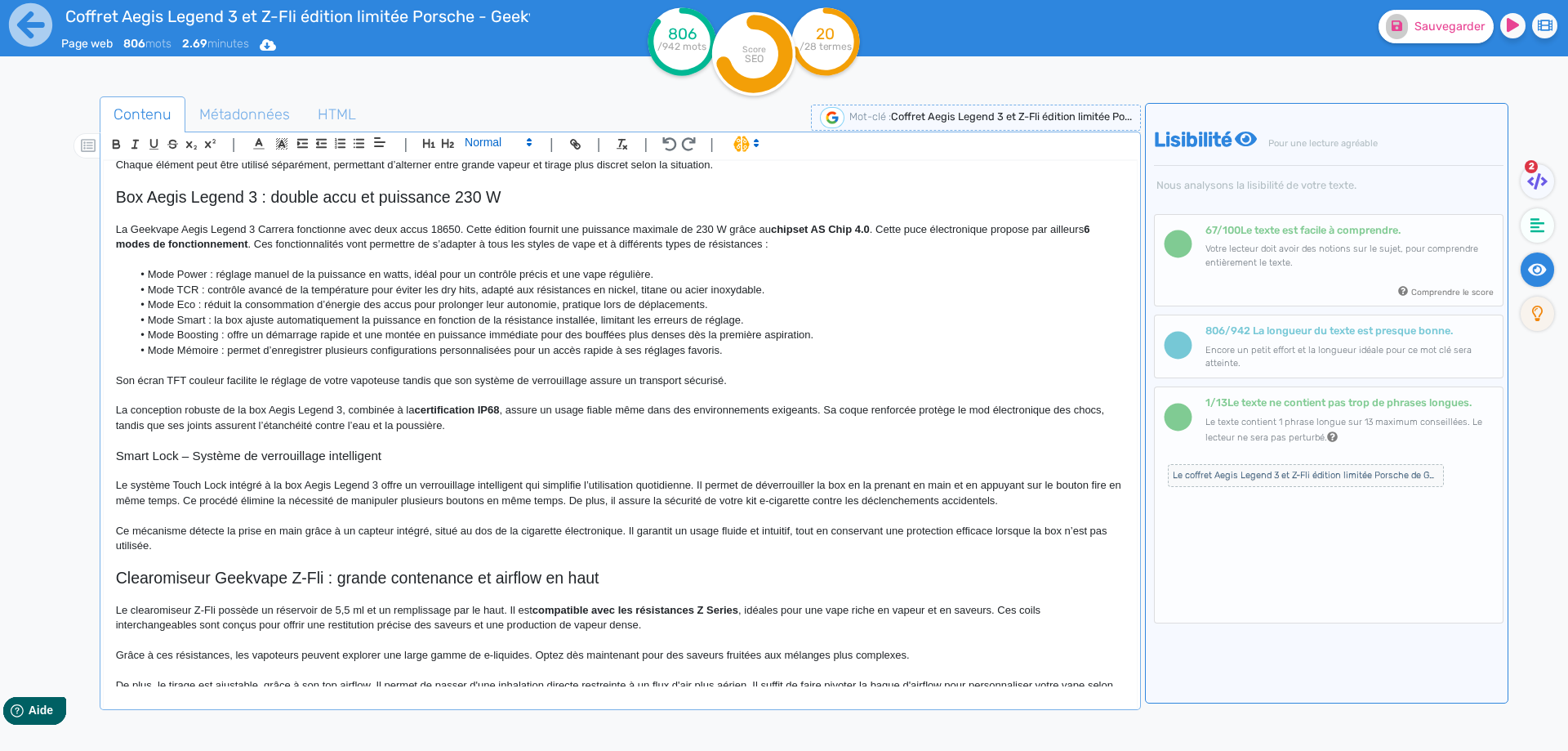
click at [513, 142] on span at bounding box center [497, 142] width 80 height 20
click at [497, 272] on span at bounding box center [497, 274] width 65 height 25
click at [1367, 61] on div "Sauvegarder" at bounding box center [1254, 40] width 627 height 80
click at [1410, 38] on button "Sauvegarder" at bounding box center [1436, 26] width 115 height 34
drag, startPoint x: 181, startPoint y: 463, endPoint x: 198, endPoint y: 458, distance: 17.7
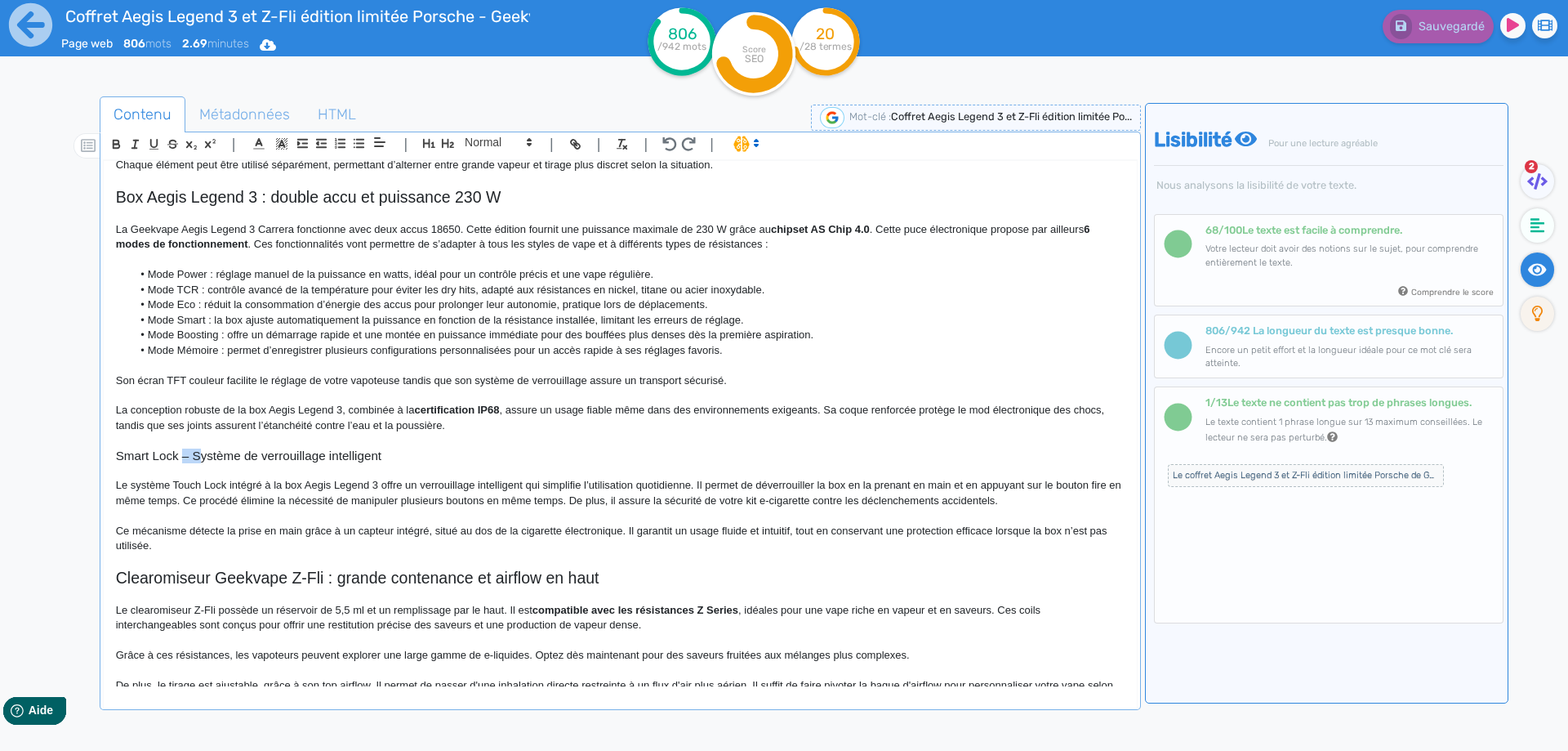
click at [198, 458] on h3 "Smart Lock – Système de verrouillage intelligent" at bounding box center [620, 456] width 1009 height 15
click at [1391, 34] on button "Sauvegarder" at bounding box center [1436, 26] width 115 height 34
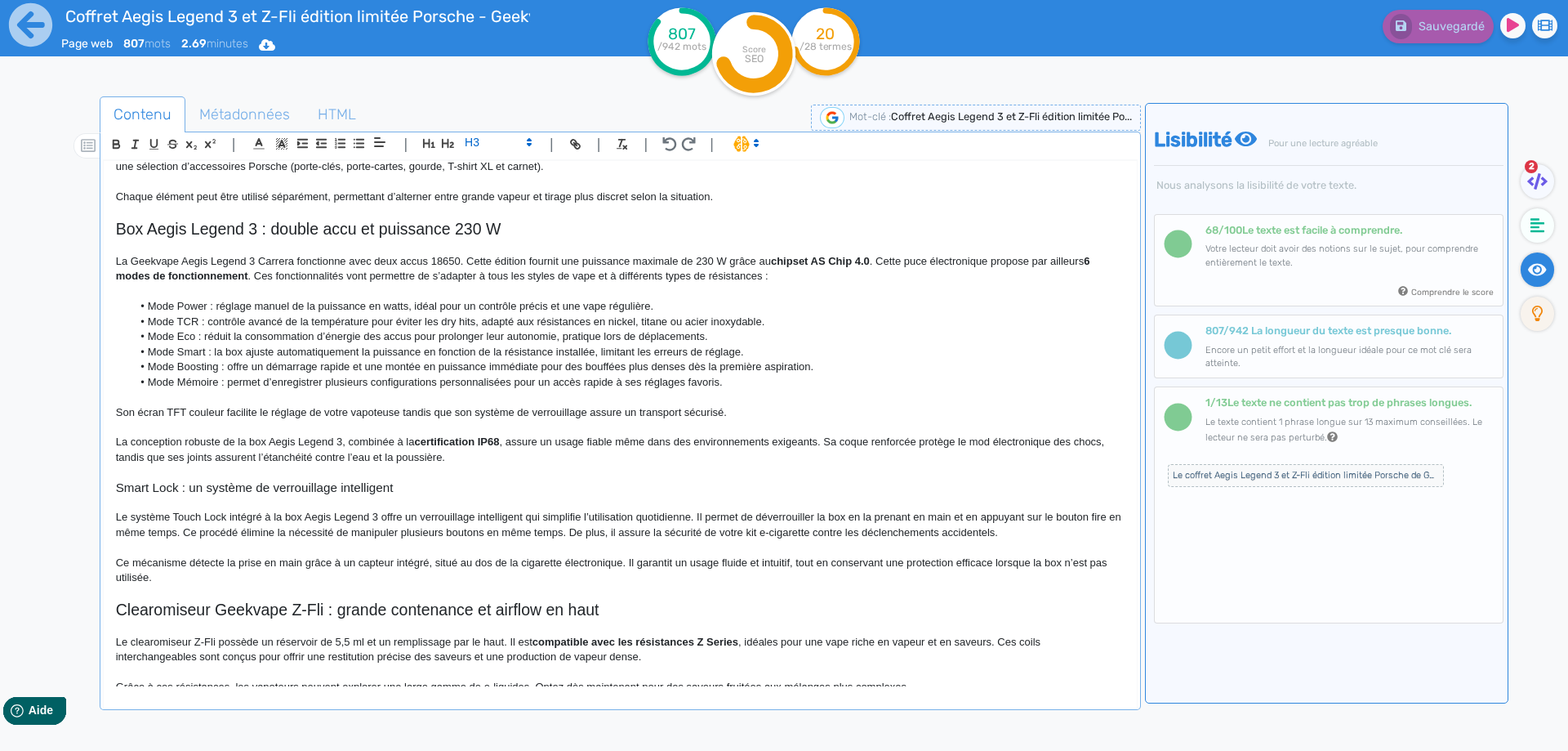
scroll to position [165, 0]
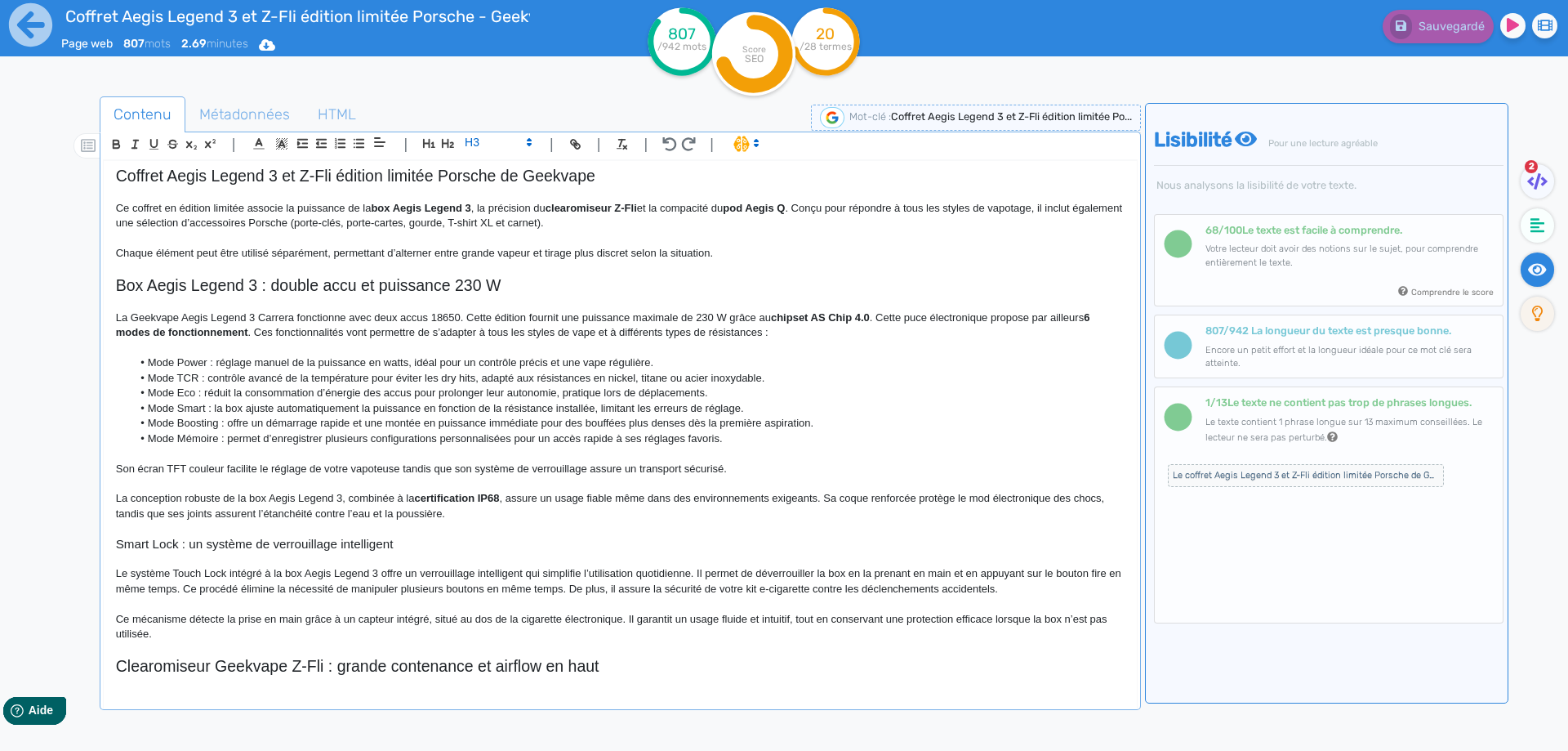
click at [189, 503] on p "La conception robuste de la box Aegis Legend 3, combinée à la certification IP6…" at bounding box center [620, 506] width 1009 height 30
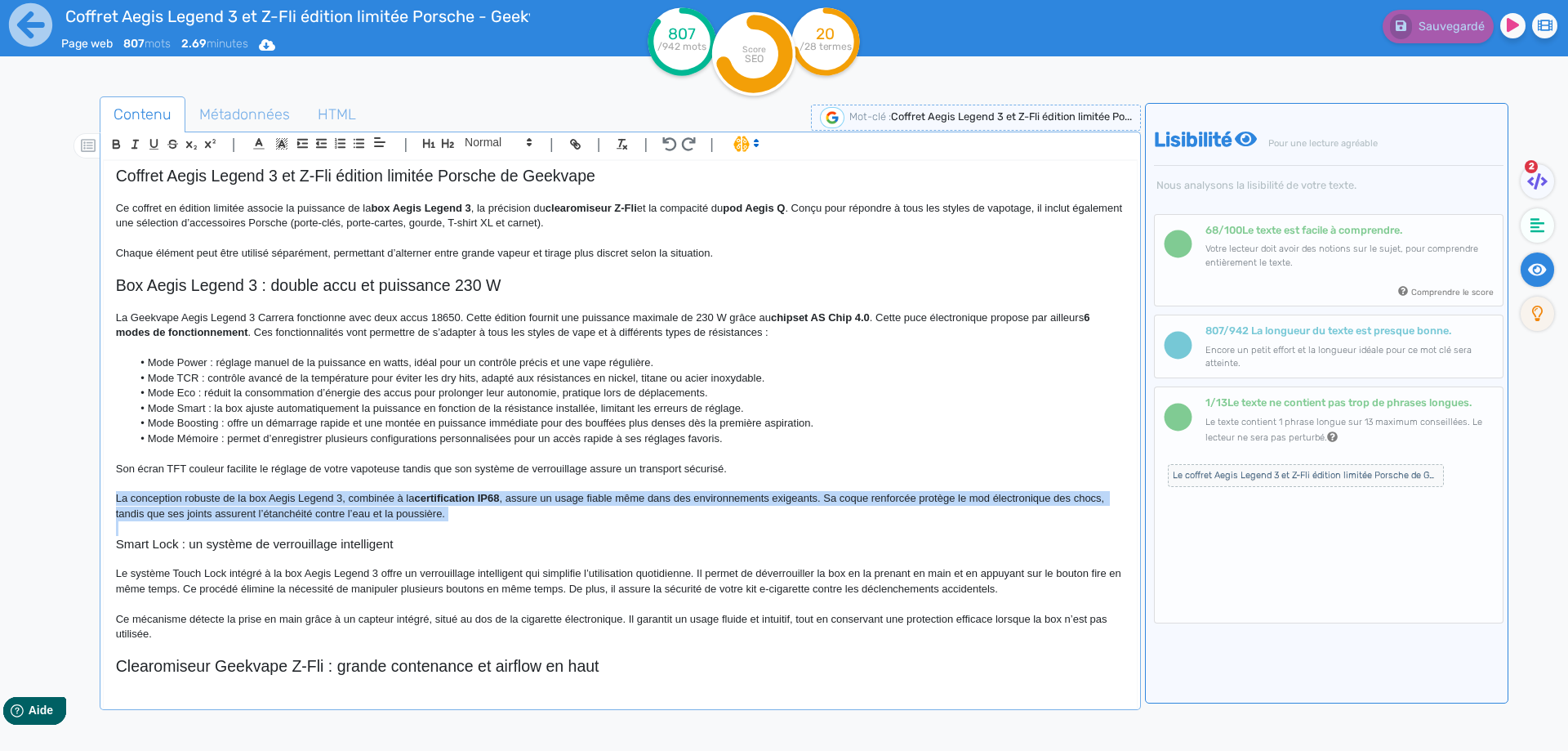
click at [189, 503] on p "La conception robuste de la box Aegis Legend 3, combinée à la certification IP6…" at bounding box center [620, 506] width 1009 height 30
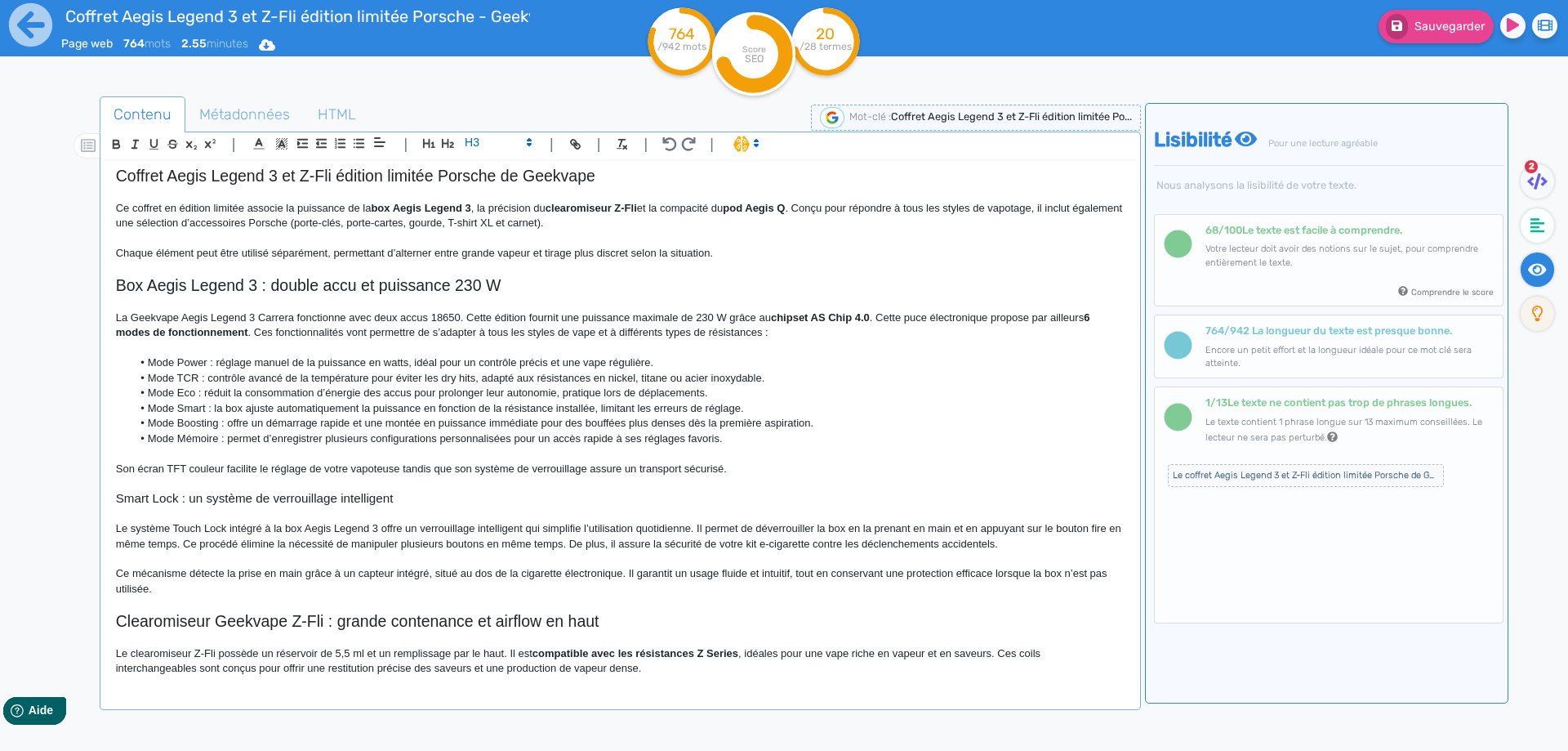
click at [206, 592] on p "Ce mécanisme détecte la prise en main grâce à un capteur intégré, situé au dos …" at bounding box center [620, 581] width 1009 height 30
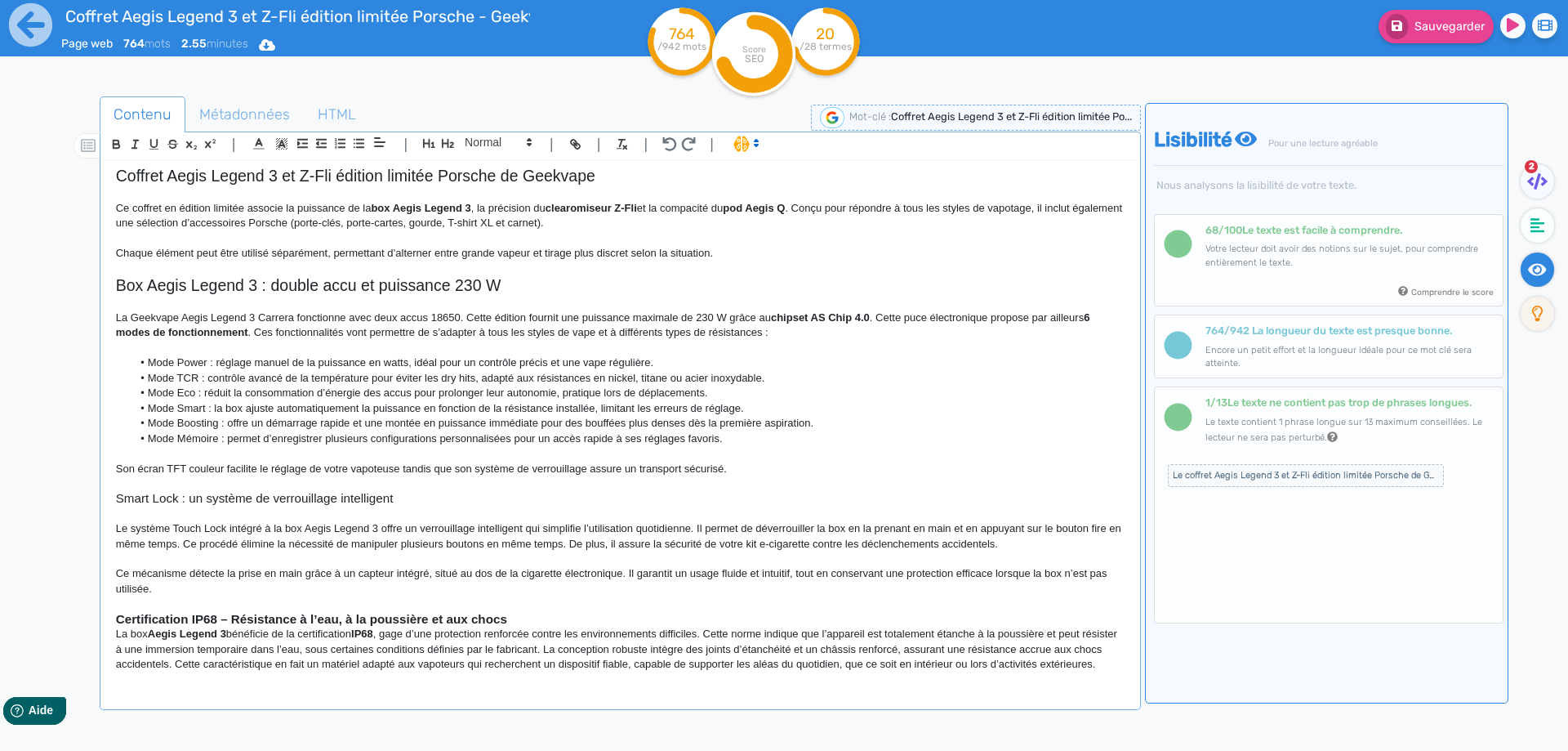
click at [144, 615] on strong "Certification IP68 – Résistance à l’eau, à la poussière et aux chocs" at bounding box center [311, 619] width 391 height 14
click at [189, 614] on strong "Certification IP68 – Résistance à l’eau, à la poussière et aux chocs" at bounding box center [311, 619] width 391 height 14
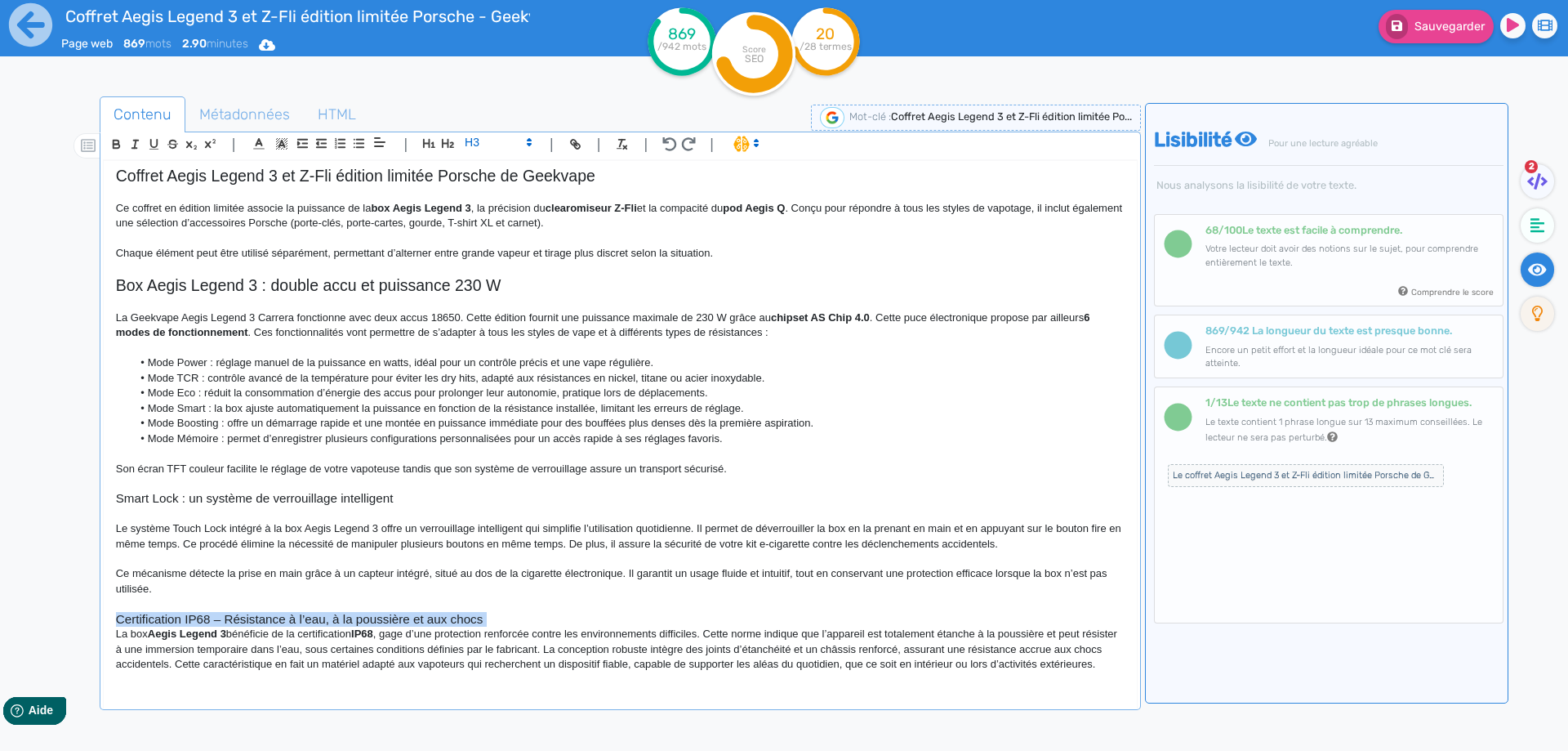
click at [229, 618] on h3 "Certification IP68 – Résistance à l’eau, à la poussière et aux chocs" at bounding box center [620, 619] width 1009 height 15
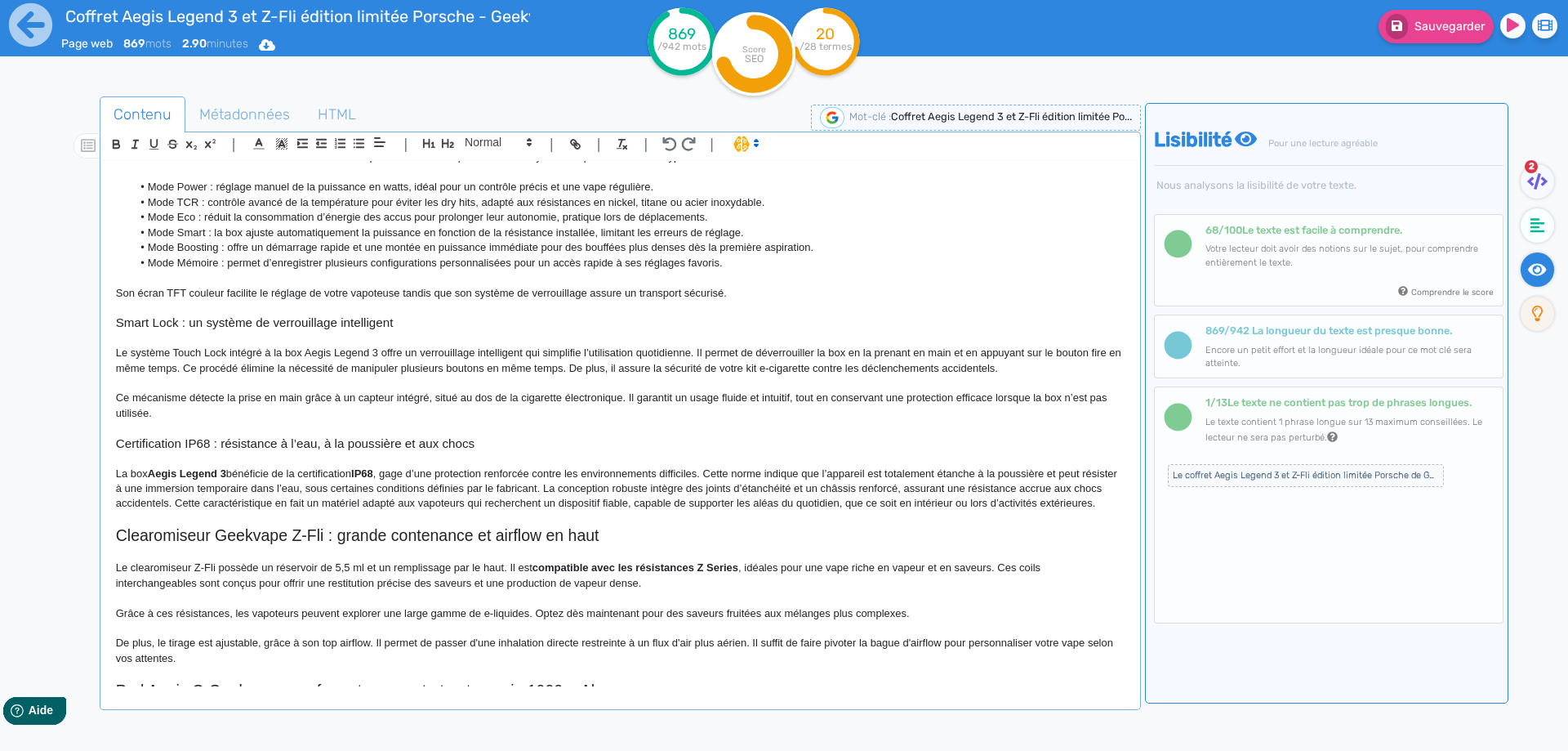
scroll to position [470, 0]
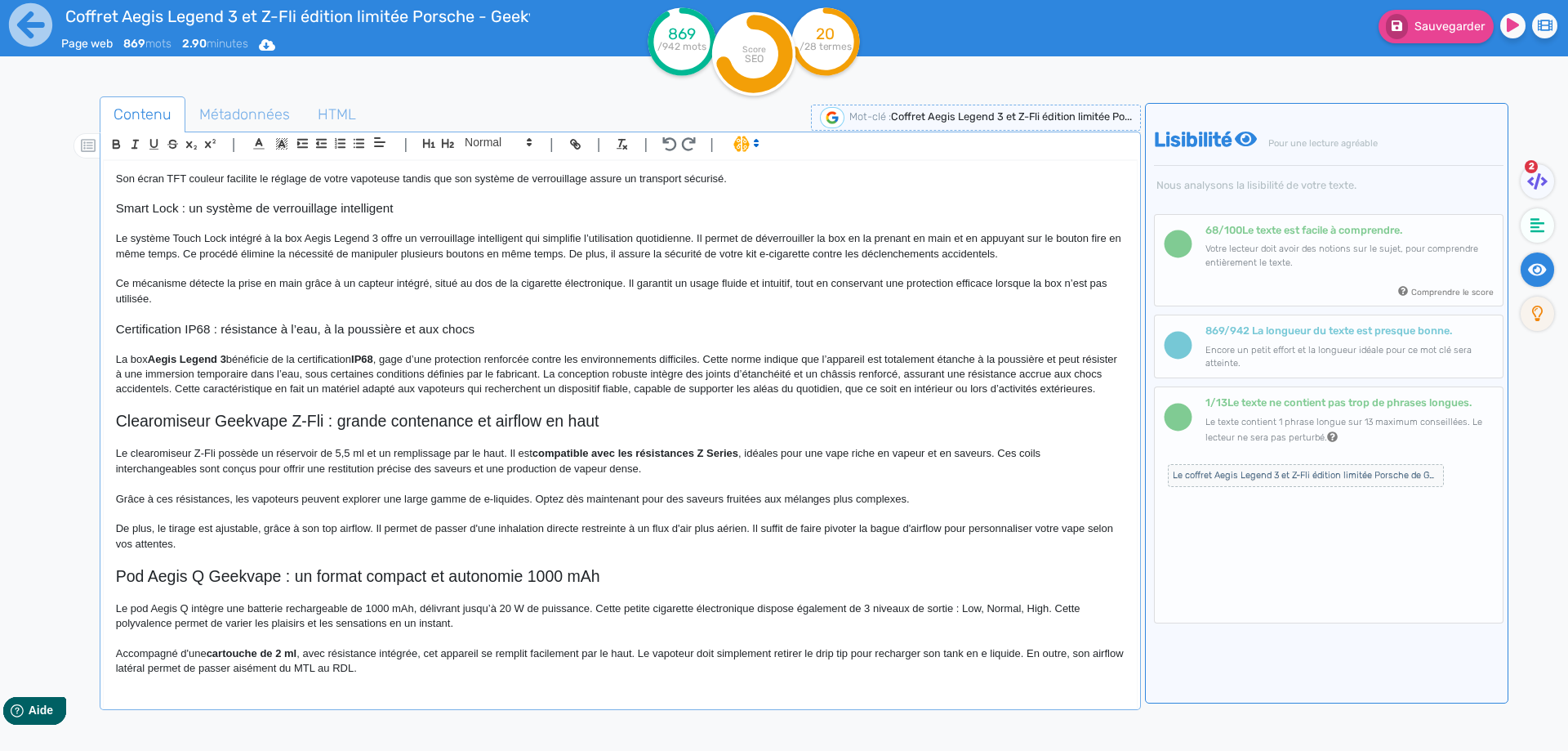
click at [302, 322] on h3 "Certification IP68 : résistance à l’eau, à la poussière et aux chocs" at bounding box center [620, 329] width 1009 height 15
copy h3 "Certification IP68 : résistance à l’eau, à la poussière et aux chocs"
click at [151, 353] on strong "Aegis Legend 3" at bounding box center [187, 359] width 78 height 12
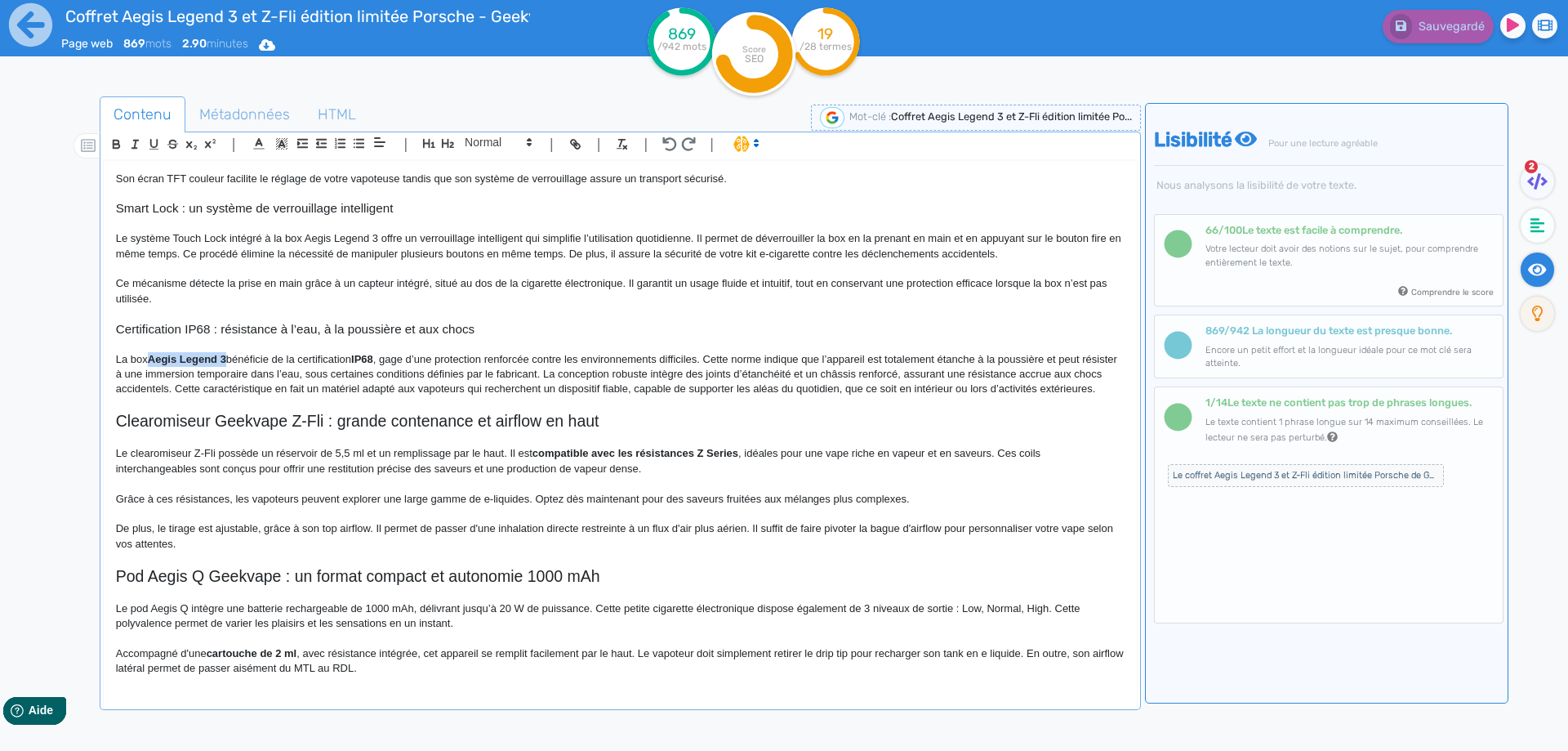
drag, startPoint x: 151, startPoint y: 342, endPoint x: 224, endPoint y: 346, distance: 73.1
click at [224, 353] on strong "Aegis Legend 3" at bounding box center [187, 359] width 78 height 12
click at [304, 352] on p "La box Aegis Legend 3 bénéficie de la certification IP68 , gage d’une protectio…" at bounding box center [620, 374] width 1009 height 45
click at [308, 352] on p "La box Aegis Legend 3 bénéficie de la certification IP68 , gage d’une protectio…" at bounding box center [620, 374] width 1009 height 45
click at [365, 352] on p "La box Aegis Legend 3 bénéficie de la certification IP68 , gage d’une protectio…" at bounding box center [620, 374] width 1009 height 45
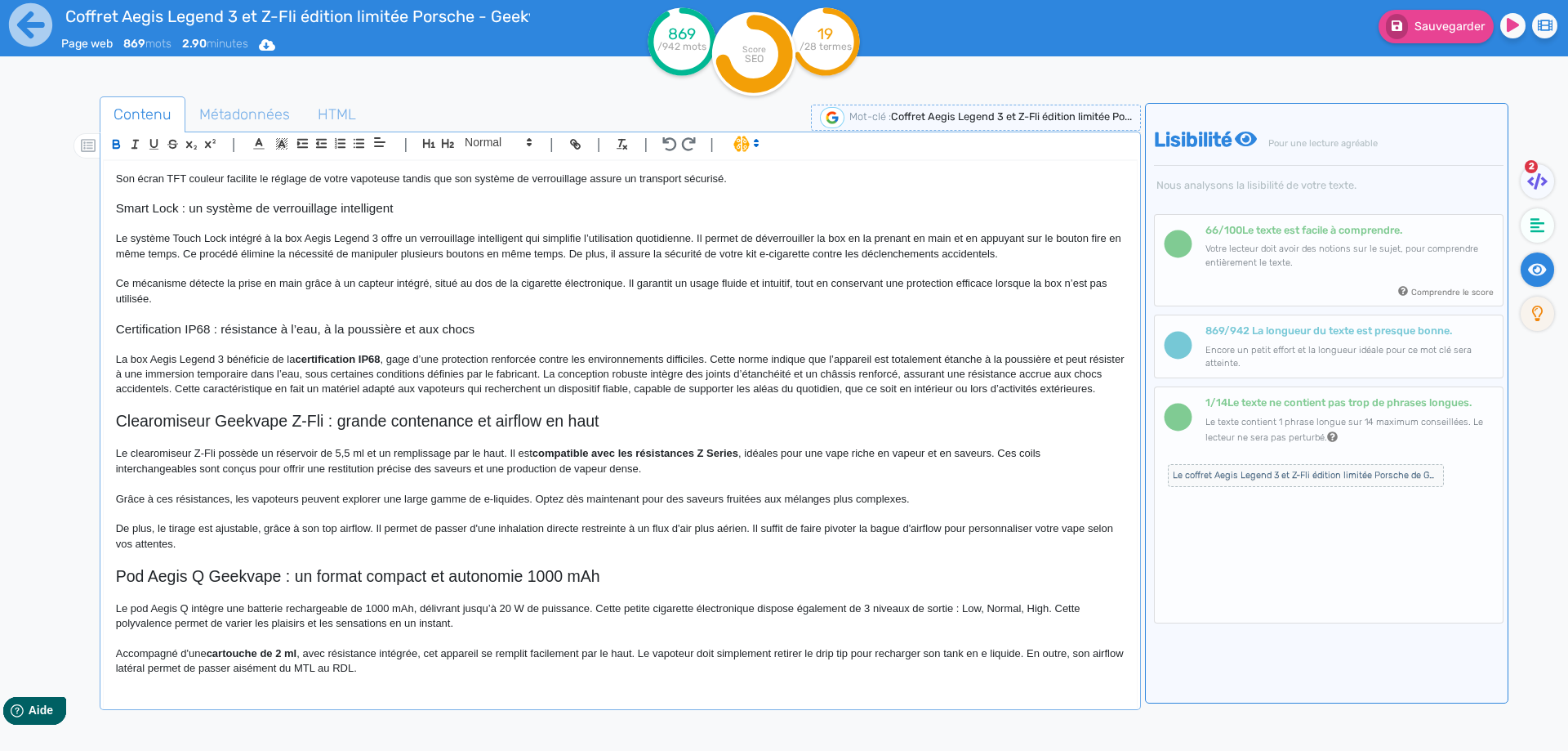
click at [454, 352] on p "La box Aegis Legend 3 bénéficie de la certification IP68 , gage d’une protectio…" at bounding box center [620, 374] width 1009 height 45
click at [1479, 47] on div "Sauvegarder" at bounding box center [1254, 40] width 627 height 80
click at [1468, 27] on span "Sauvegarder" at bounding box center [1450, 26] width 70 height 14
click at [863, 352] on p "La box Aegis Legend 3 bénéficie de la certification IP68 , gage d’une protectio…" at bounding box center [620, 374] width 1009 height 45
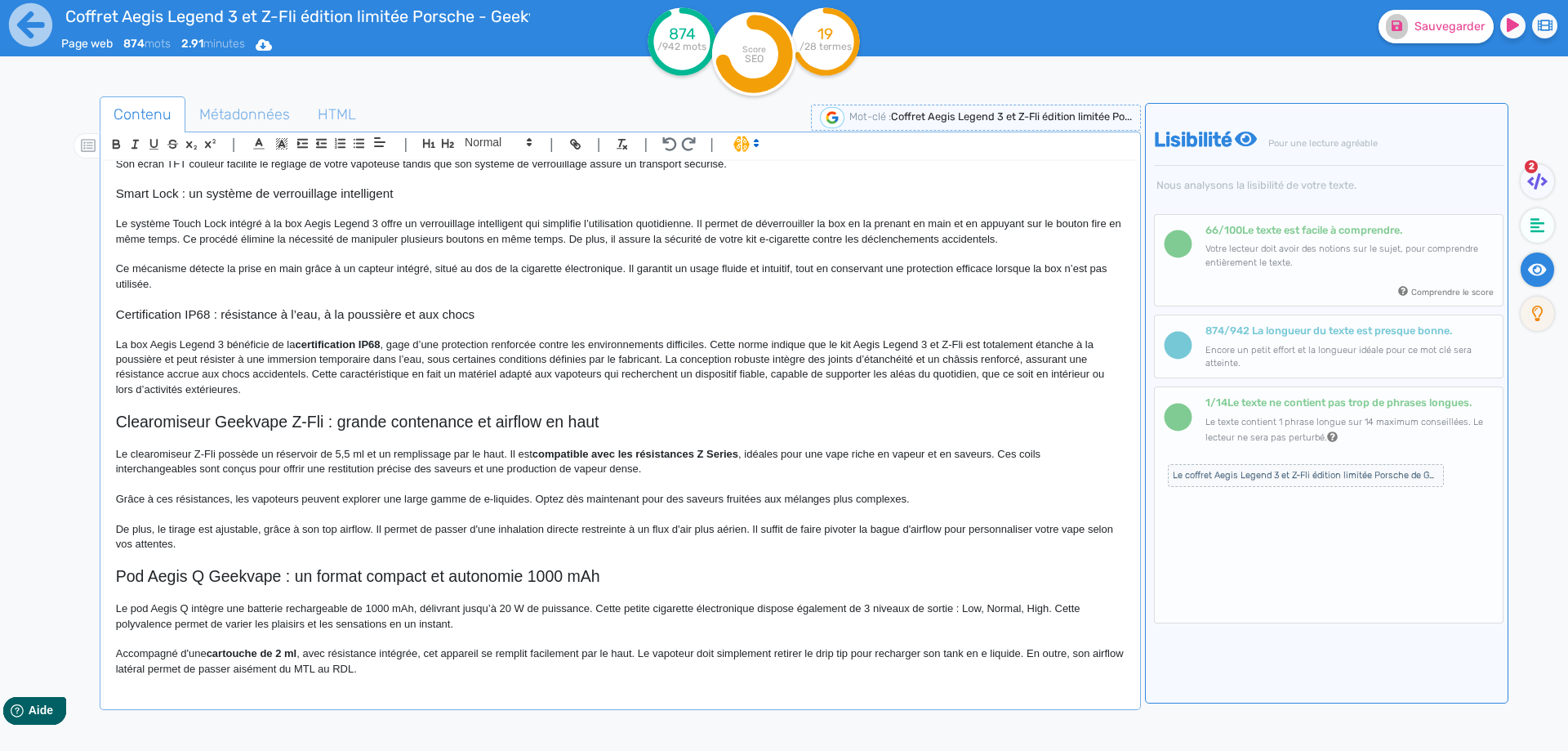
click at [165, 362] on p "La box Aegis Legend 3 bénéficie de la certification IP68 , gage d’une protectio…" at bounding box center [620, 368] width 1009 height 60
click at [532, 360] on p "La box Aegis Legend 3 bénéficie de la certification IP68 , gage d’une protectio…" at bounding box center [620, 368] width 1009 height 60
drag, startPoint x: 532, startPoint y: 360, endPoint x: 735, endPoint y: 356, distance: 203.0
click at [735, 356] on p "La box Aegis Legend 3 bénéficie de la certification IP68 , gage d’une protectio…" at bounding box center [620, 368] width 1009 height 60
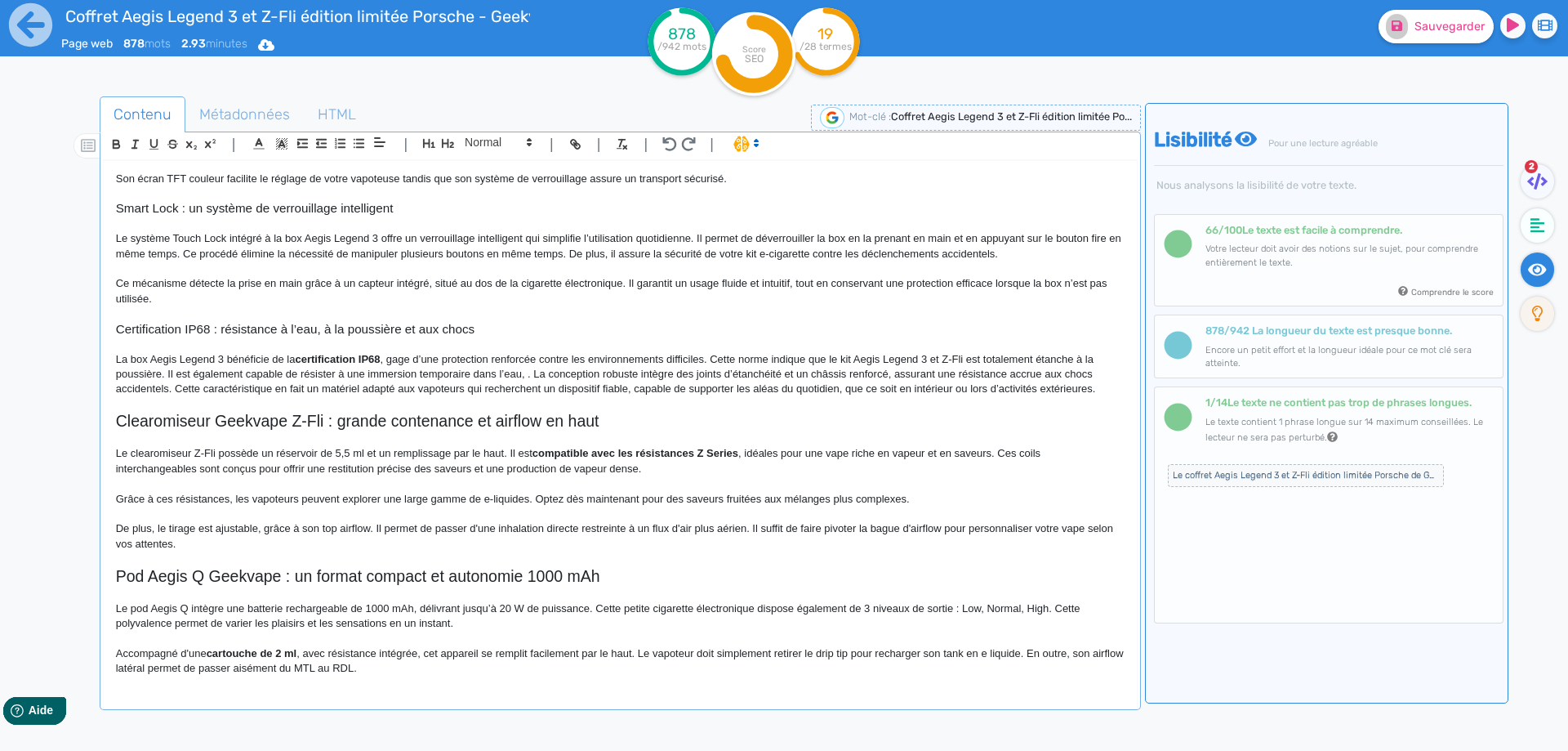
scroll to position [454, 0]
click at [527, 375] on p "La box Aegis Legend 3 bénéficie de la certification IP68 , gage d’une protectio…" at bounding box center [620, 375] width 1009 height 45
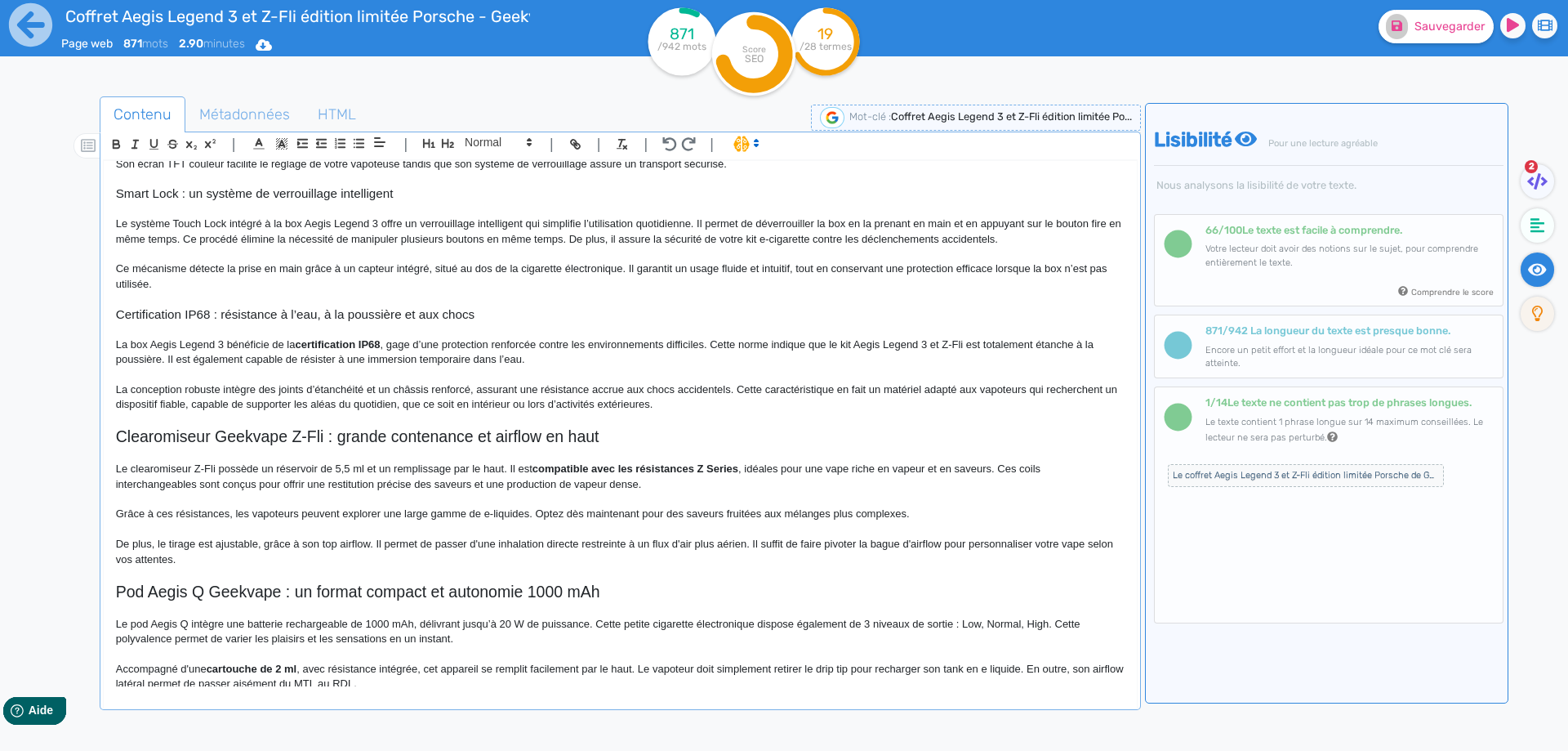
scroll to position [485, 0]
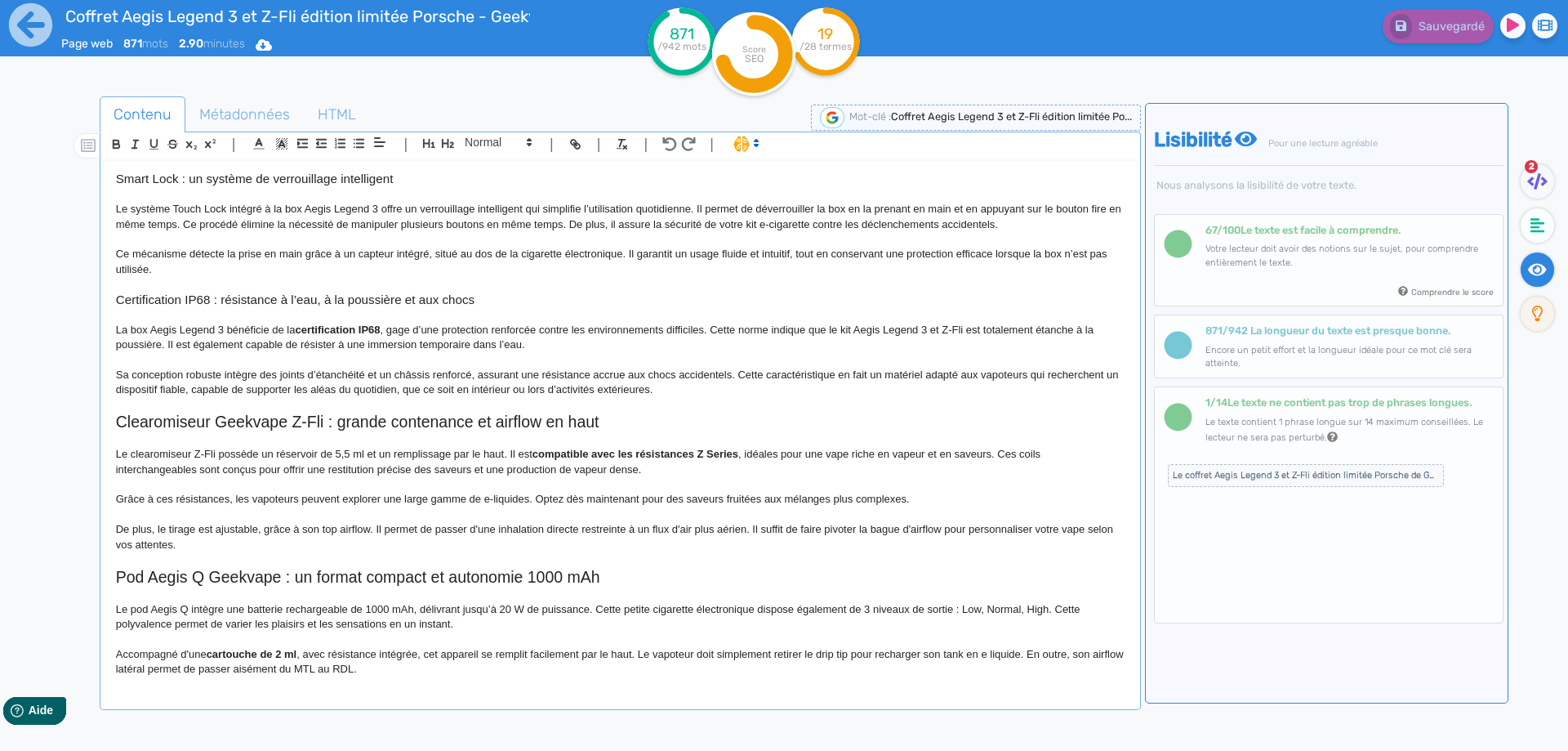
click at [151, 389] on p "Sa conception robuste intègre des joints d’étanchéité et un châssis renforcé, a…" at bounding box center [620, 382] width 1009 height 30
click at [1428, 16] on button "Sauvegarder" at bounding box center [1436, 26] width 115 height 34
click at [291, 543] on p "De plus, le tirage est ajustable, grâce à son top airflow. Il permet de passer …" at bounding box center [620, 536] width 1009 height 30
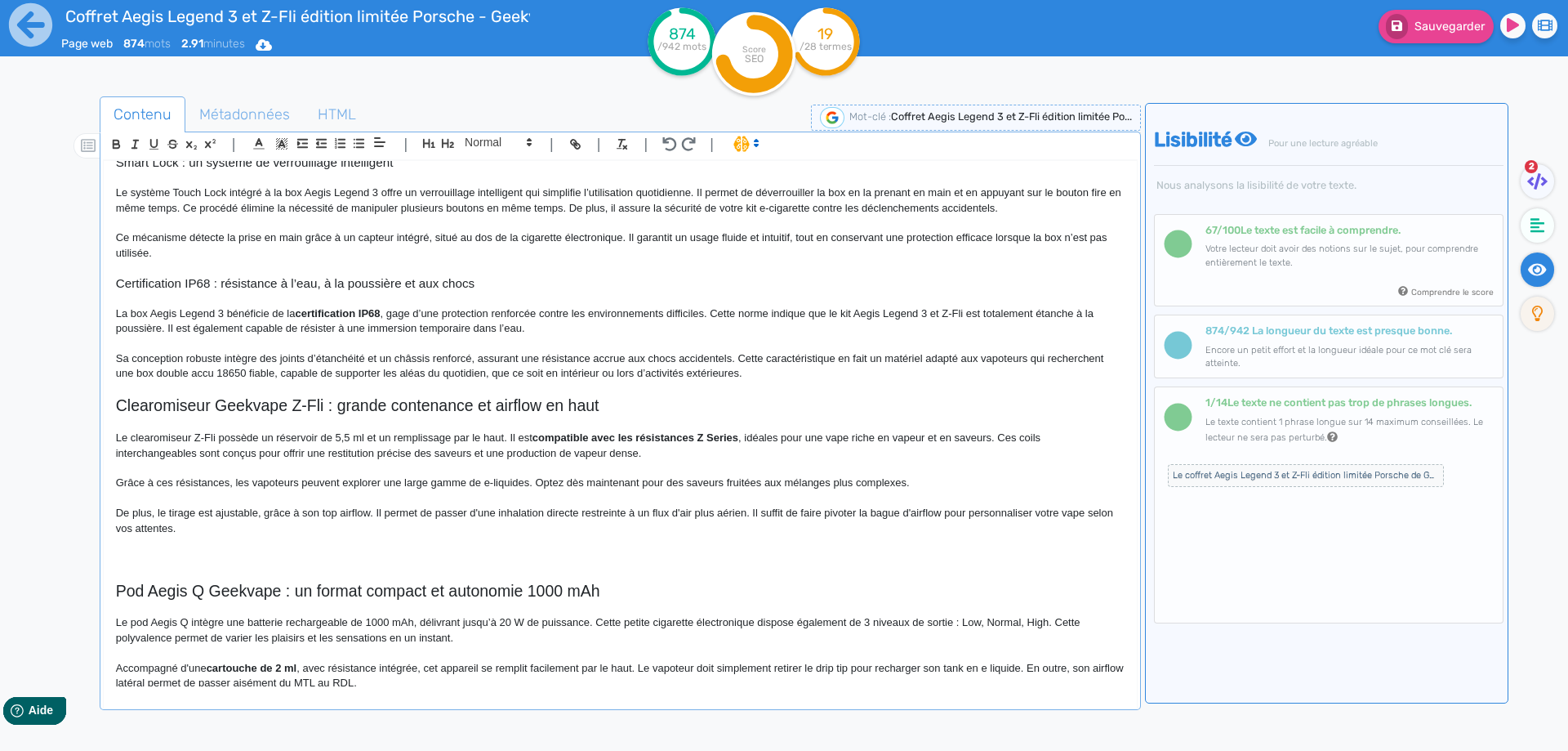
scroll to position [516, 0]
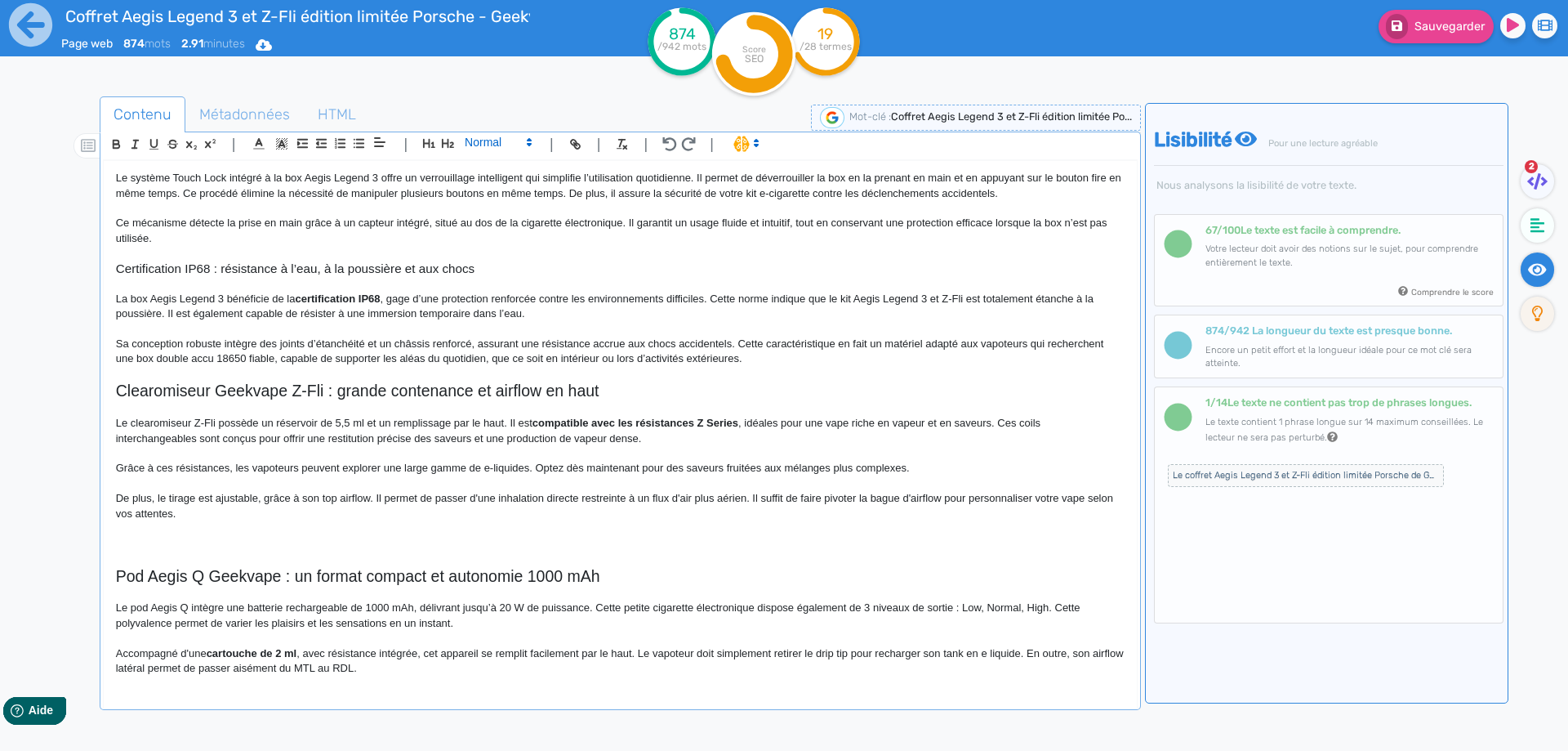
click at [497, 145] on span at bounding box center [497, 142] width 80 height 20
click at [491, 168] on span at bounding box center [497, 171] width 65 height 29
click at [350, 546] on h3 "Remplissage du clearomiseur Z-Fli clearomiseur anti fuite" at bounding box center [620, 544] width 1009 height 15
click at [368, 541] on h3 "Remplissage du clearomiseur Z-Fli anti fuite" at bounding box center [620, 544] width 1009 height 15
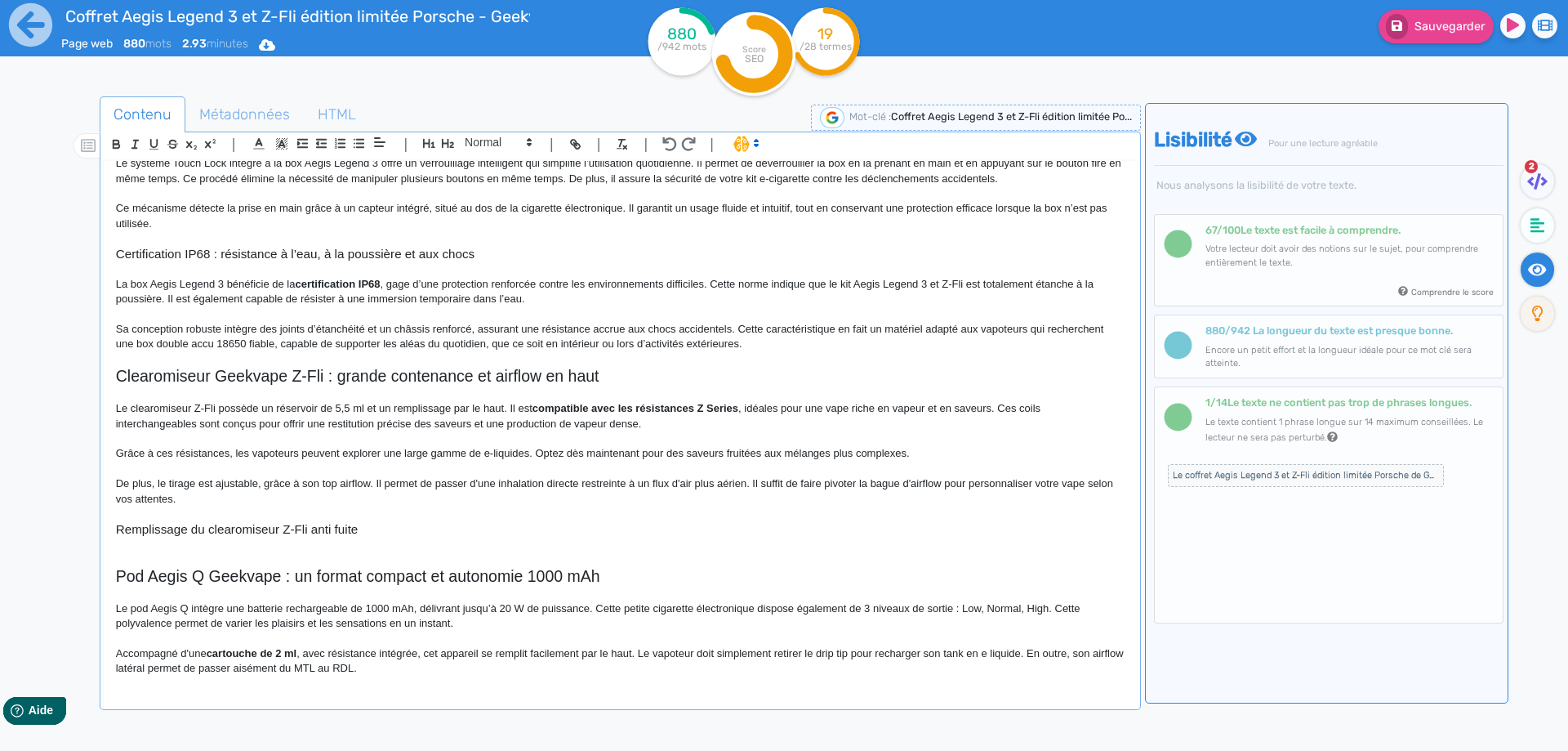
scroll to position [546, 0]
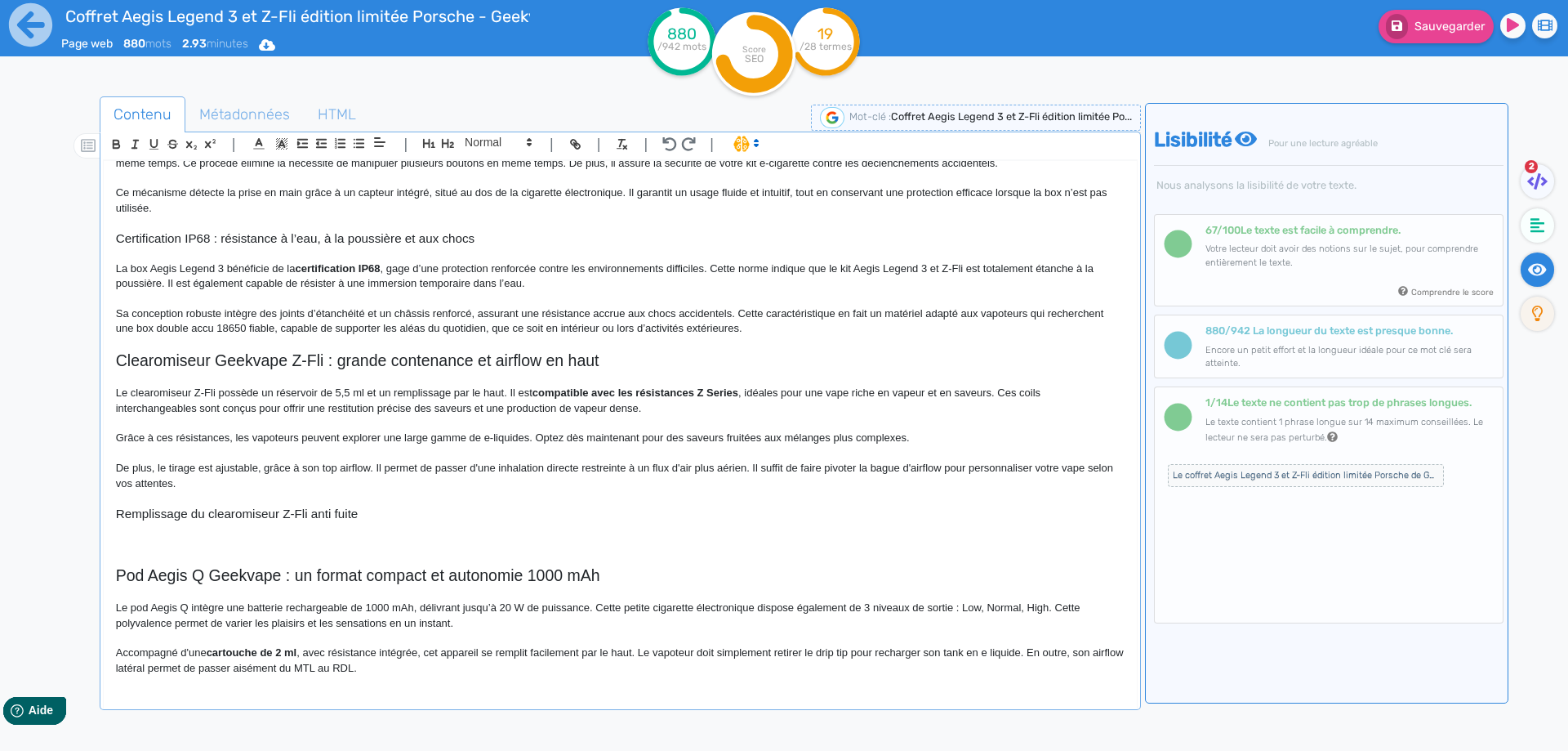
click at [312, 505] on p at bounding box center [620, 498] width 1009 height 15
click at [310, 513] on h3 "Remplissage du clearomiseur Z-Fli anti fuite" at bounding box center [620, 514] width 1009 height 15
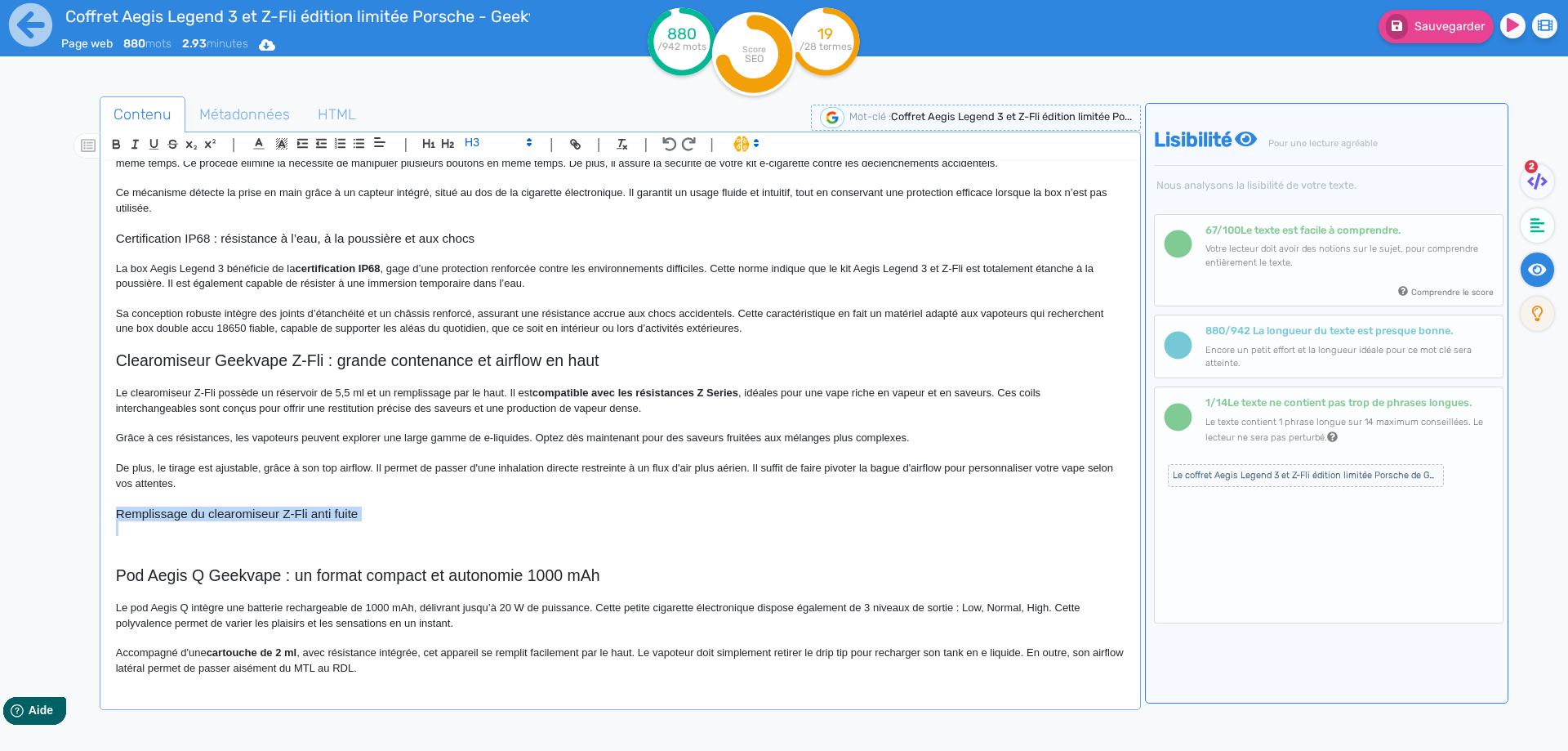
copy h3 "Remplissage du clearomiseur Z-Fli anti fuite"
click at [166, 544] on p at bounding box center [620, 543] width 1009 height 15
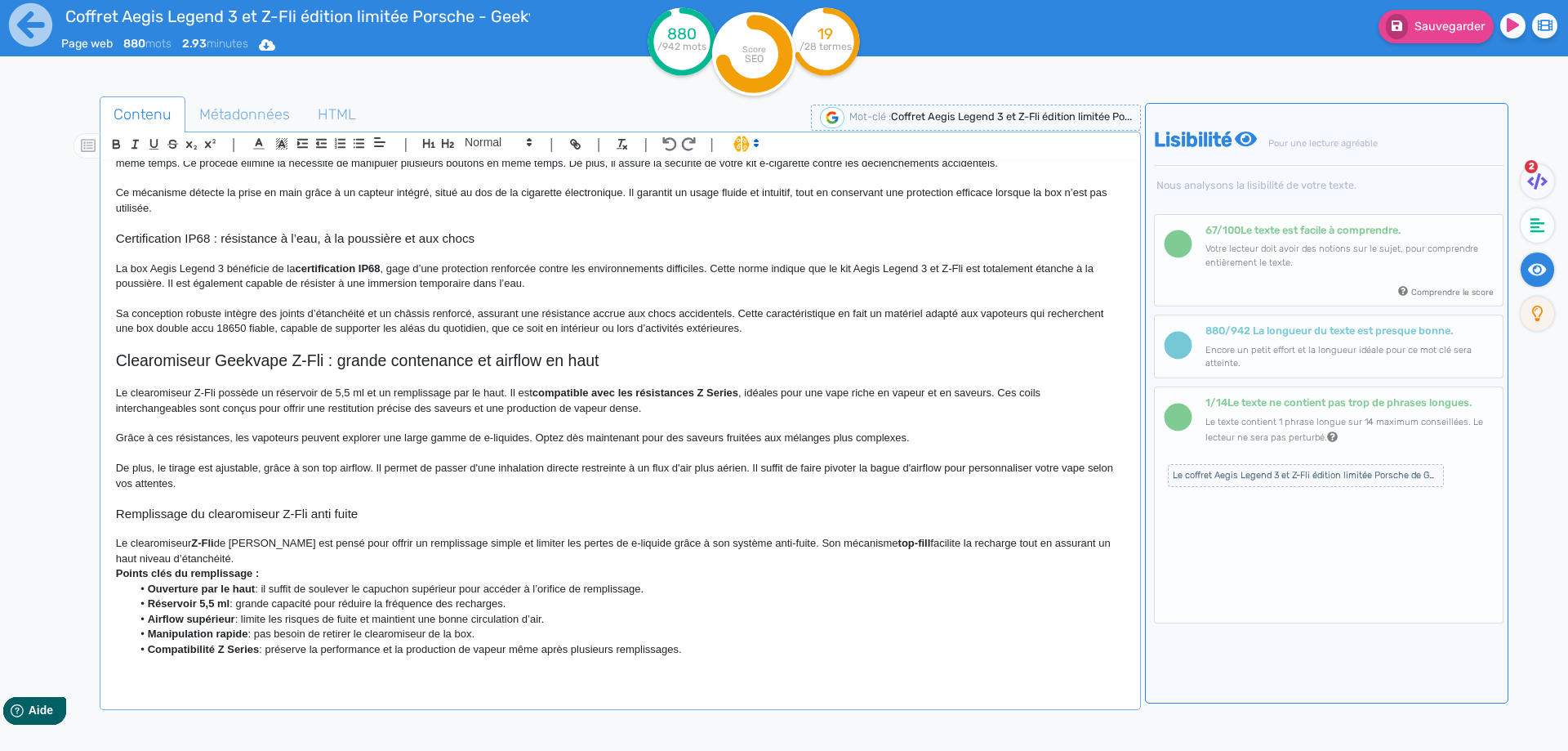
click at [158, 548] on p "Le clearomiseur Z-Fli de Geekvape est pensé pour offrir un remplissage simple e…" at bounding box center [620, 551] width 1009 height 30
click at [149, 543] on strong "Z-Fli" at bounding box center [138, 543] width 22 height 12
drag, startPoint x: 151, startPoint y: 543, endPoint x: 136, endPoint y: 543, distance: 15.0
click at [134, 543] on strong "Z" at bounding box center [131, 543] width 7 height 12
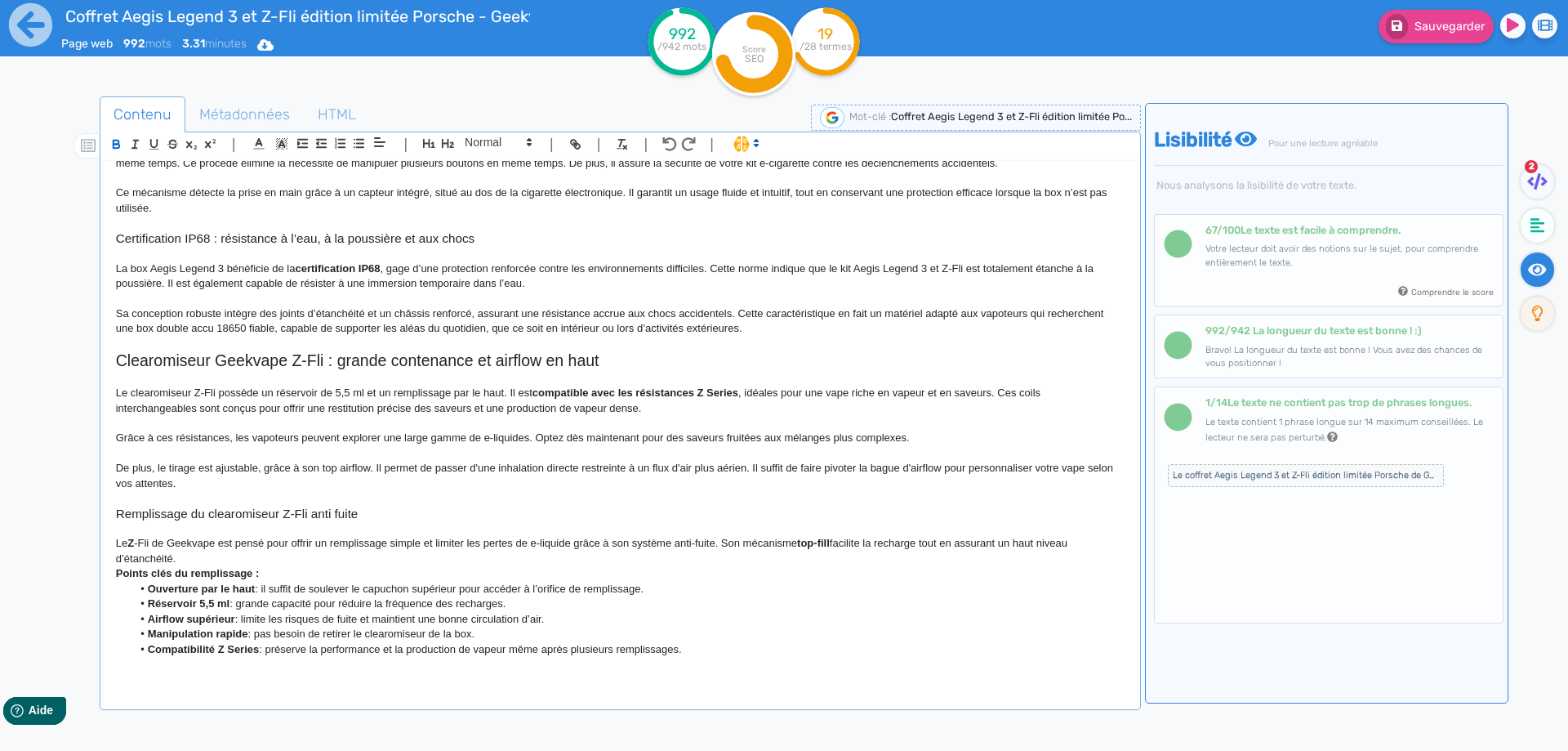
click at [131, 543] on strong "Z" at bounding box center [131, 543] width 7 height 12
click at [134, 543] on strong "Z" at bounding box center [131, 543] width 7 height 12
click at [241, 554] on p "Le Z-Fli de Geekvape est pensé pour offrir un remplissage simple et limiter les…" at bounding box center [620, 551] width 1009 height 30
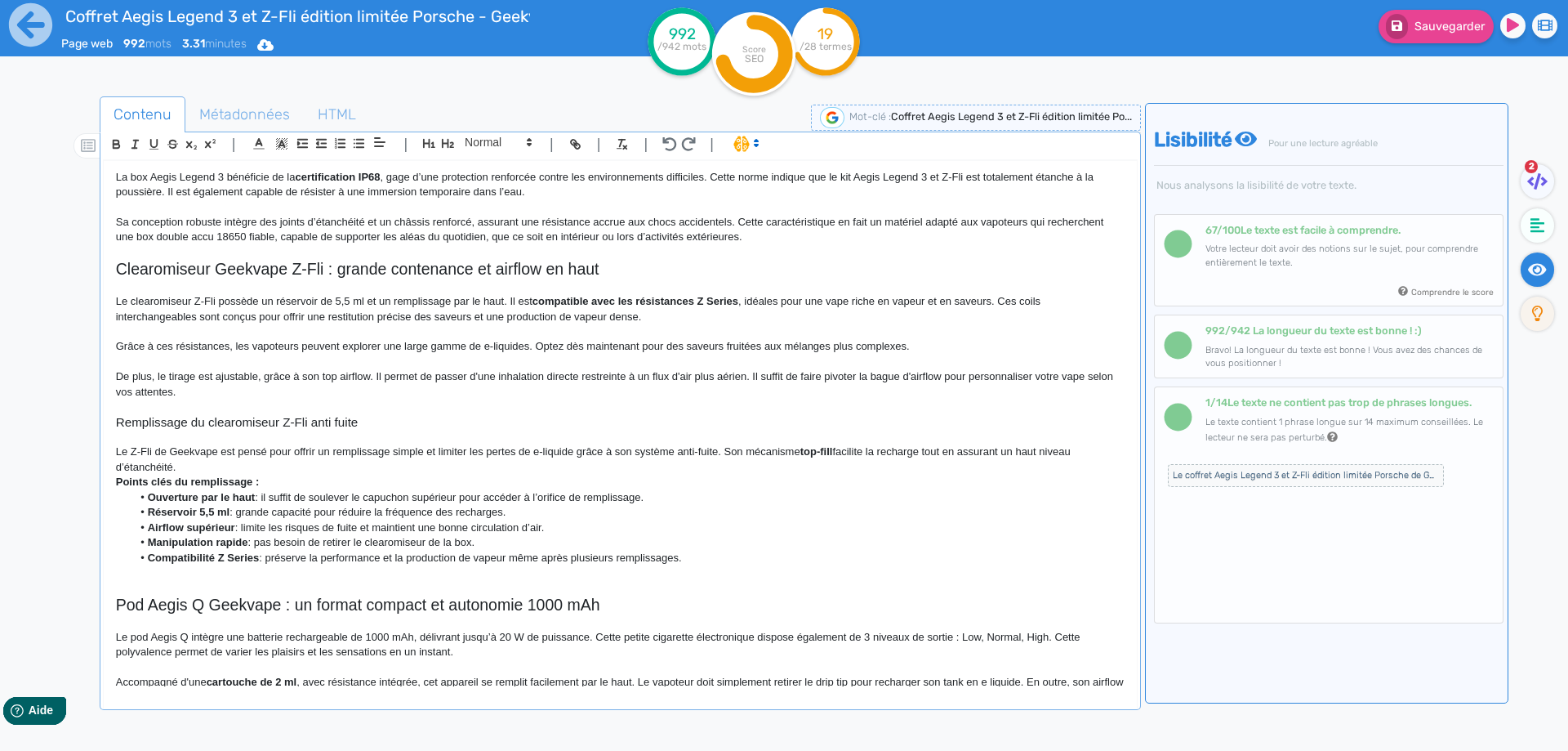
scroll to position [666, 0]
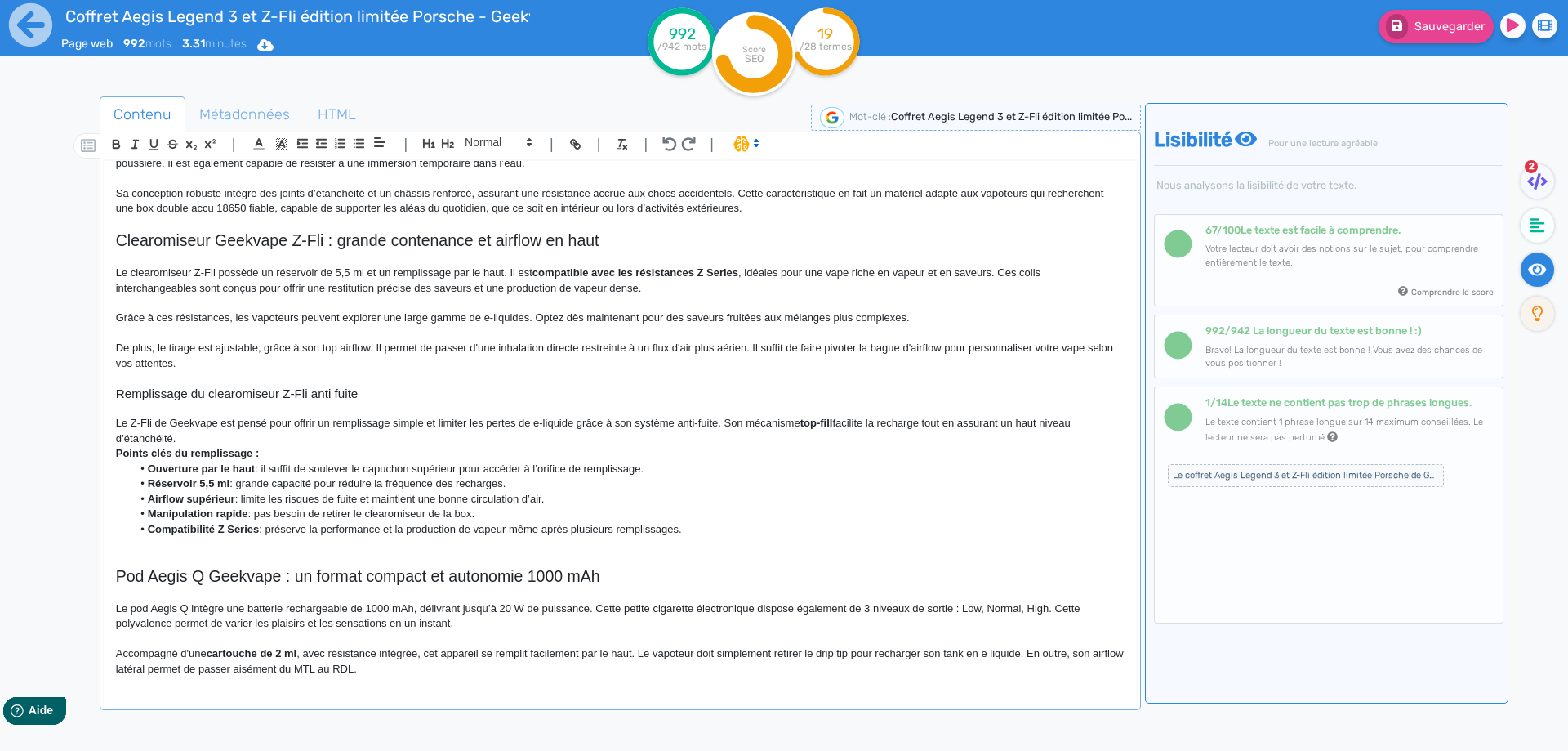
click at [231, 419] on p "Le Z-Fli de Geekvape est pensé pour offrir un remplissage simple et limiter les…" at bounding box center [620, 431] width 1009 height 30
click at [235, 421] on p "Le Z-Fli de Geekvape est pensé pour offrir un remplissage simple et limiter les…" at bounding box center [620, 431] width 1009 height 30
click at [820, 423] on strong "top-fill" at bounding box center [817, 422] width 33 height 12
click at [779, 428] on p "Le Z-Fli de Geekvape est pensé pour offrir un remplissage simple et limiter les…" at bounding box center [620, 431] width 1009 height 30
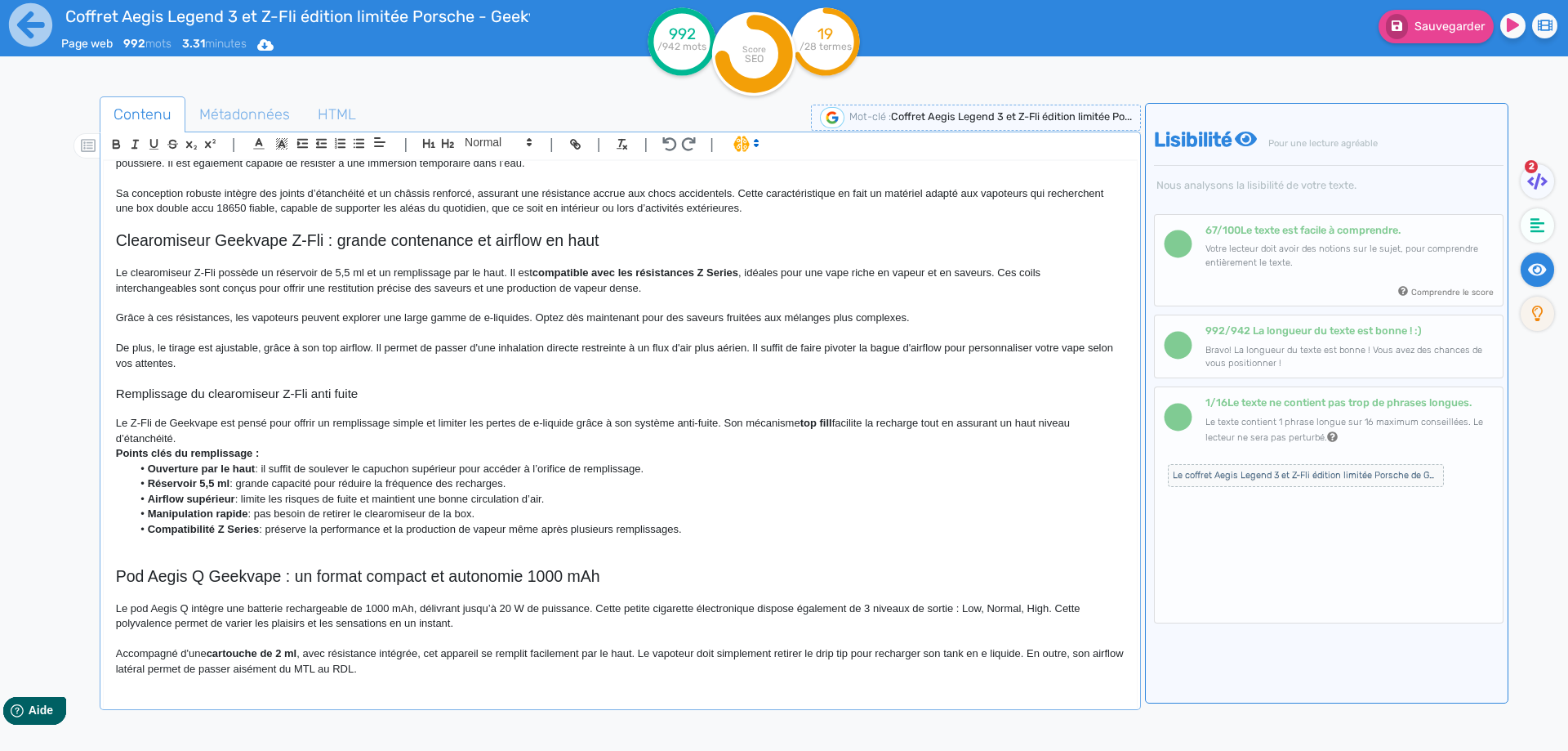
click at [808, 420] on strong "top fill" at bounding box center [816, 422] width 32 height 12
drag, startPoint x: 808, startPoint y: 420, endPoint x: 834, endPoint y: 420, distance: 26.0
click at [832, 420] on strong "top fill" at bounding box center [816, 422] width 32 height 12
click at [890, 427] on p "Le Z-Fli de Geekvape est pensé pour offrir un remplissage simple et limiter les…" at bounding box center [620, 431] width 1009 height 30
click at [451, 442] on p "Le Z-Fli de Geekvape est pensé pour offrir un remplissage simple et limiter les…" at bounding box center [620, 431] width 1009 height 30
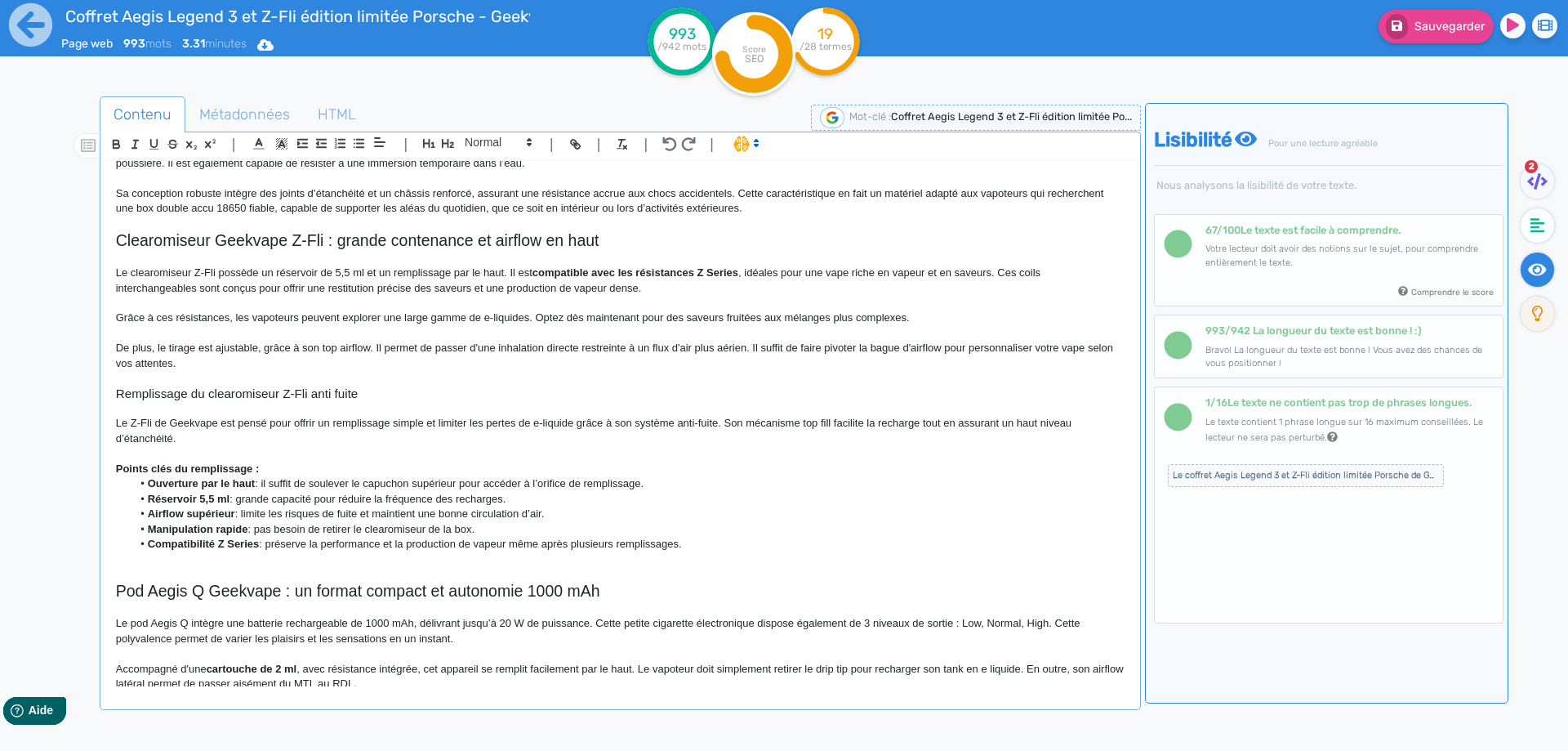
scroll to position [682, 0]
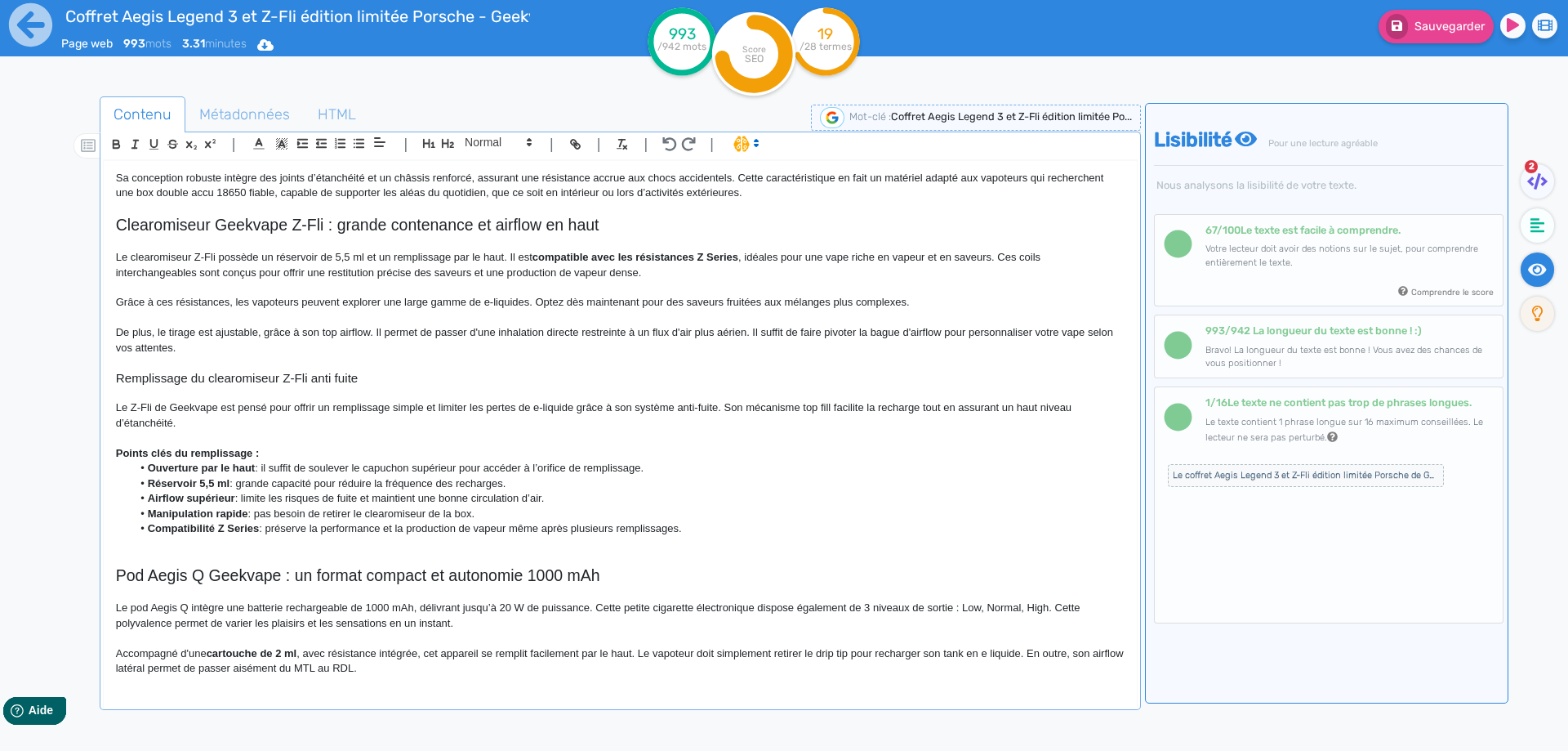
click at [213, 456] on strong "Points clés du remplissage :" at bounding box center [188, 453] width 144 height 12
click at [215, 455] on strong "Points clés du remplissage :" at bounding box center [188, 453] width 144 height 12
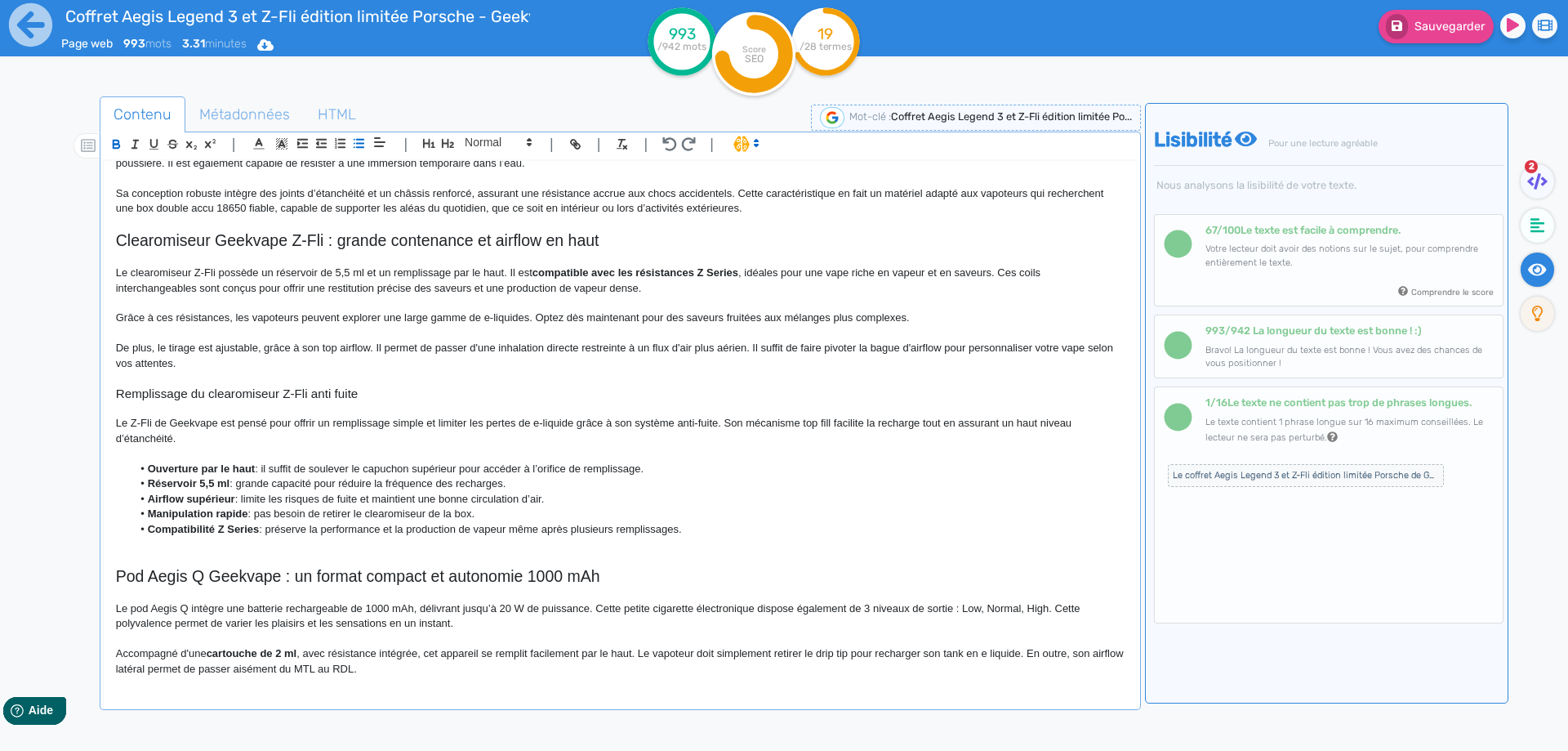
scroll to position [666, 0]
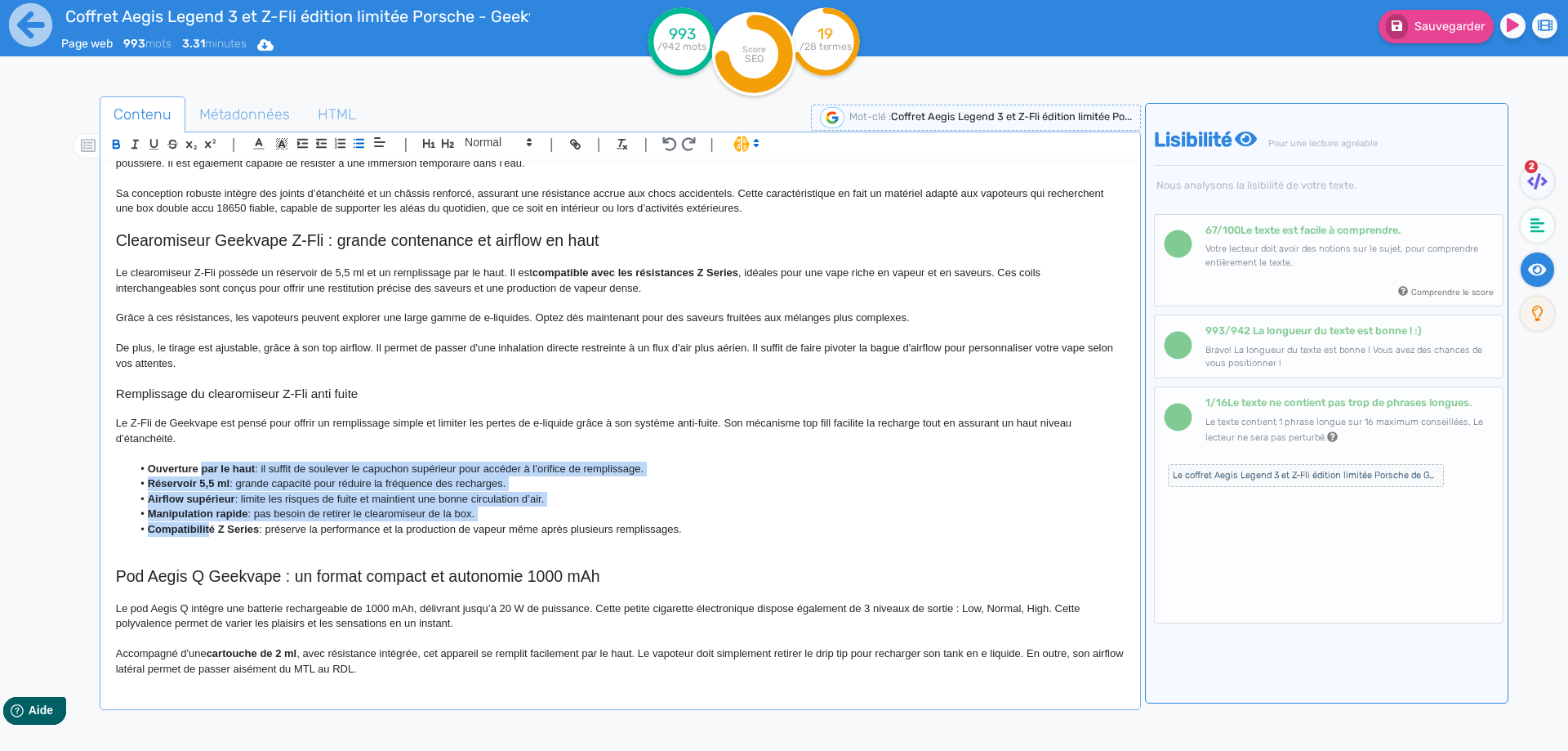
drag, startPoint x: 203, startPoint y: 469, endPoint x: 207, endPoint y: 525, distance: 56.1
click at [207, 525] on ul "Ouverture par le haut : il suffit de soulever le capuchon supérieur pour accéde…" at bounding box center [620, 499] width 1009 height 75
click at [335, 143] on icon "button" at bounding box center [340, 143] width 14 height 14
click at [304, 506] on li "Airflow supérieur : limite les risques de fuite et maintient une bonne circulat…" at bounding box center [627, 499] width 992 height 15
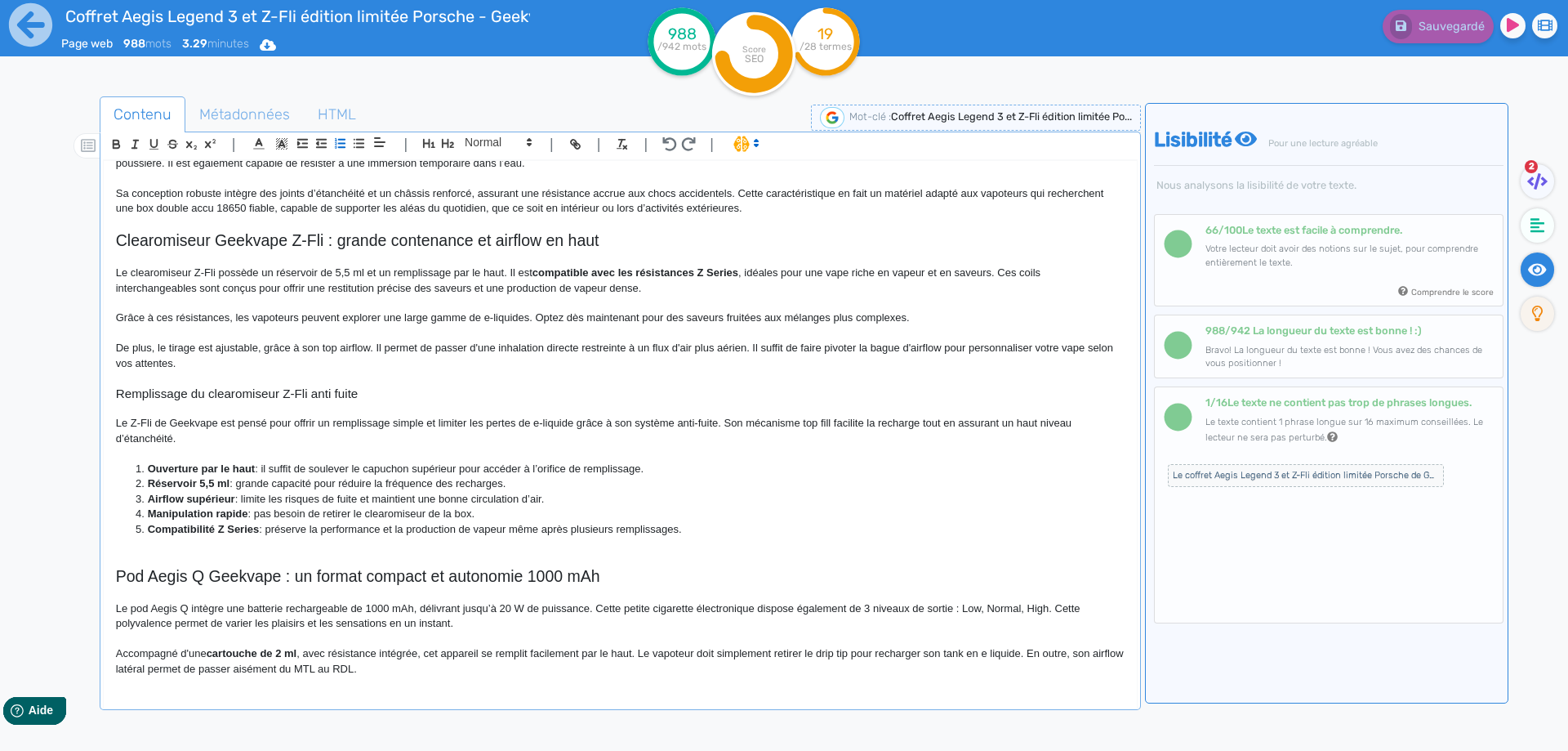
click at [150, 472] on strong "Ouverture par le haut" at bounding box center [201, 468] width 107 height 12
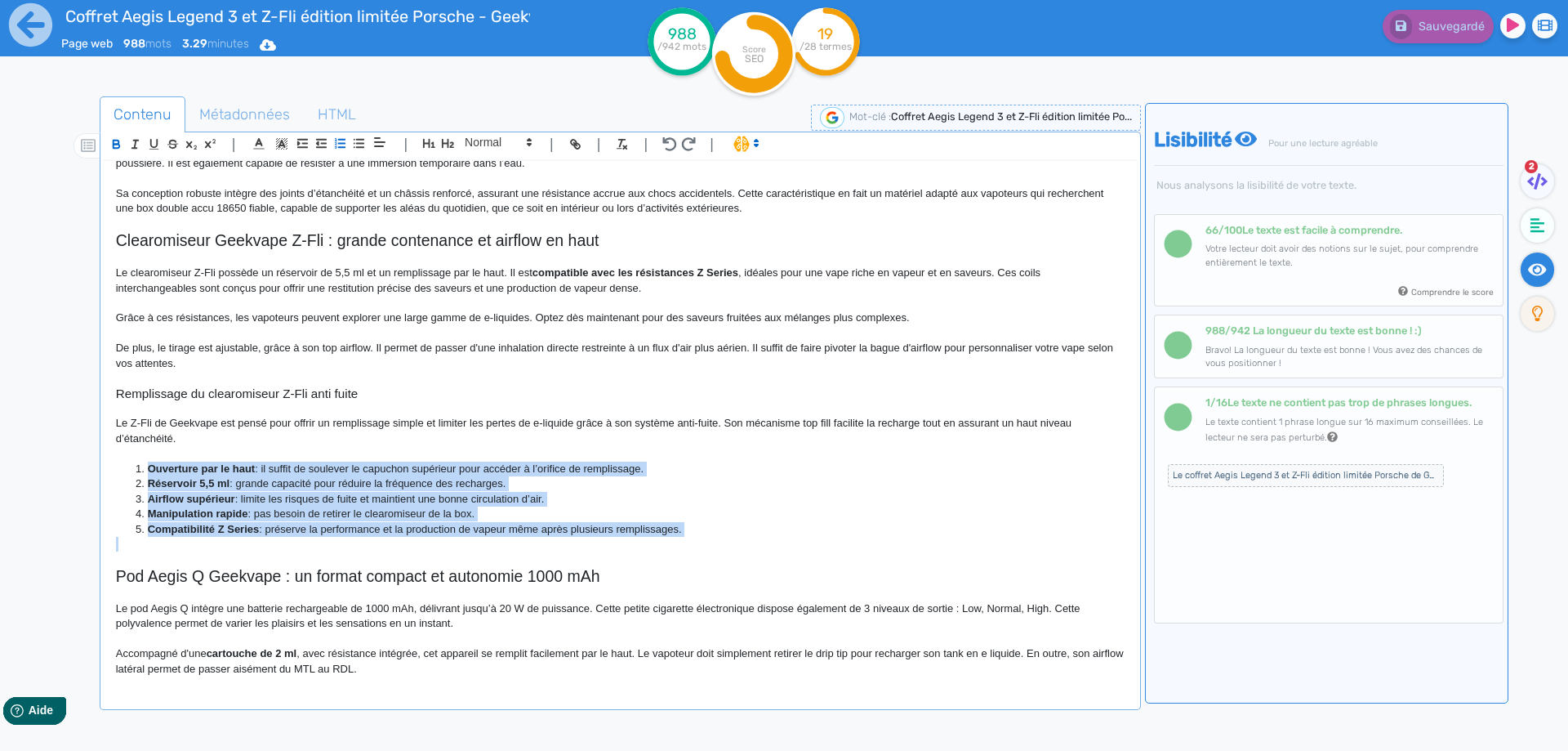
drag, startPoint x: 150, startPoint y: 472, endPoint x: 749, endPoint y: 531, distance: 601.9
click at [749, 531] on ol "Ouverture par le haut : il suffit de soulever le capuchon supérieur pour accéde…" at bounding box center [620, 499] width 1009 height 75
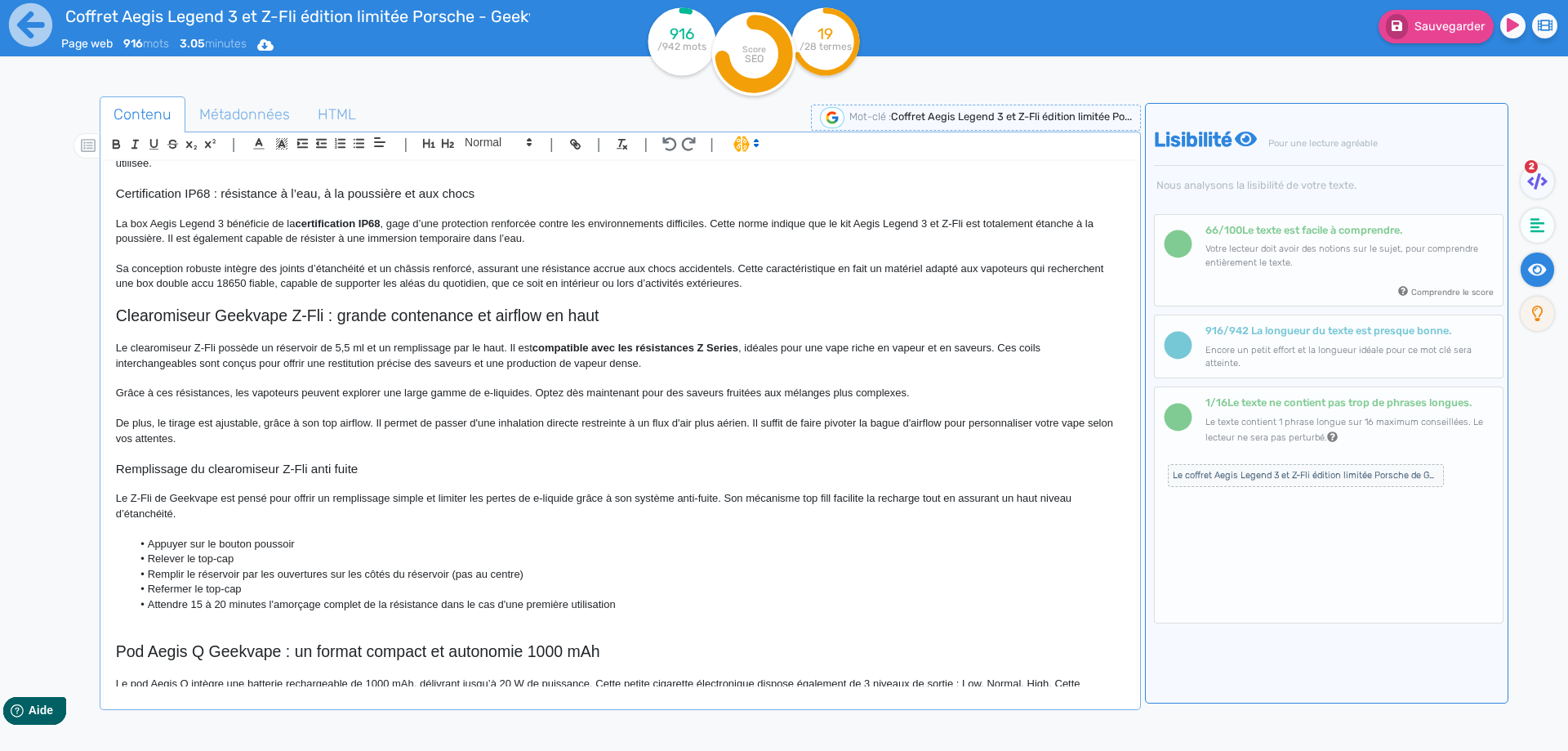
scroll to position [591, 0]
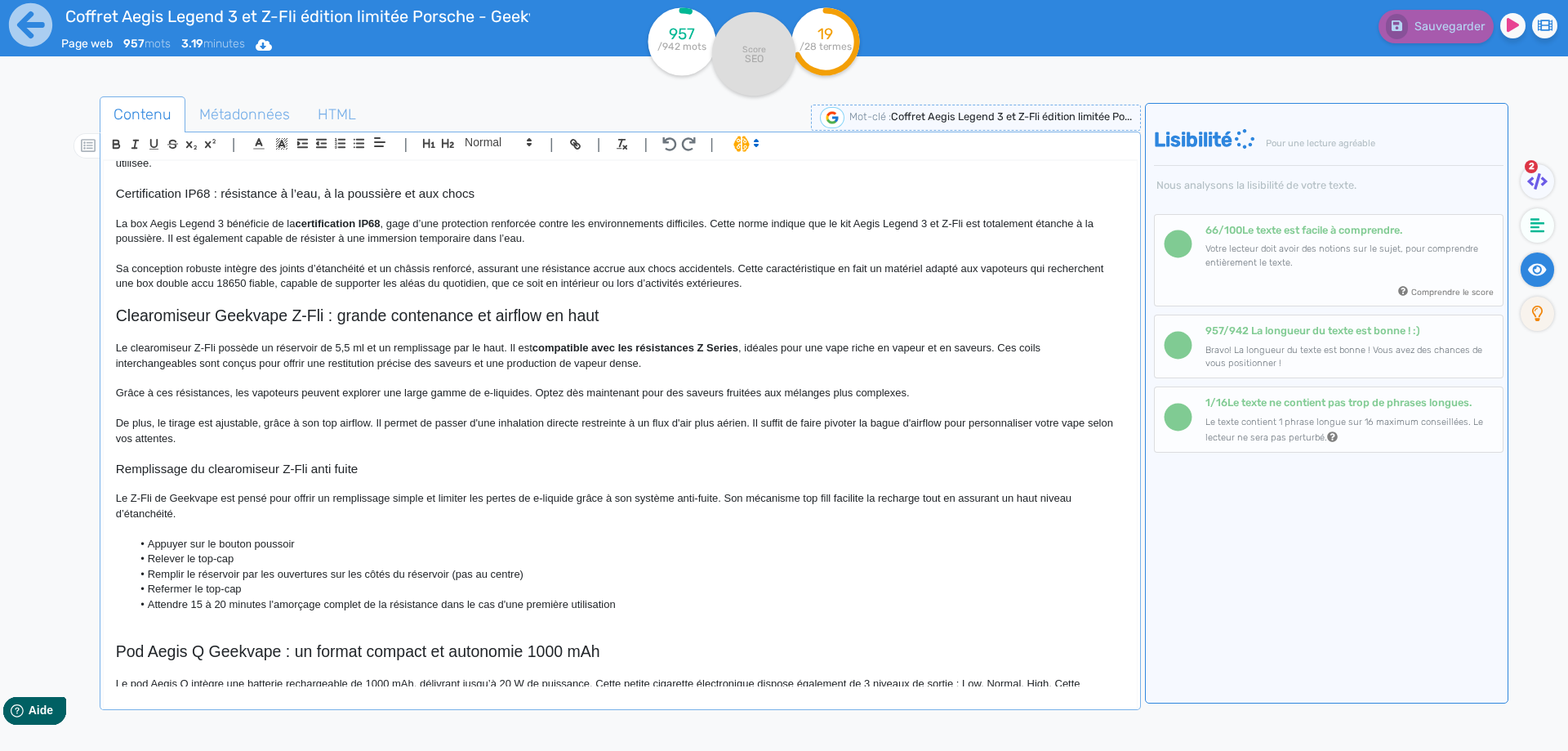
click at [294, 547] on li "Appuyer sur le bouton poussoir" at bounding box center [627, 544] width 992 height 15
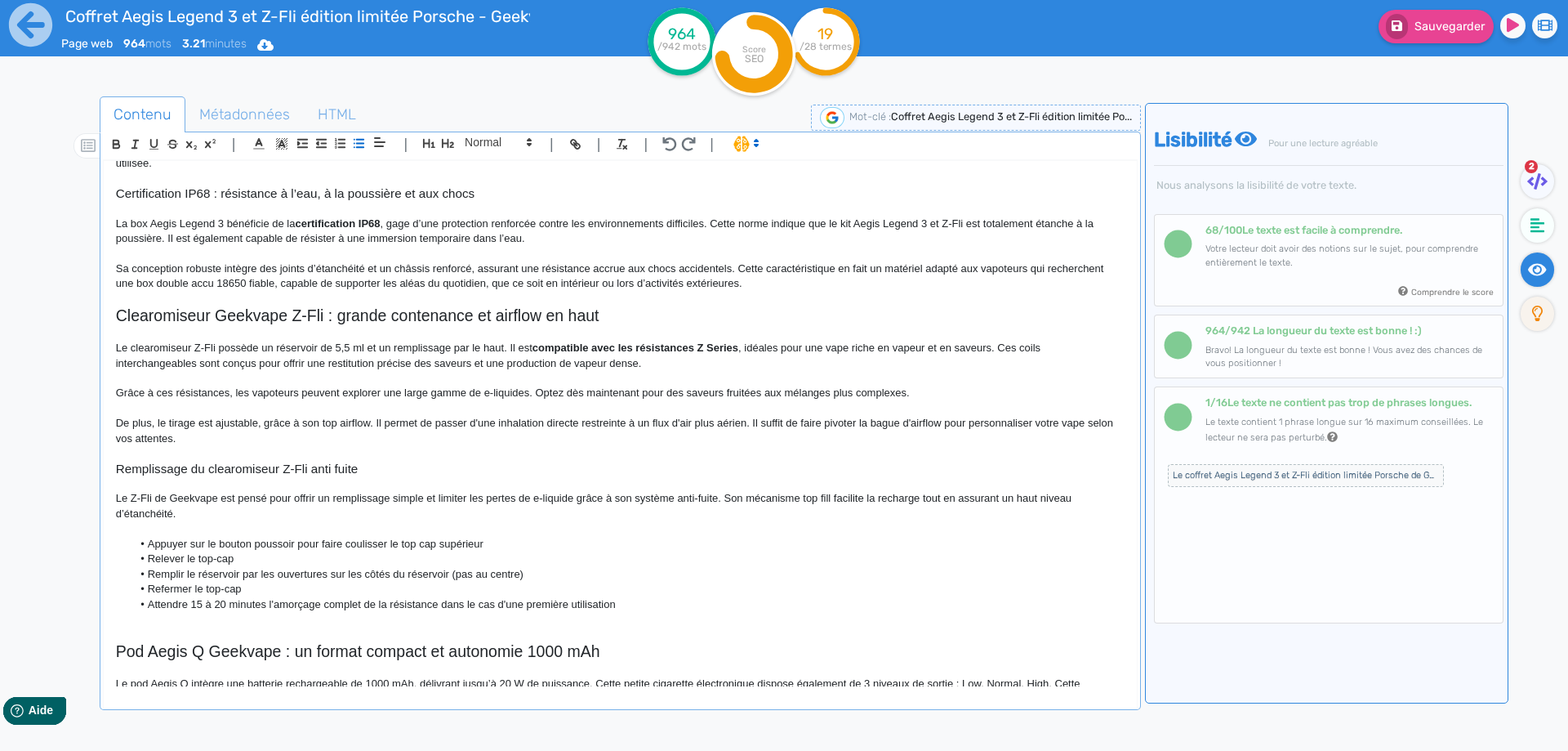
click at [197, 557] on li "Relever le top-cap" at bounding box center [627, 559] width 992 height 15
drag, startPoint x: 197, startPoint y: 557, endPoint x: 233, endPoint y: 563, distance: 36.5
click at [233, 563] on li "Relever le top-cap" at bounding box center [627, 559] width 992 height 15
click at [220, 568] on li "Remplir le réservoir par les ouvertures sur les côtés du réservoir (pas au cent…" at bounding box center [627, 574] width 992 height 15
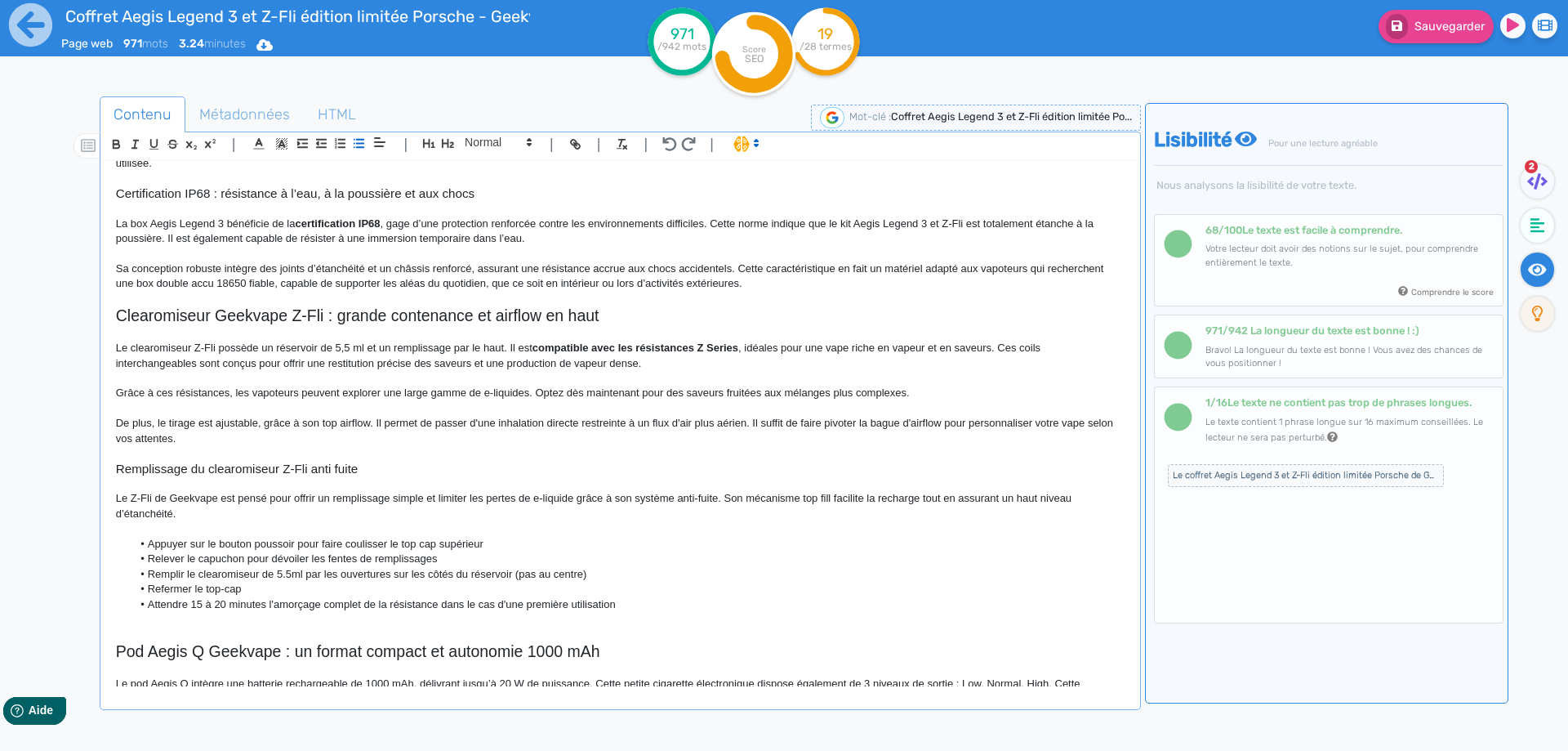
click at [311, 574] on li "Remplir le clearomiseur de 5.5ml par les ouvertures sur les côtés du réservoir …" at bounding box center [627, 574] width 992 height 15
drag, startPoint x: 311, startPoint y: 574, endPoint x: 580, endPoint y: 580, distance: 269.1
click at [580, 580] on li "Remplir le clearomiseur de 5.5ml par les ouvertures sur les côtés du réservoir …" at bounding box center [627, 574] width 992 height 15
click at [281, 598] on li "Attendre 15 à 20 minutes l'amorçage complet de la résistance dans le cas d'une …" at bounding box center [627, 605] width 992 height 15
click at [220, 588] on li "Refermer le top-cap" at bounding box center [627, 589] width 992 height 15
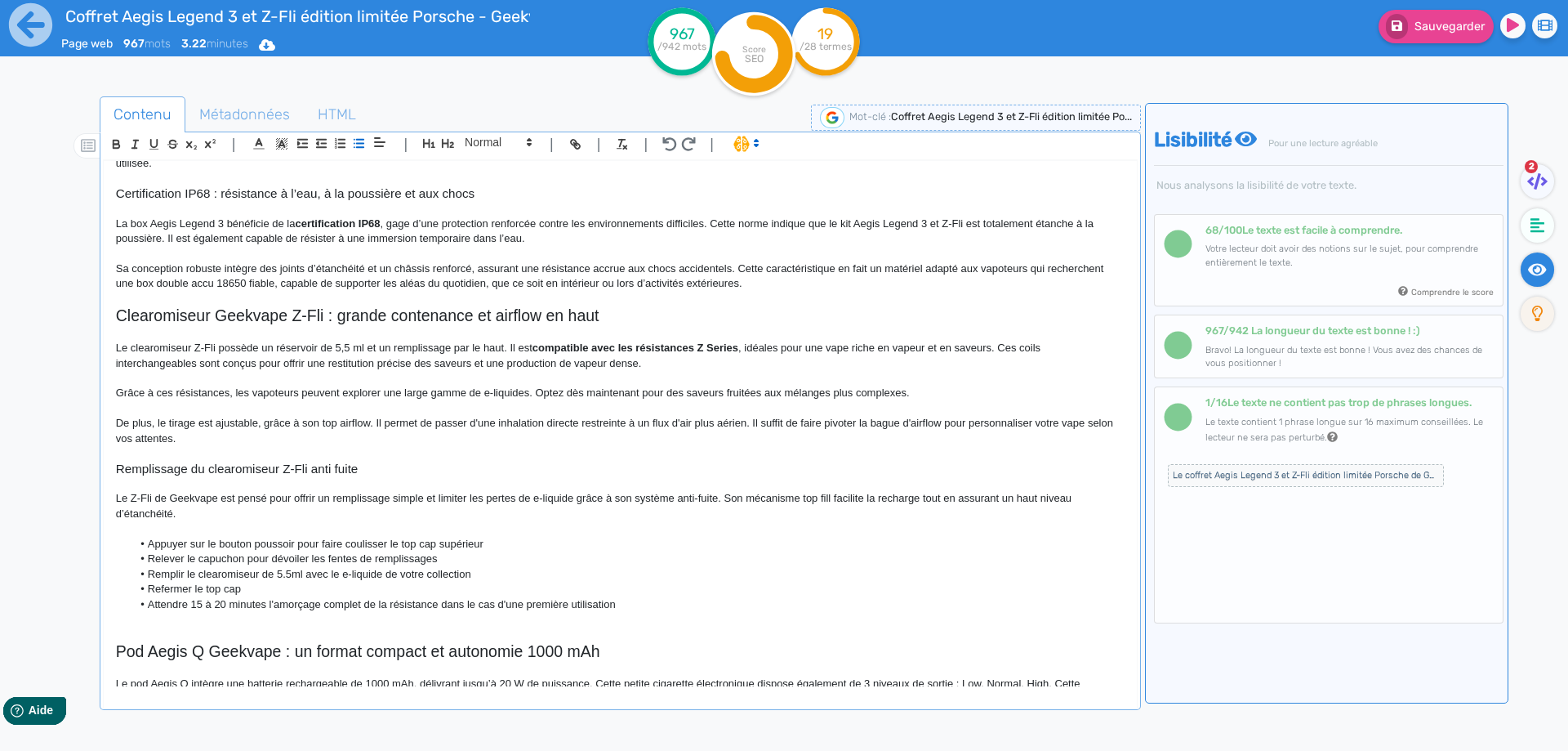
click at [261, 588] on li "Refermer le top cap" at bounding box center [627, 589] width 992 height 15
drag, startPoint x: 197, startPoint y: 603, endPoint x: 222, endPoint y: 601, distance: 25.1
click at [222, 601] on li "Attendre 15 à 20 minutes l'amorçage complet de la résistance dans le cas d'une …" at bounding box center [627, 605] width 992 height 15
click at [249, 604] on li "Attendre 10 minutes l'amorçage complet de la résistance dans le cas d'une premi…" at bounding box center [627, 605] width 992 height 15
click at [385, 599] on li "Attendre 10 minutes pour effectuer l'amorçage complet de la résistance dans le …" at bounding box center [627, 605] width 992 height 15
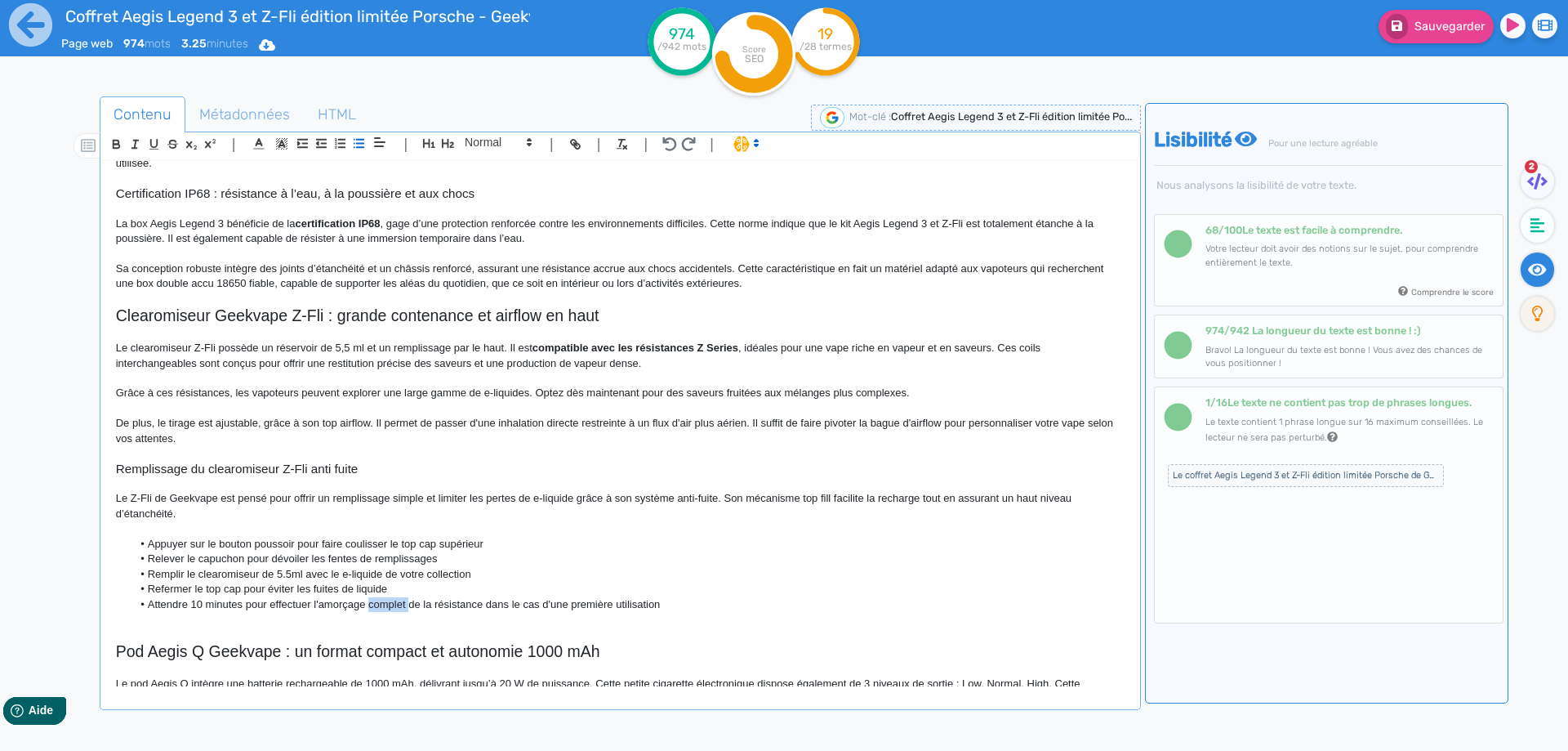
click at [385, 599] on li "Attendre 10 minutes pour effectuer l'amorçage complet de la résistance dans le …" at bounding box center [627, 605] width 992 height 15
click at [453, 604] on li "Attendre 10 minutes pour effectuer l'amorçage de la résistance dans le cas d'un…" at bounding box center [627, 605] width 992 height 15
drag, startPoint x: 453, startPoint y: 604, endPoint x: 580, endPoint y: 604, distance: 127.0
click at [580, 604] on li "Attendre 10 minutes pour effectuer l'amorçage de la résistance dans le cas d'un…" at bounding box center [627, 605] width 992 height 15
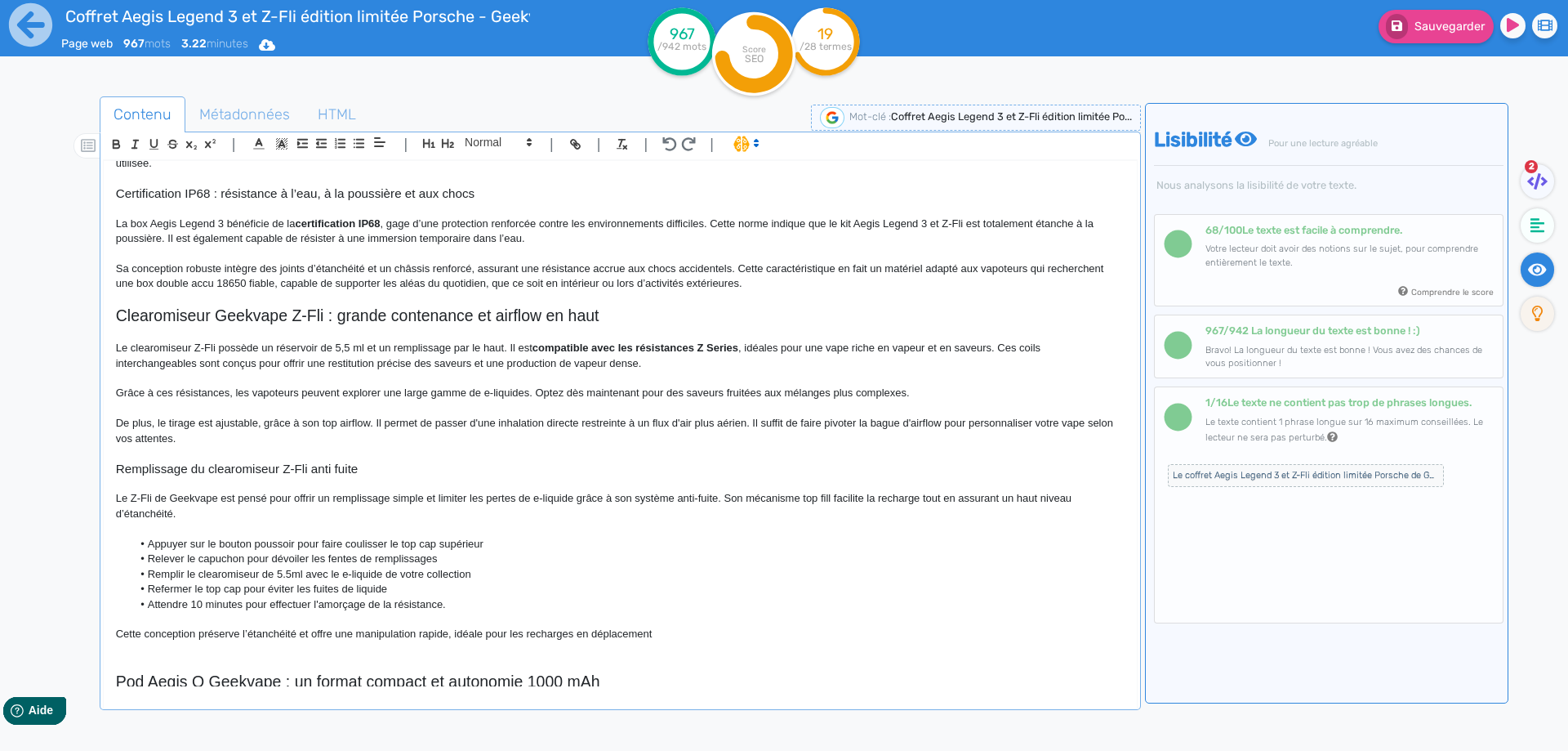
click at [299, 632] on p "Cette conception préserve l’étanchéité et offre une manipulation rapide, idéale…" at bounding box center [620, 634] width 1009 height 15
click at [751, 637] on p "Cette conception préserve l’étanchéité de votre tank et offre une manipulation …" at bounding box center [620, 634] width 1009 height 15
click at [1427, 33] on span "Sauvegarder" at bounding box center [1450, 26] width 70 height 14
click at [746, 630] on p "Cette conception préserve l’étanchéité de votre tank et offre une manipulation …" at bounding box center [620, 634] width 1009 height 15
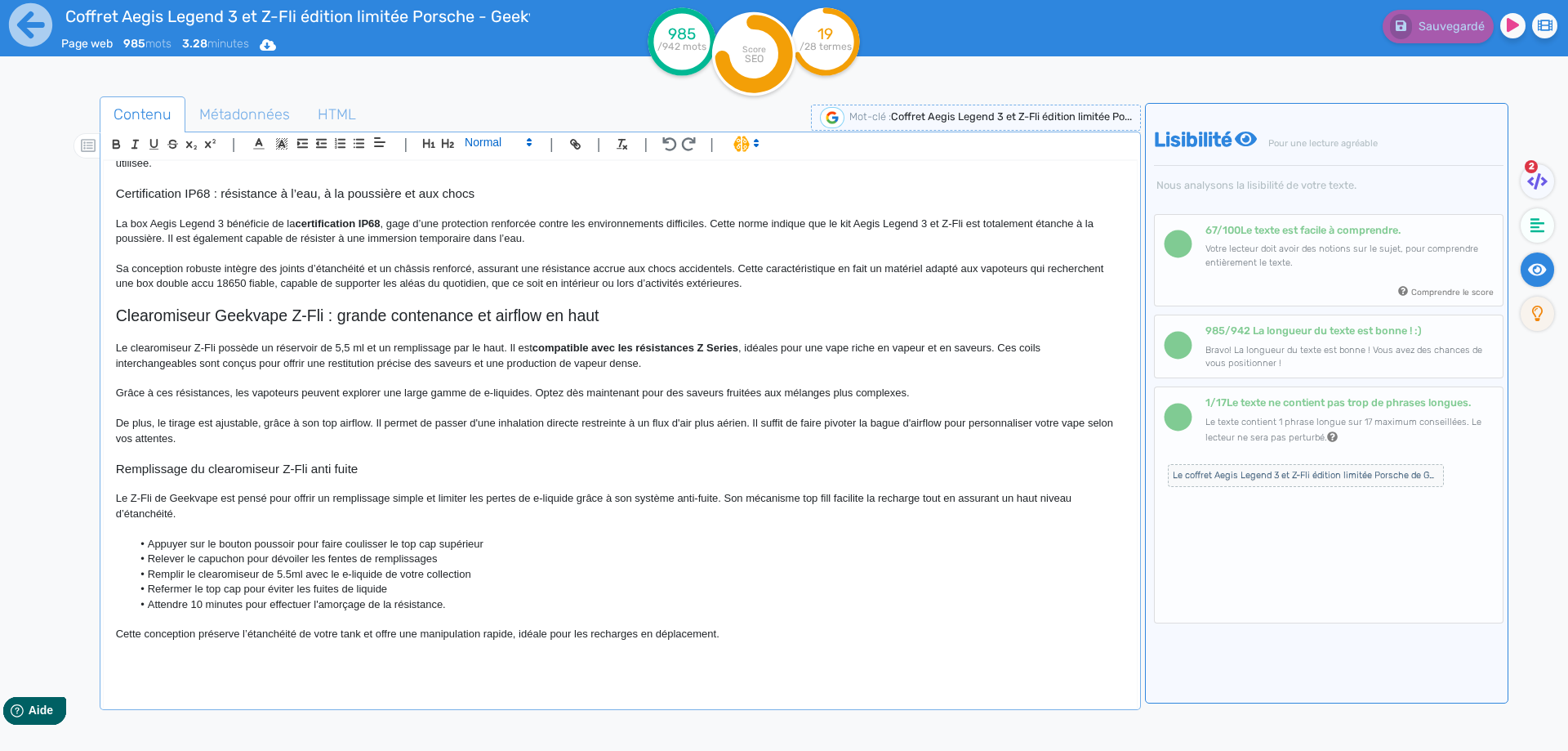
click at [478, 144] on span at bounding box center [497, 142] width 80 height 20
click at [474, 167] on span at bounding box center [497, 171] width 65 height 29
click at [212, 658] on h3 "Remplacement des résistances Z" at bounding box center [620, 664] width 1009 height 15
drag, startPoint x: 212, startPoint y: 658, endPoint x: 302, endPoint y: 664, distance: 90.2
click at [302, 664] on h3 "Remplacement des résistances Z" at bounding box center [620, 664] width 1009 height 15
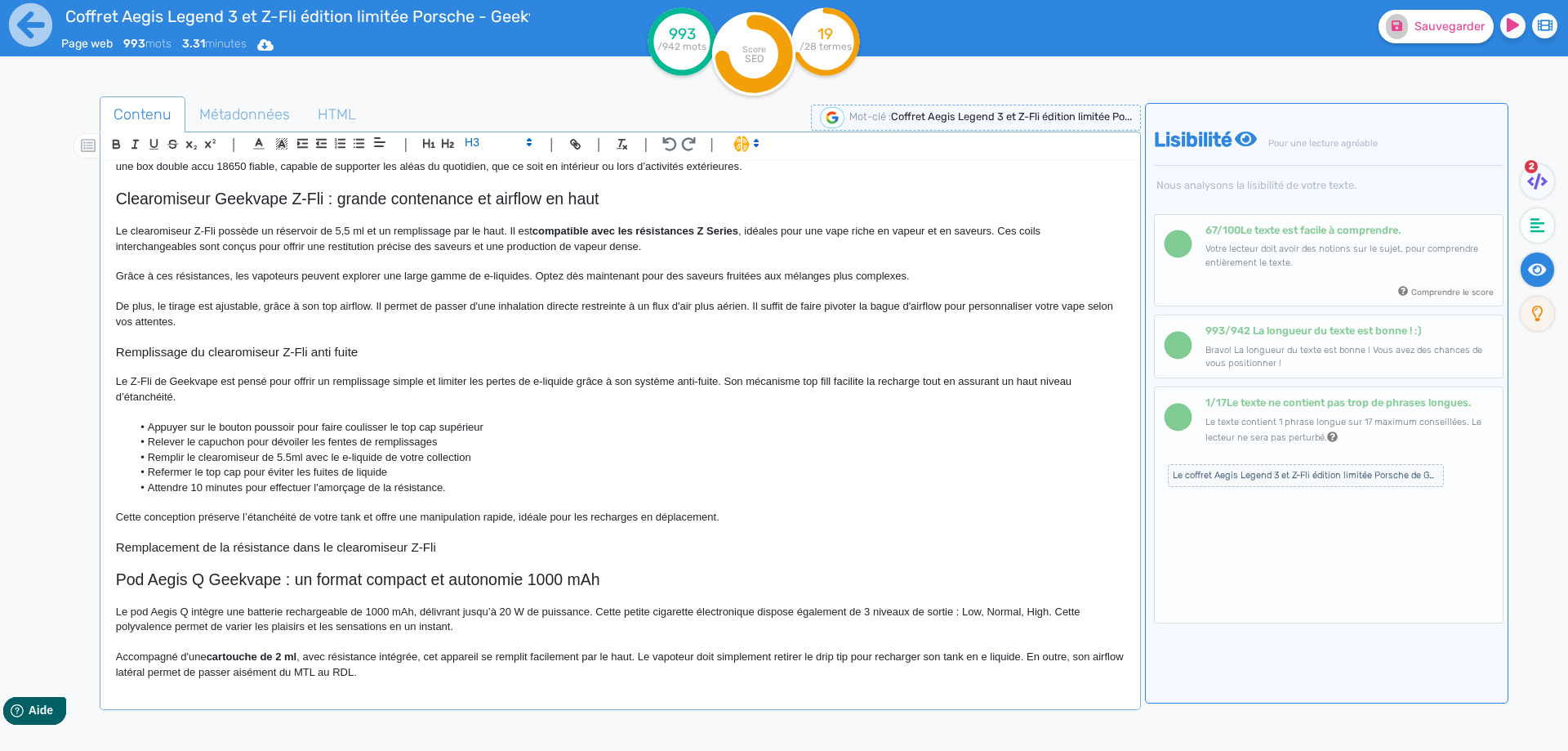
scroll to position [711, 0]
click at [311, 550] on h3 "Remplacement de la résistance dans le clearomiseur Z-Fli" at bounding box center [620, 544] width 1009 height 15
copy h3 "Remplacement de la résistance dans le clearomiseur Z-Fli"
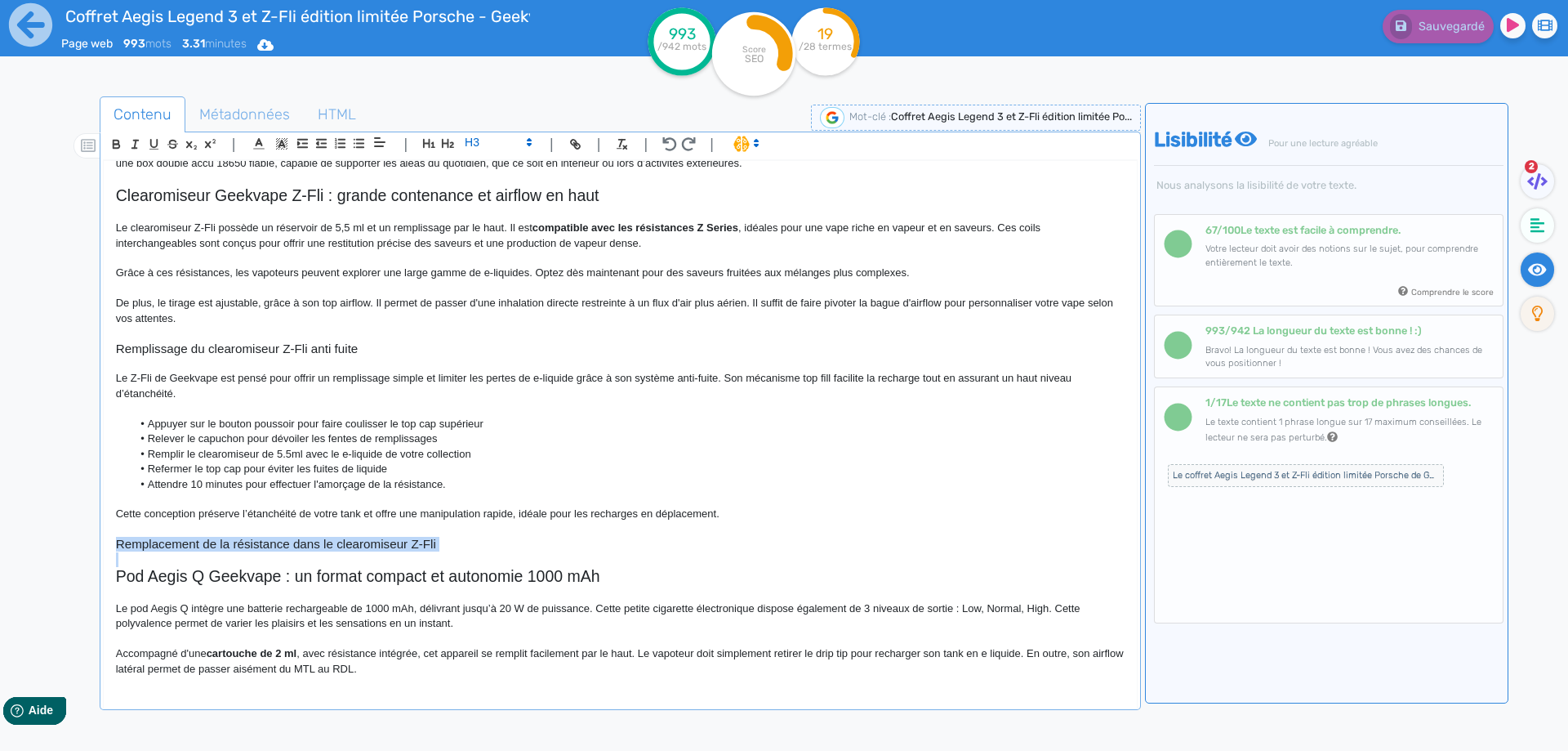
copy h3 "Remplacement de la résistance dans le clearomiseur Z-Fli"
click at [513, 227] on p "Le clearomiseur Z-Fli possède un réservoir de 5,5 ml et un remplissage par le h…" at bounding box center [620, 235] width 1009 height 30
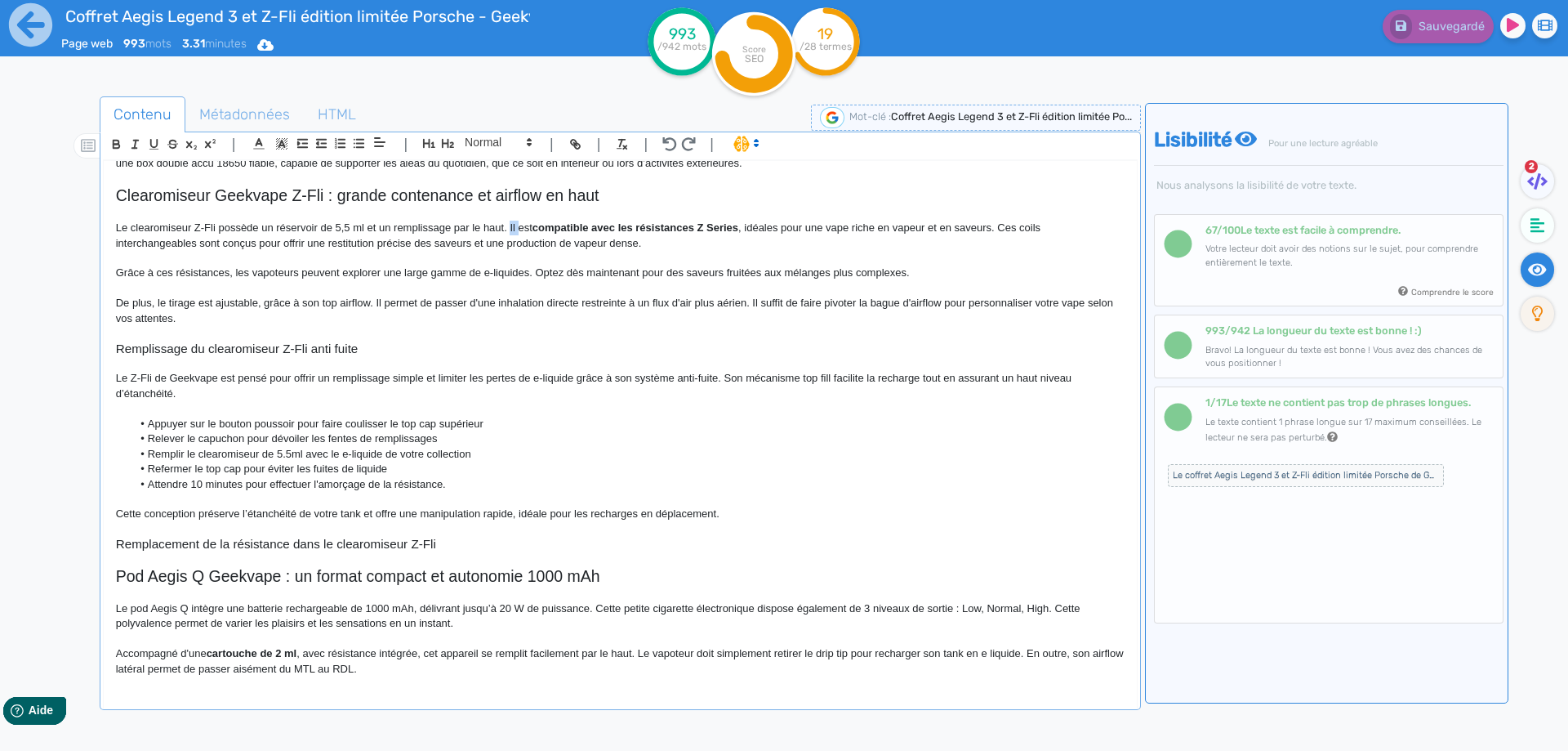
click at [513, 227] on p "Le clearomiseur Z-Fli possède un réservoir de 5,5 ml et un remplissage par le h…" at bounding box center [620, 235] width 1009 height 30
click at [507, 534] on p at bounding box center [620, 530] width 1009 height 15
click at [502, 539] on h3 "Remplacement de la résistance dans le clearomiseur Z-Fli" at bounding box center [620, 544] width 1009 height 15
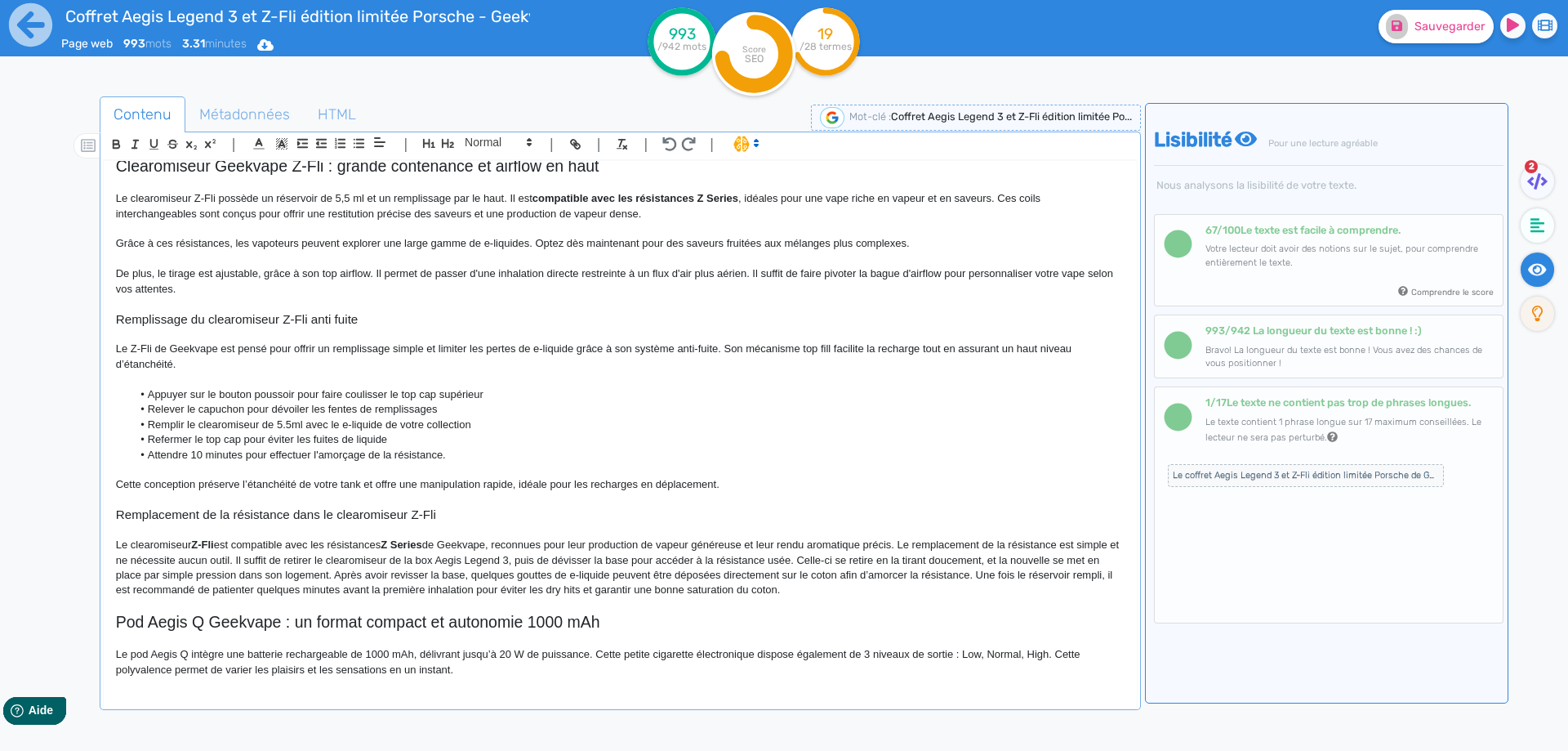
scroll to position [740, 0]
click at [177, 548] on p "Le clearomiseur Z-Fli est compatible avec les résistances Z Series de Geekvape,…" at bounding box center [620, 568] width 1009 height 60
drag, startPoint x: 177, startPoint y: 548, endPoint x: 212, endPoint y: 543, distance: 35.4
click at [212, 543] on p "Le clearomiseur Z-Fli est compatible avec les résistances Z Series de Geekvape,…" at bounding box center [620, 568] width 1009 height 60
click at [273, 544] on p "Le clearomiseur Z-Fli est compatible avec les résistances Z Series de Geekvape,…" at bounding box center [620, 568] width 1009 height 60
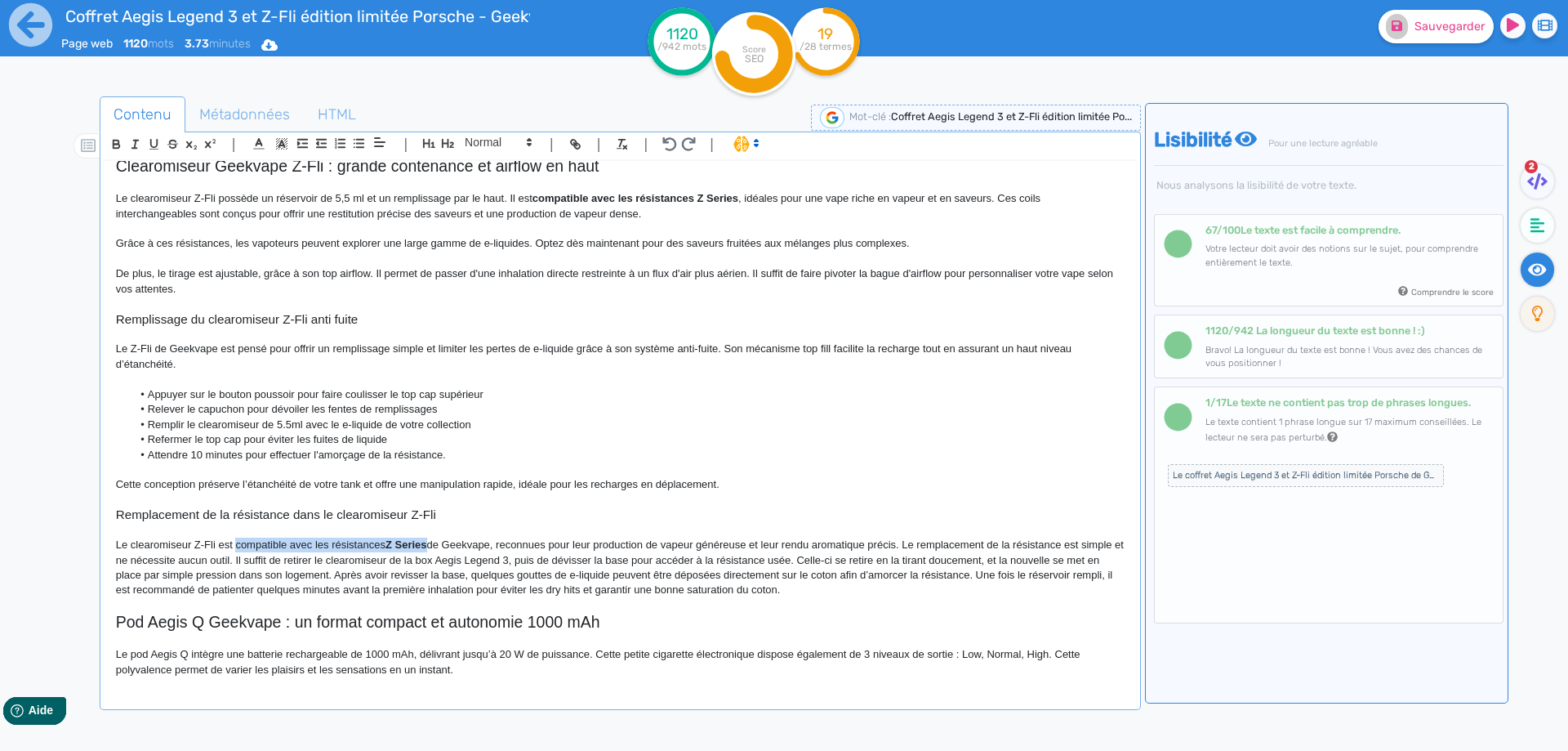
click at [407, 541] on p "Le clearomiseur Z-Fli est compatible avec les résistances Z Series de Geekvape,…" at bounding box center [620, 568] width 1009 height 60
click at [448, 551] on p "Le clearomiseur Z-Fli est compatible avec les résistances Z Series de Geekvape,…" at bounding box center [620, 568] width 1009 height 60
click at [515, 540] on p "Le clearomiseur Z-Fli est compatible avec les résistances Z Series de Geekvape,…" at bounding box center [620, 568] width 1009 height 60
click at [510, 540] on p "Le clearomiseur Z-Fli est compatible avec les résistances Z Series de Geekvape,…" at bounding box center [620, 568] width 1009 height 60
click at [708, 546] on p "Le clearomiseur Z-Fli est compatible avec les résistances Z Series de Geekvape.…" at bounding box center [620, 568] width 1009 height 60
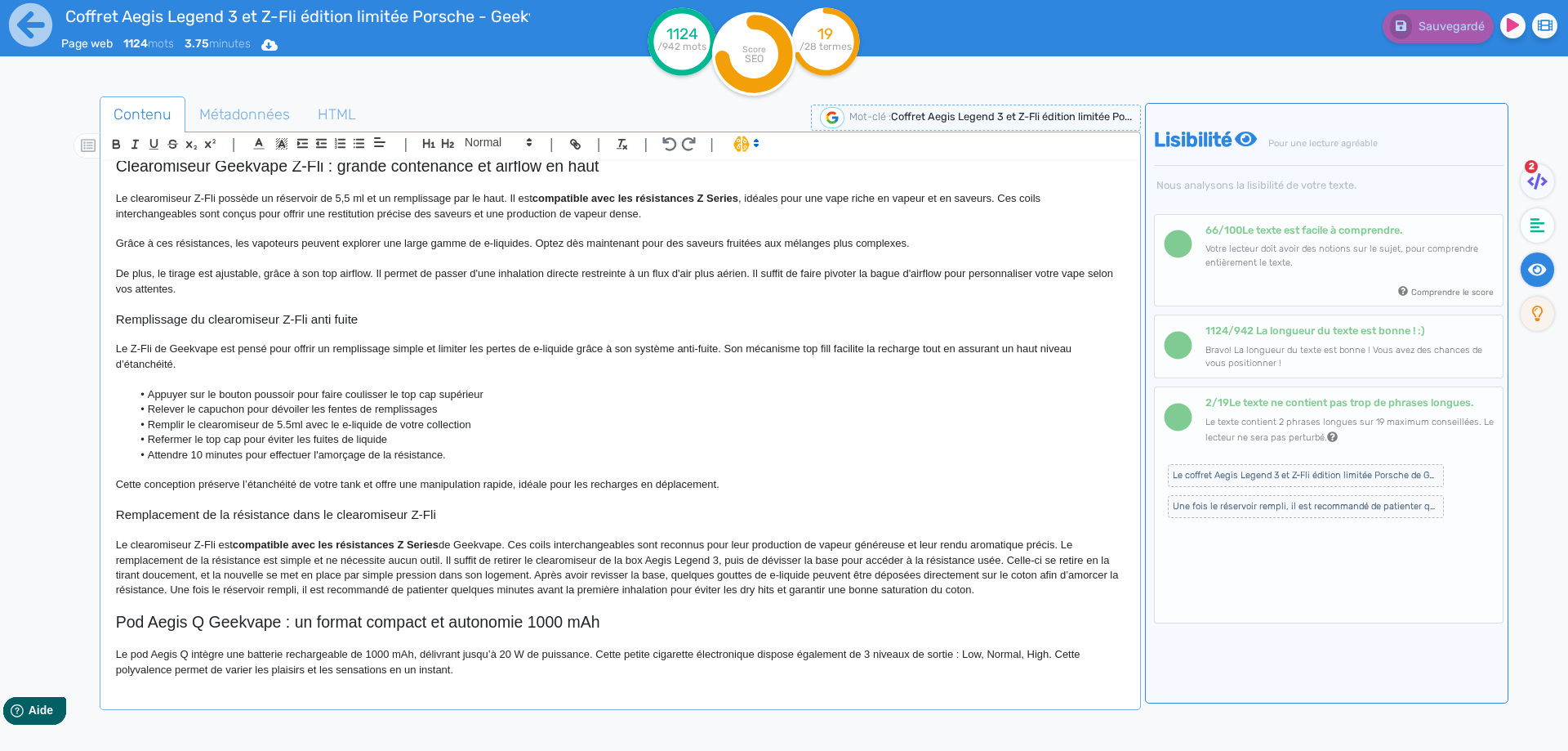
click at [794, 242] on p "Grâce à ces résistances, les vapoteurs peuvent explorer une large gamme de e-li…" at bounding box center [620, 244] width 1009 height 15
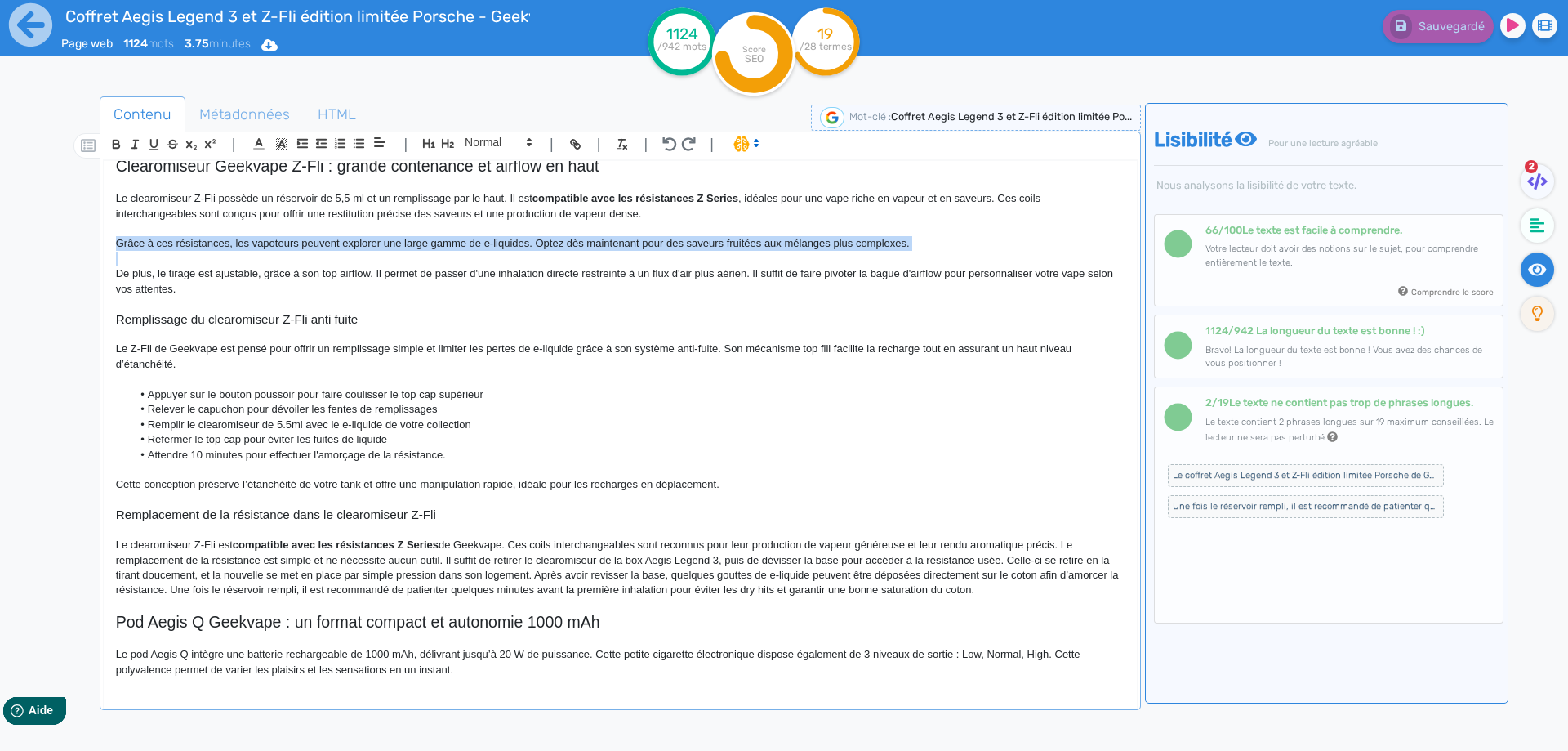
click at [794, 242] on p "Grâce à ces résistances, les vapoteurs peuvent explorer une large gamme de e-li…" at bounding box center [620, 244] width 1009 height 15
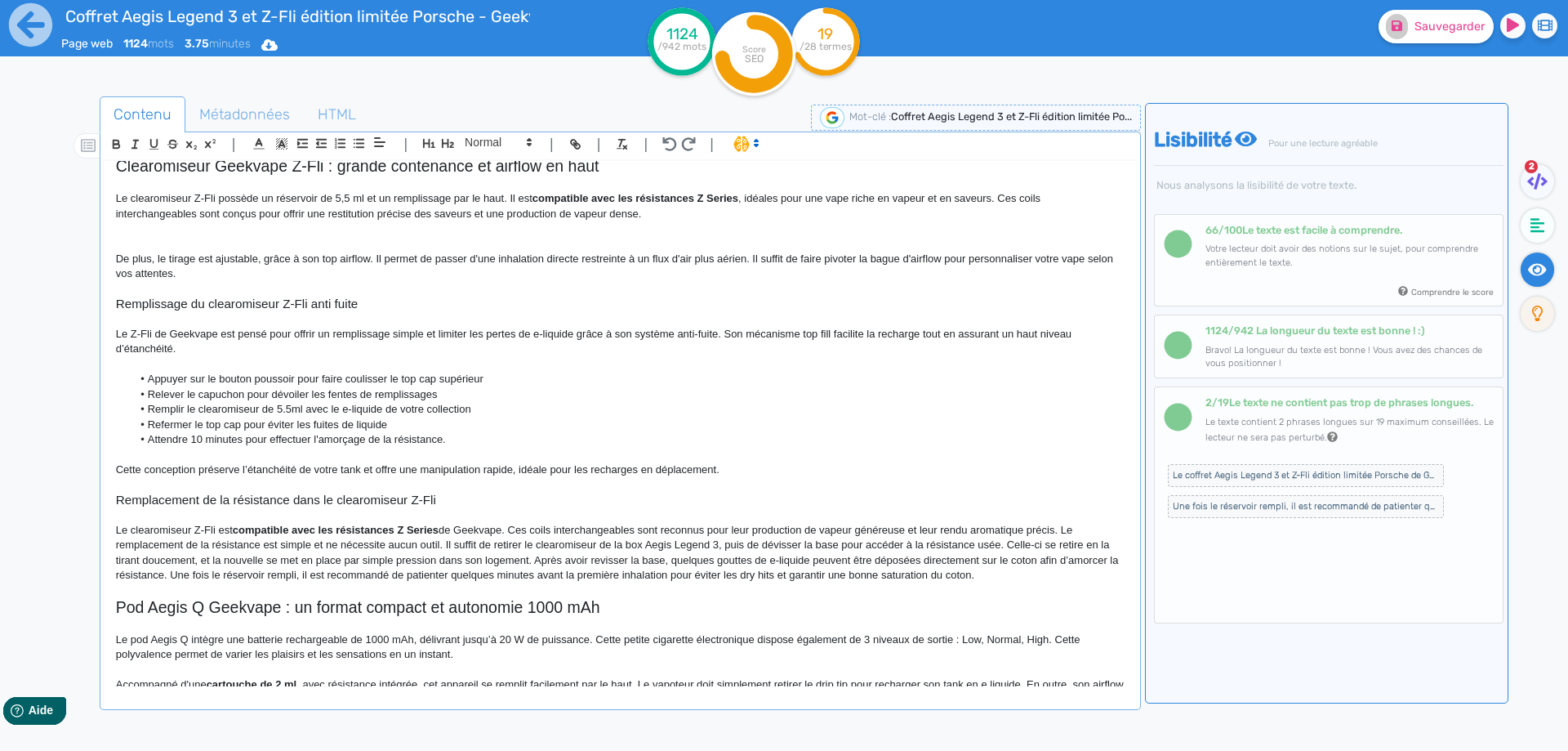
click at [1066, 530] on p "Le clearomiseur Z-Fli est compatible avec les résistances Z Series de Geekvape.…" at bounding box center [620, 553] width 1009 height 60
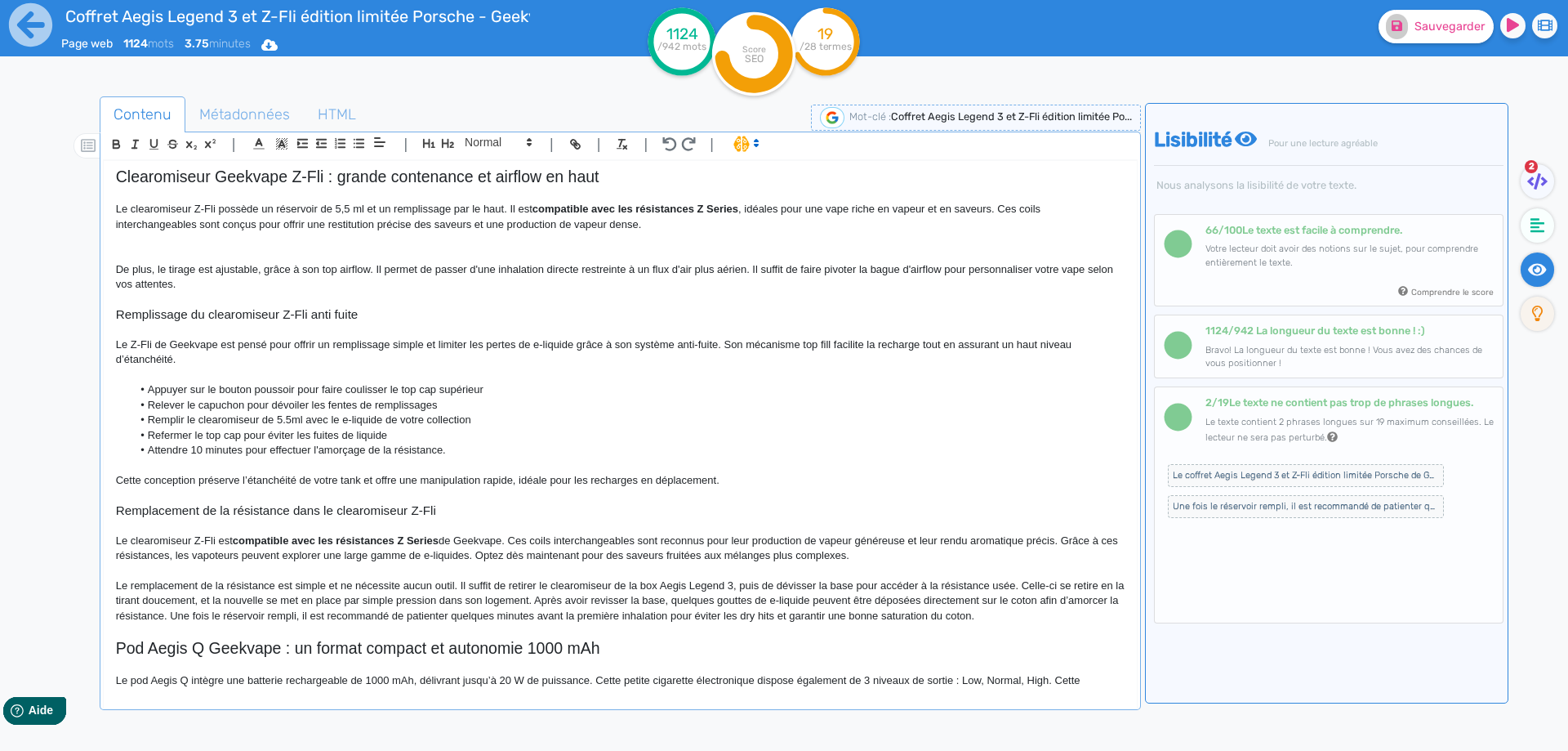
scroll to position [720, 0]
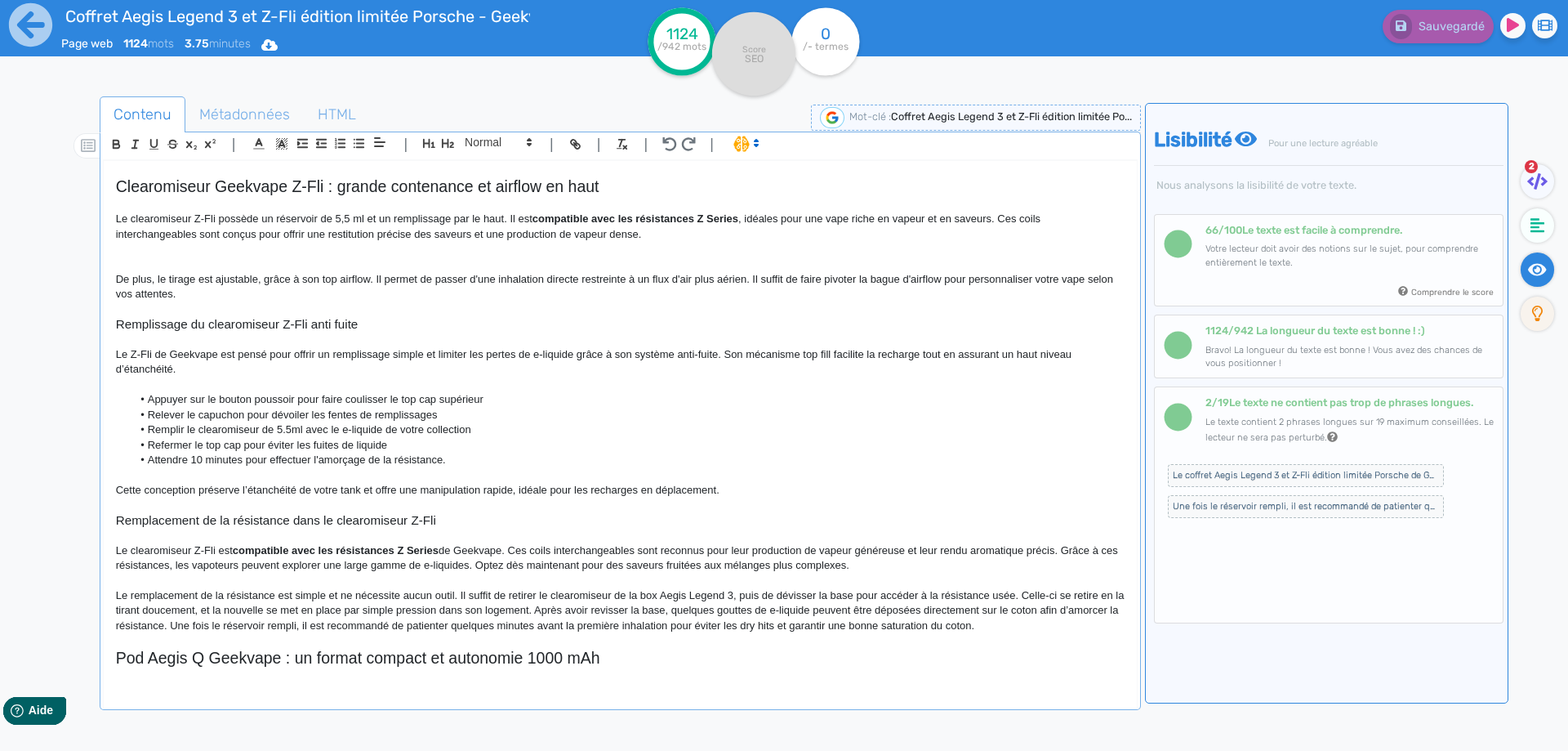
click at [203, 293] on p "De plus, le tirage est ajustable, grâce à son top airflow. Il permet de passer …" at bounding box center [620, 287] width 1009 height 30
click at [234, 253] on p at bounding box center [620, 249] width 1009 height 15
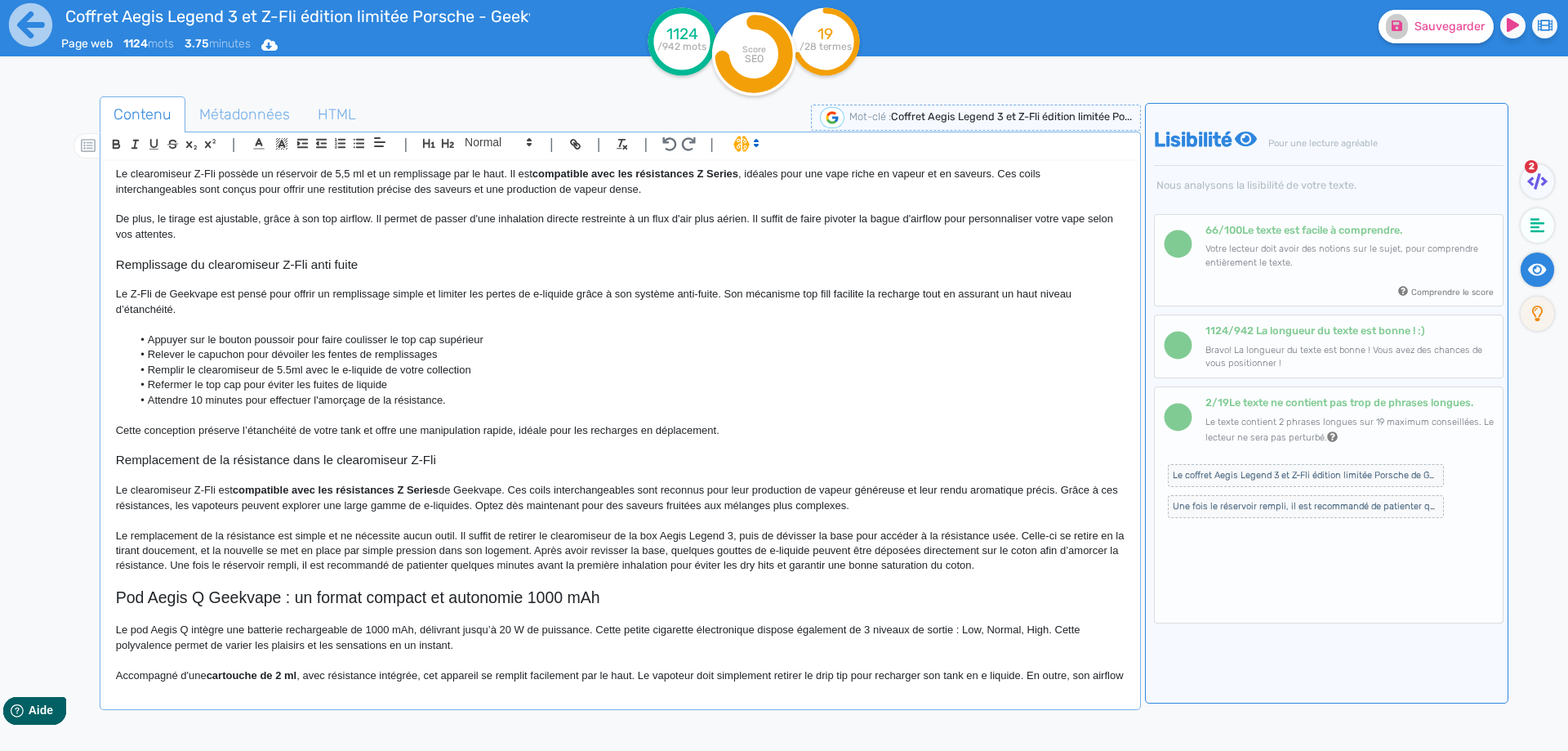
scroll to position [787, 0]
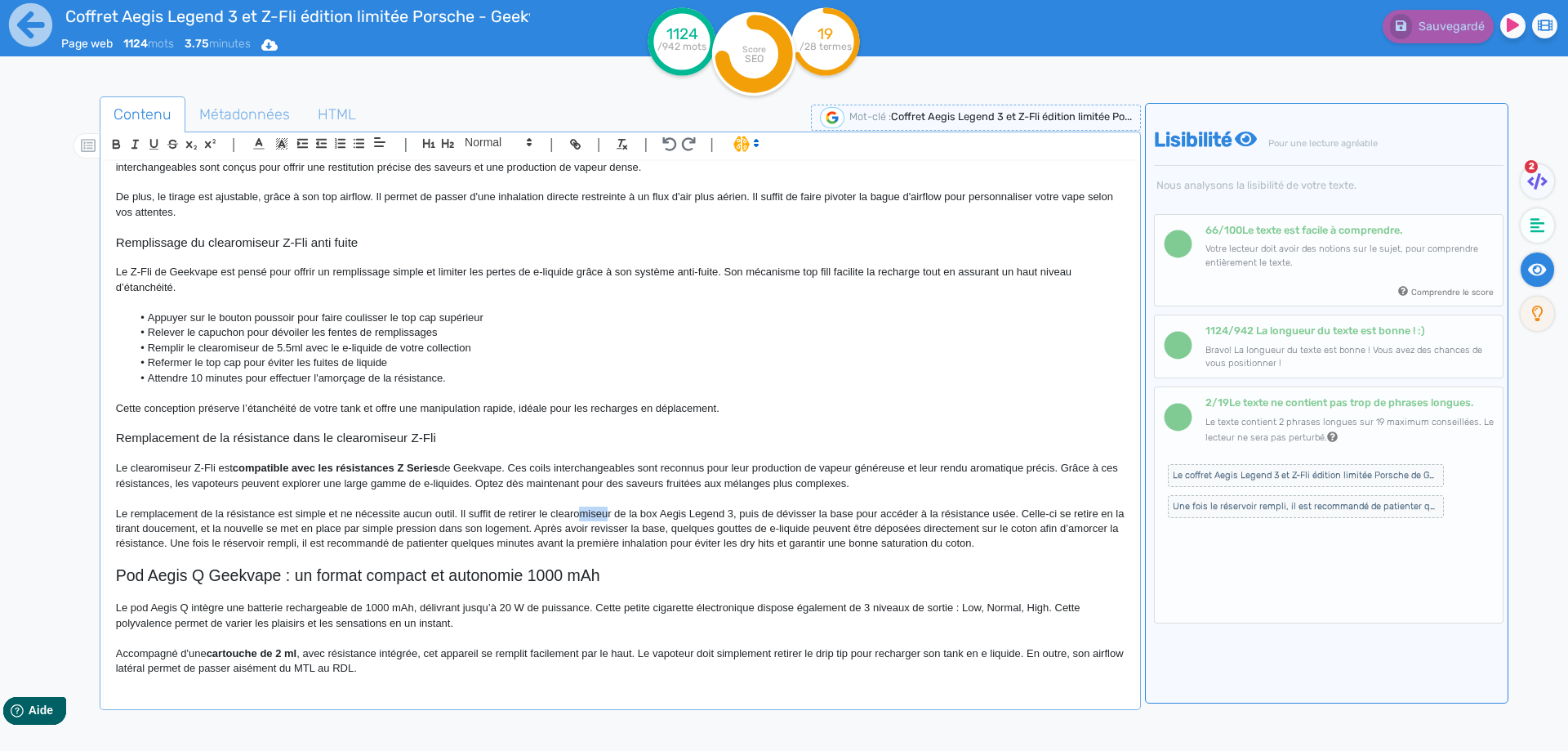
drag, startPoint x: 580, startPoint y: 511, endPoint x: 608, endPoint y: 516, distance: 28.4
click at [608, 516] on p "Le remplacement de la résistance est simple et ne nécessite aucun outil. Il suf…" at bounding box center [620, 529] width 1009 height 45
click at [581, 521] on p "Le remplacement de la résistance est simple et ne nécessite aucun outil. Il suf…" at bounding box center [620, 529] width 1009 height 45
click at [186, 525] on p "Le remplacement de la résistance est simple et ne nécessite aucun outil. Il suf…" at bounding box center [620, 529] width 1009 height 45
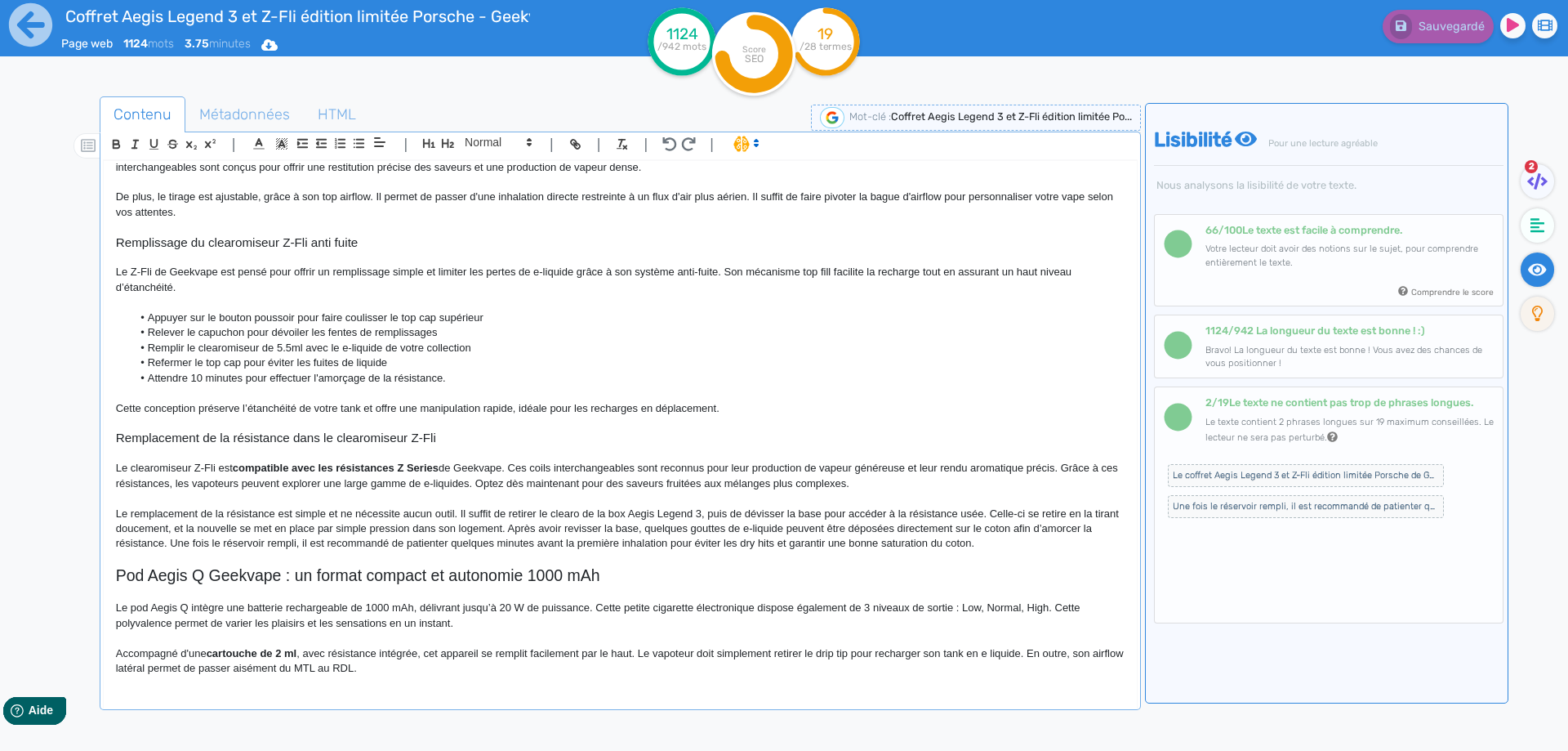
click at [198, 530] on p "Le remplacement de la résistance est simple et ne nécessite aucun outil. Il suf…" at bounding box center [620, 529] width 1009 height 45
click at [539, 529] on p "Le remplacement de la résistance est simple et ne nécessite aucun outil. Il suf…" at bounding box center [620, 529] width 1009 height 45
click at [532, 528] on p "Le remplacement de la résistance est simple et ne nécessite aucun outil. Il suf…" at bounding box center [620, 529] width 1009 height 45
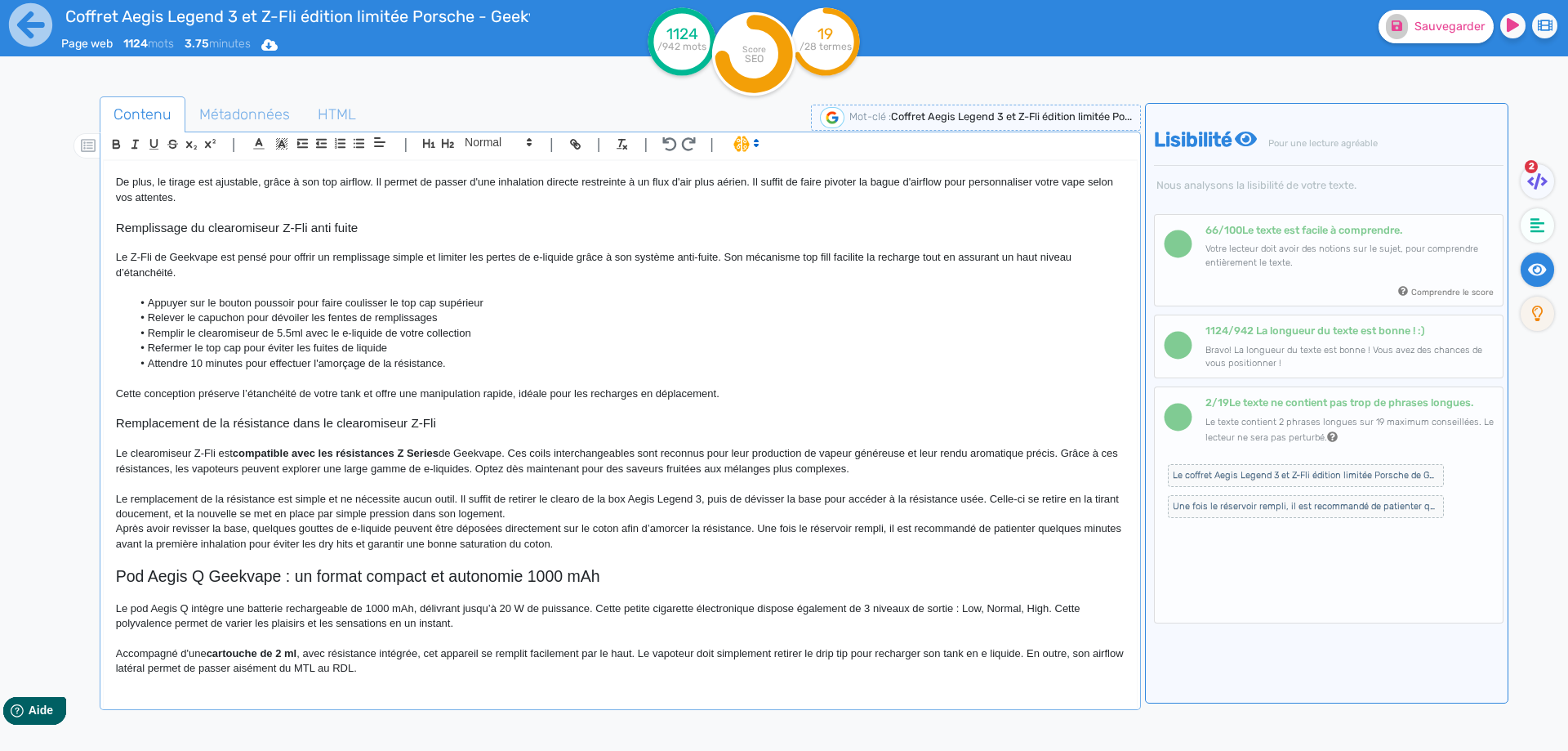
scroll to position [817, 0]
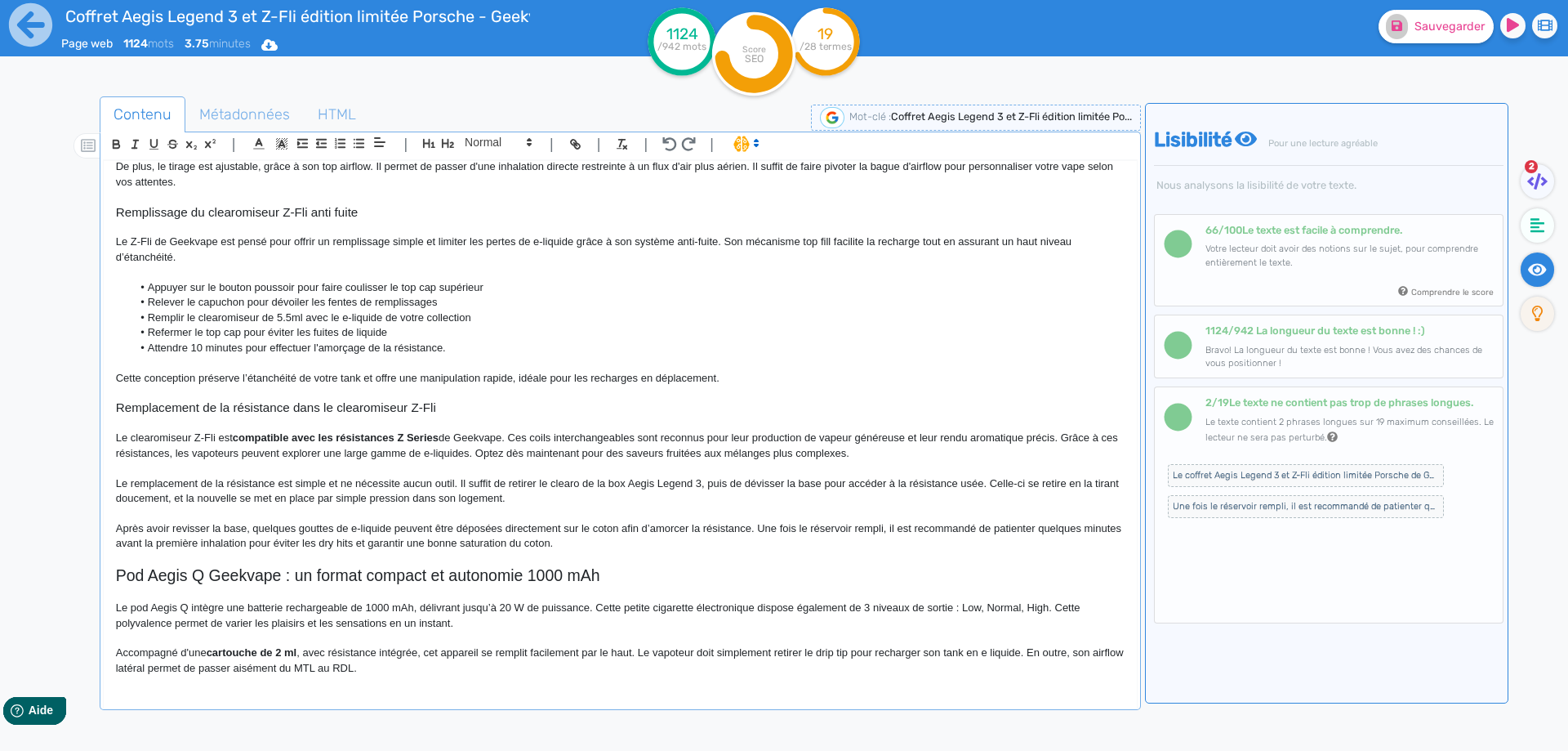
click at [278, 525] on p "Après avoir revisser la base, quelques gouttes de e-liquide peuvent être déposé…" at bounding box center [620, 536] width 1009 height 30
click at [738, 531] on p "Après avoir revisser la base, quelques gouttes de e-liquide peuvent être déposé…" at bounding box center [620, 536] width 1009 height 30
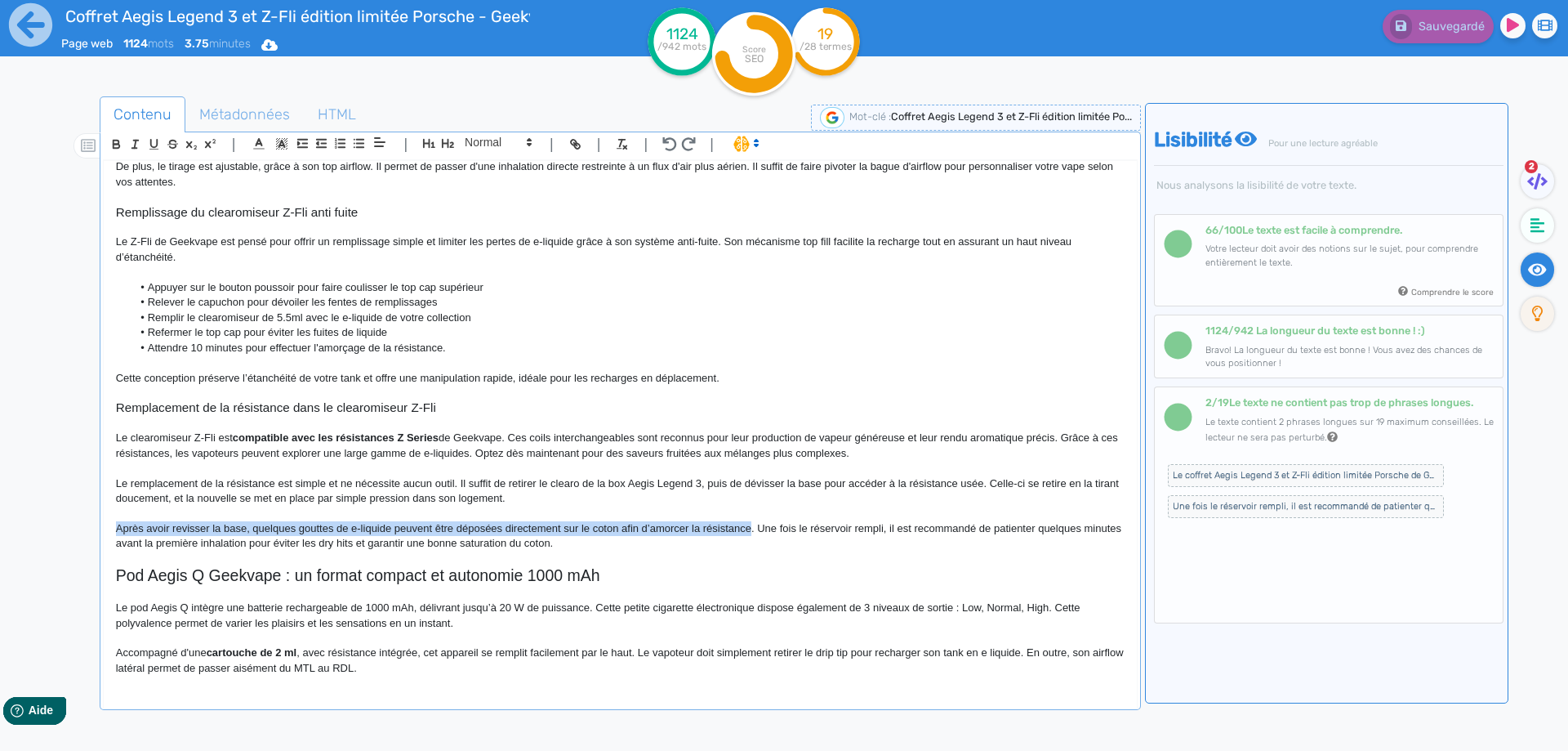
drag, startPoint x: 738, startPoint y: 531, endPoint x: 91, endPoint y: 531, distance: 647.0
click at [91, 531] on div "Contenu Métadonnées HTML | | H3 H4 H5 H6 Normal | | | | Coffret Aegis Legend 3 …" at bounding box center [808, 473] width 1521 height 762
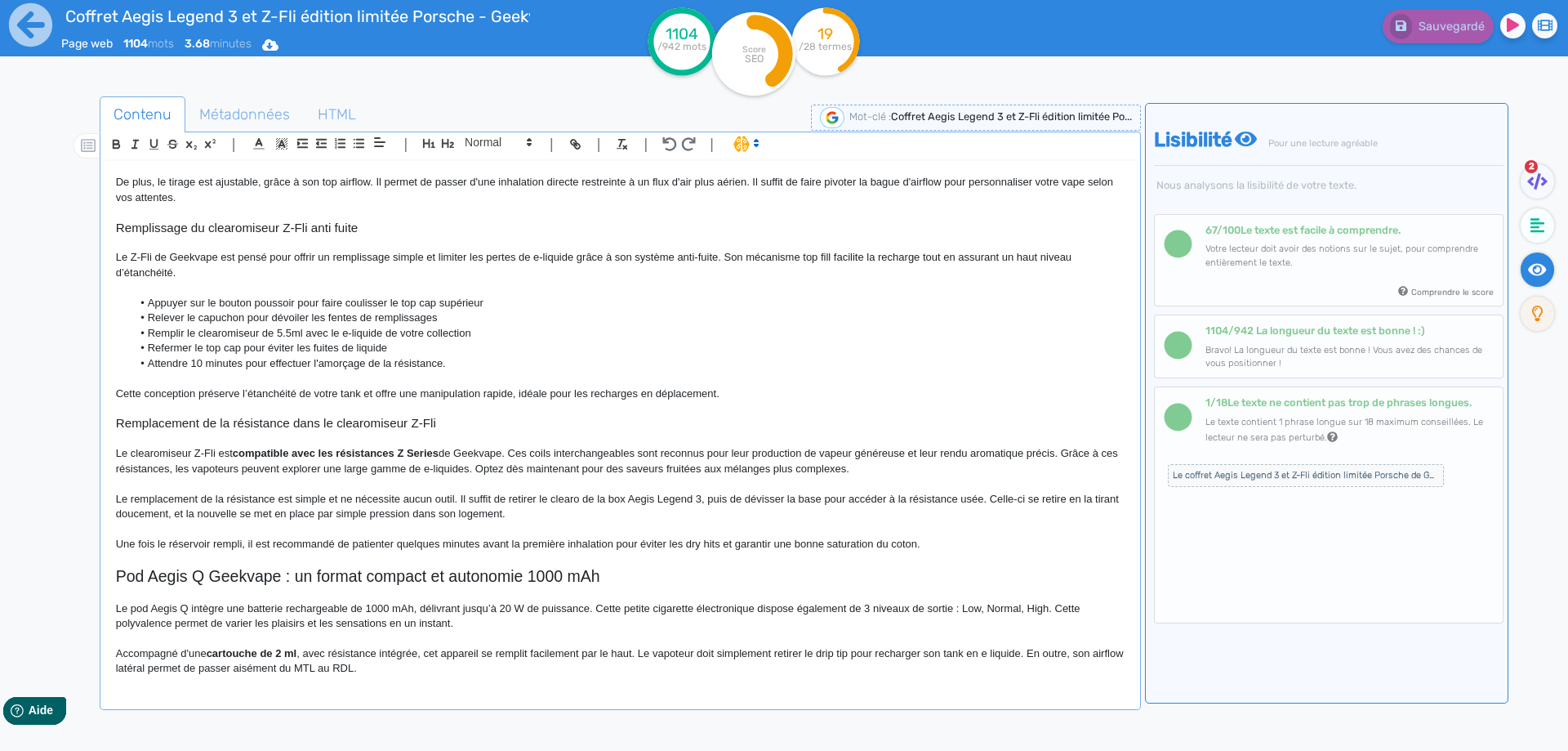
click at [480, 543] on p "Une fois le réservoir rempli, il est recommandé de patienter quelques minutes a…" at bounding box center [620, 544] width 1009 height 15
click at [615, 538] on p "Une fois le réservoir rempli, il est recommandé de patienter quelques minutes a…" at bounding box center [620, 544] width 1009 height 15
click at [1410, 16] on button "Sauvegarder" at bounding box center [1436, 26] width 115 height 34
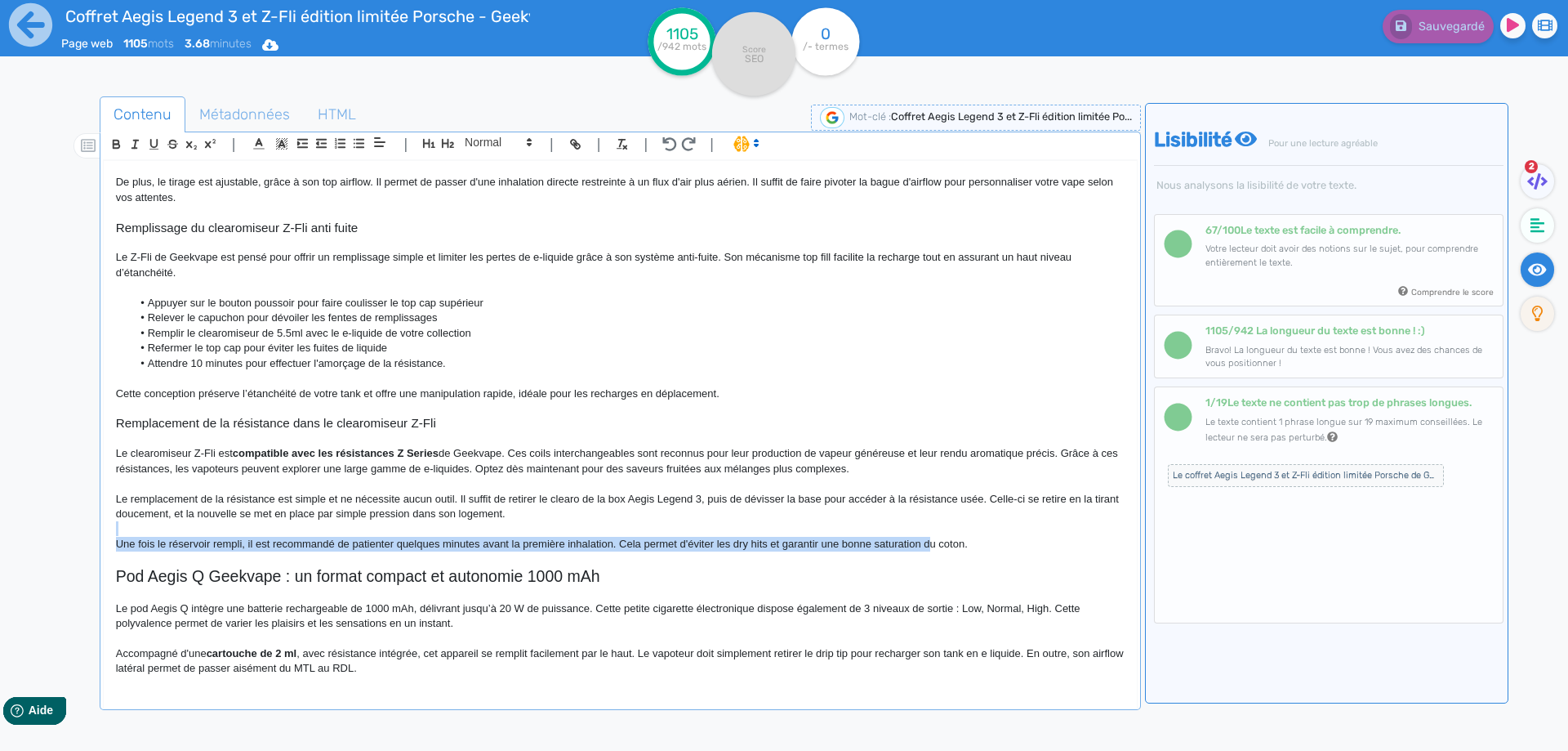
click at [928, 537] on div "Coffret Aegis Legend 3 et Z-Fli édition limitée Porsche - Geekvape Le coffret A…" at bounding box center [620, 423] width 1033 height 525
click at [928, 537] on p "Une fois le réservoir rempli, il est recommandé de patienter quelques minutes a…" at bounding box center [620, 544] width 1009 height 15
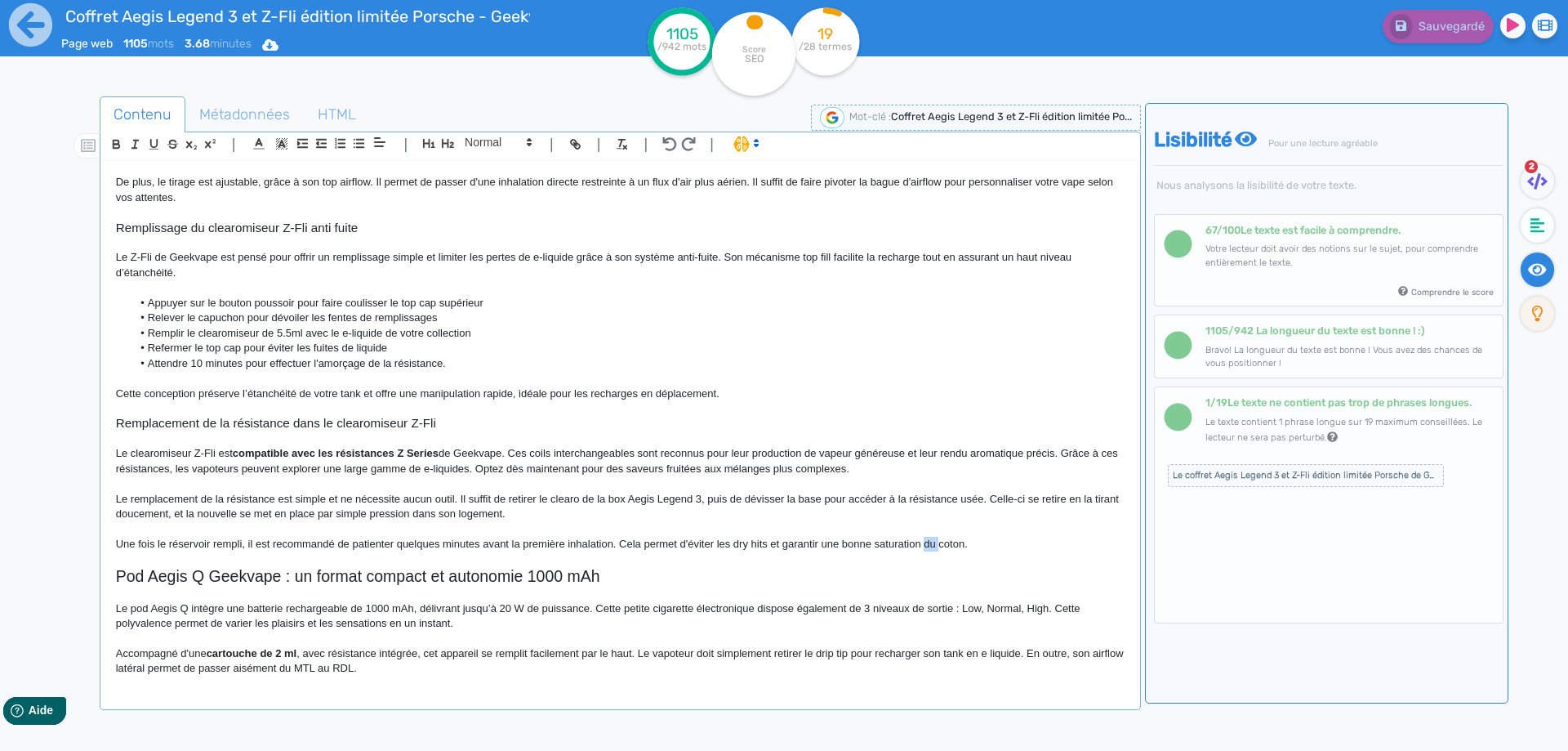
click at [928, 537] on p "Une fois le réservoir rempli, il est recommandé de patienter quelques minutes a…" at bounding box center [620, 544] width 1009 height 15
click at [1419, 3] on div "Sauvegarder" at bounding box center [1254, 23] width 652 height 40
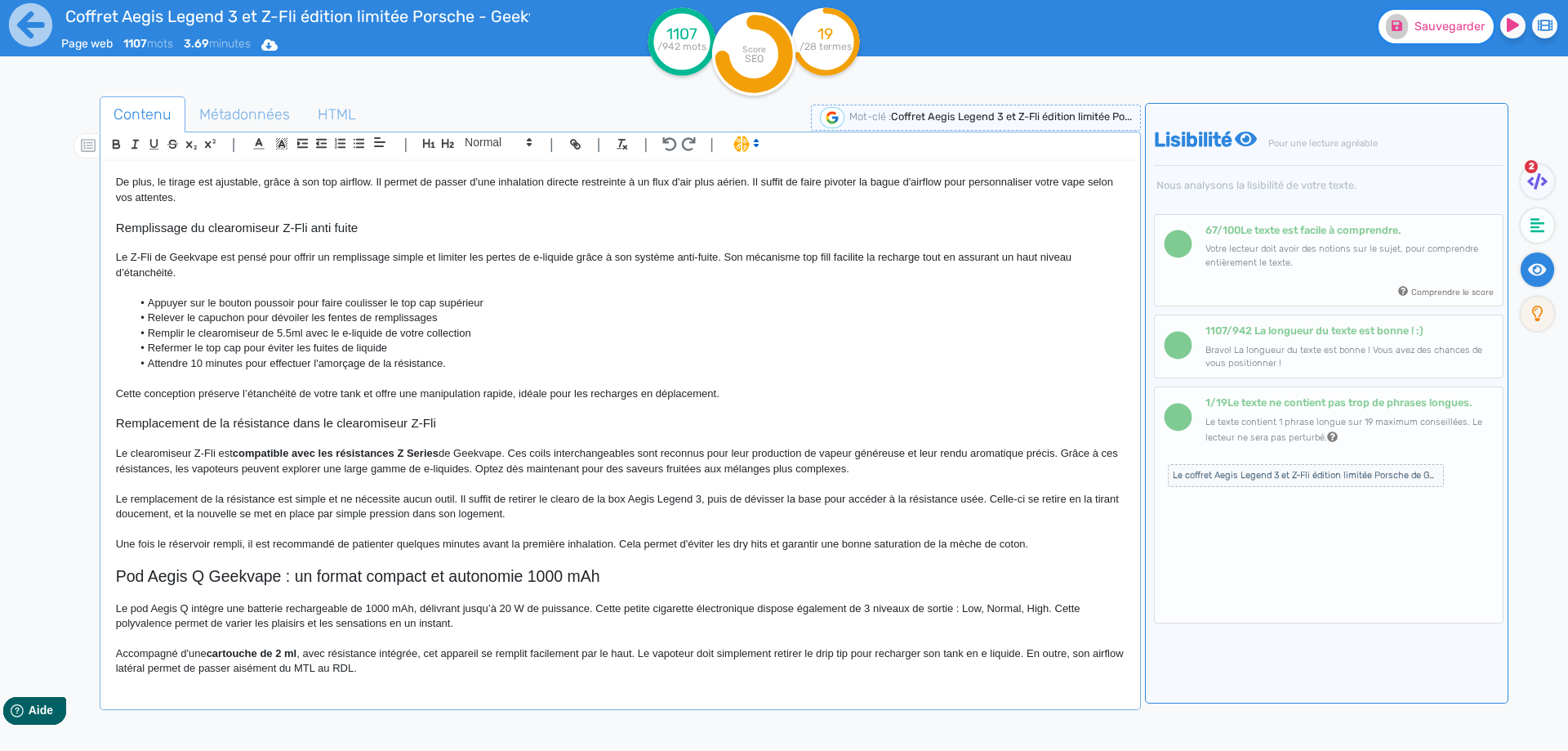
click at [1417, 28] on span "Sauvegarder" at bounding box center [1450, 26] width 70 height 14
click at [176, 557] on p at bounding box center [620, 559] width 1009 height 15
click at [596, 666] on p "Accompagné d'une cartouche de 2 ml , avec résistance intégrée, cet appareil se …" at bounding box center [620, 661] width 1009 height 30
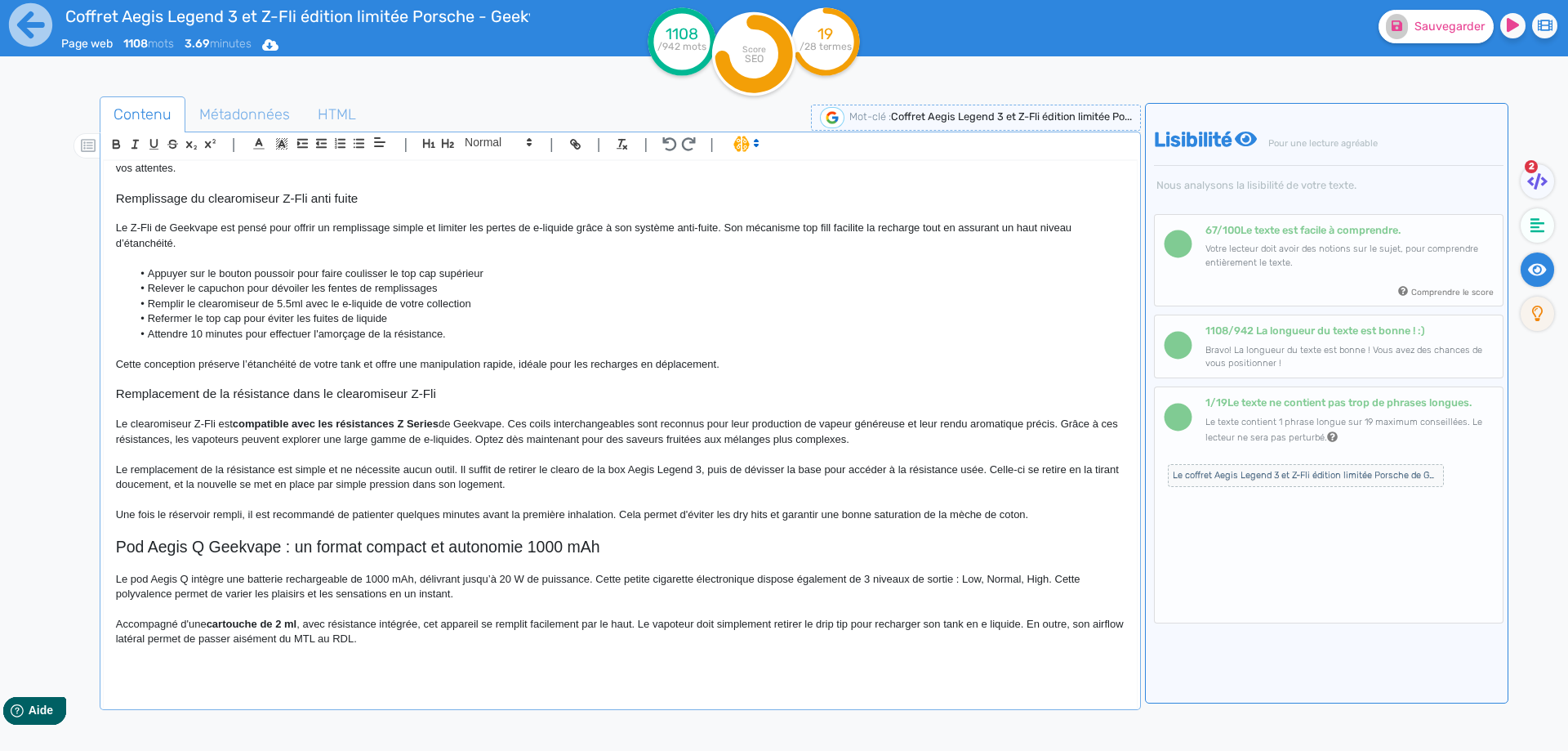
scroll to position [832, 0]
click at [136, 668] on p "Ce kit" at bounding box center [620, 668] width 1009 height 15
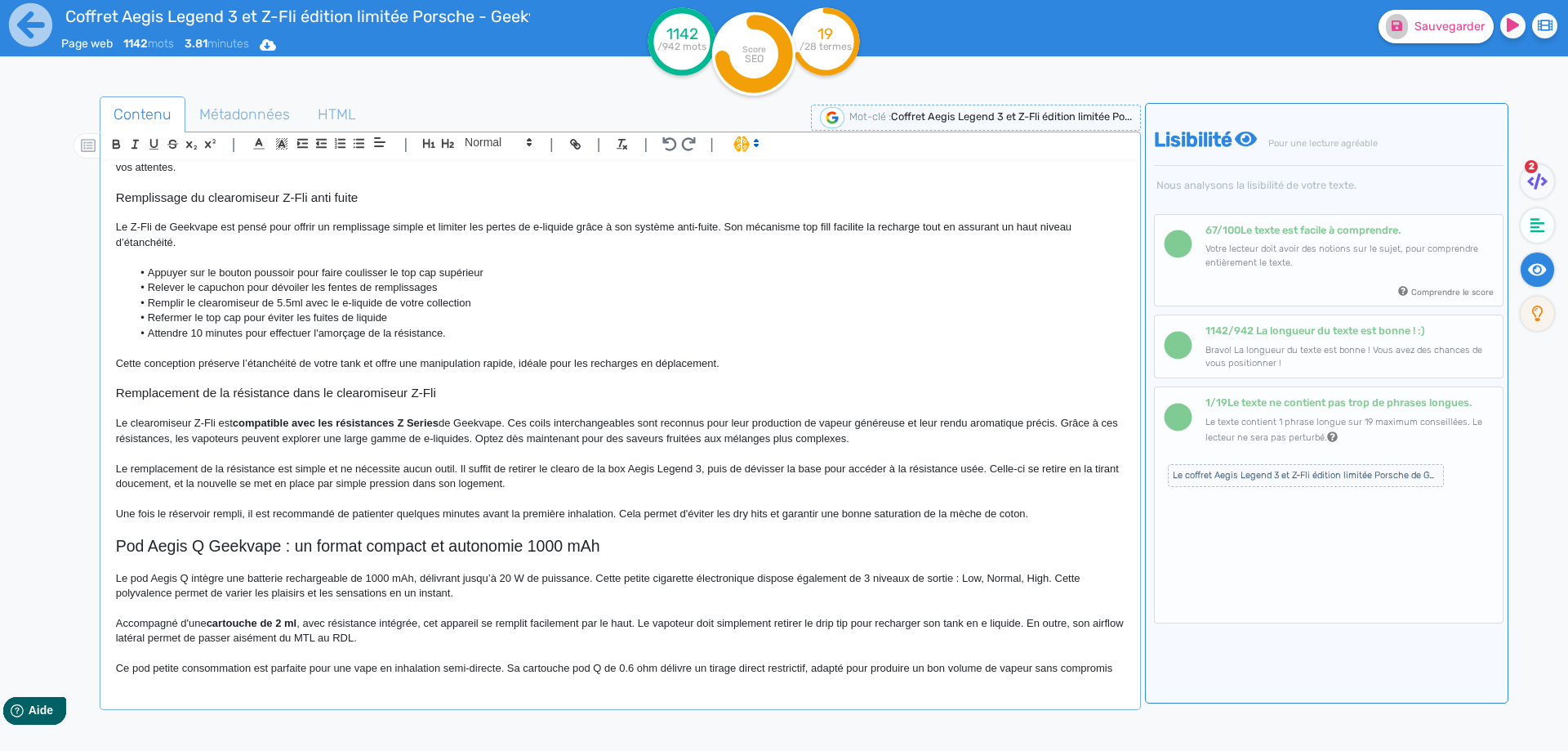
scroll to position [835, 0]
click at [1448, 42] on button "Sauvegarder" at bounding box center [1436, 26] width 115 height 34
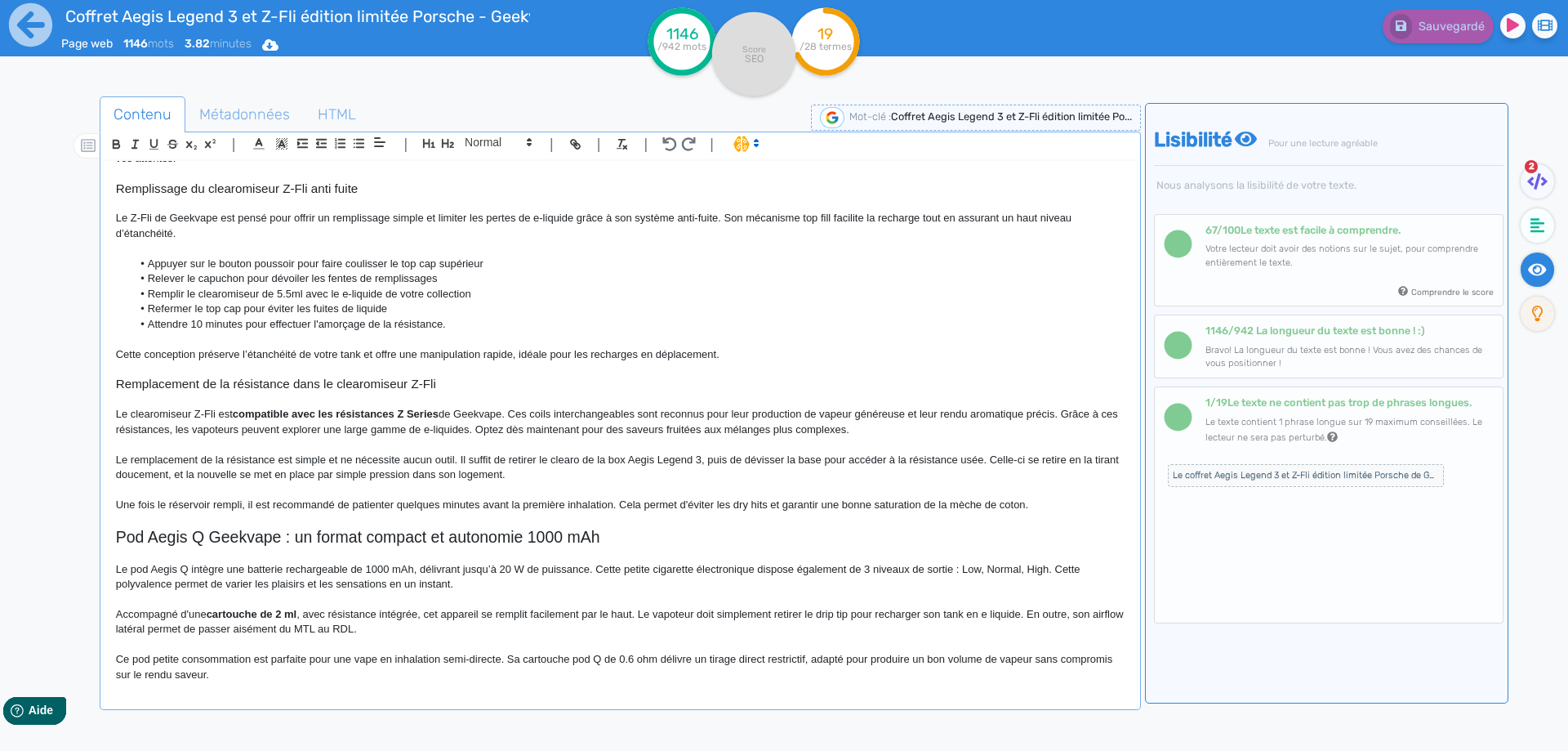
scroll to position [847, 0]
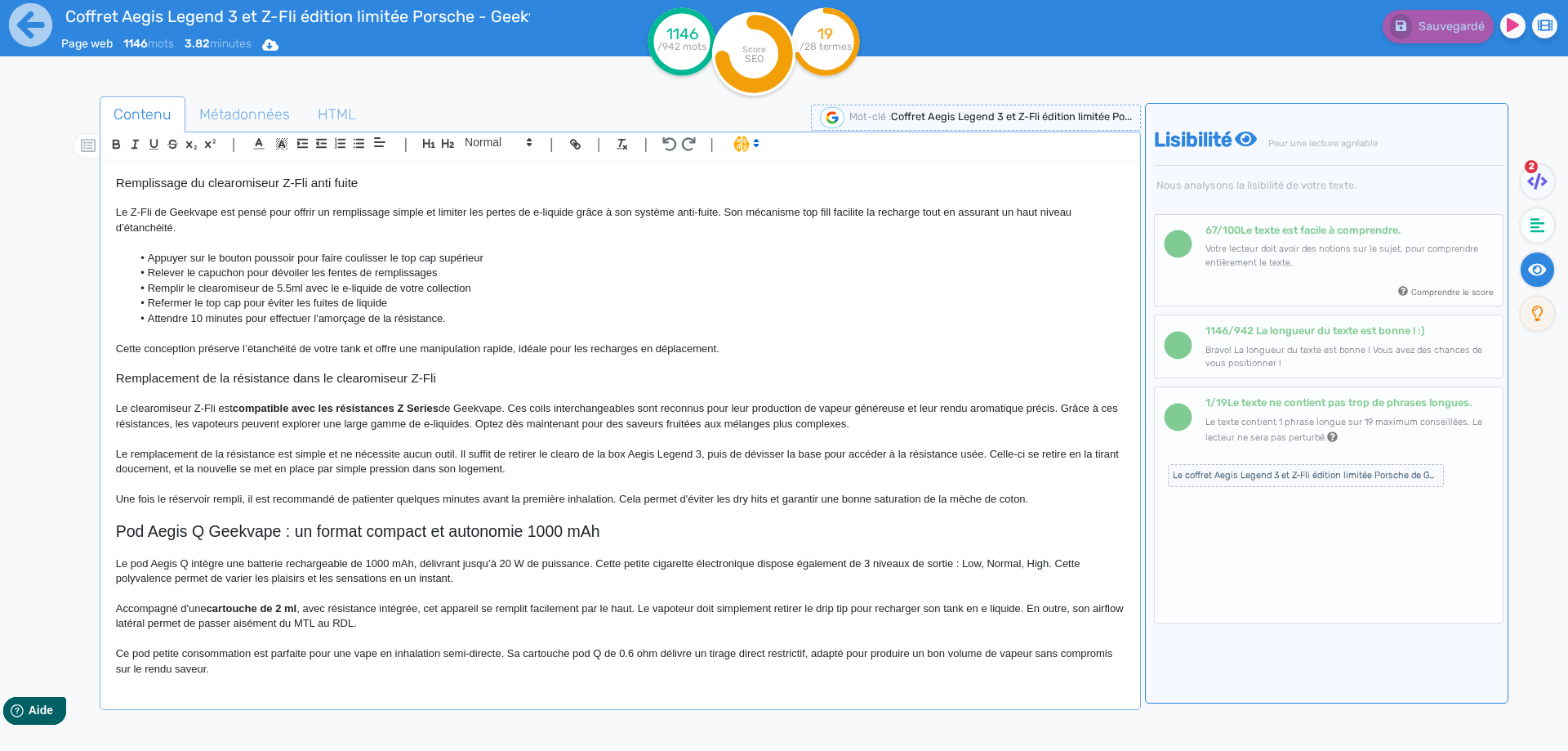
click at [348, 669] on p "Ce pod petite consommation est parfaite pour une vape en inhalation semi-direct…" at bounding box center [620, 661] width 1009 height 30
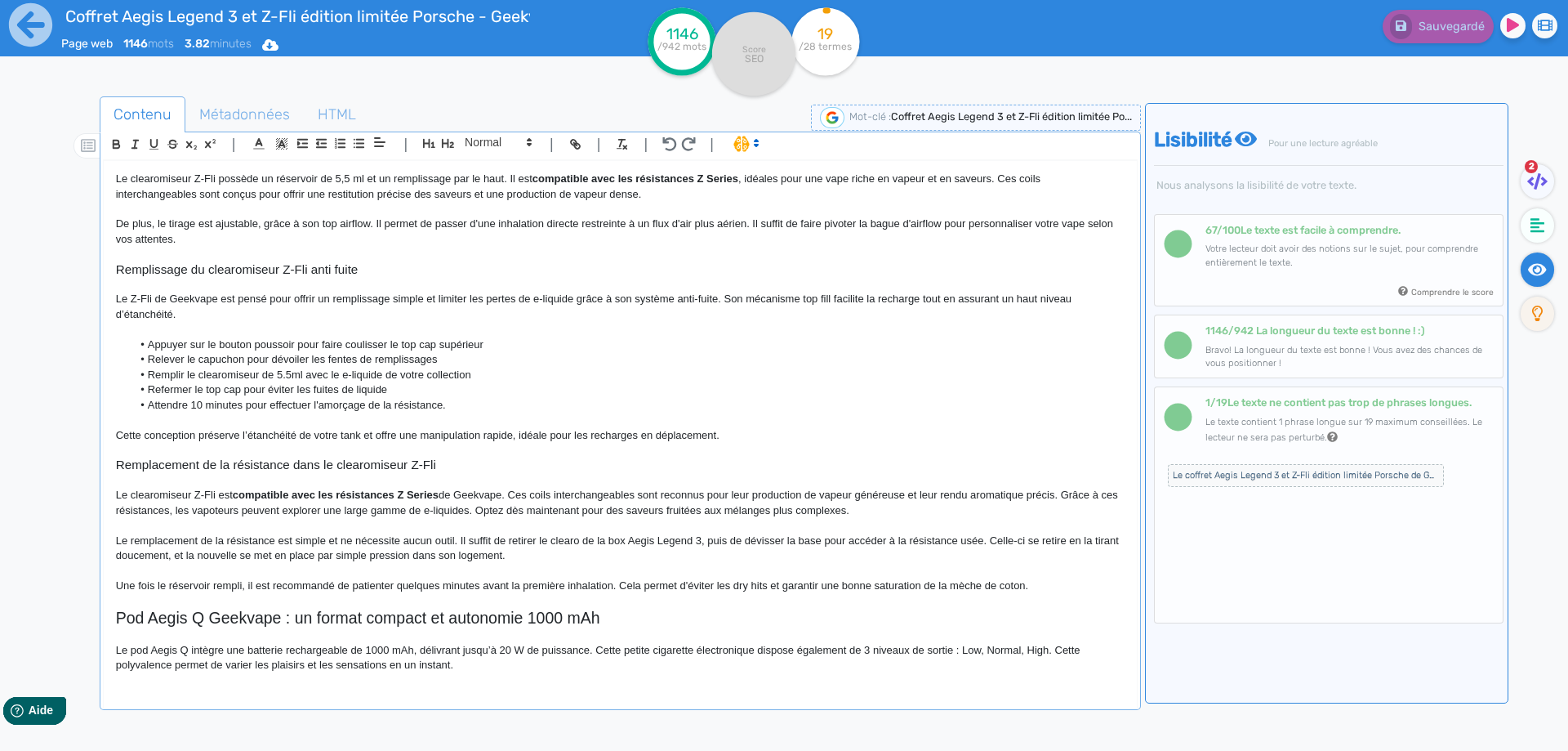
scroll to position [877, 0]
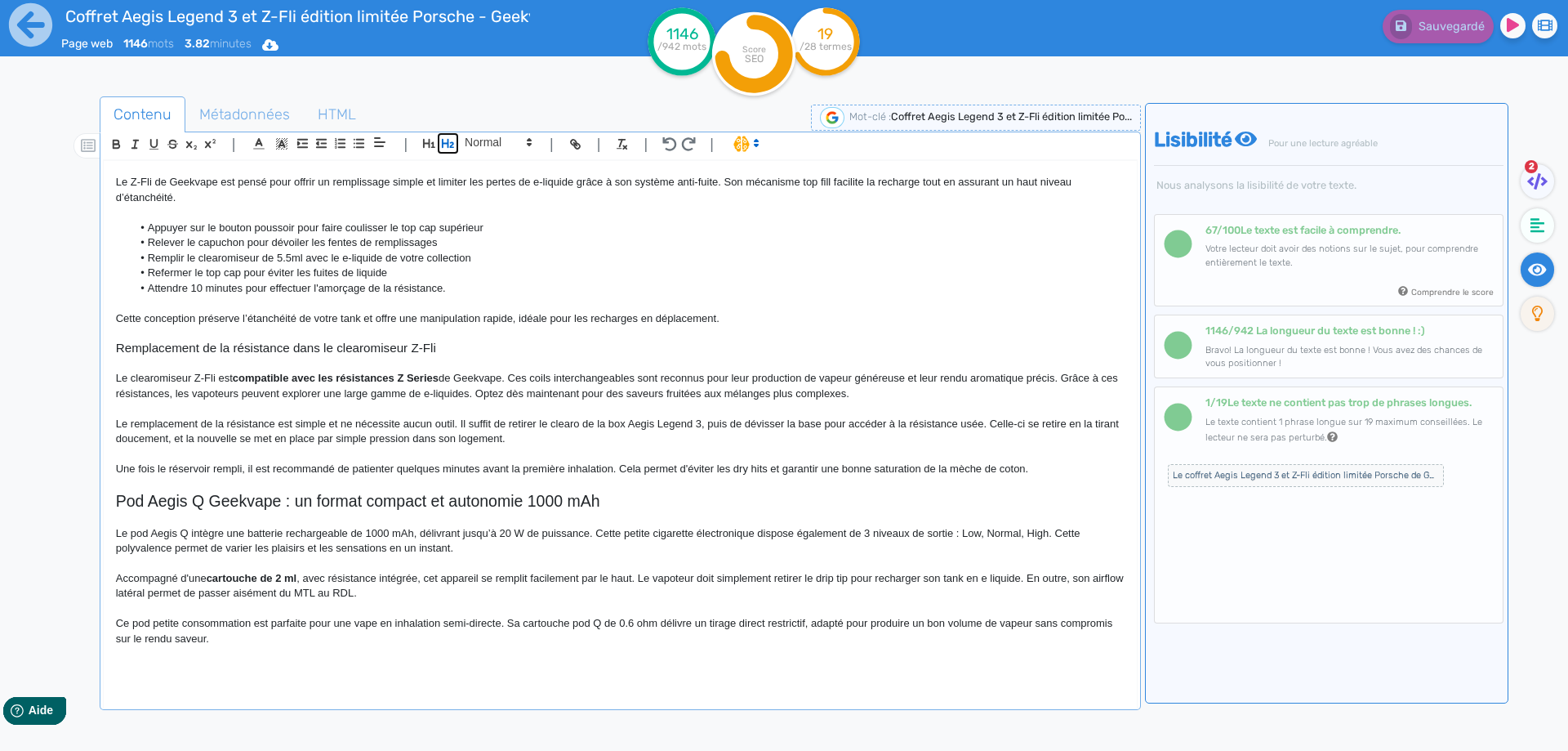
click at [446, 147] on icon "button" at bounding box center [448, 143] width 14 height 14
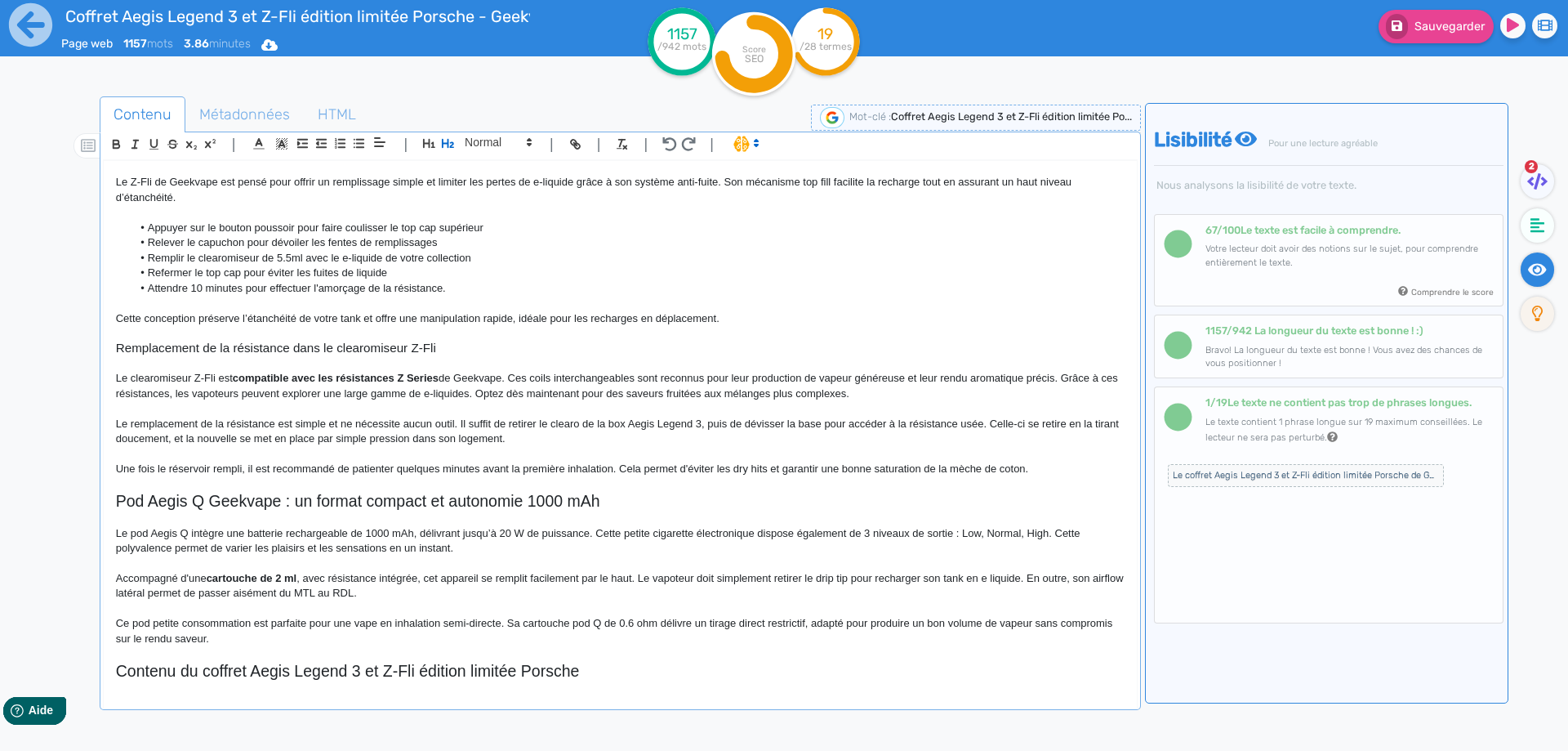
click at [422, 673] on h2 "Contenu du coffret Aegis Legend 3 et Z-Fli édition limitée Porsche" at bounding box center [620, 671] width 1009 height 19
copy h2 "Contenu du coffret Aegis Legend 3 et Z-Fli édition limitée Porsche"
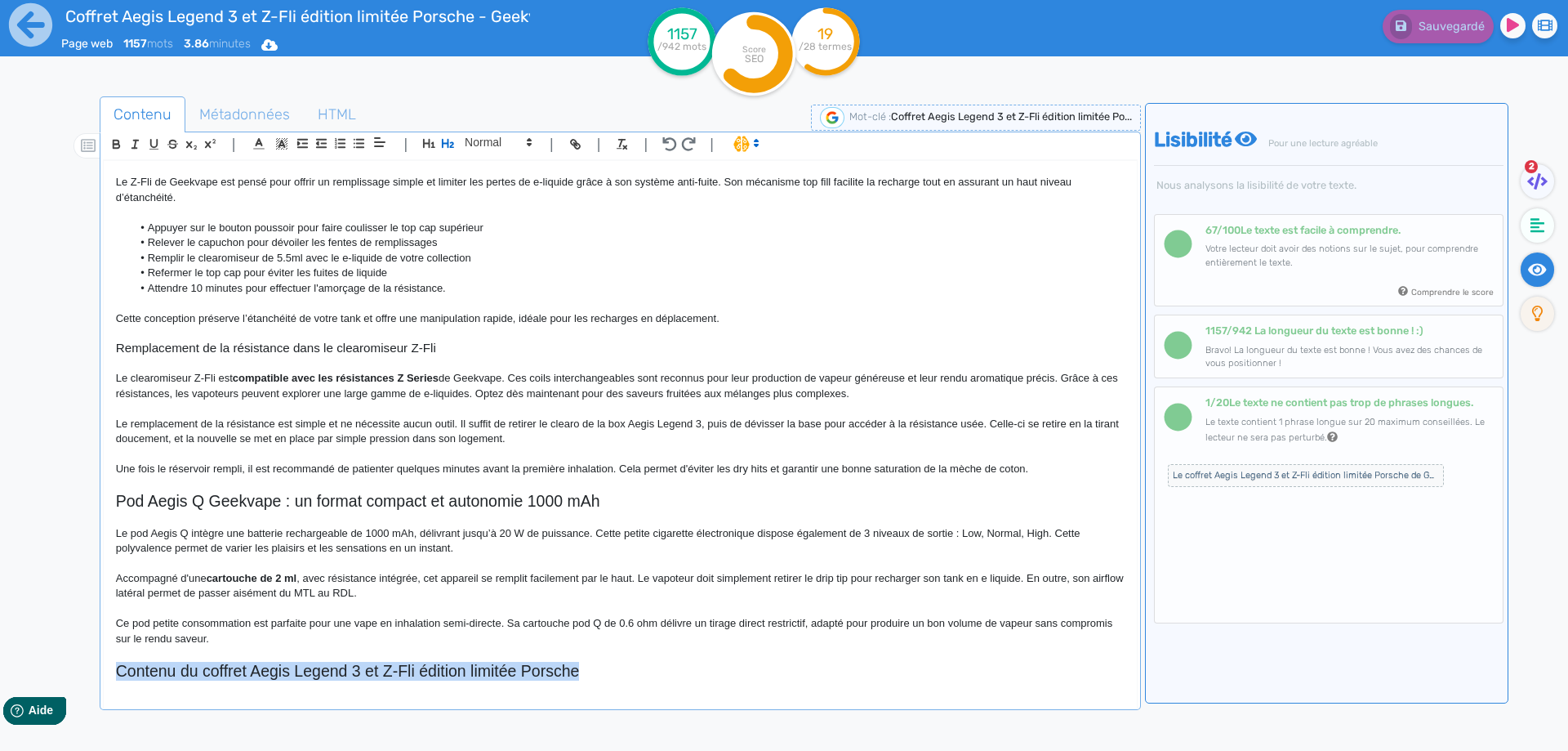
scroll to position [881, 0]
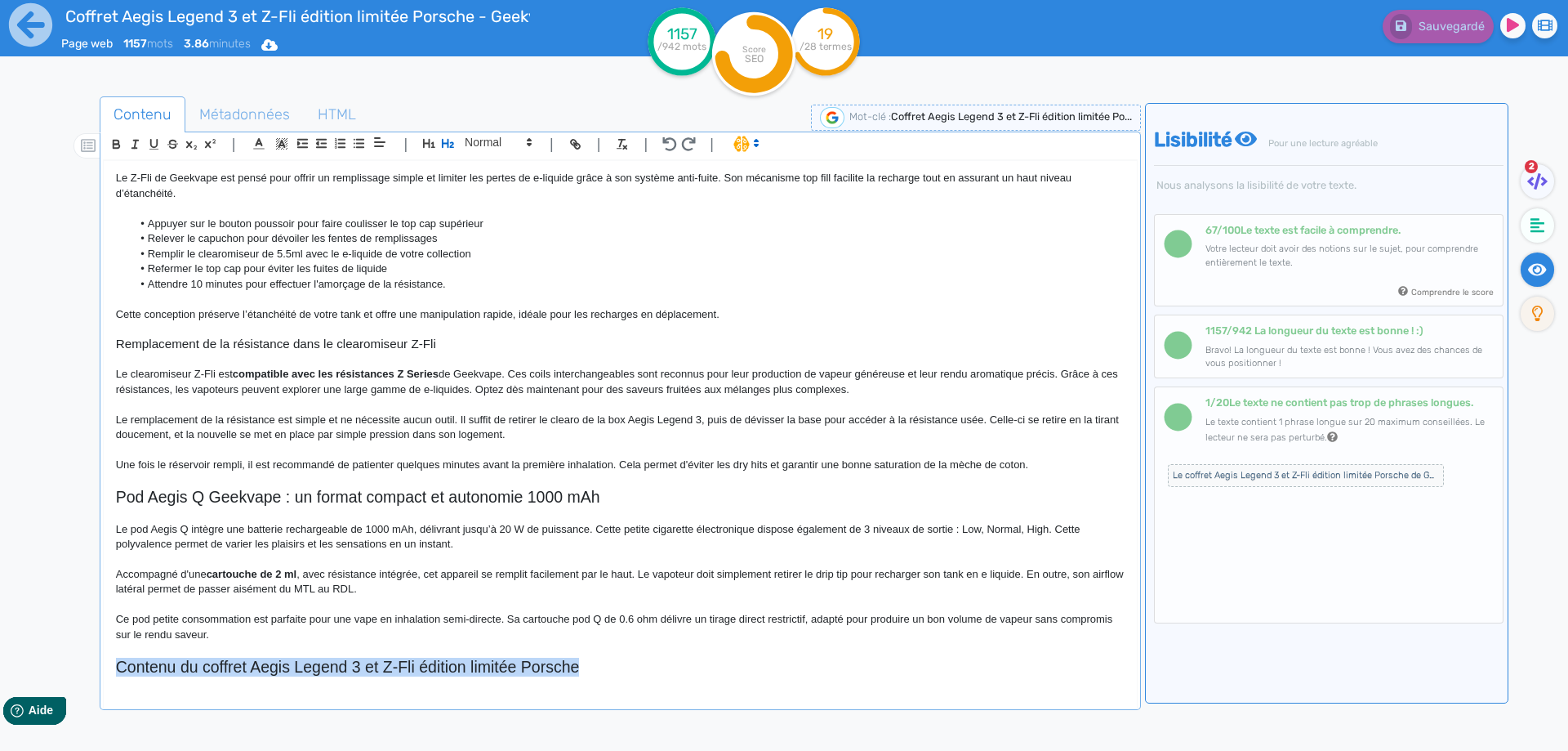
click at [612, 672] on h2 "Contenu du coffret Aegis Legend 3 et Z-Fli édition limitée Porsche" at bounding box center [620, 667] width 1009 height 19
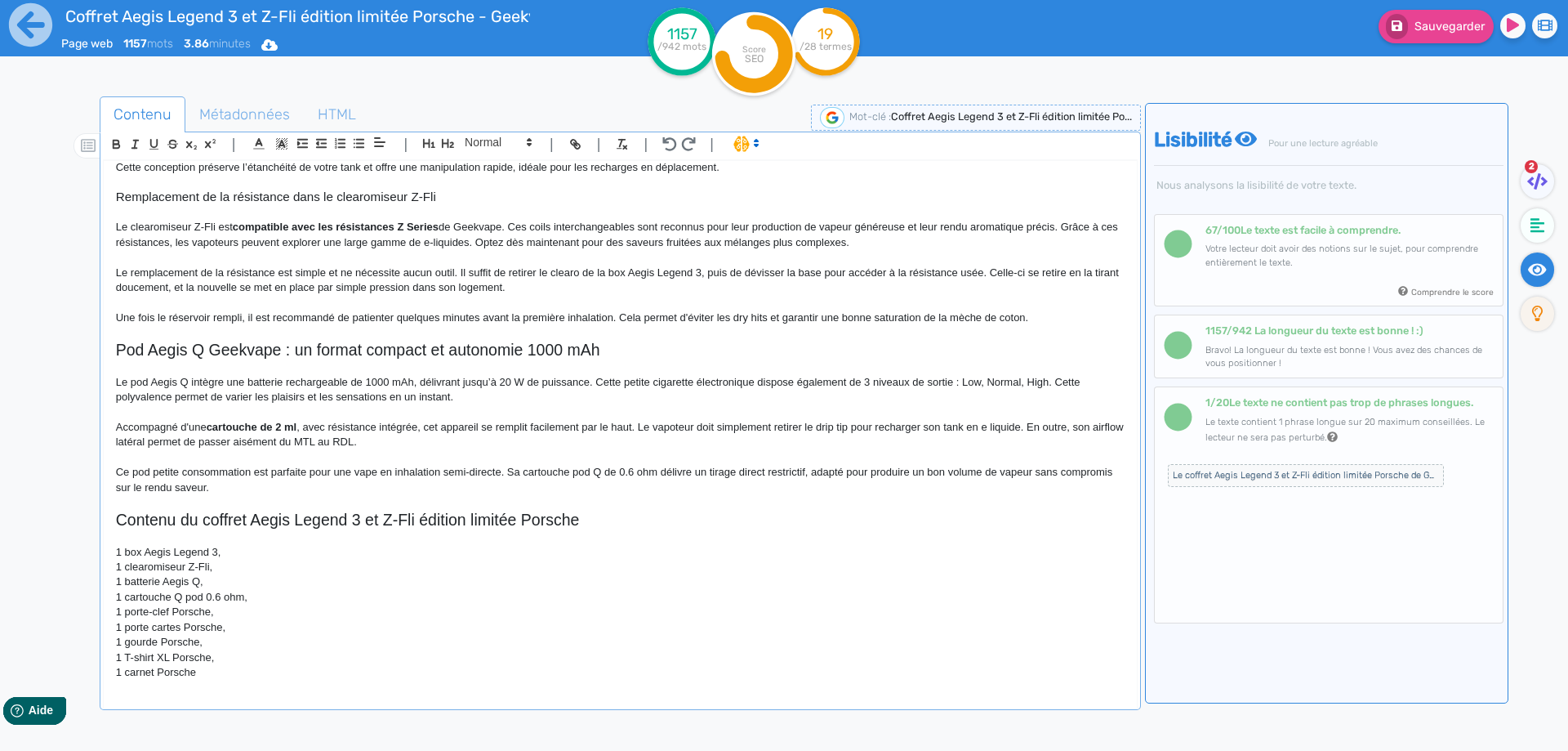
scroll to position [1032, 0]
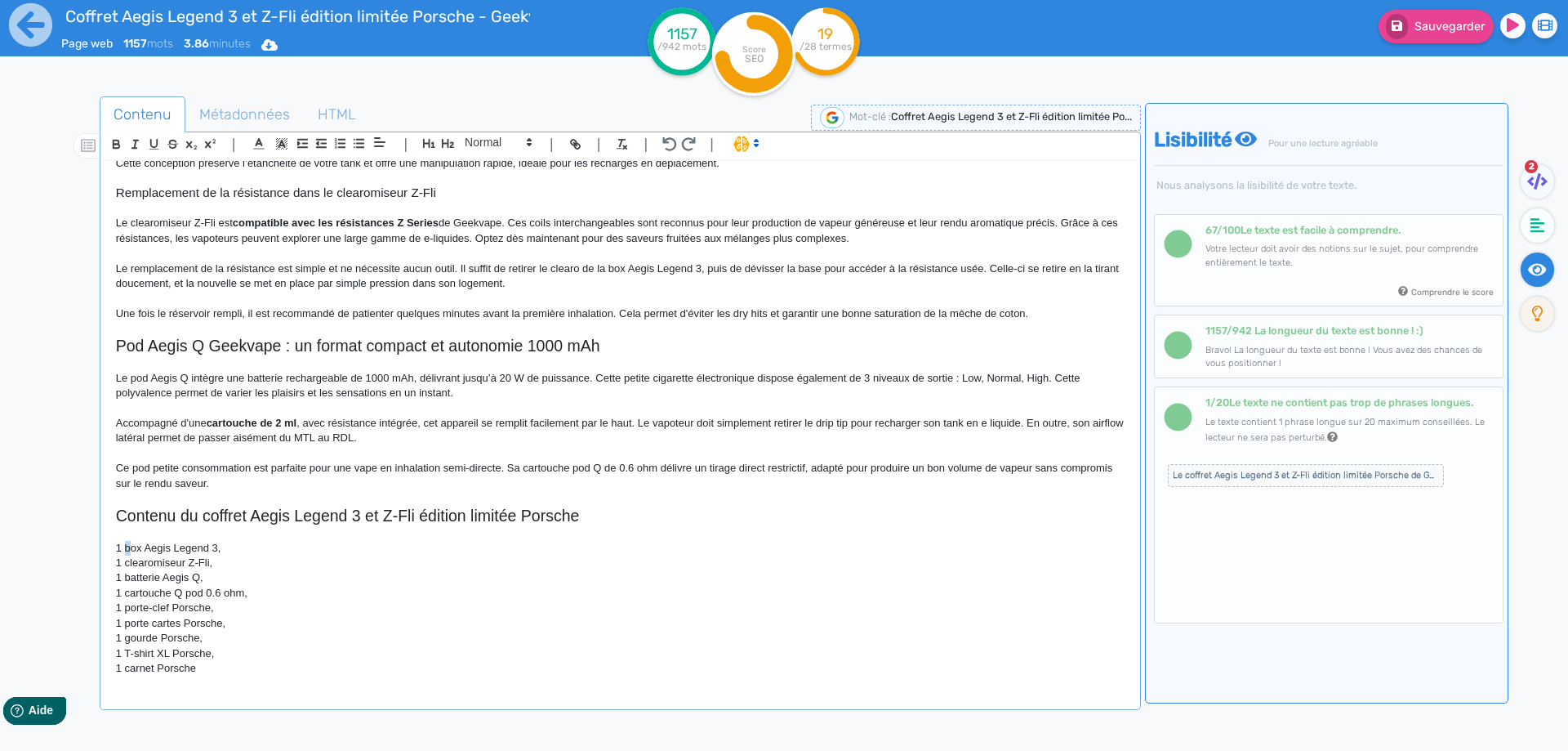
click at [129, 546] on p "1 box Aegis Legend 3," at bounding box center [620, 548] width 1009 height 15
click at [220, 550] on p "1 Box Aegis Legend 3," at bounding box center [620, 548] width 1009 height 15
click at [124, 563] on p "1 clearomiseur Z-Fli," at bounding box center [620, 563] width 1009 height 15
click at [231, 569] on p "1 Clearomiseur Z-Fli," at bounding box center [620, 563] width 1009 height 15
click at [132, 577] on p "1 batterie Aegis Q," at bounding box center [620, 578] width 1009 height 15
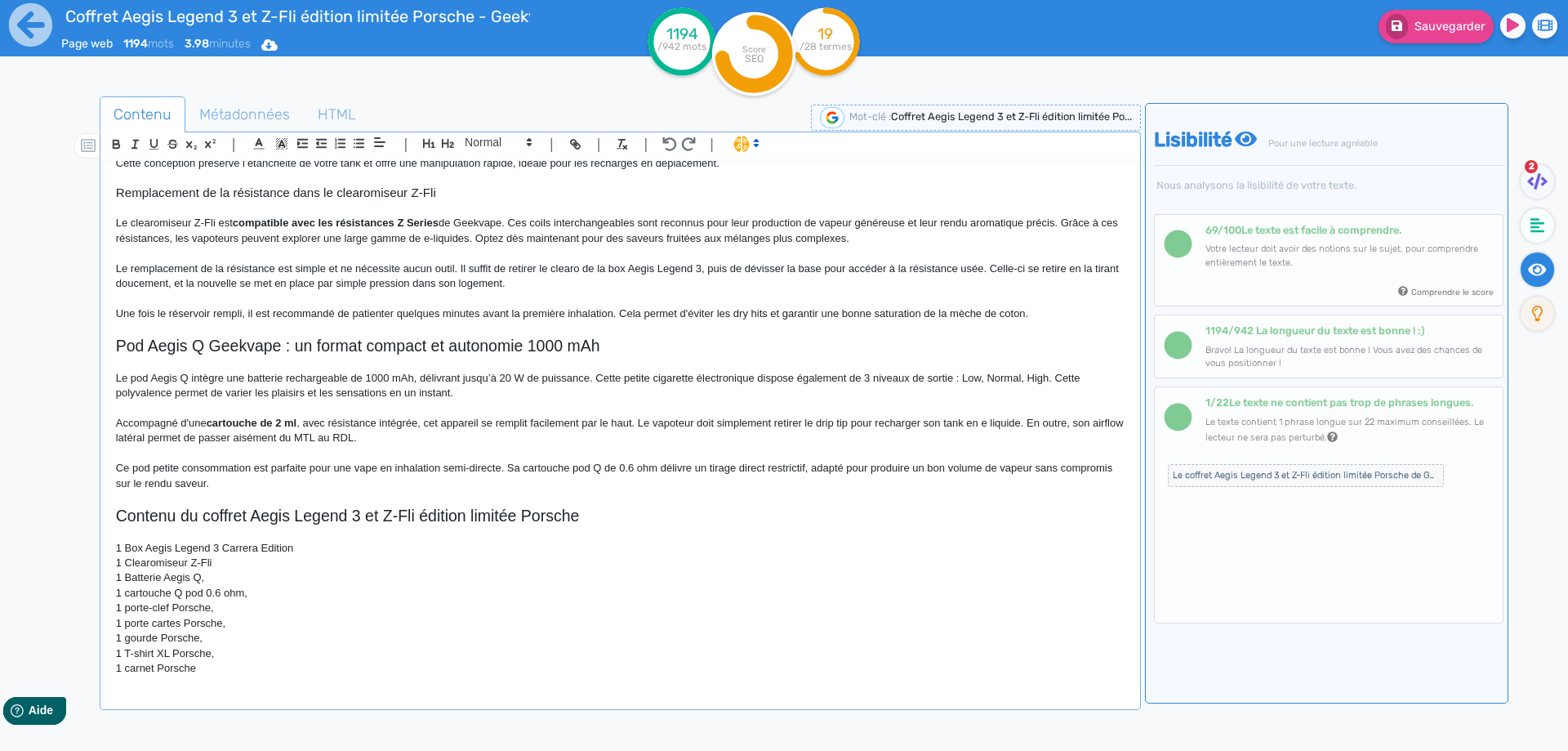
click at [198, 579] on p "1 Batterie Aegis Q," at bounding box center [620, 578] width 1009 height 15
click at [206, 580] on p "1 Batterie Aegis Q," at bounding box center [620, 578] width 1009 height 15
click at [131, 592] on p "1 cartouche Q pod 0.6 ohm," at bounding box center [620, 593] width 1009 height 15
click at [256, 592] on p "1 Cartouche Q pod 0.6 ohm," at bounding box center [620, 593] width 1009 height 15
click at [136, 607] on p "1 porte-clef Porsche," at bounding box center [620, 608] width 1009 height 15
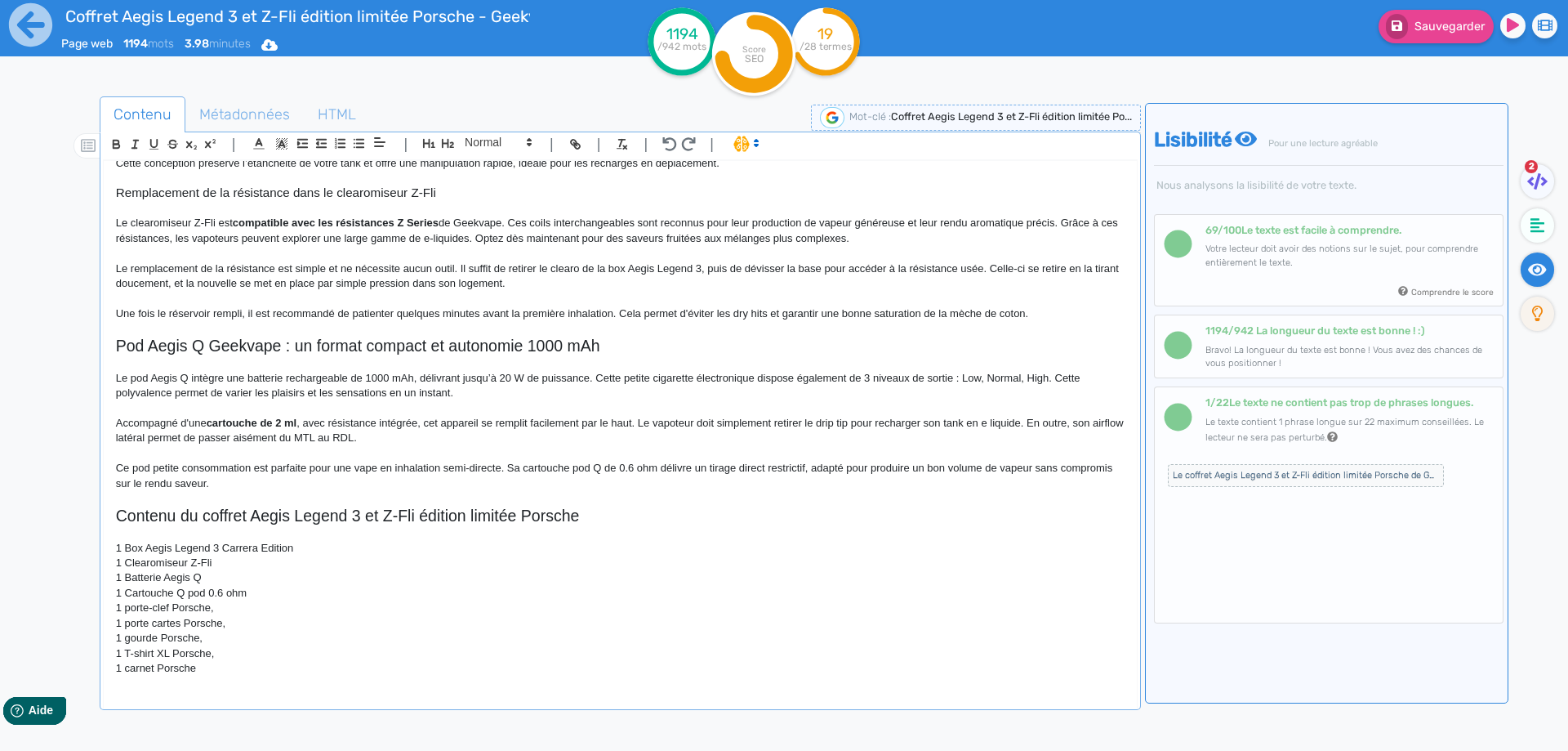
click at [127, 609] on p "1 porte-clef Porsche," at bounding box center [620, 608] width 1009 height 15
click at [131, 621] on p "1 porte cartes Porsche," at bounding box center [620, 624] width 1009 height 15
click at [130, 638] on p "1 gourde Porsche," at bounding box center [620, 638] width 1009 height 15
click at [236, 605] on p "1 Porte-clef Porsche," at bounding box center [620, 608] width 1009 height 15
click at [234, 628] on p "1 Porte cartes Porsche," at bounding box center [620, 624] width 1009 height 15
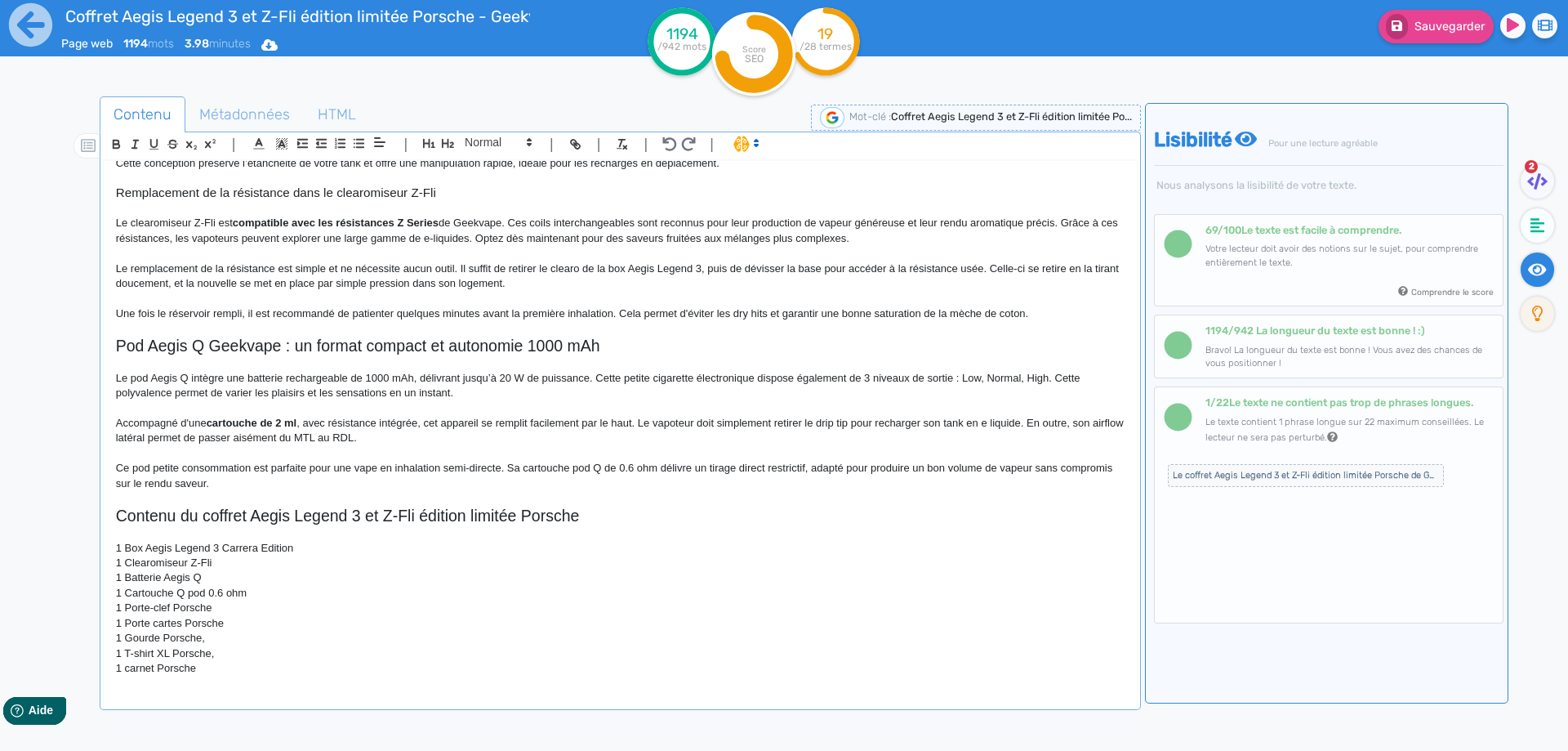
click at [229, 639] on p "1 Gourde Porsche," at bounding box center [620, 638] width 1009 height 15
click at [240, 665] on p "1 carnet Porsche" at bounding box center [620, 668] width 1009 height 15
click at [244, 656] on p "1 T-shirt XL Porsche," at bounding box center [620, 654] width 1009 height 15
click at [128, 665] on p "1 carnet Porsche" at bounding box center [620, 668] width 1009 height 15
click at [1421, 33] on span "Sauvegarder" at bounding box center [1450, 26] width 70 height 14
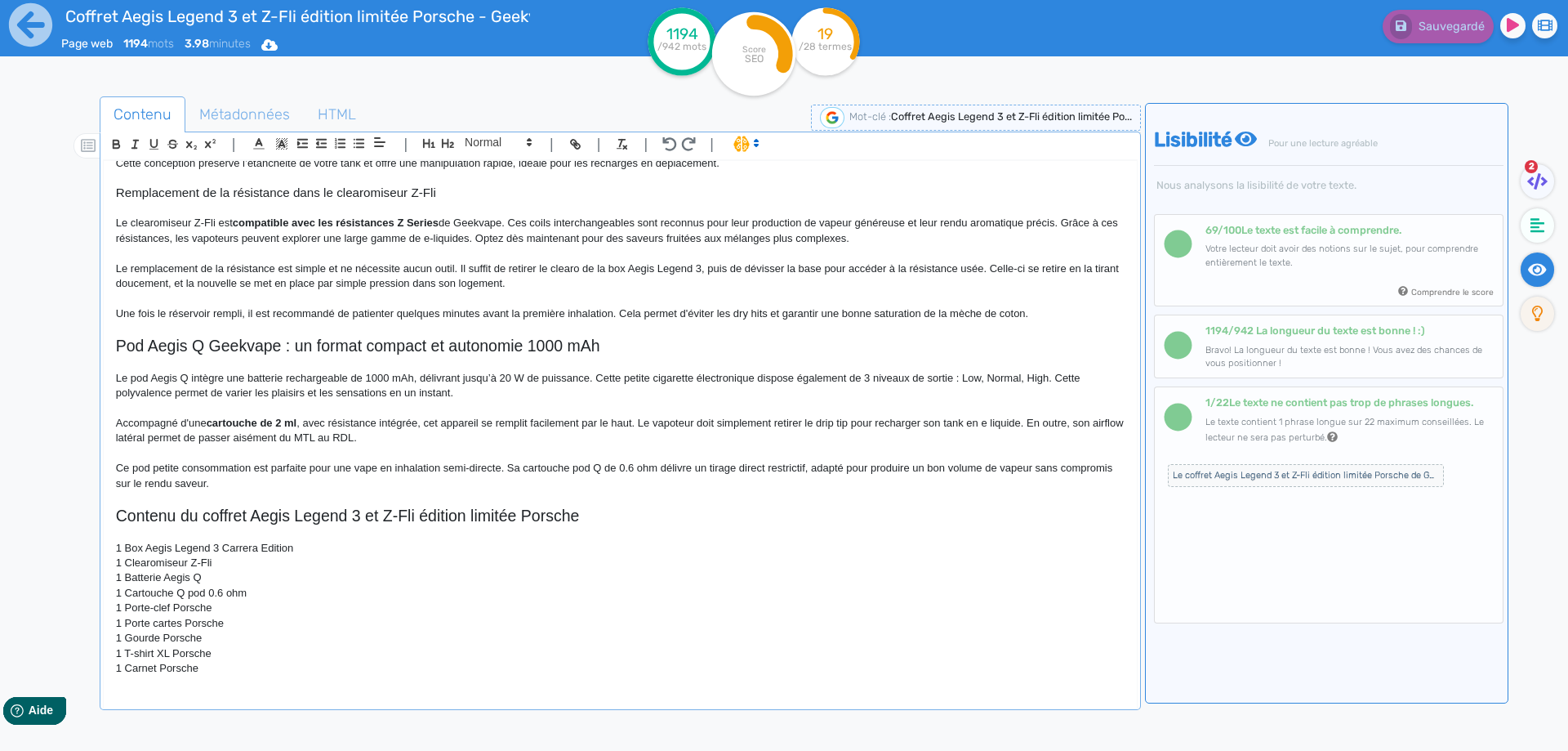
click at [332, 673] on p "1 Carnet Porsche" at bounding box center [620, 668] width 1009 height 15
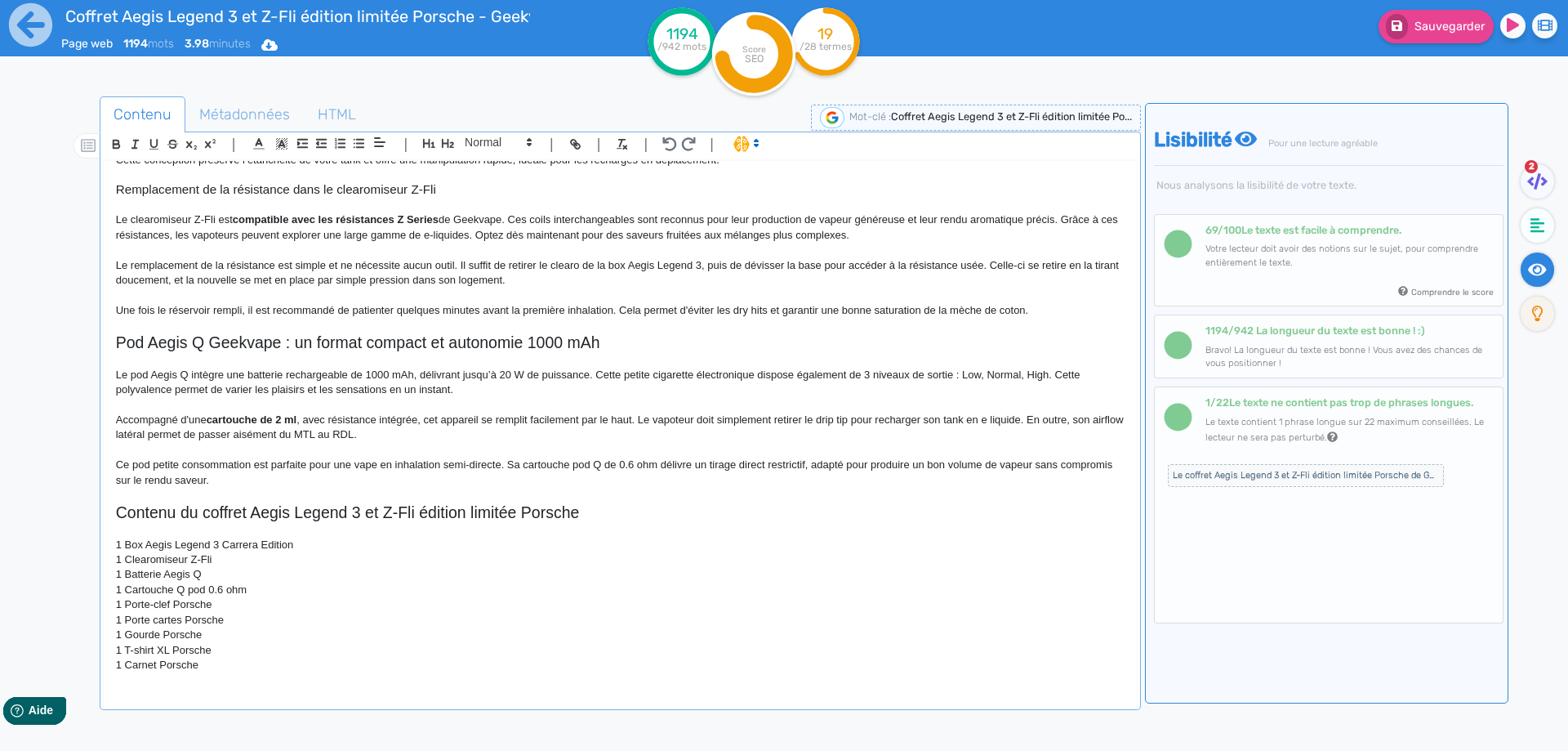
scroll to position [1050, 0]
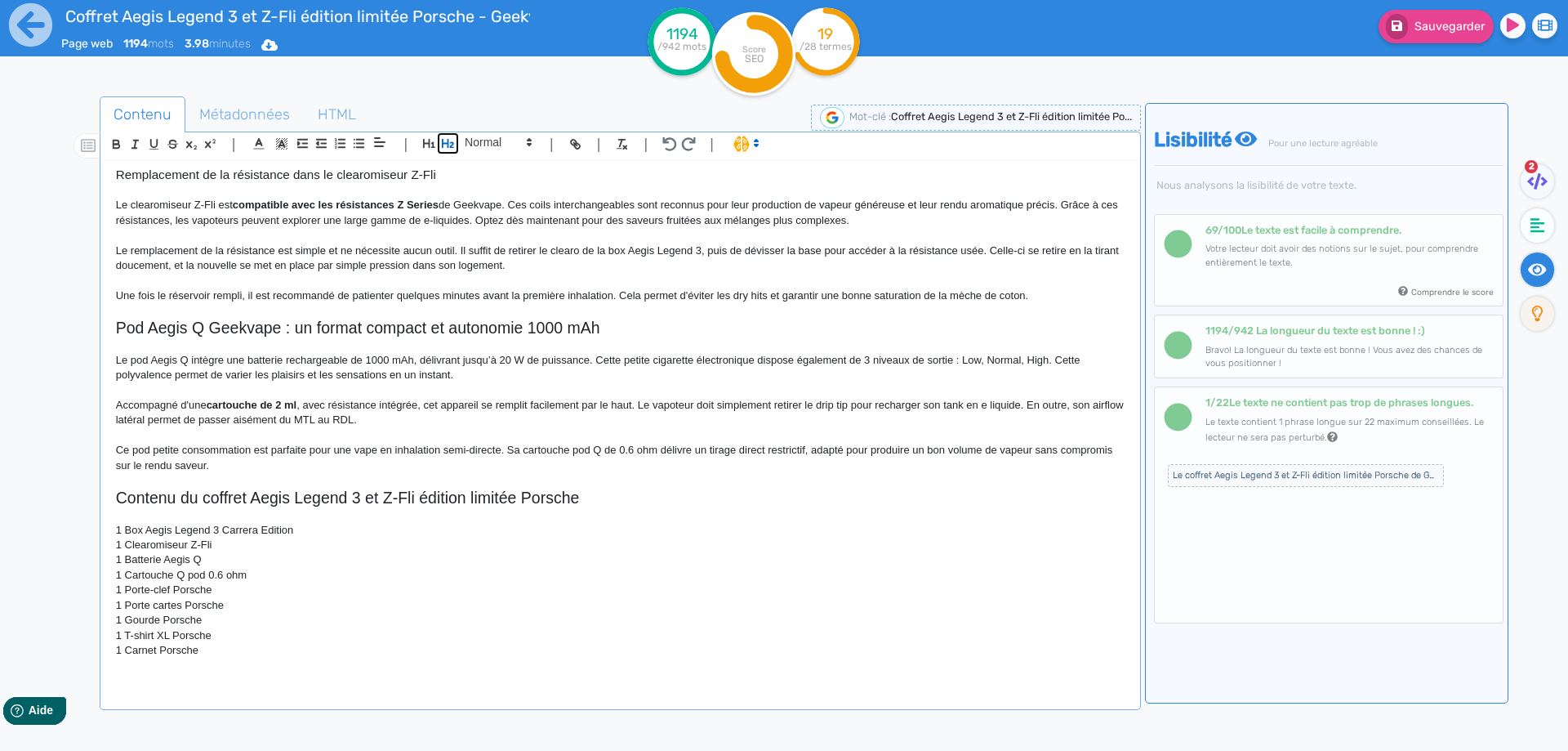
click at [444, 147] on icon "button" at bounding box center [448, 143] width 14 height 14
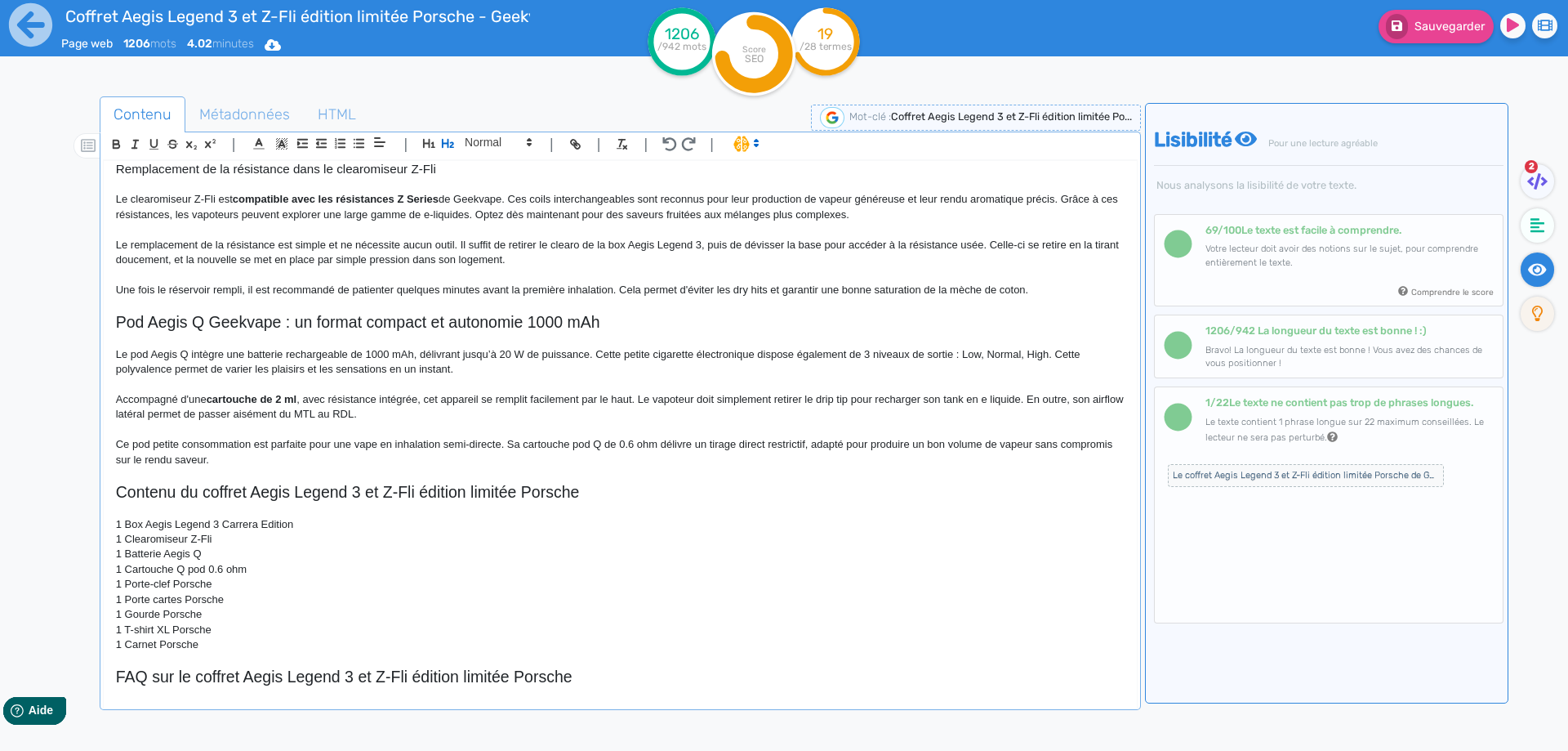
click at [425, 671] on h2 "FAQ sur le coffret Aegis Legend 3 et Z-Fli édition limitée Porsche" at bounding box center [620, 677] width 1009 height 19
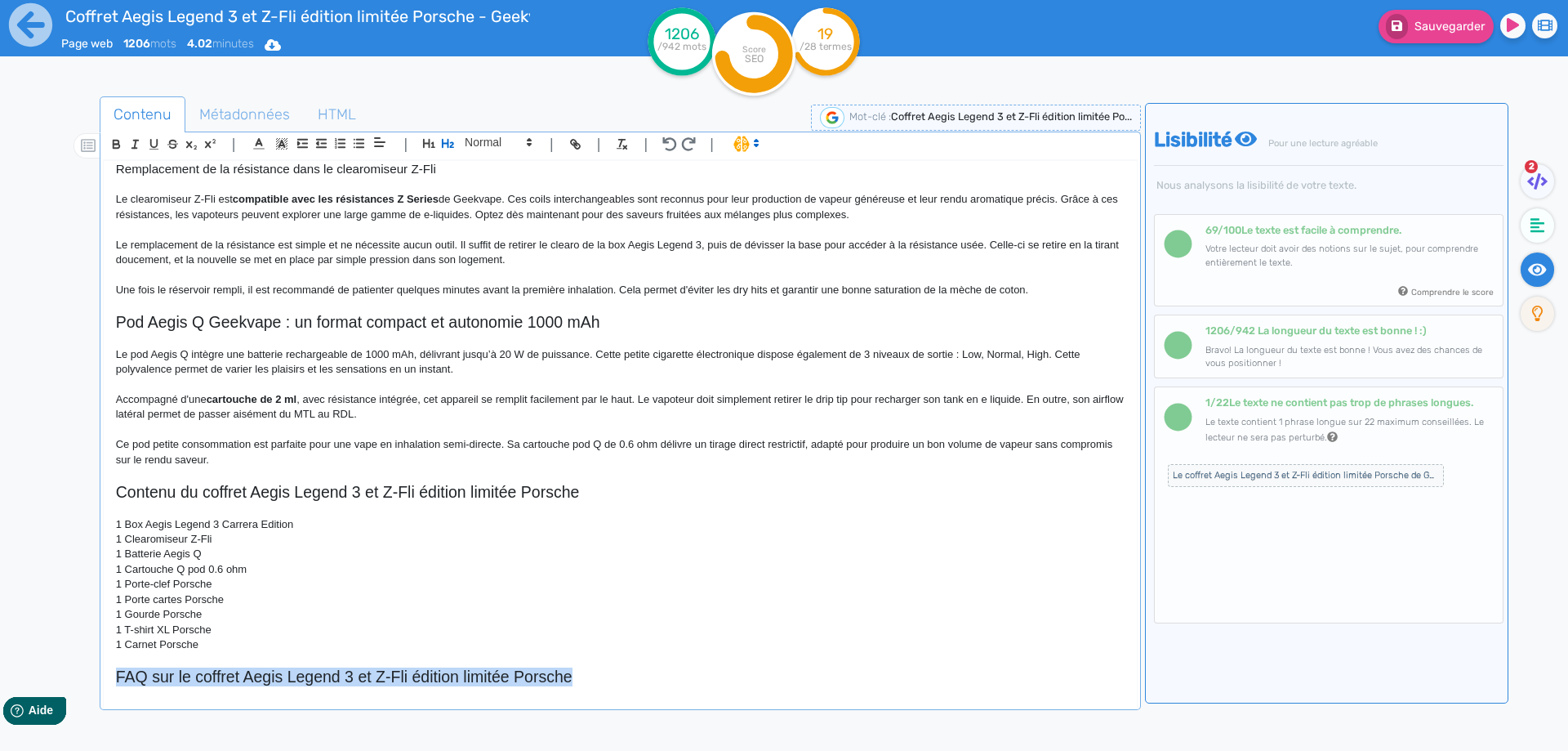
click at [425, 671] on h2 "FAQ sur le coffret Aegis Legend 3 et Z-Fli édition limitée Porsche" at bounding box center [620, 677] width 1009 height 19
copy h2 "FAQ sur le coffret Aegis Legend 3 et Z-Fli édition limitée Porsche"
click at [629, 677] on h2 "FAQ sur le coffret Aegis Legend 3 et Z-Fli édition limitée Porsche" at bounding box center [620, 677] width 1009 height 19
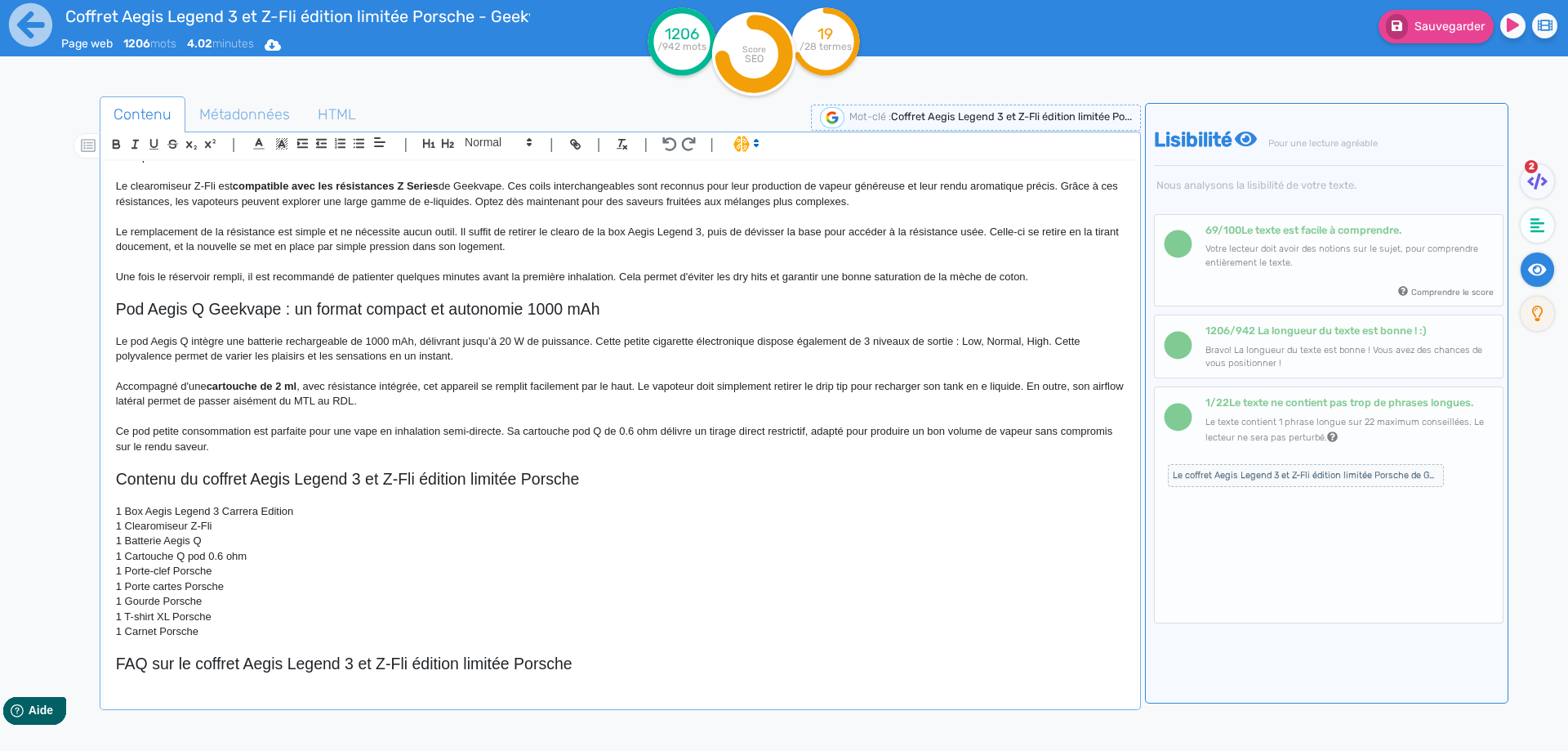
scroll to position [1084, 0]
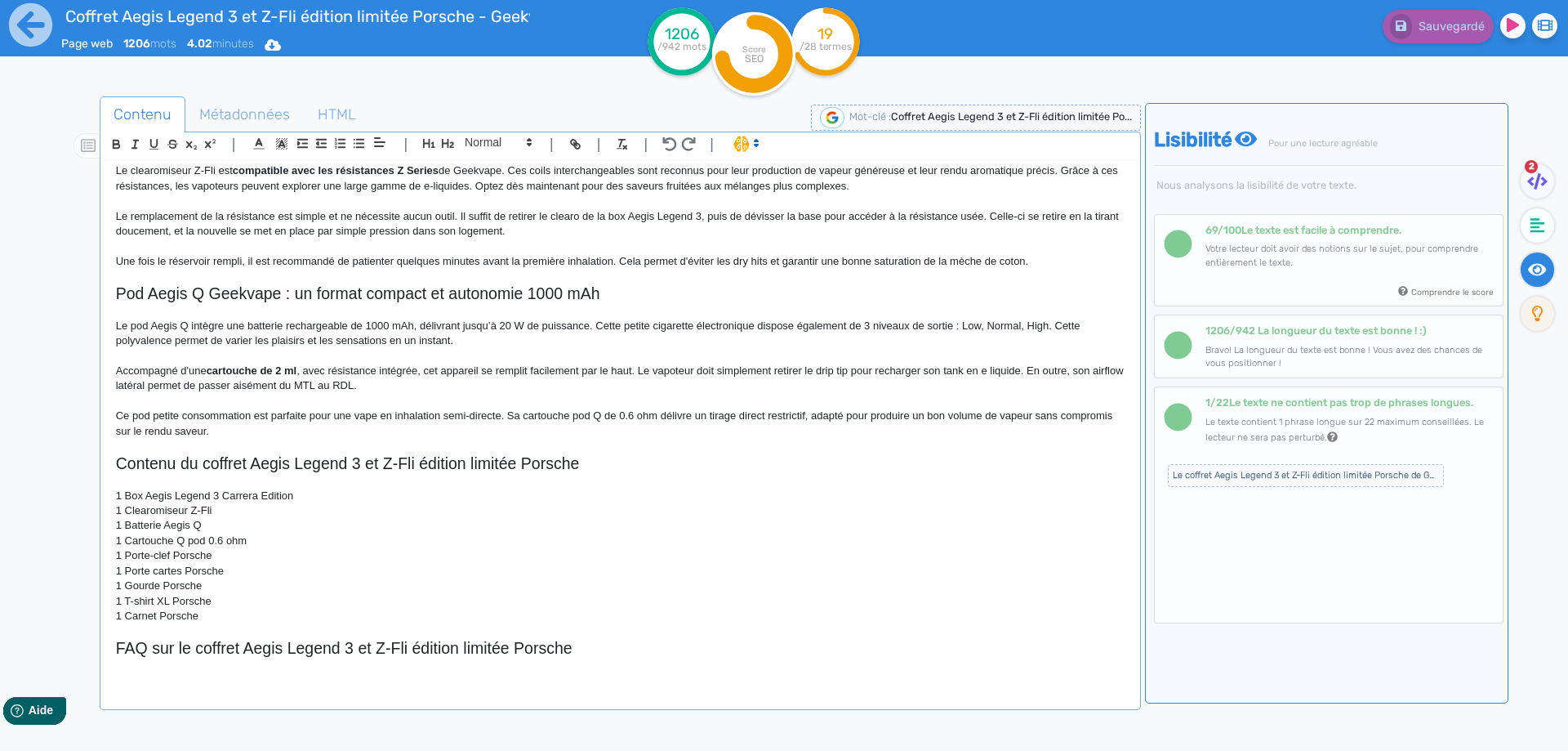
click at [229, 623] on p "1 Carnet Porsche" at bounding box center [620, 616] width 1009 height 15
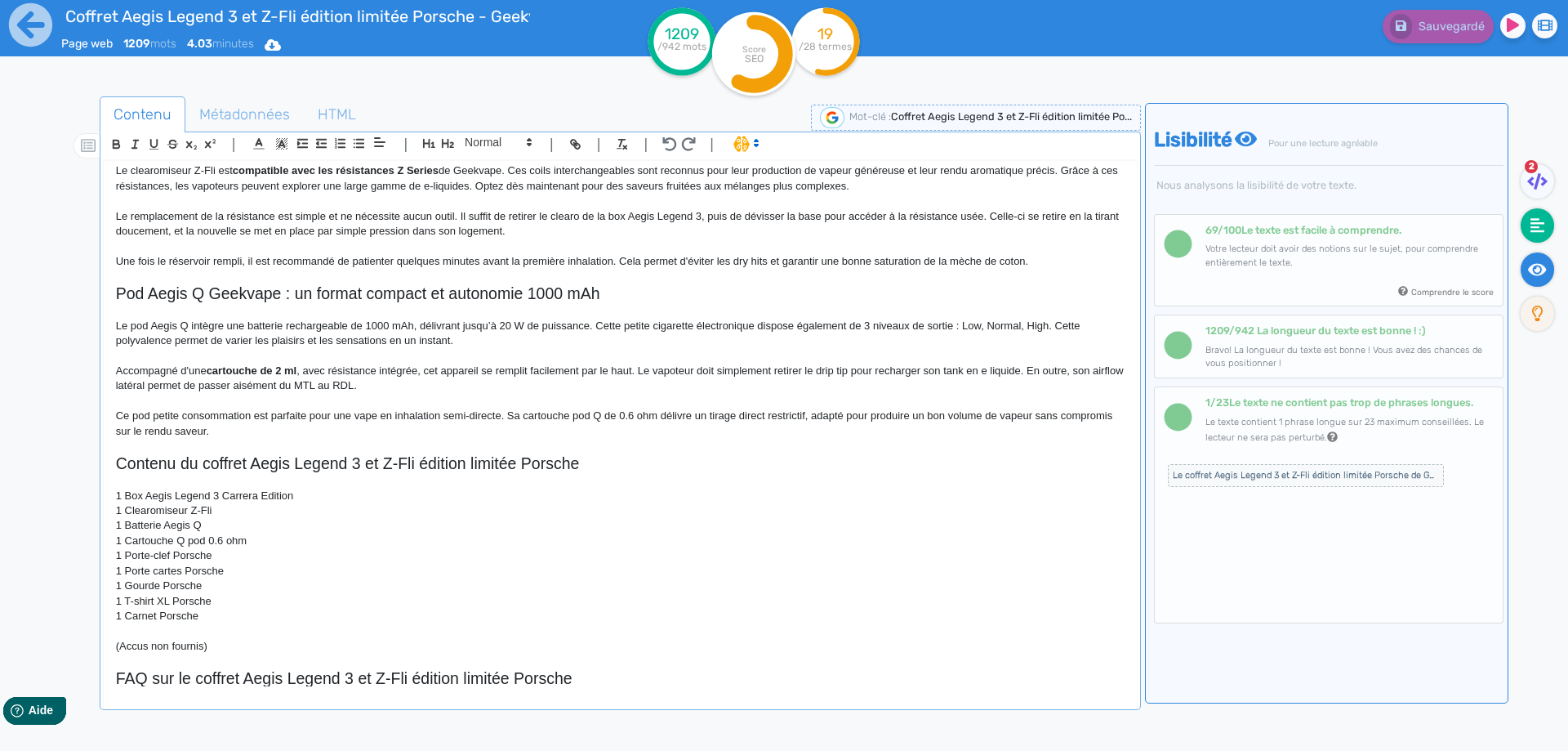
click at [1529, 236] on fa-icon at bounding box center [1537, 226] width 33 height 34
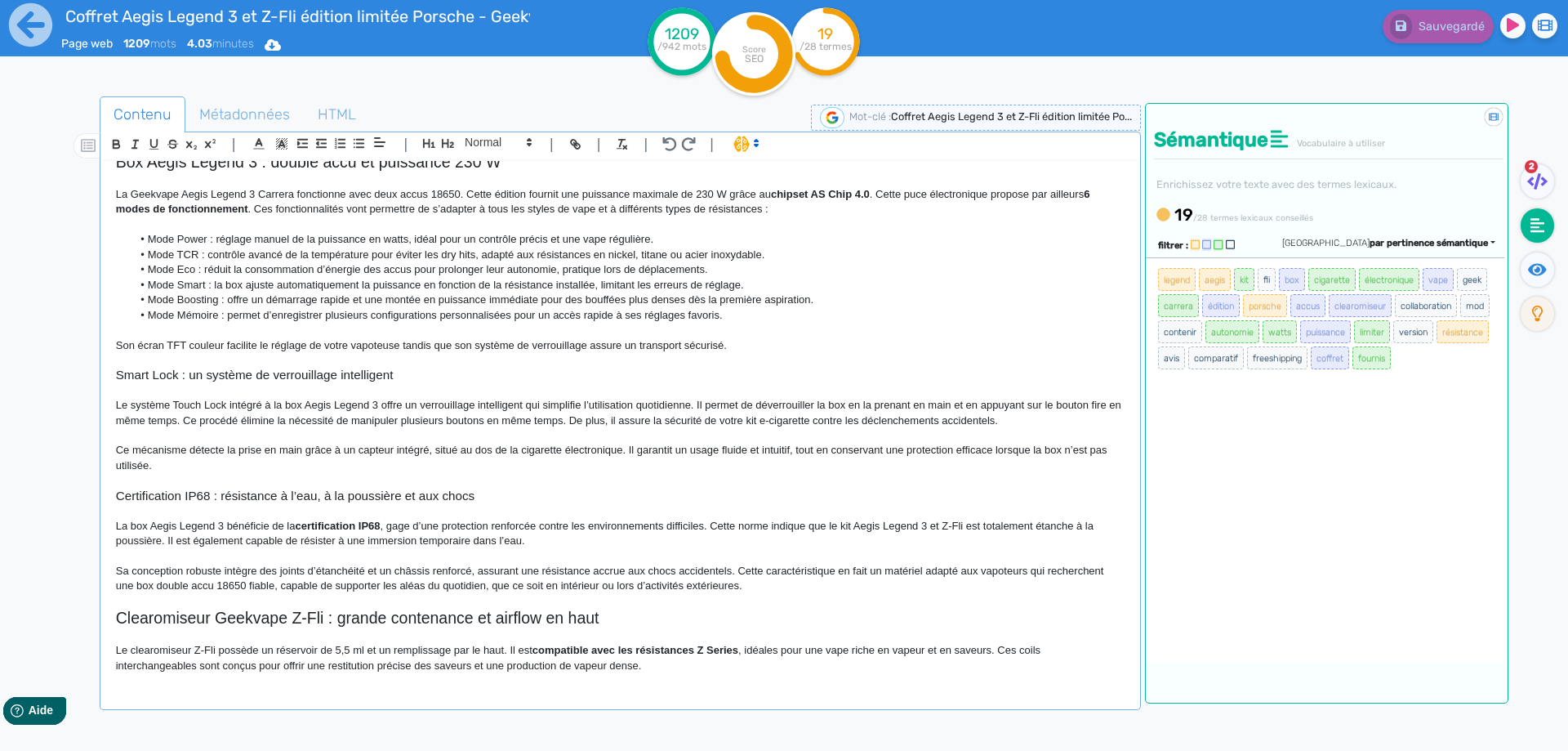
scroll to position [391, 0]
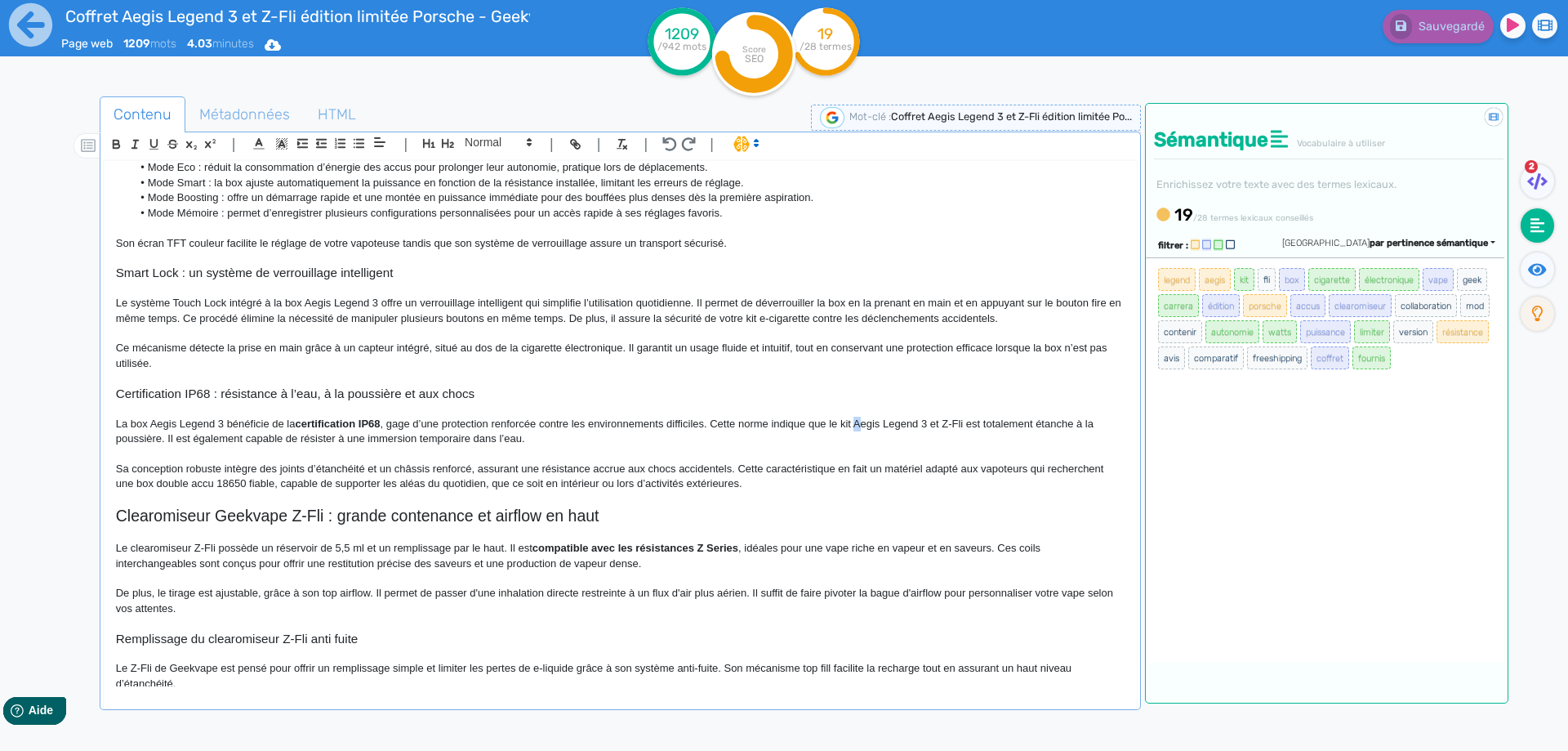
click at [858, 425] on p "La box Aegis Legend 3 bénéficie de la certification IP68 , gage d’une protectio…" at bounding box center [620, 431] width 1009 height 30
click at [888, 423] on p "La box Aegis Legend 3 bénéficie de la certification IP68 , gage d’une protectio…" at bounding box center [620, 431] width 1009 height 30
click at [947, 420] on p "La box Aegis Legend 3 bénéficie de la certification IP68 , gage d’une protectio…" at bounding box center [620, 431] width 1009 height 30
drag, startPoint x: 947, startPoint y: 420, endPoint x: 956, endPoint y: 420, distance: 9.0
click at [956, 420] on p "La box Aegis Legend 3 bénéficie de la certification IP68 , gage d’une protectio…" at bounding box center [620, 431] width 1009 height 30
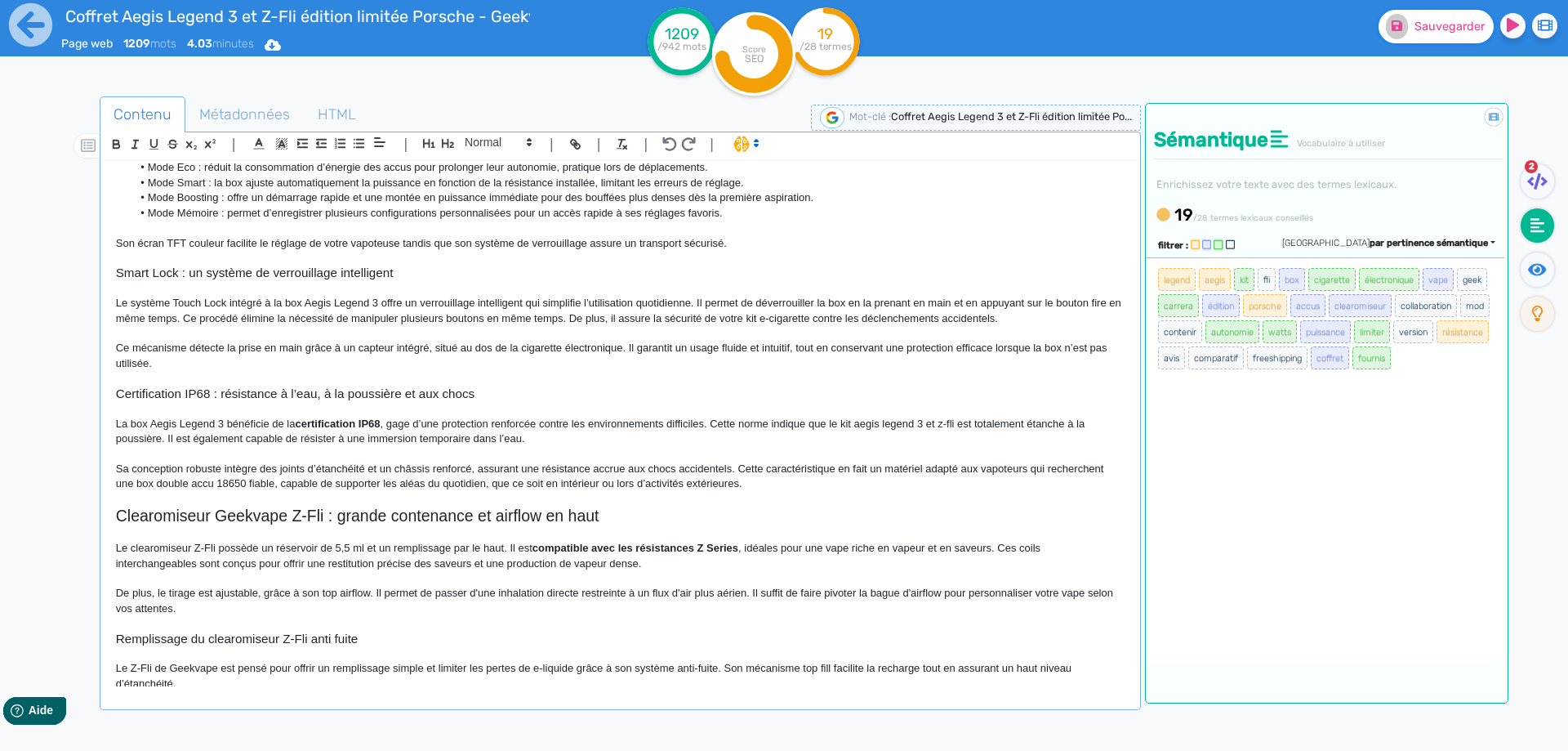
click at [1442, 37] on button "Sauvegarder" at bounding box center [1436, 26] width 115 height 34
click at [824, 303] on p "Le système Touch Lock intégré à la box Aegis Legend 3 offre un verrouillage int…" at bounding box center [620, 311] width 1009 height 30
click at [893, 304] on p "Le système Touch Lock intégré à la box Aegis Legend 3 offre un verrouillage int…" at bounding box center [620, 311] width 1009 height 30
click at [1452, 29] on span "Sauvegarder" at bounding box center [1450, 26] width 70 height 14
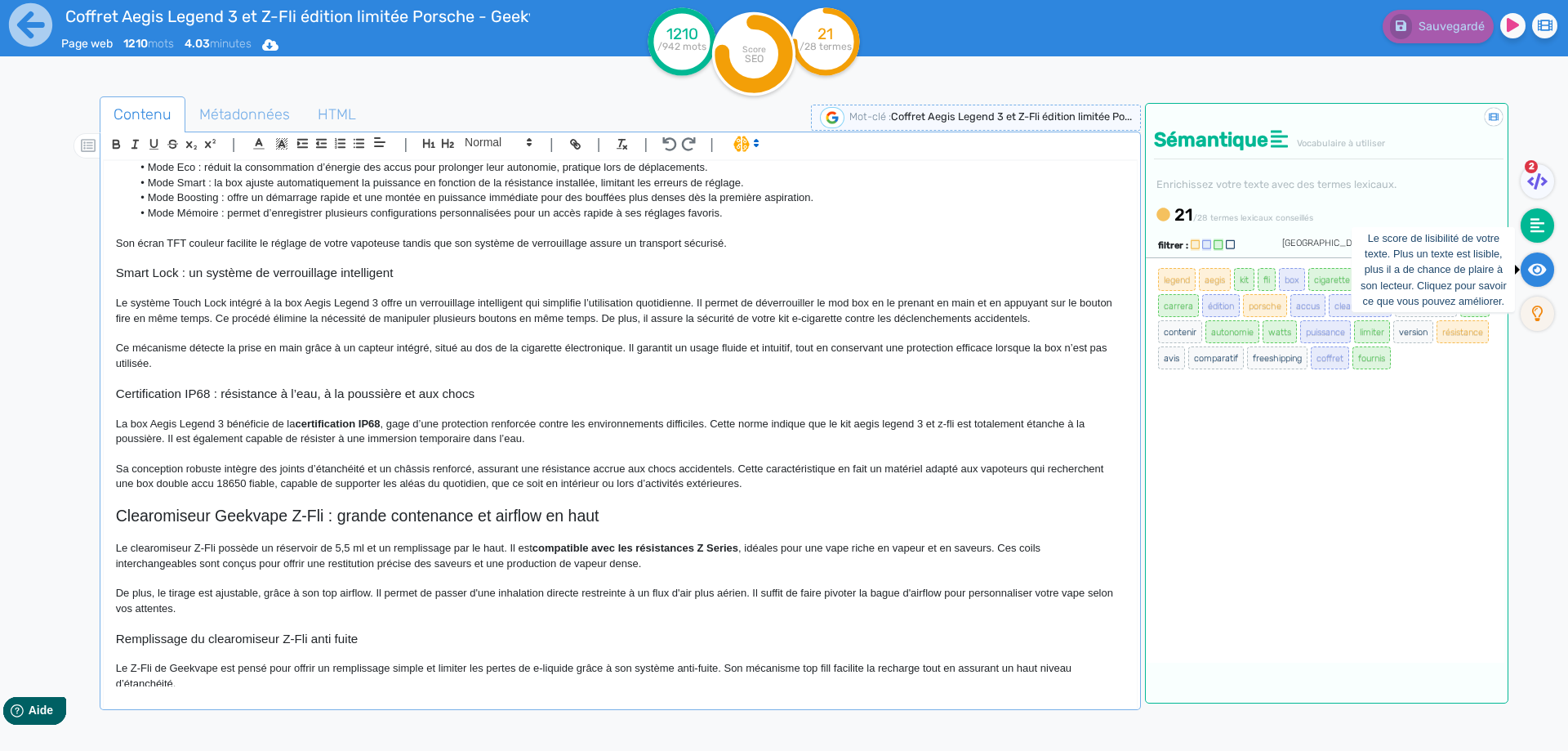
click at [1530, 255] on fa-icon at bounding box center [1537, 270] width 33 height 34
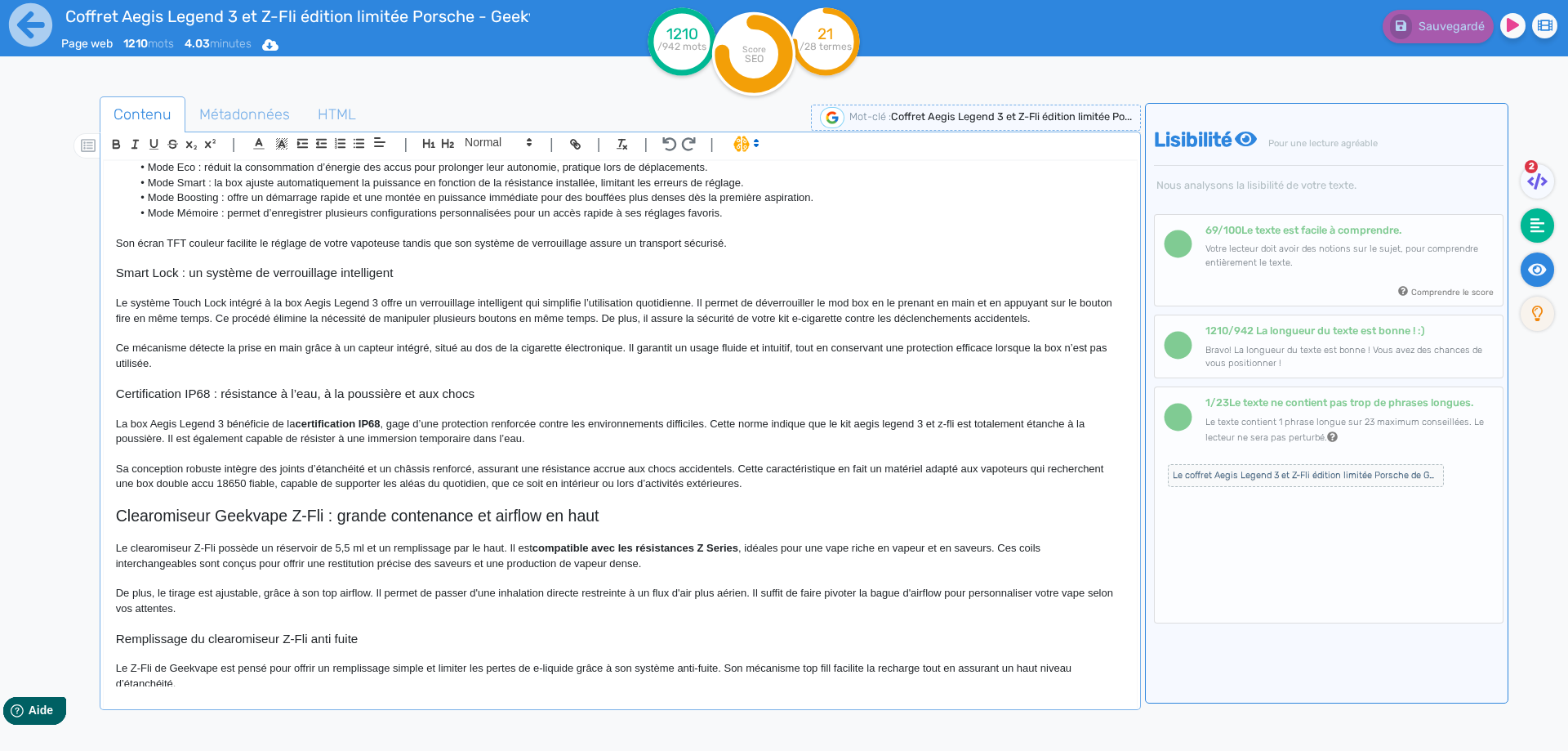
click at [1535, 217] on icon at bounding box center [1538, 226] width 15 height 16
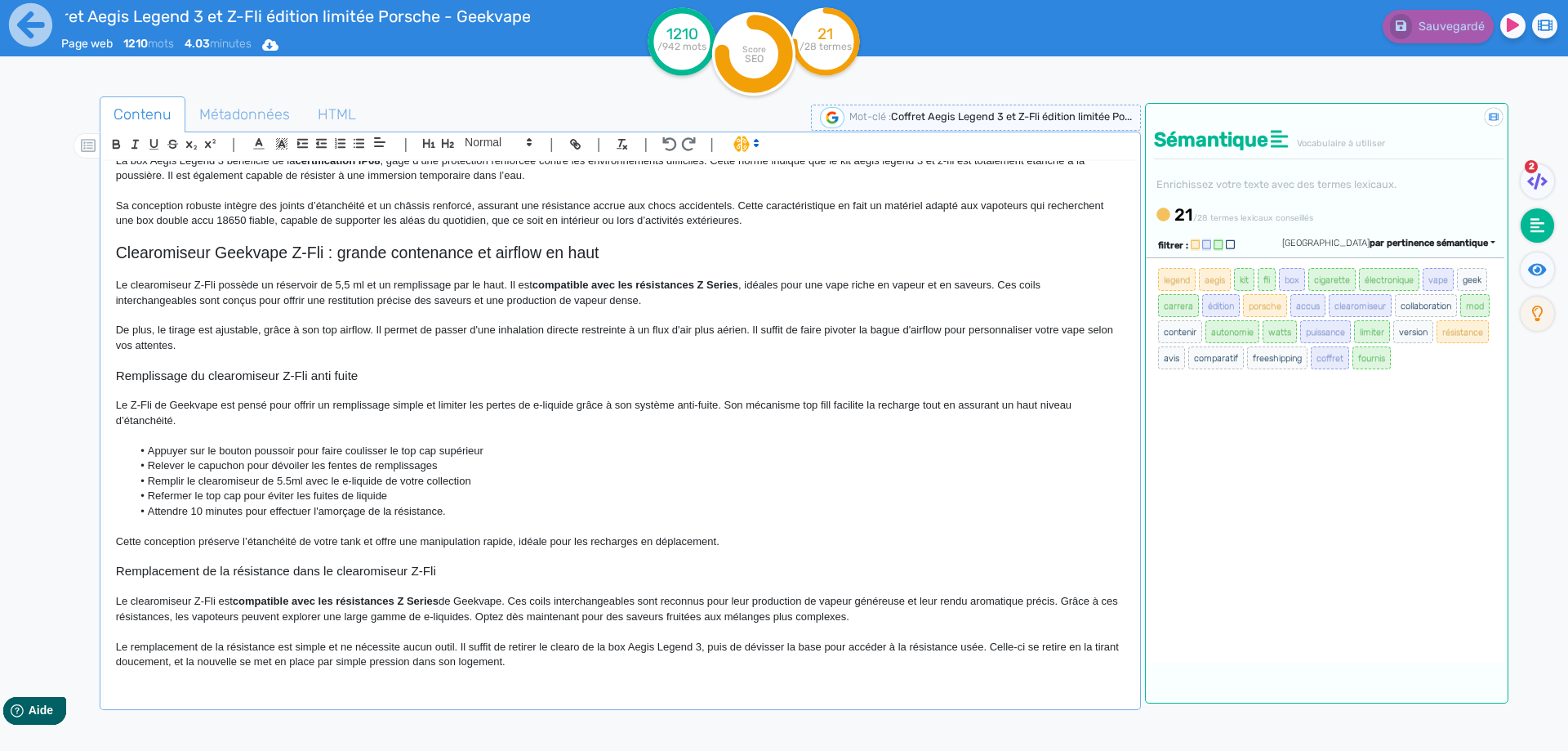
scroll to position [817, 0]
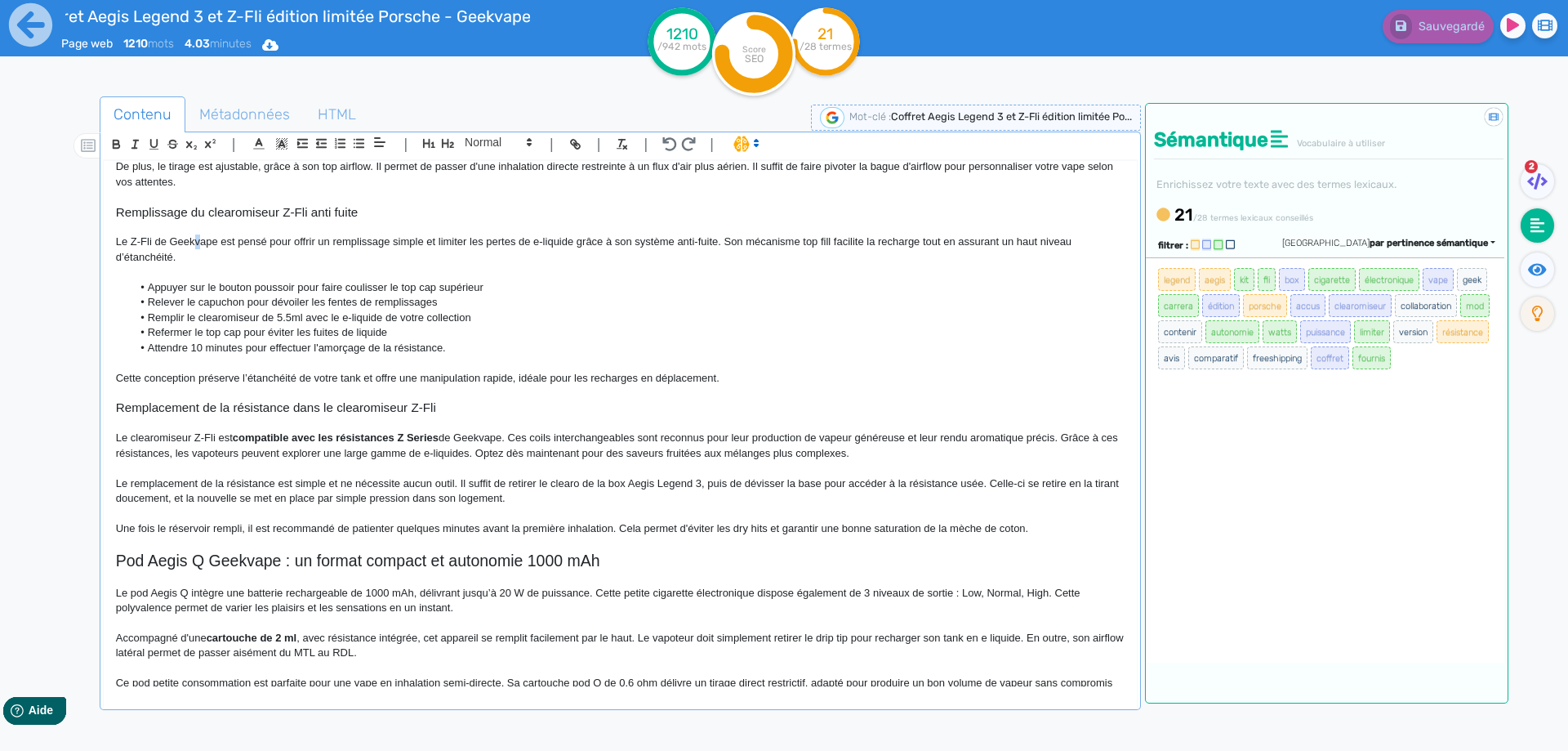
click at [200, 244] on p "Le Z-Fli de Geekvape est pensé pour offrir un remplissage simple et limiter les…" at bounding box center [620, 249] width 1009 height 30
click at [1451, 37] on button "Sauvegarder" at bounding box center [1436, 26] width 115 height 34
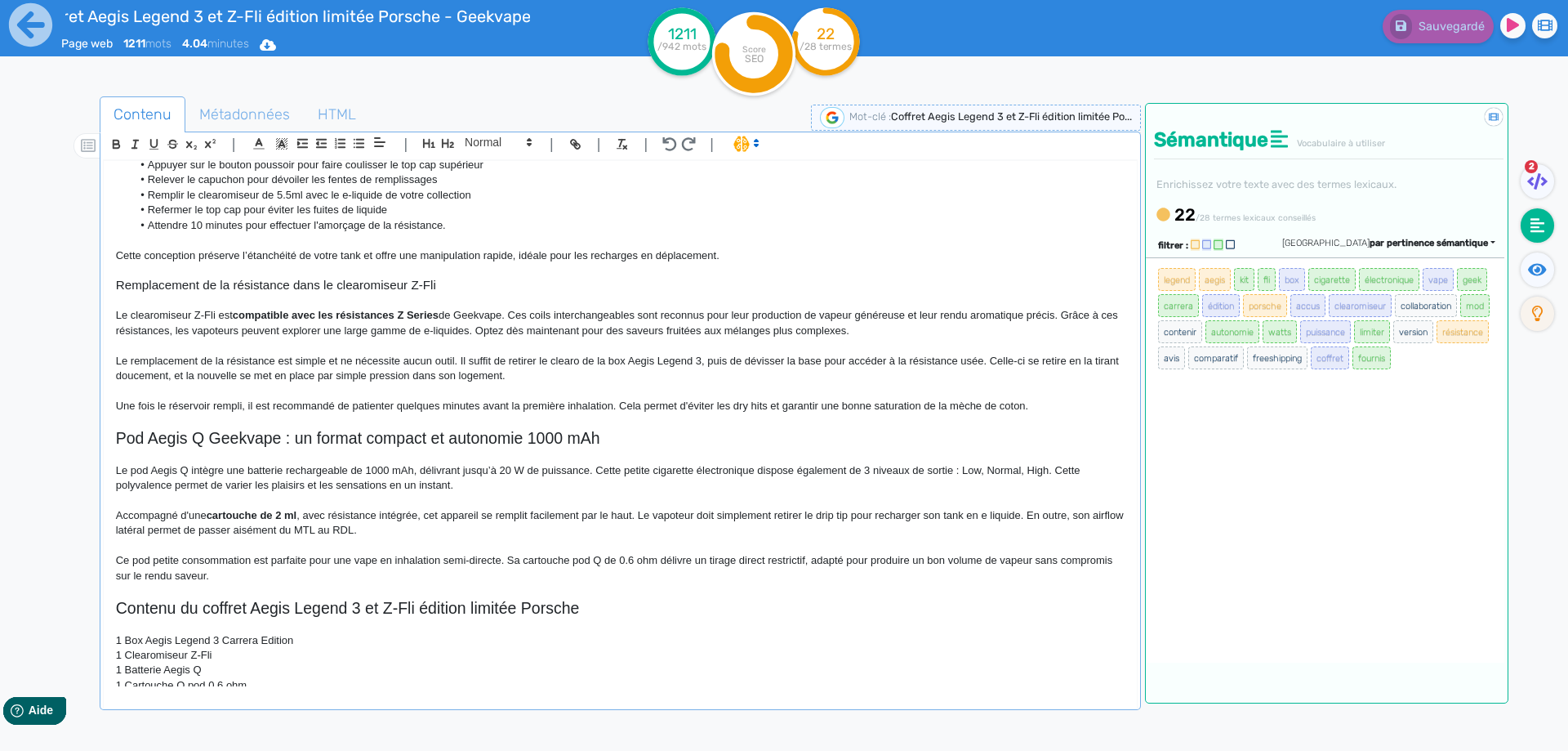
scroll to position [1126, 0]
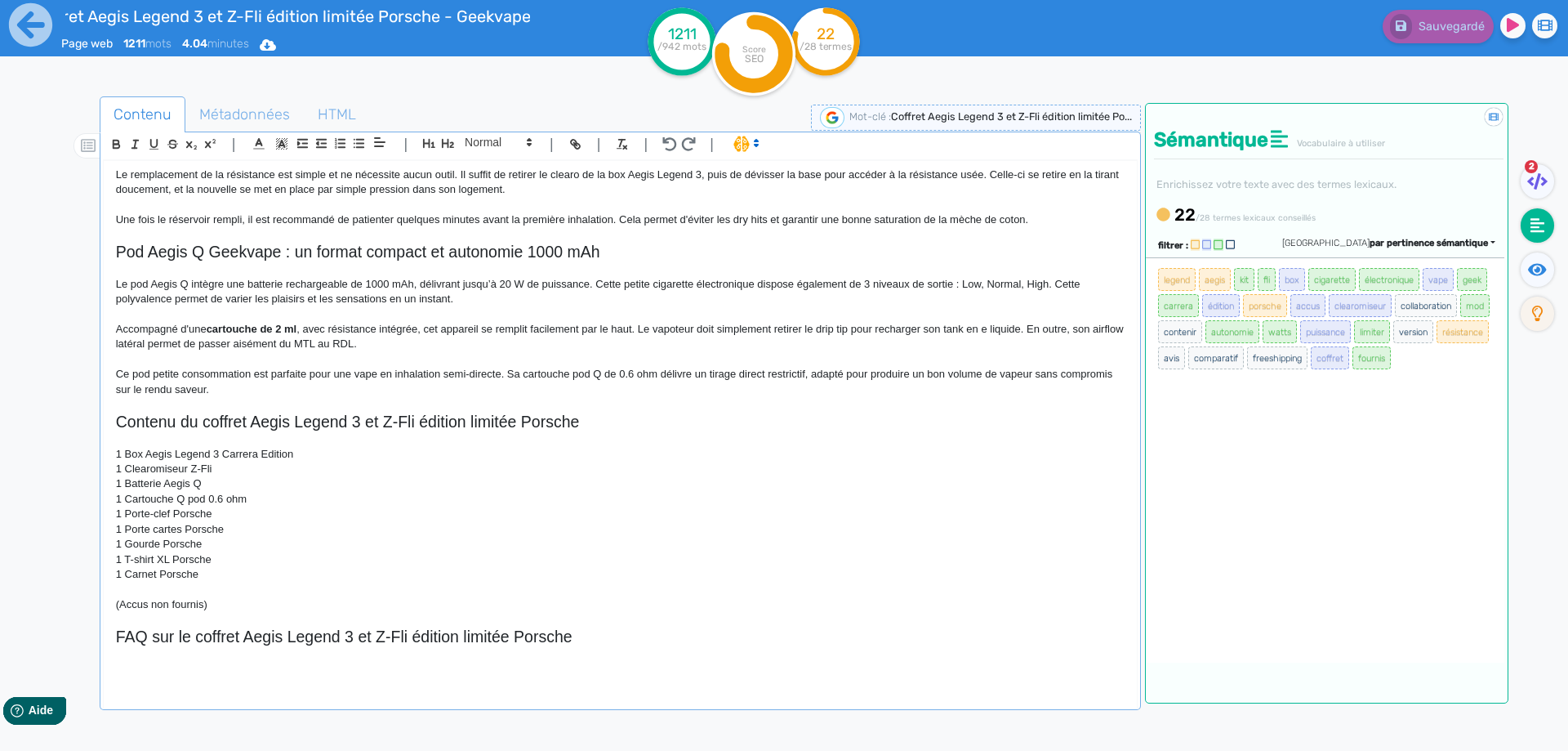
click at [257, 668] on p at bounding box center [620, 669] width 1009 height 15
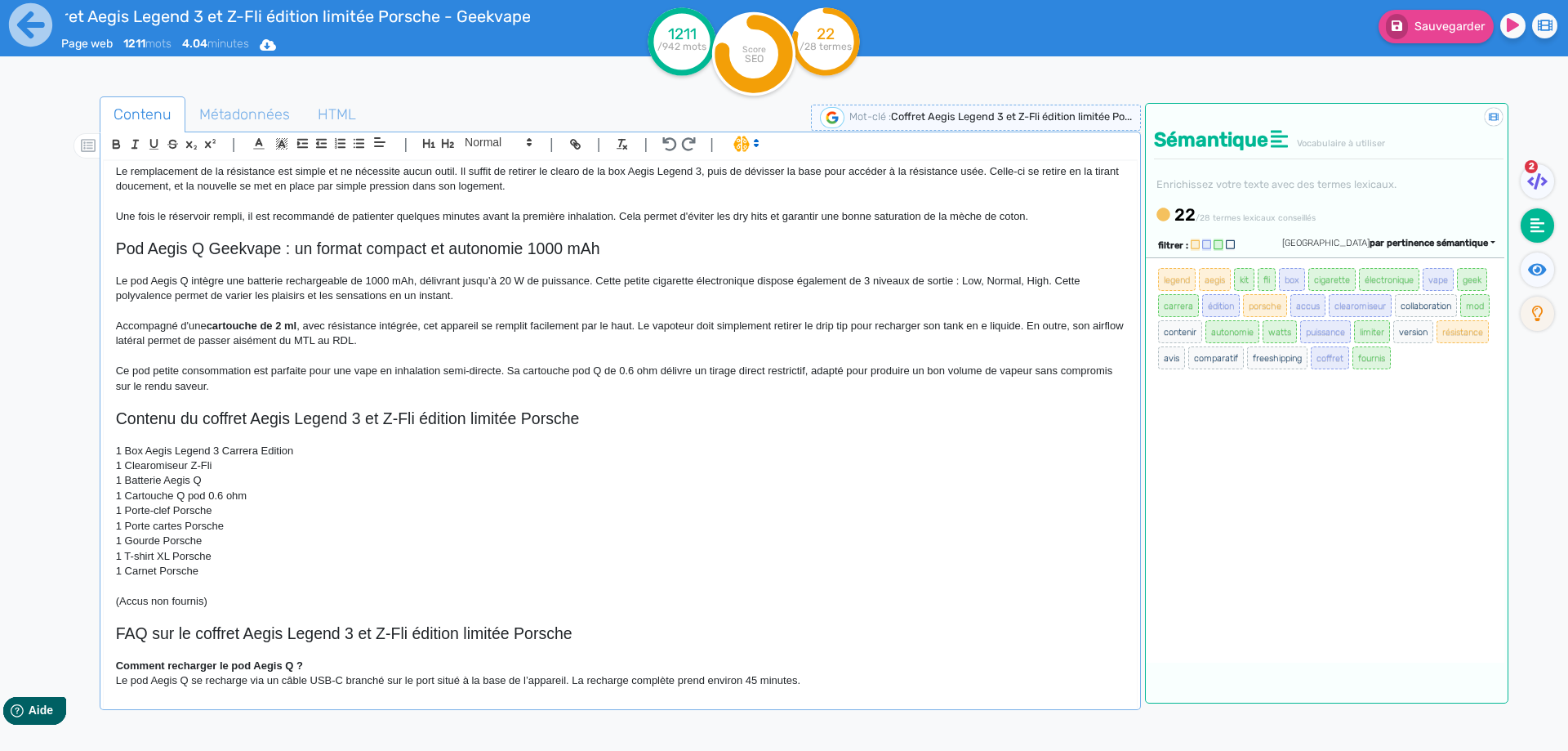
click at [303, 663] on p "Comment recharger le pod Aegis Q ?" at bounding box center [620, 666] width 1009 height 15
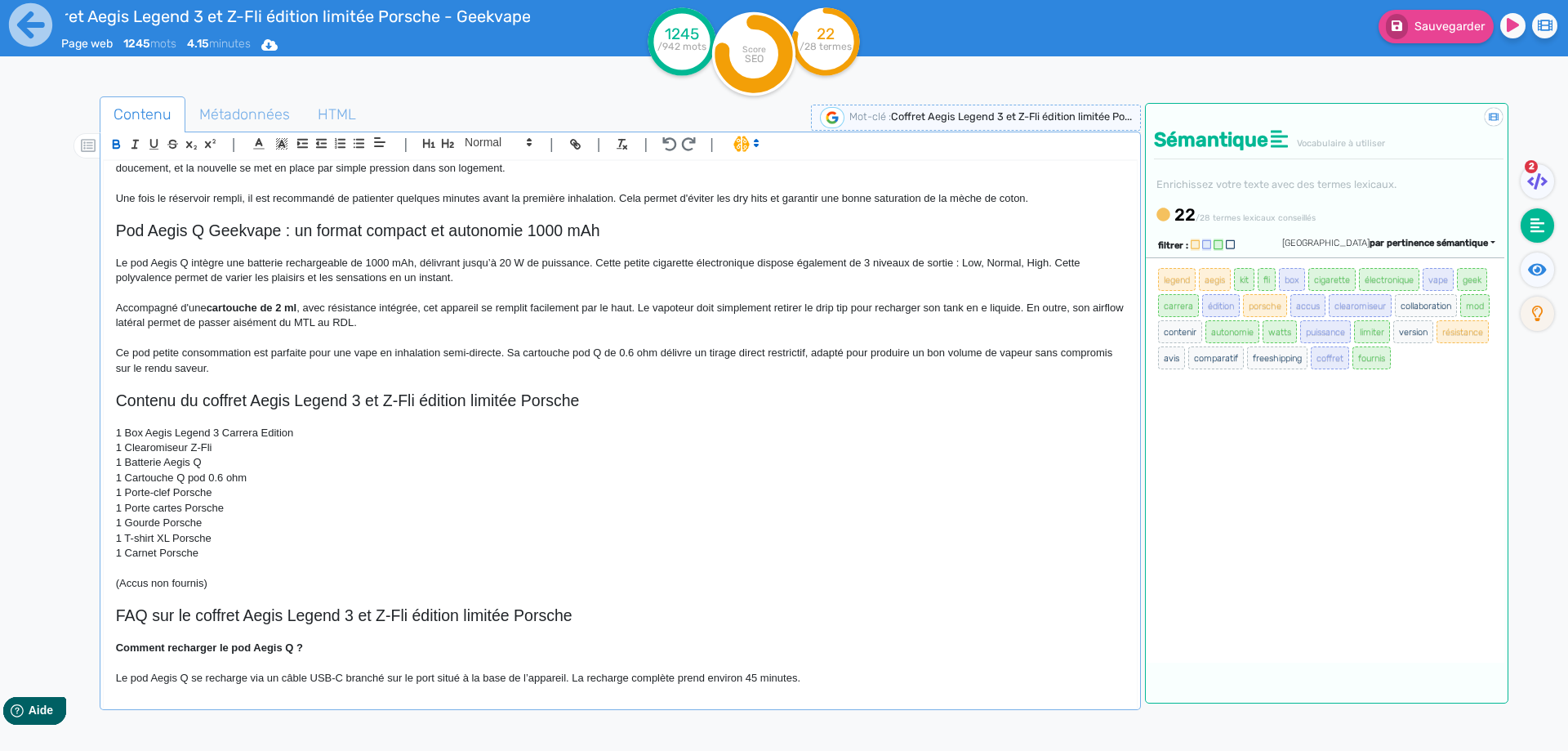
scroll to position [1156, 0]
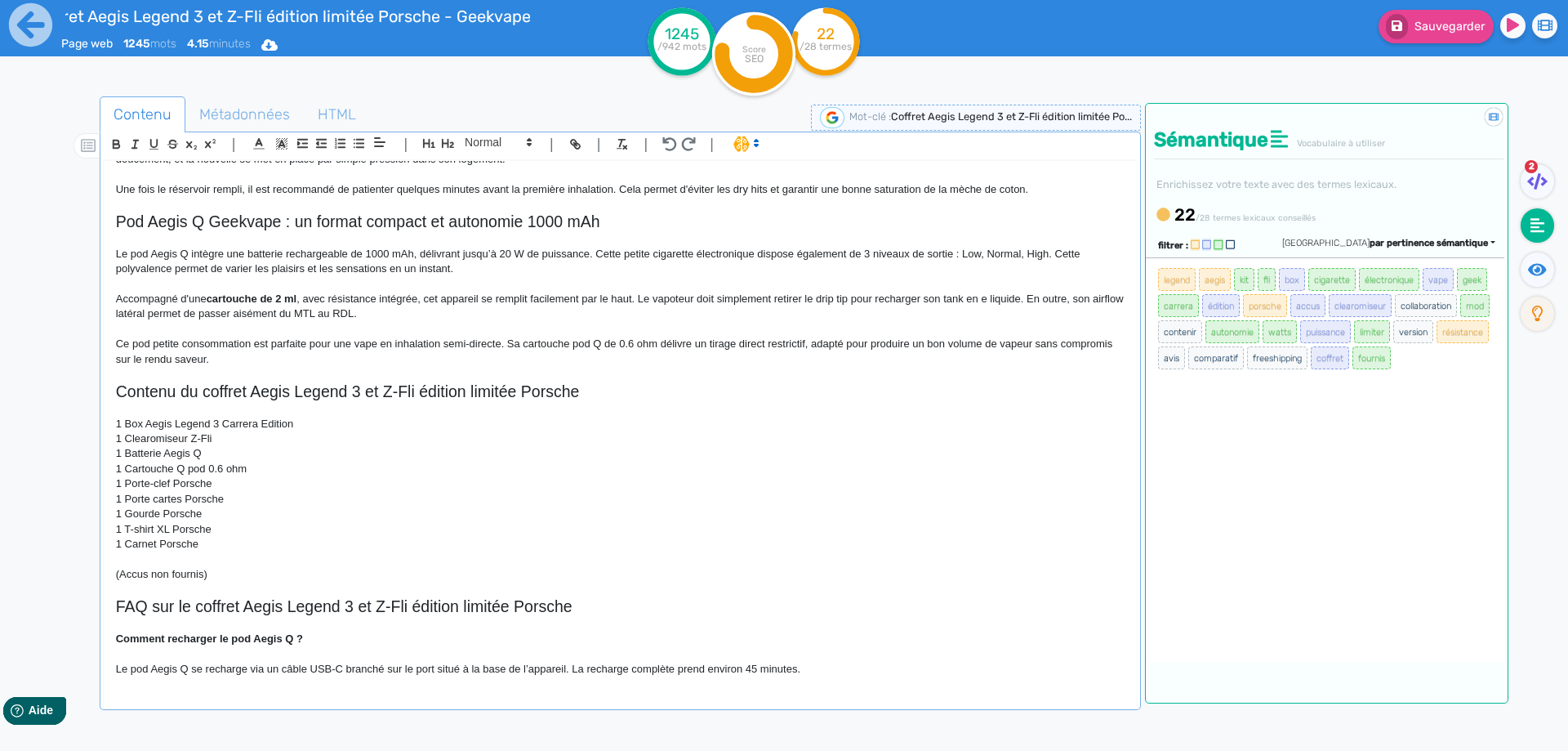
click at [122, 641] on strong "Comment recharger le pod Aegis Q ?" at bounding box center [209, 638] width 187 height 12
click at [487, 149] on span at bounding box center [497, 142] width 80 height 20
click at [483, 164] on span at bounding box center [497, 171] width 65 height 29
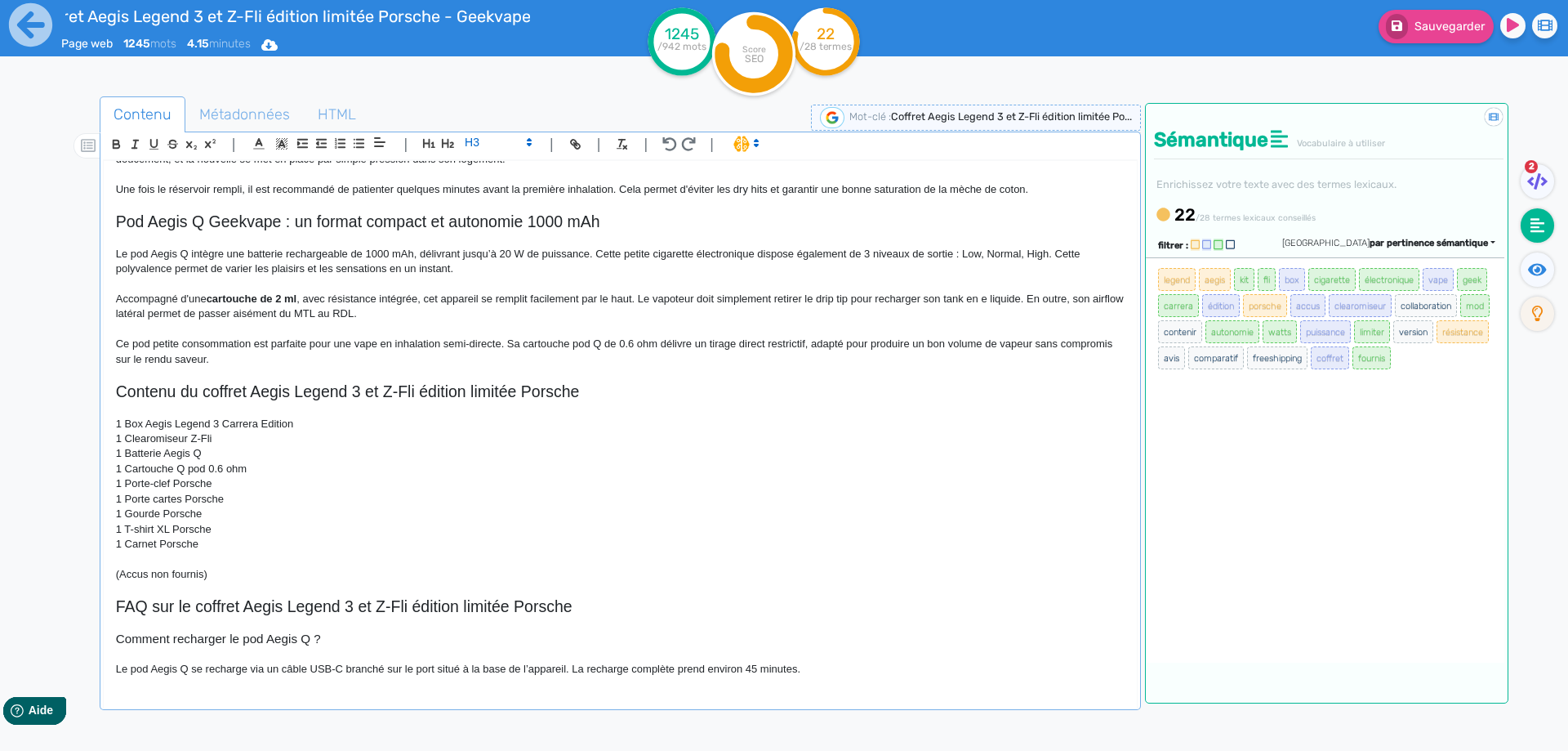
click at [212, 659] on p at bounding box center [620, 654] width 1009 height 15
click at [208, 665] on p "Le pod Aegis Q se recharge via un câble USB-C branché sur le port situé à la ba…" at bounding box center [620, 669] width 1009 height 15
drag, startPoint x: 208, startPoint y: 665, endPoint x: 59, endPoint y: 659, distance: 149.1
click at [59, 659] on div "Contenu Métadonnées HTML | | H3 H4 H5 H6 Normal | | | | Coffret Aegis Legend 3 …" at bounding box center [808, 473] width 1521 height 762
click at [270, 658] on p at bounding box center [620, 654] width 1009 height 15
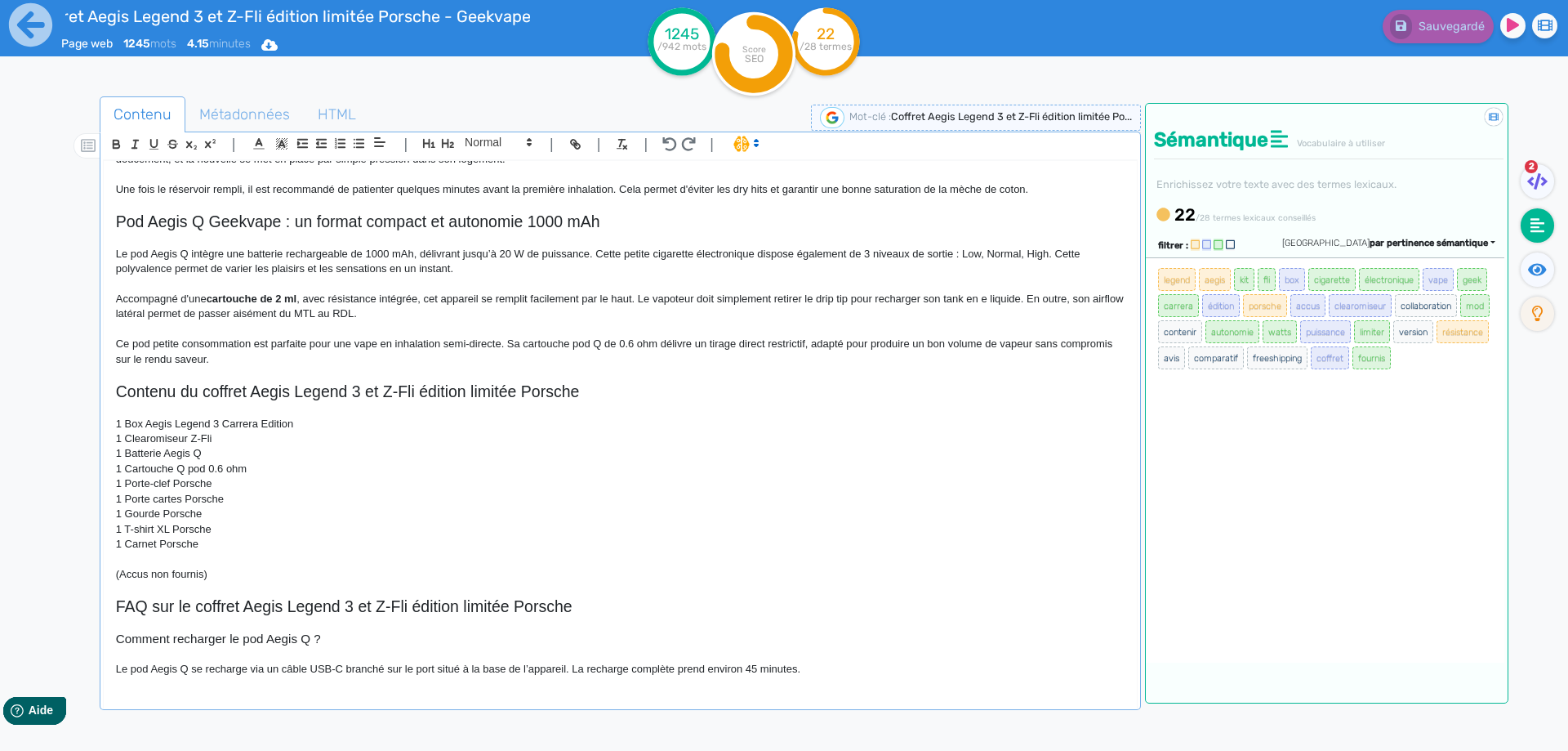
click at [880, 655] on p at bounding box center [620, 654] width 1009 height 15
click at [873, 673] on p "Le pod Aegis Q se recharge via un câble USB-C branché sur le port situé à la ba…" at bounding box center [620, 669] width 1009 height 15
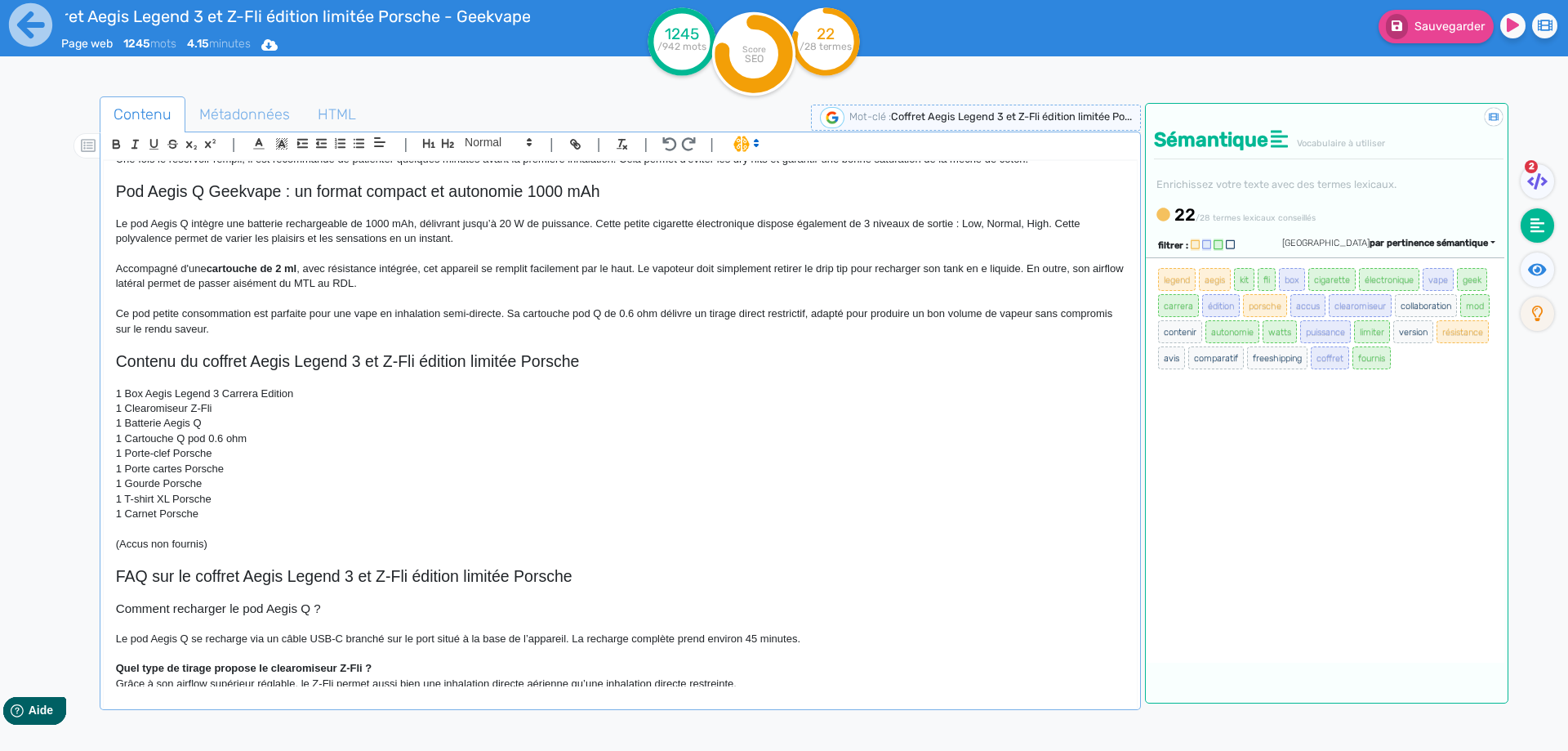
scroll to position [1190, 0]
click at [386, 665] on p "Quel type de tirage propose le clearomiseur Z-Fli ?" at bounding box center [620, 665] width 1009 height 15
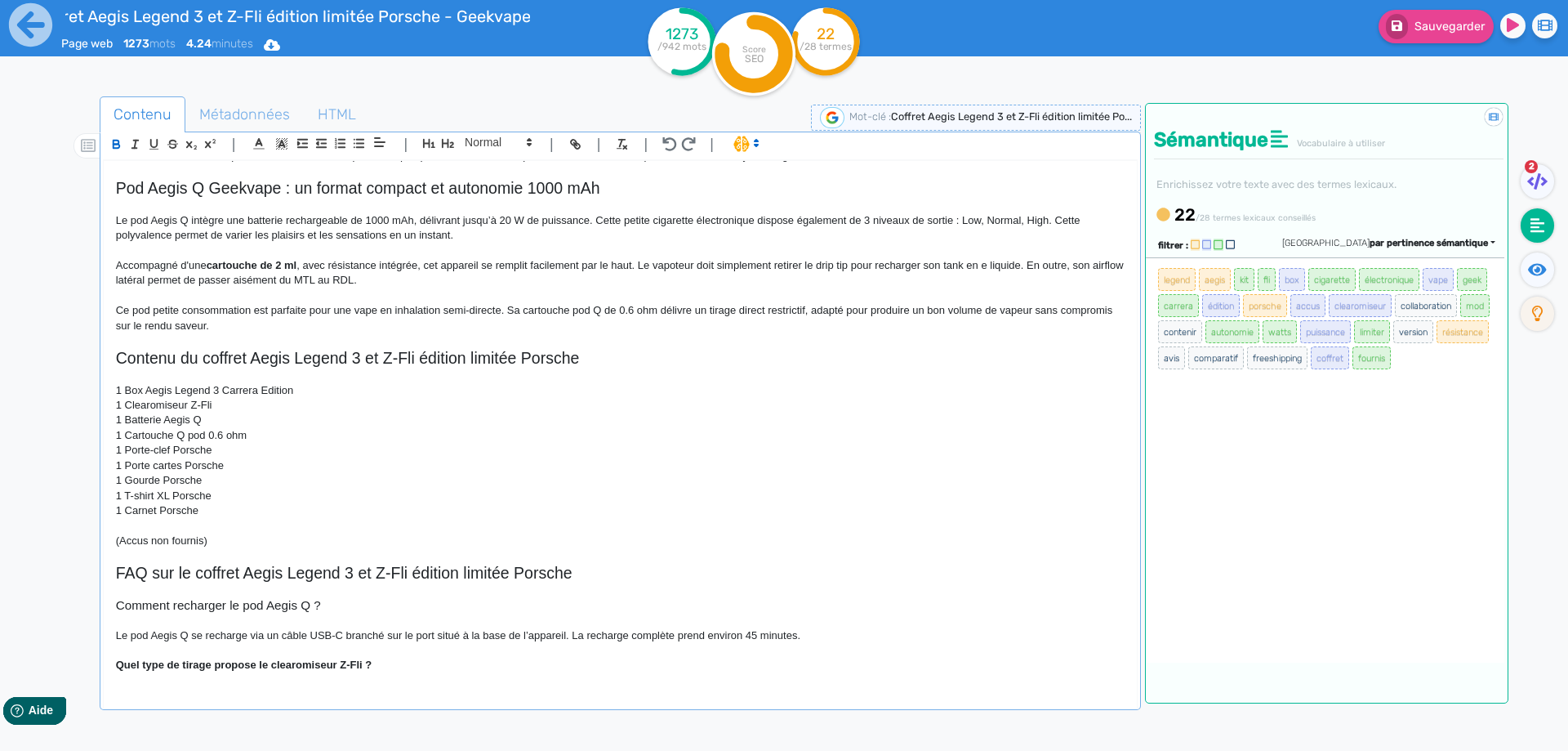
click at [292, 662] on strong "Quel type de tirage propose le clearomiseur Z-Fli ?" at bounding box center [244, 664] width 256 height 12
click at [505, 140] on span at bounding box center [497, 142] width 80 height 20
click at [492, 163] on span at bounding box center [497, 171] width 65 height 29
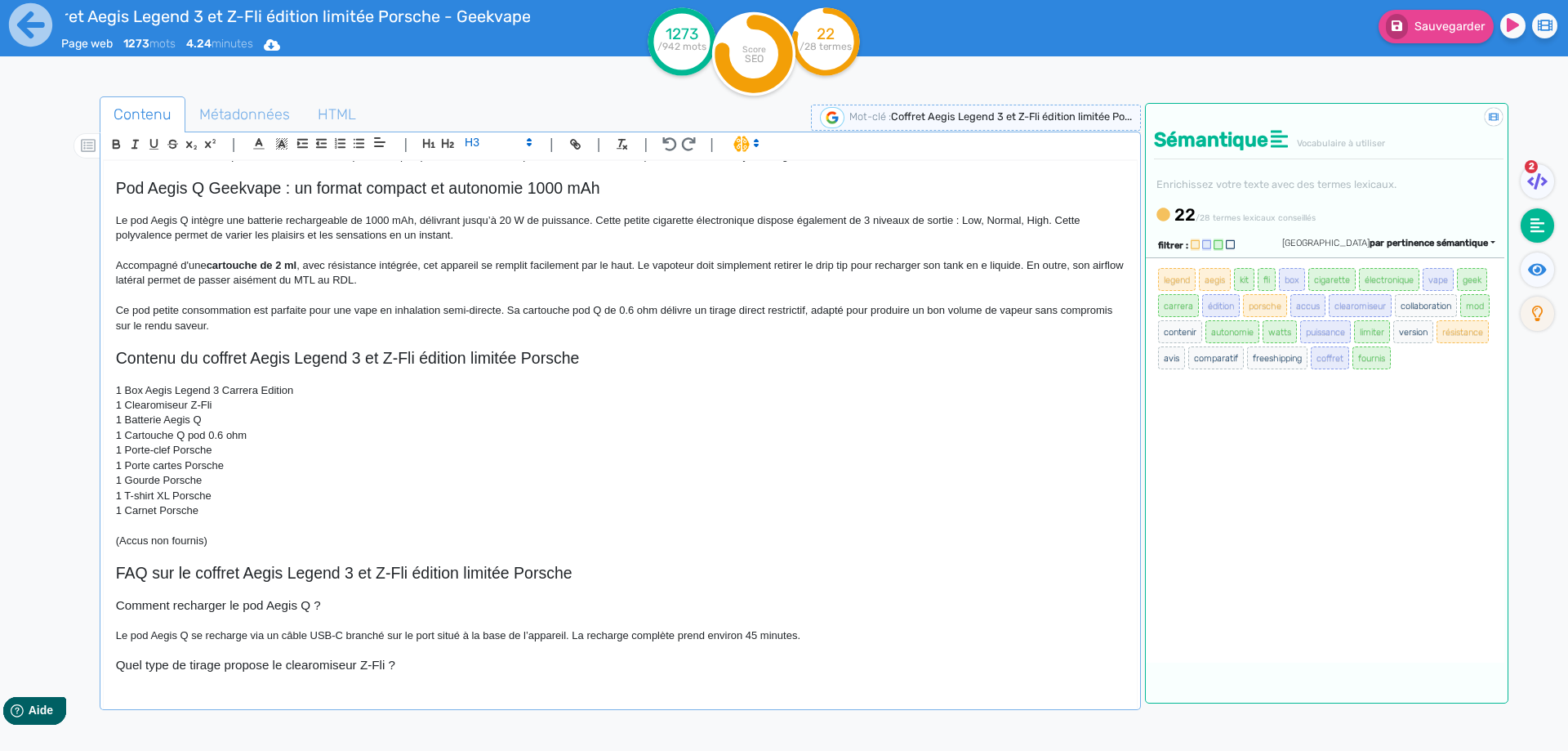
scroll to position [1217, 0]
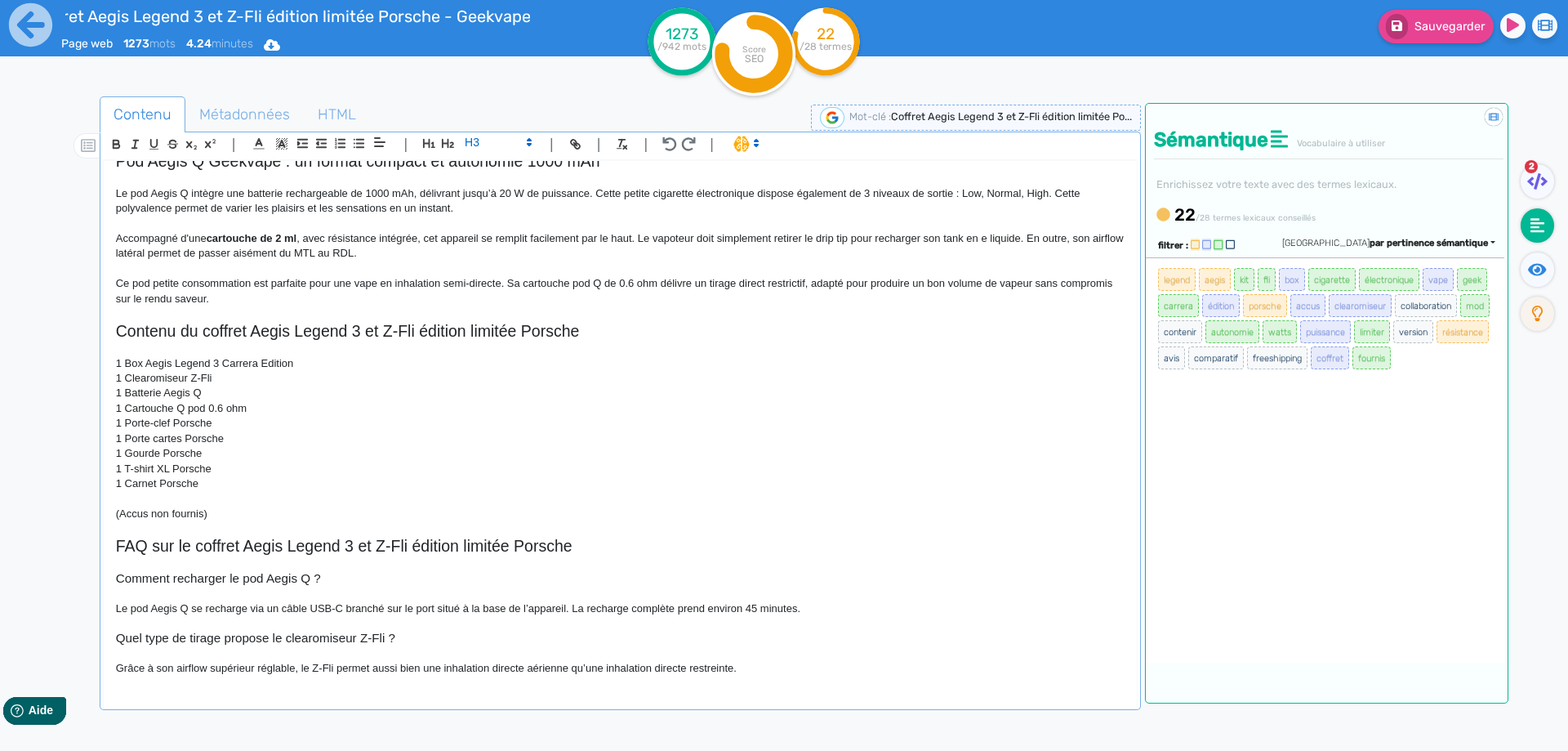
click at [120, 674] on p "Grâce à son airflow supérieur réglable, le Z-Fli permet aussi bien une inhalati…" at bounding box center [620, 668] width 1009 height 15
click at [783, 654] on p at bounding box center [620, 654] width 1009 height 15
click at [774, 665] on p "Grâce à son airflow supérieur réglable, le Z-Fli permet aussi bien une inhalati…" at bounding box center [620, 668] width 1009 height 15
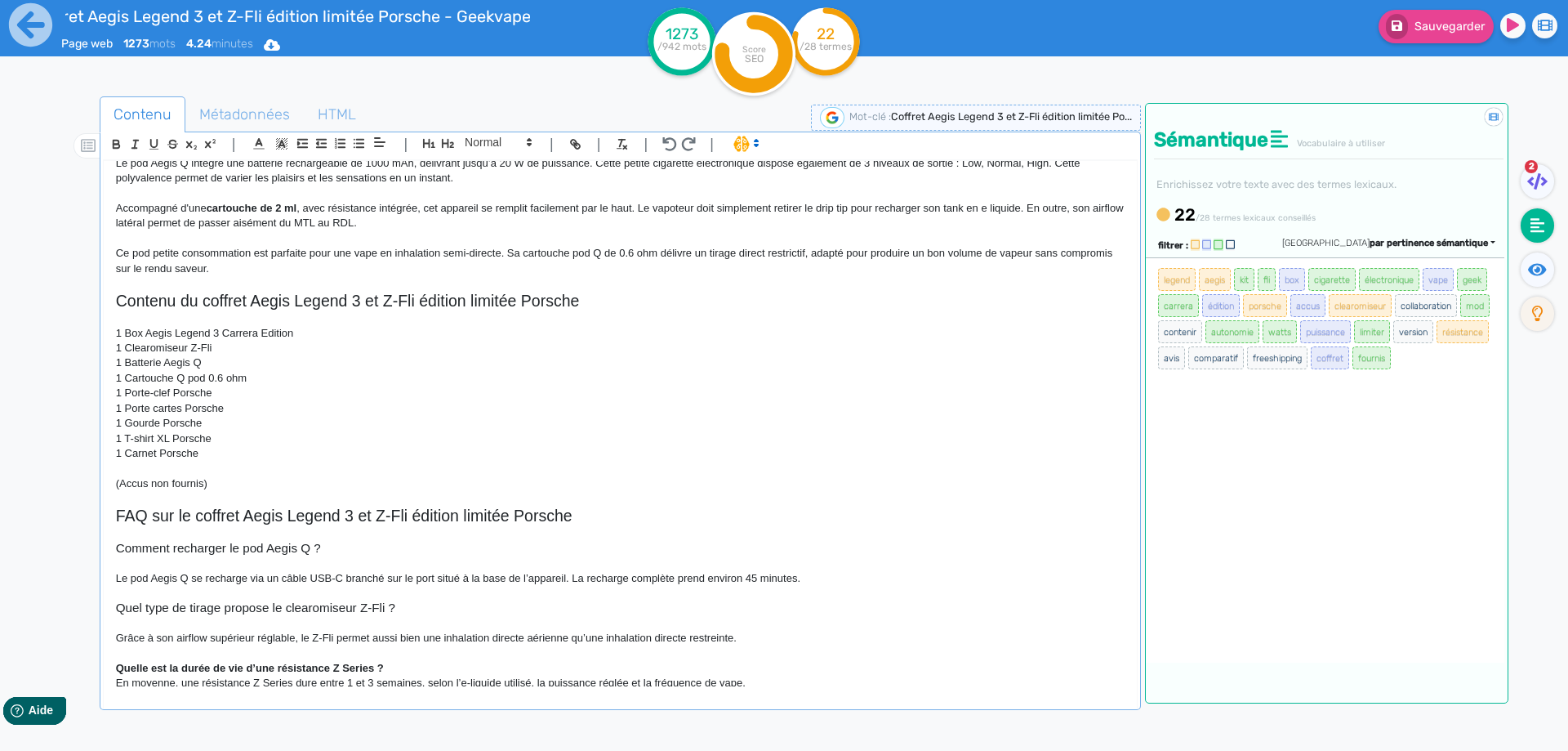
scroll to position [1249, 0]
click at [405, 666] on p "Quelle est la durée de vie d’une résistance Z Series ?" at bounding box center [620, 666] width 1009 height 15
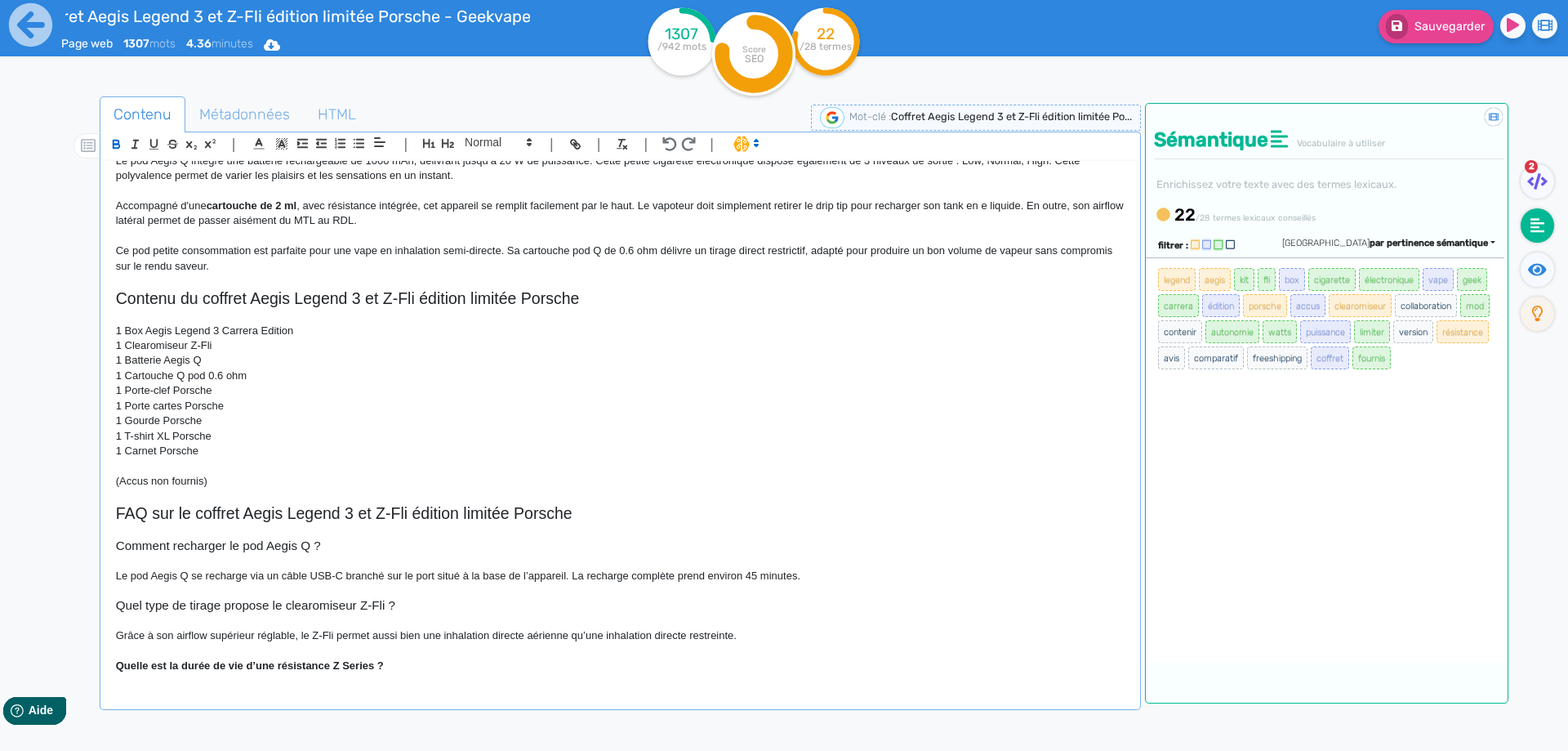
click at [280, 659] on p "Quelle est la durée de vie d’une résistance Z Series ?" at bounding box center [620, 666] width 1009 height 15
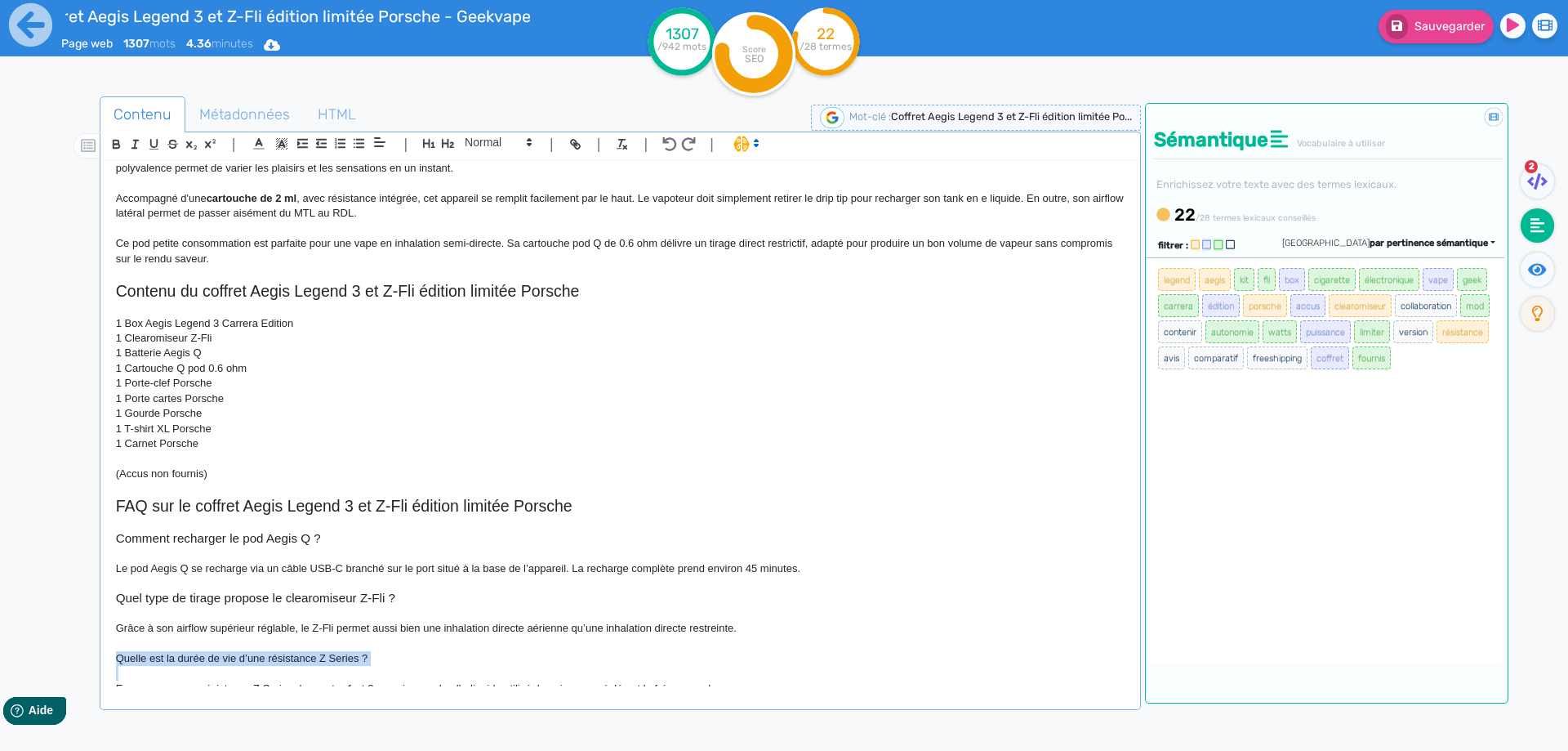
scroll to position [1276, 0]
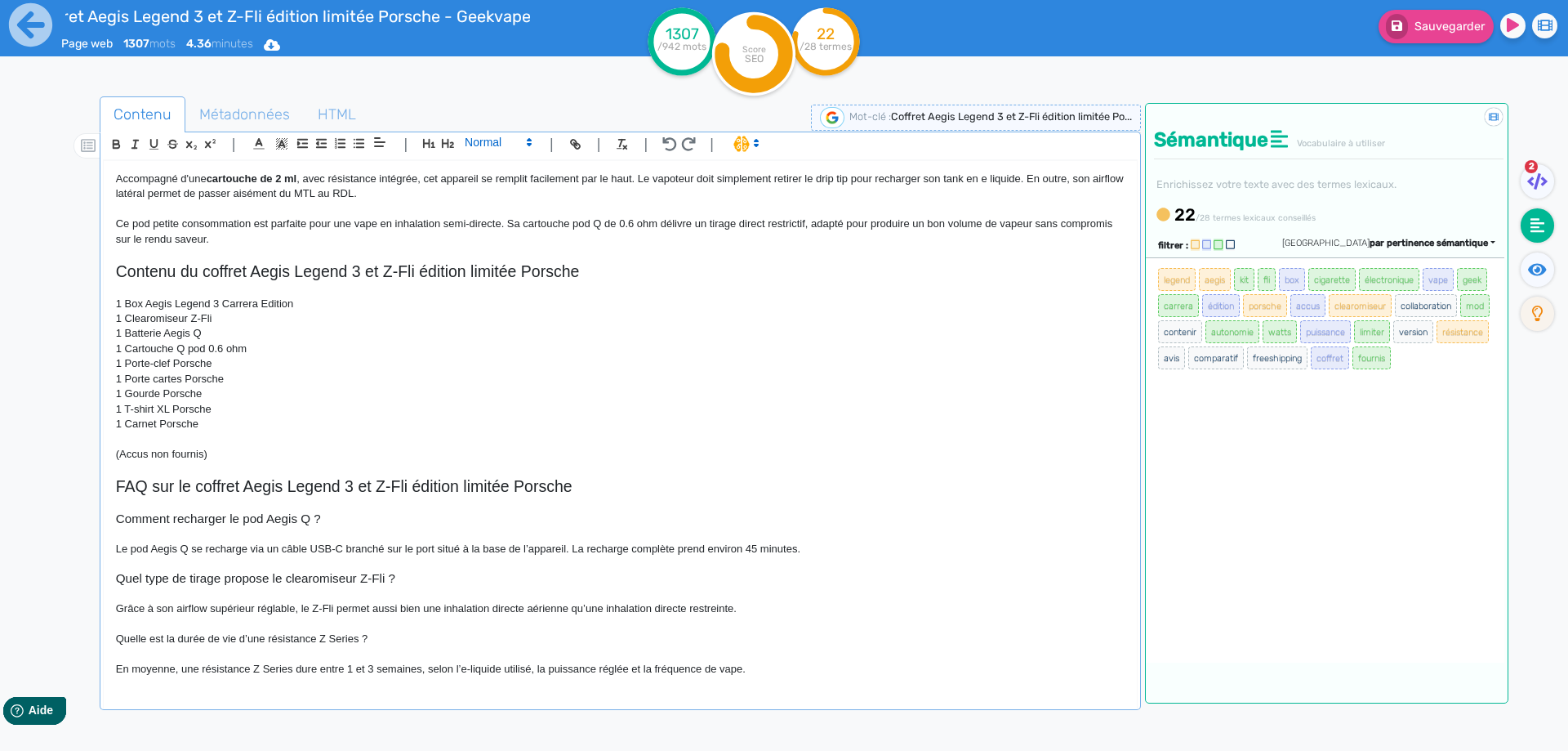
click at [503, 151] on span at bounding box center [497, 142] width 80 height 20
drag, startPoint x: 498, startPoint y: 163, endPoint x: 461, endPoint y: 264, distance: 107.6
click at [497, 170] on span at bounding box center [497, 171] width 65 height 29
click at [118, 673] on p "En moyenne, une résistance Z Series dure entre 1 et 3 semaines, selon l’e-liqui…" at bounding box center [620, 669] width 1009 height 15
click at [354, 667] on p "En moyenne, une résistance Z Series dure entre 1 et 3 semaines, selon l’e-liqui…" at bounding box center [620, 669] width 1009 height 15
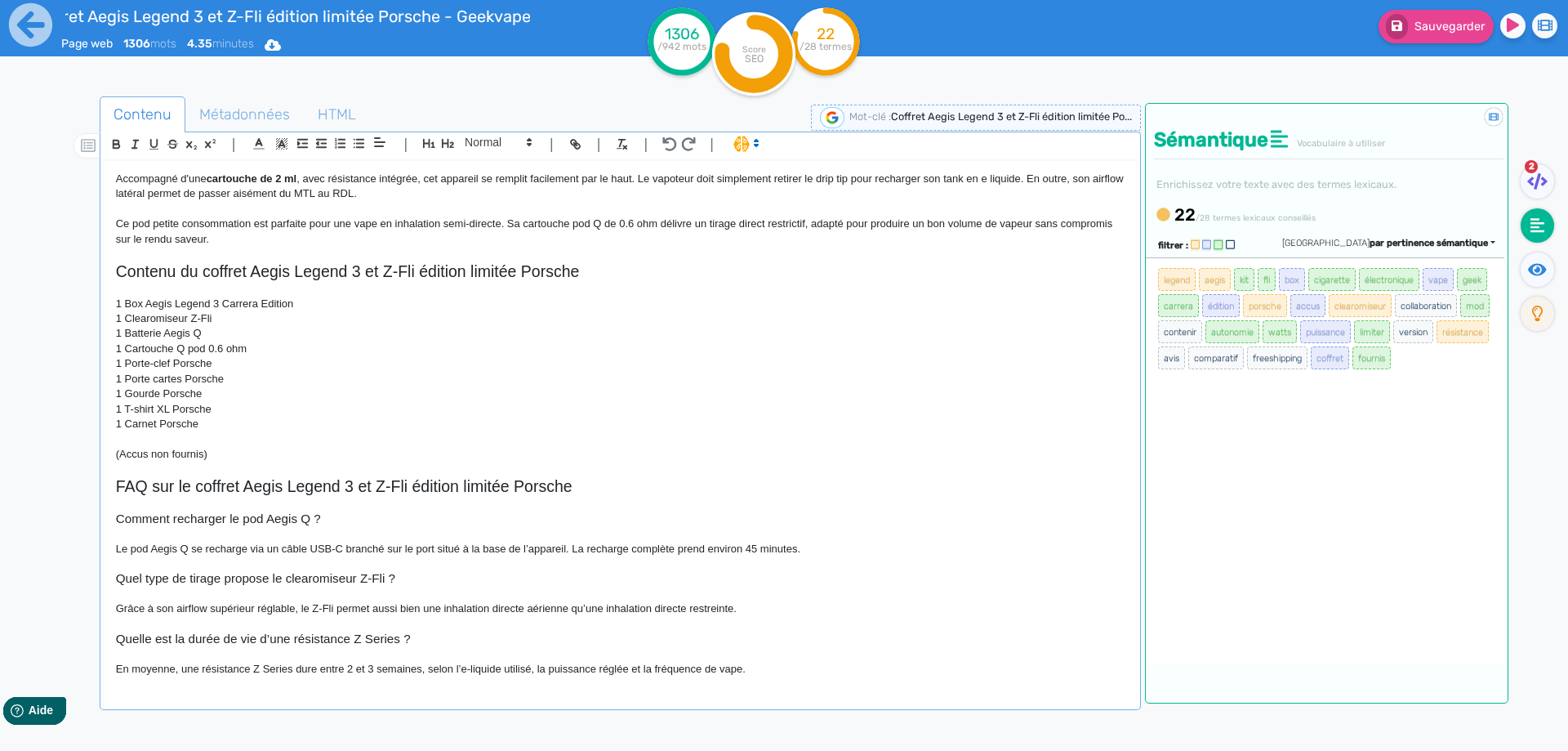
click at [462, 666] on p "En moyenne, une résistance Z Series dure entre 2 et 3 semaines, selon l’e-liqui…" at bounding box center [620, 669] width 1009 height 15
click at [794, 668] on p "En moyenne, une résistance Z Series dure entre 2 et 3 semaines, selon le e-liqu…" at bounding box center [620, 669] width 1009 height 15
click at [1469, 41] on button "Sauvegarder" at bounding box center [1436, 26] width 115 height 34
